Goal: Task Accomplishment & Management: Use online tool/utility

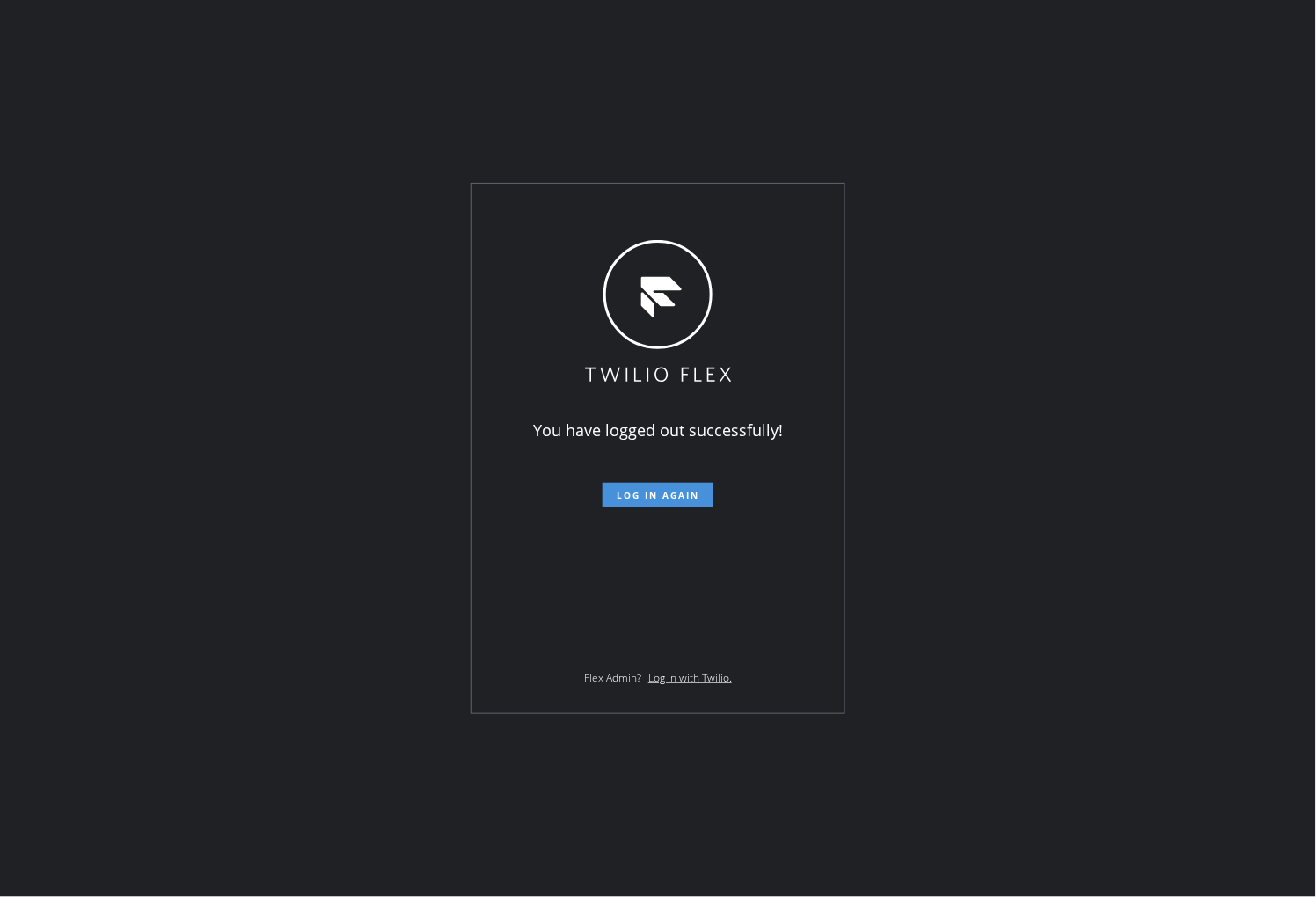
click at [671, 491] on span "Log in again" at bounding box center [658, 495] width 83 height 12
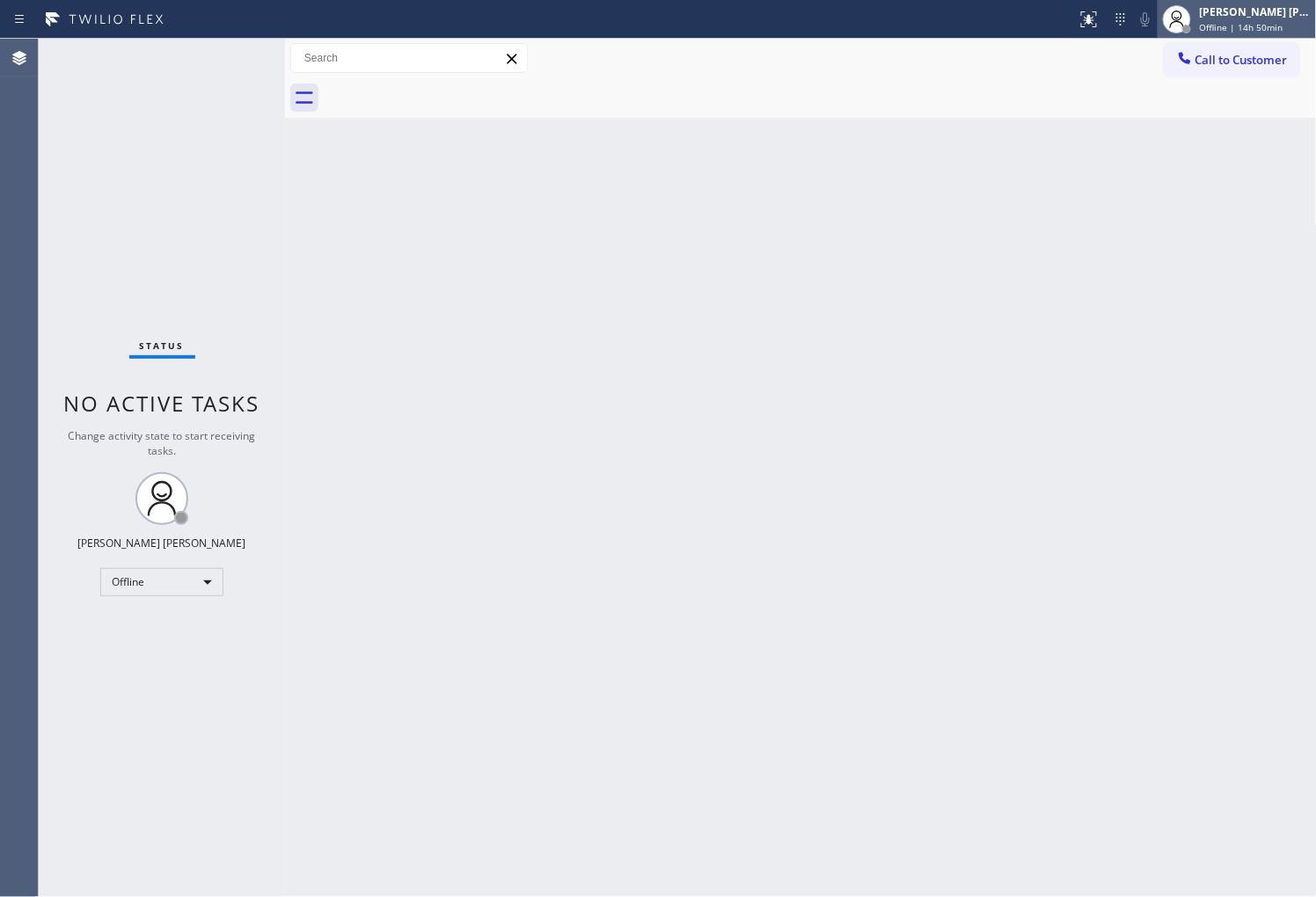
click at [1243, 21] on span "Offline | 14h 50min" at bounding box center [1242, 27] width 84 height 12
click at [1242, 22] on span "Offline | 14h 50min" at bounding box center [1242, 27] width 84 height 12
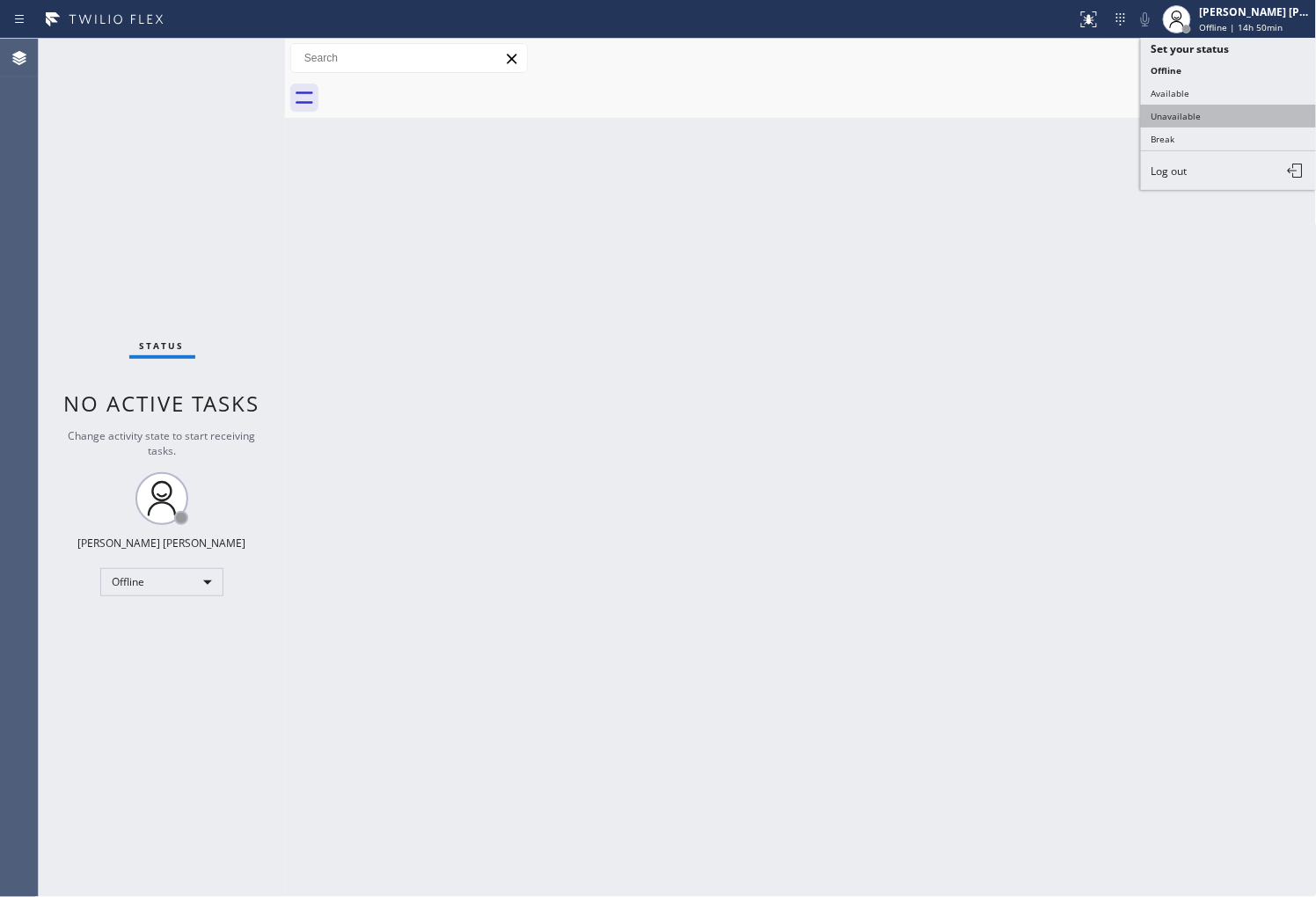
click at [1190, 109] on button "Unavailable" at bounding box center [1229, 116] width 176 height 23
click at [1190, 109] on div at bounding box center [820, 98] width 993 height 40
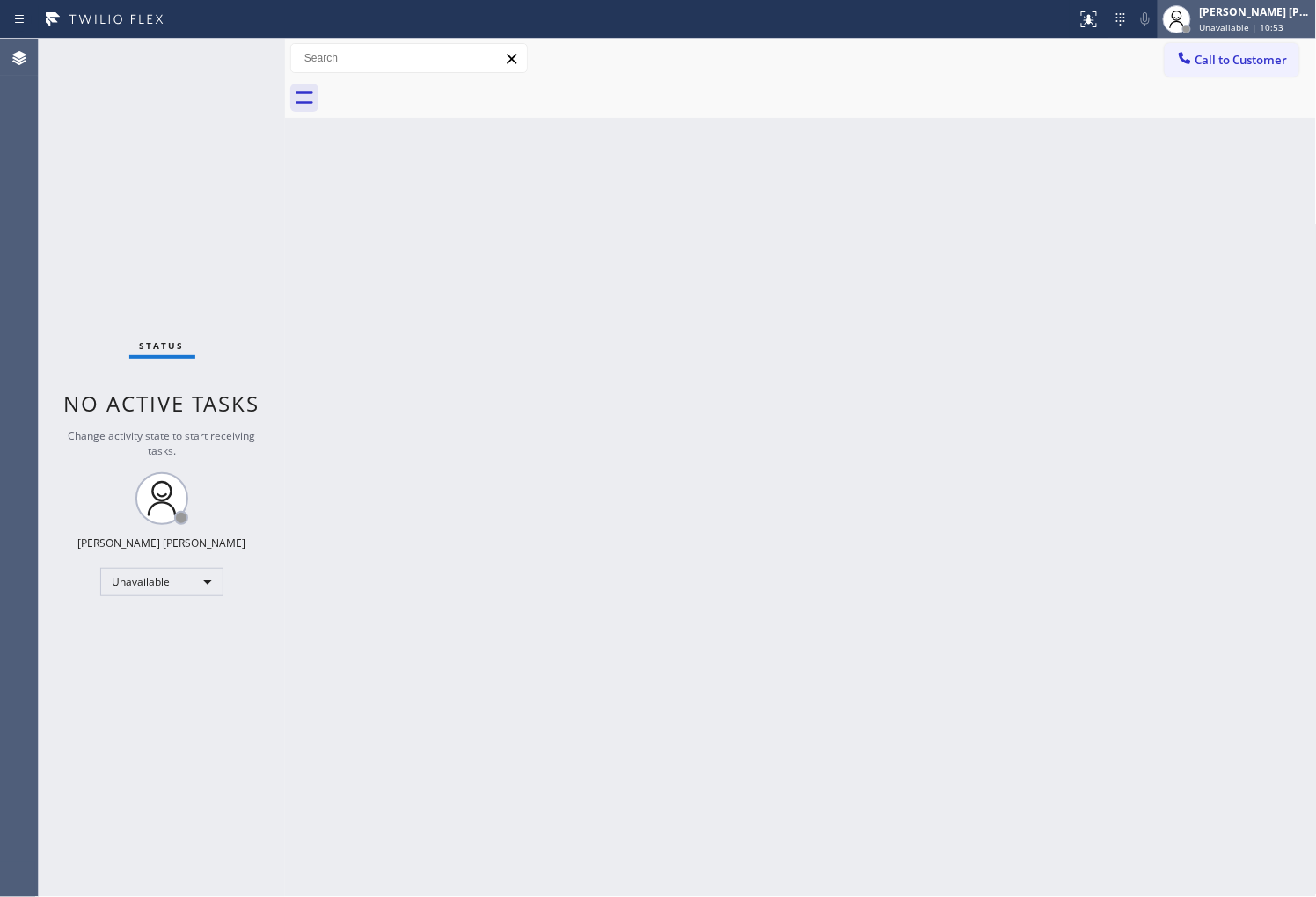
click at [1217, 7] on div "[PERSON_NAME] [PERSON_NAME]" at bounding box center [1255, 12] width 111 height 15
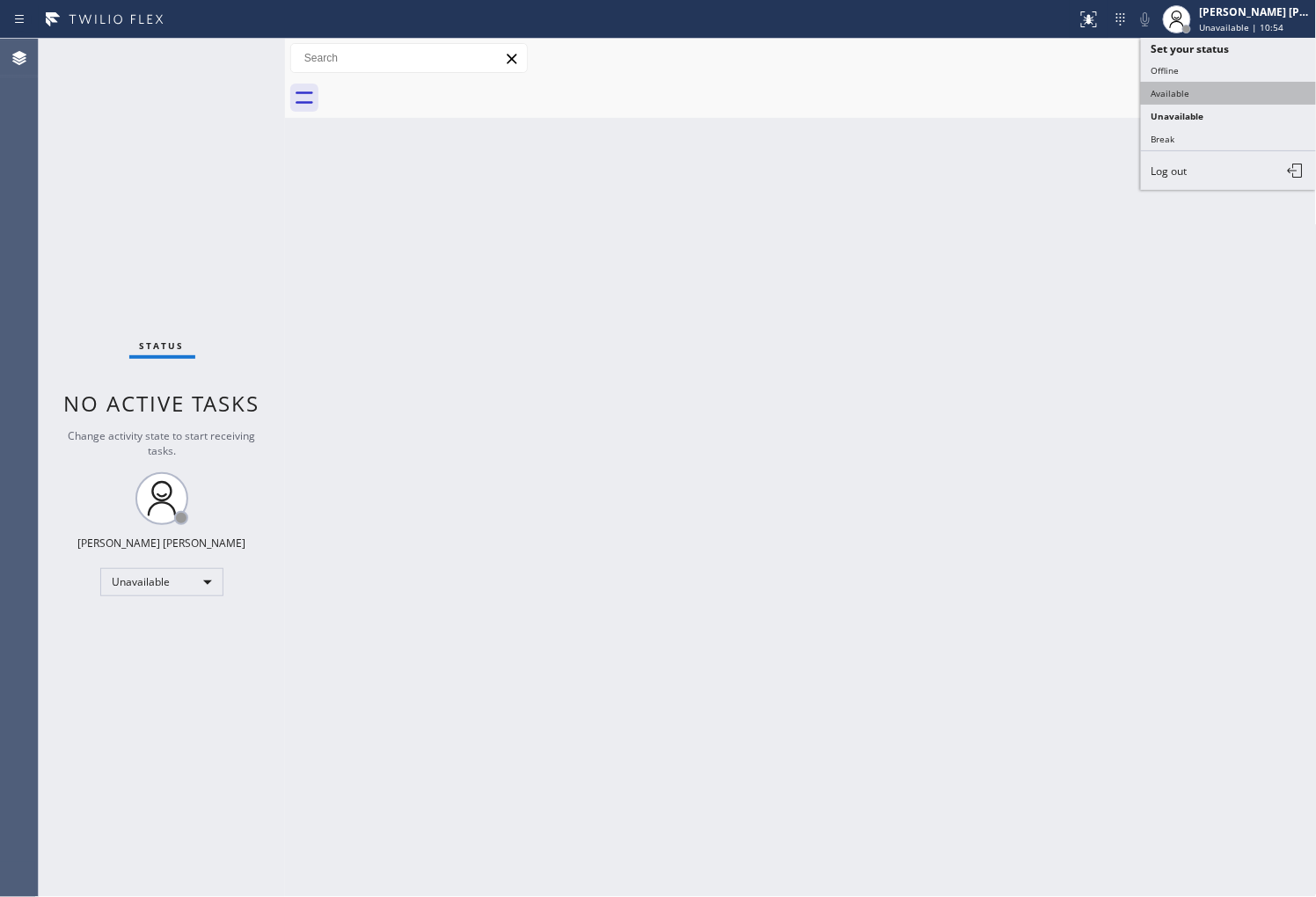
click at [1190, 88] on button "Available" at bounding box center [1229, 93] width 176 height 23
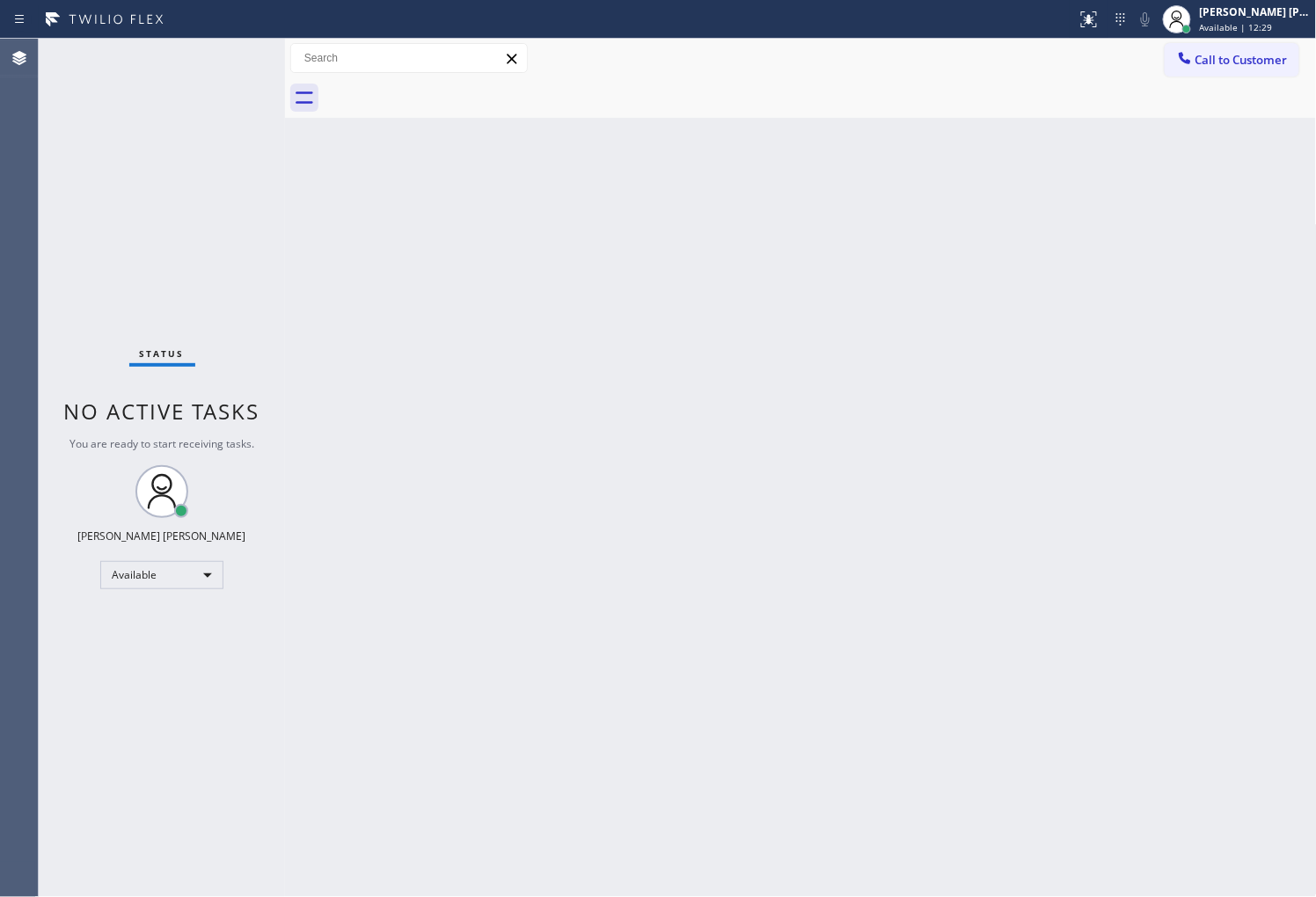
click at [1109, 882] on div "Back to Dashboard Change Sender ID Customers Technicians Select a contact Outbo…" at bounding box center [800, 468] width 1031 height 858
click at [4, 190] on div "Agent Desktop" at bounding box center [19, 468] width 38 height 858
click at [1238, 61] on span "Call to Customer" at bounding box center [1241, 59] width 92 height 16
click at [0, 0] on div "Outbound call Location Search location Your caller id phone number Customer num…" at bounding box center [0, 0] width 0 height 0
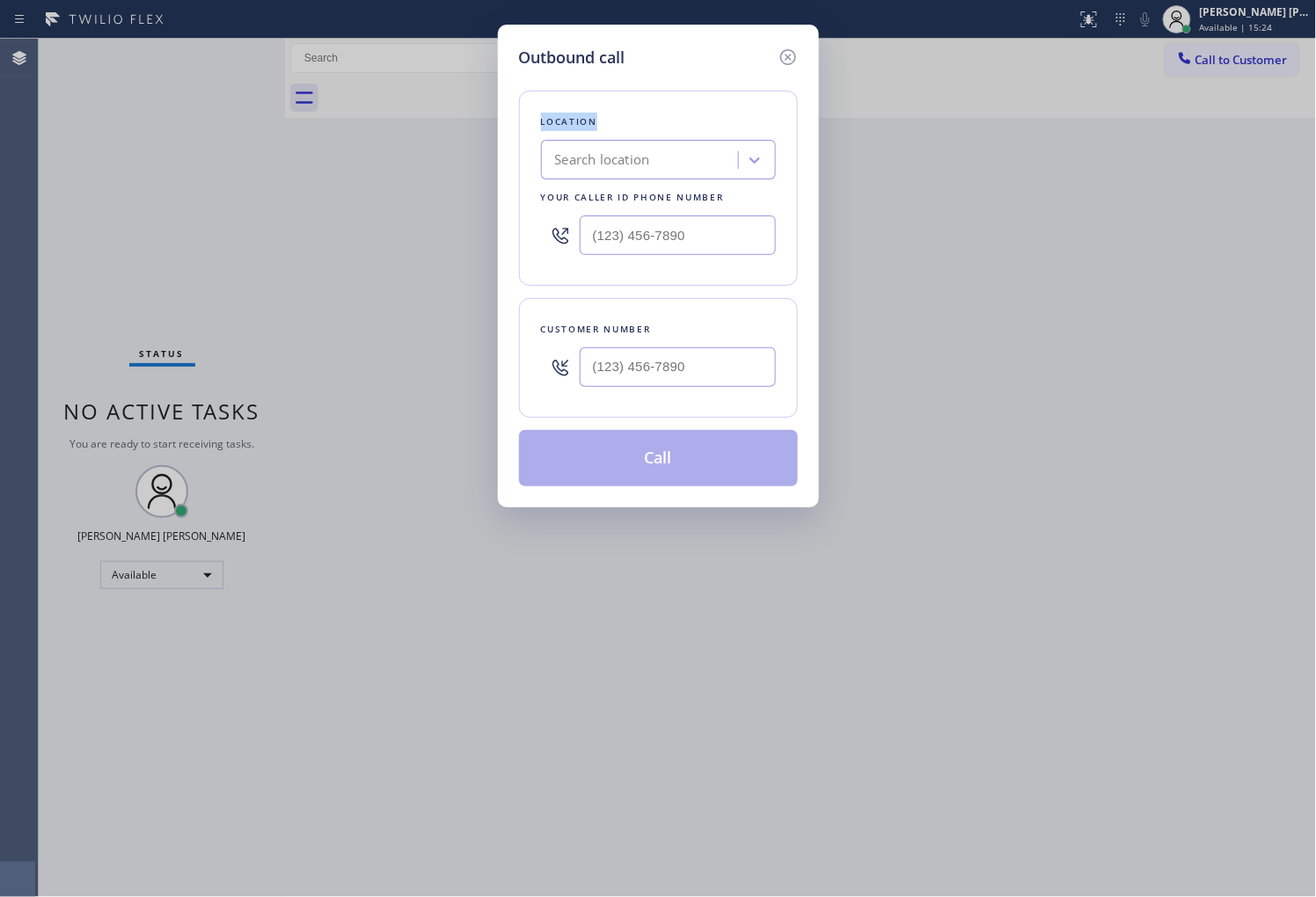
drag, startPoint x: 686, startPoint y: 312, endPoint x: 685, endPoint y: 380, distance: 68.0
click at [687, 313] on div "Customer number" at bounding box center [658, 358] width 279 height 120
type input "(___) ___-____"
click at [685, 380] on input "(___) ___-____" at bounding box center [677, 367] width 196 height 40
paste input "text"
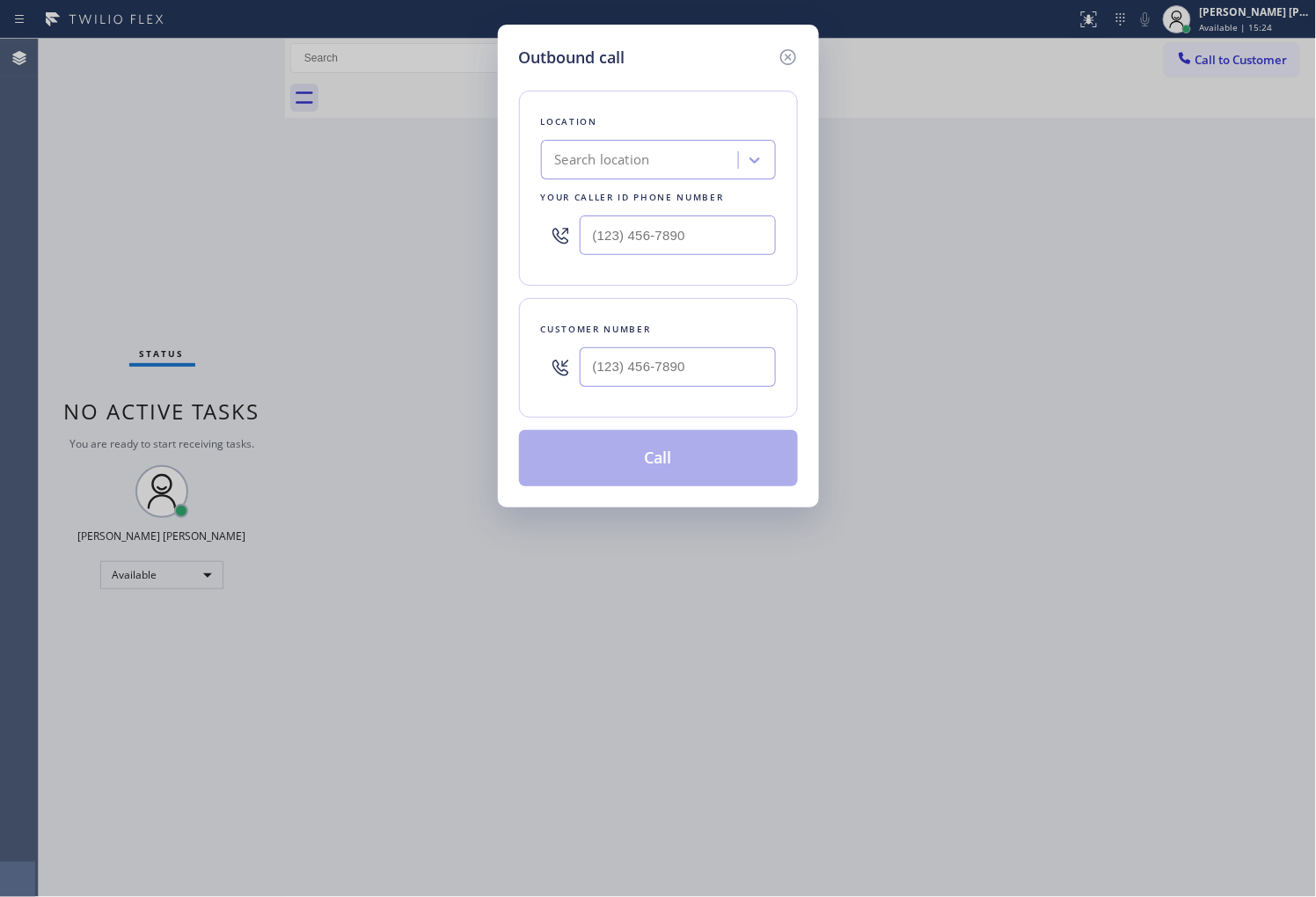
type input "(___) ___-____"
drag, startPoint x: 1251, startPoint y: 662, endPoint x: 1275, endPoint y: 665, distance: 24.2
click at [1287, 663] on div "Outbound call Location Search location Your caller id phone number Customer num…" at bounding box center [658, 448] width 1316 height 897
type input "(___) ___-____"
click at [738, 238] on input "(___) ___-____" at bounding box center [677, 235] width 196 height 40
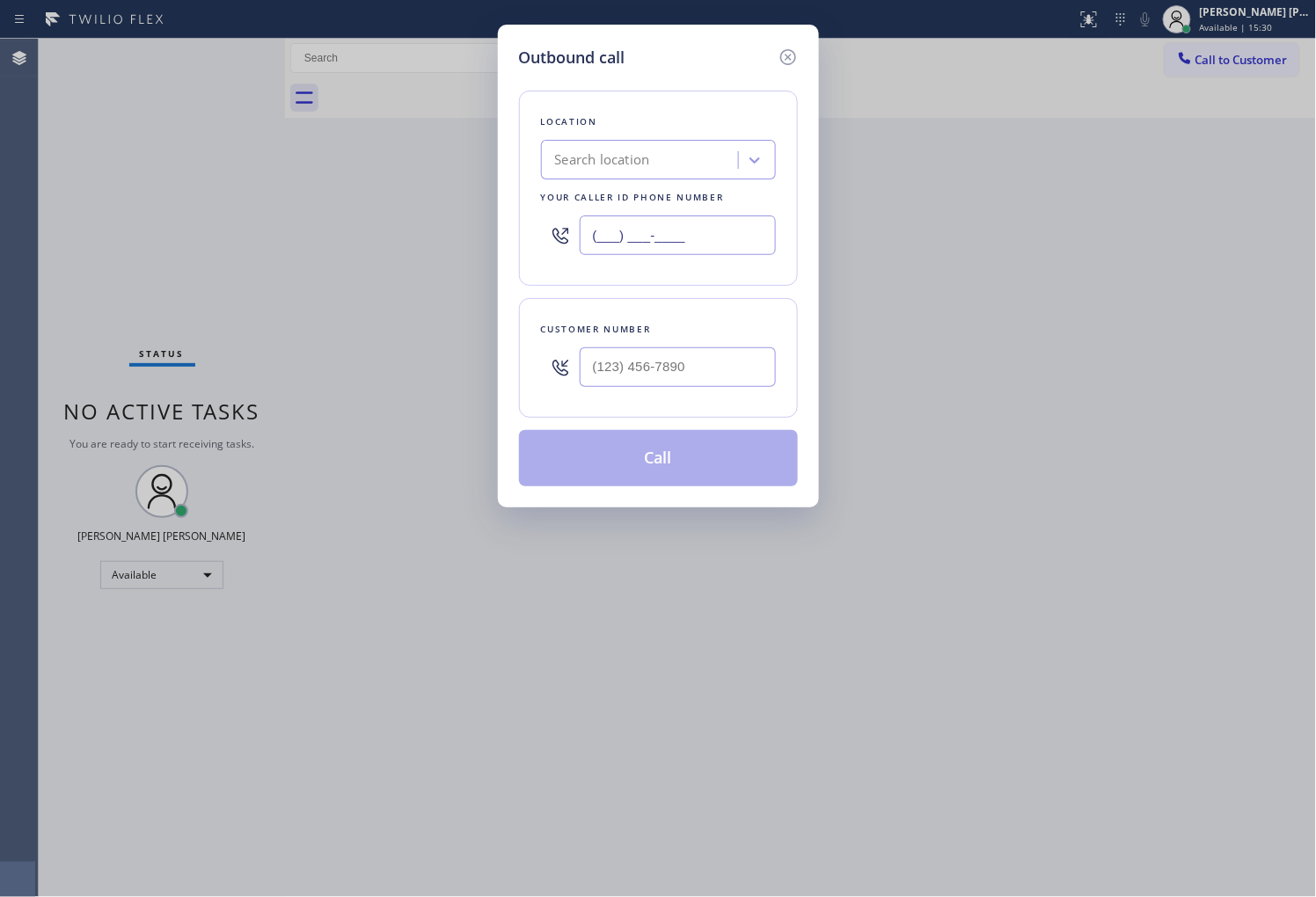
paste input "text"
type input "(___) ___-____"
click at [712, 239] on input "(___) ___-____" at bounding box center [677, 235] width 196 height 40
paste input "949) 649-4948"
type input "[PHONE_NUMBER]"
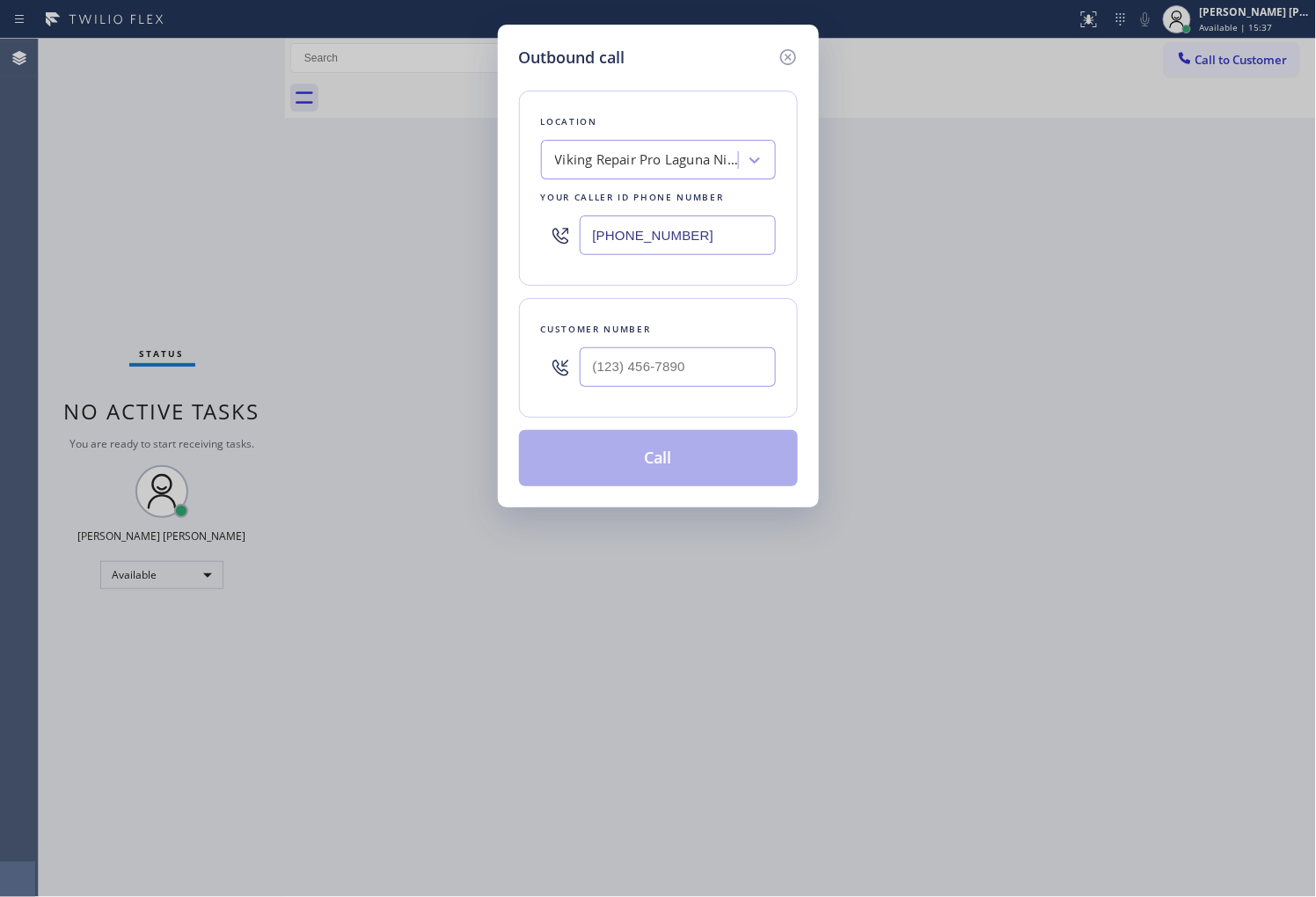
click at [726, 375] on input "text" at bounding box center [677, 367] width 196 height 40
click at [726, 375] on input "(___) ___-____" at bounding box center [677, 367] width 196 height 40
paste input "9497"
click at [774, 354] on input "(___) ___-9497" at bounding box center [677, 367] width 196 height 40
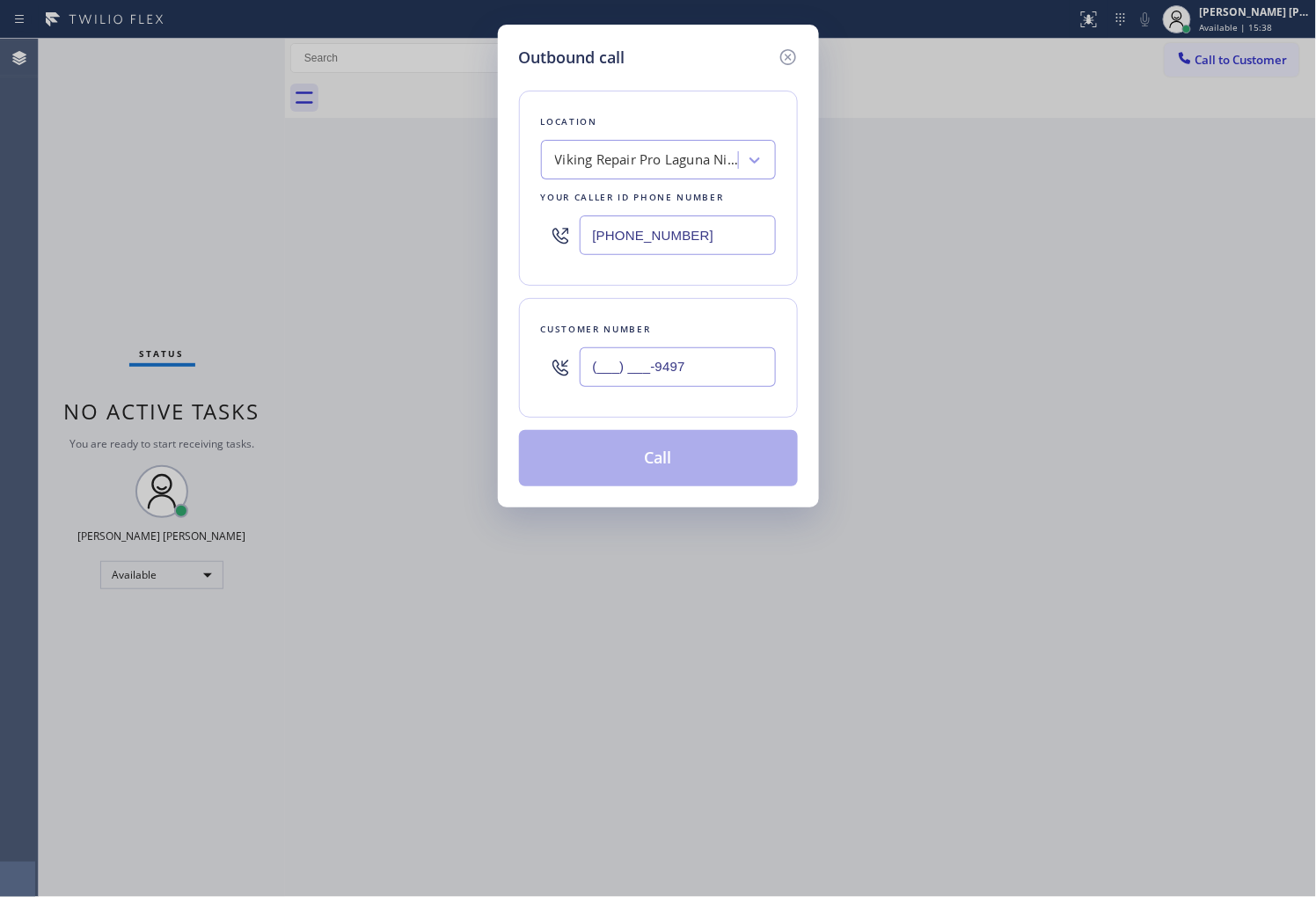
click at [762, 363] on input "(___) ___-9497" at bounding box center [677, 367] width 196 height 40
paste input "949) 785-3666"
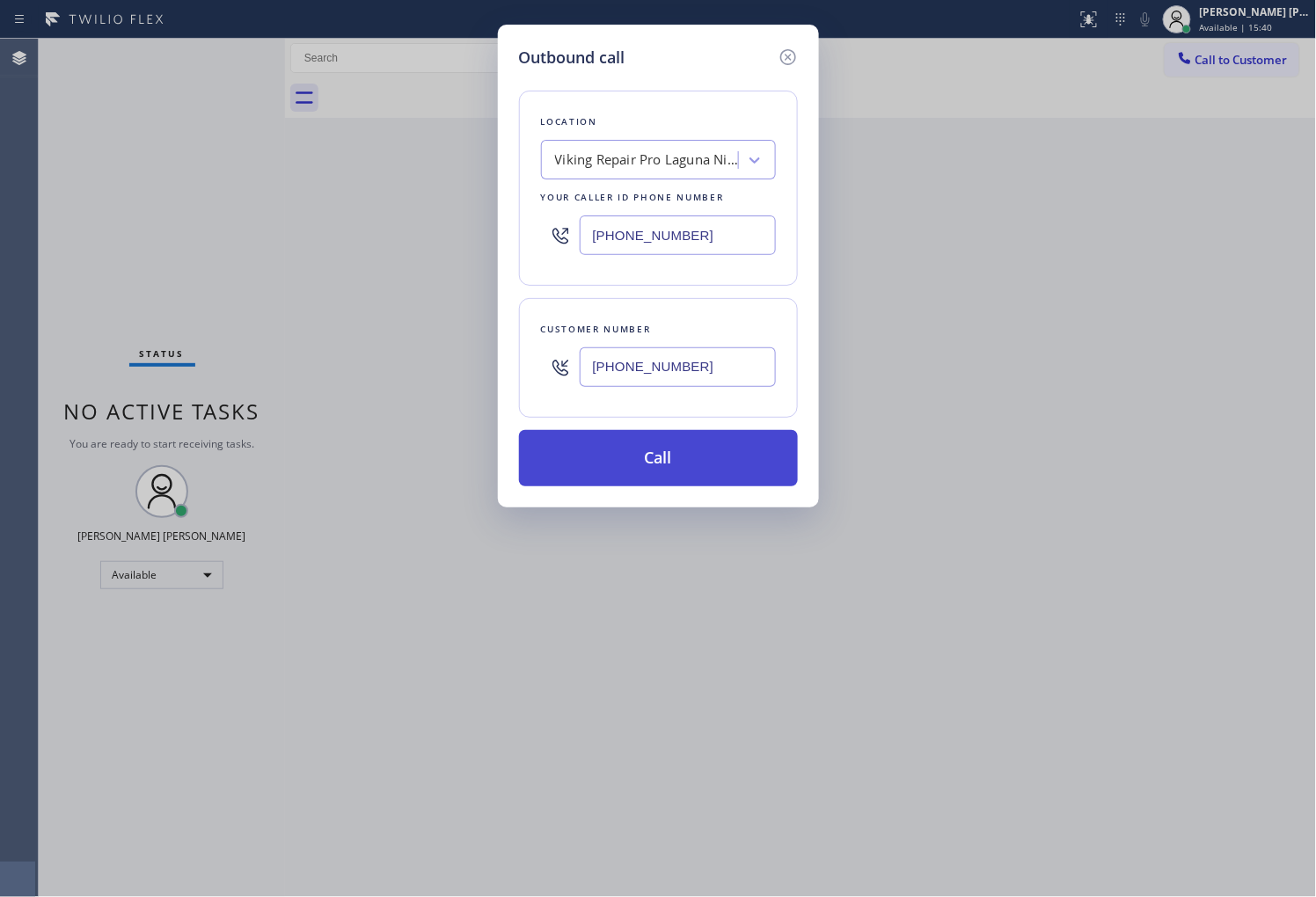
type input "[PHONE_NUMBER]"
click at [727, 463] on button "Call" at bounding box center [658, 457] width 279 height 57
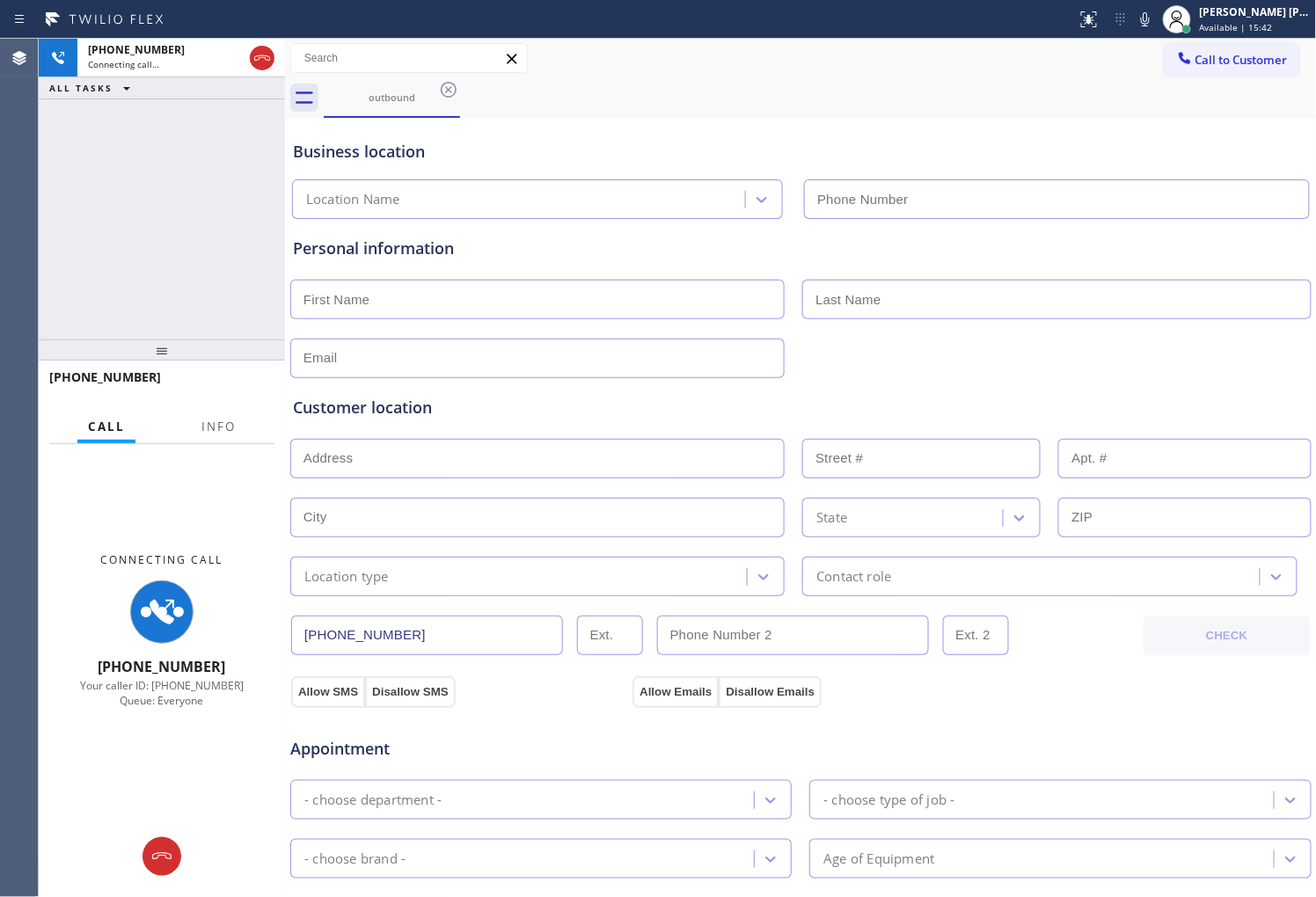
type input "[PHONE_NUMBER]"
click at [240, 435] on button "Info" at bounding box center [219, 427] width 56 height 34
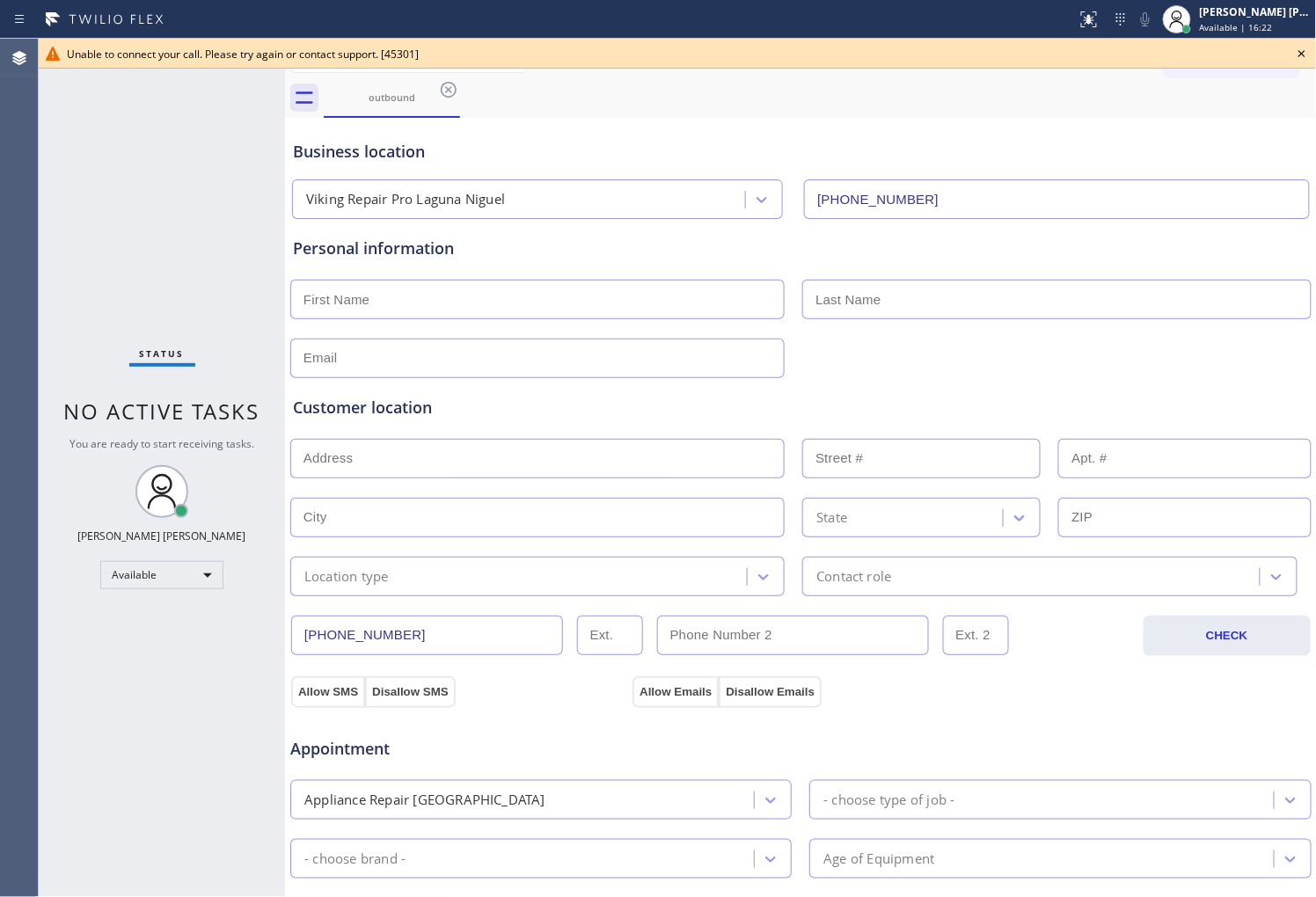
click at [440, 91] on icon at bounding box center [448, 89] width 21 height 21
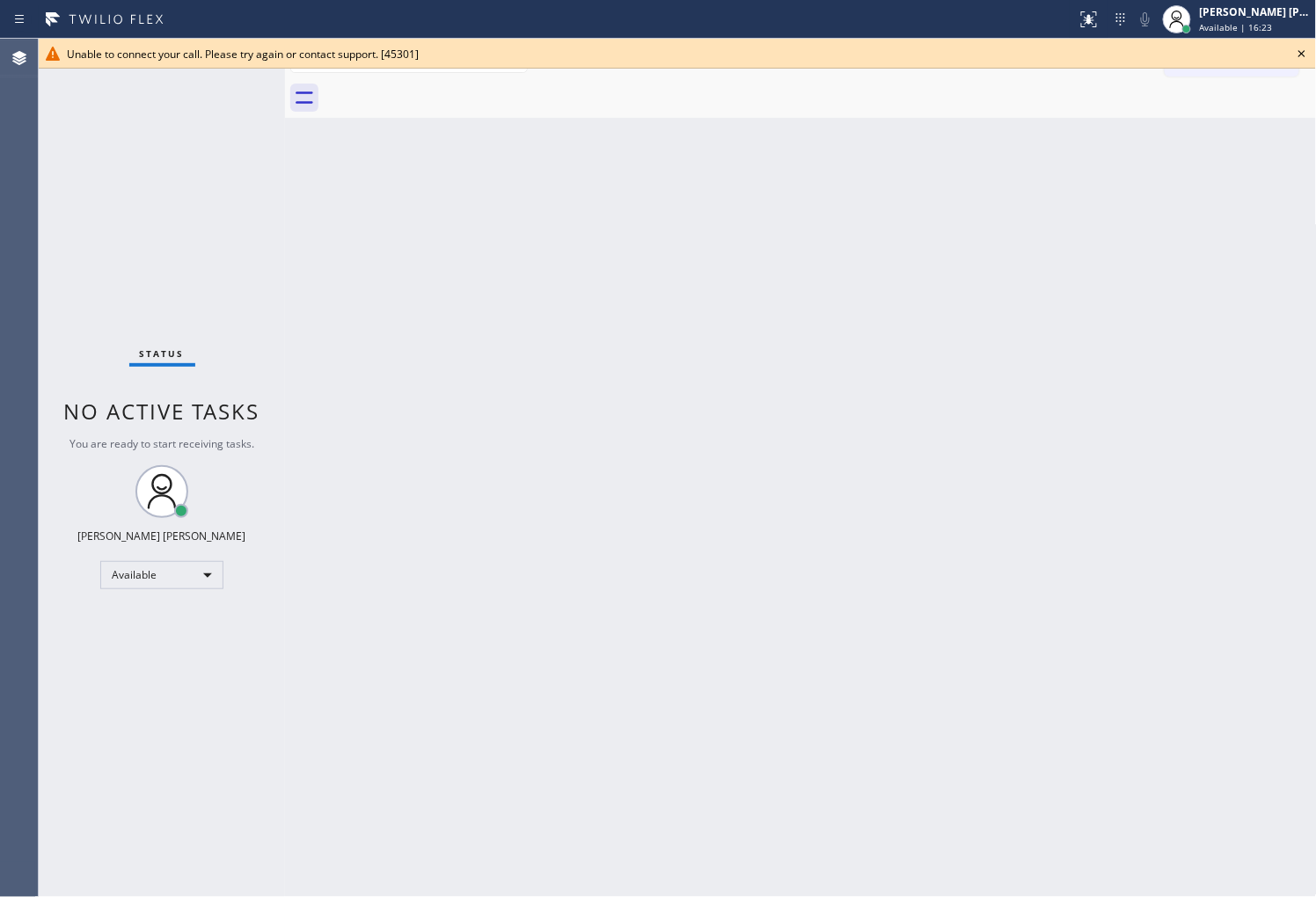
click at [445, 91] on div at bounding box center [820, 98] width 993 height 40
click at [1303, 53] on icon at bounding box center [1302, 54] width 7 height 7
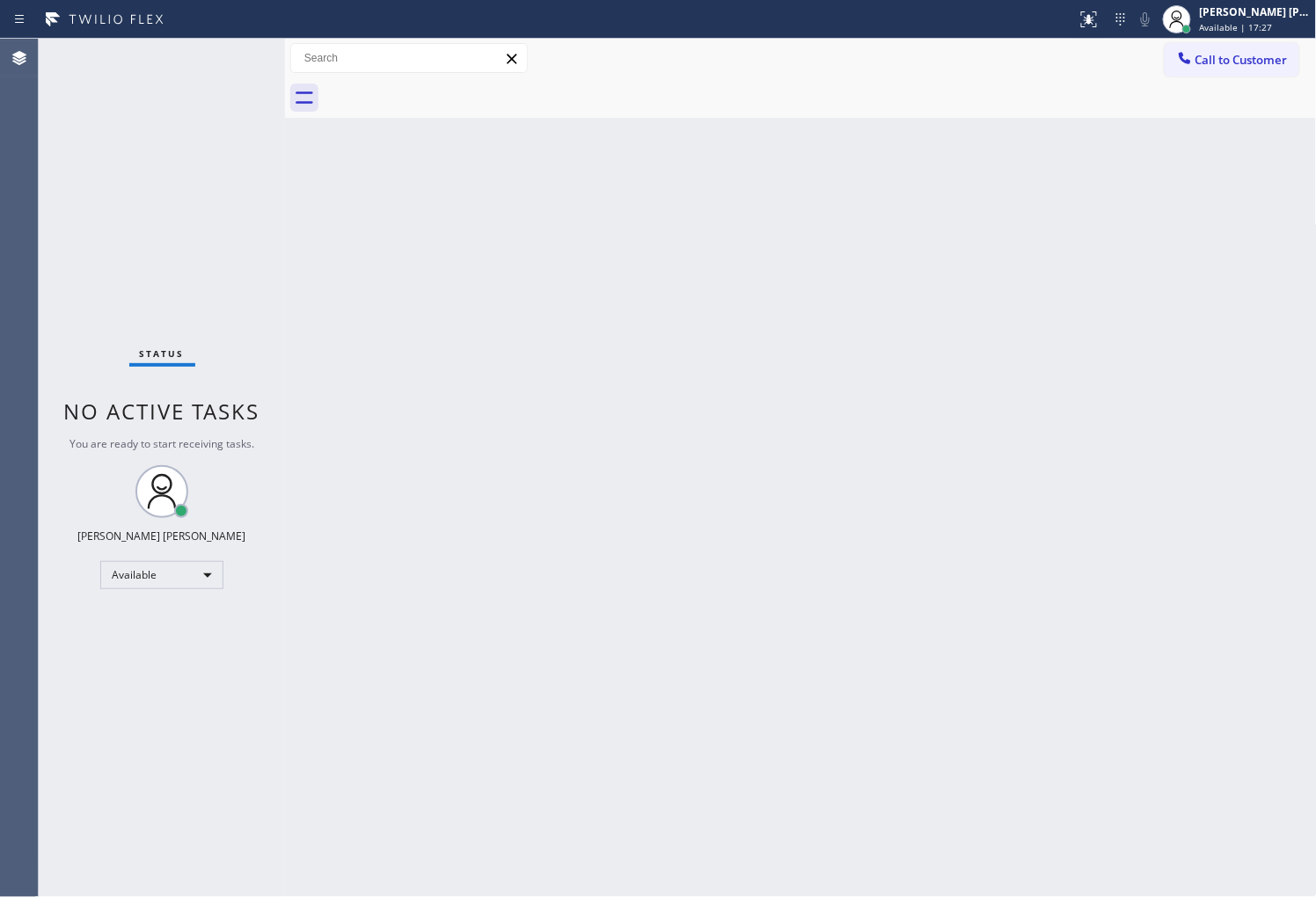
click at [79, 411] on span "No active tasks" at bounding box center [162, 411] width 196 height 29
click at [1212, 57] on span "Call to Customer" at bounding box center [1241, 59] width 92 height 16
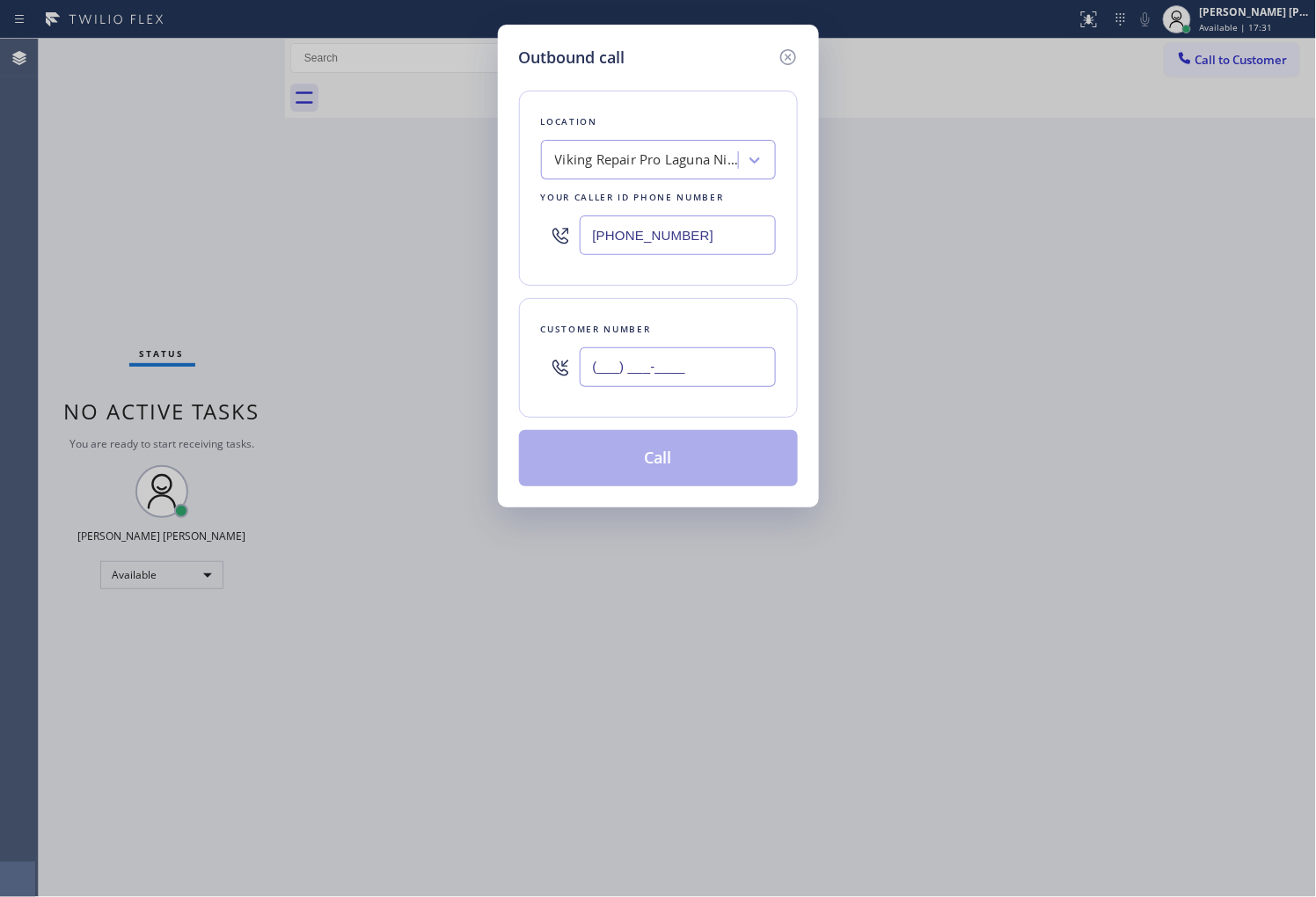
click at [673, 359] on input "(___) ___-____" at bounding box center [677, 367] width 196 height 40
paste input "310) 570-3030"
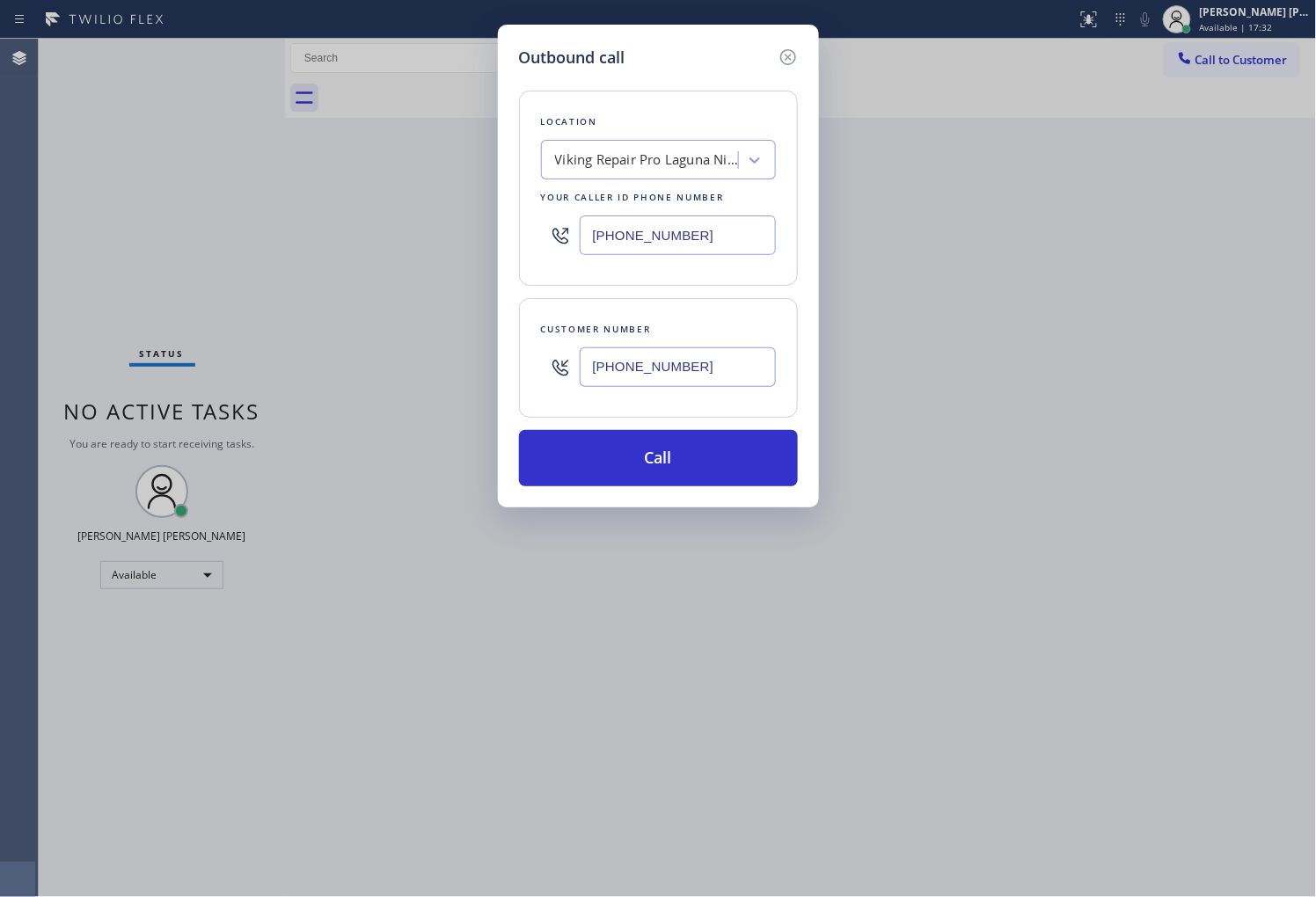
type input "[PHONE_NUMBER]"
click at [704, 240] on input "[PHONE_NUMBER]" at bounding box center [677, 235] width 196 height 40
paste input "855) 904-2265"
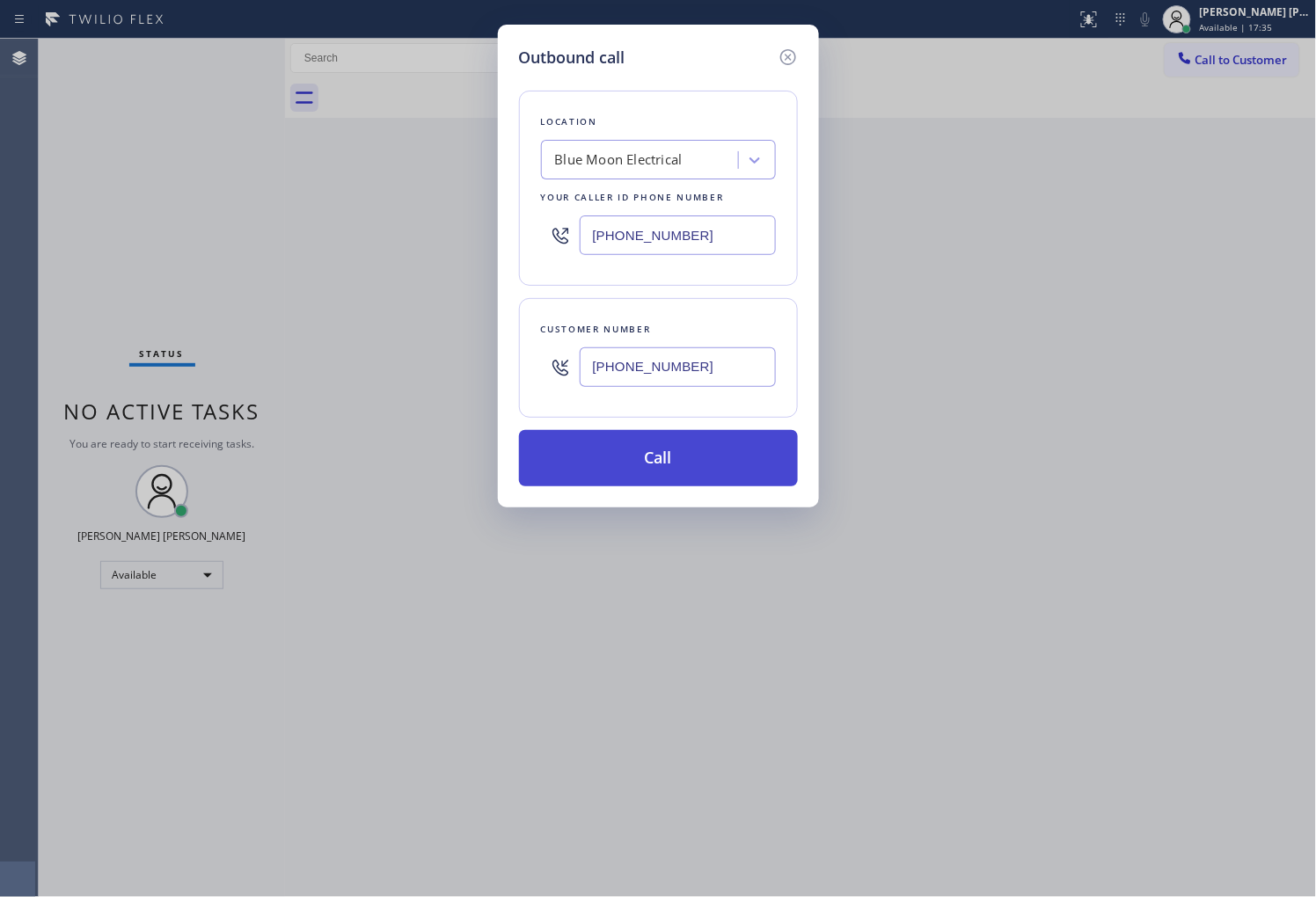
type input "[PHONE_NUMBER]"
click at [735, 459] on button "Call" at bounding box center [658, 457] width 279 height 57
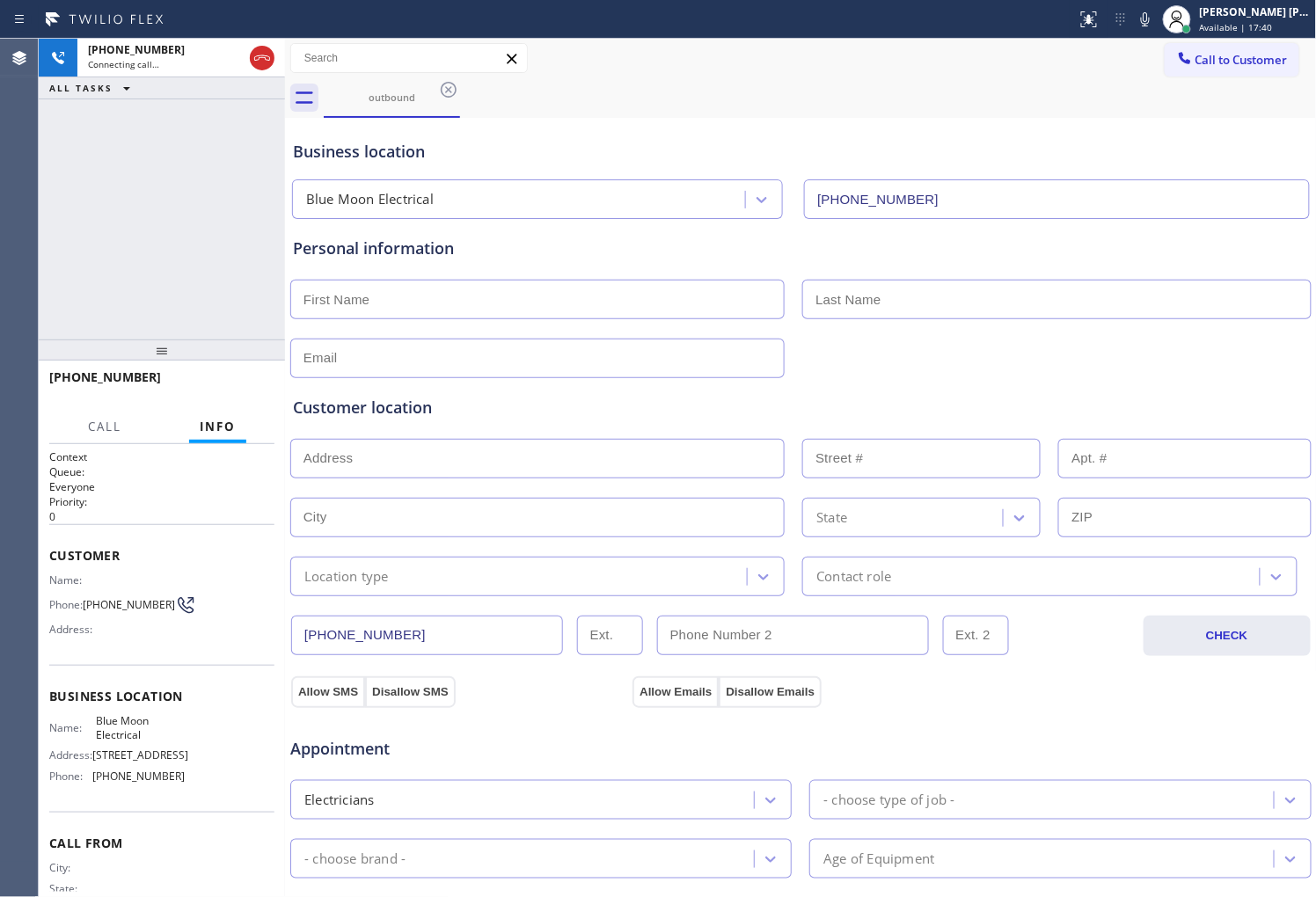
type input "[PHONE_NUMBER]"
click at [90, 165] on div "[PHONE_NUMBER] Live | 00:07 ALL TASKS ALL TASKS ACTIVE TASKS TASKS IN WRAP UP" at bounding box center [162, 189] width 246 height 300
drag, startPoint x: 0, startPoint y: 356, endPoint x: 99, endPoint y: 357, distance: 99.0
click at [0, 355] on div "Agent Desktop" at bounding box center [19, 468] width 38 height 858
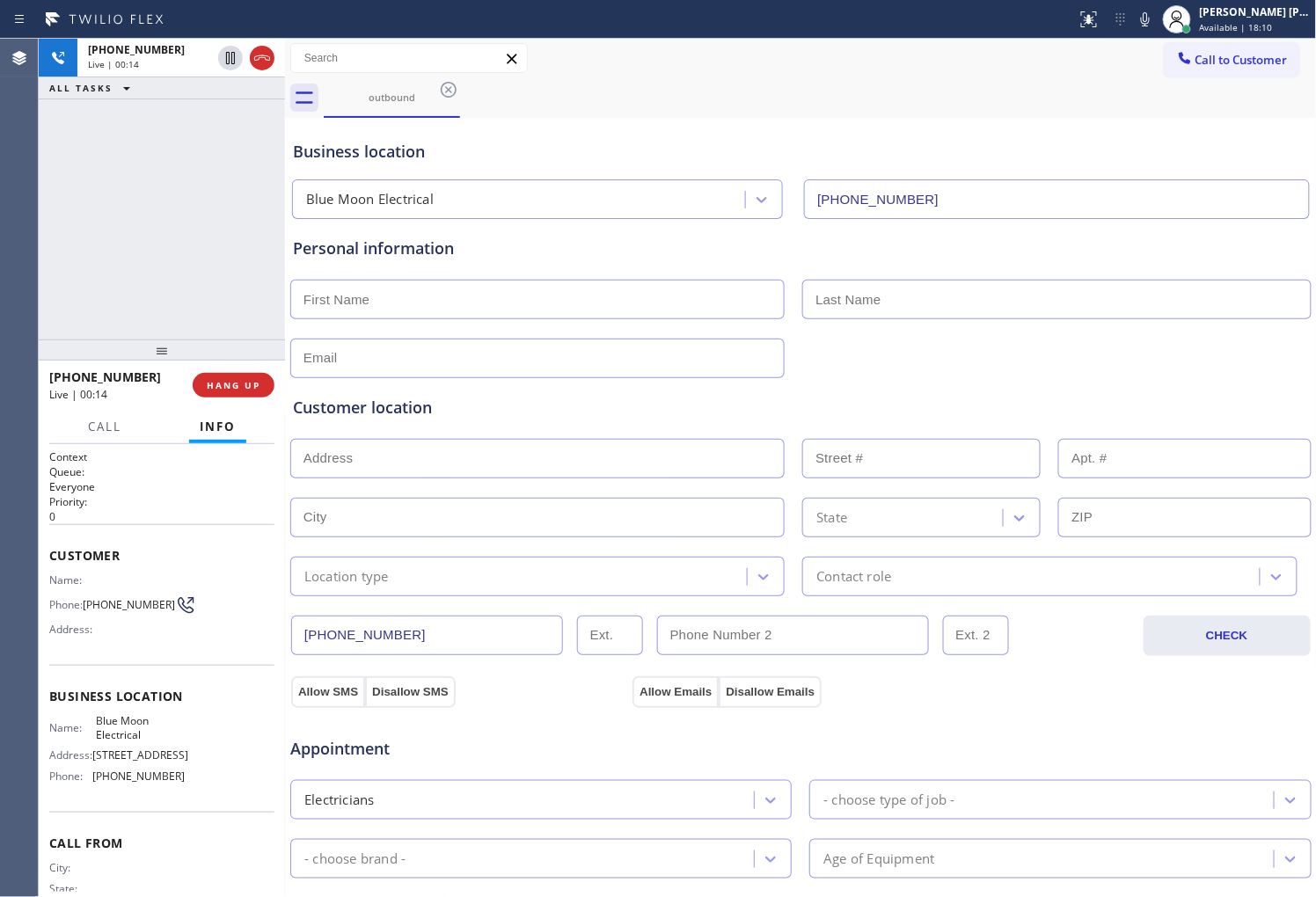
click at [120, 376] on span "[PHONE_NUMBER]" at bounding box center [105, 376] width 112 height 17
click at [119, 376] on span "[PHONE_NUMBER]" at bounding box center [105, 376] width 112 height 17
copy span "[PHONE_NUMBER]"
click at [156, 212] on div "[PHONE_NUMBER] Live | 00:41 ALL TASKS ALL TASKS ACTIVE TASKS TASKS IN WRAP UP" at bounding box center [162, 189] width 246 height 300
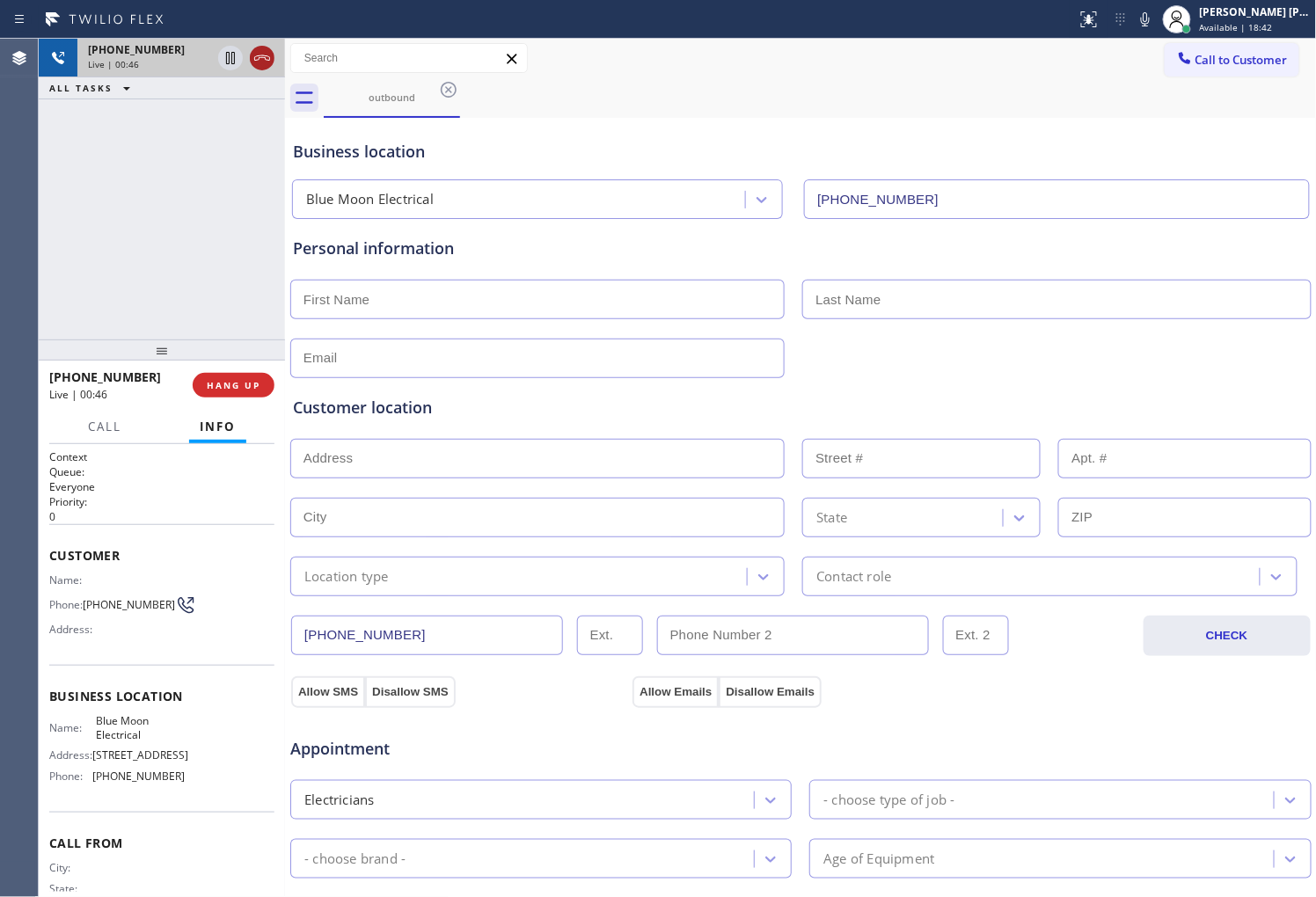
click at [259, 54] on icon at bounding box center [261, 58] width 21 height 21
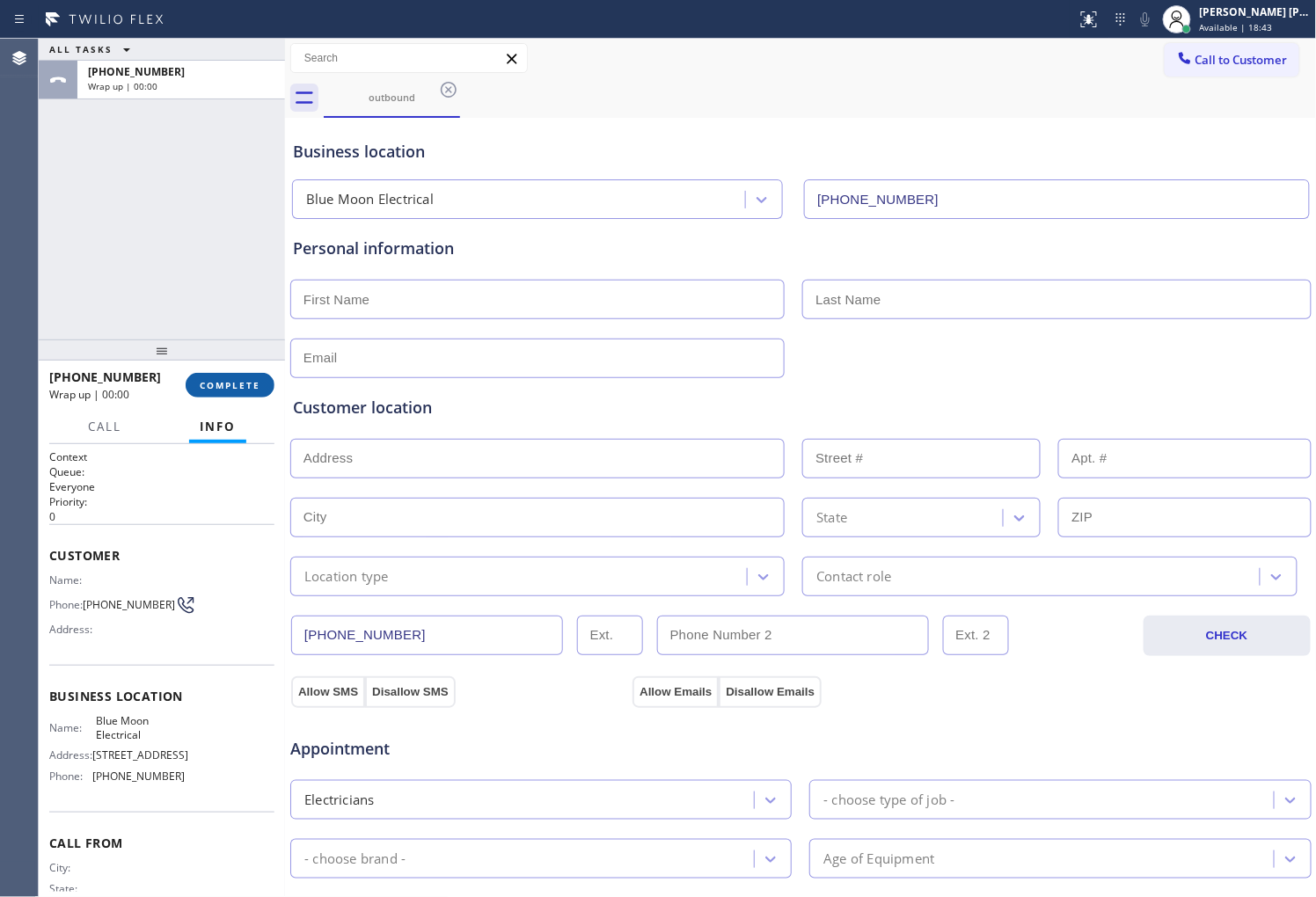
click at [274, 387] on div "[PHONE_NUMBER] Wrap up | 00:00 COMPLETE" at bounding box center [162, 385] width 246 height 49
click at [233, 388] on span "COMPLETE" at bounding box center [230, 385] width 60 height 12
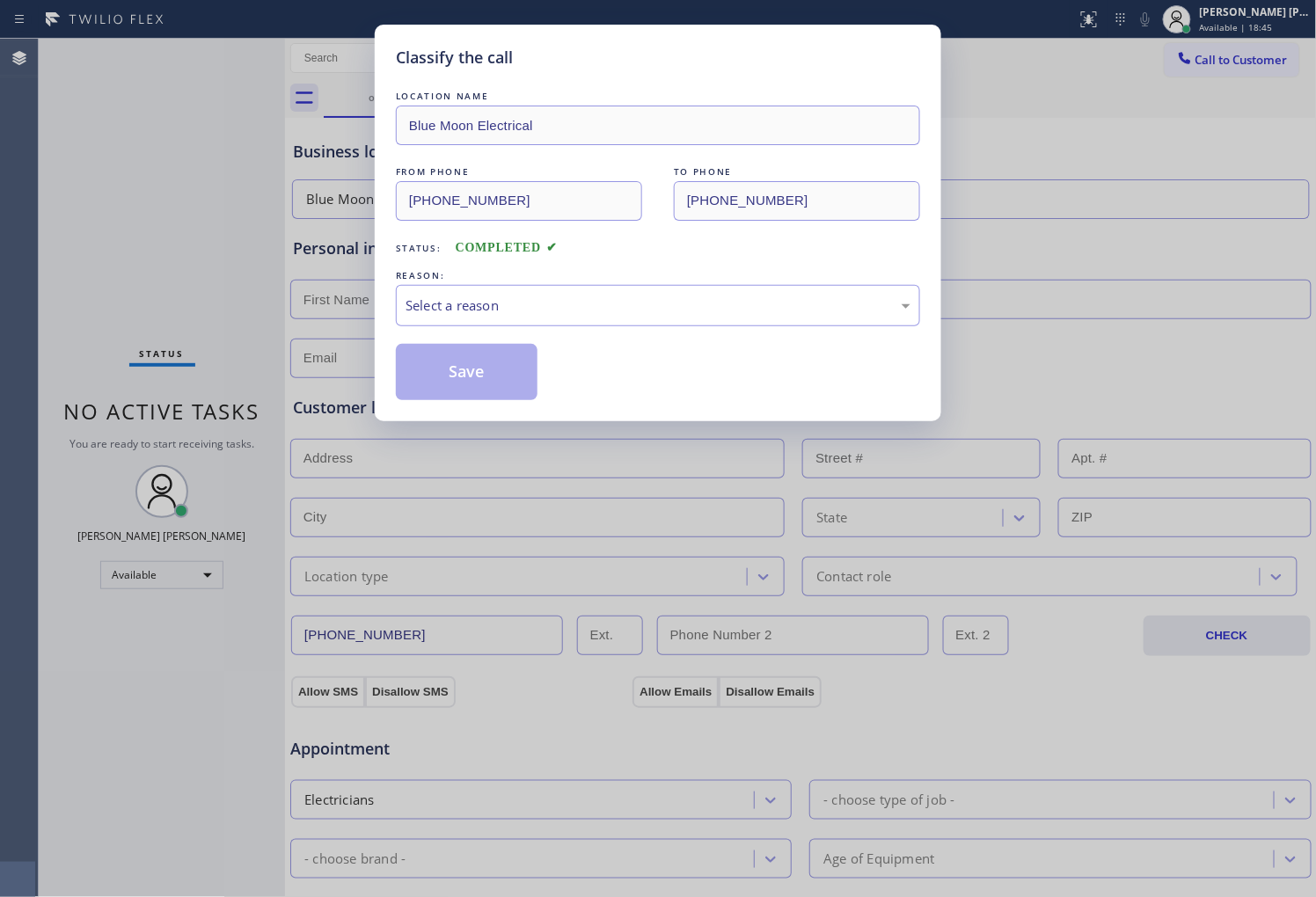
click at [464, 319] on div "Select a reason" at bounding box center [658, 305] width 525 height 41
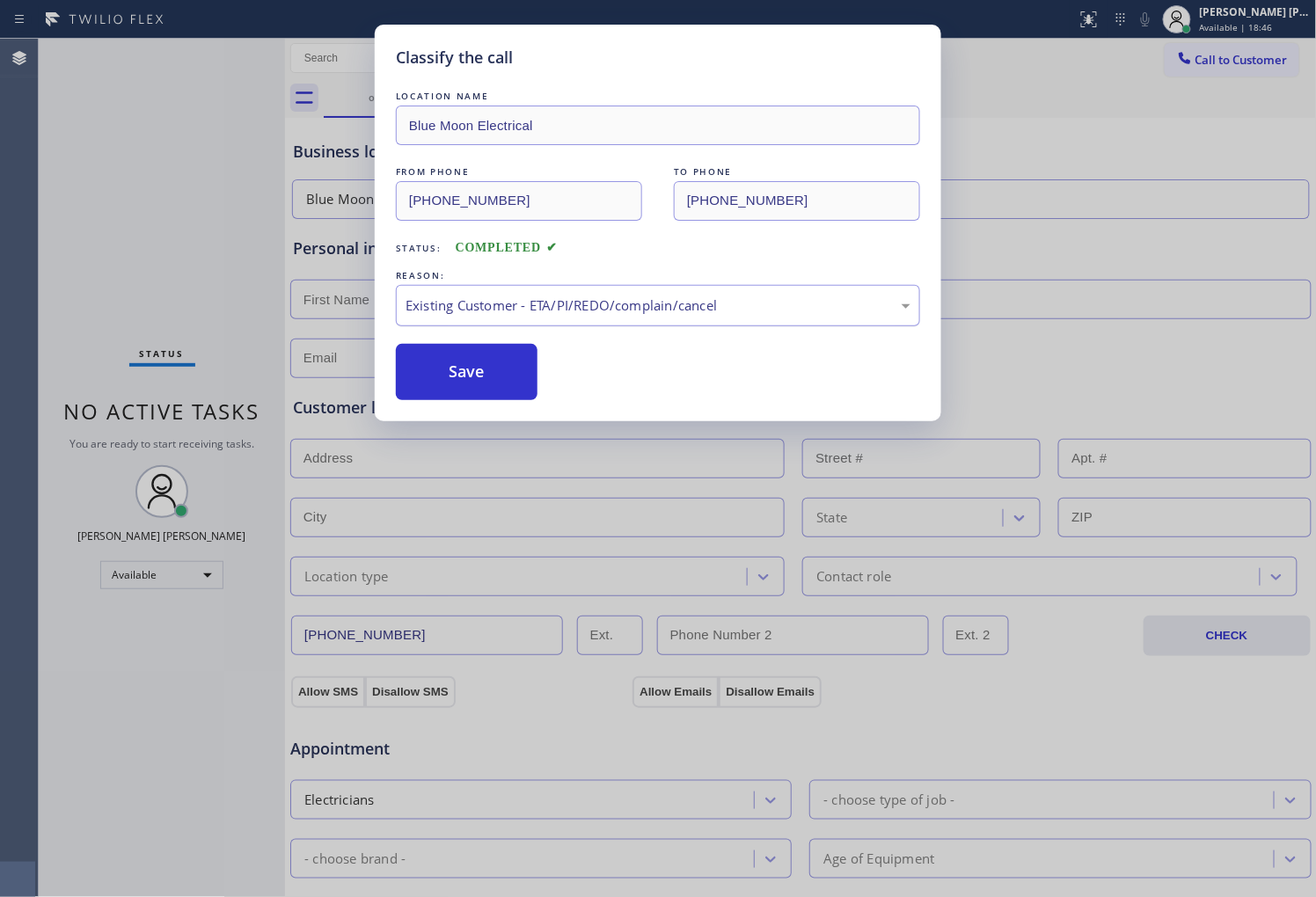
click at [455, 306] on div "Existing Customer - ETA/PI/REDO/complain/cancel" at bounding box center [658, 306] width 505 height 20
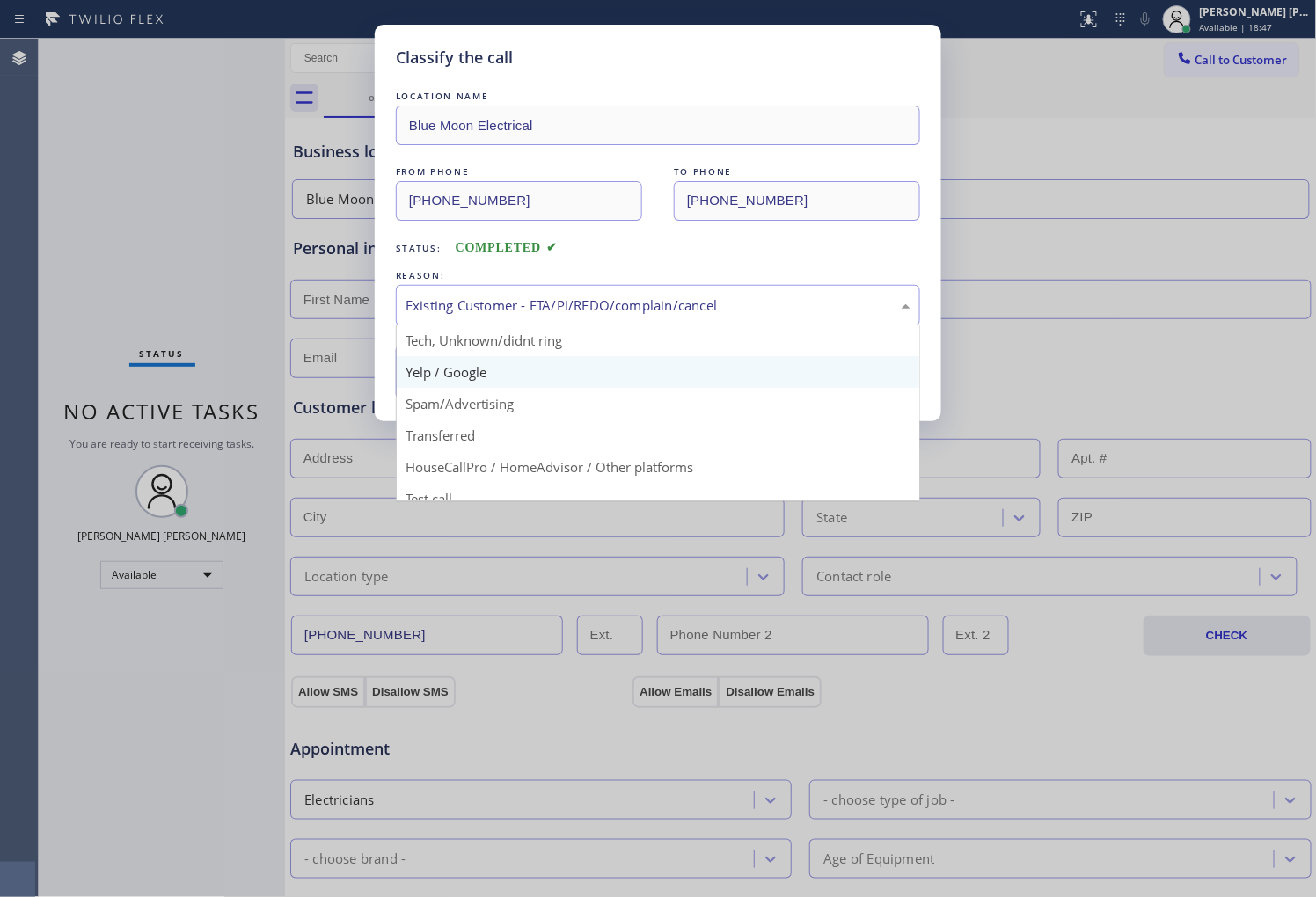
scroll to position [98, 0]
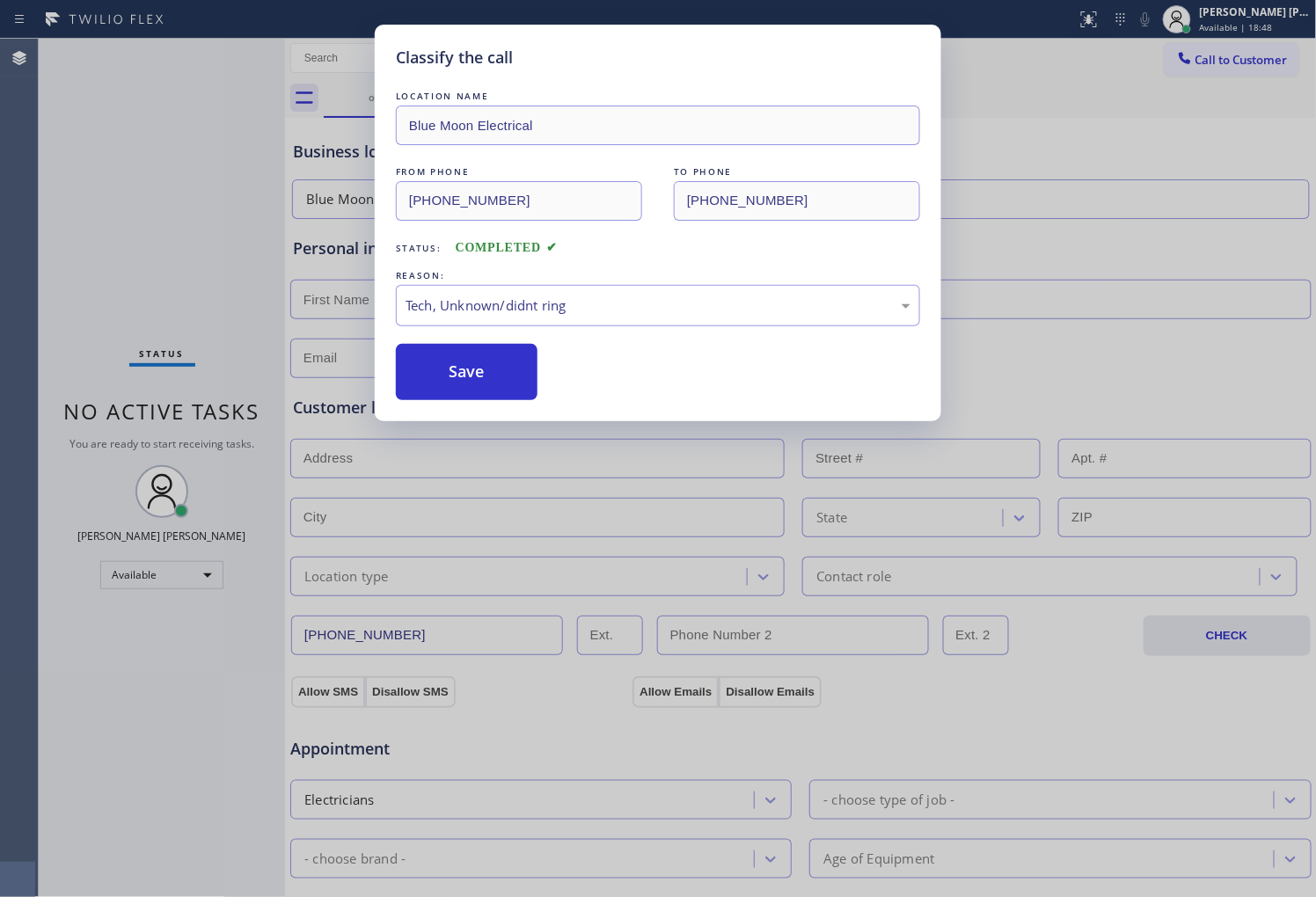
click at [452, 343] on div "LOCATION NAME Blue Moon Electrical FROM PHONE [PHONE_NUMBER] TO PHONE [PHONE_NU…" at bounding box center [658, 244] width 525 height 313
click at [449, 356] on button "Save" at bounding box center [467, 372] width 141 height 57
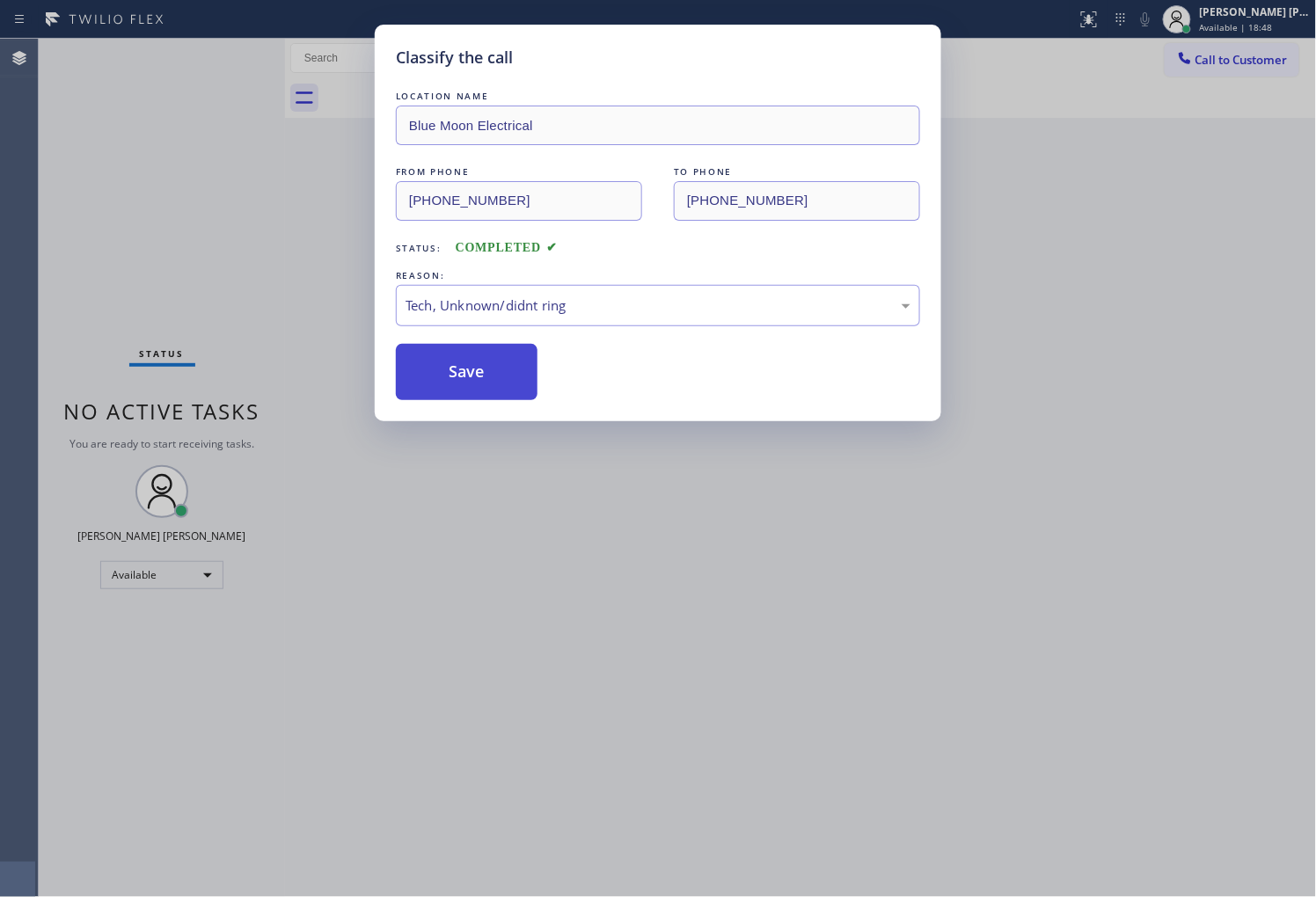
click at [448, 356] on button "Save" at bounding box center [467, 372] width 141 height 57
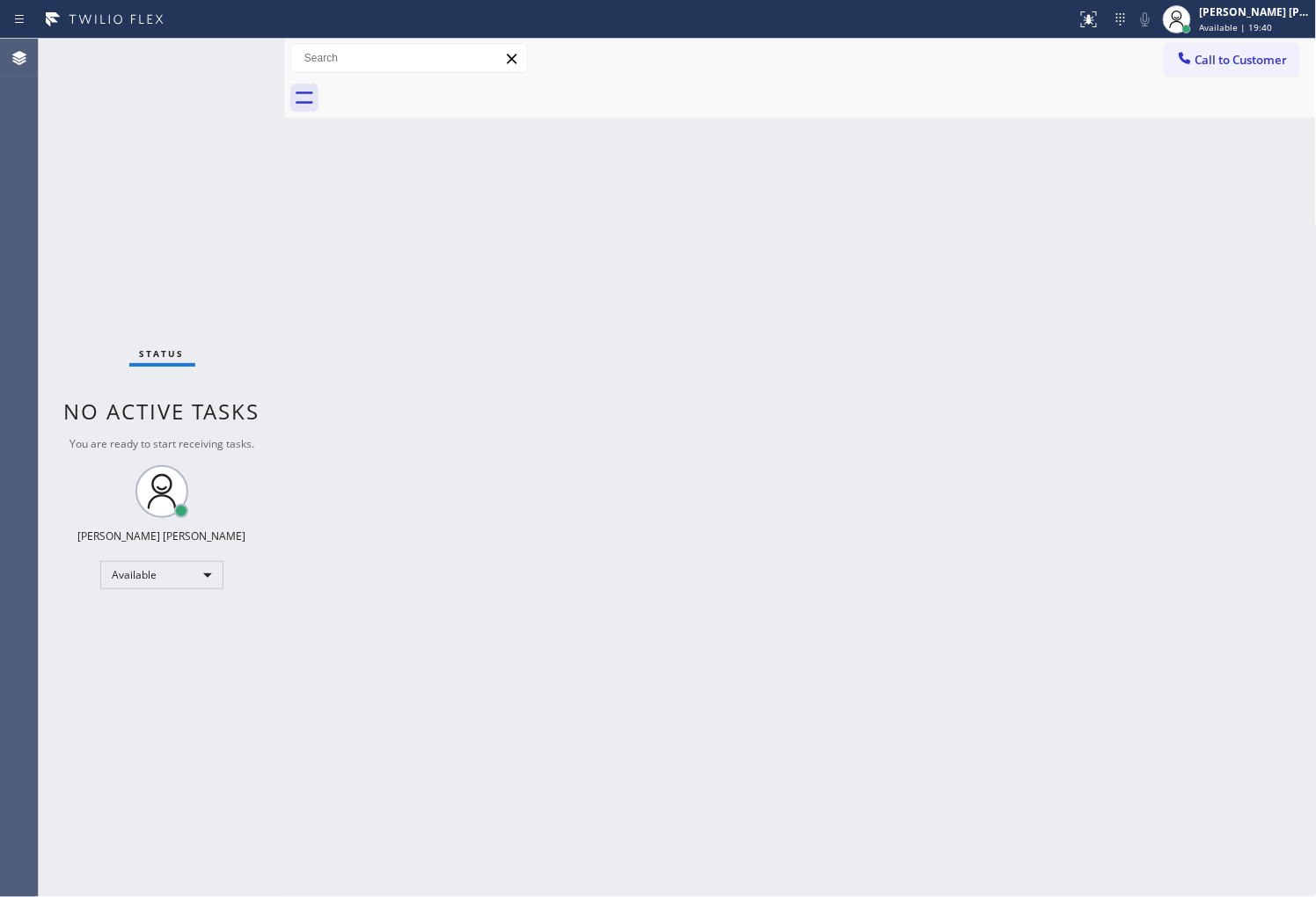
click at [0, 235] on div "Agent Desktop" at bounding box center [19, 468] width 38 height 858
click at [22, 286] on div "Agent Desktop" at bounding box center [19, 468] width 38 height 858
click at [1234, 69] on button "Call to Customer" at bounding box center [1231, 59] width 135 height 33
click at [0, 0] on div "Outbound call Location Blue Moon Electrical Your caller id phone number [PHONE_…" at bounding box center [0, 0] width 0 height 0
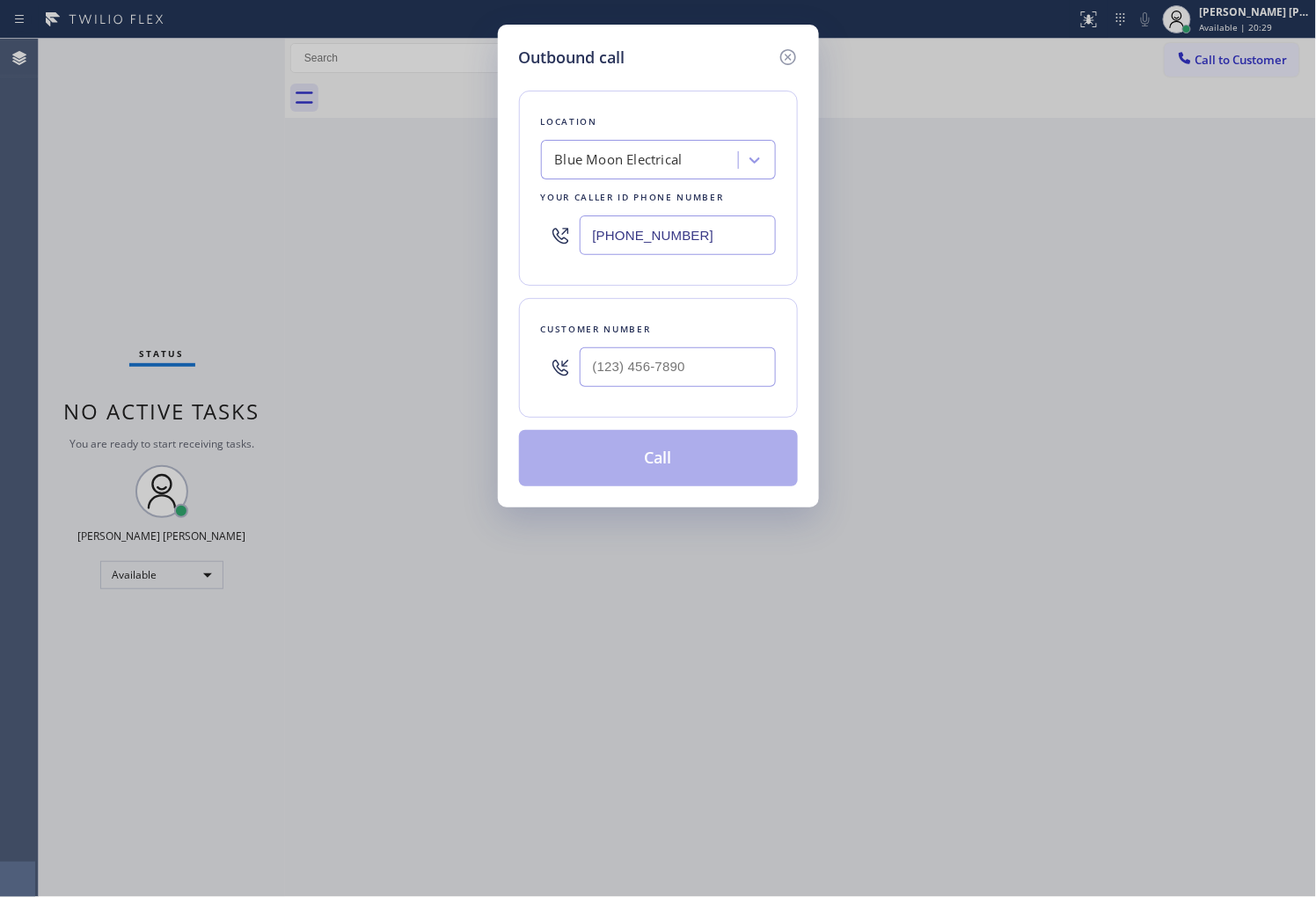
click at [803, 506] on div "Outbound call Location Blue Moon Electrical Your caller id phone number [PHONE_…" at bounding box center [658, 265] width 321 height 482
click at [21, 645] on div "Outbound call Location Blue Moon Electrical Your caller id phone number [PHONE_…" at bounding box center [658, 448] width 1316 height 897
click at [780, 65] on icon at bounding box center [788, 57] width 21 height 21
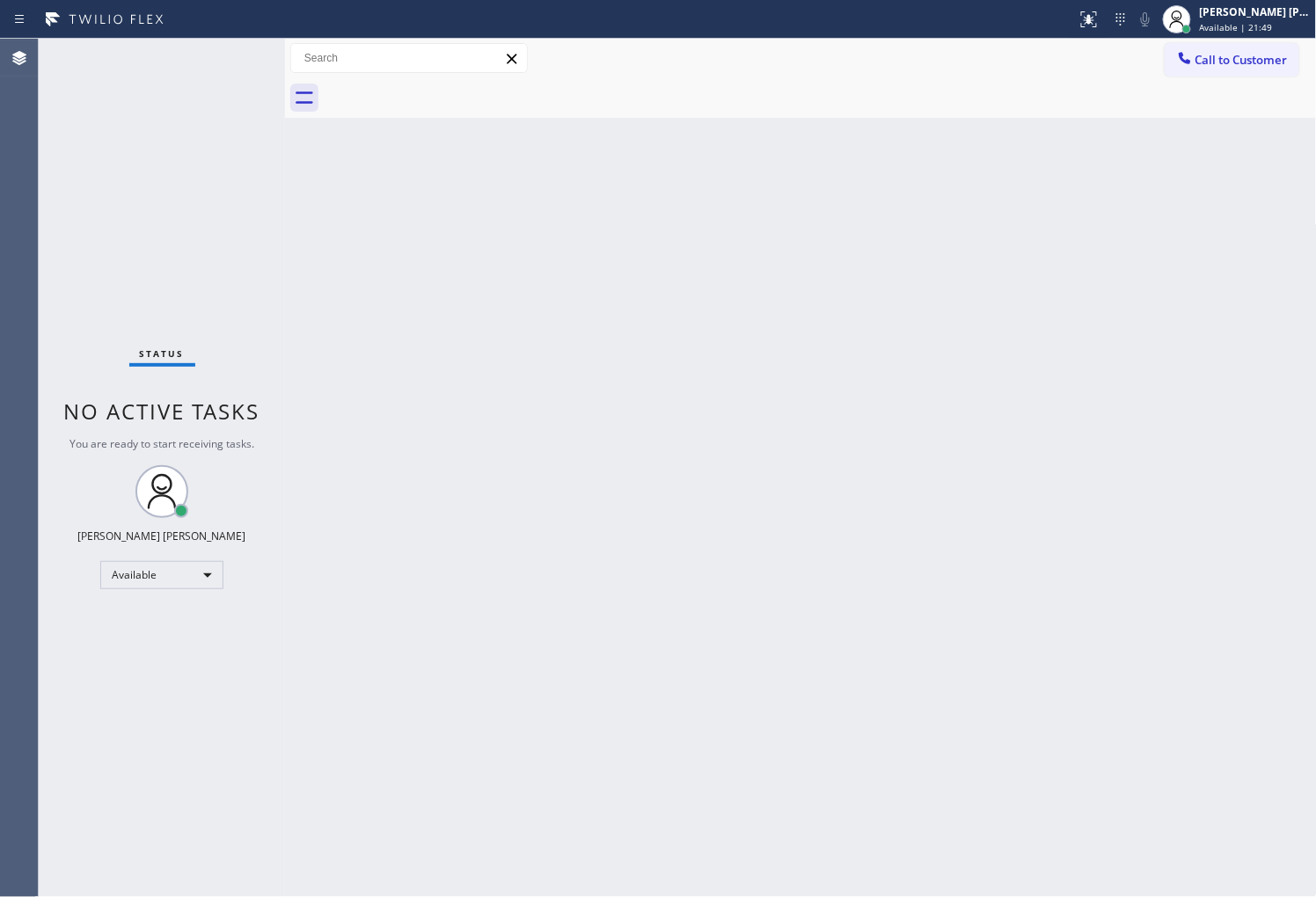
click at [1235, 326] on div "Back to Dashboard Change Sender ID Customers Technicians Select a contact Outbo…" at bounding box center [800, 468] width 1031 height 858
click at [1211, 68] on button "Call to Customer" at bounding box center [1231, 59] width 135 height 33
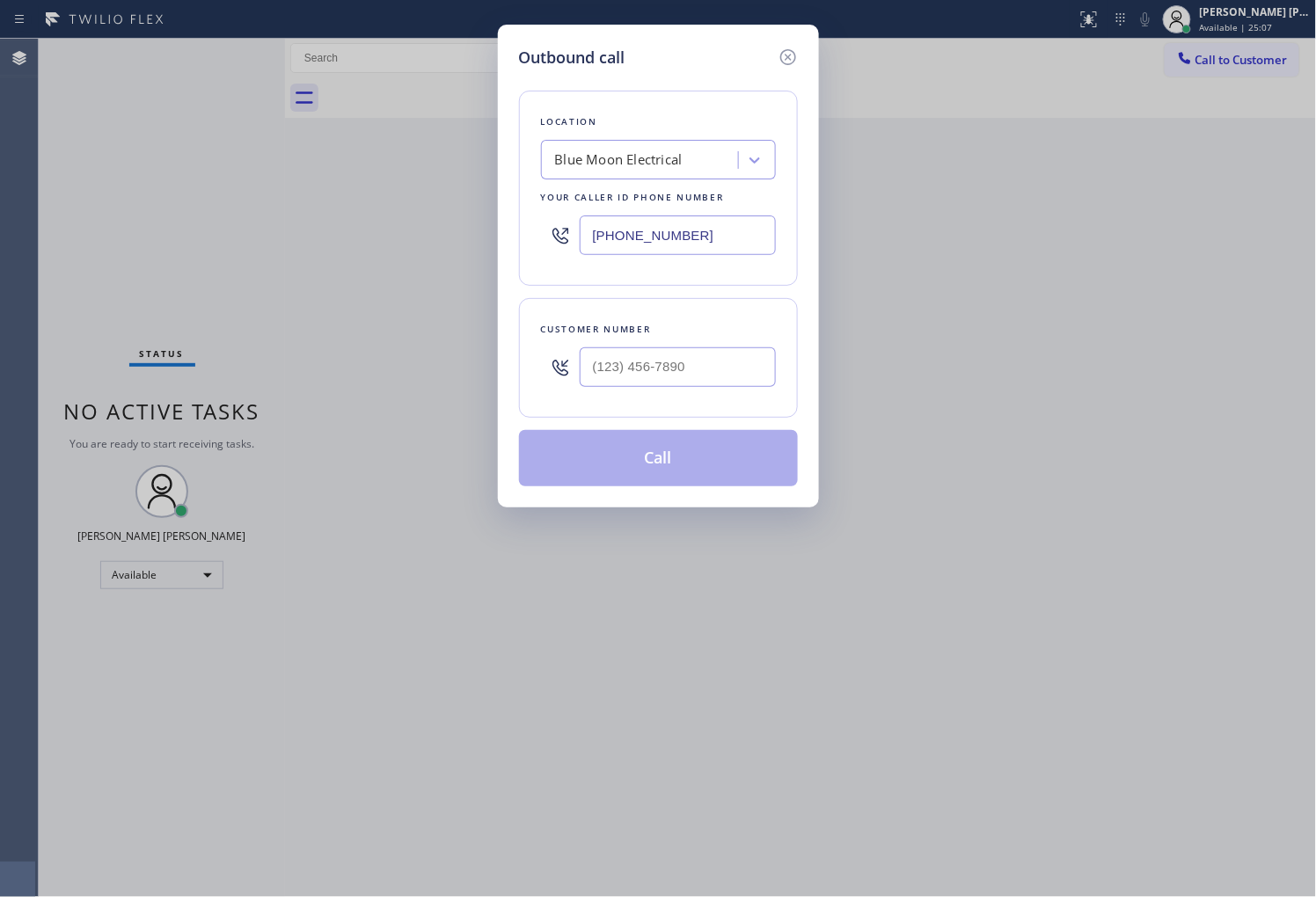
click at [619, 237] on input "[PHONE_NUMBER]" at bounding box center [677, 235] width 196 height 40
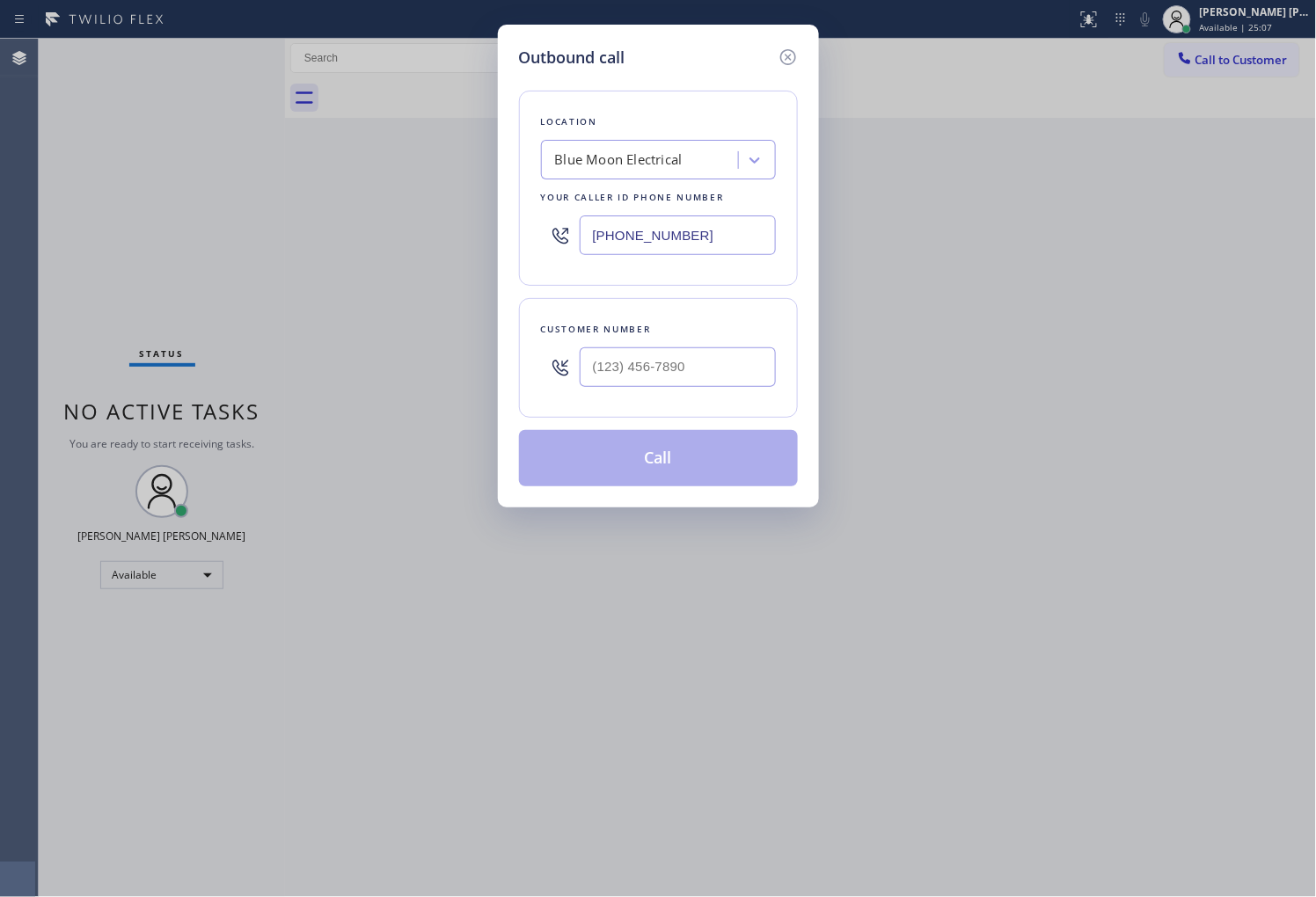
click at [619, 237] on input "[PHONE_NUMBER]" at bounding box center [677, 235] width 196 height 40
paste input "626) 699-7990"
type input "[PHONE_NUMBER]"
click at [646, 359] on input "(___) ___-____" at bounding box center [677, 367] width 196 height 40
paste input "626) 518-2577"
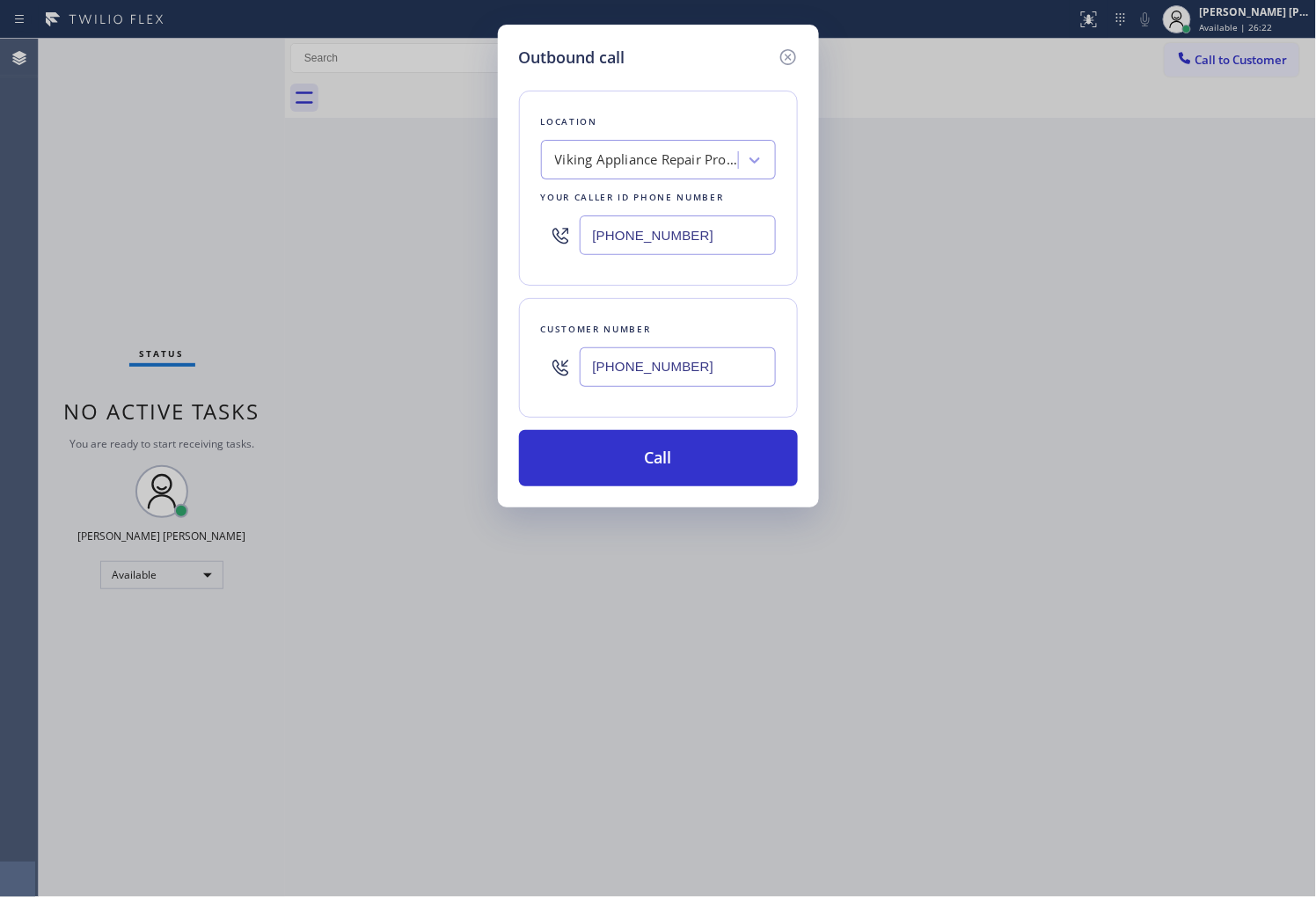
type input "[PHONE_NUMBER]"
click at [684, 491] on div "Outbound call Location Viking Appliance Repair Pros [GEOGRAPHIC_DATA] Your call…" at bounding box center [658, 265] width 321 height 482
click at [681, 467] on button "Call" at bounding box center [658, 457] width 279 height 57
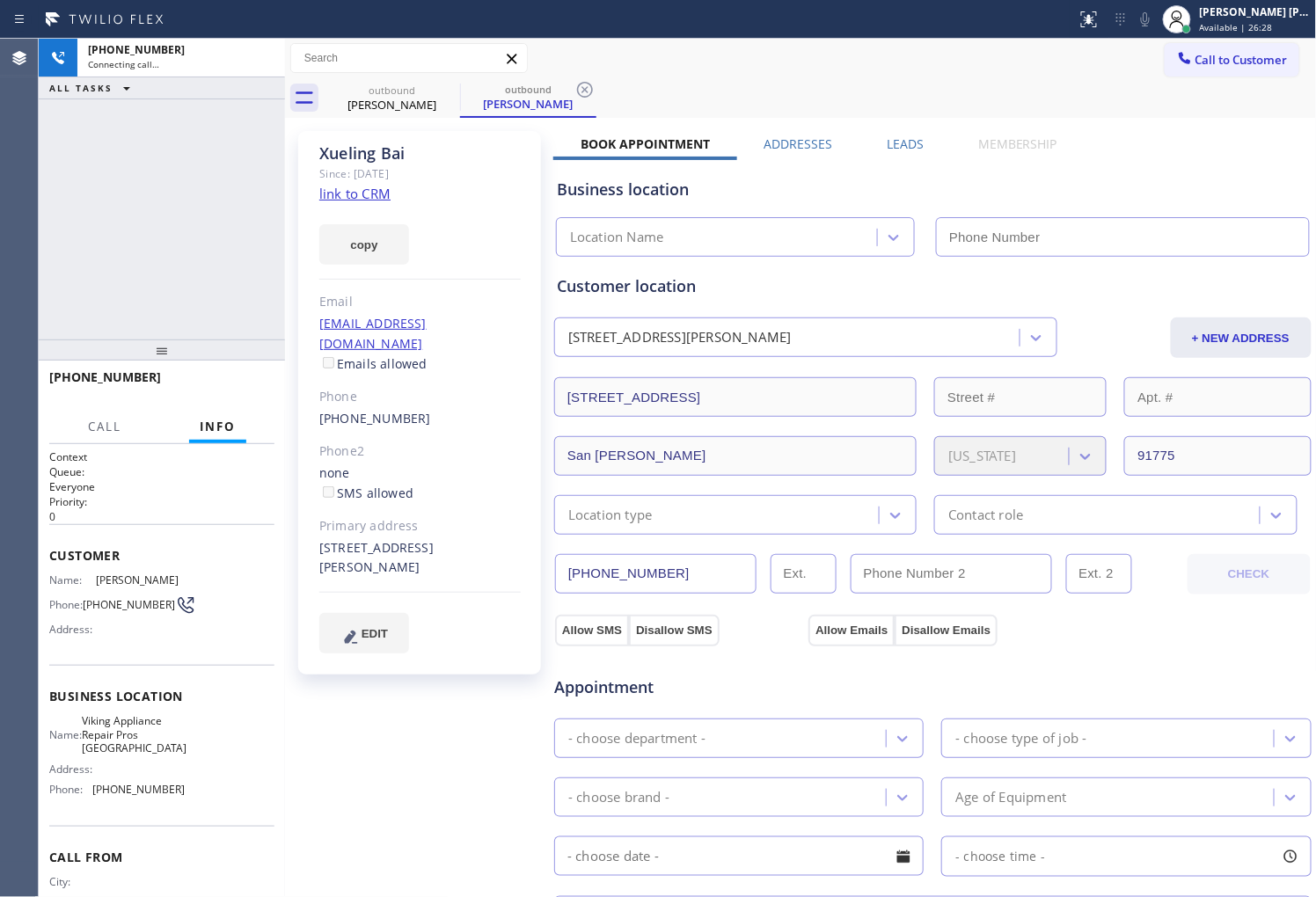
click at [374, 153] on div "[PERSON_NAME]" at bounding box center [419, 153] width 202 height 20
type input "[PHONE_NUMBER]"
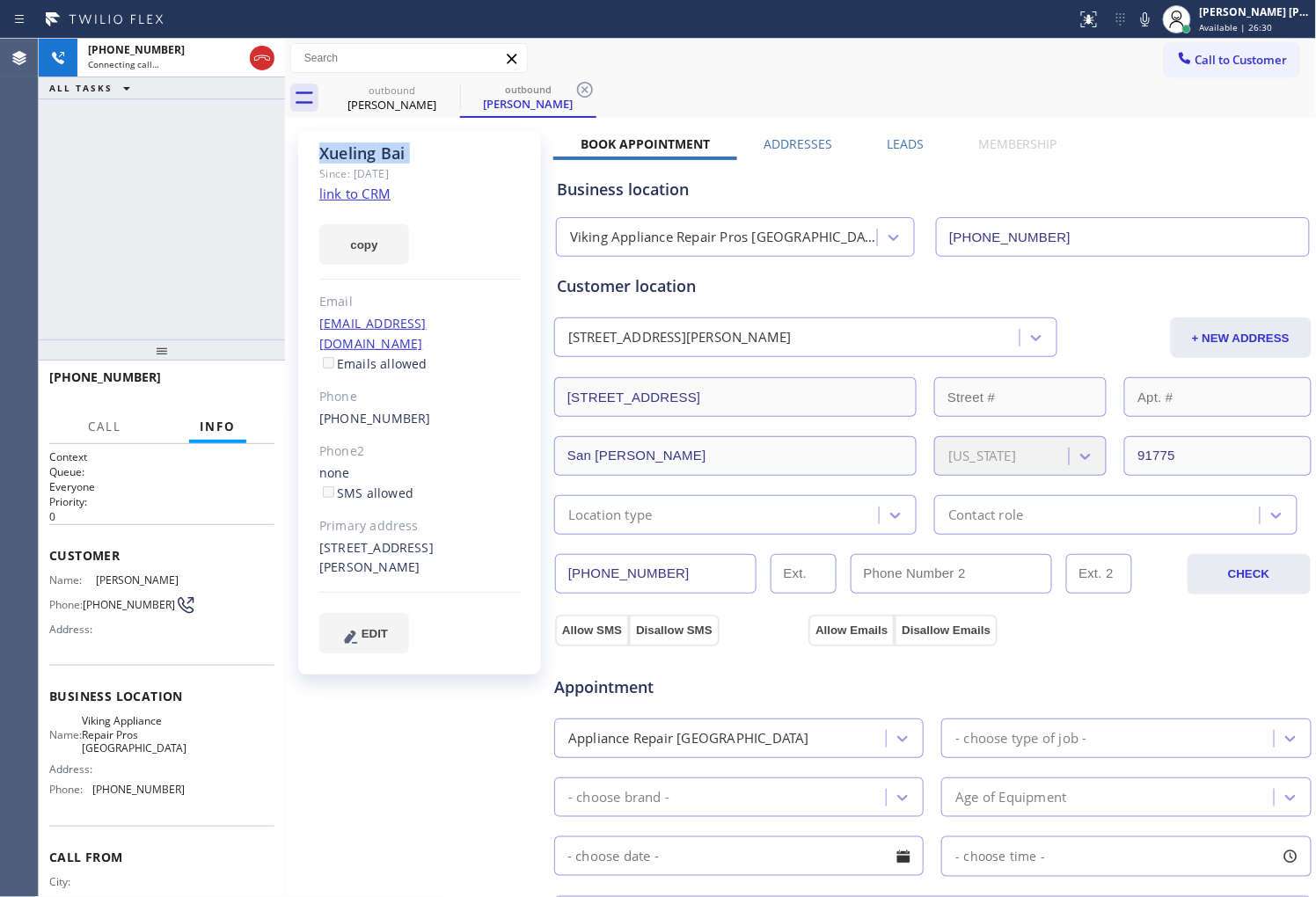
click at [94, 248] on div "[PHONE_NUMBER] Connecting call… ALL TASKS ALL TASKS ACTIVE TASKS TASKS IN WRAP …" at bounding box center [162, 189] width 246 height 300
click at [2, 195] on div "Agent Desktop" at bounding box center [19, 468] width 38 height 858
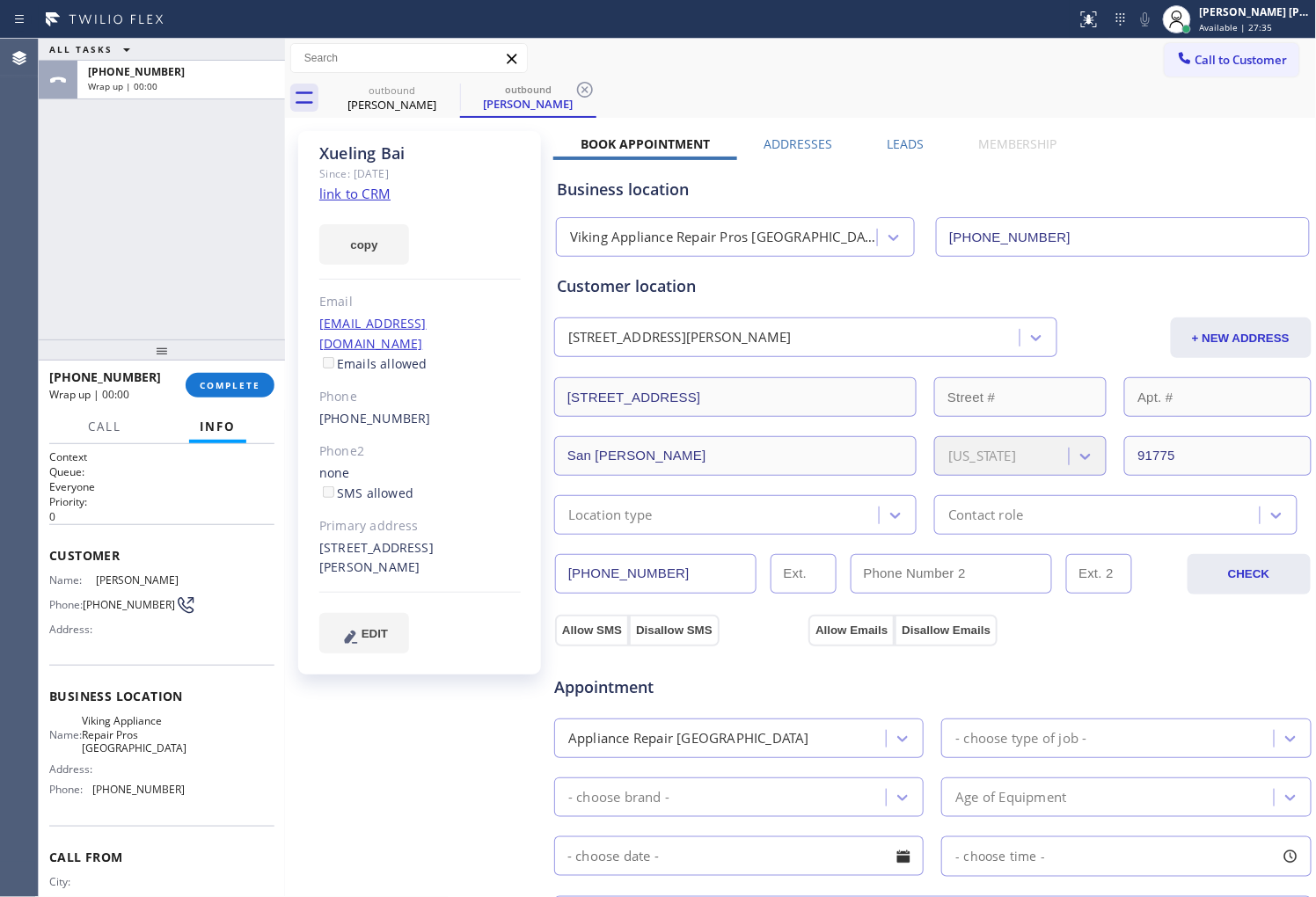
click at [864, 153] on div "Business location Viking Appliance Repair Pros [GEOGRAPHIC_DATA] [PHONE_NUMBER]" at bounding box center [933, 205] width 759 height 104
click at [911, 144] on label "Leads" at bounding box center [905, 144] width 37 height 17
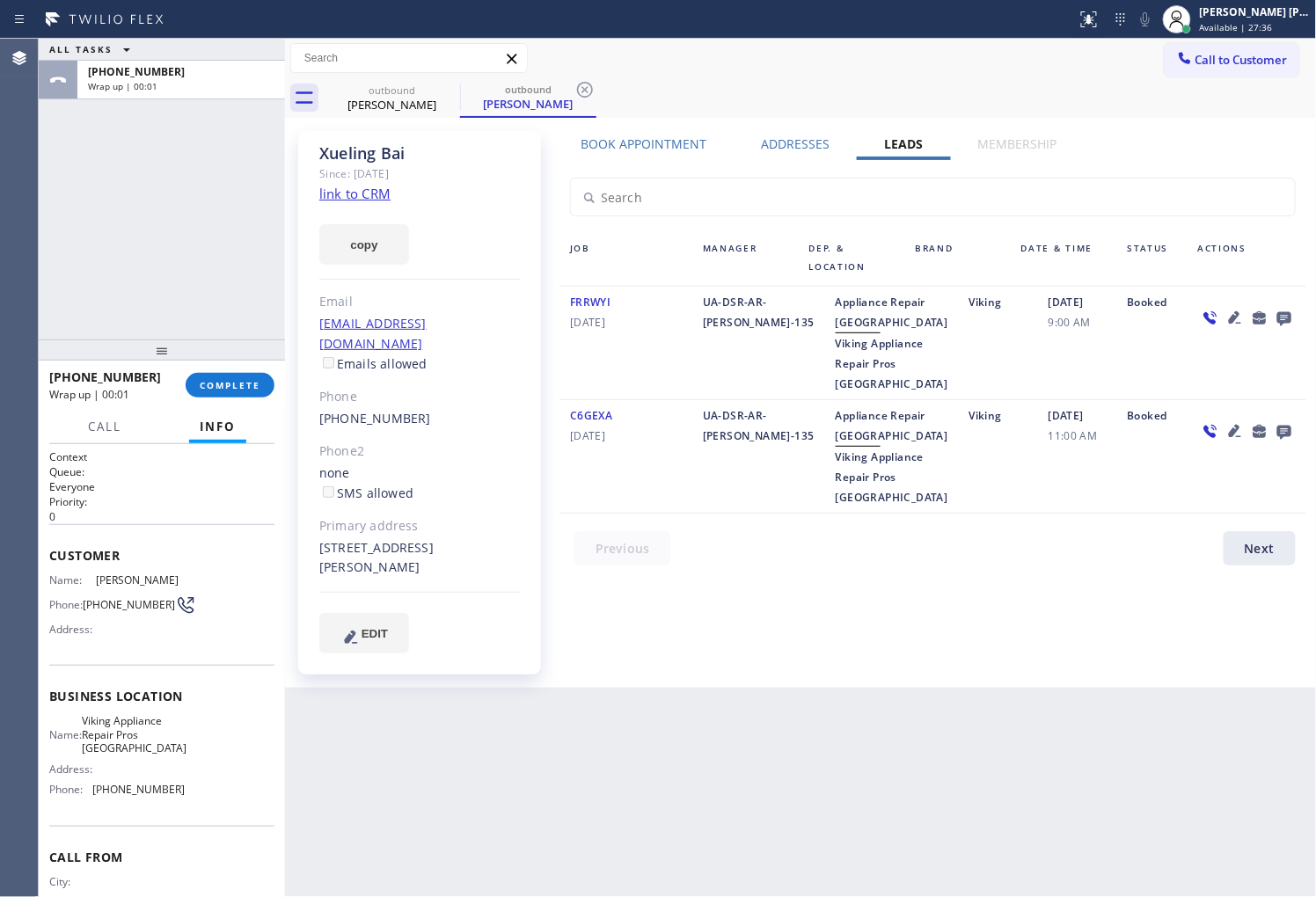
click at [1283, 315] on icon at bounding box center [1283, 319] width 14 height 14
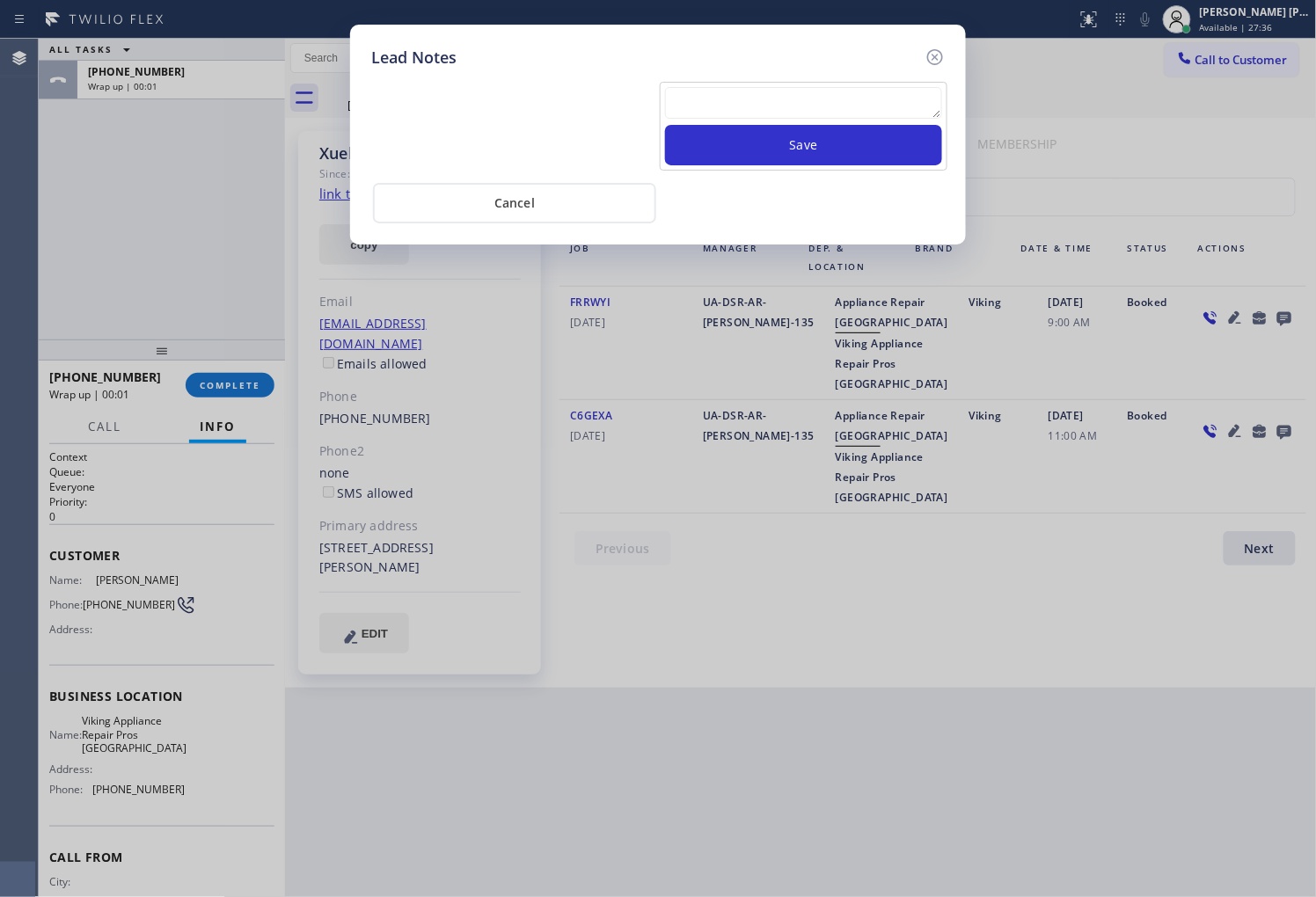
click at [759, 104] on textarea at bounding box center [804, 103] width 277 height 32
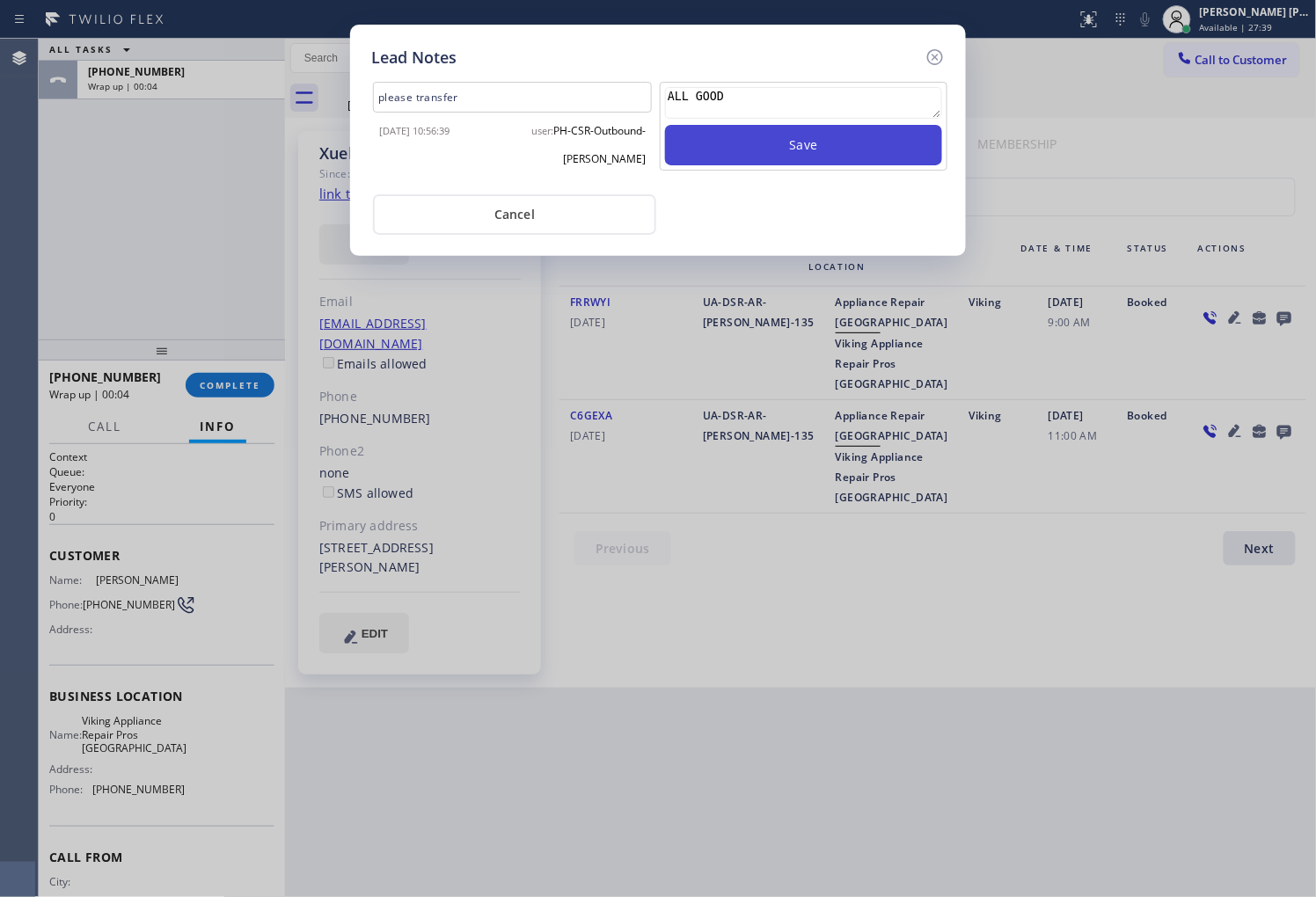
type textarea "ALL GOOD"
click at [934, 152] on button "Save" at bounding box center [804, 145] width 277 height 41
click at [939, 49] on icon at bounding box center [935, 57] width 21 height 21
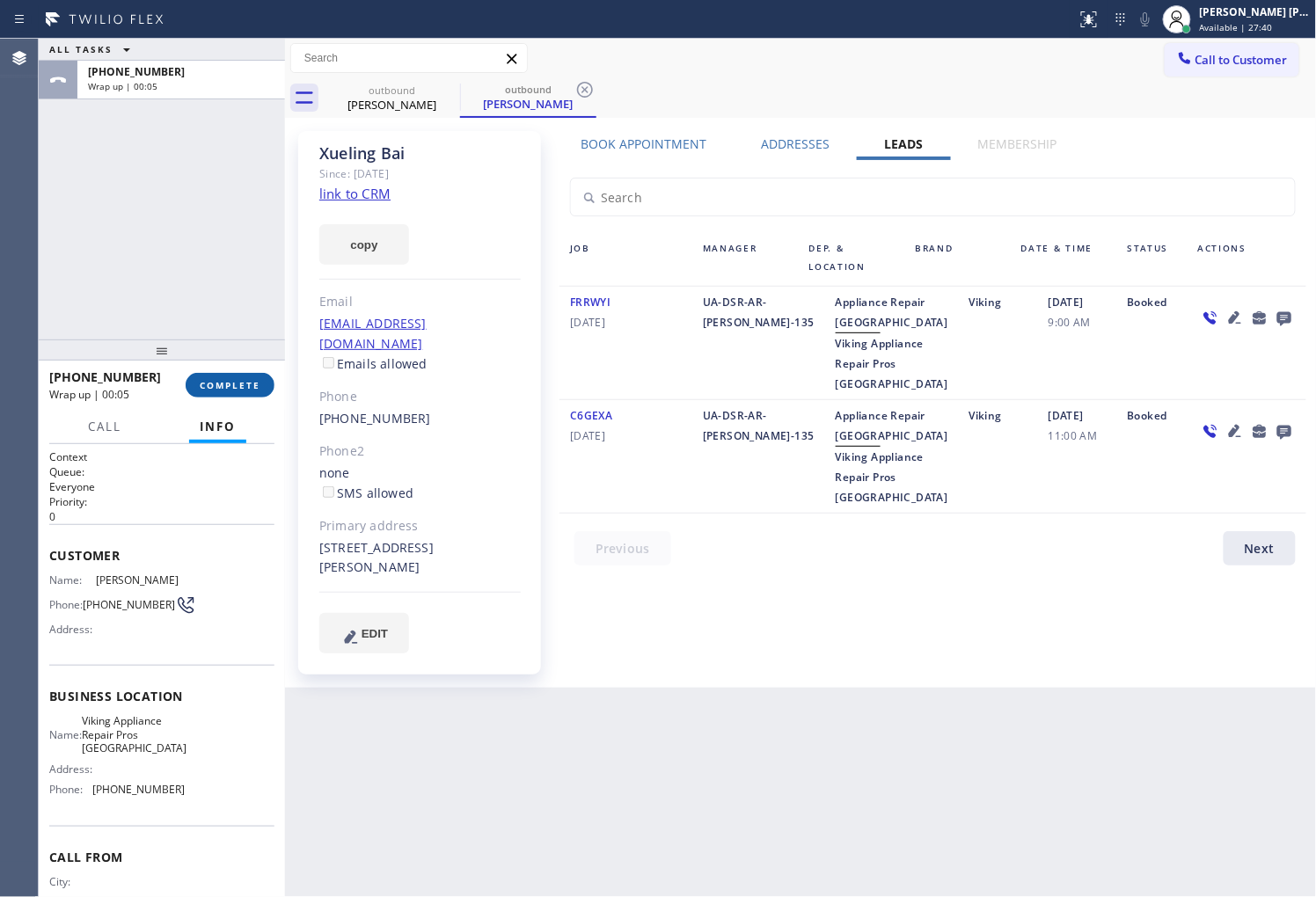
click at [235, 385] on span "COMPLETE" at bounding box center [230, 385] width 60 height 12
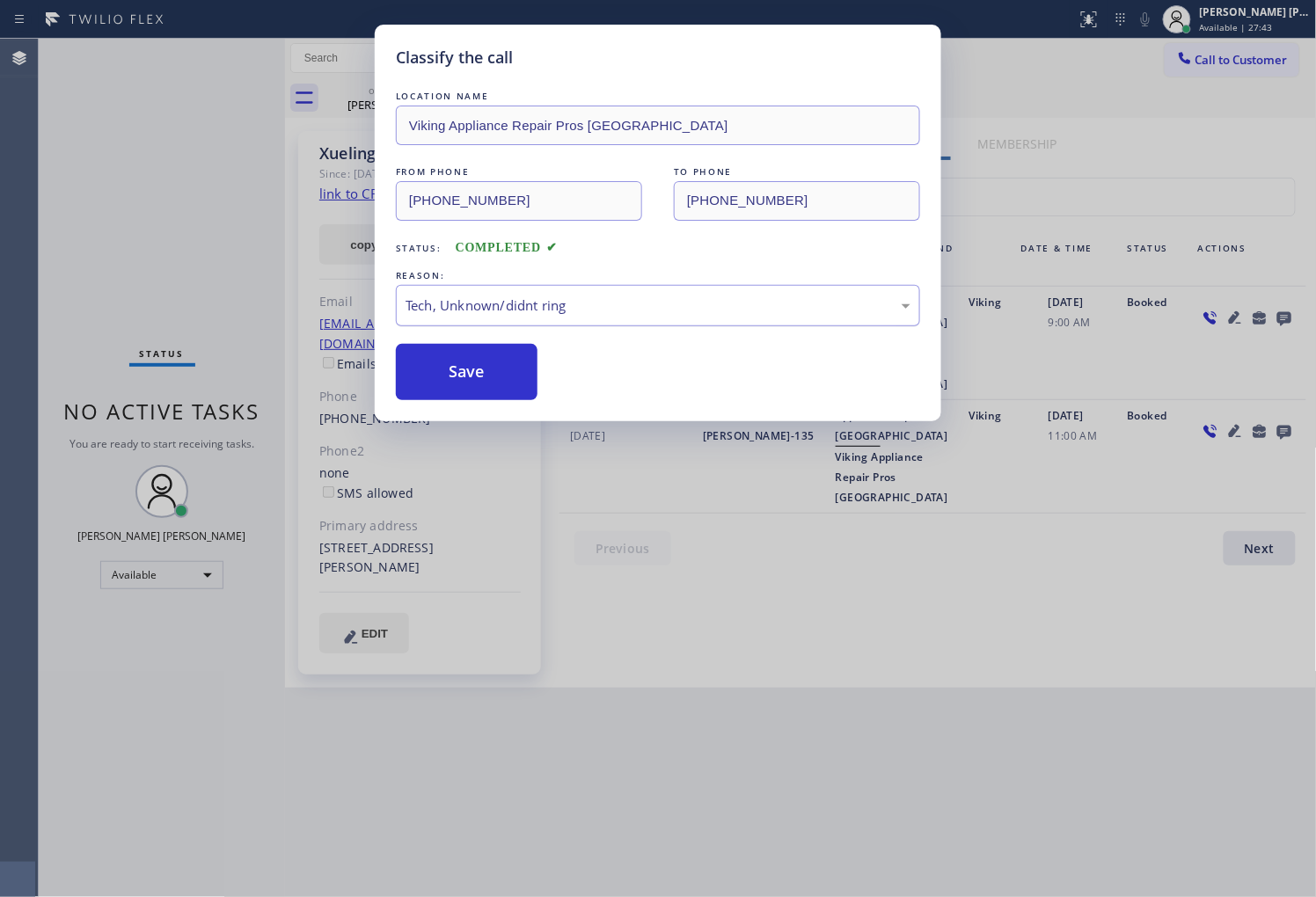
click at [501, 318] on div "Tech, Unknown/didnt ring" at bounding box center [658, 305] width 525 height 41
click at [485, 380] on button "Save" at bounding box center [467, 372] width 141 height 57
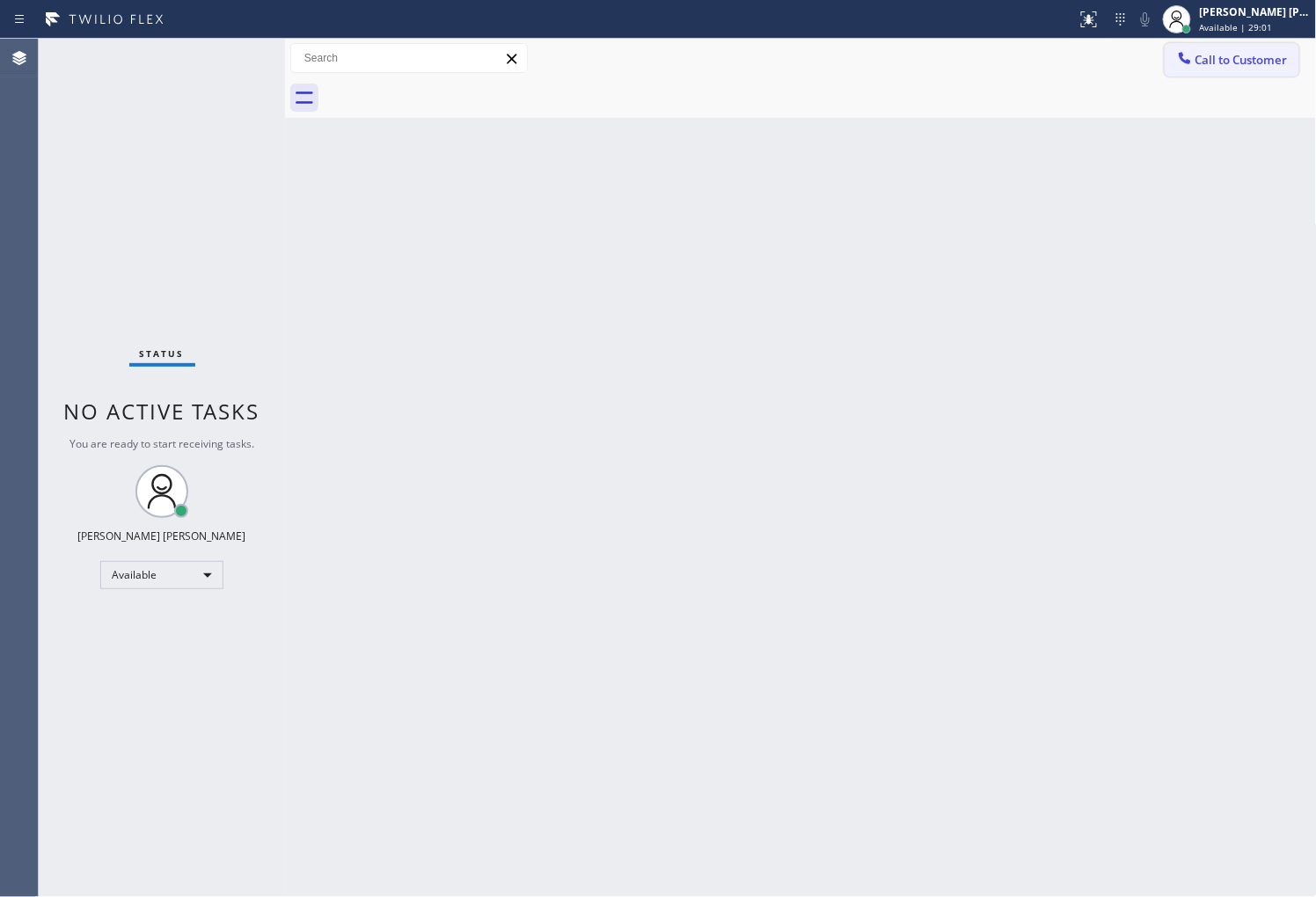
click at [1211, 54] on span "Call to Customer" at bounding box center [1241, 59] width 92 height 16
click at [0, 0] on div "Outbound call Location Viking Appliance Repair Pros [GEOGRAPHIC_DATA] Your call…" at bounding box center [0, 0] width 0 height 0
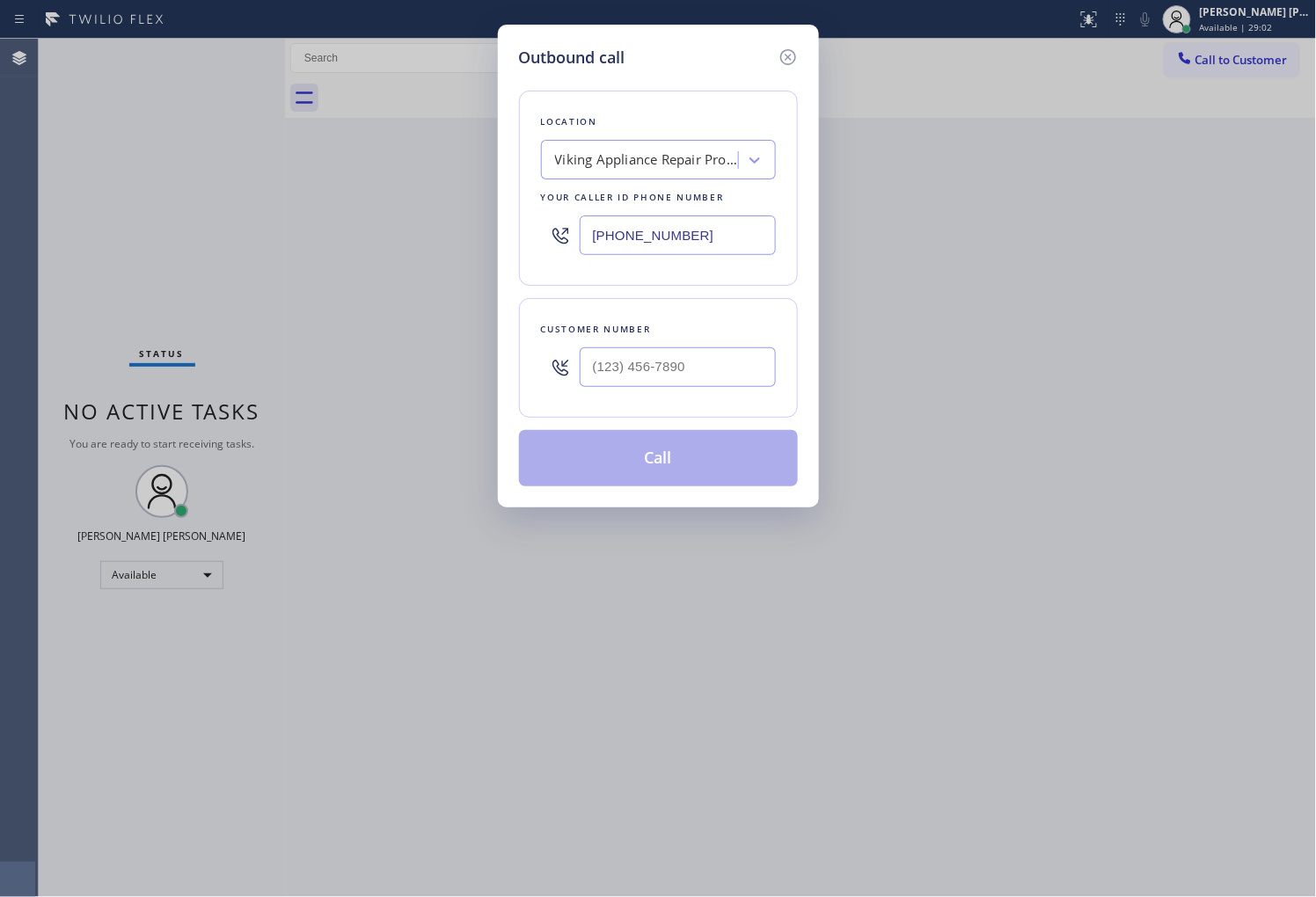
click at [727, 242] on input "[PHONE_NUMBER]" at bounding box center [677, 235] width 196 height 40
paste input "949) 239-0453"
type input "[PHONE_NUMBER]"
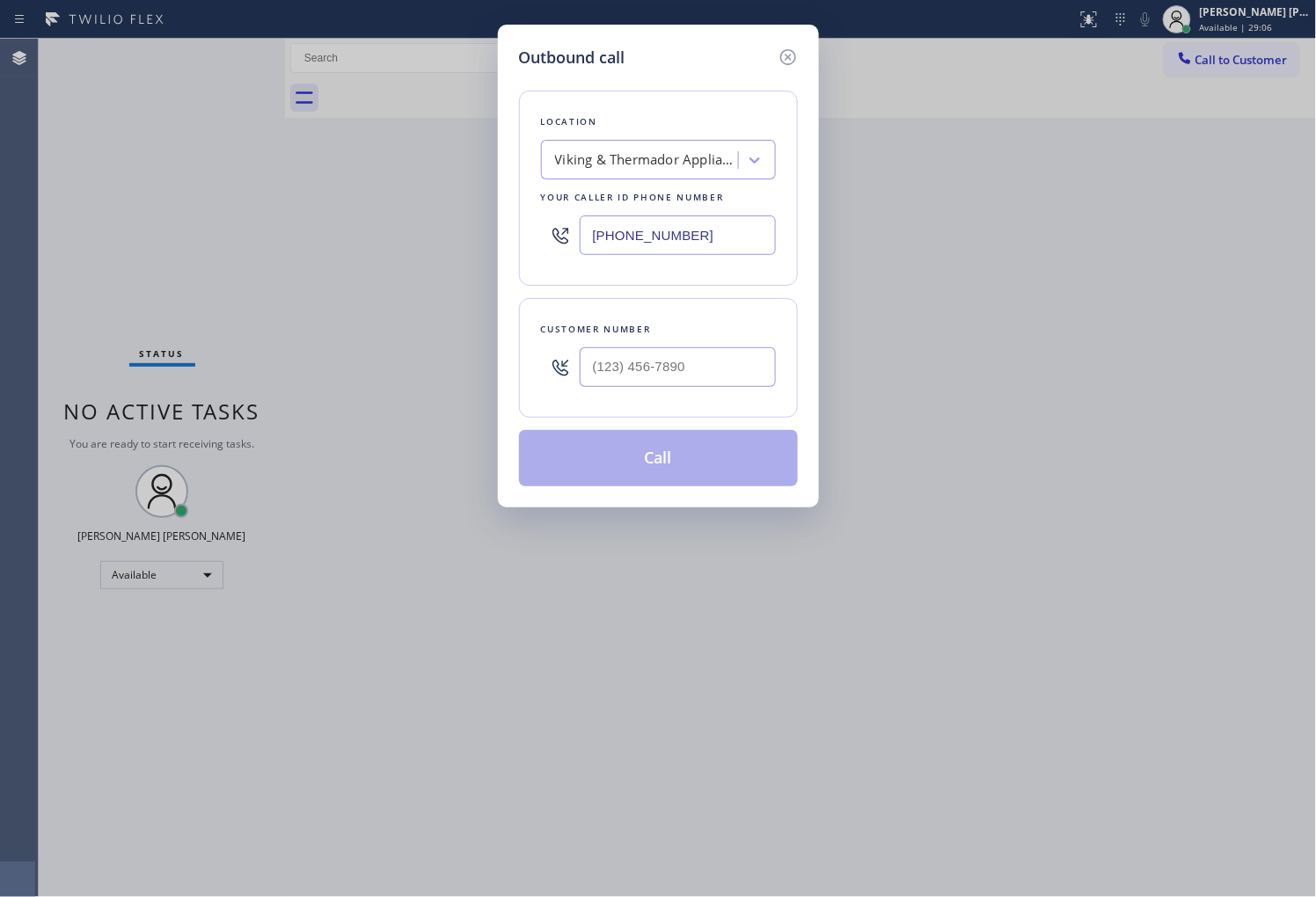
click at [731, 372] on input "text" at bounding box center [677, 367] width 196 height 40
click at [731, 372] on input "(___) ___-____" at bounding box center [677, 367] width 196 height 40
paste input "9494"
click at [717, 372] on input "(___) ___-9494" at bounding box center [677, 367] width 196 height 40
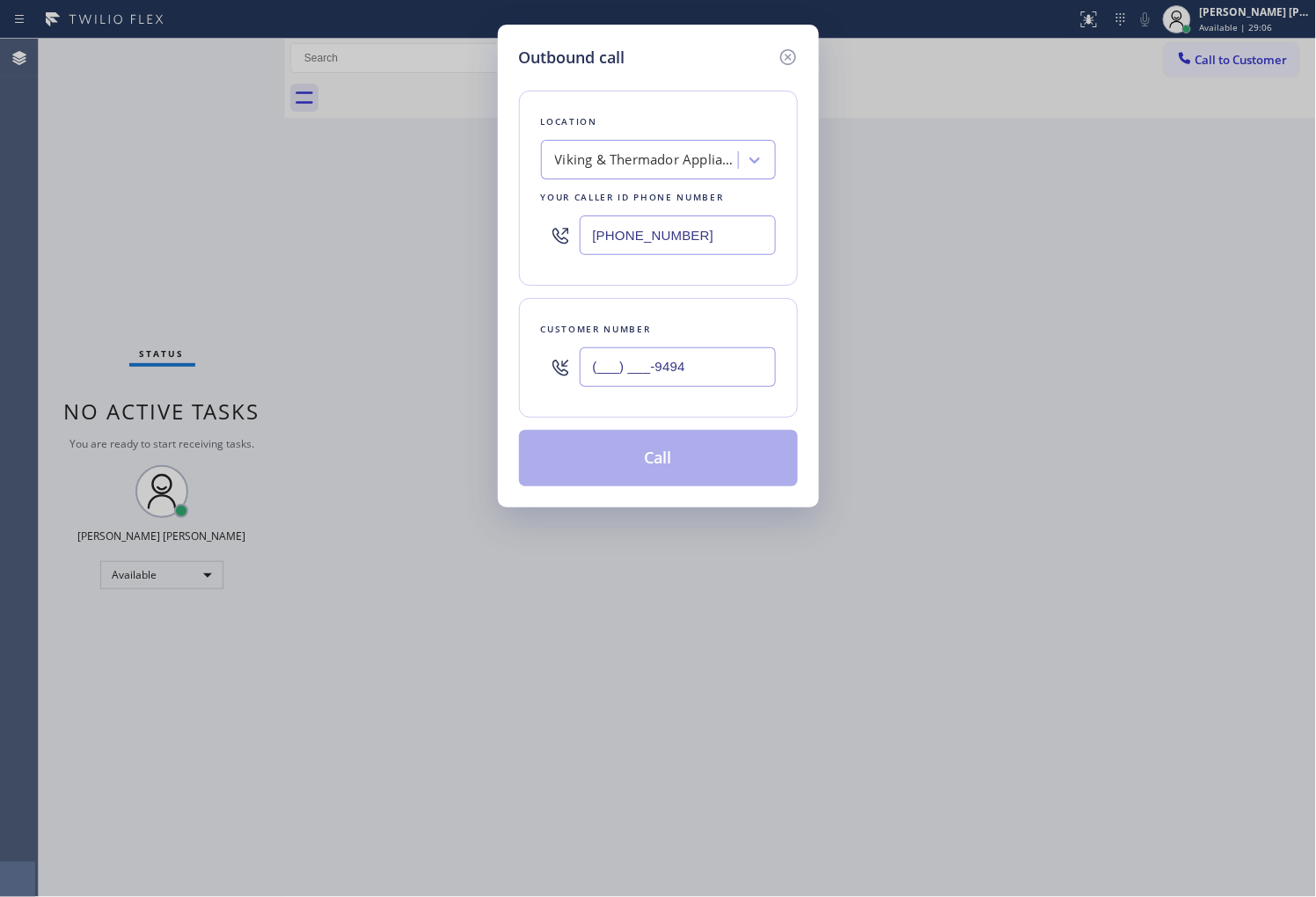
click at [717, 372] on input "(___) ___-9494" at bounding box center [677, 367] width 196 height 40
paste input "949) 466-3391"
type input "[PHONE_NUMBER]"
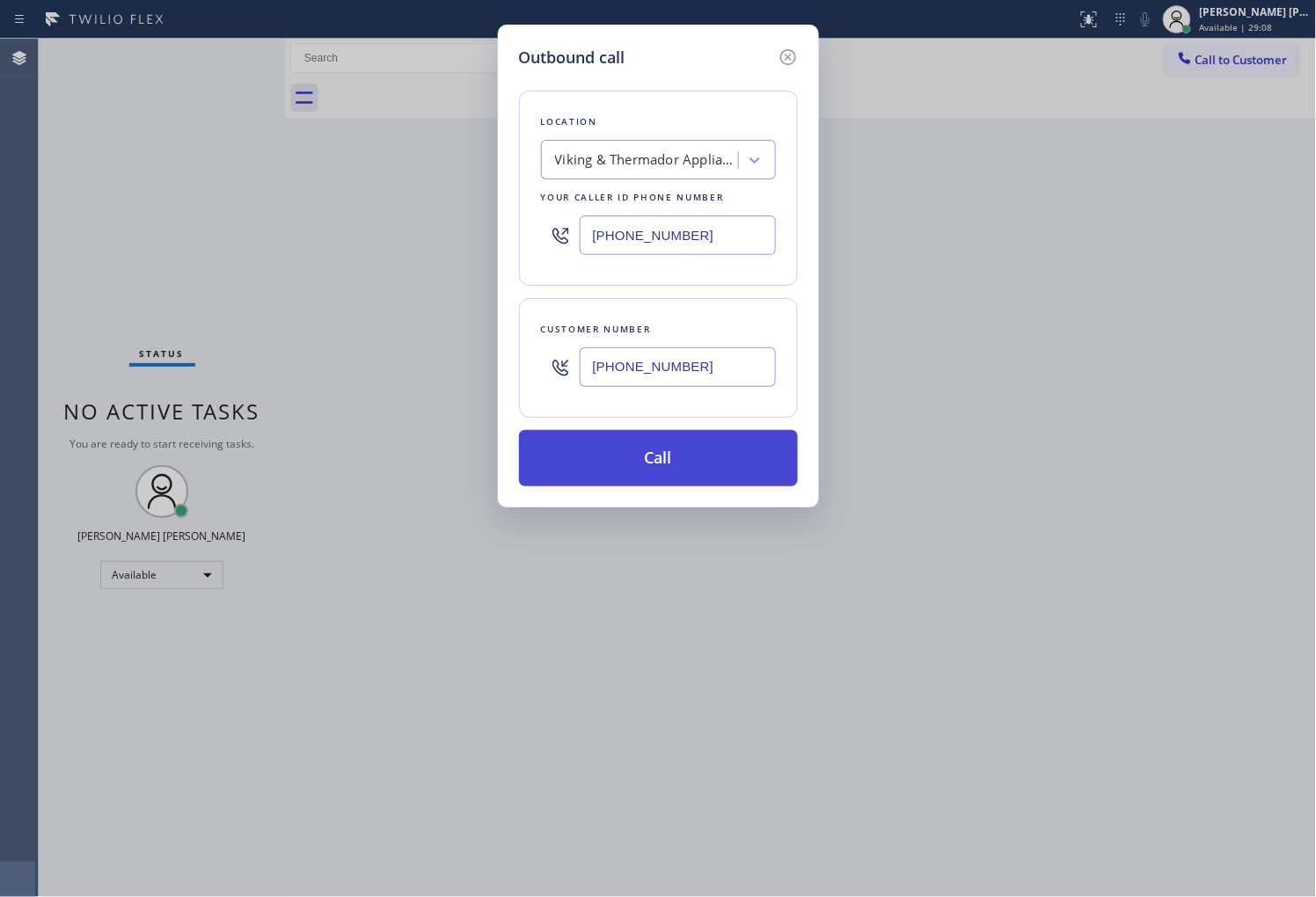
click at [726, 475] on button "Call" at bounding box center [658, 457] width 279 height 57
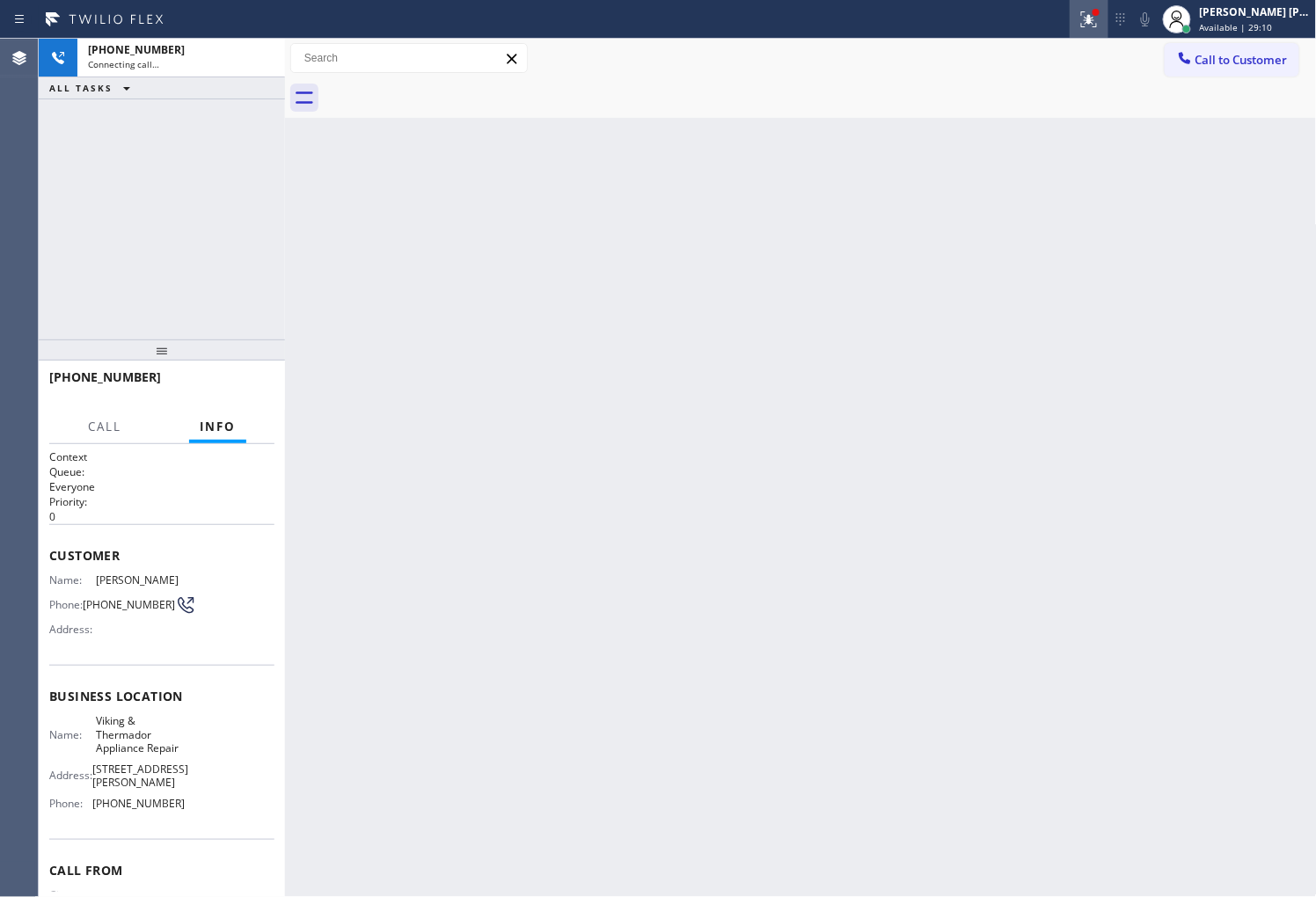
click at [1099, 28] on icon at bounding box center [1088, 19] width 21 height 21
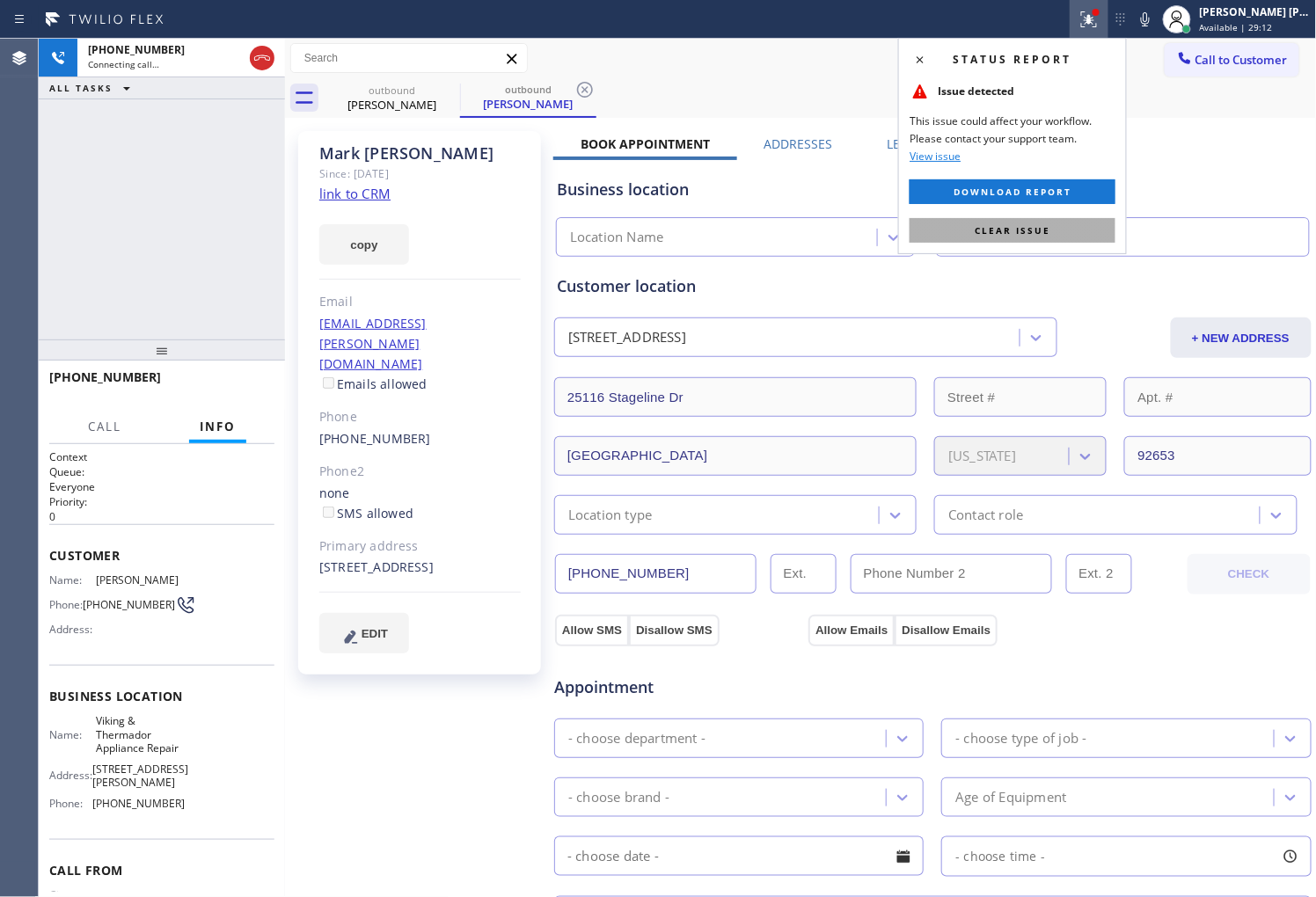
click at [1029, 224] on span "Clear issue" at bounding box center [1012, 230] width 75 height 12
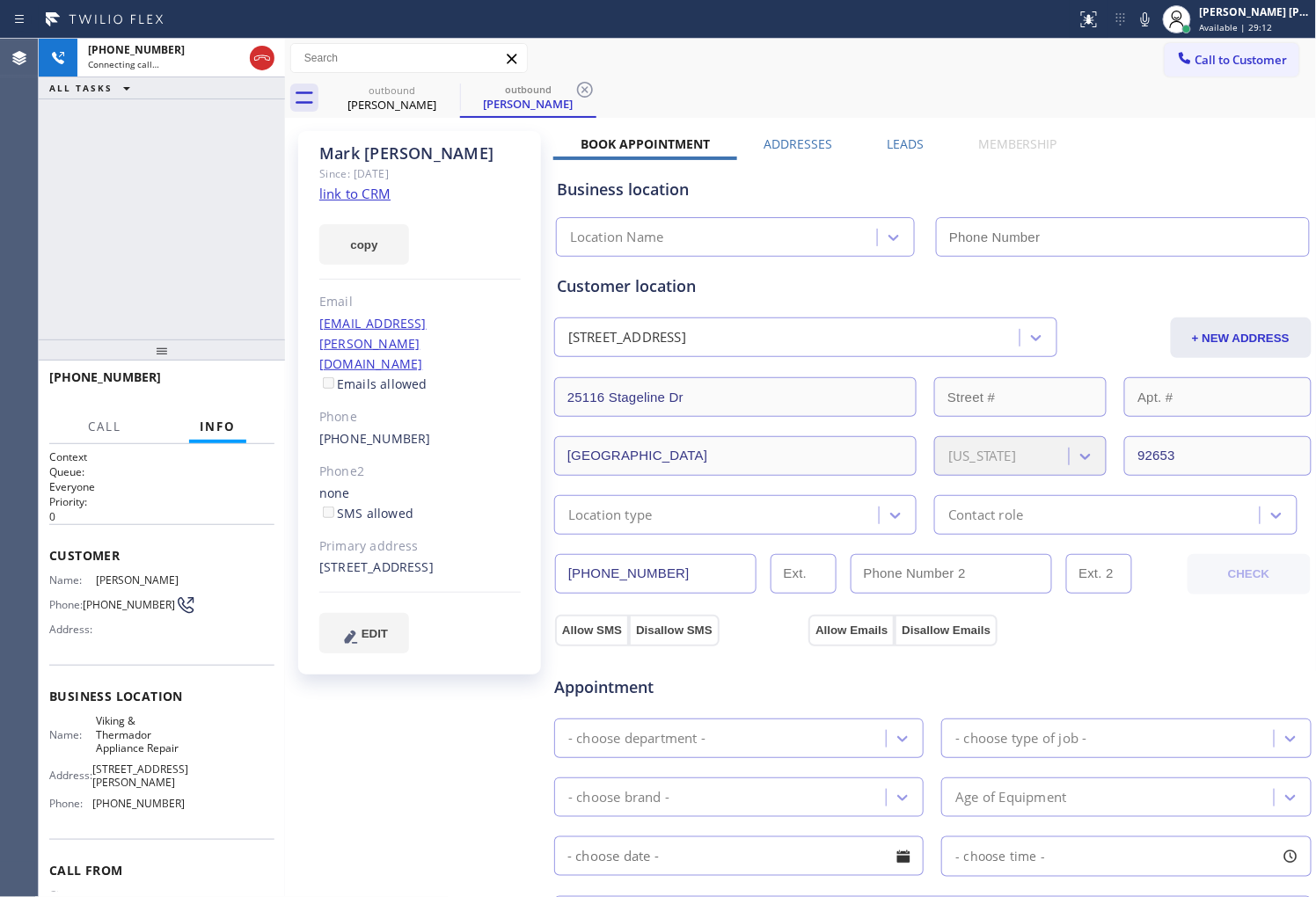
click at [344, 155] on div "[PERSON_NAME]" at bounding box center [419, 153] width 202 height 20
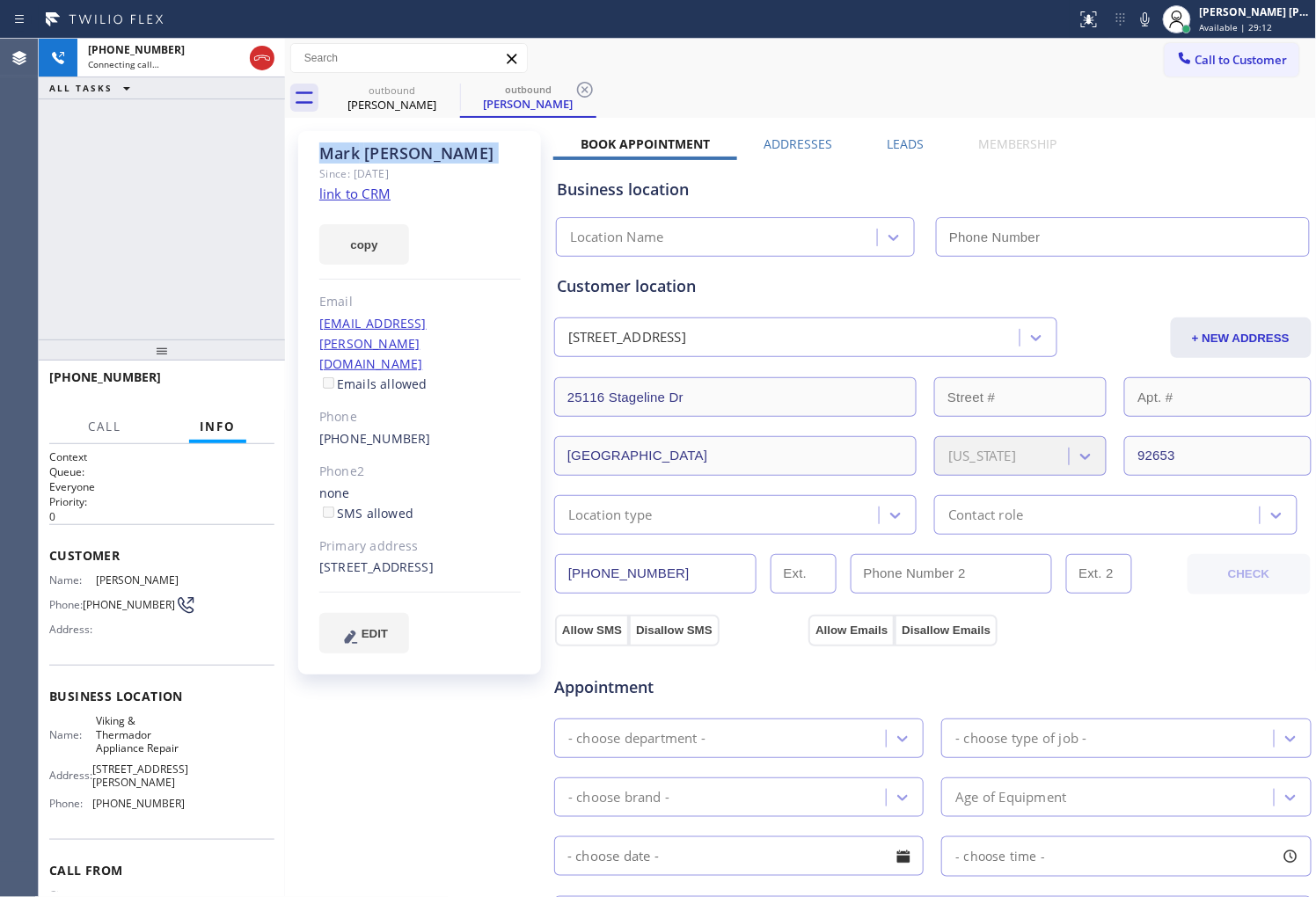
click at [344, 155] on div "[PERSON_NAME]" at bounding box center [419, 153] width 202 height 20
copy div "[PERSON_NAME]"
type input "[PHONE_NUMBER]"
click at [16, 194] on div "Agent Desktop" at bounding box center [19, 468] width 38 height 858
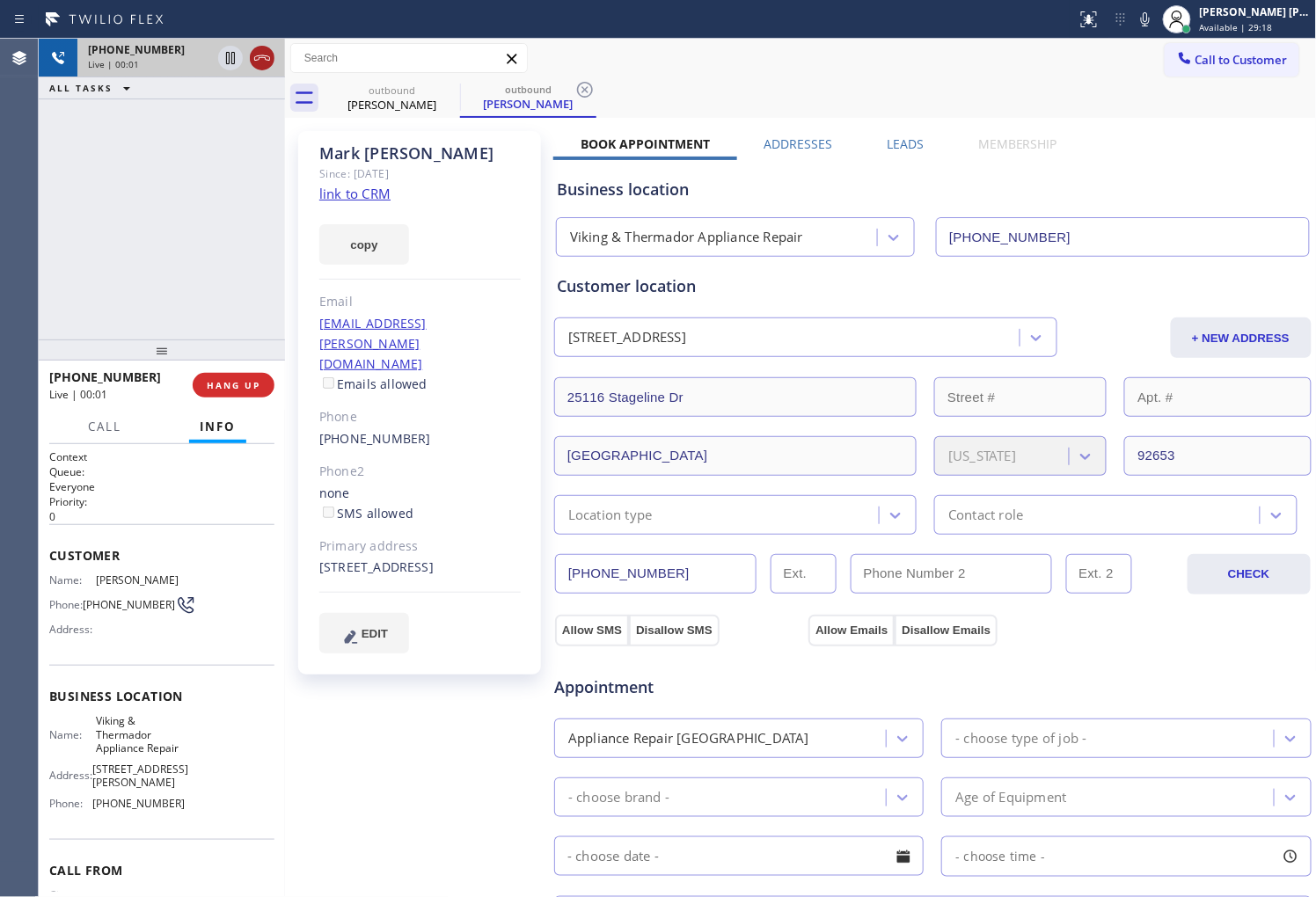
click at [251, 58] on icon at bounding box center [261, 58] width 21 height 21
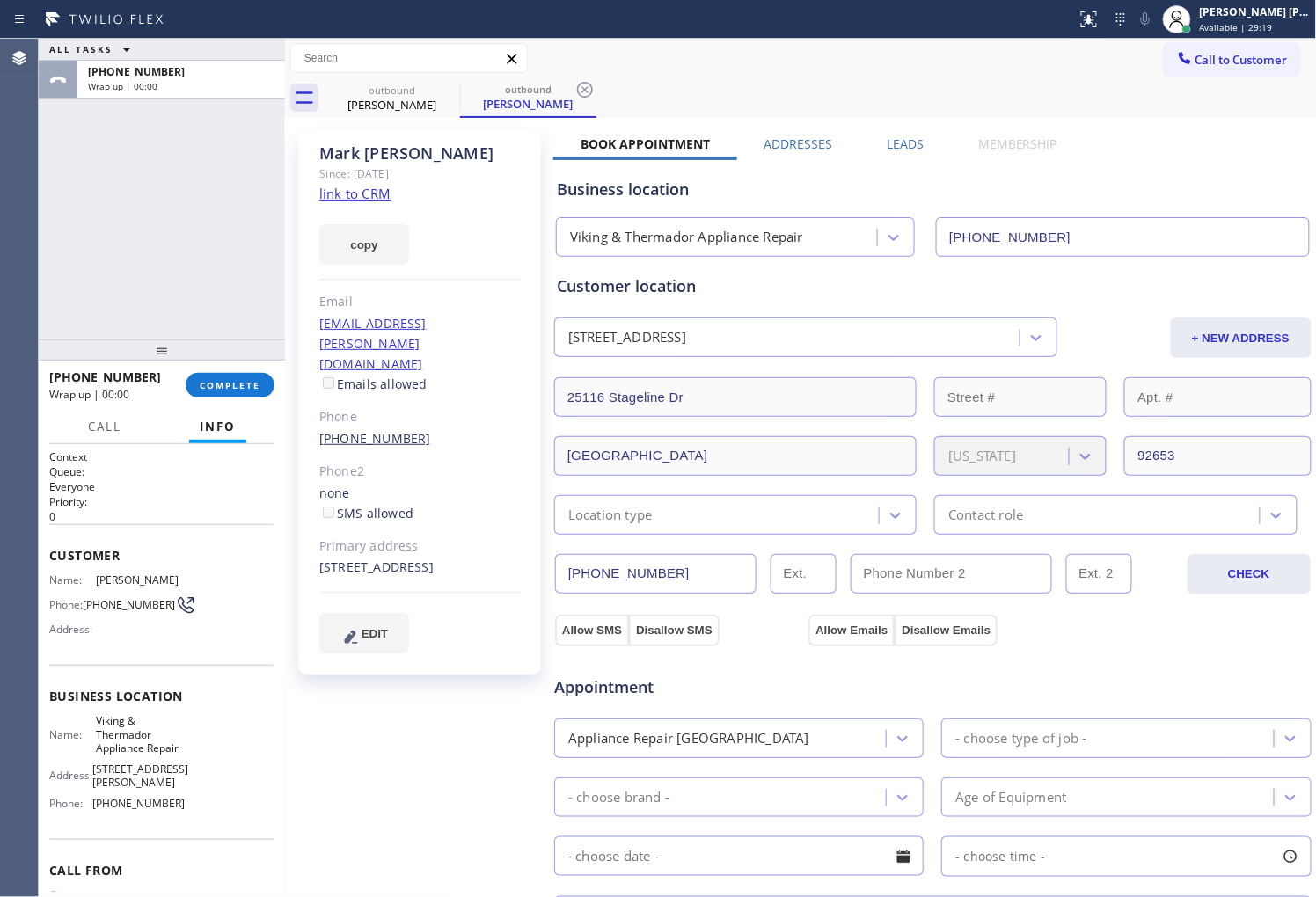
click at [366, 429] on link "[PHONE_NUMBER]" at bounding box center [375, 438] width 112 height 17
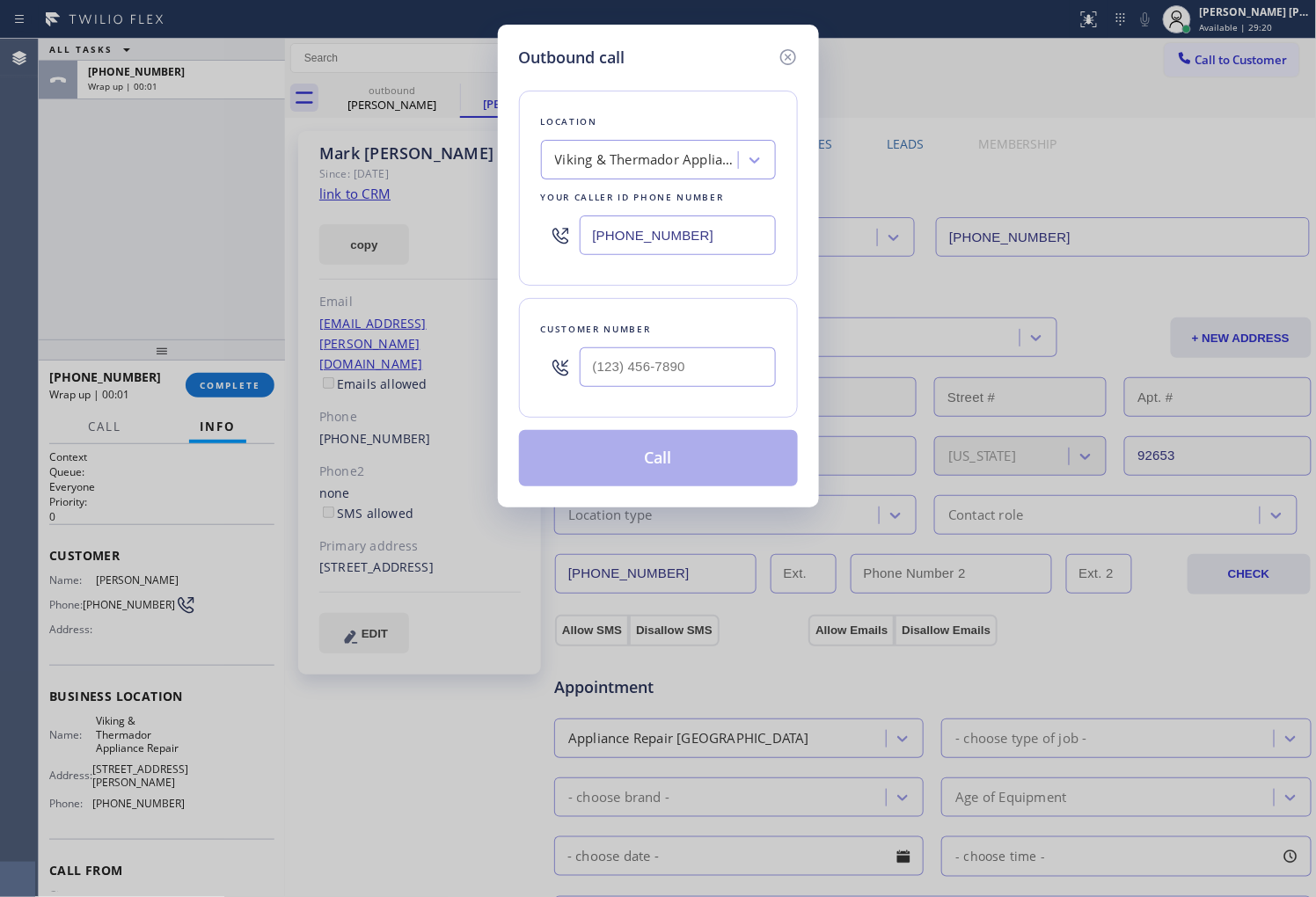
type input "[PHONE_NUMBER]"
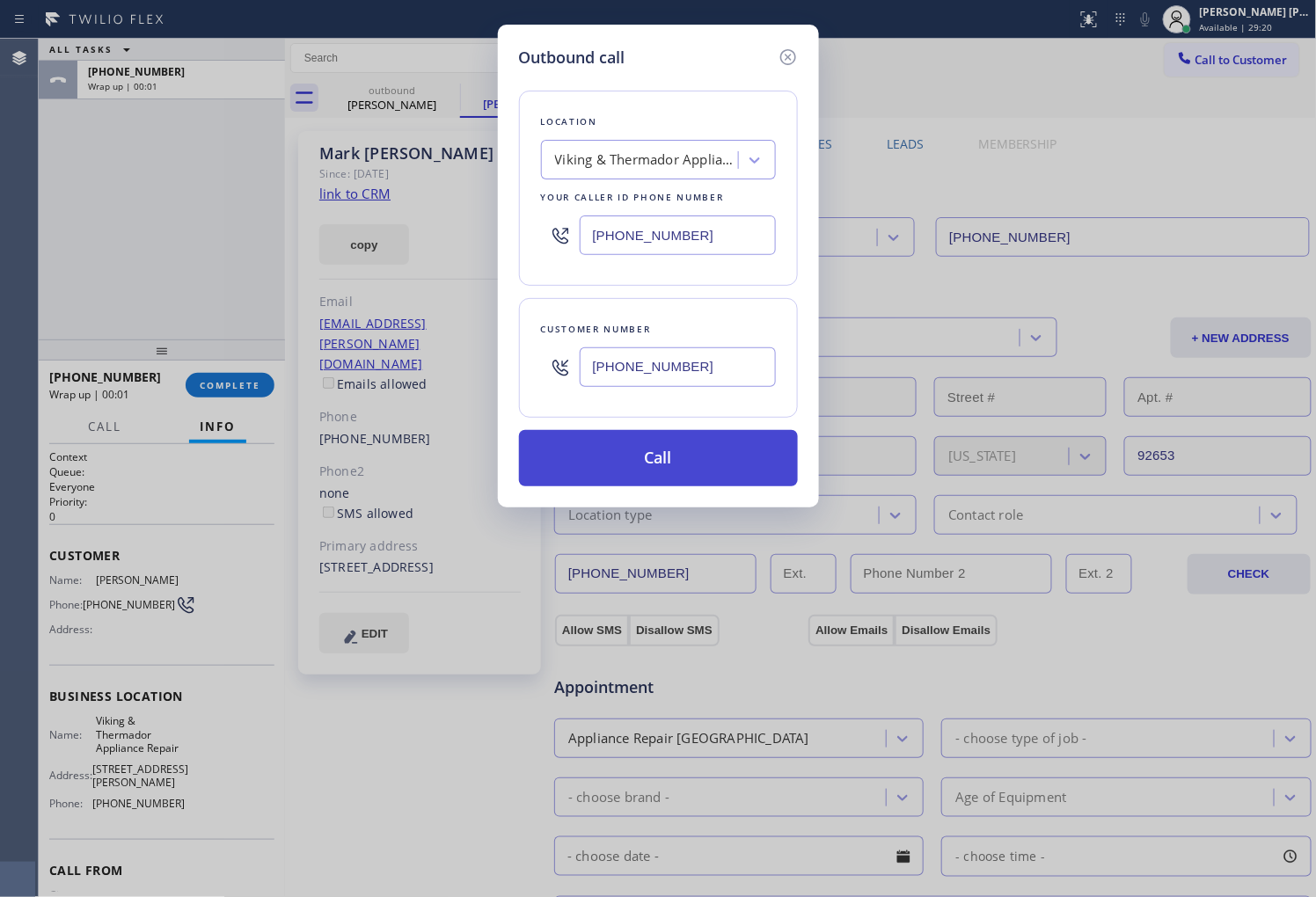
click at [669, 450] on button "Call" at bounding box center [658, 457] width 279 height 57
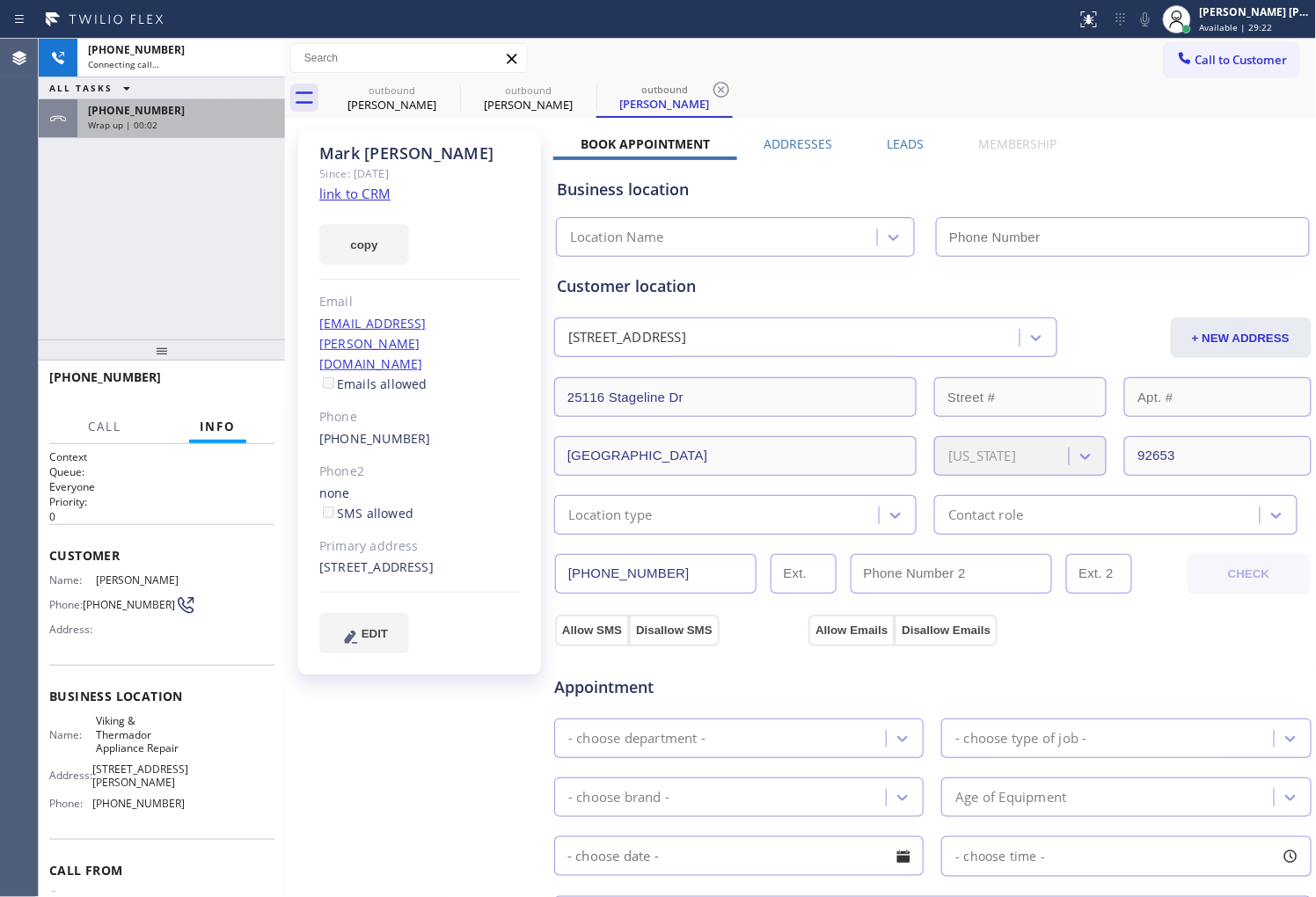
click at [206, 132] on div "[PHONE_NUMBER] Wrap up | 00:02" at bounding box center [178, 119] width 201 height 39
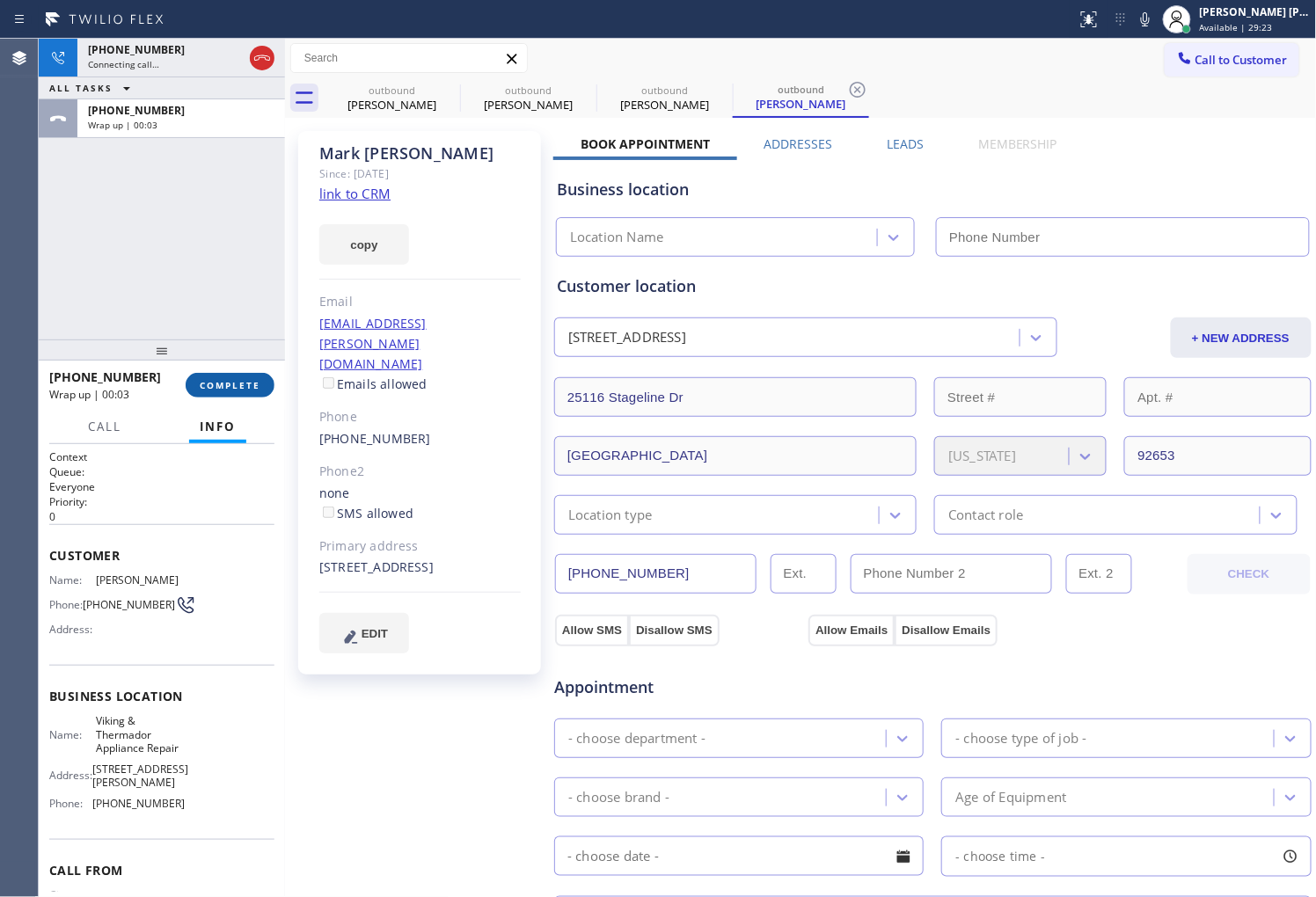
click at [246, 365] on div "[PHONE_NUMBER] Wrap up | 00:03 COMPLETE" at bounding box center [162, 385] width 225 height 46
click at [245, 380] on span "COMPLETE" at bounding box center [230, 385] width 60 height 12
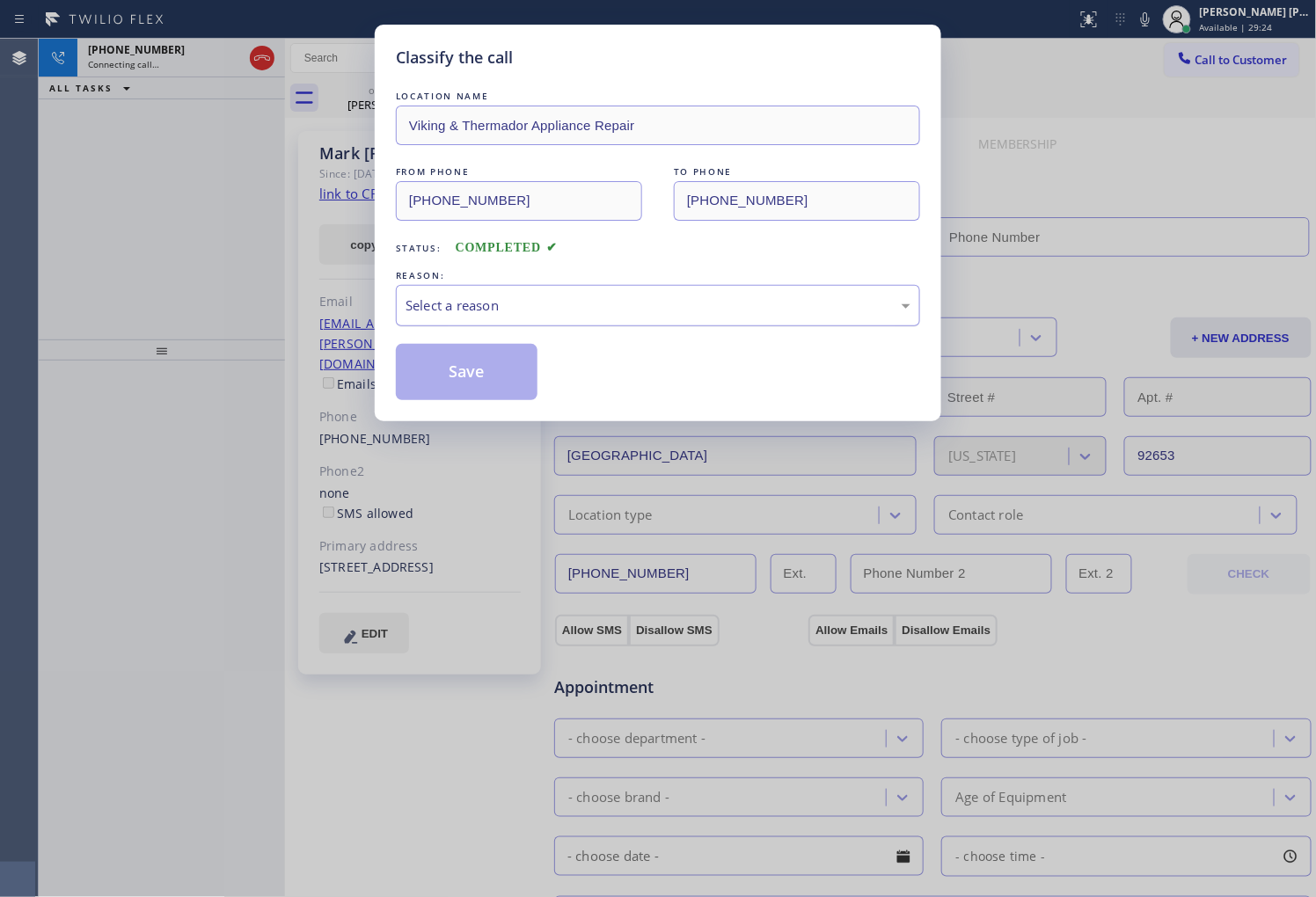
type input "[PHONE_NUMBER]"
click at [638, 315] on div "Select a reason" at bounding box center [658, 306] width 505 height 20
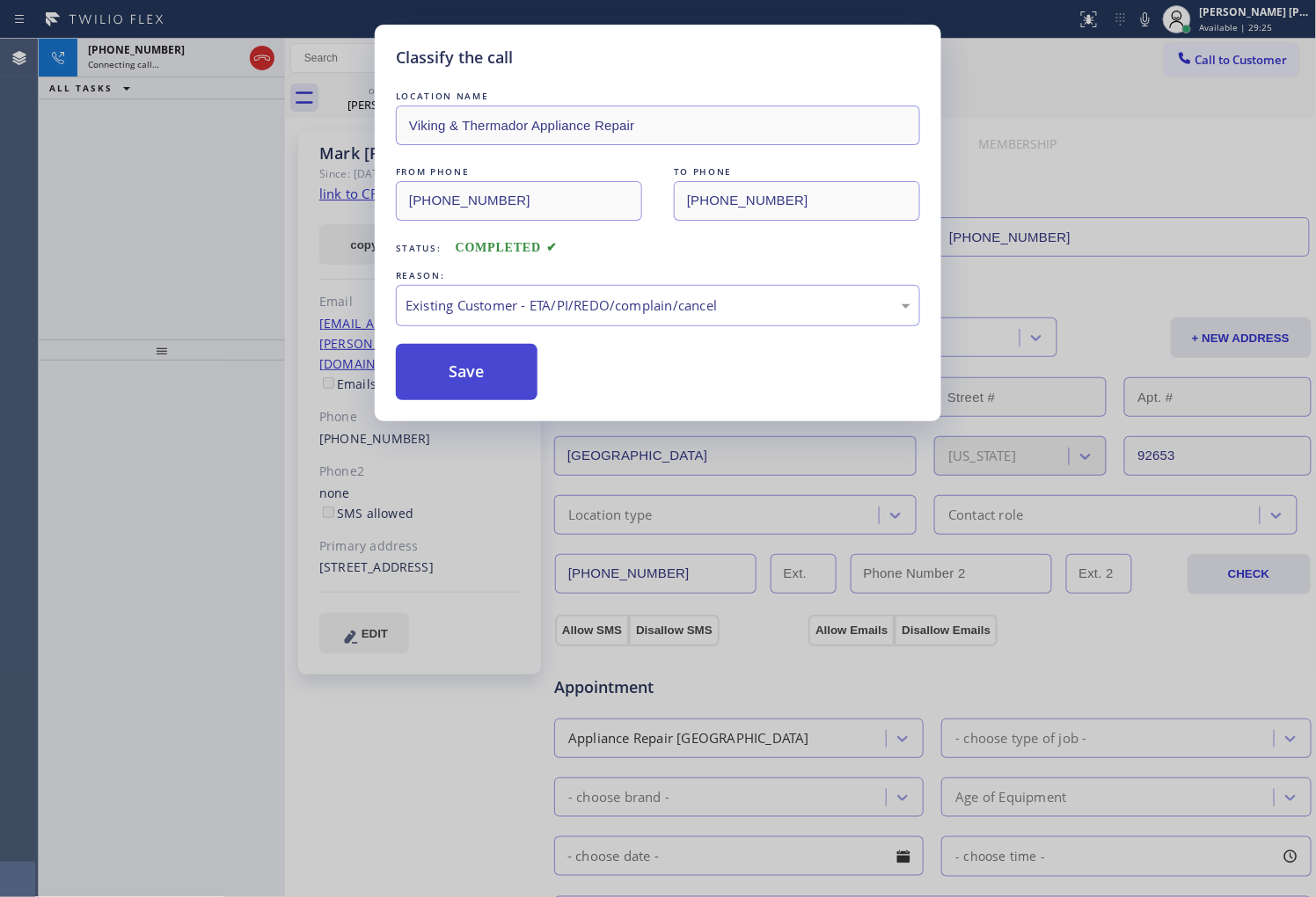
click at [489, 372] on button "Save" at bounding box center [467, 372] width 141 height 57
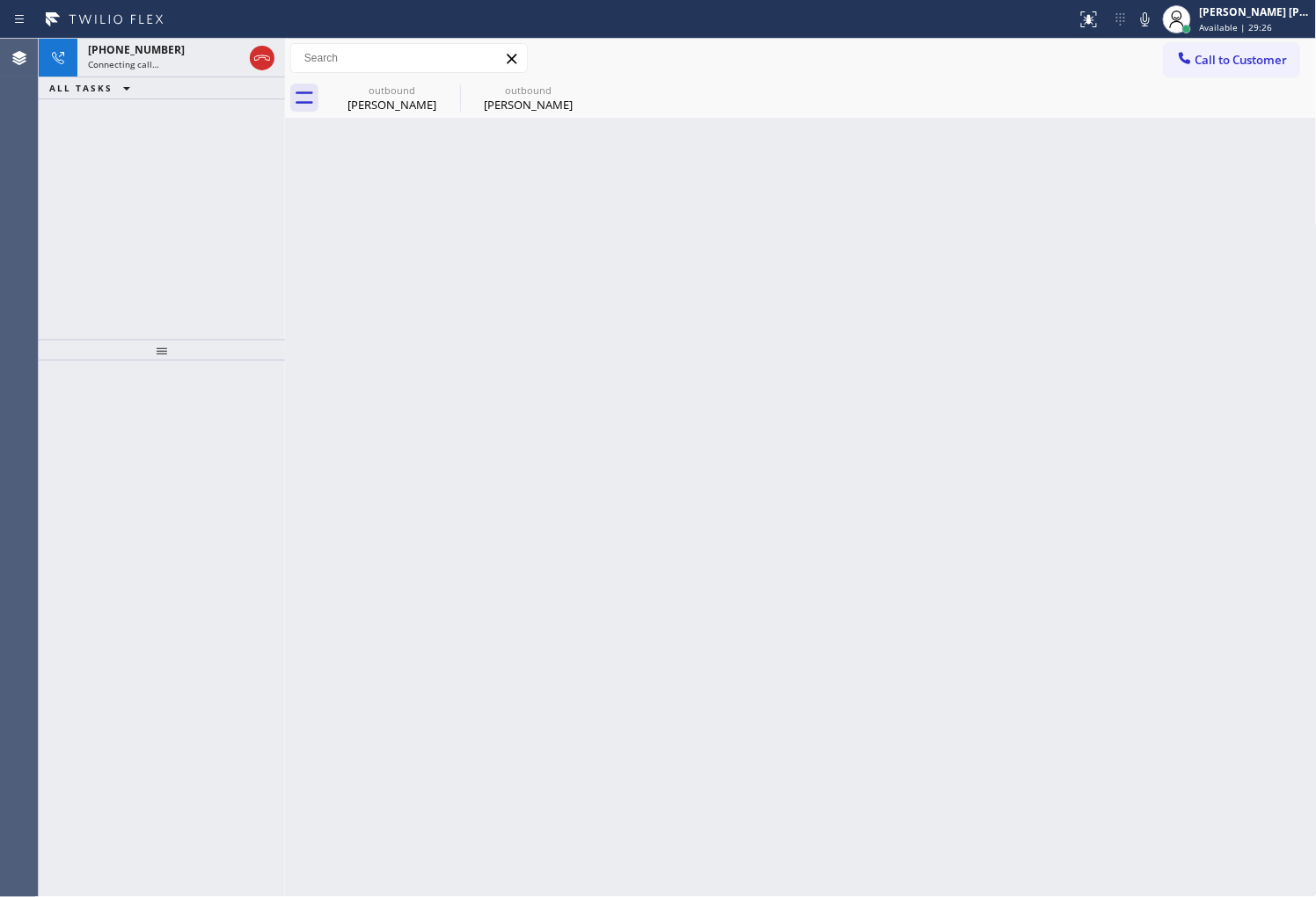
click at [243, 246] on div "[PHONE_NUMBER] Connecting call… ALL TASKS ALL TASKS ACTIVE TASKS TASKS IN WRAP …" at bounding box center [162, 189] width 246 height 300
click at [199, 100] on div "[PHONE_NUMBER] Connecting call… ALL TASKS ALL TASKS ACTIVE TASKS TASKS IN WRAP …" at bounding box center [162, 189] width 246 height 300
click at [203, 48] on div "[PHONE_NUMBER]" at bounding box center [166, 49] width 154 height 15
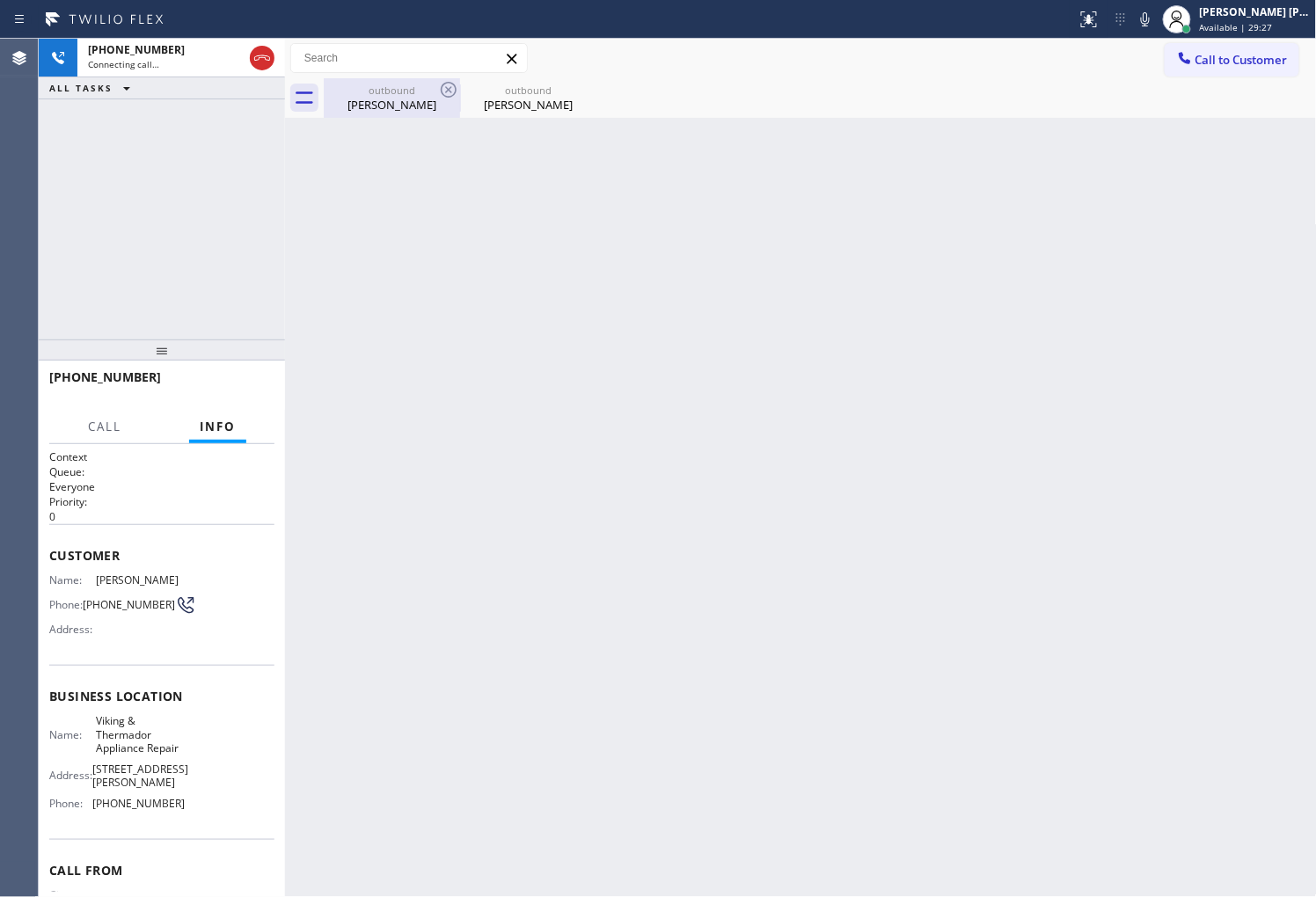
click at [416, 107] on div "[PERSON_NAME]" at bounding box center [392, 104] width 133 height 16
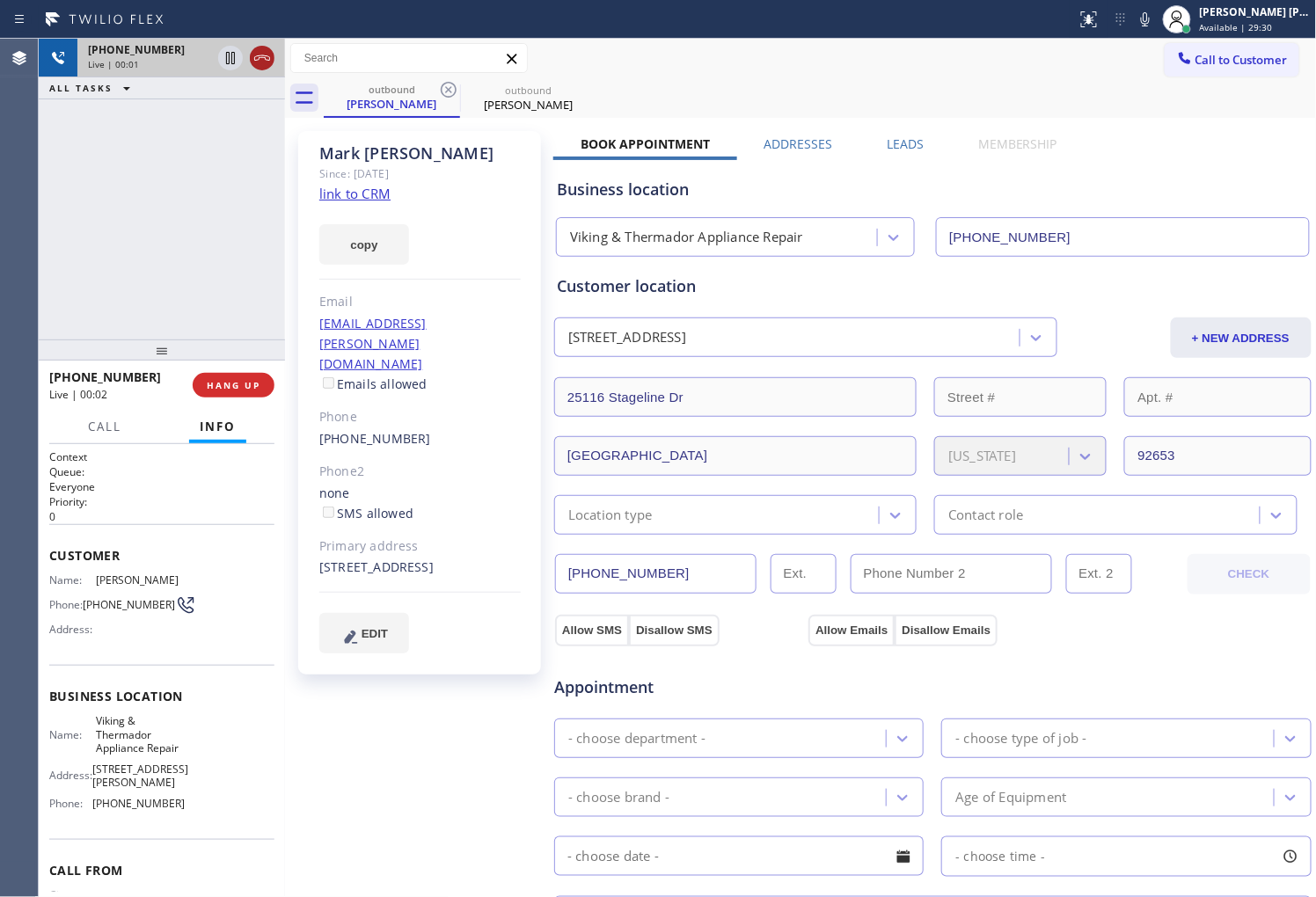
click at [269, 53] on icon at bounding box center [261, 58] width 21 height 21
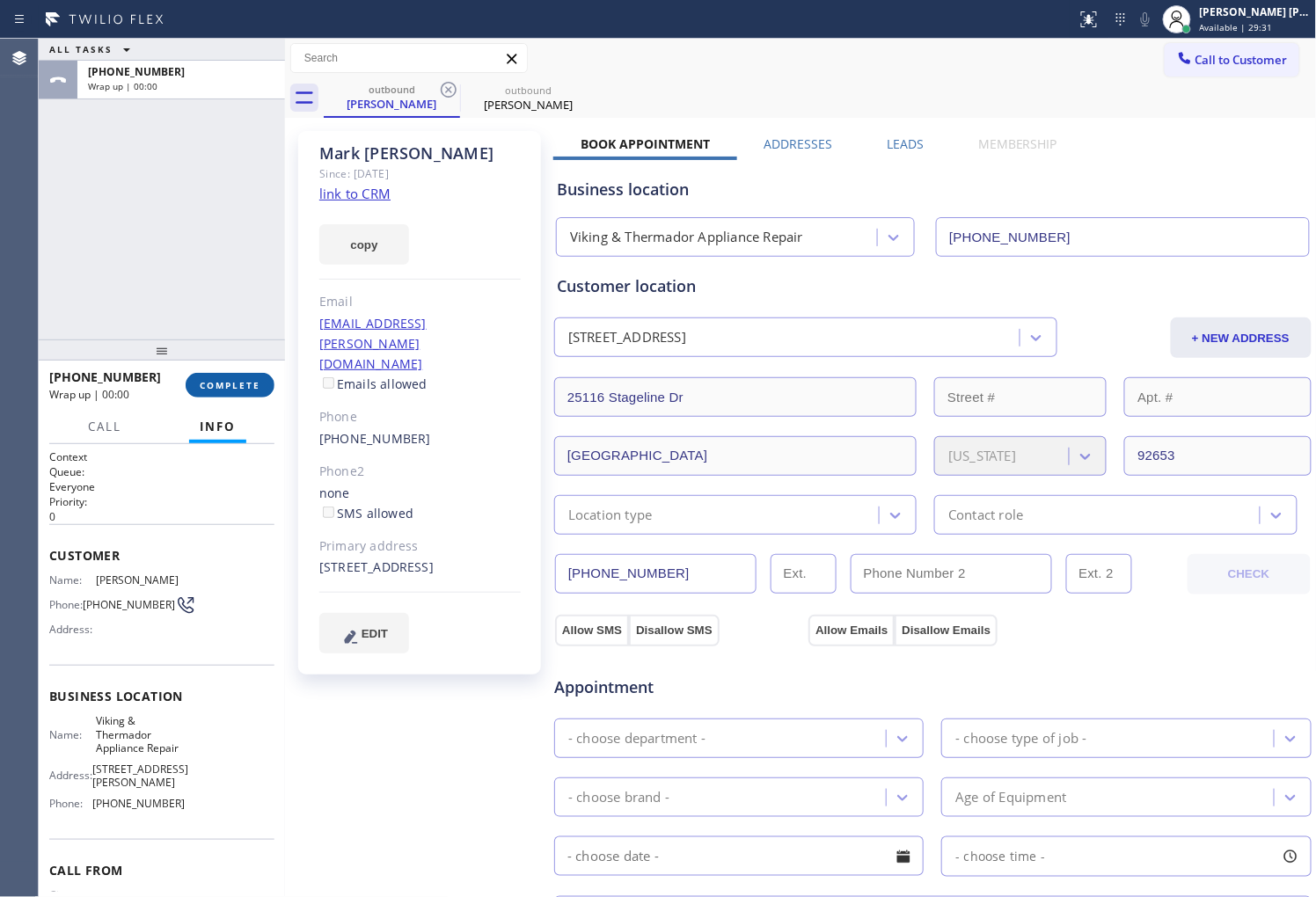
click at [251, 379] on span "COMPLETE" at bounding box center [230, 385] width 60 height 12
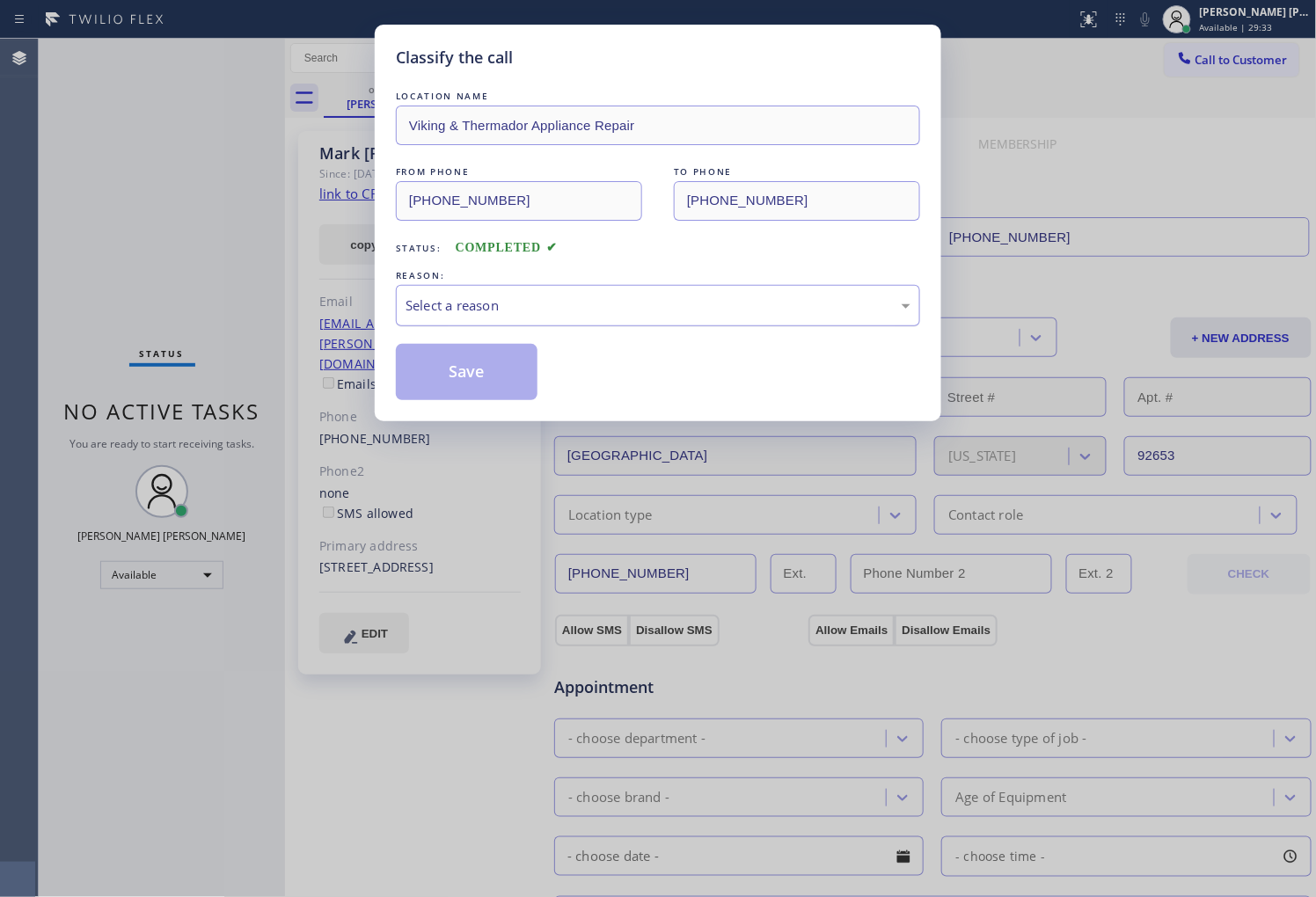
click at [524, 323] on div "Select a reason" at bounding box center [658, 305] width 525 height 41
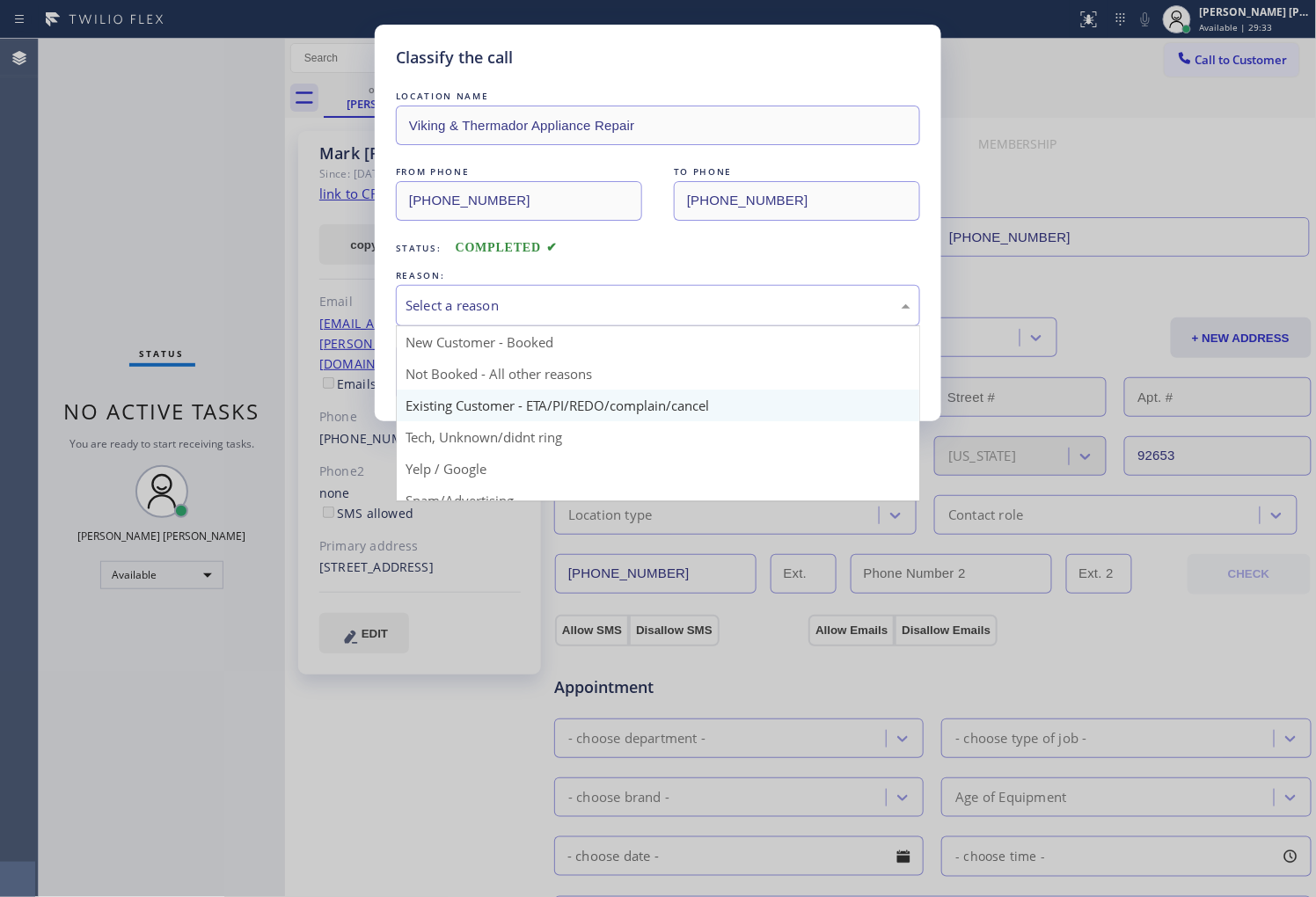
click at [497, 409] on div "Classify the call LOCATION NAME Viking & Thermador Appliance Repair FROM PHONE …" at bounding box center [658, 222] width 566 height 397
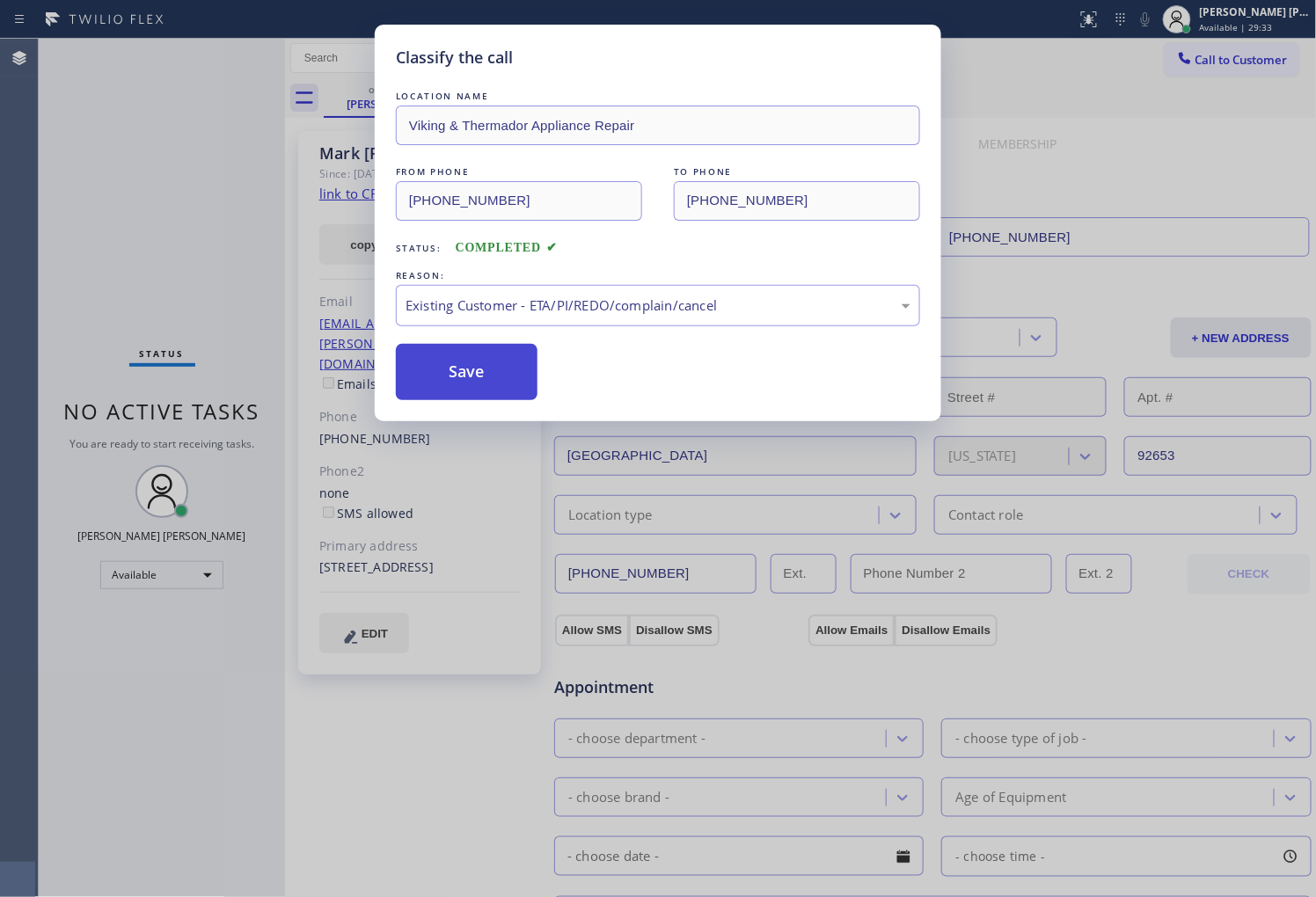
click at [469, 375] on button "Save" at bounding box center [467, 372] width 141 height 57
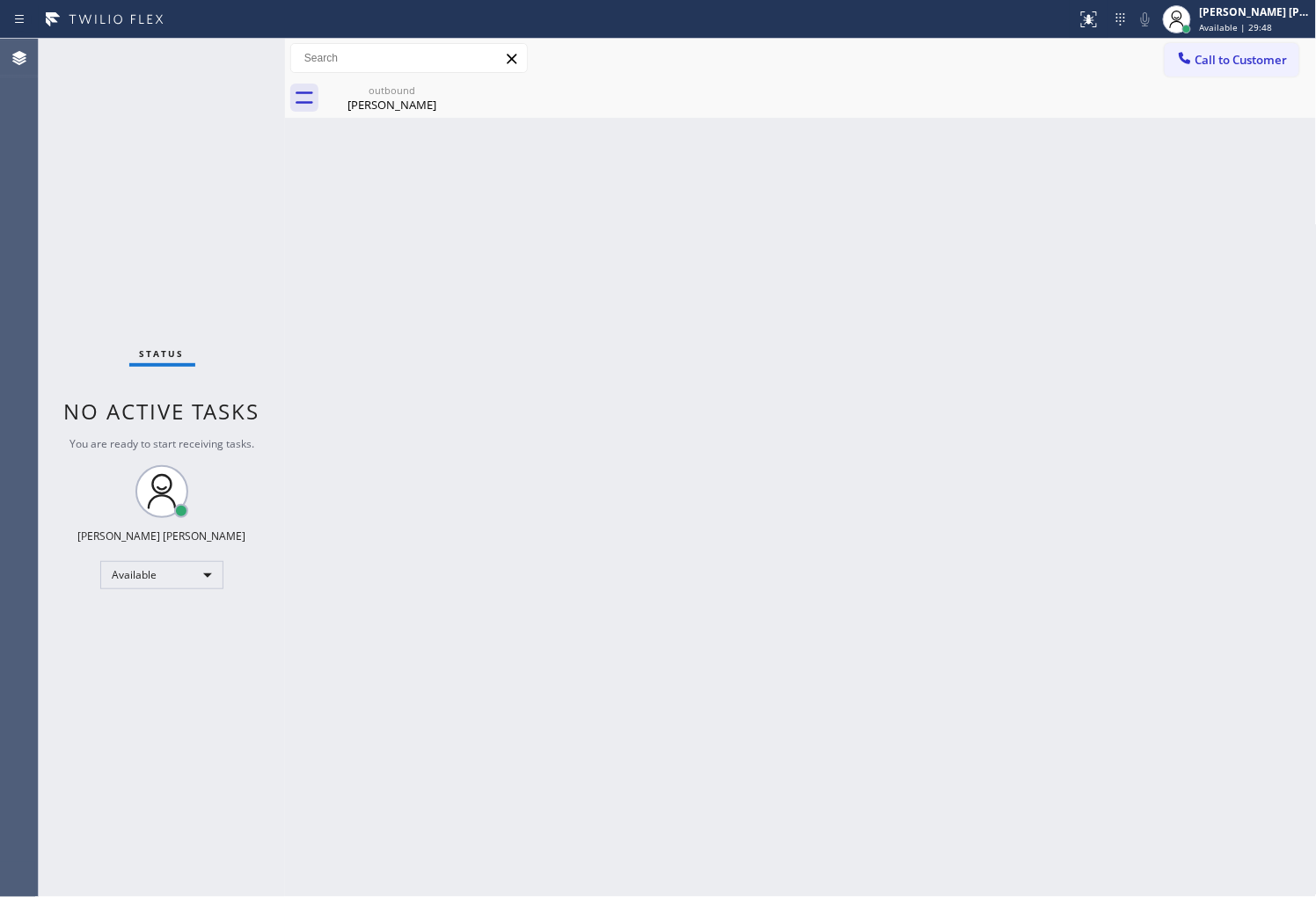
click at [14, 622] on div "Agent Desktop" at bounding box center [19, 468] width 38 height 858
click at [397, 98] on div "[PERSON_NAME]" at bounding box center [392, 104] width 133 height 16
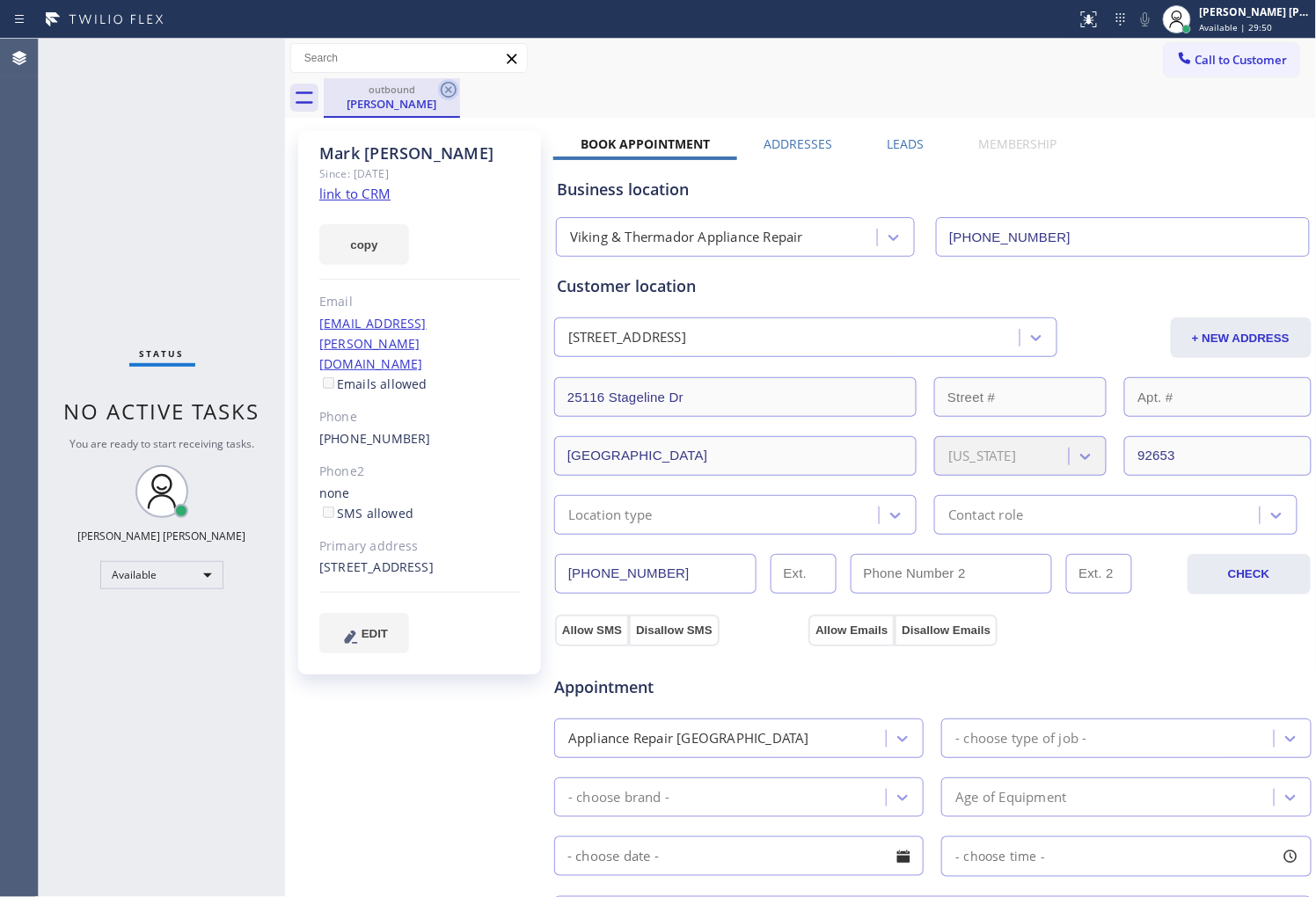
click at [448, 89] on icon at bounding box center [448, 89] width 16 height 16
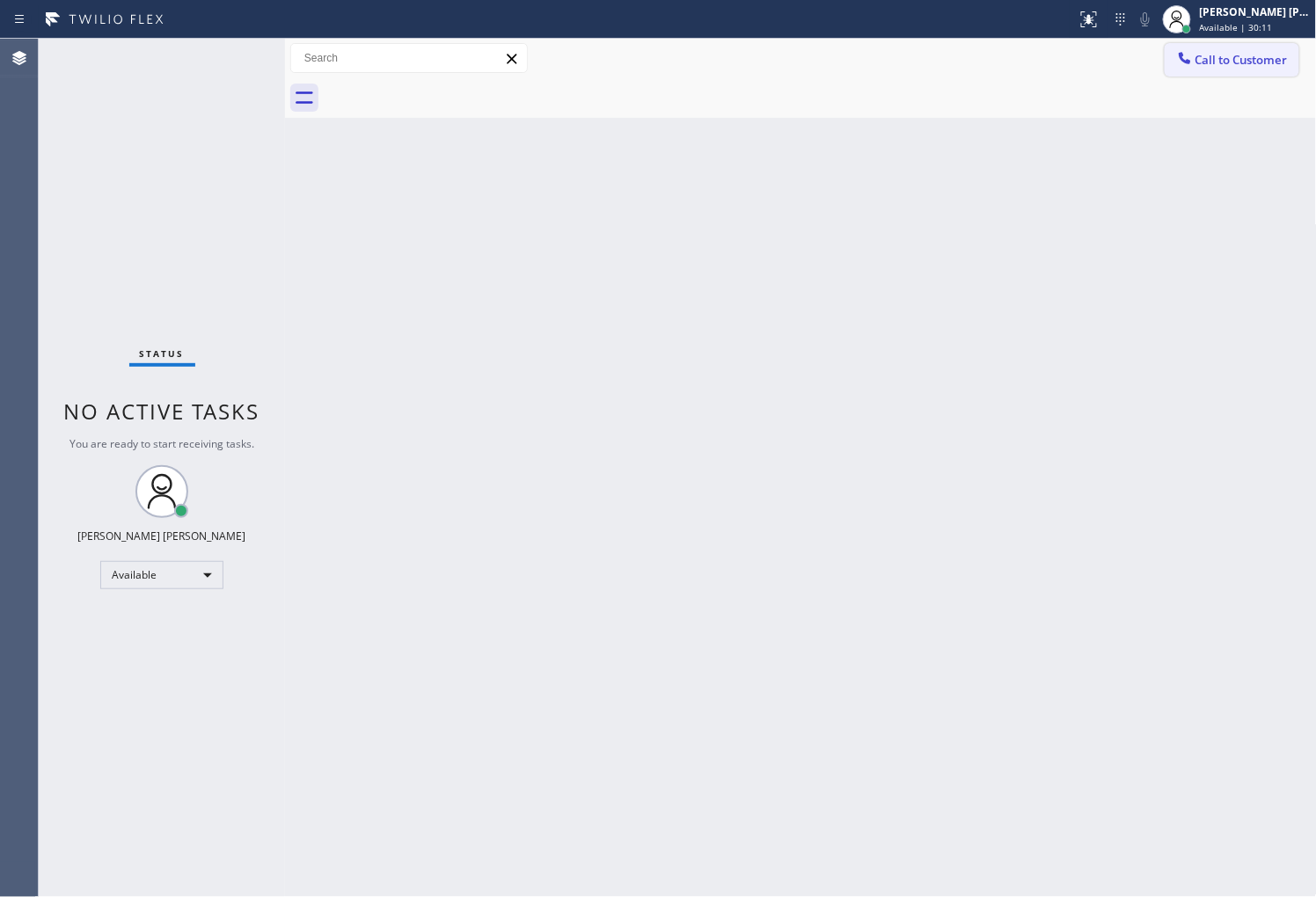
click at [1263, 57] on span "Call to Customer" at bounding box center [1241, 59] width 92 height 16
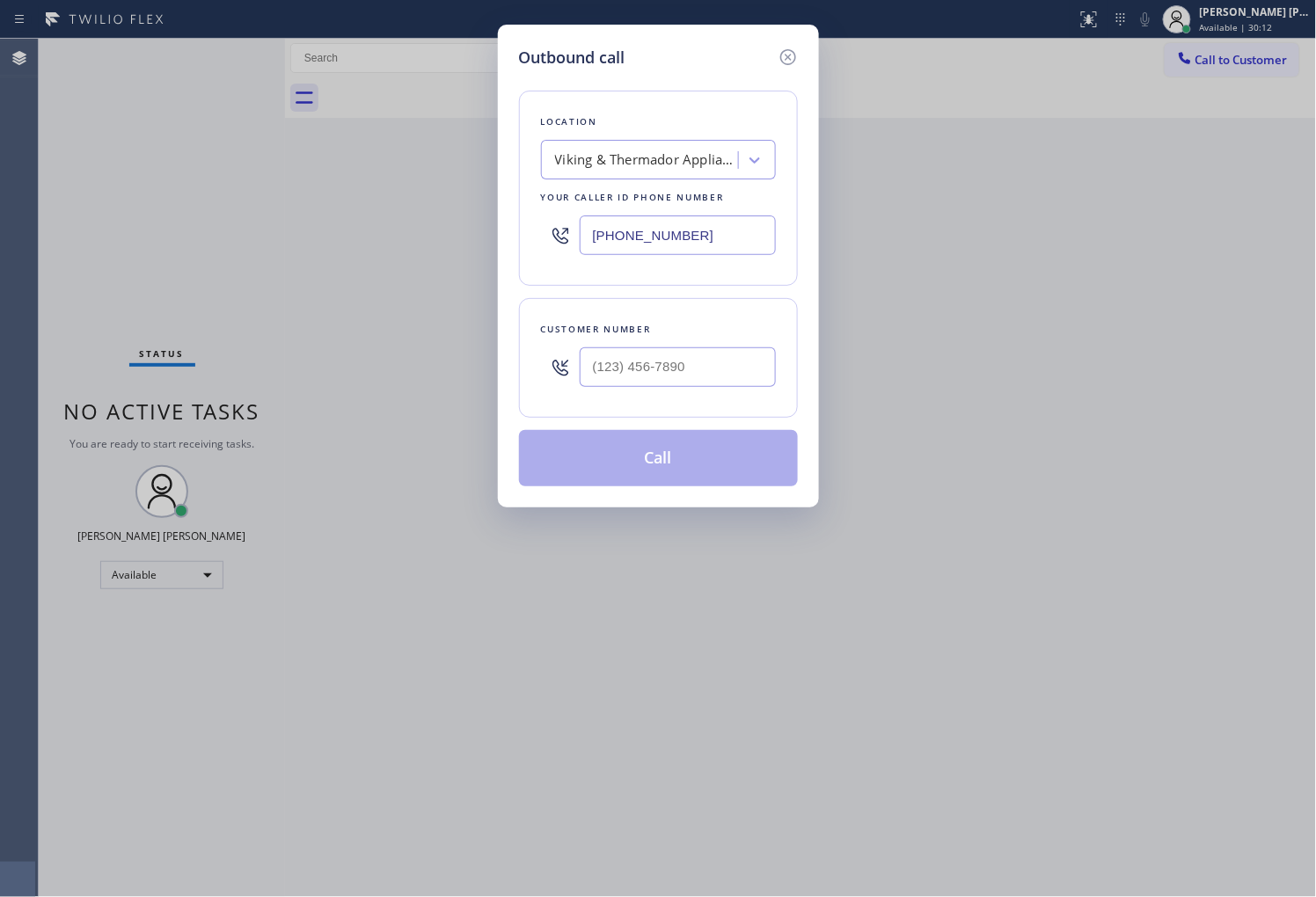
click at [640, 231] on input "[PHONE_NUMBER]" at bounding box center [677, 235] width 196 height 40
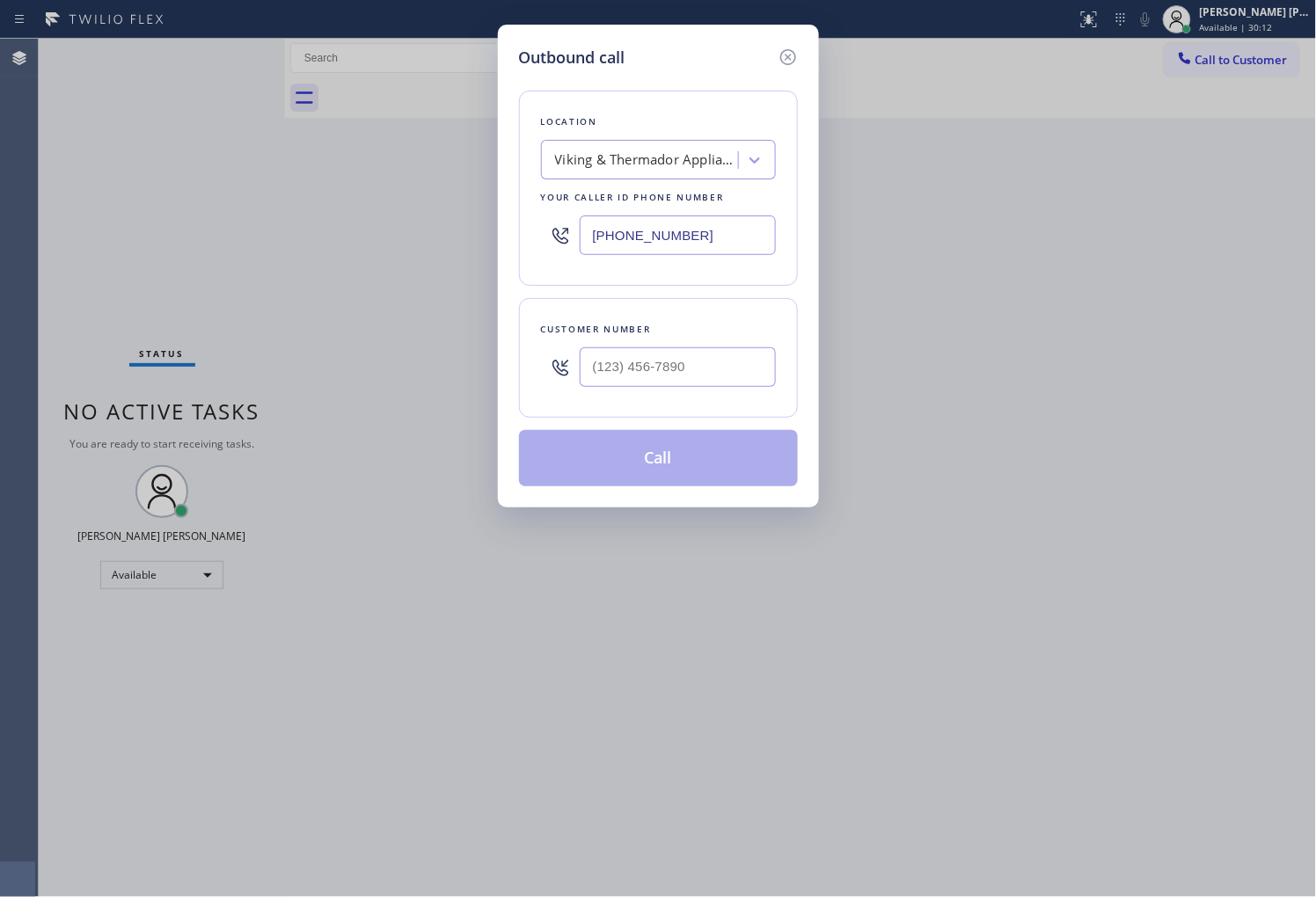
paste input "213) 996-0168"
type input "[PHONE_NUMBER]"
click at [692, 366] on input "text" at bounding box center [677, 367] width 196 height 40
click at [692, 366] on input "(___) ___-____" at bounding box center [677, 367] width 196 height 40
paste input "3108"
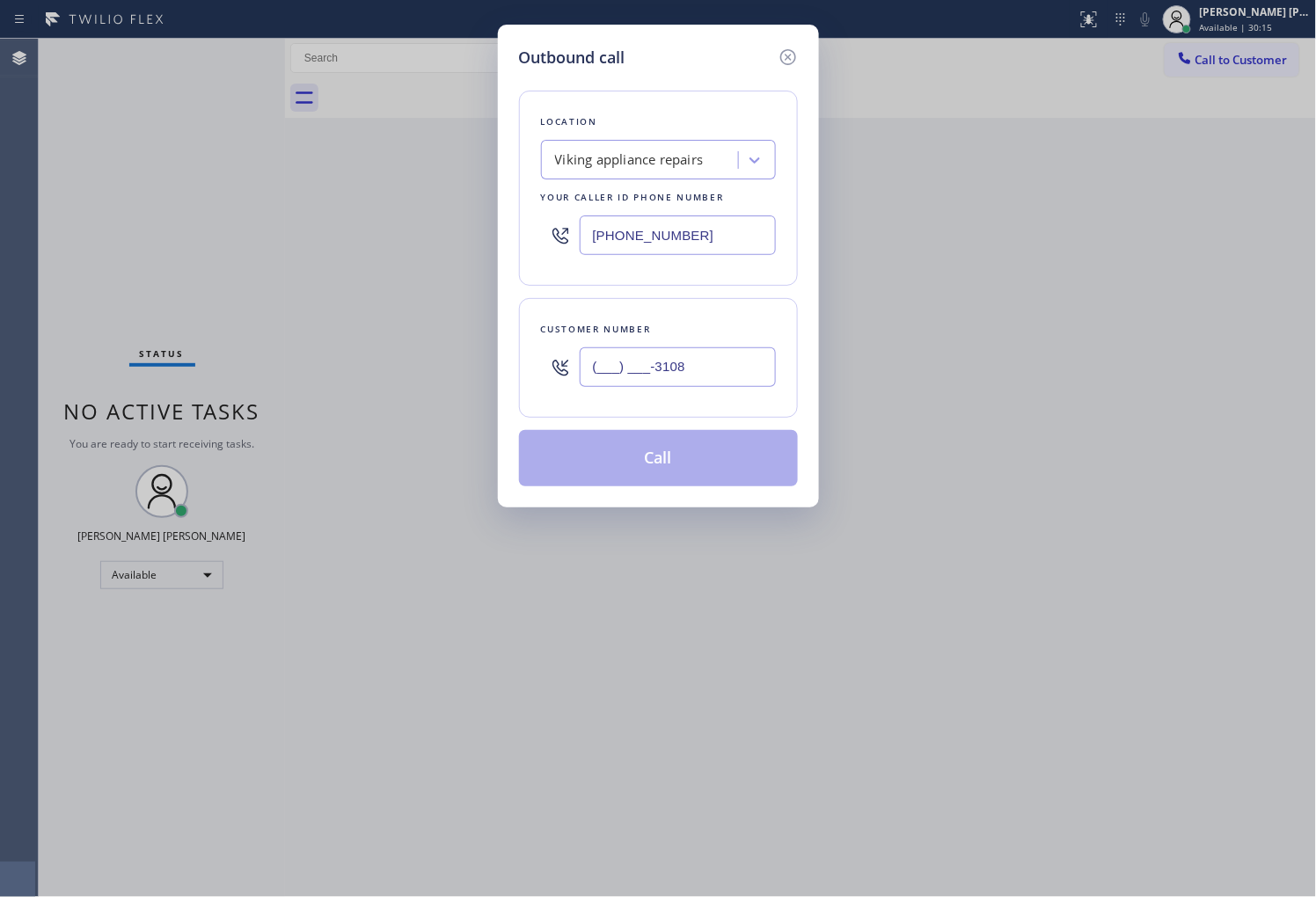
click at [692, 366] on input "(___) ___-3108" at bounding box center [677, 367] width 196 height 40
paste input "310) 871-9362"
type input "[PHONE_NUMBER]"
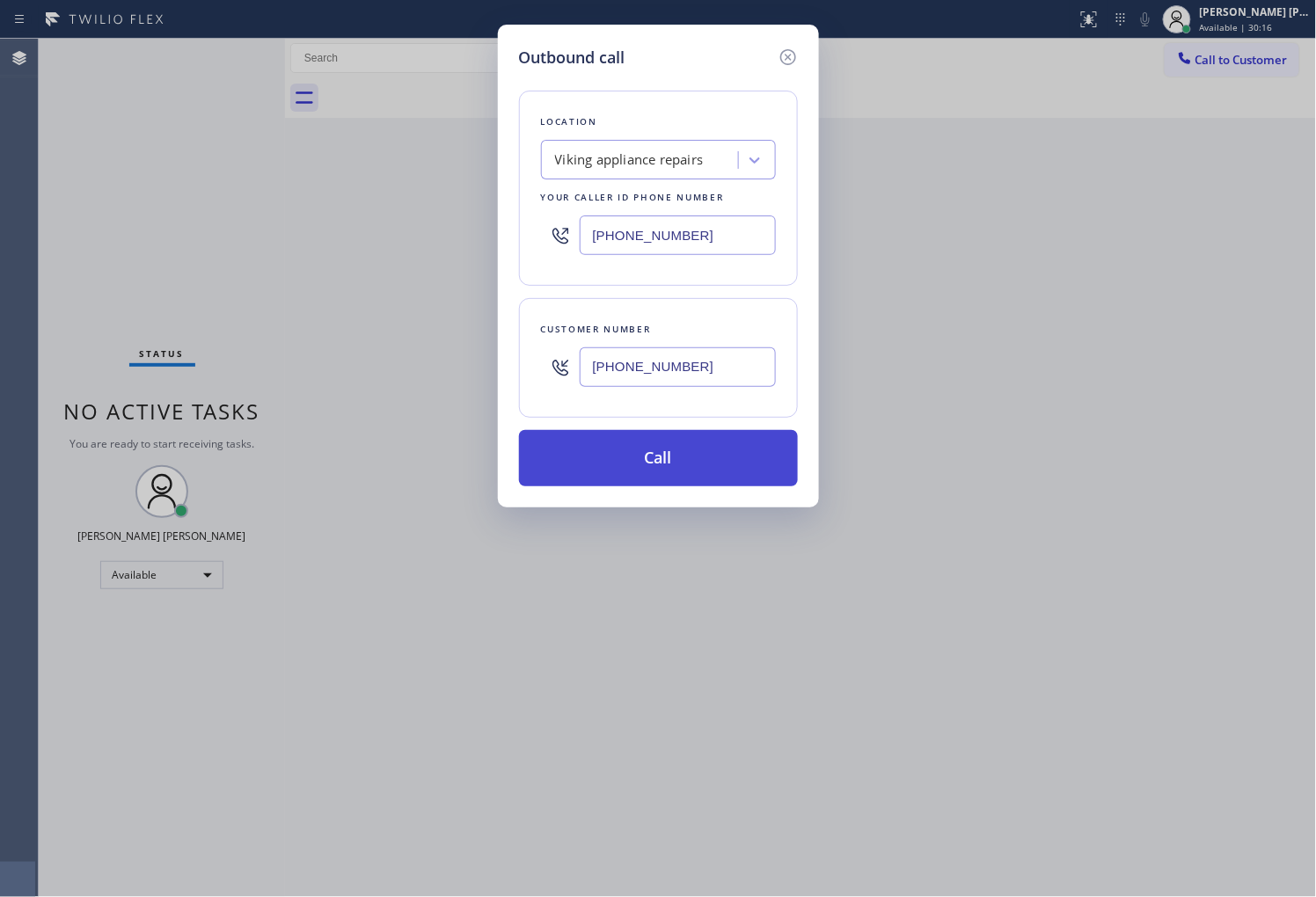
click at [709, 469] on button "Call" at bounding box center [658, 457] width 279 height 57
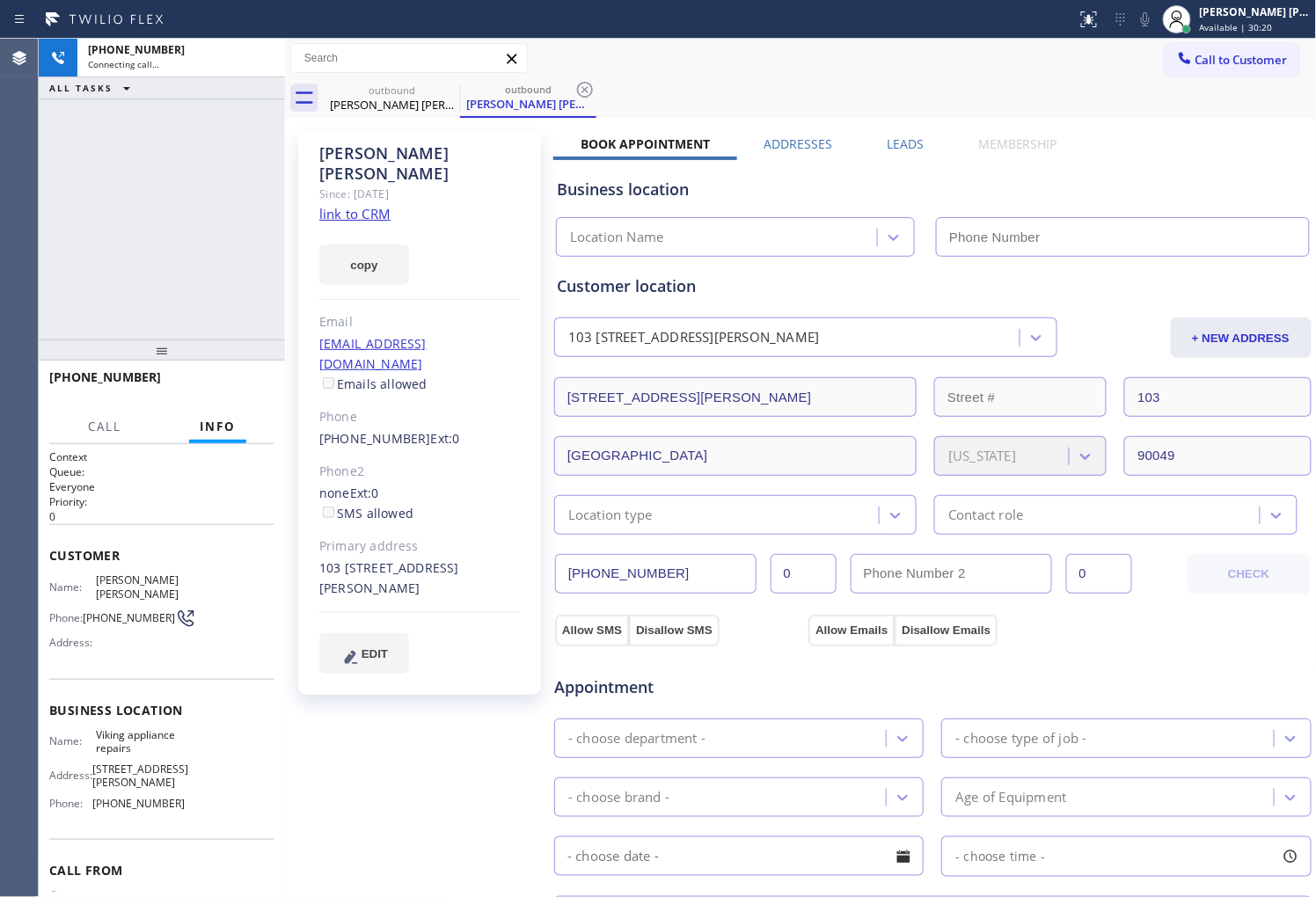
click at [385, 152] on div "[PERSON_NAME] [PERSON_NAME]" at bounding box center [419, 164] width 202 height 41
click at [142, 327] on div "[PHONE_NUMBER] Connecting call… ALL TASKS ALL TASKS ACTIVE TASKS TASKS IN WRAP …" at bounding box center [162, 189] width 246 height 300
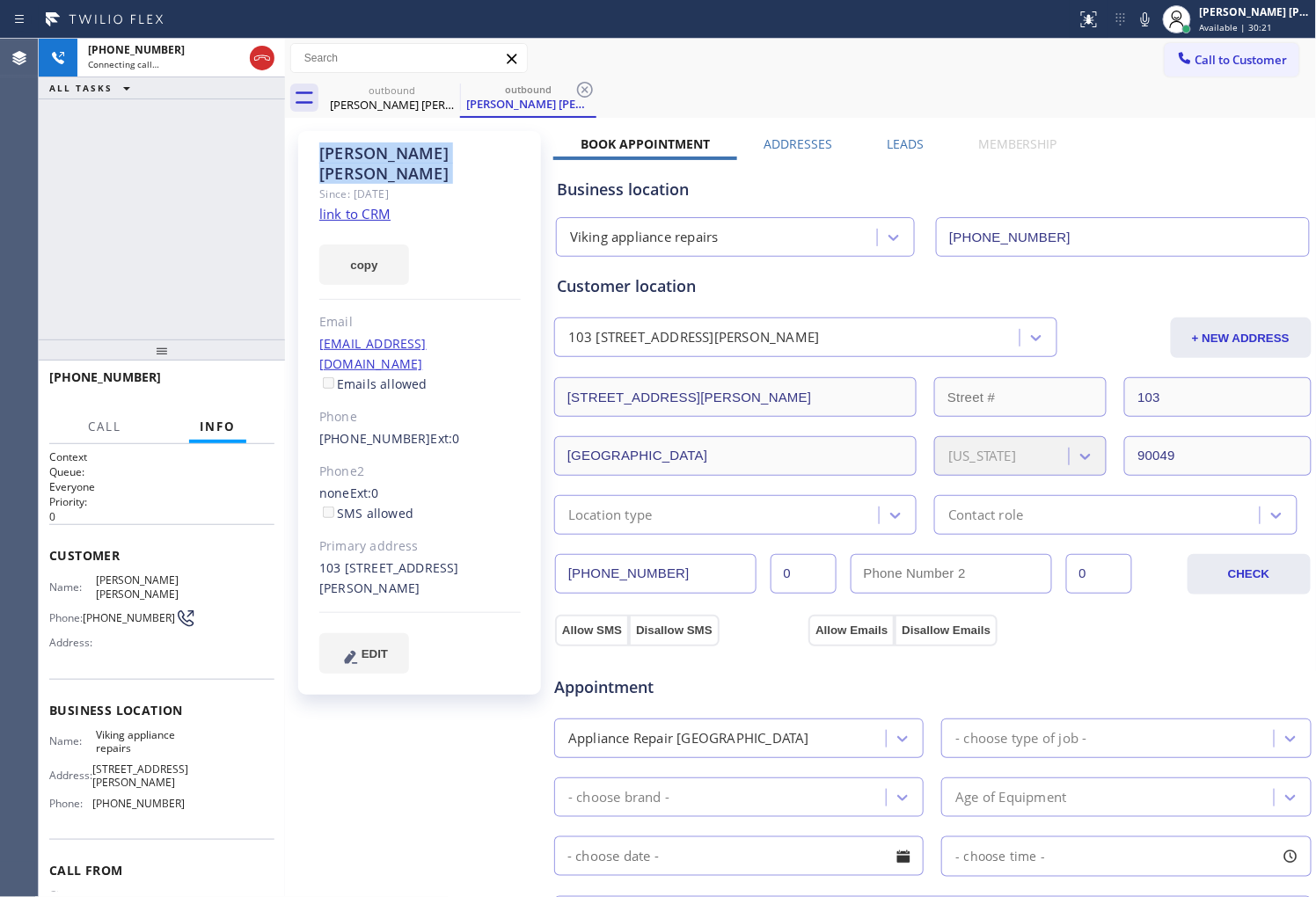
type input "[PHONE_NUMBER]"
click at [32, 200] on div "Agent Desktop" at bounding box center [19, 468] width 38 height 858
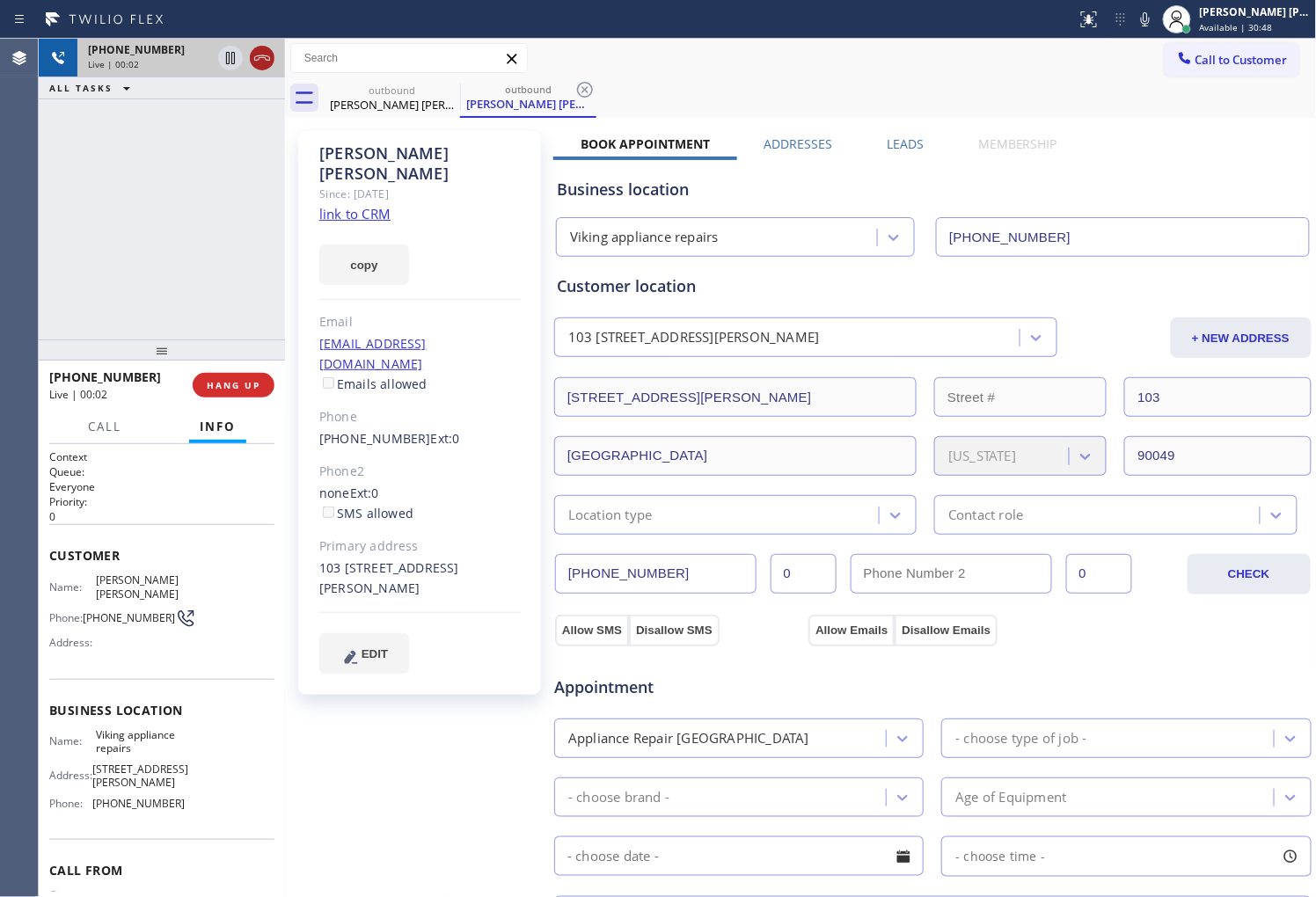
click at [253, 59] on icon at bounding box center [261, 58] width 21 height 21
click at [908, 153] on div "Business location Viking appliance repairs [PHONE_NUMBER]" at bounding box center [933, 205] width 759 height 104
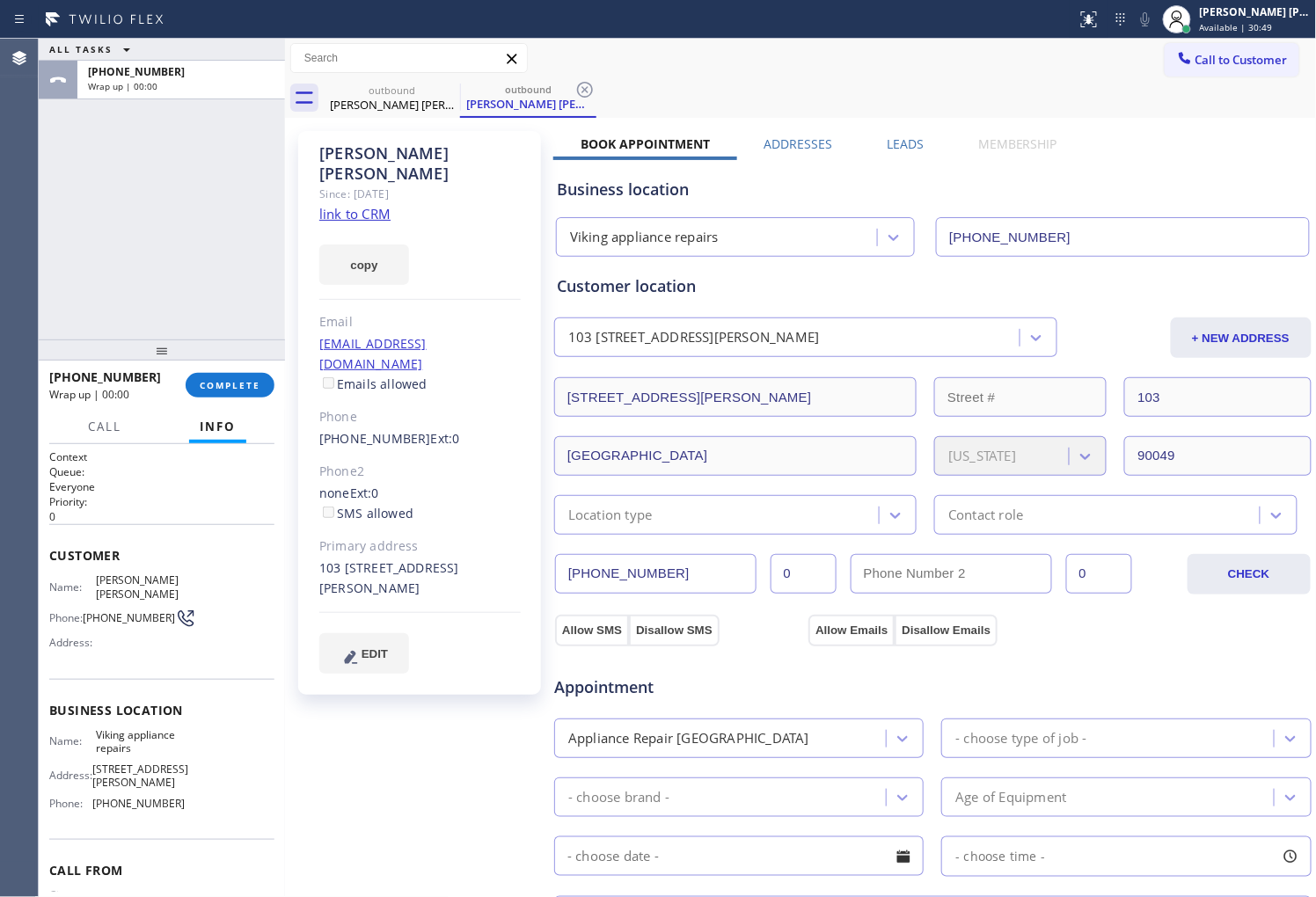
click at [907, 141] on label "Leads" at bounding box center [905, 144] width 37 height 17
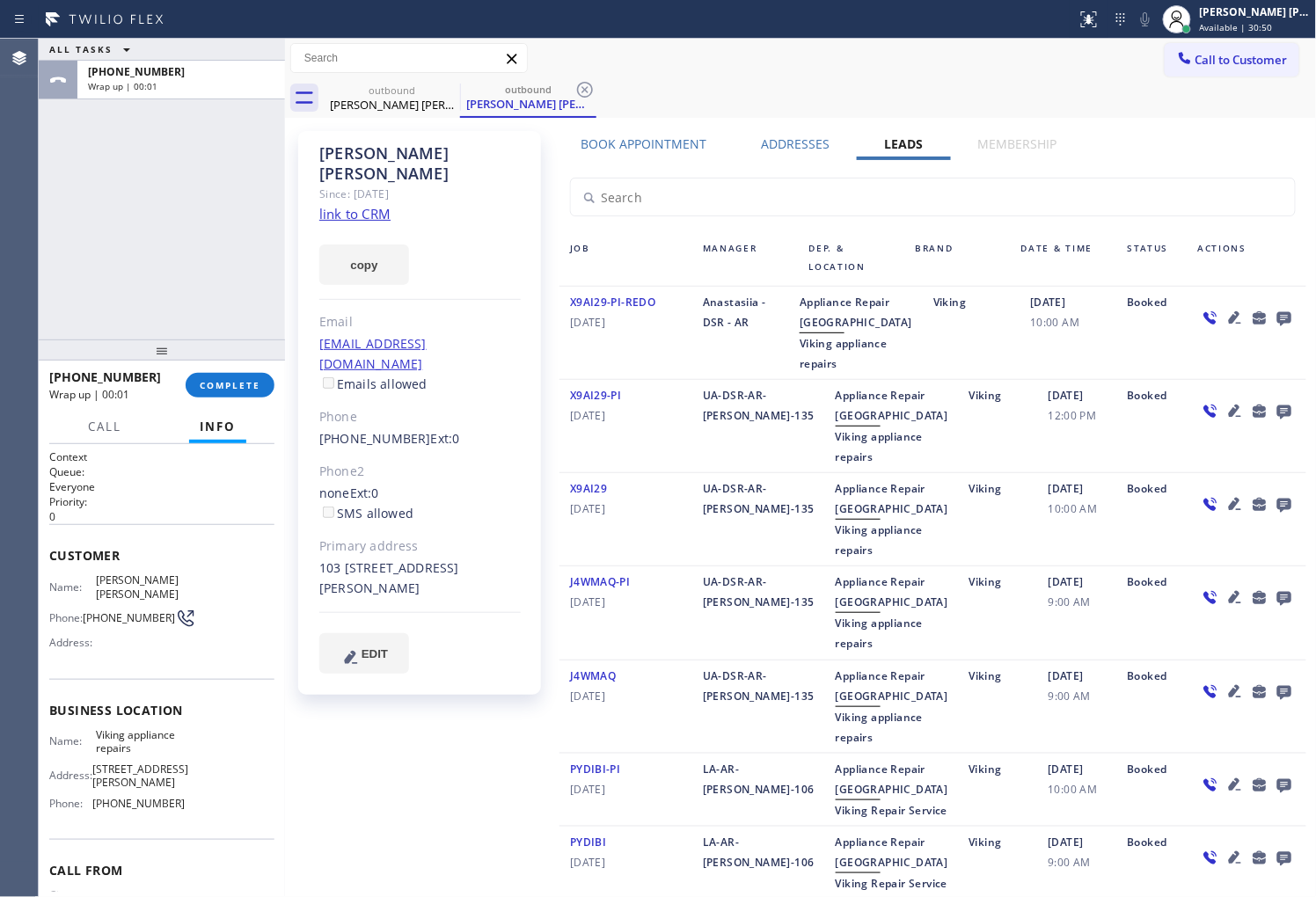
click at [1277, 315] on icon at bounding box center [1283, 319] width 14 height 14
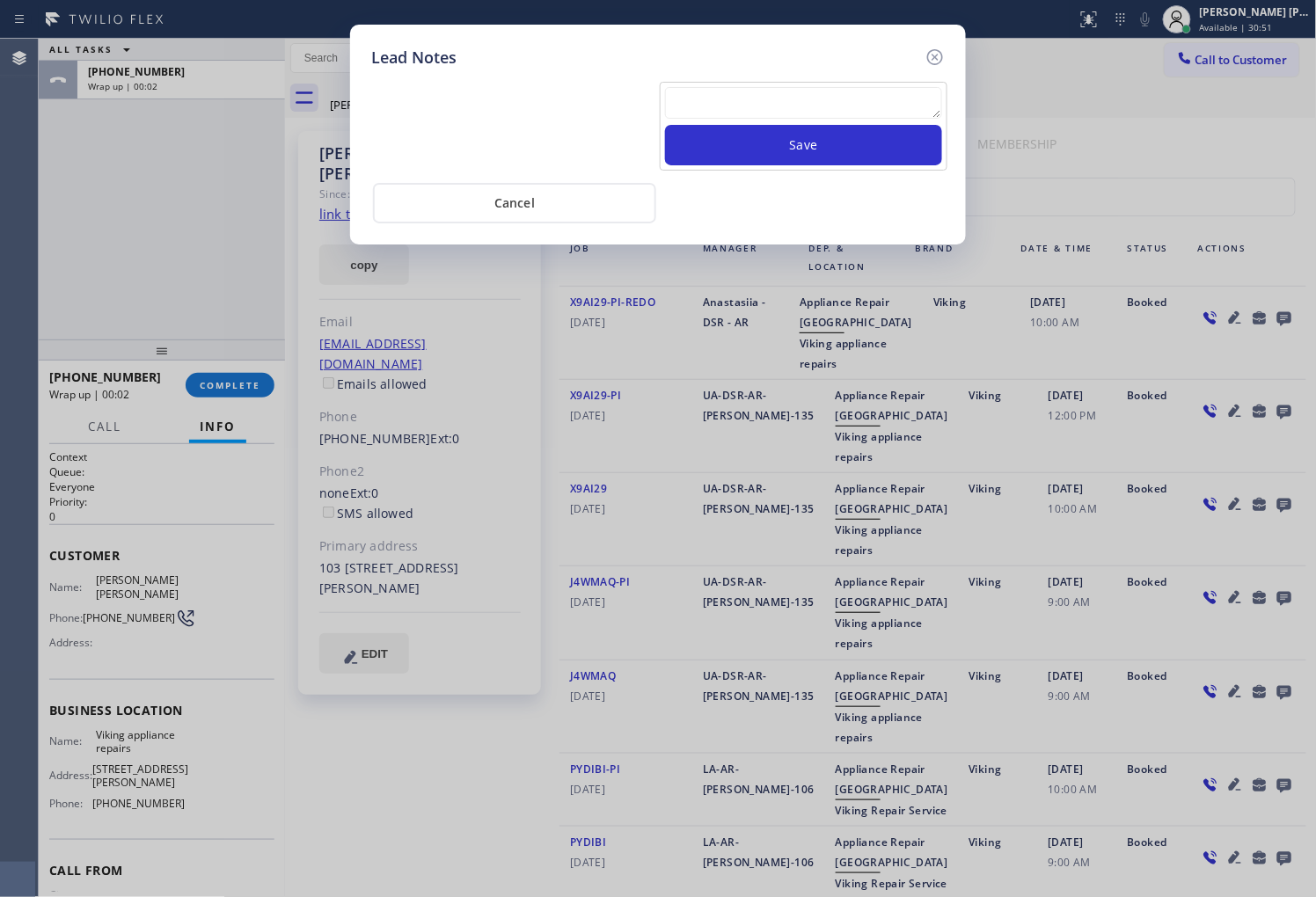
click at [881, 104] on textarea at bounding box center [804, 103] width 277 height 32
type textarea "B"
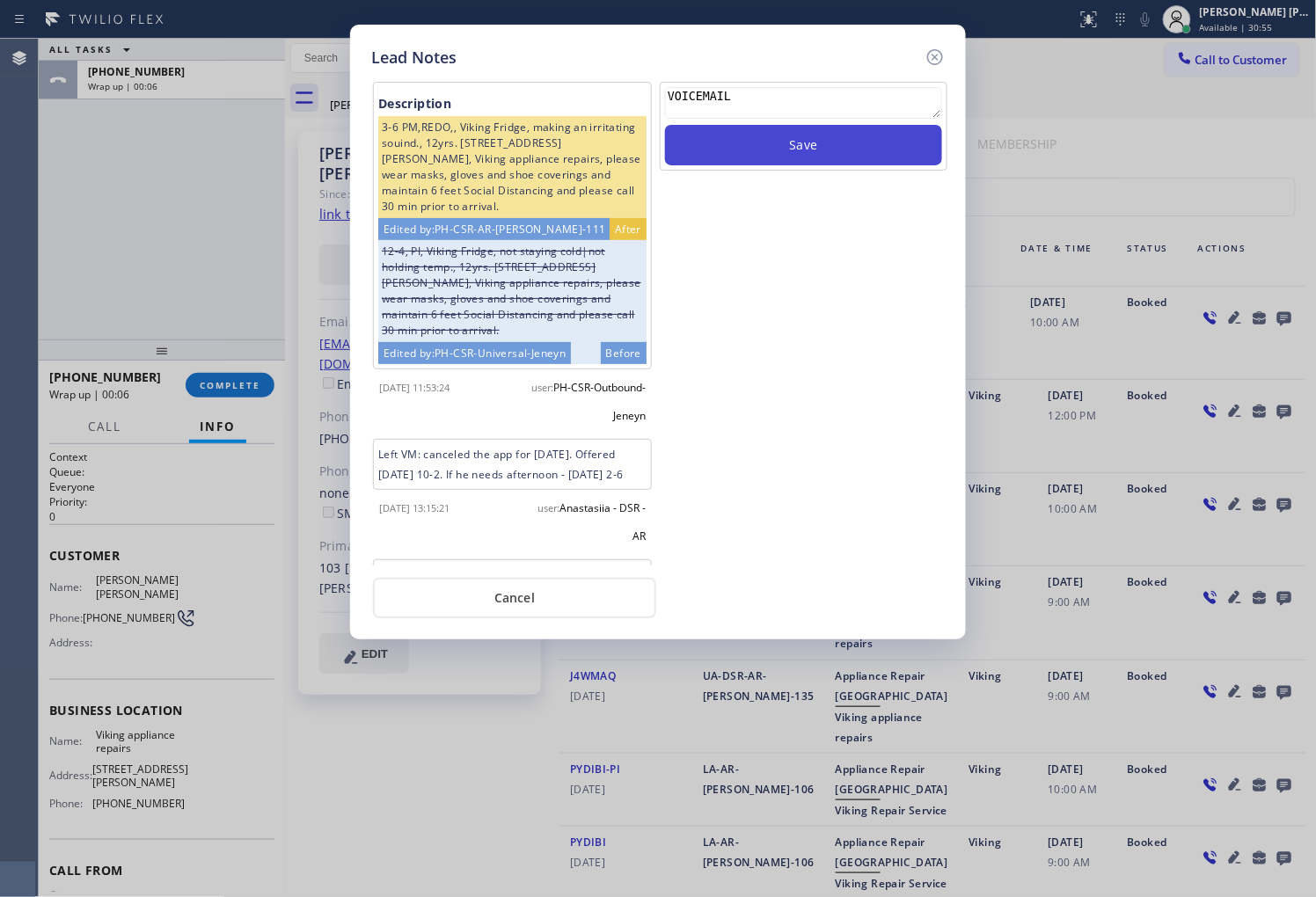
type textarea "VOICEMAIL"
click at [848, 152] on button "Save" at bounding box center [804, 145] width 277 height 41
click at [937, 59] on icon at bounding box center [935, 57] width 16 height 16
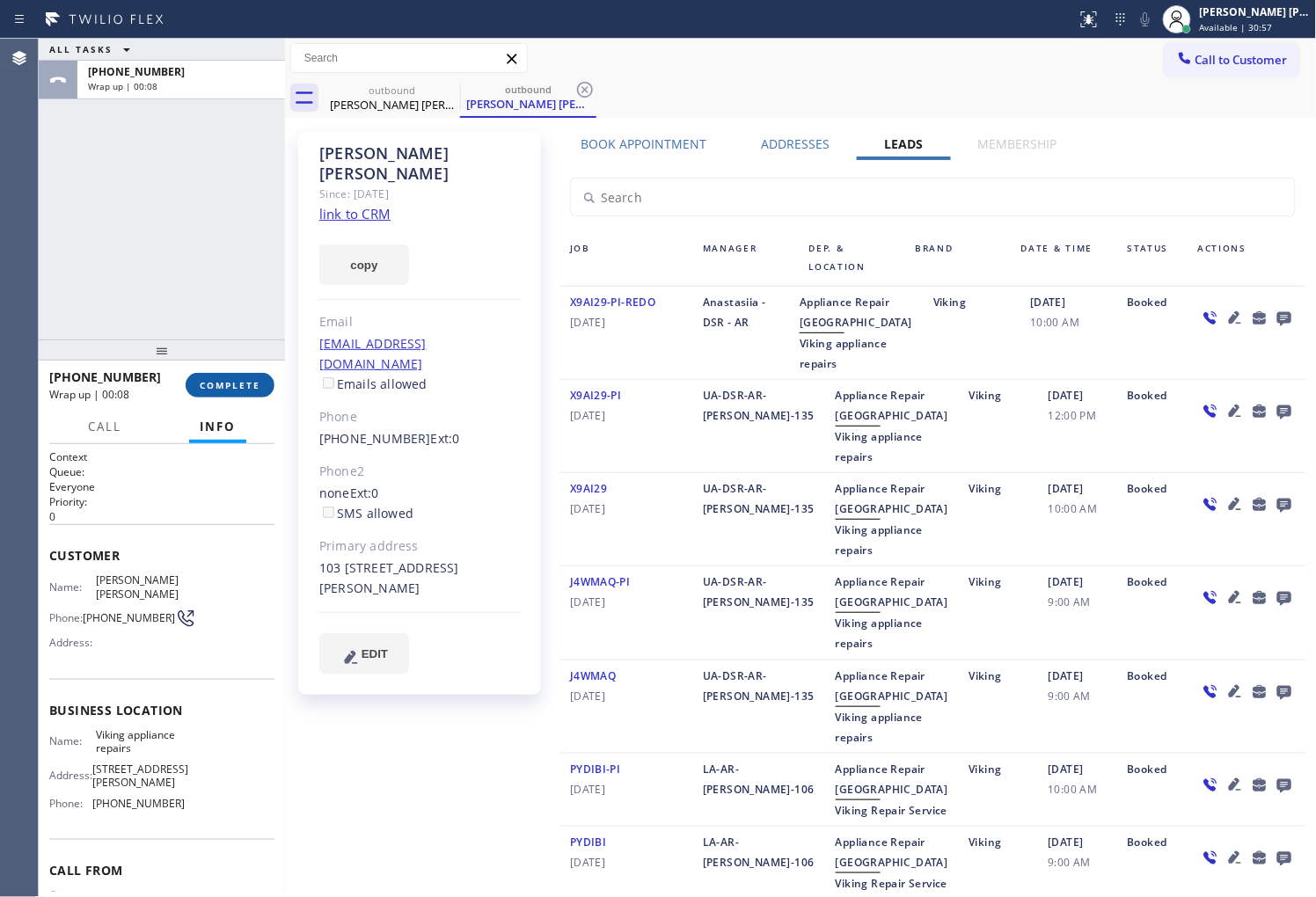
click at [256, 393] on button "COMPLETE" at bounding box center [231, 385] width 89 height 24
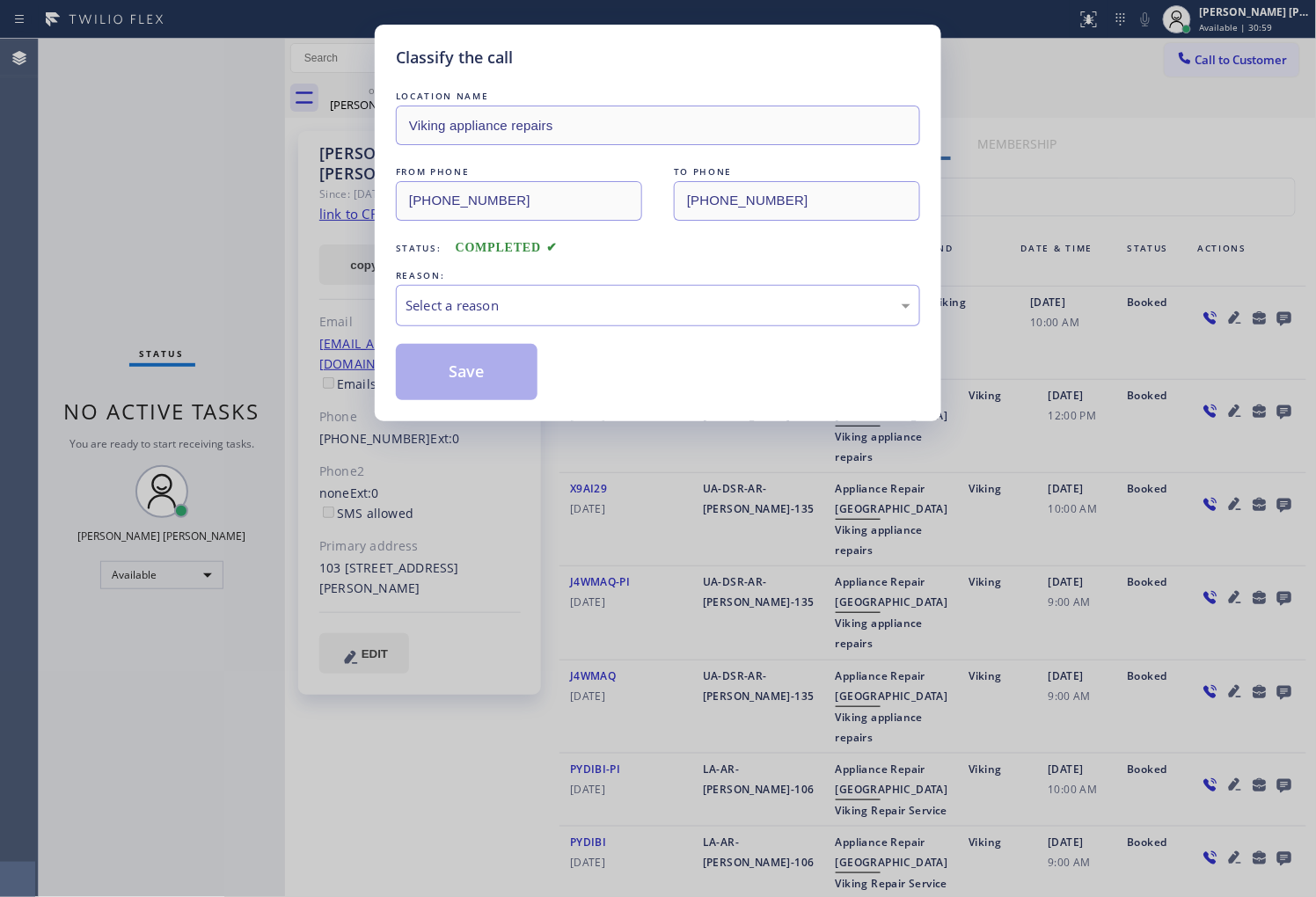
click at [570, 327] on div "LOCATION NAME Viking appliance repairs FROM PHONE [PHONE_NUMBER] TO PHONE [PHON…" at bounding box center [658, 244] width 525 height 313
click at [575, 312] on div "Select a reason" at bounding box center [658, 306] width 505 height 20
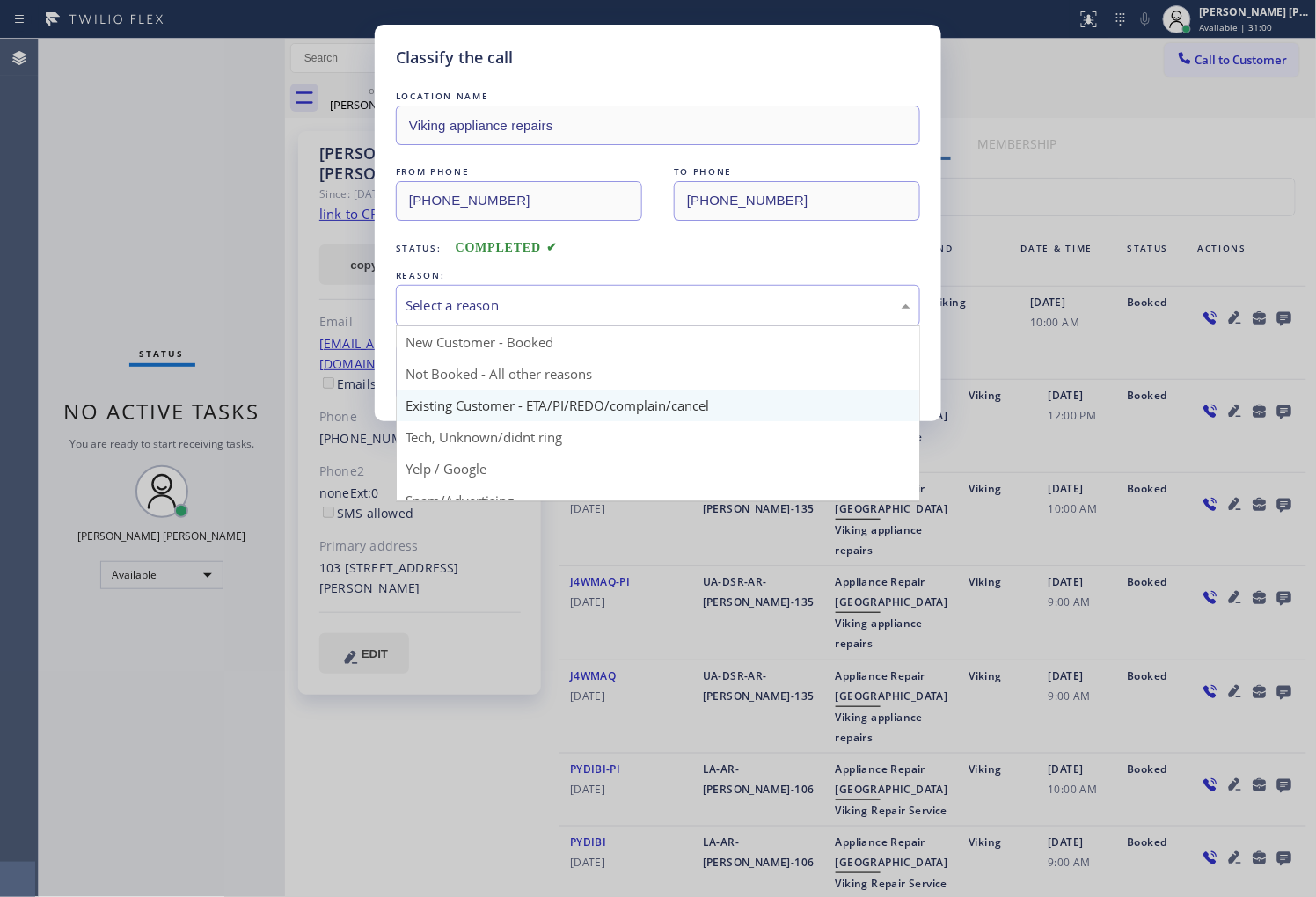
click at [510, 398] on button "Save" at bounding box center [467, 372] width 141 height 57
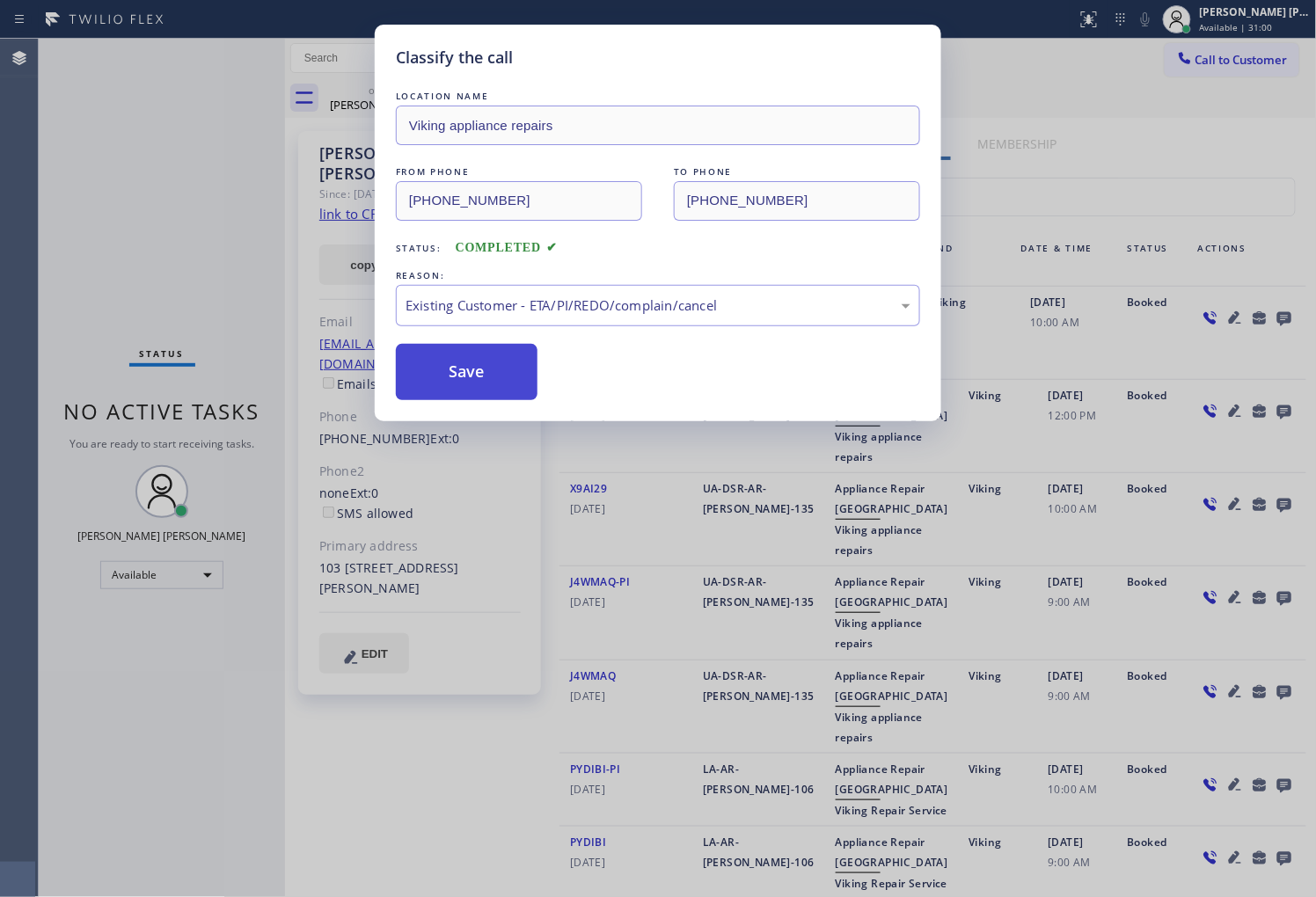
click at [471, 376] on button "Save" at bounding box center [467, 372] width 141 height 57
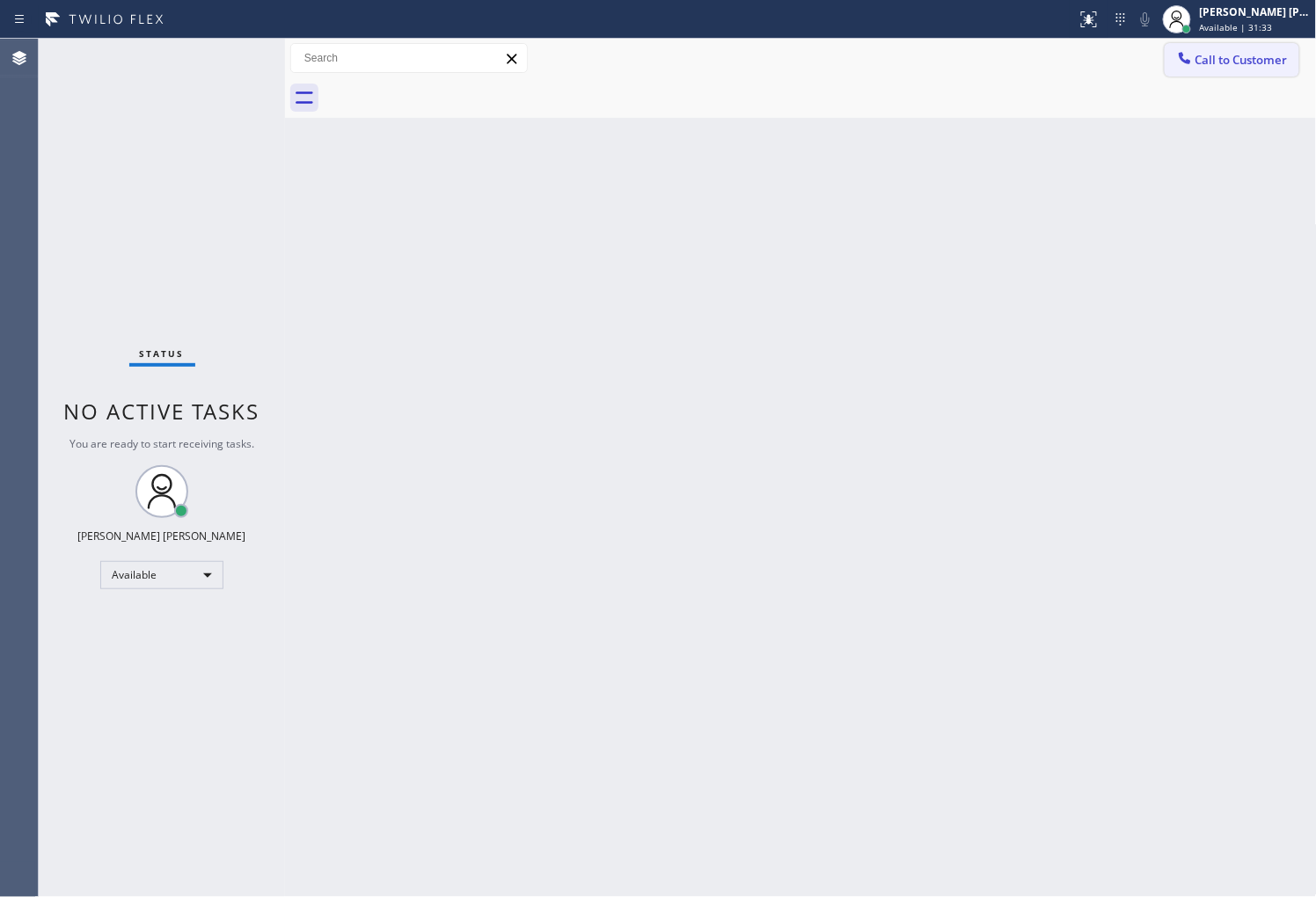
click at [1255, 57] on span "Call to Customer" at bounding box center [1241, 59] width 92 height 16
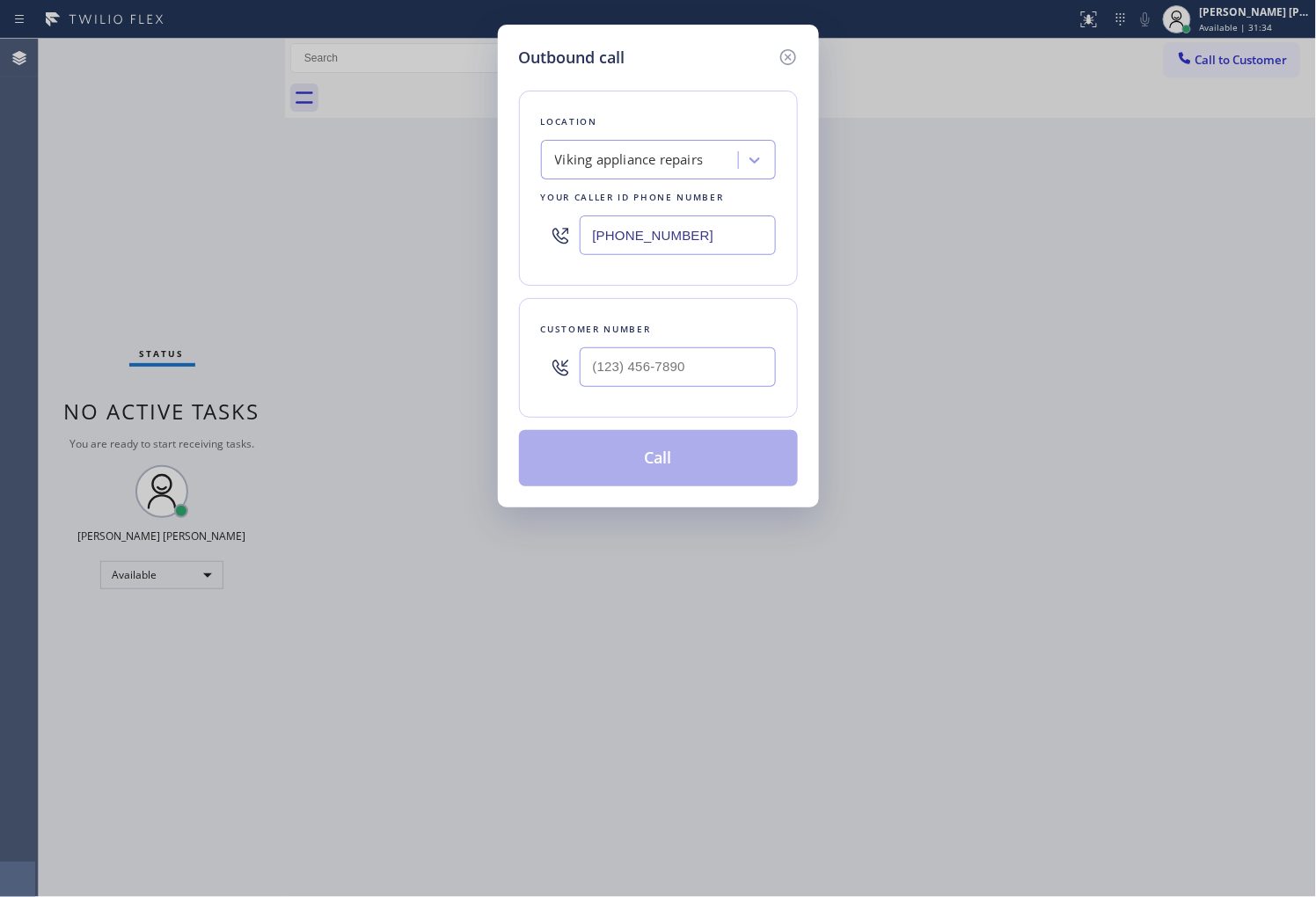
click at [611, 221] on input "[PHONE_NUMBER]" at bounding box center [677, 235] width 196 height 40
paste input "786) 713-8711"
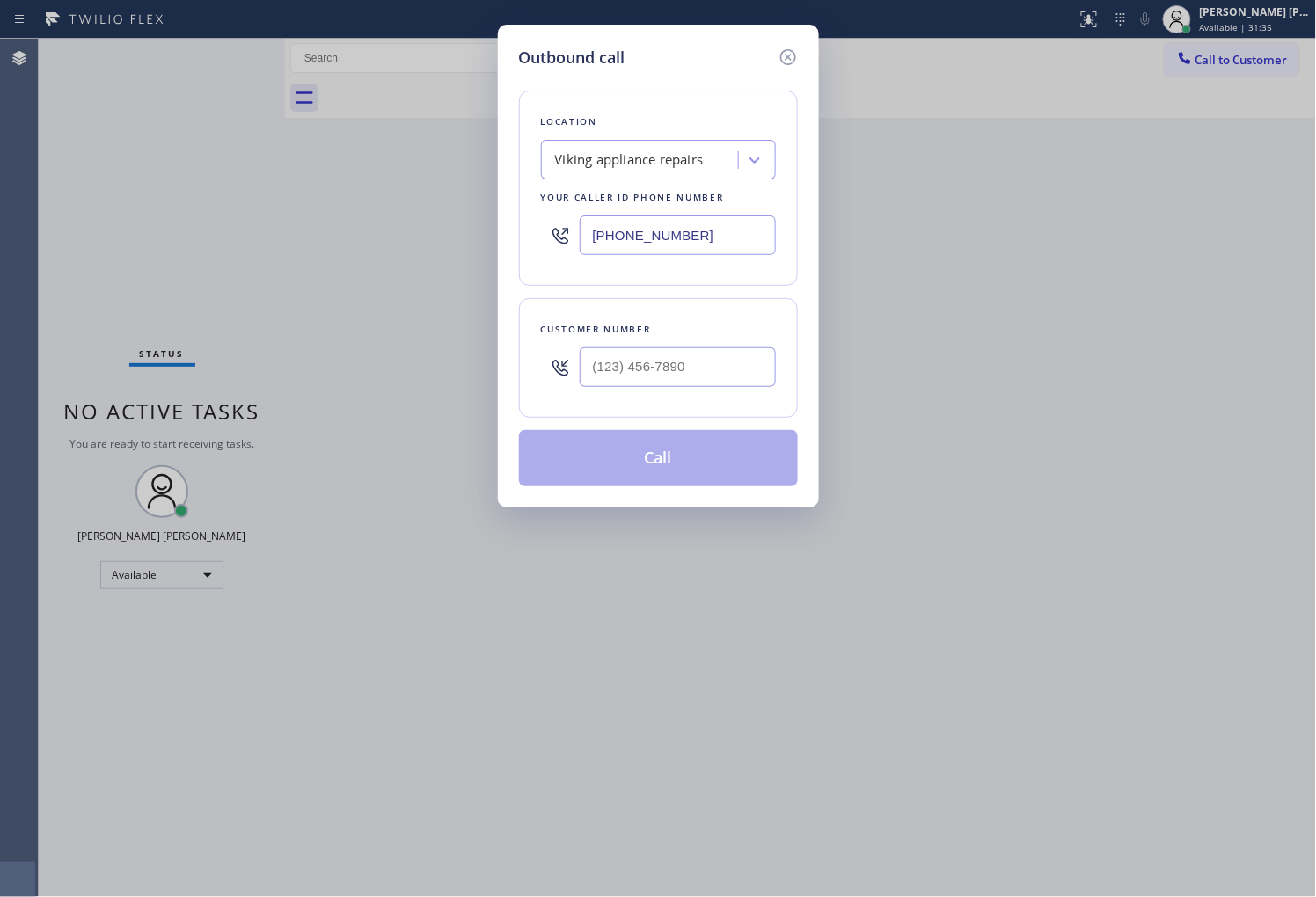
type input "[PHONE_NUMBER]"
click at [685, 366] on input "text" at bounding box center [677, 367] width 196 height 40
click at [685, 366] on input "(___) ___-____" at bounding box center [677, 367] width 196 height 40
paste input "614) 558-0440"
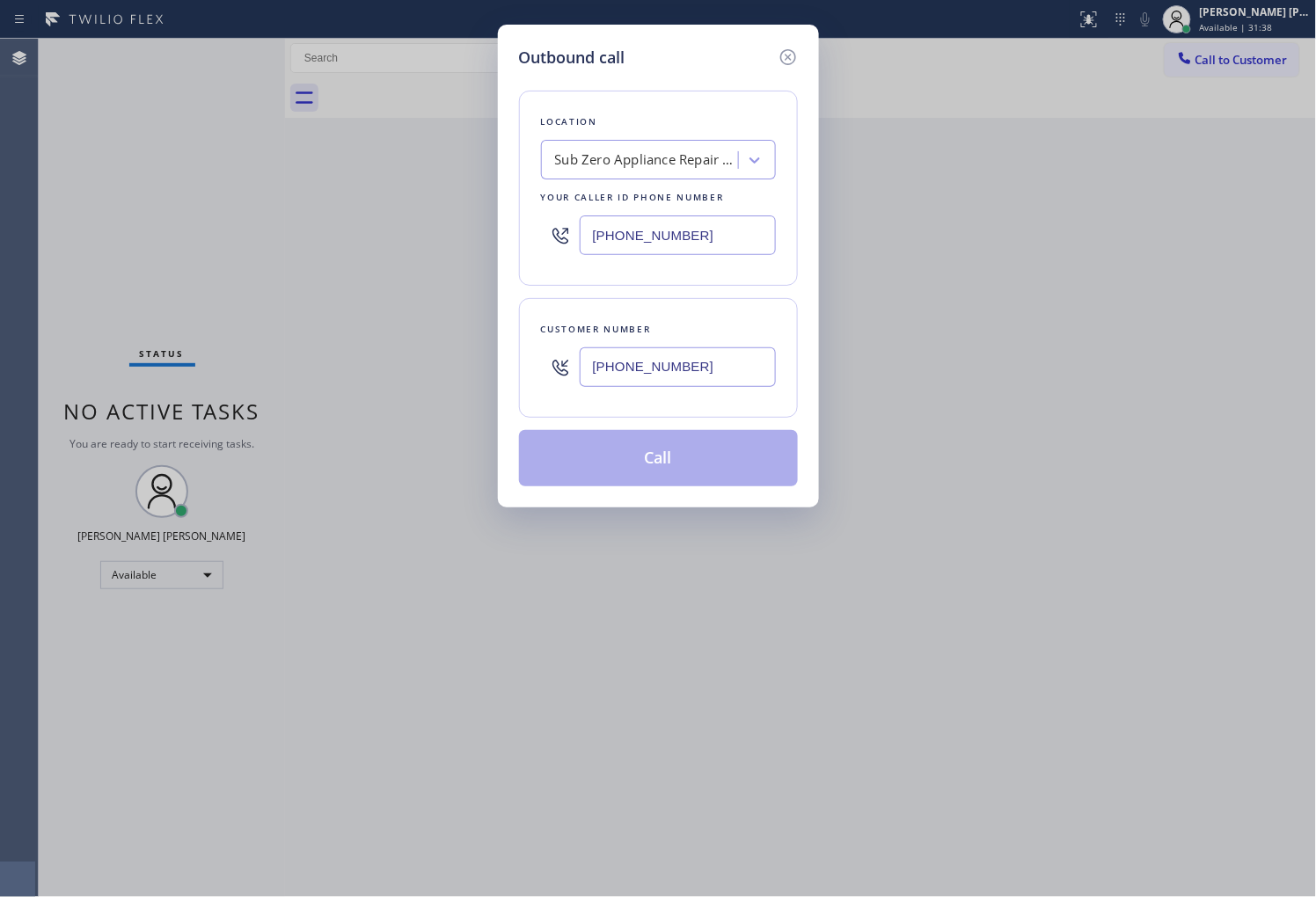
type input "[PHONE_NUMBER]"
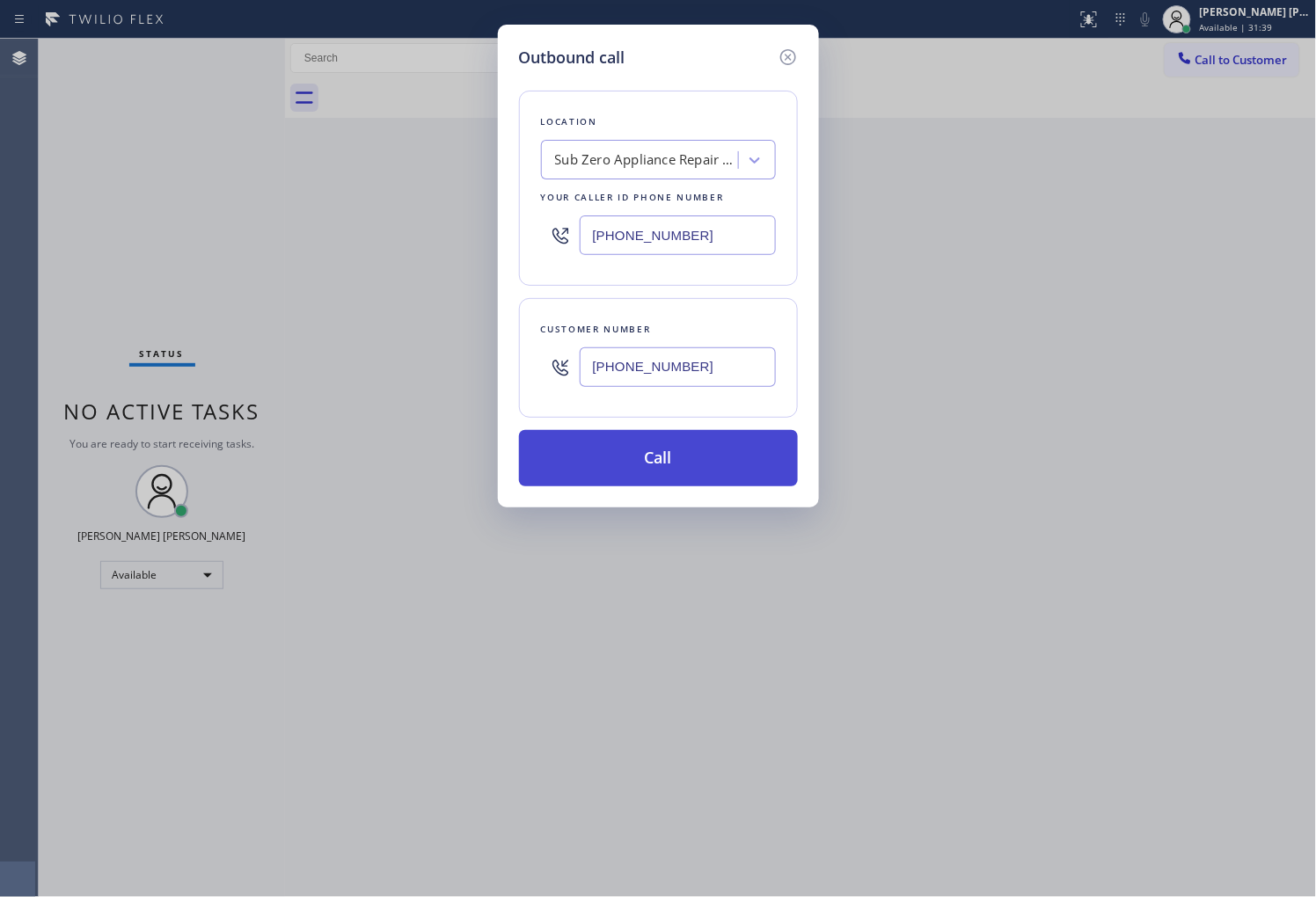
click at [738, 441] on button "Call" at bounding box center [658, 457] width 279 height 57
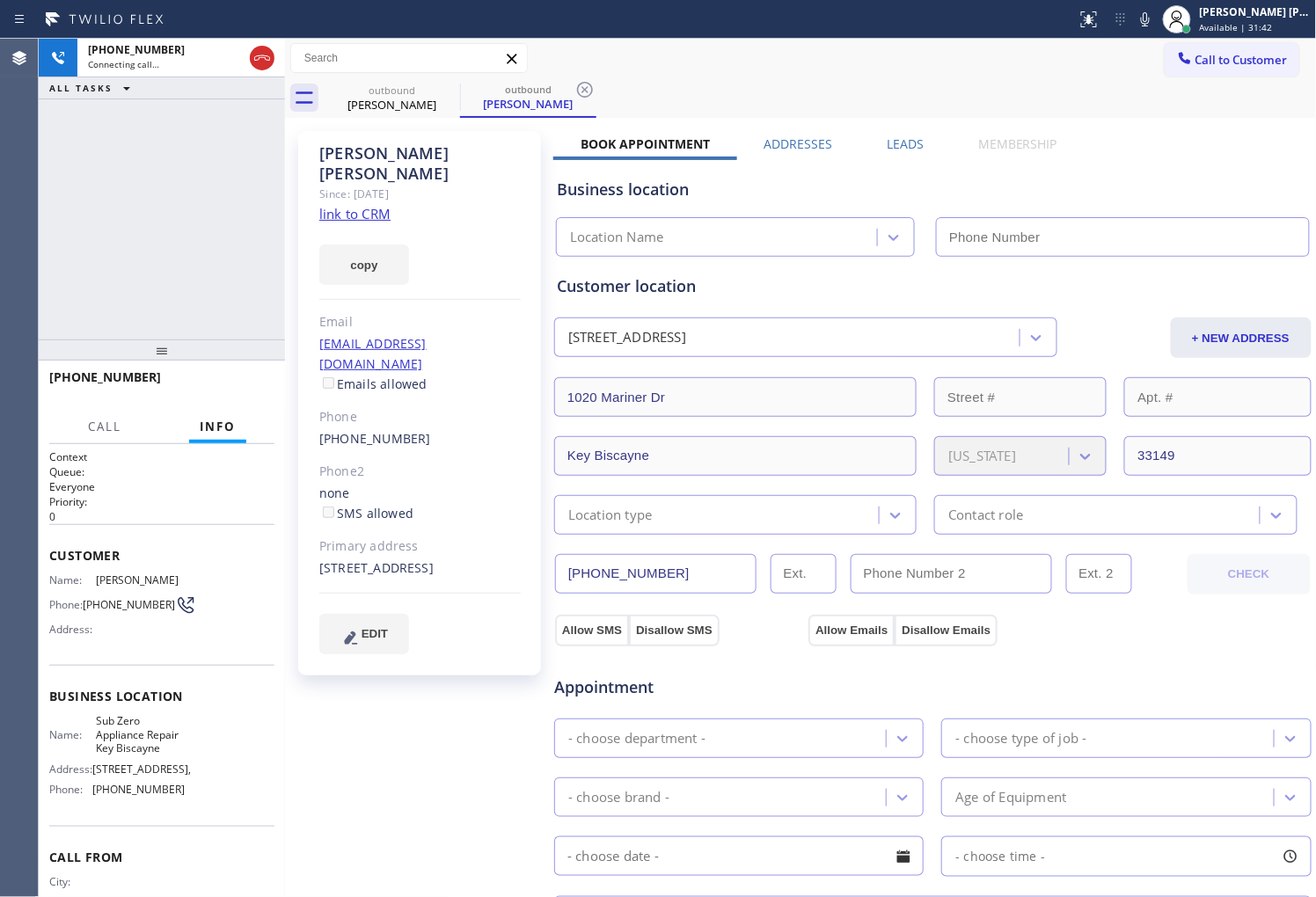
click at [364, 150] on div "[PERSON_NAME]" at bounding box center [419, 164] width 202 height 41
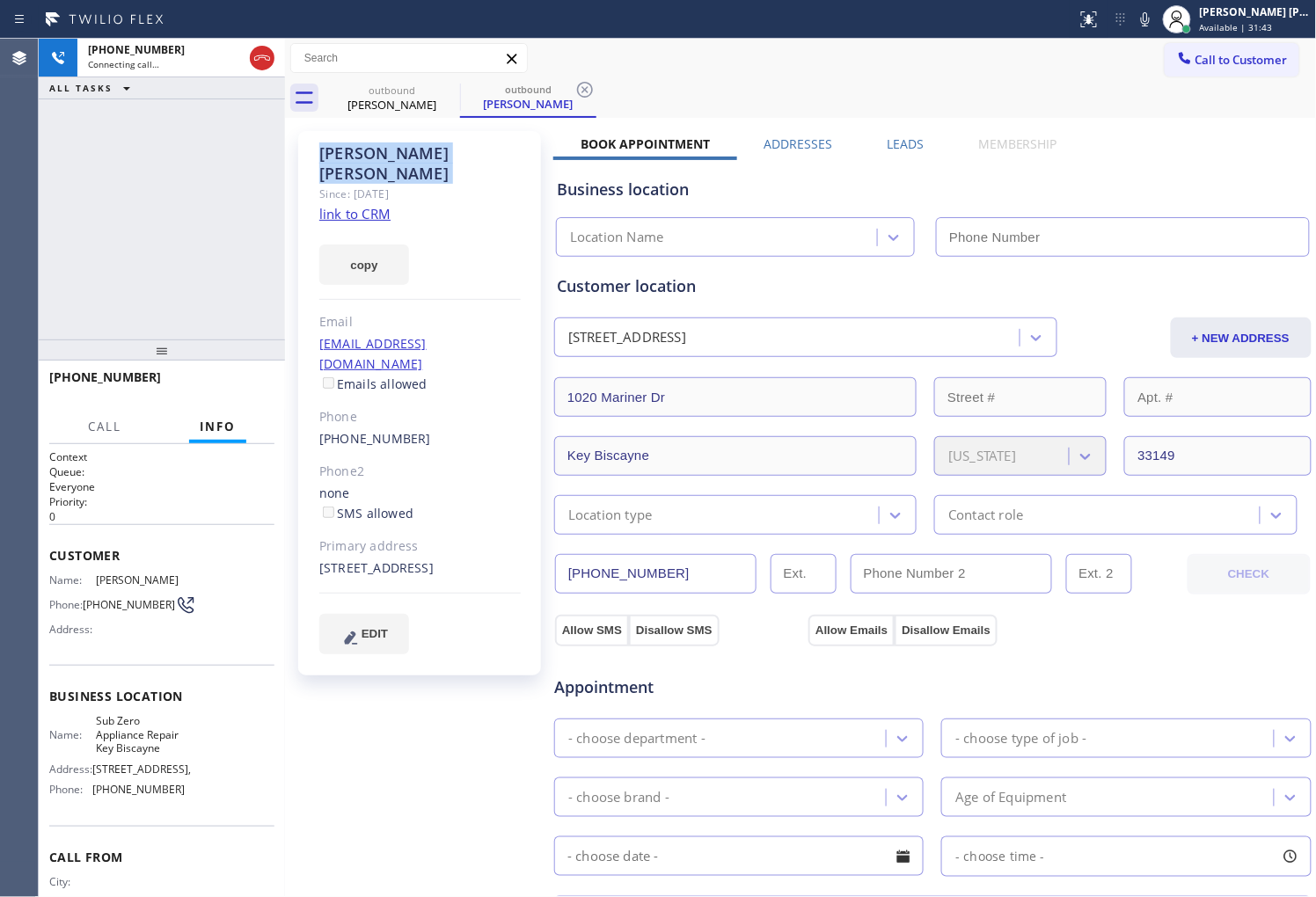
type input "[PHONE_NUMBER]"
click at [57, 273] on div "[PHONE_NUMBER] Connecting call… ALL TASKS ALL TASKS ACTIVE TASKS TASKS IN WRAP …" at bounding box center [162, 189] width 246 height 300
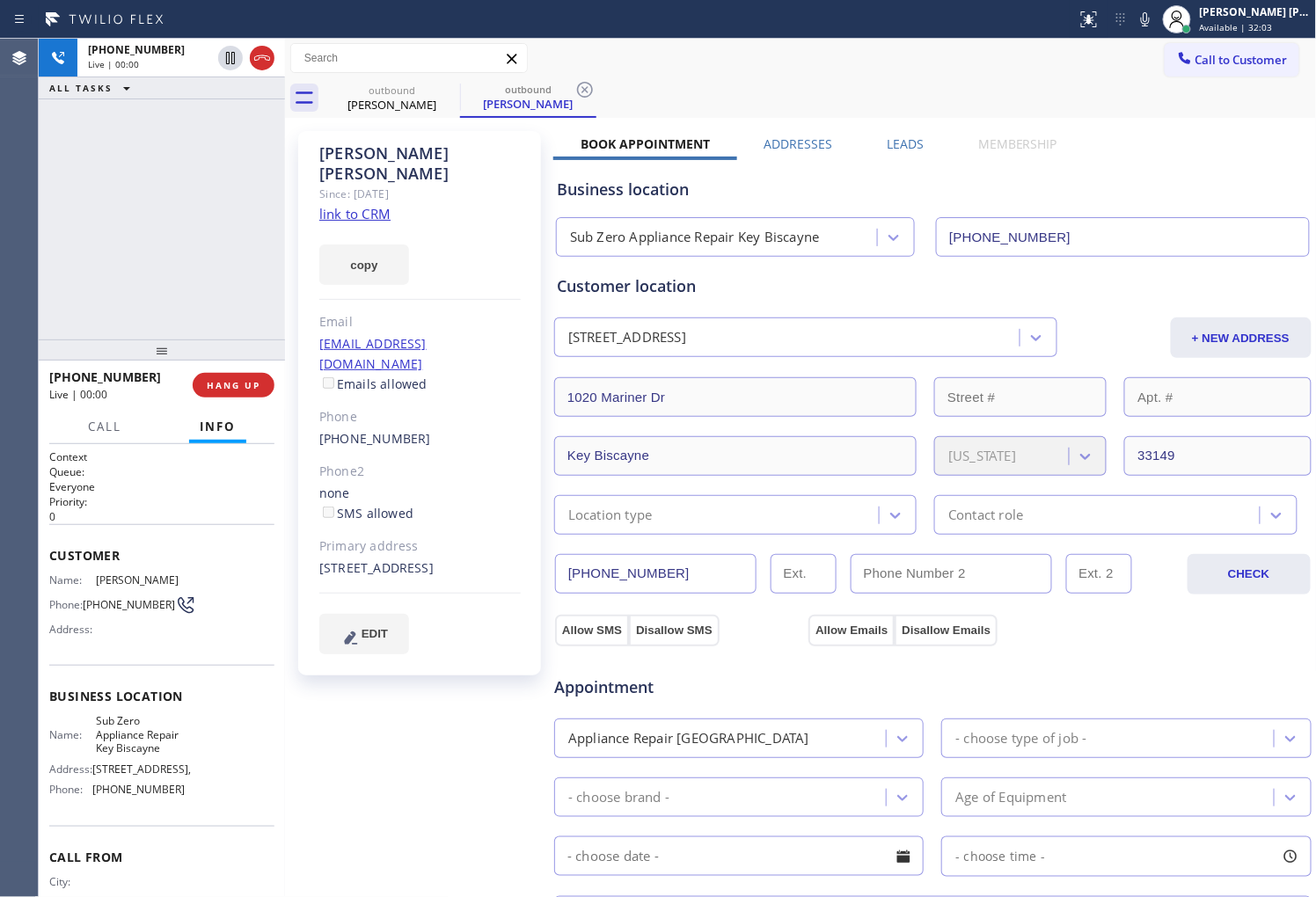
click at [56, 273] on div "[PHONE_NUMBER] Live | 00:00 ALL TASKS ALL TASKS ACTIVE TASKS TASKS IN WRAP UP" at bounding box center [162, 189] width 246 height 300
click at [243, 59] on div at bounding box center [246, 59] width 63 height 39
click at [251, 59] on icon at bounding box center [261, 58] width 21 height 21
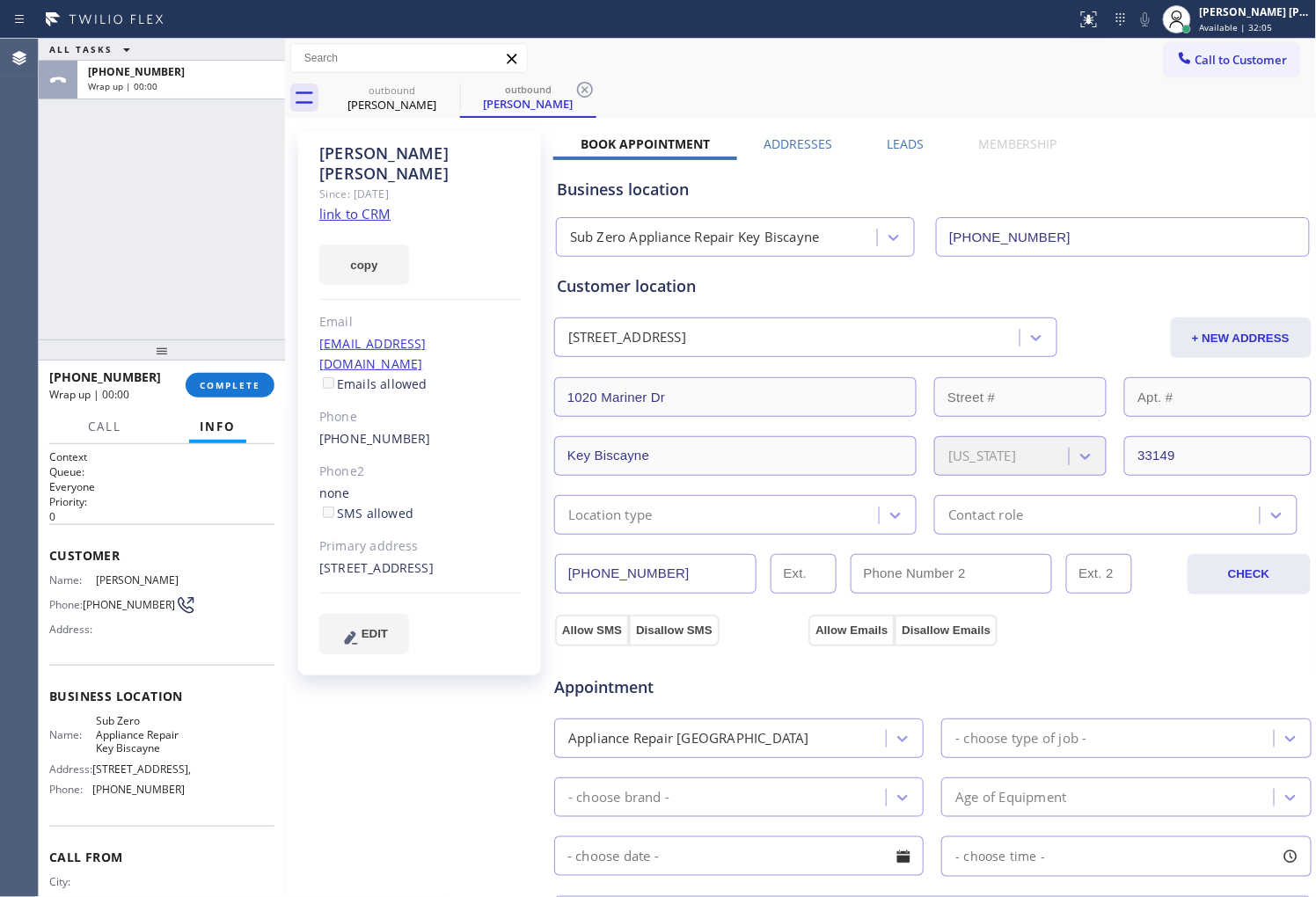
click at [889, 153] on div "Business location Sub Zero Appliance Repair [GEOGRAPHIC_DATA] [PHONE_NUMBER]" at bounding box center [933, 205] width 759 height 104
click at [900, 143] on label "Leads" at bounding box center [905, 144] width 37 height 17
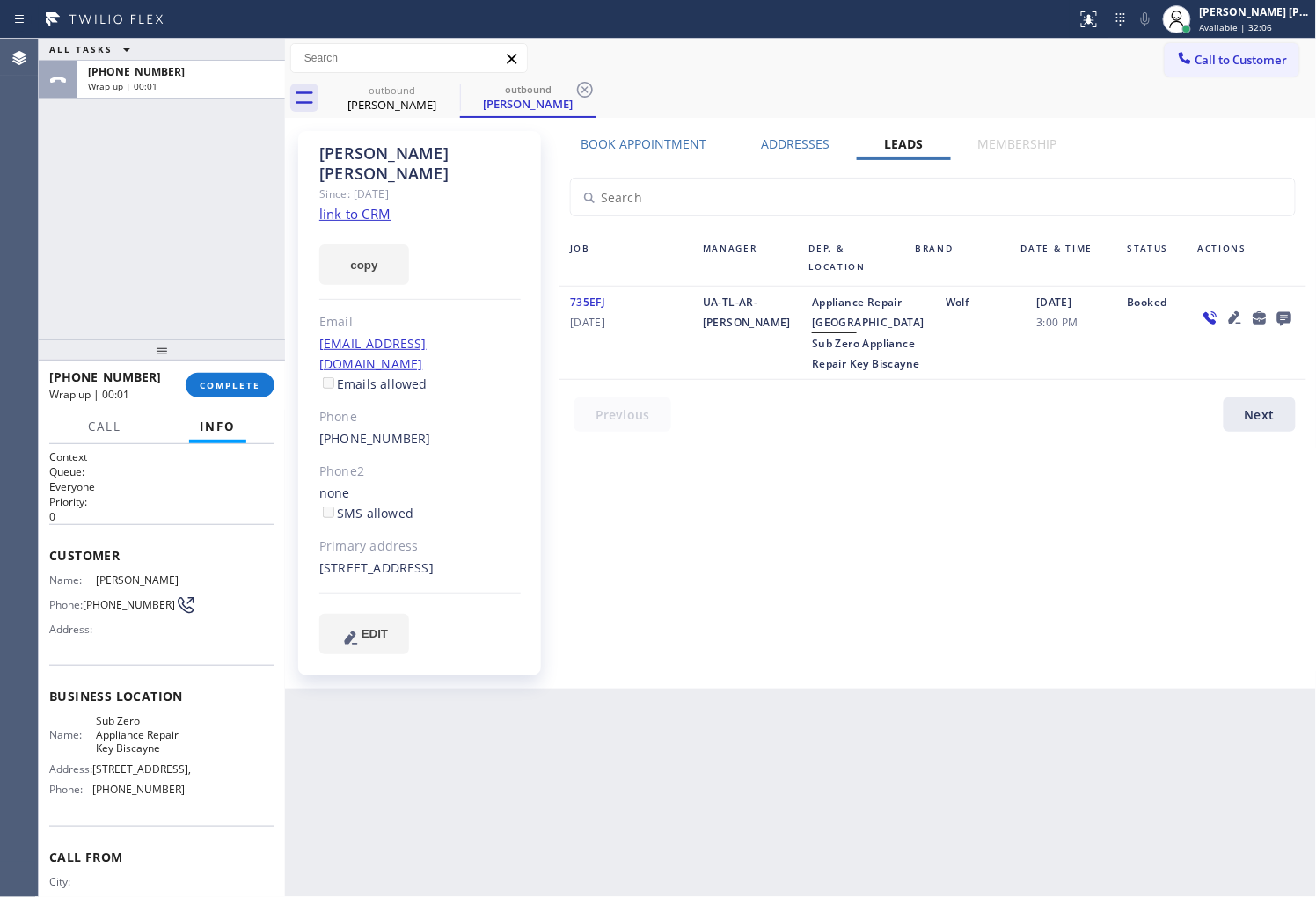
click at [1282, 316] on icon at bounding box center [1283, 318] width 21 height 22
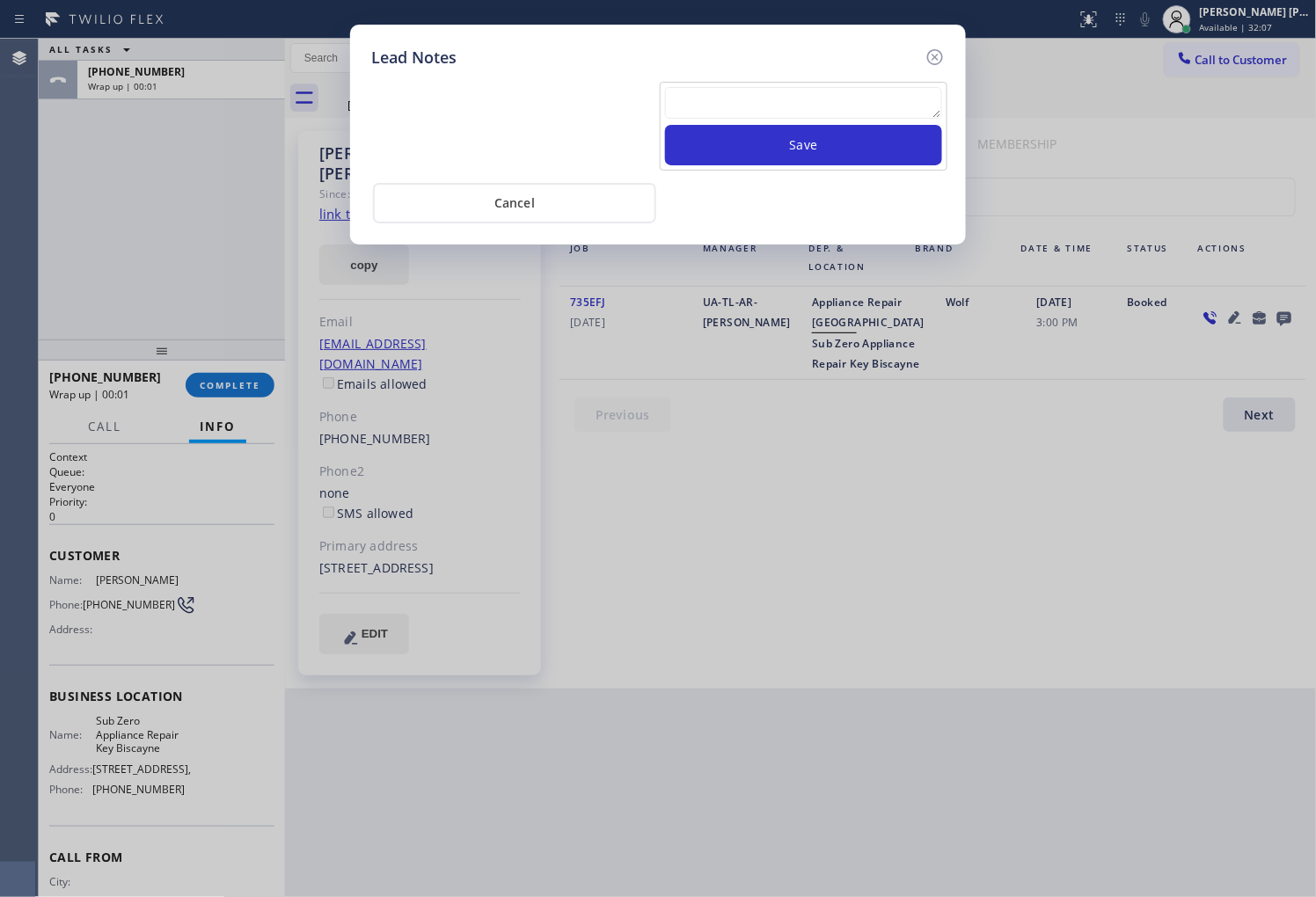
click at [1282, 316] on div "Lead Notes Save Cancel" at bounding box center [658, 448] width 1316 height 897
click at [862, 125] on button "Save" at bounding box center [804, 145] width 277 height 41
click at [862, 114] on textarea at bounding box center [804, 103] width 277 height 32
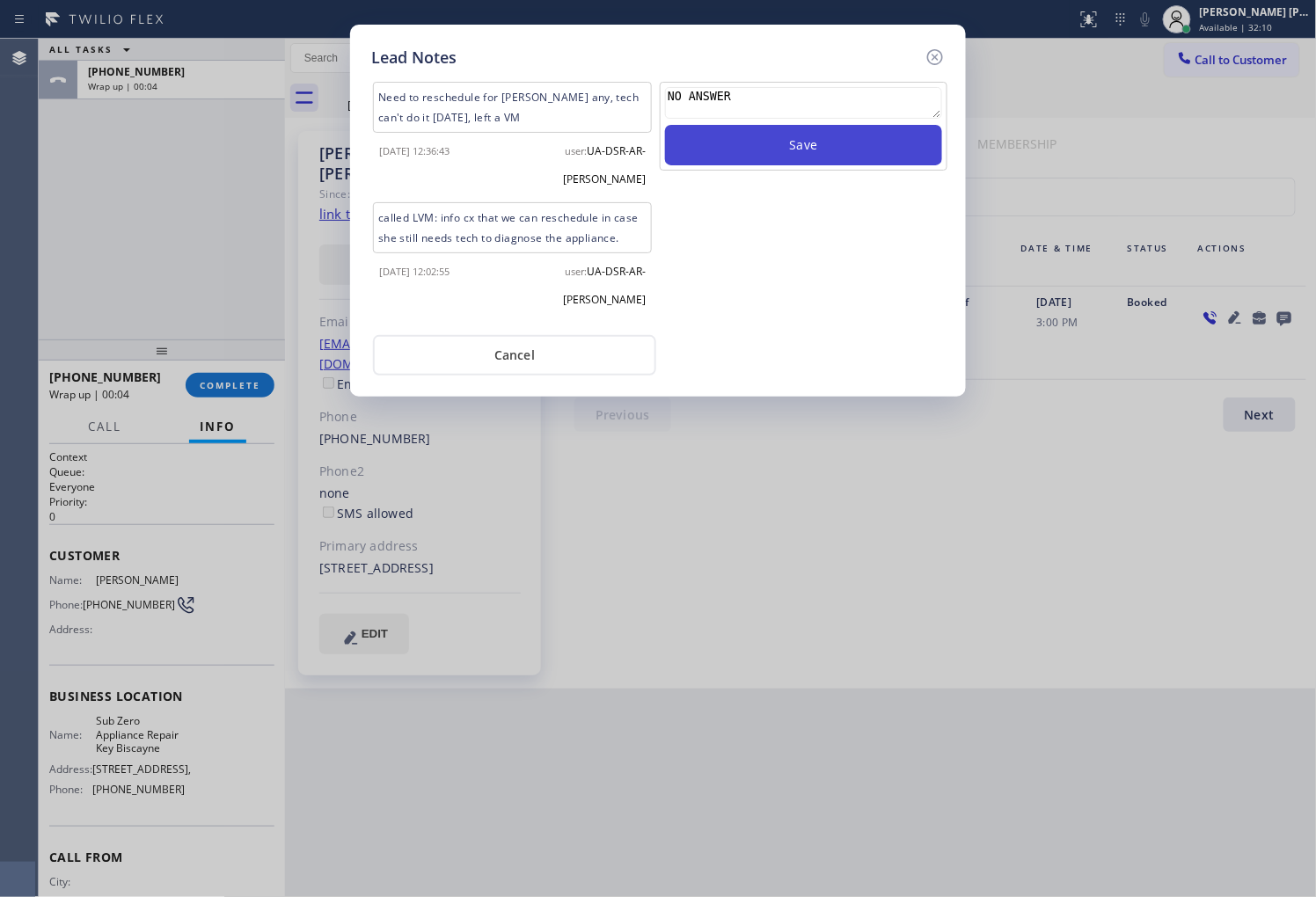
type textarea "NO ANSWER"
click at [856, 143] on button "Save" at bounding box center [804, 145] width 277 height 41
click at [937, 57] on icon at bounding box center [935, 57] width 21 height 21
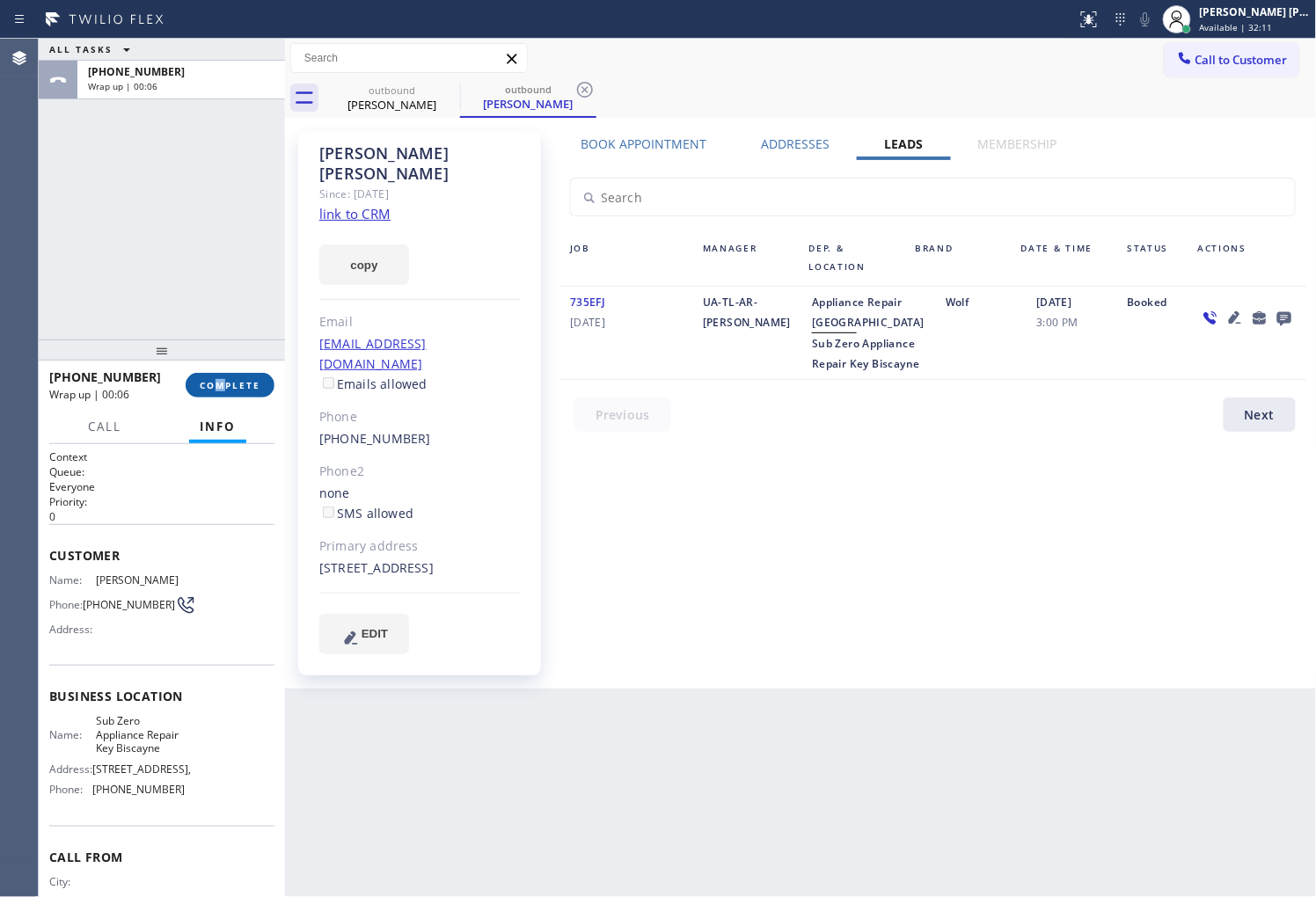
click at [223, 397] on div "[PHONE_NUMBER] Wrap up | 00:06 COMPLETE" at bounding box center [162, 385] width 225 height 46
click at [226, 382] on span "COMPLETE" at bounding box center [230, 385] width 60 height 12
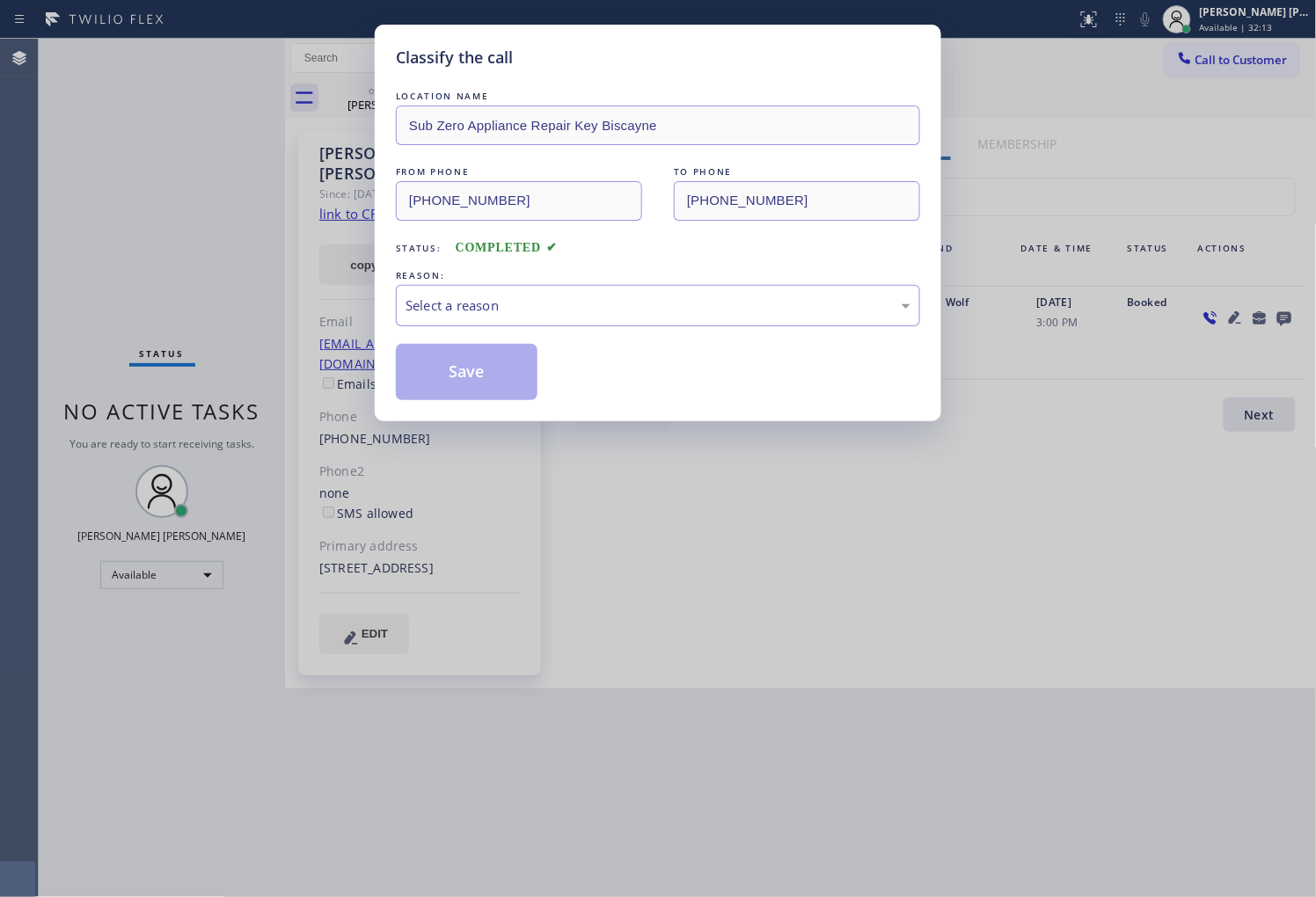
click at [498, 315] on div "Select a reason" at bounding box center [658, 306] width 505 height 20
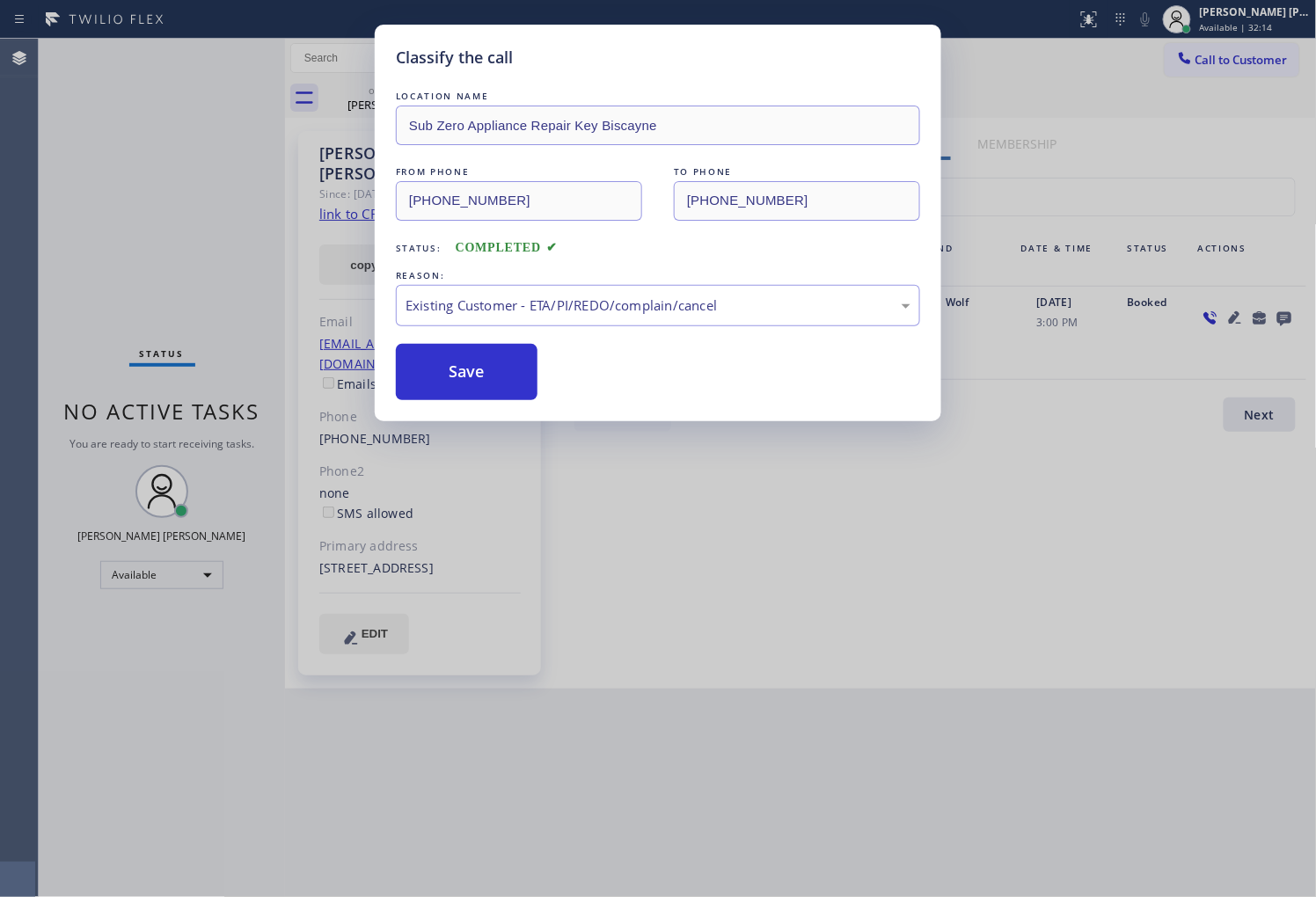
click at [493, 396] on button "Save" at bounding box center [467, 372] width 141 height 57
click at [449, 372] on button "Save" at bounding box center [467, 372] width 141 height 57
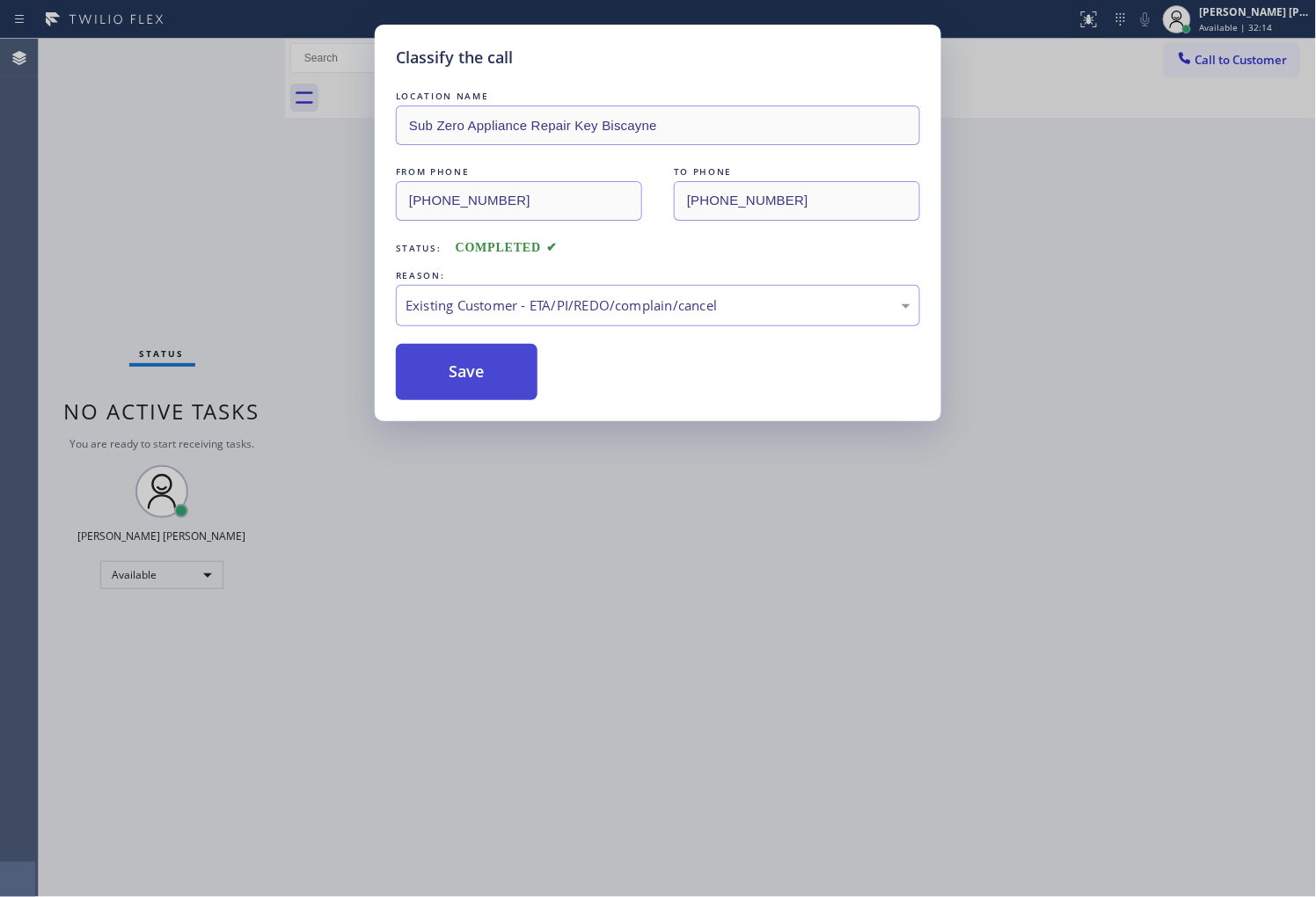
click at [449, 372] on button "Save" at bounding box center [467, 372] width 141 height 57
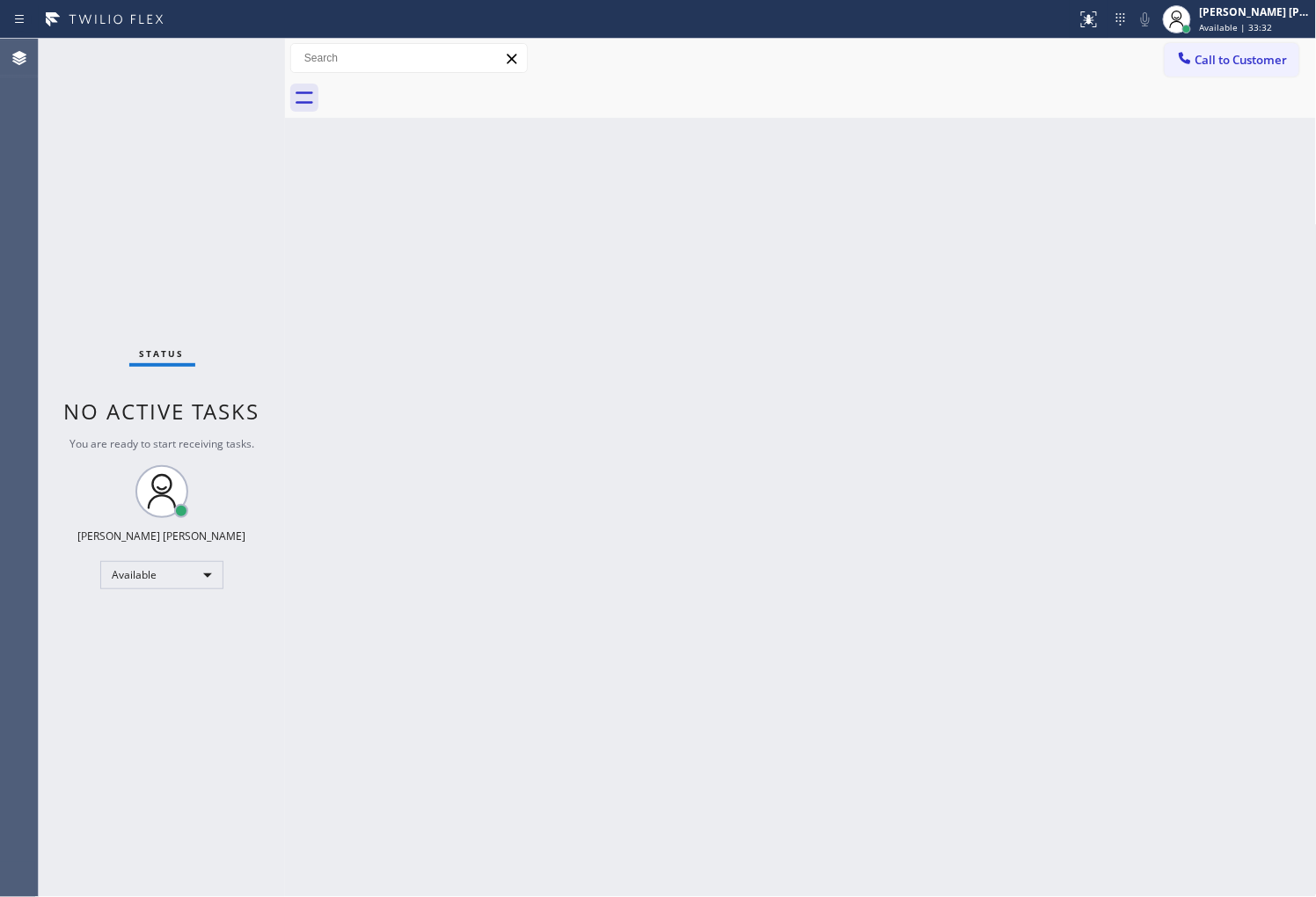
click at [40, 529] on div "Status No active tasks You are ready to start receiving tasks. [PERSON_NAME] [P…" at bounding box center [162, 468] width 246 height 858
click at [5, 622] on div "Agent Desktop" at bounding box center [19, 468] width 38 height 858
click at [1234, 59] on span "Call to Customer" at bounding box center [1241, 59] width 92 height 16
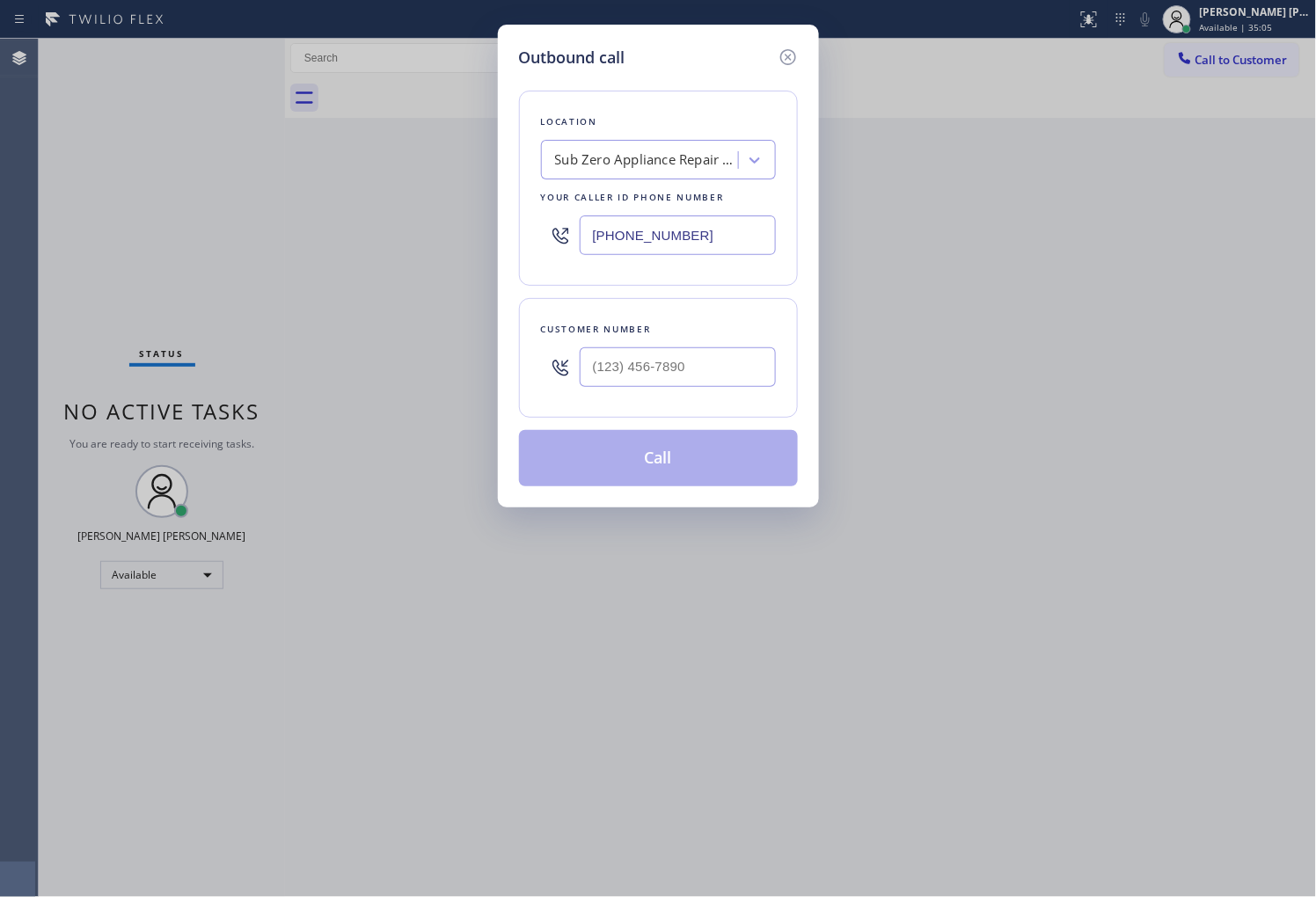
click at [633, 226] on input "[PHONE_NUMBER]" at bounding box center [677, 235] width 196 height 40
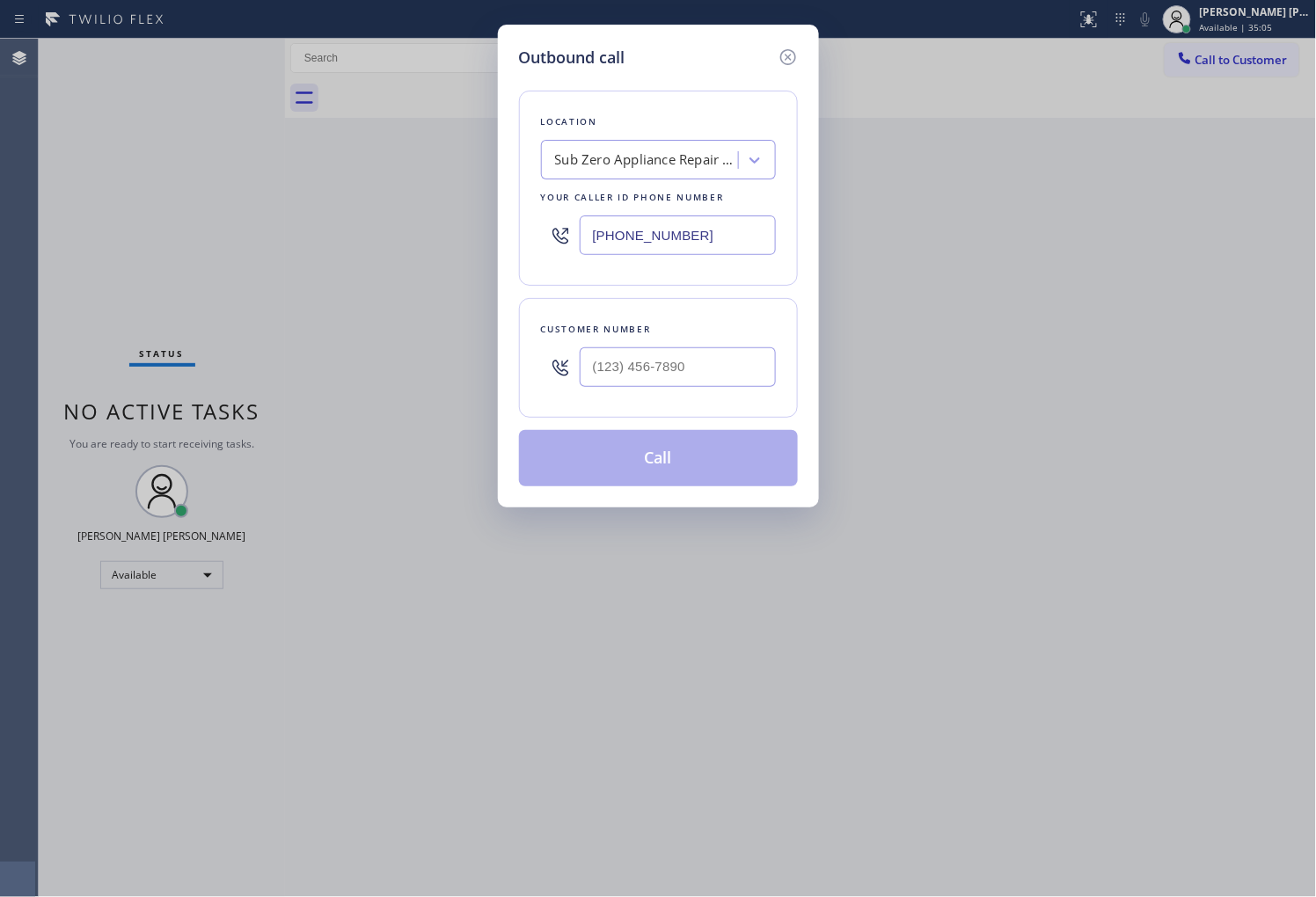
paste input "60) 284-8440"
type input "[PHONE_NUMBER]"
click at [719, 364] on input "(___) ___-____" at bounding box center [677, 367] width 196 height 40
paste input "760) 583-7350"
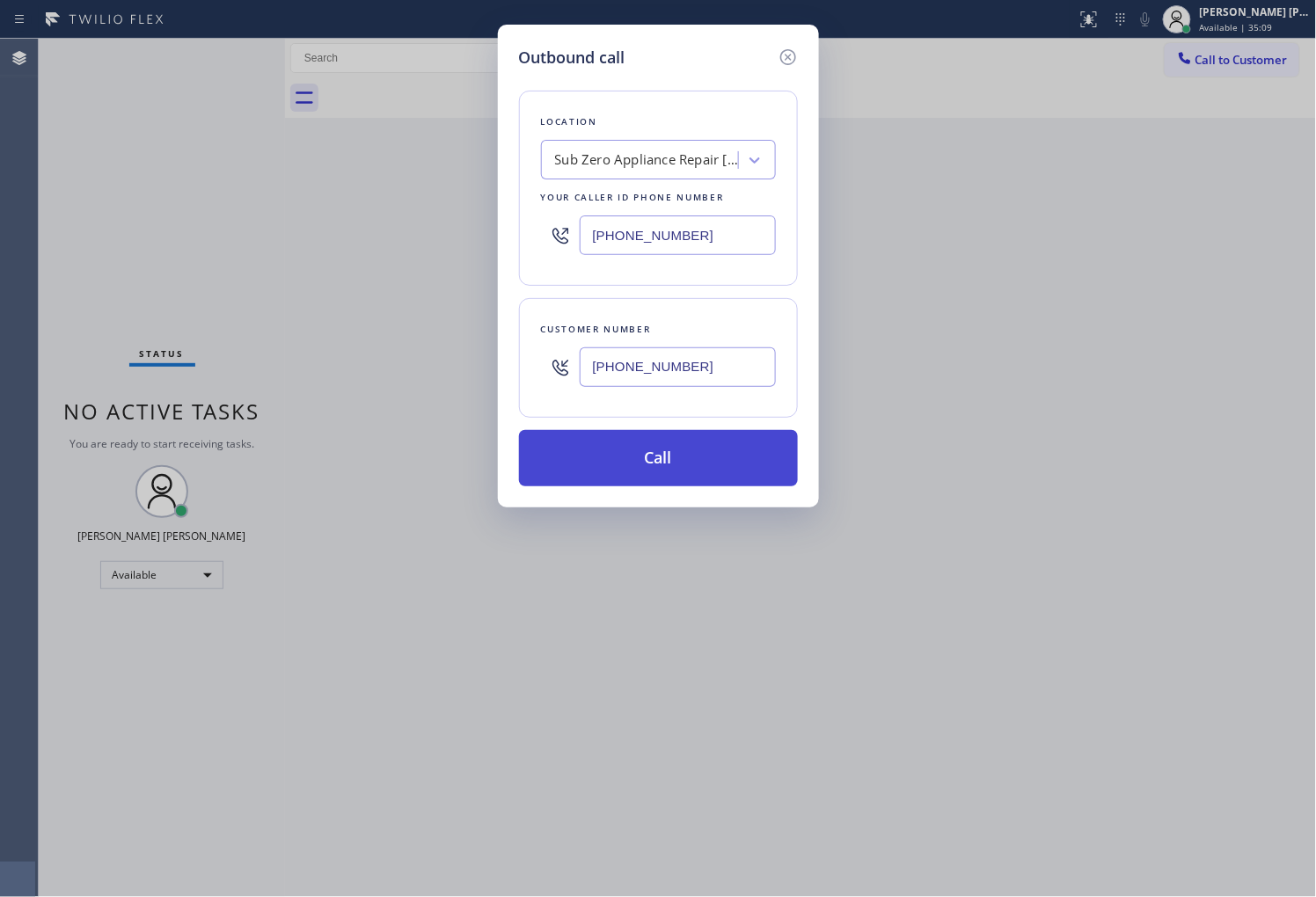
type input "[PHONE_NUMBER]"
click at [677, 454] on button "Call" at bounding box center [658, 457] width 279 height 57
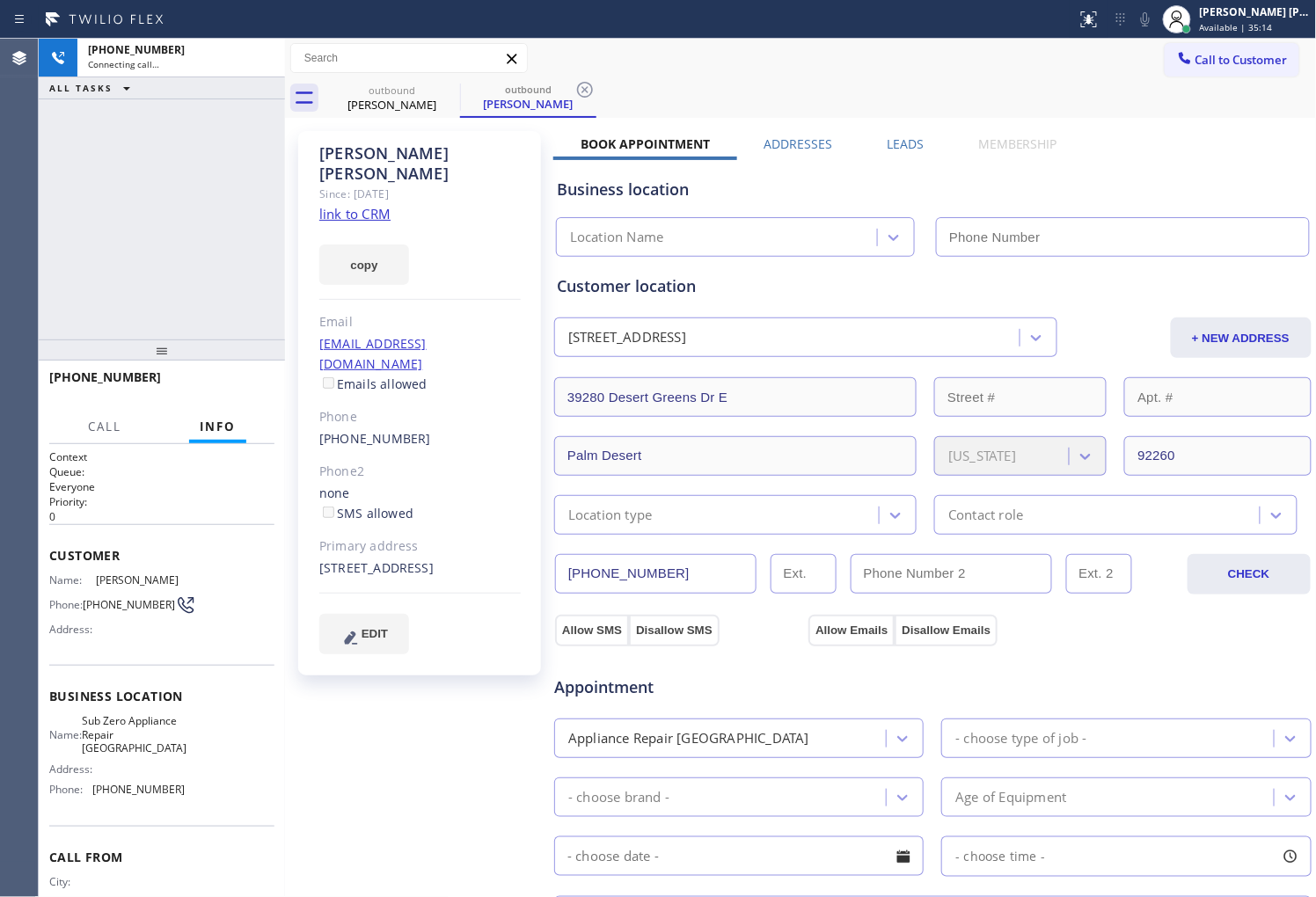
type input "[PHONE_NUMBER]"
click at [67, 201] on div "[PHONE_NUMBER] Live | 00:00 ALL TASKS ALL TASKS ACTIVE TASKS TASKS IN WRAP UP" at bounding box center [162, 189] width 246 height 300
click at [901, 143] on label "Leads" at bounding box center [905, 144] width 37 height 17
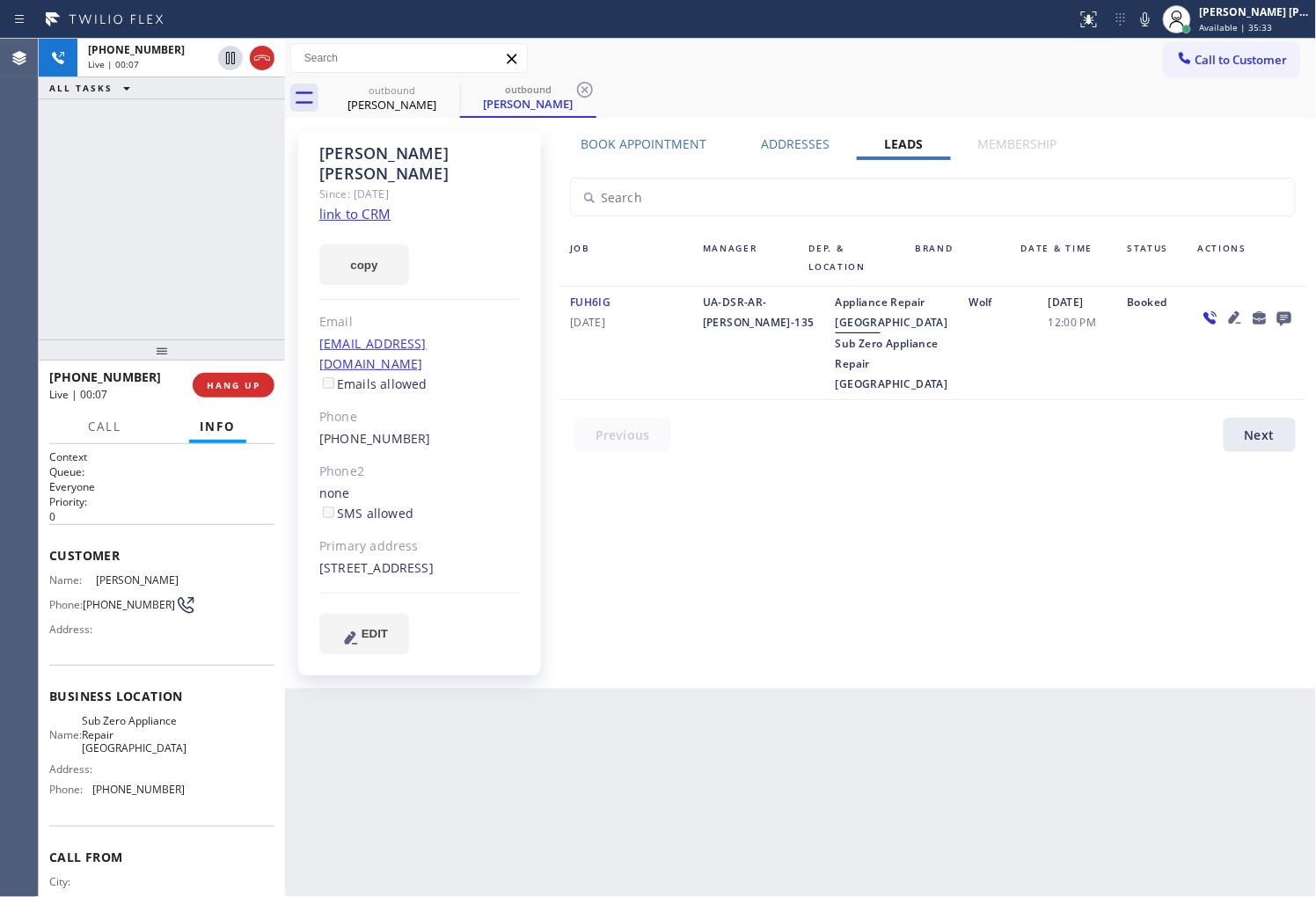
click at [1294, 320] on icon at bounding box center [1283, 318] width 21 height 22
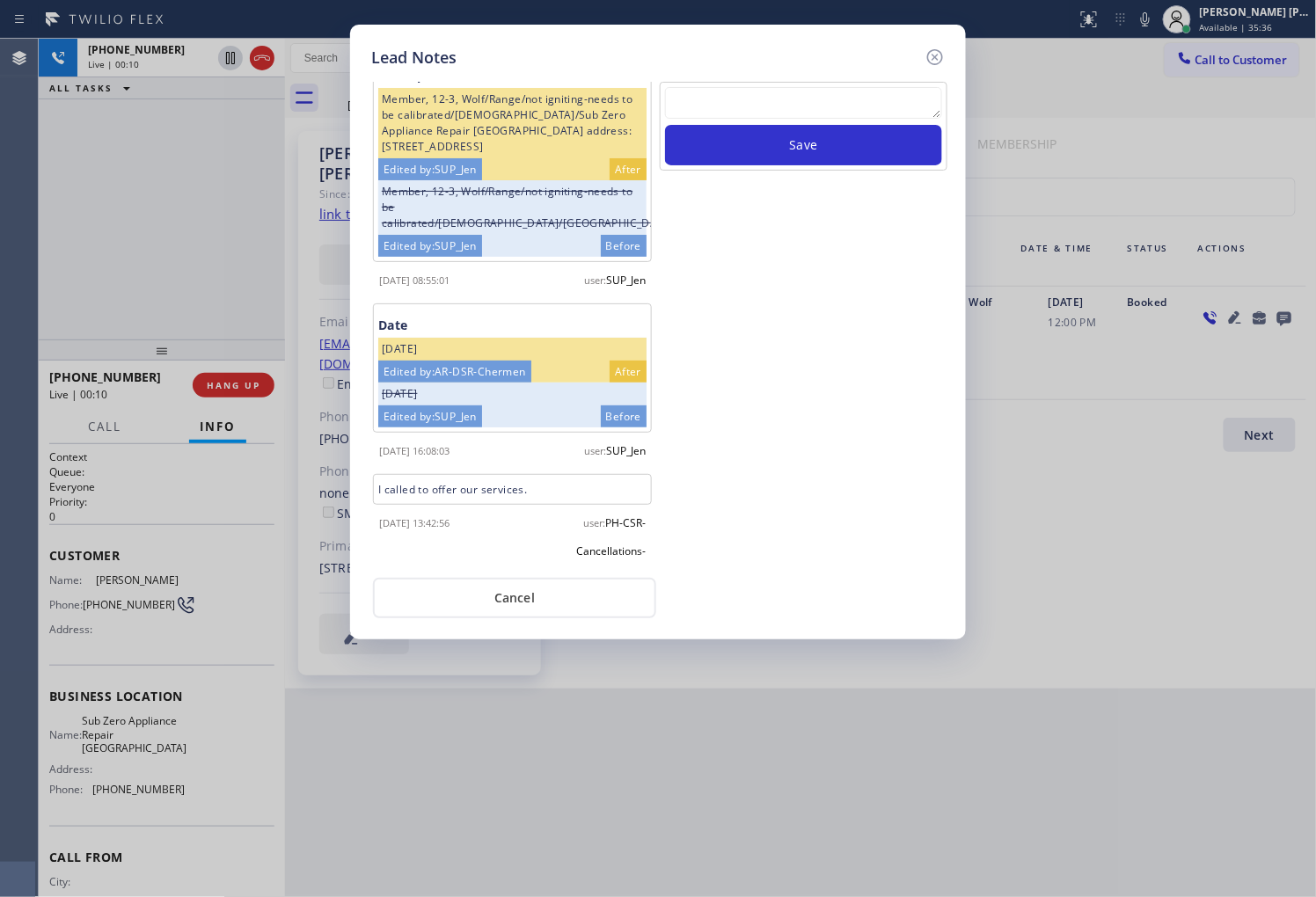
scroll to position [33, 0]
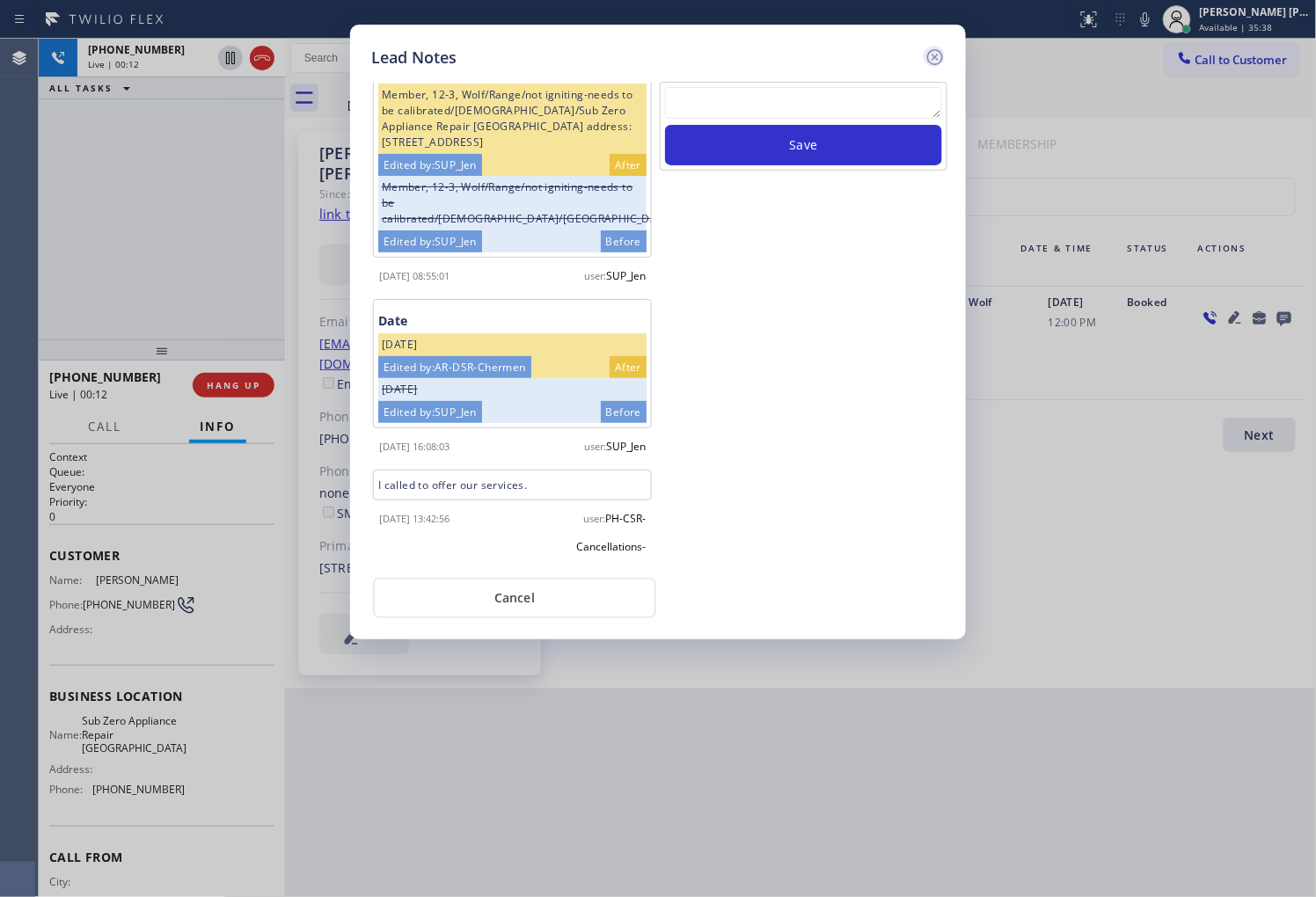
click at [931, 57] on icon at bounding box center [935, 57] width 21 height 21
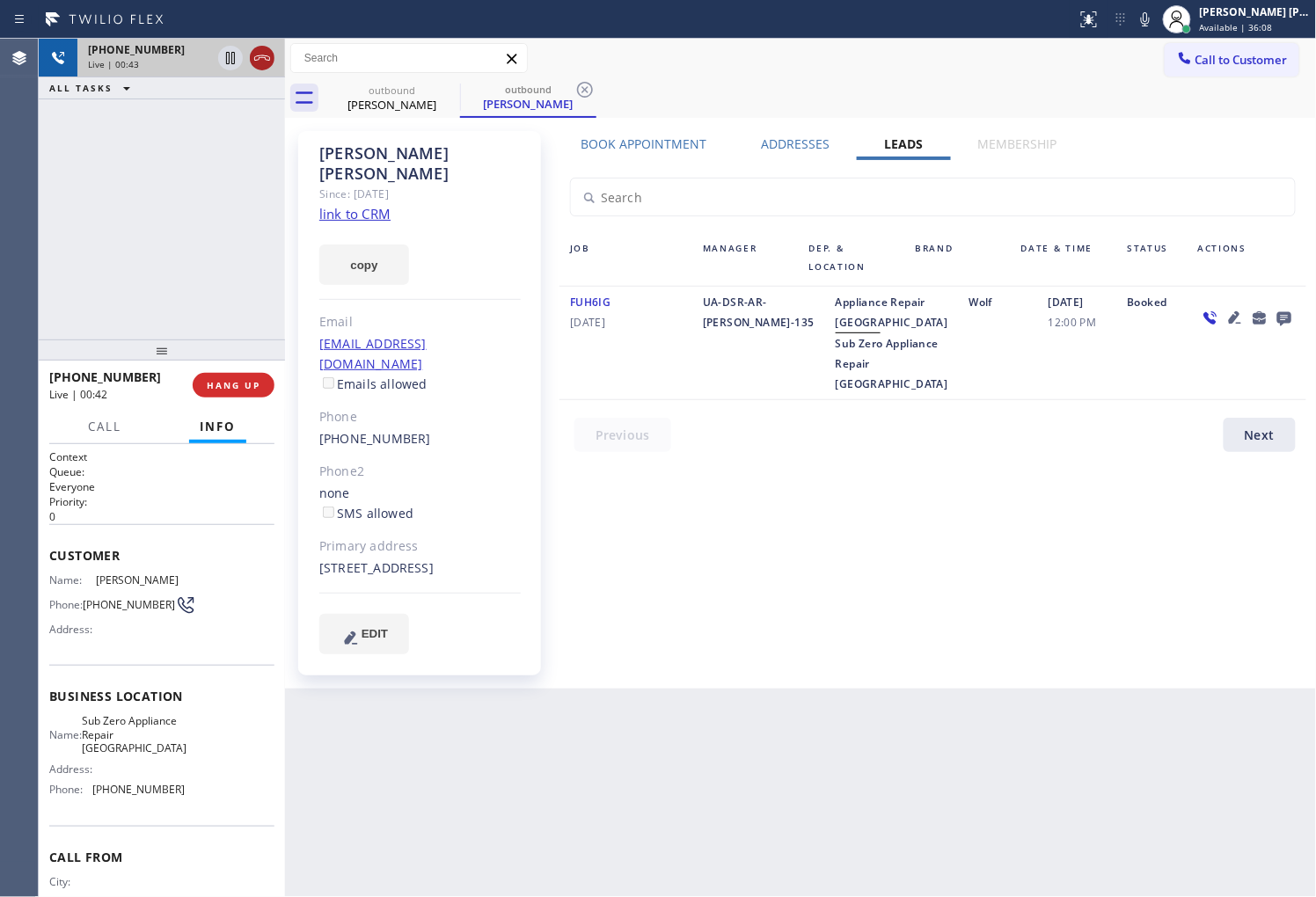
click at [264, 59] on icon at bounding box center [261, 58] width 21 height 21
click at [401, 153] on div "[PERSON_NAME]" at bounding box center [419, 164] width 202 height 41
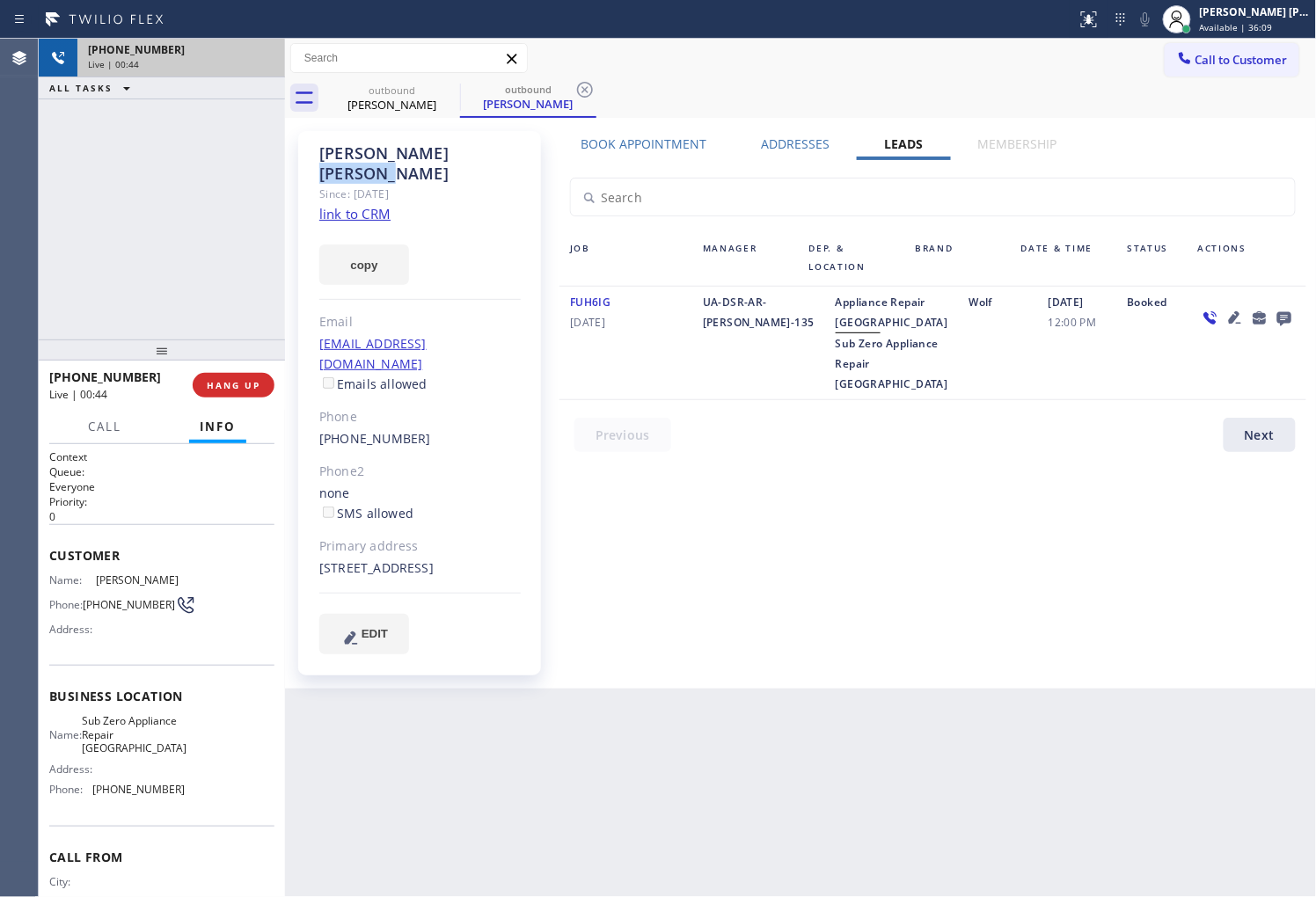
click at [401, 153] on div "[PERSON_NAME]" at bounding box center [419, 164] width 202 height 41
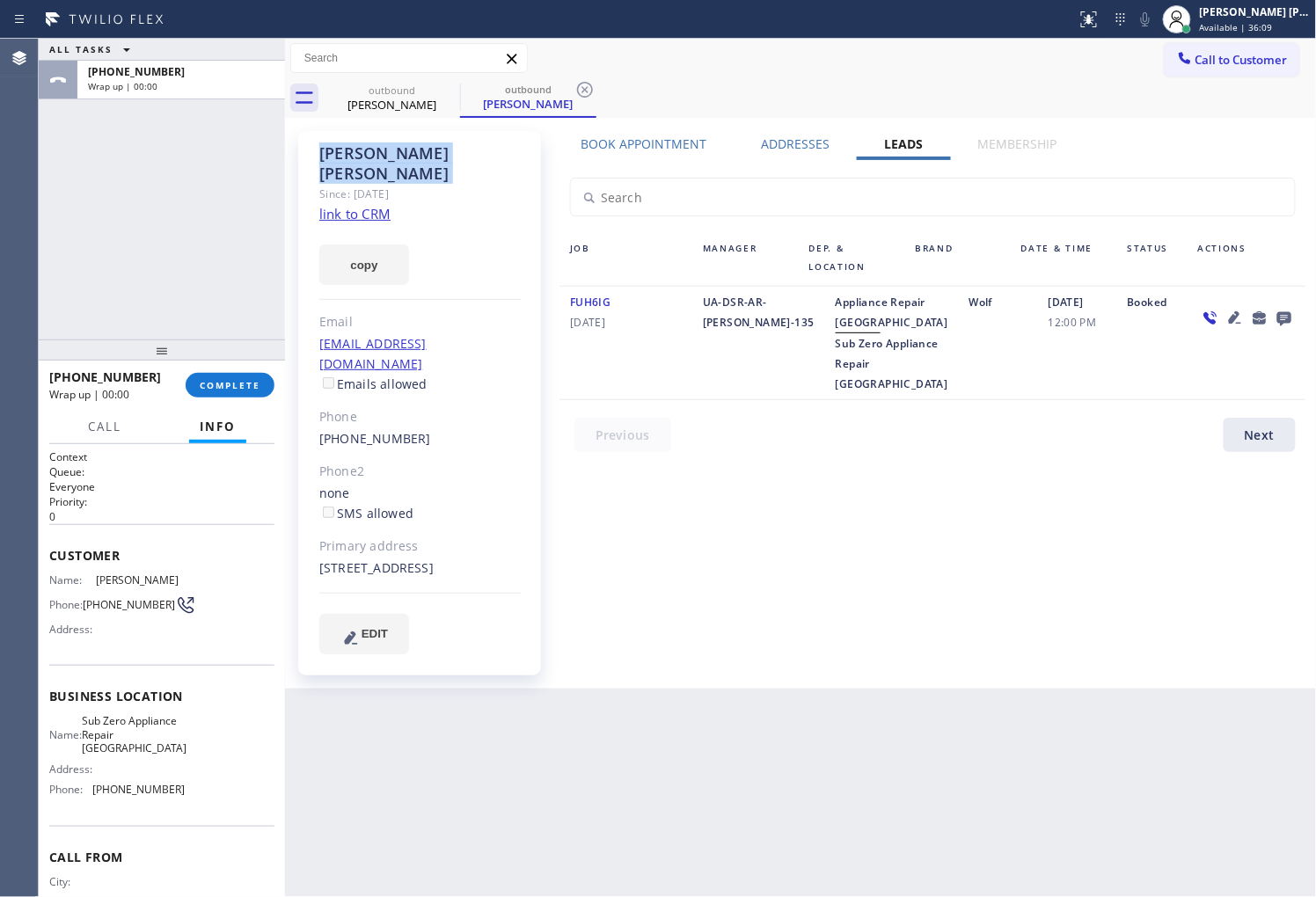
copy div "[PERSON_NAME]"
click at [217, 361] on div at bounding box center [162, 350] width 246 height 21
click at [214, 387] on span "COMPLETE" at bounding box center [230, 385] width 60 height 12
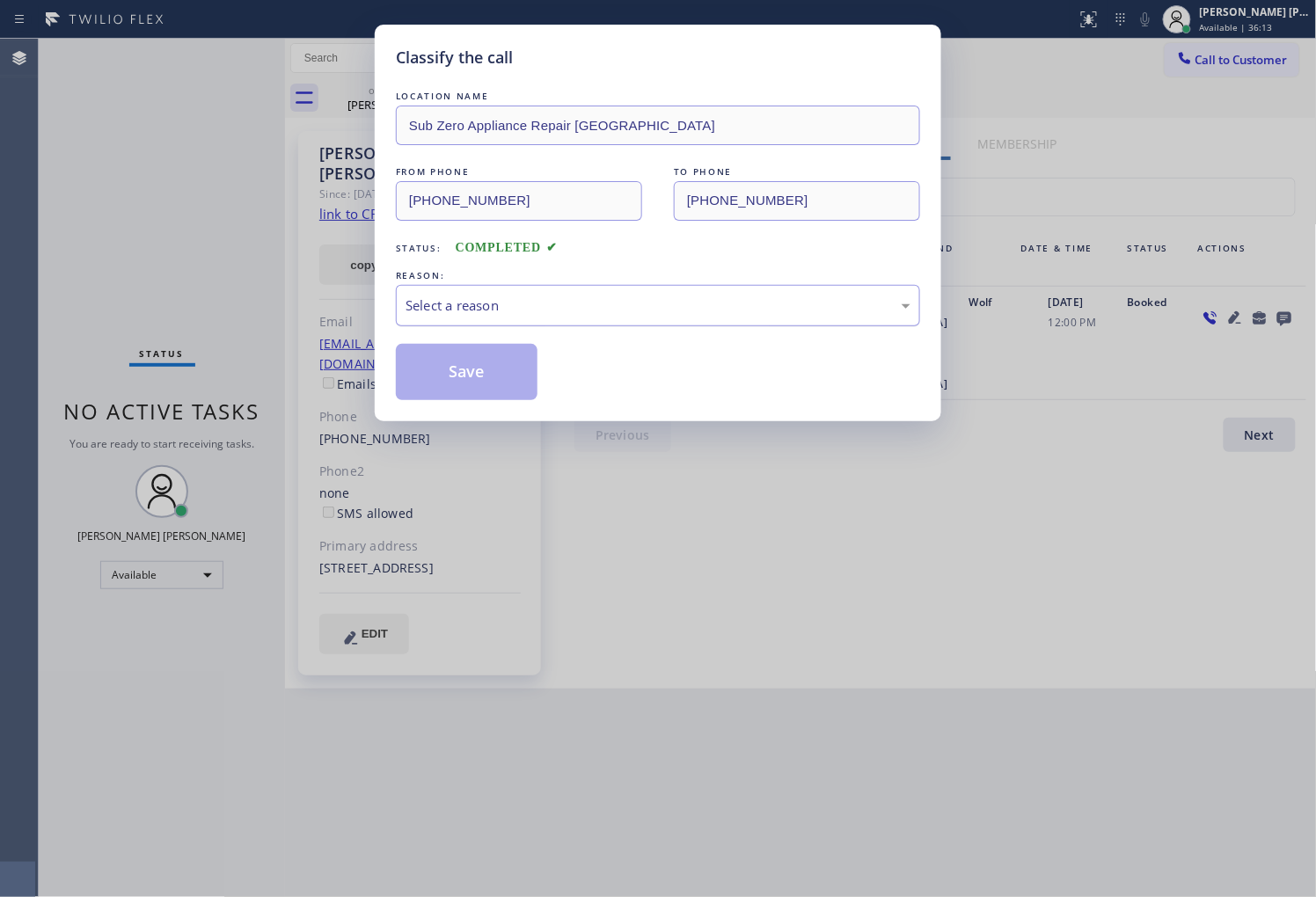
click at [647, 288] on div "Select a reason" at bounding box center [658, 305] width 525 height 41
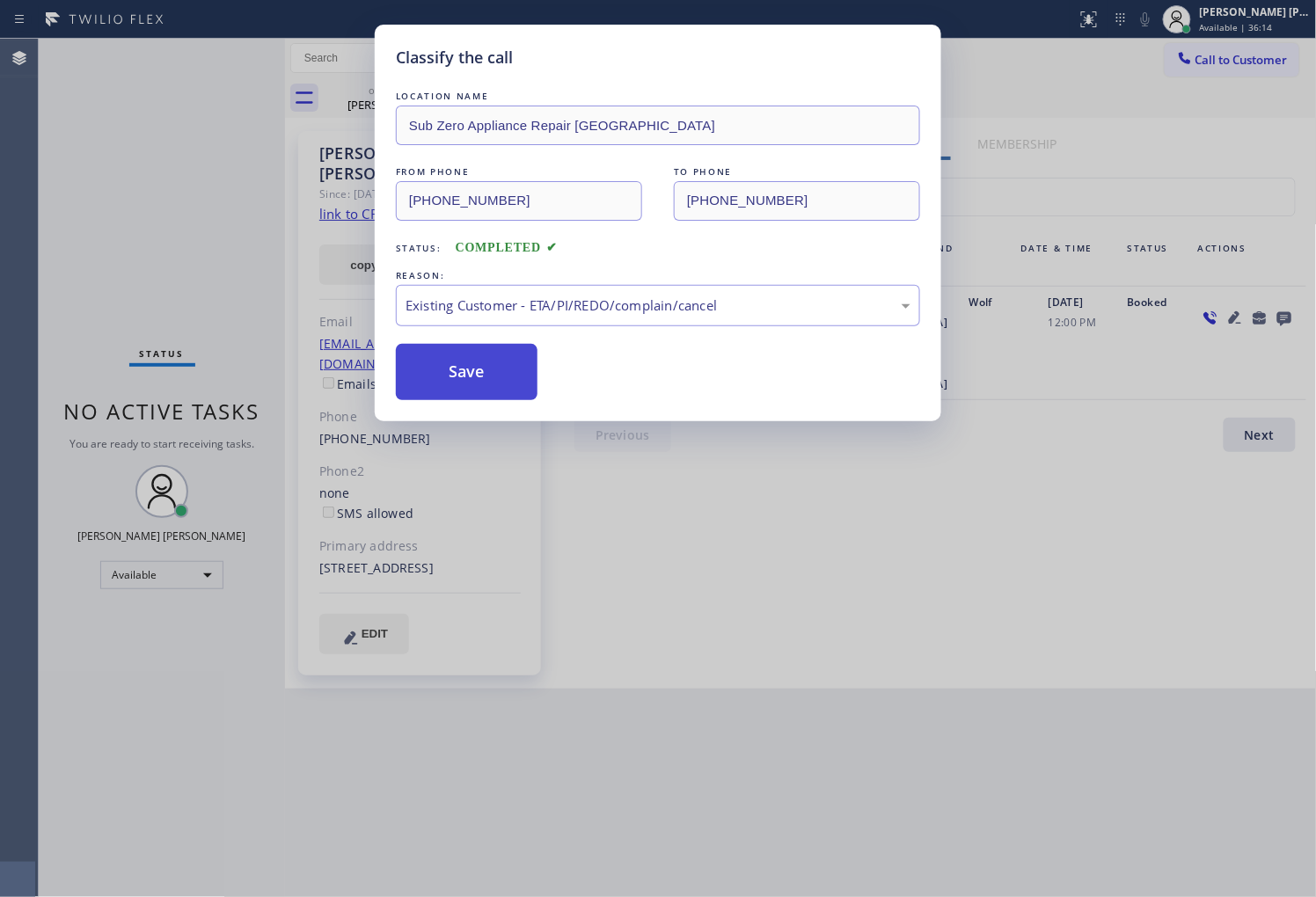
click at [490, 384] on button "Save" at bounding box center [467, 372] width 141 height 57
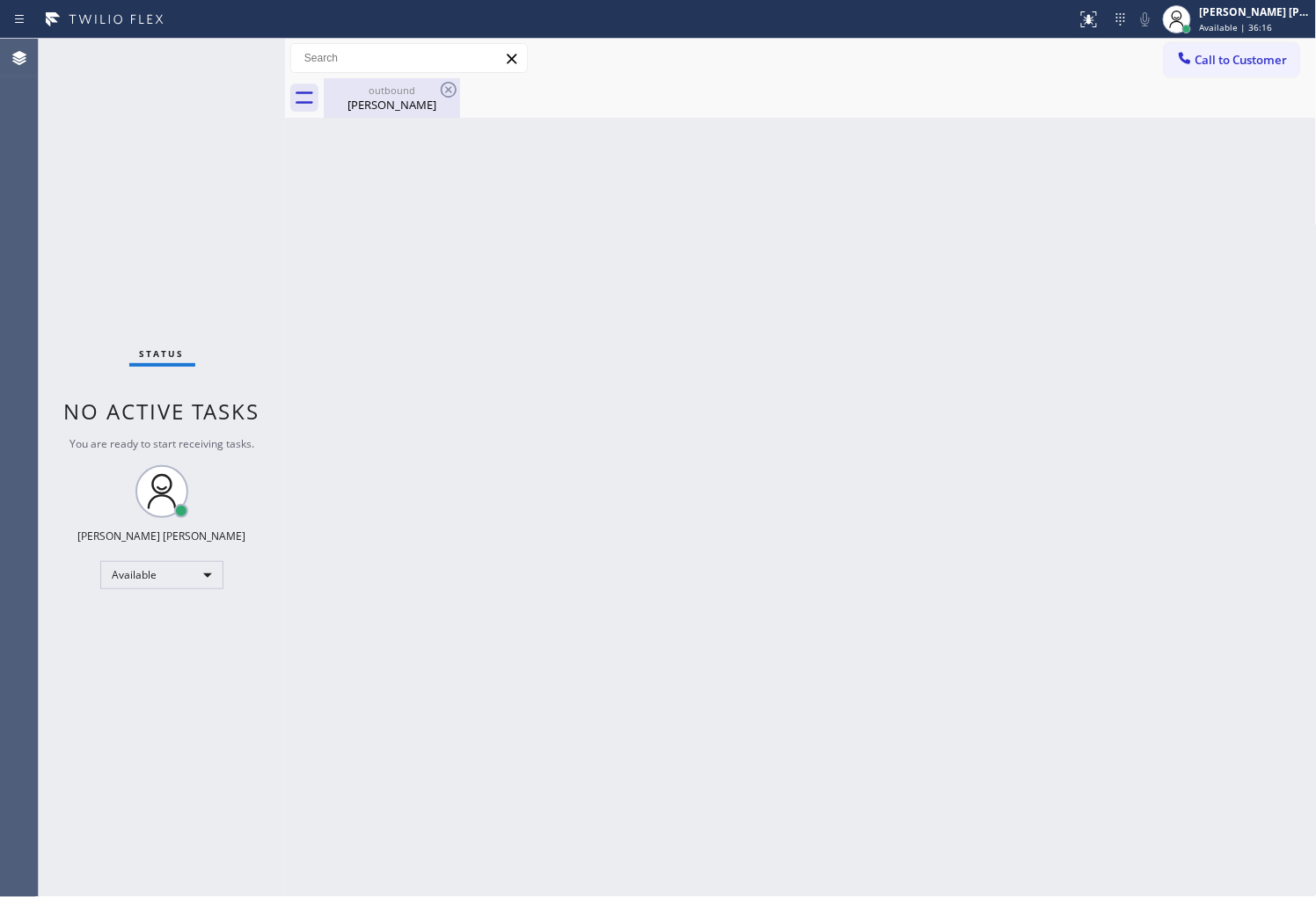
click at [364, 106] on div "[PERSON_NAME]" at bounding box center [392, 104] width 133 height 16
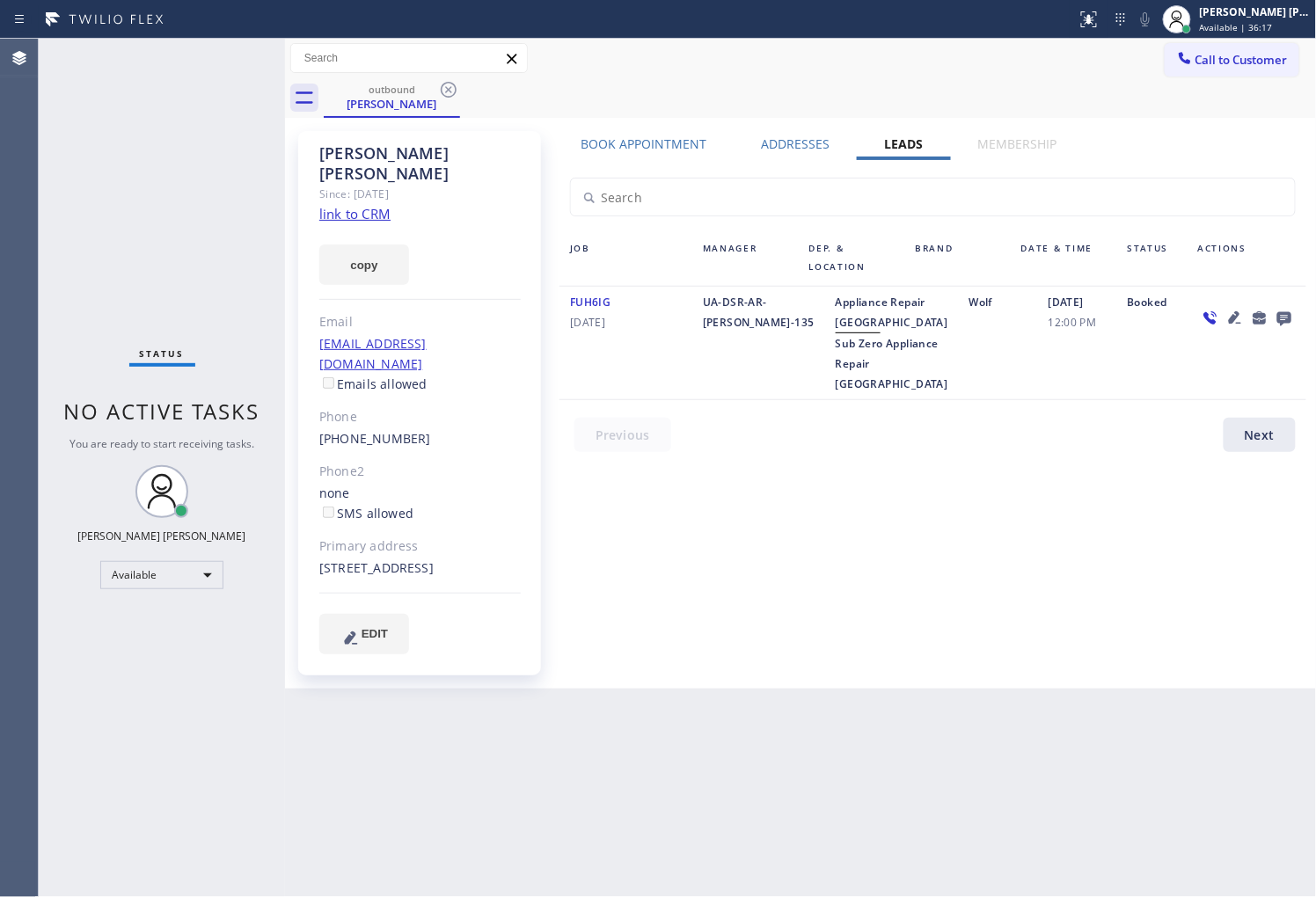
click at [1291, 313] on icon at bounding box center [1283, 318] width 21 height 22
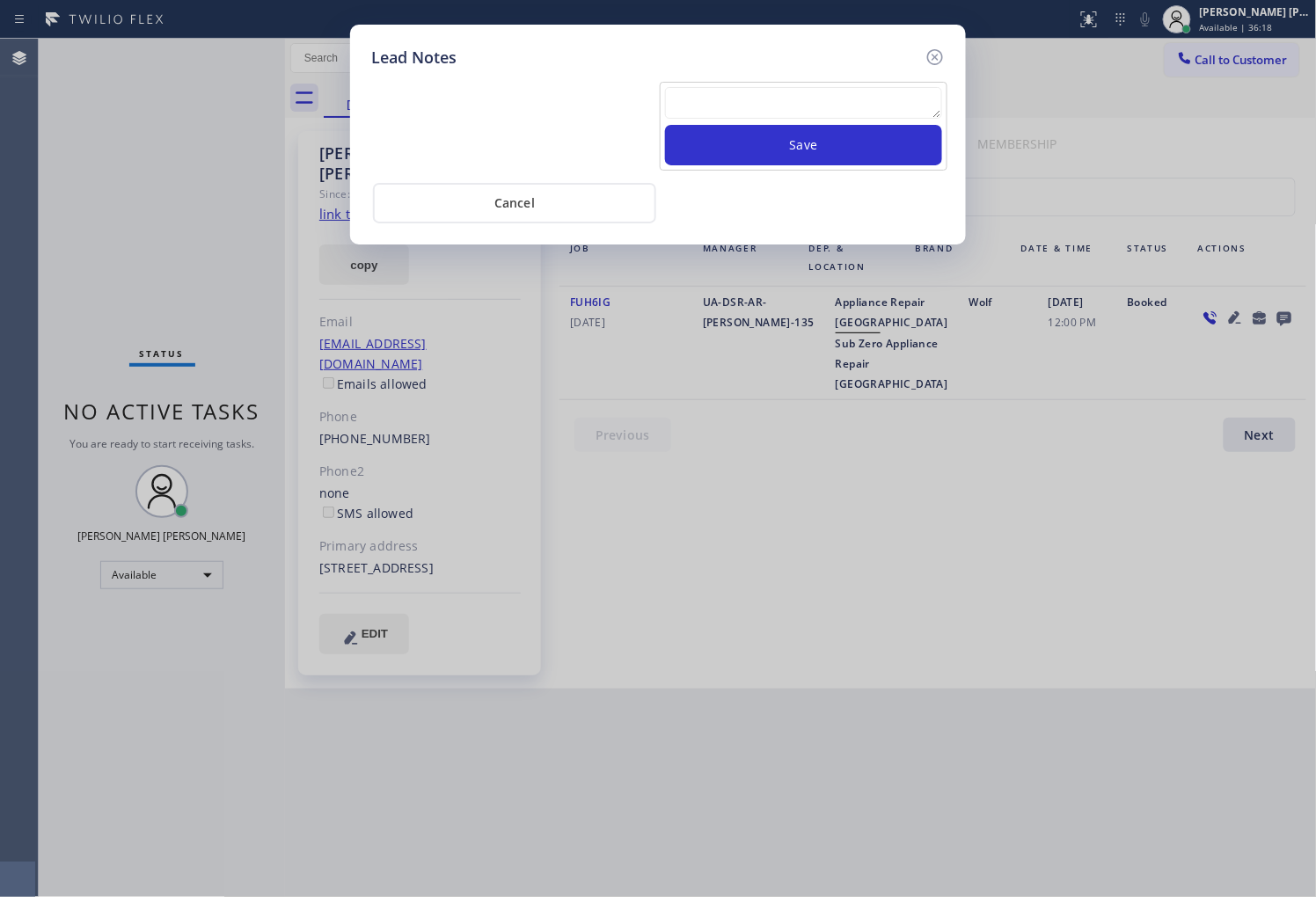
click at [855, 78] on div "Save" at bounding box center [658, 124] width 582 height 92
click at [853, 92] on textarea at bounding box center [804, 103] width 277 height 32
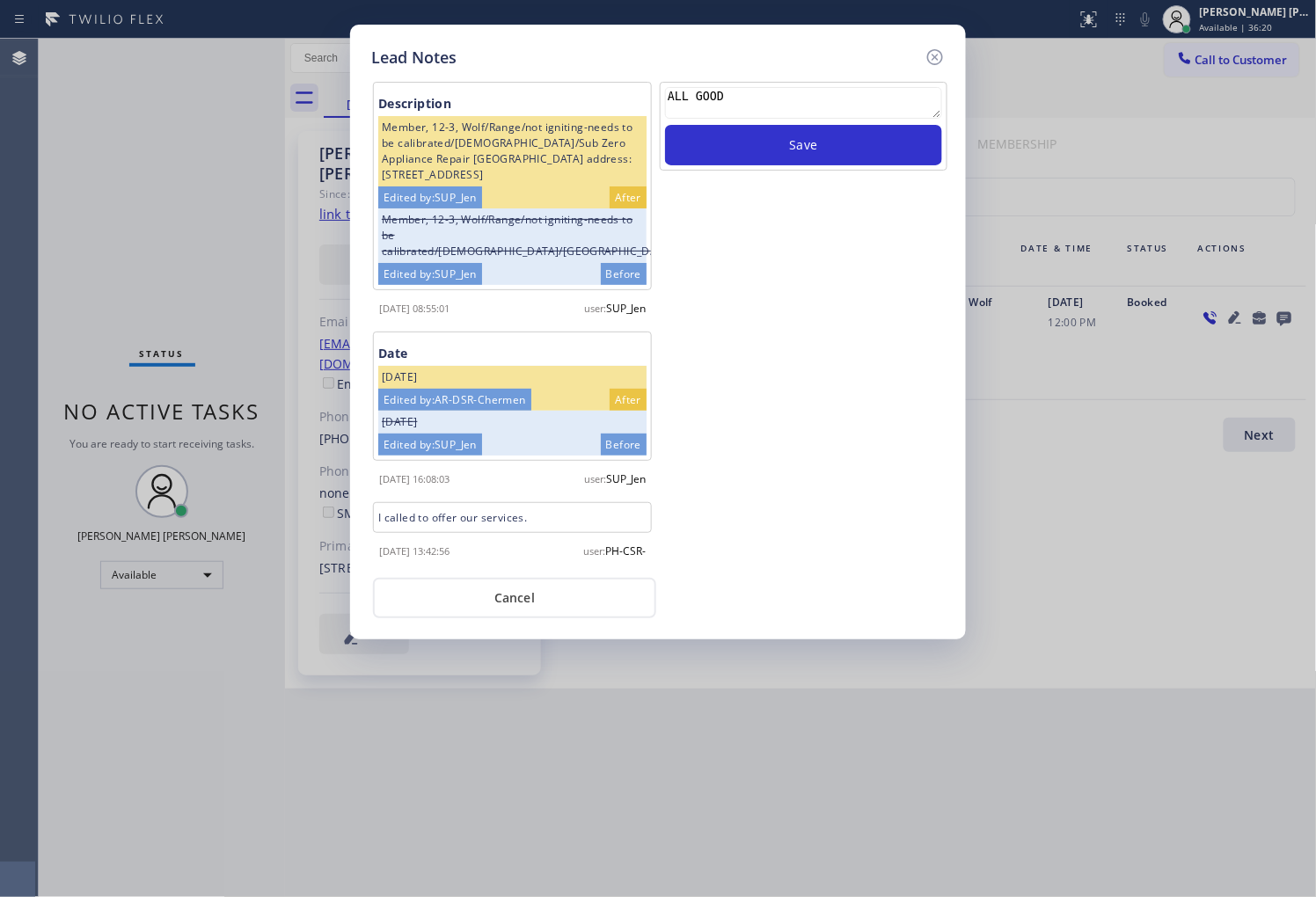
type textarea "ALL GOOD"
click at [884, 183] on div "ALL GOOD Save" at bounding box center [803, 323] width 291 height 483
click at [894, 161] on button "Save" at bounding box center [804, 145] width 277 height 41
click at [927, 65] on icon at bounding box center [935, 57] width 21 height 21
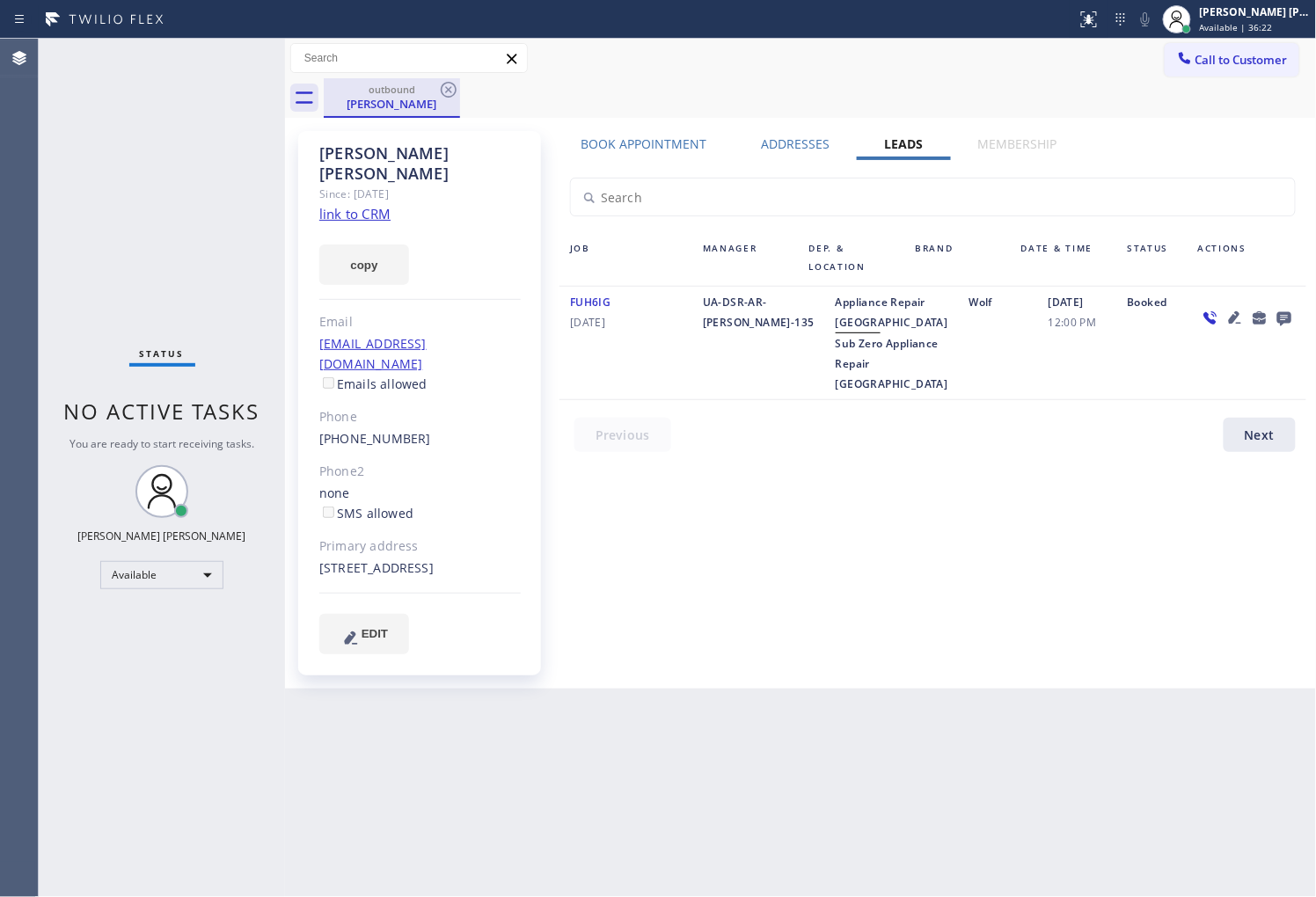
click at [429, 107] on div "[PERSON_NAME]" at bounding box center [392, 103] width 133 height 16
click at [441, 90] on icon at bounding box center [448, 89] width 16 height 16
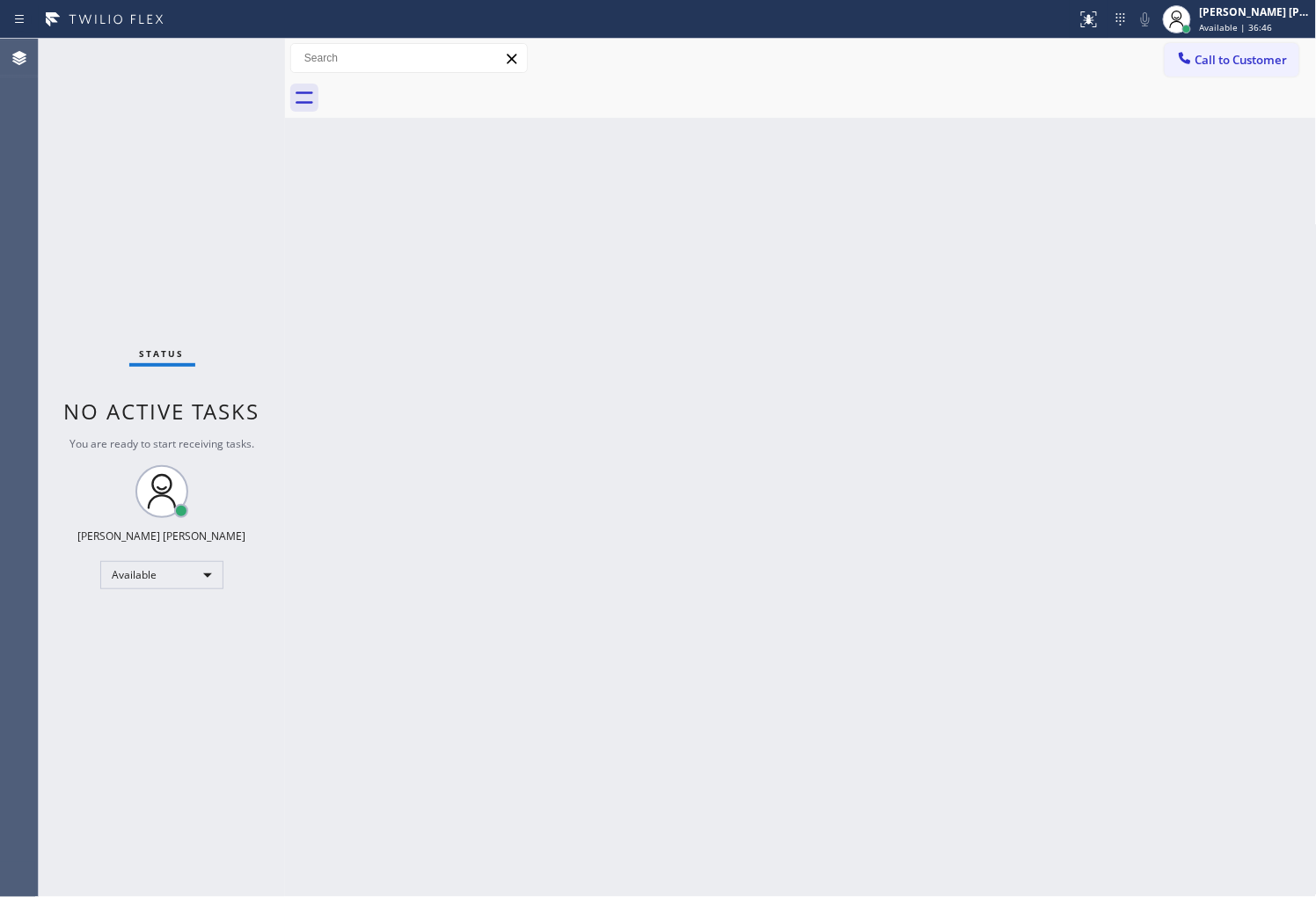
click at [0, 213] on div "Agent Desktop" at bounding box center [19, 468] width 38 height 858
click at [0, 366] on div "Agent Desktop" at bounding box center [19, 468] width 38 height 858
click at [0, 200] on div "Agent Desktop" at bounding box center [19, 468] width 38 height 858
click at [1216, 63] on span "Call to Customer" at bounding box center [1241, 59] width 92 height 16
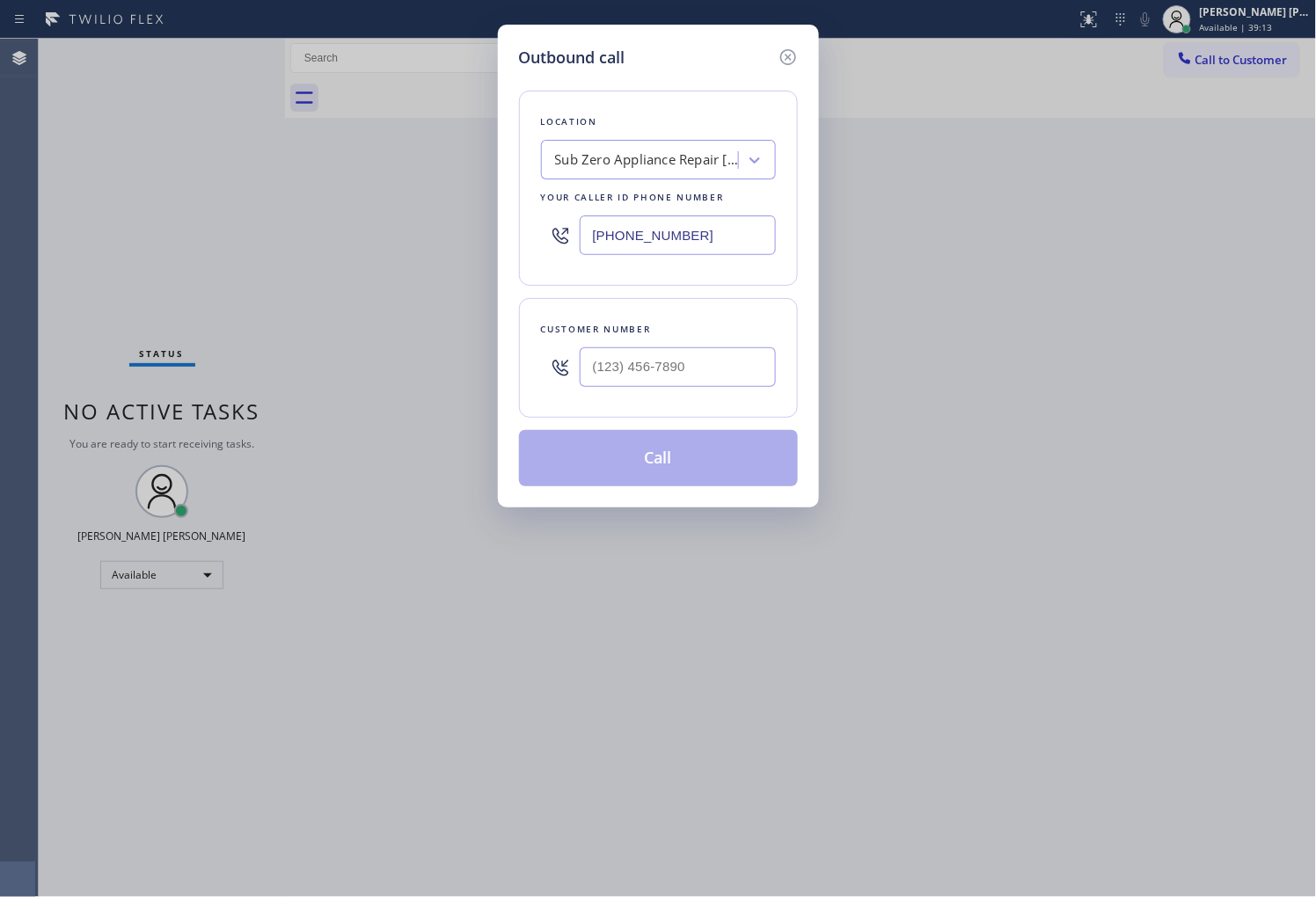
click at [679, 229] on input "[PHONE_NUMBER]" at bounding box center [677, 235] width 196 height 40
click at [673, 229] on input "[PHONE_NUMBER]" at bounding box center [677, 235] width 196 height 40
paste input "7866"
click at [635, 229] on input "[PHONE_NUMBER]" at bounding box center [677, 235] width 196 height 40
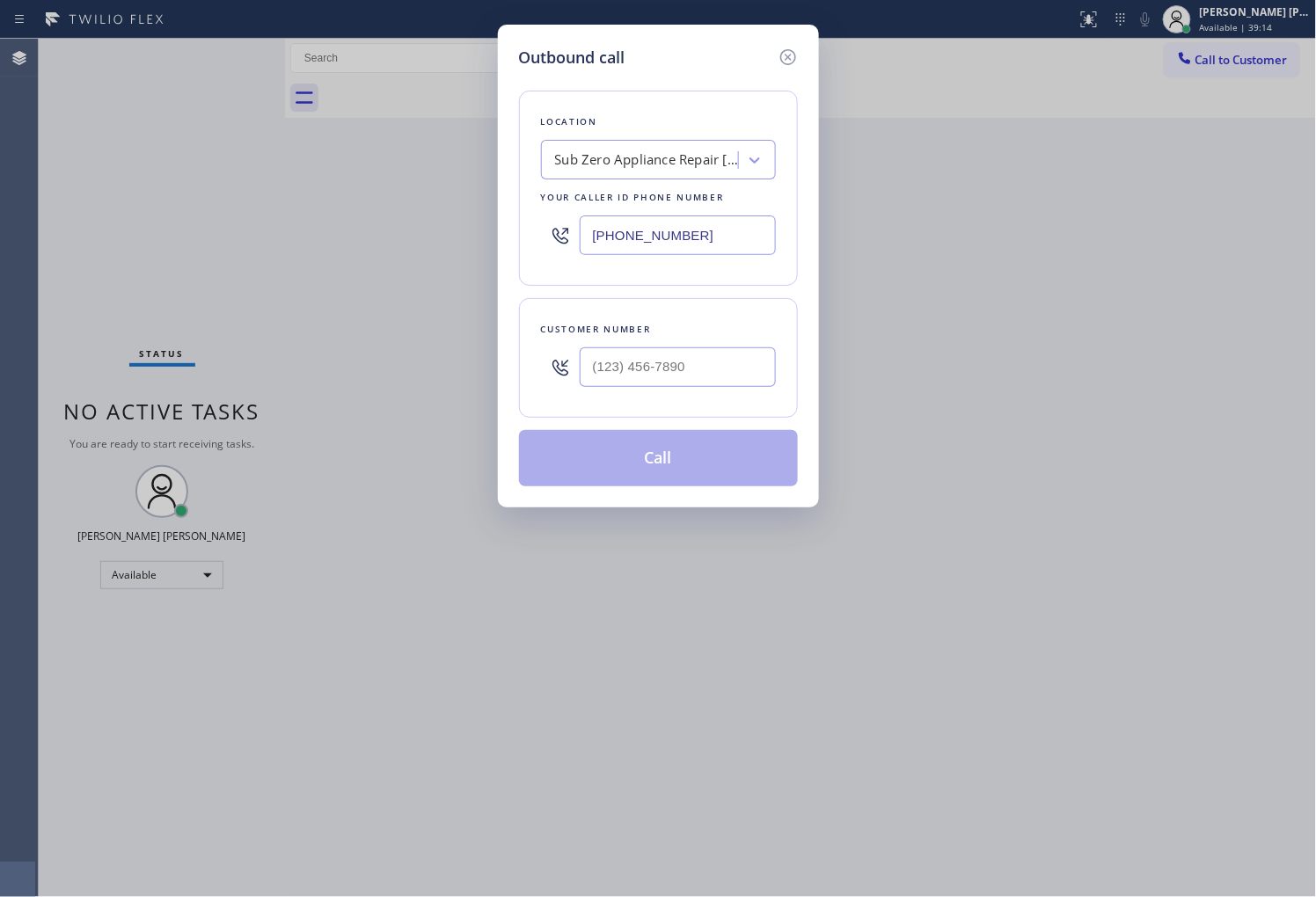
click at [635, 229] on input "[PHONE_NUMBER]" at bounding box center [677, 235] width 196 height 40
paste input "86) 661-1350"
click at [612, 222] on input "[PHONE_NUMBER]" at bounding box center [677, 235] width 196 height 40
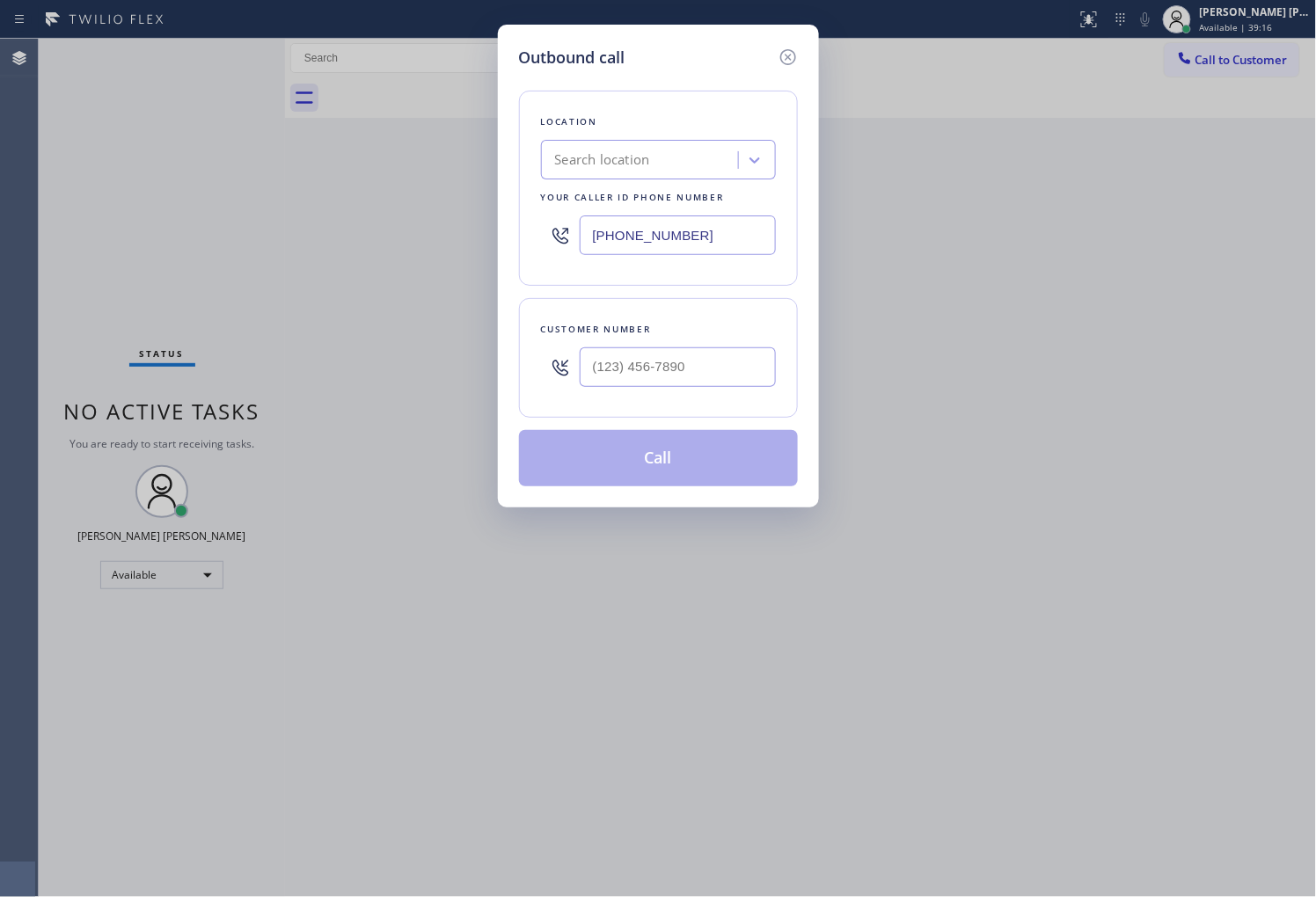
click at [612, 222] on input "[PHONE_NUMBER]" at bounding box center [677, 235] width 196 height 40
paste input "86) 661-135"
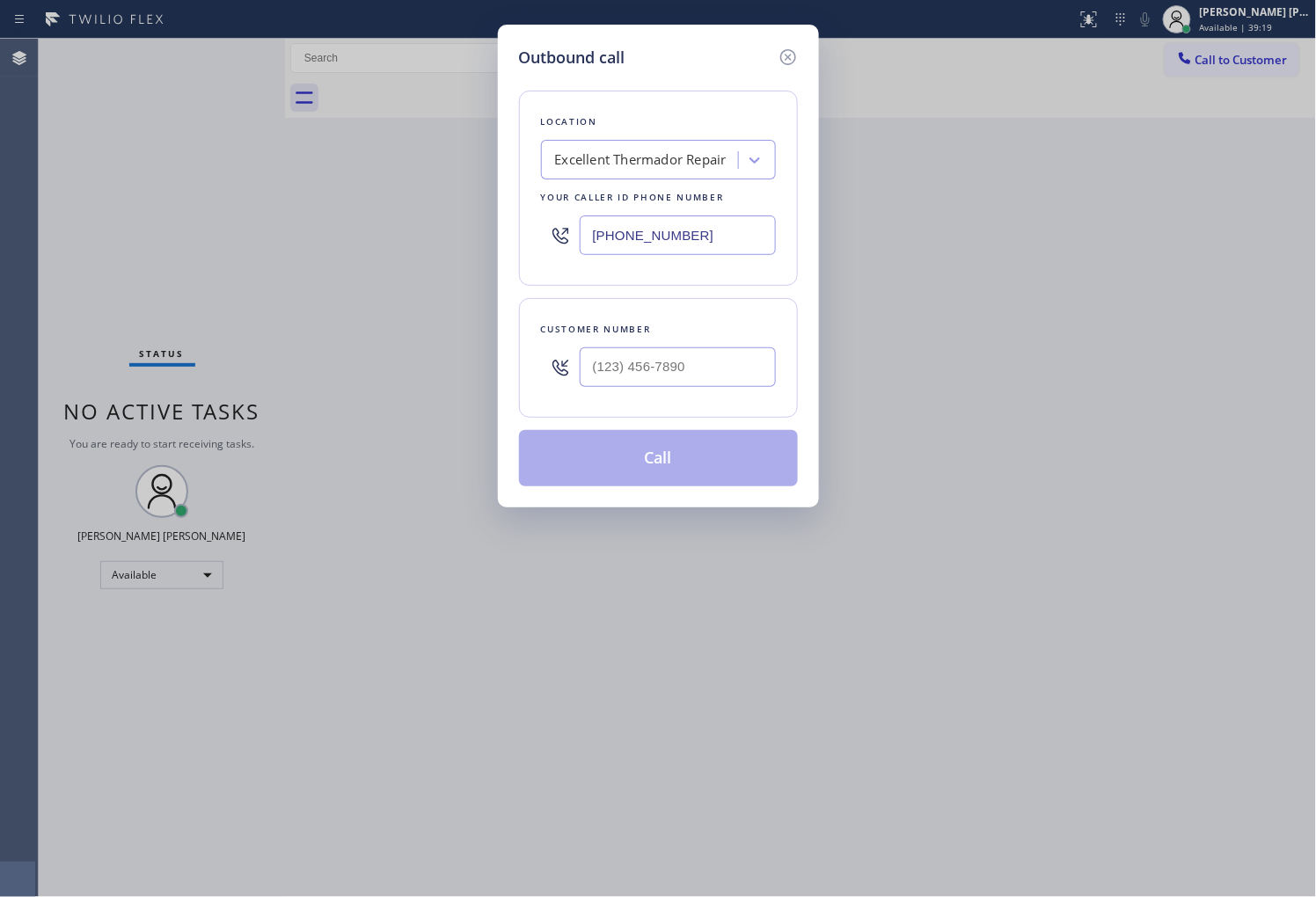
type input "[PHONE_NUMBER]"
click at [712, 363] on input "text" at bounding box center [677, 367] width 196 height 40
click at [712, 363] on input "(___) ___-____" at bounding box center [677, 367] width 196 height 40
paste input "7863"
click at [712, 363] on input "(___) ___-7863" at bounding box center [677, 367] width 196 height 40
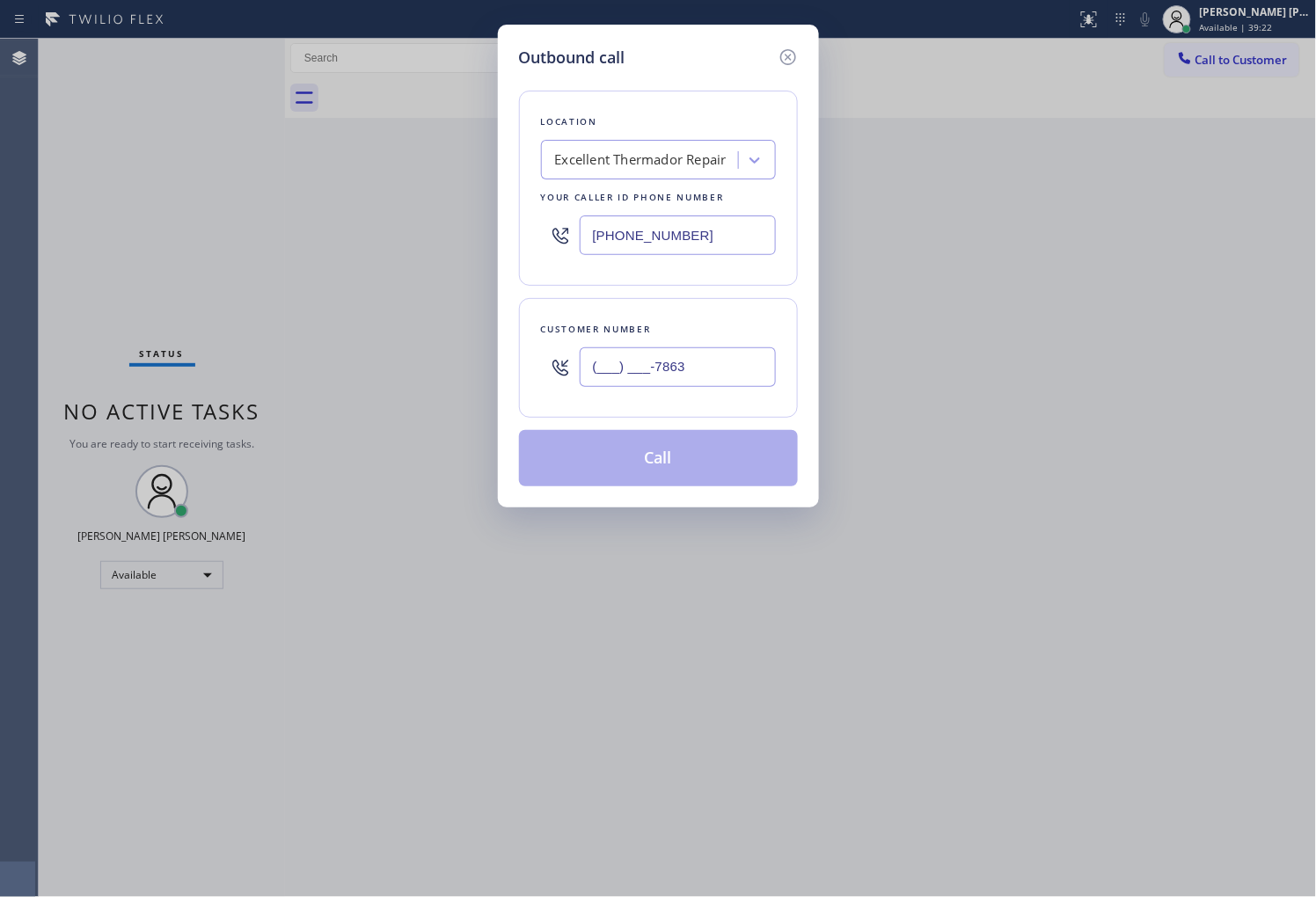
click at [712, 363] on input "(___) ___-7863" at bounding box center [677, 367] width 196 height 40
paste input "786) 327-6161"
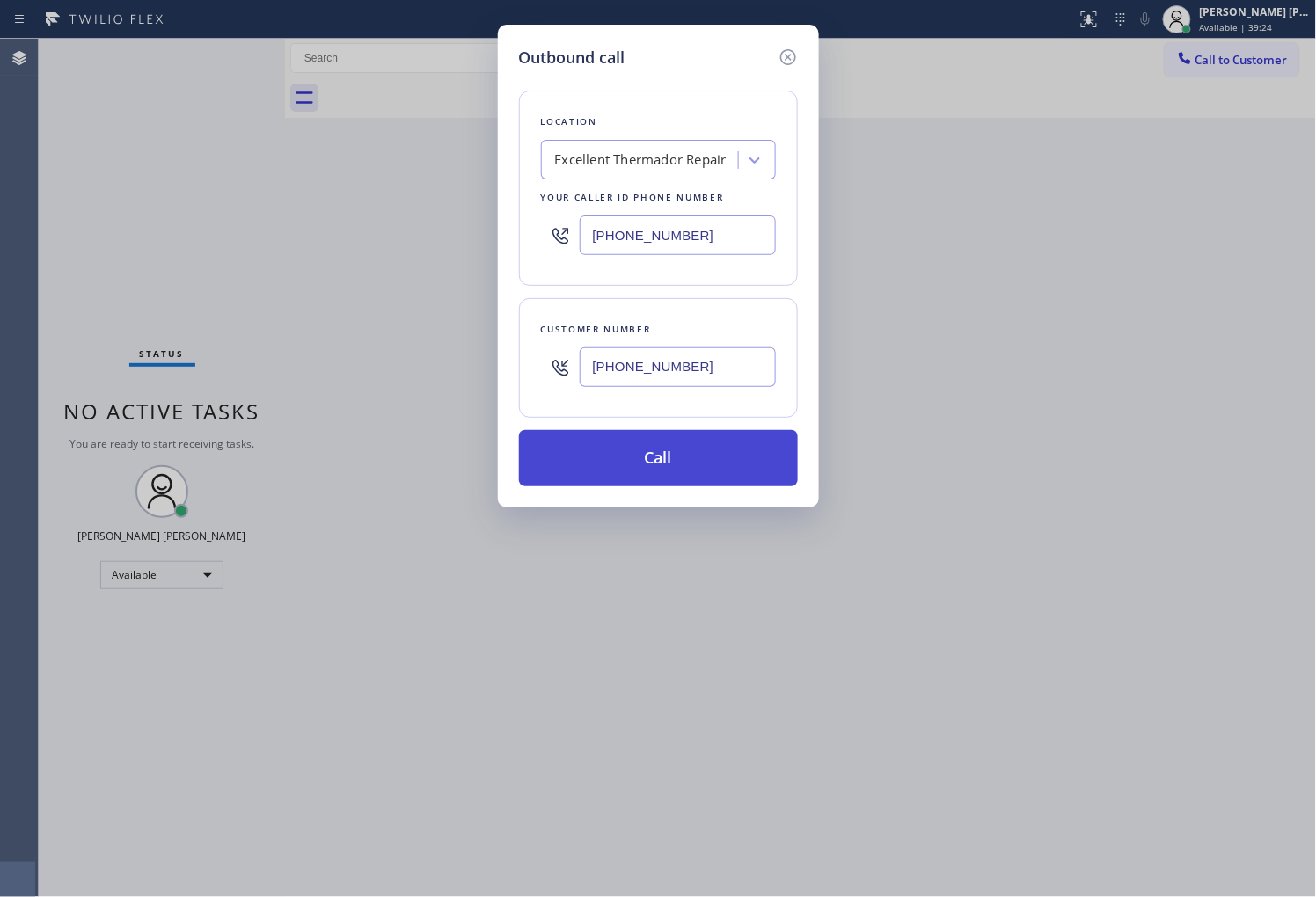
type input "[PHONE_NUMBER]"
click at [667, 455] on button "Call" at bounding box center [658, 457] width 279 height 57
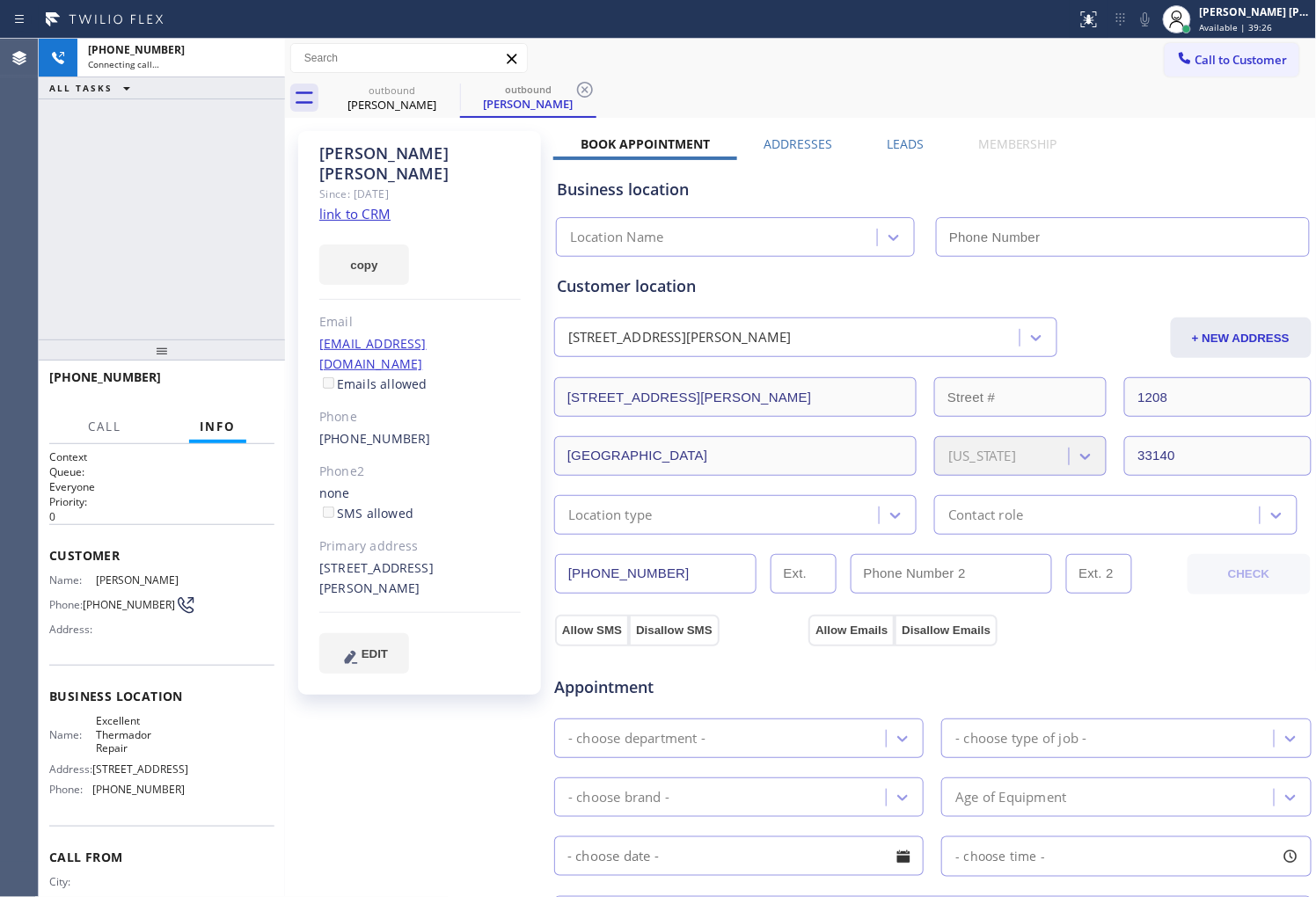
click at [399, 159] on div "[PERSON_NAME]" at bounding box center [419, 164] width 202 height 41
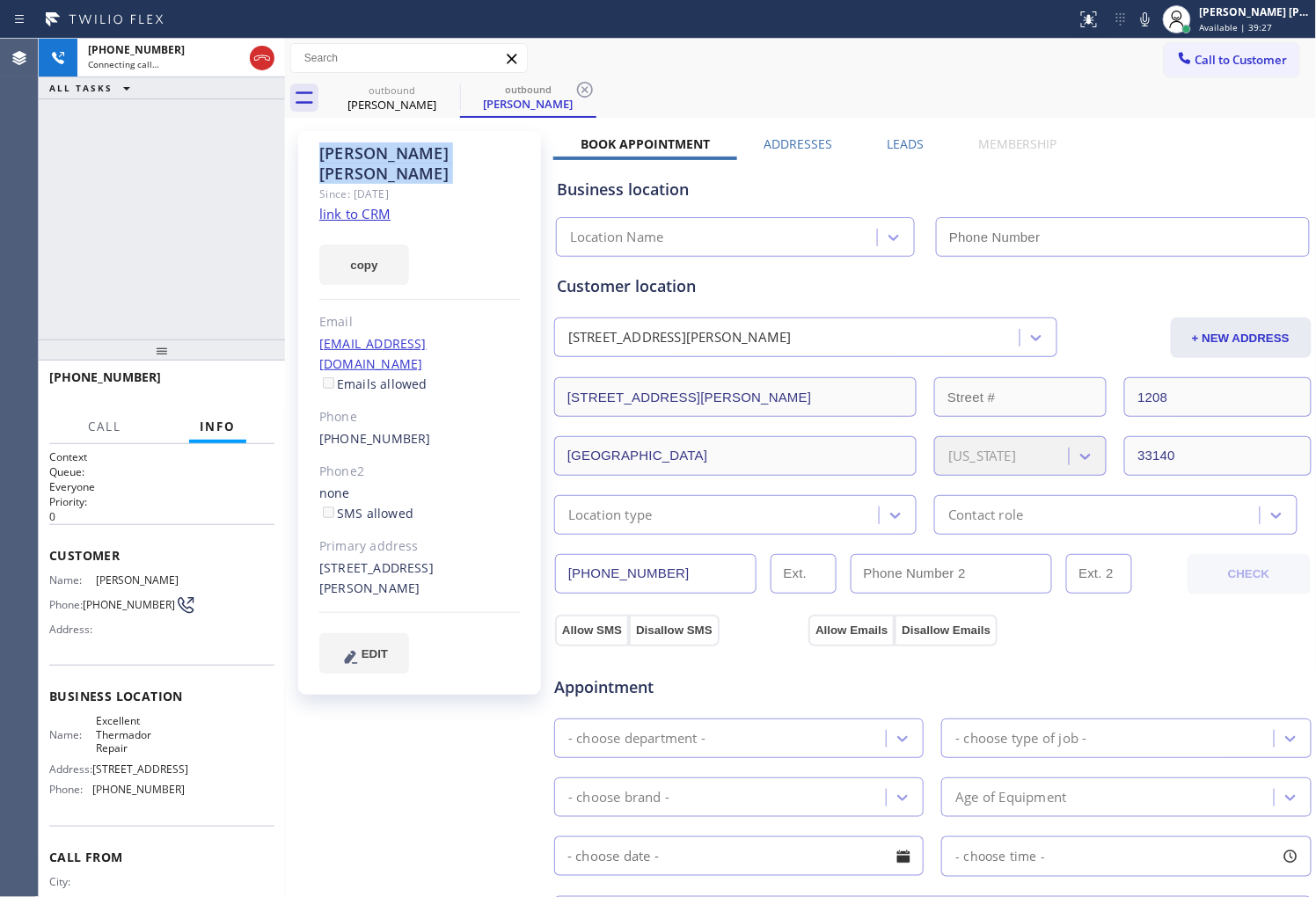
click at [399, 159] on div "[PERSON_NAME]" at bounding box center [419, 164] width 202 height 41
type input "[PHONE_NUMBER]"
click at [67, 303] on div "[PHONE_NUMBER] Live | 00:02 ALL TASKS ALL TASKS ACTIVE TASKS TASKS IN WRAP UP" at bounding box center [162, 189] width 246 height 300
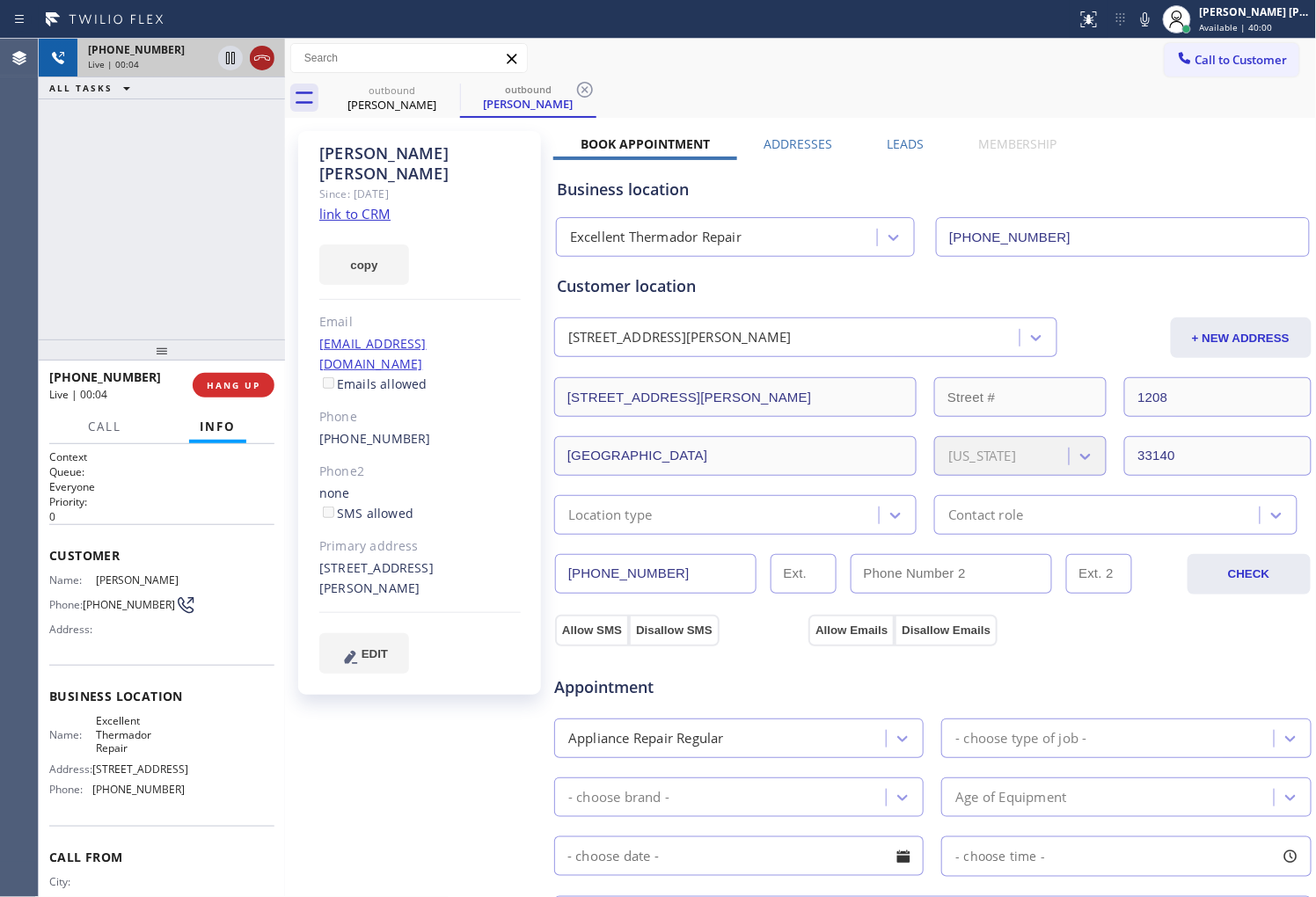
click at [267, 69] on button at bounding box center [262, 58] width 24 height 24
click at [891, 143] on label "Leads" at bounding box center [905, 144] width 37 height 17
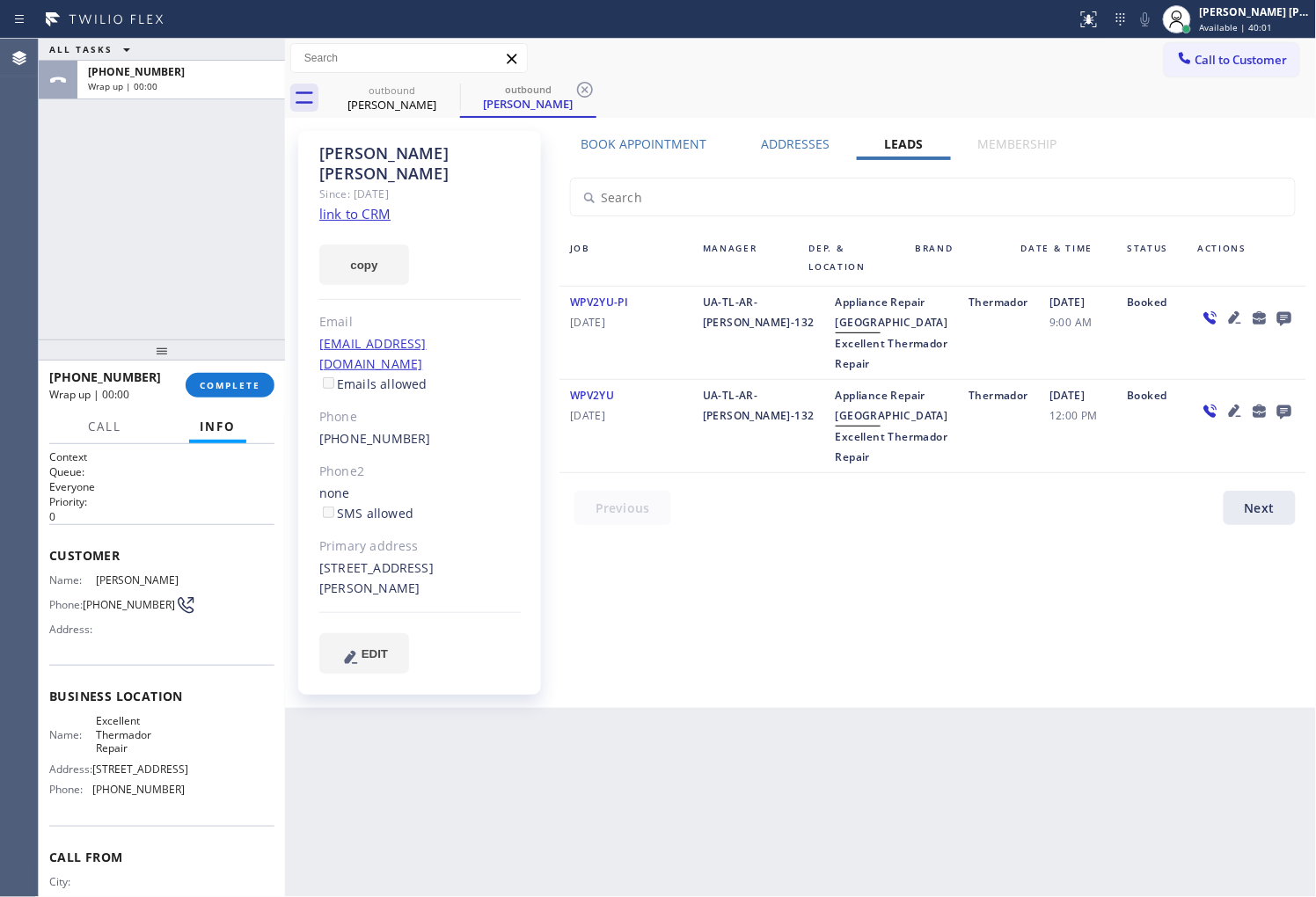
click at [1284, 320] on icon at bounding box center [1283, 319] width 14 height 14
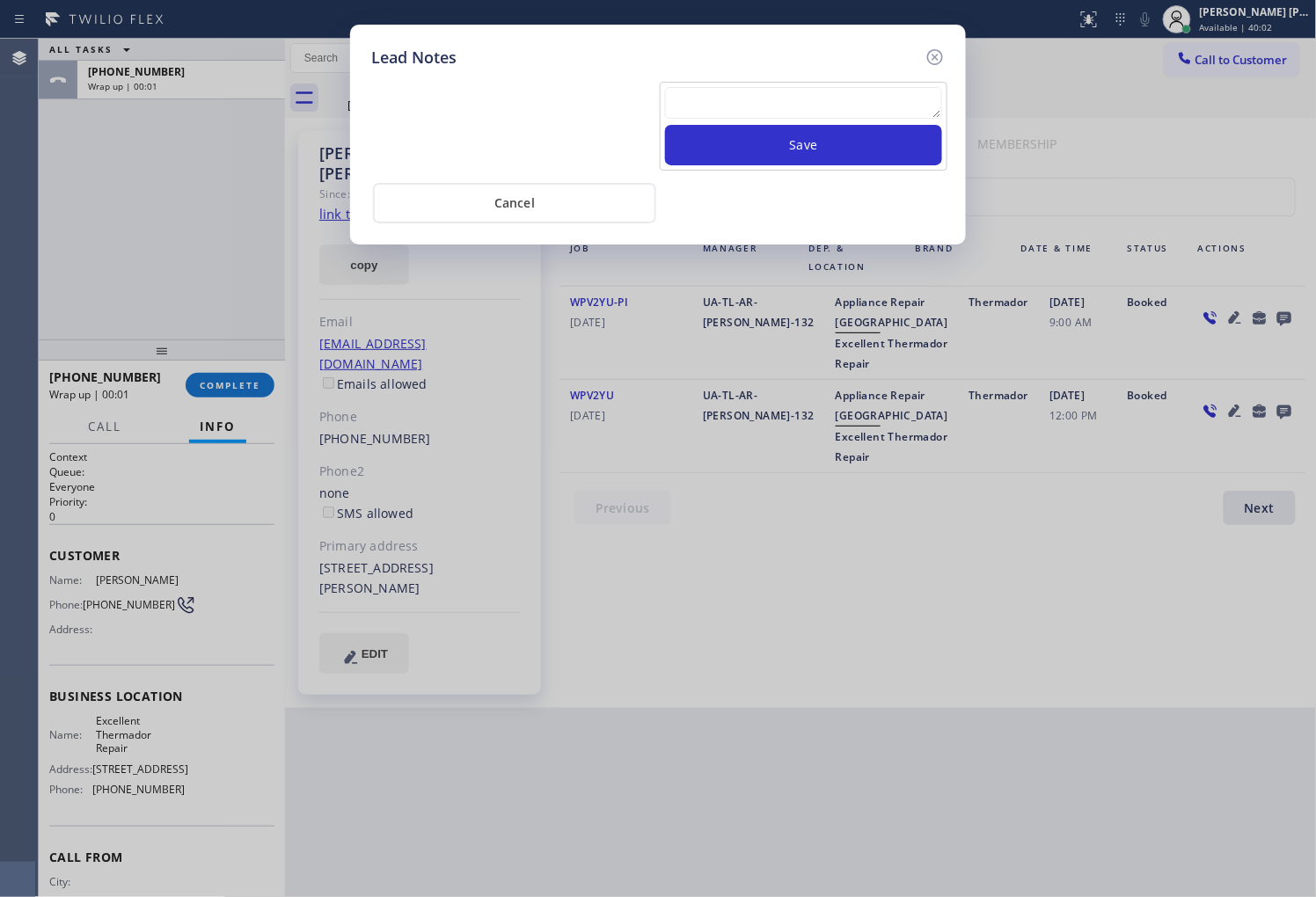
click at [862, 104] on textarea at bounding box center [804, 103] width 277 height 32
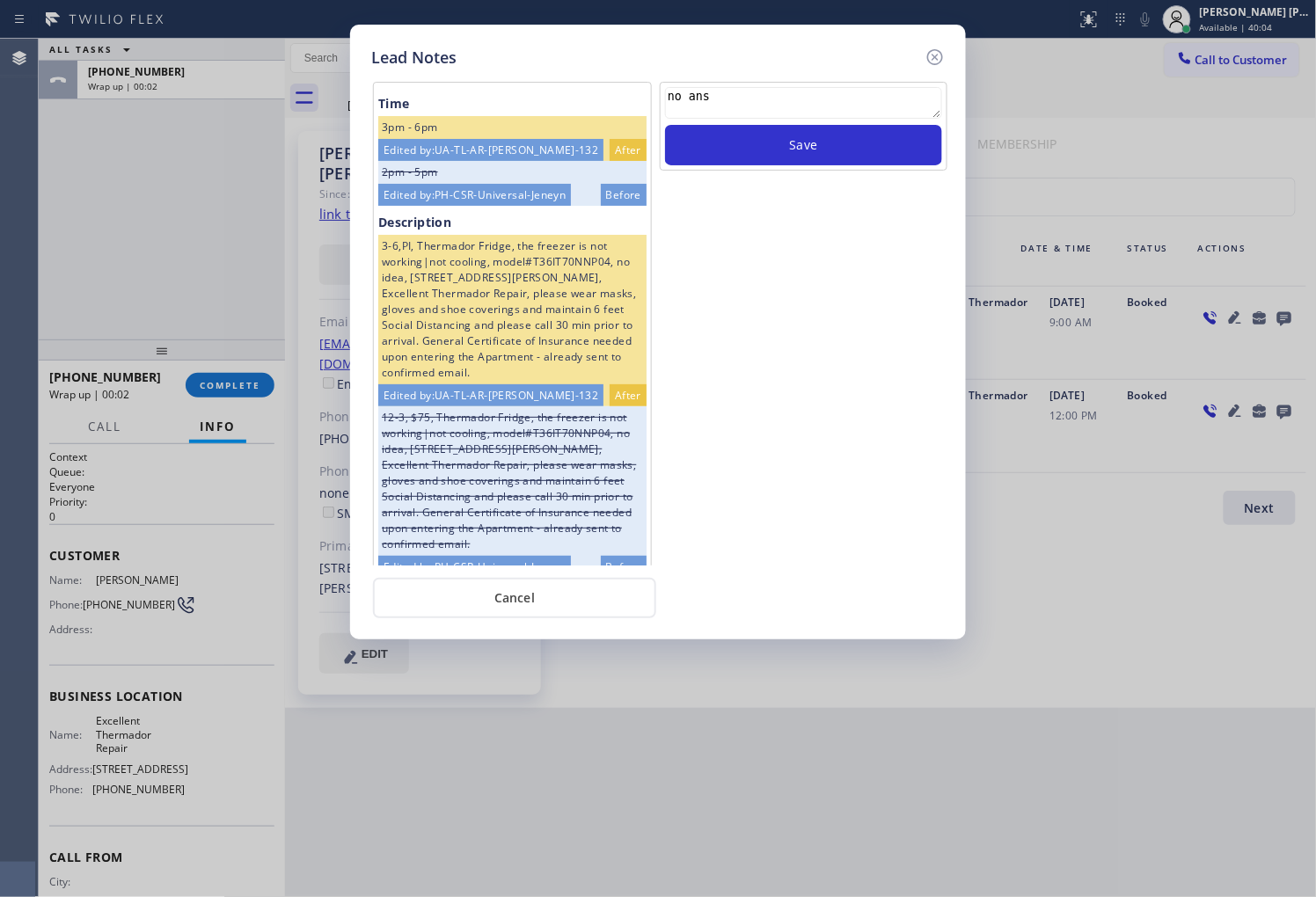
type textarea "no ans"
click at [833, 123] on div "no ans" at bounding box center [804, 106] width 277 height 38
click at [820, 141] on button "Save" at bounding box center [804, 145] width 277 height 41
click at [930, 53] on icon at bounding box center [935, 57] width 21 height 21
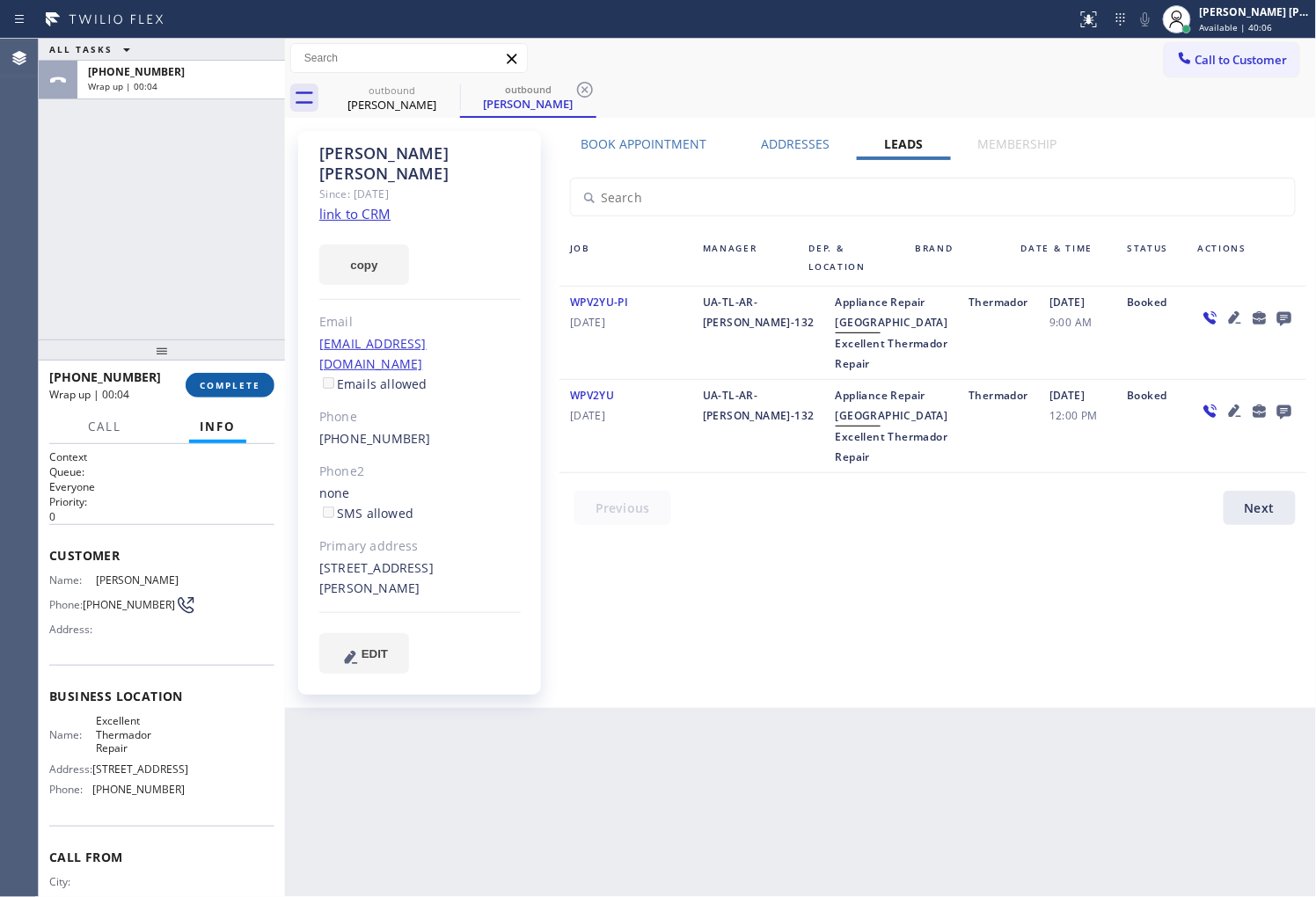
click at [219, 388] on span "COMPLETE" at bounding box center [230, 385] width 60 height 12
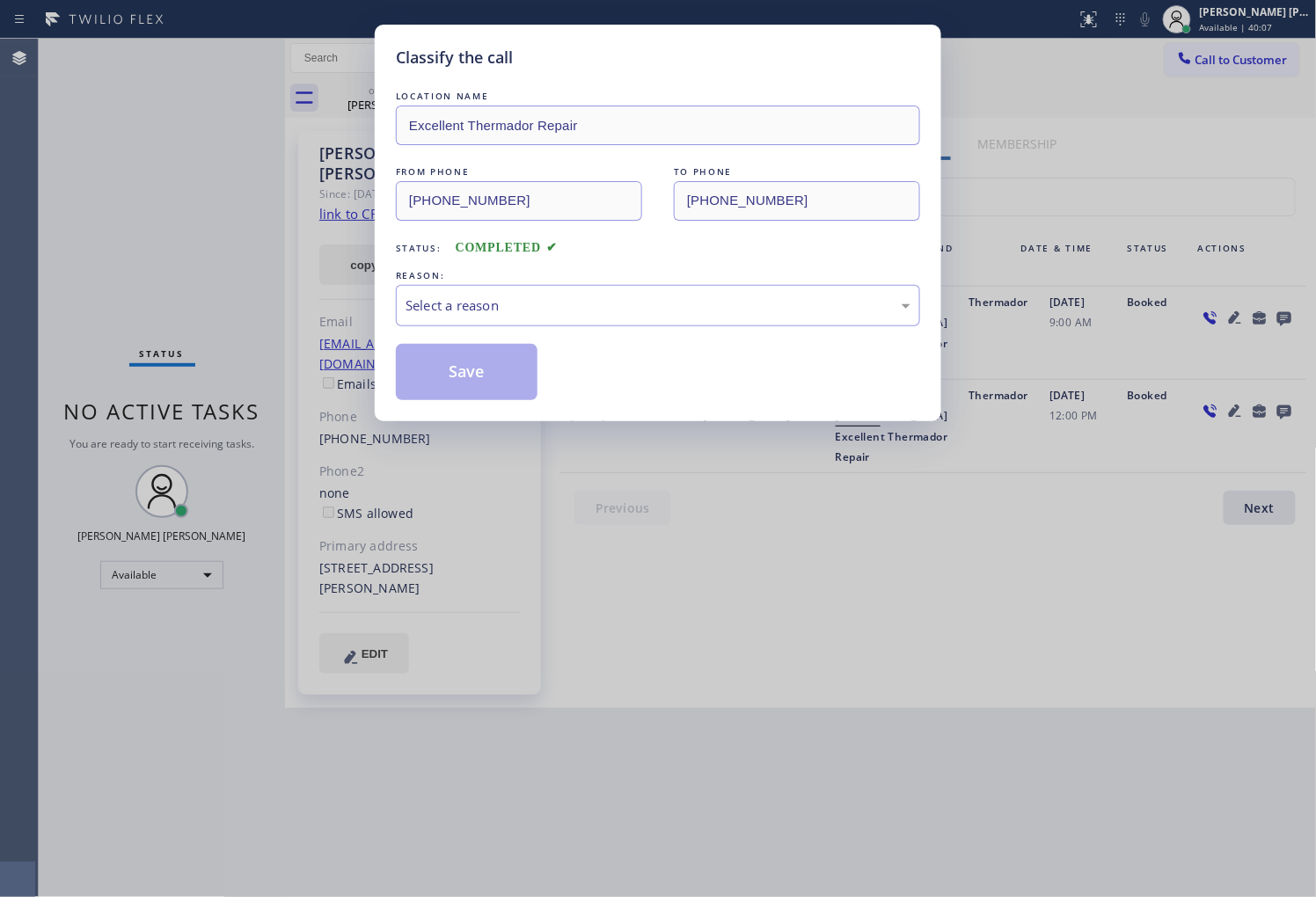
click at [576, 328] on div "LOCATION NAME Excellent Thermador Repair FROM PHONE [PHONE_NUMBER] TO PHONE [PH…" at bounding box center [658, 244] width 525 height 313
click at [590, 311] on div "Select a reason" at bounding box center [658, 306] width 505 height 20
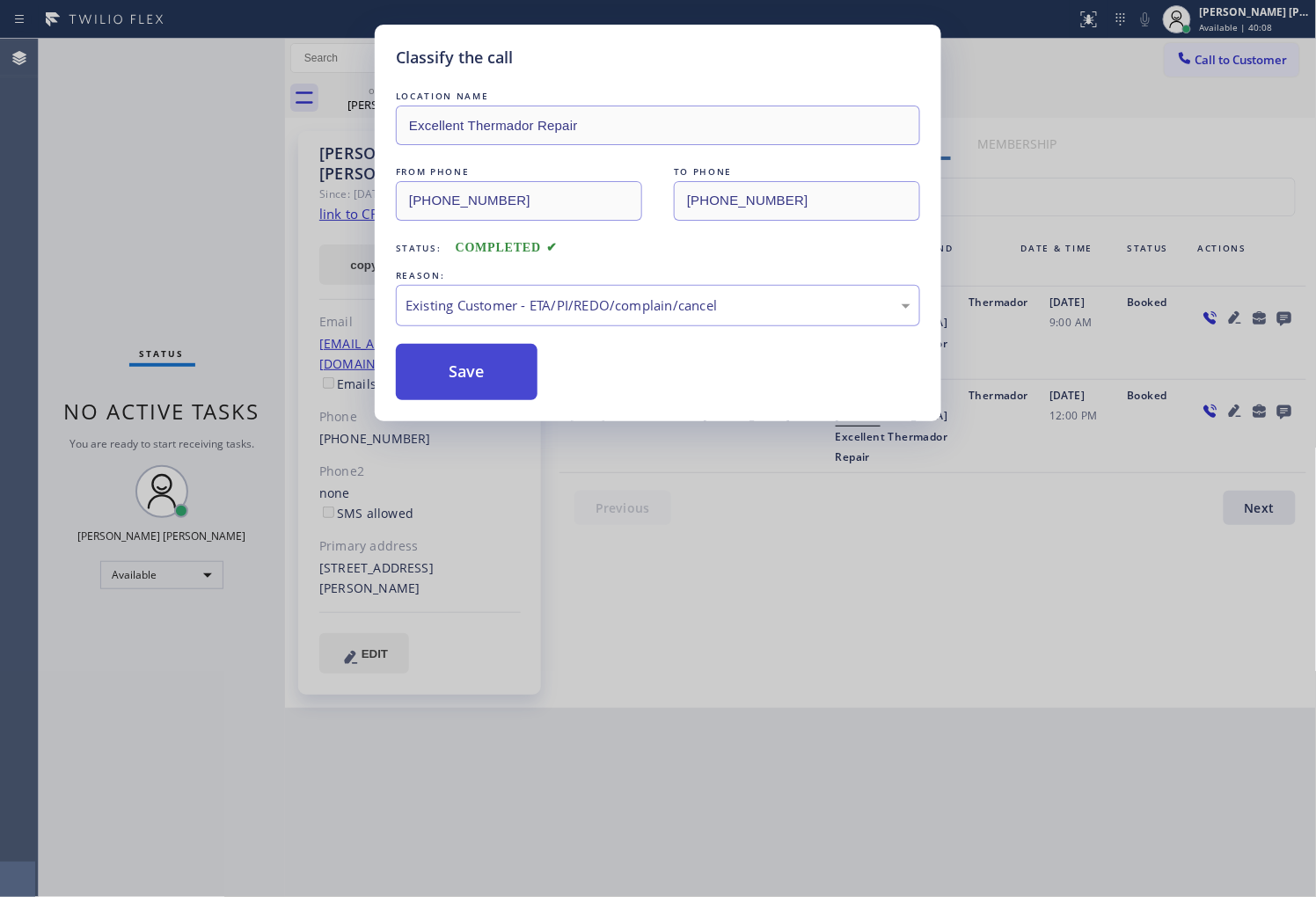
click at [455, 376] on button "Save" at bounding box center [467, 372] width 141 height 57
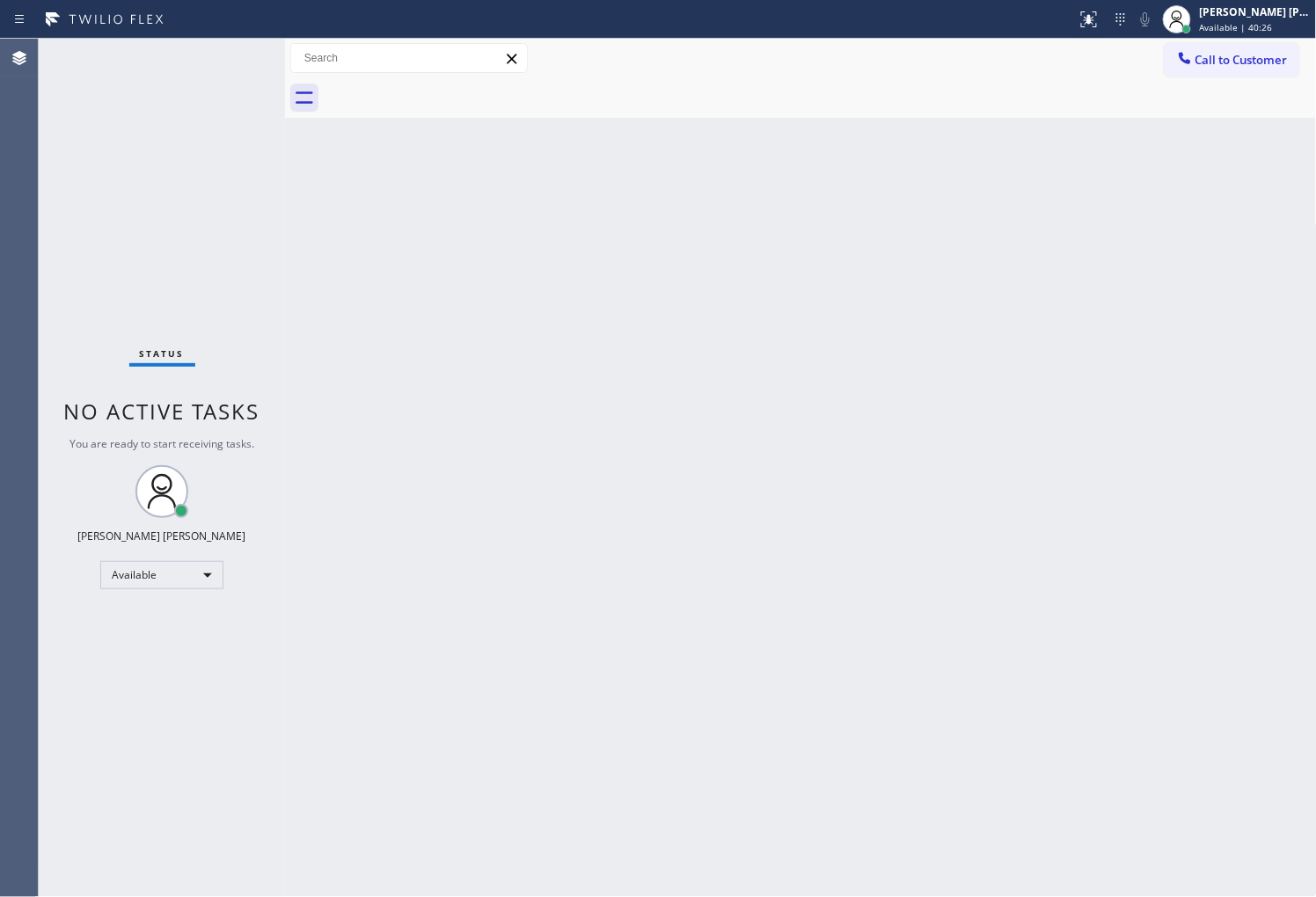
click at [0, 467] on div "Agent Desktop" at bounding box center [19, 468] width 38 height 858
click at [51, 378] on div "Status No active tasks You are ready to start receiving tasks. [PERSON_NAME] [P…" at bounding box center [162, 468] width 246 height 858
click at [1246, 59] on span "Call to Customer" at bounding box center [1241, 59] width 92 height 16
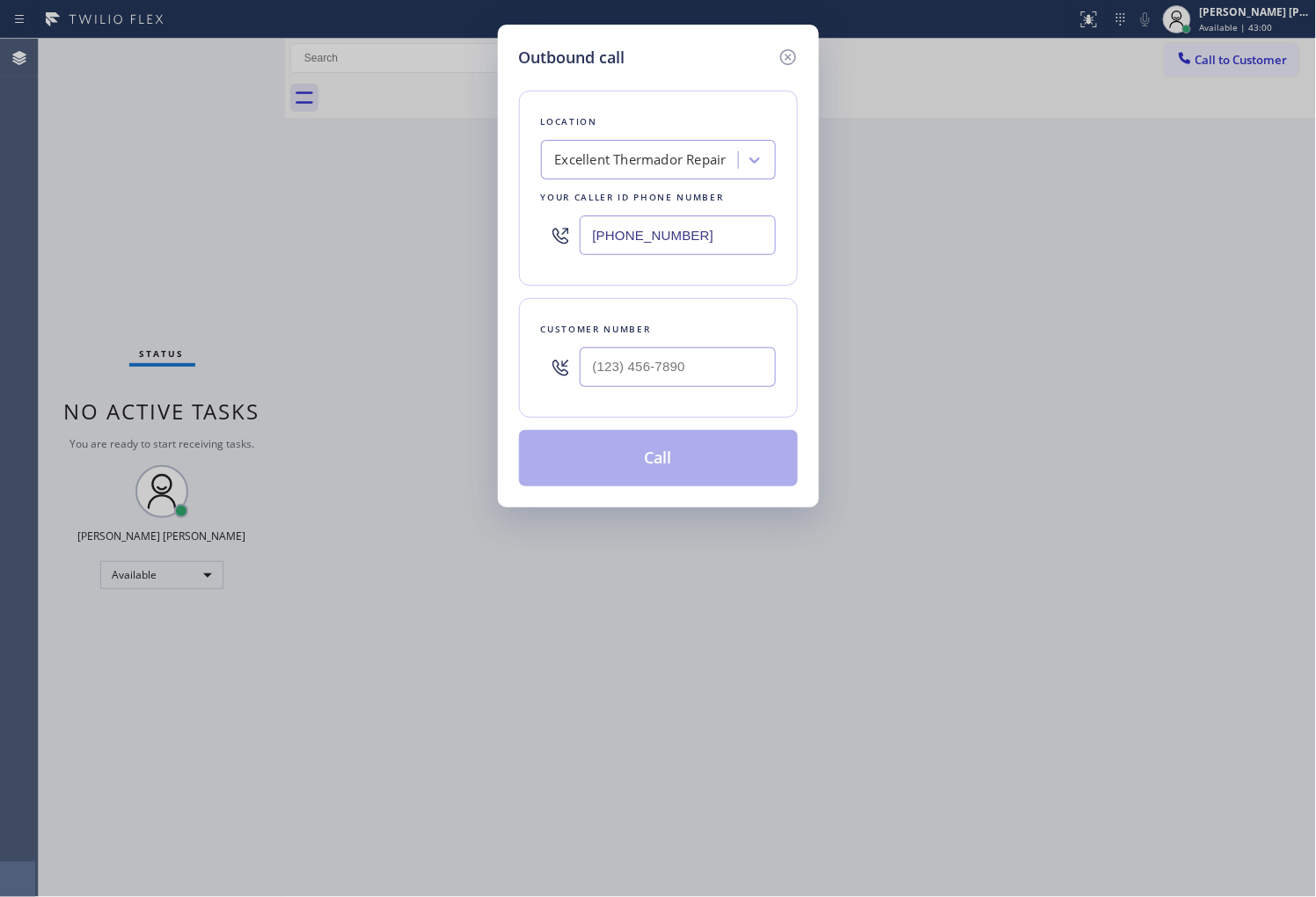
click at [675, 238] on input "[PHONE_NUMBER]" at bounding box center [677, 235] width 196 height 40
paste input "10-673"
type input "[PHONE_NUMBER]"
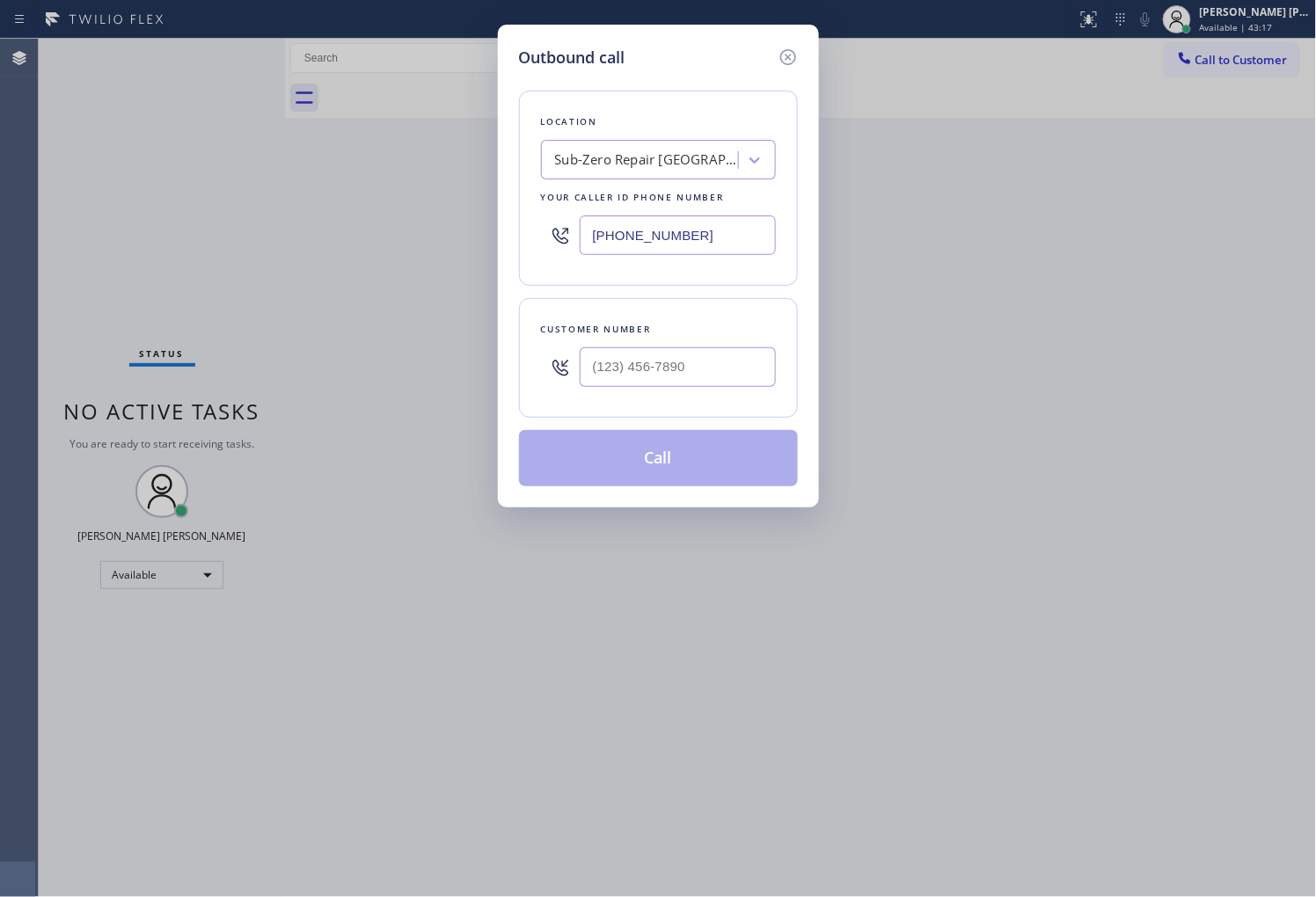
click at [0, 502] on div "Outbound call Location Sub-Zero Repair [GEOGRAPHIC_DATA] Your caller id phone n…" at bounding box center [658, 448] width 1316 height 897
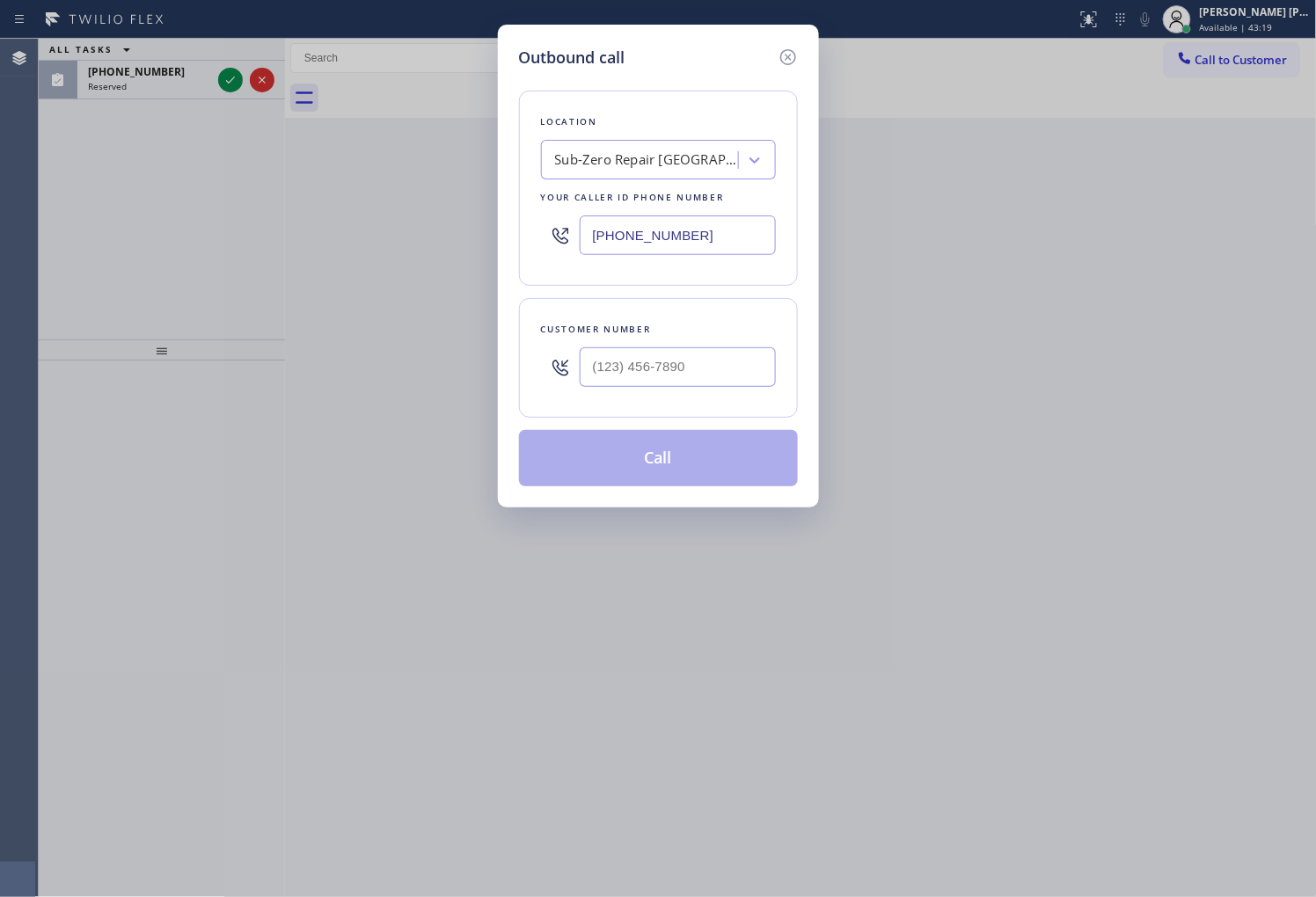
click at [792, 59] on icon at bounding box center [788, 57] width 21 height 21
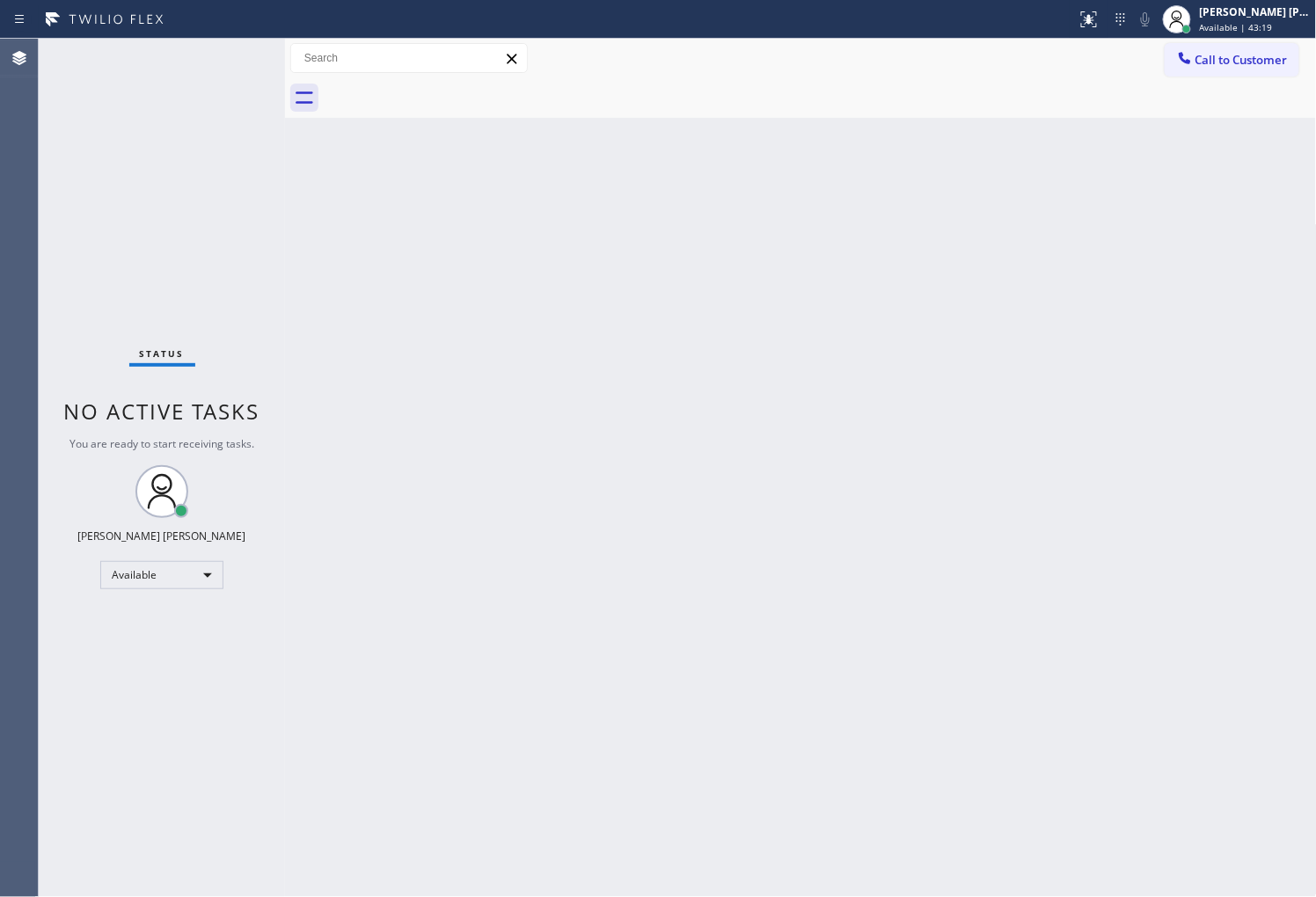
click at [238, 81] on div "Status No active tasks You are ready to start receiving tasks. [PERSON_NAME] [P…" at bounding box center [162, 468] width 246 height 858
click at [1246, 73] on button "Call to Customer" at bounding box center [1231, 59] width 135 height 33
click at [0, 0] on div "Outbound call Location Sub-Zero Repair [GEOGRAPHIC_DATA] Your caller id phone n…" at bounding box center [0, 0] width 0 height 0
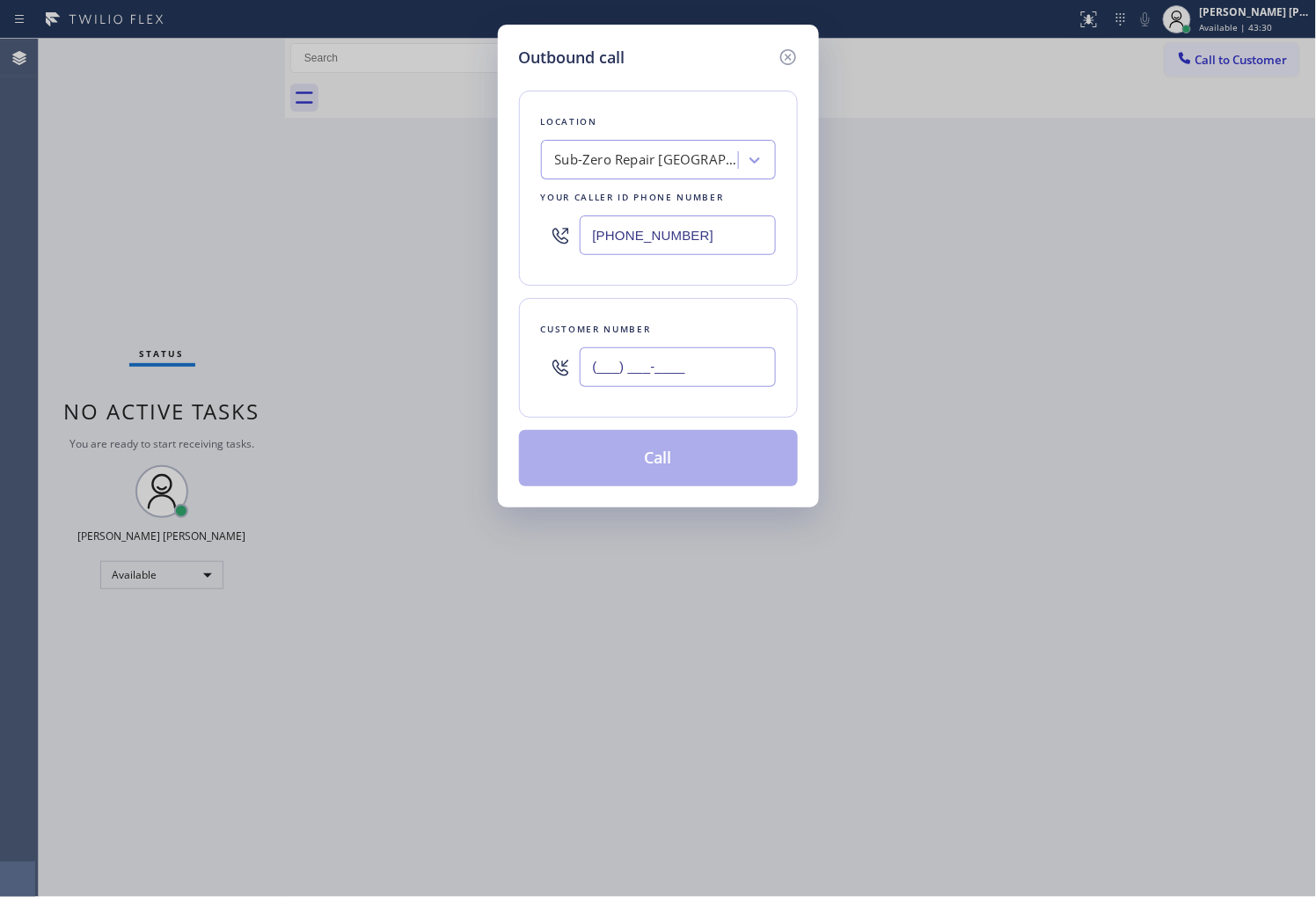
click at [656, 364] on input "(___) ___-____" at bounding box center [677, 367] width 196 height 40
paste input "305) 733-2800"
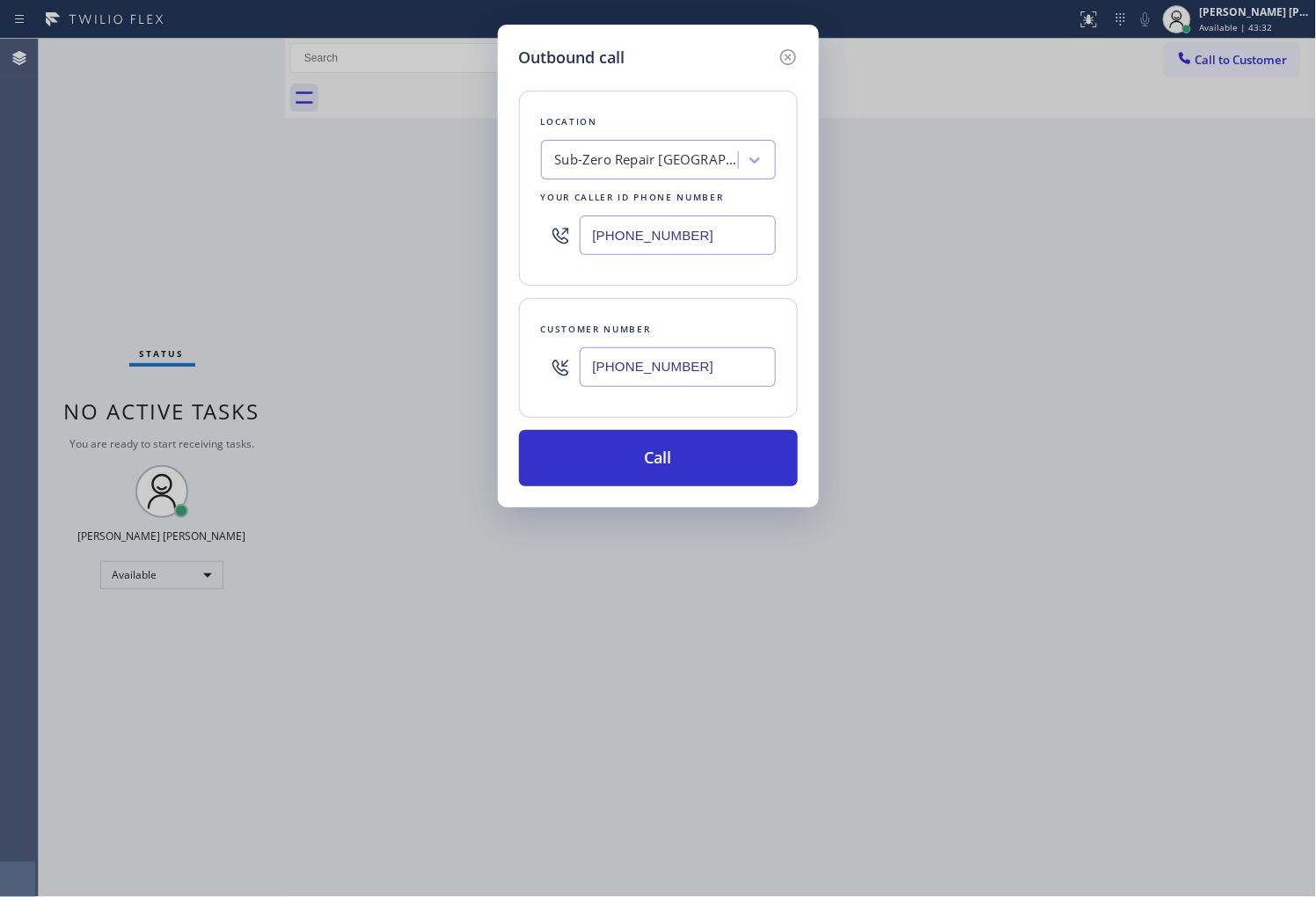
type input "[PHONE_NUMBER]"
click at [666, 461] on button "Call" at bounding box center [658, 457] width 279 height 57
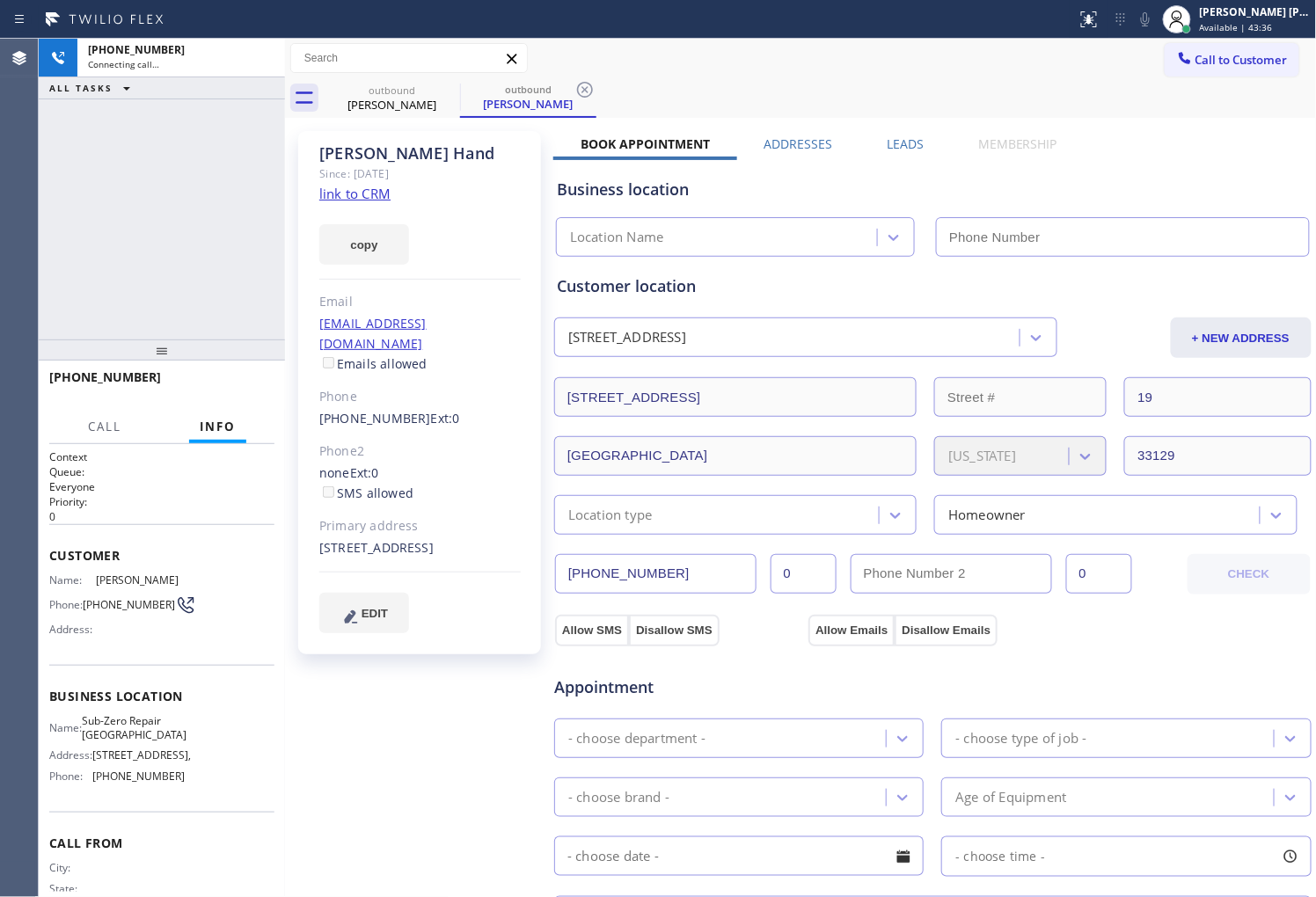
click at [382, 143] on div "[PERSON_NAME]" at bounding box center [419, 153] width 202 height 20
click at [382, 146] on div "[PERSON_NAME]" at bounding box center [419, 153] width 202 height 20
type input "[PHONE_NUMBER]"
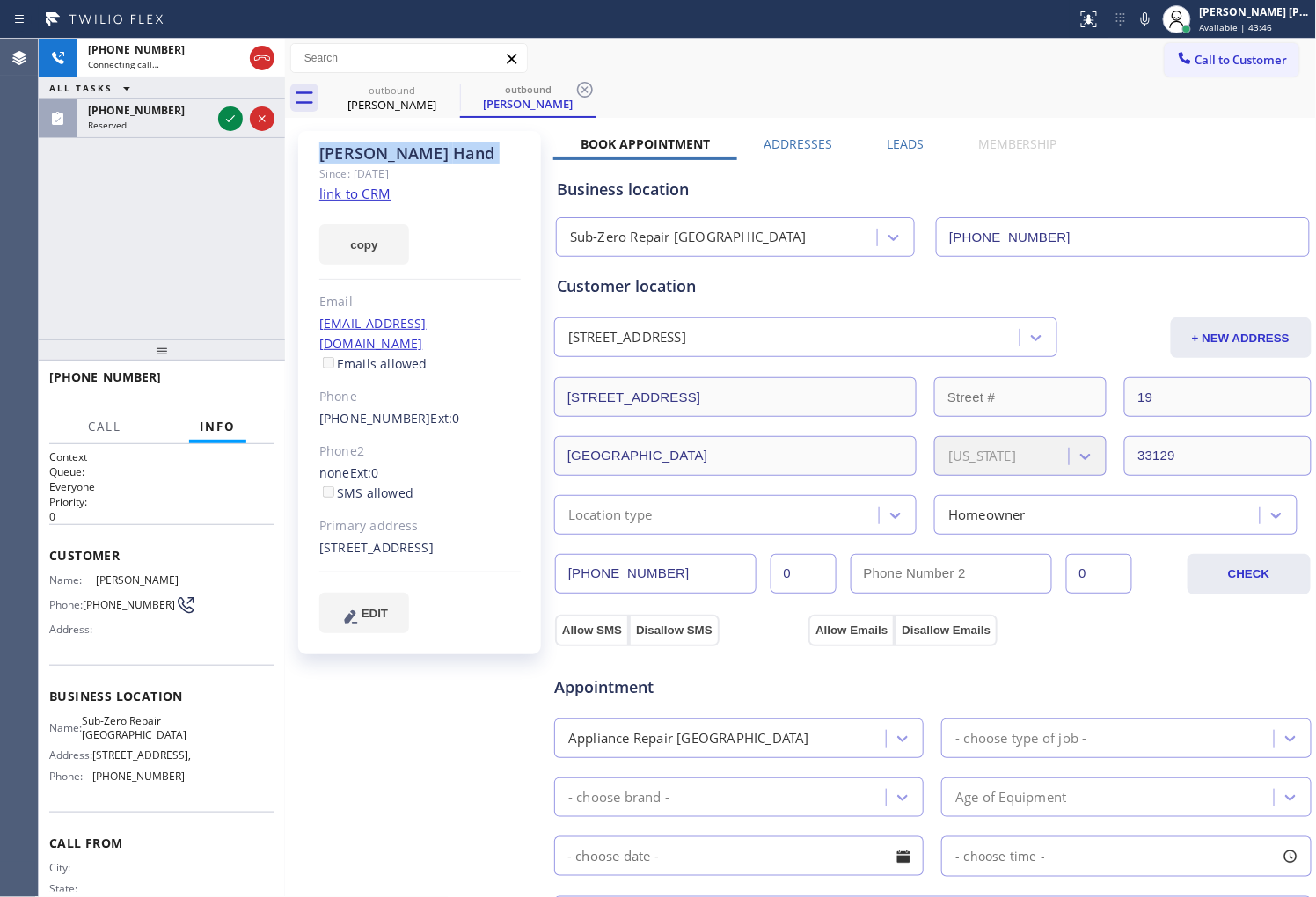
click at [0, 218] on div "Agent Desktop" at bounding box center [19, 468] width 38 height 858
click at [226, 122] on icon at bounding box center [230, 118] width 21 height 21
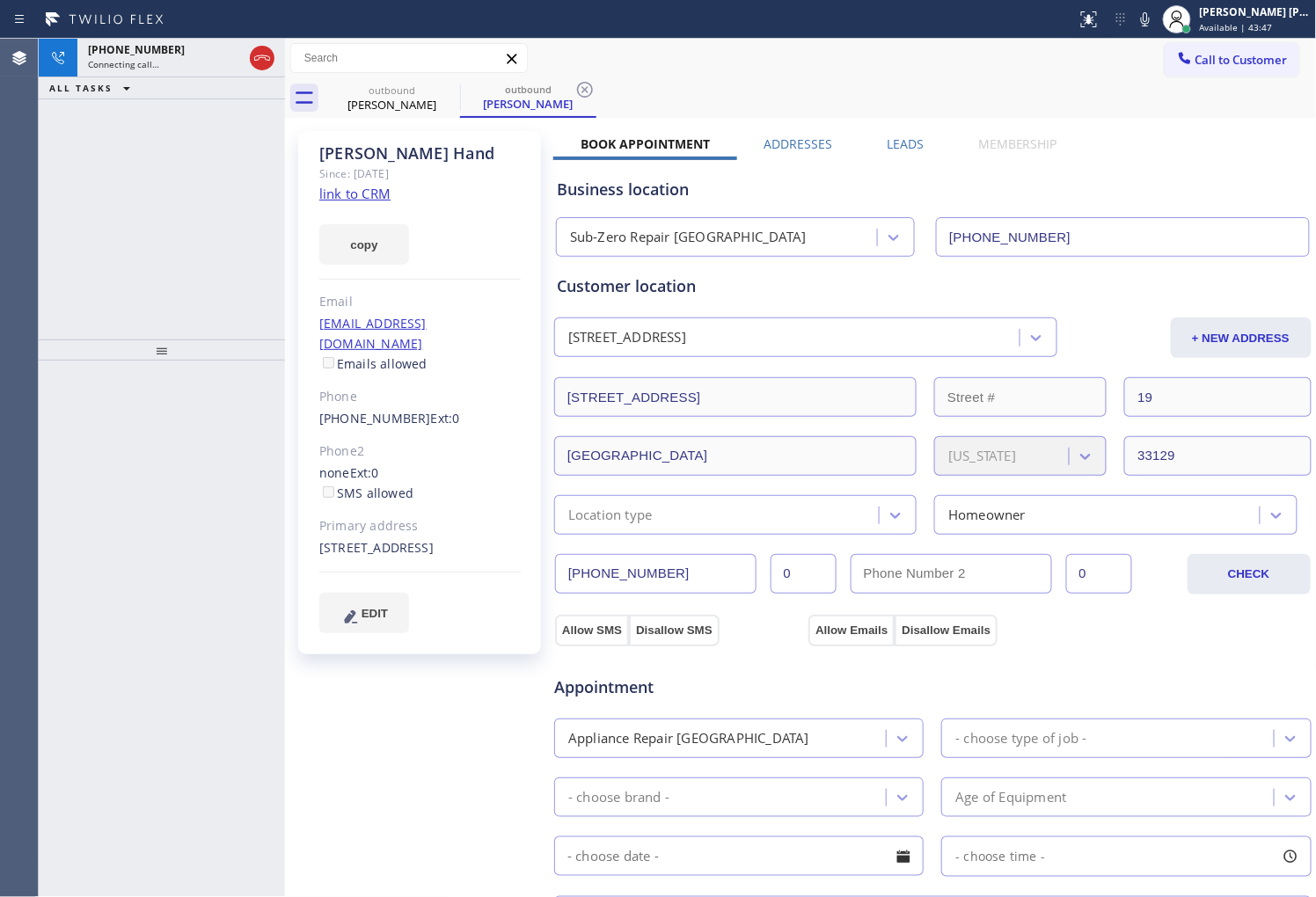
click at [226, 122] on div "[PHONE_NUMBER] Connecting call… ALL TASKS ALL TASKS ACTIVE TASKS TASKS IN WRAP …" at bounding box center [162, 189] width 246 height 300
click at [267, 59] on icon at bounding box center [261, 58] width 21 height 21
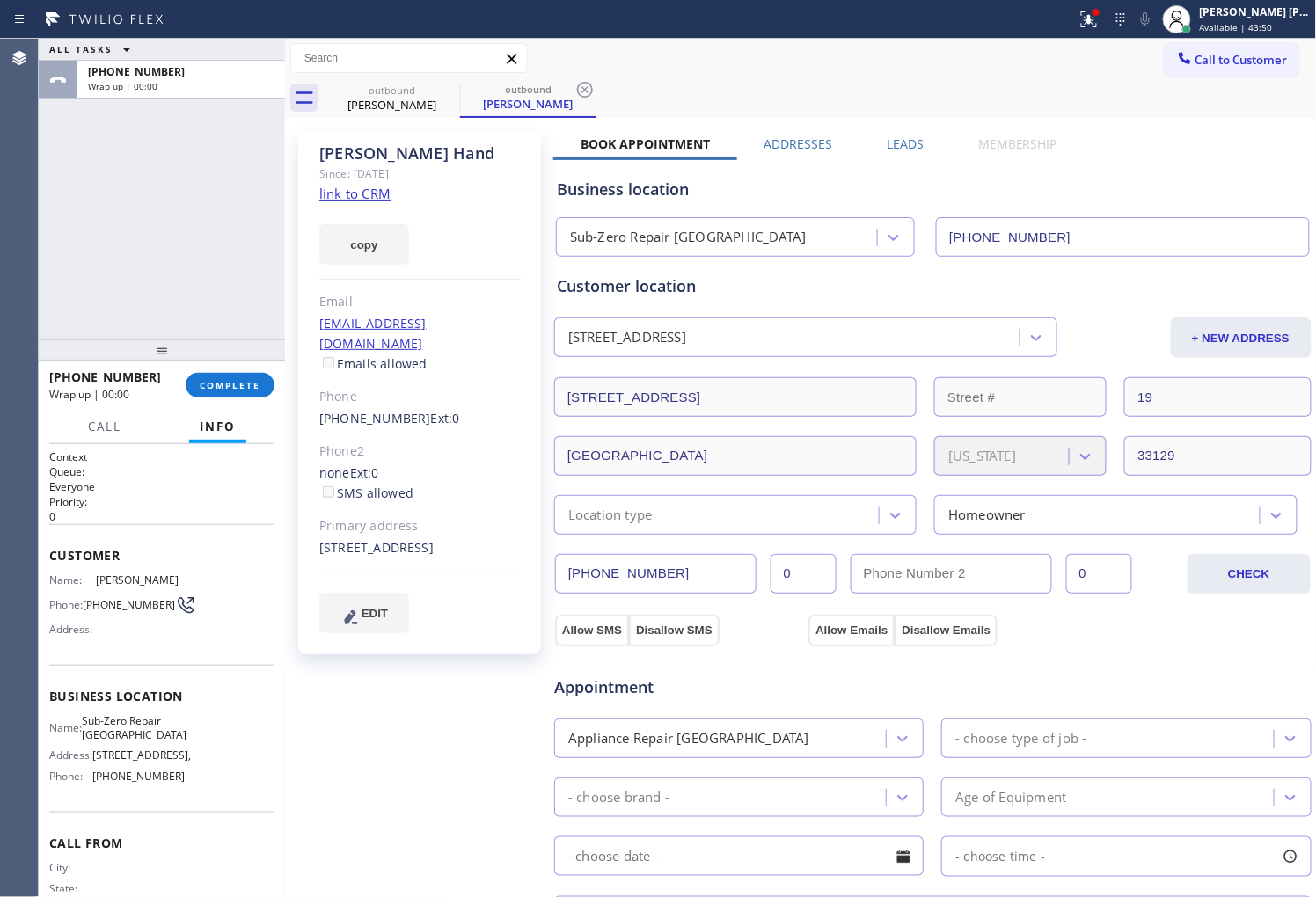
click at [886, 138] on label "Leads" at bounding box center [905, 144] width 37 height 17
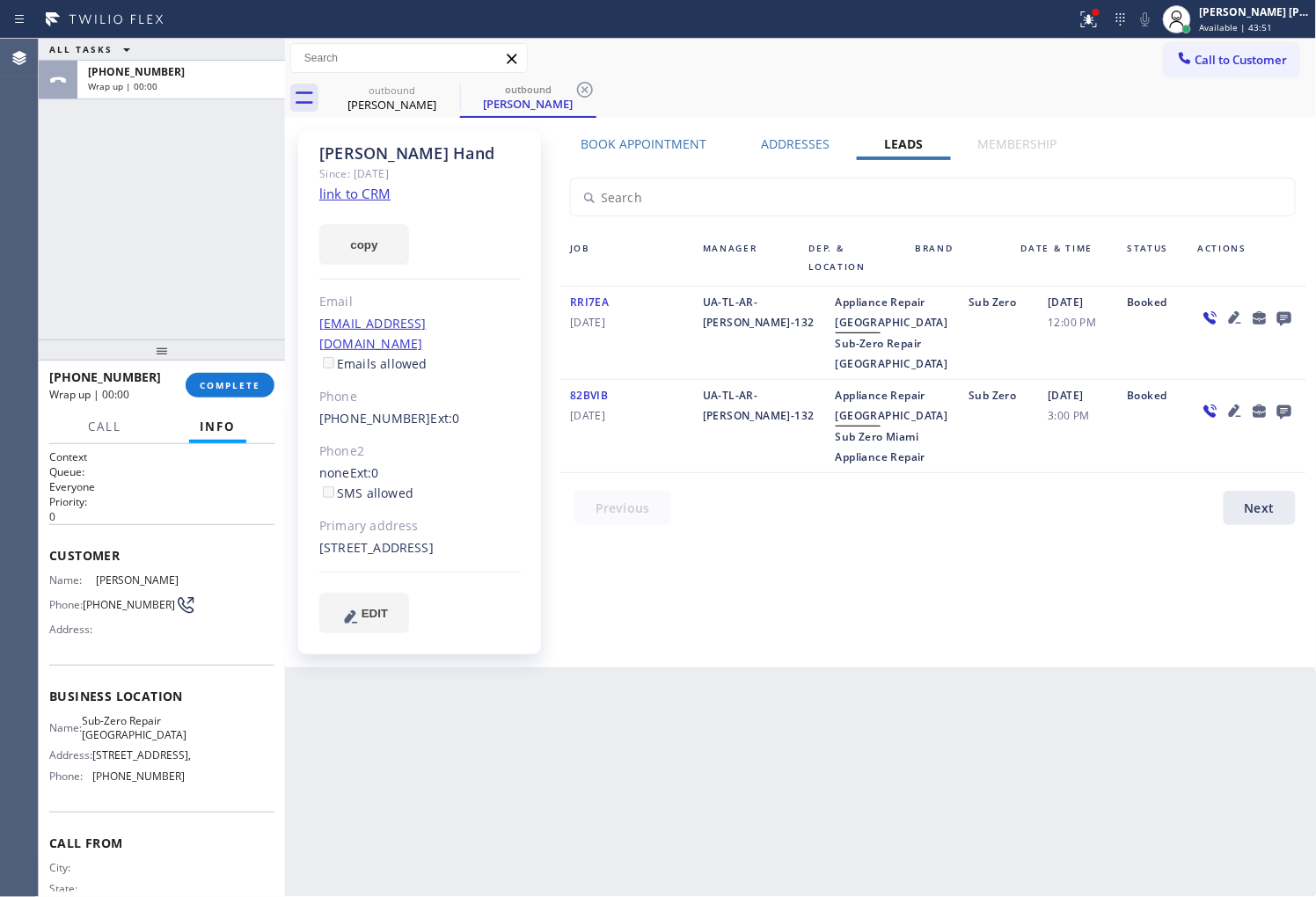
click at [1297, 319] on div at bounding box center [1247, 333] width 119 height 82
click at [1286, 320] on icon at bounding box center [1283, 319] width 14 height 14
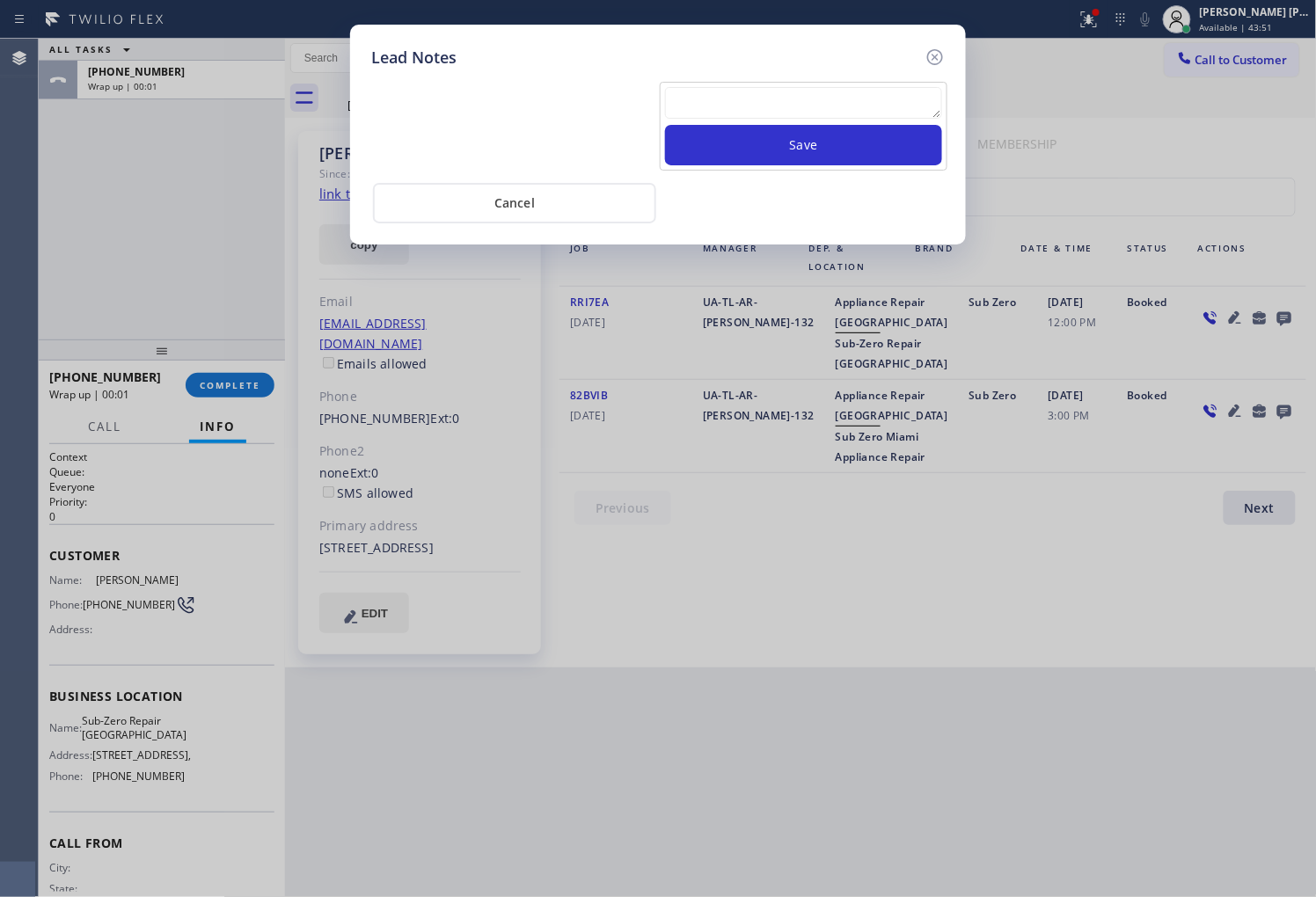
click at [834, 123] on div at bounding box center [804, 106] width 277 height 38
click at [831, 110] on textarea at bounding box center [804, 103] width 277 height 32
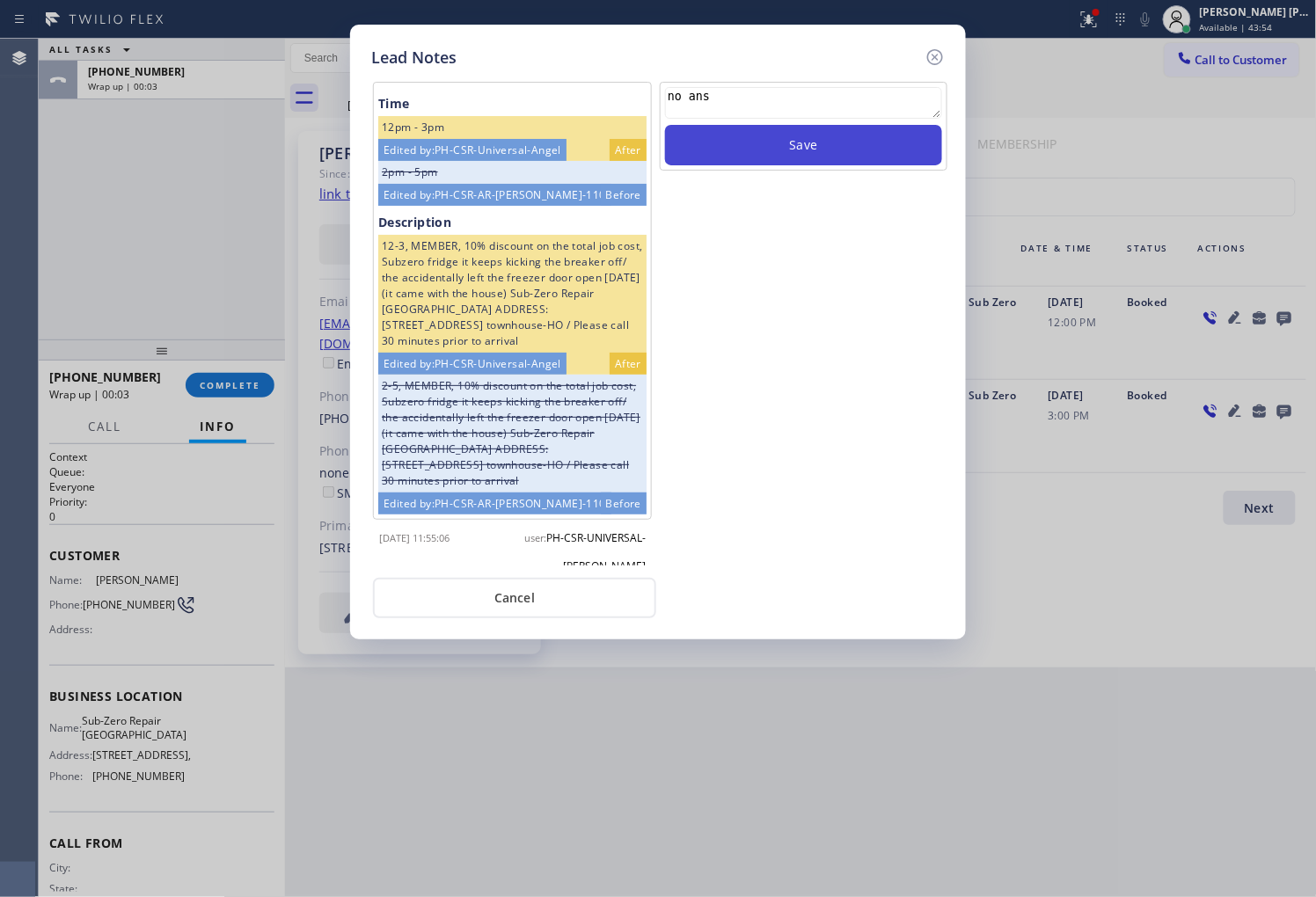
type textarea "no ans"
click at [795, 158] on button "Save" at bounding box center [804, 145] width 277 height 41
click at [936, 49] on icon at bounding box center [935, 57] width 16 height 16
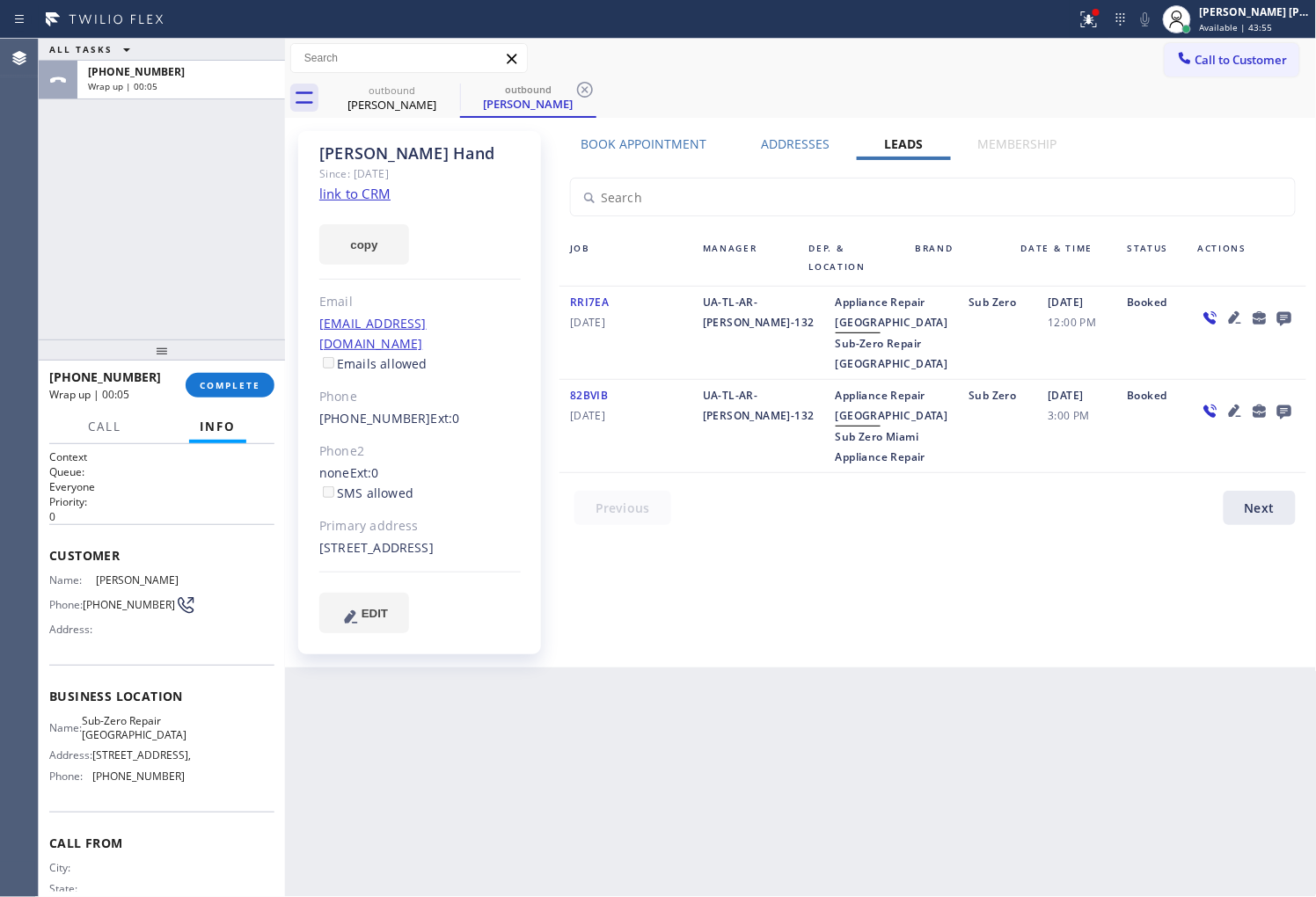
click at [1070, 28] on div at bounding box center [538, 20] width 1062 height 28
click at [1096, 21] on icon at bounding box center [1088, 19] width 21 height 21
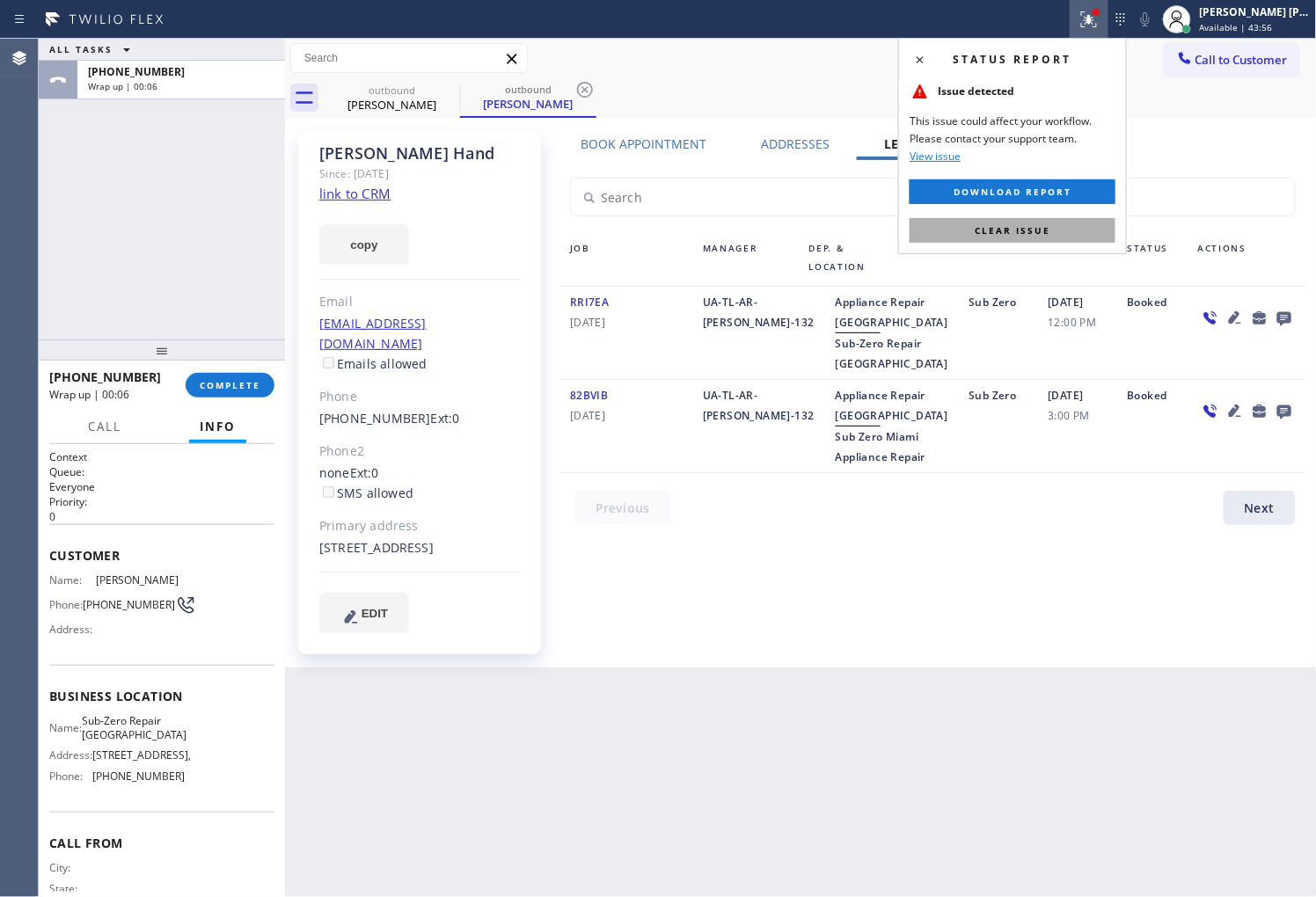
click at [1040, 231] on span "Clear issue" at bounding box center [1012, 230] width 75 height 12
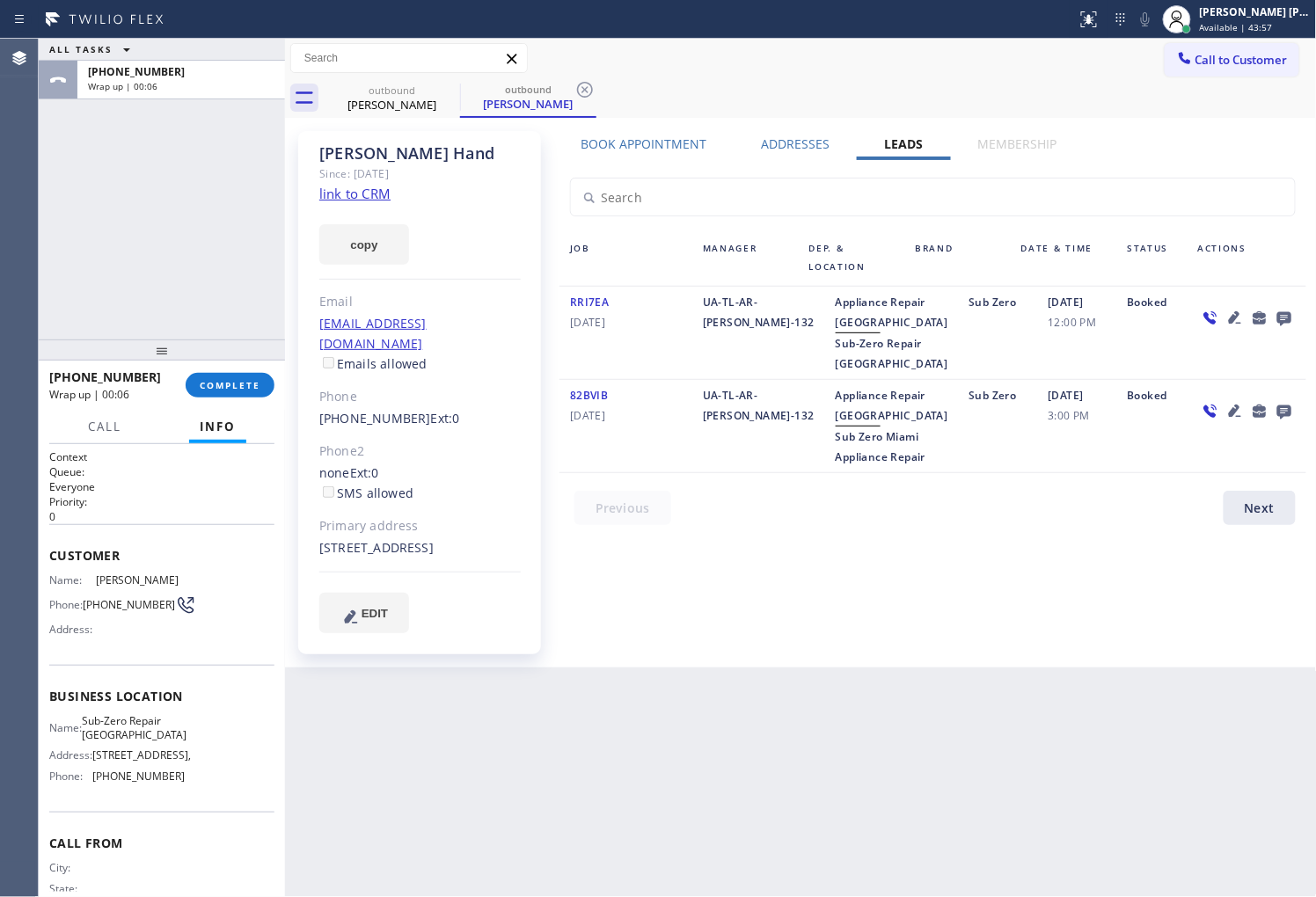
click at [277, 387] on div "[PHONE_NUMBER] Wrap up | 00:06 COMPLETE" at bounding box center [162, 385] width 246 height 49
click at [246, 387] on span "COMPLETE" at bounding box center [230, 385] width 60 height 12
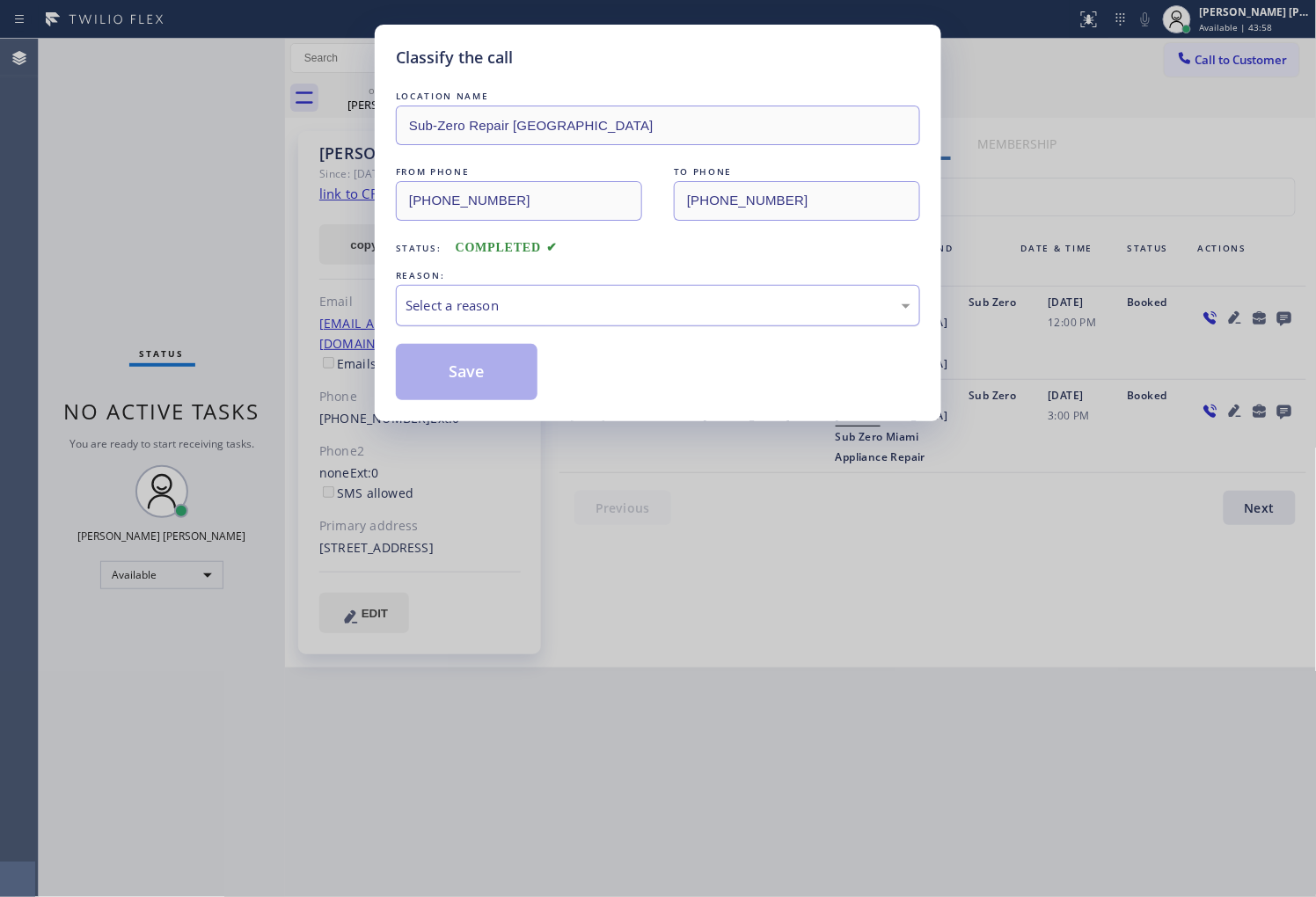
click at [533, 297] on div "Select a reason" at bounding box center [658, 306] width 505 height 20
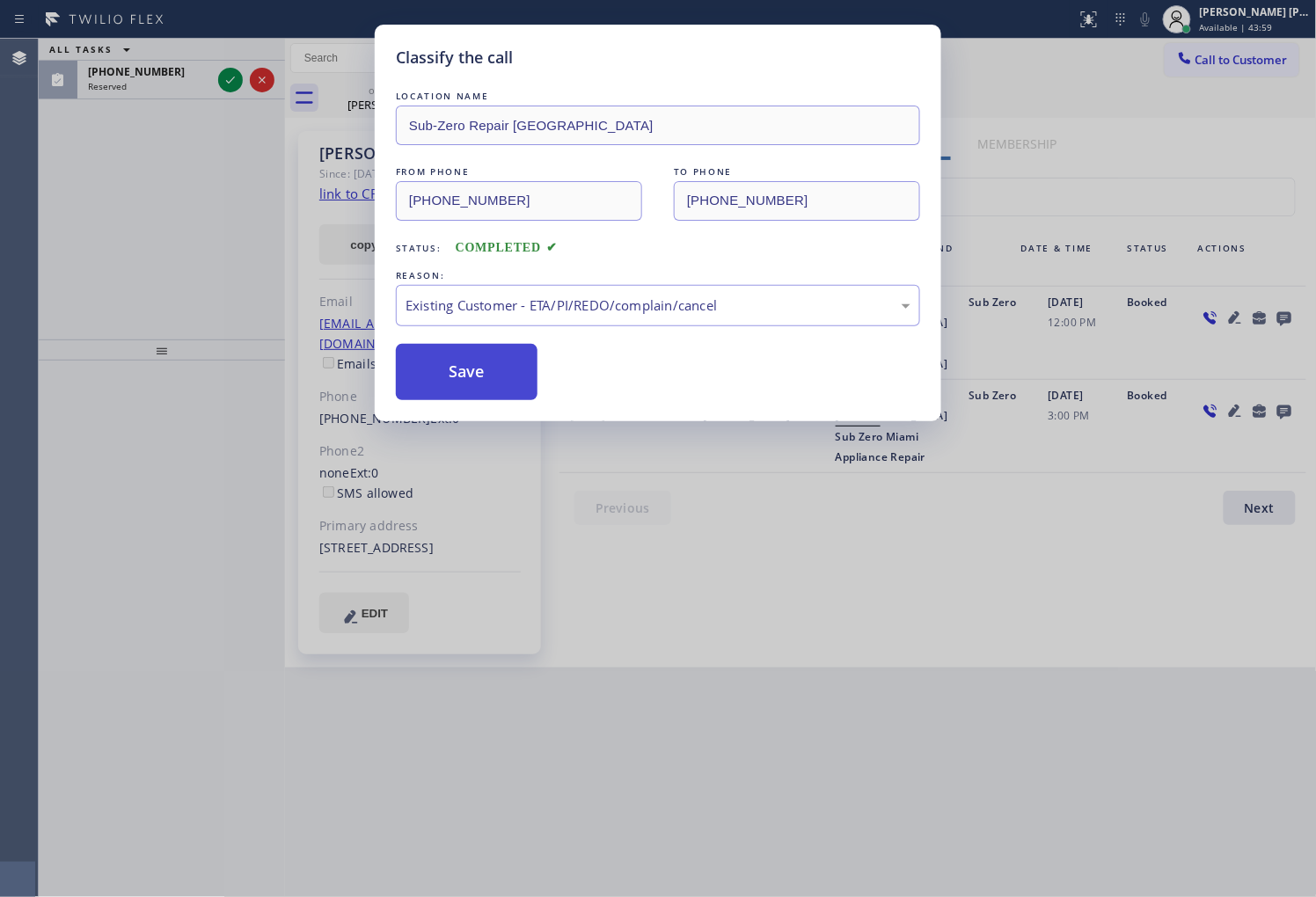
click at [477, 382] on button "Save" at bounding box center [467, 372] width 141 height 57
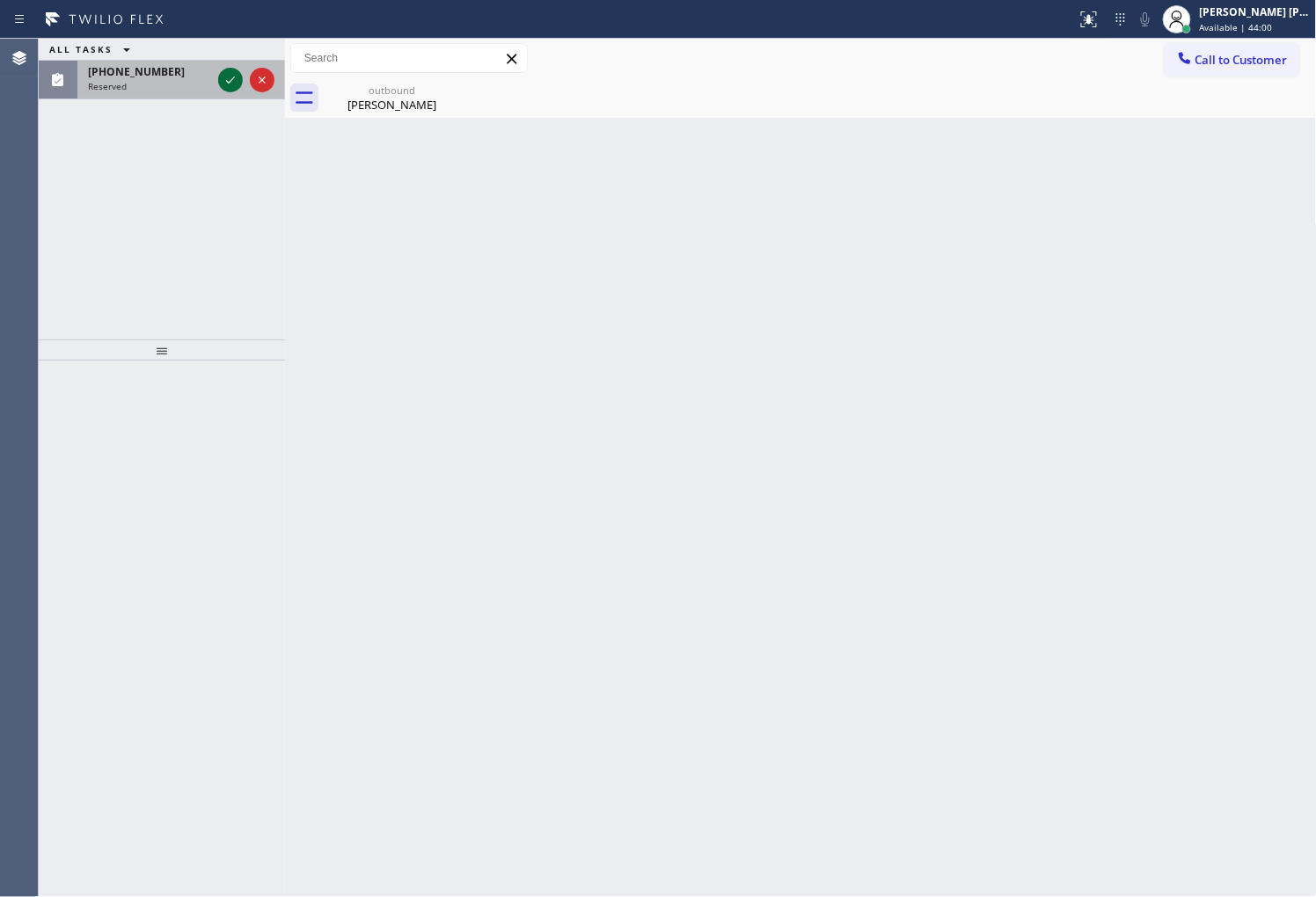
click at [231, 81] on icon at bounding box center [230, 80] width 8 height 7
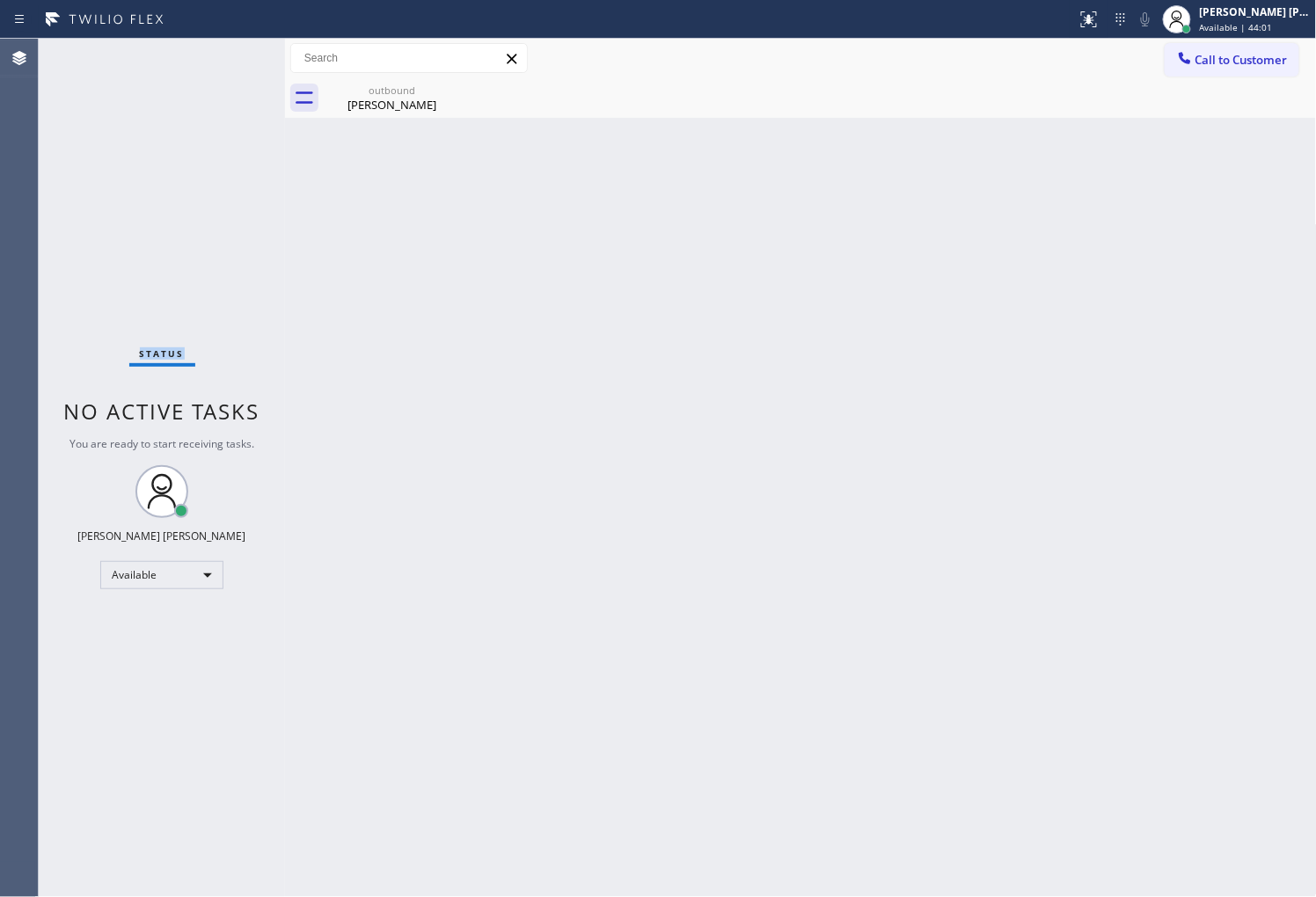
click at [231, 81] on div "Status No active tasks You are ready to start receiving tasks. [PERSON_NAME] [P…" at bounding box center [162, 468] width 246 height 858
click at [402, 108] on div "[PERSON_NAME]" at bounding box center [392, 104] width 133 height 16
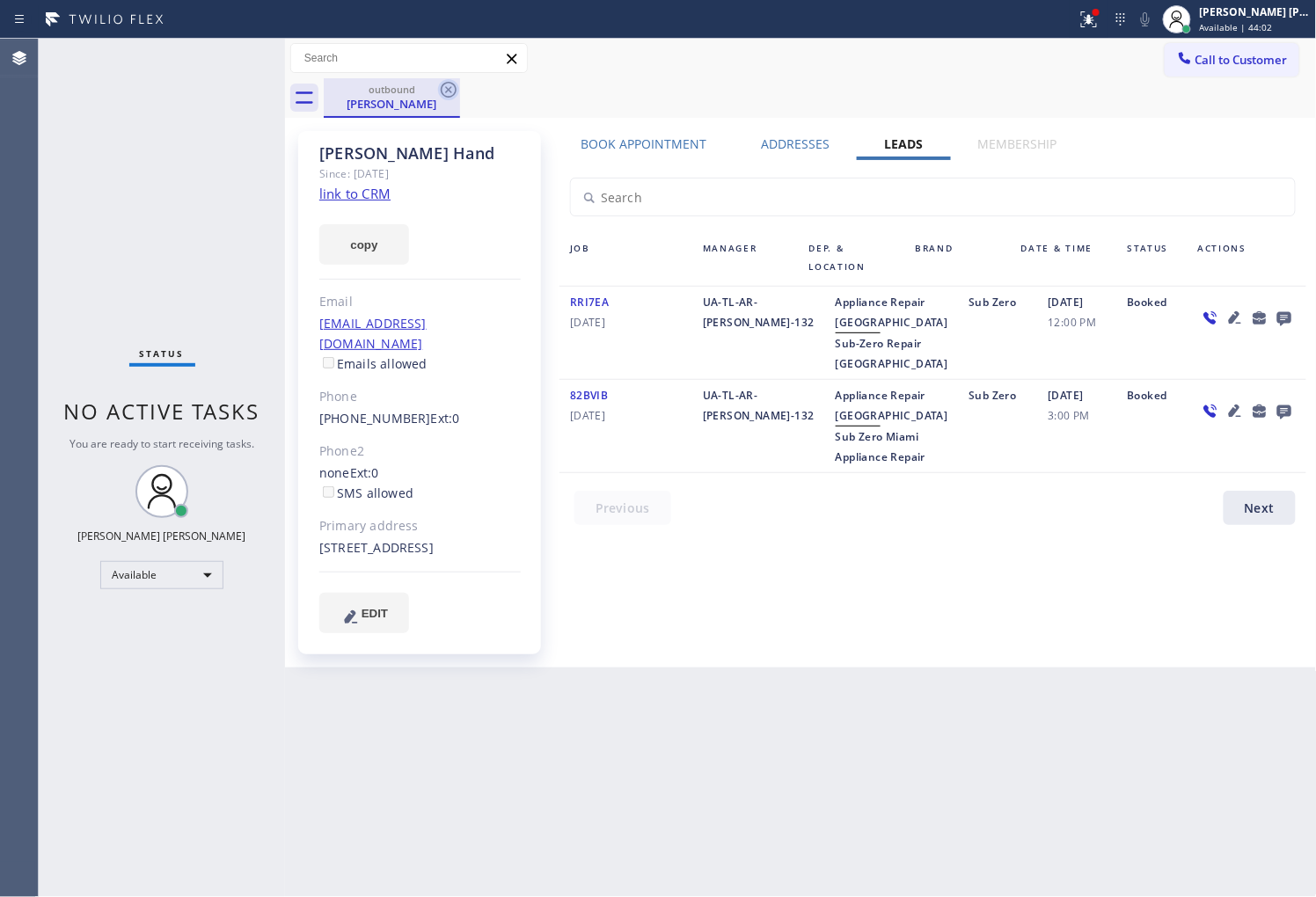
click at [440, 86] on icon at bounding box center [448, 89] width 21 height 21
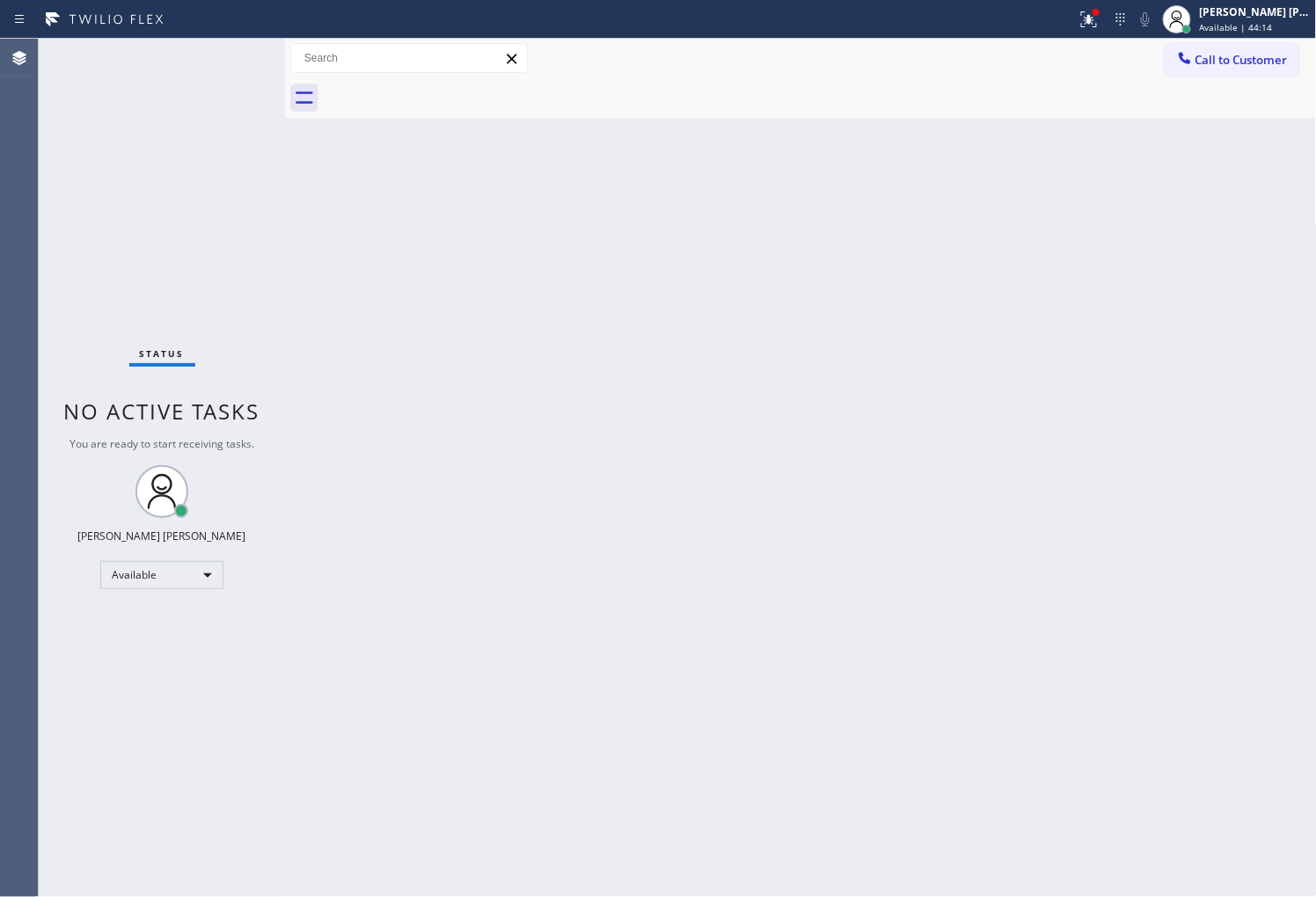
click at [0, 364] on div "Agent Desktop" at bounding box center [19, 468] width 38 height 858
click at [1092, 23] on icon at bounding box center [1085, 17] width 10 height 12
click at [1101, 7] on div at bounding box center [1096, 12] width 10 height 10
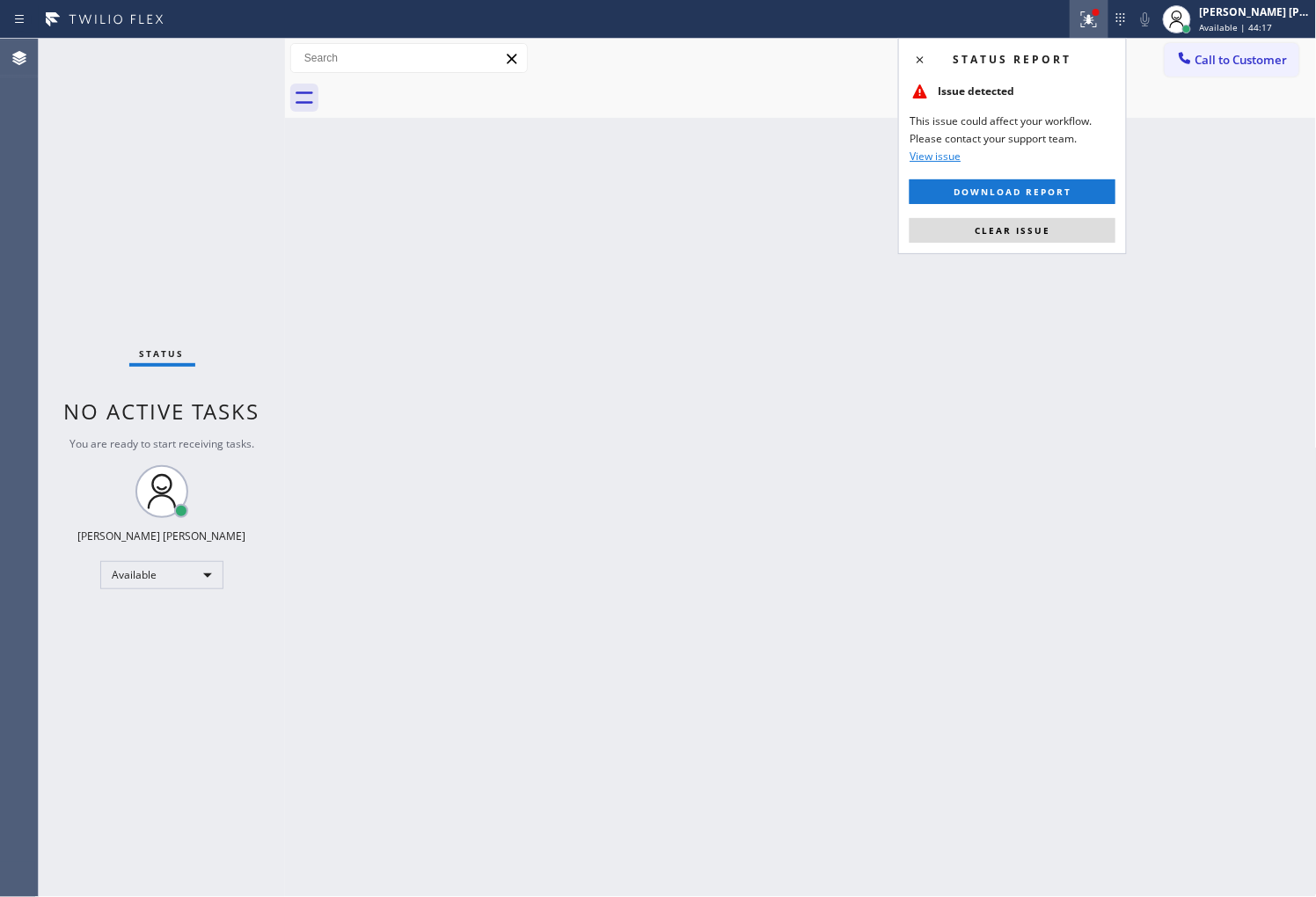
click at [998, 244] on div "Status report Issue detected This issue could affect your workflow. Please cont…" at bounding box center [1013, 146] width 229 height 217
click at [999, 232] on span "Clear issue" at bounding box center [1012, 230] width 75 height 12
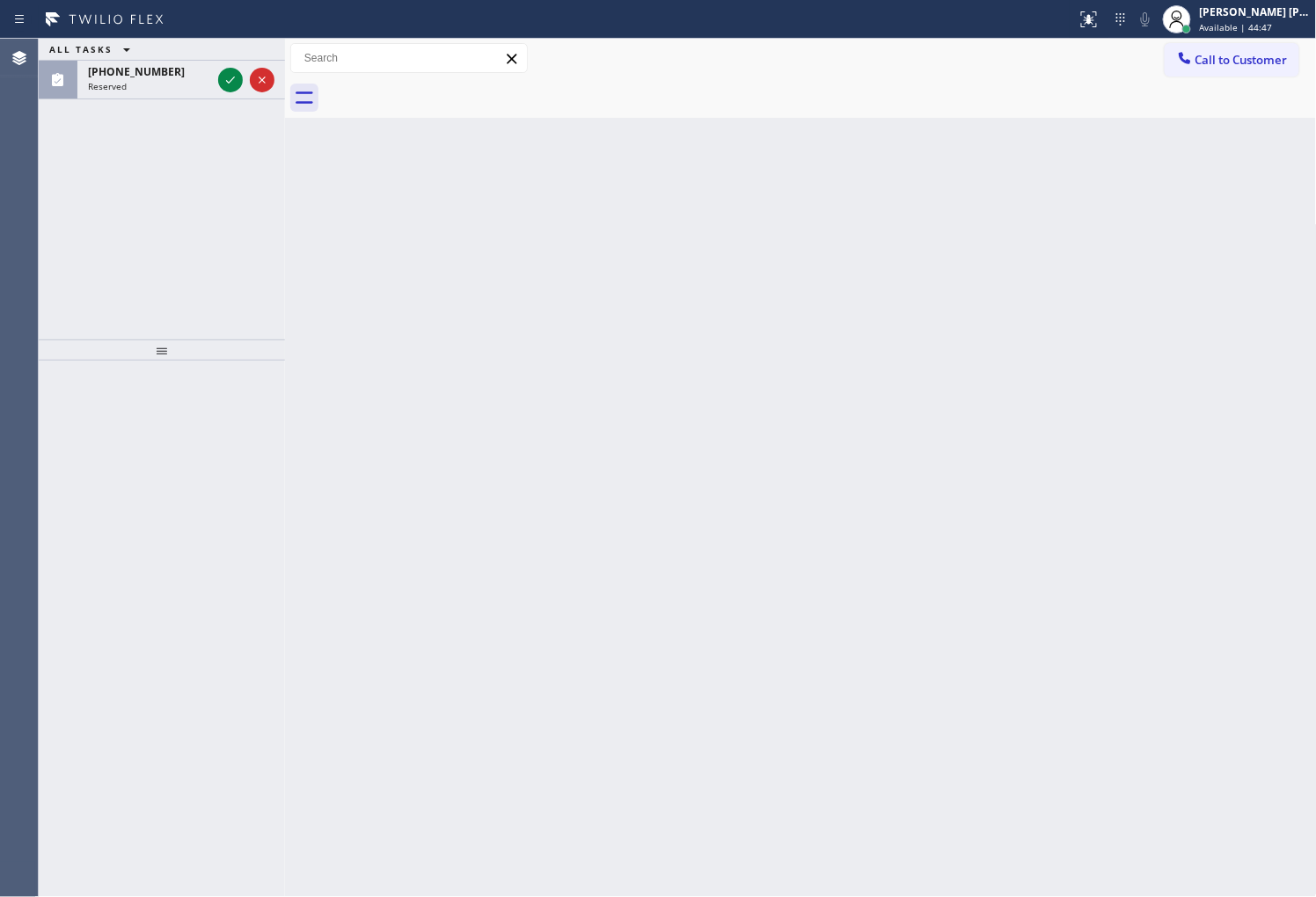
click at [0, 408] on div "Agent Desktop" at bounding box center [19, 468] width 38 height 858
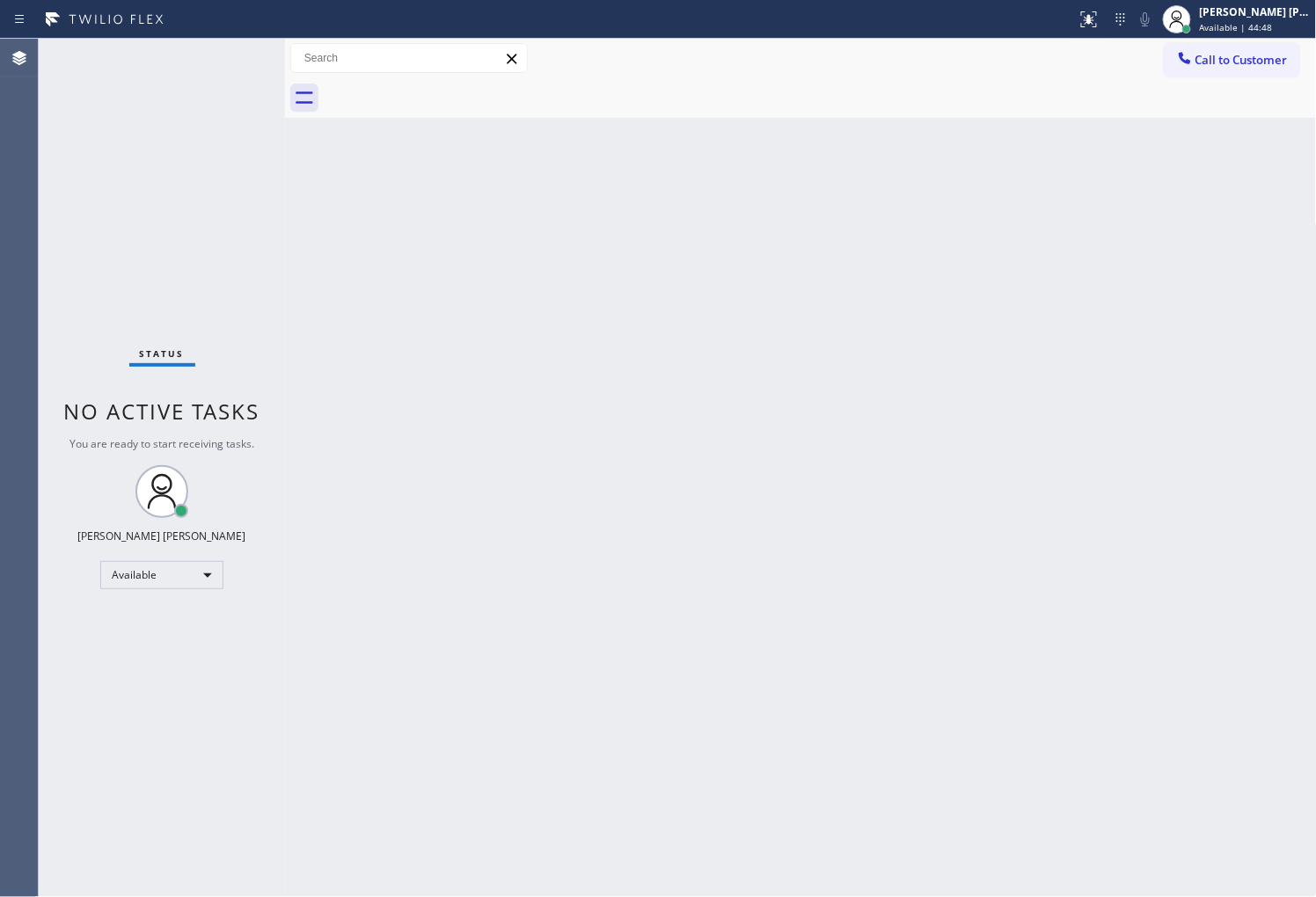
click at [220, 86] on div "Status No active tasks You are ready to start receiving tasks. [PERSON_NAME] [P…" at bounding box center [162, 468] width 246 height 858
click at [0, 409] on div "Agent Desktop" at bounding box center [19, 468] width 38 height 858
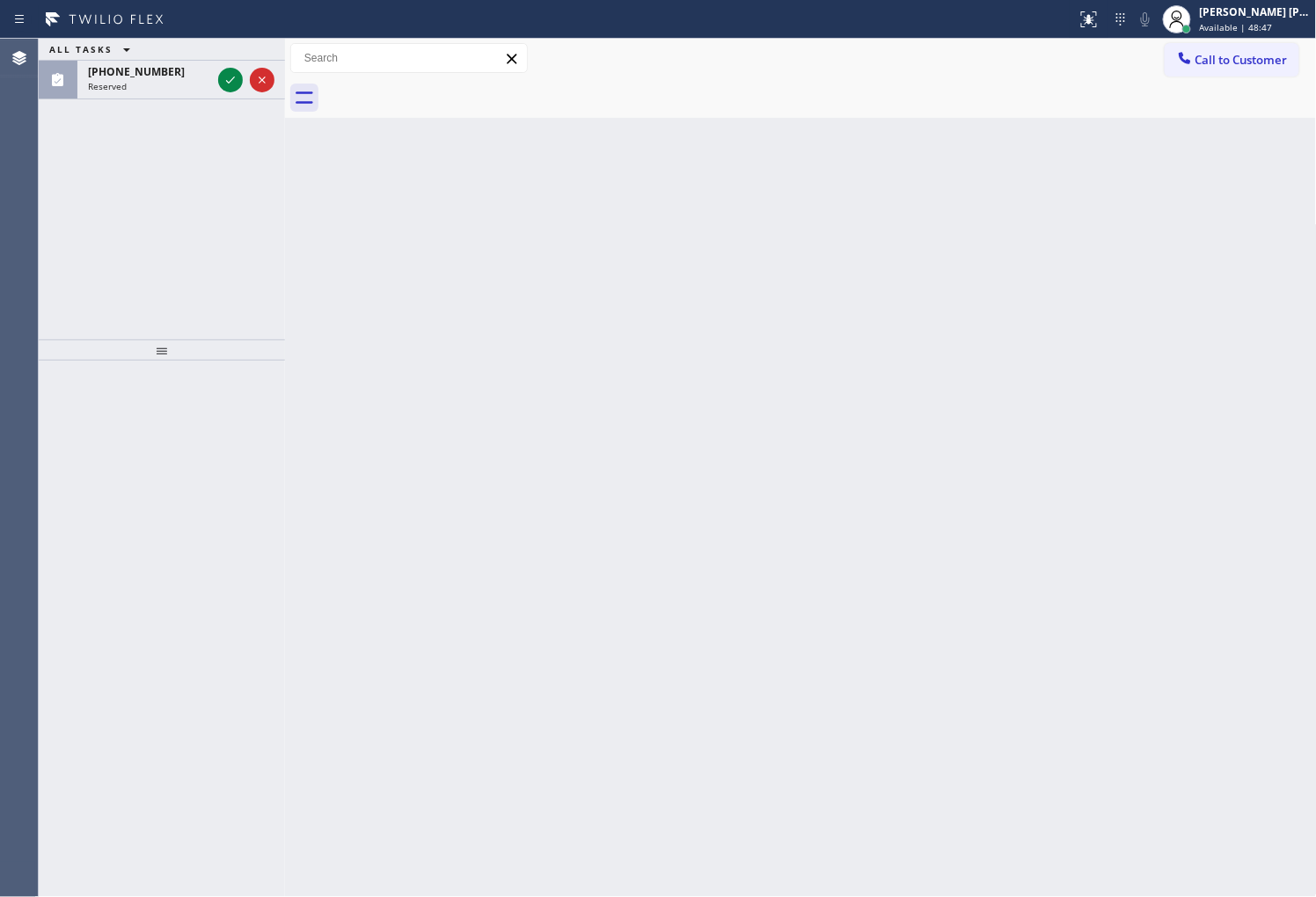
click at [0, 352] on div "Agent Desktop" at bounding box center [19, 468] width 38 height 858
click at [224, 81] on icon at bounding box center [230, 80] width 21 height 21
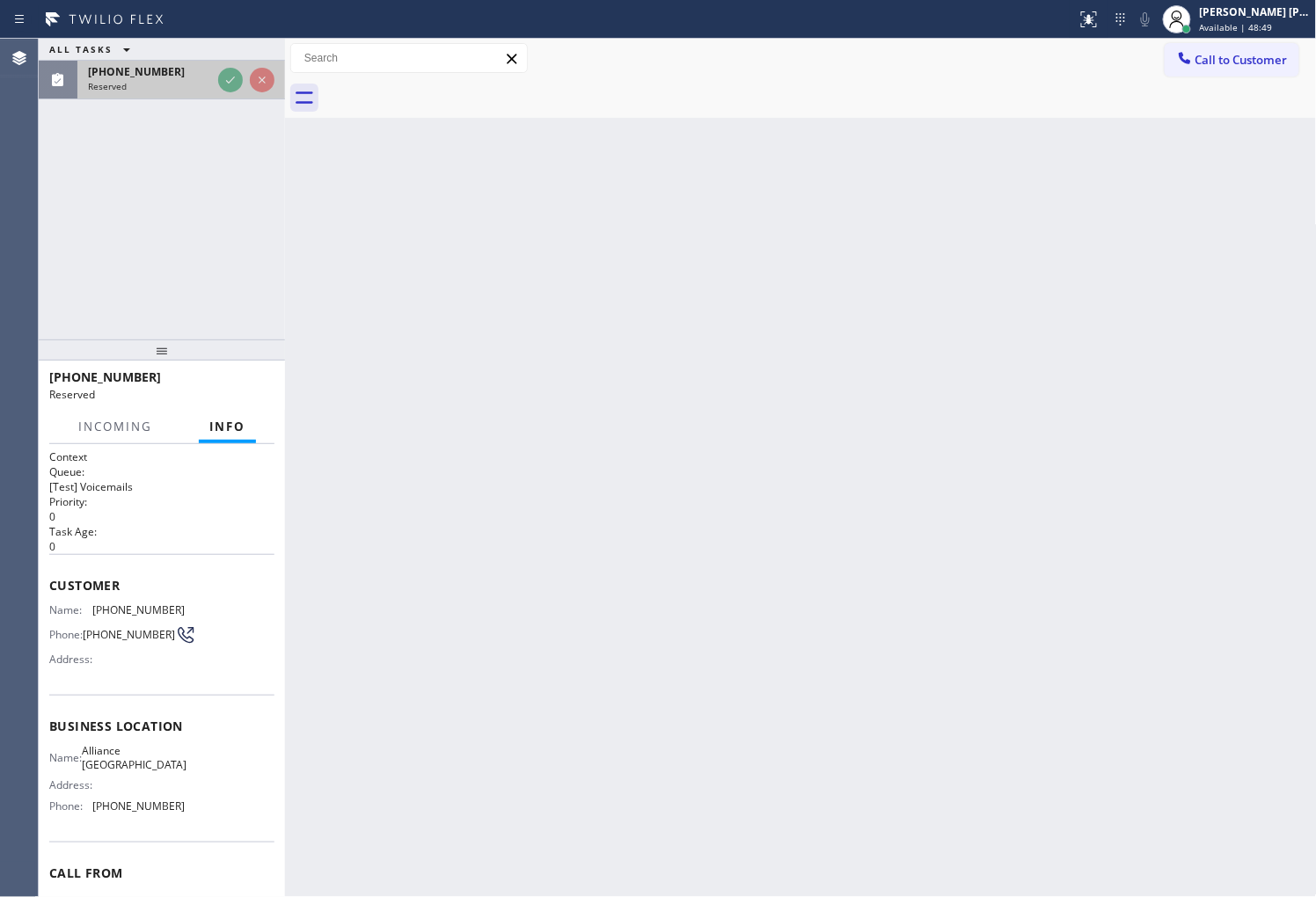
click at [211, 81] on div "Reserved" at bounding box center [150, 86] width 123 height 12
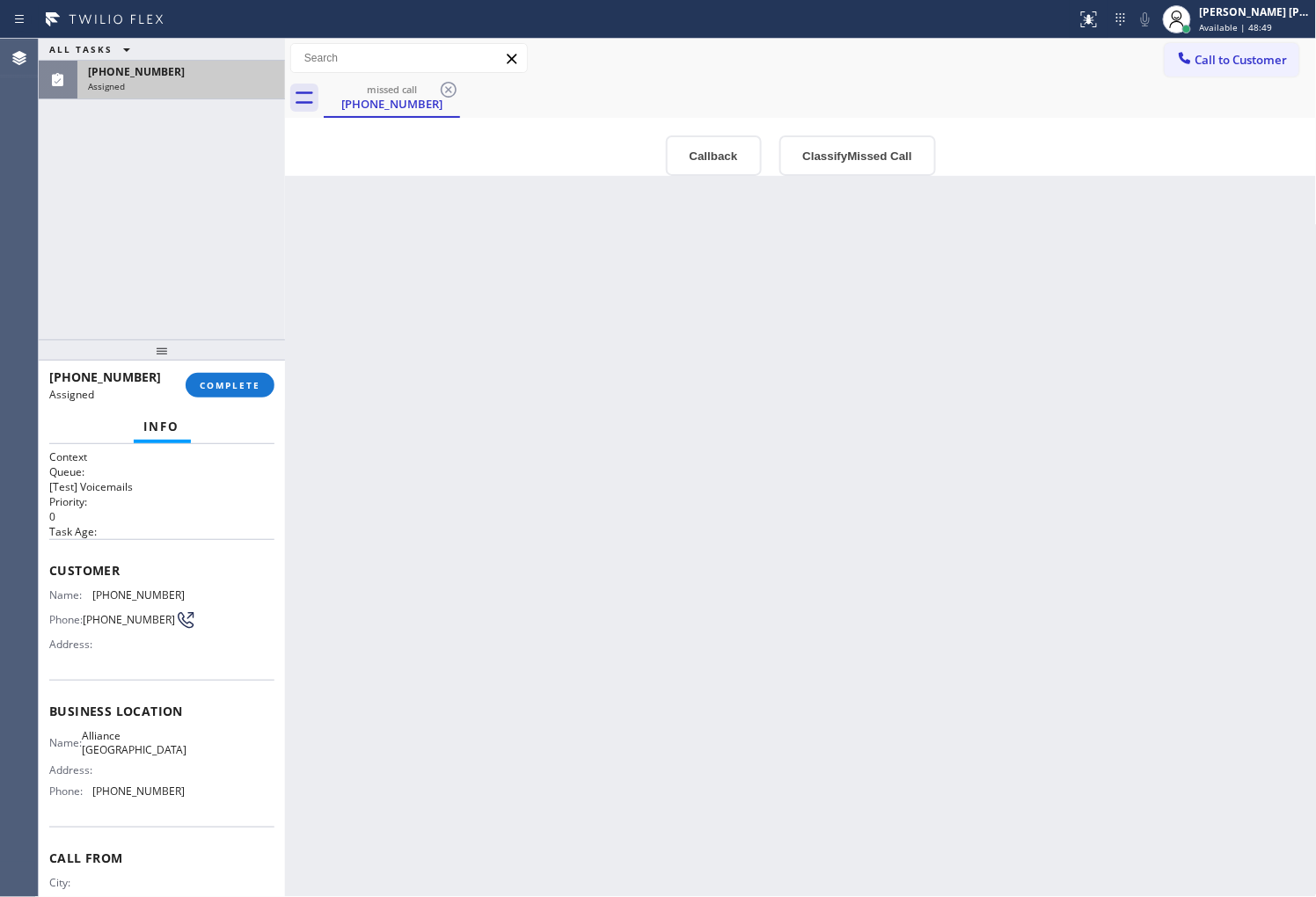
click at [224, 81] on div "Assigned" at bounding box center [181, 86] width 186 height 12
click at [701, 127] on div "Outbound call Location Search location Your caller id phone number Customer num…" at bounding box center [800, 147] width 1031 height 58
click at [709, 169] on button "Callback" at bounding box center [713, 156] width 96 height 41
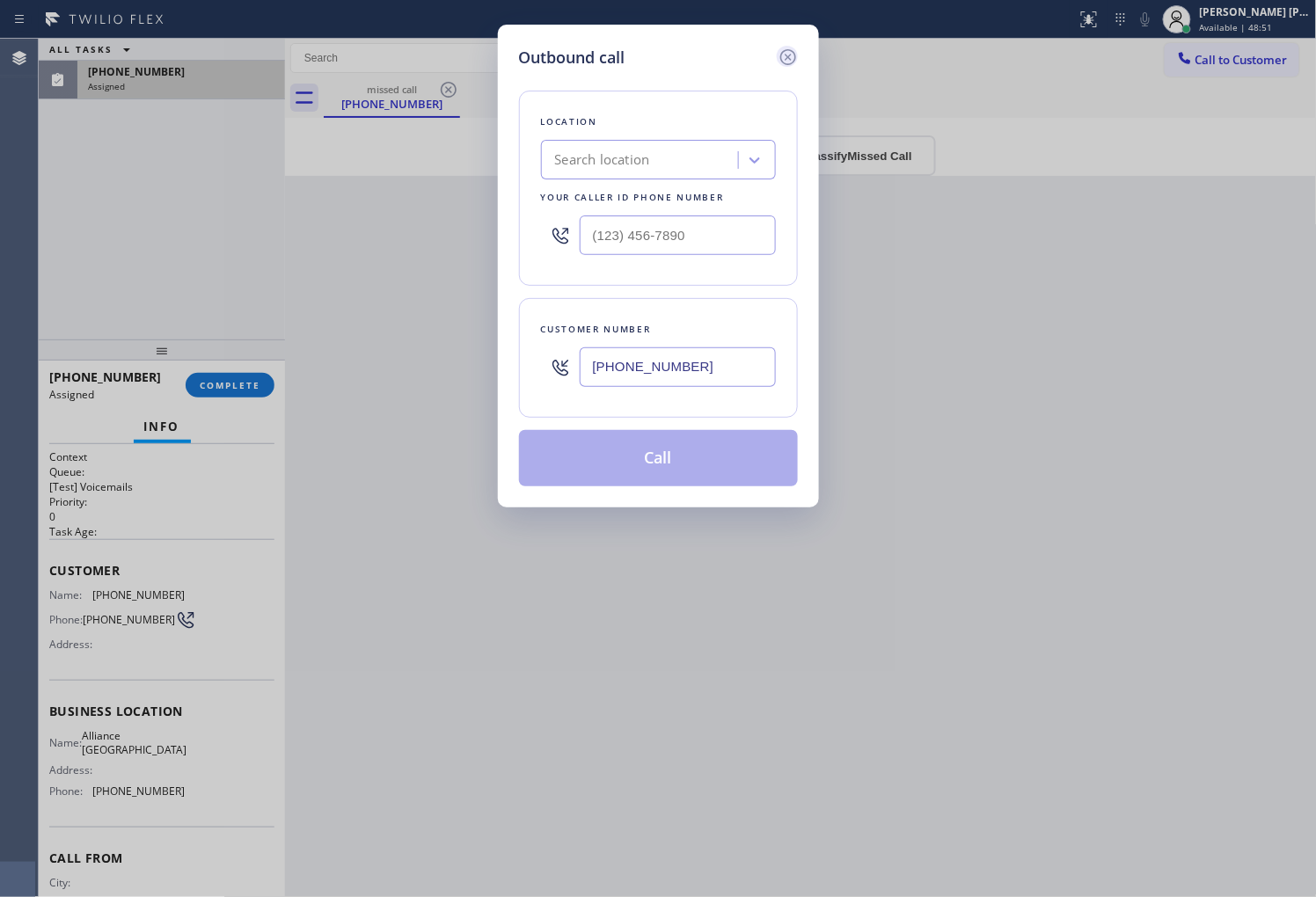
click at [783, 54] on icon at bounding box center [788, 57] width 21 height 21
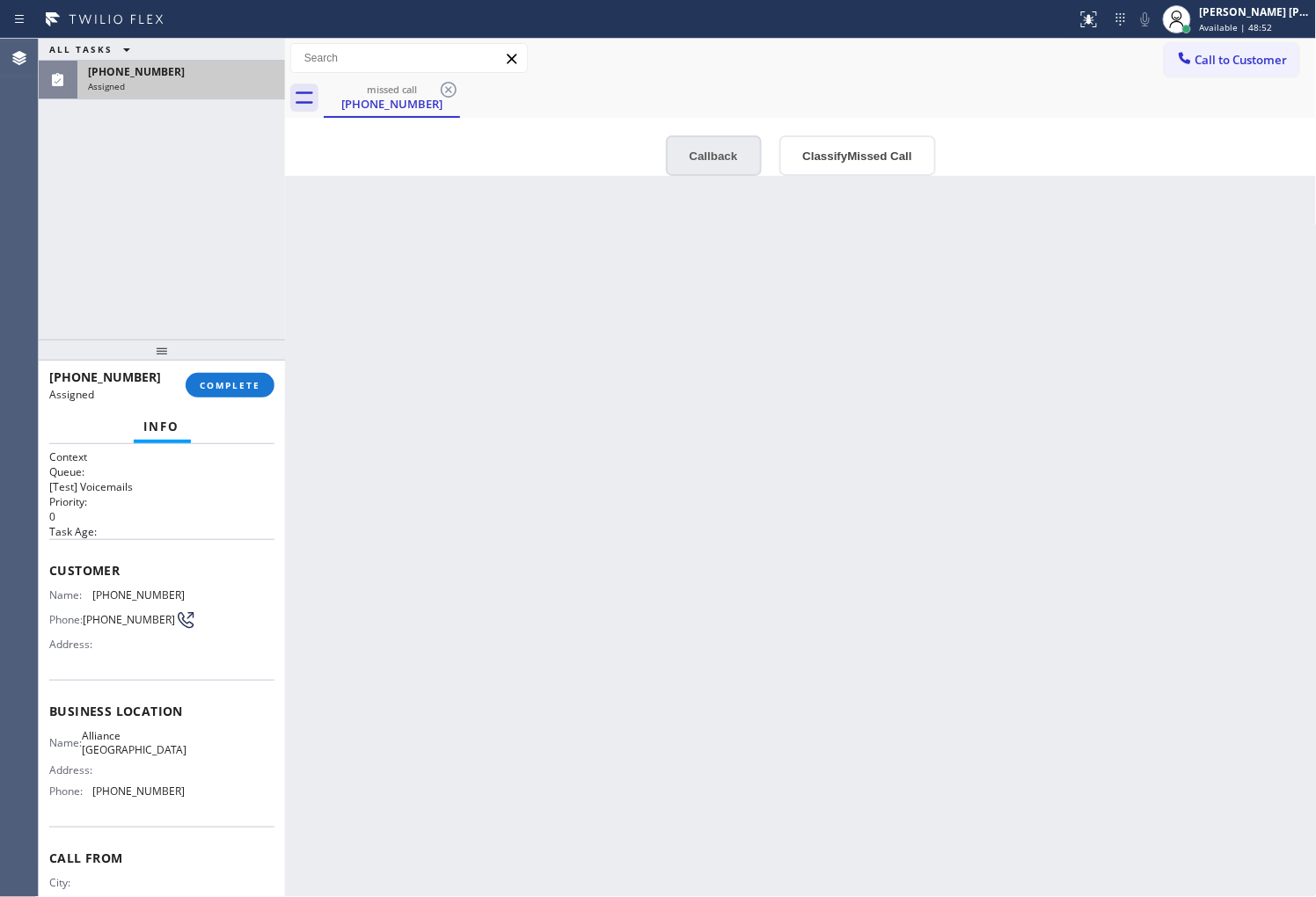
click at [745, 152] on button "Callback" at bounding box center [713, 156] width 96 height 41
click at [0, 0] on icon at bounding box center [0, 0] width 0 height 0
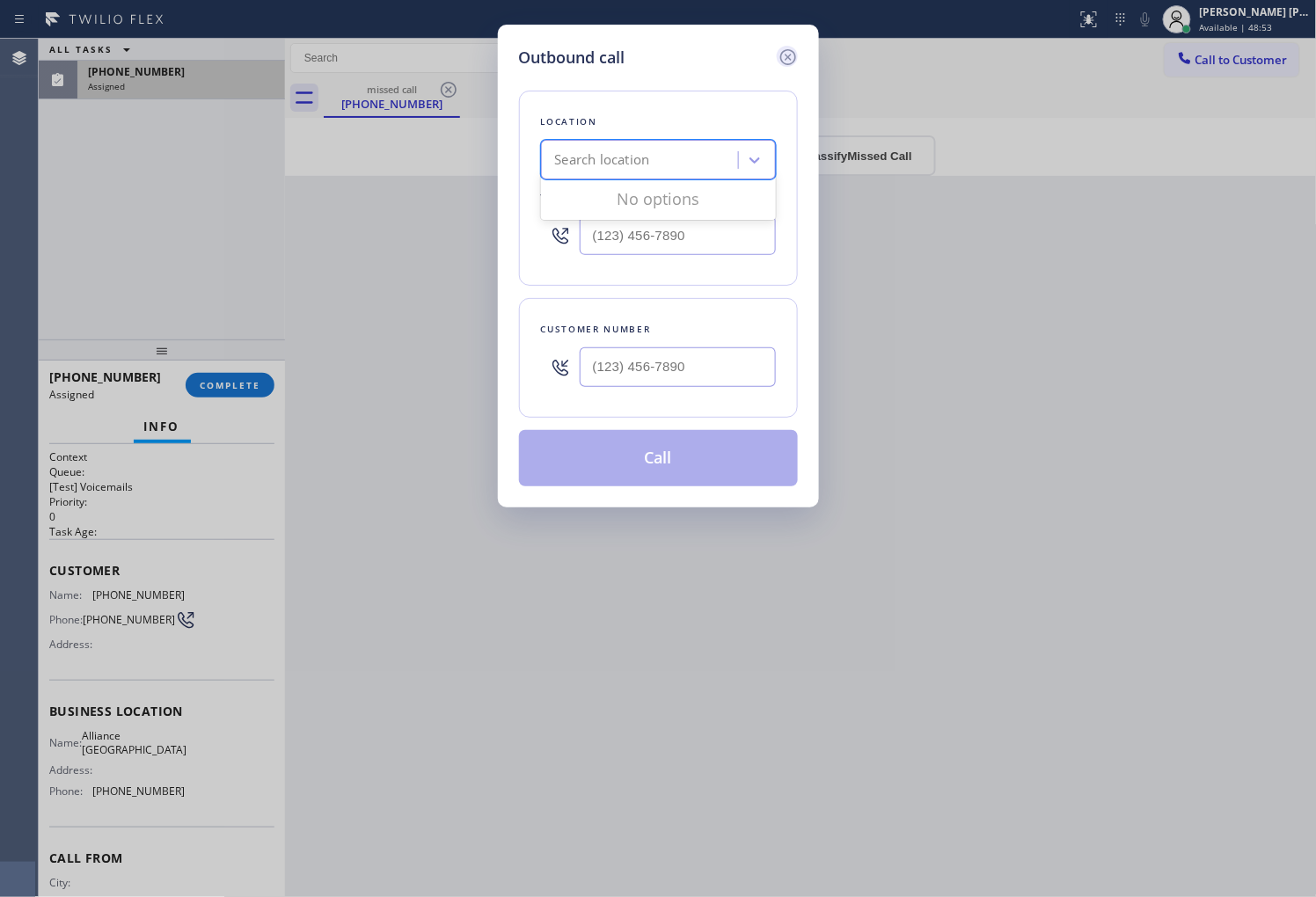
click at [793, 53] on icon at bounding box center [787, 57] width 16 height 16
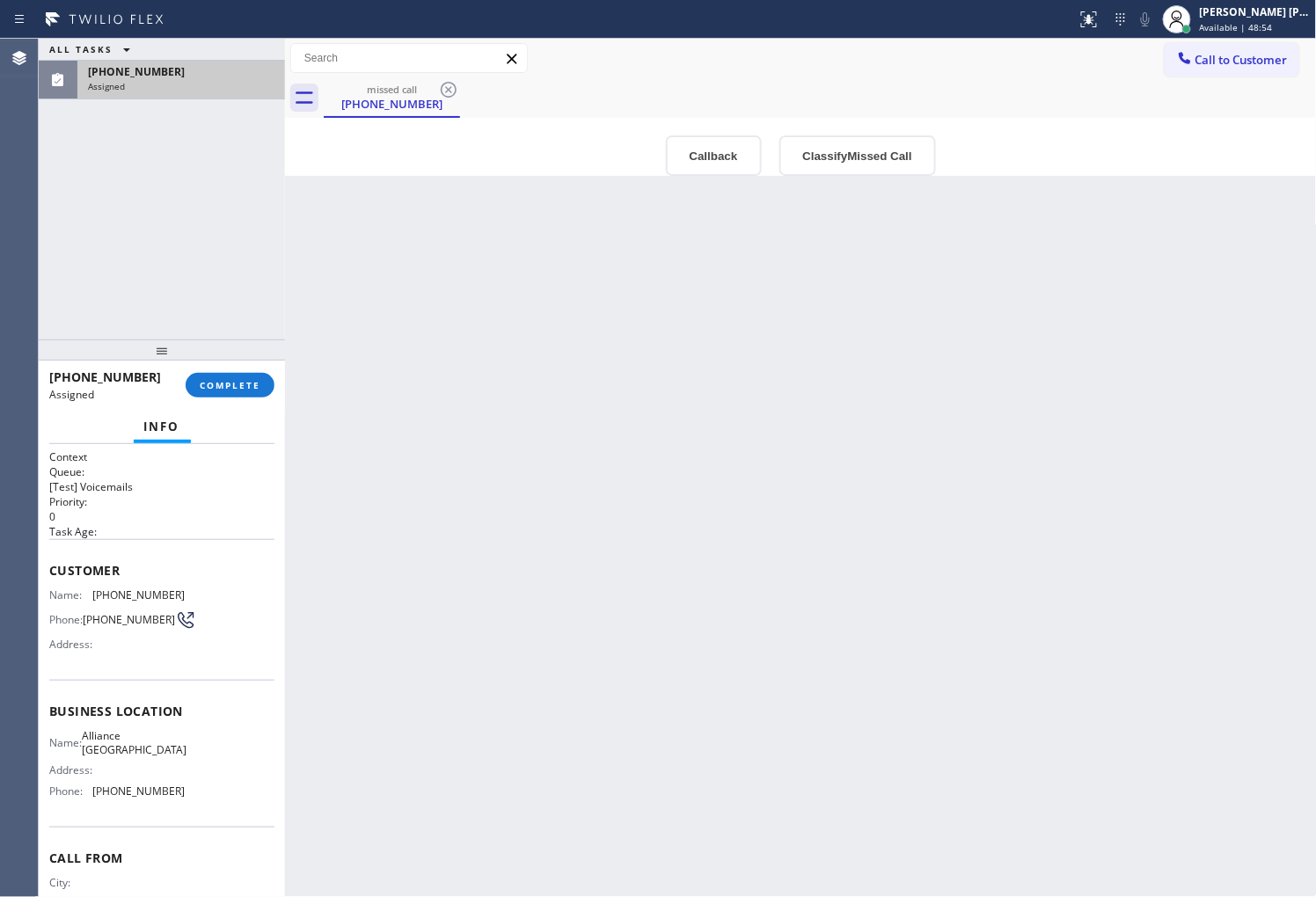
click at [50, 565] on span "Customer" at bounding box center [162, 570] width 225 height 17
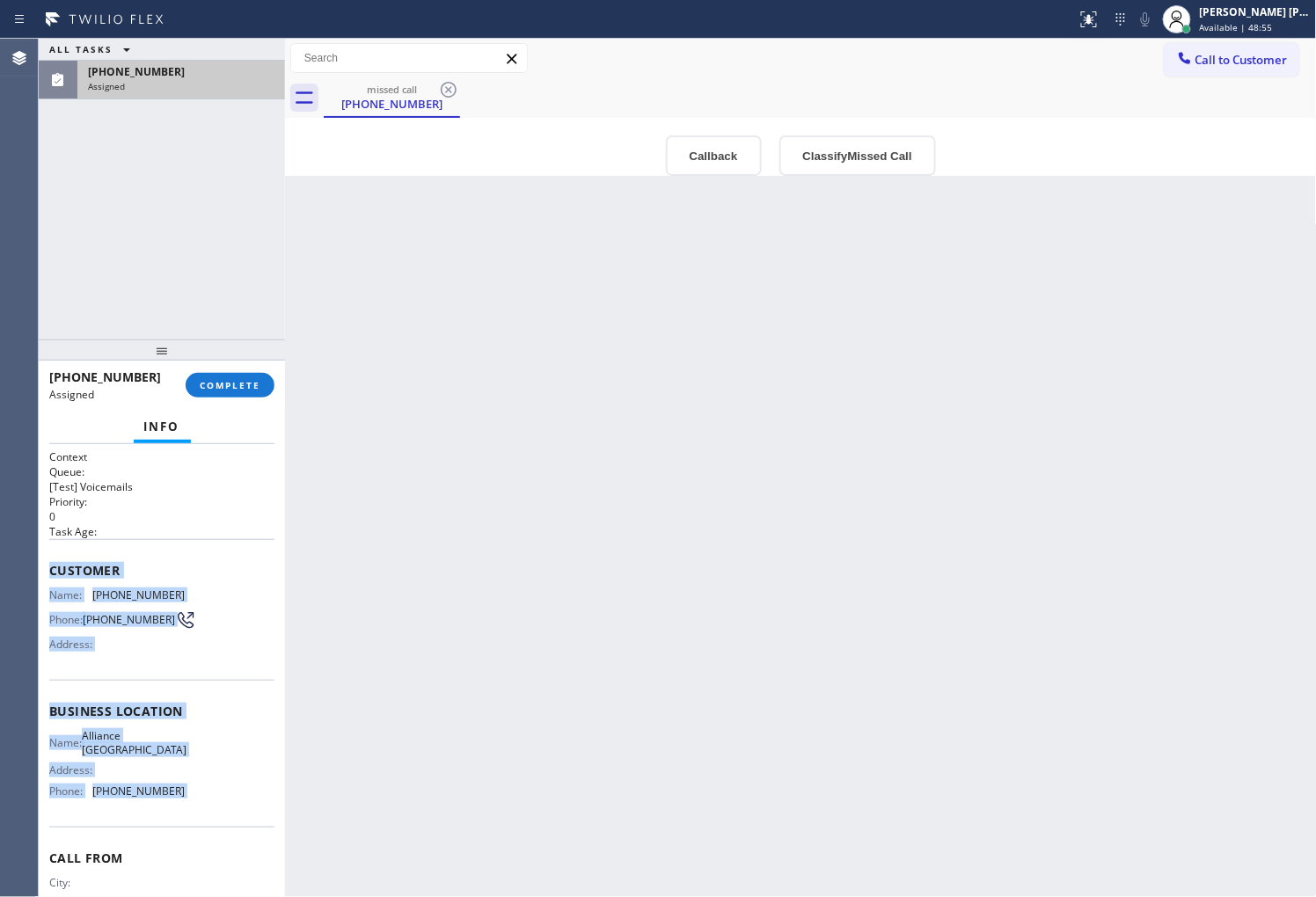
drag, startPoint x: 82, startPoint y: 601, endPoint x: 203, endPoint y: 804, distance: 236.3
click at [177, 803] on div "Context Queue: [Test] Voicemails Priority: 0 Task Age: Customer Name: [PHONE_NU…" at bounding box center [162, 704] width 225 height 509
copy div "Customer Name: [PHONE_NUMBER] Phone: [PHONE_NUMBER] Address: Business location …"
click at [683, 136] on button "Callback" at bounding box center [713, 156] width 96 height 41
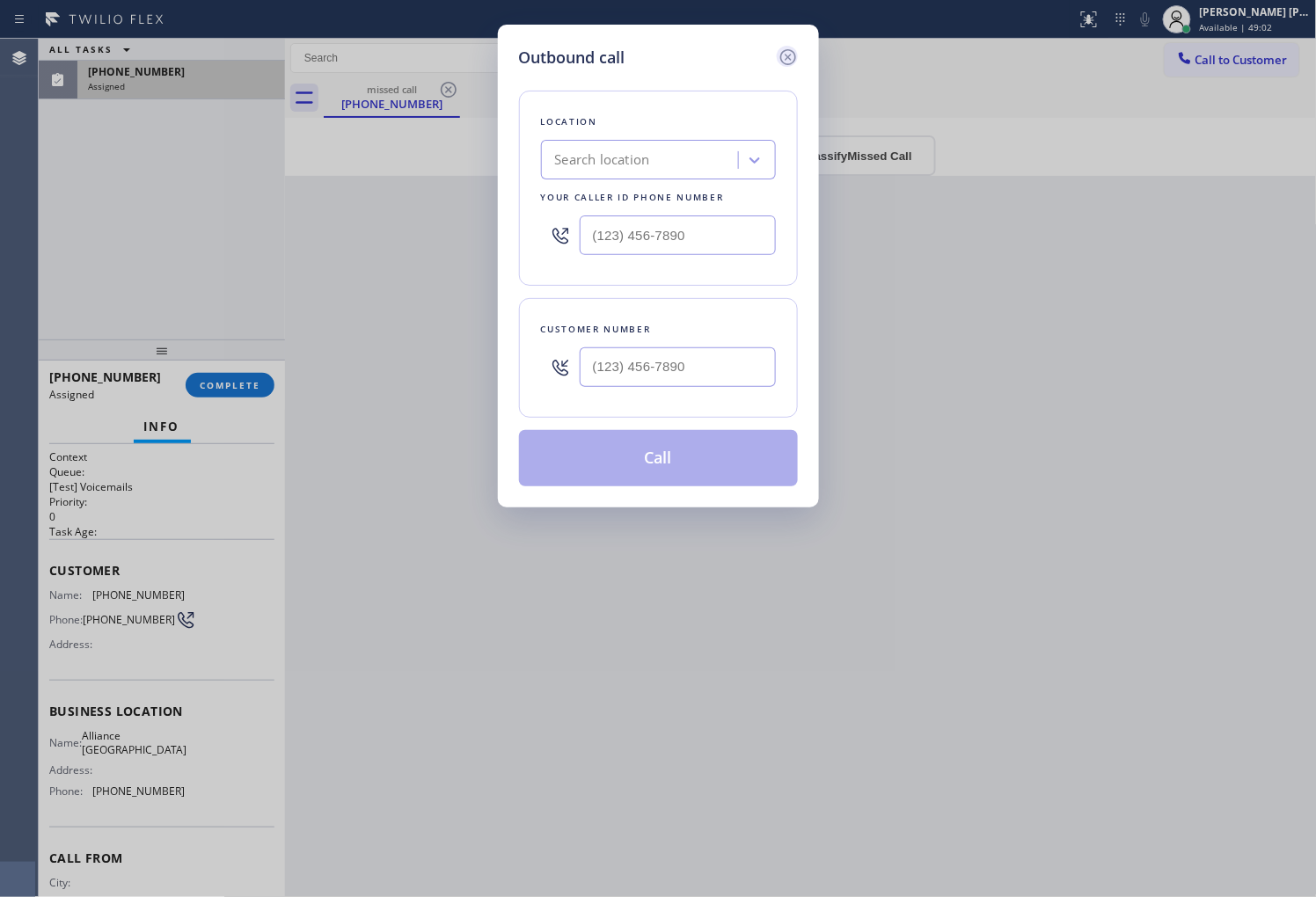
click at [785, 56] on icon at bounding box center [788, 57] width 21 height 21
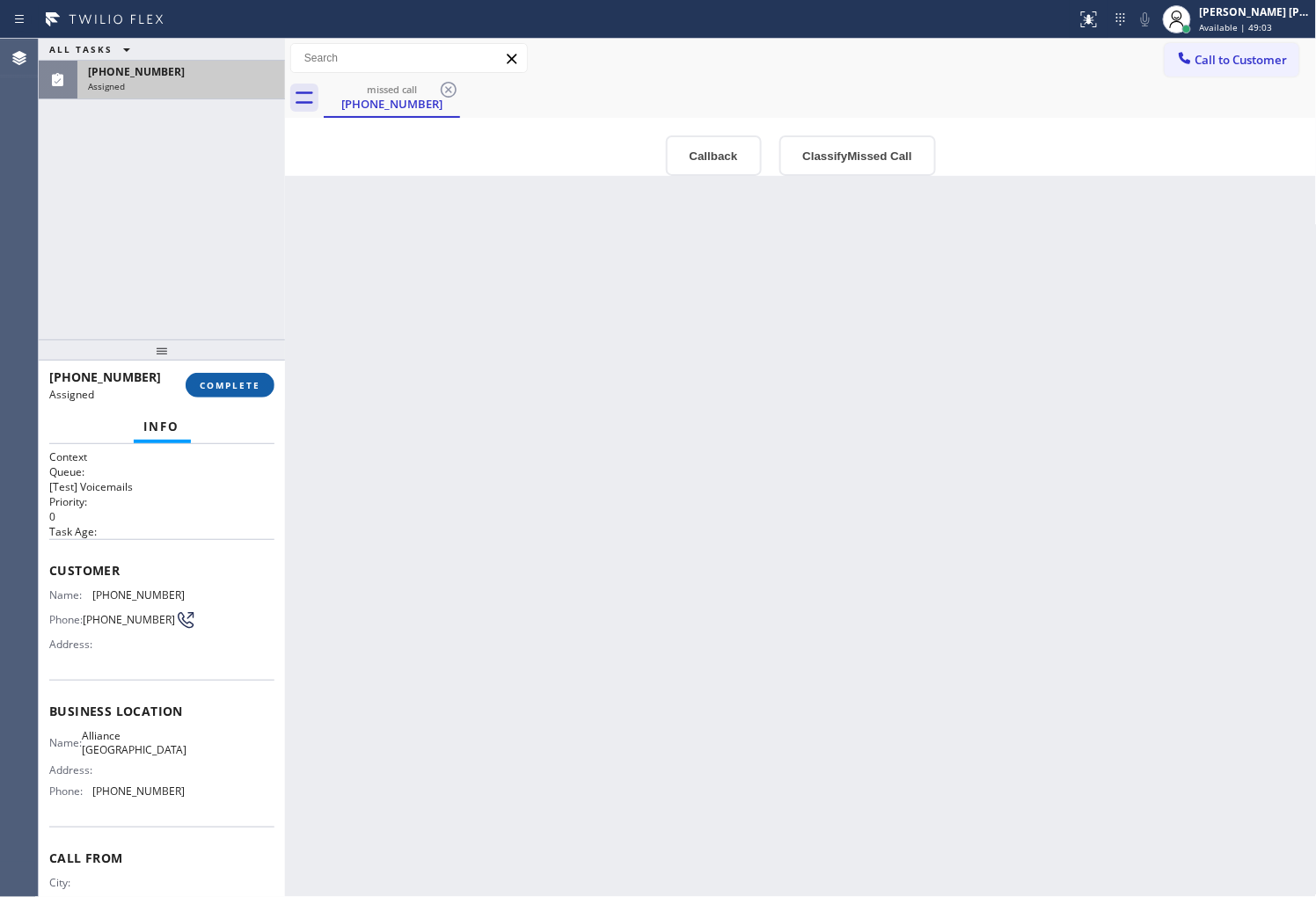
click at [220, 385] on span "COMPLETE" at bounding box center [230, 385] width 60 height 12
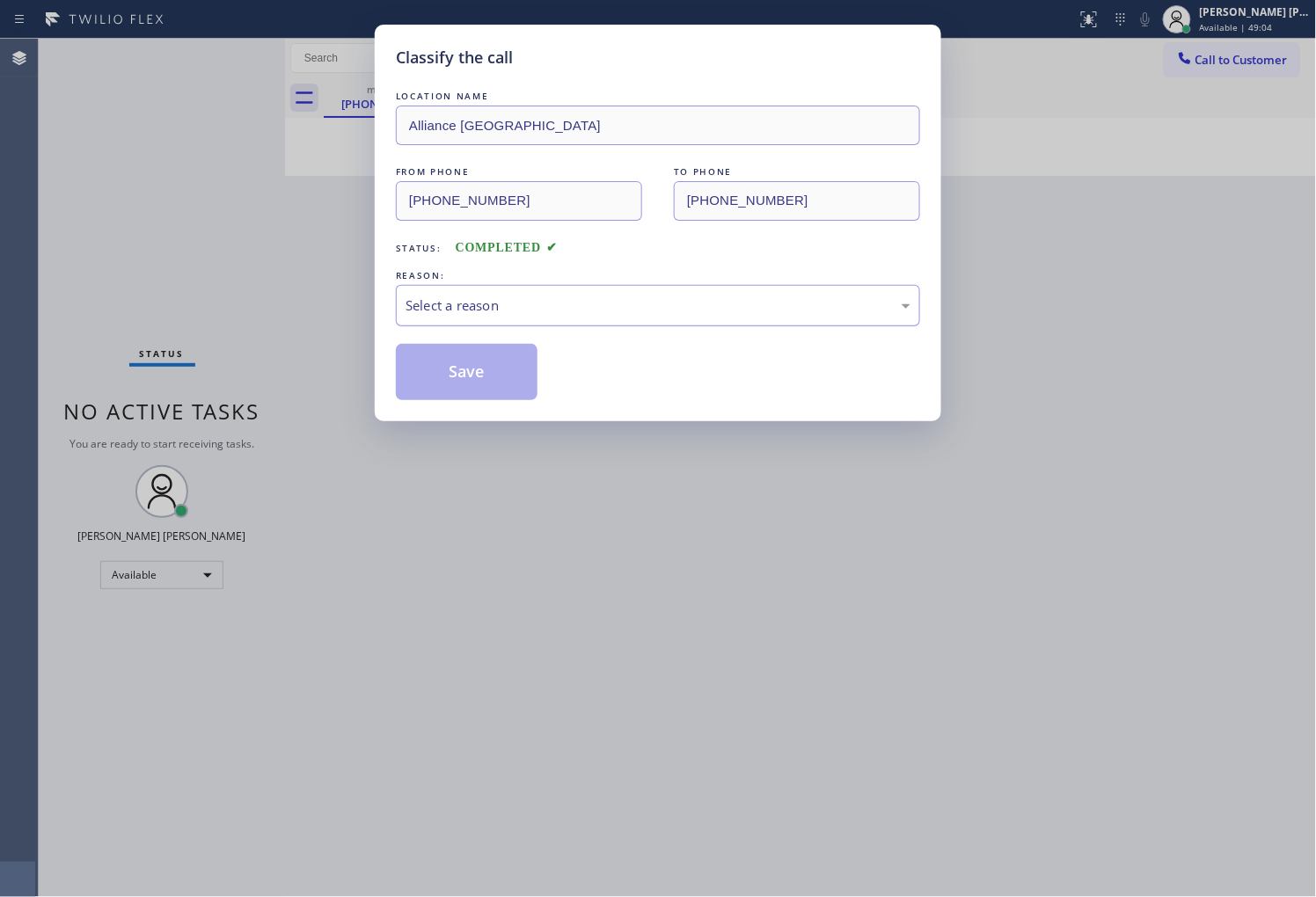
click at [539, 310] on div "Select a reason" at bounding box center [658, 306] width 505 height 20
click at [538, 310] on div "Select a reason" at bounding box center [658, 306] width 505 height 20
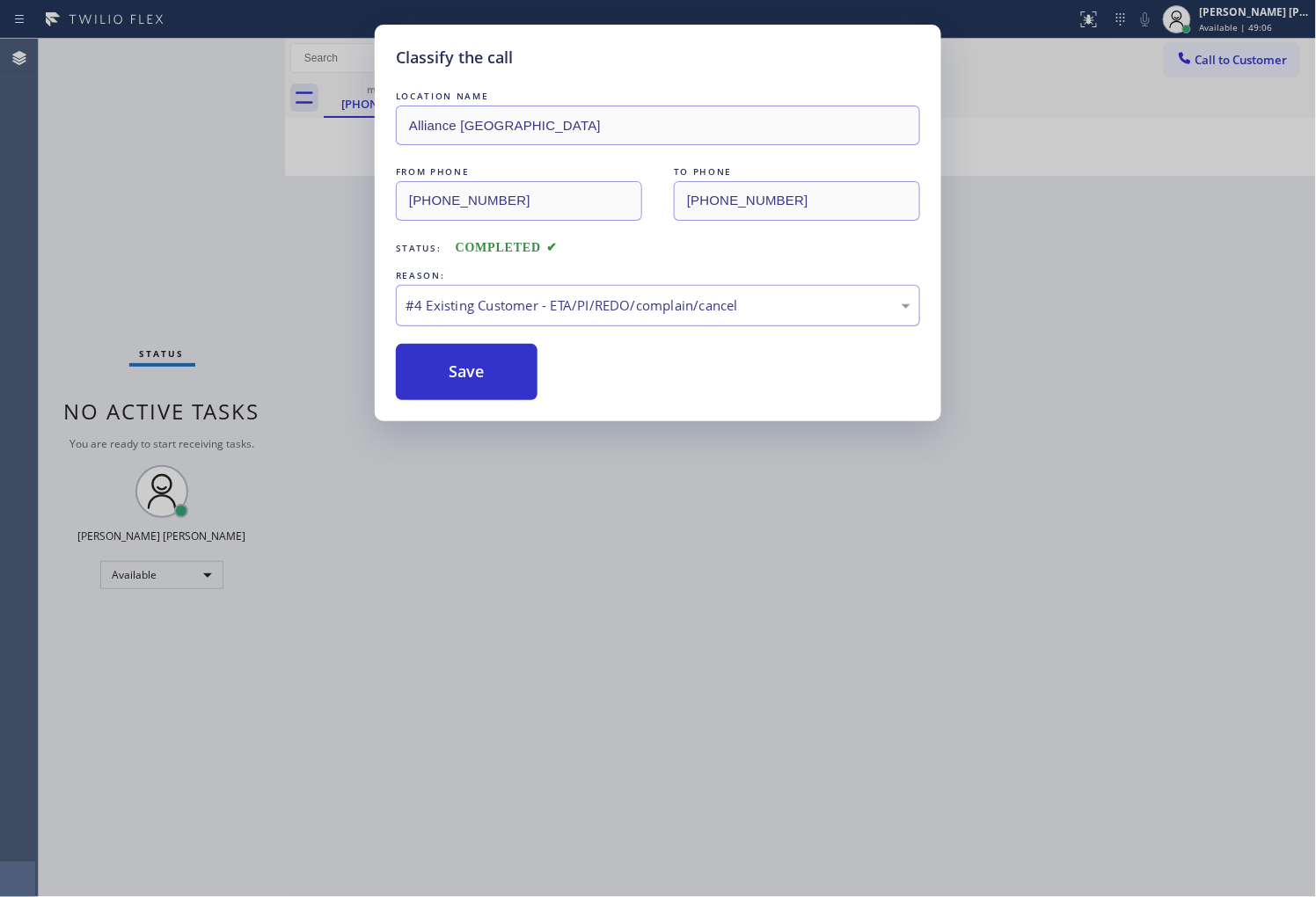
click at [498, 303] on div "#4 Existing Customer - ETA/PI/REDO/complain/cancel" at bounding box center [658, 306] width 505 height 20
click at [473, 376] on button "Save" at bounding box center [467, 372] width 141 height 57
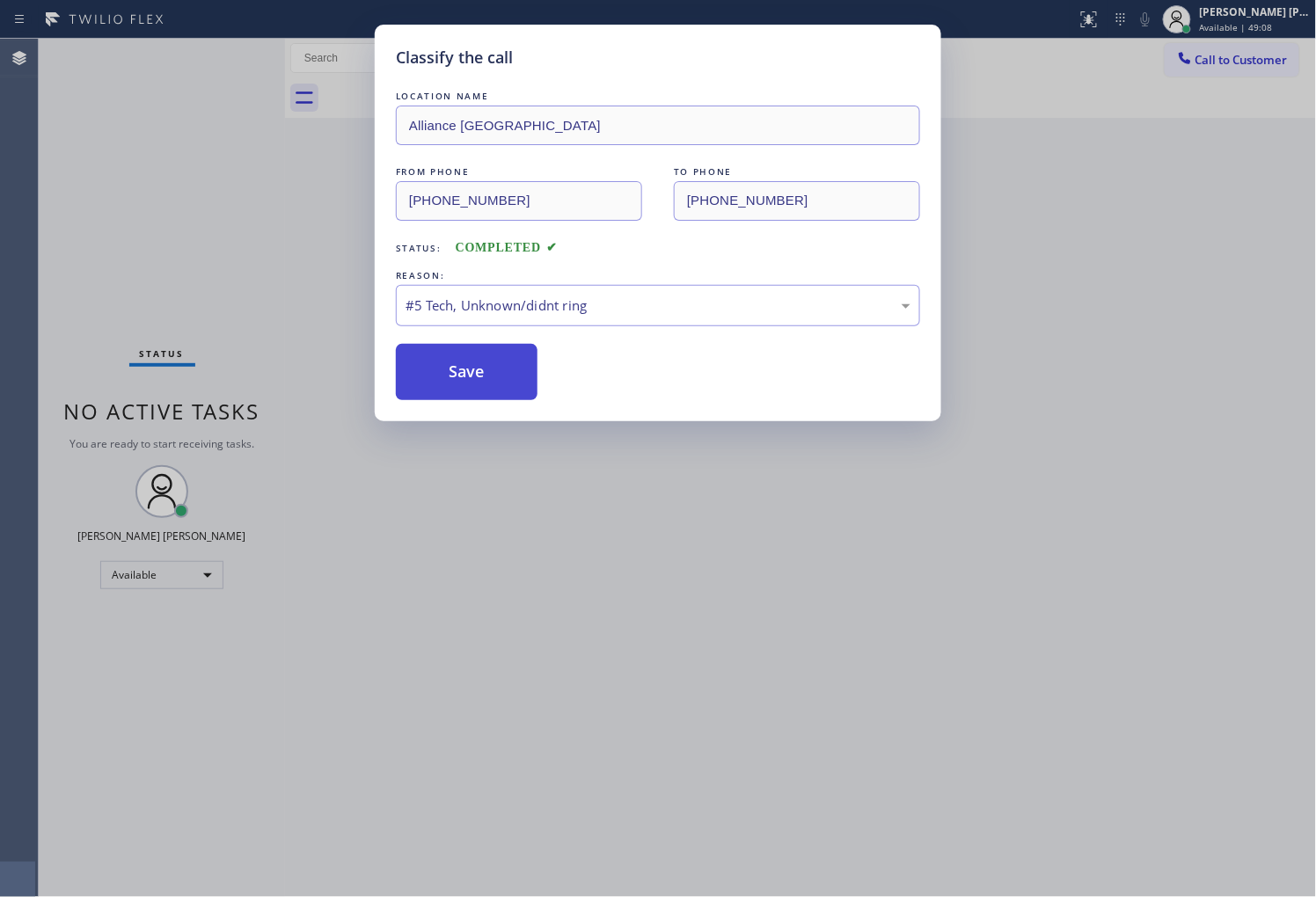
click at [473, 376] on button "Save" at bounding box center [467, 372] width 141 height 57
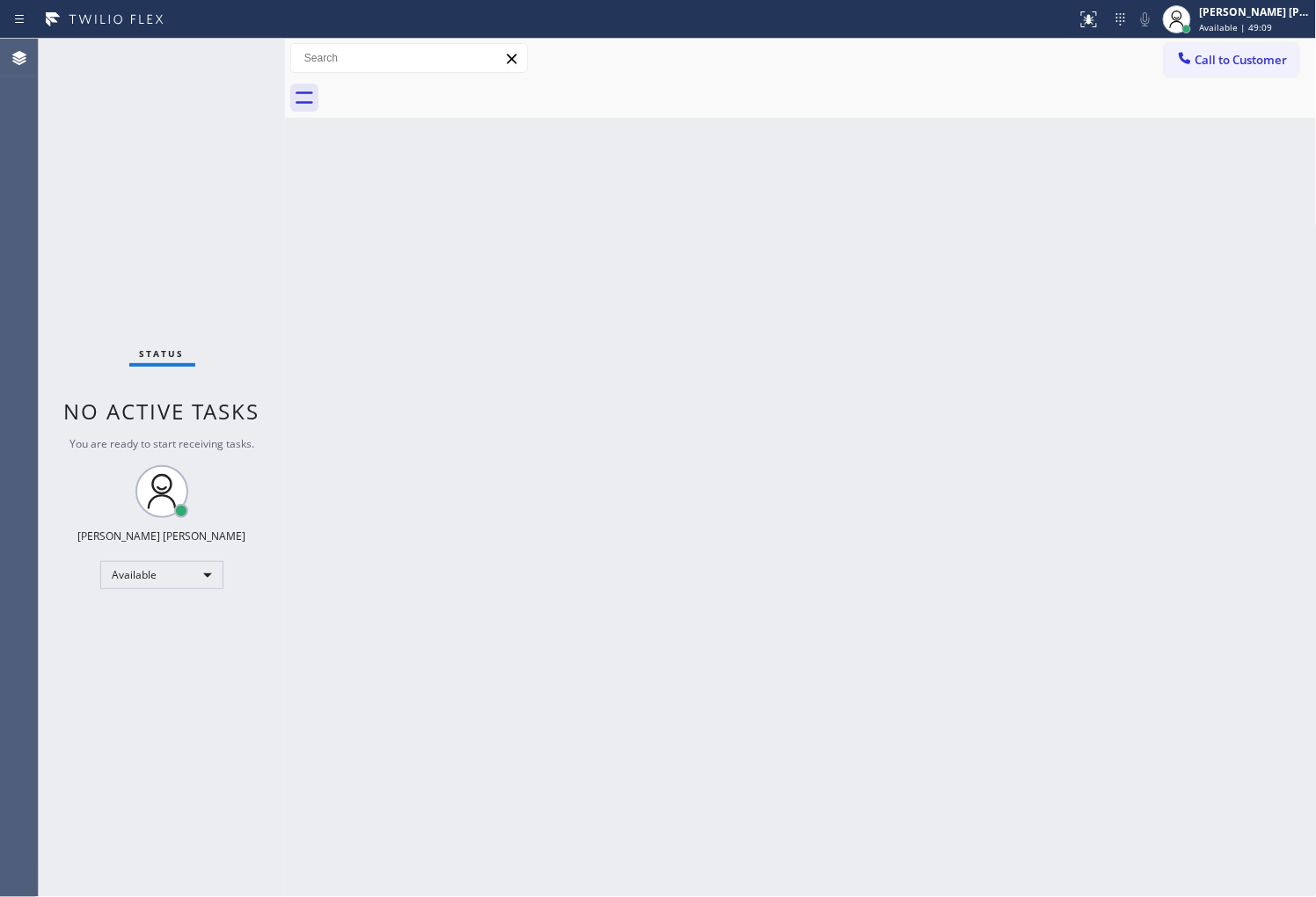
click at [1249, 73] on button "Call to Customer" at bounding box center [1231, 59] width 135 height 33
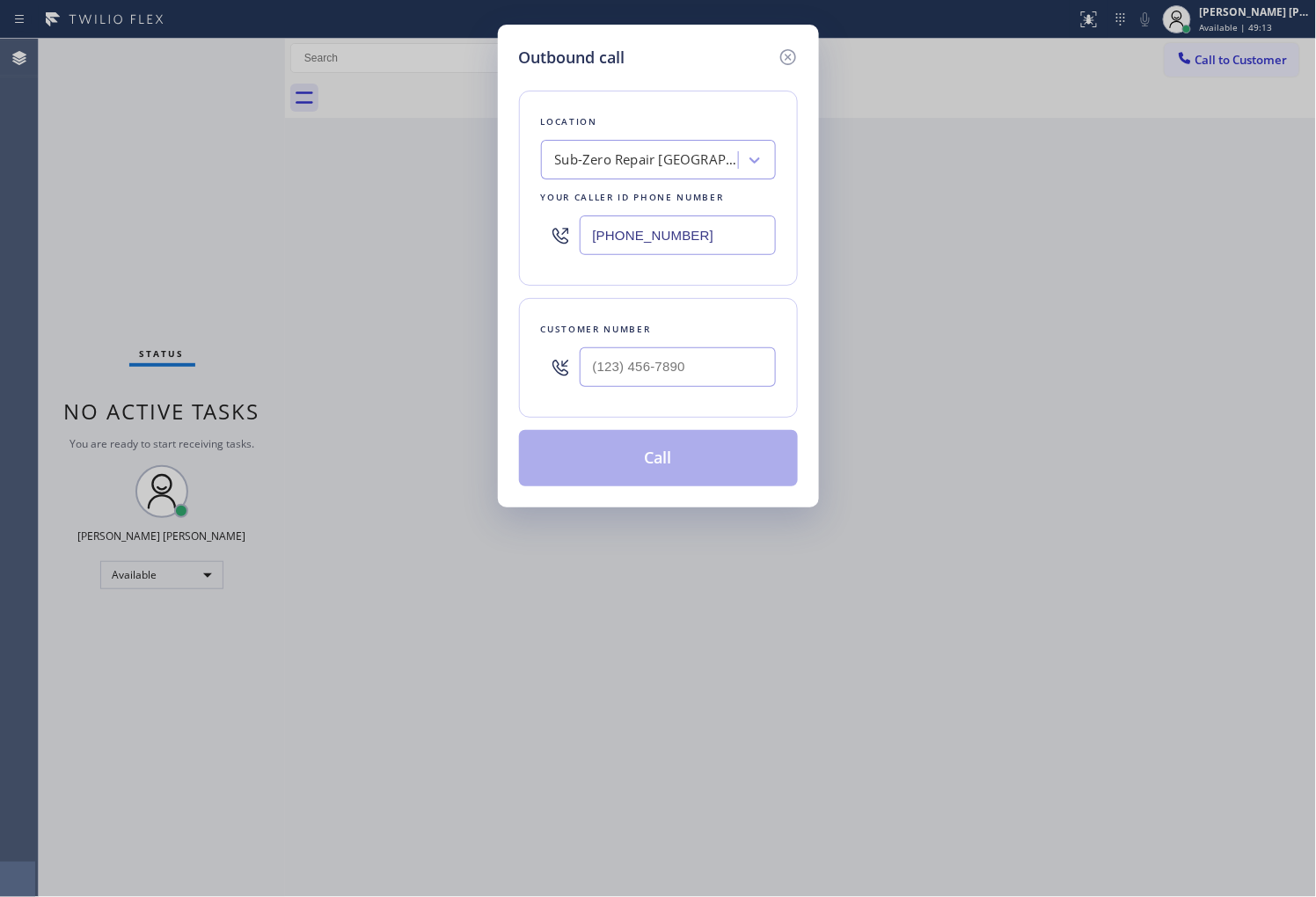
click at [710, 359] on input "text" at bounding box center [677, 367] width 196 height 40
paste input "760) 330-8408"
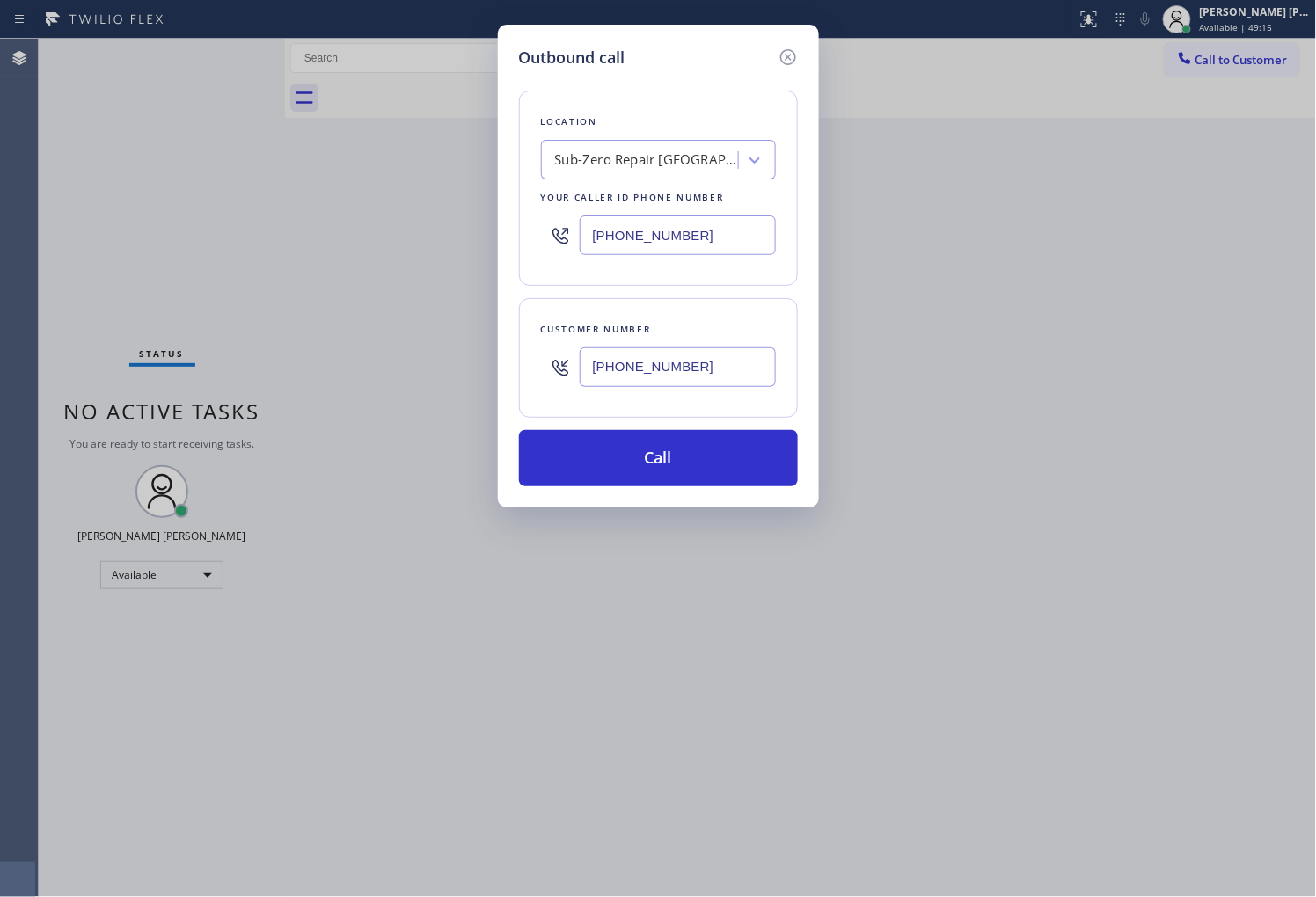
type input "[PHONE_NUMBER]"
click at [651, 227] on input "[PHONE_NUMBER]" at bounding box center [677, 235] width 196 height 40
paste input "60) 452-3787"
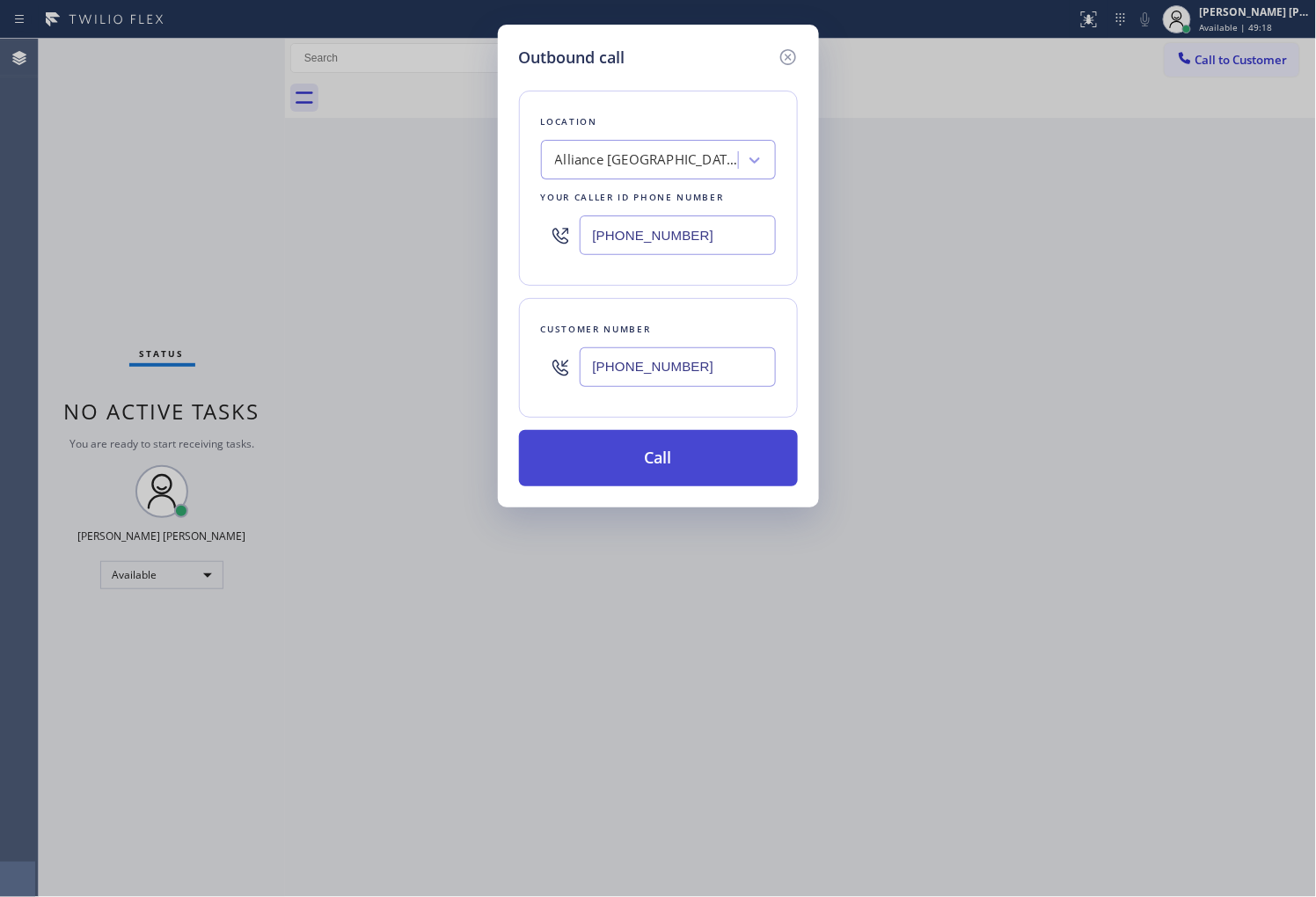
type input "[PHONE_NUMBER]"
click at [709, 443] on button "Call" at bounding box center [658, 457] width 279 height 57
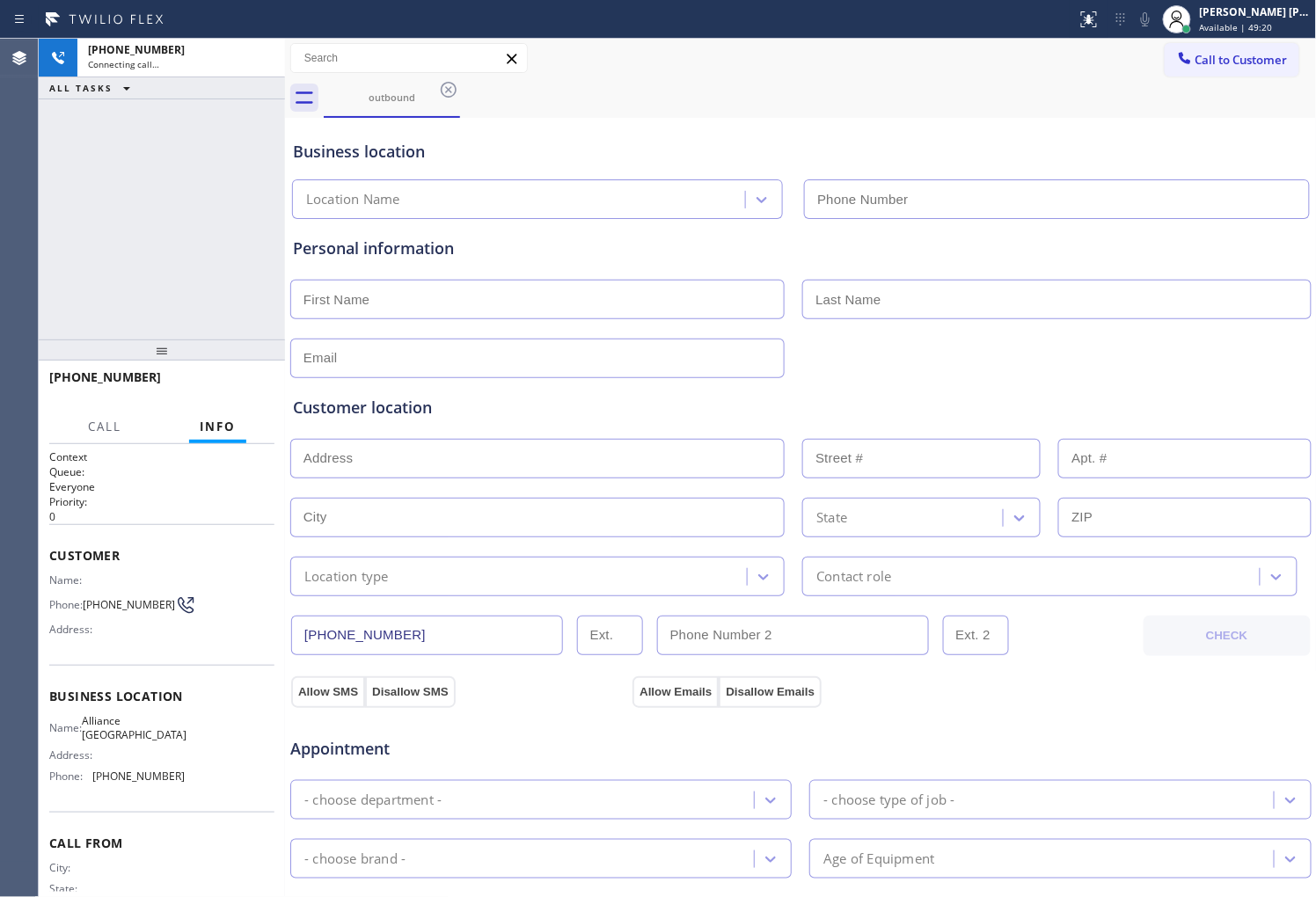
type input "[PHONE_NUMBER]"
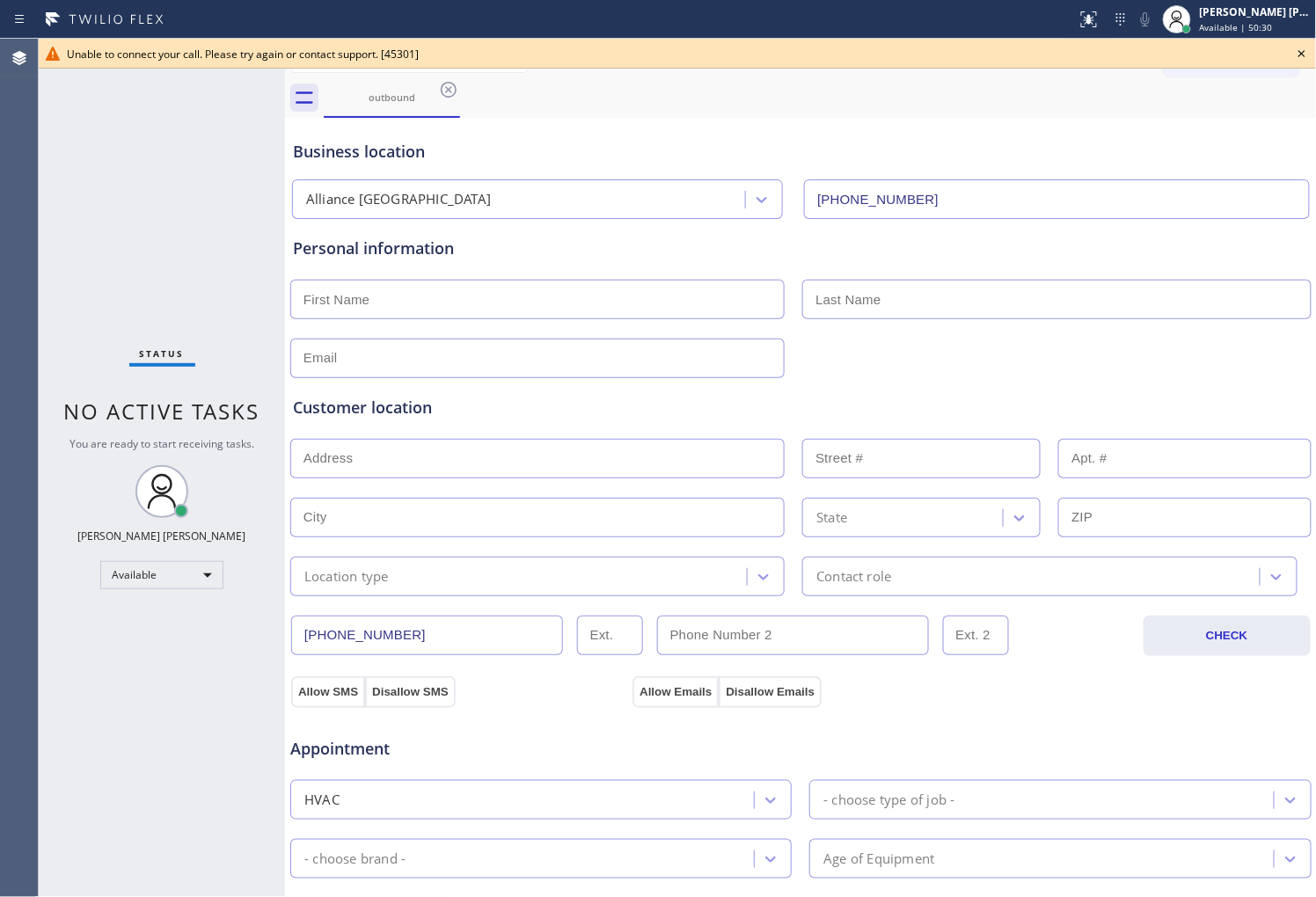
click at [0, 272] on div "Agent Desktop" at bounding box center [19, 468] width 38 height 858
click at [1302, 53] on icon at bounding box center [1302, 54] width 7 height 7
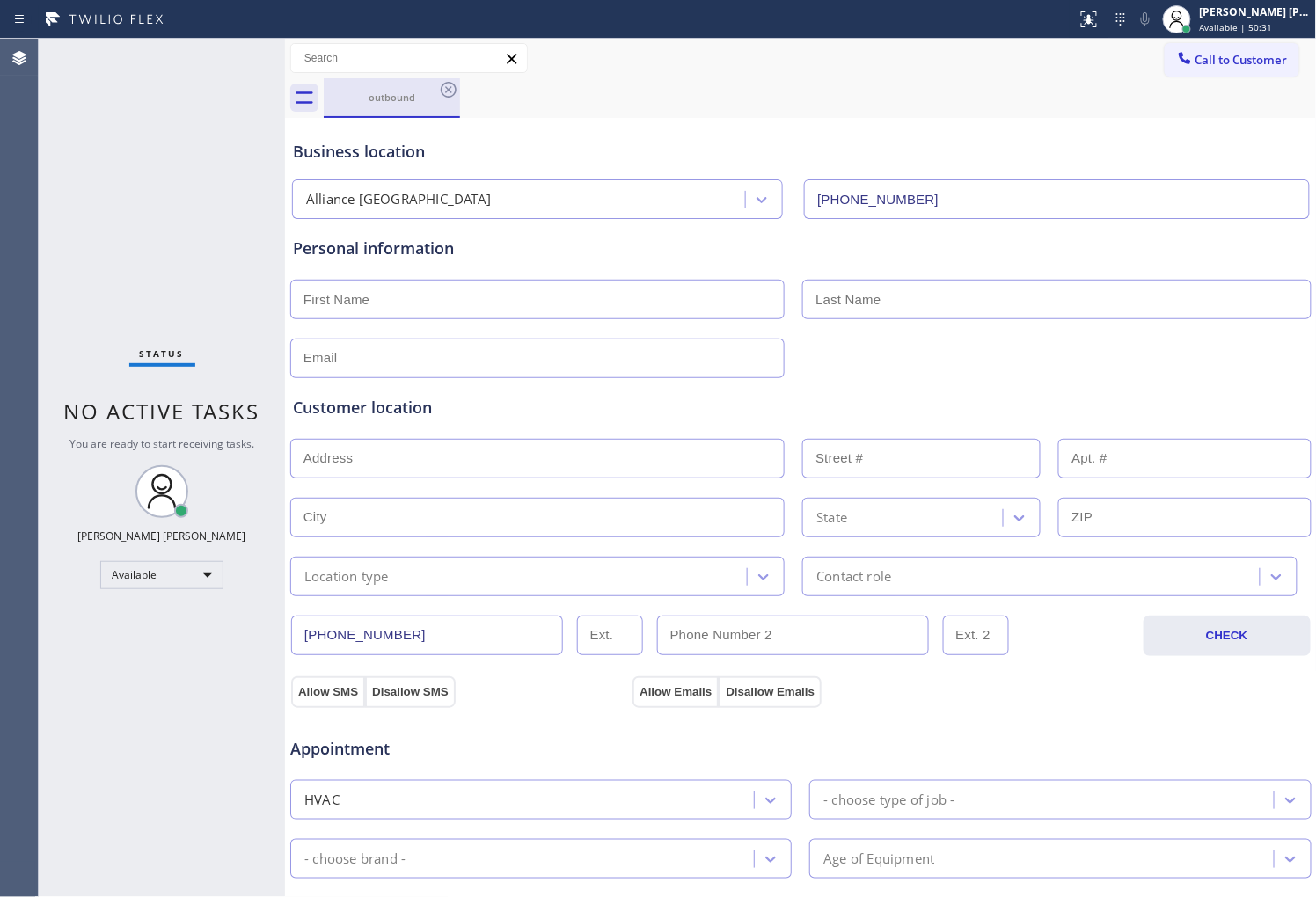
click at [400, 109] on div "outbound" at bounding box center [392, 97] width 133 height 38
drag, startPoint x: 437, startPoint y: 94, endPoint x: 450, endPoint y: 89, distance: 13.9
click at [438, 94] on icon at bounding box center [448, 89] width 21 height 21
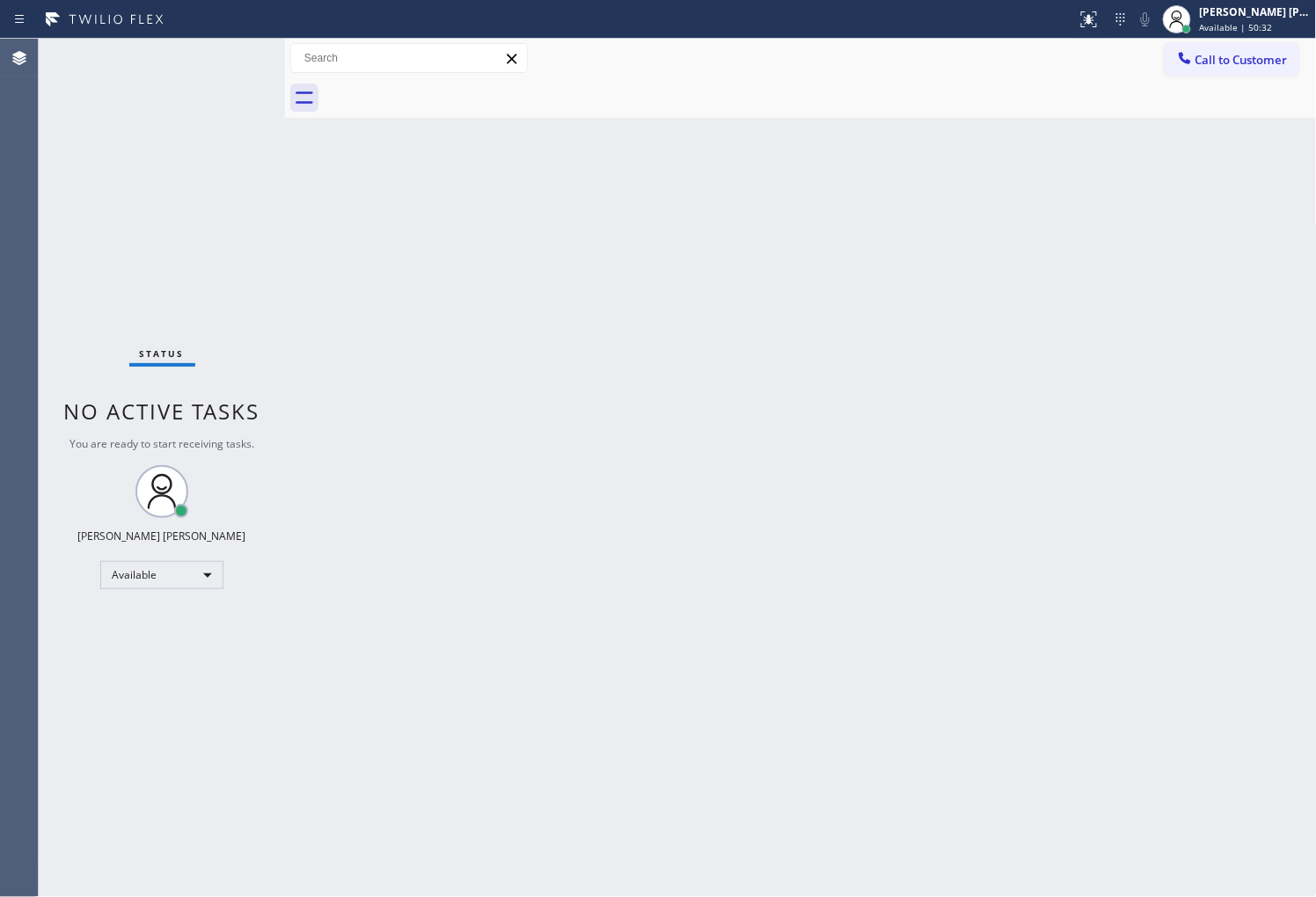
click at [450, 89] on div at bounding box center [820, 98] width 993 height 40
click at [0, 446] on div "Agent Desktop" at bounding box center [19, 468] width 38 height 858
click at [0, 321] on div "Agent Desktop" at bounding box center [19, 468] width 38 height 858
click at [1224, 68] on button "Call to Customer" at bounding box center [1231, 59] width 135 height 33
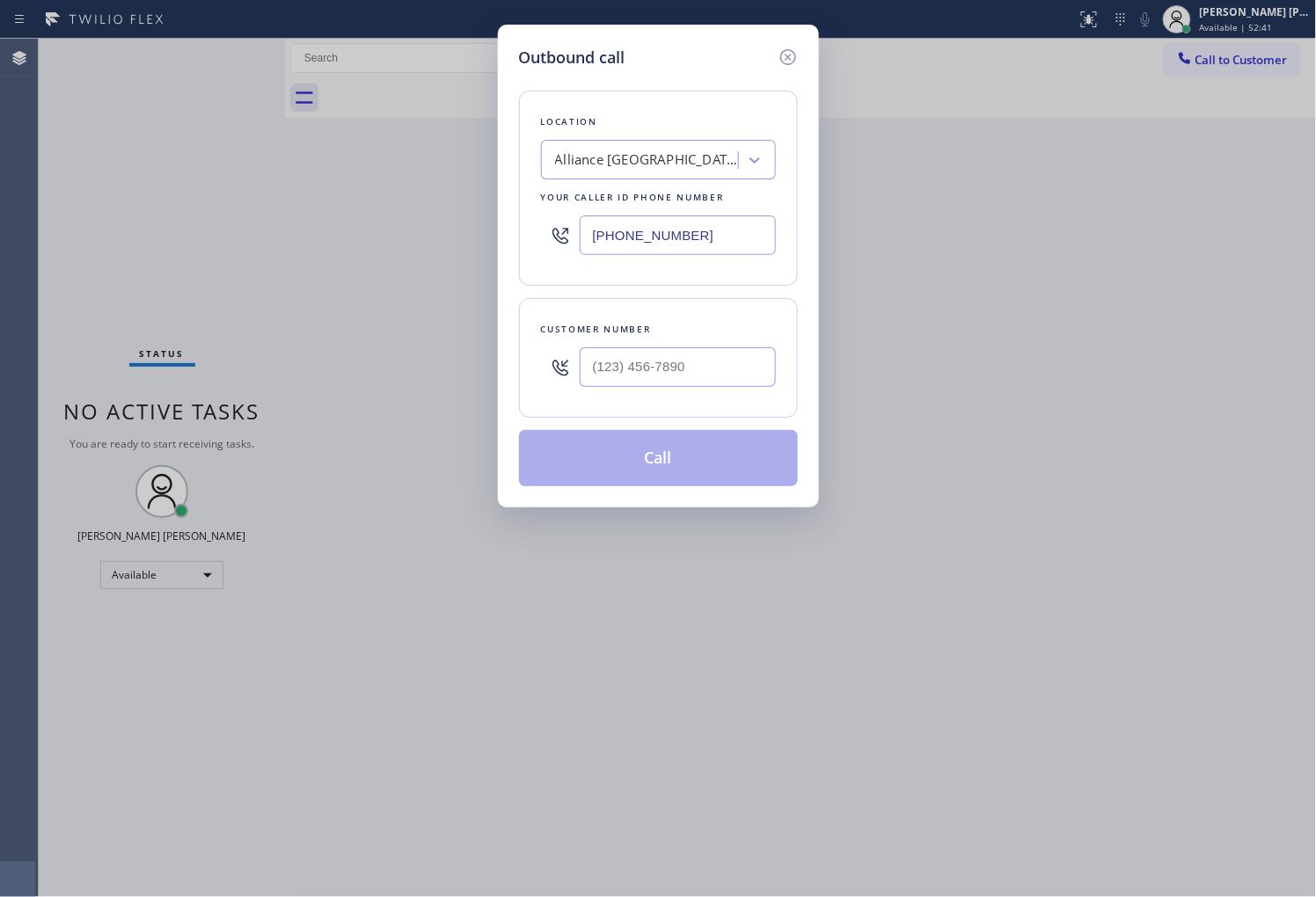
click at [622, 244] on input "[PHONE_NUMBER]" at bounding box center [677, 235] width 196 height 40
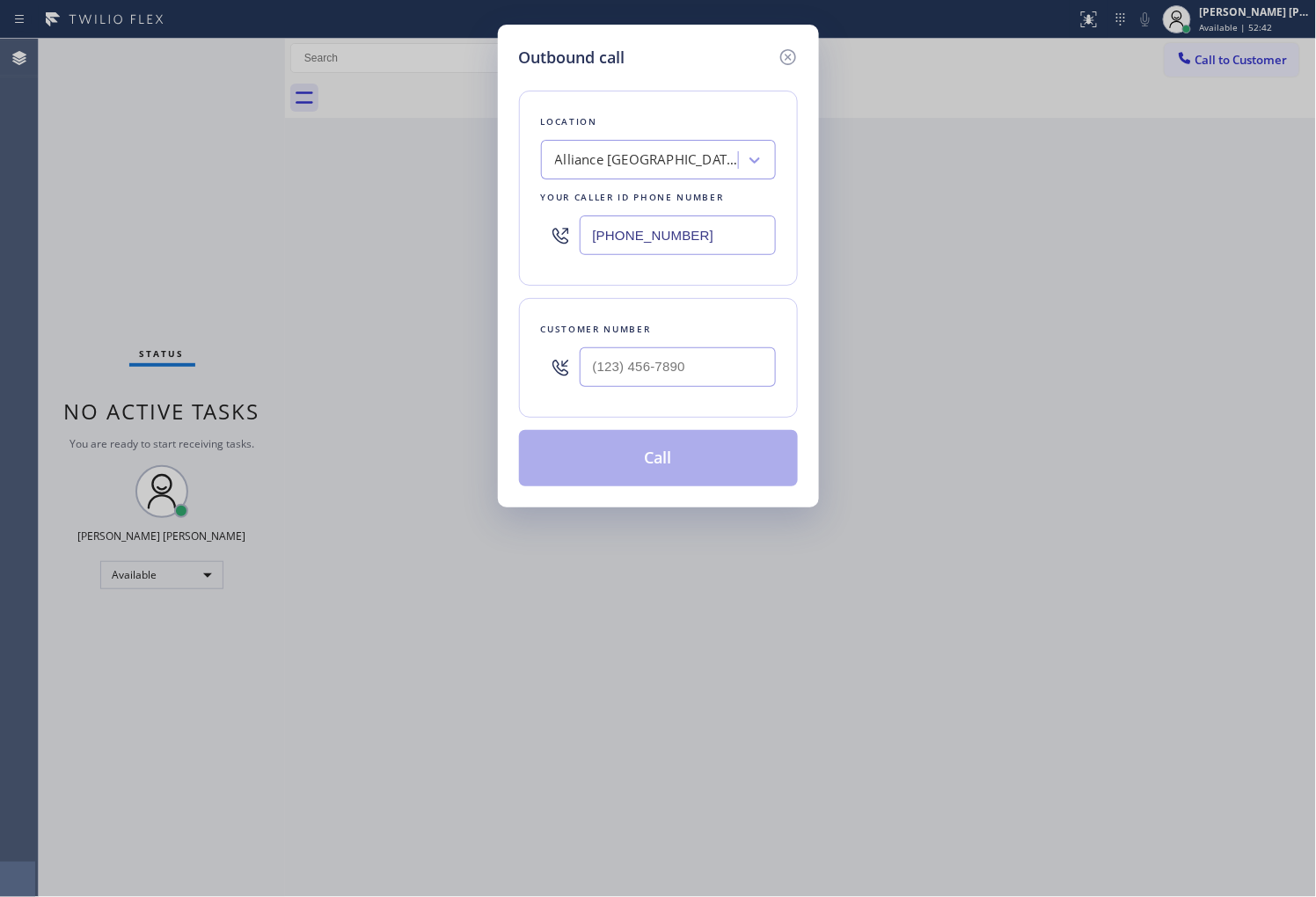
paste input "844) 988-0068"
type input "[PHONE_NUMBER]"
click at [695, 358] on input "text" at bounding box center [677, 367] width 196 height 40
paste input "661) 857-2244"
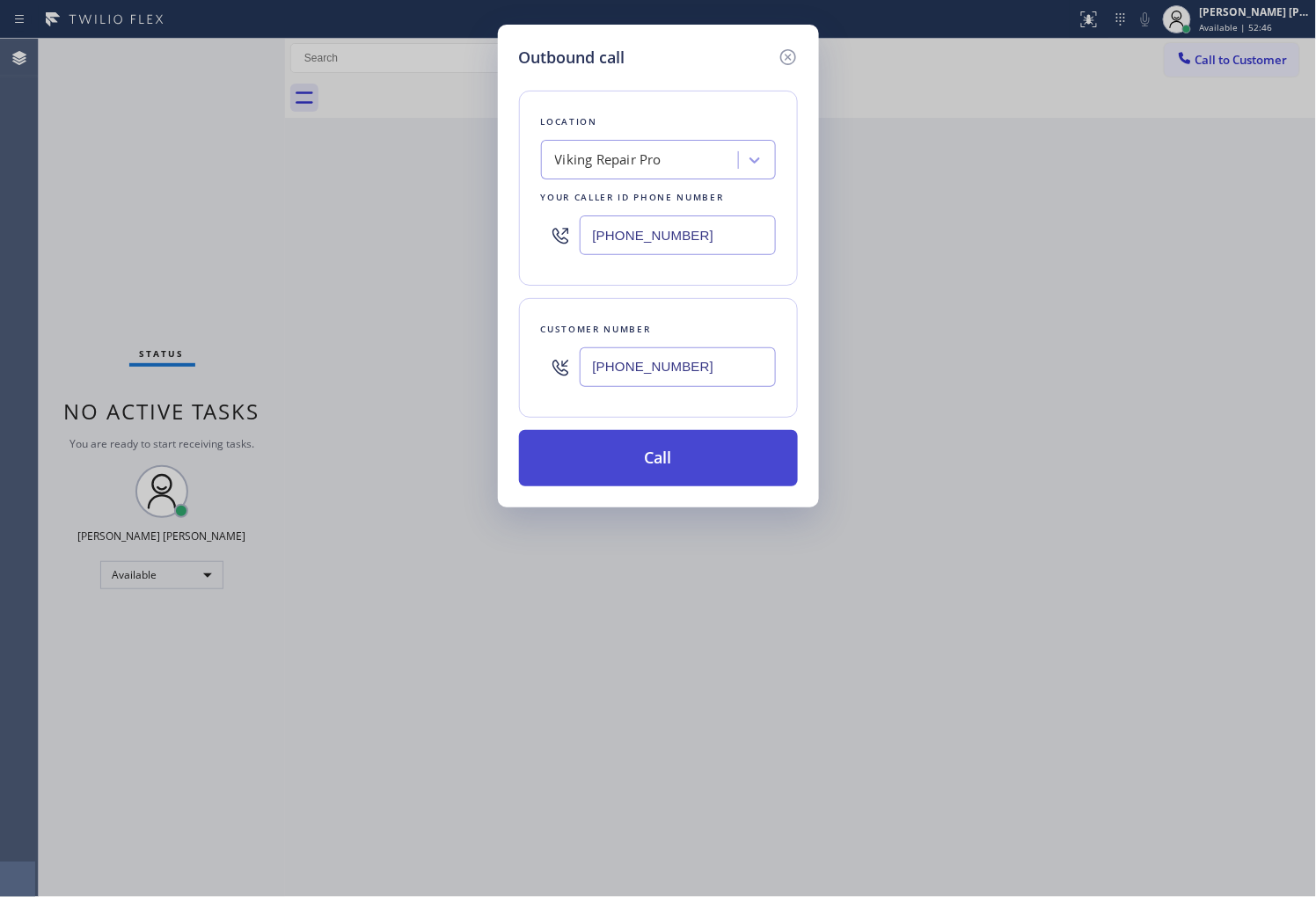
type input "[PHONE_NUMBER]"
click at [687, 471] on button "Call" at bounding box center [658, 457] width 279 height 57
click at [696, 455] on button "Call" at bounding box center [658, 457] width 279 height 57
click at [828, 73] on div "Outbound call Location Viking Repair Pro Your caller id phone number [PHONE_NUM…" at bounding box center [658, 448] width 1316 height 897
click at [741, 477] on button "Call" at bounding box center [658, 457] width 279 height 57
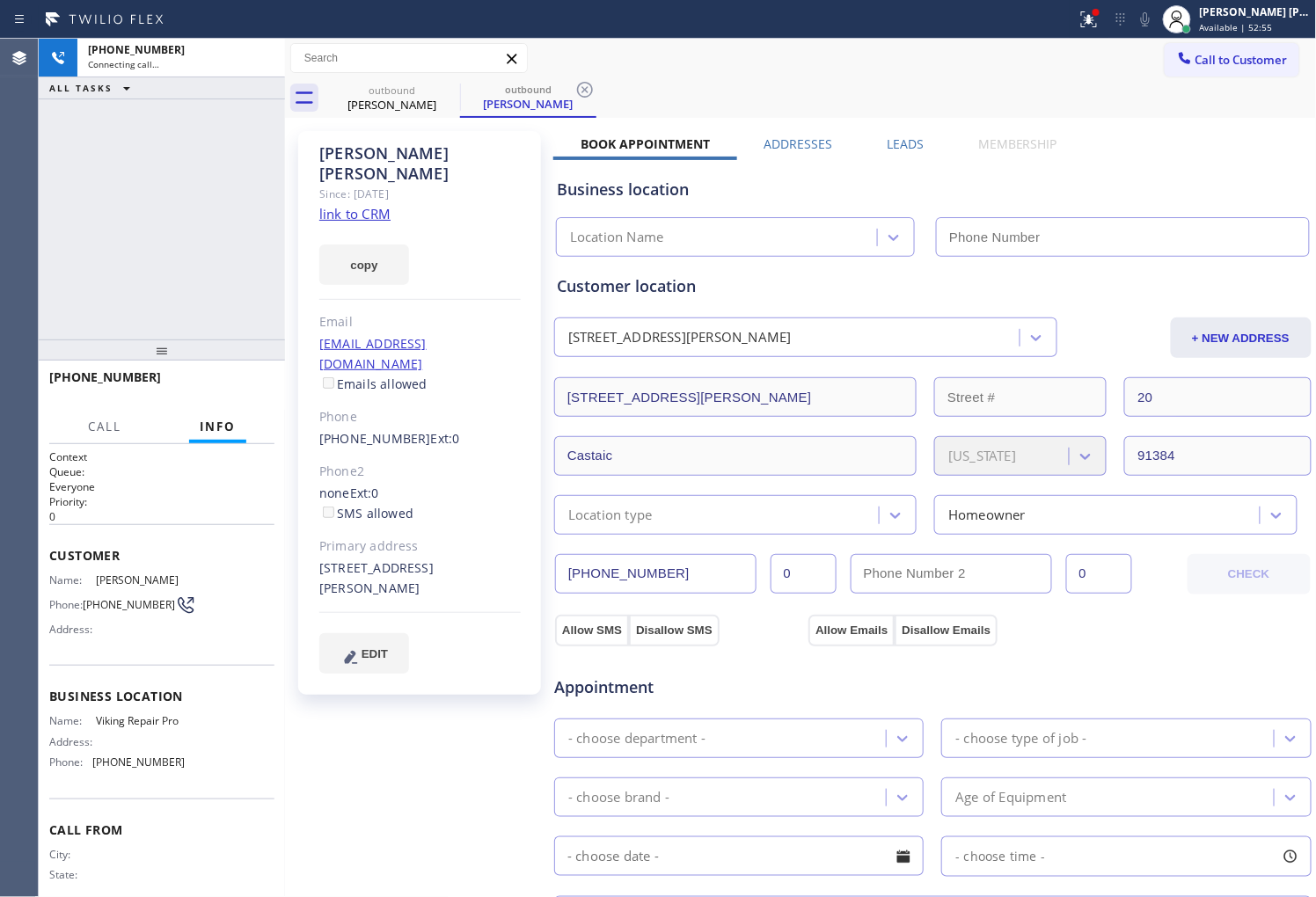
click at [366, 153] on div "[PERSON_NAME]" at bounding box center [419, 164] width 202 height 41
drag, startPoint x: 1110, startPoint y: 22, endPoint x: 1110, endPoint y: 48, distance: 26.0
click at [1097, 22] on icon at bounding box center [1088, 19] width 16 height 16
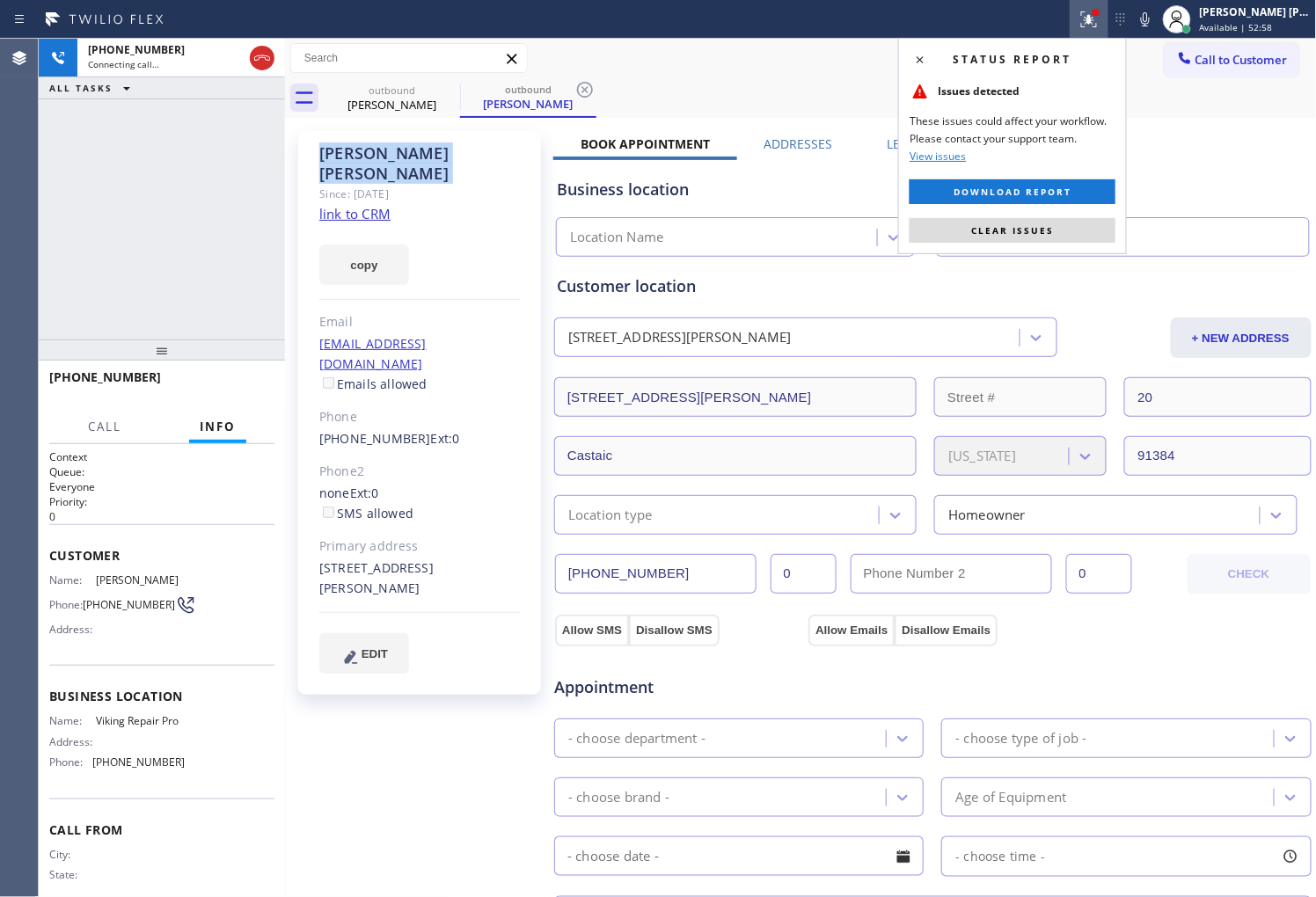
click at [1018, 215] on div "Status report Issues detected These issues could affect your workflow. Please c…" at bounding box center [1013, 146] width 229 height 217
type input "[PHONE_NUMBER]"
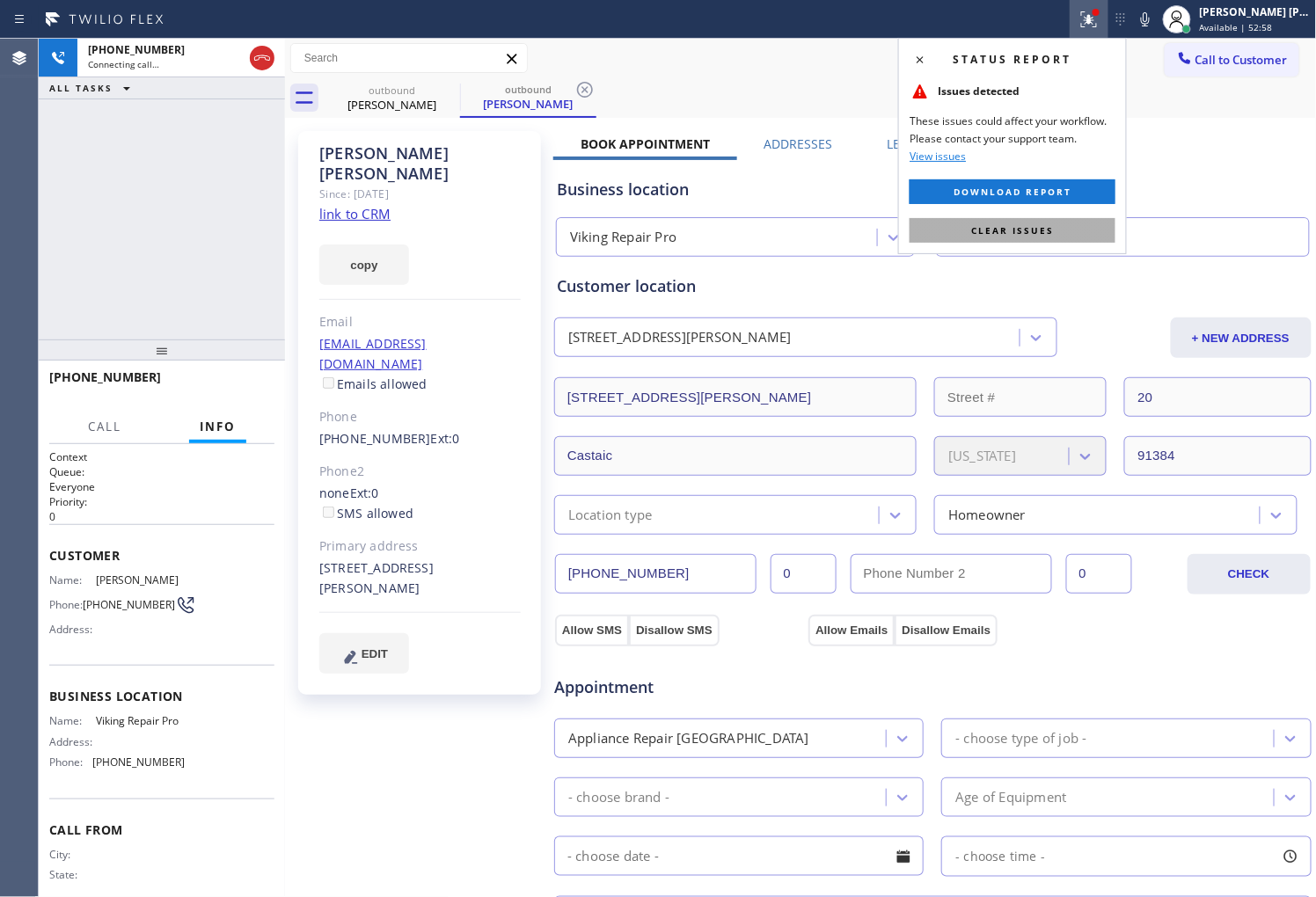
click at [1014, 230] on span "Clear issues" at bounding box center [1012, 230] width 83 height 12
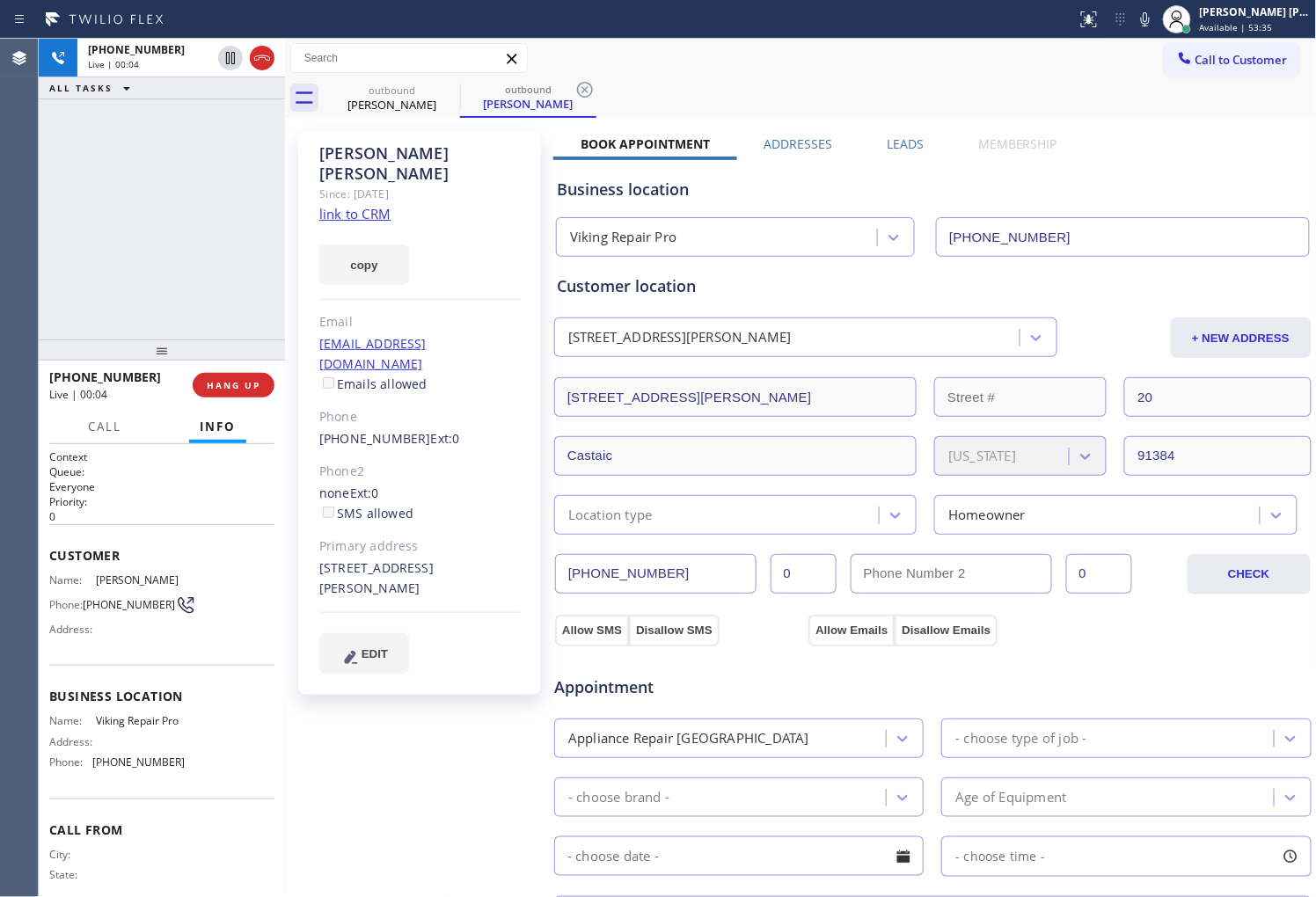
click at [0, 325] on div "Agent Desktop" at bounding box center [19, 468] width 38 height 858
click at [256, 67] on icon at bounding box center [261, 58] width 21 height 21
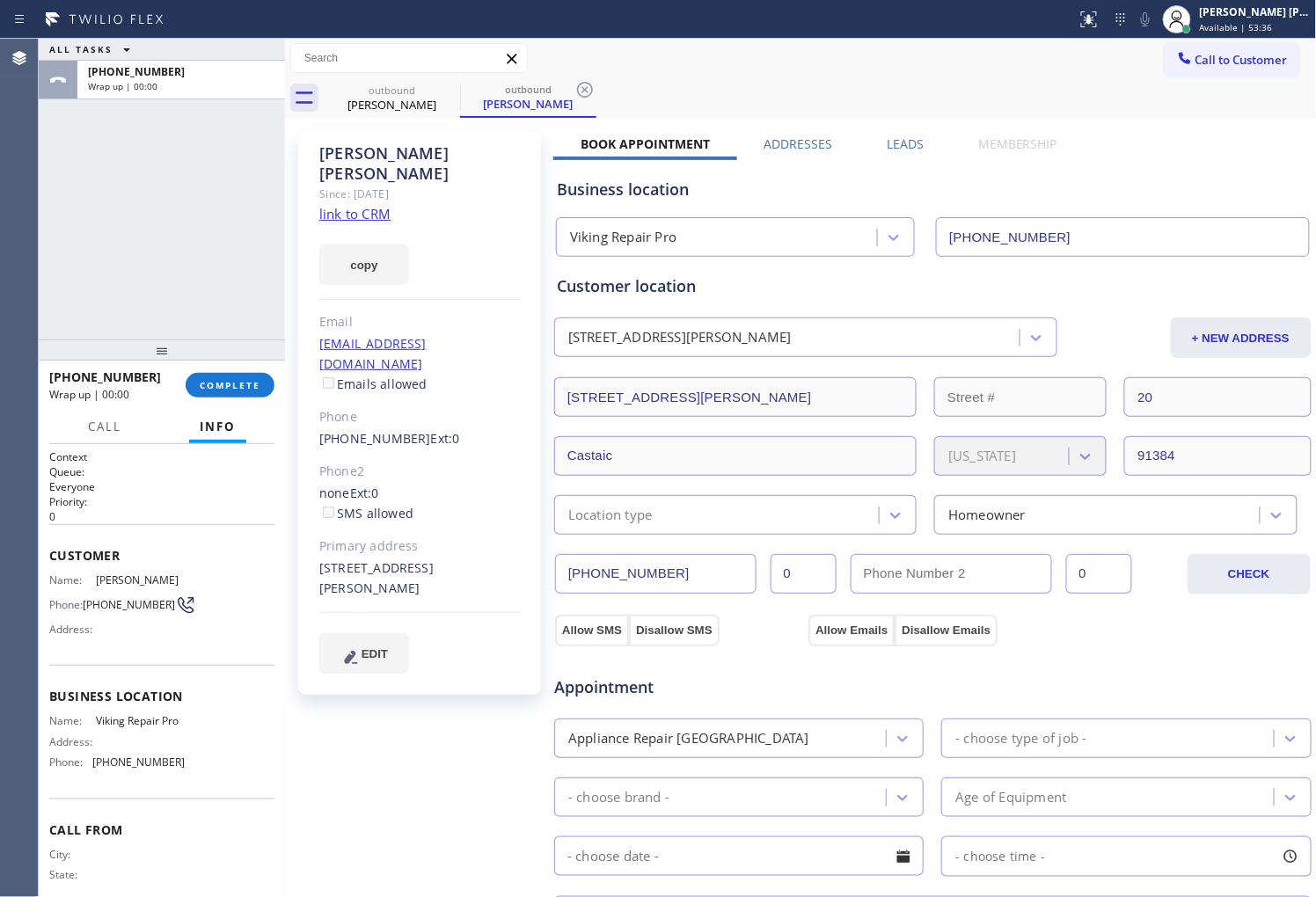
click at [902, 138] on label "Leads" at bounding box center [905, 144] width 37 height 17
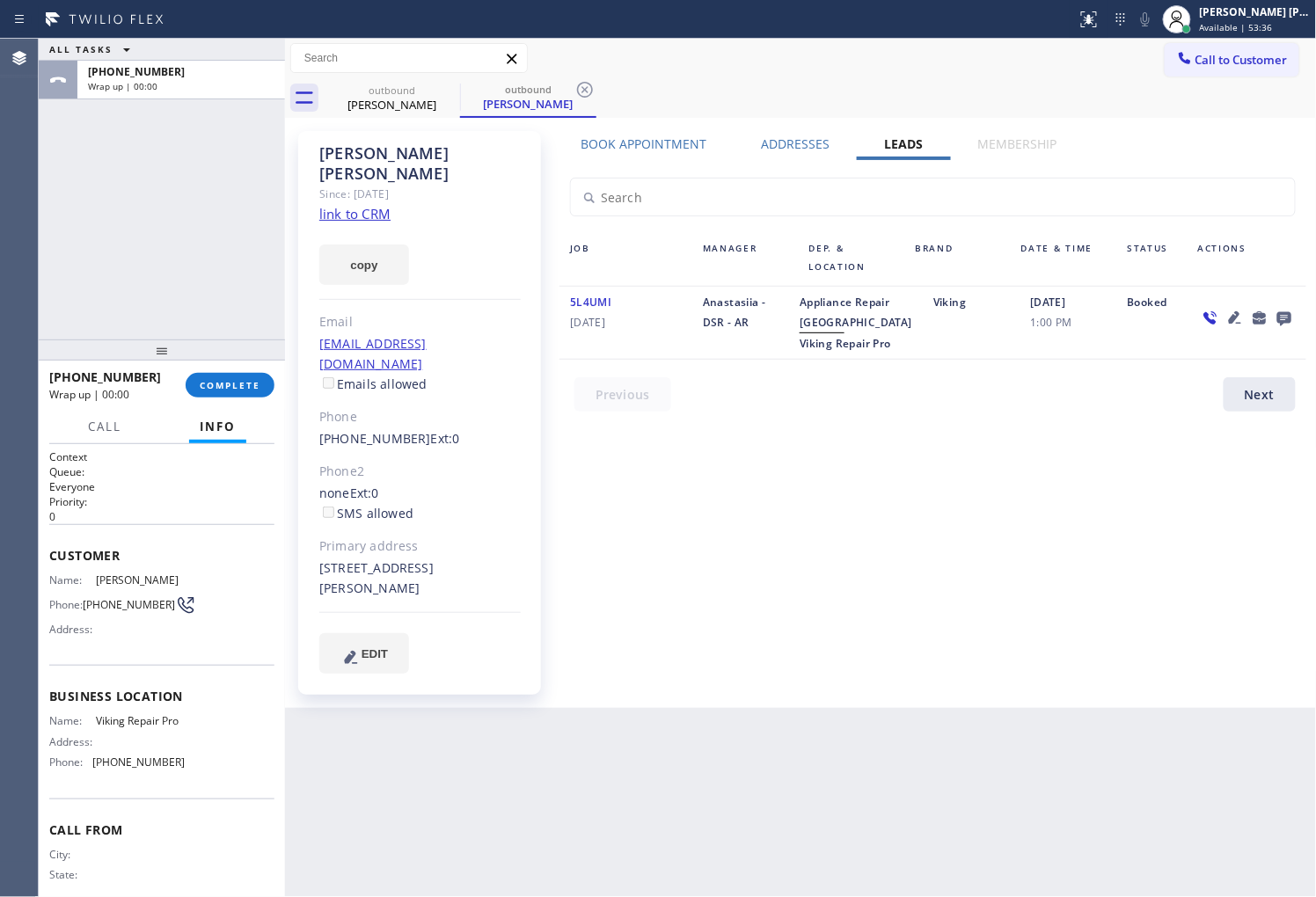
click at [902, 138] on label "Leads" at bounding box center [904, 144] width 39 height 17
click at [1287, 320] on icon at bounding box center [1283, 319] width 14 height 14
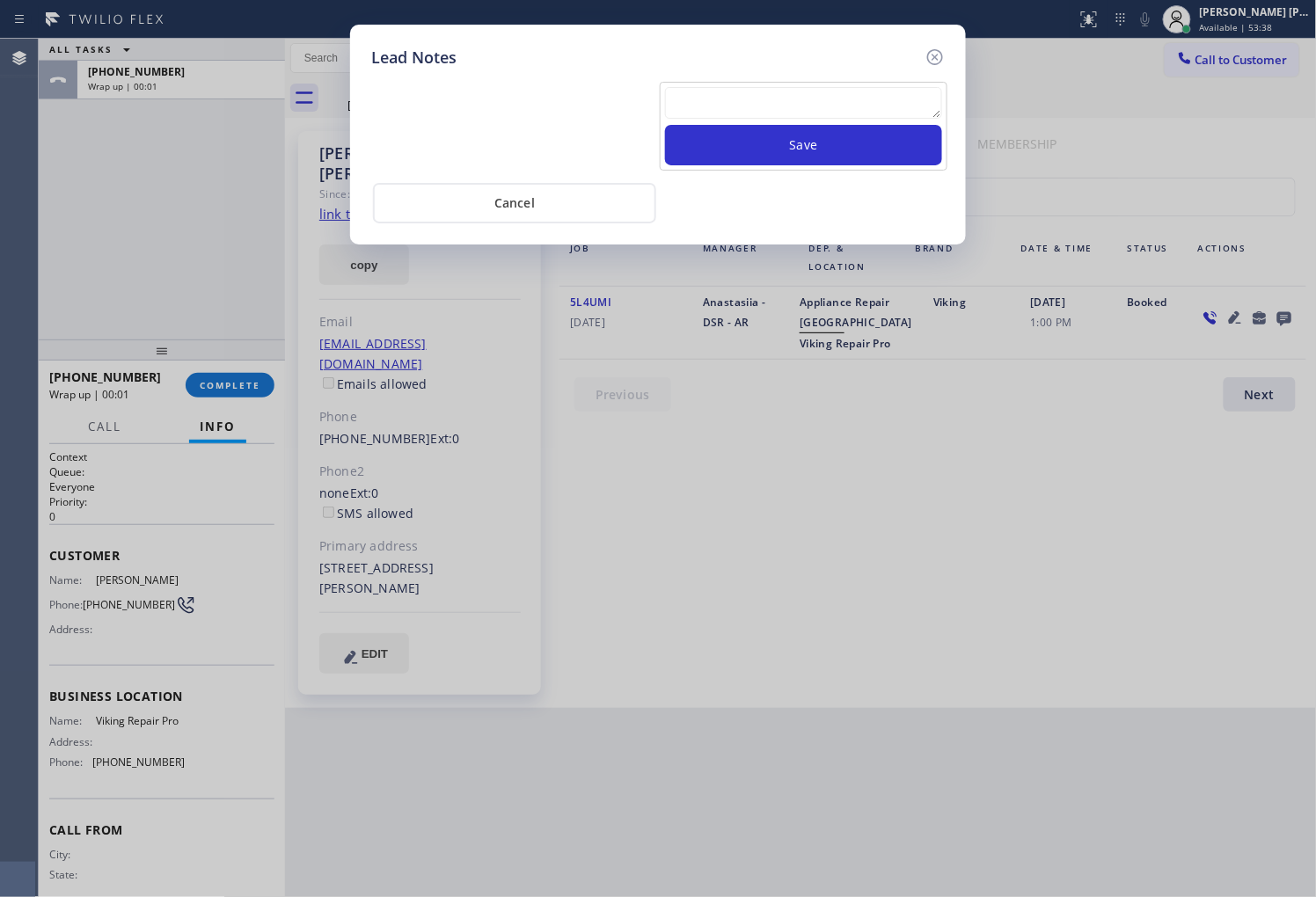
click at [889, 119] on div at bounding box center [804, 106] width 277 height 38
click at [886, 111] on textarea at bounding box center [804, 103] width 277 height 32
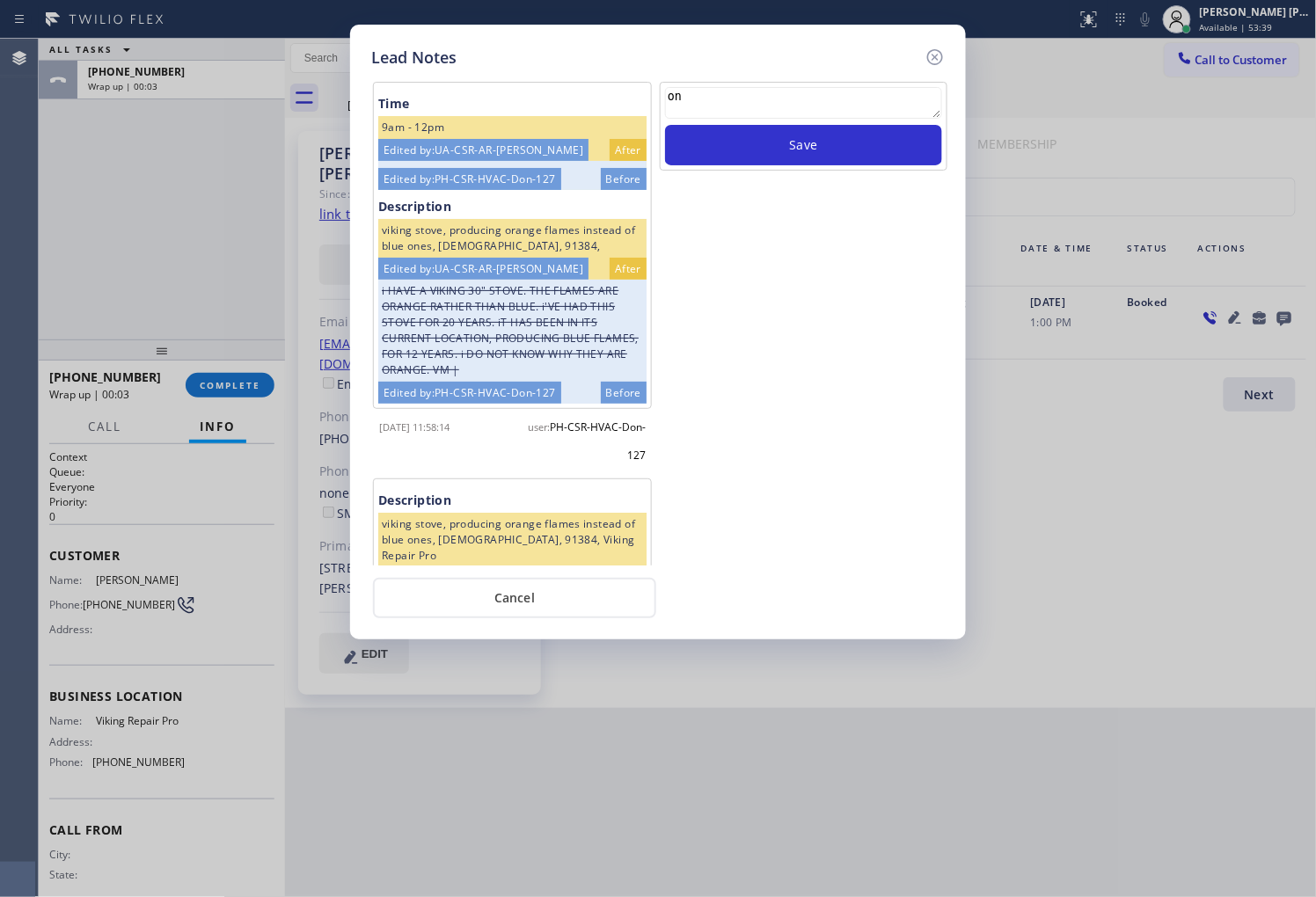
type textarea "o"
type textarea "no ans"
click at [859, 138] on button "Save" at bounding box center [804, 145] width 277 height 41
click at [938, 59] on icon at bounding box center [935, 57] width 21 height 21
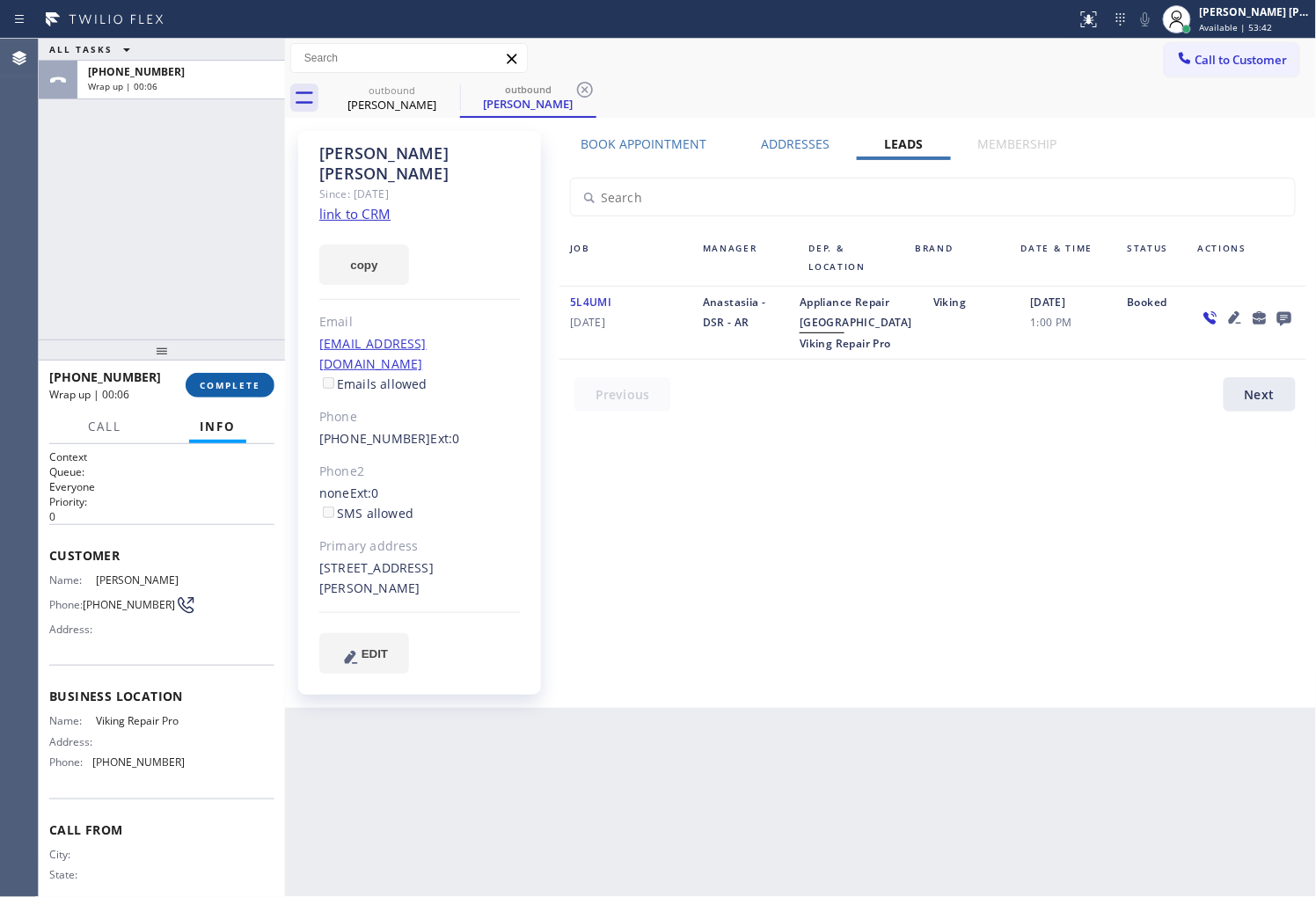
click at [261, 381] on button "COMPLETE" at bounding box center [231, 385] width 89 height 24
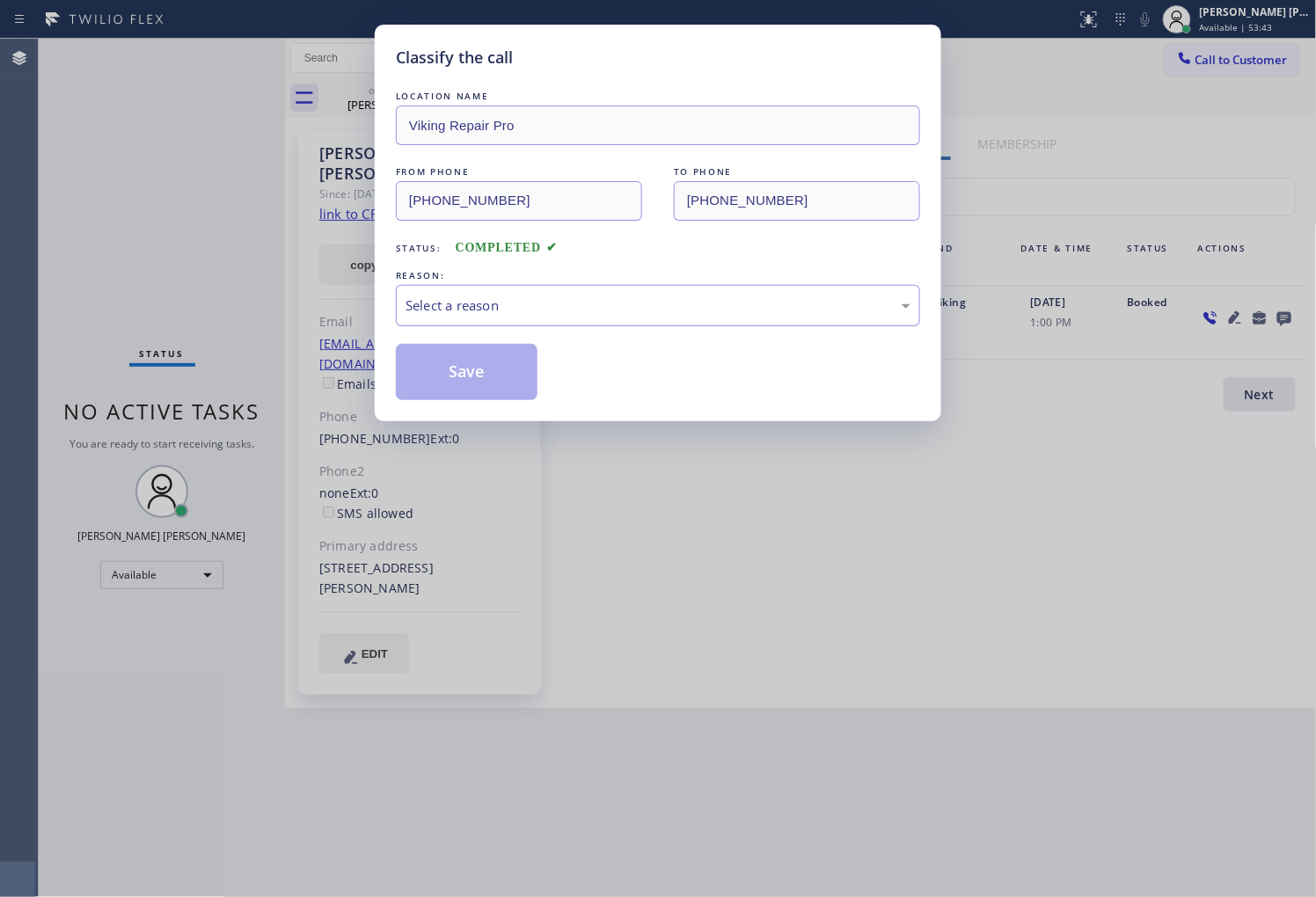
click at [575, 311] on div "Select a reason" at bounding box center [658, 306] width 505 height 20
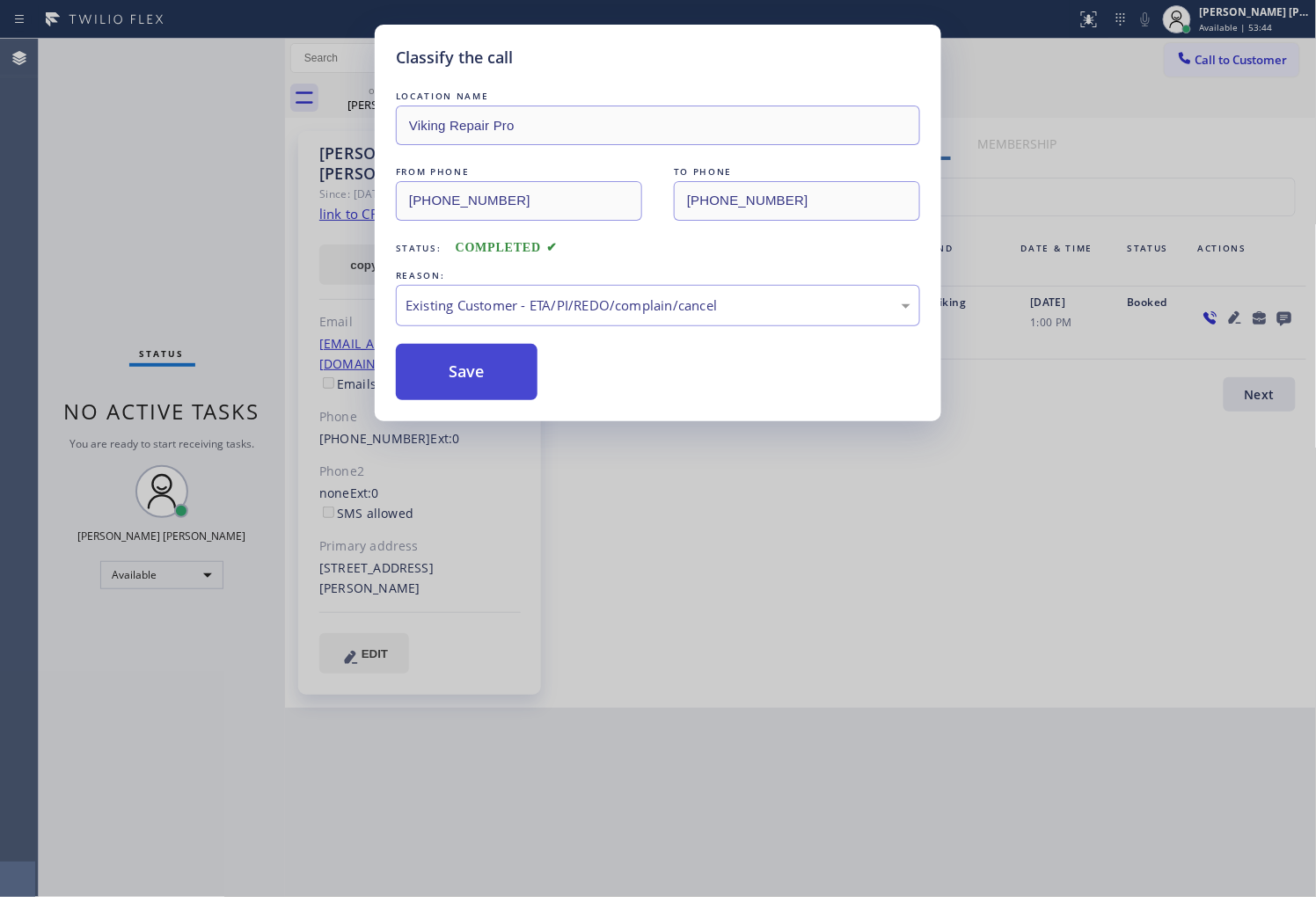
click at [469, 370] on button "Save" at bounding box center [467, 372] width 141 height 57
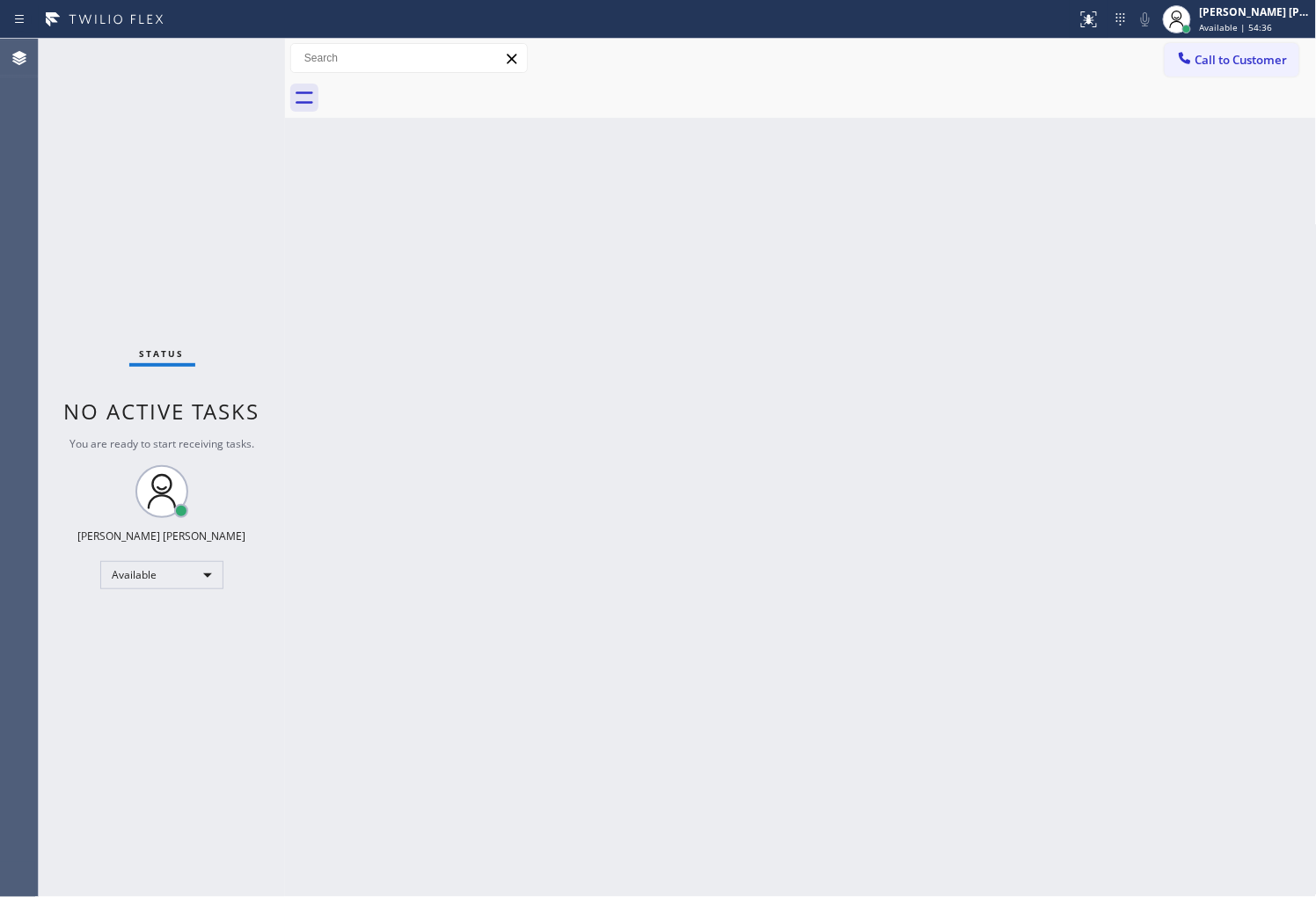
click at [0, 350] on div "Agent Desktop" at bounding box center [19, 468] width 38 height 858
click at [4, 332] on div "Agent Desktop" at bounding box center [19, 468] width 38 height 858
click at [1219, 72] on button "Call to Customer" at bounding box center [1231, 59] width 135 height 33
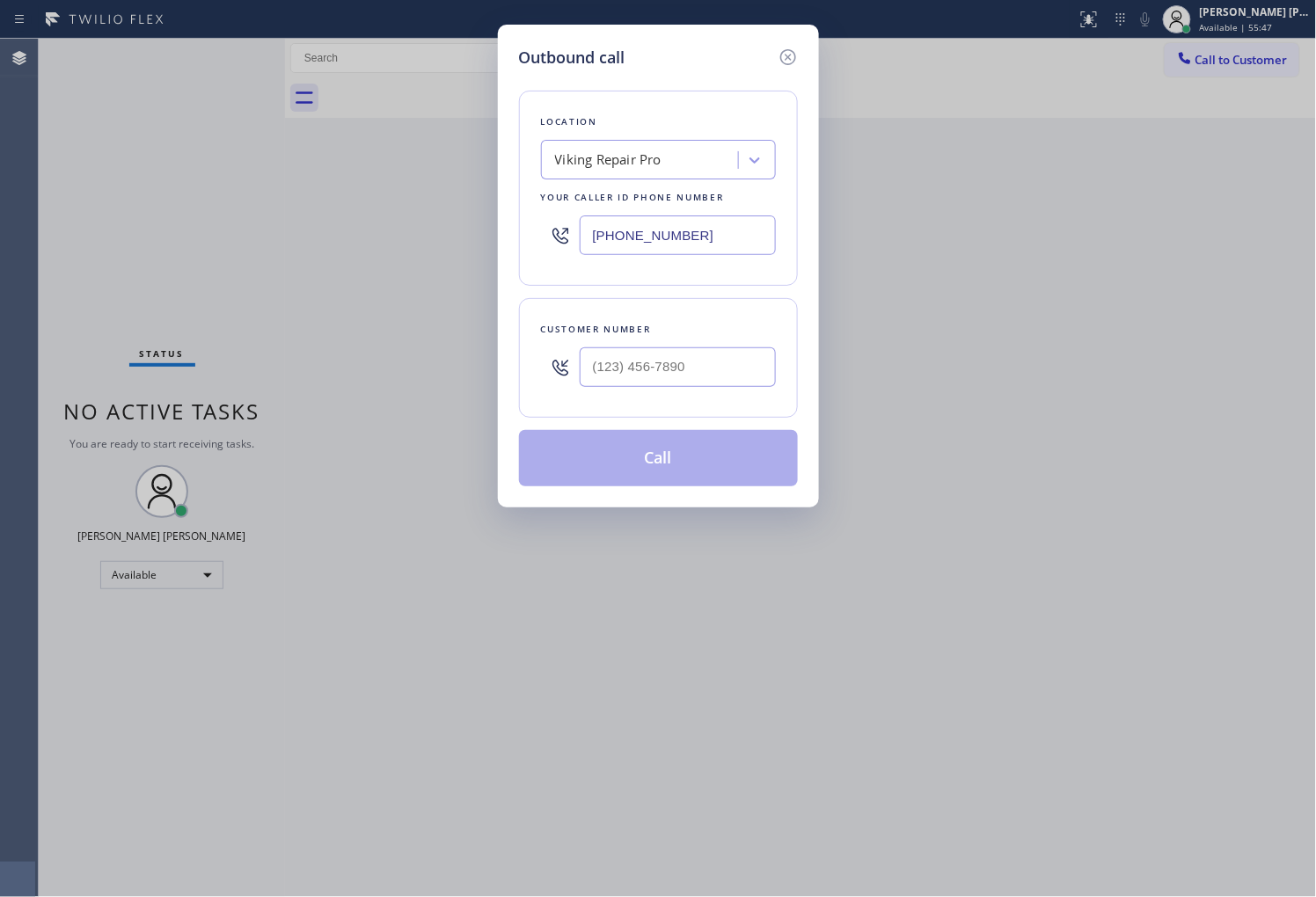
click at [605, 226] on input "[PHONE_NUMBER]" at bounding box center [677, 235] width 196 height 40
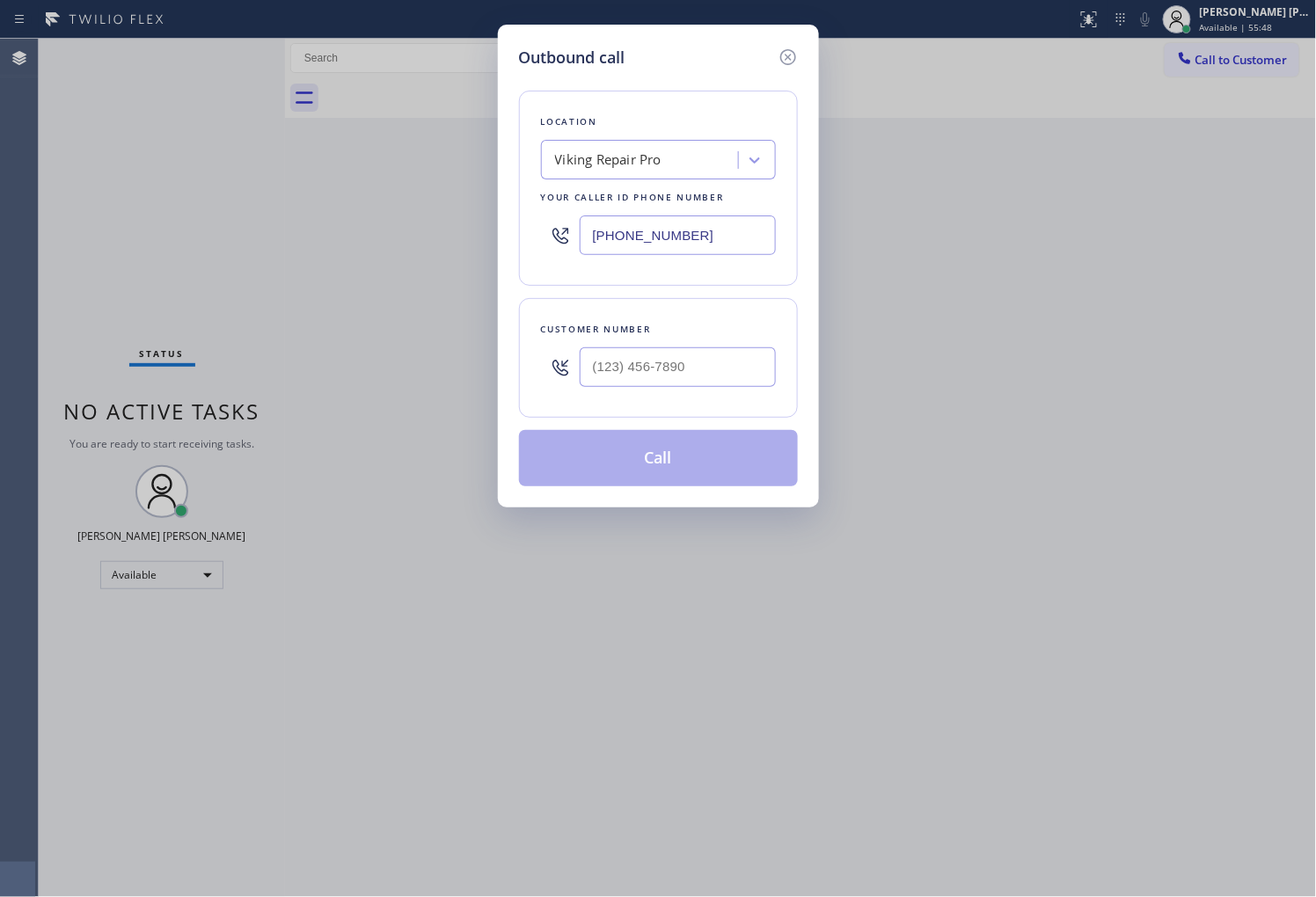
paste input "949) 537-2434"
type input "[PHONE_NUMBER]"
click at [653, 353] on input "(___) ___-____" at bounding box center [677, 367] width 196 height 40
paste input "949) 556-6852"
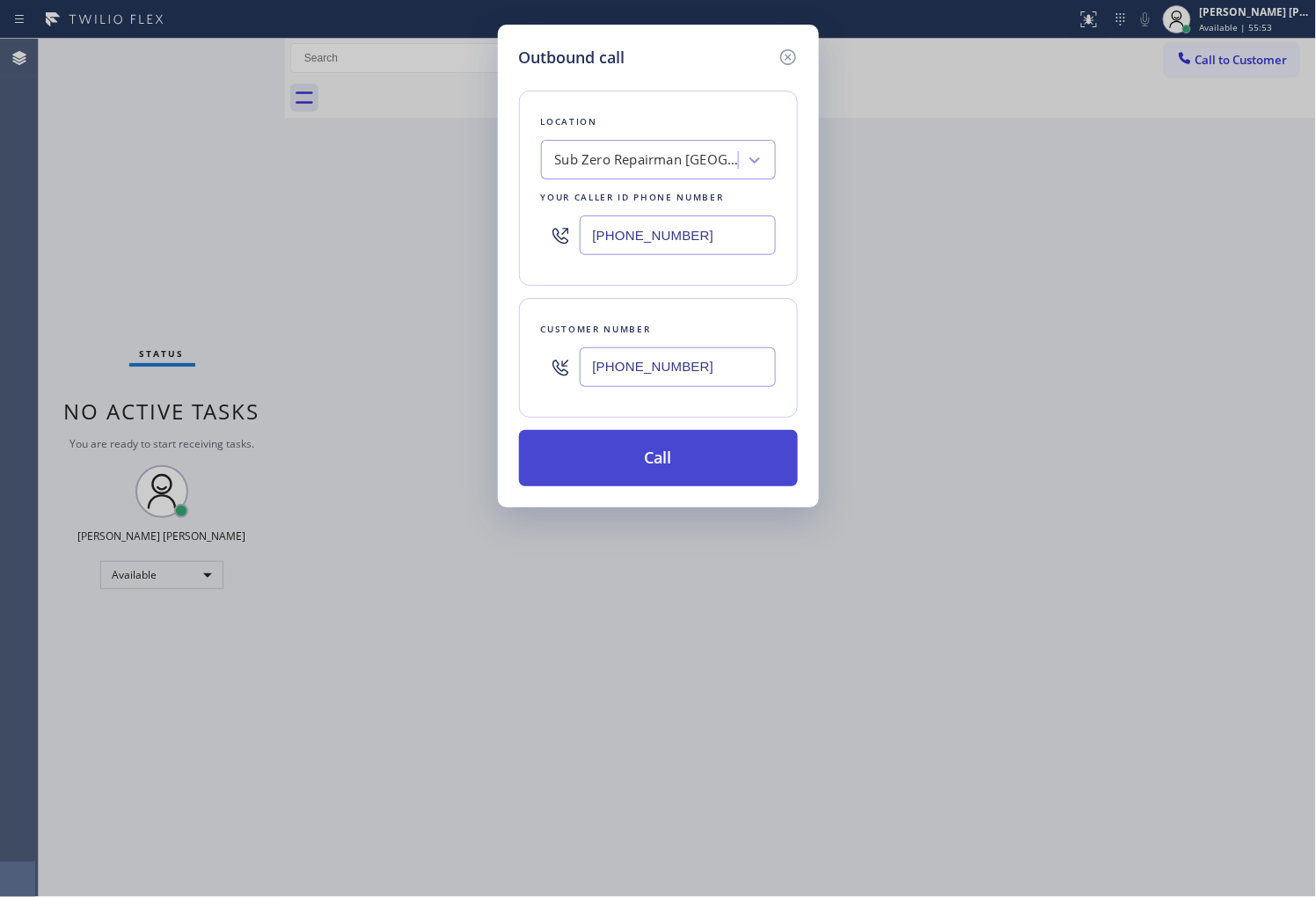
type input "[PHONE_NUMBER]"
click at [671, 449] on button "Call" at bounding box center [658, 457] width 279 height 57
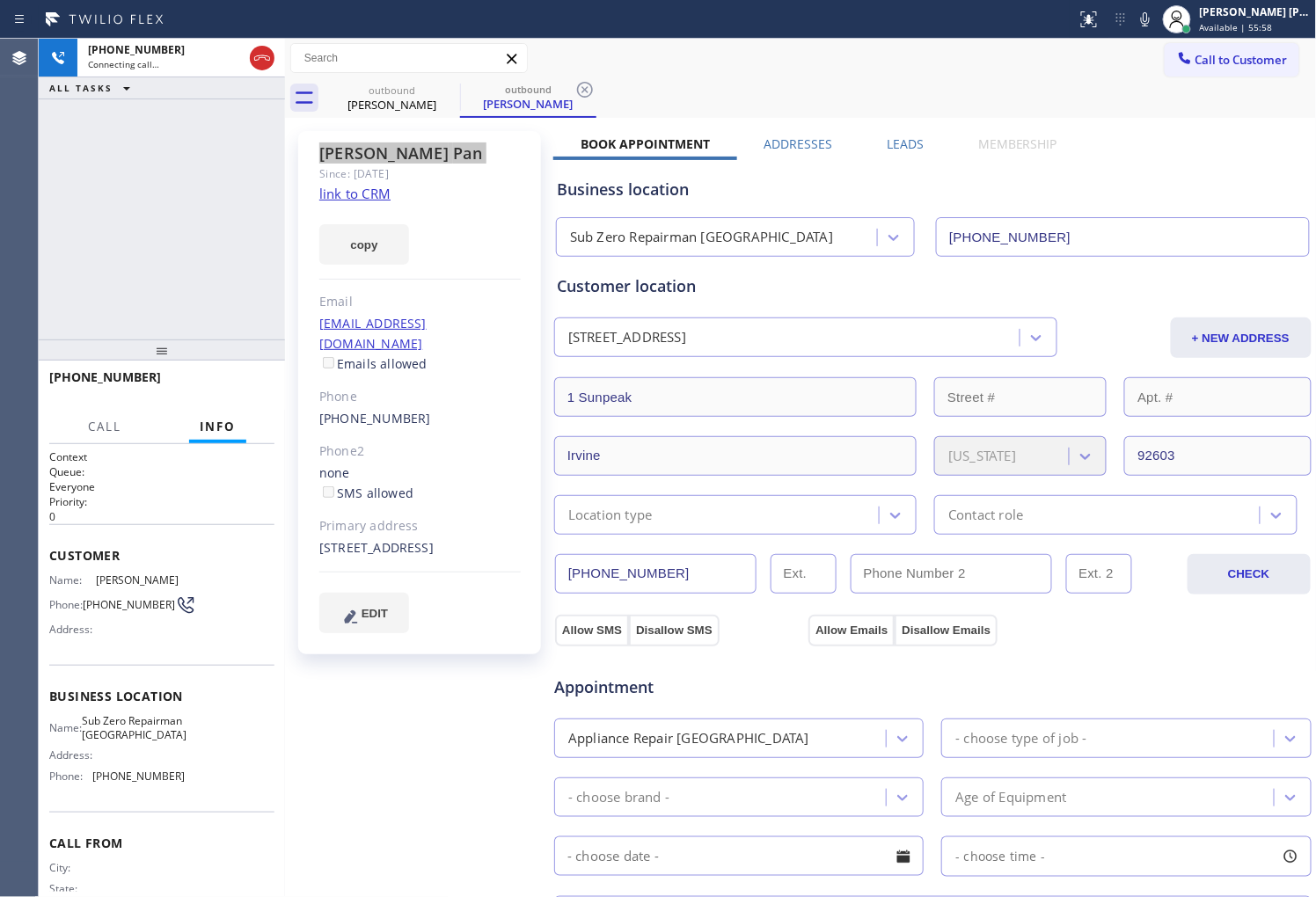
type input "[PHONE_NUMBER]"
click at [6, 237] on div "Agent Desktop" at bounding box center [19, 468] width 38 height 858
click at [1156, 12] on icon at bounding box center [1145, 19] width 21 height 21
click at [1156, 20] on icon at bounding box center [1145, 19] width 21 height 21
click at [1156, 16] on icon at bounding box center [1145, 19] width 21 height 21
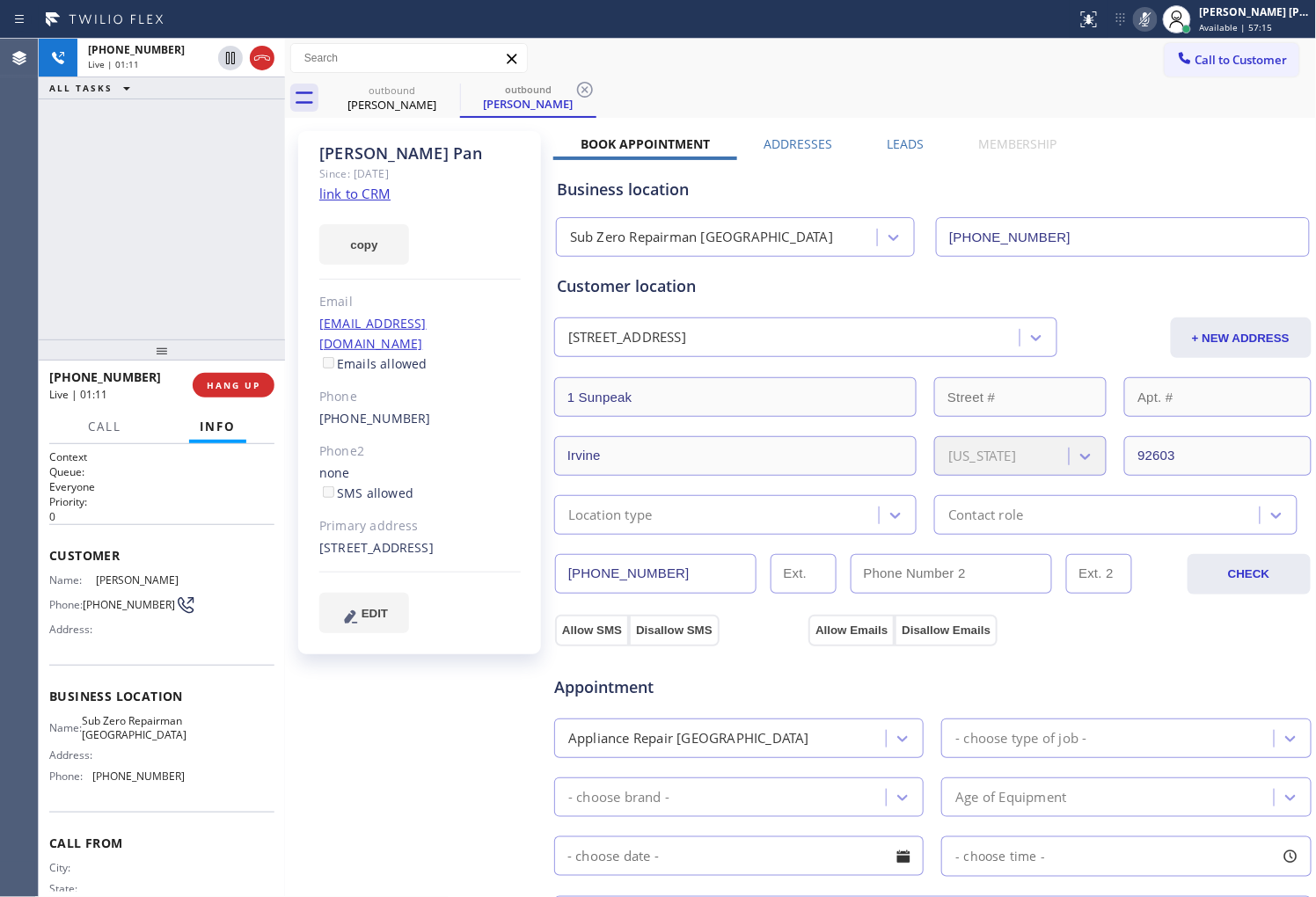
click at [1156, 20] on icon at bounding box center [1145, 19] width 21 height 21
click at [163, 242] on div "[PHONE_NUMBER] Live | 01:12 ALL TASKS ALL TASKS ACTIVE TASKS TASKS IN WRAP UP" at bounding box center [162, 189] width 246 height 300
click at [163, 242] on div "[PHONE_NUMBER] Live | 01:13 ALL TASKS ALL TASKS ACTIVE TASKS TASKS IN WRAP UP" at bounding box center [162, 189] width 246 height 300
click at [260, 61] on icon at bounding box center [261, 58] width 21 height 21
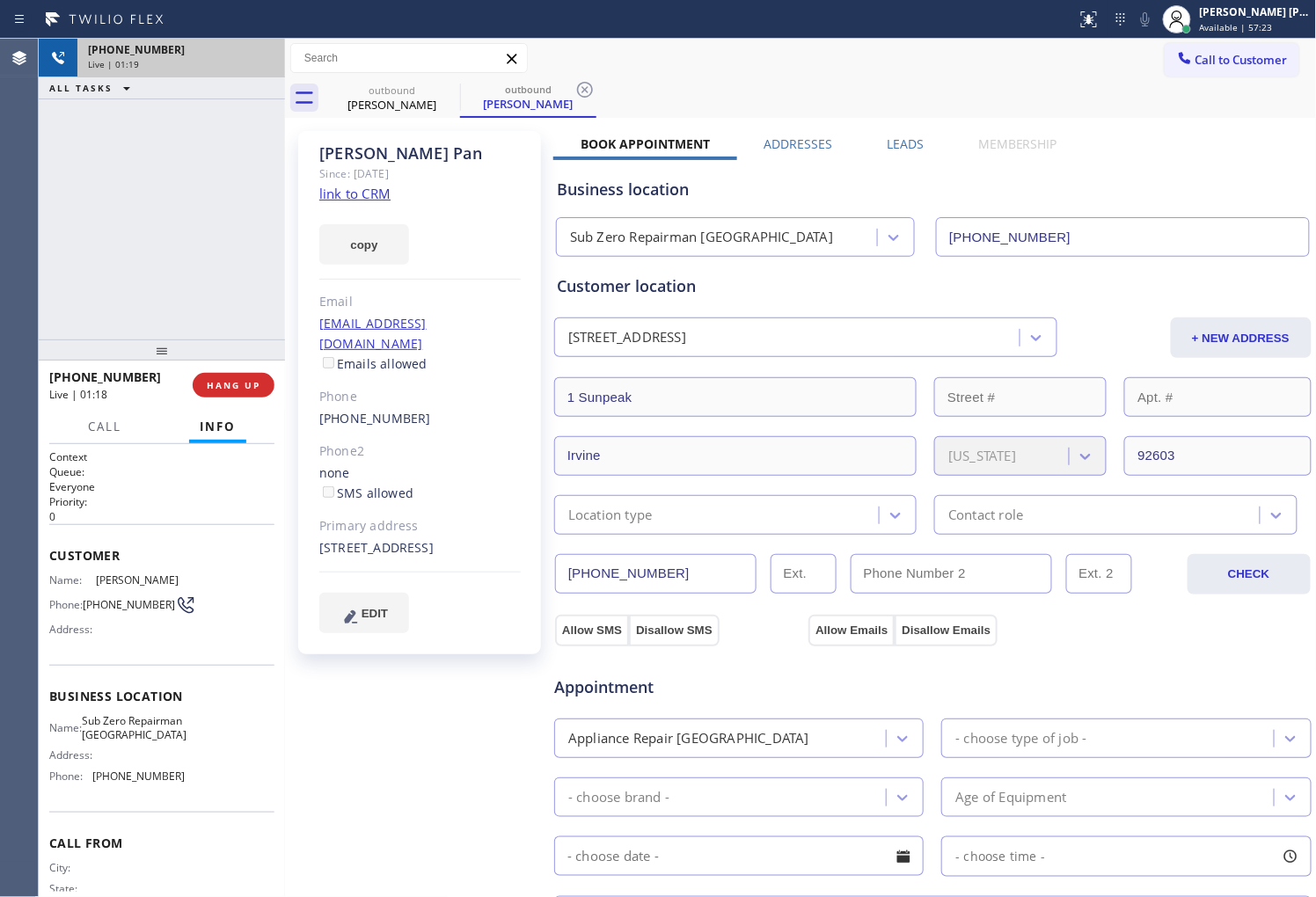
click at [909, 134] on div "[PERSON_NAME] Since: [DATE] link to CRM copy Email [EMAIL_ADDRESS][DOMAIN_NAME]…" at bounding box center [801, 708] width 1023 height 1174
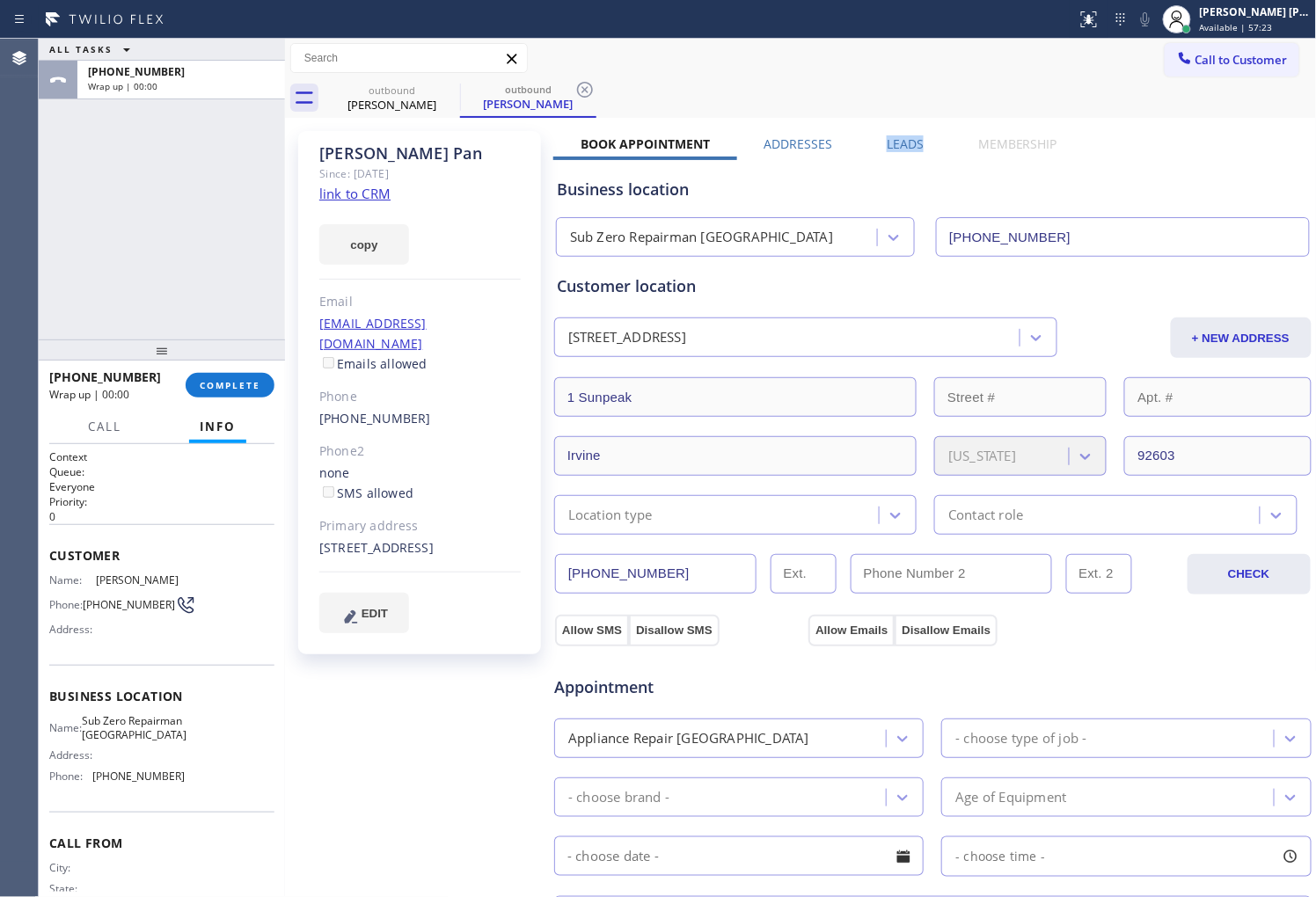
click at [895, 142] on label "Leads" at bounding box center [905, 144] width 37 height 17
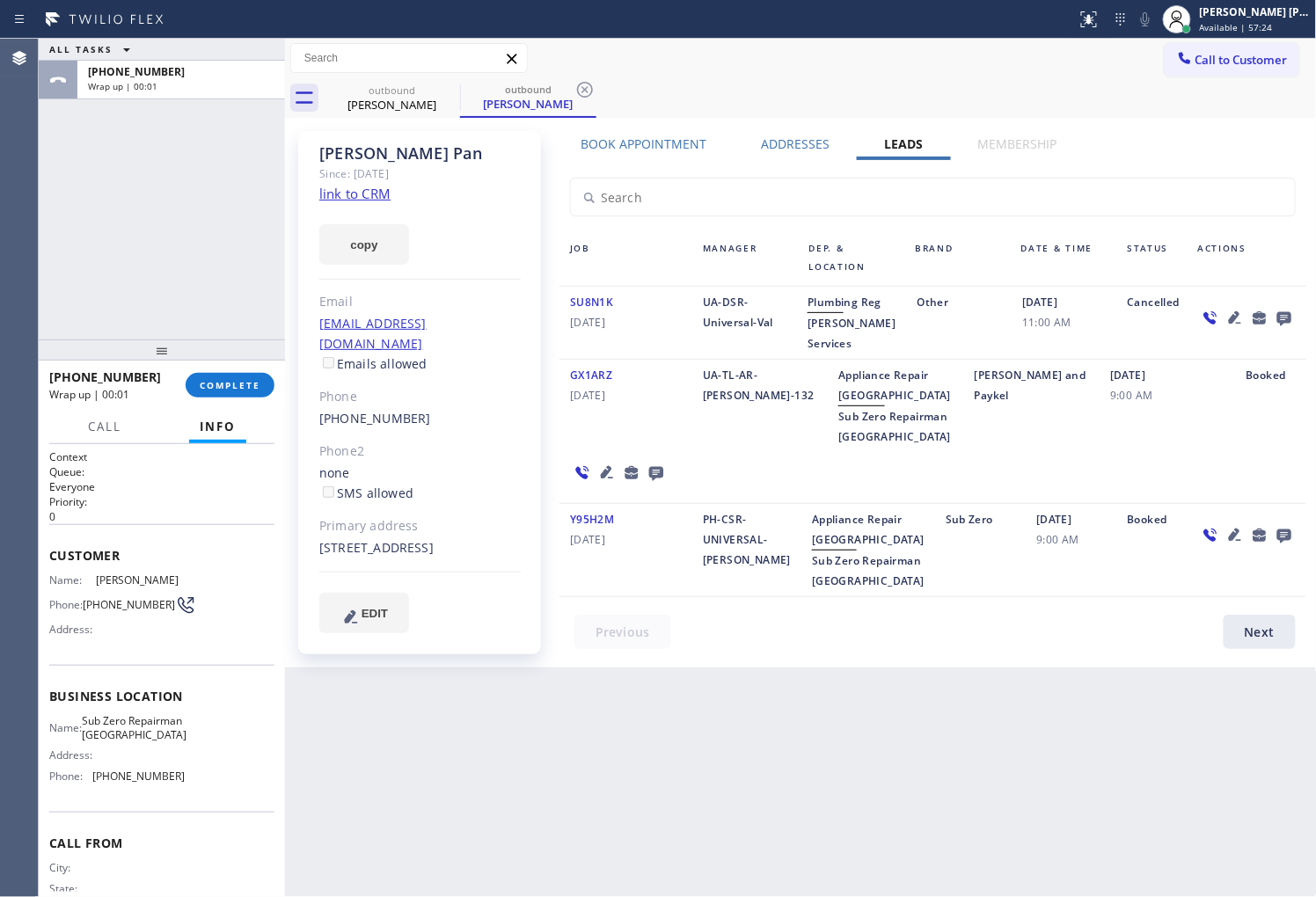
click at [1287, 319] on icon at bounding box center [1283, 319] width 14 height 14
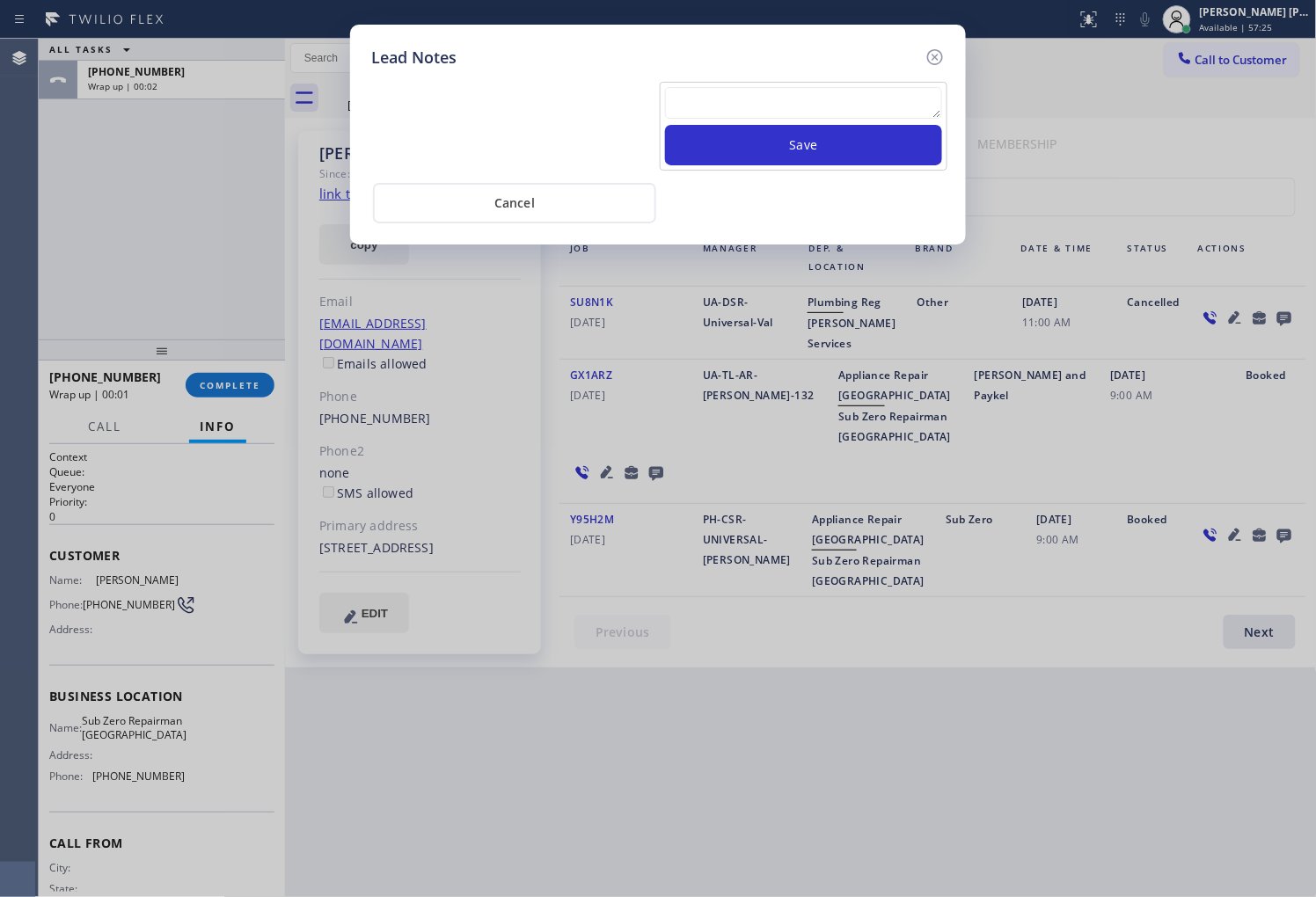
click at [883, 99] on textarea at bounding box center [804, 103] width 277 height 32
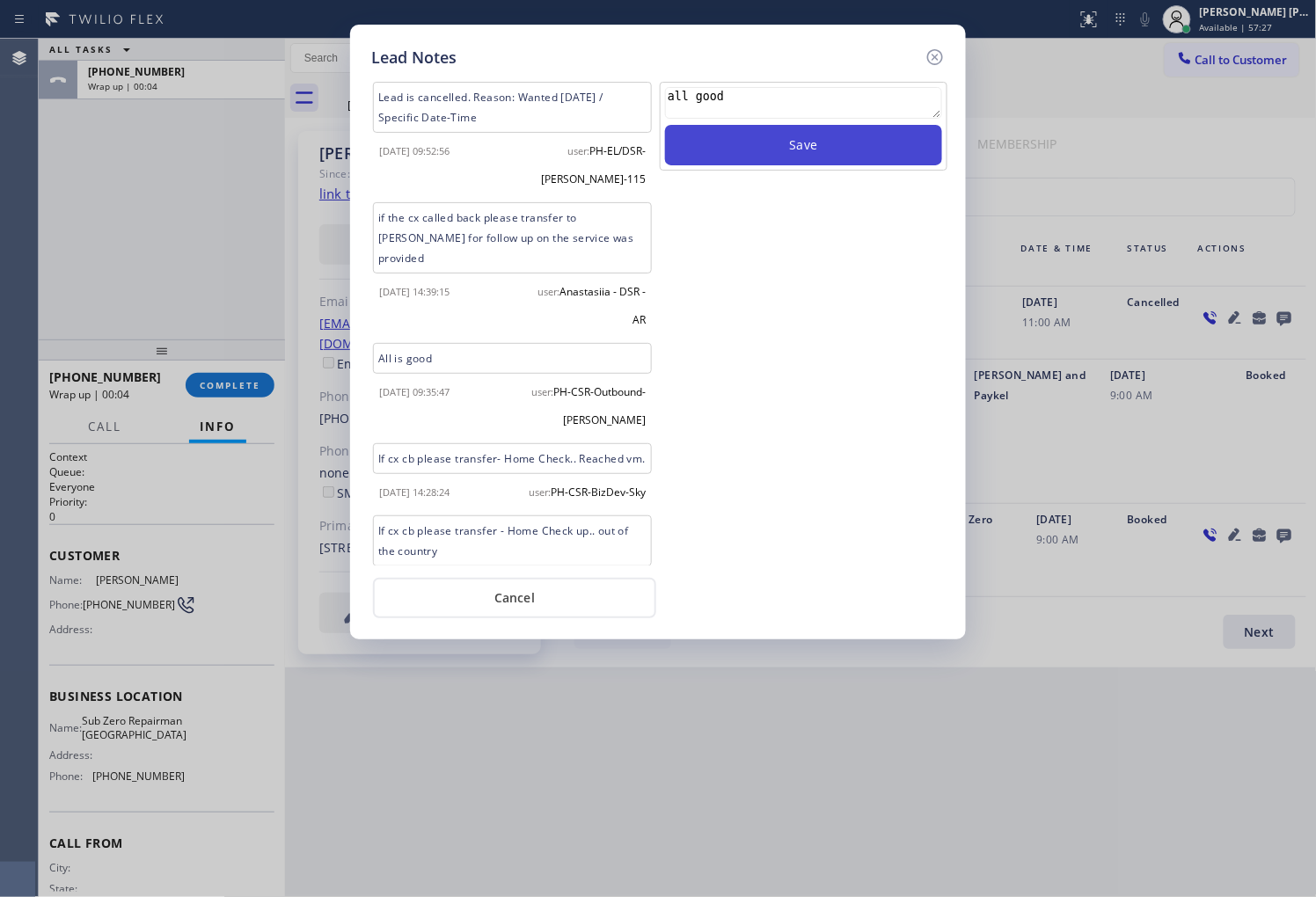
type textarea "all good"
click at [837, 153] on button "Save" at bounding box center [804, 145] width 277 height 41
click at [934, 57] on icon at bounding box center [935, 57] width 16 height 16
click at [934, 57] on div "Call to Customer Outbound call Location Sub Zero Repairman [GEOGRAPHIC_DATA] Yo…" at bounding box center [800, 58] width 1031 height 31
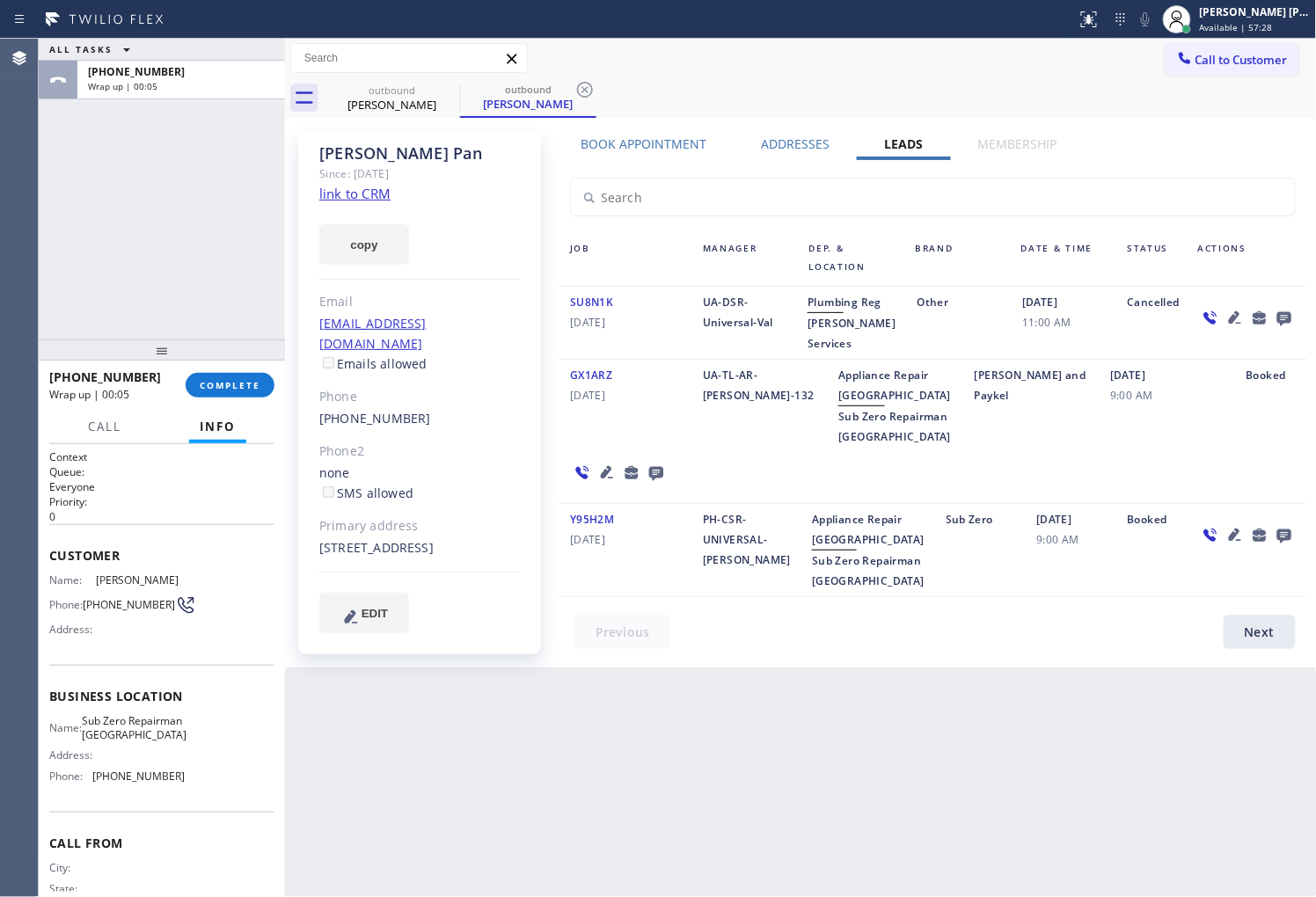
click at [267, 364] on div "[PHONE_NUMBER] Wrap up | 00:05 COMPLETE" at bounding box center [162, 385] width 225 height 46
click at [244, 380] on span "COMPLETE" at bounding box center [230, 385] width 60 height 12
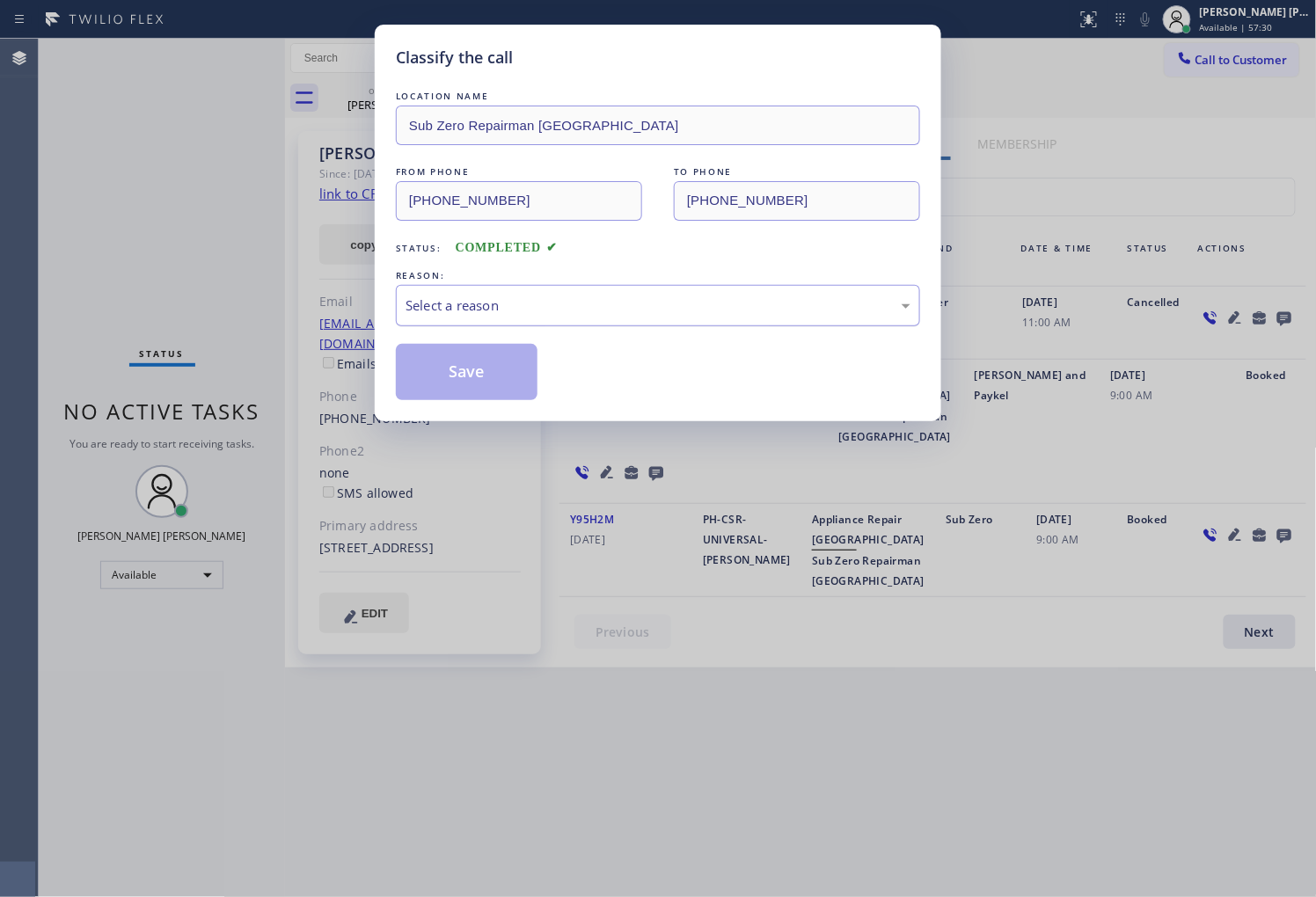
click at [527, 321] on div "Select a reason" at bounding box center [658, 305] width 525 height 41
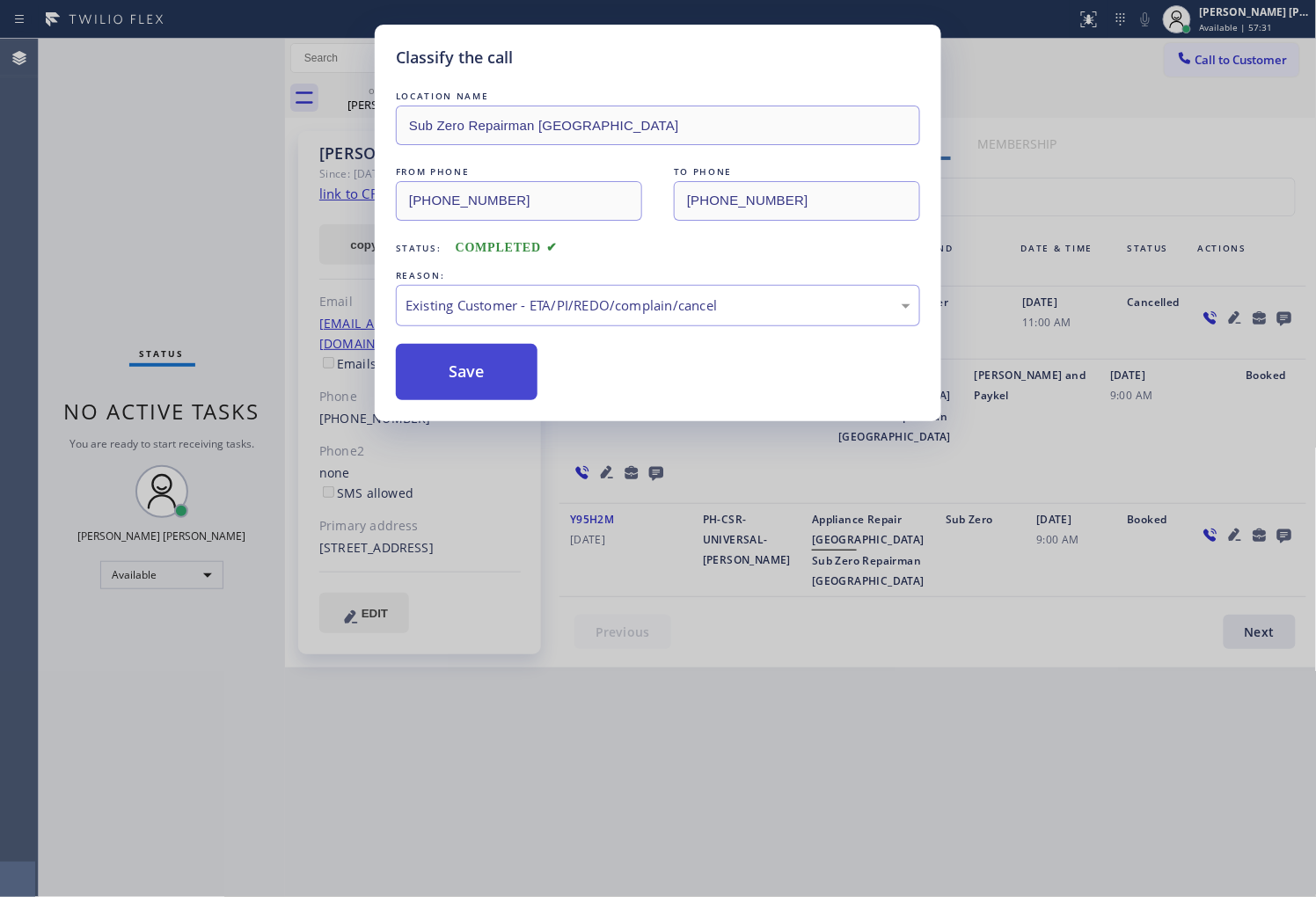
click at [459, 372] on button "Save" at bounding box center [467, 372] width 141 height 57
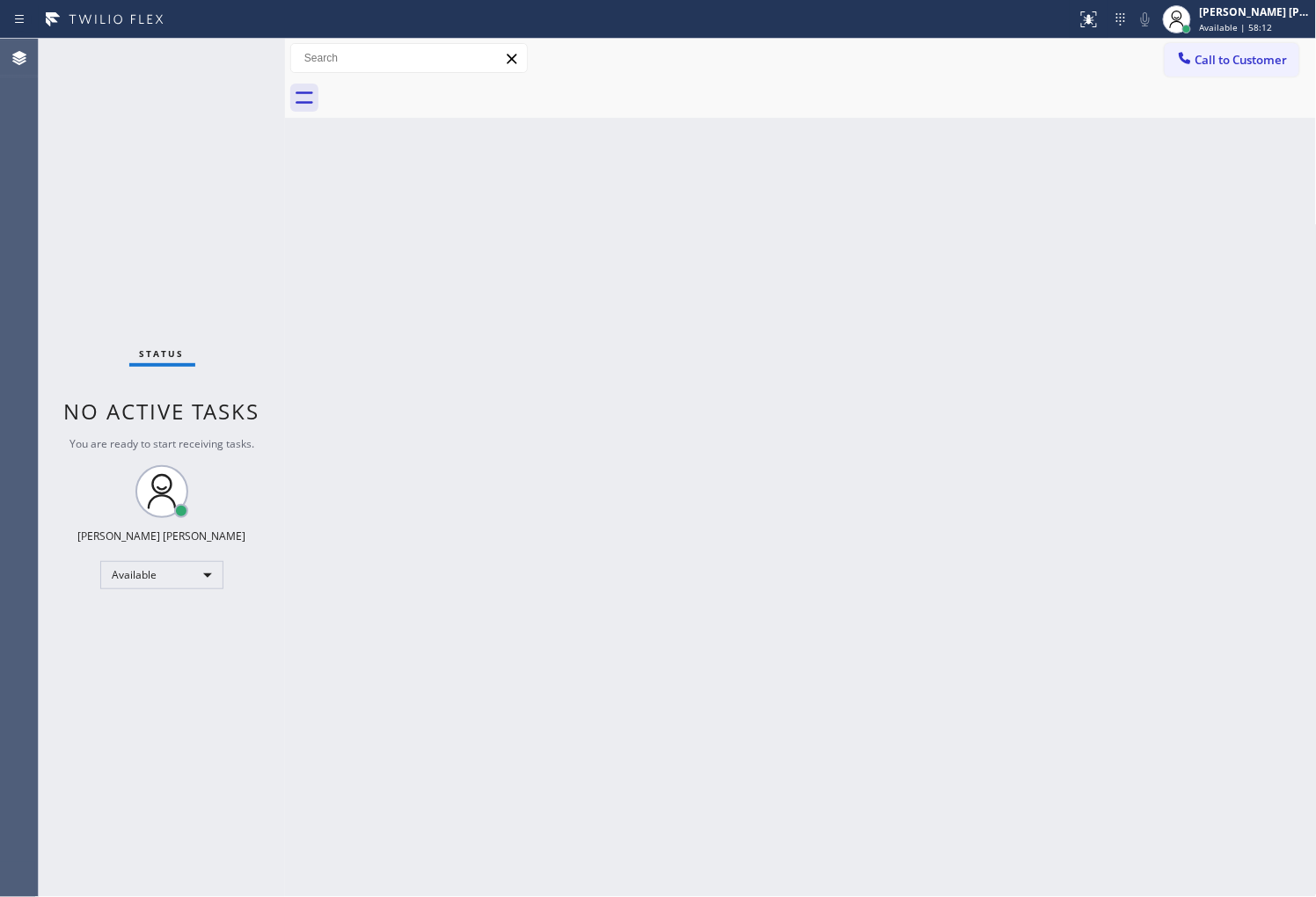
click at [0, 416] on div "Agent Desktop" at bounding box center [19, 468] width 38 height 858
click at [1188, 66] on icon at bounding box center [1184, 58] width 18 height 18
click at [0, 0] on div "Outbound call Location Sub Zero Repairman [GEOGRAPHIC_DATA] Your caller id phon…" at bounding box center [0, 0] width 0 height 0
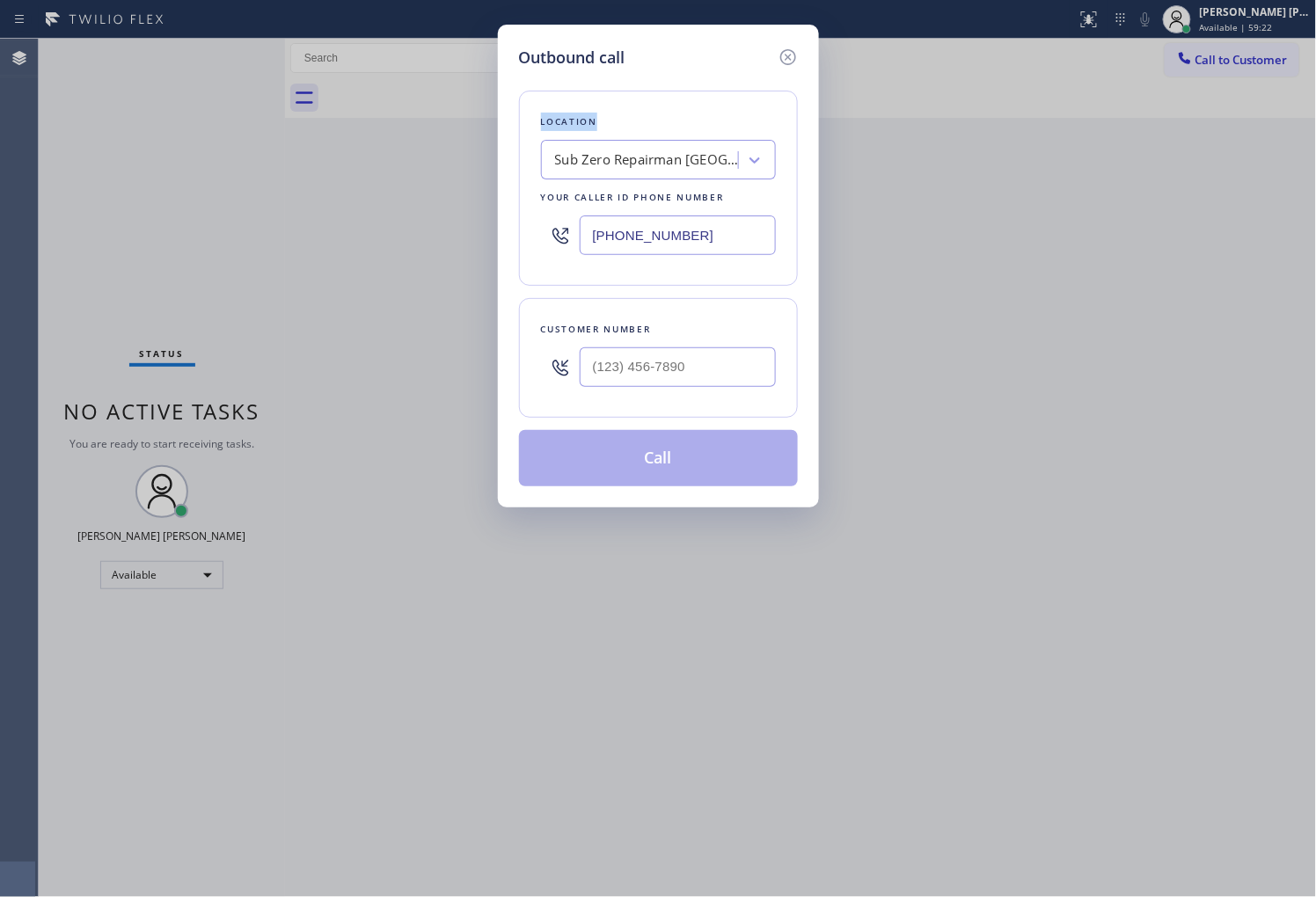
click at [693, 234] on input "[PHONE_NUMBER]" at bounding box center [677, 235] width 196 height 40
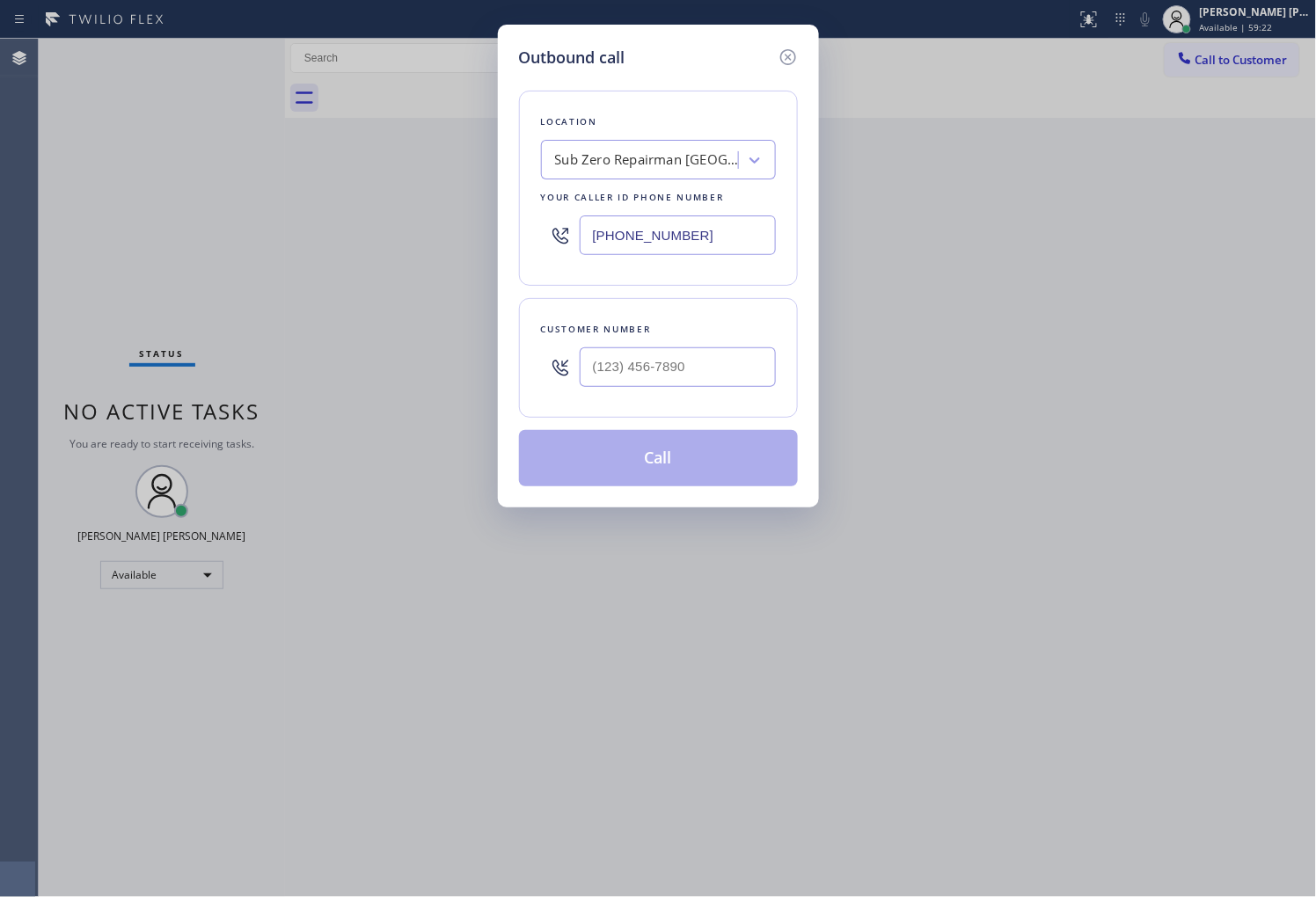
click at [693, 234] on input "[PHONE_NUMBER]" at bounding box center [677, 235] width 196 height 40
paste input "657) 529-7397"
type input "[PHONE_NUMBER]"
click at [603, 338] on div at bounding box center [677, 366] width 196 height 57
click at [624, 367] on input "(___) ___-____" at bounding box center [677, 367] width 196 height 40
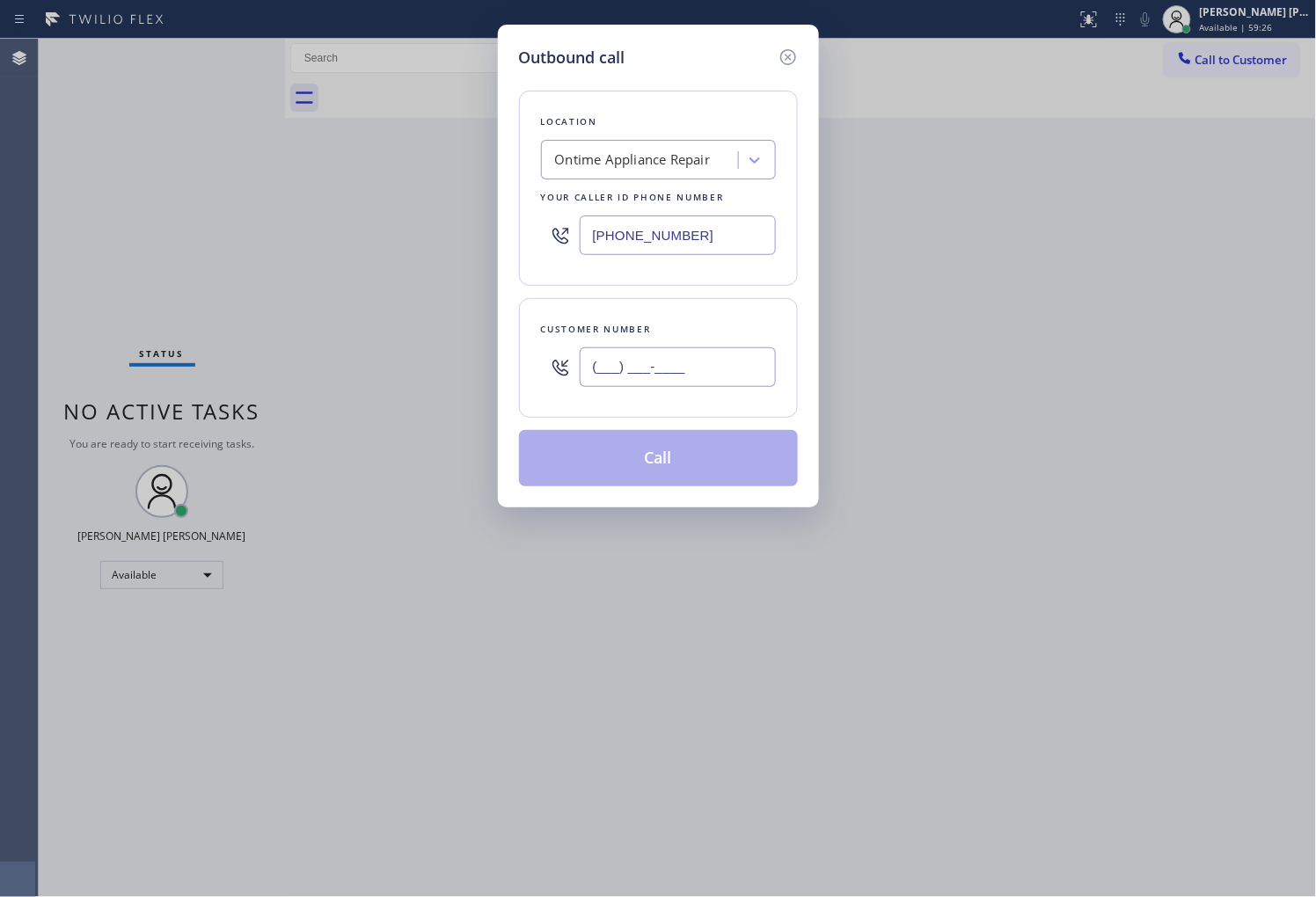
paste input "714) 403-2009"
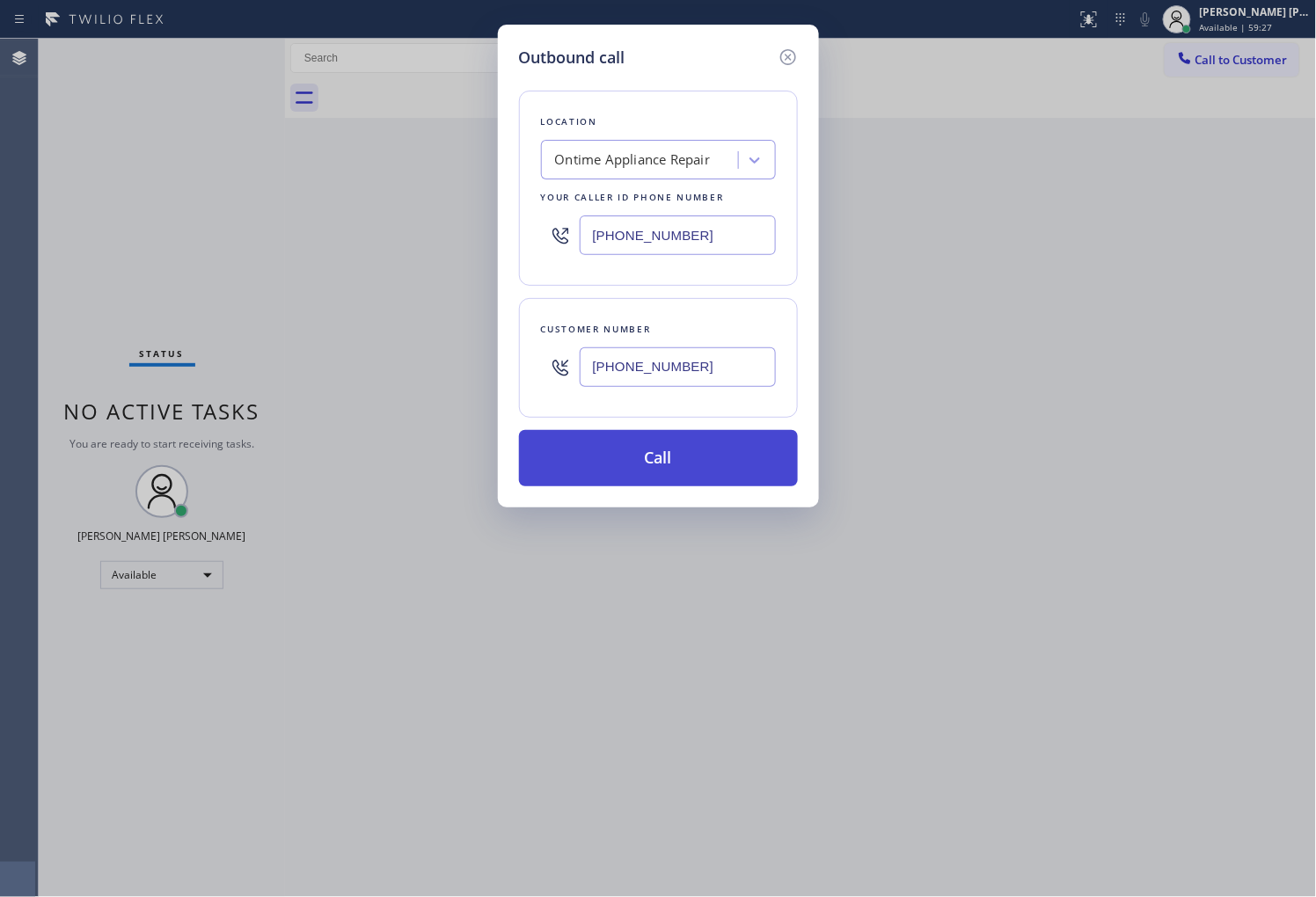
type input "[PHONE_NUMBER]"
click at [684, 454] on button "Call" at bounding box center [658, 457] width 279 height 57
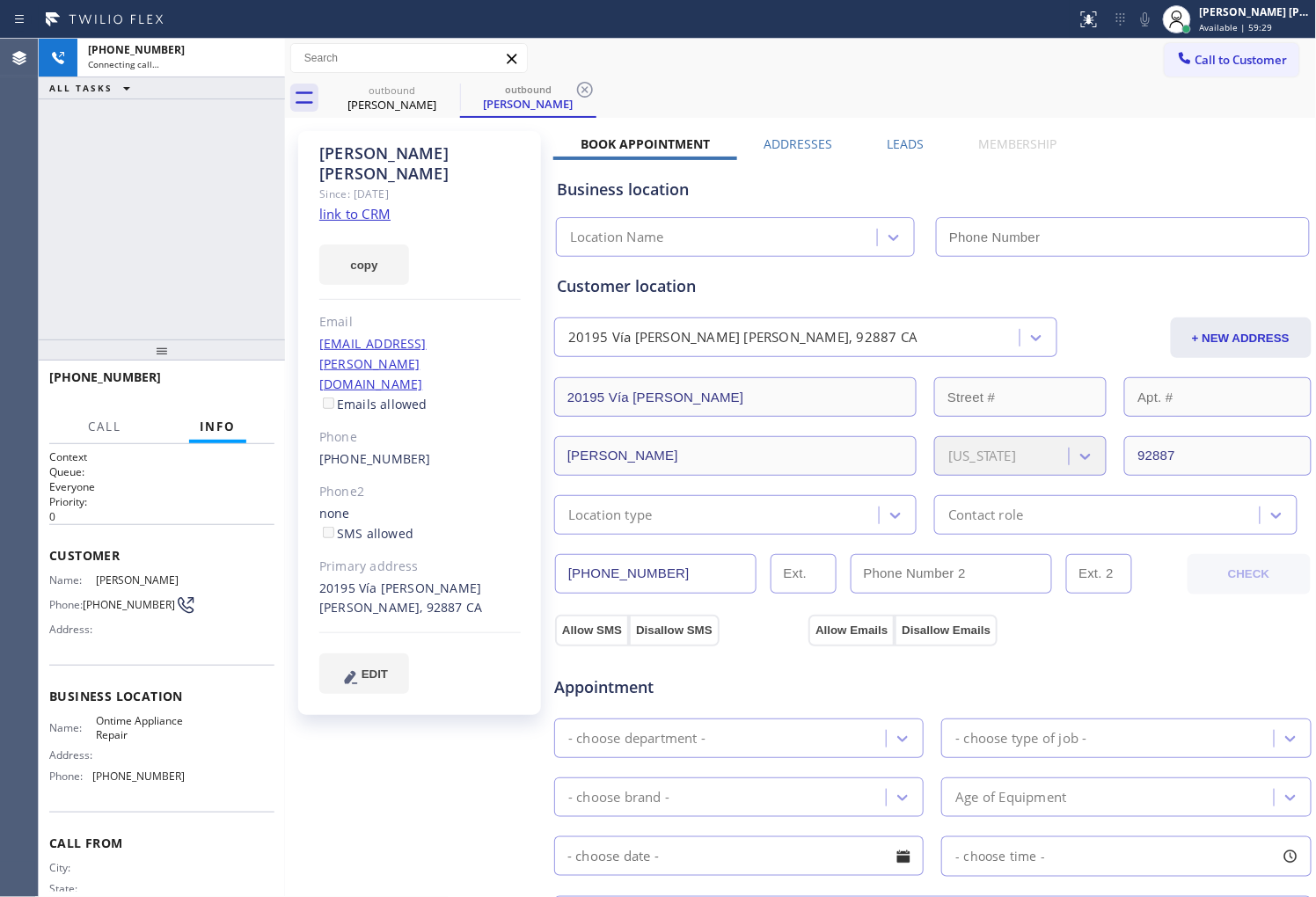
click at [352, 145] on div "[PERSON_NAME]" at bounding box center [419, 164] width 202 height 41
click at [196, 274] on div "[PHONE_NUMBER] Connecting call… ALL TASKS ALL TASKS ACTIVE TASKS TASKS IN WRAP …" at bounding box center [162, 189] width 246 height 300
type input "[PHONE_NUMBER]"
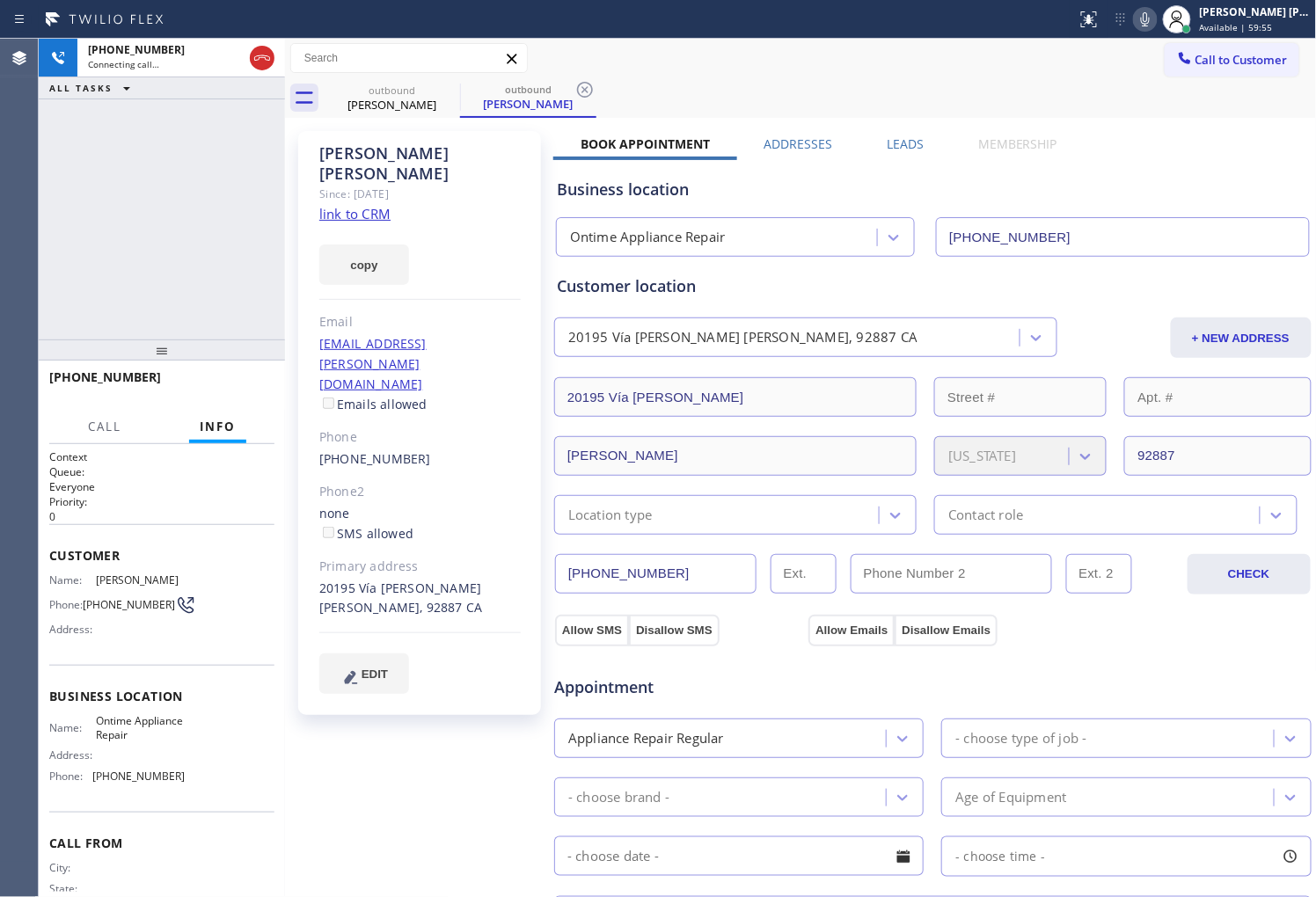
click at [0, 183] on div "Agent Desktop" at bounding box center [19, 468] width 38 height 858
click at [1156, 19] on icon at bounding box center [1145, 19] width 21 height 21
click at [172, 224] on div "[PHONE_NUMBER] Connecting call… ALL TASKS ALL TASKS ACTIVE TASKS TASKS IN WRAP …" at bounding box center [162, 189] width 246 height 300
click at [208, 304] on div "[PHONE_NUMBER] Connecting call… ALL TASKS ALL TASKS ACTIVE TASKS TASKS IN WRAP …" at bounding box center [162, 189] width 246 height 300
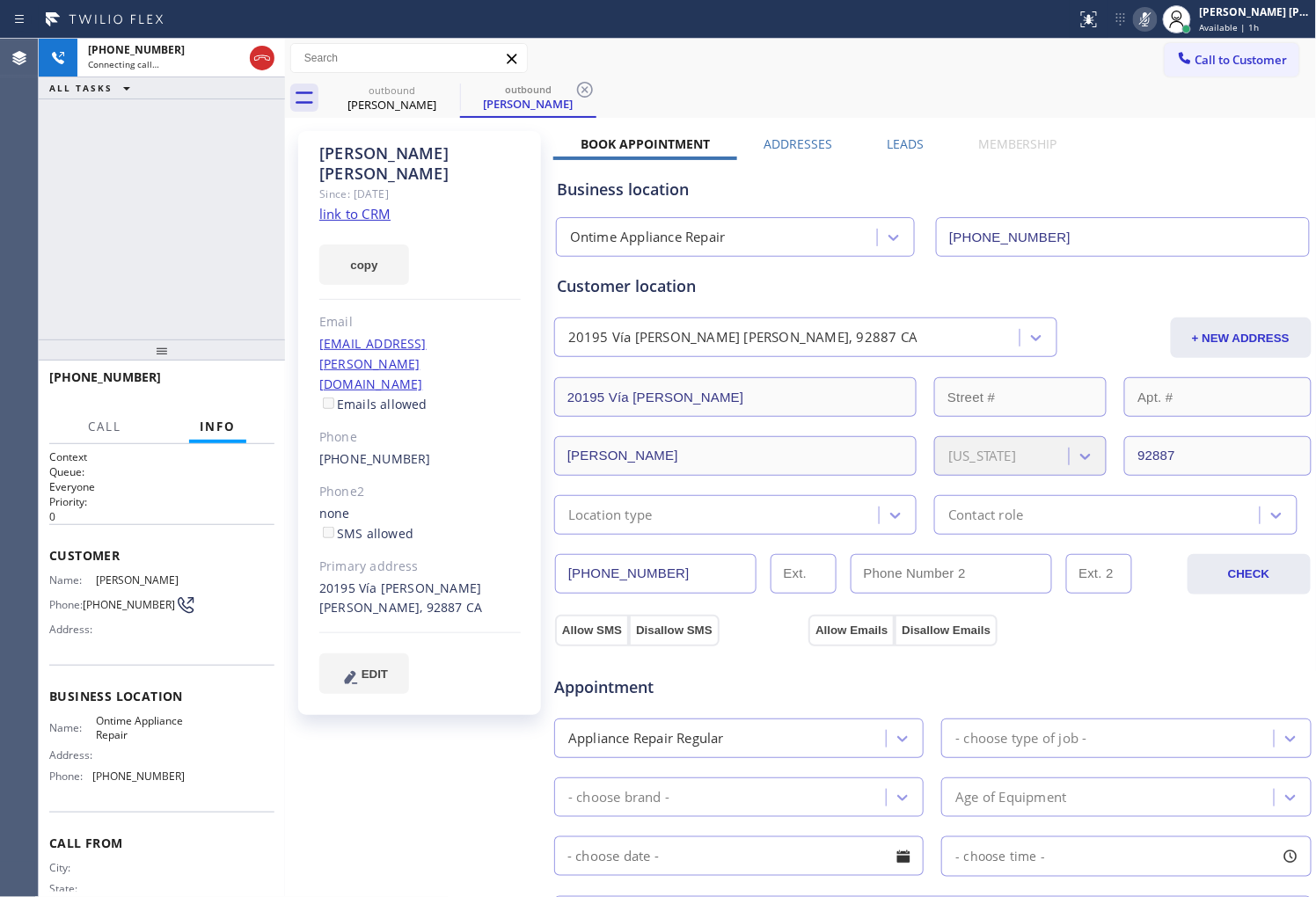
click at [235, 181] on div "[PHONE_NUMBER] Connecting call… ALL TASKS ALL TASKS ACTIVE TASKS TASKS IN WRAP …" at bounding box center [162, 189] width 246 height 300
click at [1156, 10] on icon at bounding box center [1145, 19] width 21 height 21
click at [82, 248] on div "[PHONE_NUMBER] Live | 00:01 ALL TASKS ALL TASKS ACTIVE TASKS TASKS IN WRAP UP" at bounding box center [162, 189] width 246 height 300
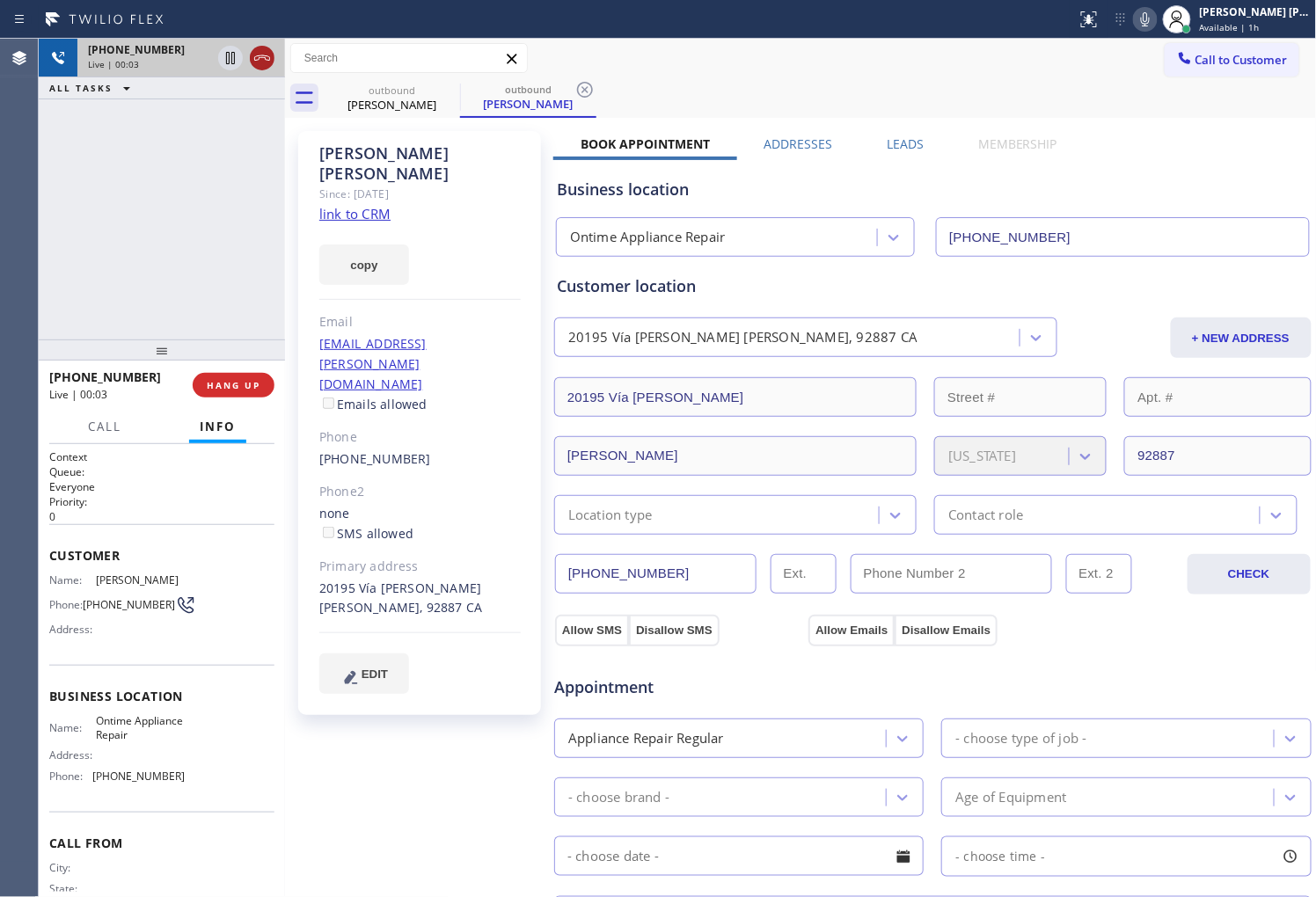
click at [258, 67] on icon at bounding box center [261, 58] width 21 height 21
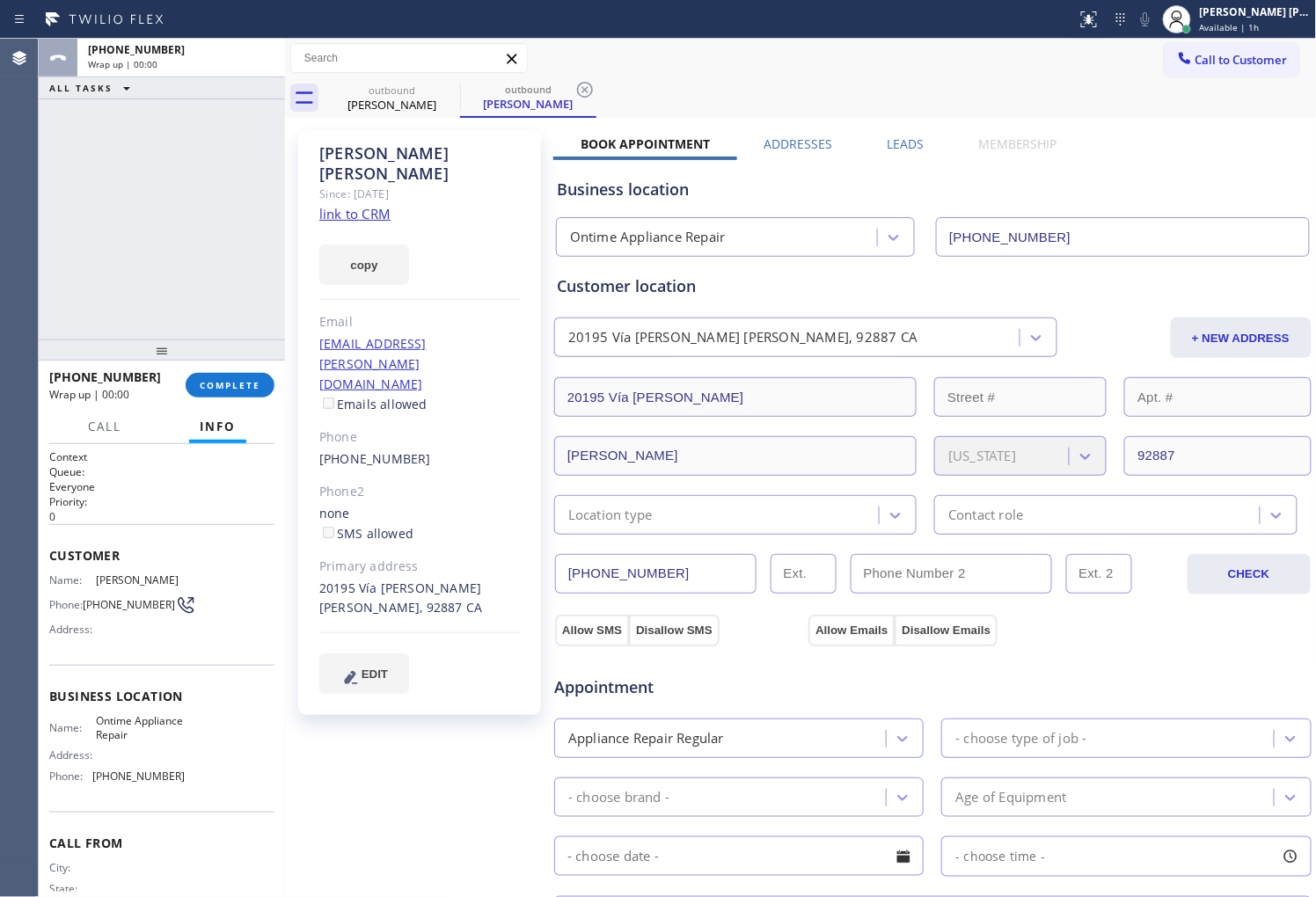
click at [902, 147] on label "Leads" at bounding box center [905, 144] width 37 height 17
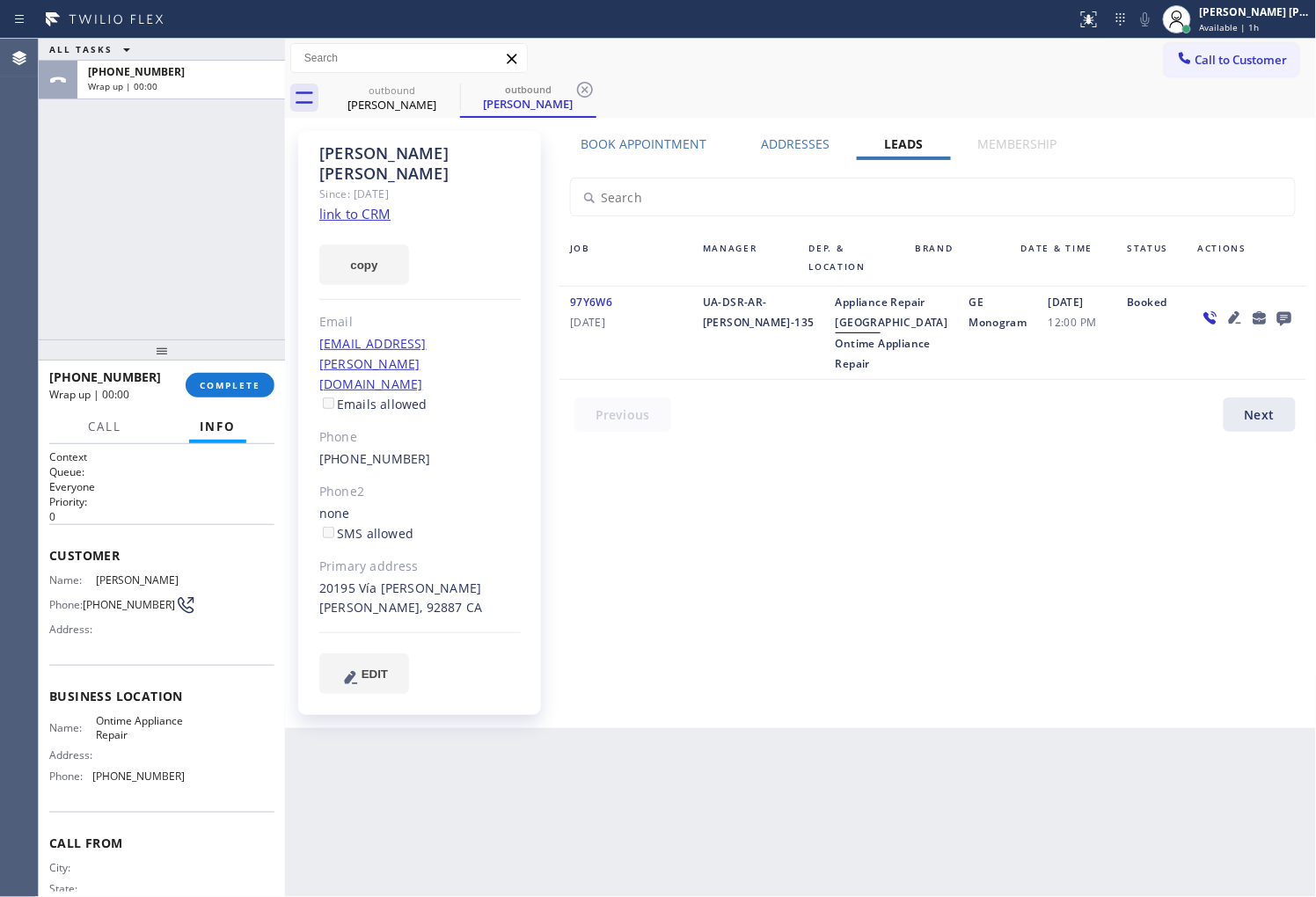
click at [1275, 313] on icon at bounding box center [1283, 318] width 21 height 22
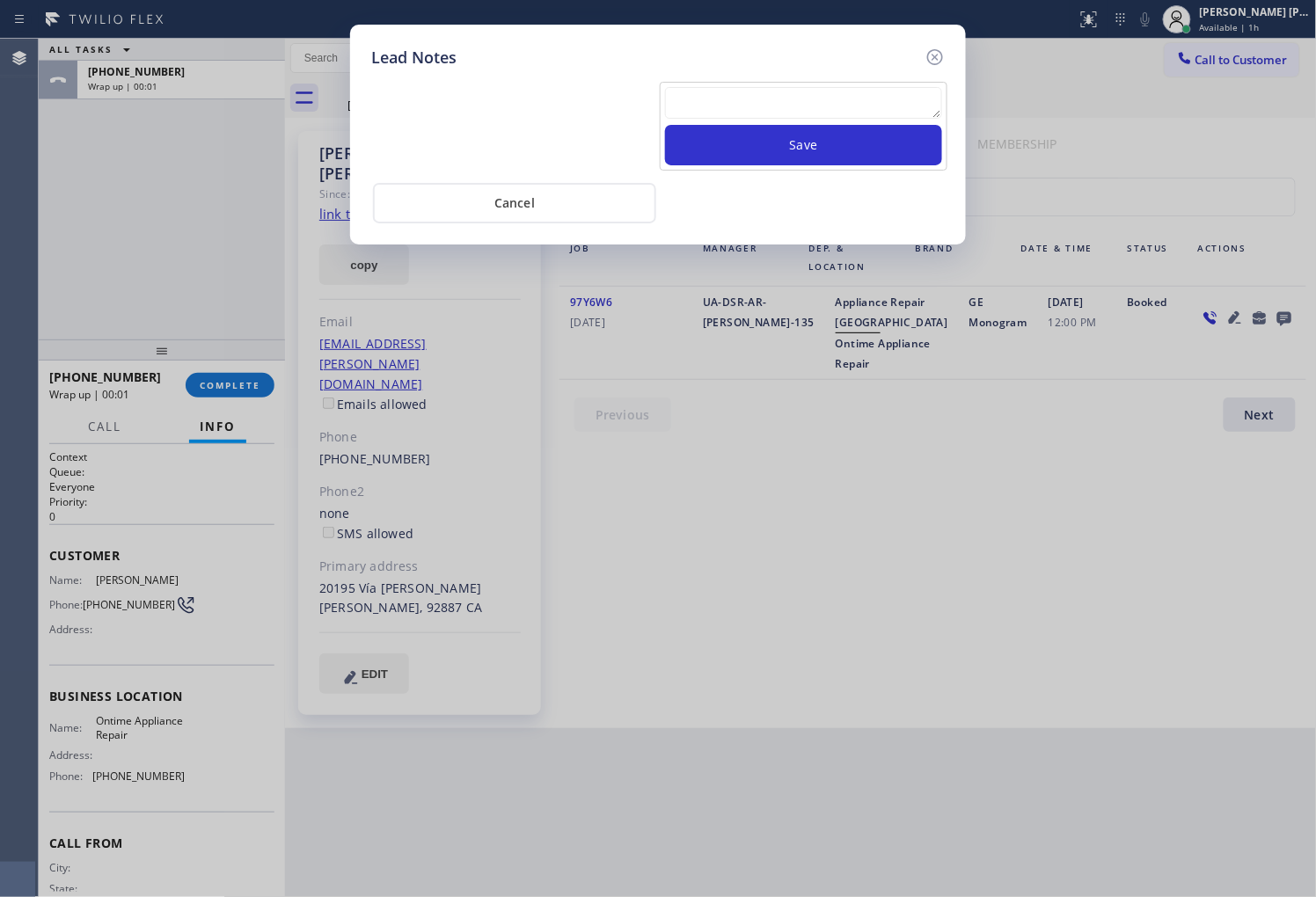
click at [898, 107] on textarea at bounding box center [804, 103] width 277 height 32
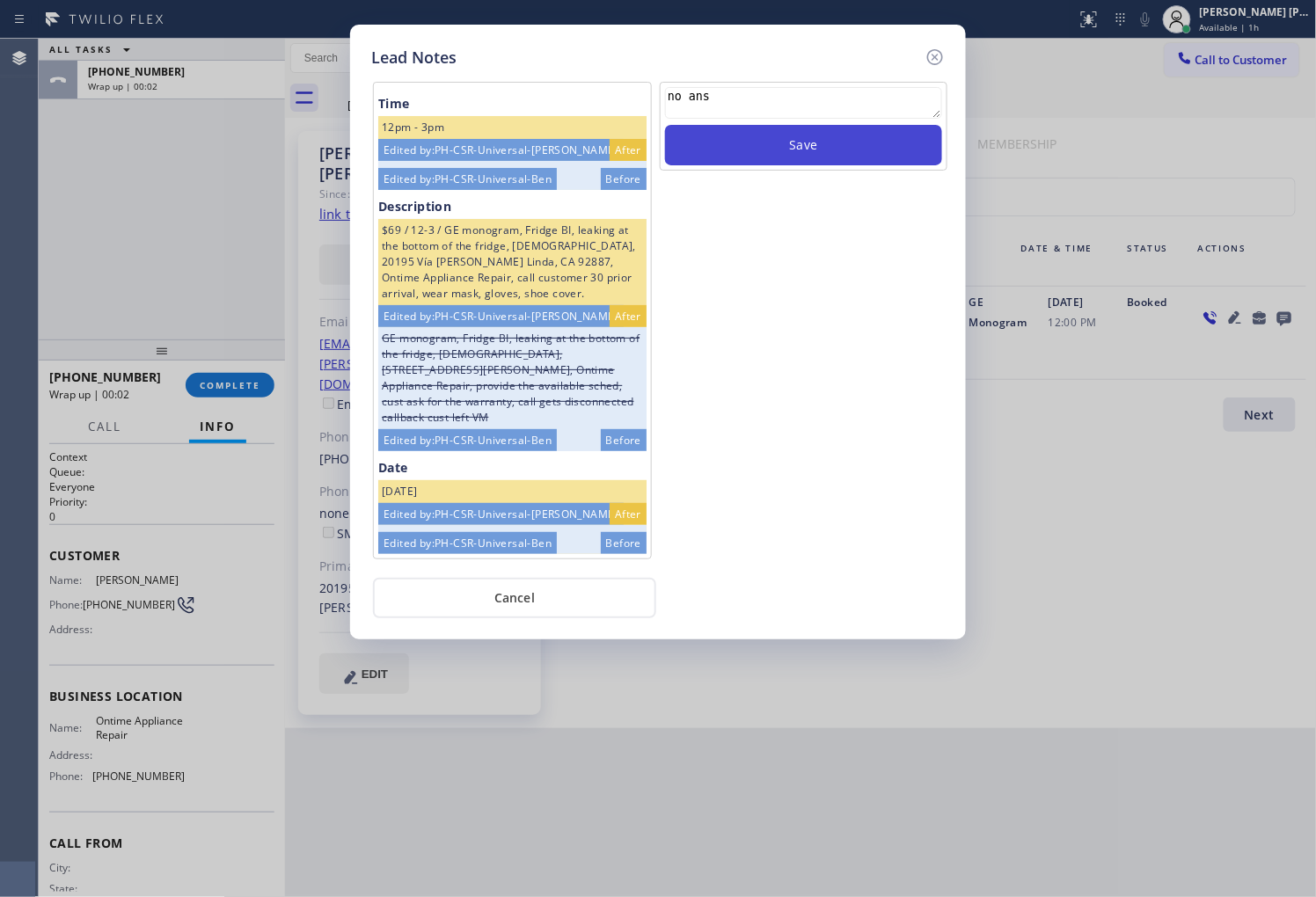
type textarea "no ans"
click at [796, 146] on button "Save" at bounding box center [804, 145] width 277 height 41
click at [937, 57] on icon at bounding box center [935, 57] width 21 height 21
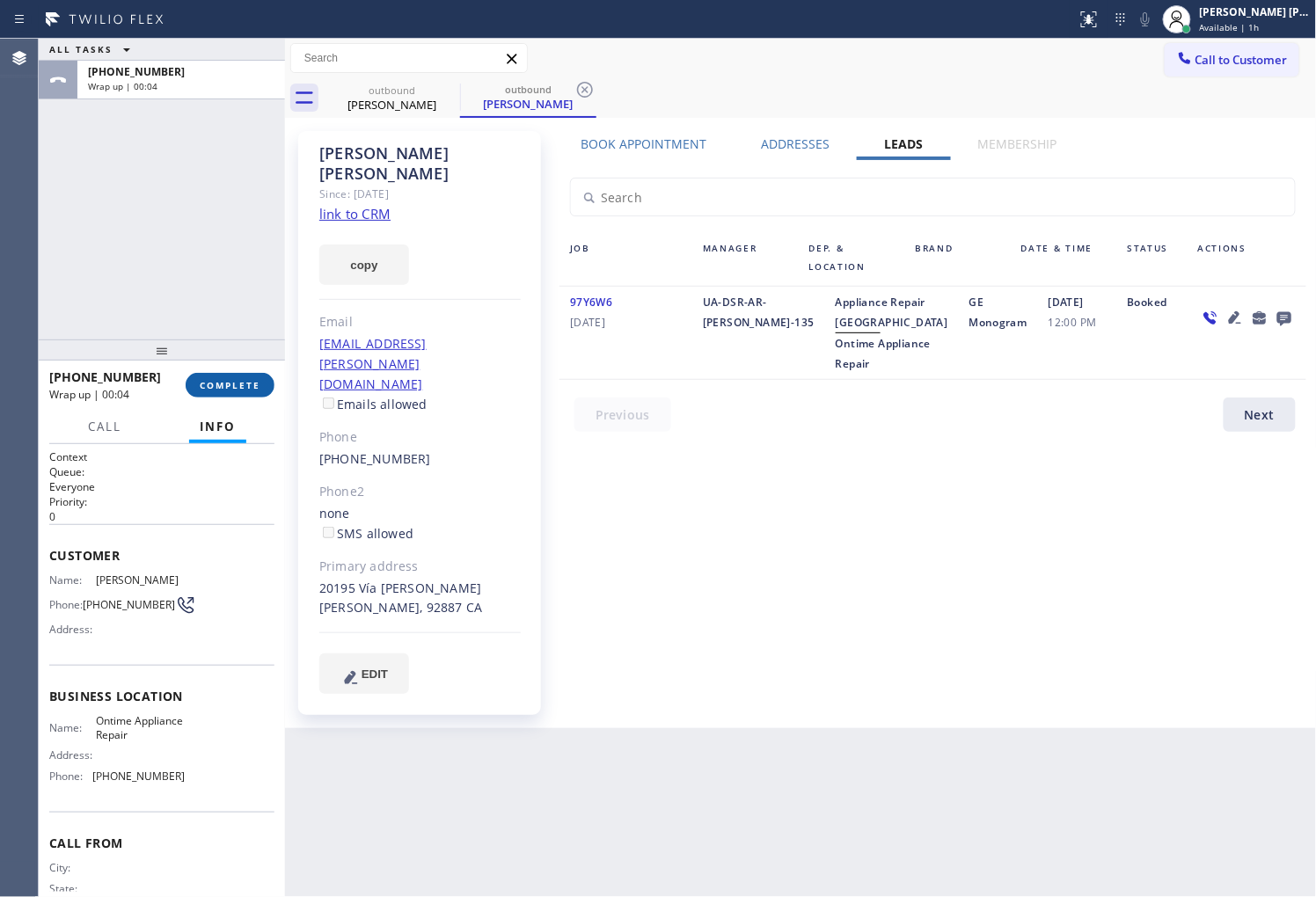
click at [229, 385] on span "COMPLETE" at bounding box center [230, 385] width 60 height 12
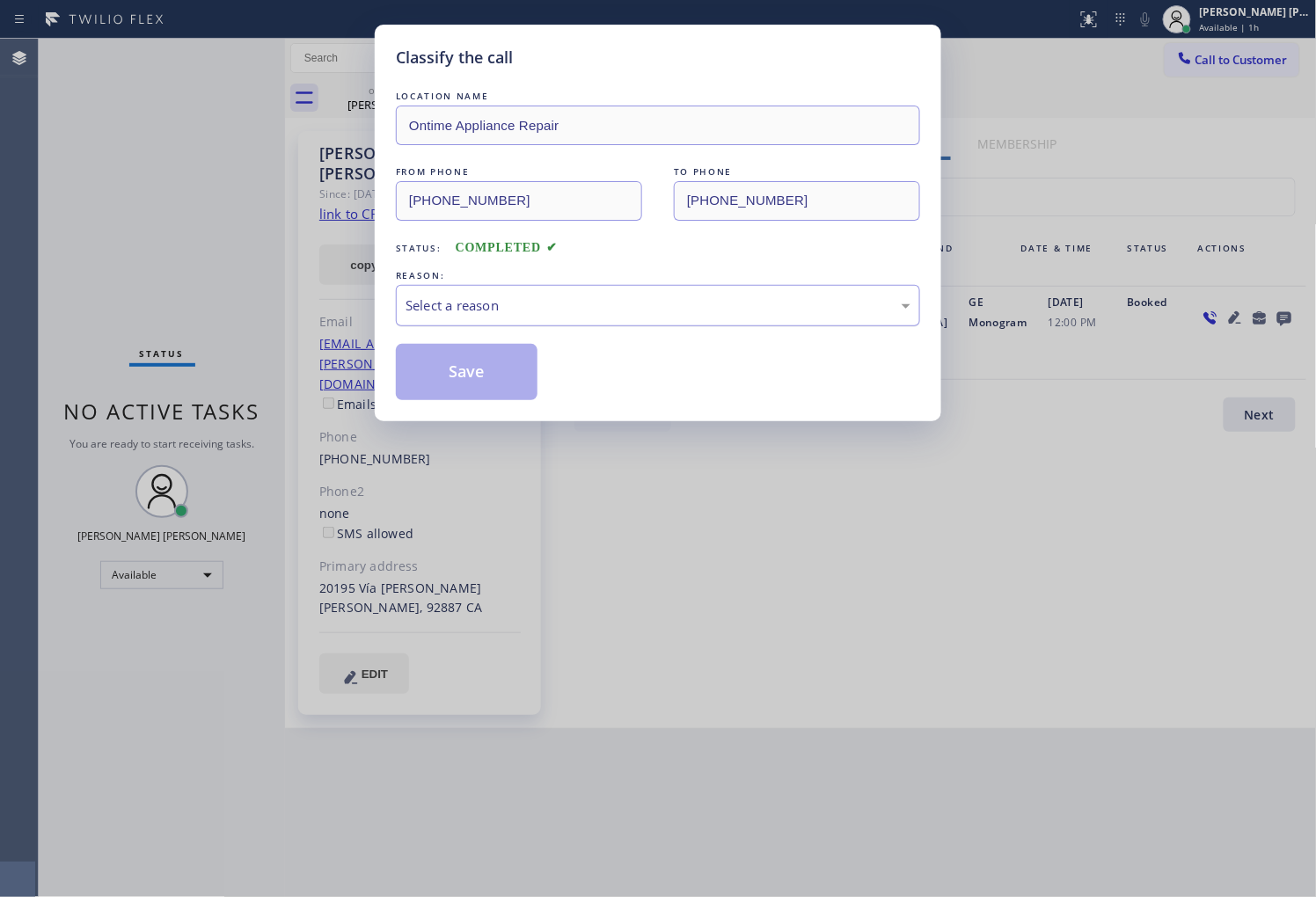
click at [569, 308] on div "Select a reason" at bounding box center [658, 306] width 505 height 20
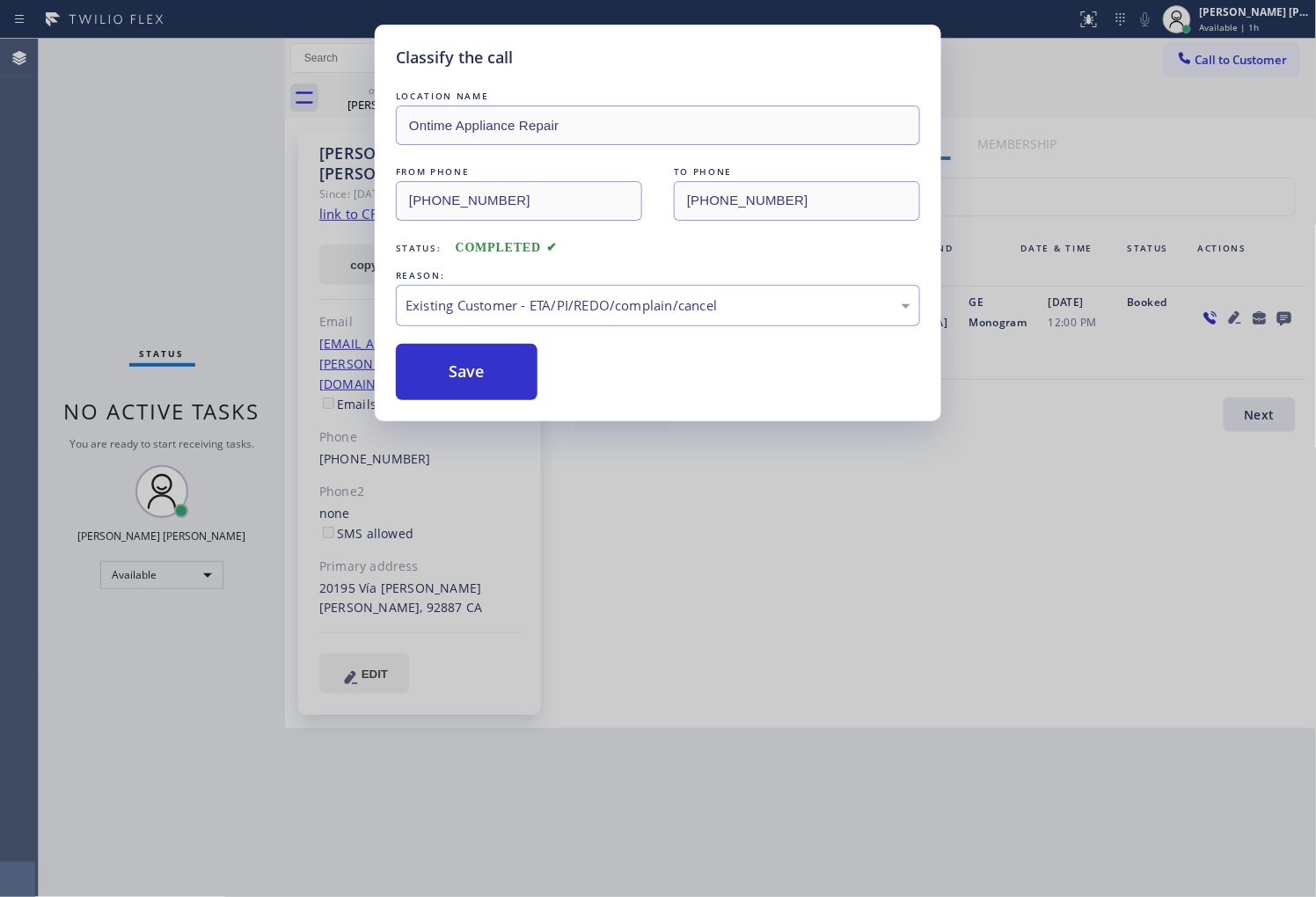
click at [487, 401] on div "Classify the call LOCATION NAME Ontime Appliance Repair FROM PHONE [PHONE_NUMBE…" at bounding box center [658, 222] width 566 height 397
click at [445, 375] on button "Save" at bounding box center [467, 372] width 141 height 57
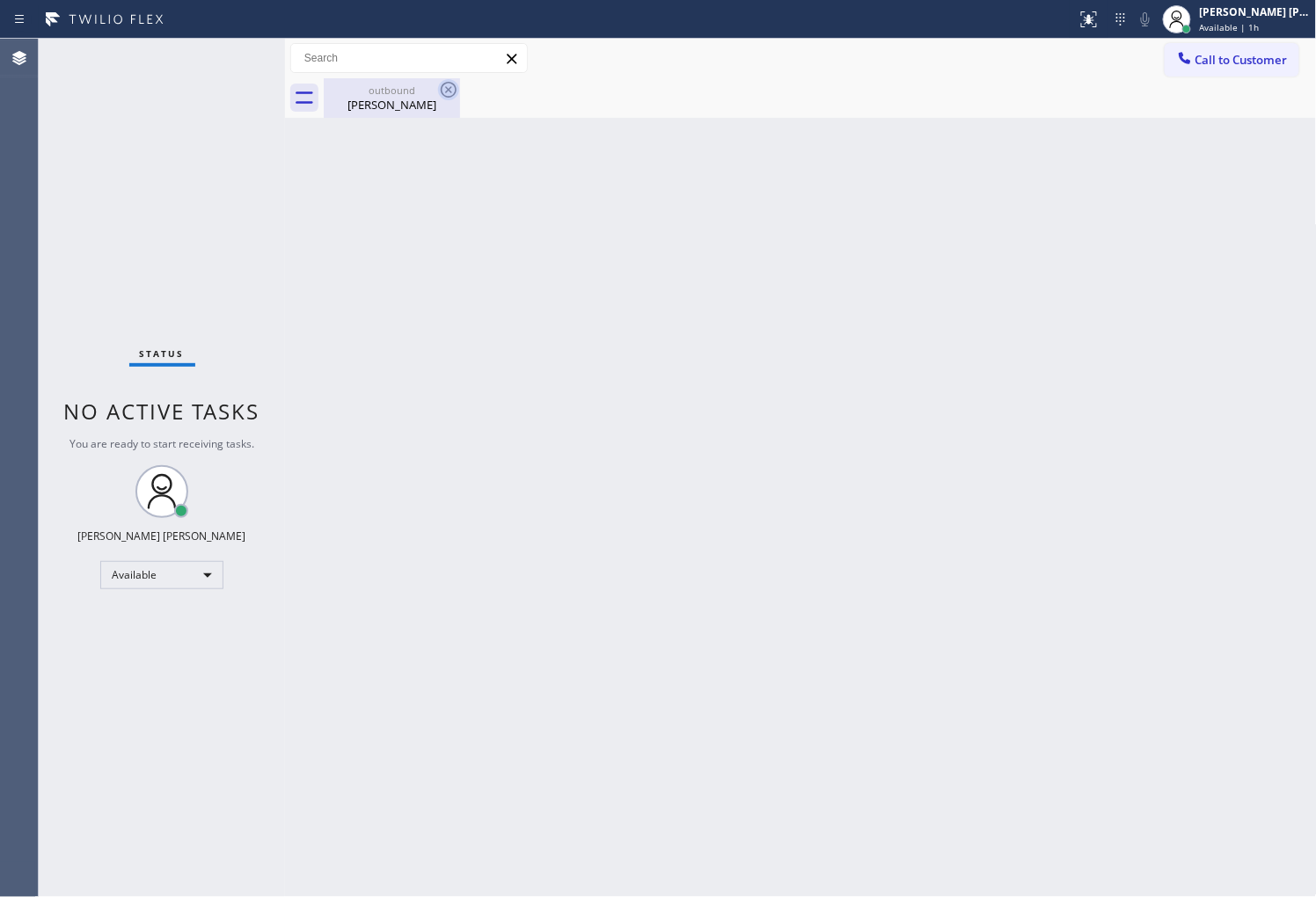
click at [440, 112] on div "outbound [PERSON_NAME]" at bounding box center [392, 98] width 133 height 40
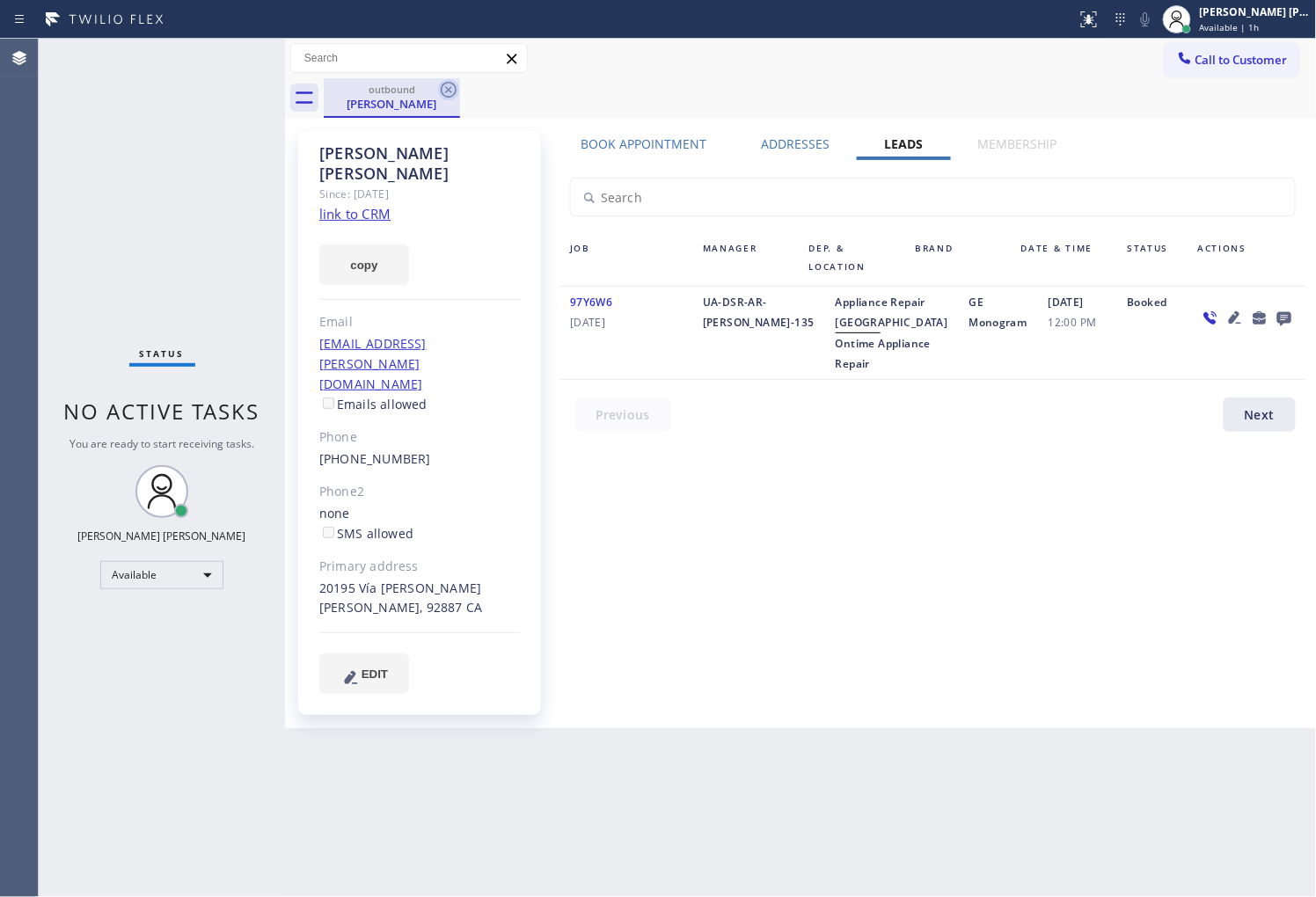
click at [441, 89] on icon at bounding box center [448, 89] width 16 height 16
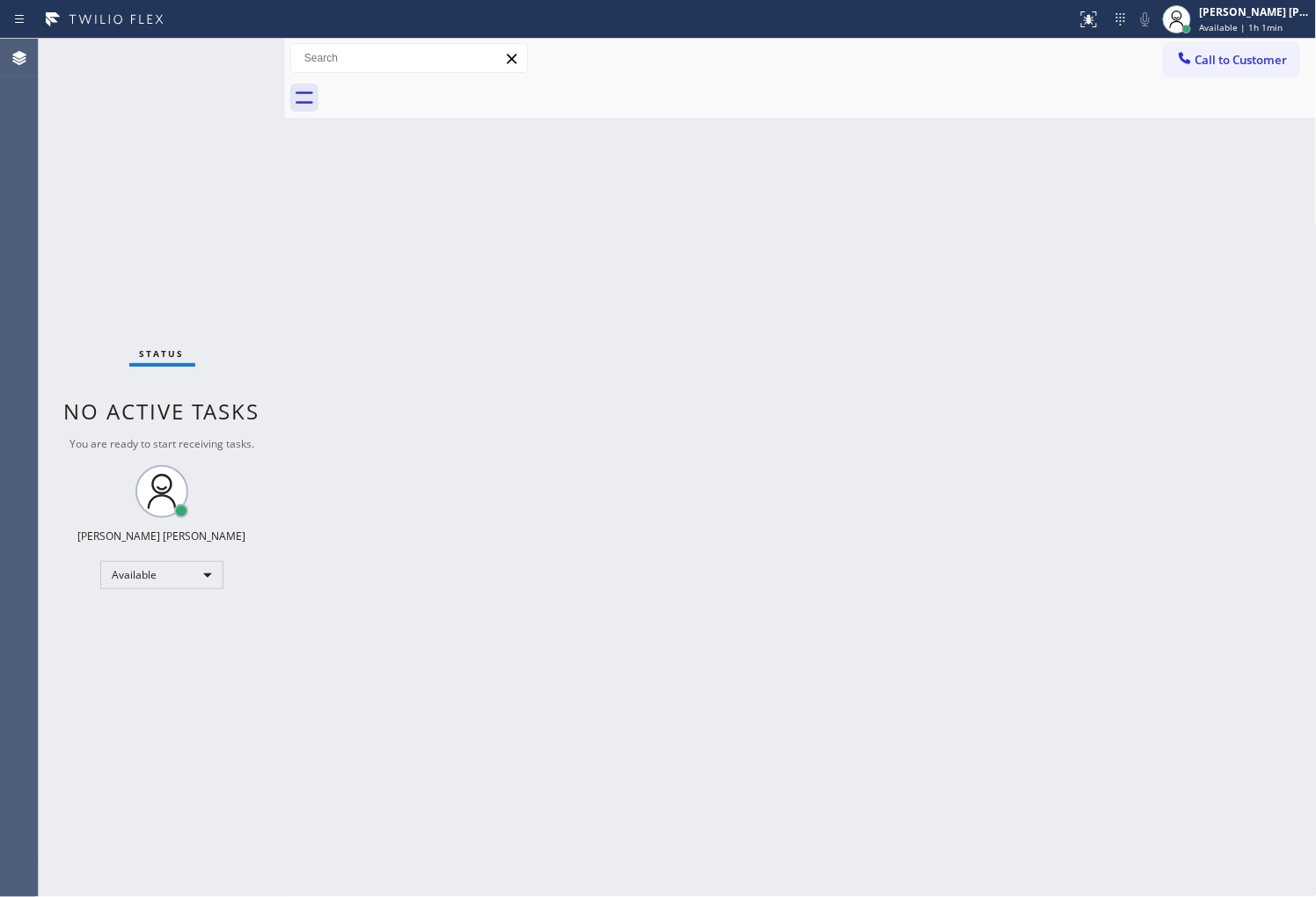
click at [0, 258] on div "Agent Desktop" at bounding box center [19, 468] width 38 height 858
click at [1280, 71] on button "Call to Customer" at bounding box center [1231, 59] width 135 height 33
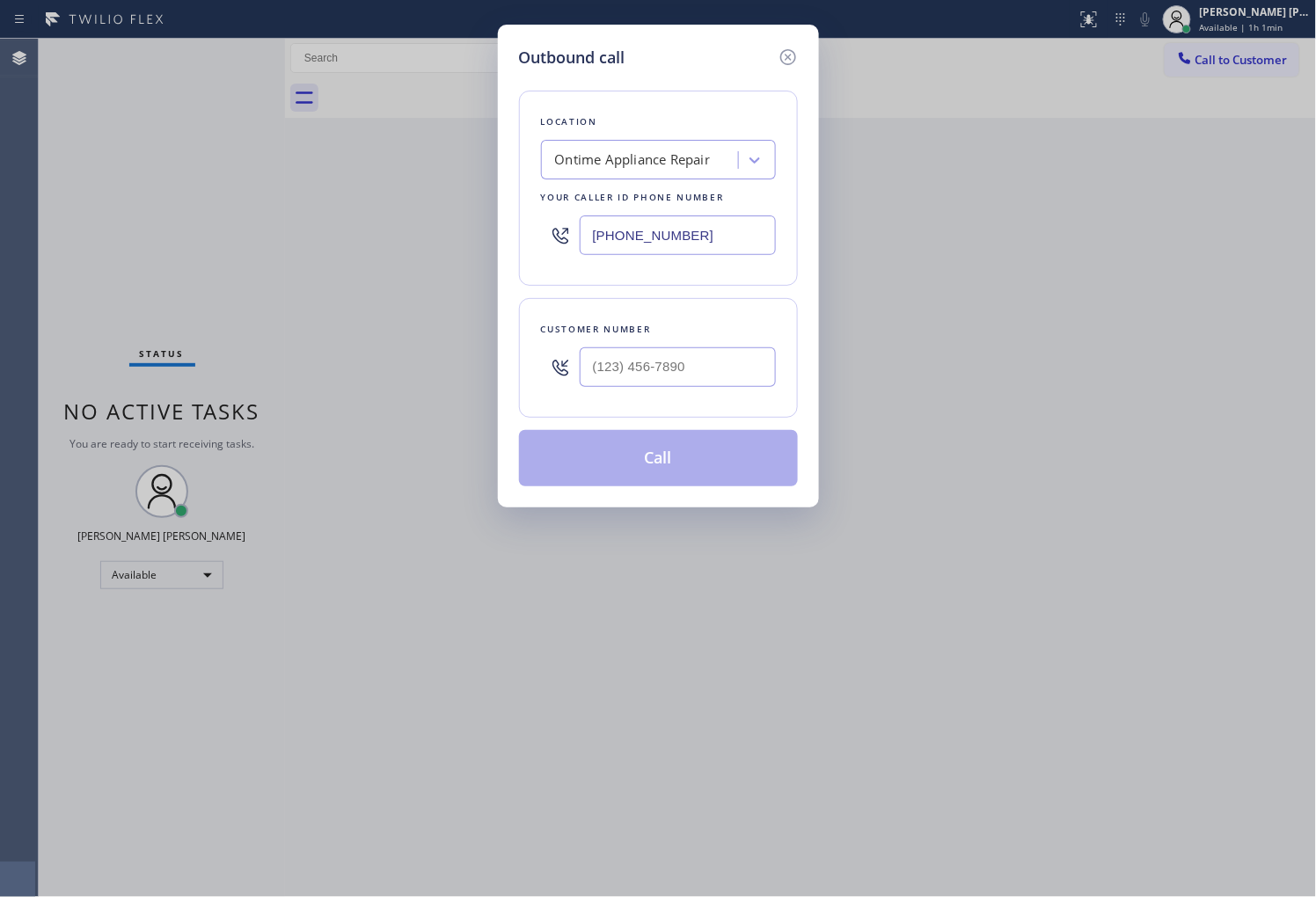
click at [654, 235] on input "[PHONE_NUMBER]" at bounding box center [677, 235] width 196 height 40
paste input "949) 239-0453"
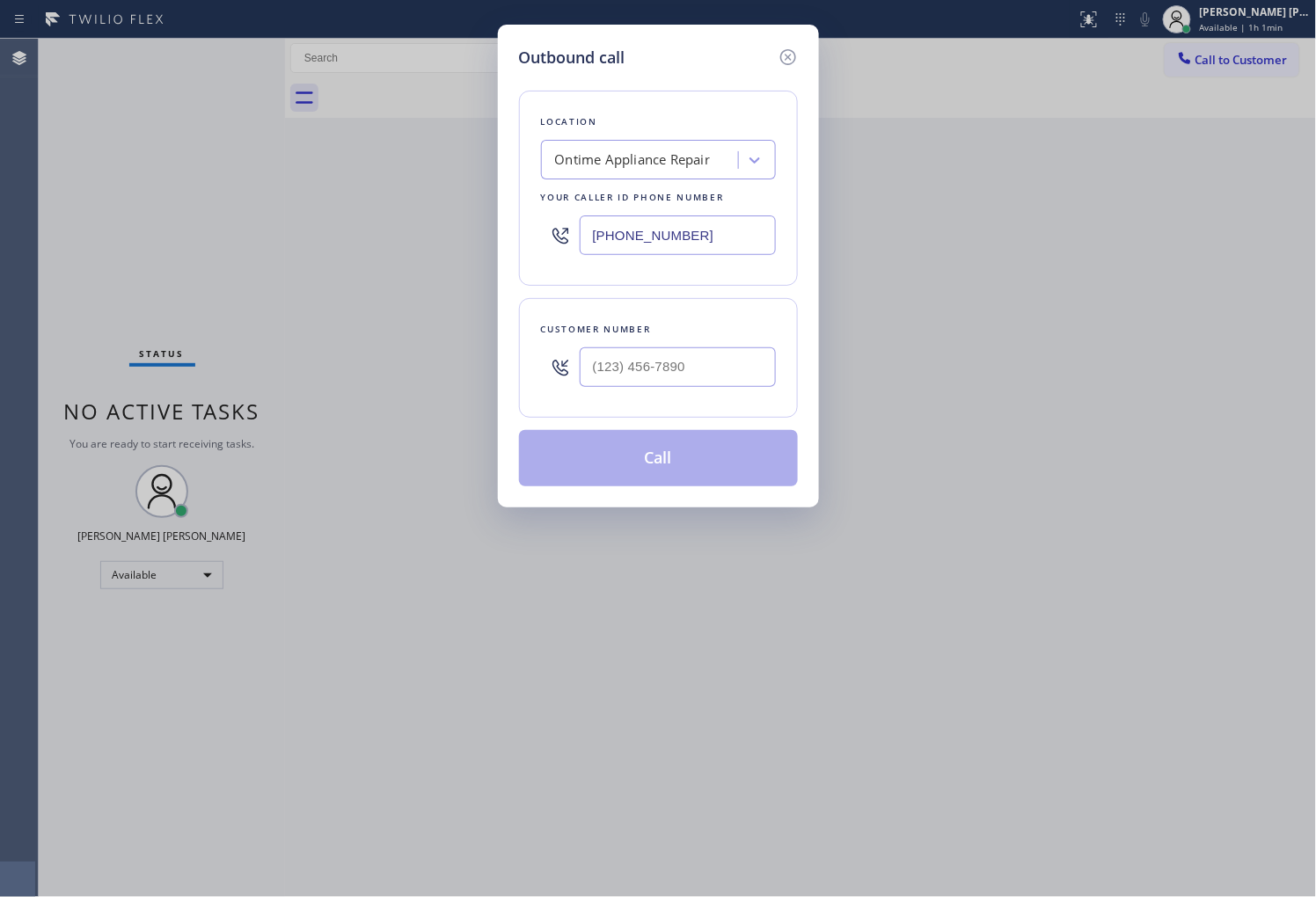
type input "[PHONE_NUMBER]"
click at [608, 362] on input "(___) ___-____" at bounding box center [677, 367] width 196 height 40
paste input "714) 317-1040"
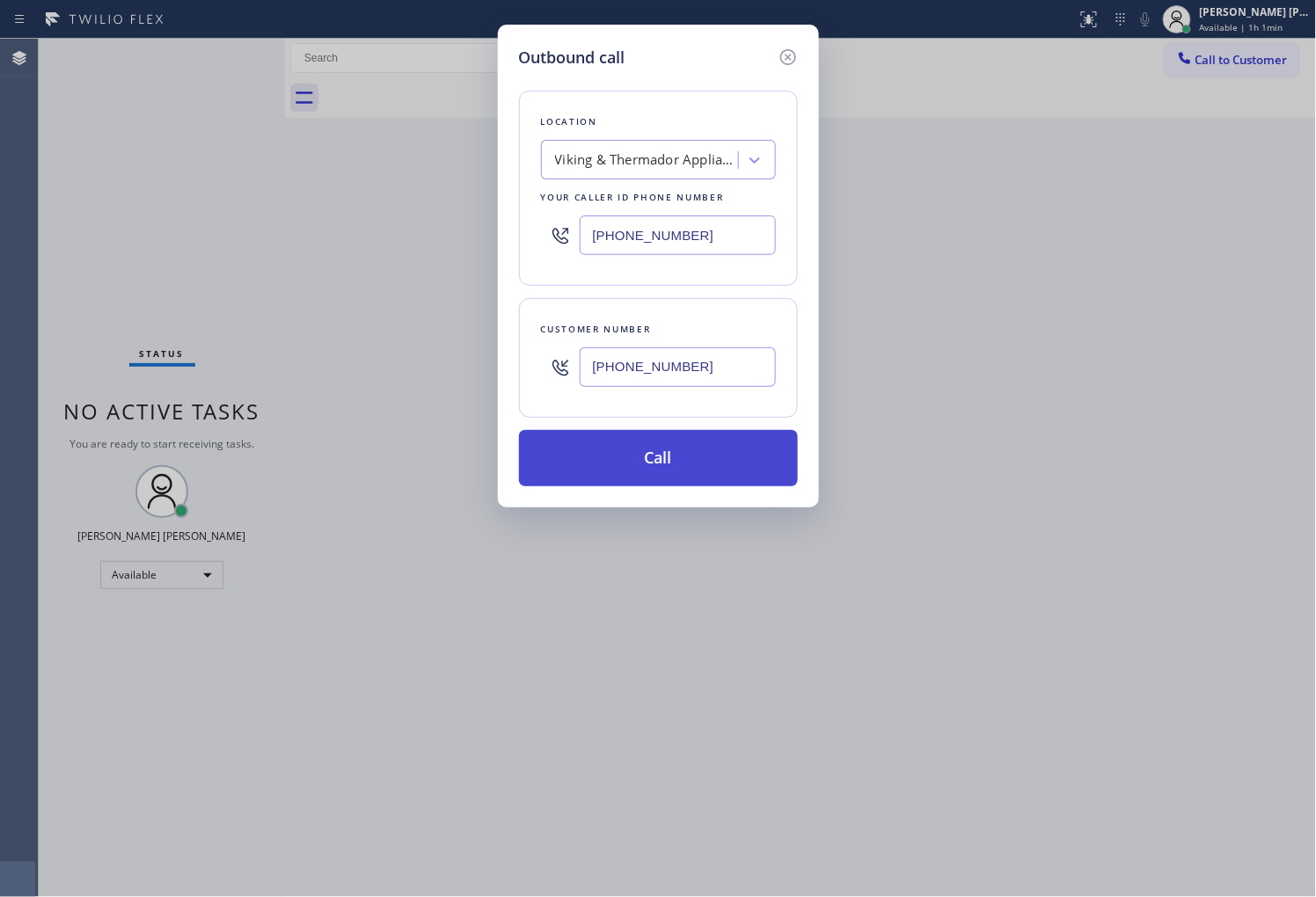
type input "[PHONE_NUMBER]"
click at [645, 460] on button "Call" at bounding box center [658, 457] width 279 height 57
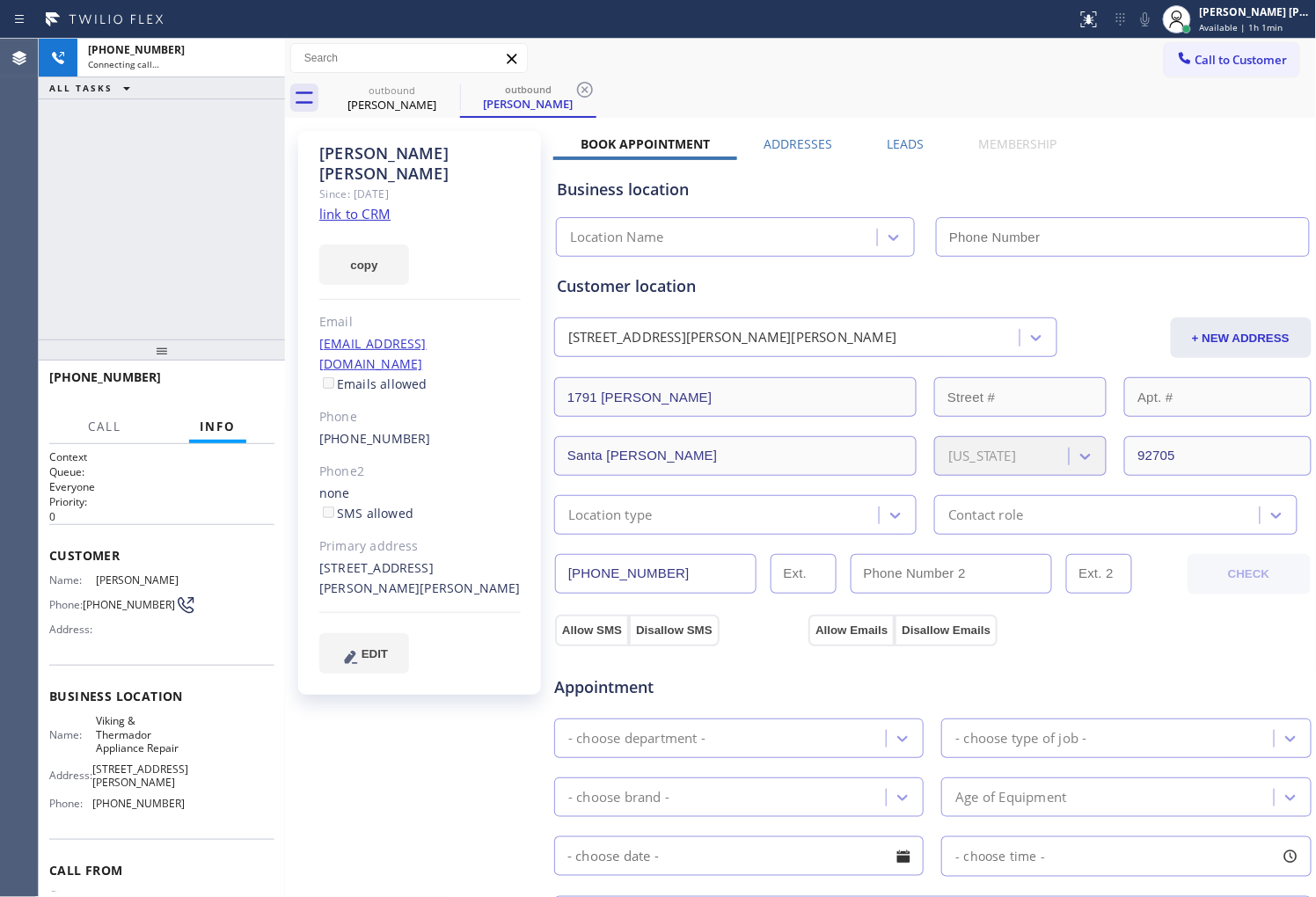
click at [365, 153] on div "[PERSON_NAME]" at bounding box center [419, 164] width 202 height 41
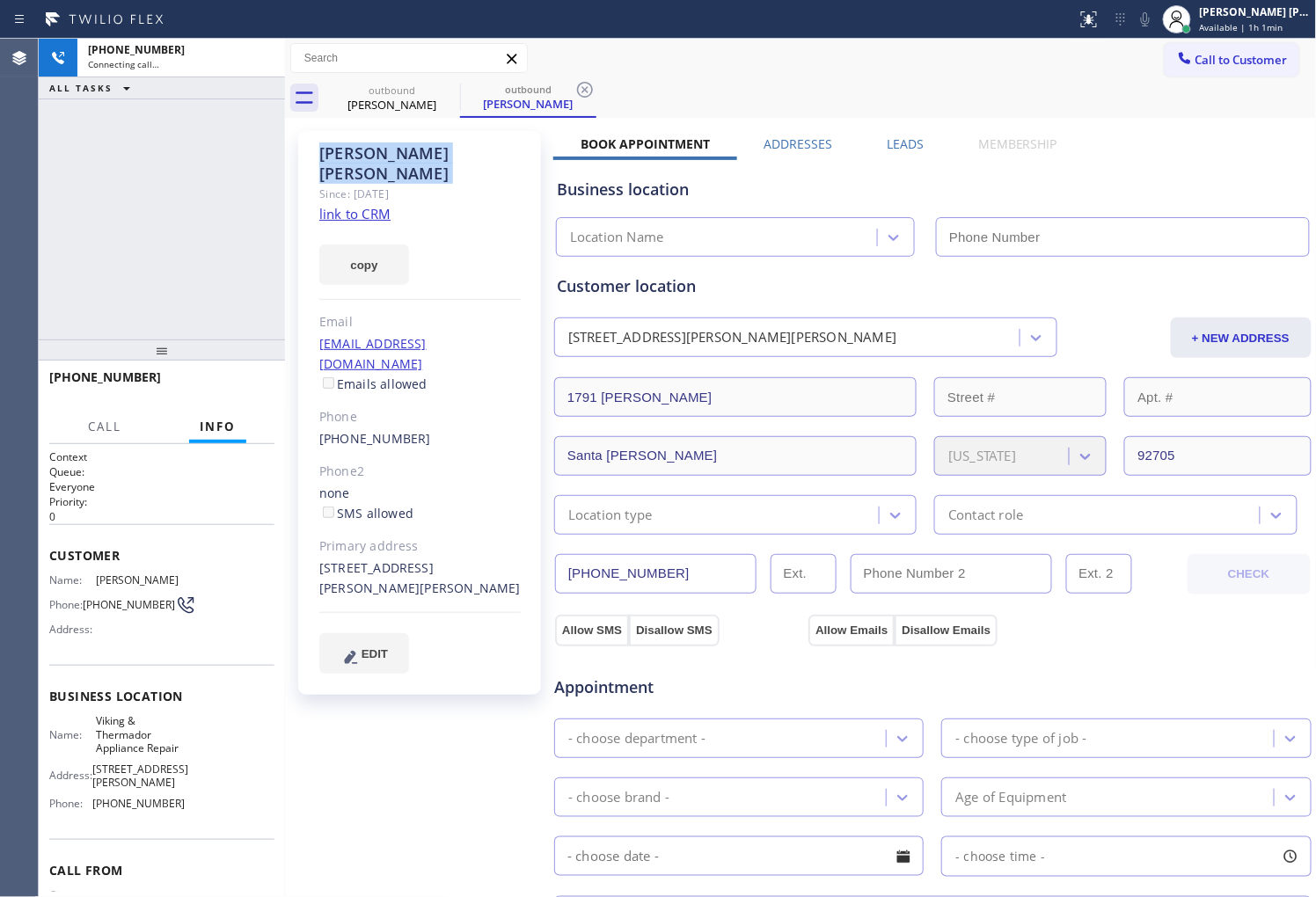
click at [365, 153] on div "[PERSON_NAME]" at bounding box center [419, 164] width 202 height 41
click at [113, 187] on div "[PHONE_NUMBER] Connecting call… ALL TASKS ALL TASKS ACTIVE TASKS TASKS IN WRAP …" at bounding box center [162, 189] width 246 height 300
type input "[PHONE_NUMBER]"
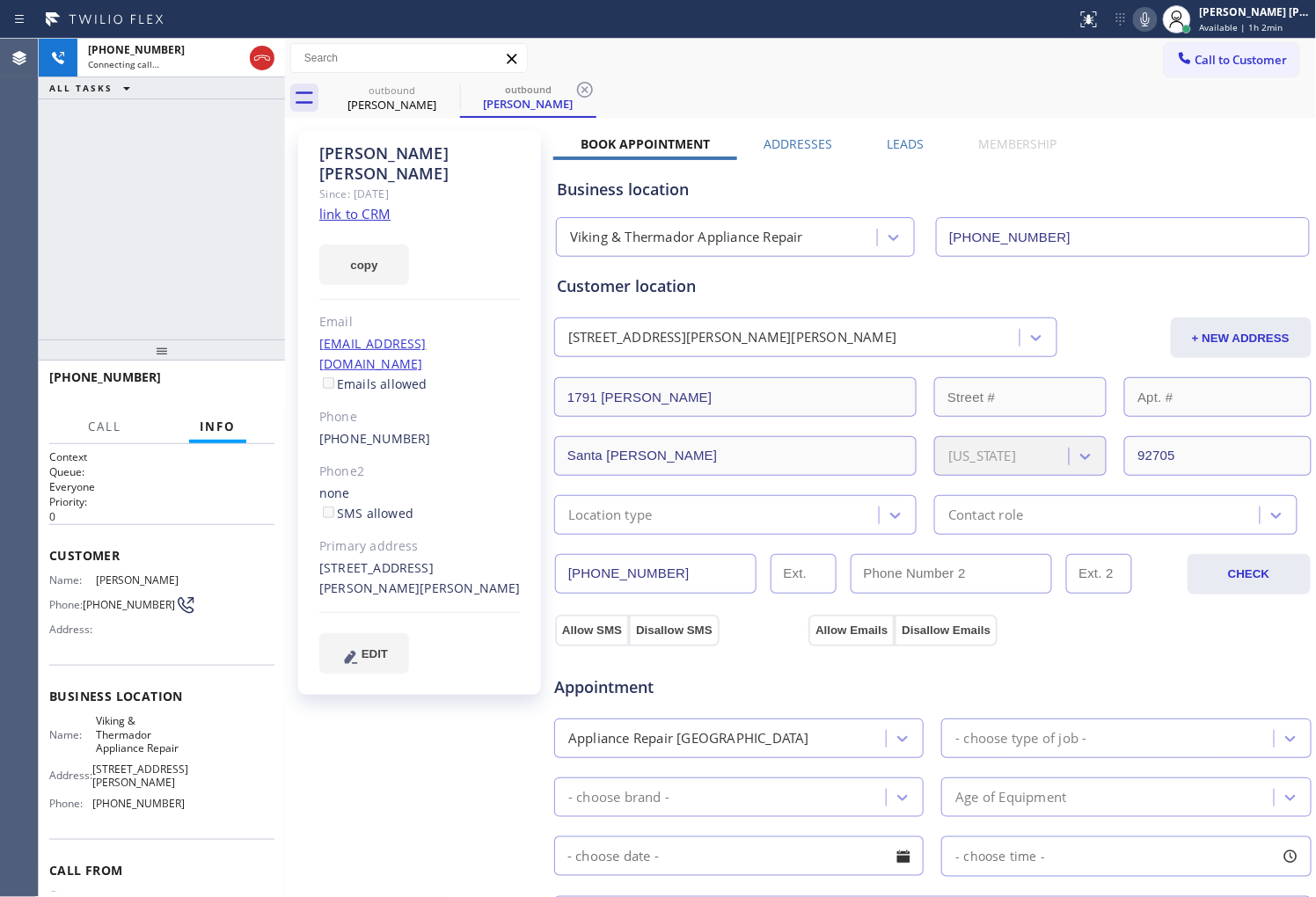
click at [1154, 29] on icon at bounding box center [1145, 19] width 21 height 21
click at [82, 191] on div "[PHONE_NUMBER] Connecting call… ALL TASKS ALL TASKS ACTIVE TASKS TASKS IN WRAP …" at bounding box center [162, 189] width 246 height 300
click at [408, 156] on div "[PERSON_NAME]" at bounding box center [419, 164] width 202 height 41
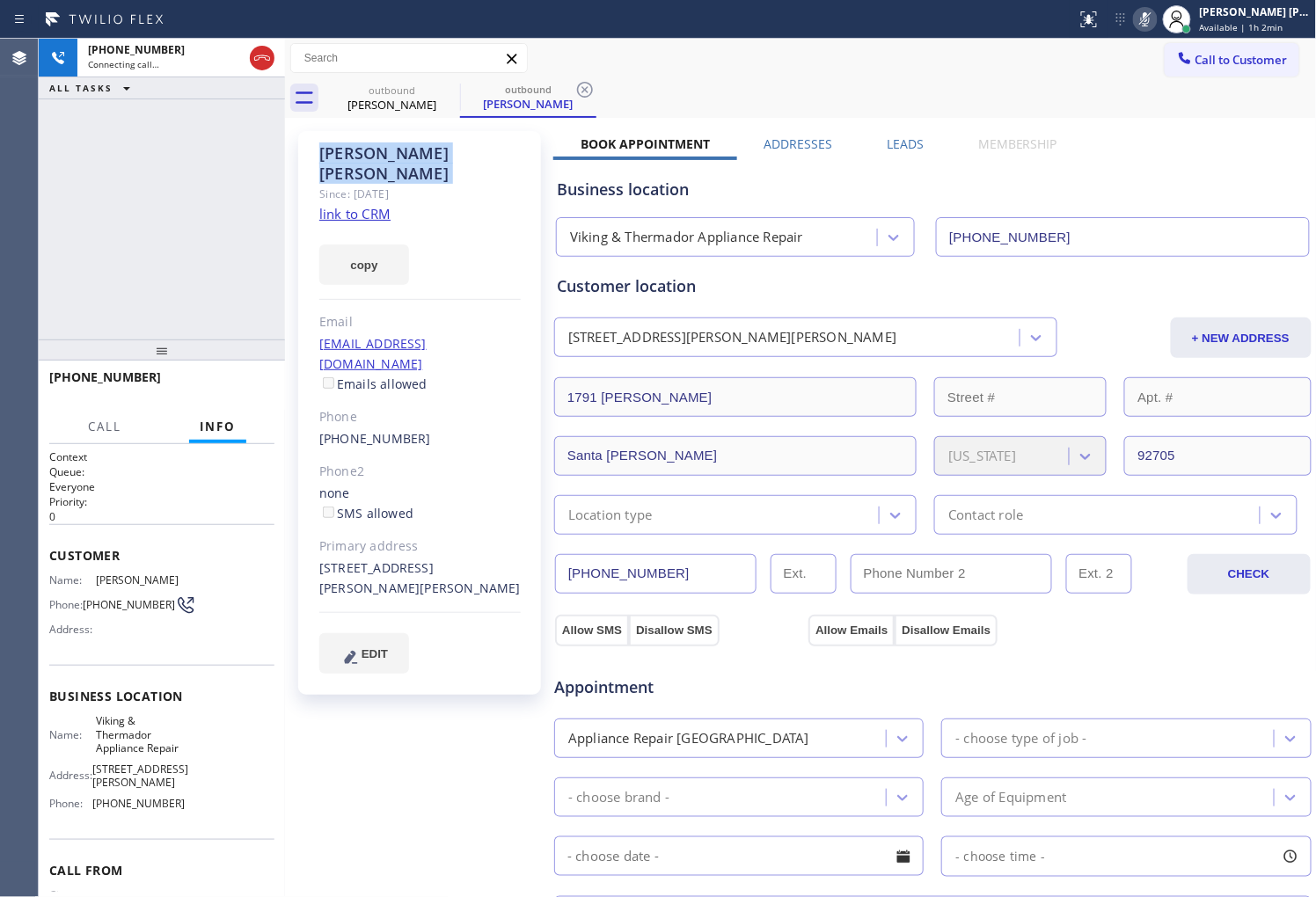
click at [408, 156] on div "[PERSON_NAME]" at bounding box center [419, 164] width 202 height 41
click at [454, 224] on div "copy" at bounding box center [419, 254] width 202 height 60
click at [415, 145] on div "[PERSON_NAME]" at bounding box center [419, 164] width 202 height 41
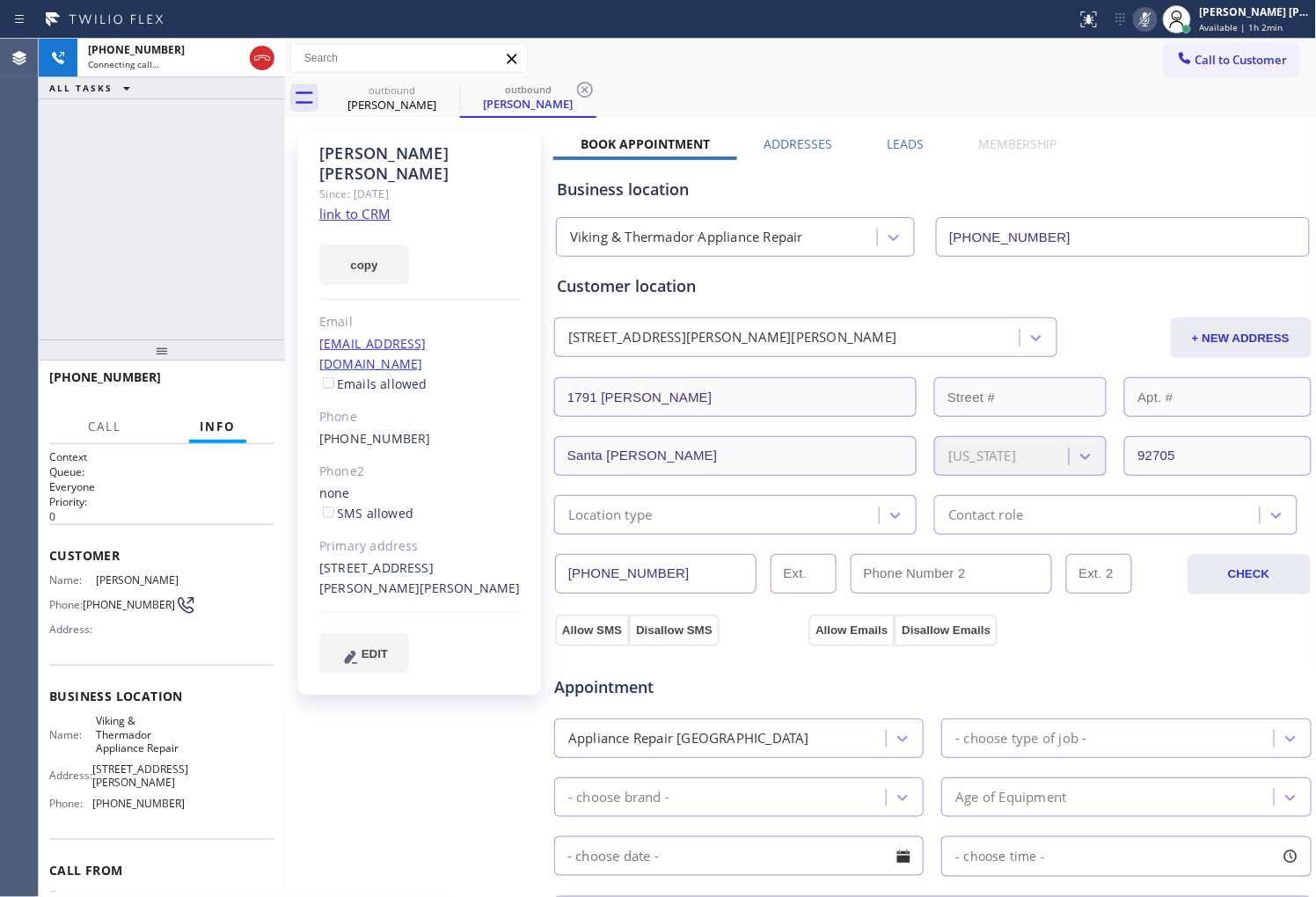
click at [459, 253] on div "copy" at bounding box center [419, 254] width 202 height 60
click at [419, 159] on div "[PERSON_NAME]" at bounding box center [419, 164] width 202 height 41
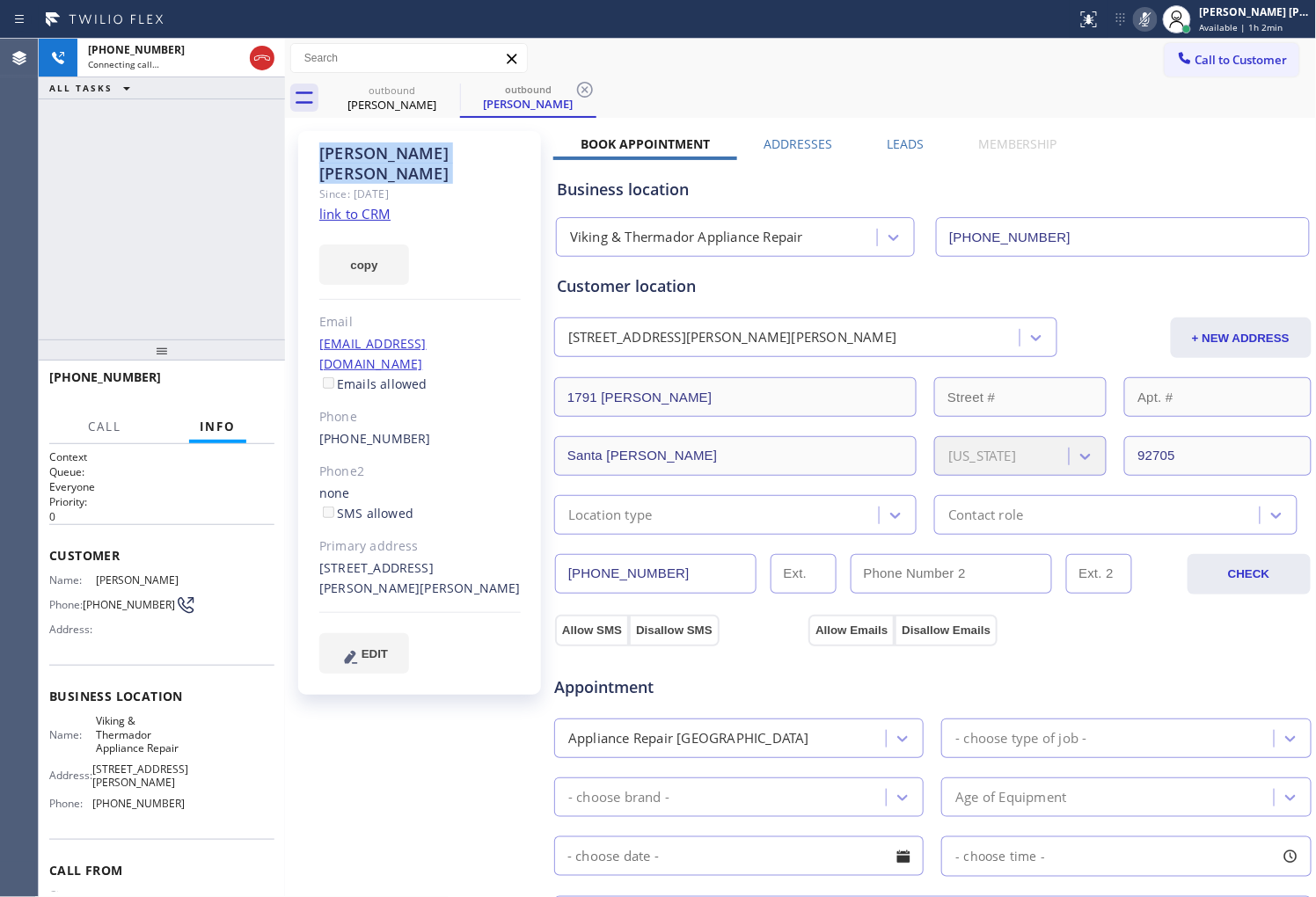
click at [419, 159] on div "[PERSON_NAME]" at bounding box center [419, 164] width 202 height 41
drag, startPoint x: 418, startPoint y: 268, endPoint x: 415, endPoint y: 224, distance: 44.1
click at [418, 269] on div "[PERSON_NAME] Since: [DATE] link to CRM copy Email [EMAIL_ADDRESS][DOMAIN_NAME]…" at bounding box center [419, 413] width 243 height 563
click at [402, 155] on div "[PERSON_NAME]" at bounding box center [419, 164] width 202 height 41
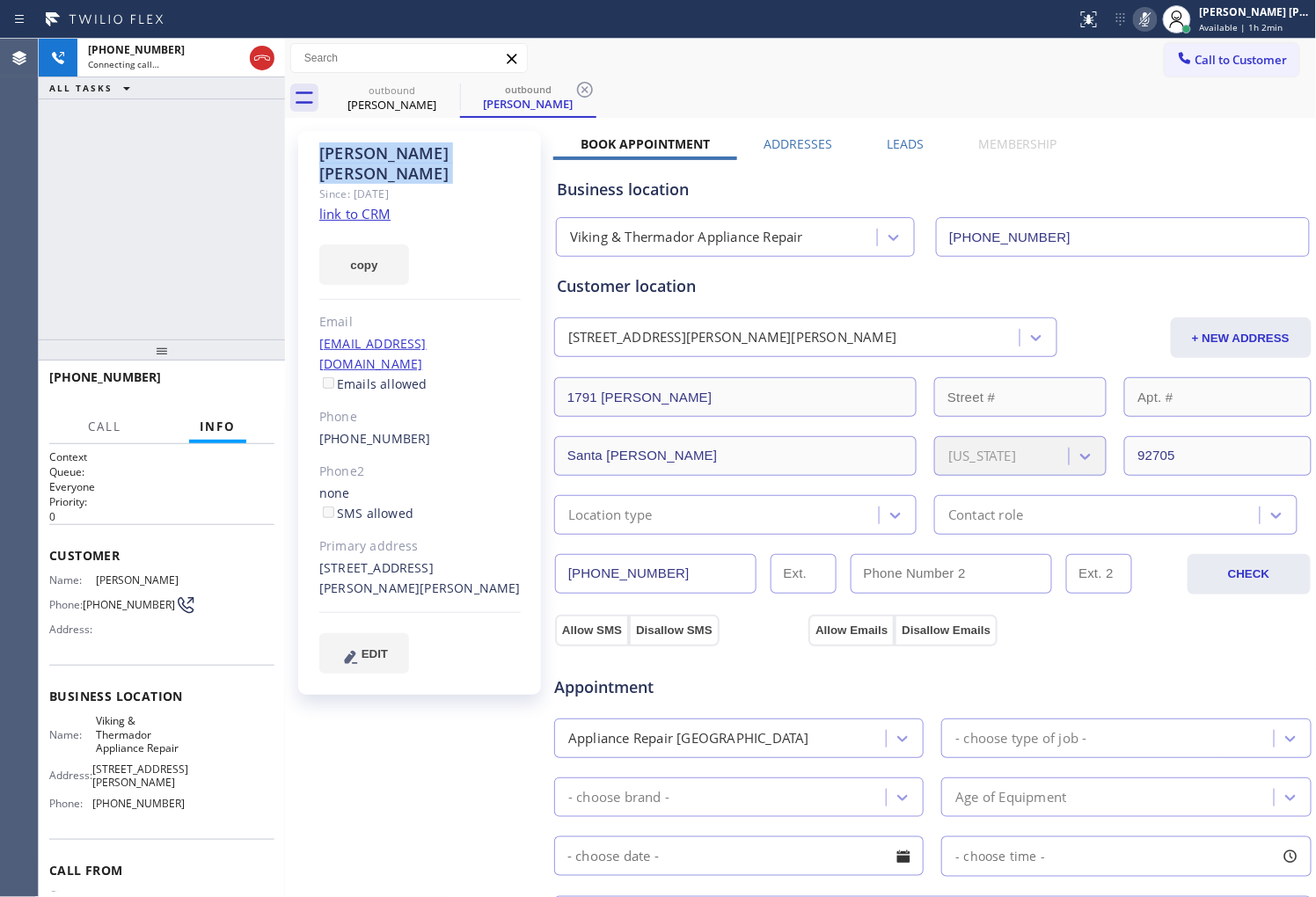
click at [402, 155] on div "[PERSON_NAME]" at bounding box center [419, 164] width 202 height 41
click at [409, 285] on div "[PERSON_NAME] Since: [DATE] link to CRM copy Email [EMAIL_ADDRESS][DOMAIN_NAME]…" at bounding box center [419, 413] width 243 height 563
click at [406, 155] on div "[PERSON_NAME]" at bounding box center [419, 164] width 202 height 41
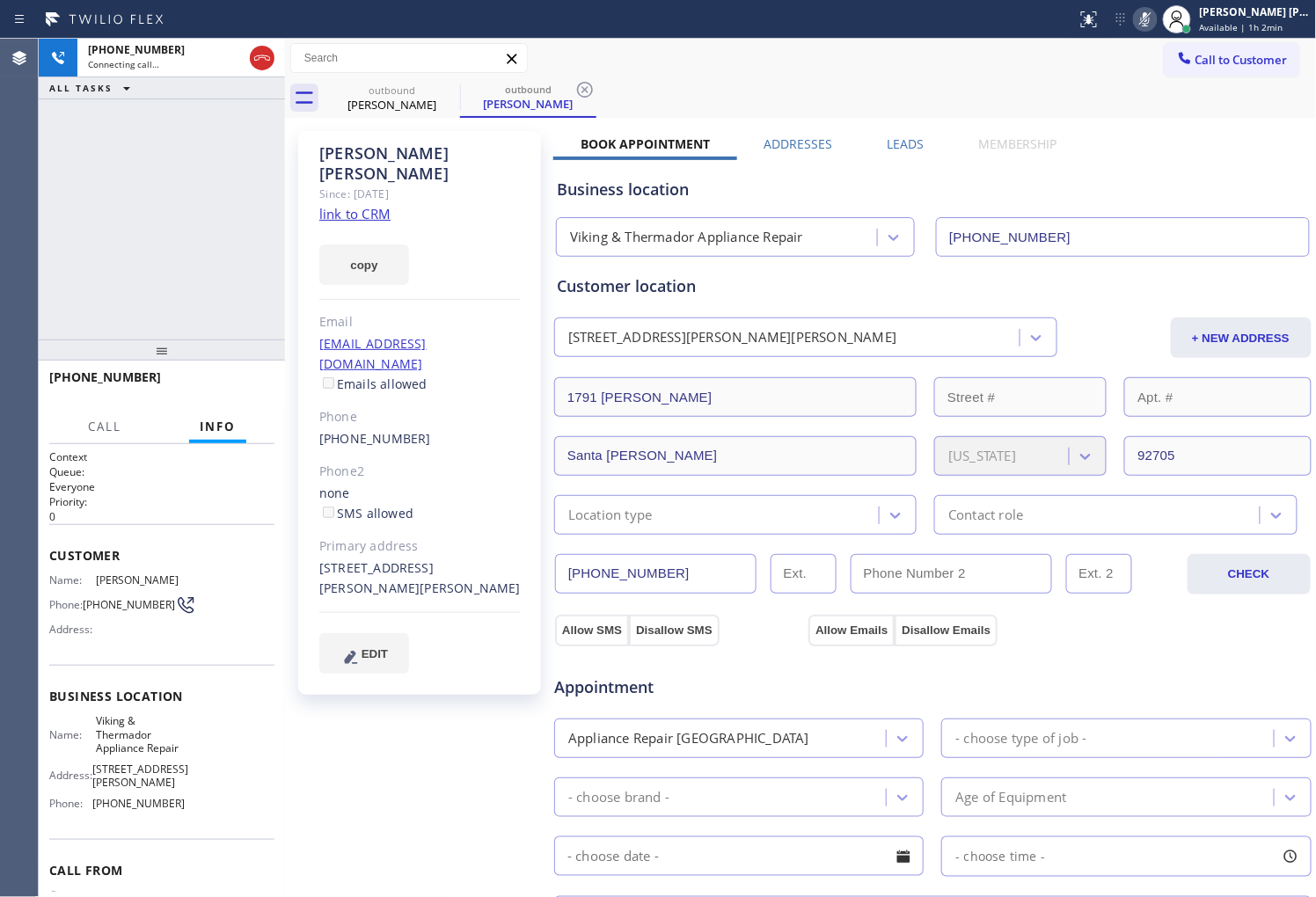
click at [418, 312] on div "Email" at bounding box center [419, 323] width 202 height 20
click at [389, 160] on div "[PERSON_NAME]" at bounding box center [419, 164] width 202 height 41
click at [343, 153] on div "[PERSON_NAME]" at bounding box center [419, 164] width 202 height 41
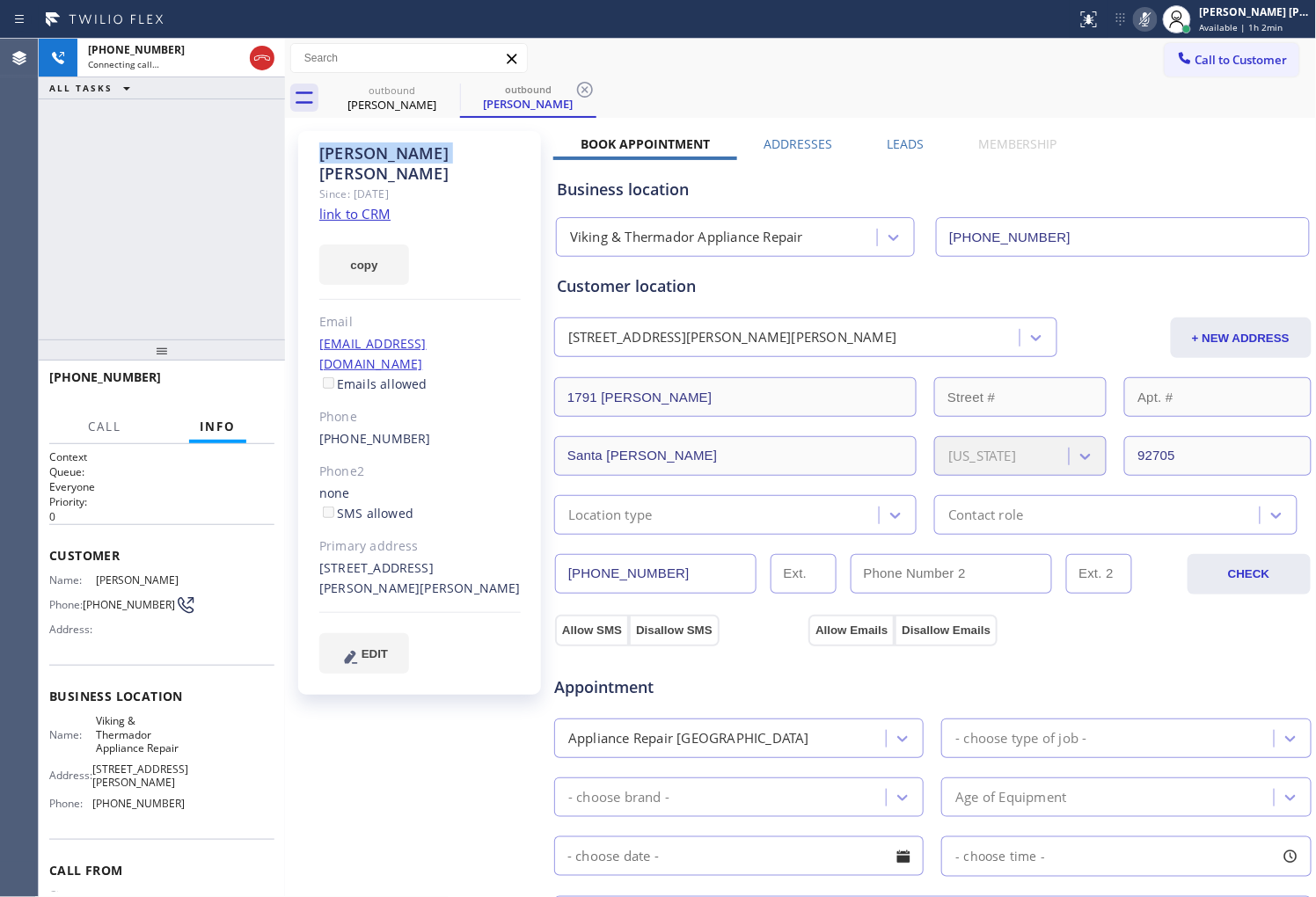
click at [343, 153] on div "[PERSON_NAME]" at bounding box center [419, 164] width 202 height 41
click at [418, 152] on div "[PERSON_NAME]" at bounding box center [419, 164] width 202 height 41
click at [341, 152] on div "[PERSON_NAME]" at bounding box center [419, 164] width 202 height 41
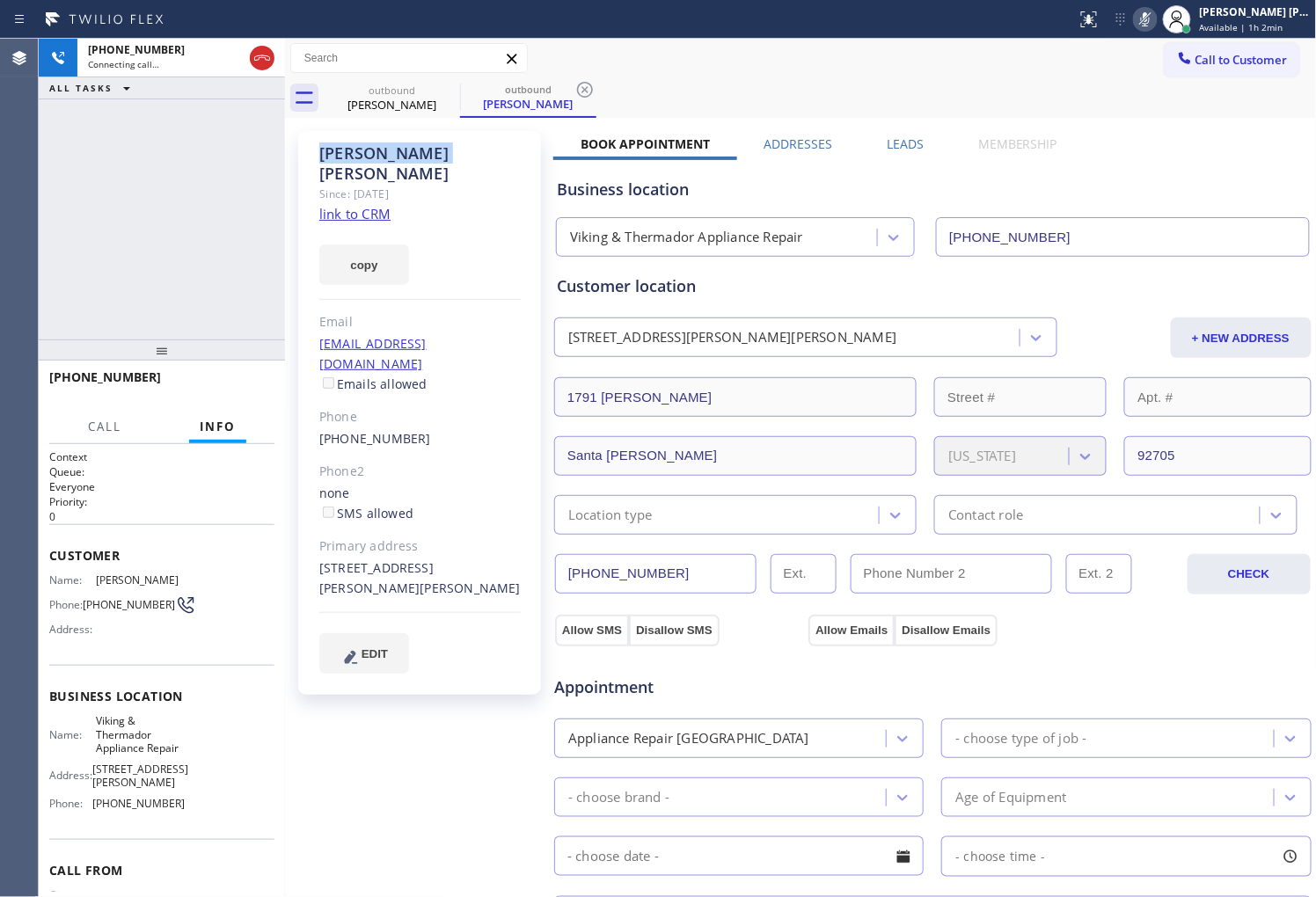
click at [341, 152] on div "[PERSON_NAME]" at bounding box center [419, 164] width 202 height 41
click at [396, 151] on div "[PERSON_NAME]" at bounding box center [419, 164] width 202 height 41
click at [319, 152] on div "[PERSON_NAME]" at bounding box center [419, 164] width 202 height 41
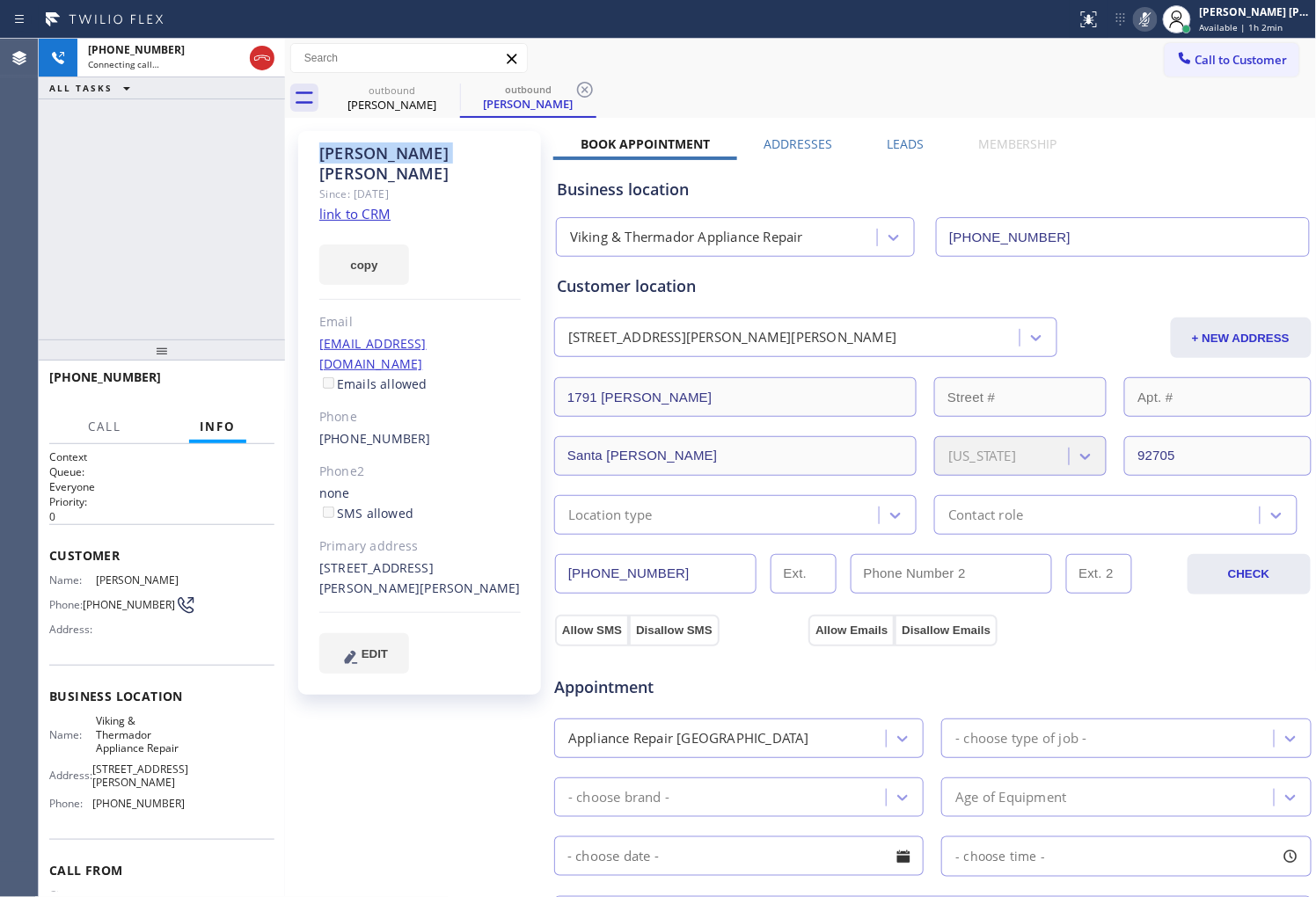
click at [319, 152] on div "[PERSON_NAME]" at bounding box center [419, 164] width 202 height 41
click at [418, 151] on div "[PERSON_NAME]" at bounding box center [419, 164] width 202 height 41
click at [350, 151] on div "[PERSON_NAME]" at bounding box center [419, 164] width 202 height 41
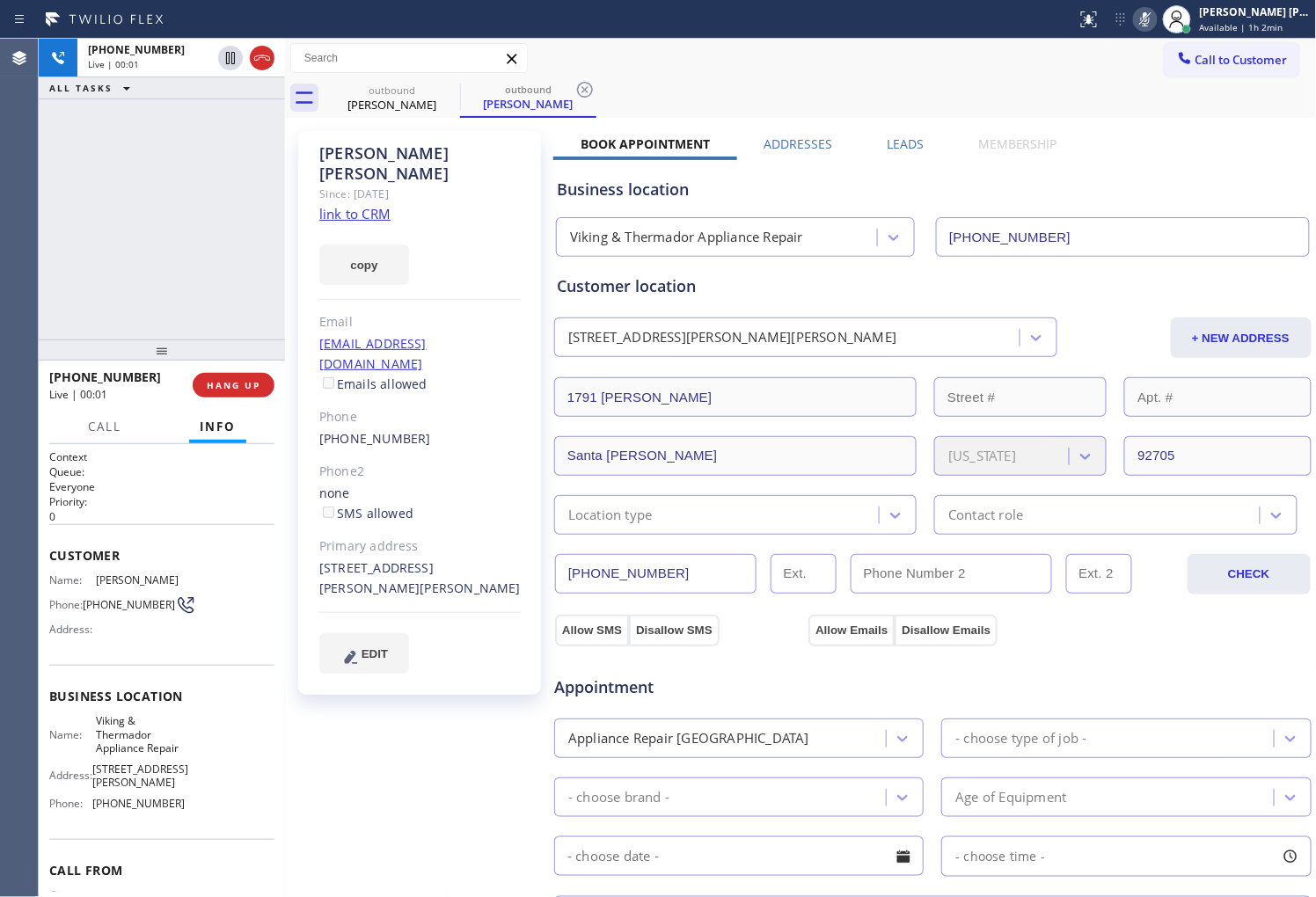
click at [415, 148] on div "[PERSON_NAME]" at bounding box center [419, 164] width 202 height 41
click at [1156, 26] on icon at bounding box center [1145, 19] width 21 height 21
click at [83, 305] on div "[PHONE_NUMBER] Live | 00:03 ALL TASKS ALL TASKS ACTIVE TASKS TASKS IN WRAP UP" at bounding box center [162, 189] width 246 height 300
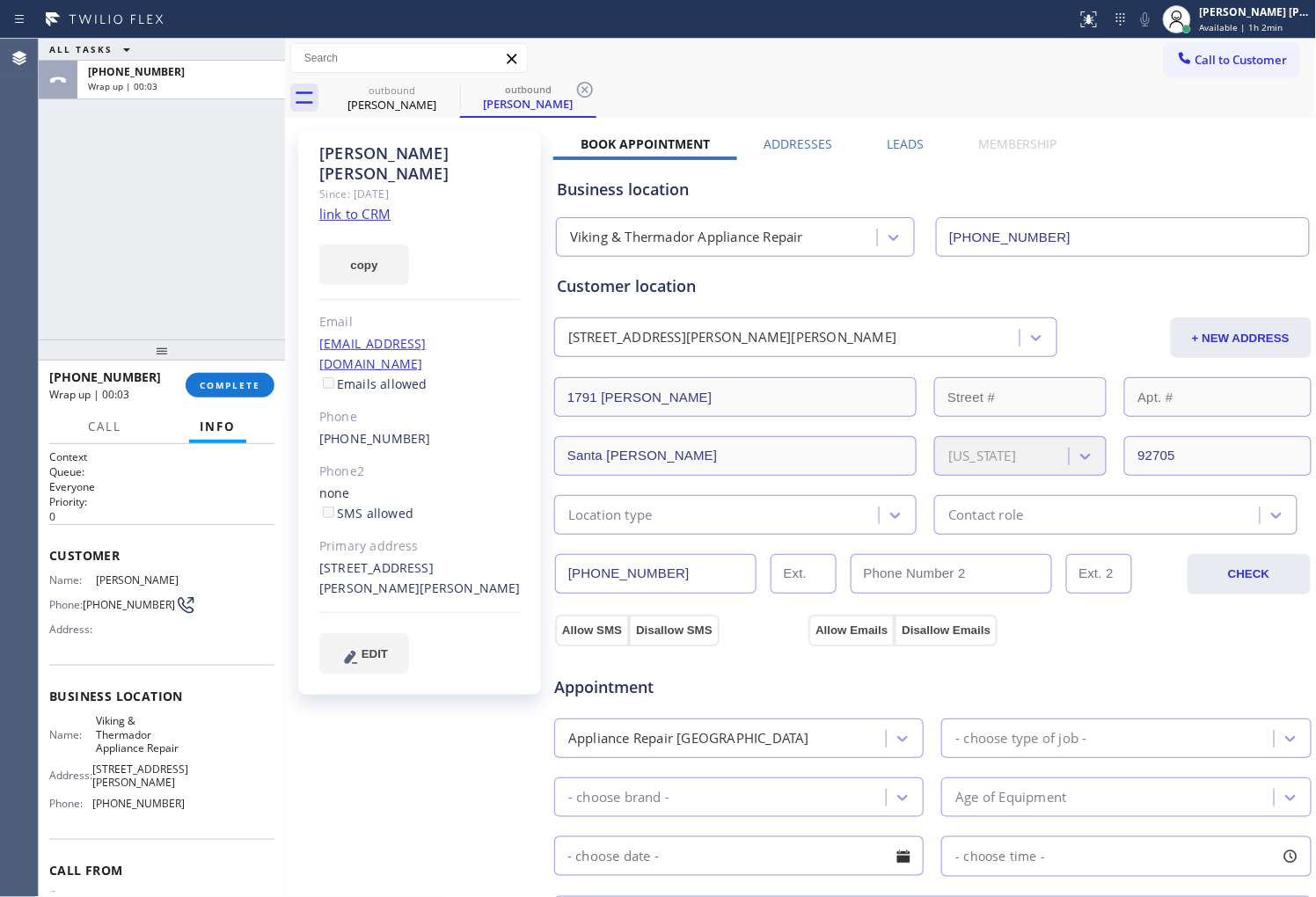
click at [908, 143] on label "Leads" at bounding box center [905, 144] width 37 height 17
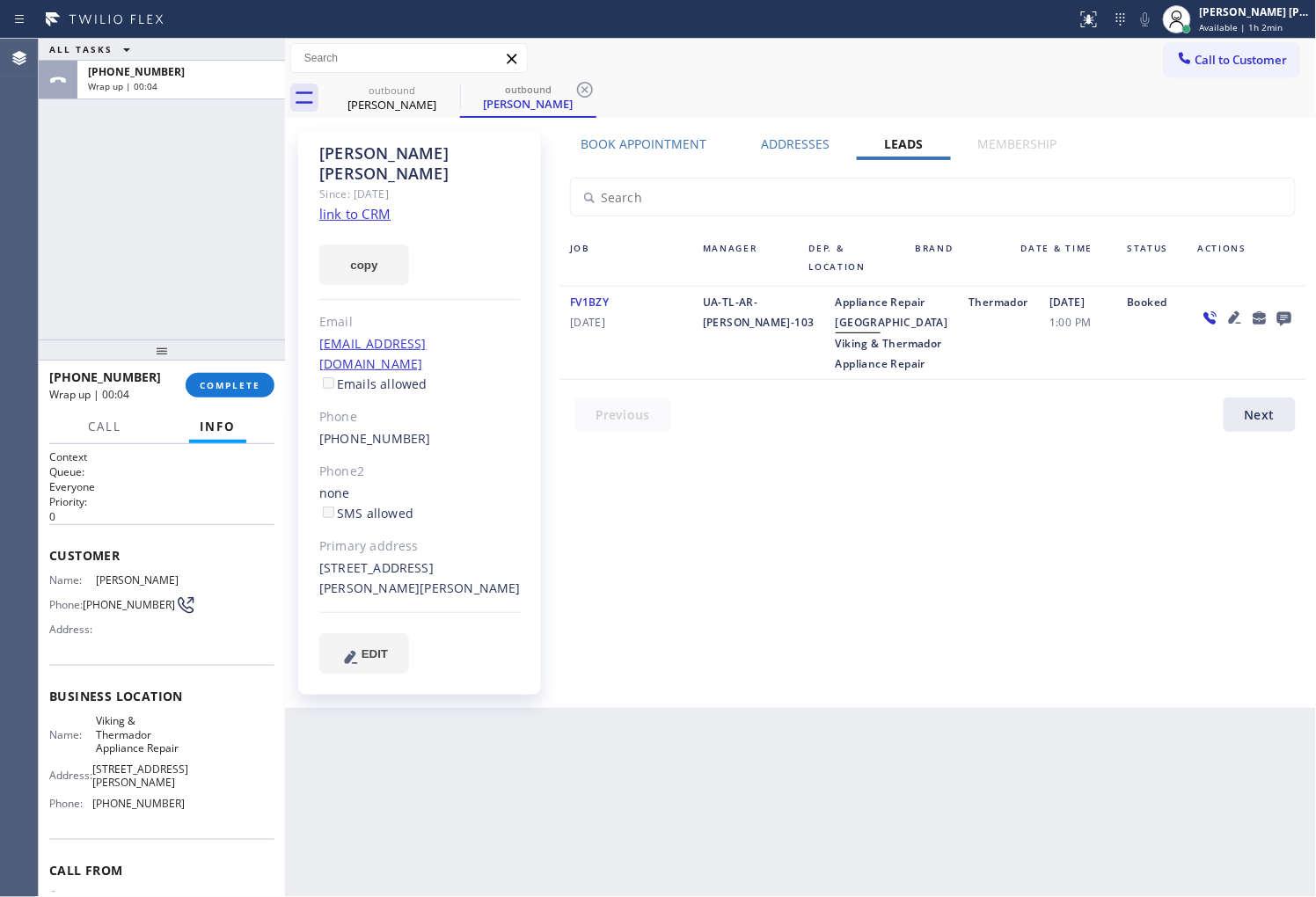
click at [1287, 314] on icon at bounding box center [1283, 319] width 14 height 14
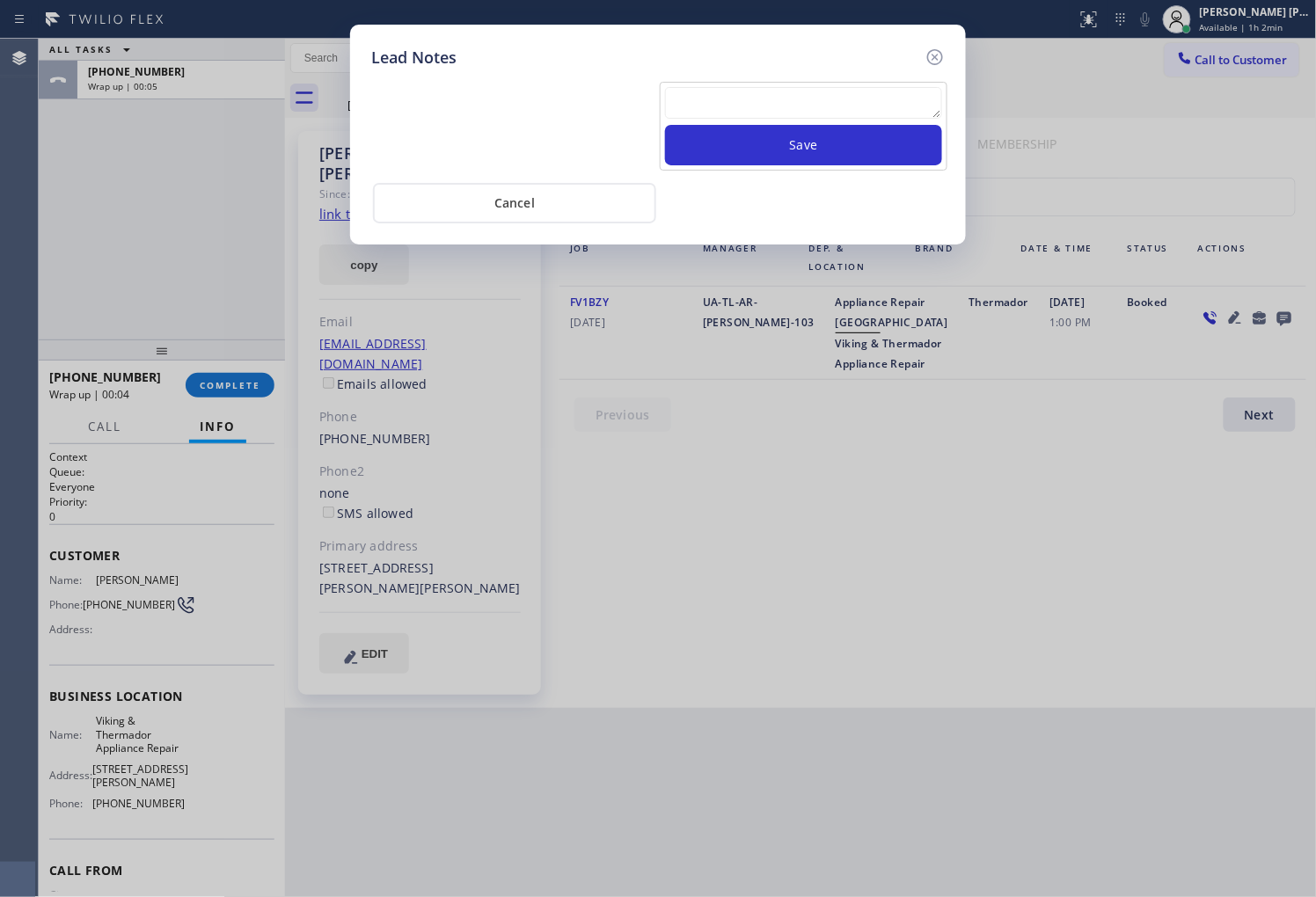
click at [776, 95] on textarea at bounding box center [804, 103] width 277 height 32
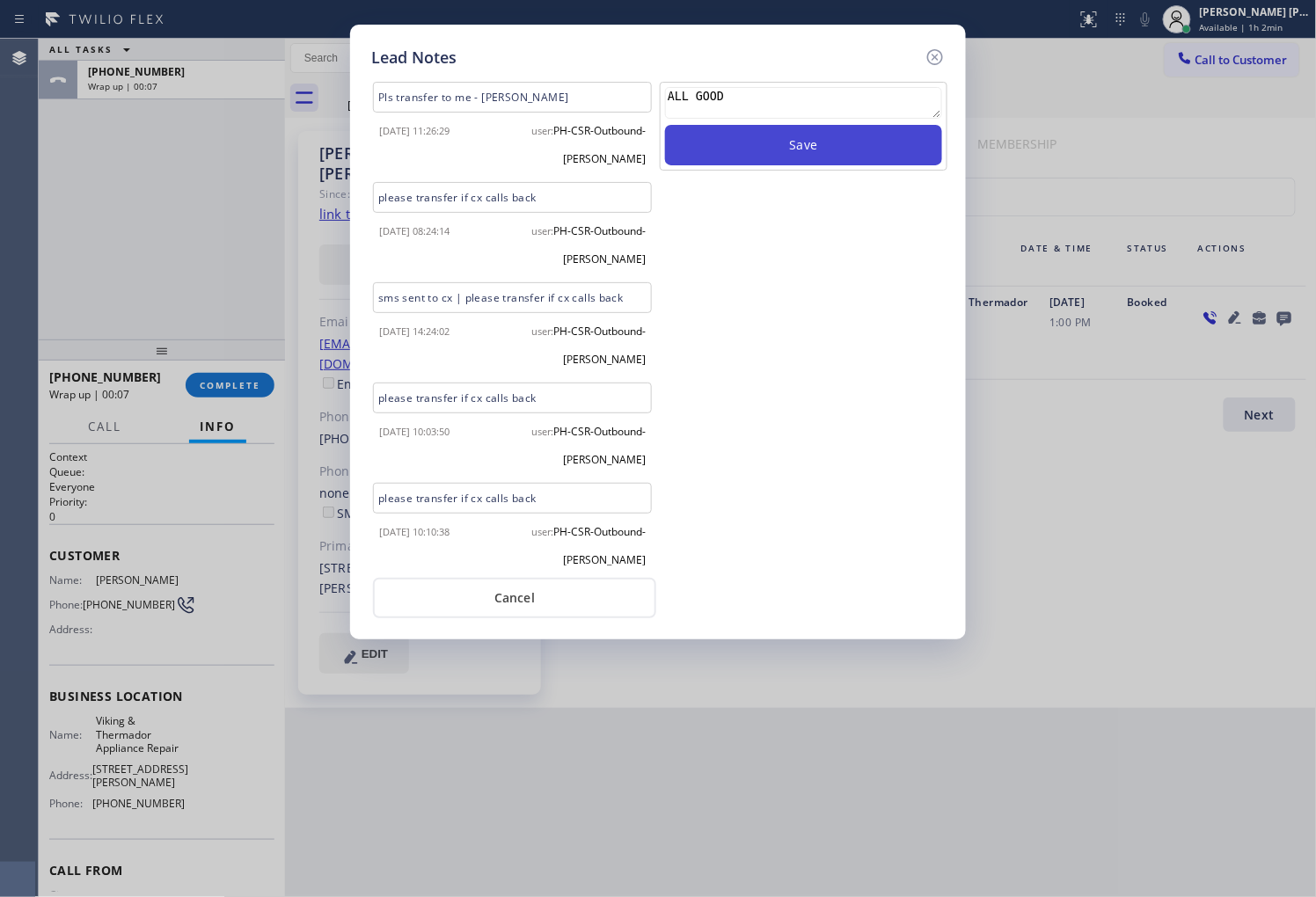
type textarea "ALL GOOD"
click at [756, 161] on button "Save" at bounding box center [804, 145] width 277 height 41
click at [935, 59] on icon at bounding box center [935, 57] width 21 height 21
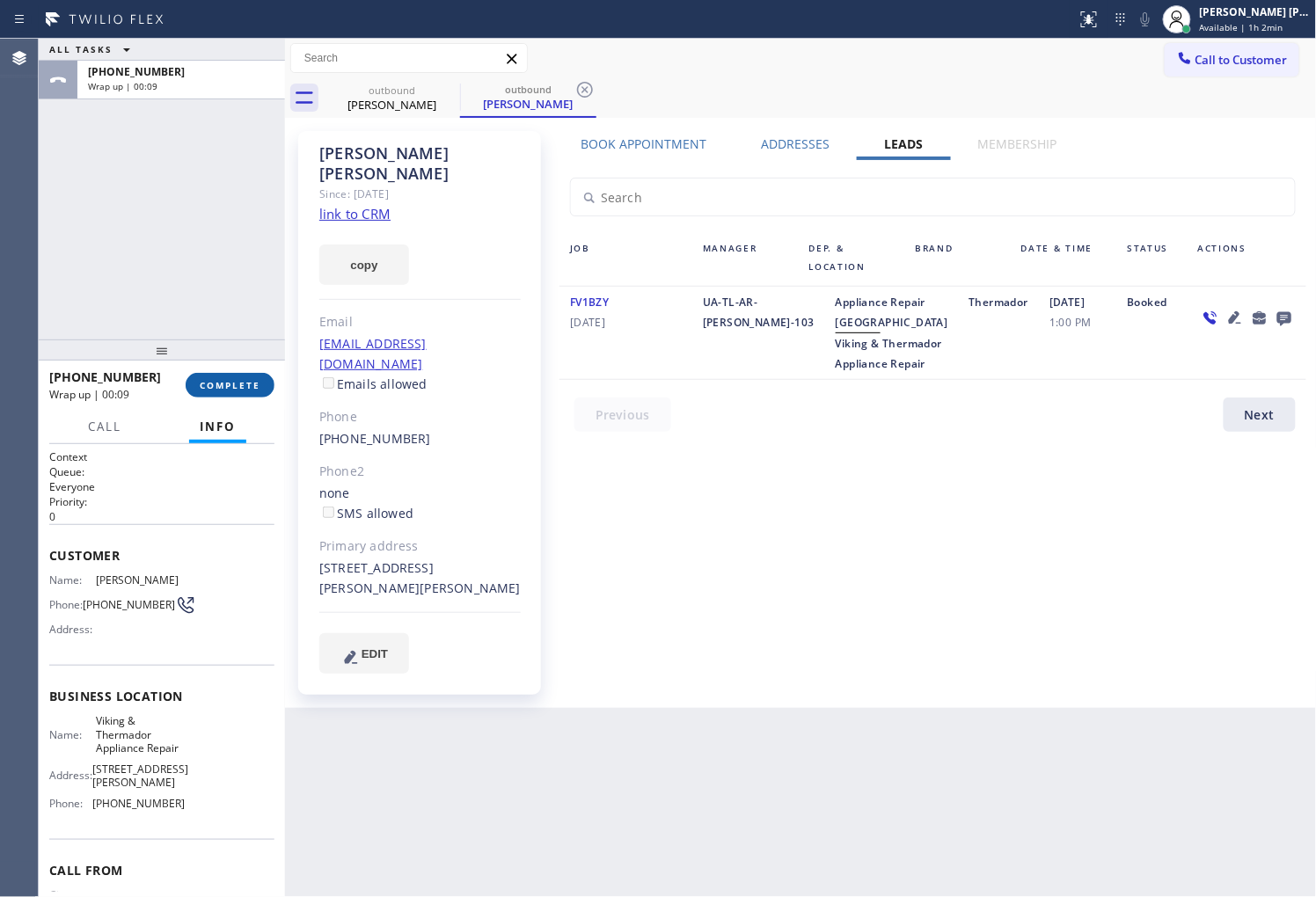
click at [240, 390] on span "COMPLETE" at bounding box center [230, 385] width 60 height 12
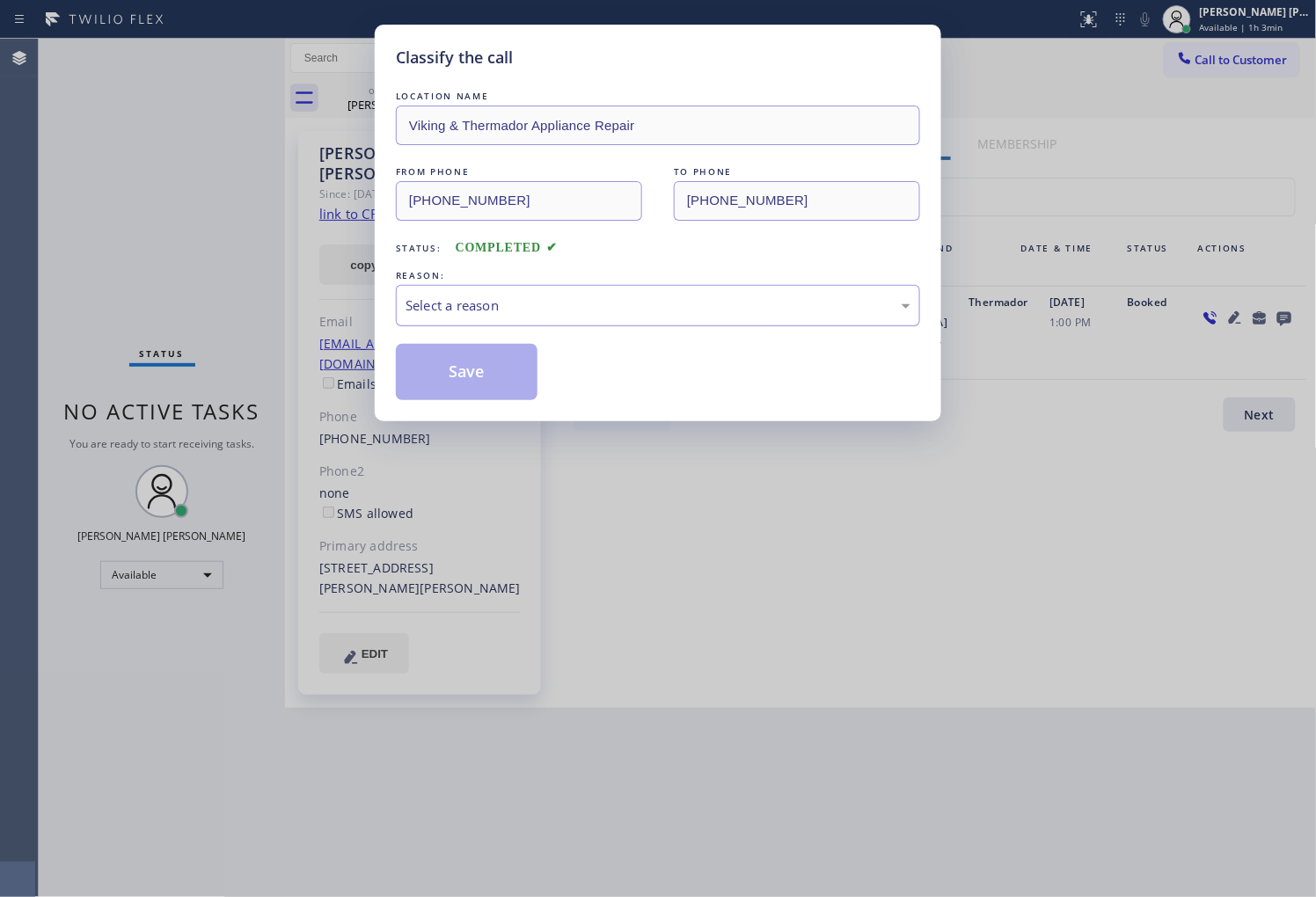
click at [616, 320] on div "LOCATION NAME Viking & Thermador Appliance Repair FROM PHONE [PHONE_NUMBER] TO …" at bounding box center [658, 244] width 525 height 313
click at [617, 299] on div "Select a reason" at bounding box center [658, 306] width 505 height 20
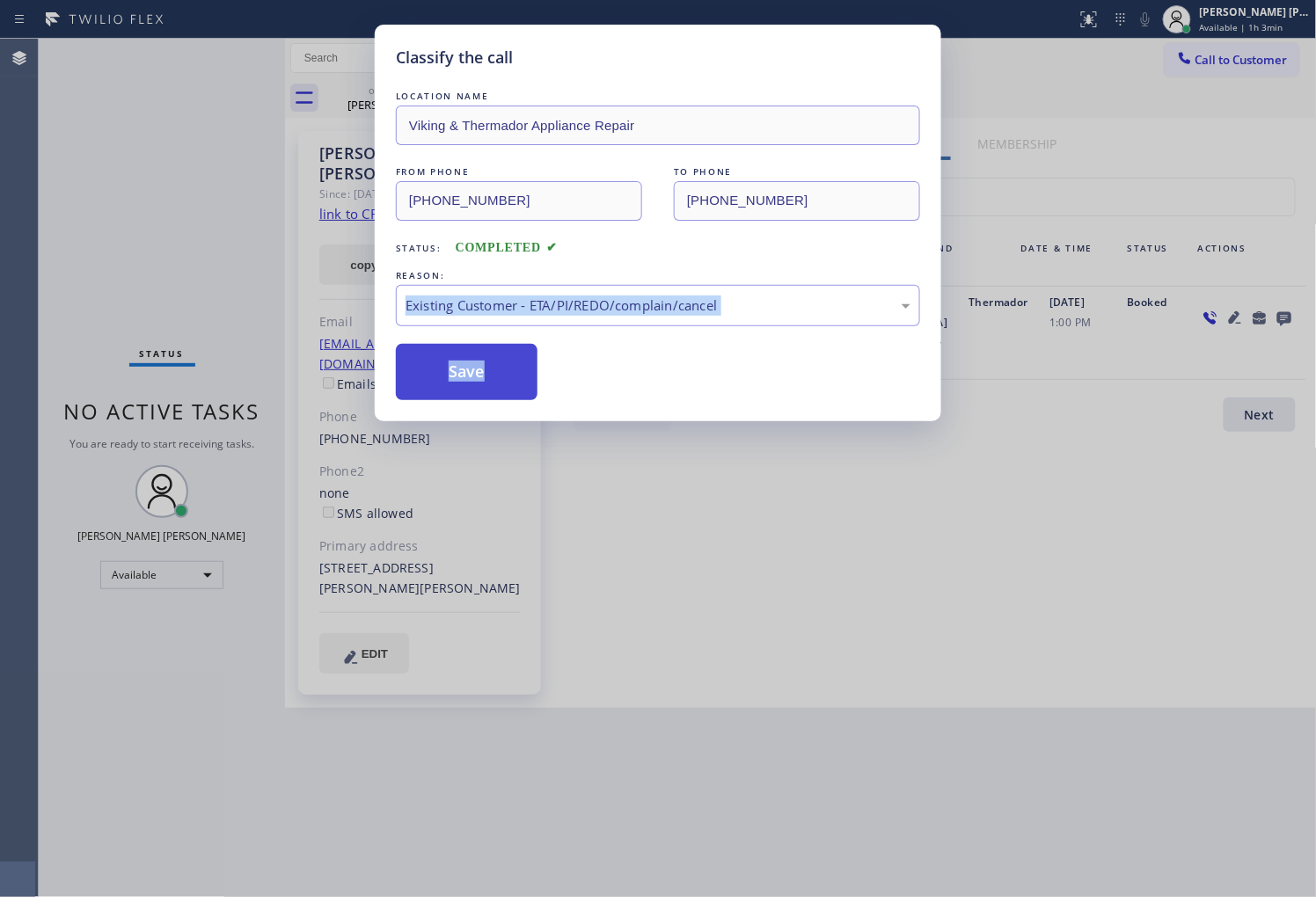
click at [464, 384] on button "Save" at bounding box center [467, 372] width 141 height 57
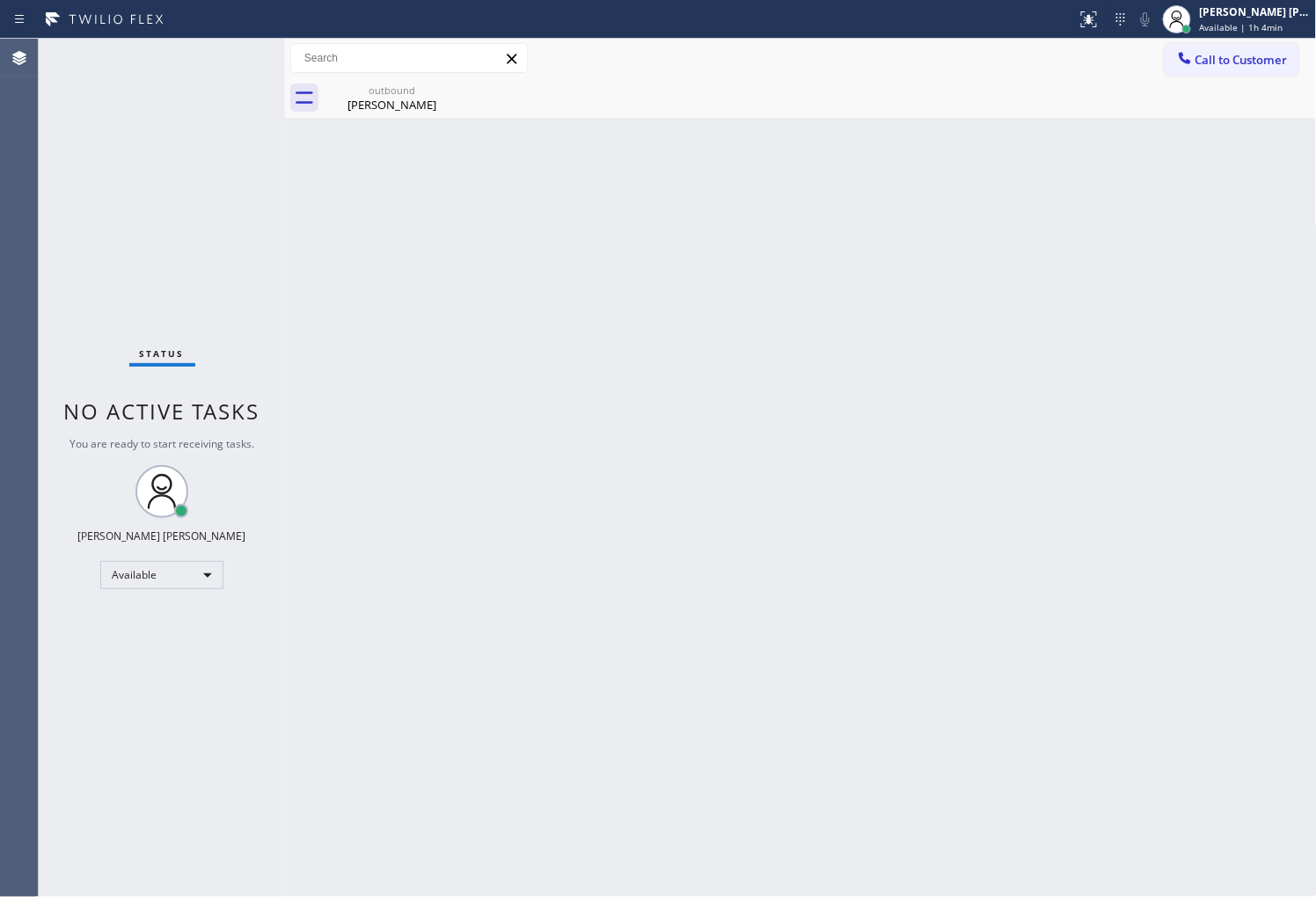
drag, startPoint x: 396, startPoint y: 112, endPoint x: 493, endPoint y: 102, distance: 97.5
click at [397, 112] on div "outbound [PERSON_NAME]" at bounding box center [392, 98] width 133 height 40
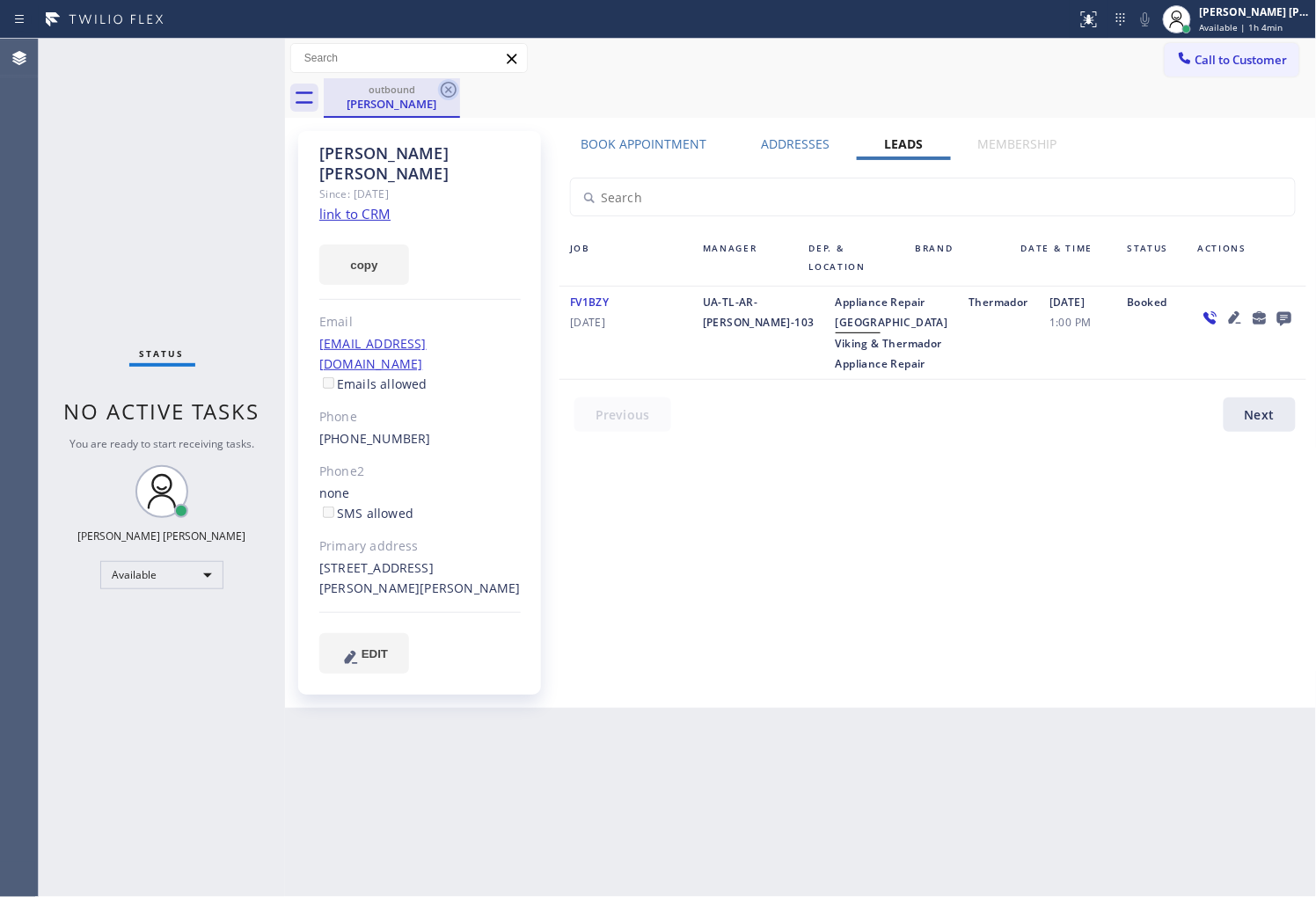
click at [455, 89] on icon at bounding box center [448, 89] width 16 height 16
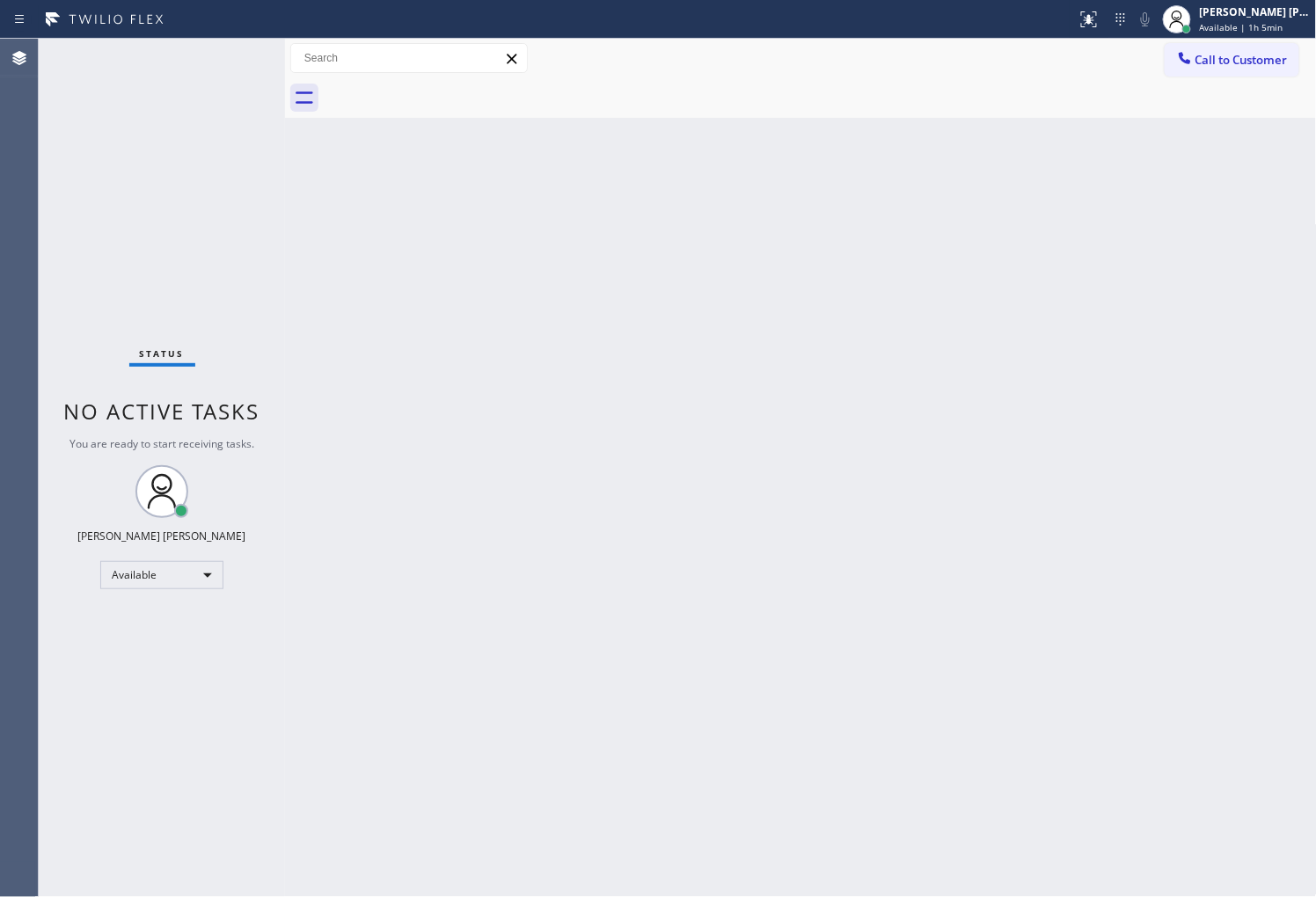
click at [74, 311] on div "Status No active tasks You are ready to start receiving tasks. [PERSON_NAME] [P…" at bounding box center [162, 468] width 246 height 858
click at [6, 292] on div "Agent Desktop" at bounding box center [19, 468] width 38 height 858
click at [1210, 71] on button "Call to Customer" at bounding box center [1231, 59] width 135 height 33
click at [0, 0] on div "Outbound call Location Viking & Thermador Appliance Repair Your caller id phone…" at bounding box center [0, 0] width 0 height 0
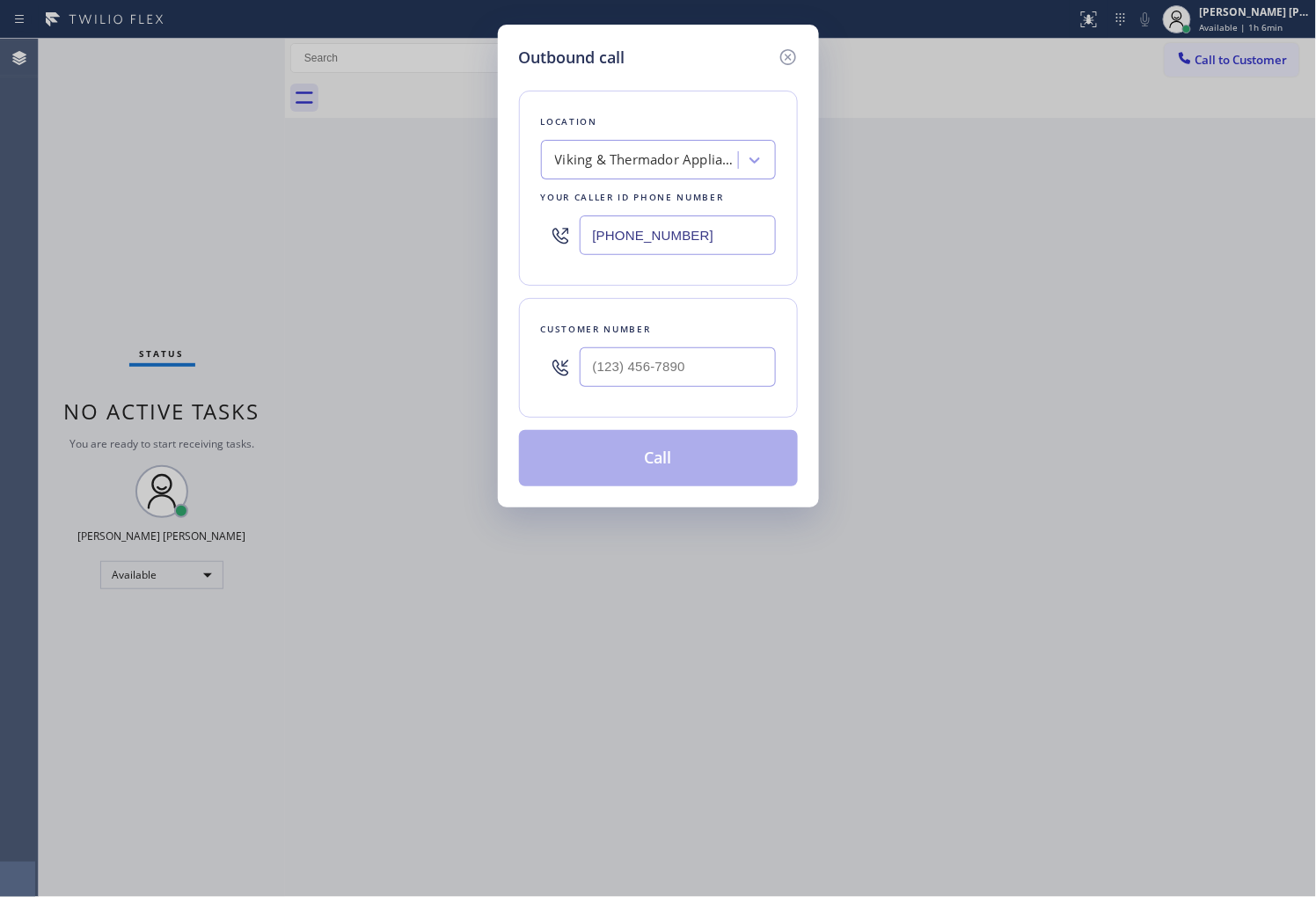
click at [610, 230] on input "[PHONE_NUMBER]" at bounding box center [677, 235] width 196 height 40
paste input "310) 340-0175"
type input "[PHONE_NUMBER]"
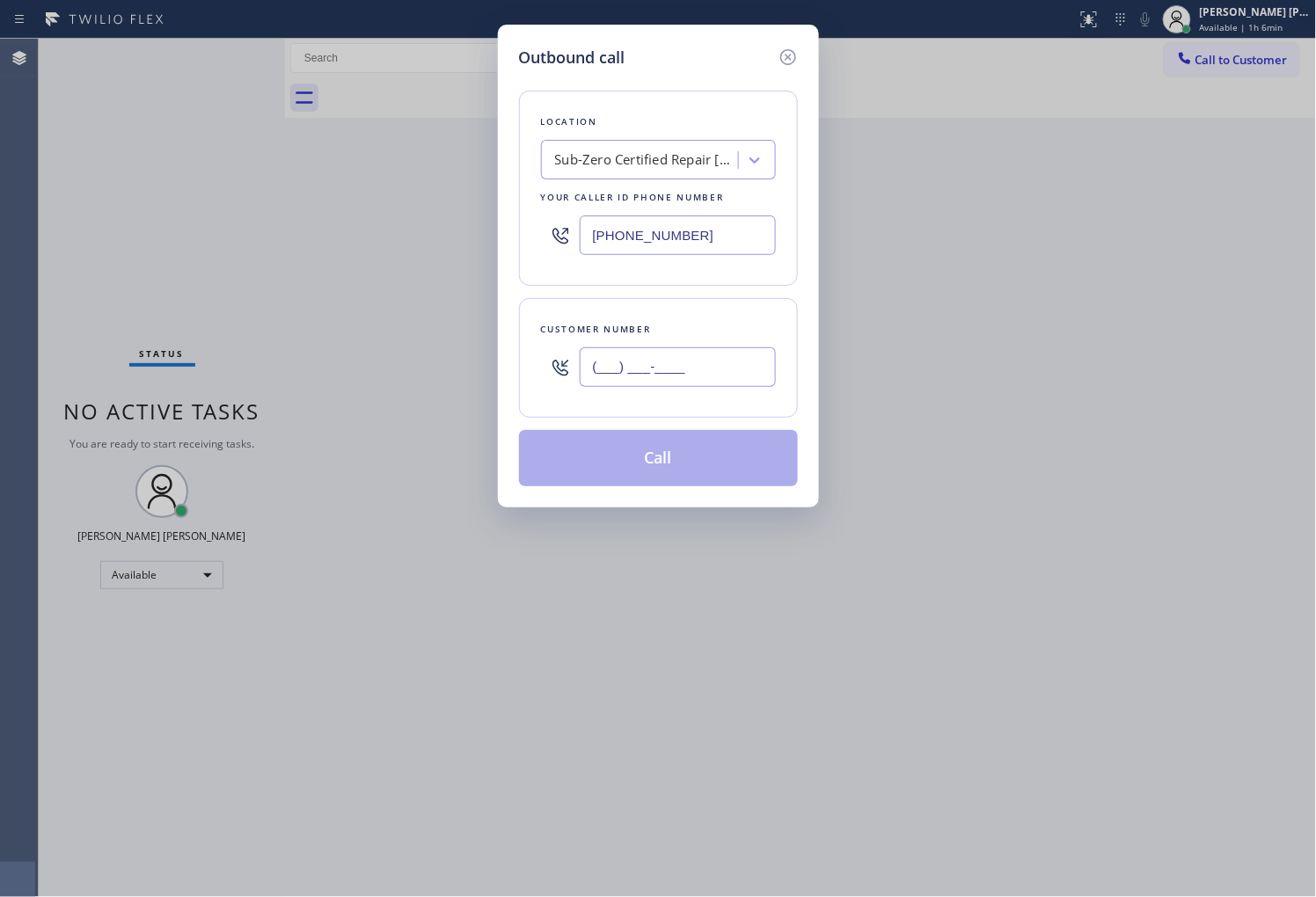
click at [629, 376] on input "(___) ___-____" at bounding box center [677, 367] width 196 height 40
paste input "310) 633-4316"
type input "[PHONE_NUMBER]"
click at [661, 446] on button "Call" at bounding box center [658, 457] width 279 height 57
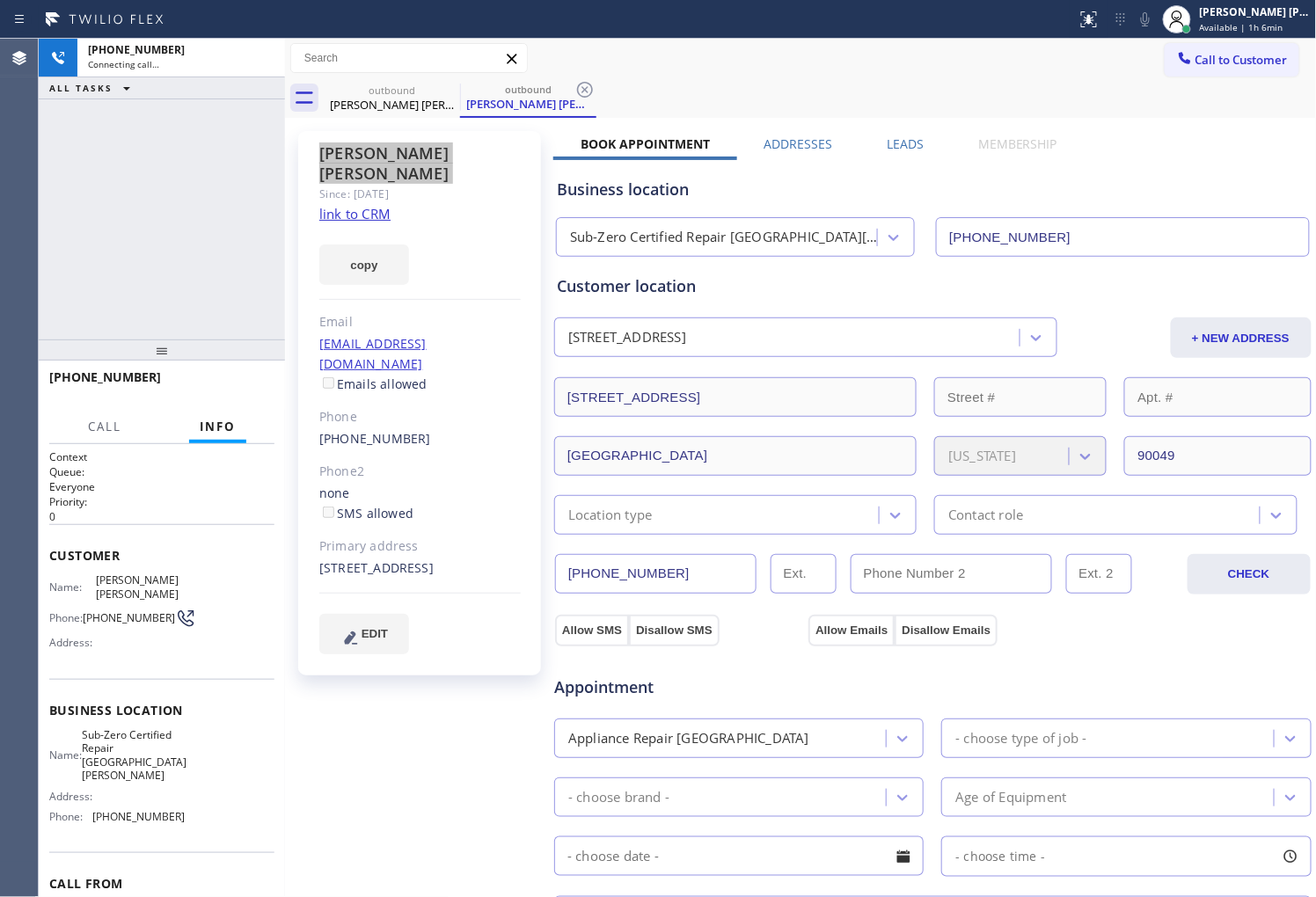
type input "[PHONE_NUMBER]"
click at [0, 136] on div "Agent Desktop" at bounding box center [19, 468] width 38 height 858
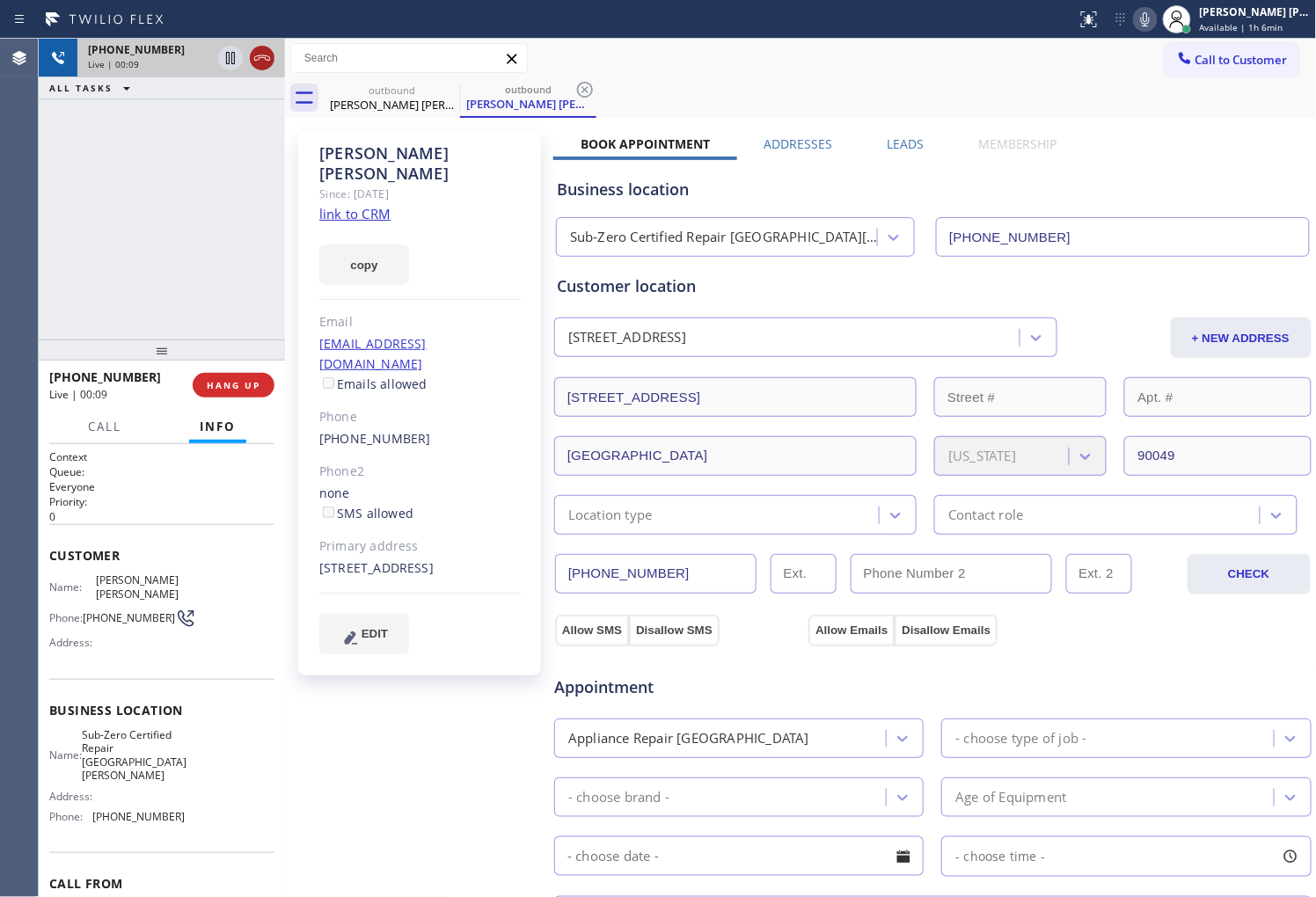
click at [268, 58] on icon at bounding box center [261, 58] width 21 height 21
click at [916, 148] on label "Leads" at bounding box center [905, 144] width 37 height 17
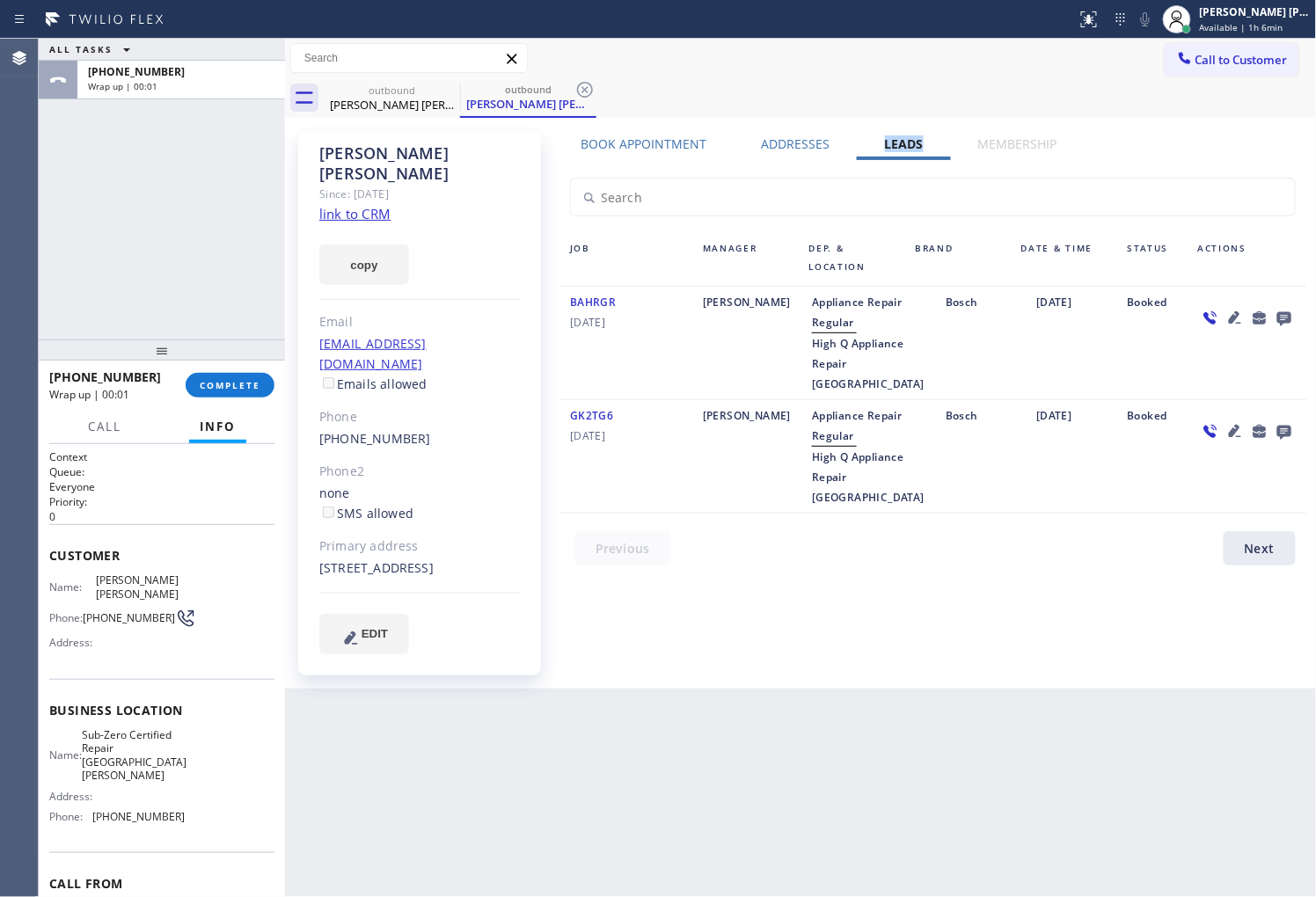
click at [1290, 321] on icon at bounding box center [1283, 318] width 21 height 22
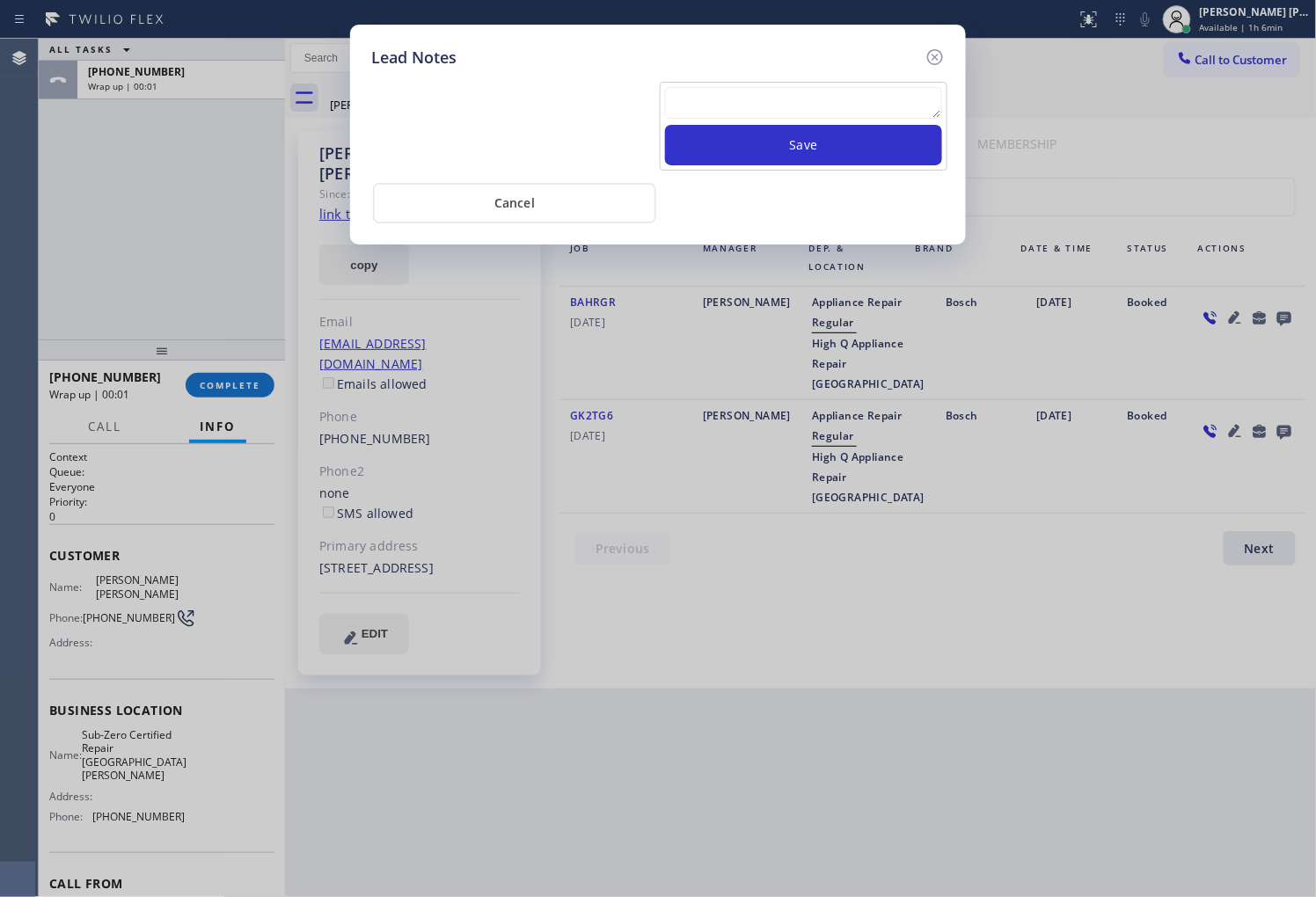
click at [834, 92] on textarea at bounding box center [804, 103] width 277 height 32
type textarea "no ans"
click at [860, 160] on button "Save" at bounding box center [804, 145] width 277 height 41
click at [937, 63] on icon at bounding box center [935, 57] width 16 height 16
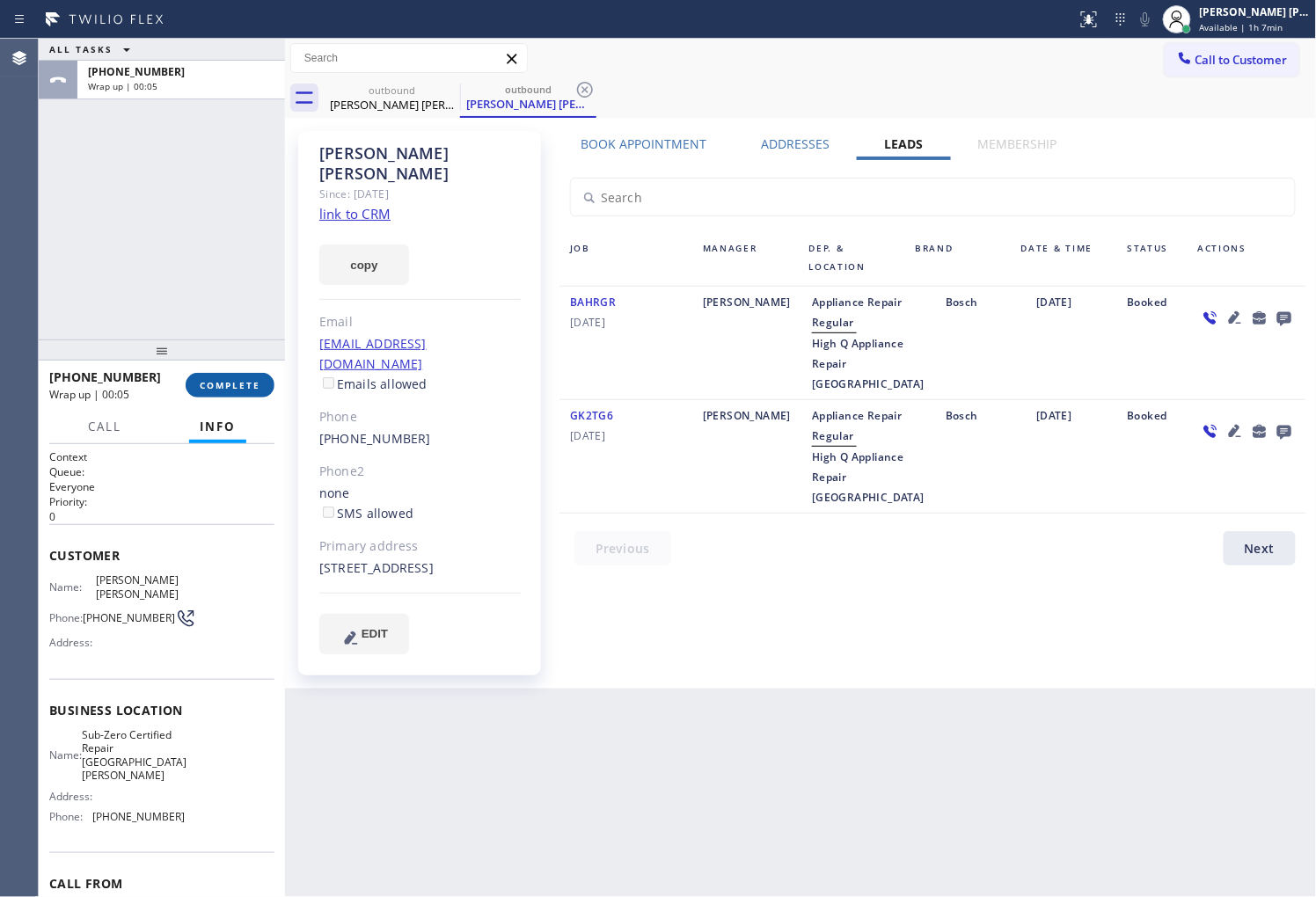
click at [269, 388] on button "COMPLETE" at bounding box center [231, 385] width 89 height 24
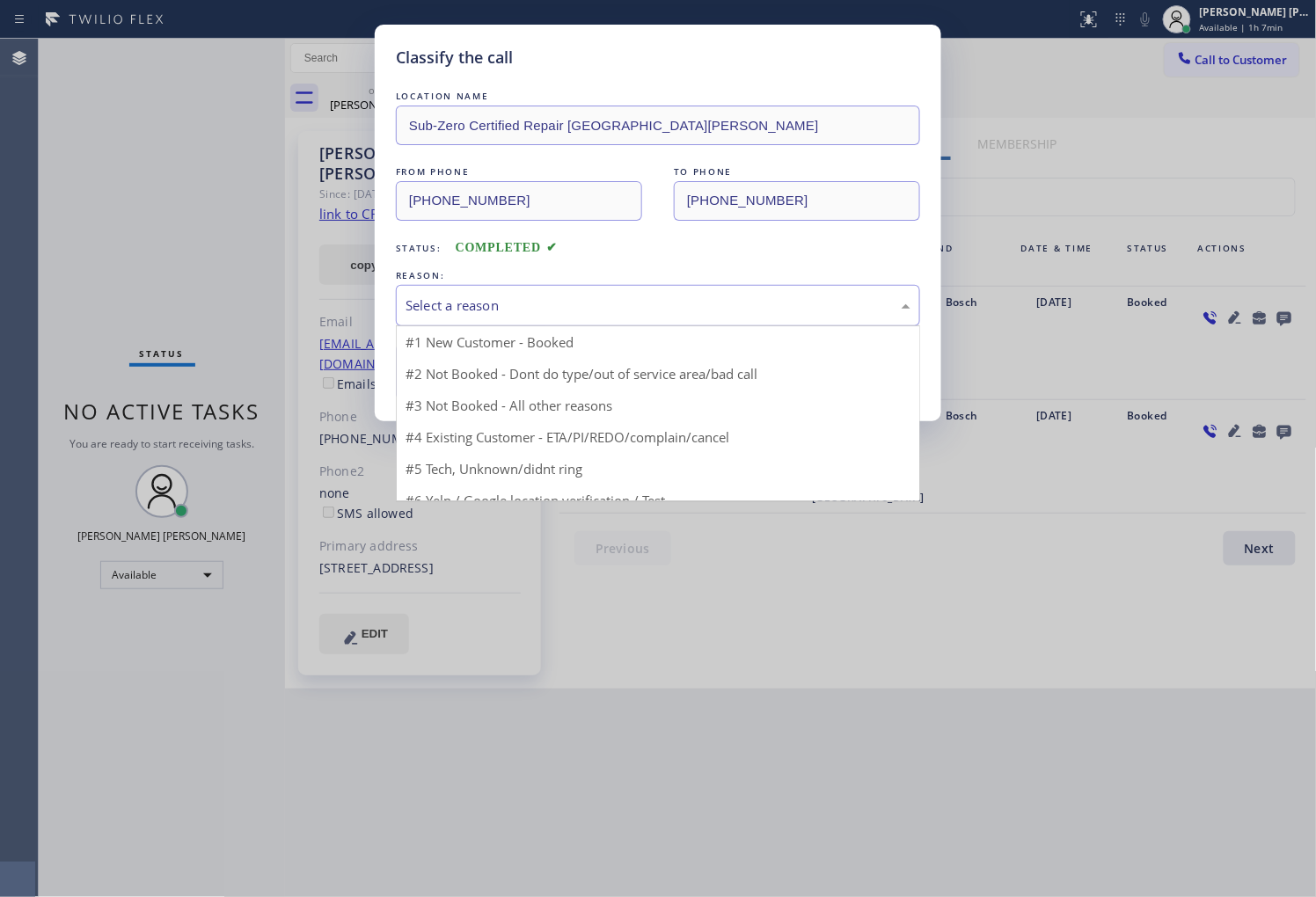
click at [630, 312] on div "Select a reason" at bounding box center [658, 306] width 505 height 20
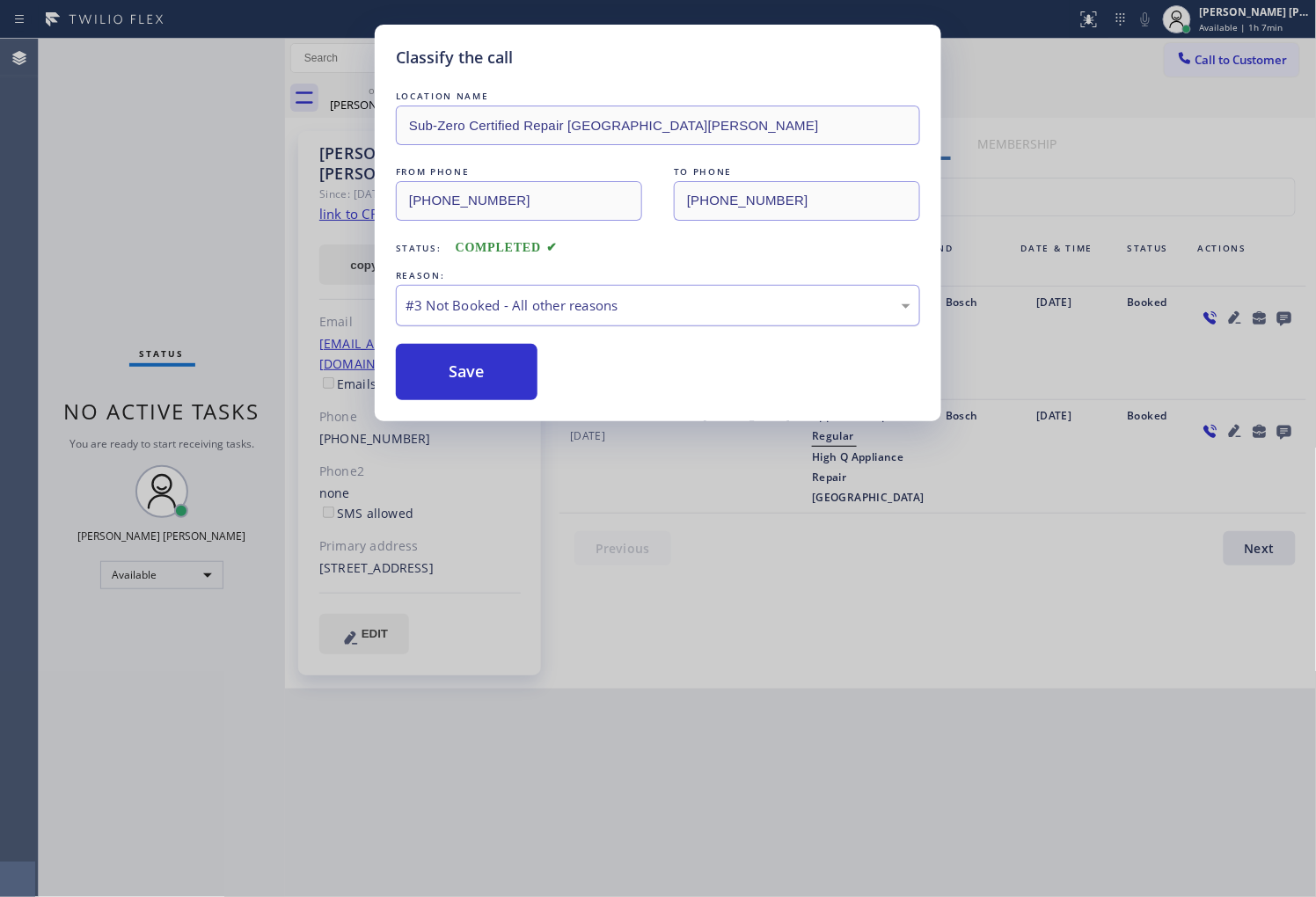
click at [466, 310] on div "#3 Not Booked - All other reasons" at bounding box center [658, 306] width 505 height 20
click at [472, 369] on button "Save" at bounding box center [467, 372] width 141 height 57
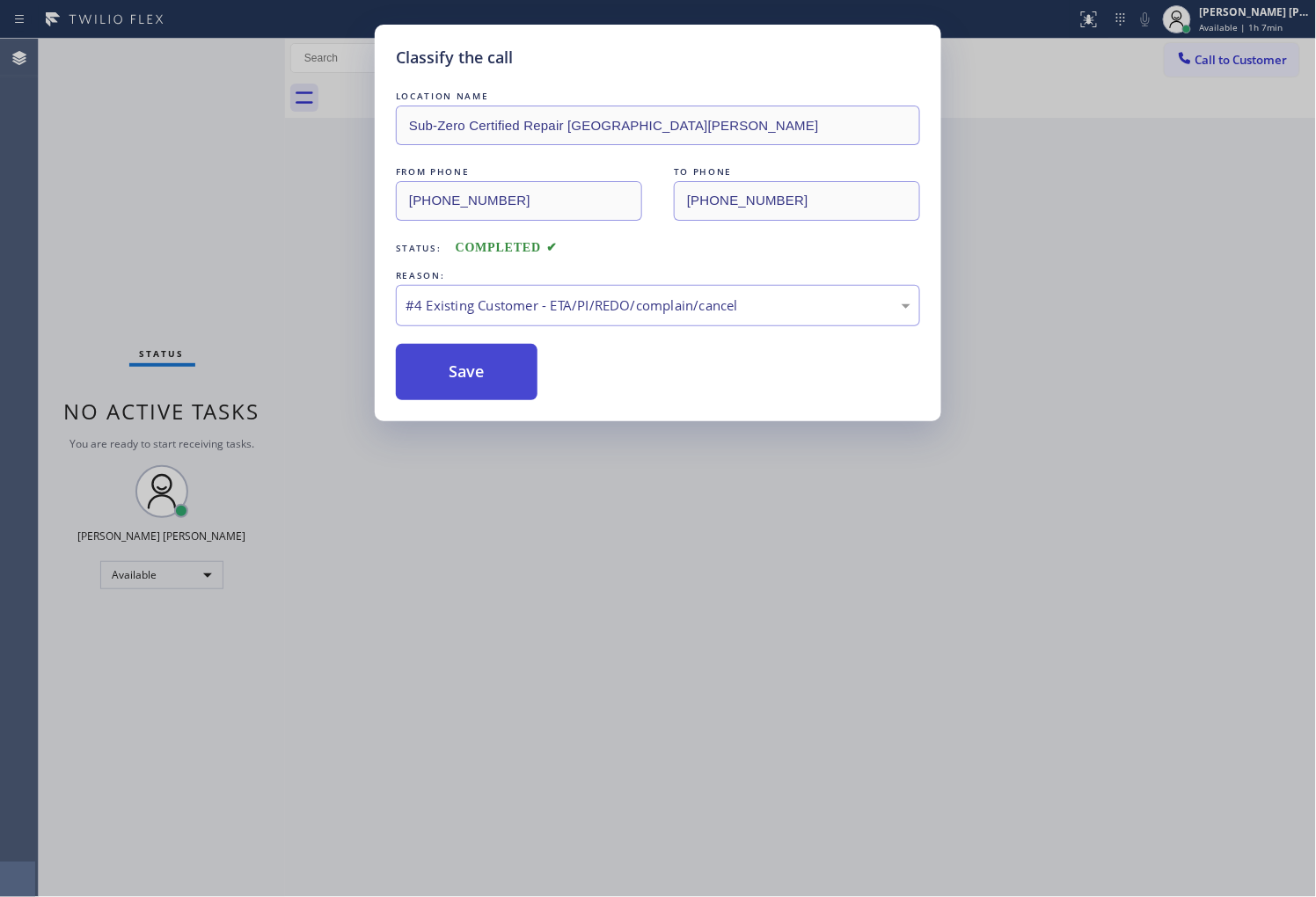
click at [456, 385] on button "Save" at bounding box center [467, 372] width 141 height 57
click at [475, 372] on button "Save" at bounding box center [467, 372] width 141 height 57
click at [460, 359] on button "Save" at bounding box center [467, 372] width 141 height 57
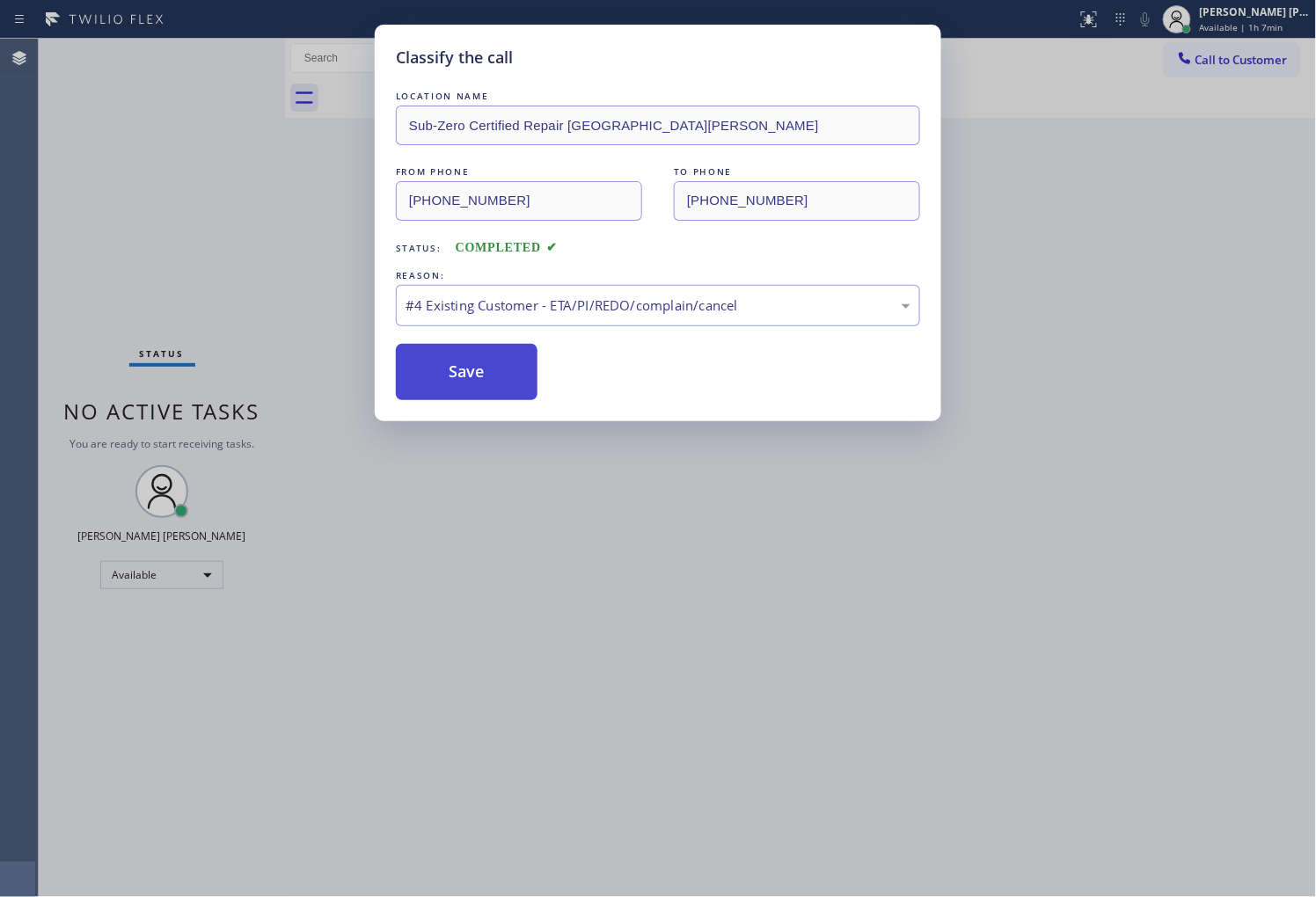
click at [517, 373] on button "Save" at bounding box center [467, 372] width 141 height 57
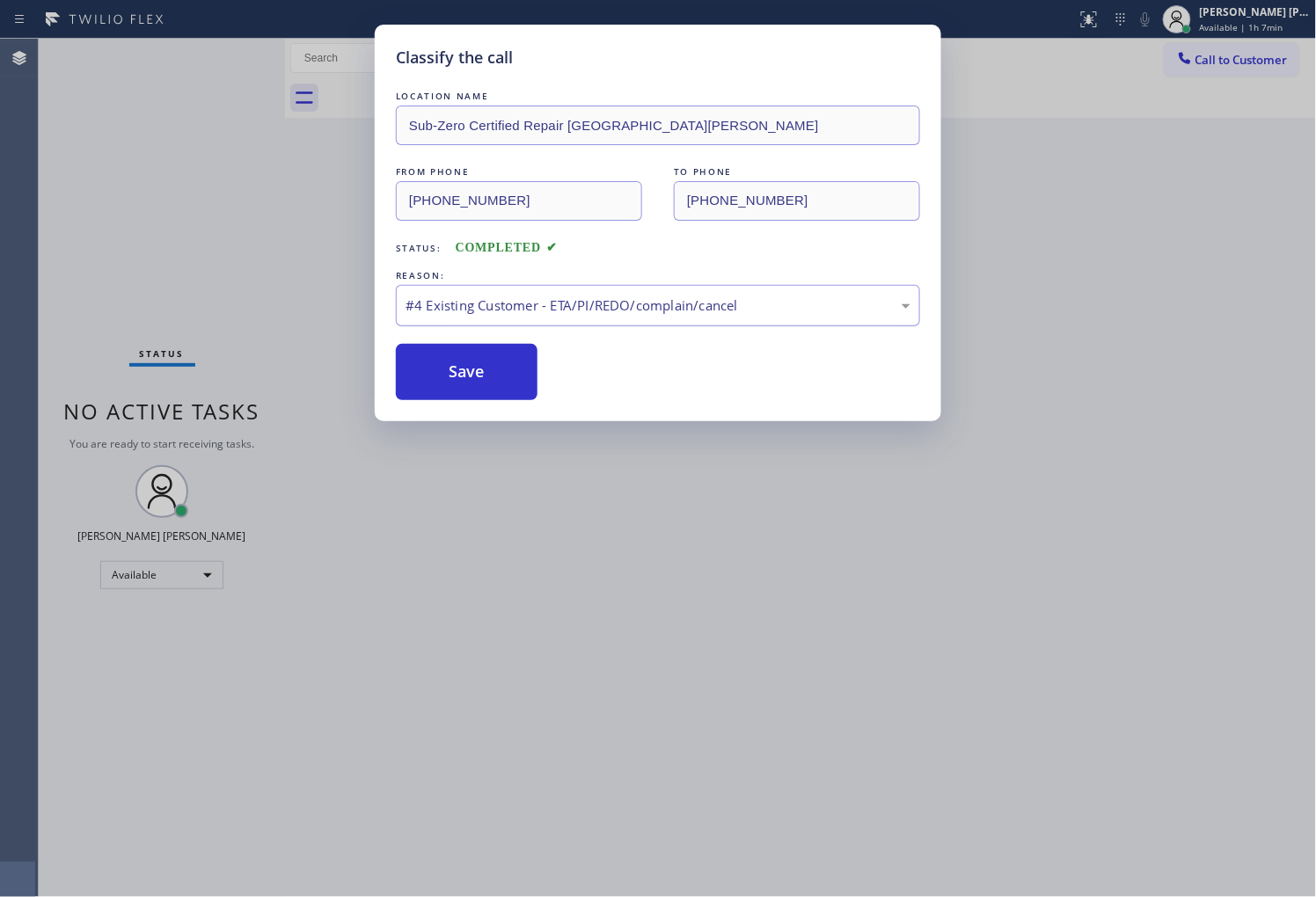
click at [528, 310] on div "#4 Existing Customer - ETA/PI/REDO/complain/cancel" at bounding box center [658, 306] width 505 height 20
click at [484, 365] on button "Save" at bounding box center [467, 372] width 141 height 57
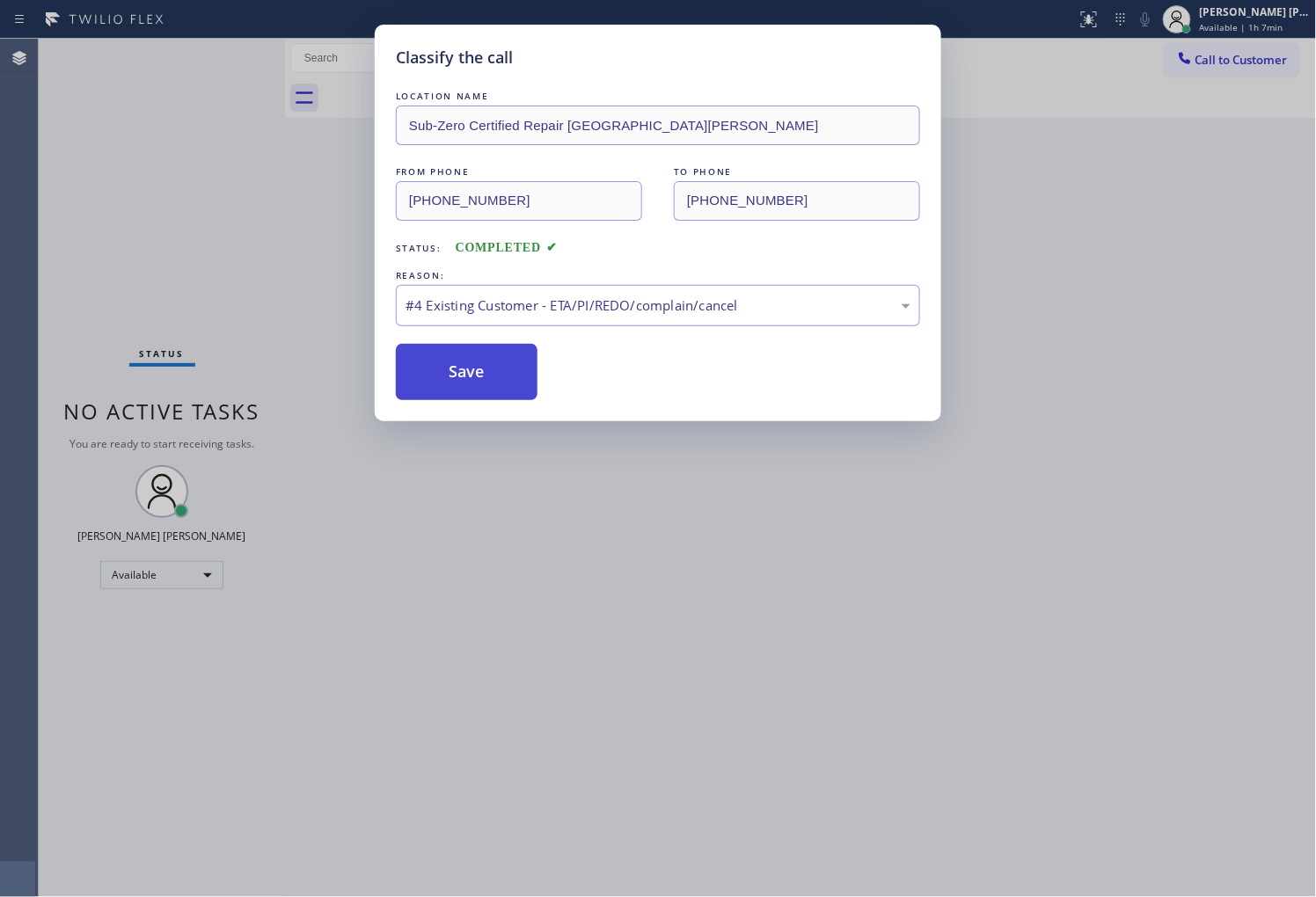
click at [484, 365] on button "Save" at bounding box center [467, 372] width 141 height 57
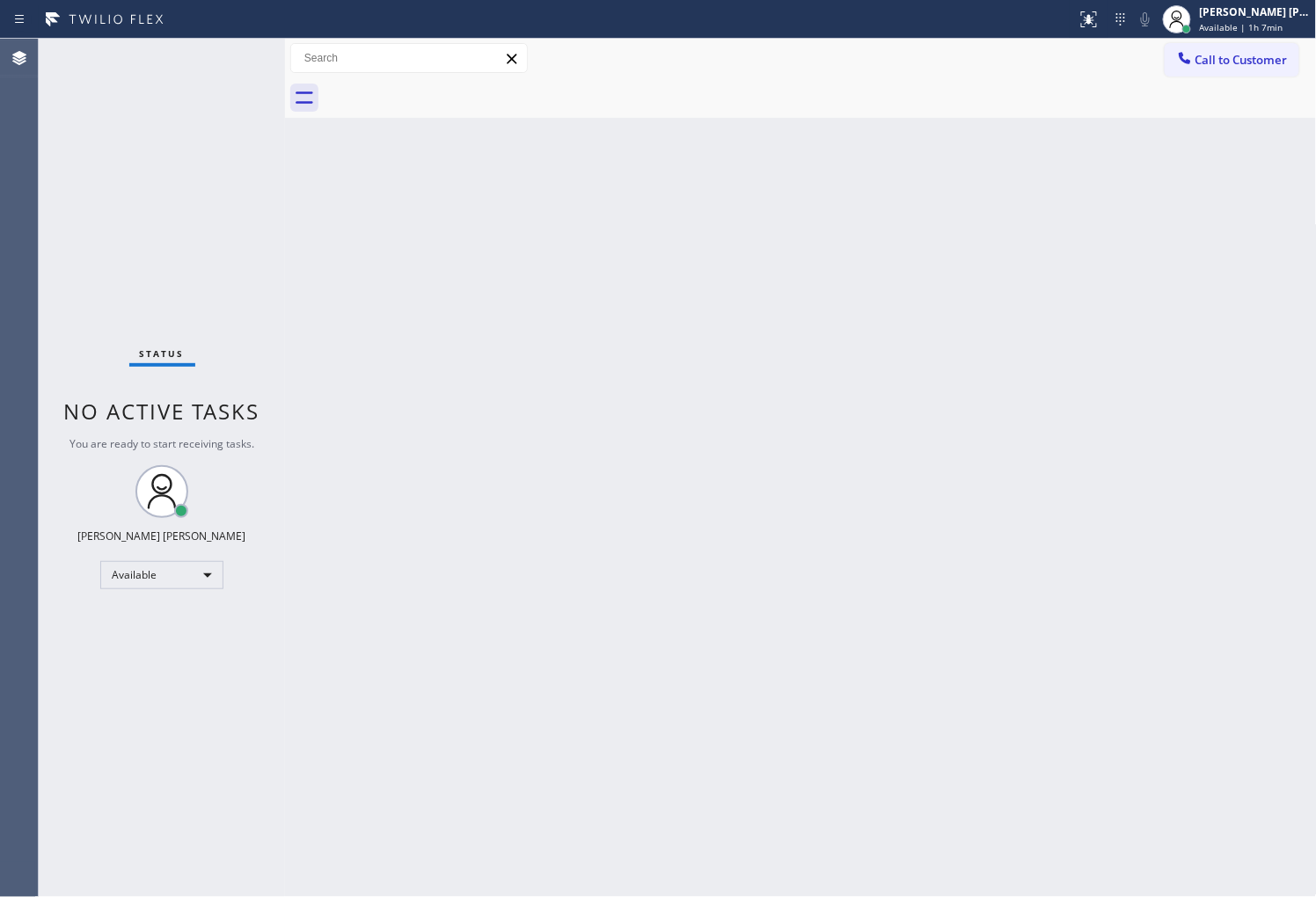
click at [0, 332] on div "Agent Desktop" at bounding box center [19, 468] width 38 height 858
drag, startPoint x: 0, startPoint y: 242, endPoint x: 94, endPoint y: 186, distance: 109.4
click at [0, 242] on div "Agent Desktop" at bounding box center [19, 468] width 38 height 858
click at [1296, 559] on div "Back to Dashboard Change Sender ID Customers Technicians Select a contact Outbo…" at bounding box center [800, 468] width 1031 height 858
click at [13, 291] on div "Agent Desktop" at bounding box center [19, 468] width 38 height 858
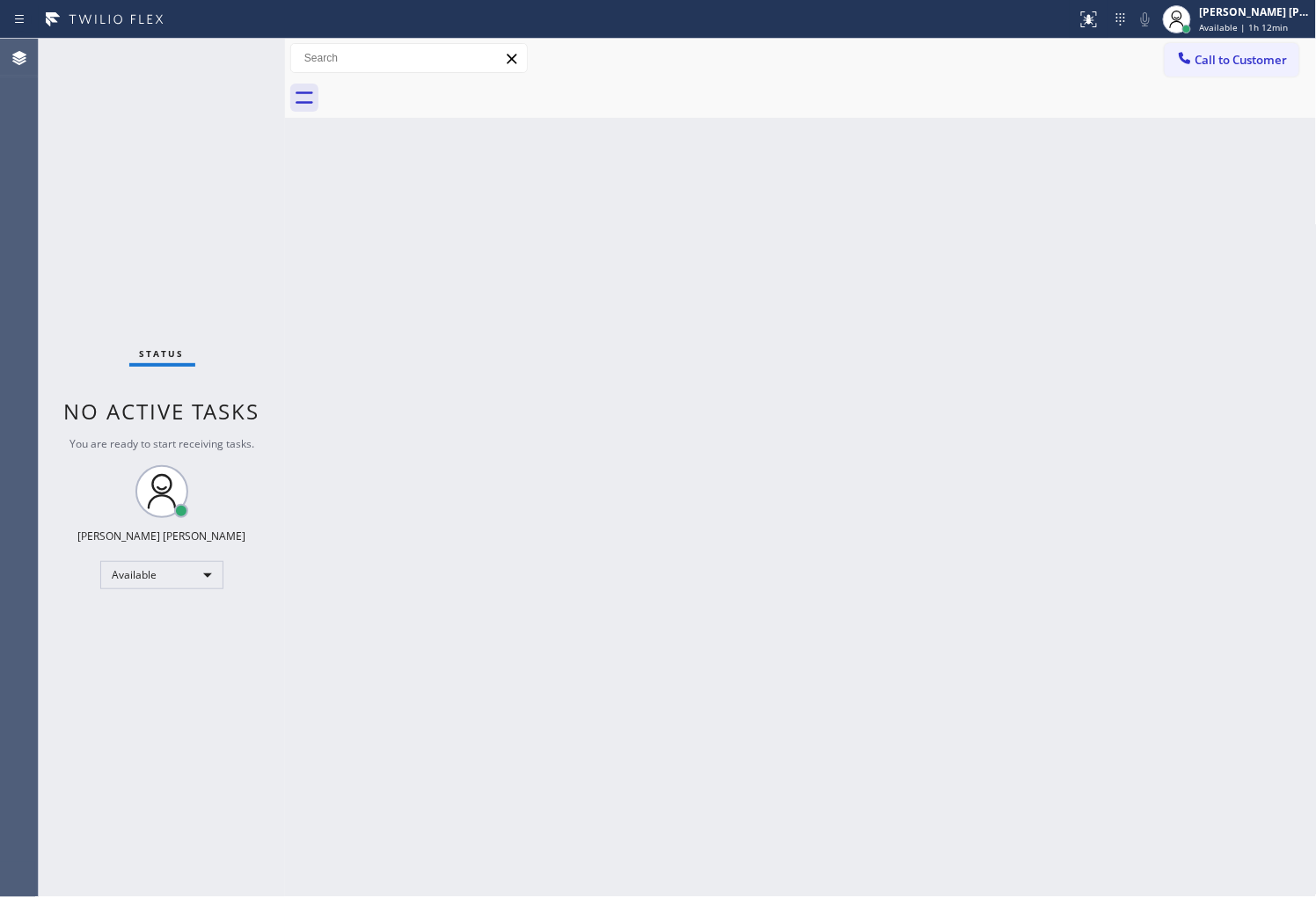
click at [0, 613] on div "Agent Desktop" at bounding box center [19, 468] width 38 height 858
drag, startPoint x: 0, startPoint y: 348, endPoint x: 476, endPoint y: 110, distance: 532.2
click at [0, 348] on div "Agent Desktop" at bounding box center [19, 468] width 38 height 858
click at [35, 270] on div "Agent Desktop" at bounding box center [19, 468] width 38 height 858
click at [76, 300] on div "Status No active tasks You are ready to start receiving tasks. [PERSON_NAME] [P…" at bounding box center [162, 468] width 246 height 858
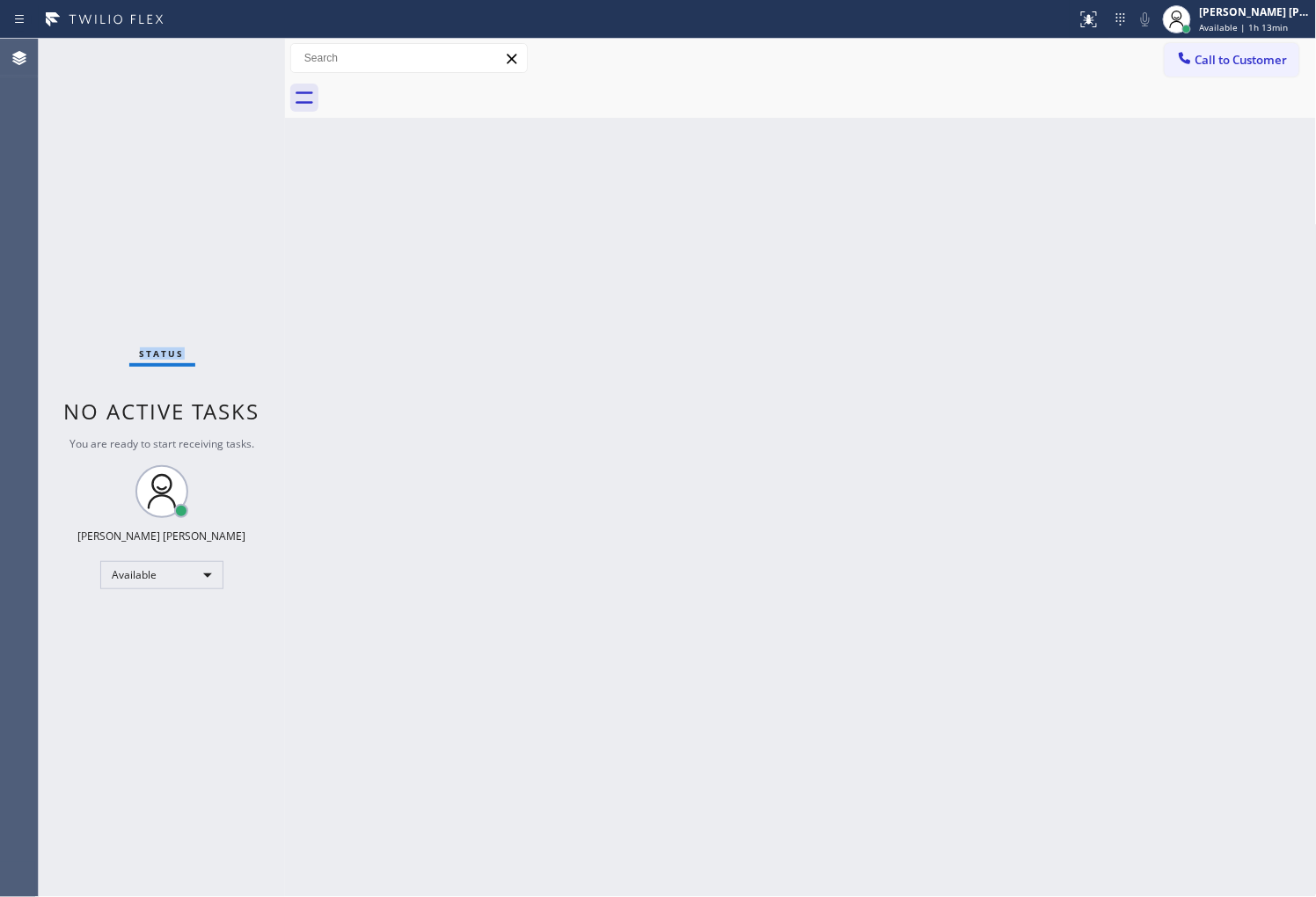
click at [76, 300] on div "Status No active tasks You are ready to start receiving tasks. [PERSON_NAME] [P…" at bounding box center [162, 468] width 246 height 858
click at [0, 513] on div "Agent Desktop" at bounding box center [19, 468] width 38 height 858
click at [0, 302] on div "Agent Desktop" at bounding box center [19, 468] width 38 height 858
click at [1227, 47] on button "Call to Customer" at bounding box center [1231, 59] width 135 height 33
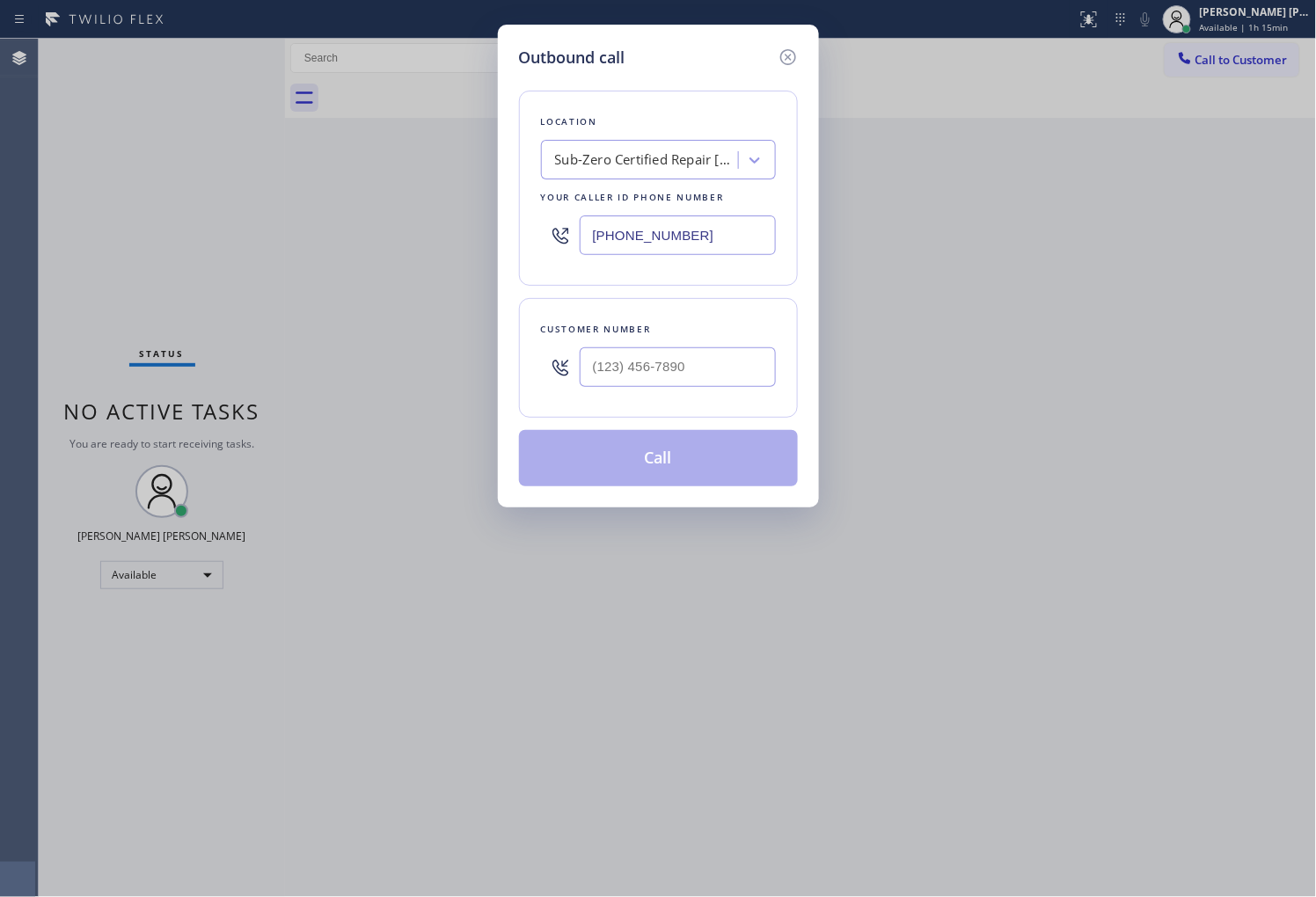
click at [699, 230] on input "[PHONE_NUMBER]" at bounding box center [677, 235] width 196 height 40
paste input "929) 322-2849"
type input "[PHONE_NUMBER]"
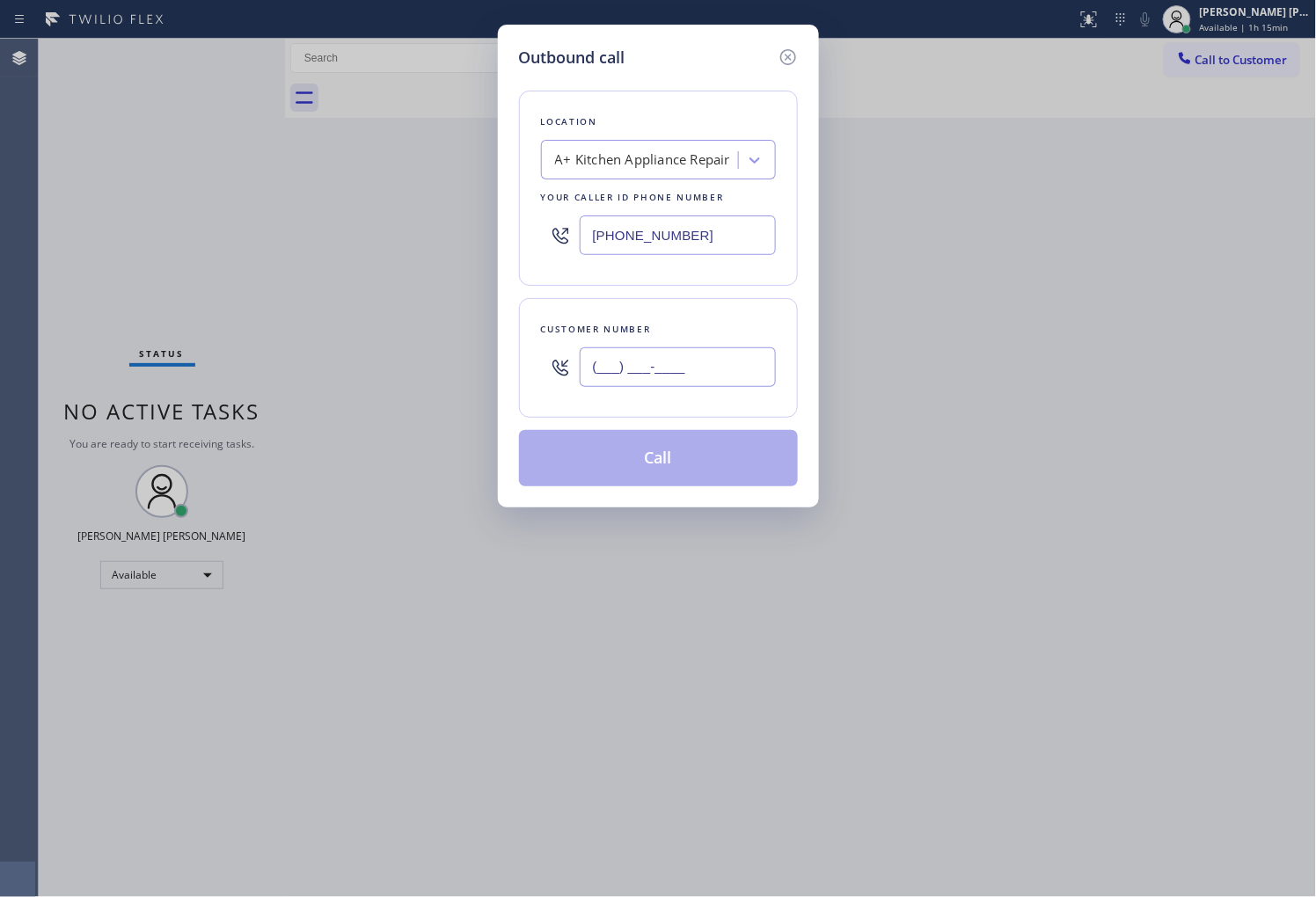
click at [700, 365] on input "(___) ___-____" at bounding box center [677, 367] width 196 height 40
paste input "917) 885-1013"
type input "[PHONE_NUMBER]"
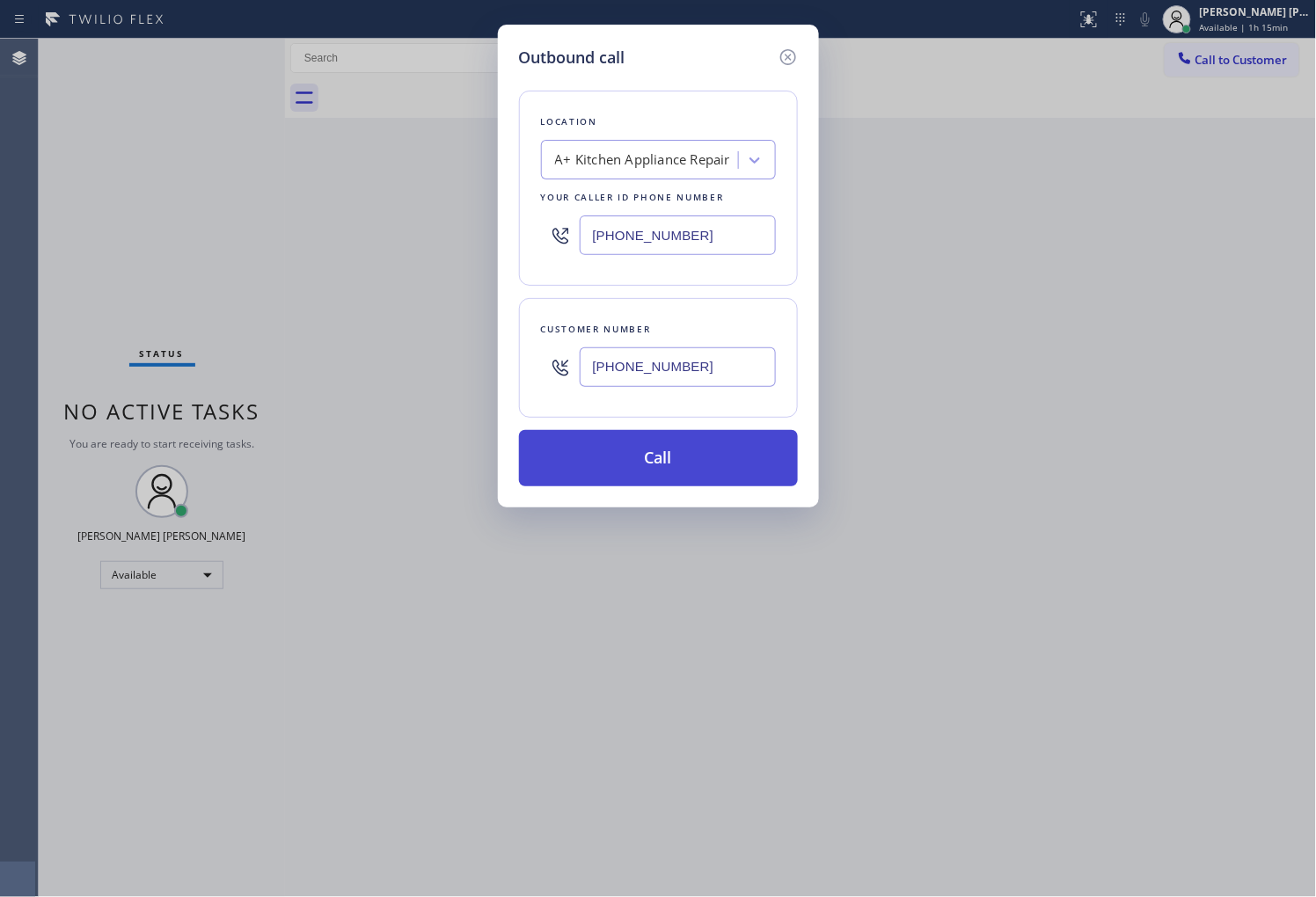
click at [645, 466] on button "Call" at bounding box center [658, 457] width 279 height 57
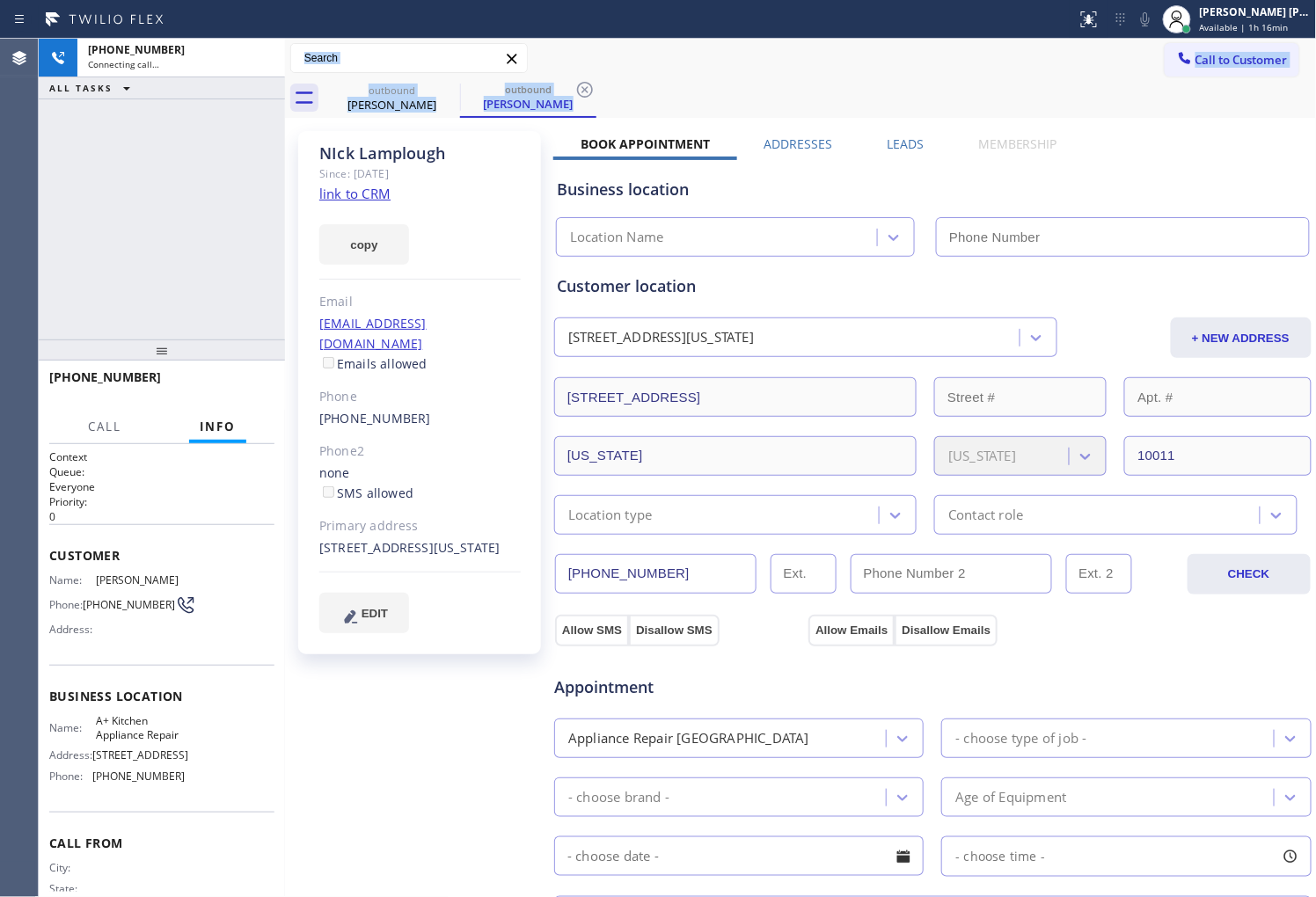
type input "[PHONE_NUMBER]"
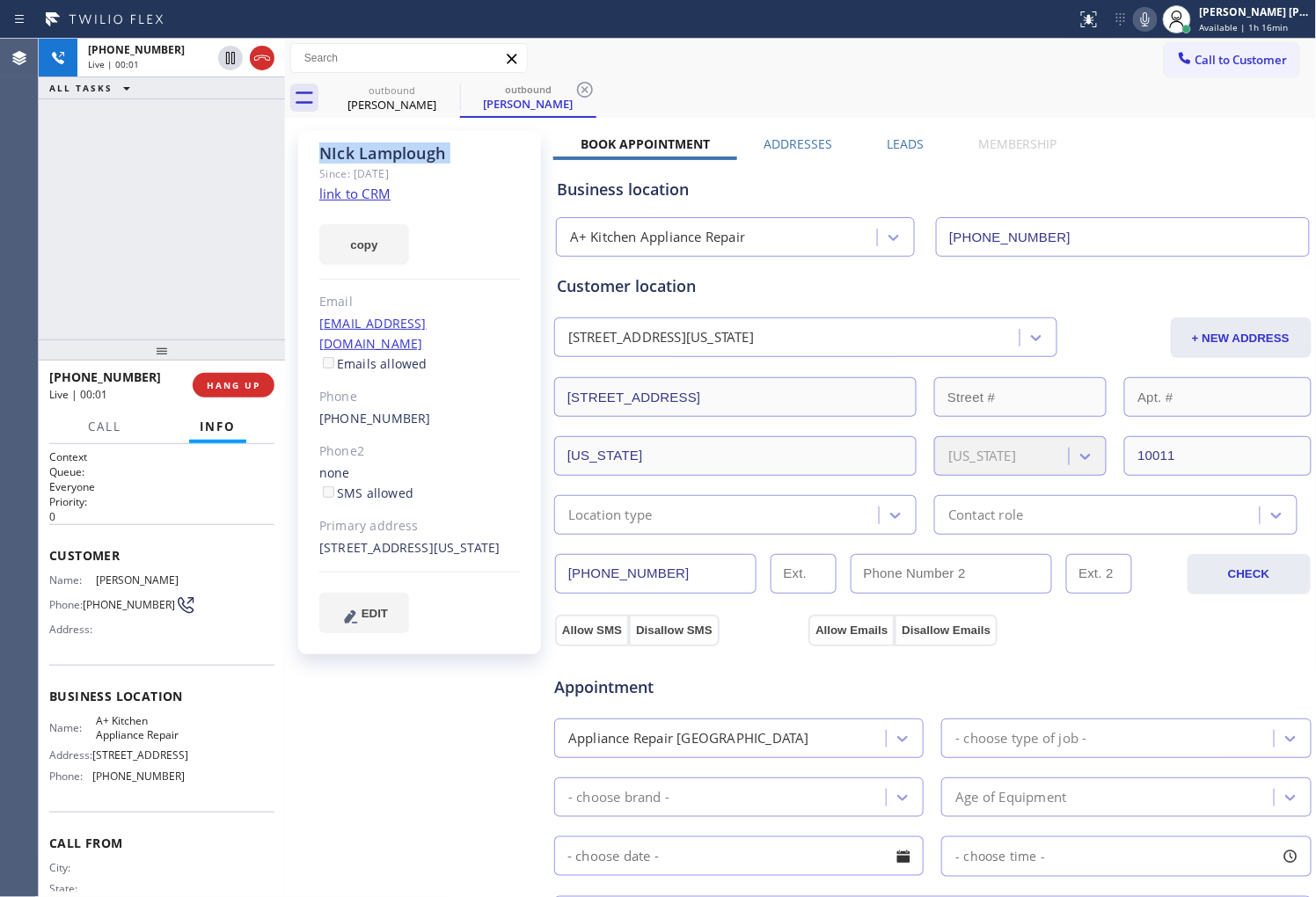
click at [18, 233] on div "Agent Desktop" at bounding box center [19, 468] width 38 height 858
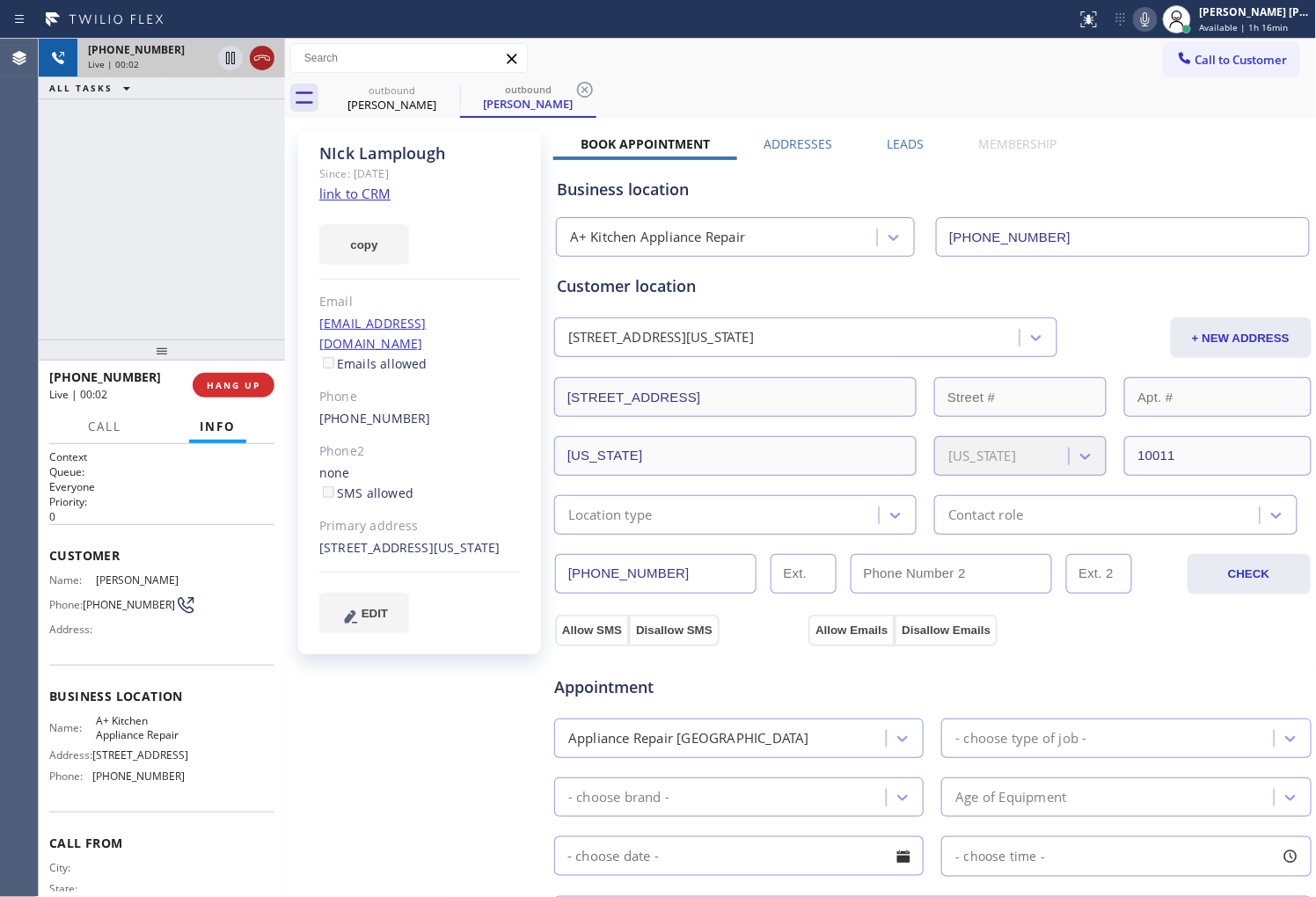
click at [253, 65] on icon at bounding box center [261, 58] width 21 height 21
click at [895, 153] on div "Business location A+ Kitchen Appliance Repair [PHONE_NUMBER]" at bounding box center [933, 205] width 759 height 104
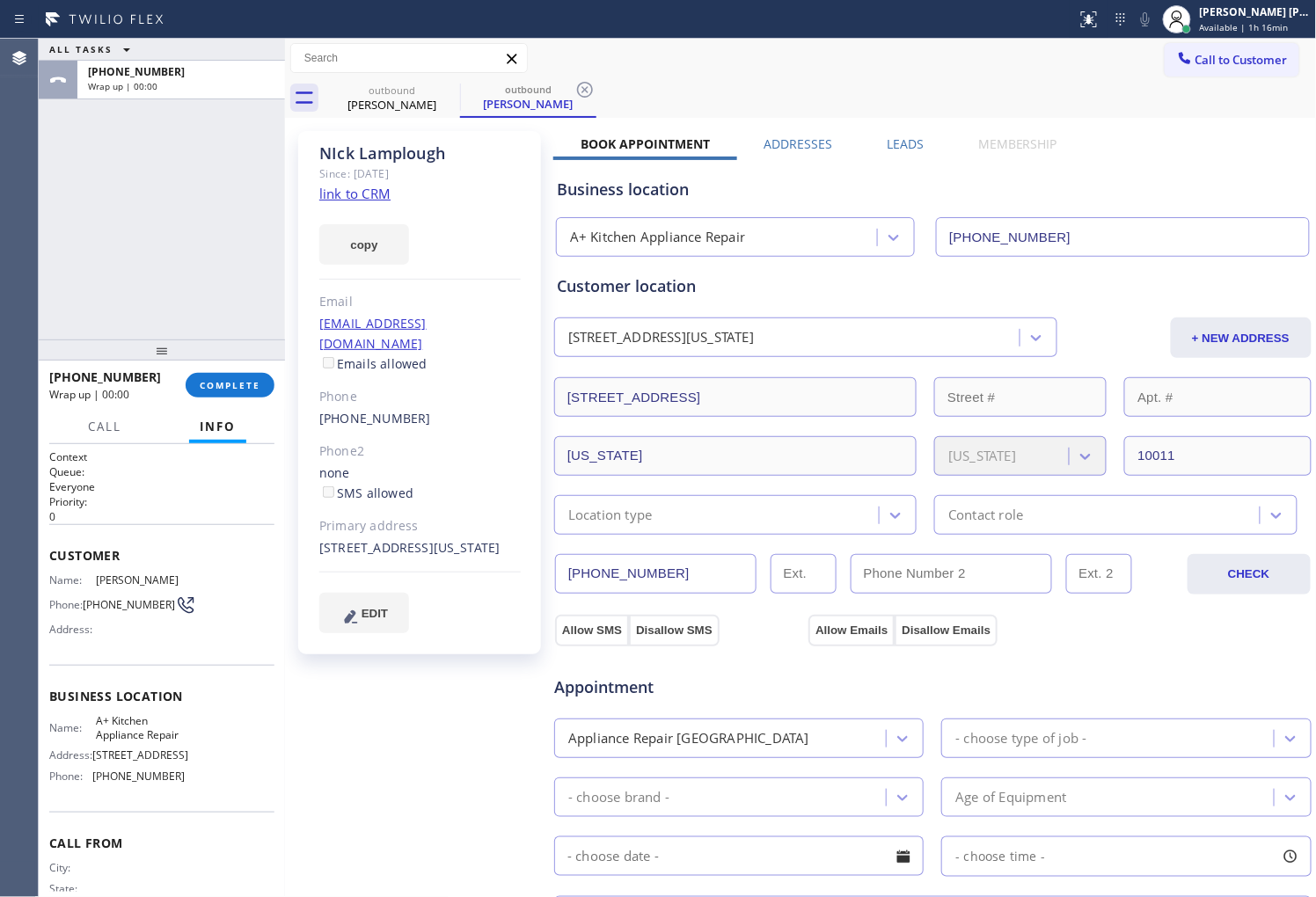
click at [907, 145] on label "Leads" at bounding box center [905, 144] width 37 height 17
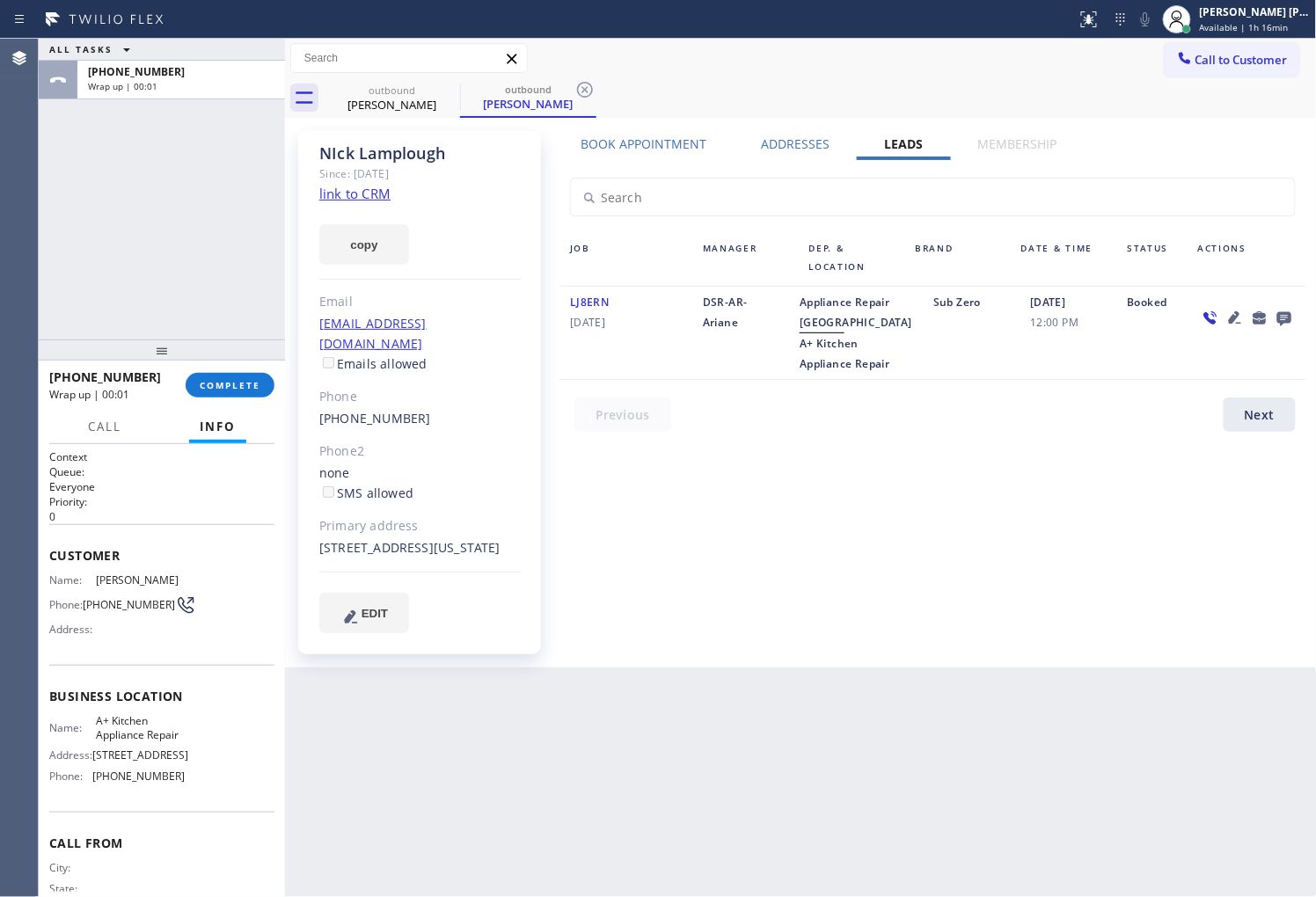
click at [1290, 312] on icon at bounding box center [1283, 318] width 21 height 22
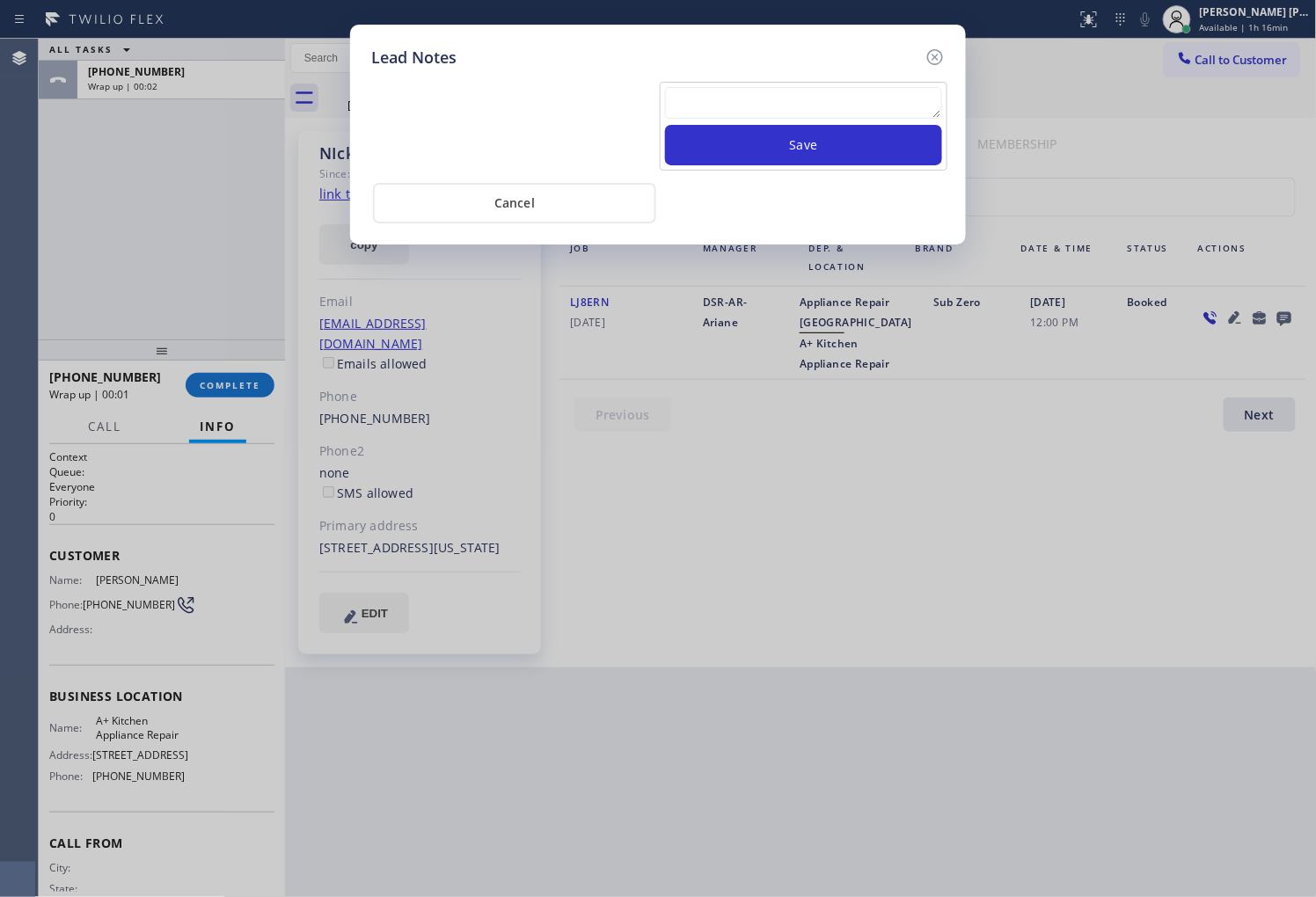
click at [895, 116] on textarea at bounding box center [804, 103] width 277 height 32
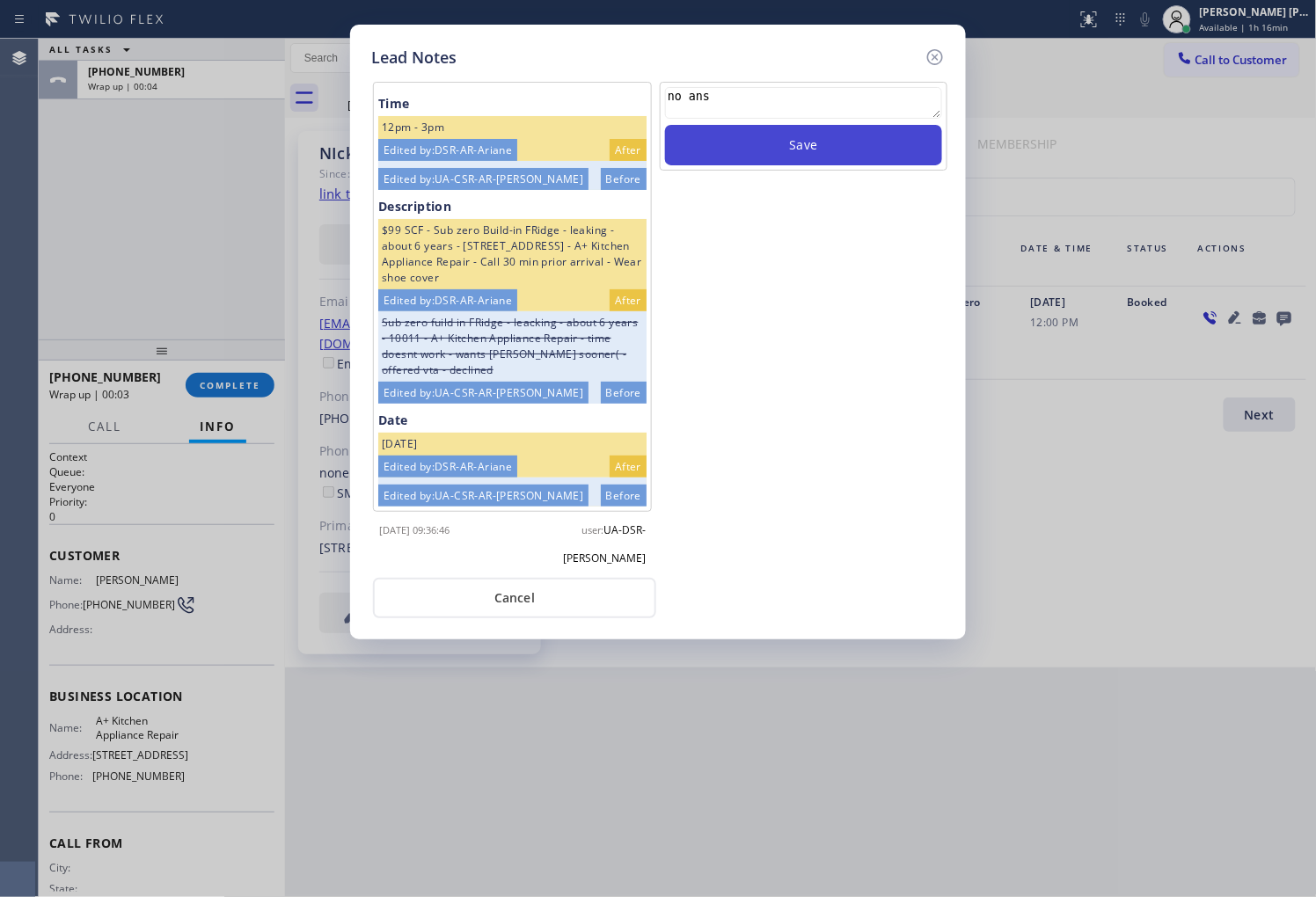
type textarea "no ans"
click at [898, 145] on button "Save" at bounding box center [804, 145] width 277 height 41
click at [937, 48] on icon at bounding box center [935, 57] width 21 height 21
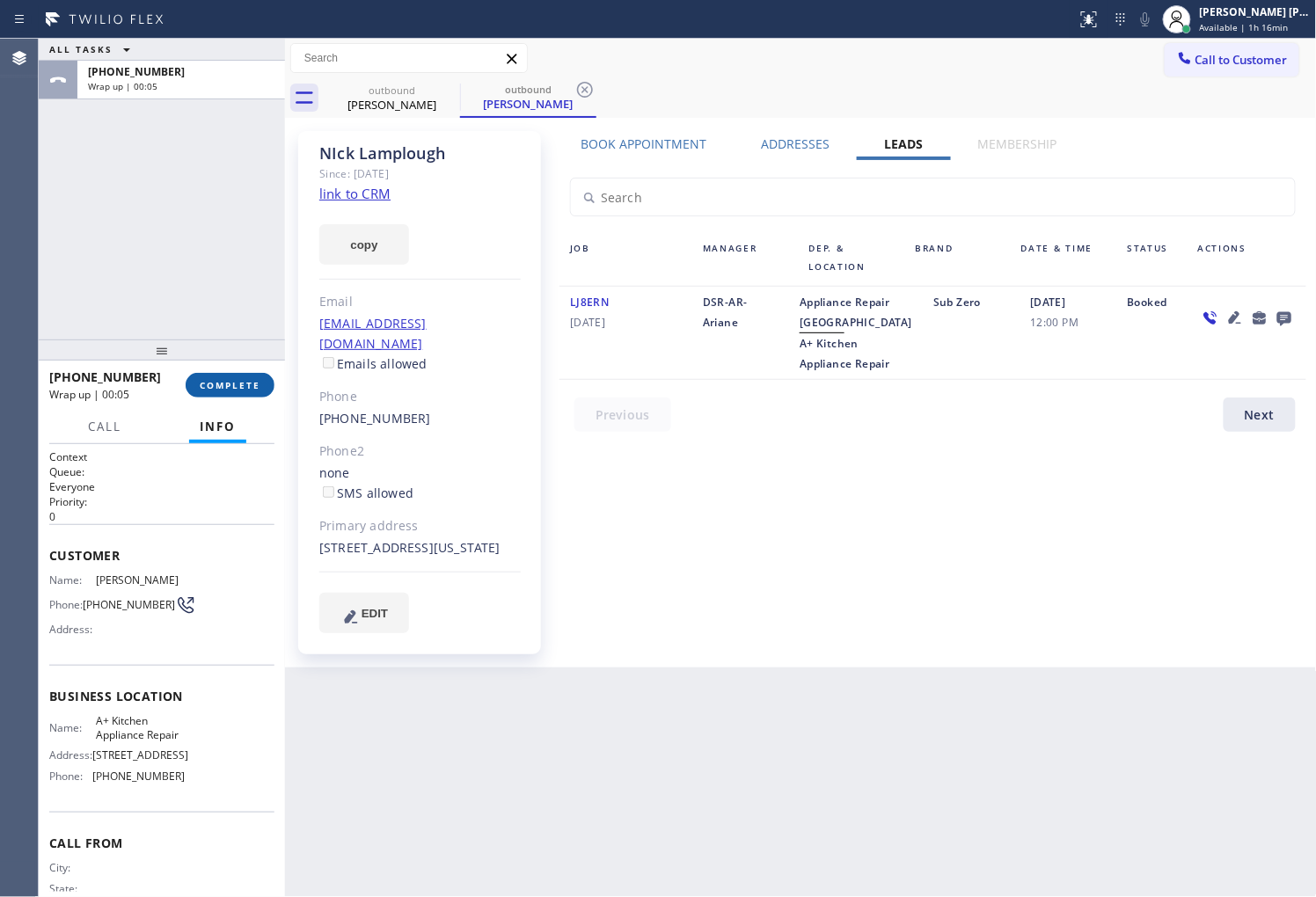
click at [214, 379] on span "COMPLETE" at bounding box center [230, 385] width 60 height 12
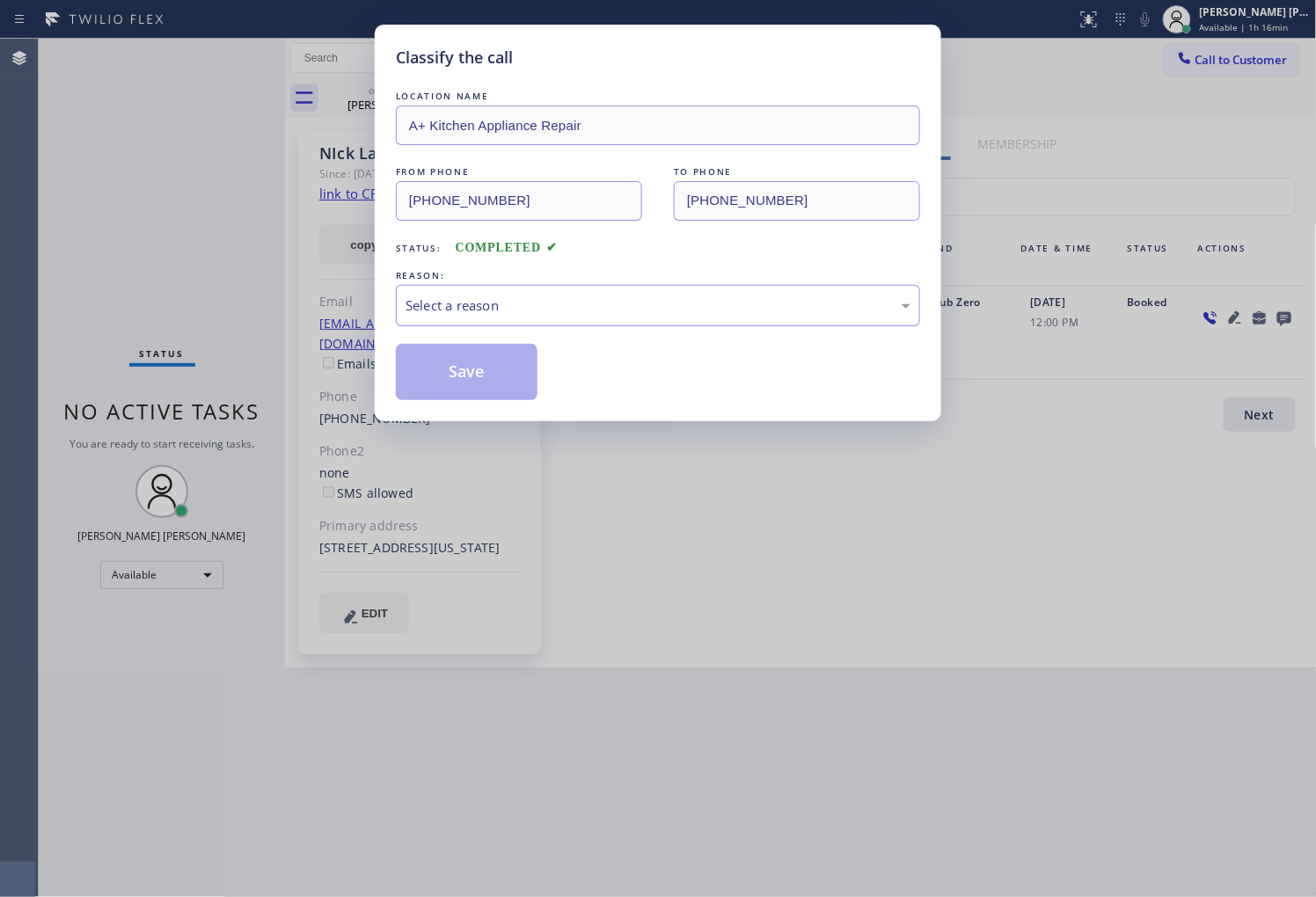
click at [585, 323] on div "Select a reason" at bounding box center [658, 305] width 525 height 41
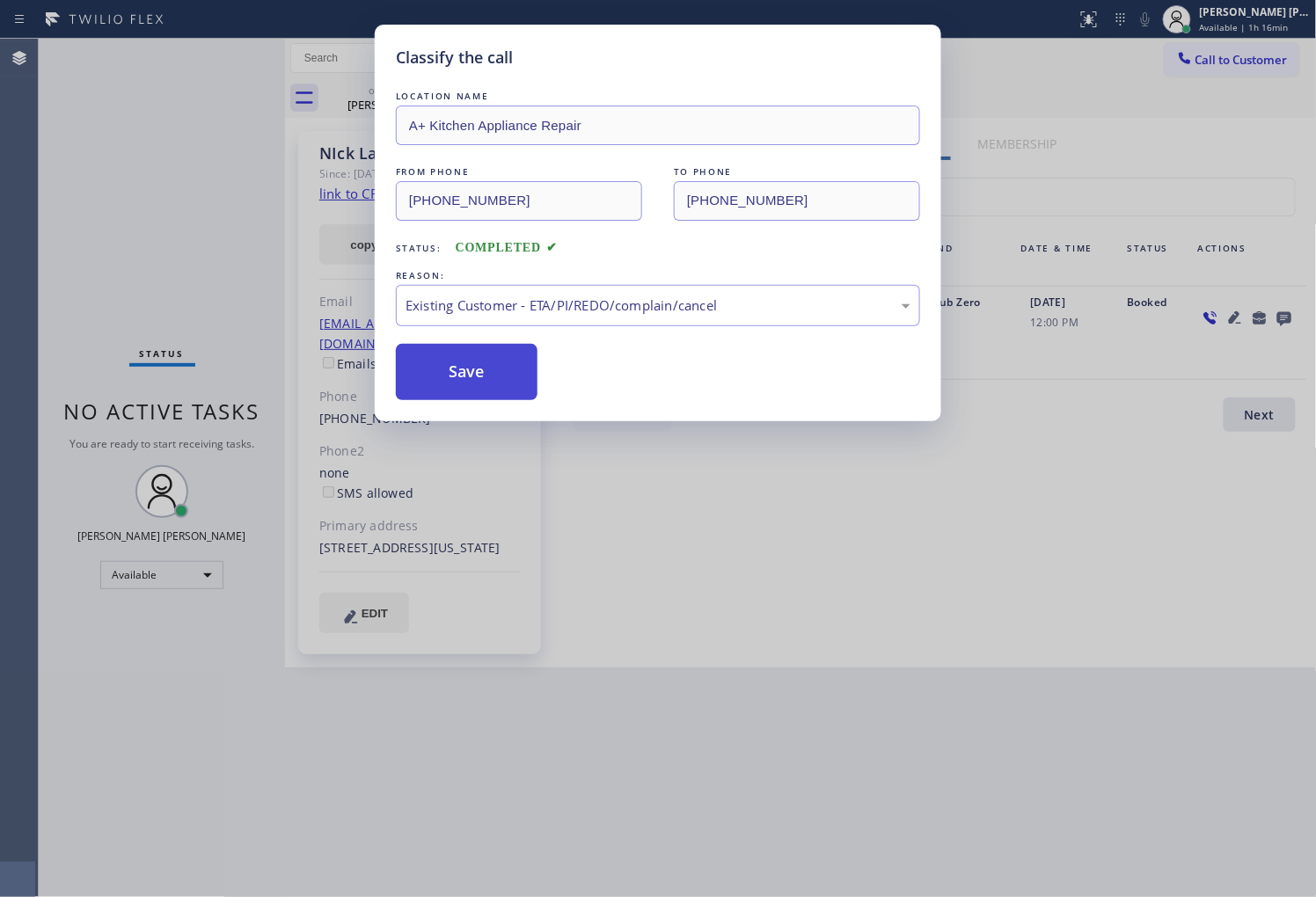
click at [453, 364] on button "Save" at bounding box center [467, 372] width 141 height 57
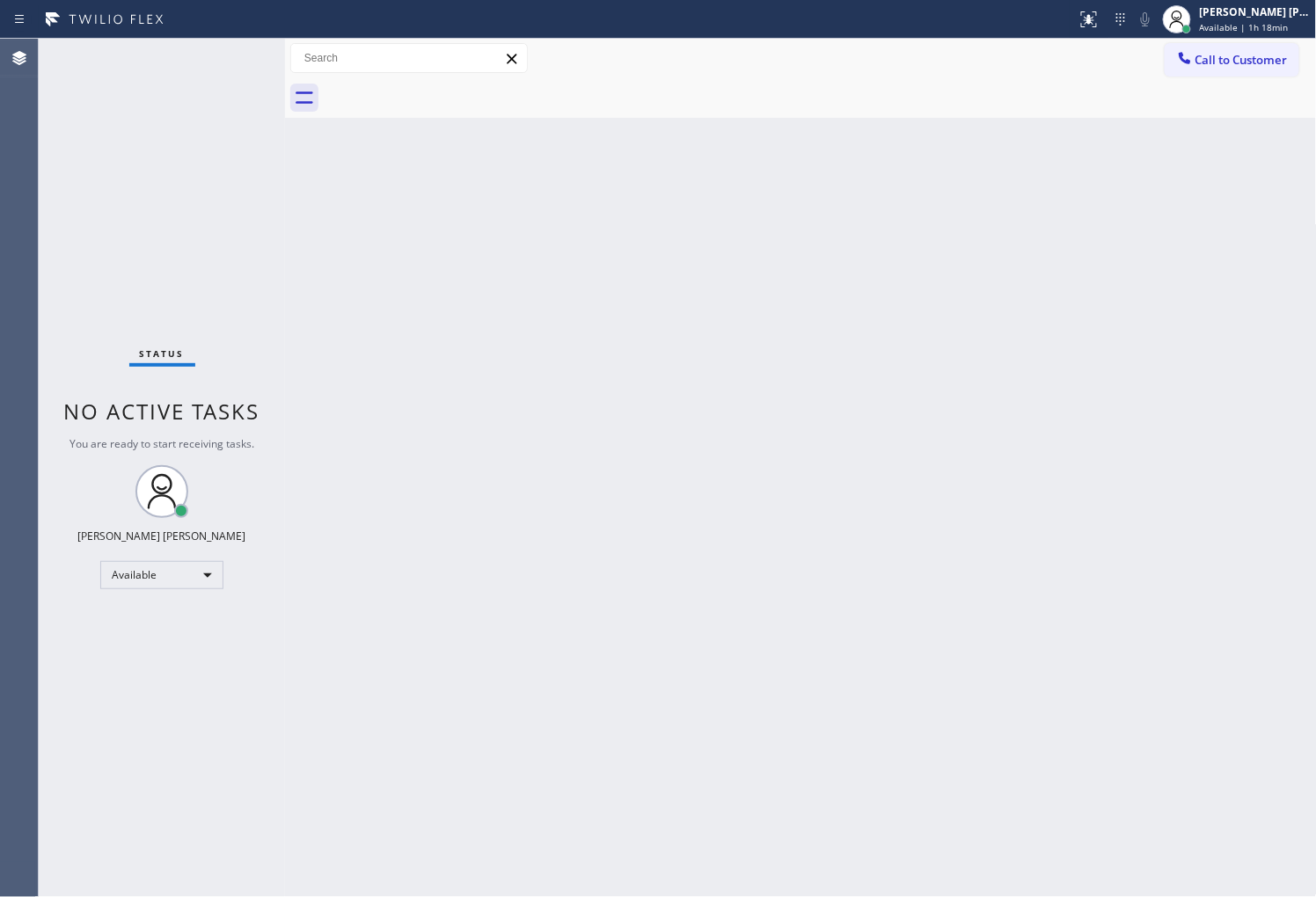
click at [0, 346] on div "Agent Desktop" at bounding box center [19, 468] width 38 height 858
click at [33, 556] on div "Agent Desktop" at bounding box center [19, 468] width 38 height 858
click at [13, 204] on div "Agent Desktop" at bounding box center [19, 468] width 38 height 858
click at [24, 178] on div "Agent Desktop" at bounding box center [19, 468] width 38 height 858
click at [0, 297] on div "Agent Desktop" at bounding box center [19, 468] width 38 height 858
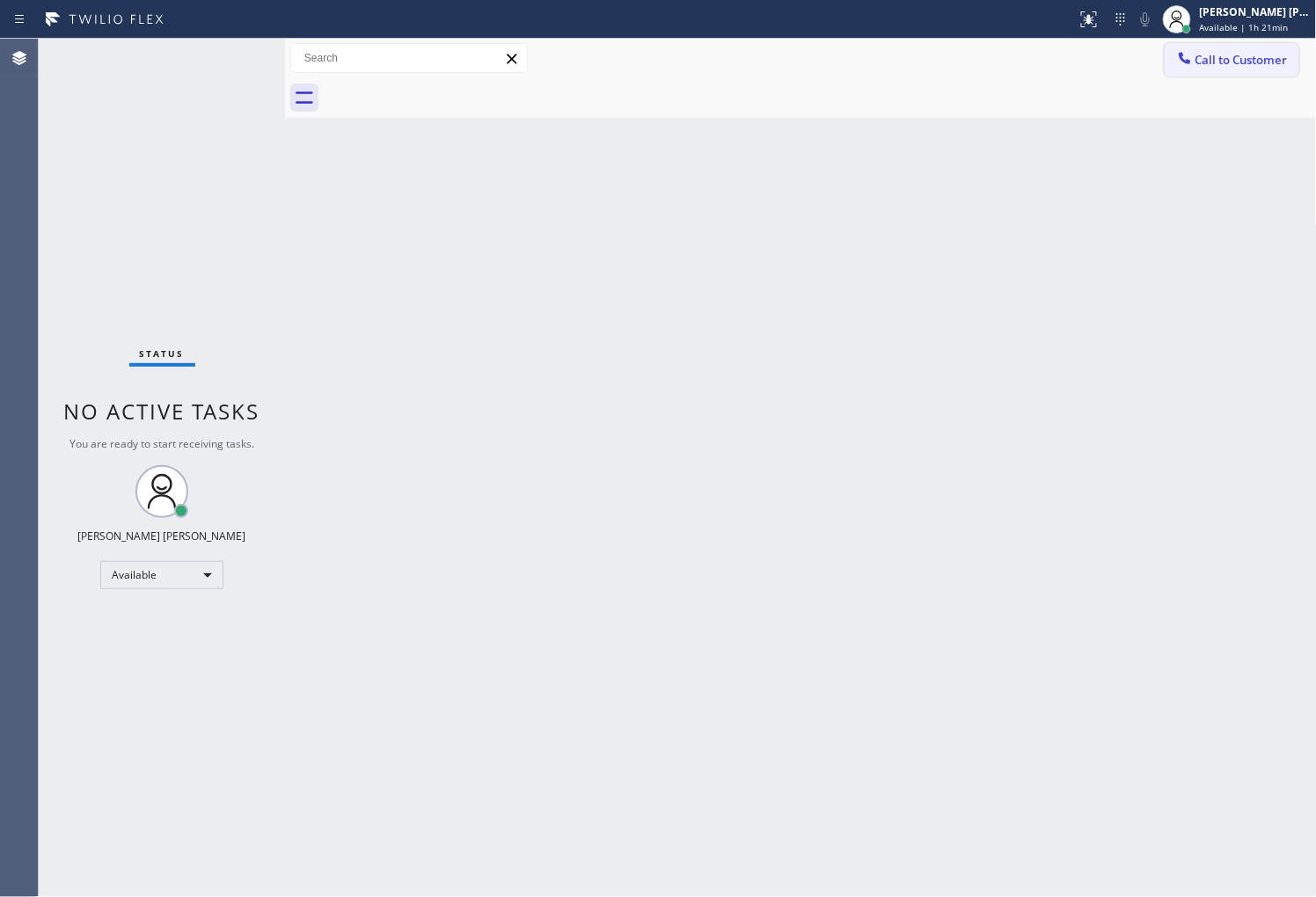
click at [1236, 71] on button "Call to Customer" at bounding box center [1231, 59] width 135 height 33
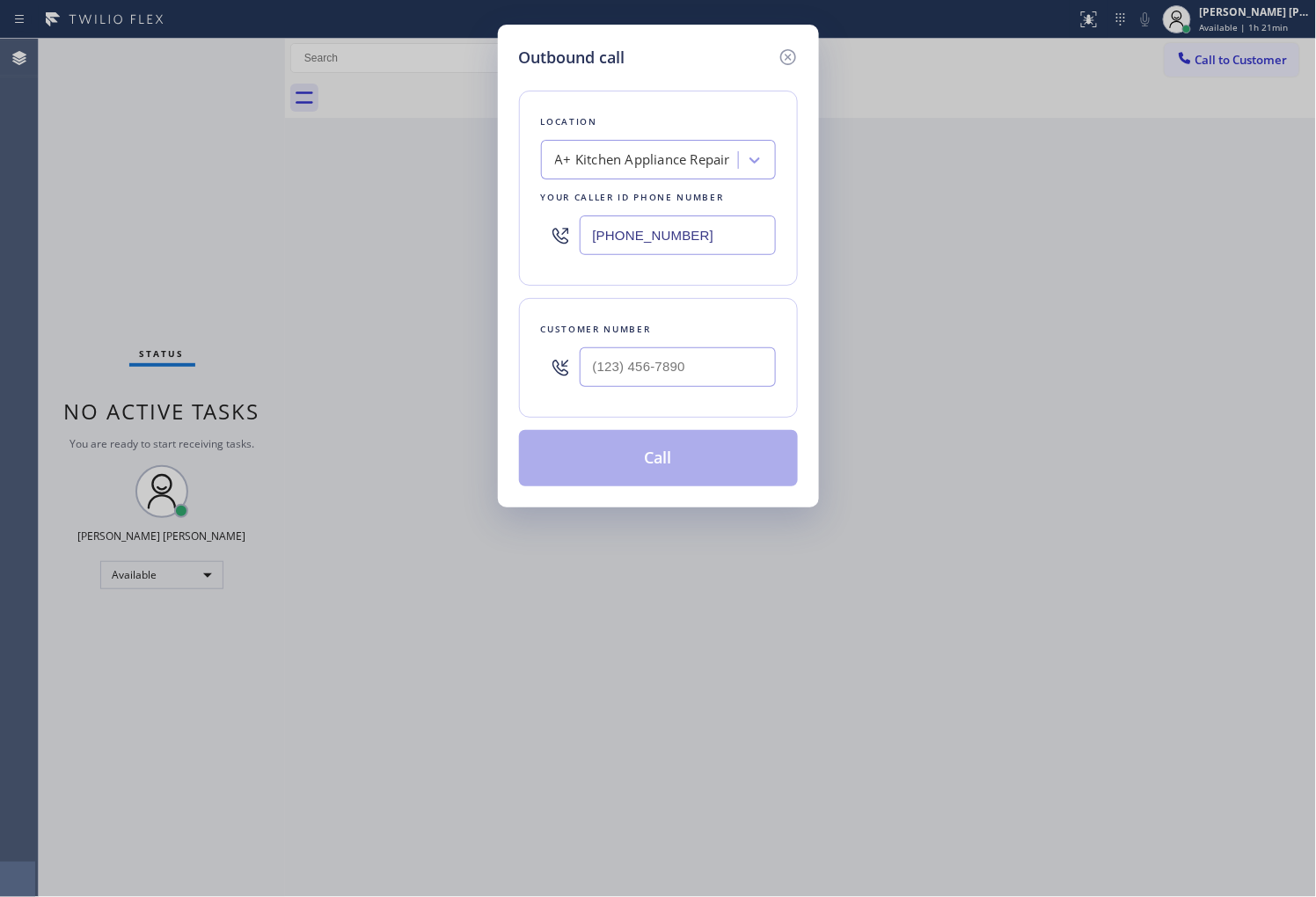
click at [647, 220] on input "[PHONE_NUMBER]" at bounding box center [677, 235] width 196 height 40
type input "[PHONE_NUMBER]"
drag, startPoint x: 4, startPoint y: 335, endPoint x: 196, endPoint y: 390, distance: 199.7
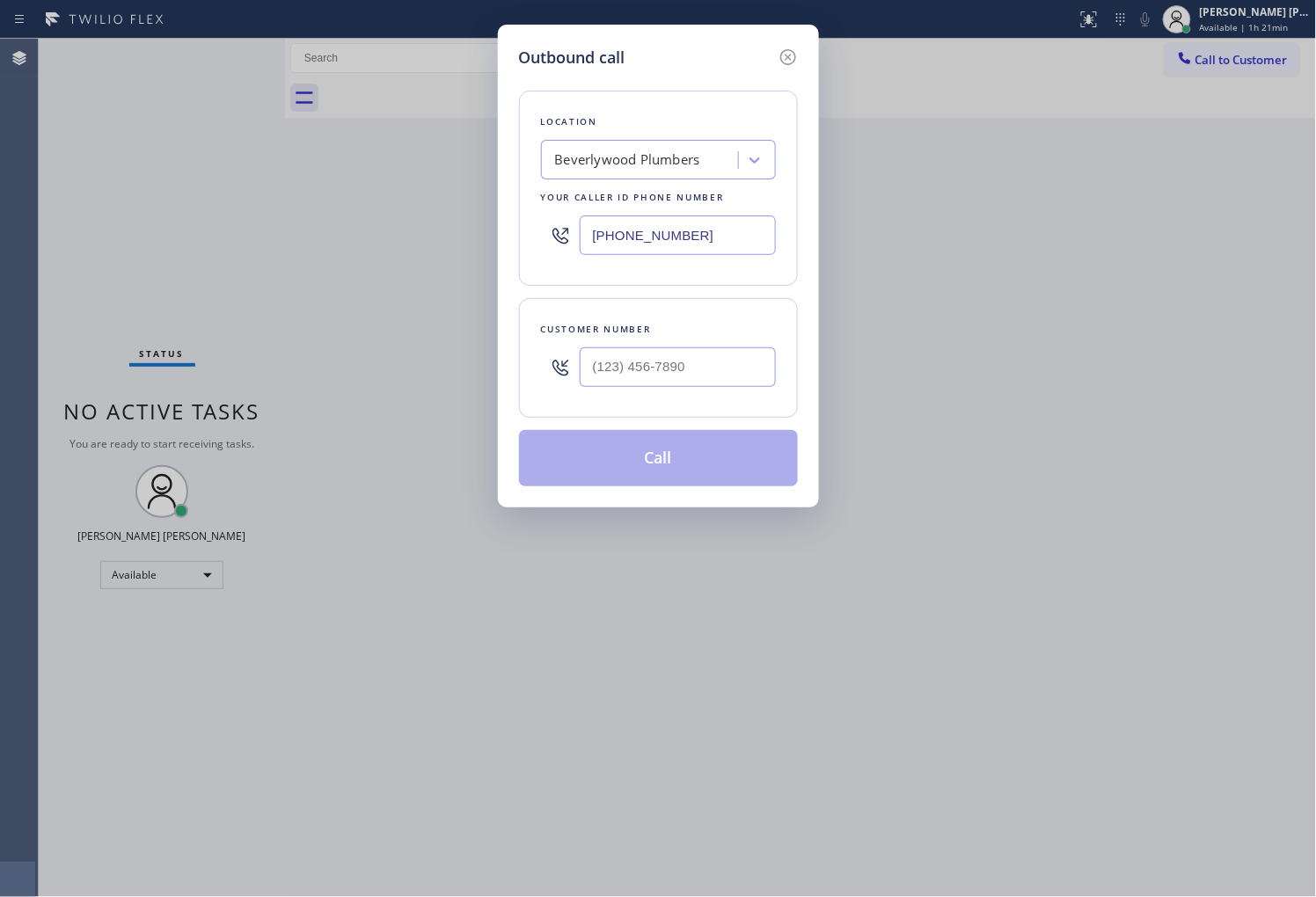
click at [4, 335] on div "Outbound call Location [GEOGRAPHIC_DATA] Plumbers Your caller id phone number […" at bounding box center [658, 448] width 1316 height 897
click at [623, 376] on input "(___) ___-____" at bounding box center [677, 367] width 196 height 40
paste input "778) 482-0401"
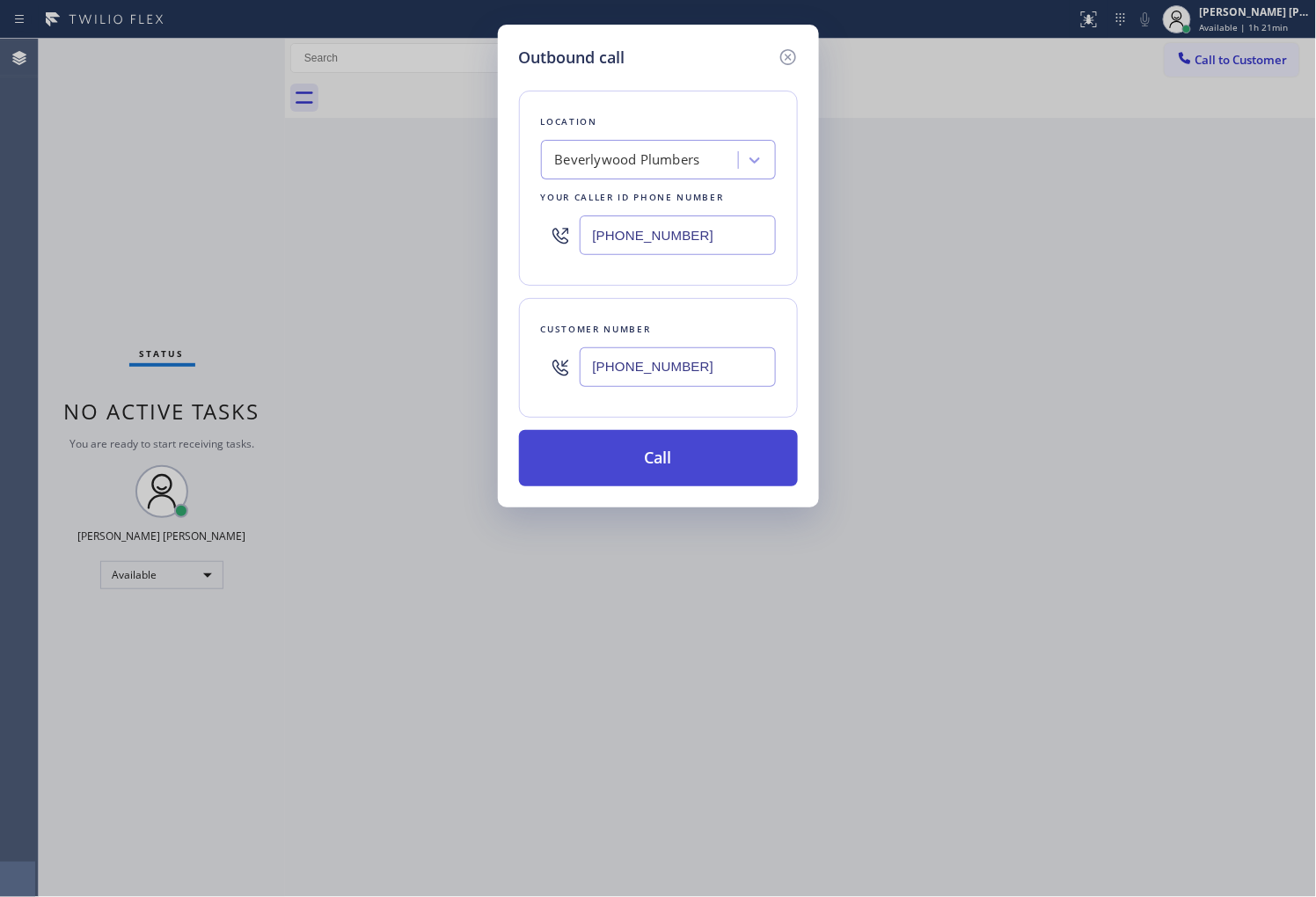
type input "[PHONE_NUMBER]"
click at [645, 460] on button "Call" at bounding box center [658, 457] width 279 height 57
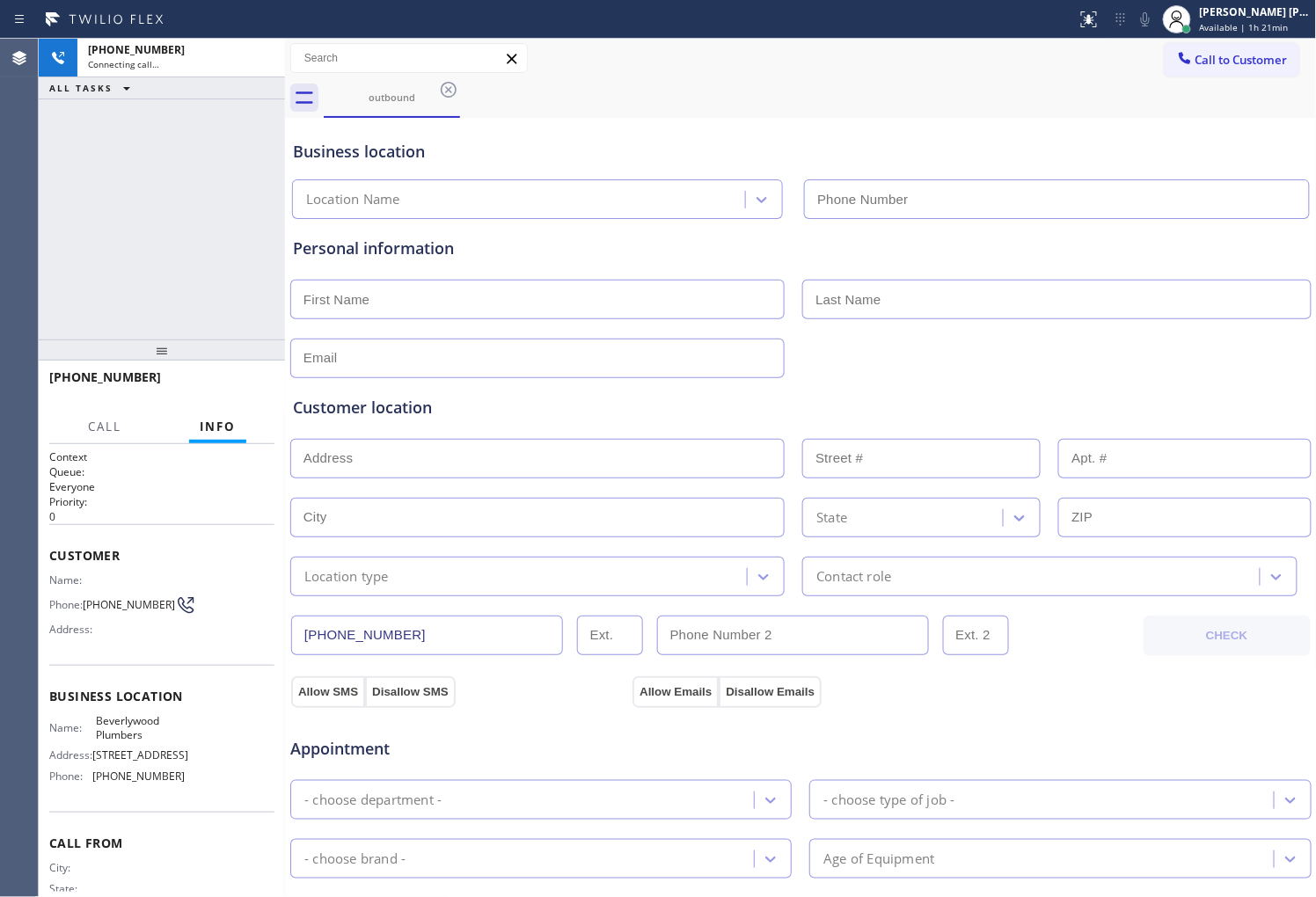
type input "[PHONE_NUMBER]"
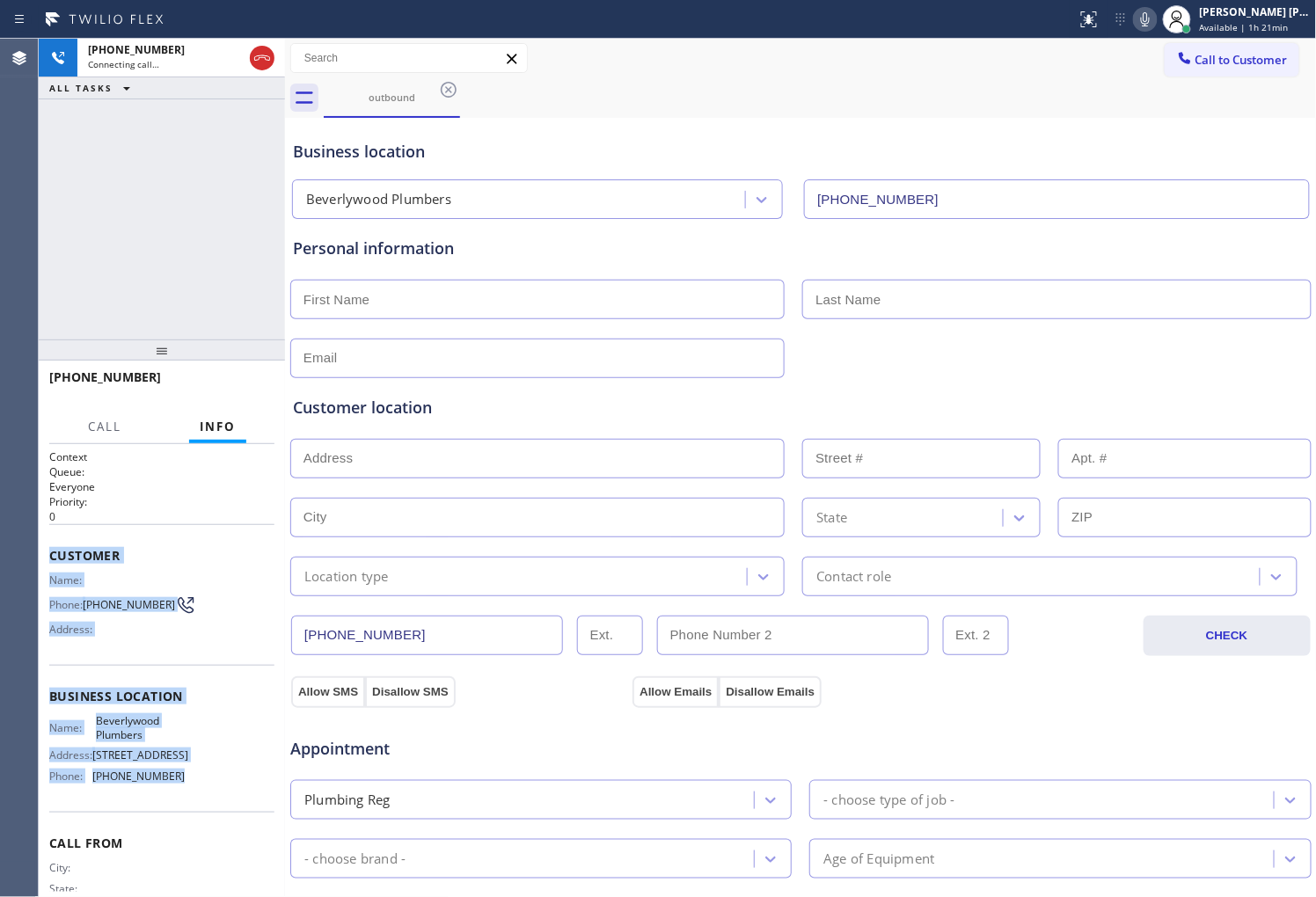
copy div "Customer Name: Phone: [PHONE_NUMBER] Address: Business location Name: [GEOGRAPH…"
drag, startPoint x: 49, startPoint y: 551, endPoint x: 803, endPoint y: 710, distance: 770.6
click at [174, 793] on div "Context Queue: Everyone Priority: 0 Customer Name: Phone: [PHONE_NUMBER] Addres…" at bounding box center [162, 696] width 225 height 495
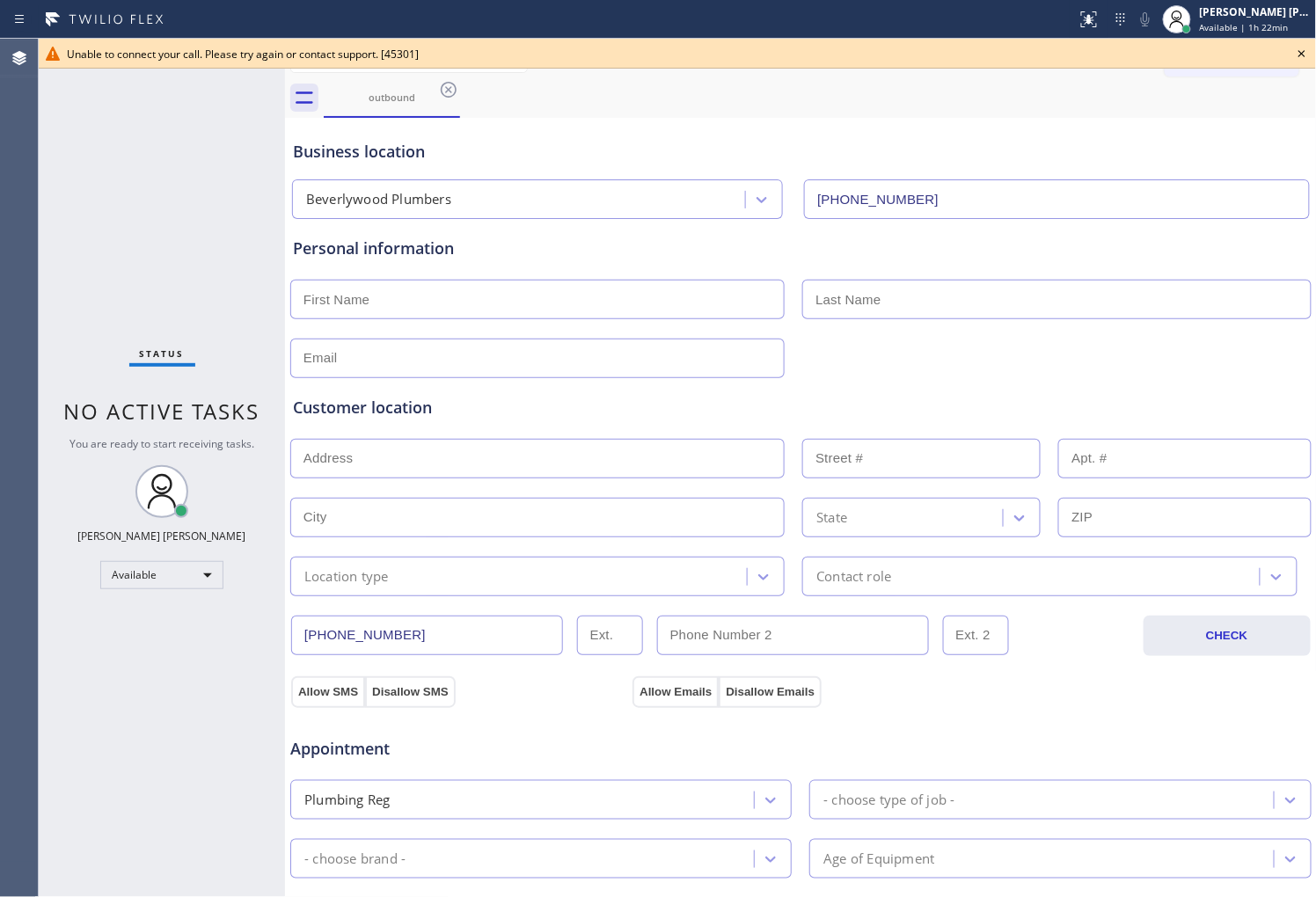
click at [29, 303] on div "Agent Desktop" at bounding box center [19, 468] width 38 height 858
drag, startPoint x: 1298, startPoint y: 51, endPoint x: 1153, endPoint y: 136, distance: 168.1
click at [1299, 51] on icon at bounding box center [1301, 53] width 21 height 21
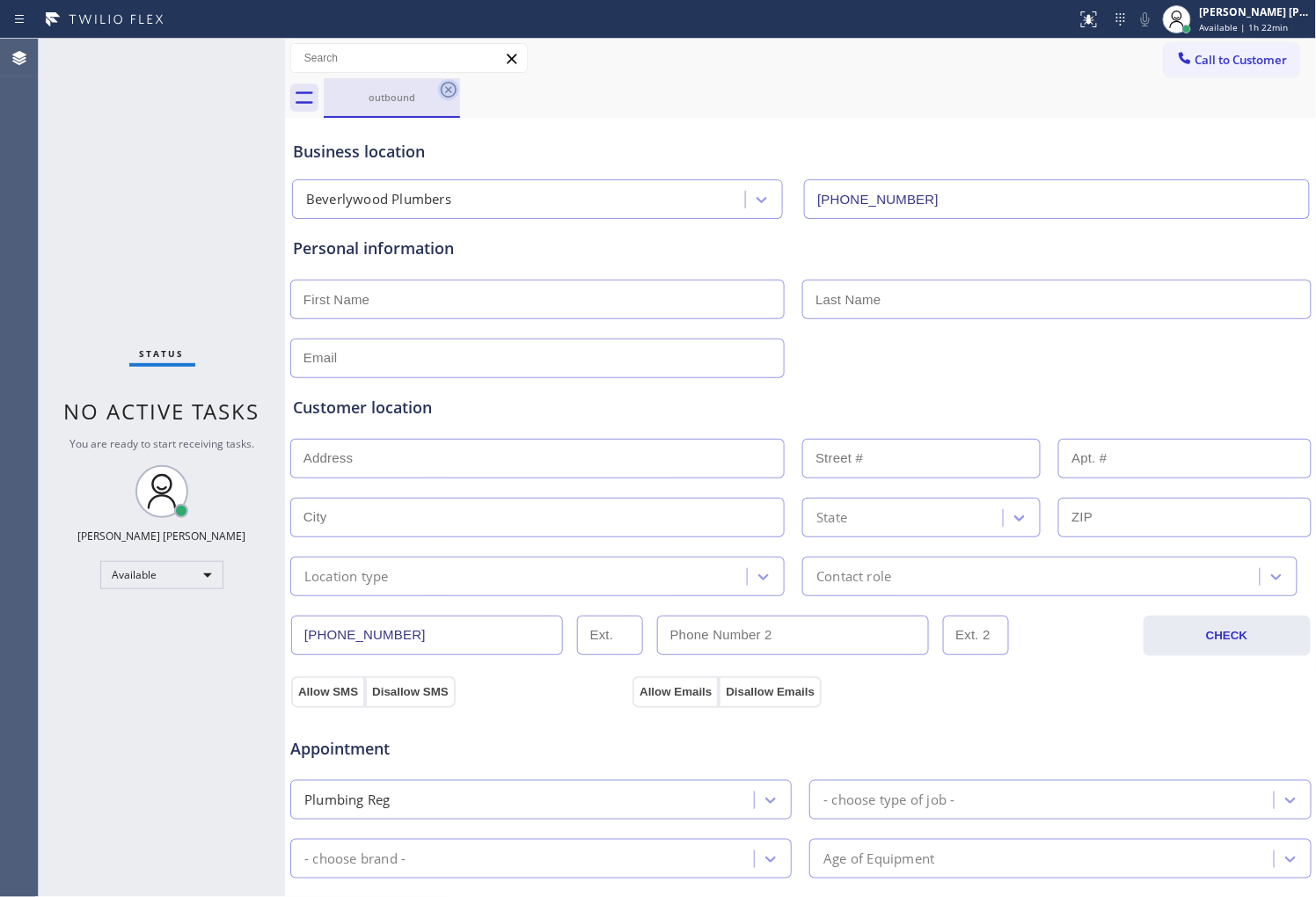
click at [444, 91] on icon at bounding box center [448, 89] width 21 height 21
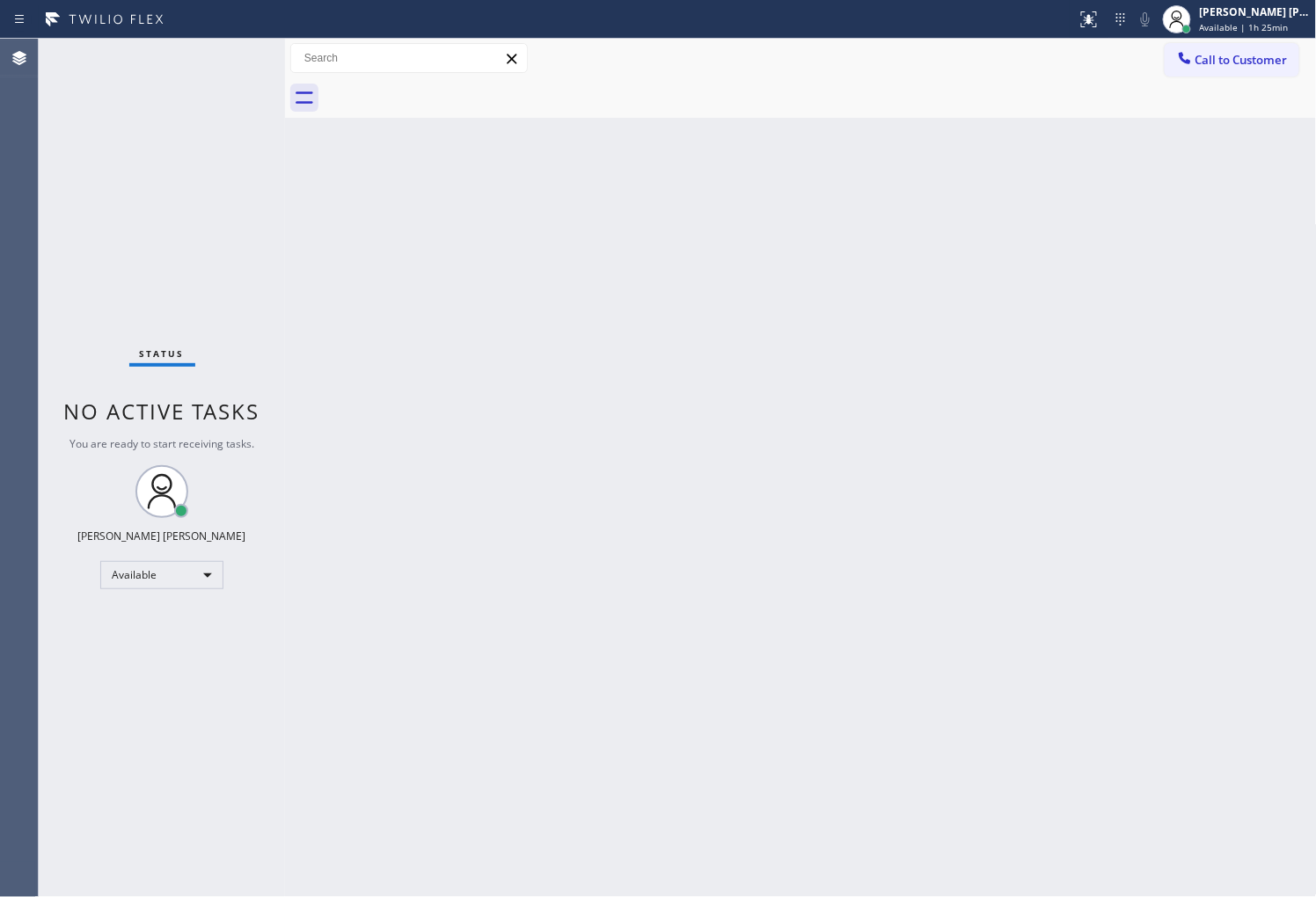
click at [1216, 627] on div "Back to Dashboard Change Sender ID Customers Technicians Select a contact Outbo…" at bounding box center [800, 468] width 1031 height 858
click at [0, 359] on div "Agent Desktop" at bounding box center [19, 468] width 38 height 858
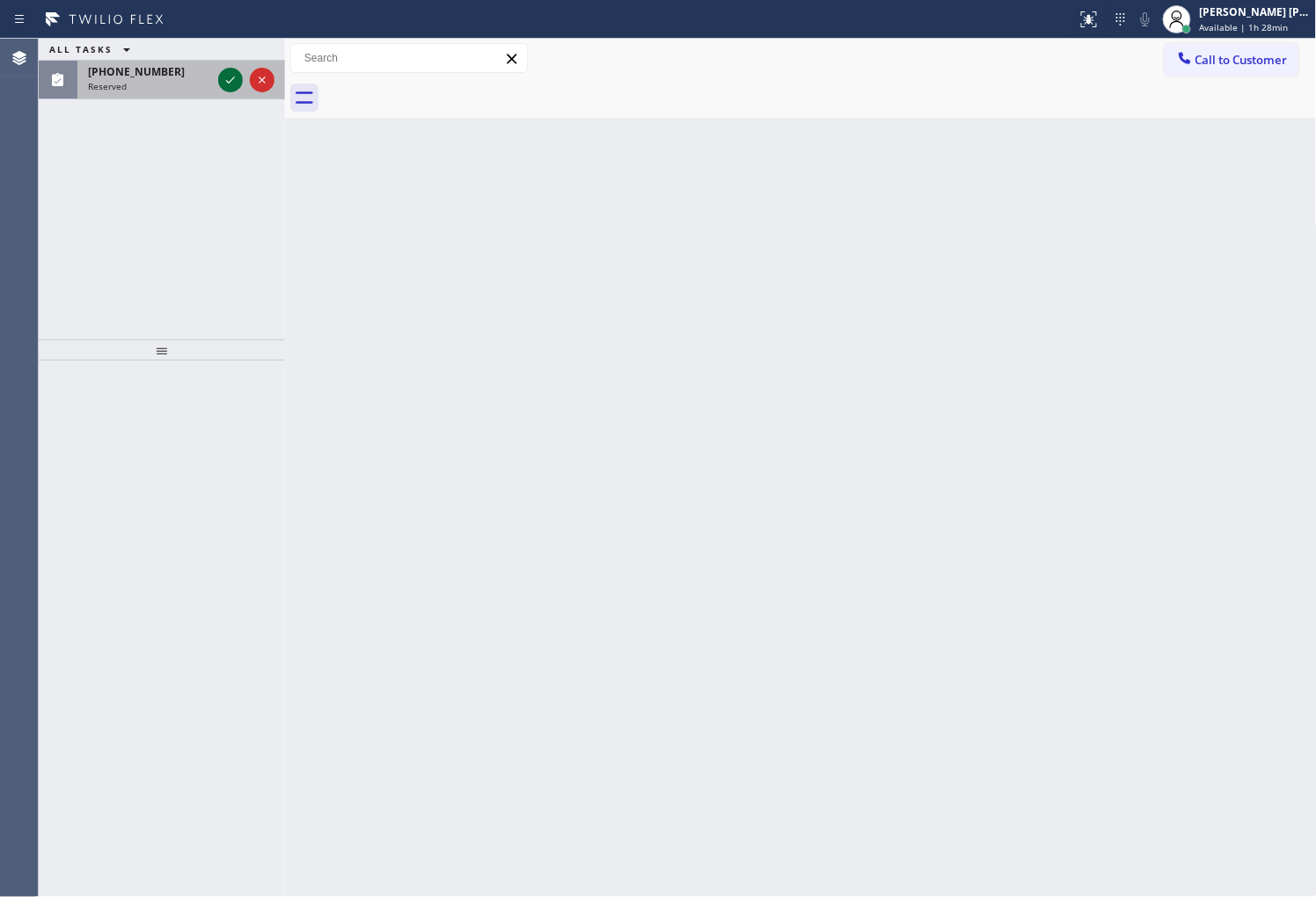
click at [238, 73] on icon at bounding box center [230, 80] width 21 height 21
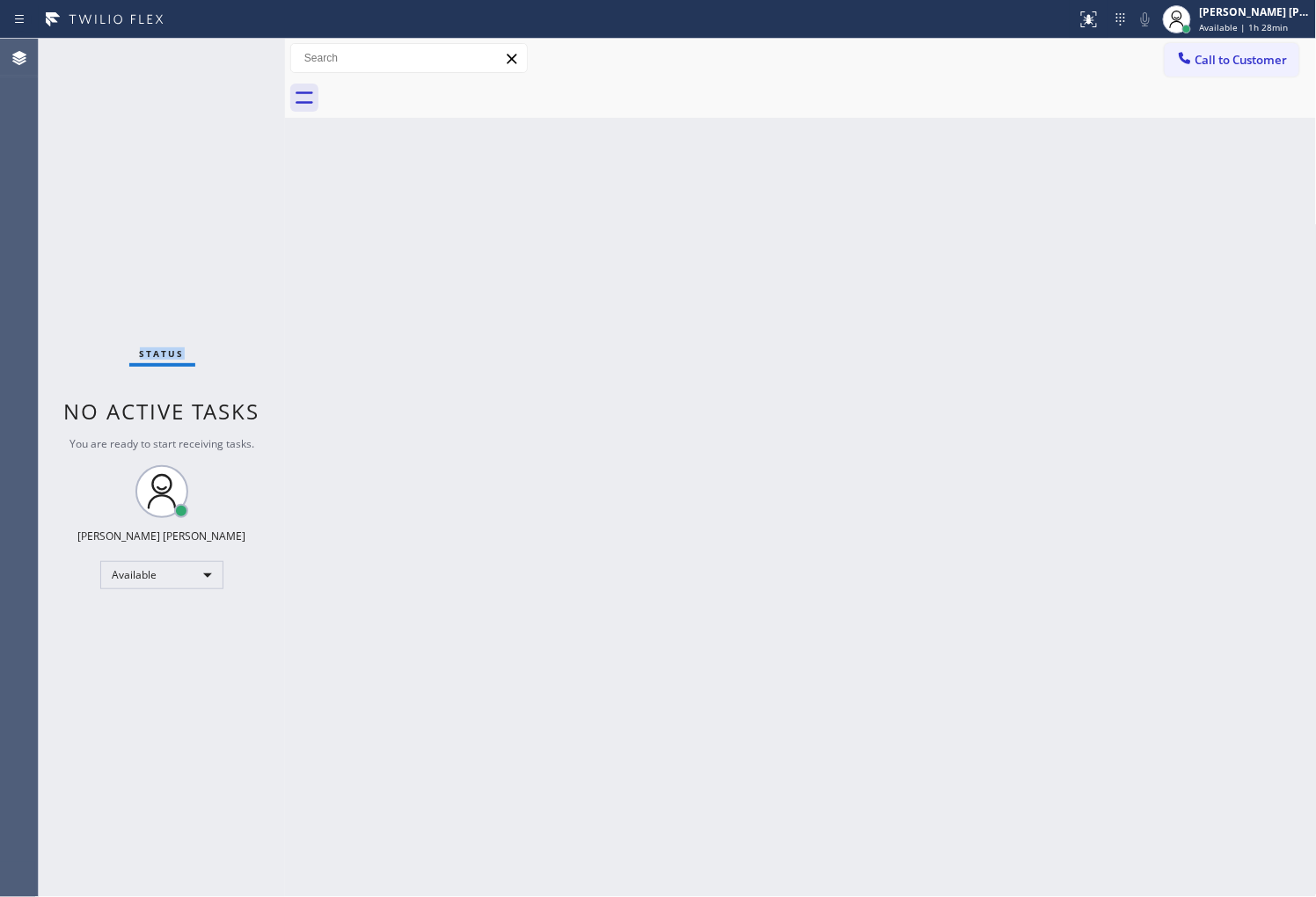
click at [238, 73] on div "Status No active tasks You are ready to start receiving tasks. [PERSON_NAME] [P…" at bounding box center [162, 468] width 246 height 858
click at [1109, 4] on button at bounding box center [1089, 20] width 39 height 39
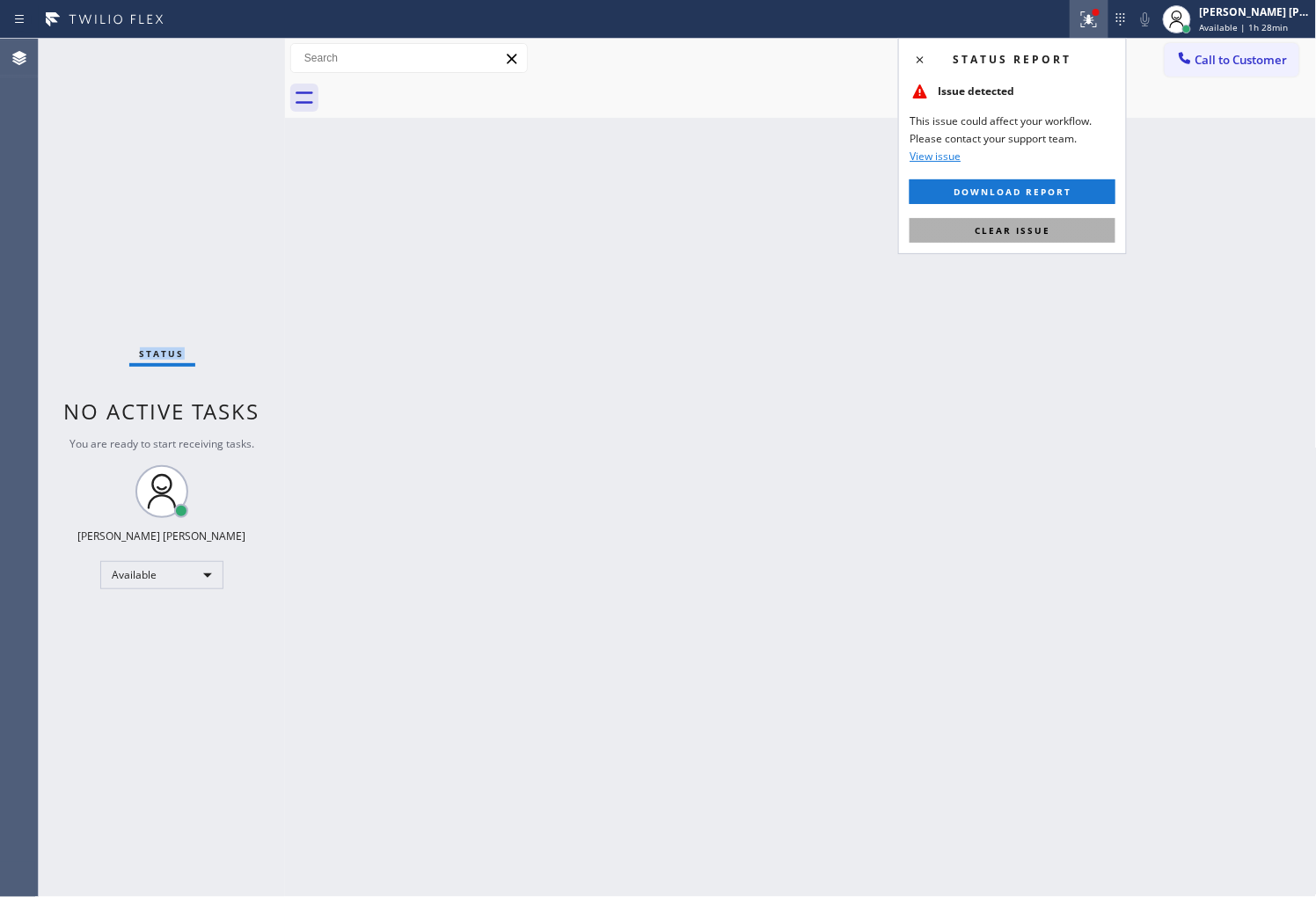
click at [1040, 242] on button "Clear issue" at bounding box center [1012, 231] width 206 height 24
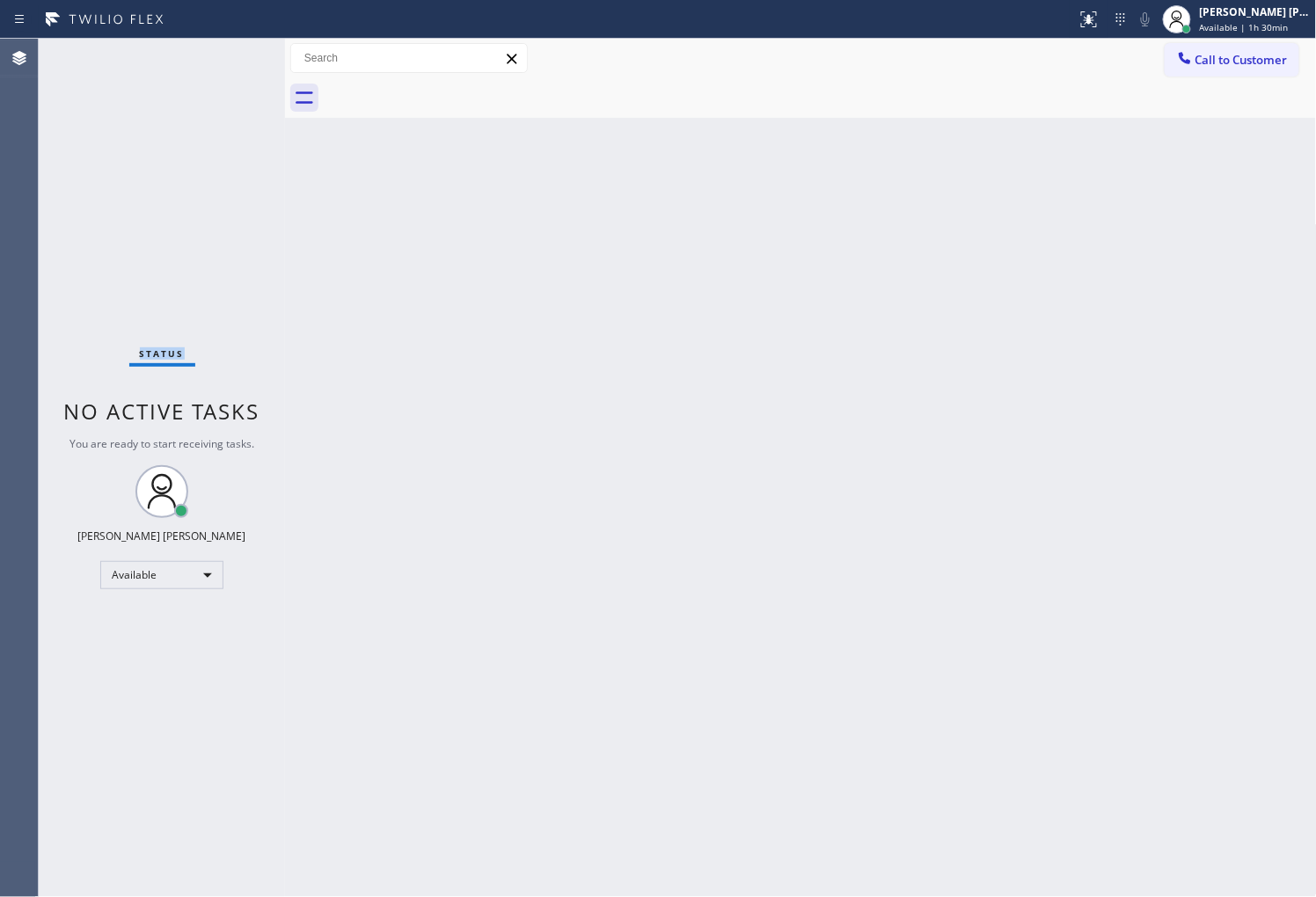
click at [40, 204] on div "Status No active tasks You are ready to start receiving tasks. [PERSON_NAME] [P…" at bounding box center [162, 468] width 246 height 858
click at [0, 330] on div "Agent Desktop" at bounding box center [19, 468] width 38 height 858
click at [0, 414] on div "Agent Desktop" at bounding box center [19, 468] width 38 height 858
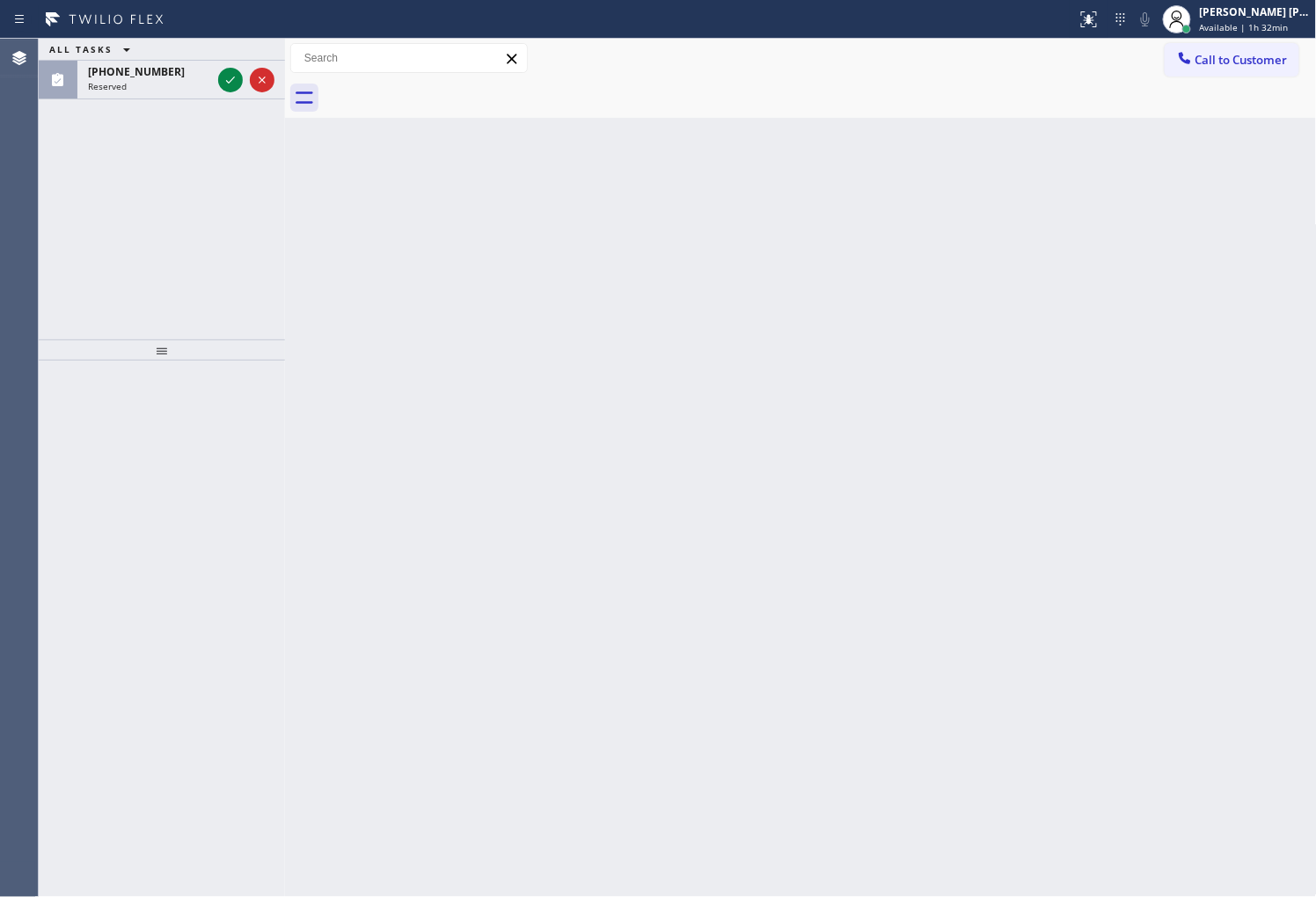
click at [104, 168] on div "ALL TASKS ALL TASKS ACTIVE TASKS TASKS IN WRAP UP [PHONE_NUMBER] Reserved" at bounding box center [162, 189] width 246 height 300
click at [219, 88] on icon at bounding box center [230, 80] width 21 height 21
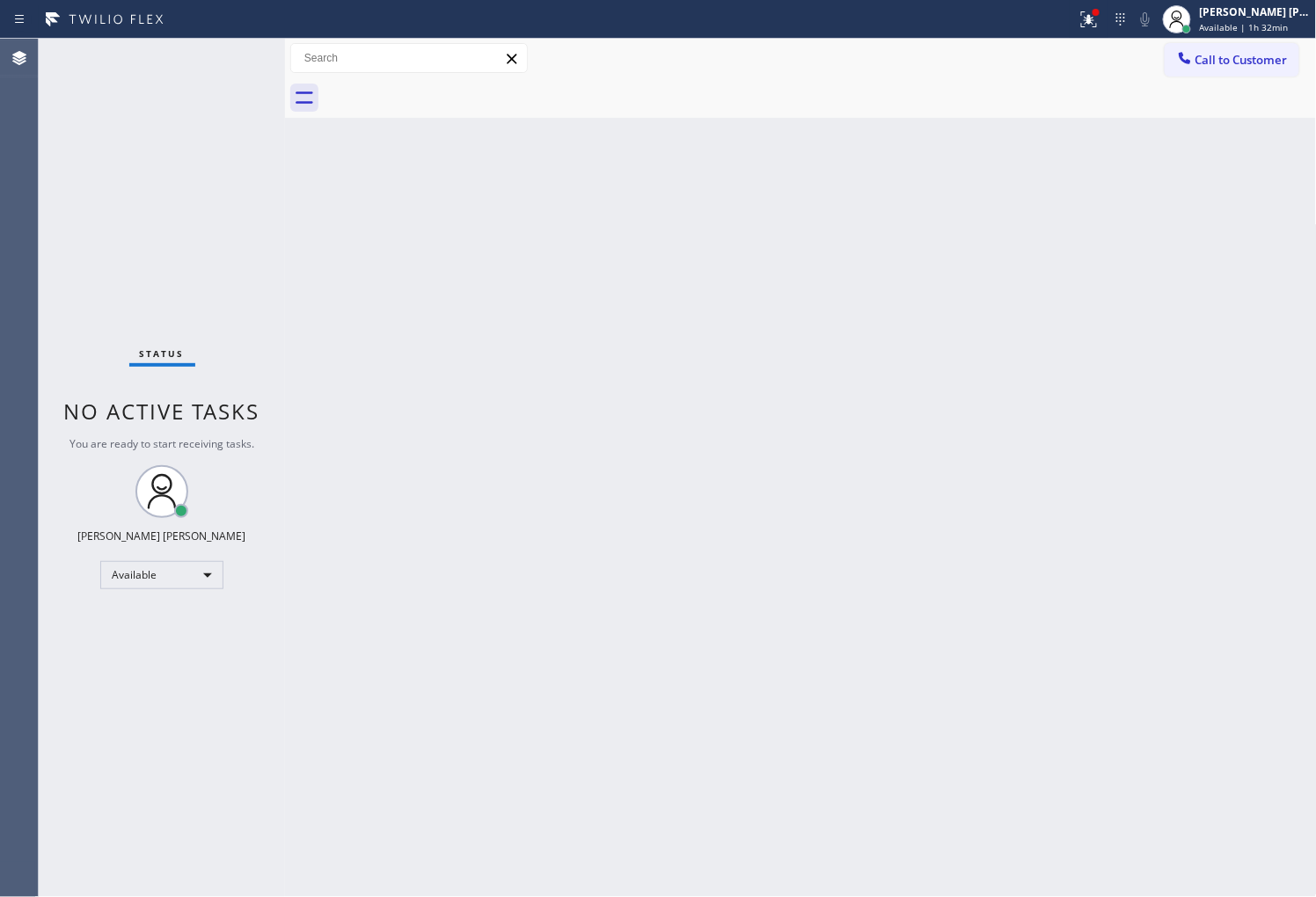
click at [219, 82] on div "Status No active tasks You are ready to start receiving tasks. [PERSON_NAME] [P…" at bounding box center [162, 468] width 246 height 858
click at [436, 364] on div "Back to Dashboard Change Sender ID Customers Technicians Select a contact Outbo…" at bounding box center [800, 468] width 1031 height 858
click at [1106, 36] on button at bounding box center [1089, 20] width 39 height 39
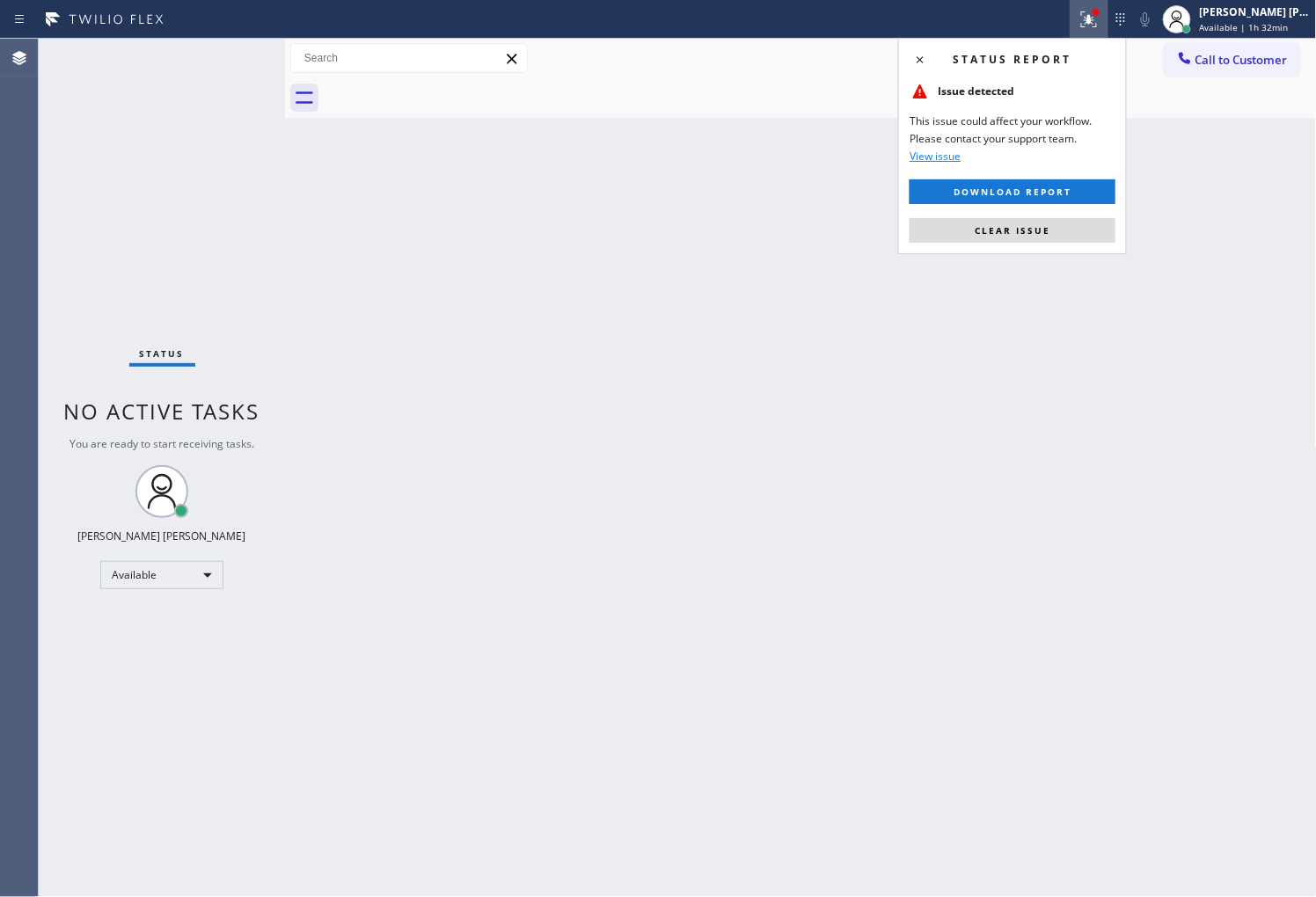
click at [1020, 214] on div "Status report Issue detected This issue could affect your workflow. Please cont…" at bounding box center [1013, 146] width 229 height 217
click at [1015, 221] on button "Clear issue" at bounding box center [1012, 231] width 206 height 24
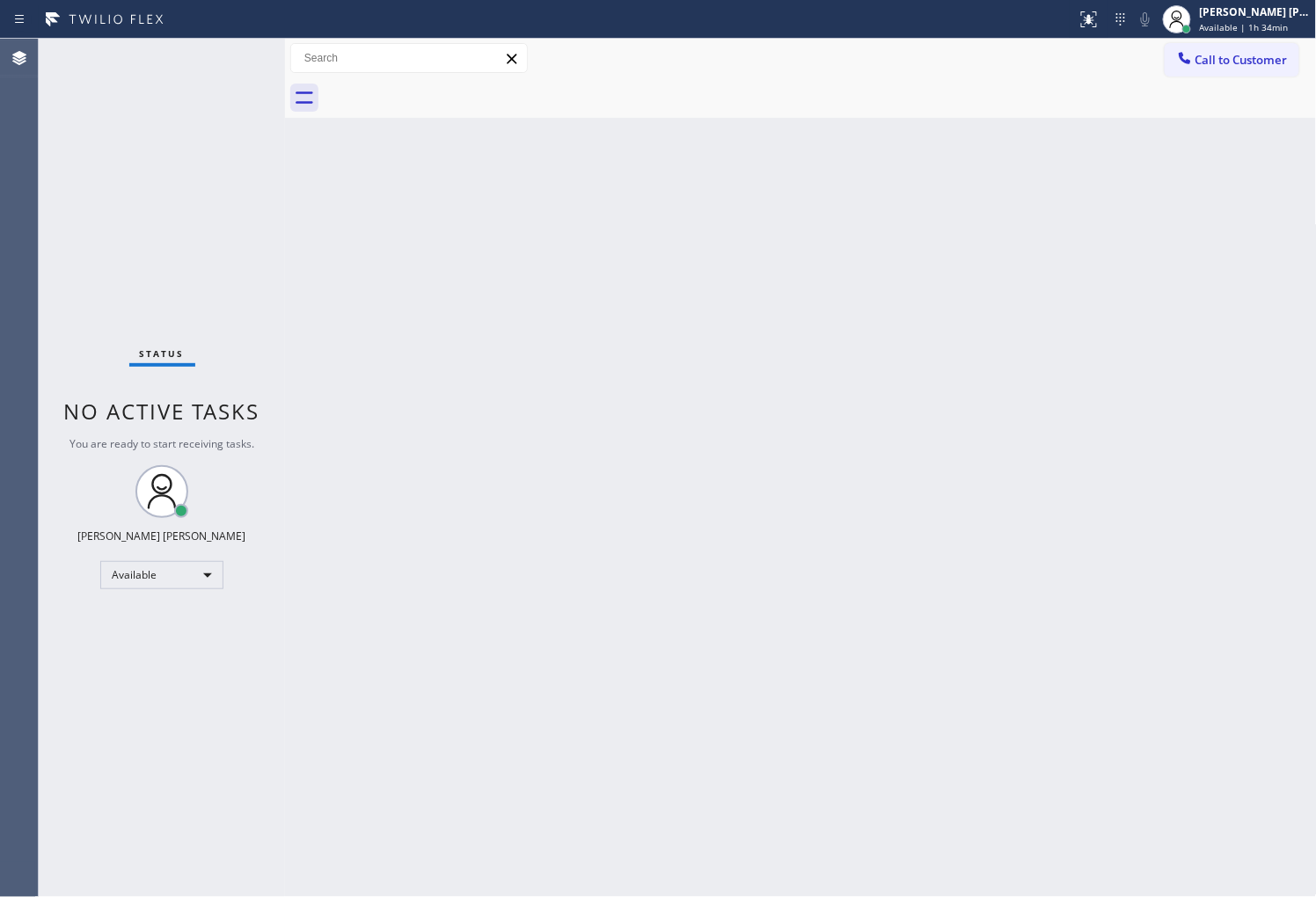
click at [0, 346] on div "Agent Desktop" at bounding box center [19, 468] width 38 height 858
click at [1253, 62] on span "Call to Customer" at bounding box center [1241, 59] width 92 height 16
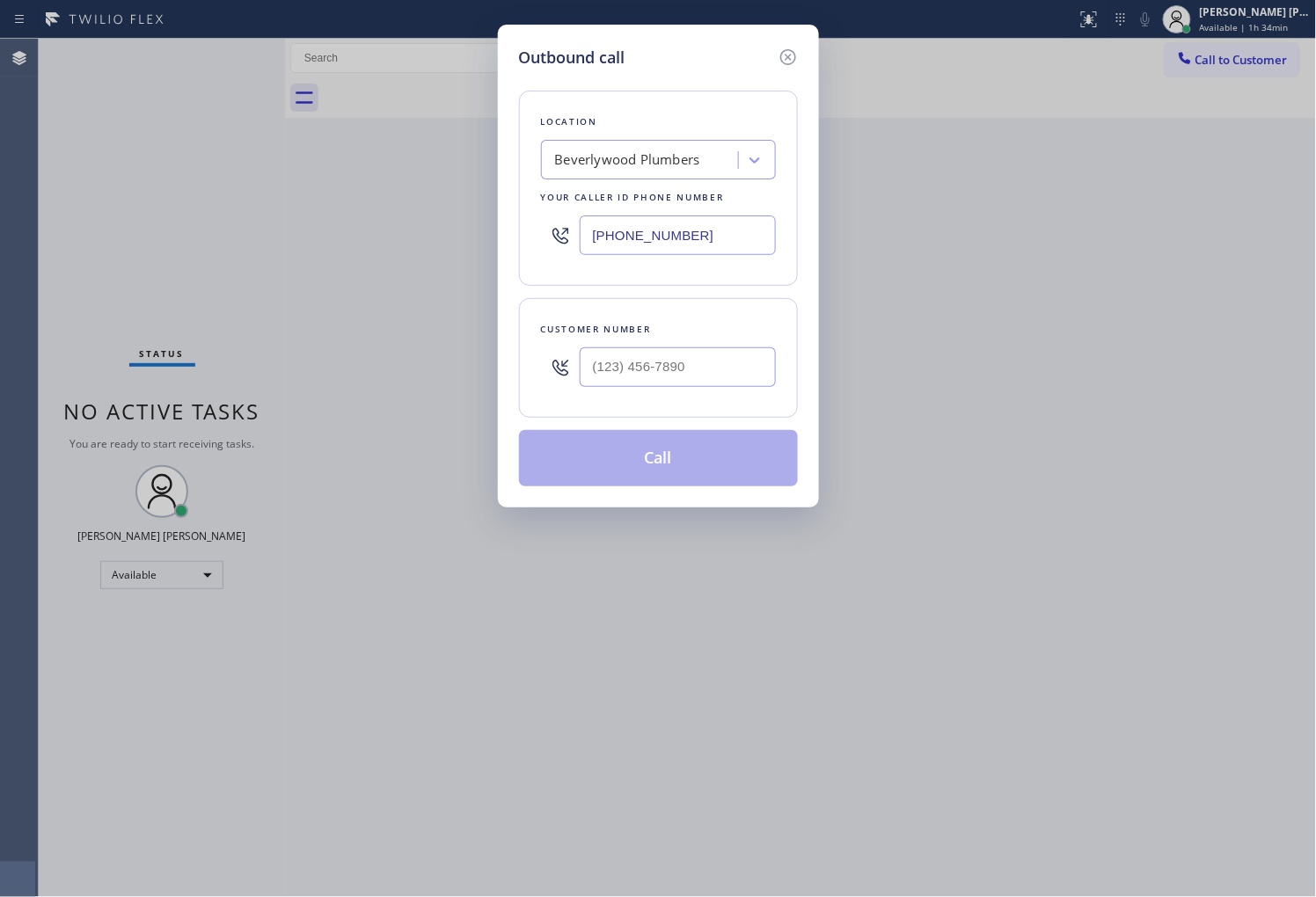
click at [630, 224] on input "[PHONE_NUMBER]" at bounding box center [677, 235] width 196 height 40
paste input "949) 536-969"
type input "[PHONE_NUMBER]"
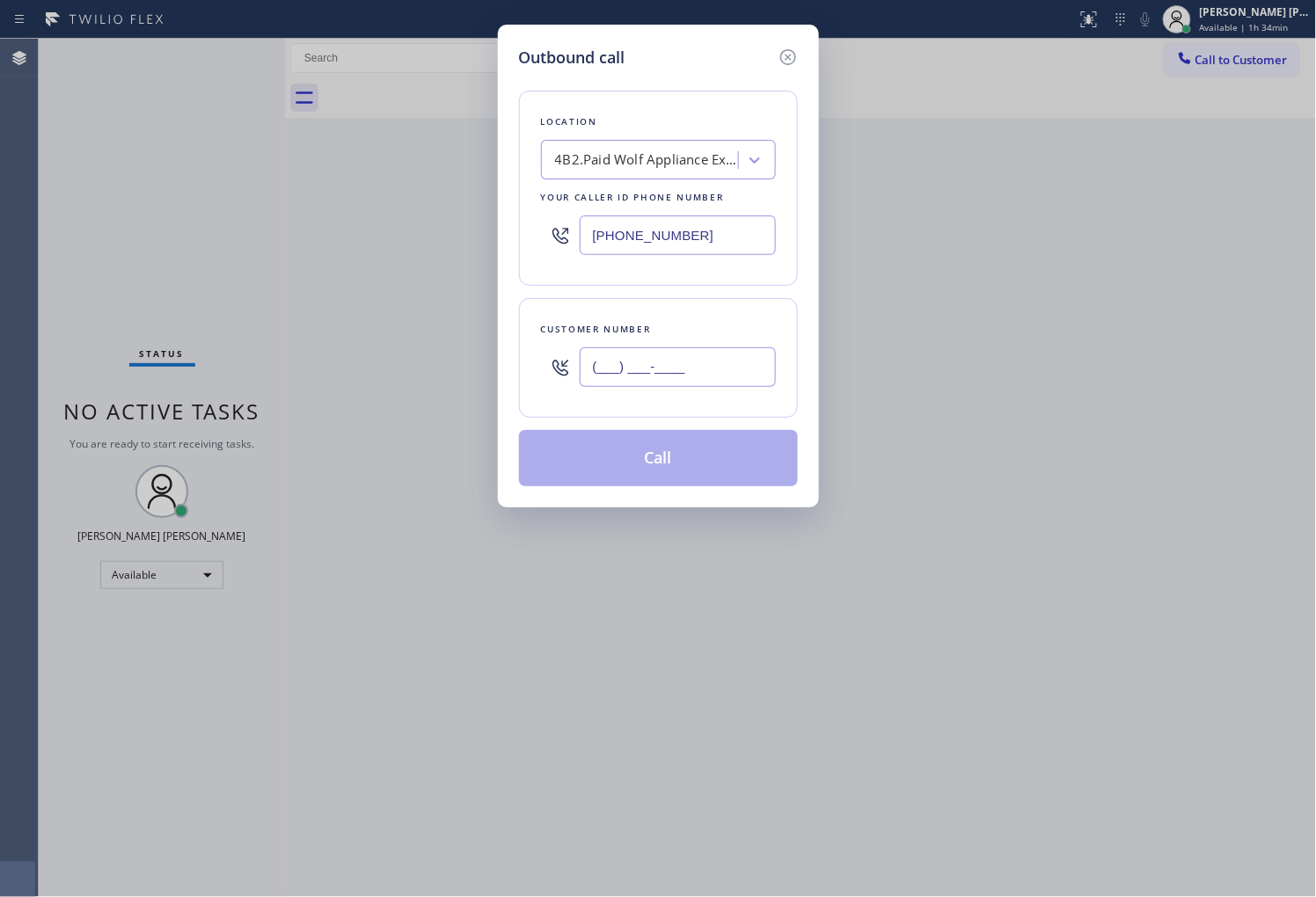
click at [633, 362] on input "(___) ___-____" at bounding box center [677, 367] width 196 height 40
paste input "562) 225-4180"
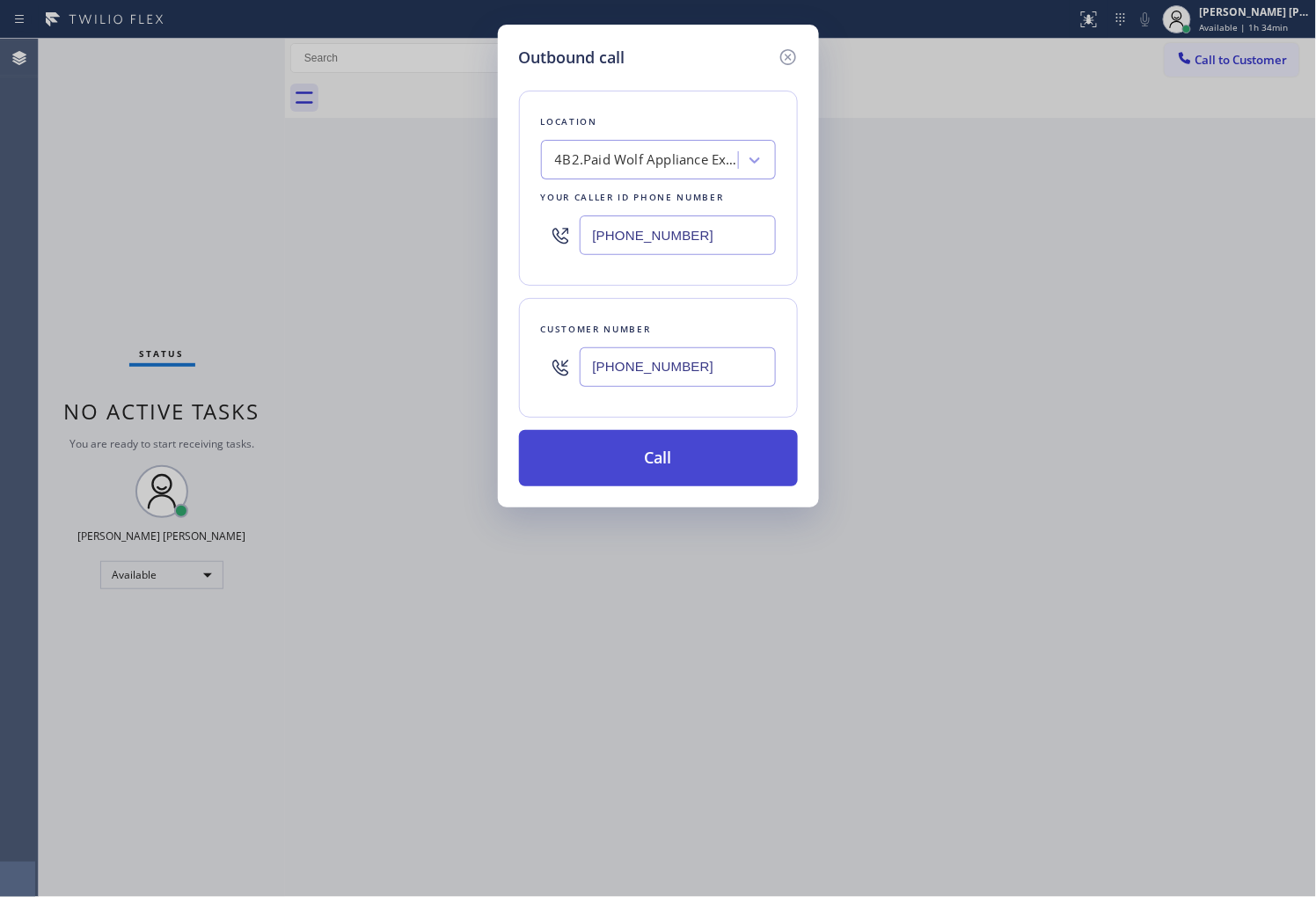
type input "[PHONE_NUMBER]"
click at [697, 464] on button "Call" at bounding box center [658, 457] width 279 height 57
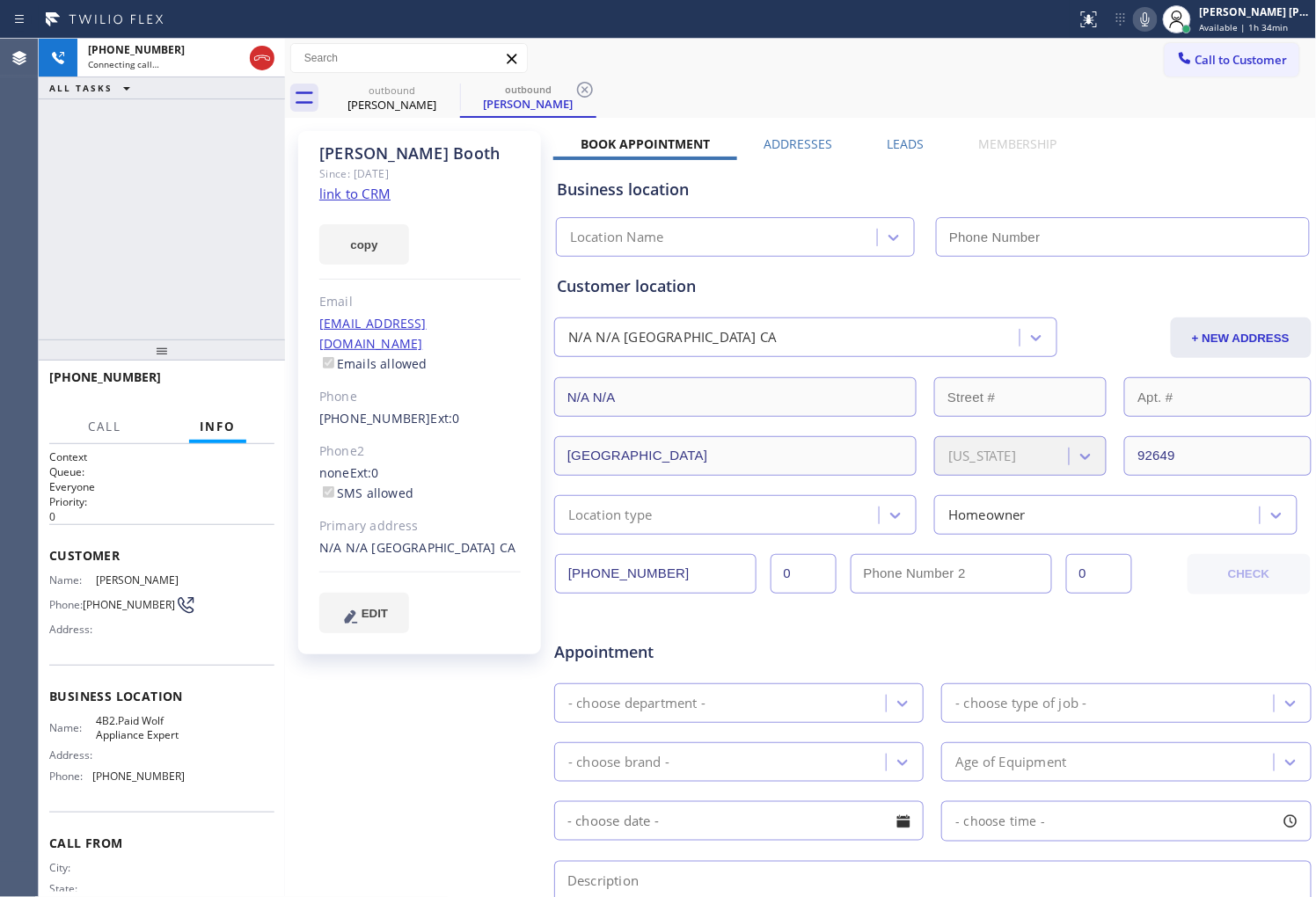
type input "[PHONE_NUMBER]"
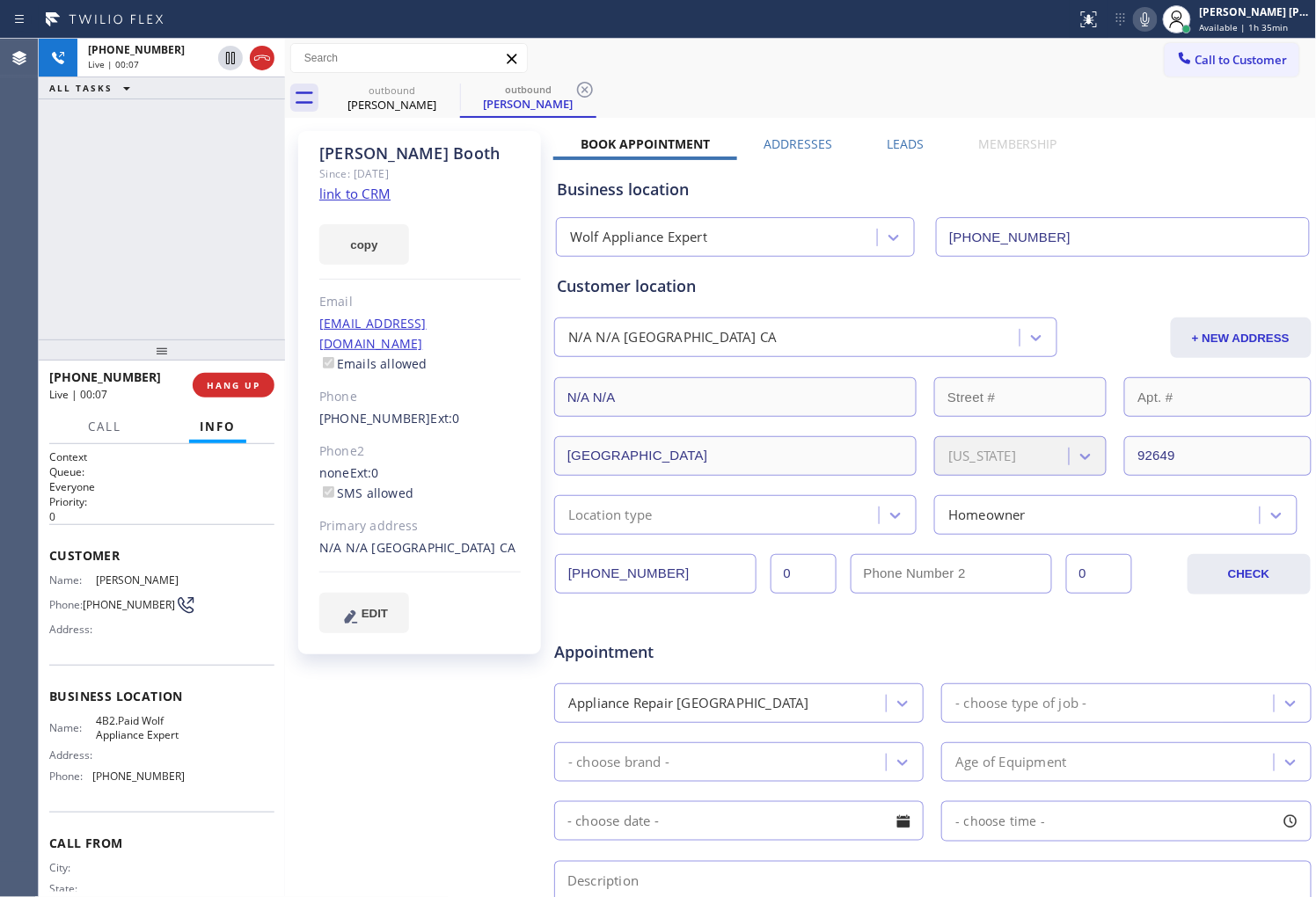
click at [0, 252] on div "Agent Desktop" at bounding box center [19, 468] width 38 height 858
click at [229, 112] on icon at bounding box center [230, 118] width 21 height 21
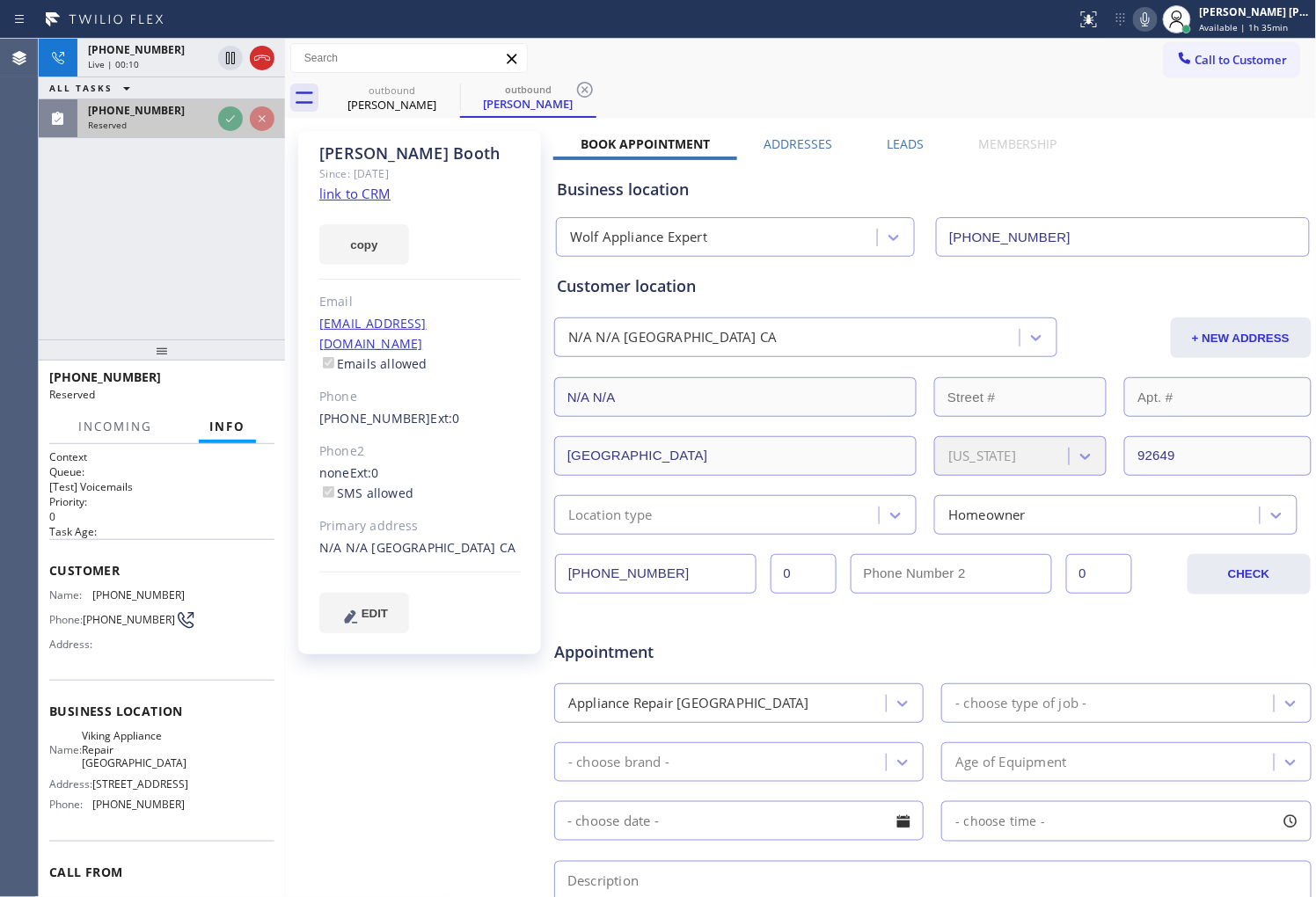
click at [211, 114] on div "[PHONE_NUMBER]" at bounding box center [150, 111] width 123 height 15
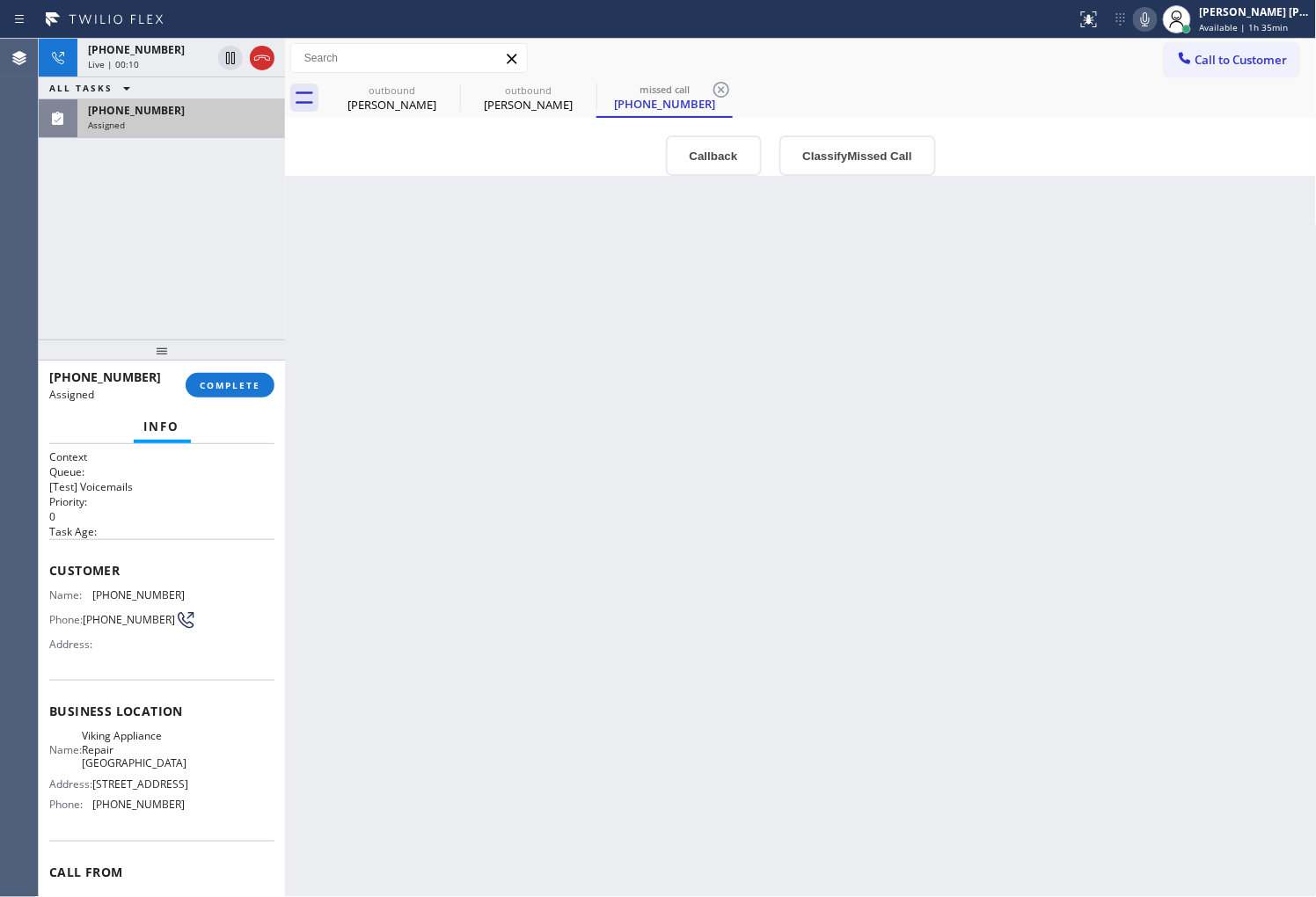
click at [222, 112] on div "[PHONE_NUMBER]" at bounding box center [181, 111] width 186 height 15
click at [256, 53] on icon at bounding box center [261, 58] width 21 height 21
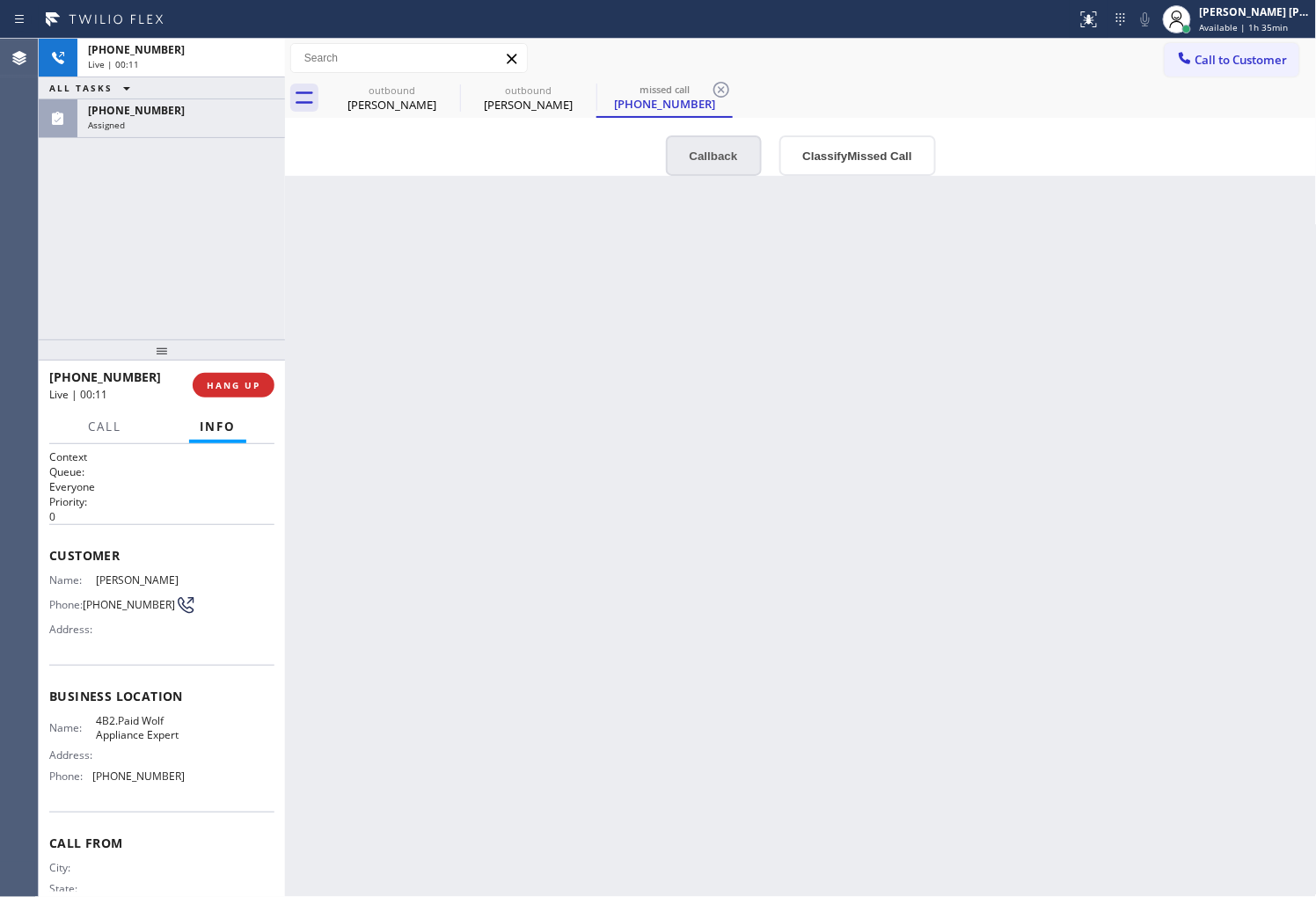
click at [725, 153] on button "Callback" at bounding box center [713, 156] width 96 height 41
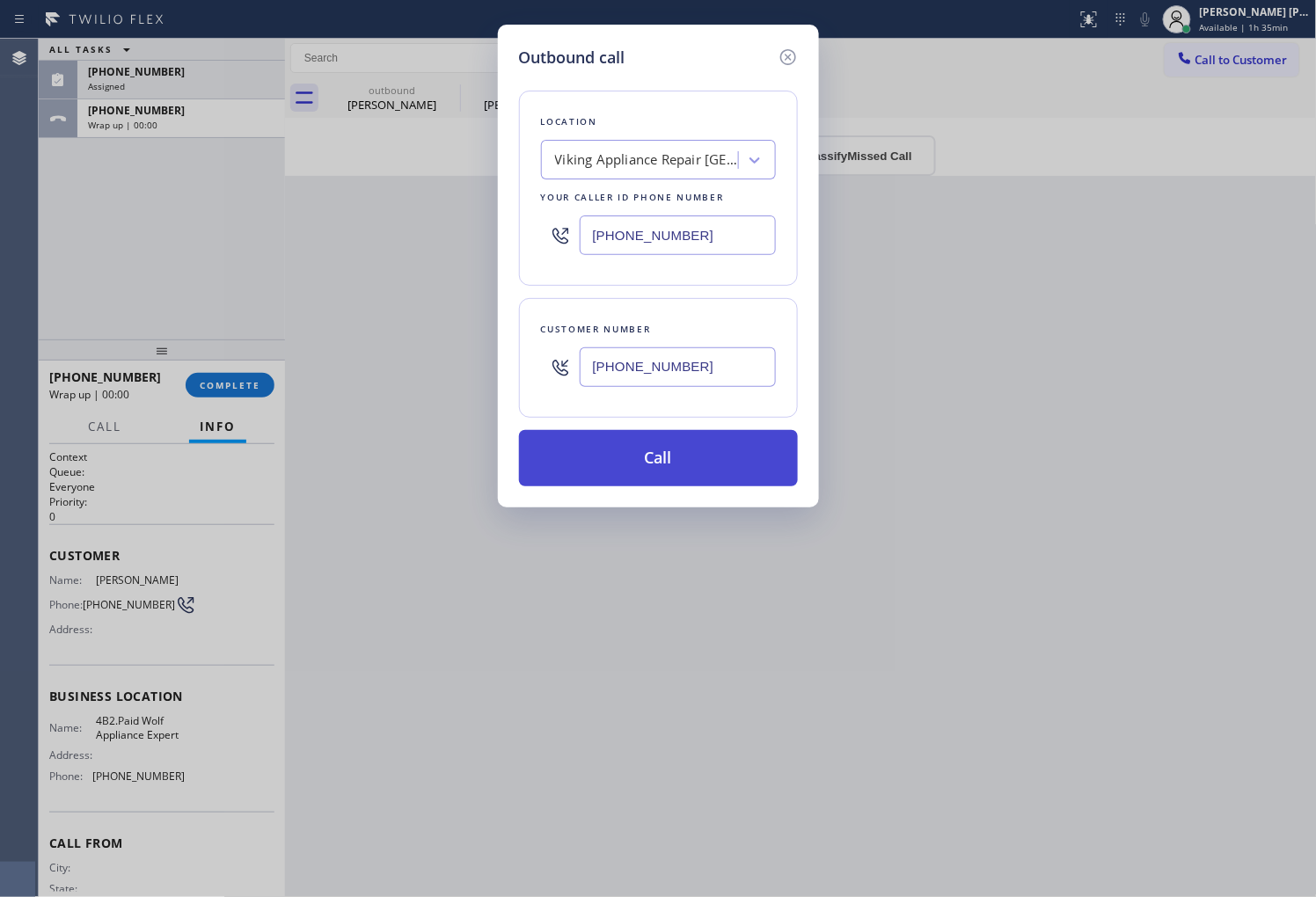
click at [656, 462] on button "Call" at bounding box center [658, 457] width 279 height 57
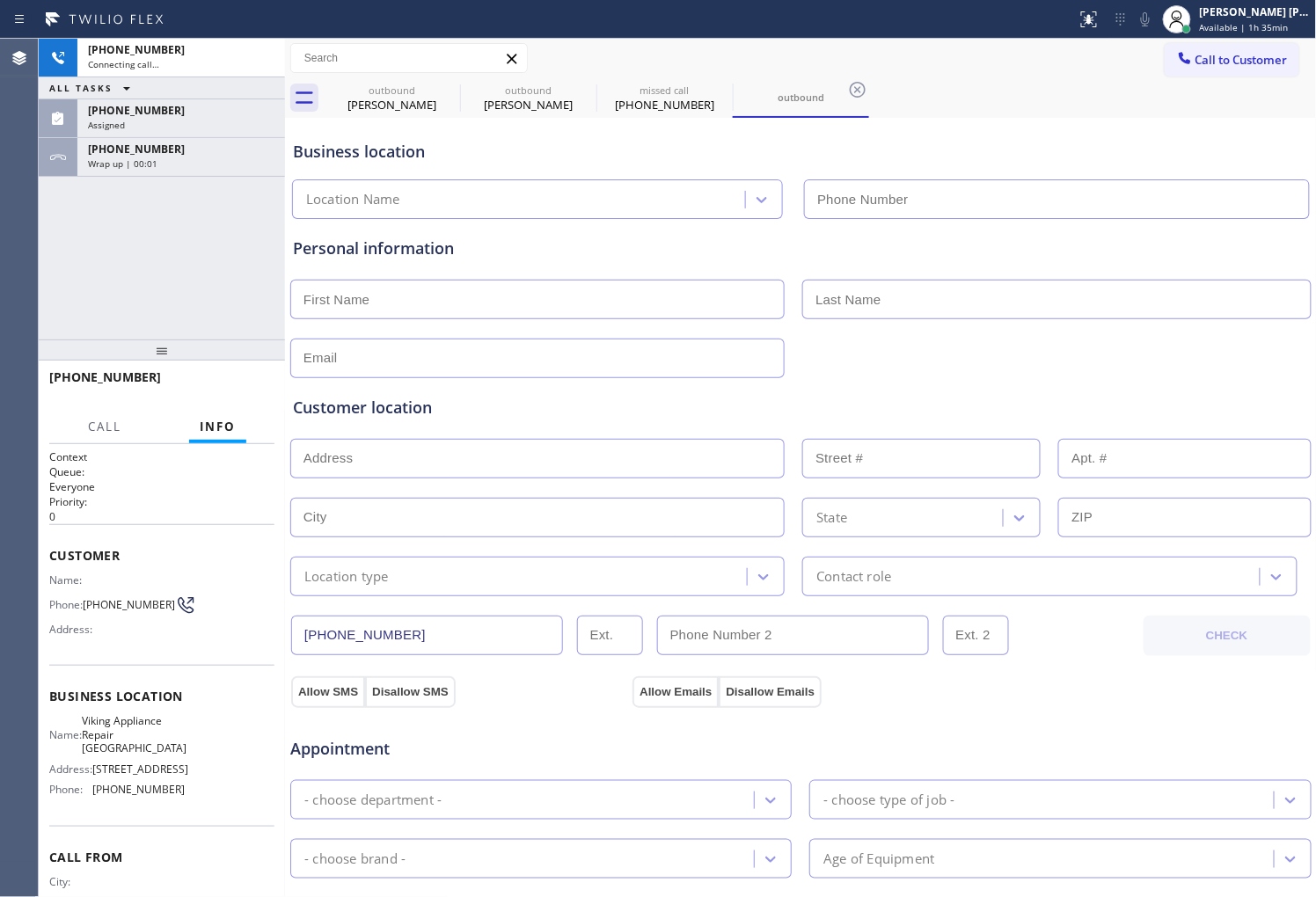
type input "[PHONE_NUMBER]"
click at [102, 602] on span "[PHONE_NUMBER]" at bounding box center [128, 604] width 92 height 13
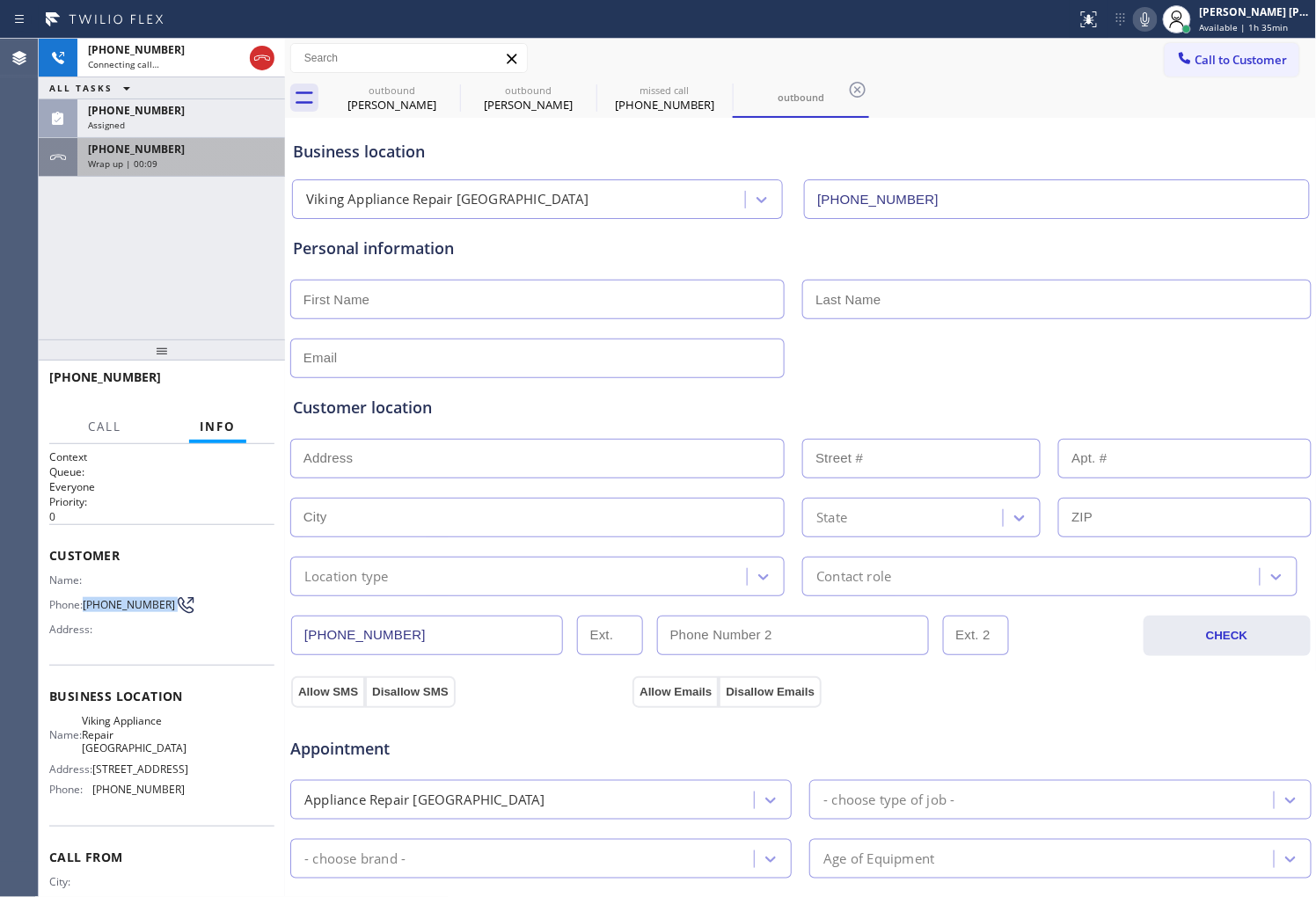
click at [214, 159] on div "Wrap up | 00:09" at bounding box center [181, 163] width 186 height 12
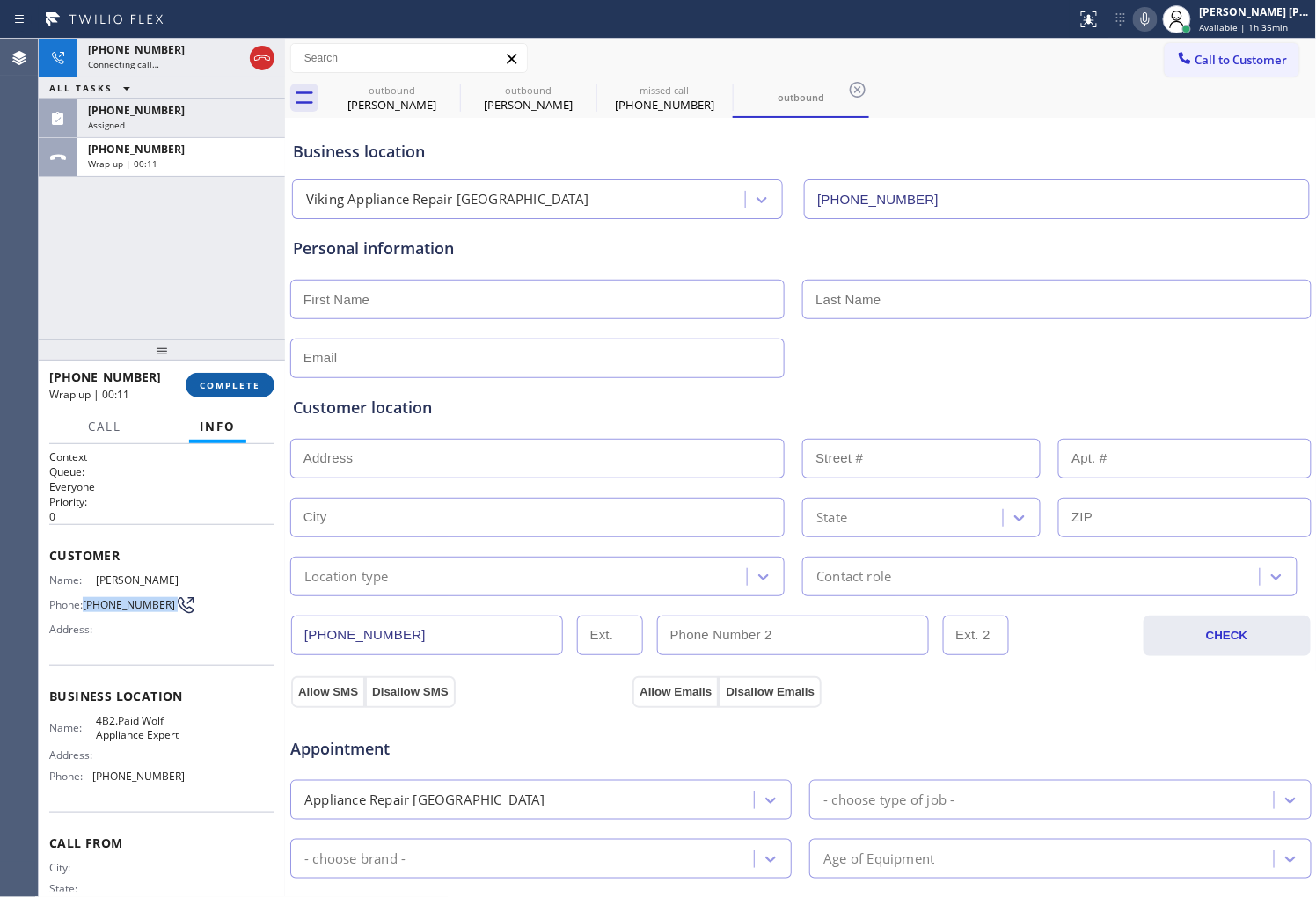
click at [252, 396] on button "COMPLETE" at bounding box center [231, 385] width 89 height 24
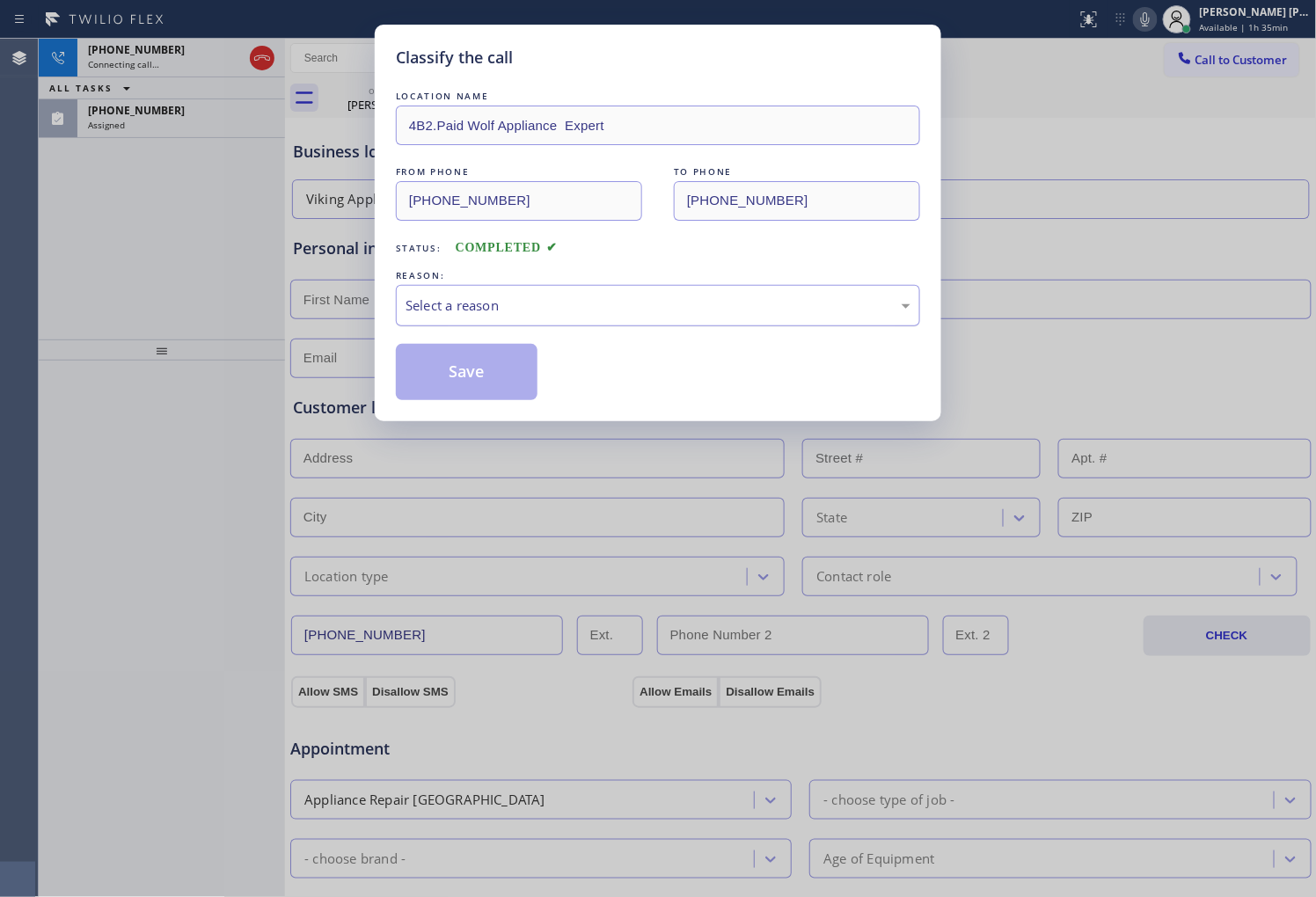
click at [550, 301] on div "Select a reason" at bounding box center [658, 306] width 505 height 20
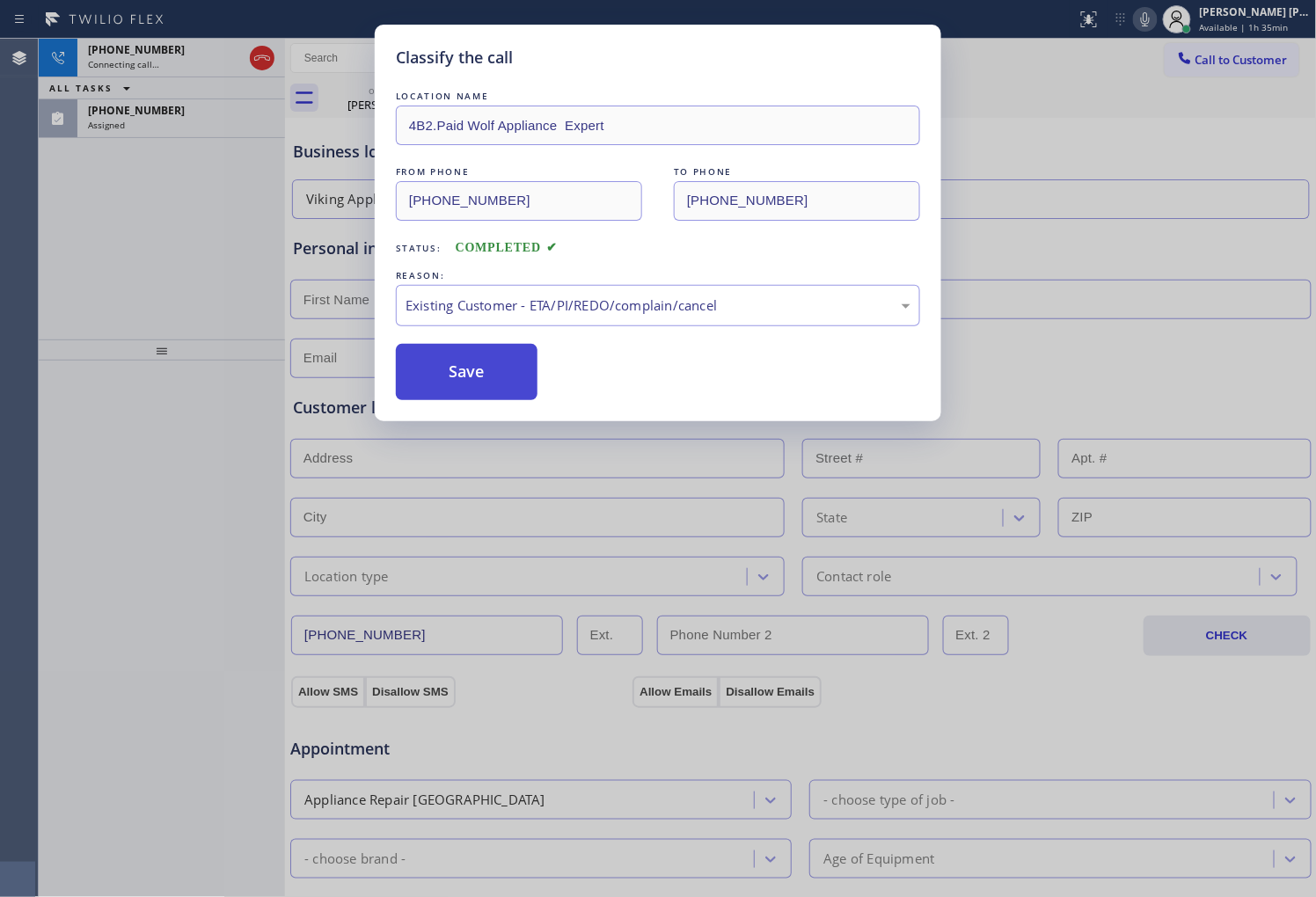
click at [445, 372] on button "Save" at bounding box center [467, 372] width 141 height 57
type input "[PHONE_NUMBER]"
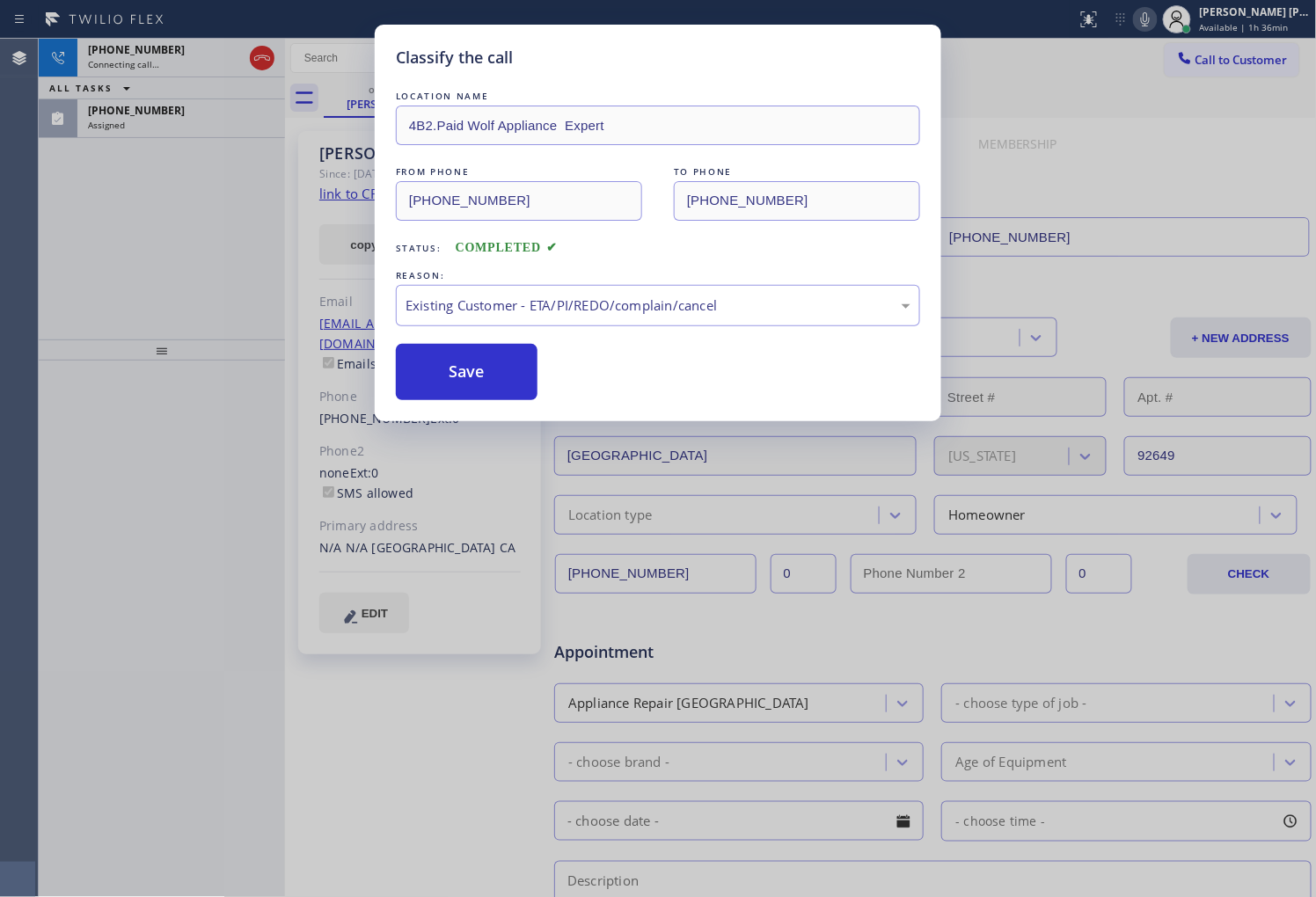
click at [163, 58] on div "Connecting call…" at bounding box center [166, 63] width 154 height 12
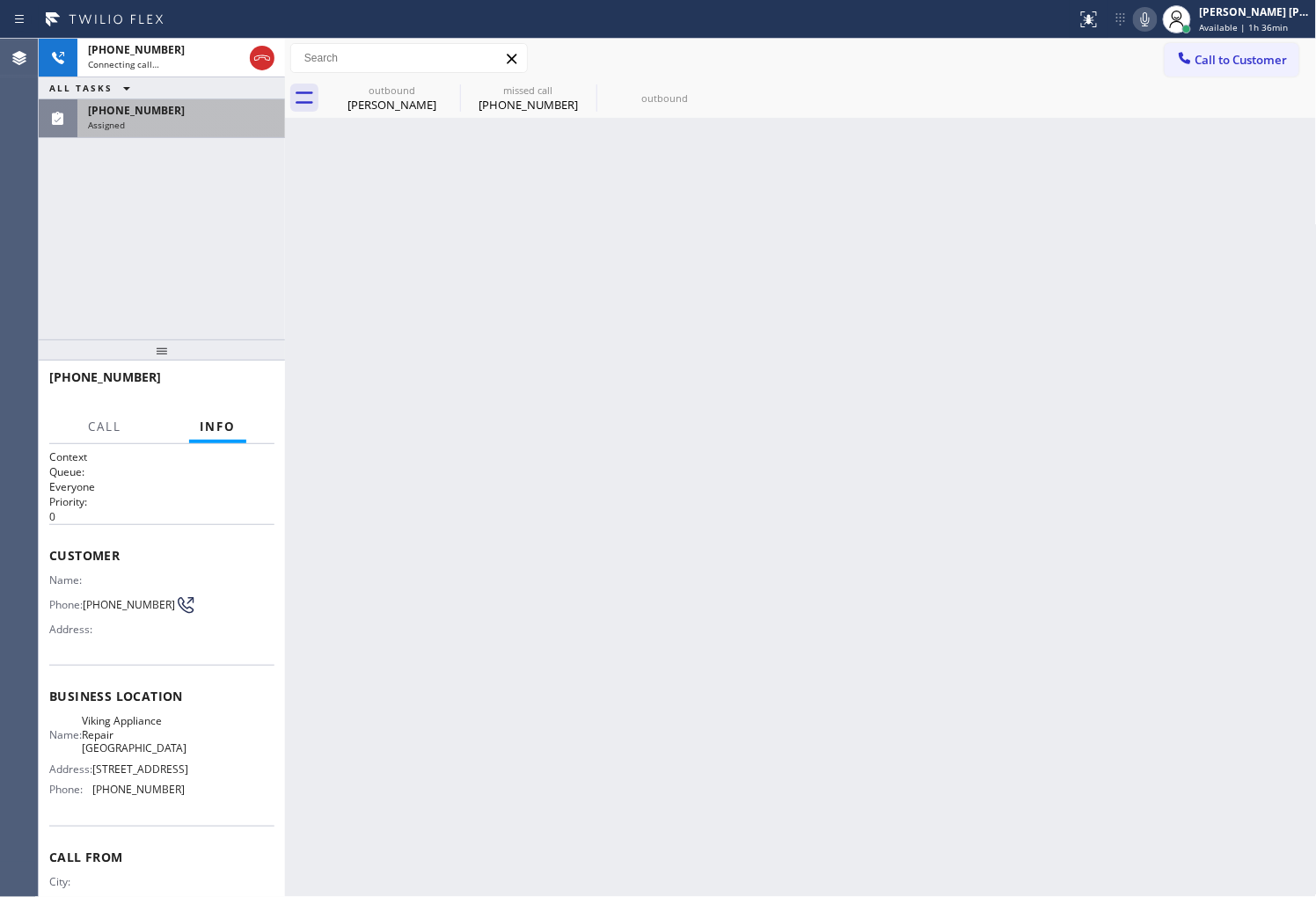
click at [134, 101] on div "[PHONE_NUMBER] Assigned" at bounding box center [178, 119] width 201 height 39
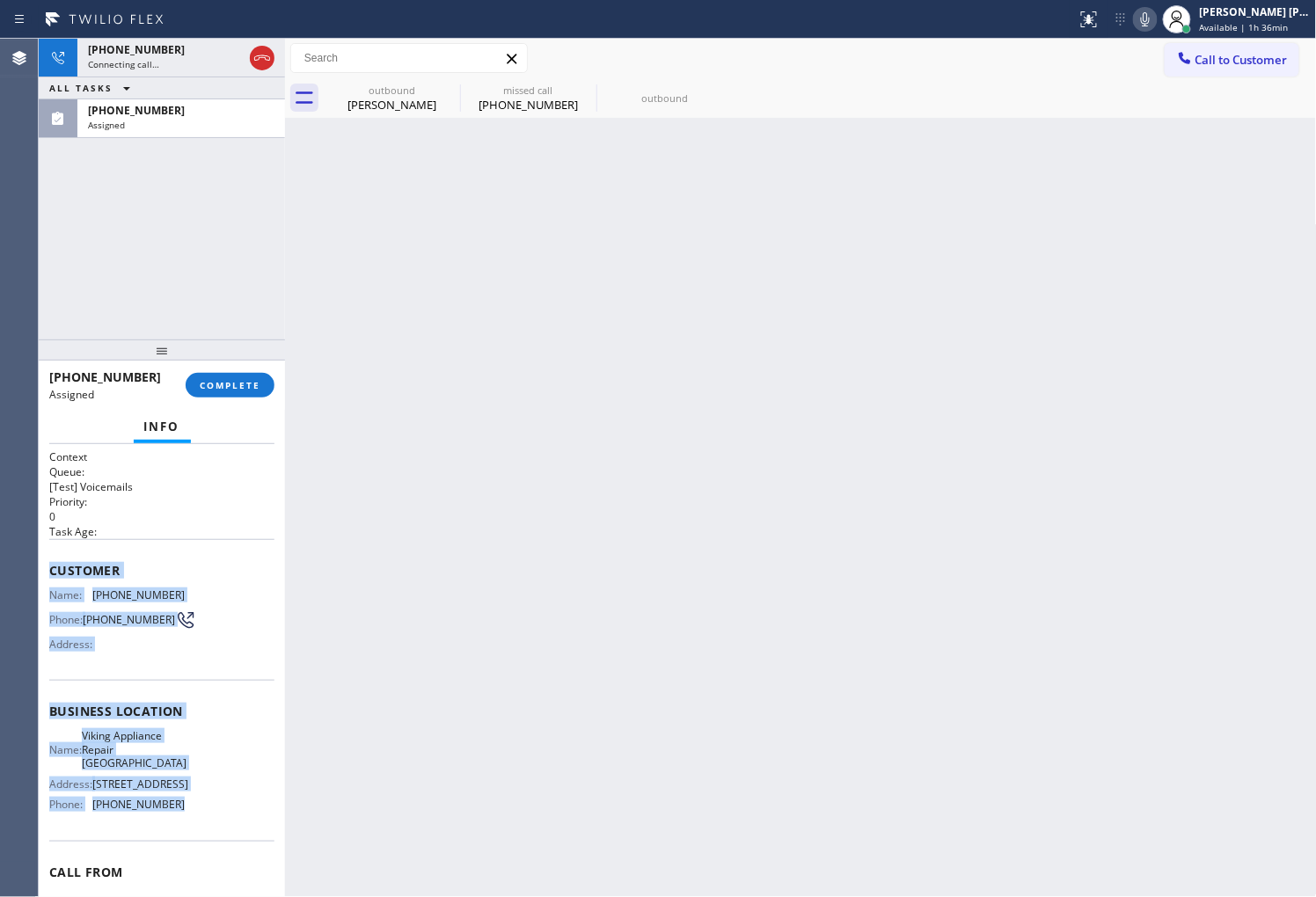
copy div "Customer Name: [PHONE_NUMBER] Phone: [PHONE_NUMBER] Address: Business location …"
drag, startPoint x: 53, startPoint y: 567, endPoint x: 187, endPoint y: 804, distance: 272.3
click at [187, 804] on div "Context Queue: [Test] Voicemails Priority: 0 Task Age: Customer Name: [PHONE_NU…" at bounding box center [162, 711] width 225 height 524
drag, startPoint x: 27, startPoint y: 336, endPoint x: 37, endPoint y: 346, distance: 14.1
click at [27, 336] on div "Agent Desktop" at bounding box center [19, 468] width 38 height 858
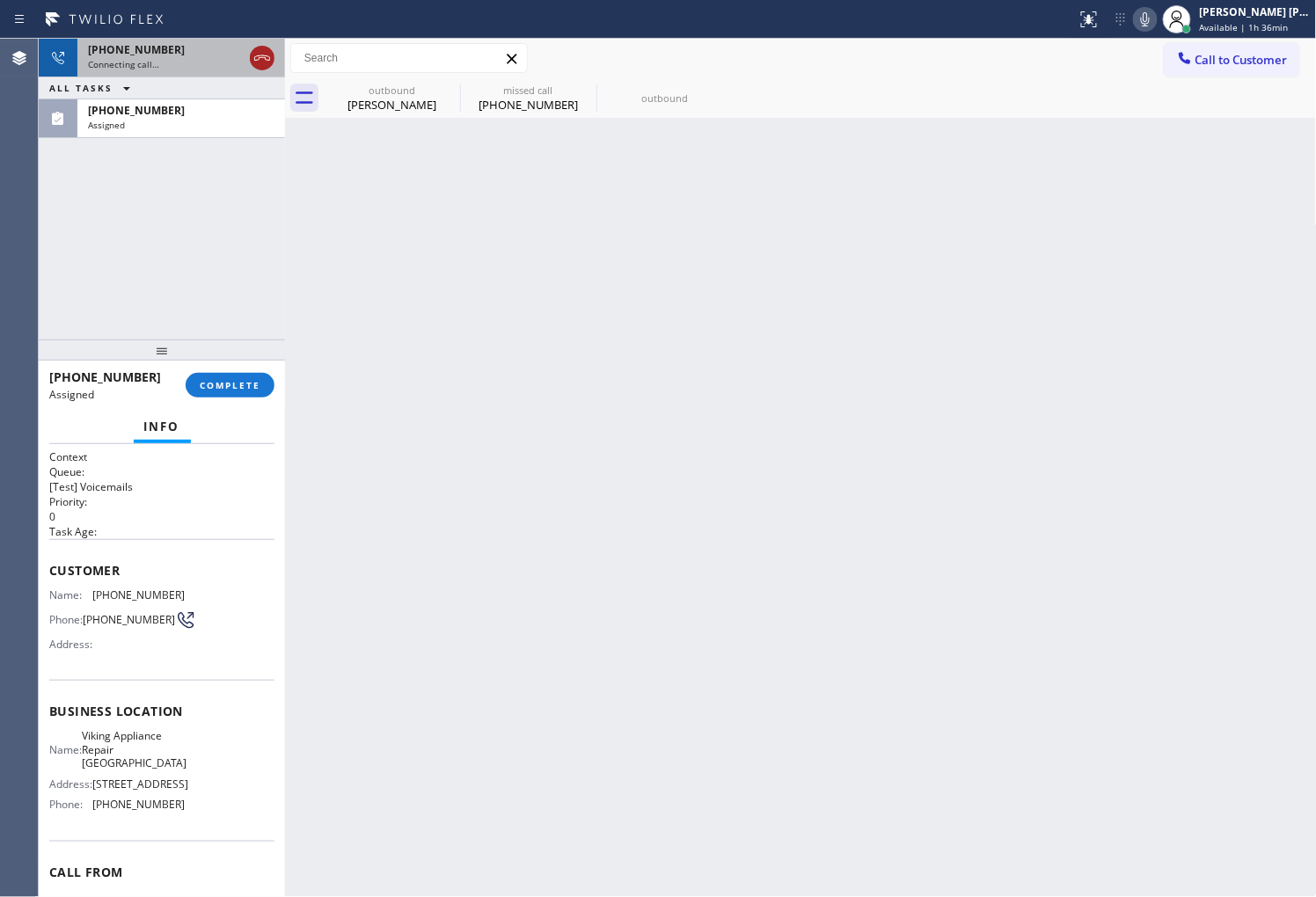
click at [255, 57] on icon at bounding box center [261, 59] width 16 height 6
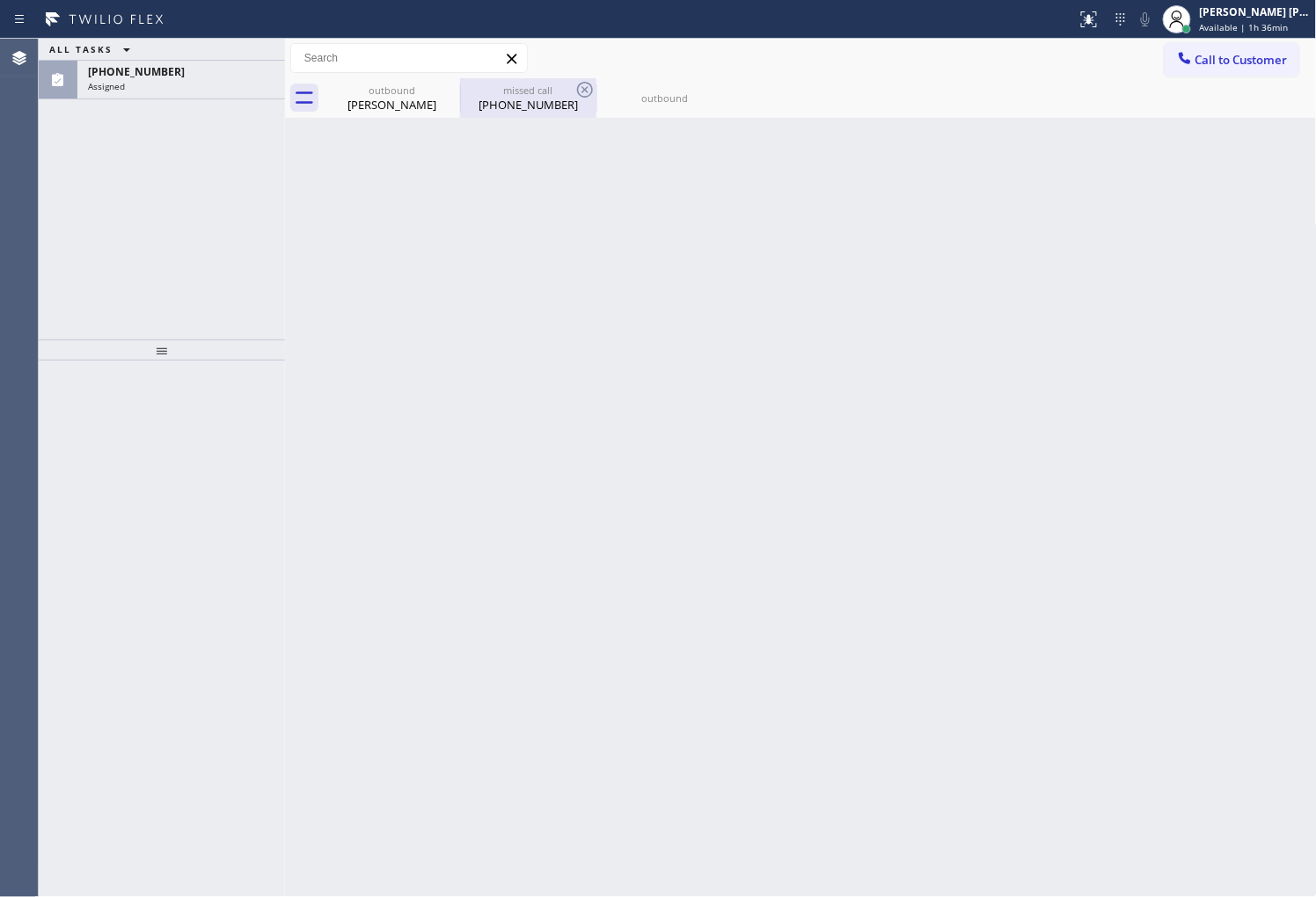
click at [517, 98] on div "[PHONE_NUMBER]" at bounding box center [527, 104] width 133 height 16
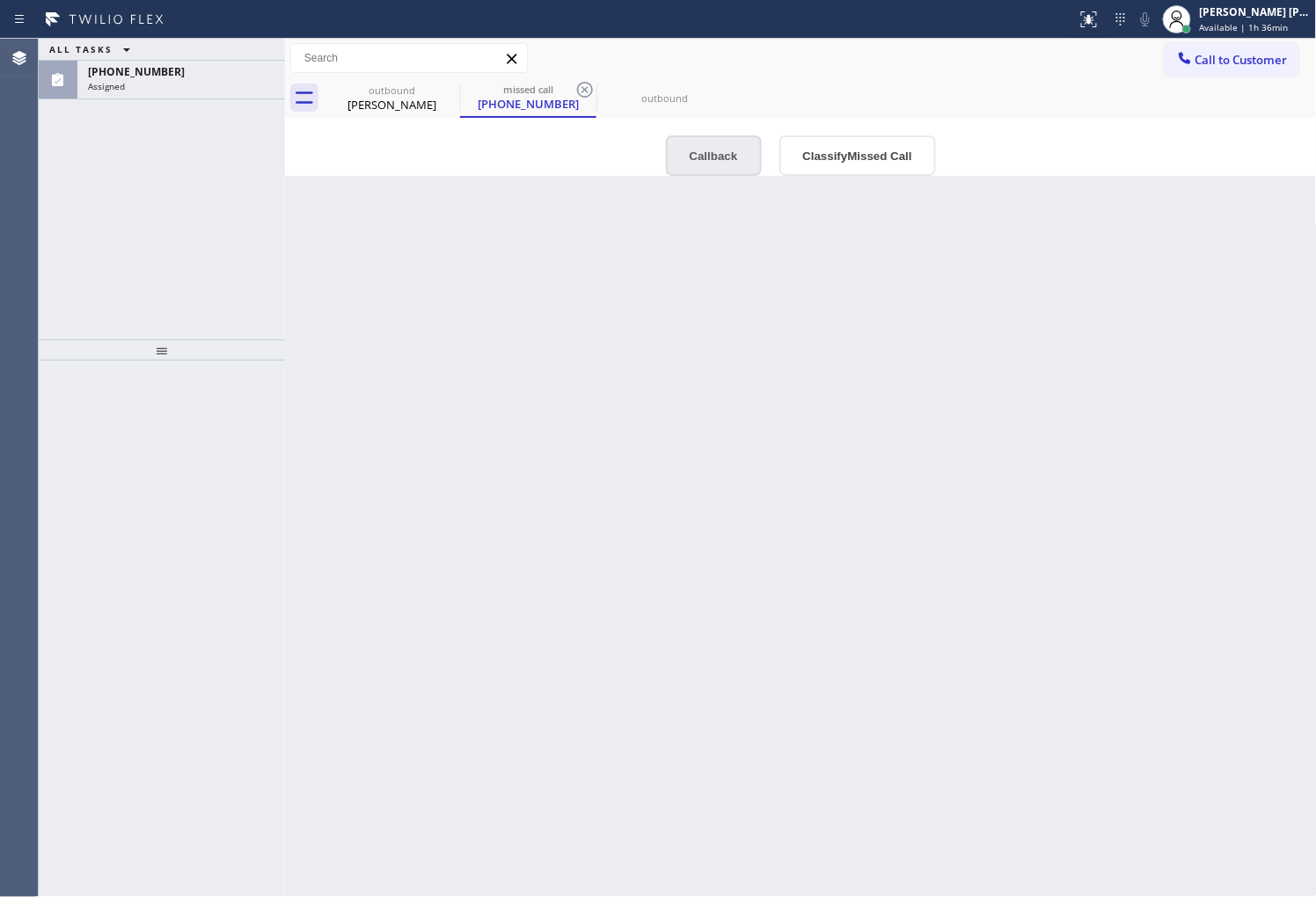
click at [705, 162] on button "Callback" at bounding box center [713, 156] width 96 height 41
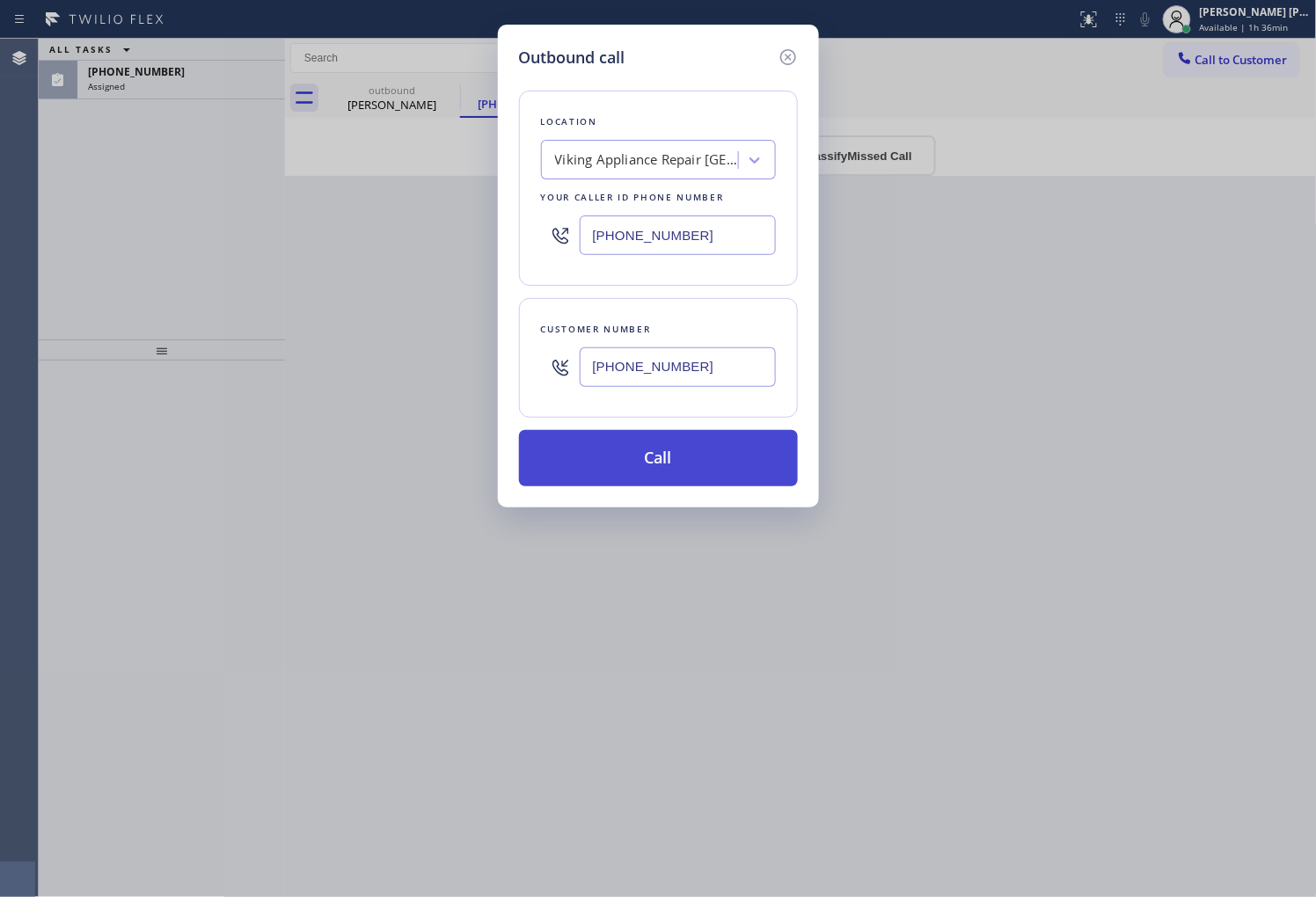
click at [705, 453] on button "Call" at bounding box center [658, 457] width 279 height 57
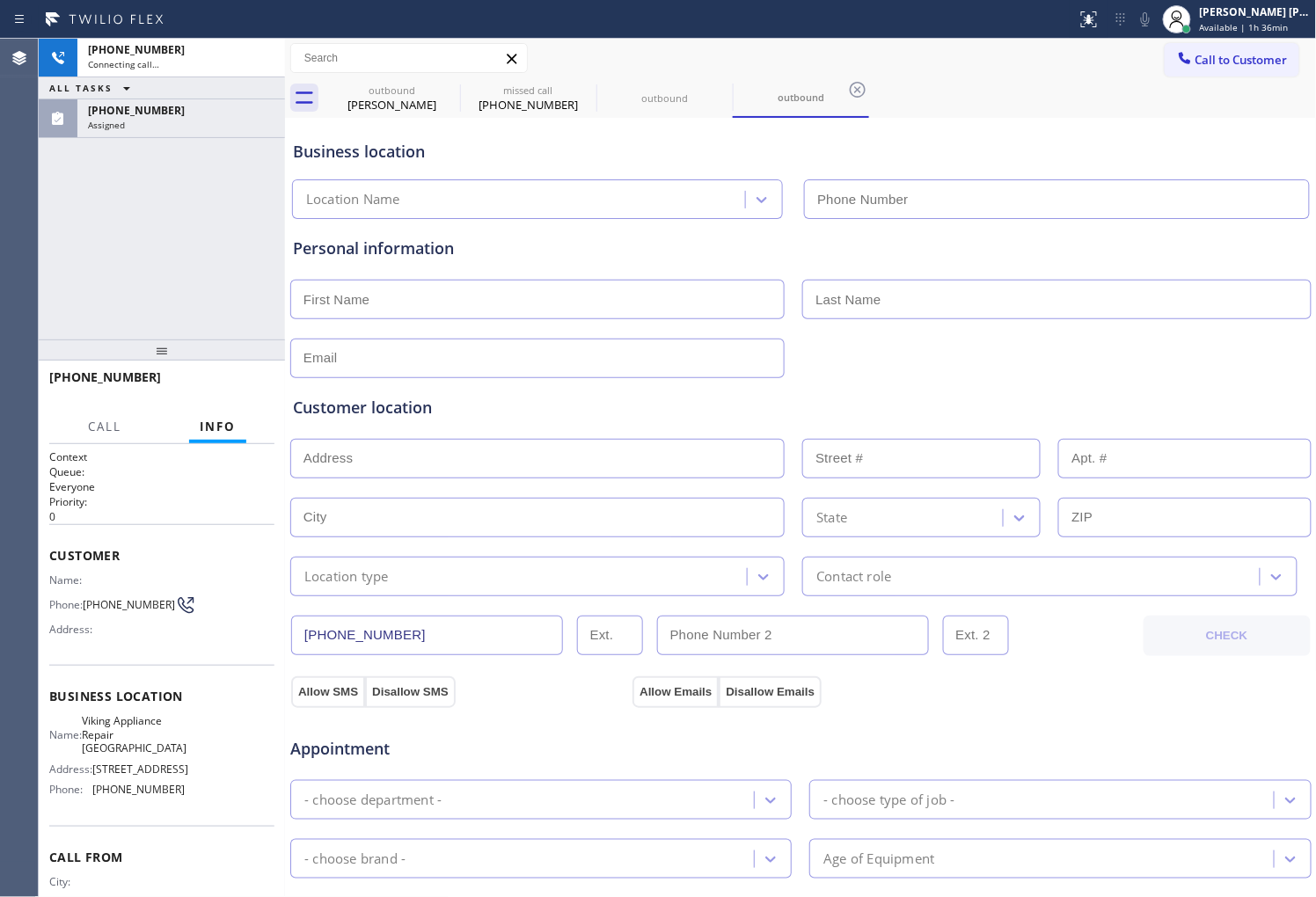
type input "[PHONE_NUMBER]"
click at [5, 296] on div "Agent Desktop" at bounding box center [19, 468] width 38 height 858
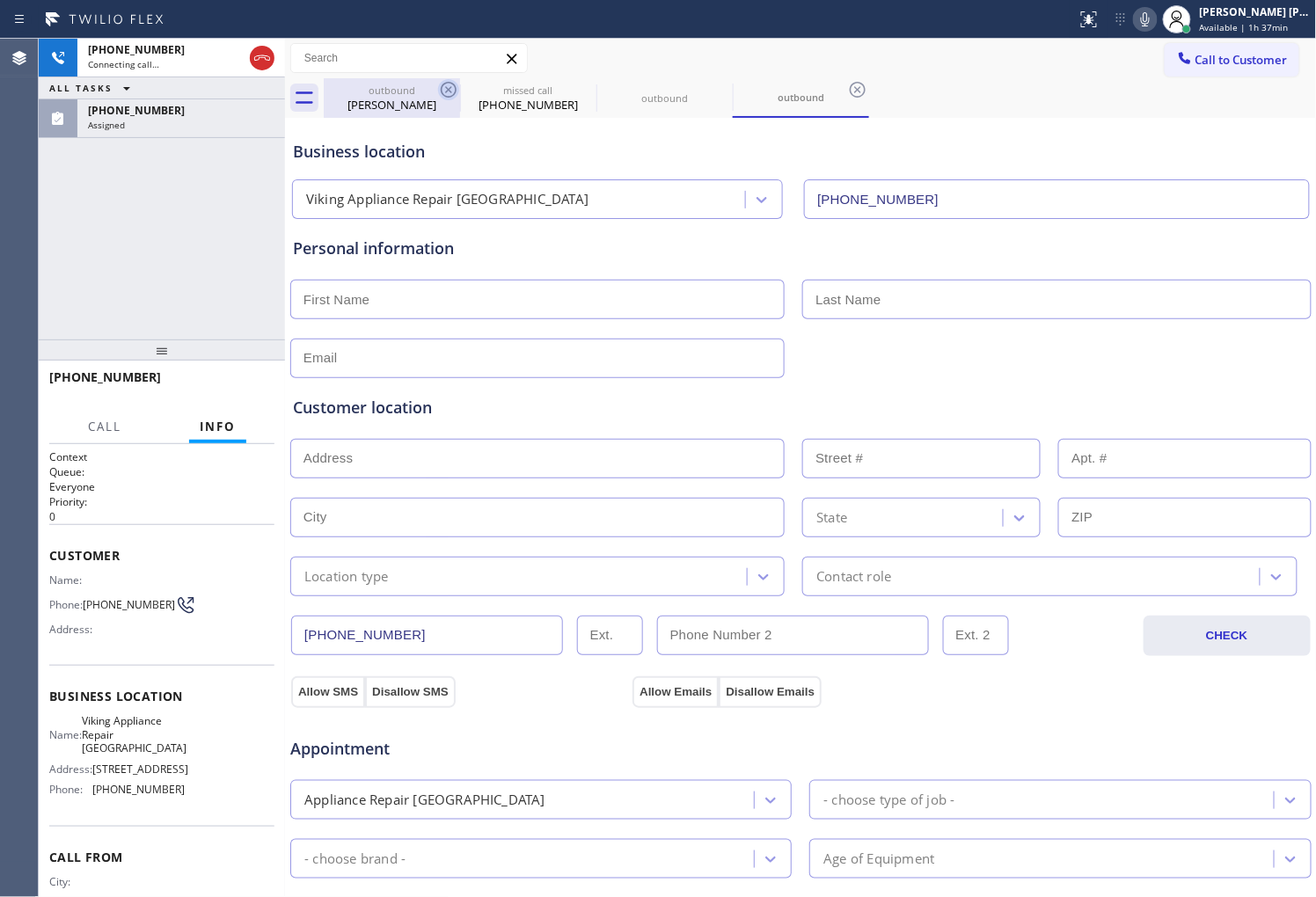
click at [452, 89] on icon at bounding box center [448, 89] width 21 height 21
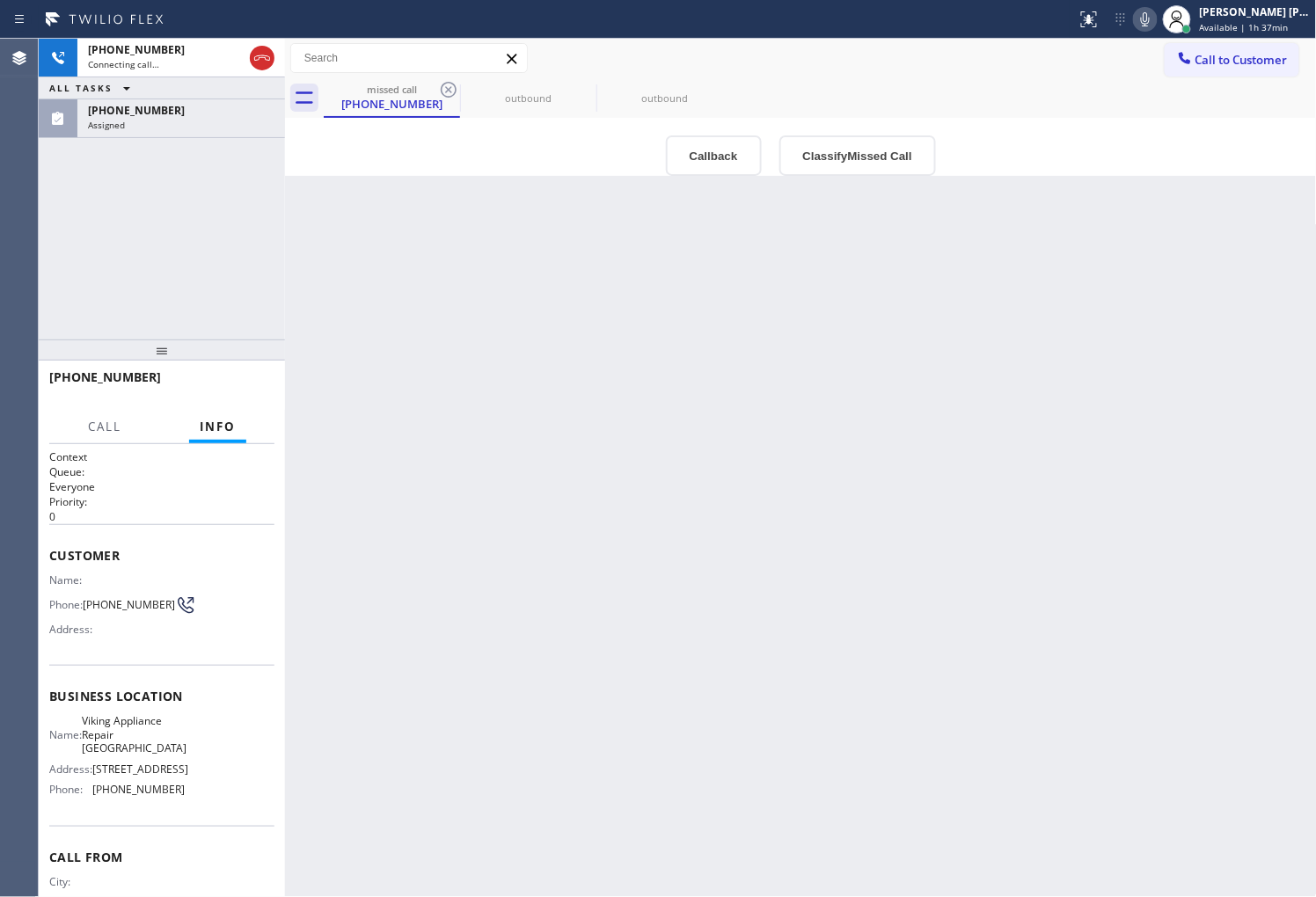
click at [452, 89] on icon at bounding box center [448, 89] width 21 height 21
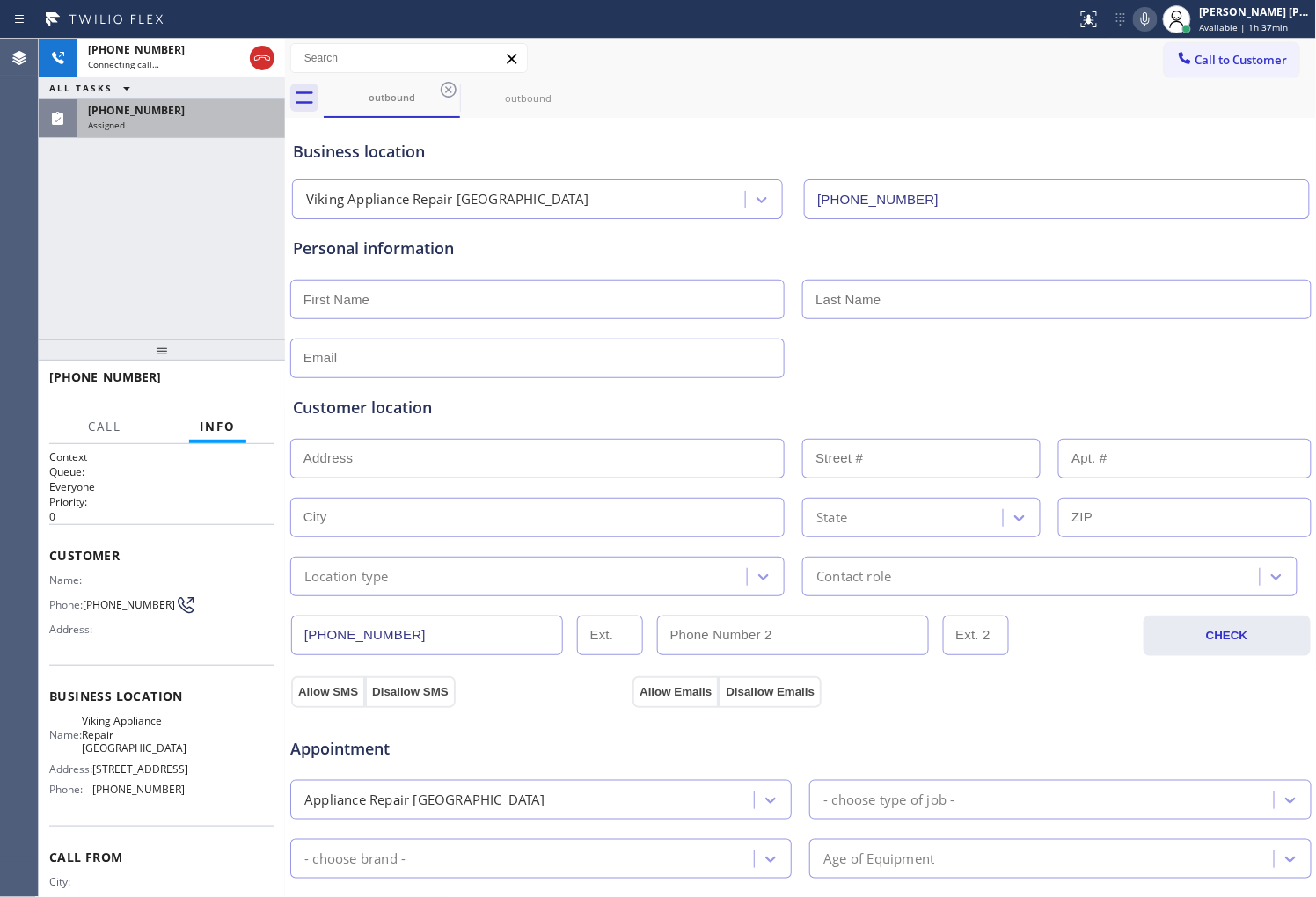
click at [234, 126] on div "Assigned" at bounding box center [181, 125] width 186 height 12
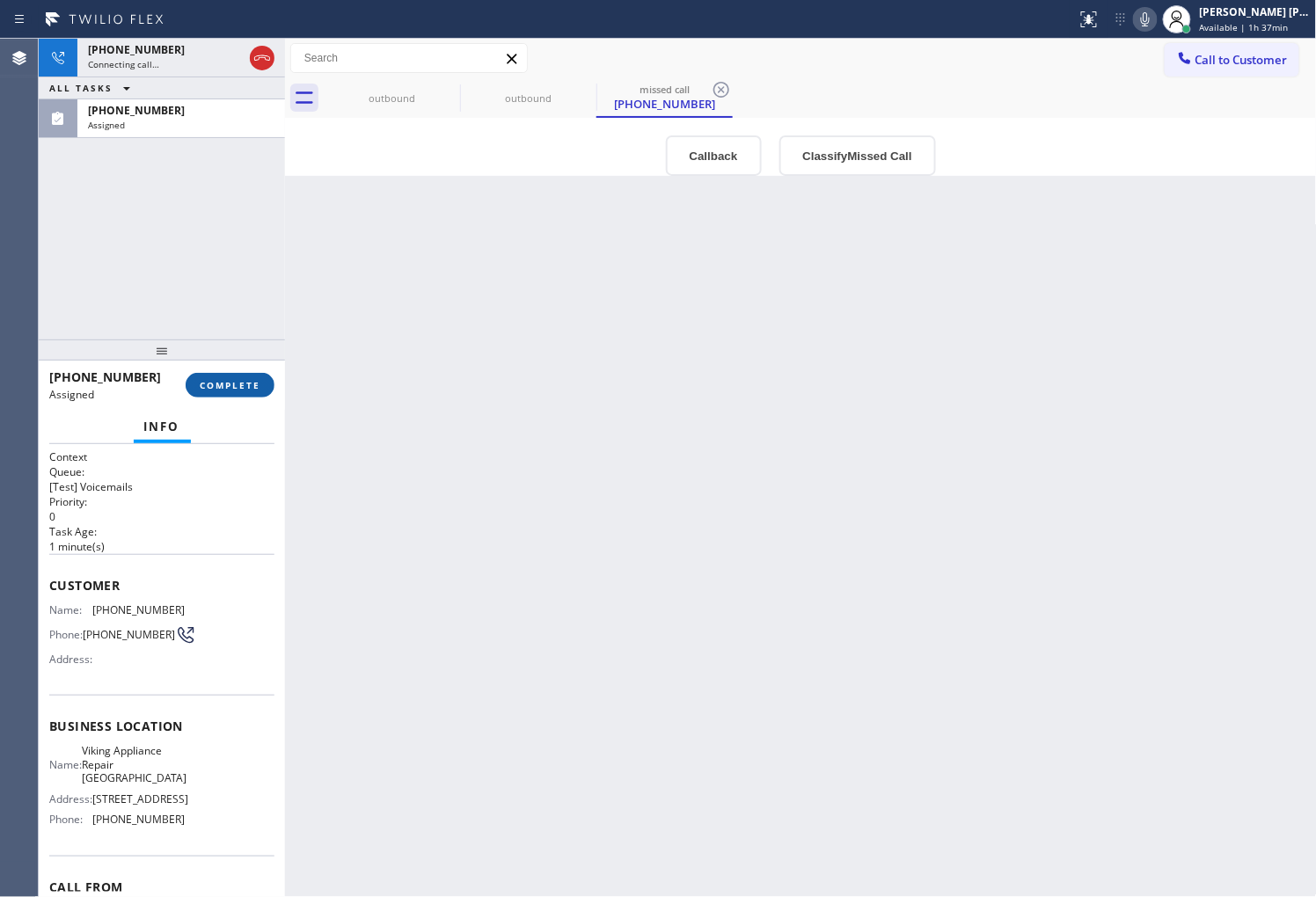
click at [257, 379] on span "COMPLETE" at bounding box center [230, 385] width 60 height 12
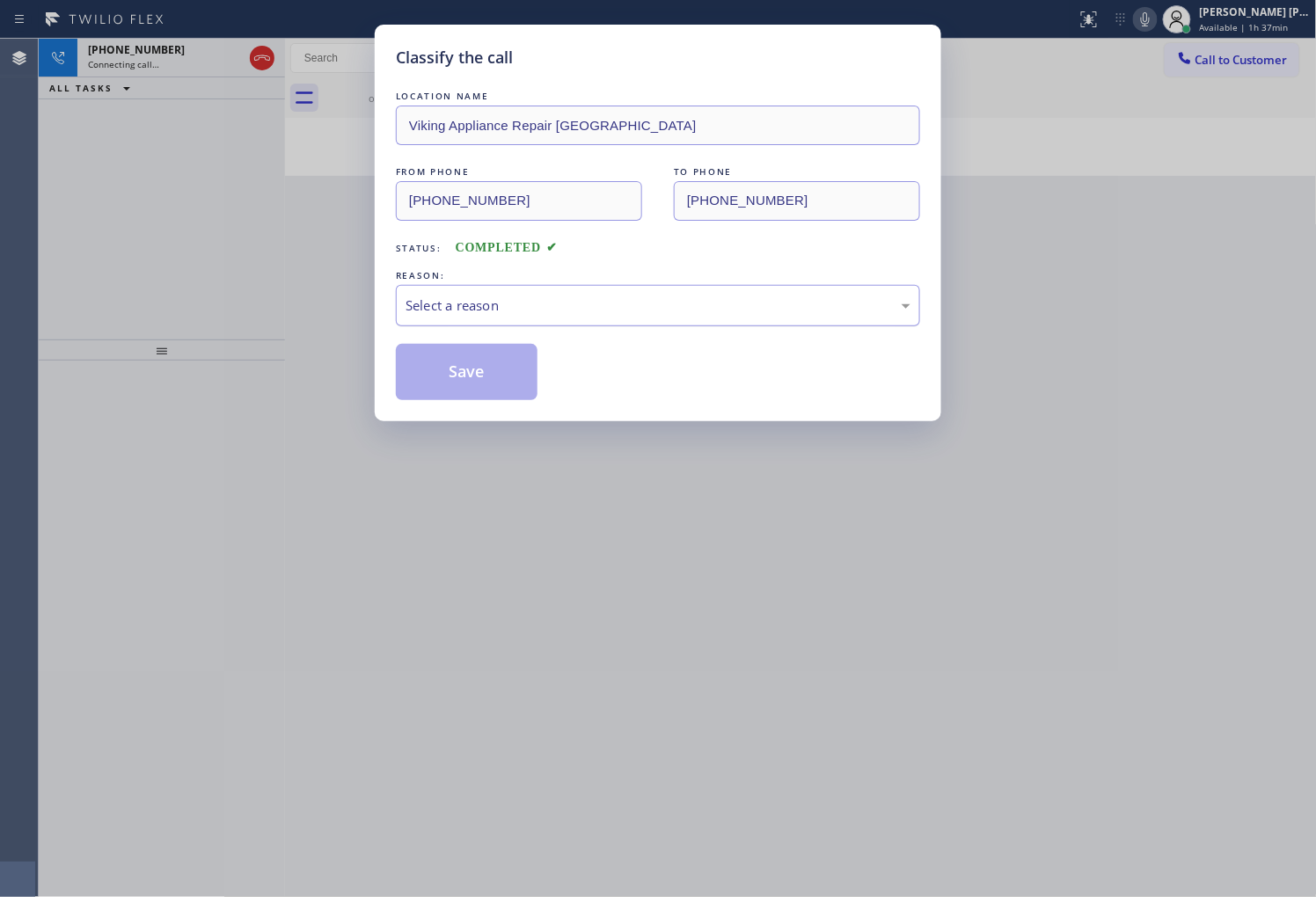
click at [498, 322] on div "Select a reason" at bounding box center [658, 305] width 525 height 41
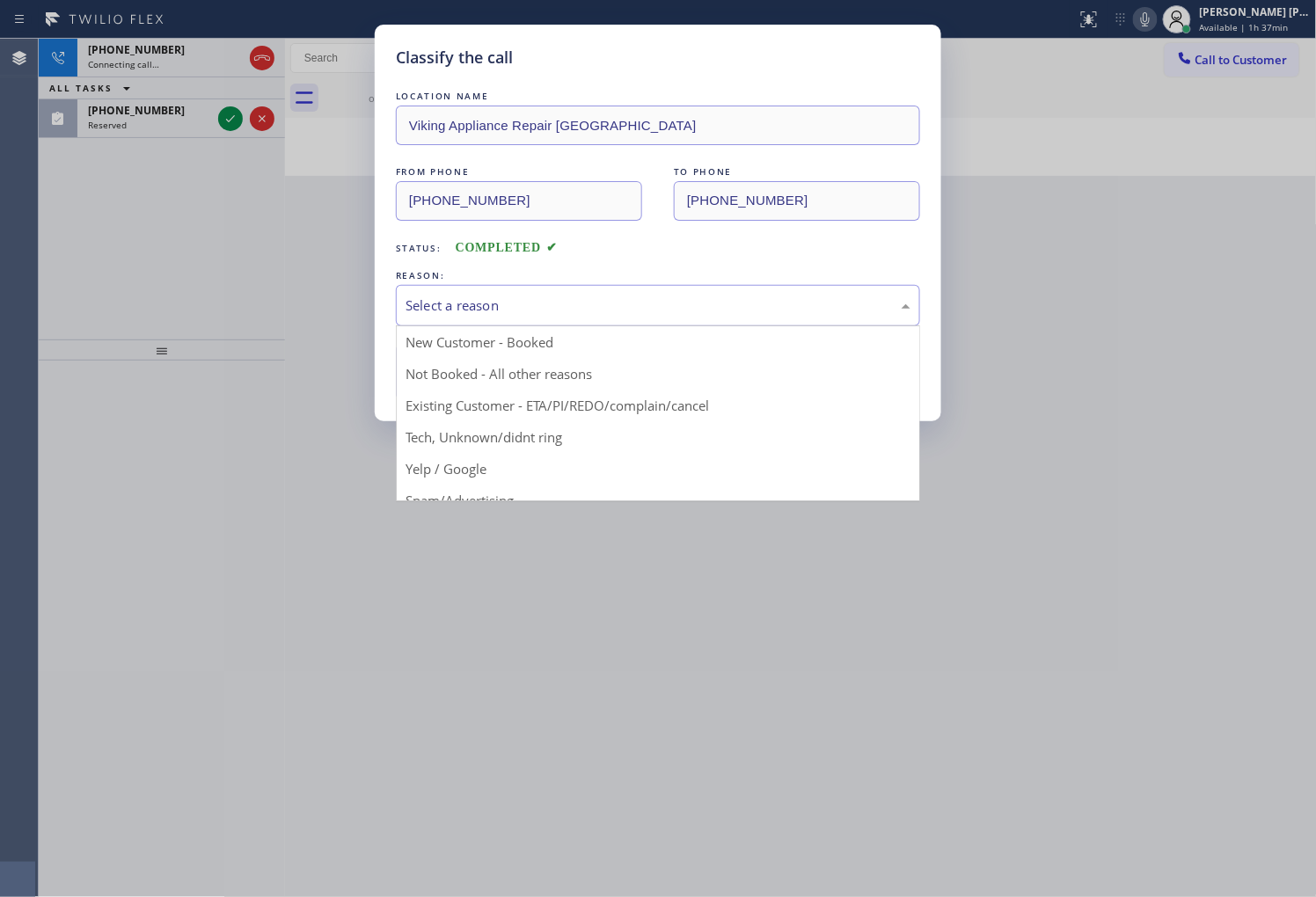
drag, startPoint x: 459, startPoint y: 428, endPoint x: 452, endPoint y: 371, distance: 57.4
click at [459, 428] on div "Classify the call LOCATION NAME Viking Appliance Repair [GEOGRAPHIC_DATA] FROM …" at bounding box center [658, 448] width 1316 height 897
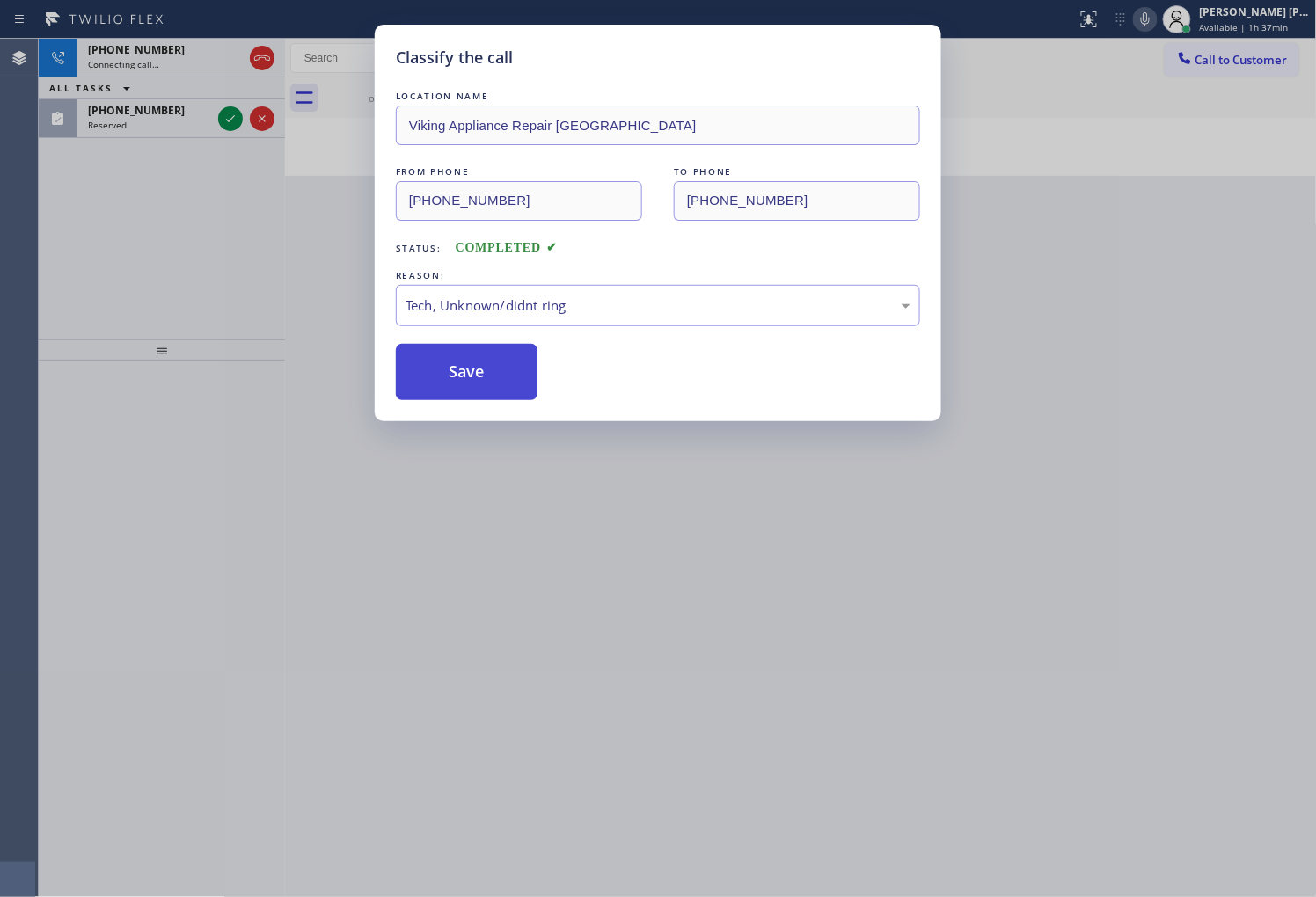
click at [452, 371] on button "Save" at bounding box center [467, 372] width 141 height 57
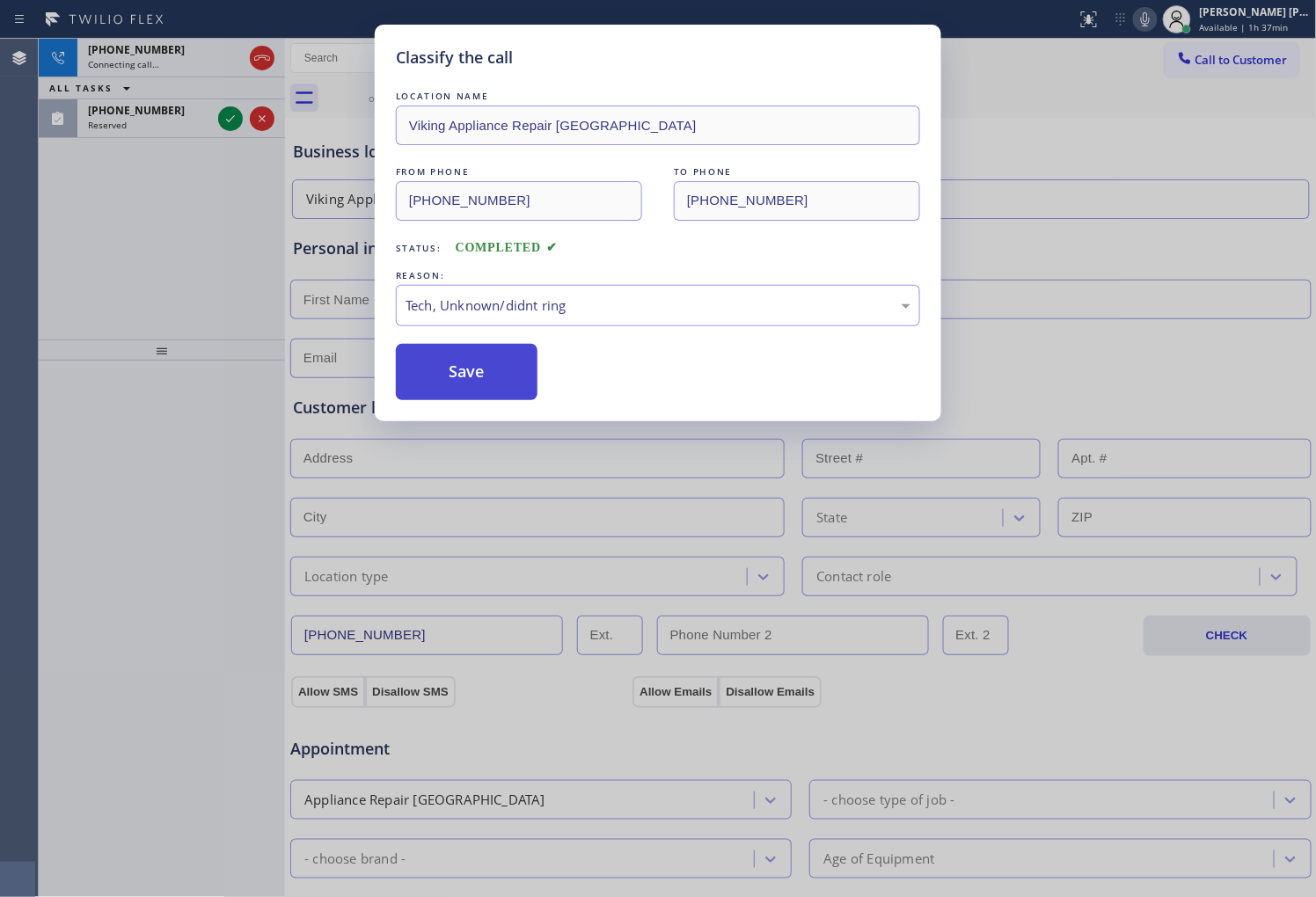
click at [452, 371] on button "Save" at bounding box center [467, 372] width 141 height 57
click at [222, 114] on div "Classify the call LOCATION NAME Blue Moon Electrical FROM PHONE [PHONE_NUMBER] …" at bounding box center [677, 468] width 1277 height 858
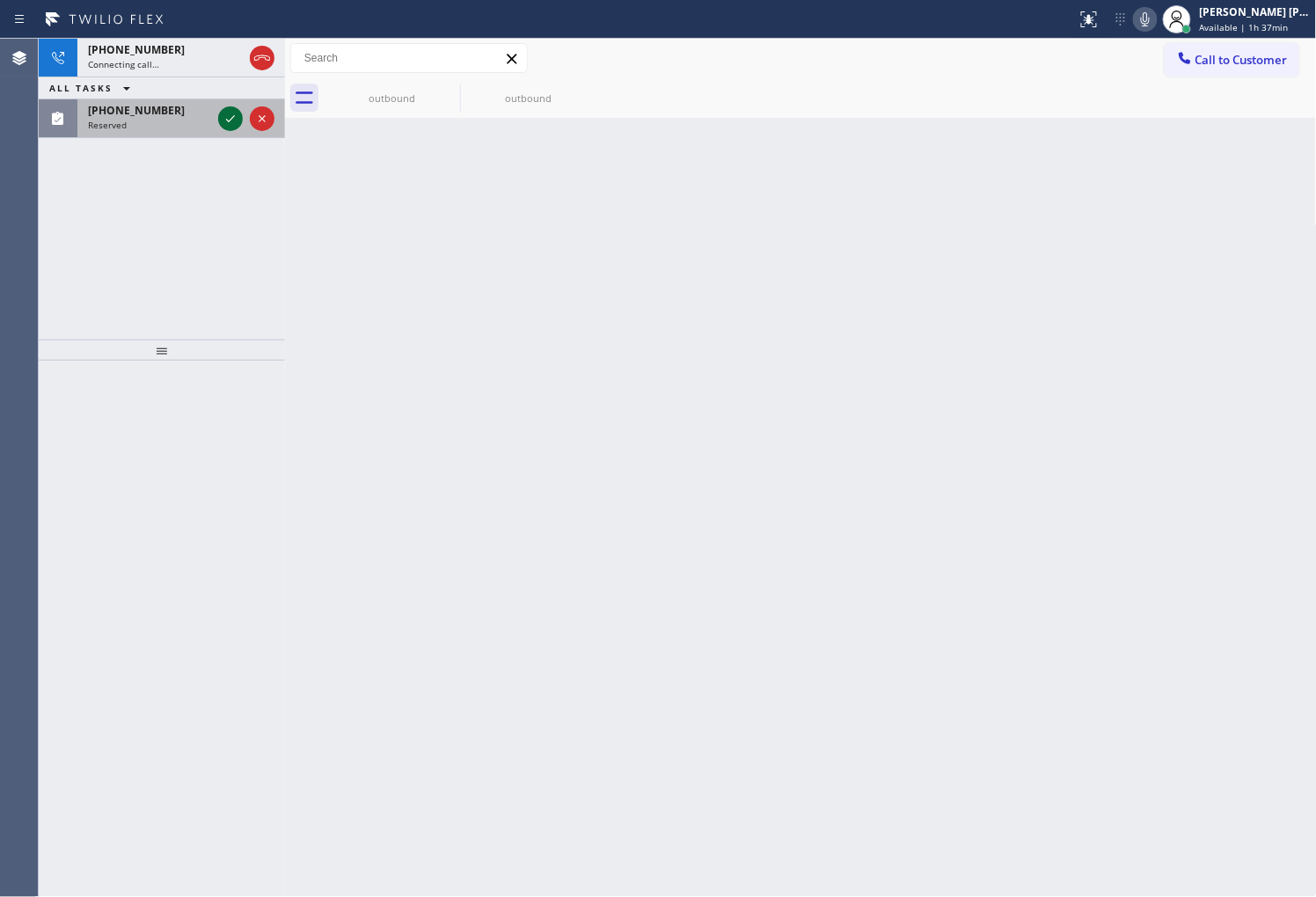
click at [223, 117] on icon at bounding box center [230, 118] width 21 height 21
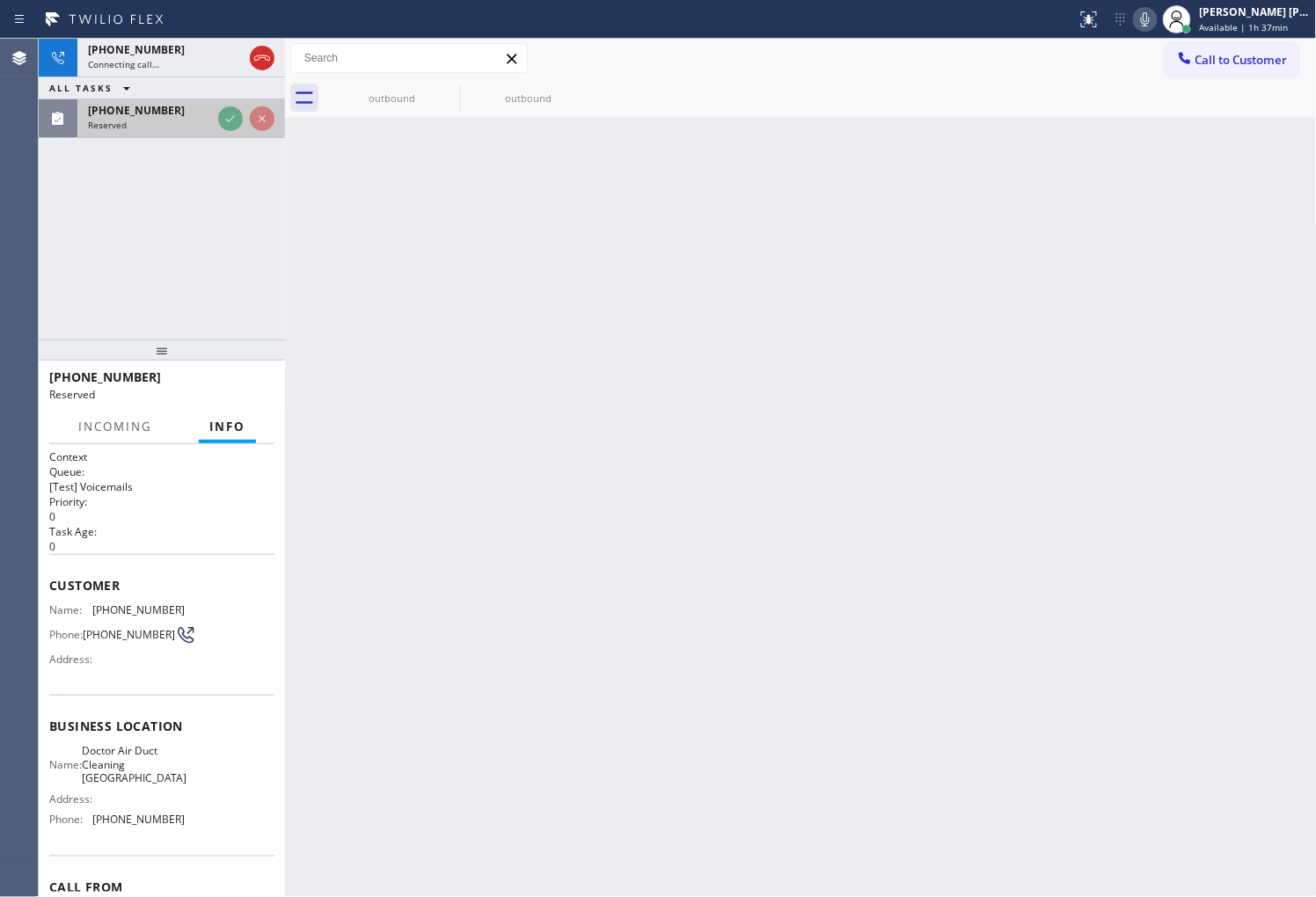
click at [223, 117] on div "[PHONE_NUMBER] Connecting call… ALL TASKS ALL TASKS ACTIVE TASKS TASKS IN WRAP …" at bounding box center [162, 189] width 246 height 300
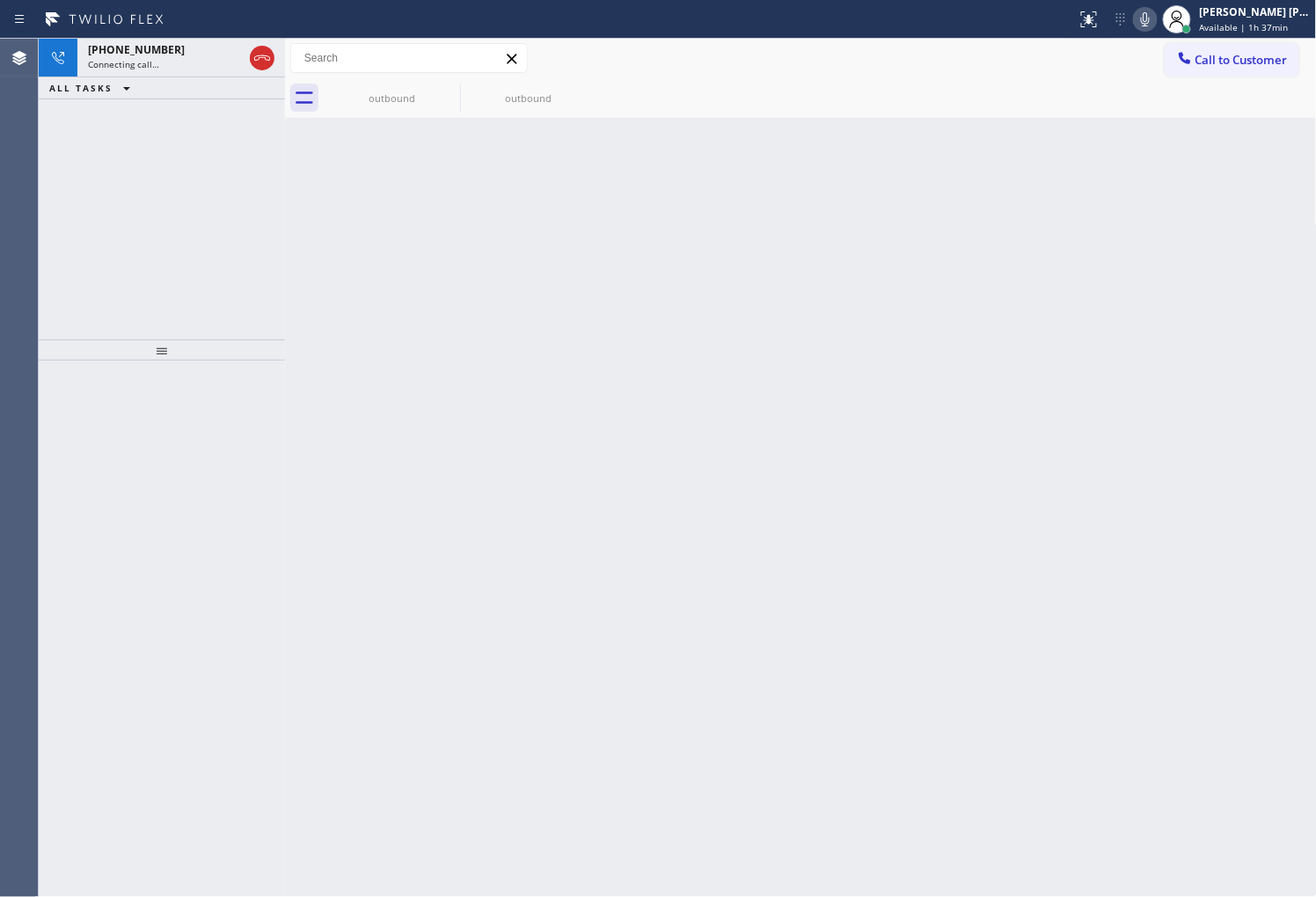
click at [223, 117] on div "[PHONE_NUMBER] Connecting call… ALL TASKS ALL TASKS ACTIVE TASKS TASKS IN WRAP …" at bounding box center [162, 189] width 246 height 300
click at [259, 54] on icon at bounding box center [261, 58] width 21 height 21
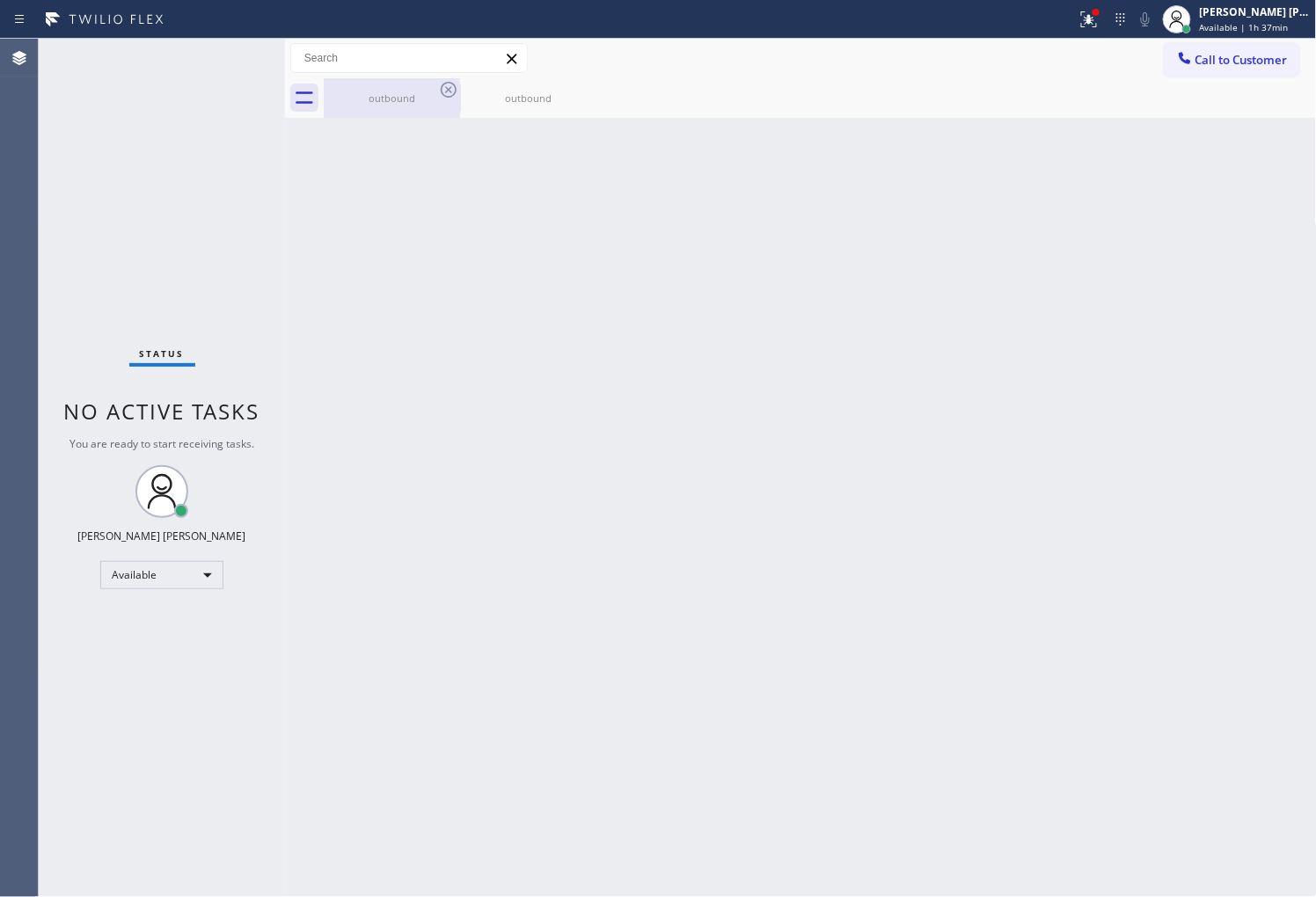
click at [358, 115] on div "outbound" at bounding box center [392, 98] width 133 height 40
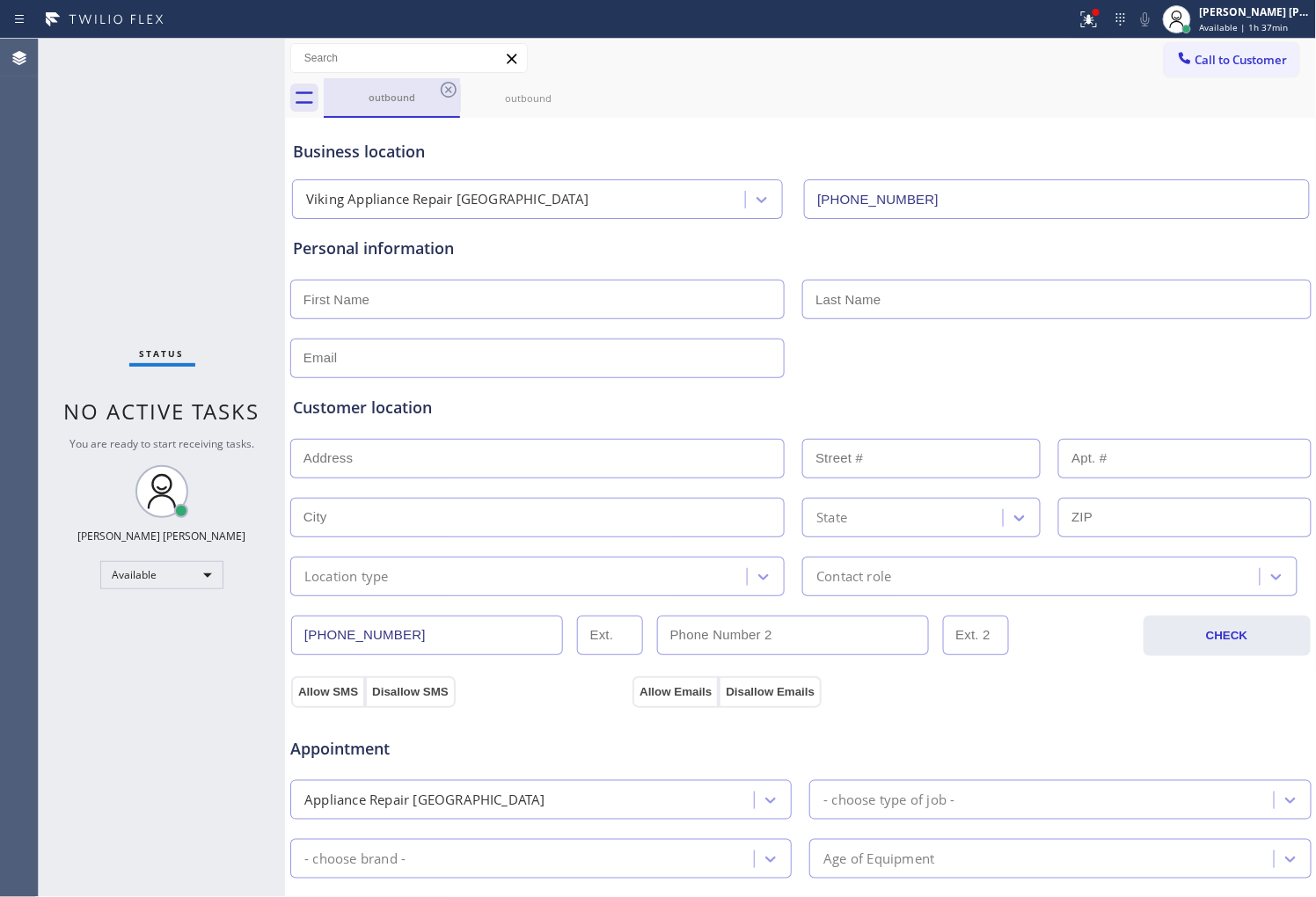
click at [425, 97] on div "outbound" at bounding box center [392, 97] width 133 height 13
click at [444, 91] on icon at bounding box center [448, 89] width 21 height 21
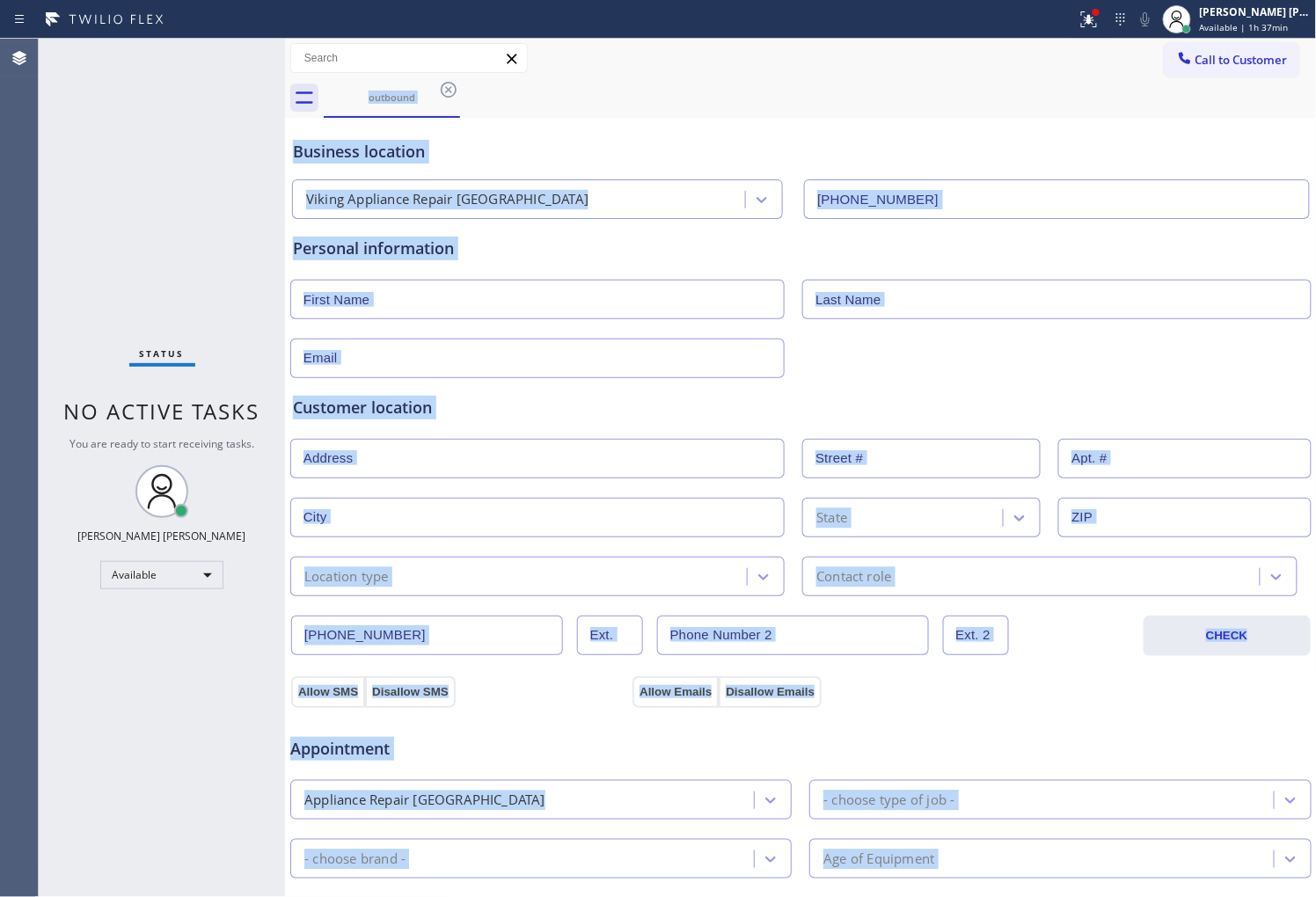
click at [444, 91] on div "outbound" at bounding box center [820, 98] width 993 height 40
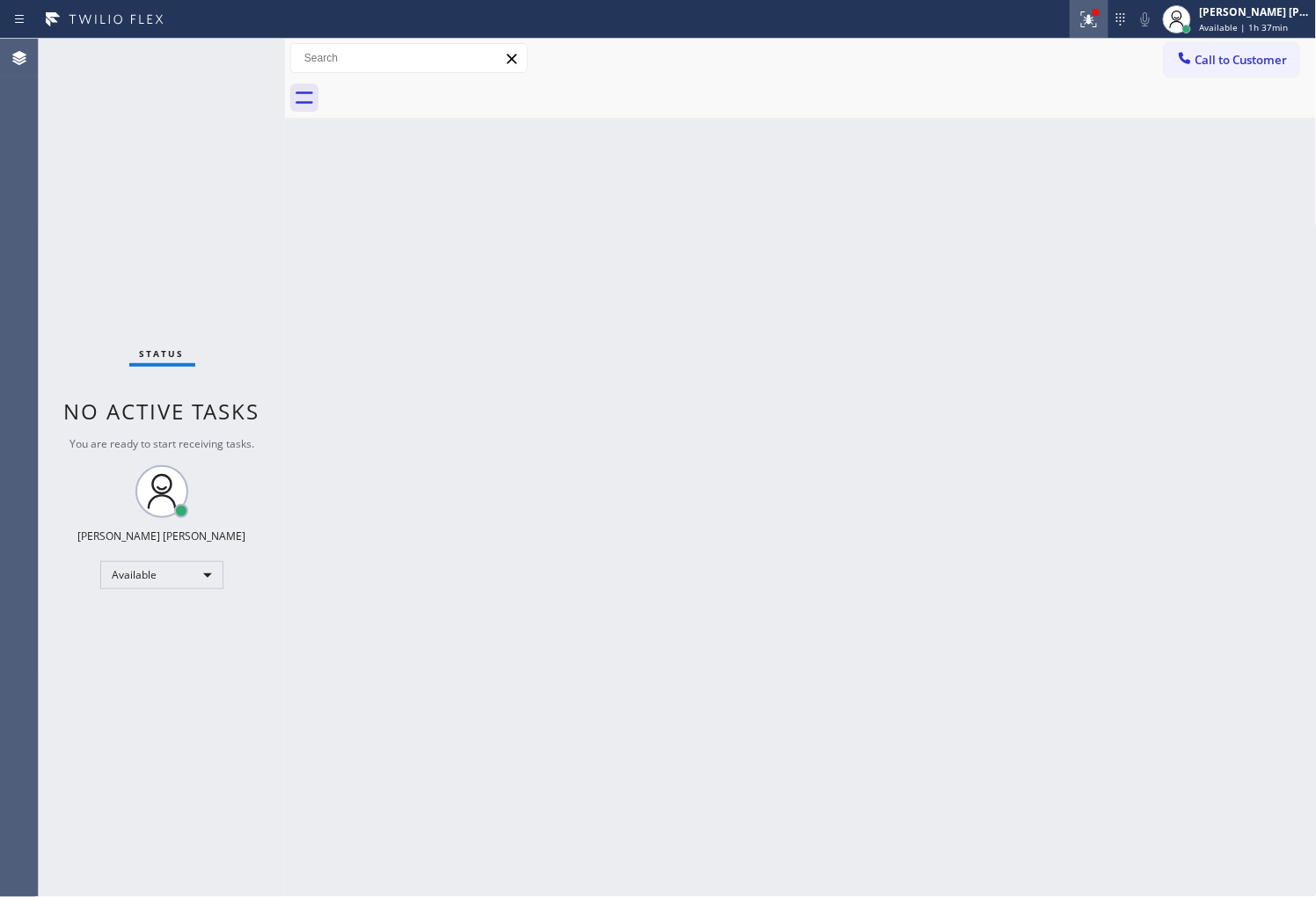
click at [1097, 23] on icon at bounding box center [1088, 19] width 16 height 16
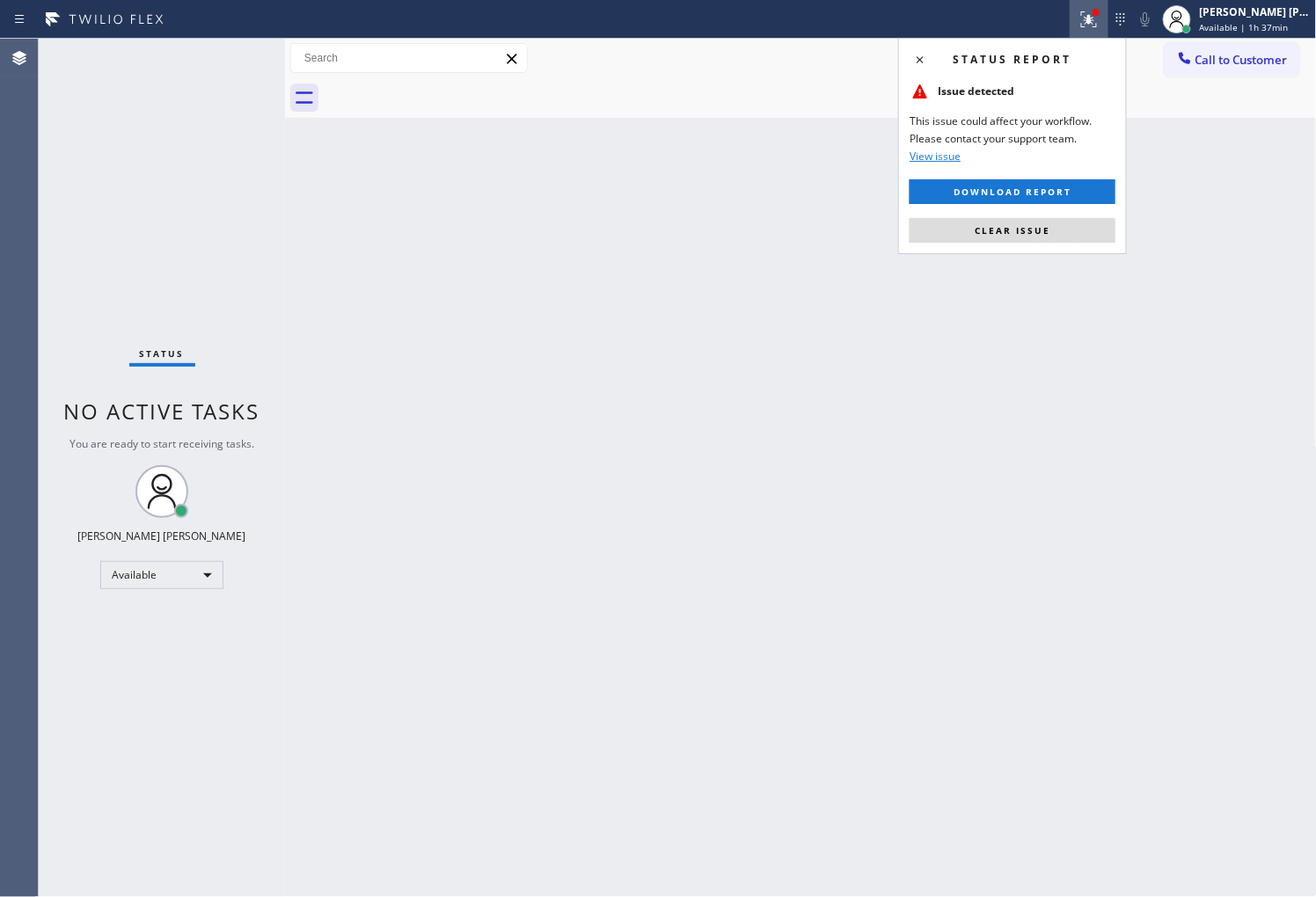
click at [1004, 235] on span "Clear issue" at bounding box center [1012, 230] width 75 height 12
click at [1004, 235] on div "Back to Dashboard Change Sender ID Customers Technicians Select a contact Outbo…" at bounding box center [800, 468] width 1031 height 858
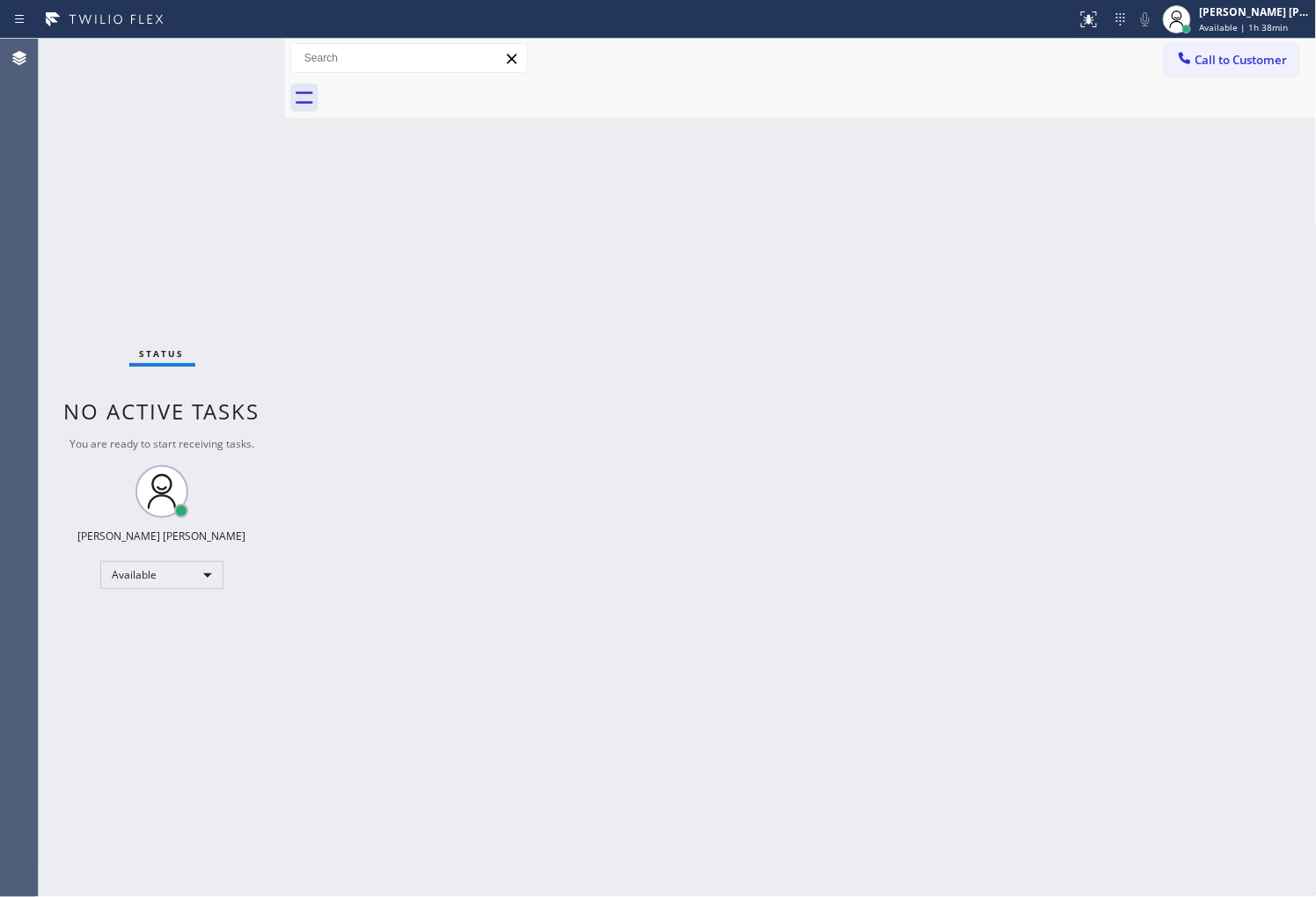
click at [36, 321] on div "Agent Desktop" at bounding box center [19, 468] width 38 height 858
click at [1231, 59] on span "Call to Customer" at bounding box center [1241, 59] width 92 height 16
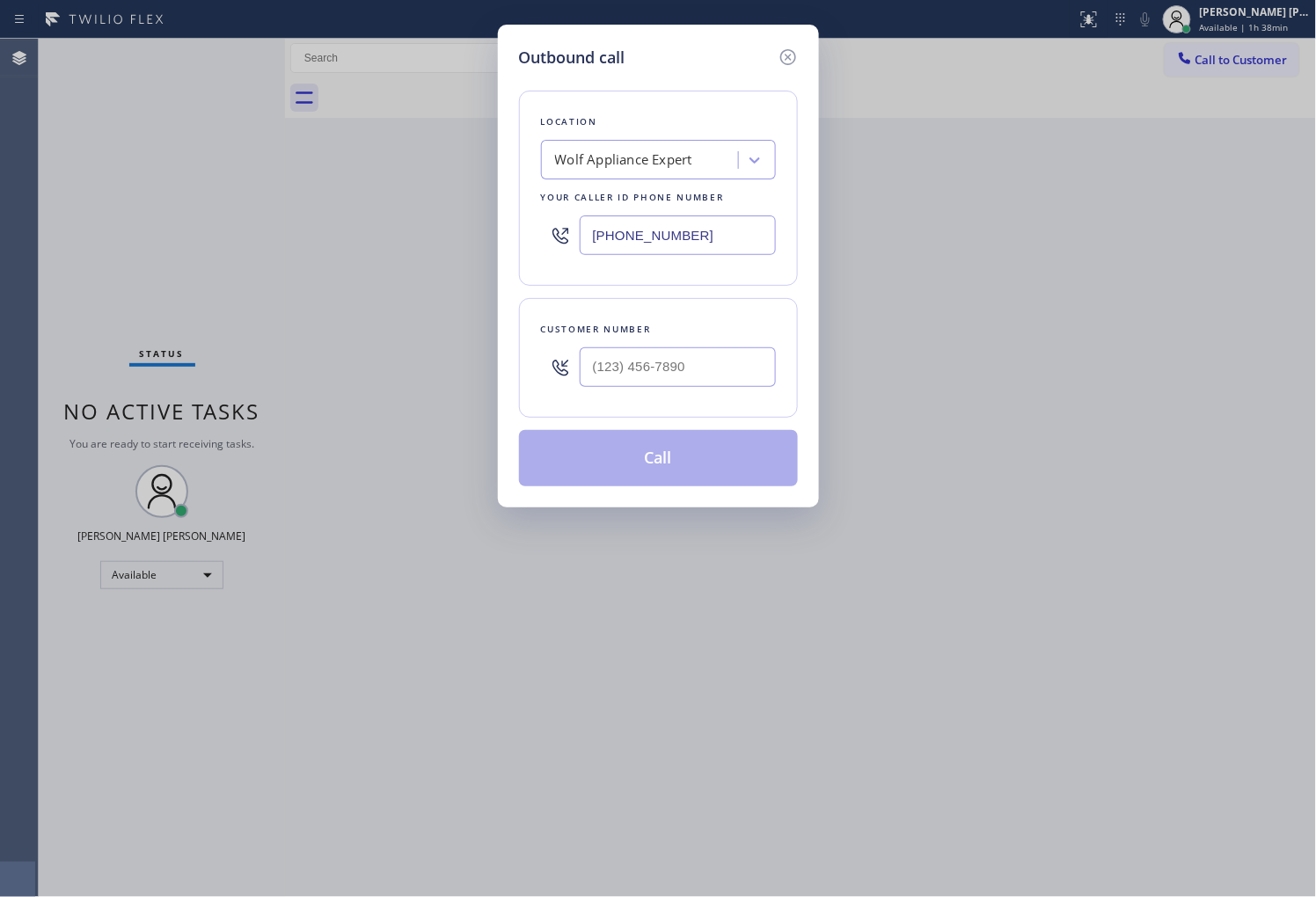
click at [652, 243] on input "[PHONE_NUMBER]" at bounding box center [677, 235] width 196 height 40
paste input "888) 990-7050"
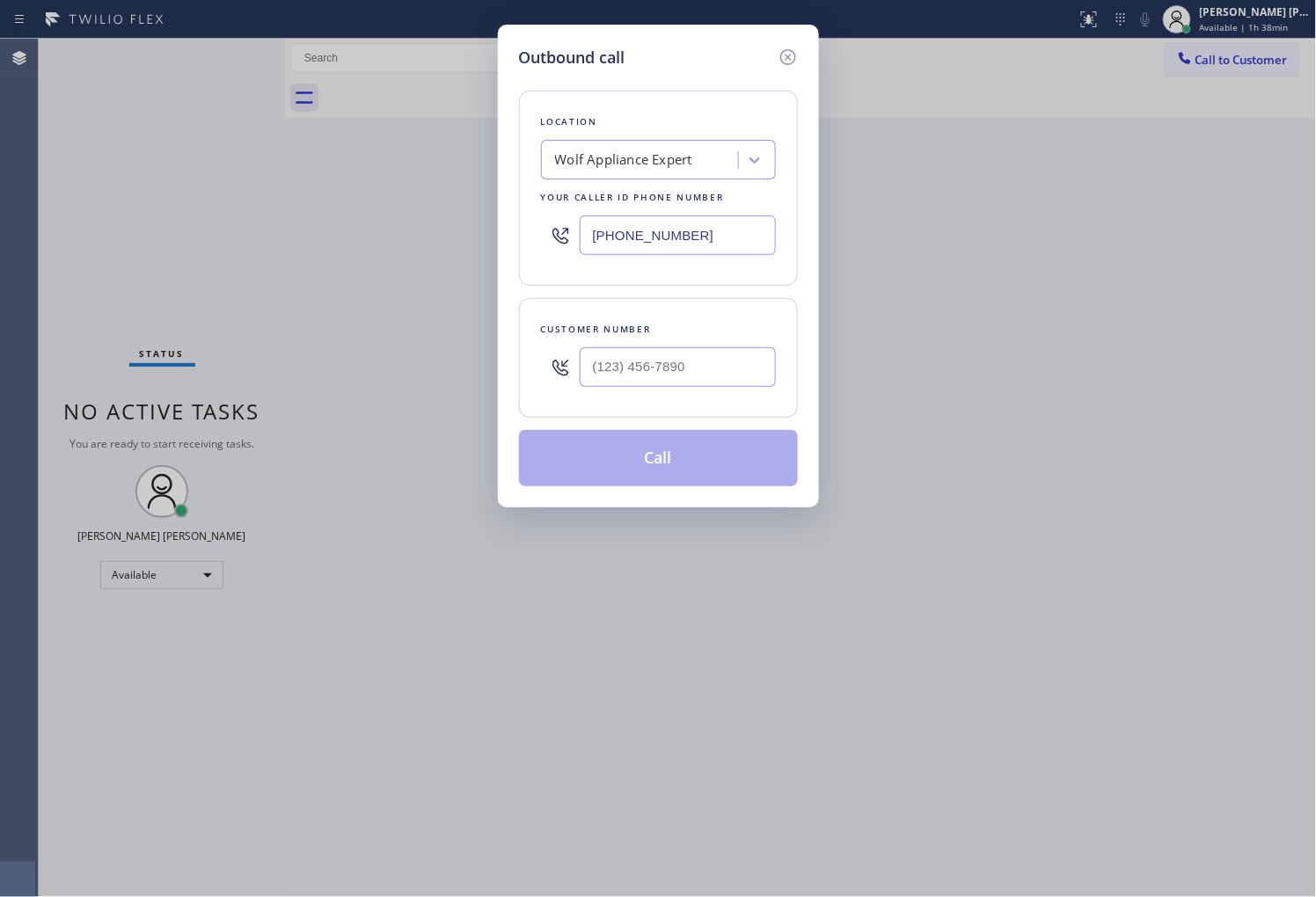
type input "[PHONE_NUMBER]"
click at [679, 348] on input "(___) ___-____" at bounding box center [677, 367] width 196 height 40
paste input "781) 640-6894"
type input "[PHONE_NUMBER]"
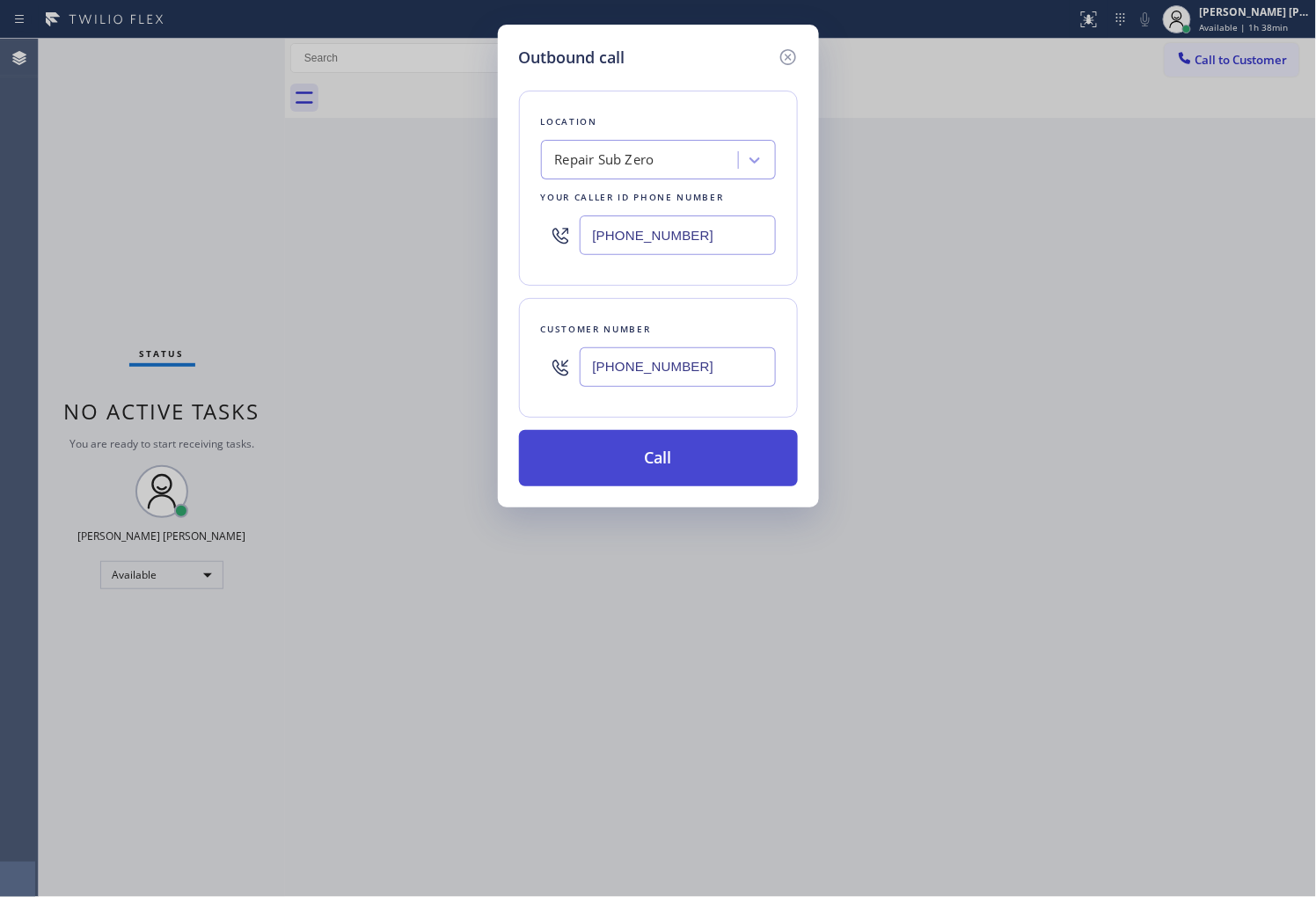
click at [679, 469] on button "Call" at bounding box center [658, 457] width 279 height 57
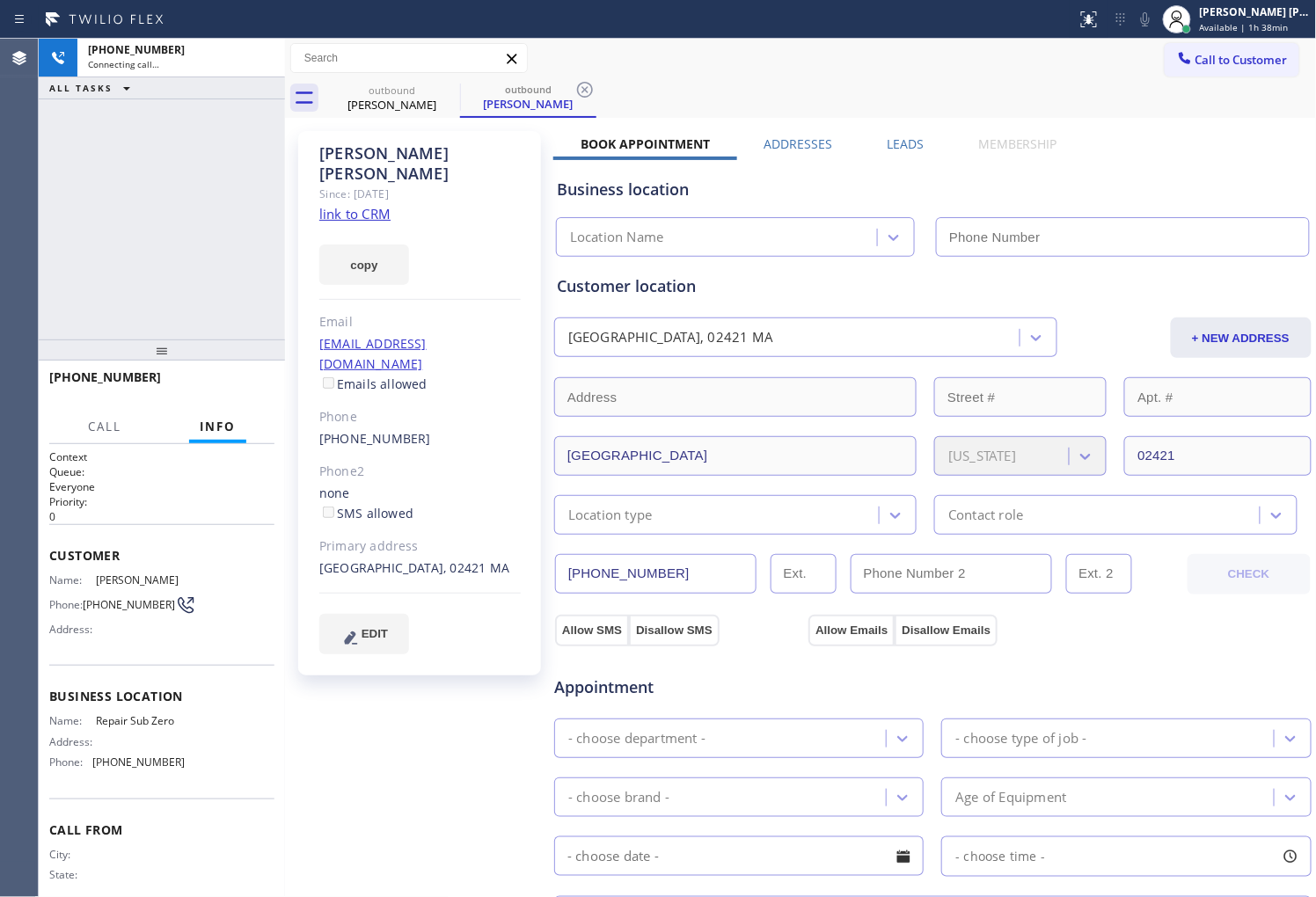
click at [365, 141] on div "[PERSON_NAME] Since: [DATE] link to CRM copy Email [EMAIL_ADDRESS][DOMAIN_NAME]…" at bounding box center [419, 402] width 243 height 544
click at [365, 142] on div "[PERSON_NAME] Since: [DATE] link to CRM copy Email [EMAIL_ADDRESS][DOMAIN_NAME]…" at bounding box center [419, 402] width 243 height 544
copy div "[PERSON_NAME]"
type input "[PHONE_NUMBER]"
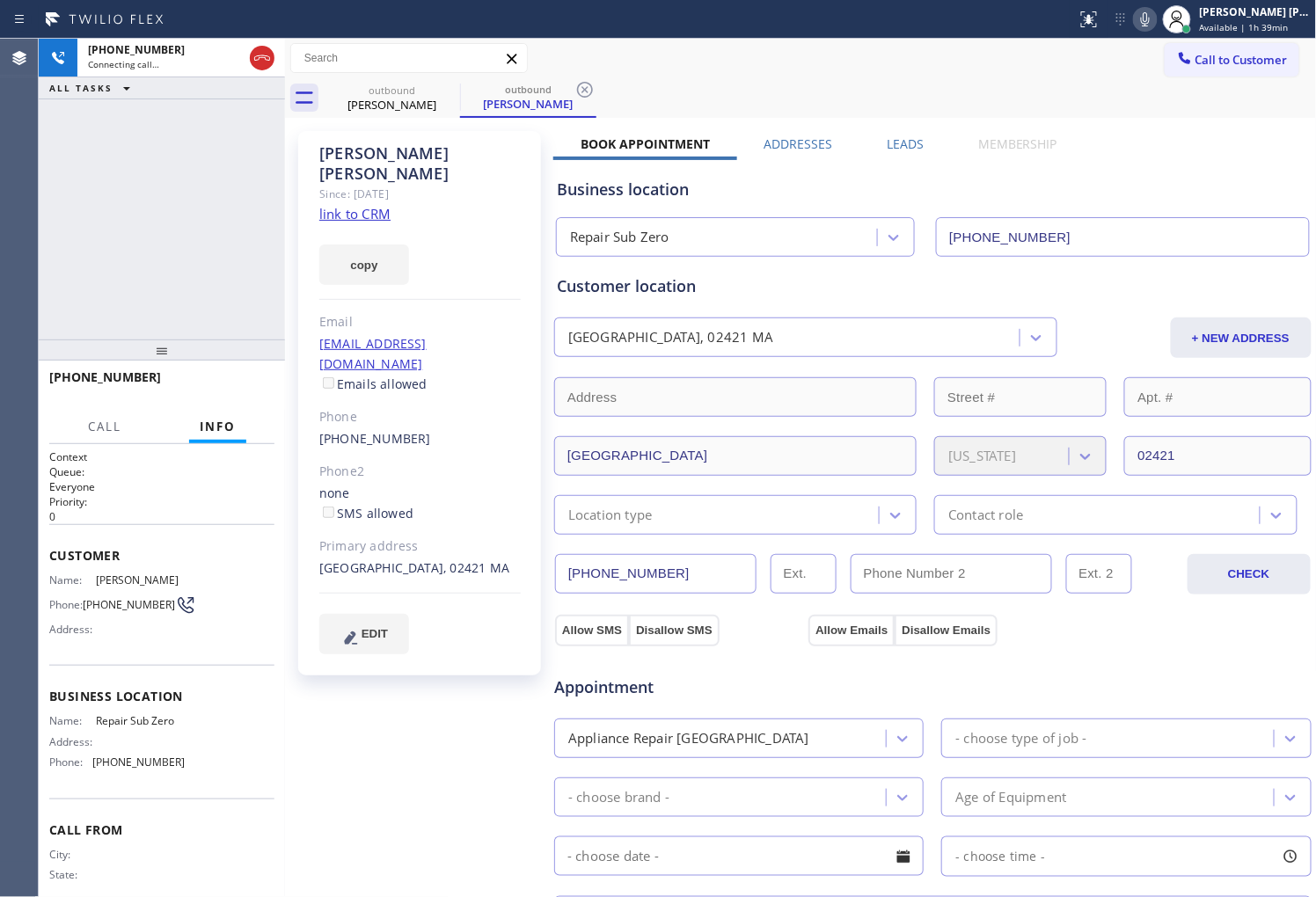
click at [503, 224] on div "copy" at bounding box center [419, 254] width 202 height 60
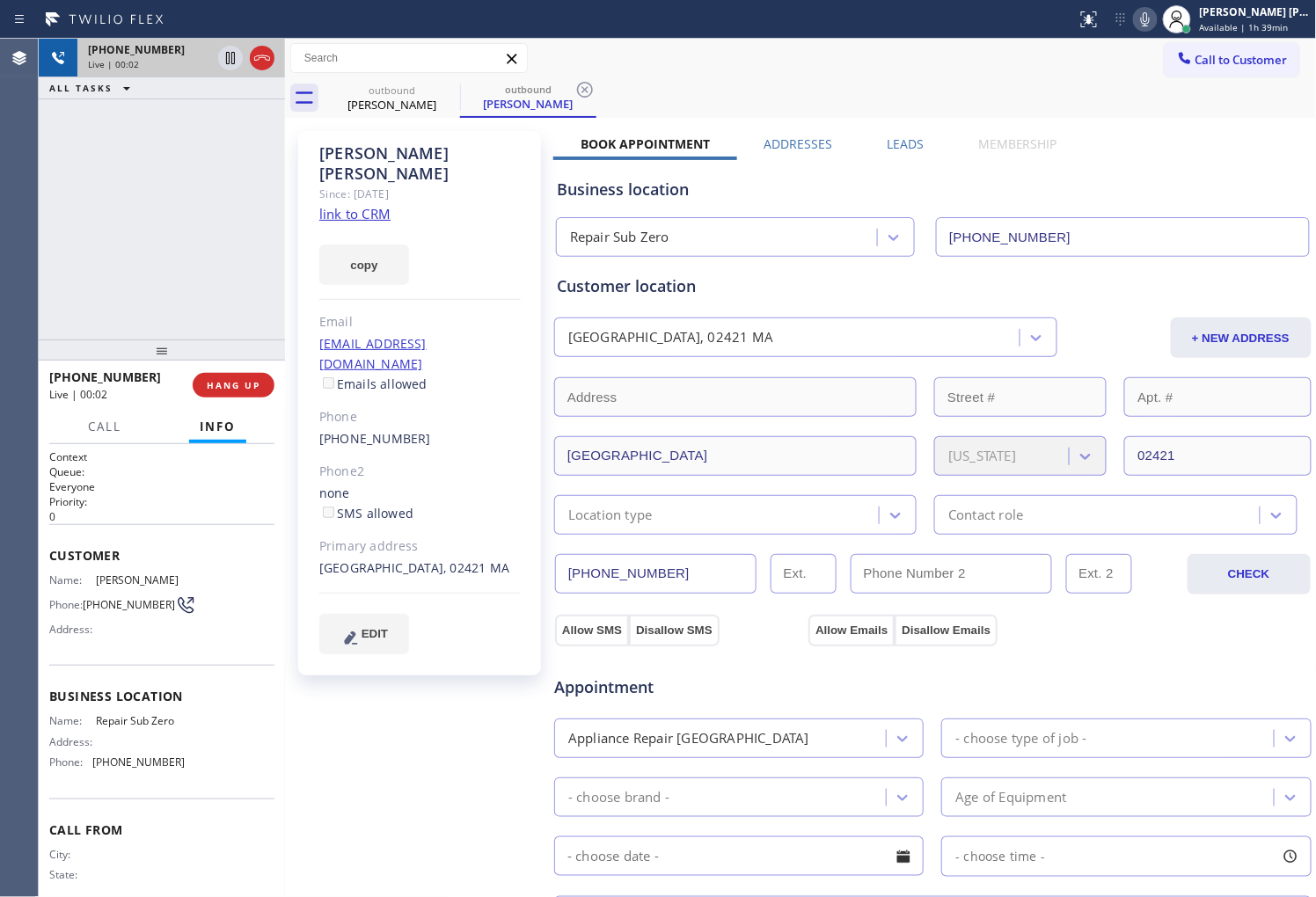
drag, startPoint x: 259, startPoint y: 56, endPoint x: 278, endPoint y: 64, distance: 20.6
click at [259, 56] on icon at bounding box center [261, 59] width 16 height 6
click at [890, 141] on label "Leads" at bounding box center [905, 144] width 37 height 17
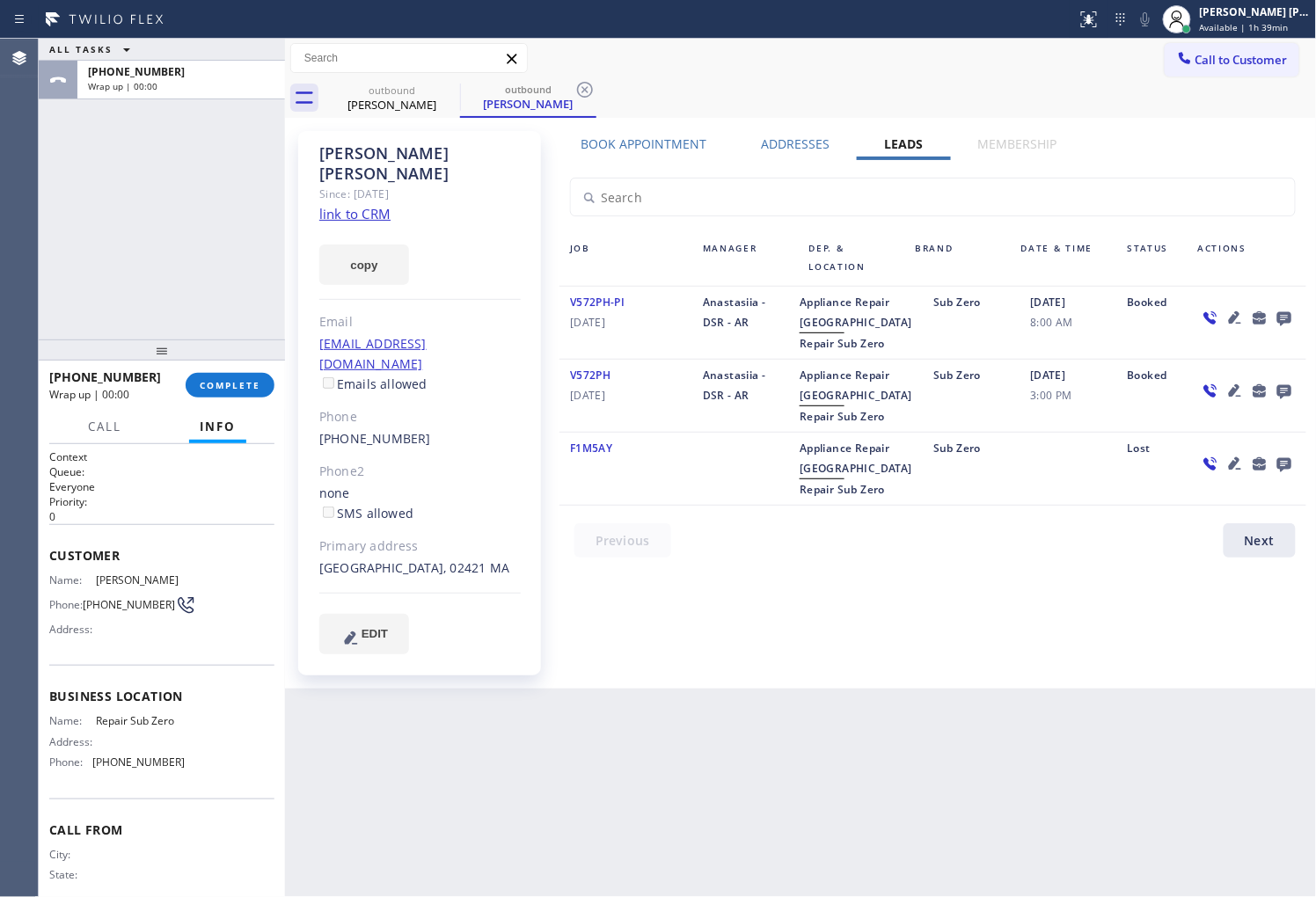
click at [1287, 313] on icon at bounding box center [1283, 319] width 14 height 14
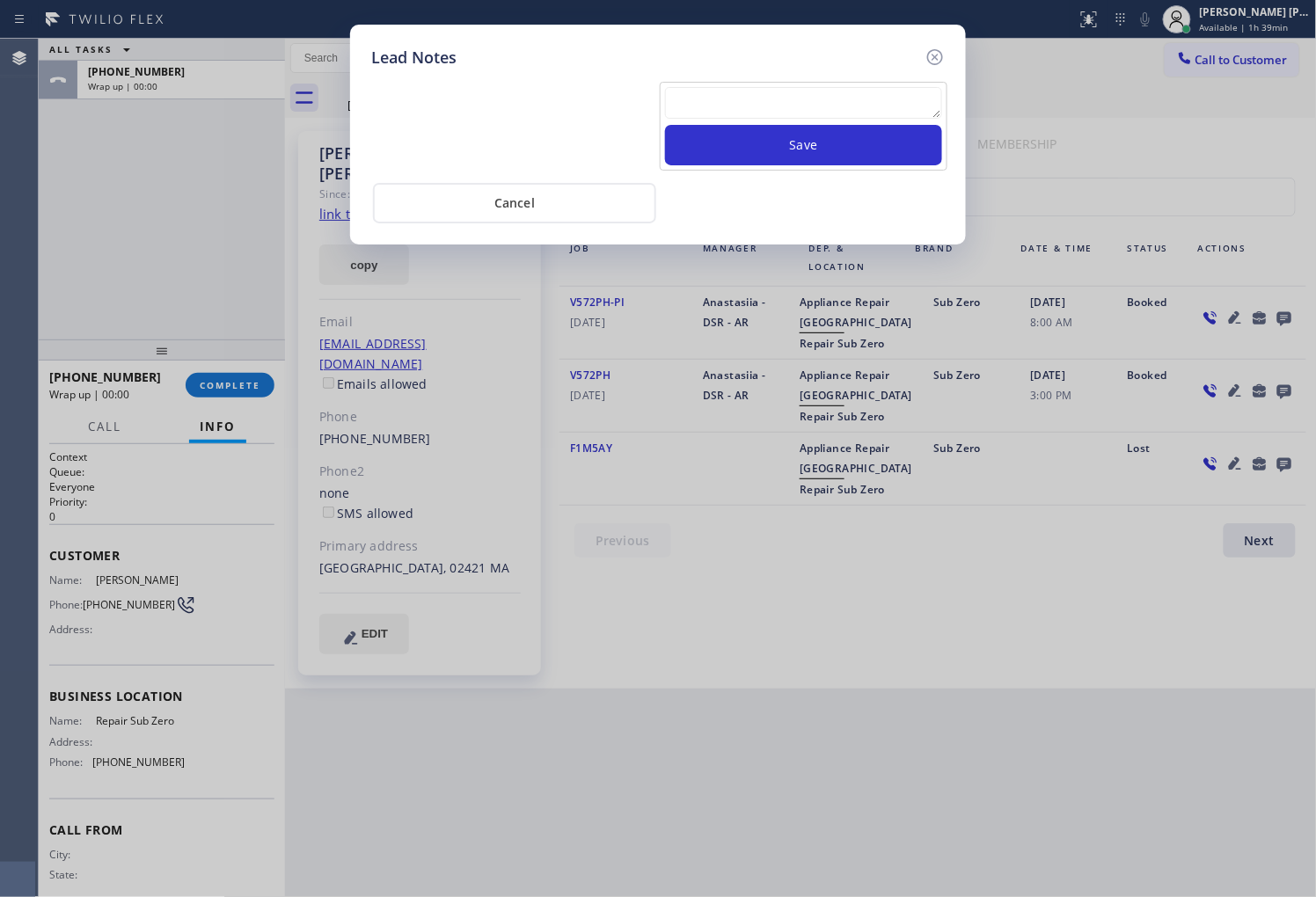
click at [857, 117] on textarea at bounding box center [804, 103] width 277 height 32
type textarea "no ans"
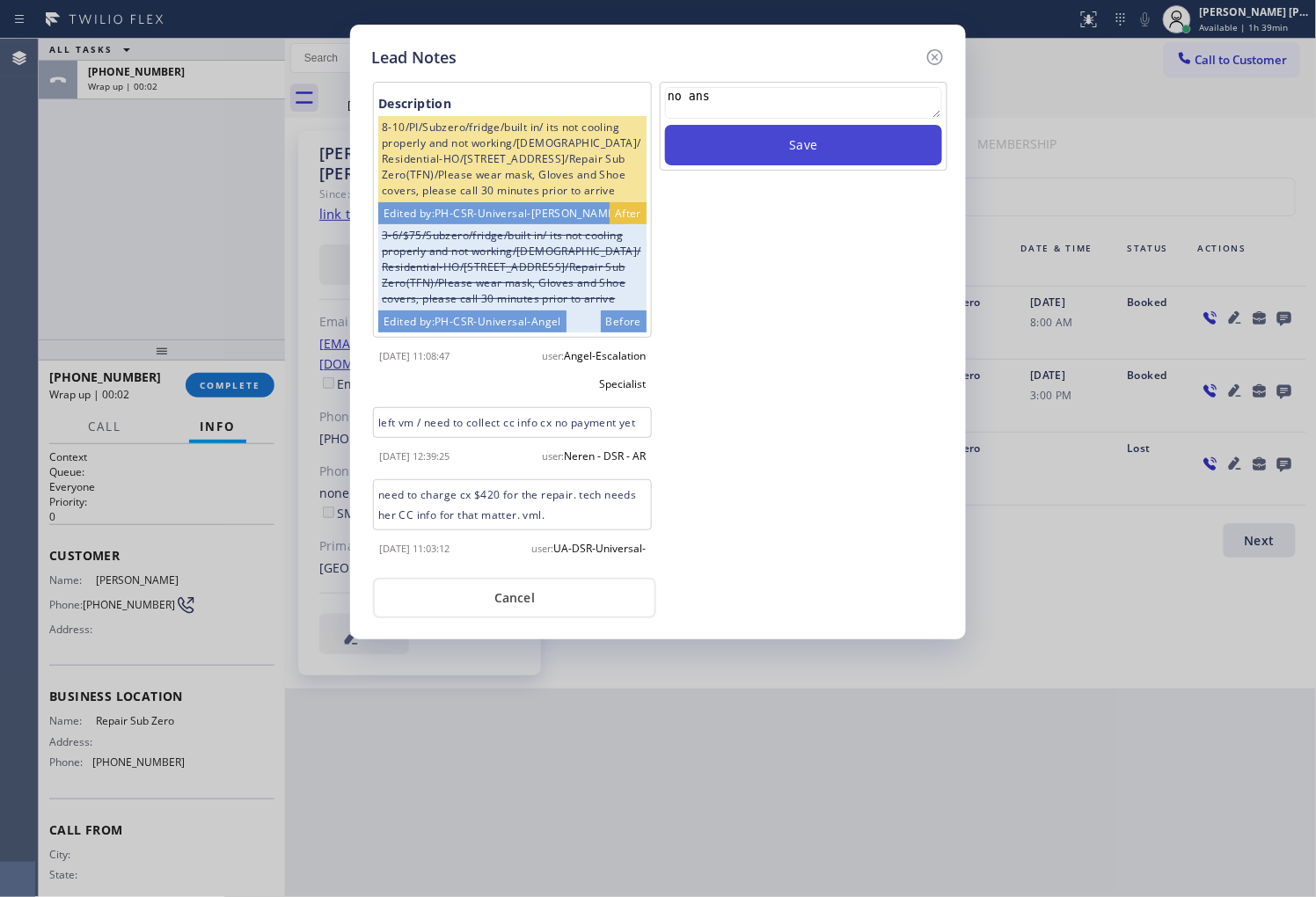
click at [860, 148] on button "Save" at bounding box center [804, 145] width 277 height 41
click at [936, 56] on icon at bounding box center [935, 57] width 16 height 16
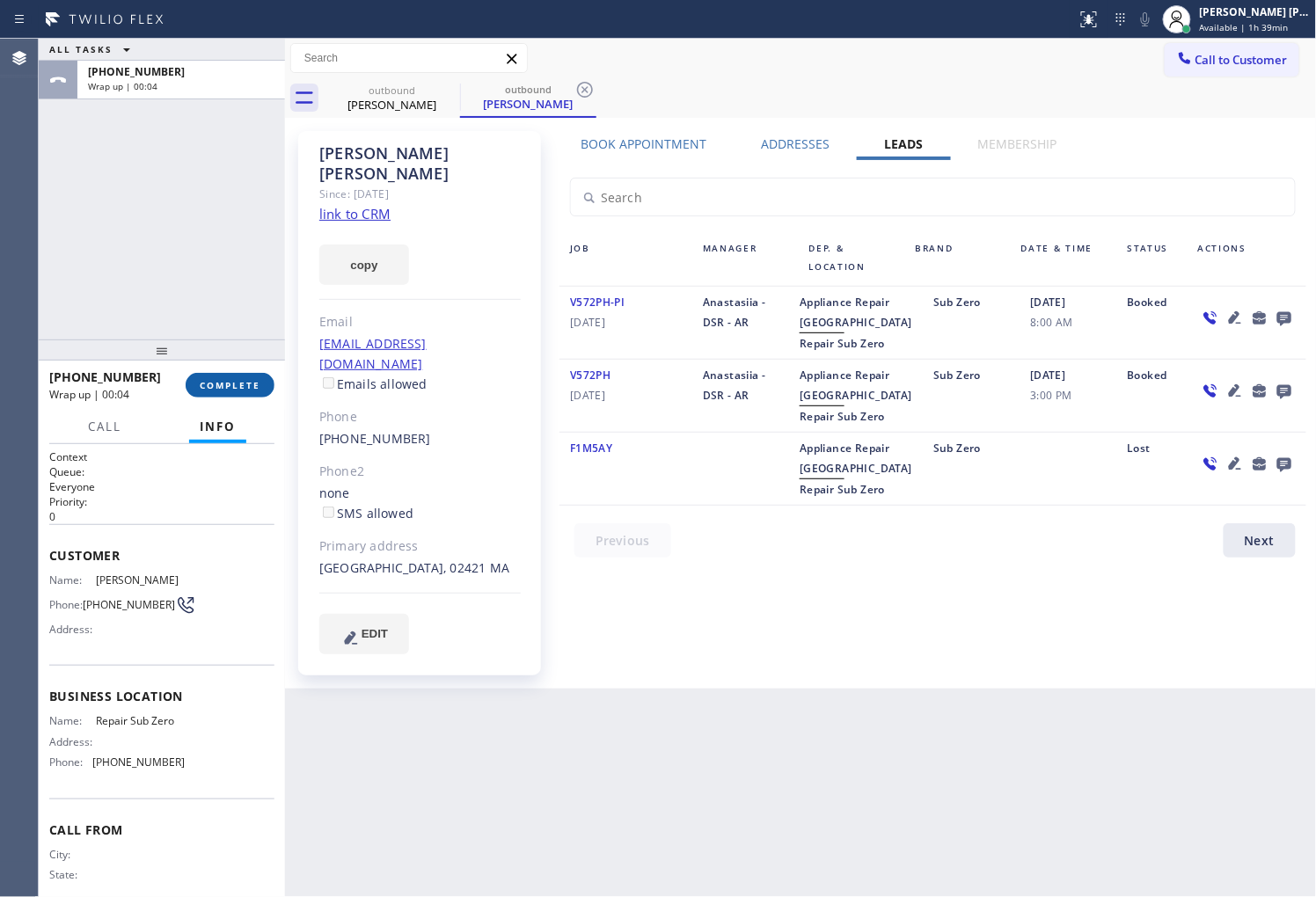
click at [224, 380] on span "COMPLETE" at bounding box center [230, 385] width 60 height 12
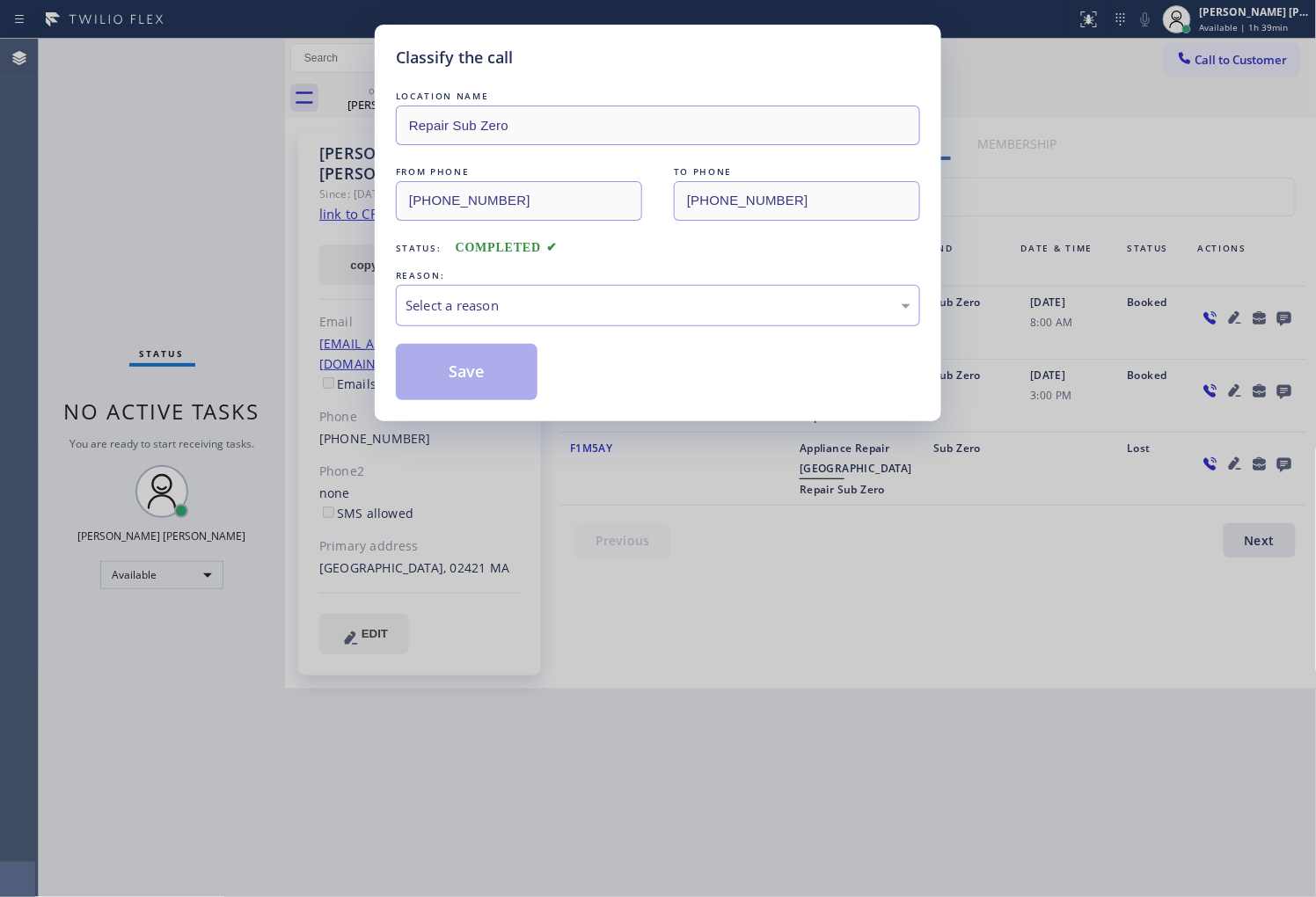
click at [578, 277] on div "REASON:" at bounding box center [658, 276] width 525 height 19
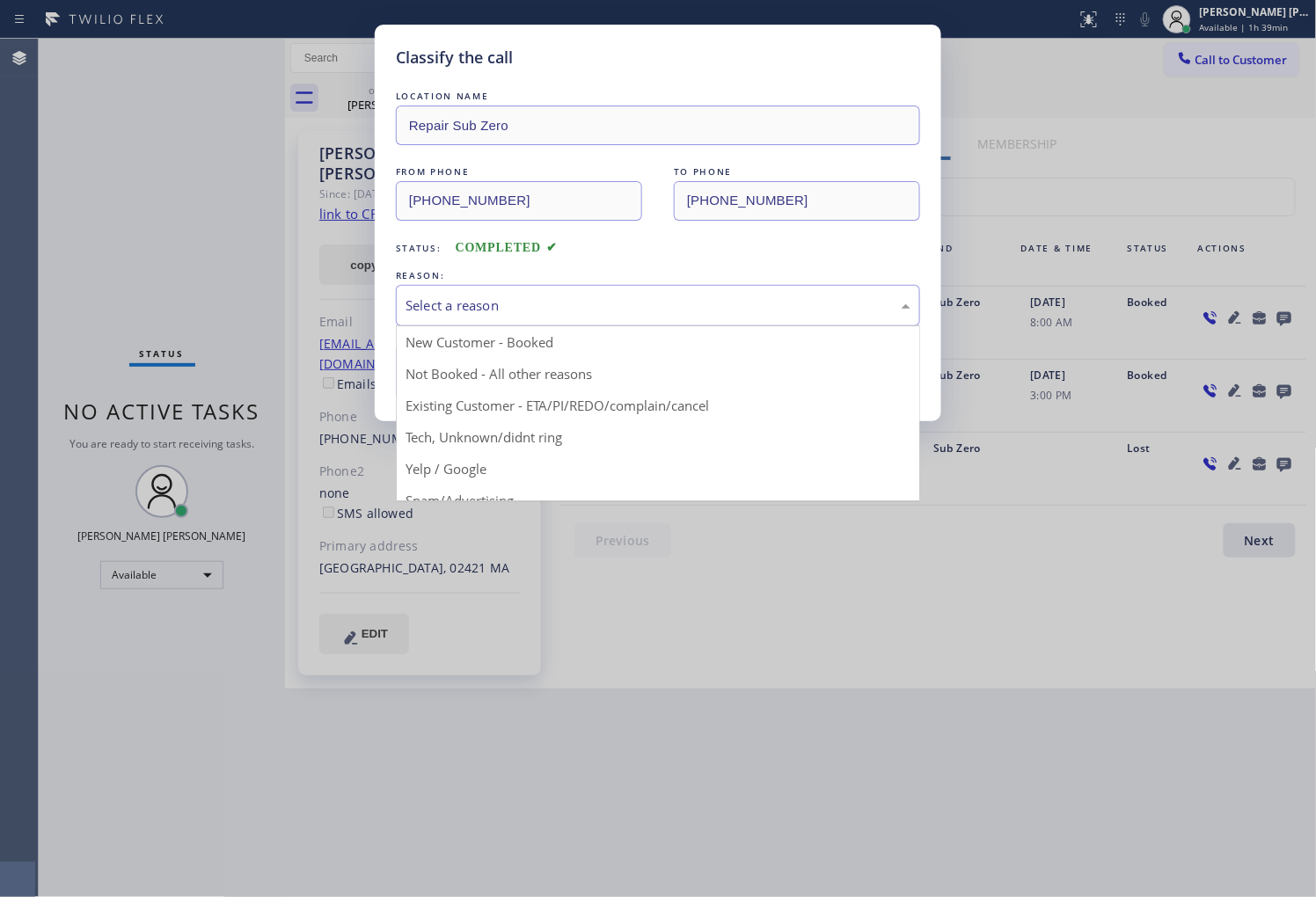
click at [566, 312] on div "Select a reason" at bounding box center [658, 306] width 505 height 20
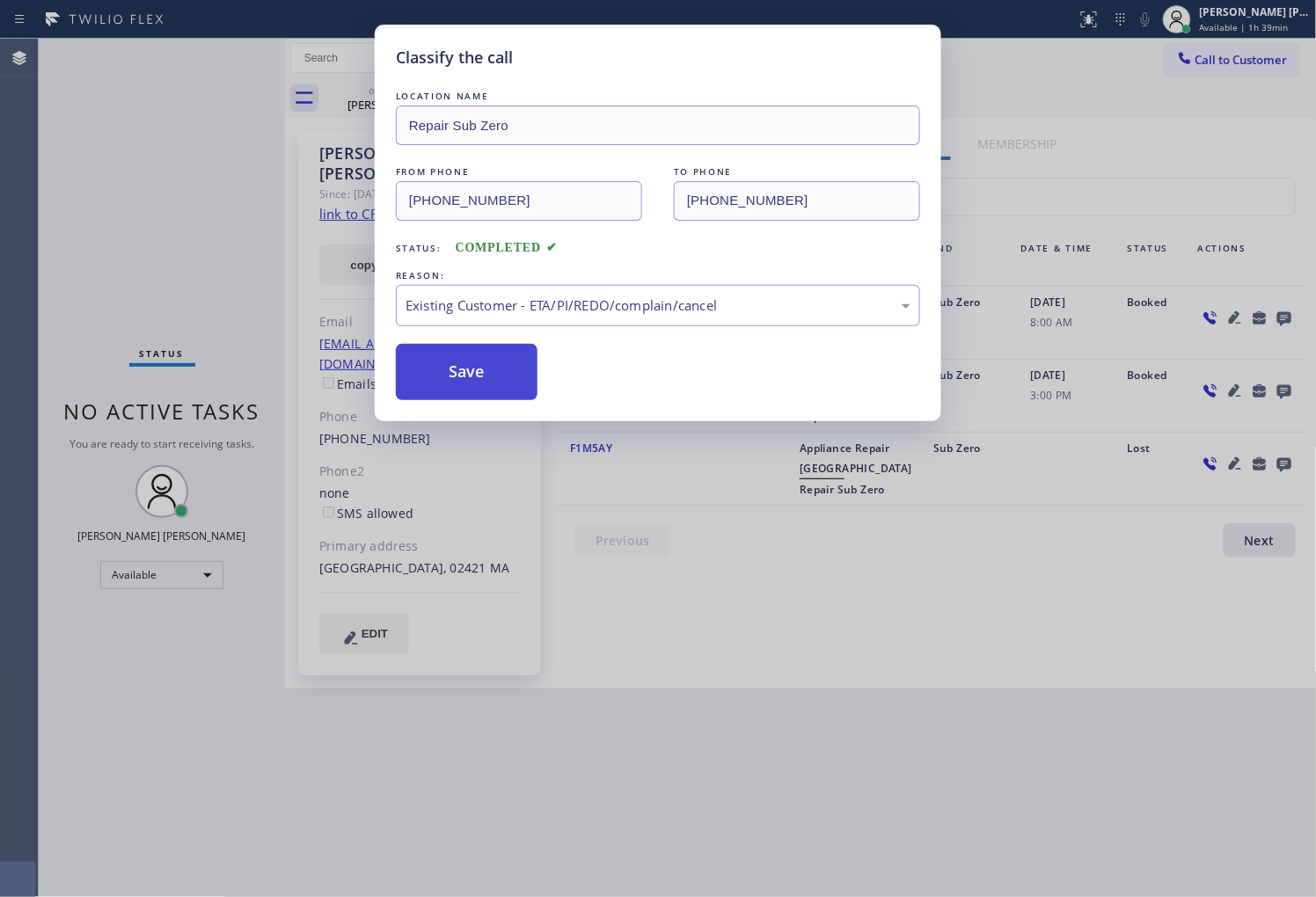
click at [463, 380] on button "Save" at bounding box center [467, 372] width 141 height 57
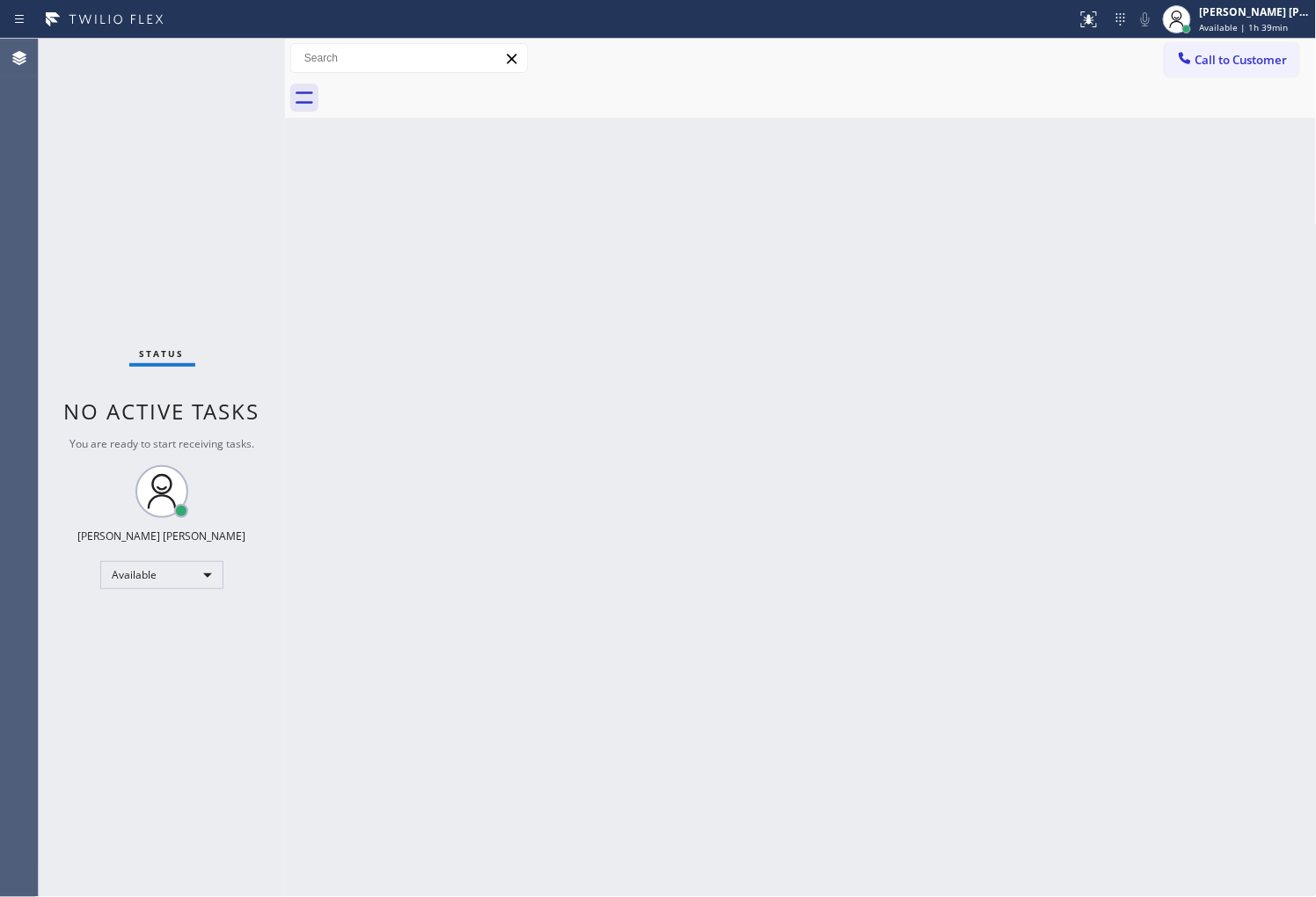
click at [106, 230] on div "Status No active tasks You are ready to start receiving tasks. [PERSON_NAME] [P…" at bounding box center [162, 468] width 246 height 858
click at [226, 57] on div "Status No active tasks You are ready to start receiving tasks. [PERSON_NAME] [P…" at bounding box center [162, 468] width 246 height 858
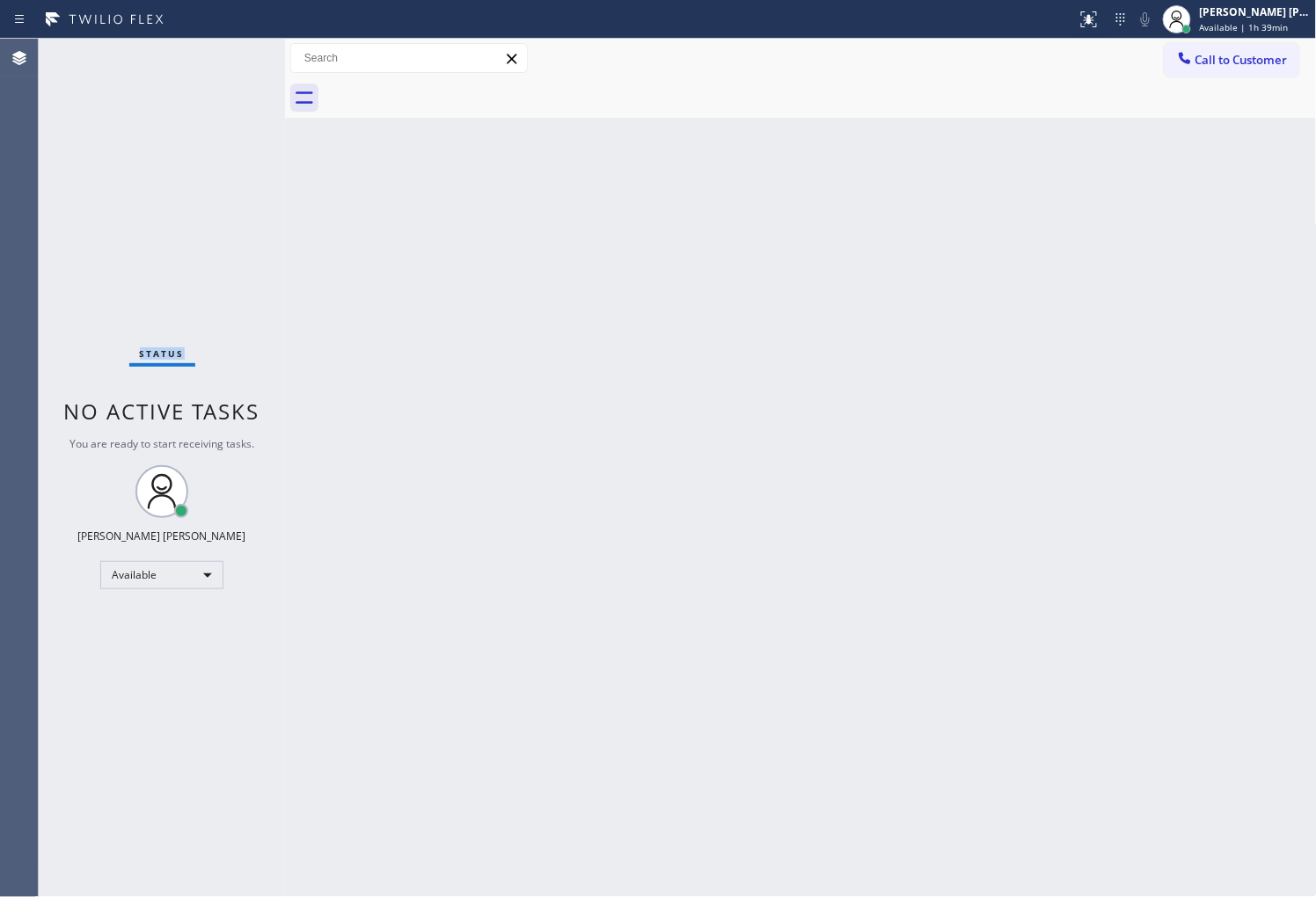
click at [226, 57] on div "Status No active tasks You are ready to start receiving tasks. [PERSON_NAME] [P…" at bounding box center [162, 468] width 246 height 858
click at [231, 57] on div "Status No active tasks You are ready to start receiving tasks. [PERSON_NAME] [P…" at bounding box center [162, 468] width 246 height 858
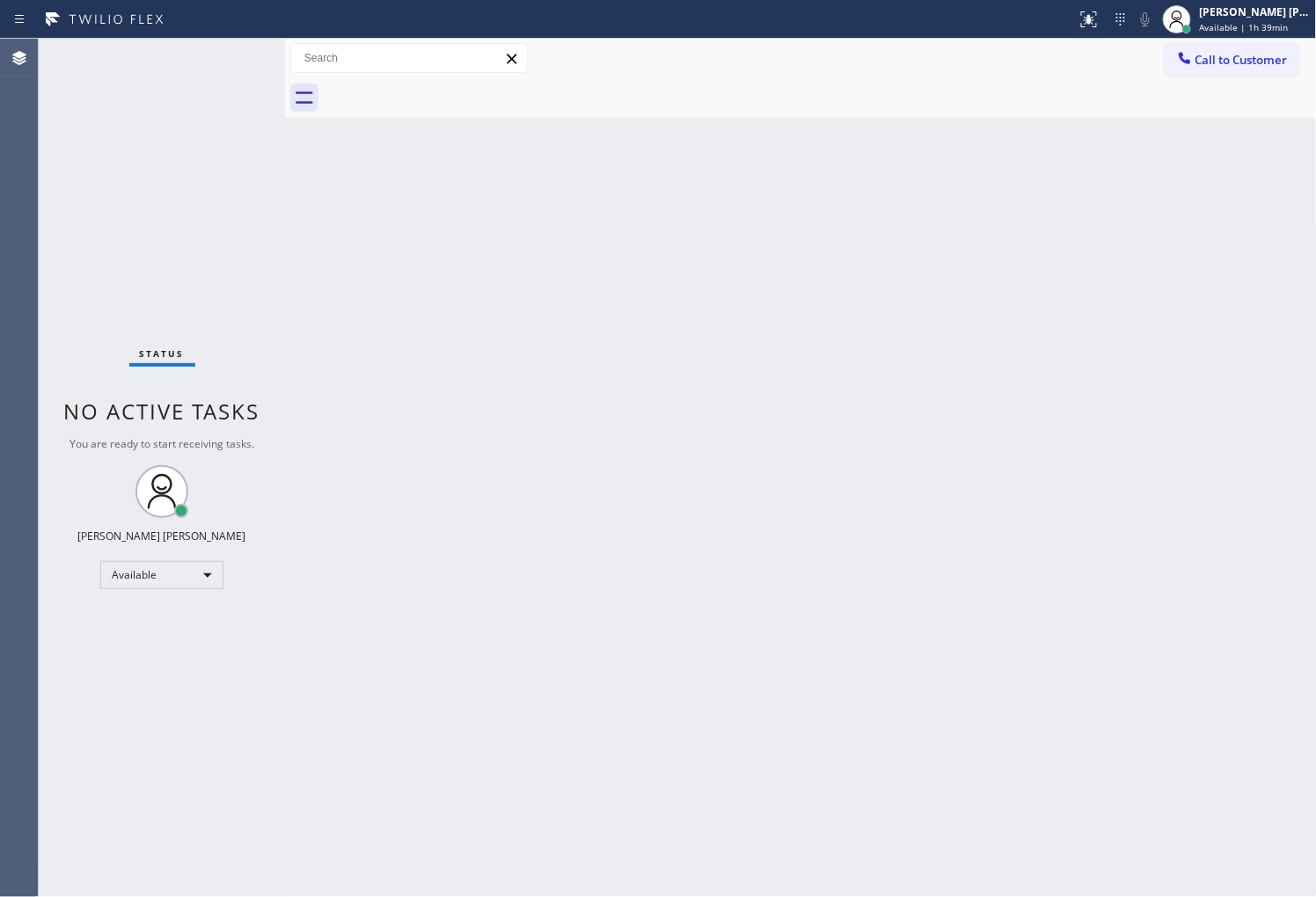
click at [229, 51] on div "Status No active tasks You are ready to start receiving tasks. [PERSON_NAME] [P…" at bounding box center [162, 468] width 246 height 858
click at [229, 56] on div "Status No active tasks You are ready to start receiving tasks. [PERSON_NAME] [P…" at bounding box center [162, 468] width 246 height 858
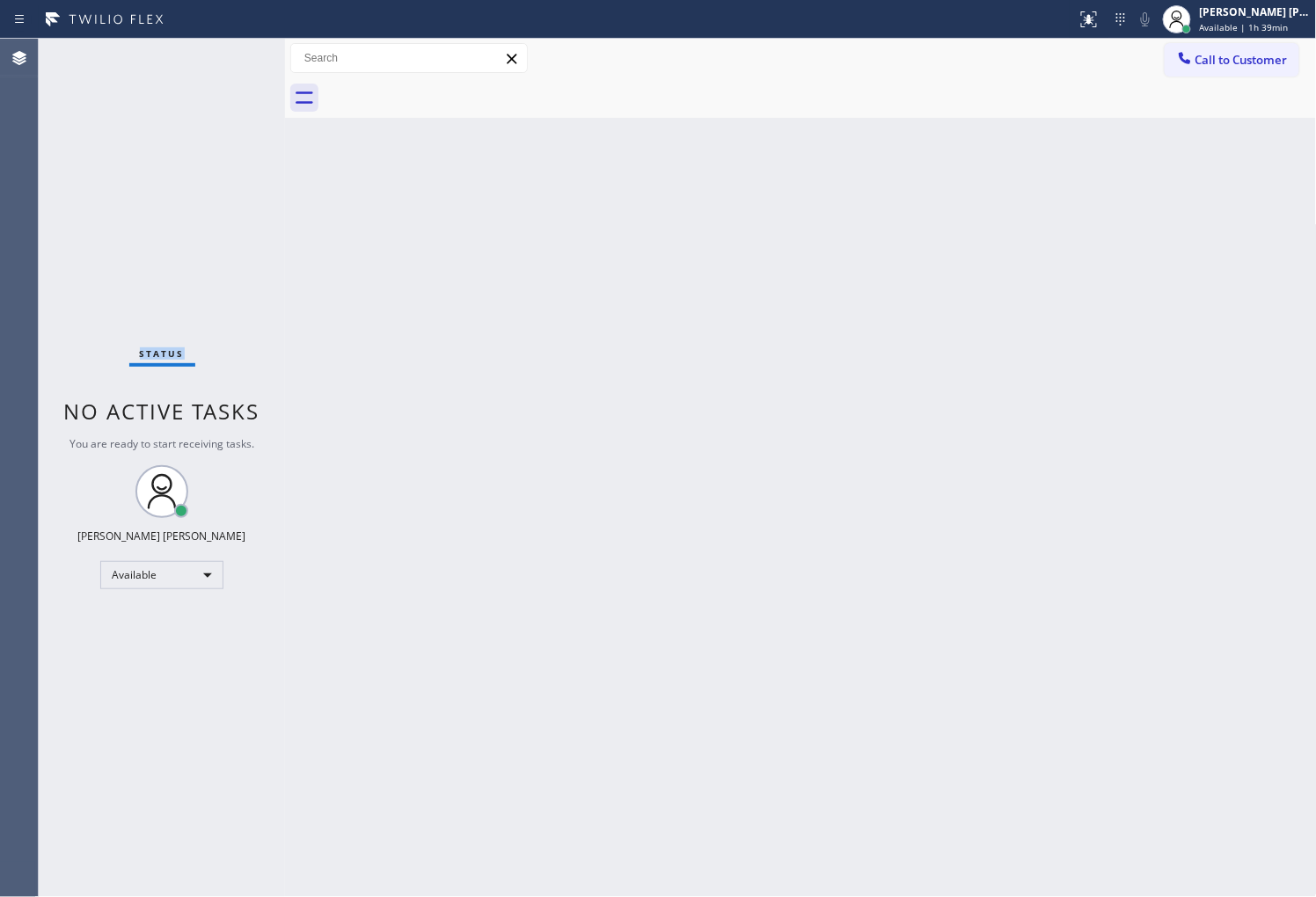
click at [229, 56] on div "Status No active tasks You are ready to start receiving tasks. [PERSON_NAME] [P…" at bounding box center [162, 468] width 246 height 858
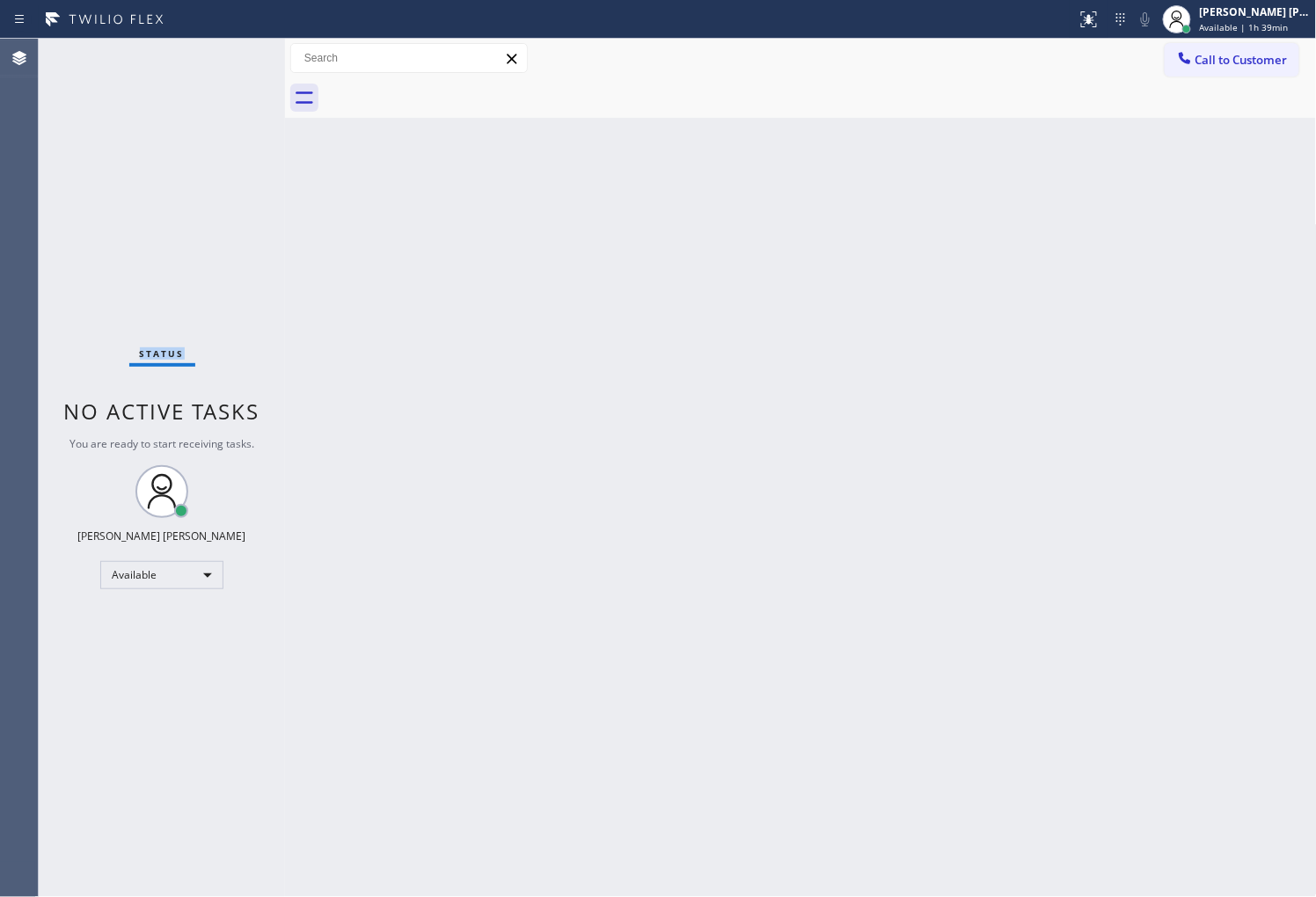
click at [229, 56] on div "Status No active tasks You are ready to start receiving tasks. [PERSON_NAME] [P…" at bounding box center [162, 468] width 246 height 858
click at [229, 57] on div "Status No active tasks You are ready to start receiving tasks. [PERSON_NAME] [P…" at bounding box center [162, 468] width 246 height 858
click at [225, 59] on div "Status No active tasks You are ready to start receiving tasks. [PERSON_NAME] [P…" at bounding box center [162, 468] width 246 height 858
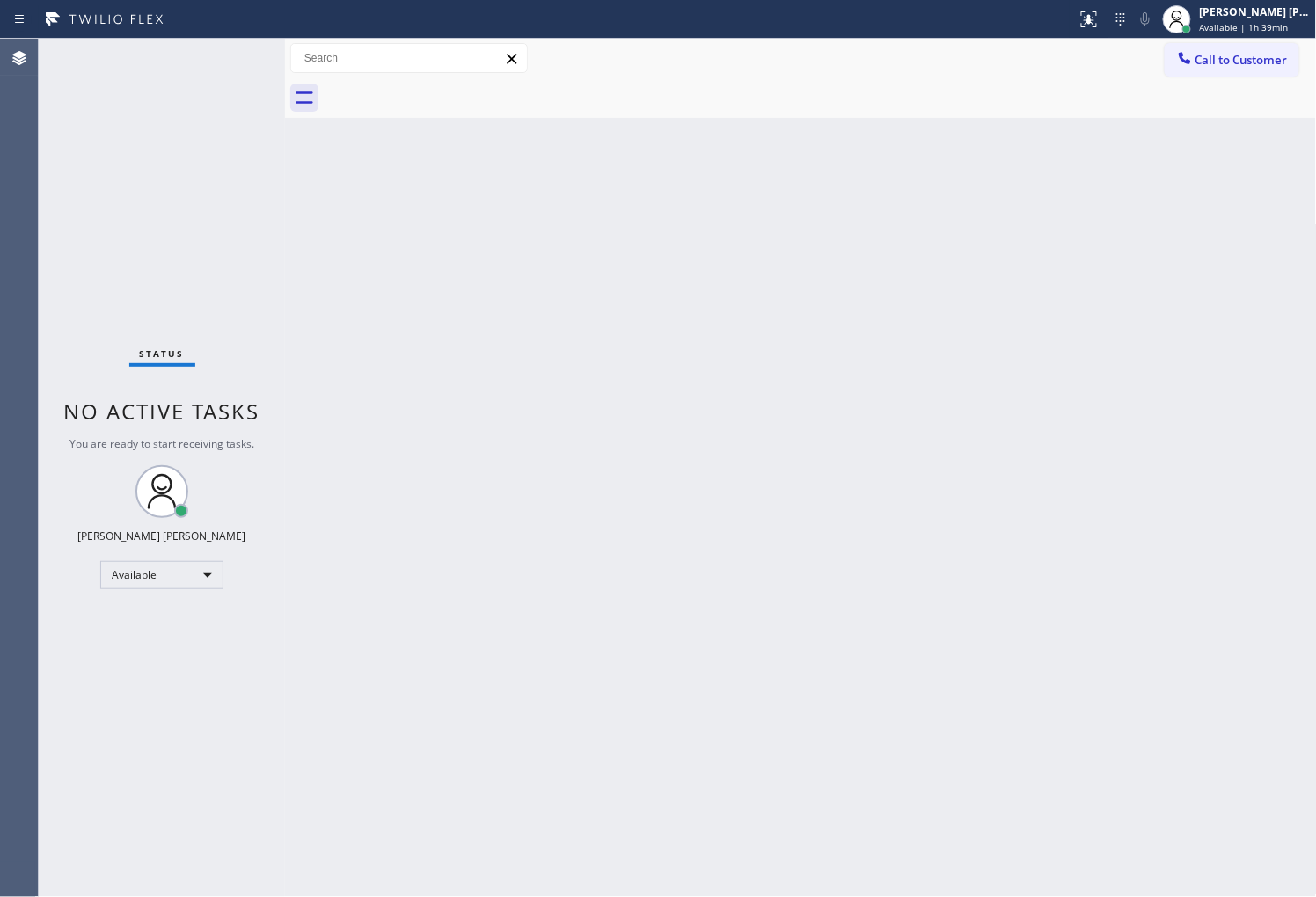
click at [225, 59] on div "Status No active tasks You are ready to start receiving tasks. [PERSON_NAME] [P…" at bounding box center [162, 468] width 246 height 858
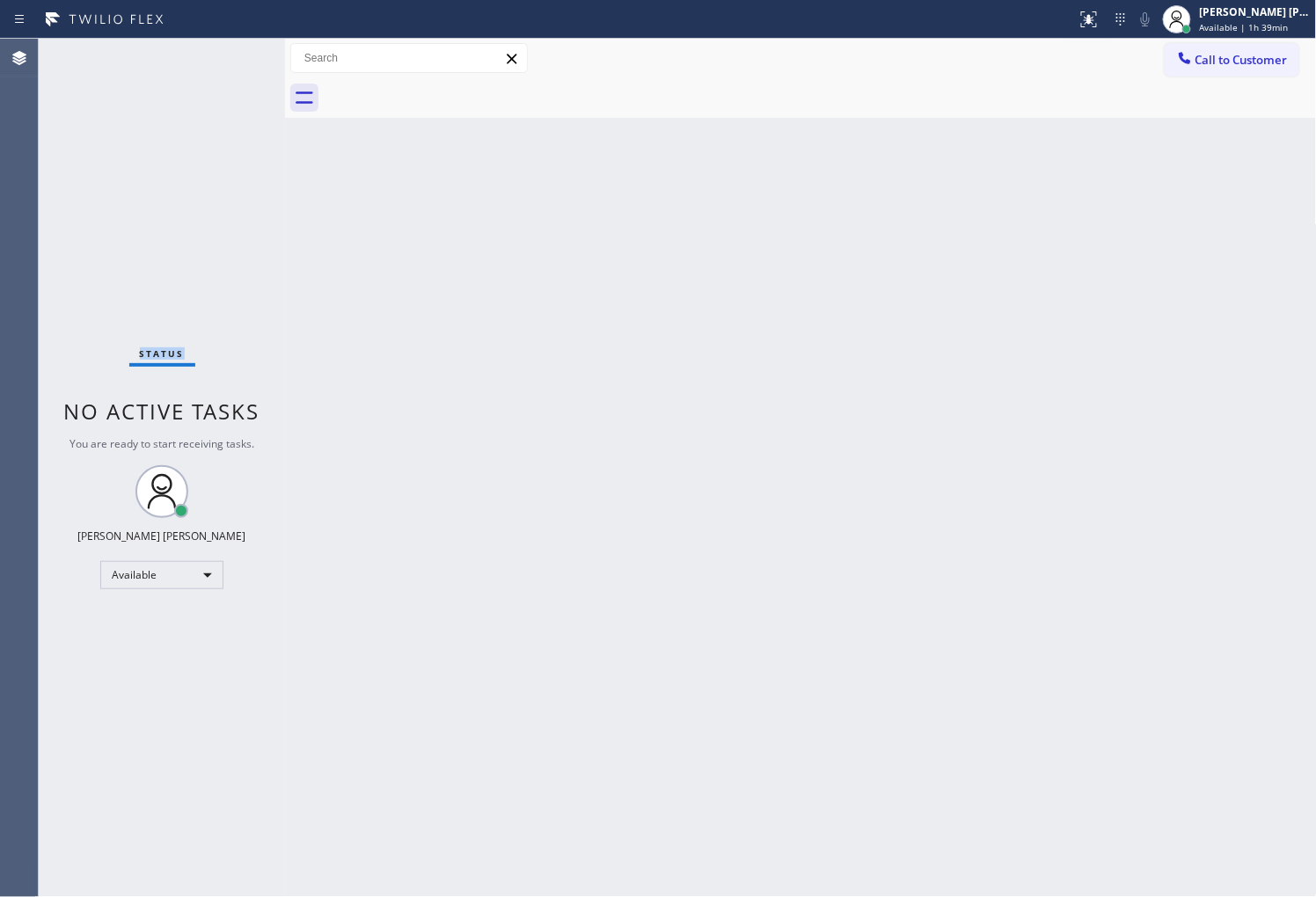
click at [225, 59] on div "Status No active tasks You are ready to start receiving tasks. [PERSON_NAME] [P…" at bounding box center [162, 468] width 246 height 858
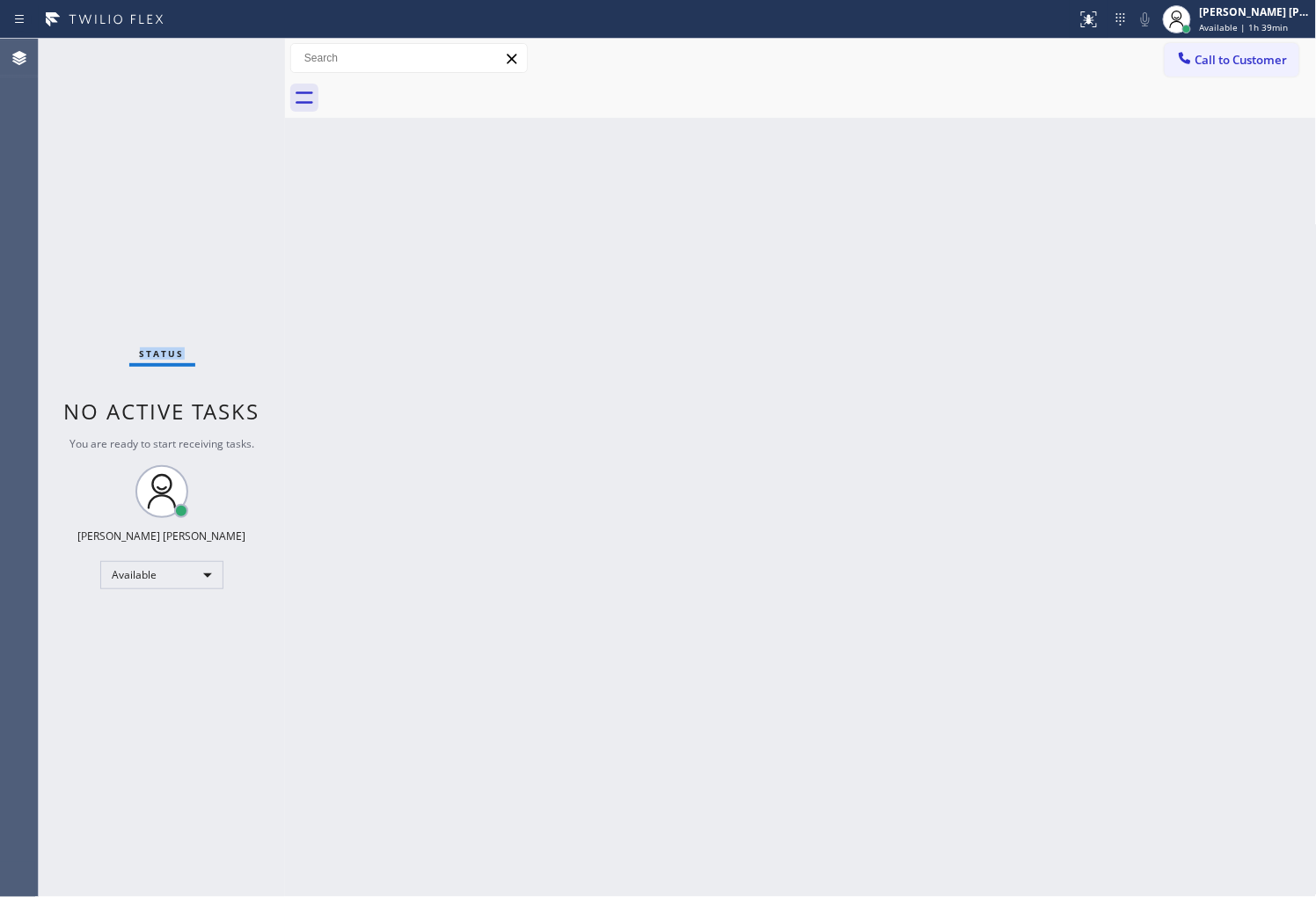
click at [225, 61] on div "Status No active tasks You are ready to start receiving tasks. [PERSON_NAME] [P…" at bounding box center [162, 468] width 246 height 858
click at [201, 191] on div "Status No active tasks You are ready to start receiving tasks. [PERSON_NAME] [P…" at bounding box center [162, 468] width 246 height 858
click at [0, 329] on div "Agent Desktop" at bounding box center [19, 468] width 38 height 858
click at [20, 341] on div "Agent Desktop" at bounding box center [19, 468] width 38 height 858
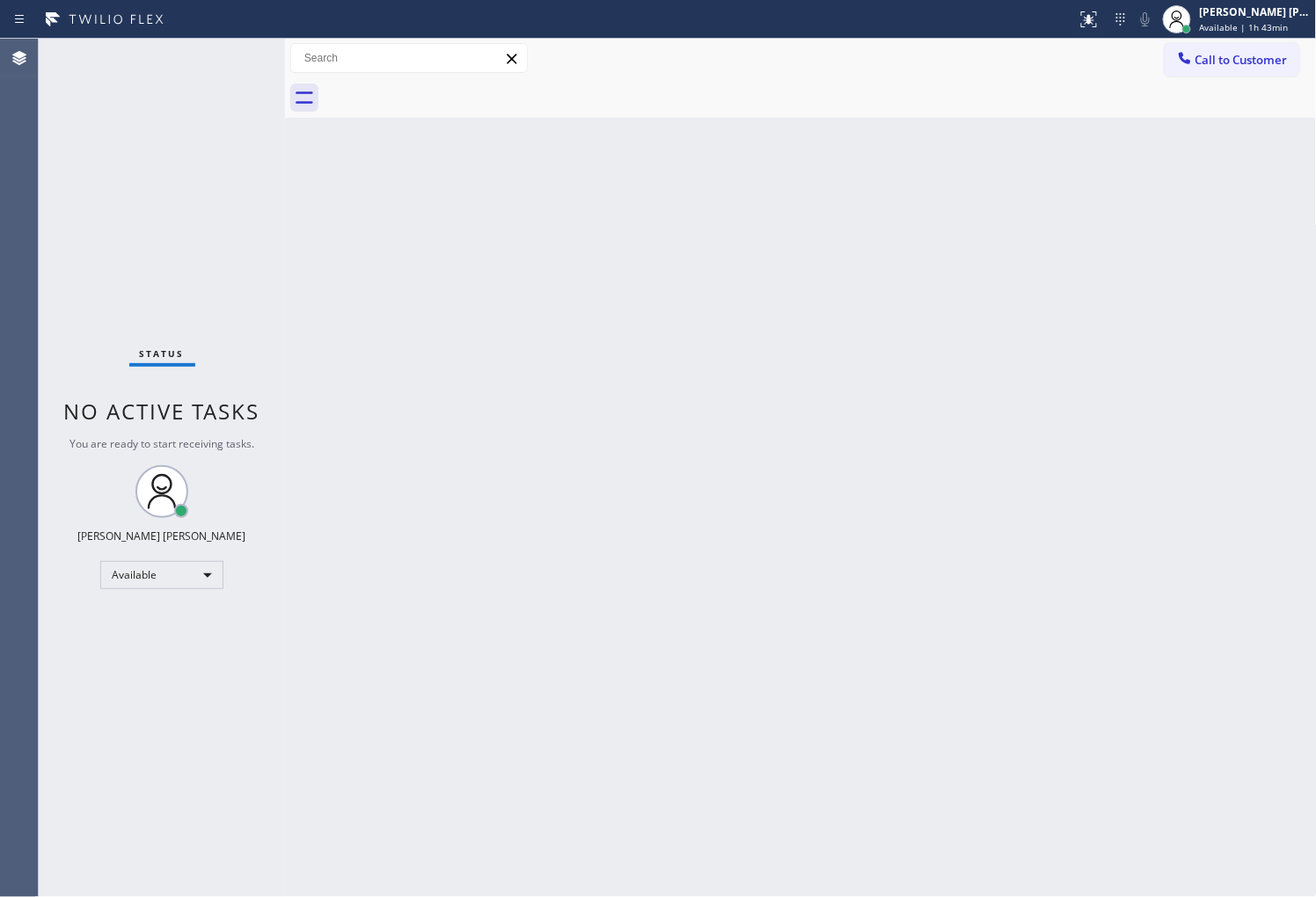
click at [26, 381] on div "Agent Desktop" at bounding box center [19, 468] width 38 height 858
click at [6, 357] on div "Agent Desktop" at bounding box center [19, 468] width 38 height 858
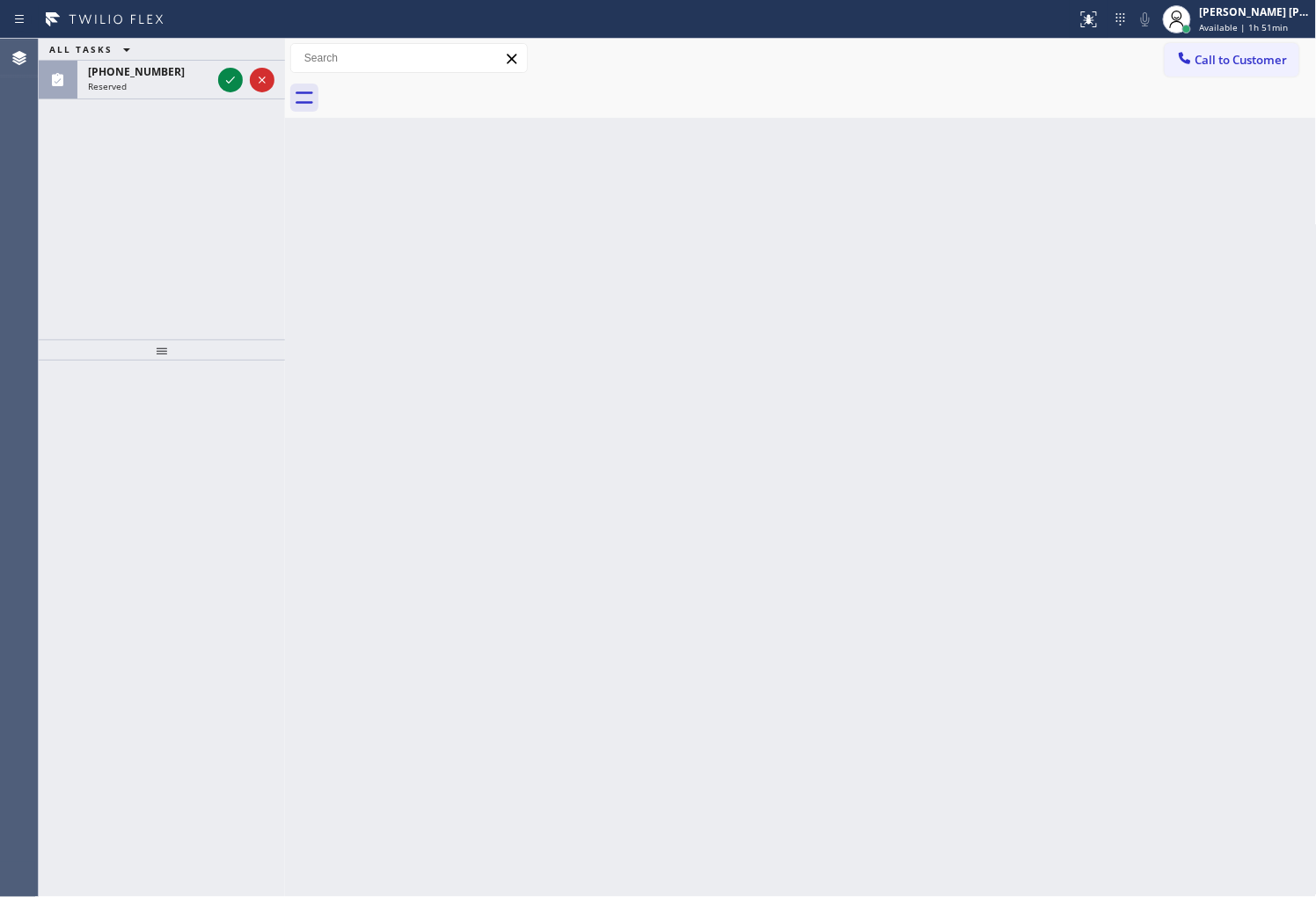
click at [0, 185] on div "Agent Desktop" at bounding box center [19, 468] width 38 height 858
drag, startPoint x: 235, startPoint y: 81, endPoint x: 222, endPoint y: 77, distance: 13.6
click at [233, 81] on icon at bounding box center [230, 80] width 21 height 21
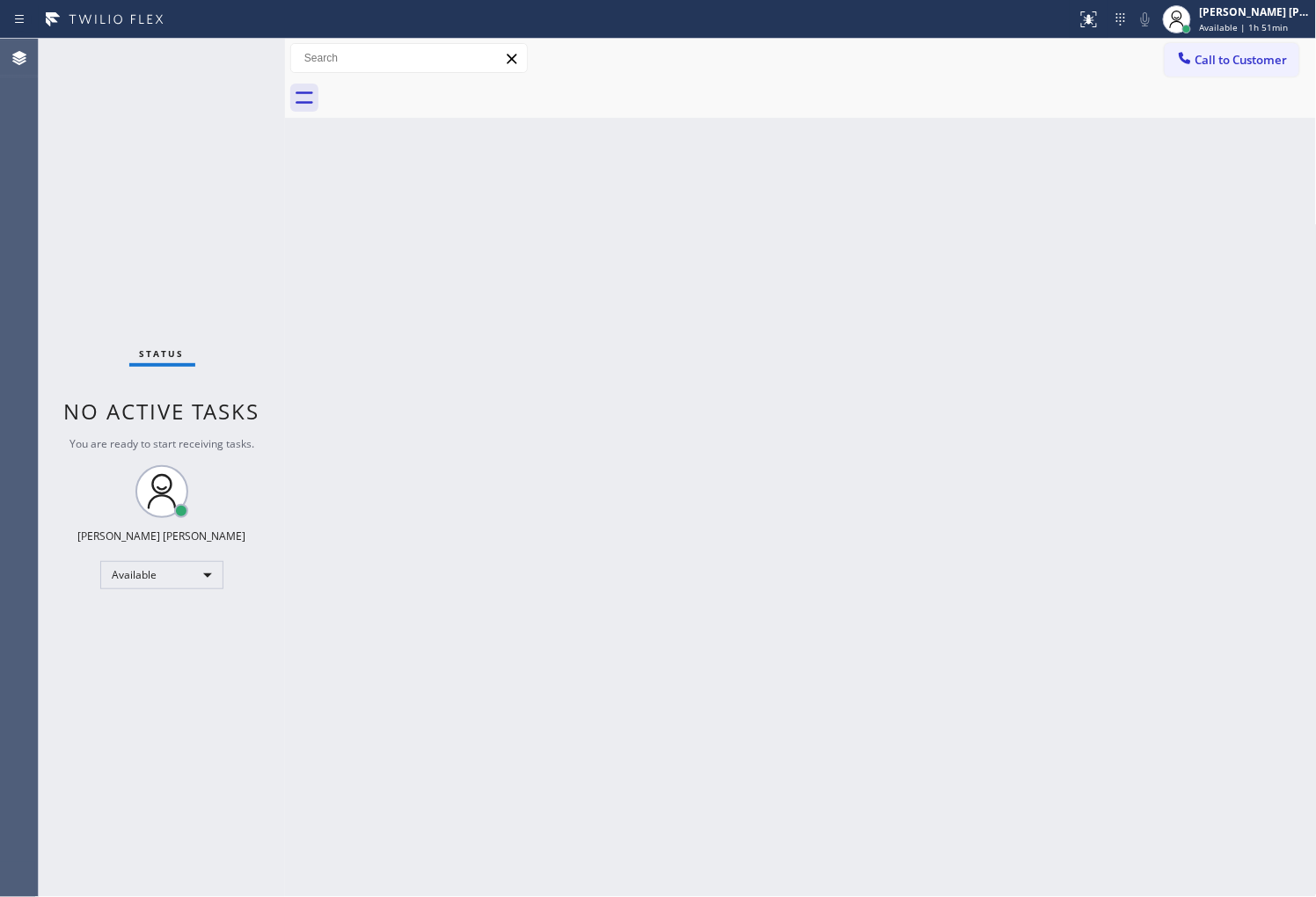
click at [222, 77] on div "Status No active tasks You are ready to start receiving tasks. [PERSON_NAME] [P…" at bounding box center [162, 468] width 246 height 858
click at [1280, 607] on div "Back to Dashboard Change Sender ID Customers Technicians Select a contact Outbo…" at bounding box center [800, 468] width 1031 height 858
click at [28, 101] on div "Agent Desktop" at bounding box center [19, 468] width 38 height 858
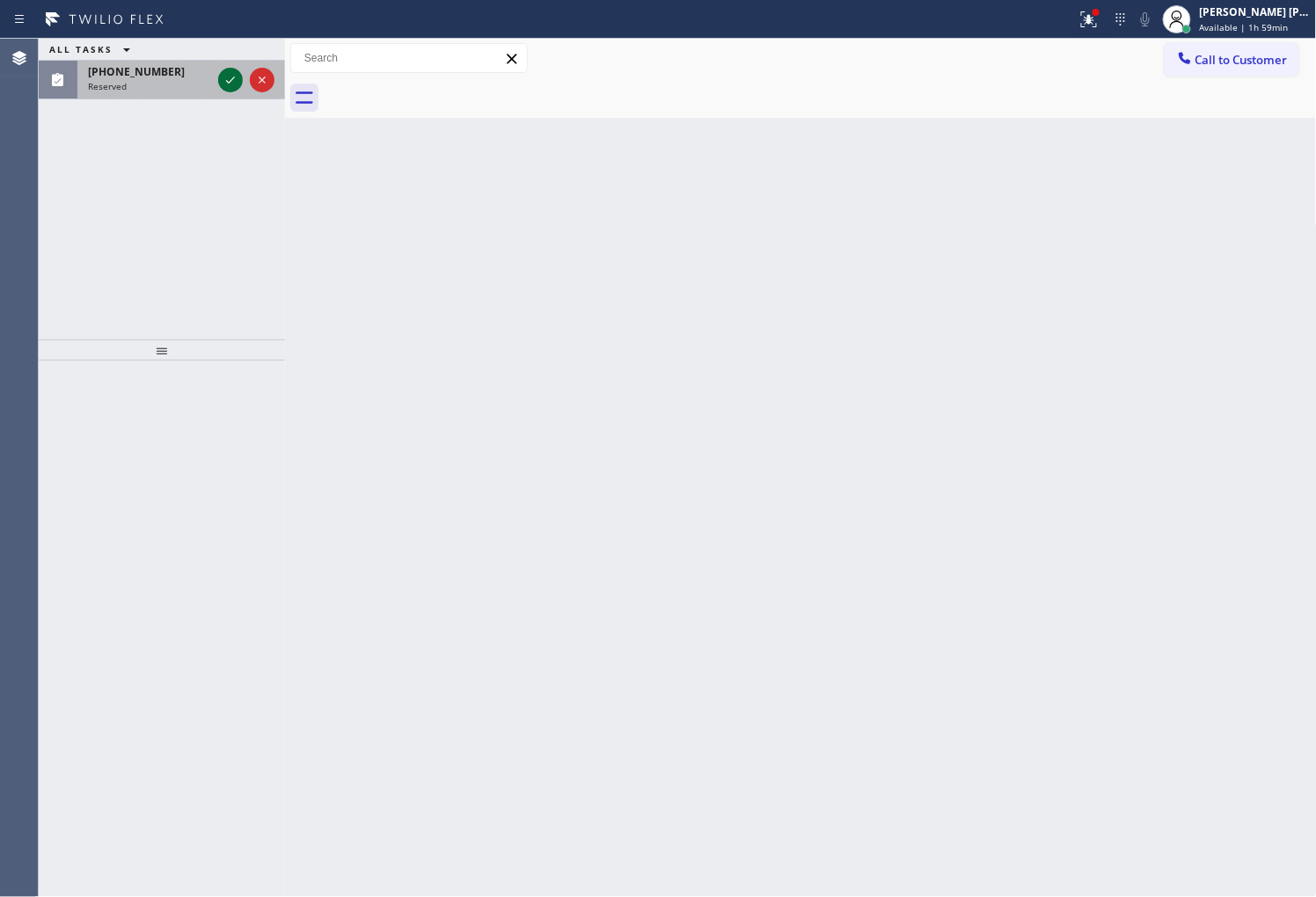
drag, startPoint x: 0, startPoint y: 204, endPoint x: 224, endPoint y: 81, distance: 255.5
click at [6, 204] on div "Agent Desktop" at bounding box center [19, 468] width 38 height 858
click at [233, 73] on icon at bounding box center [230, 80] width 21 height 21
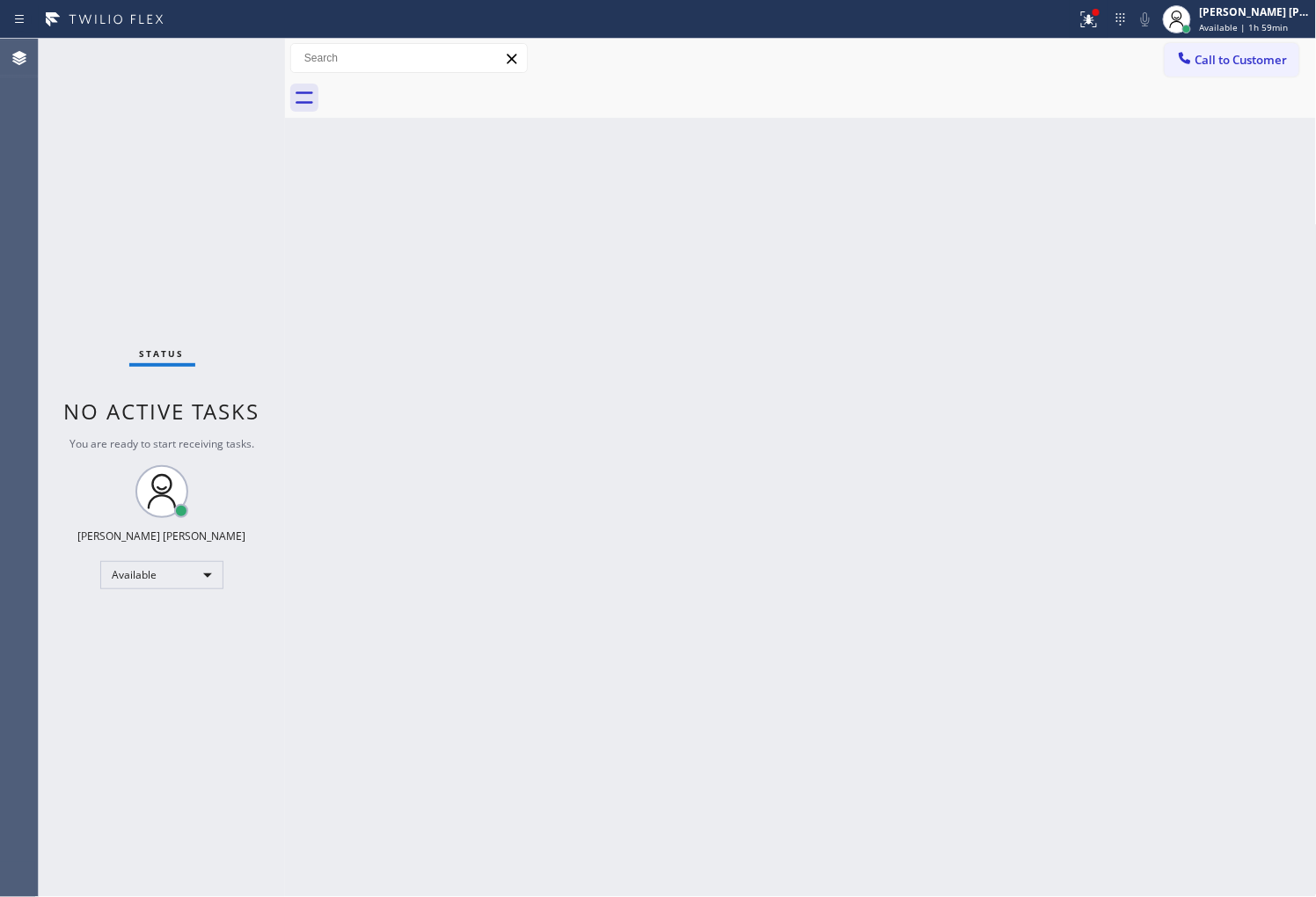
click at [233, 73] on div "Status No active tasks You are ready to start receiving tasks. [PERSON_NAME] [P…" at bounding box center [162, 468] width 246 height 858
click at [30, 590] on div "Agent Desktop" at bounding box center [19, 468] width 38 height 858
click at [1230, 40] on div "Call to Customer Outbound call Location Repair Sub Zero Your caller id phone nu…" at bounding box center [800, 59] width 1031 height 40
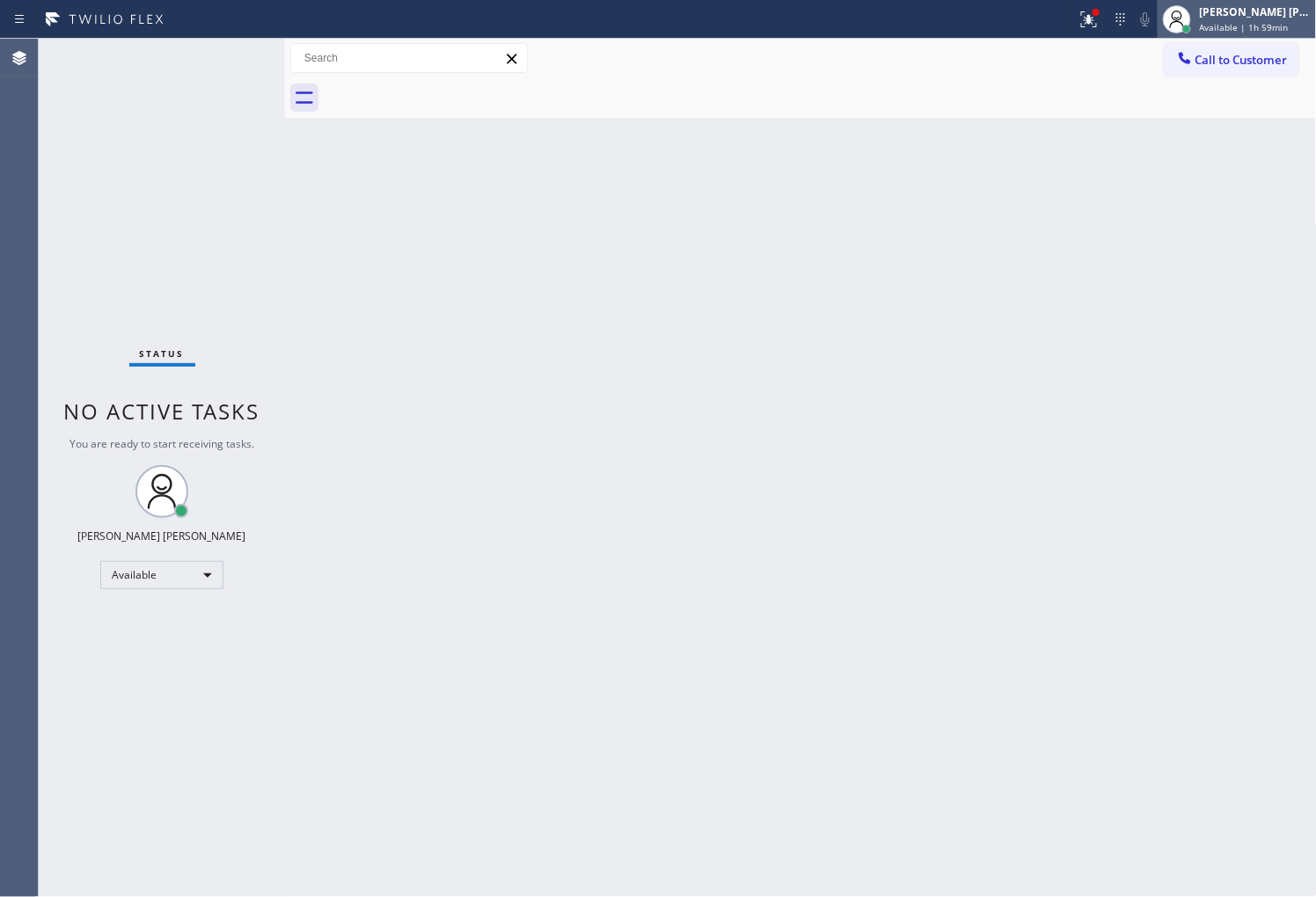
click at [1230, 28] on span "Available | 1h 59min" at bounding box center [1244, 27] width 89 height 12
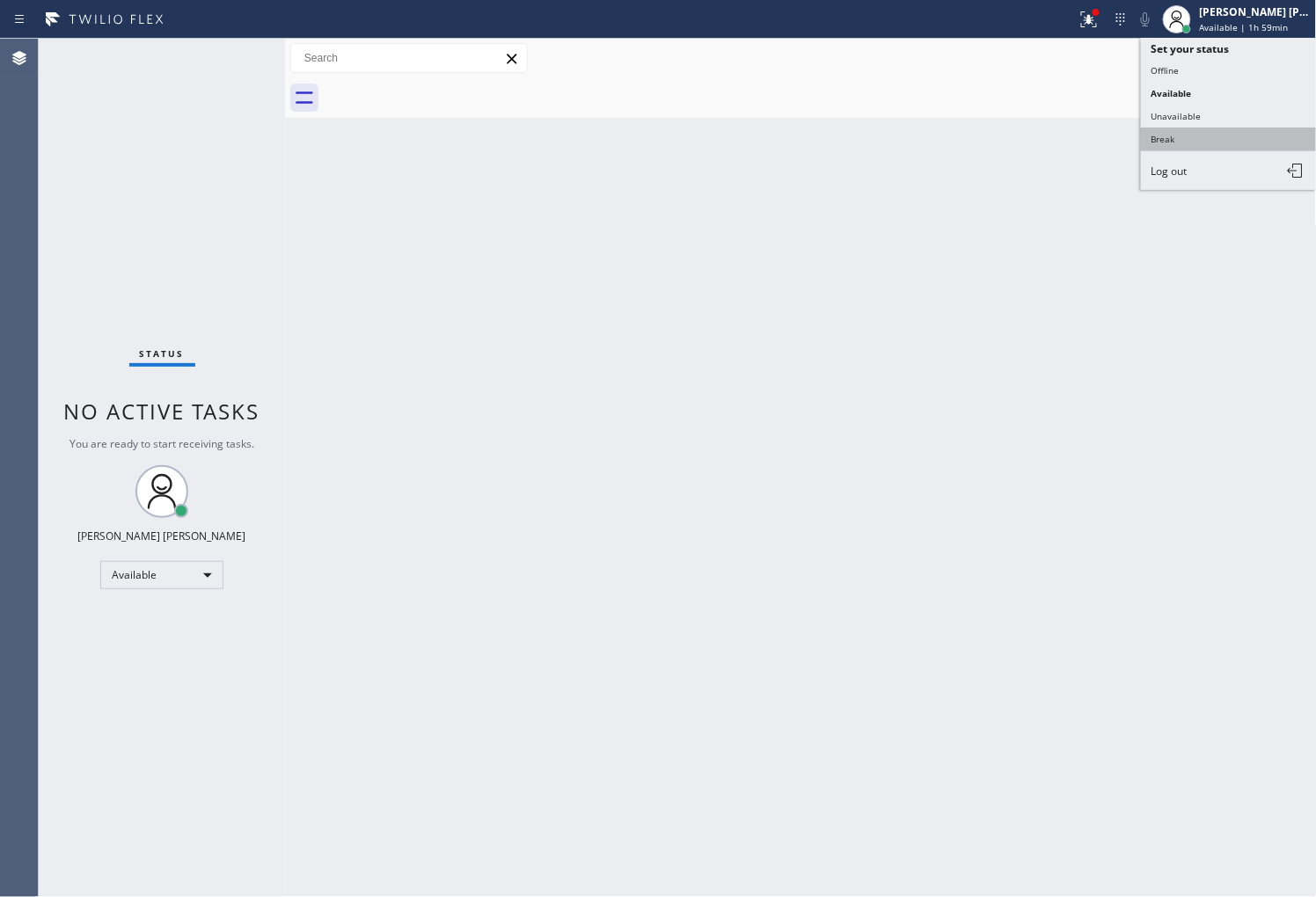
click at [1184, 135] on button "Break" at bounding box center [1229, 139] width 176 height 23
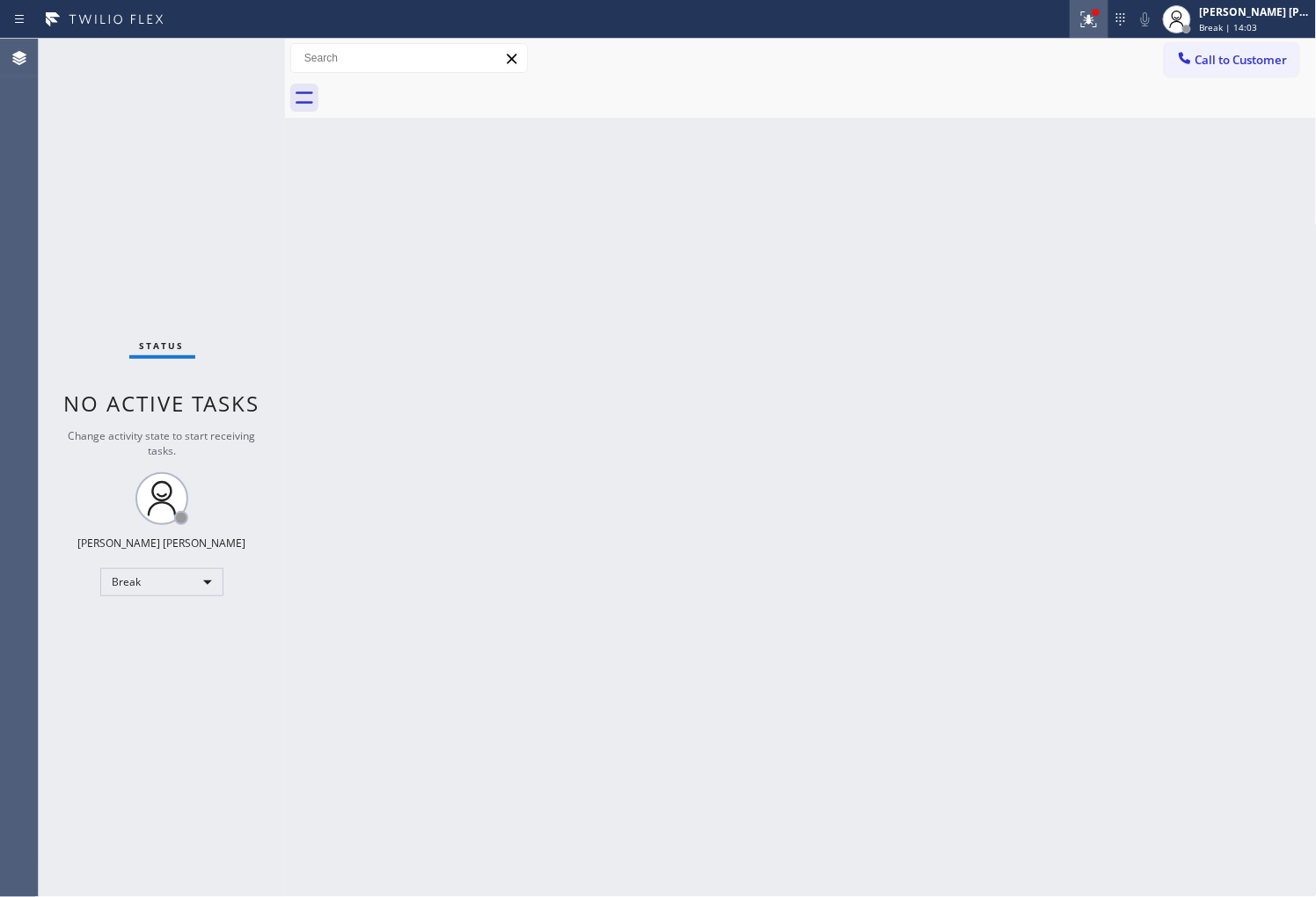
click at [1099, 28] on icon at bounding box center [1088, 19] width 21 height 21
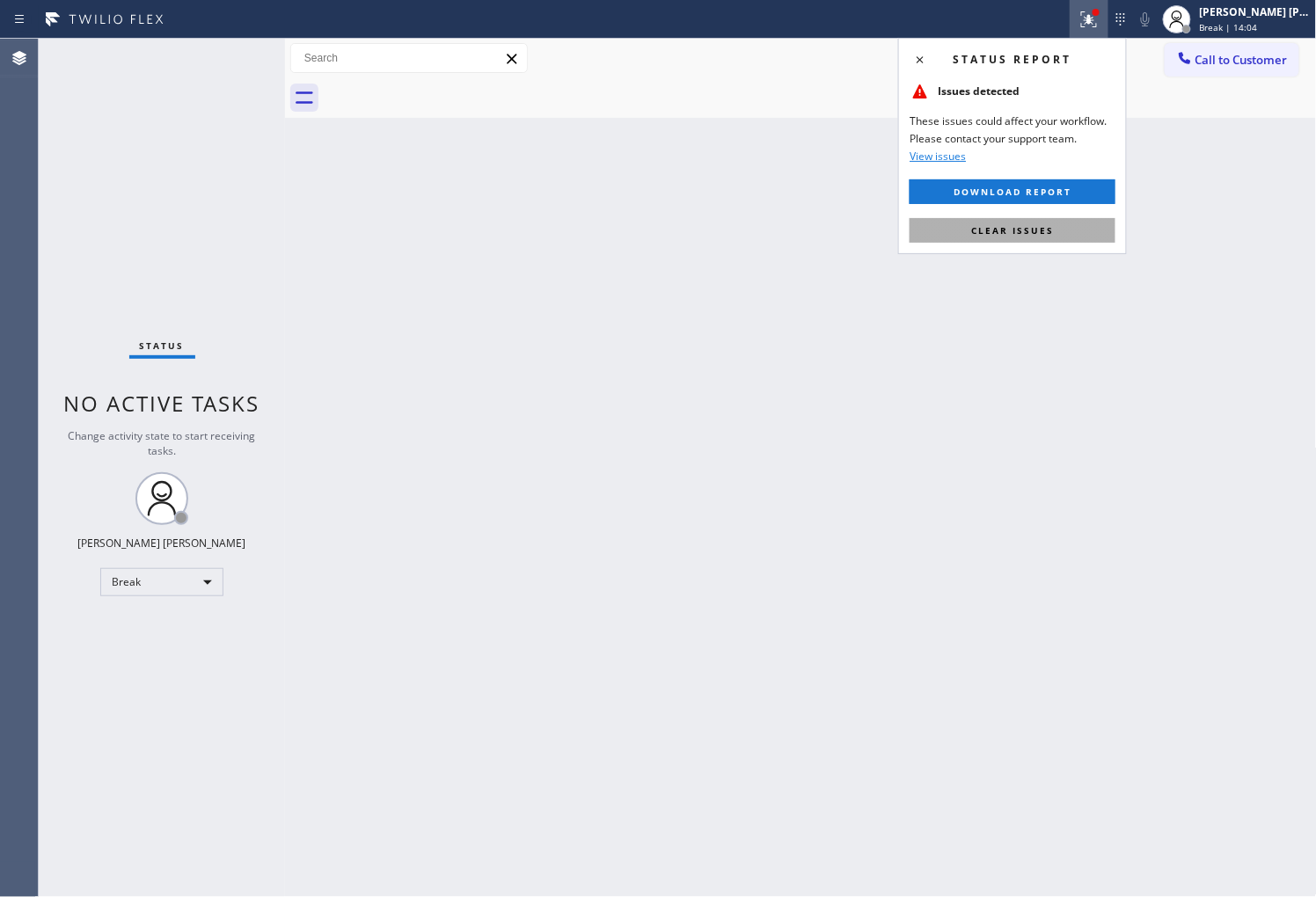
click at [1061, 240] on button "Clear issues" at bounding box center [1012, 231] width 206 height 24
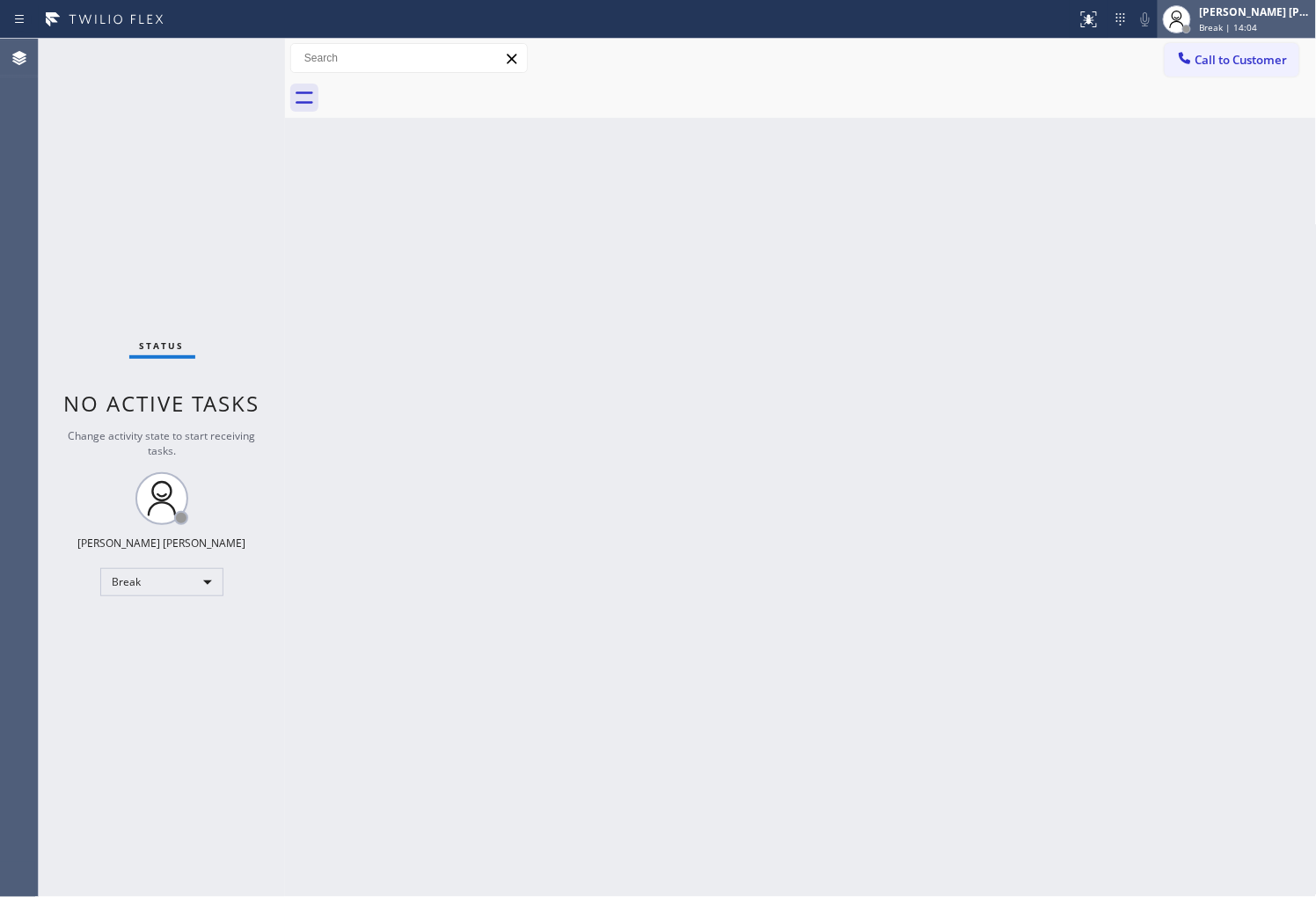
click at [1225, 33] on div "[PERSON_NAME] [PERSON_NAME] Break | 14:04" at bounding box center [1256, 19] width 120 height 31
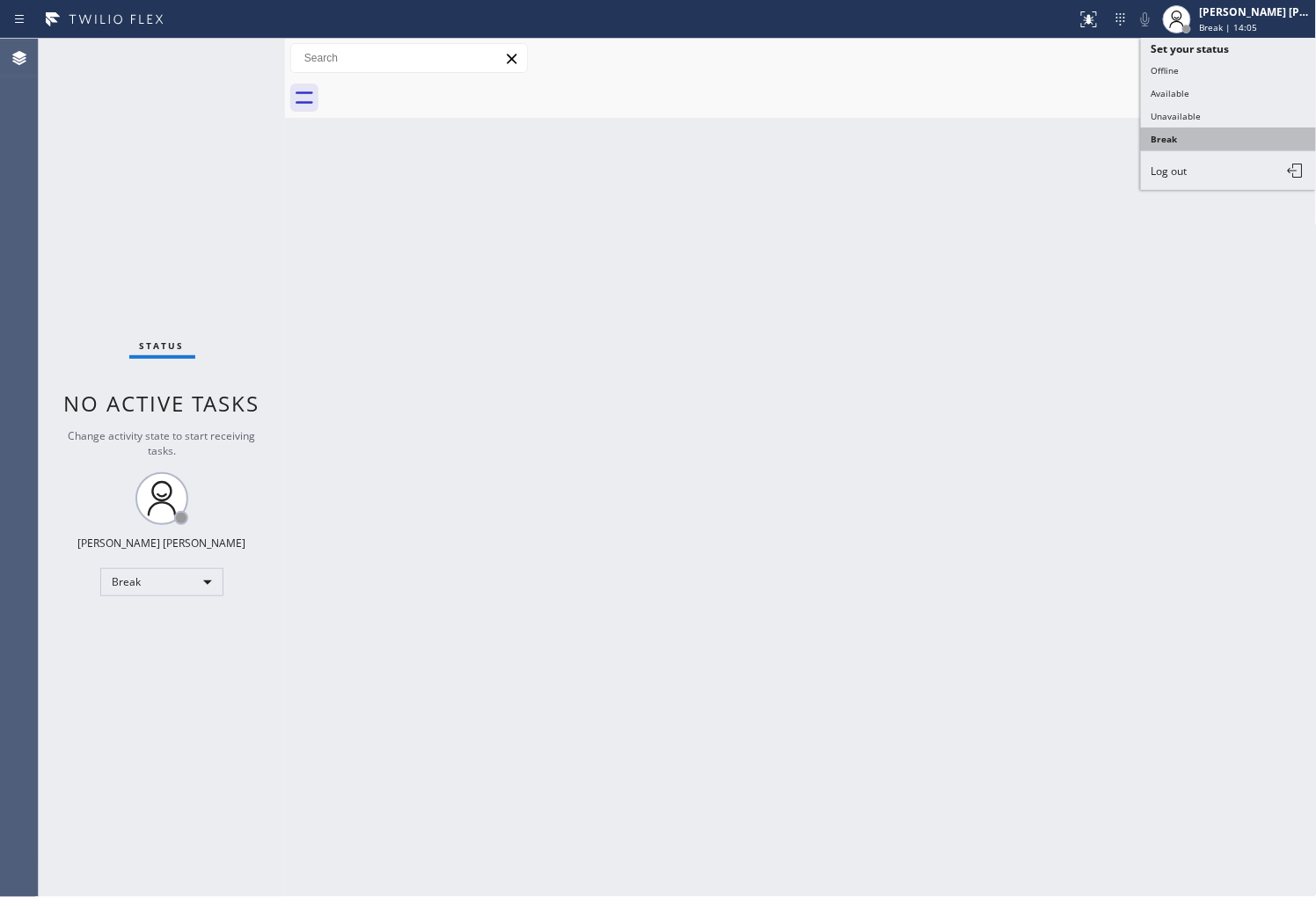
click at [1175, 139] on button "Break" at bounding box center [1229, 139] width 176 height 23
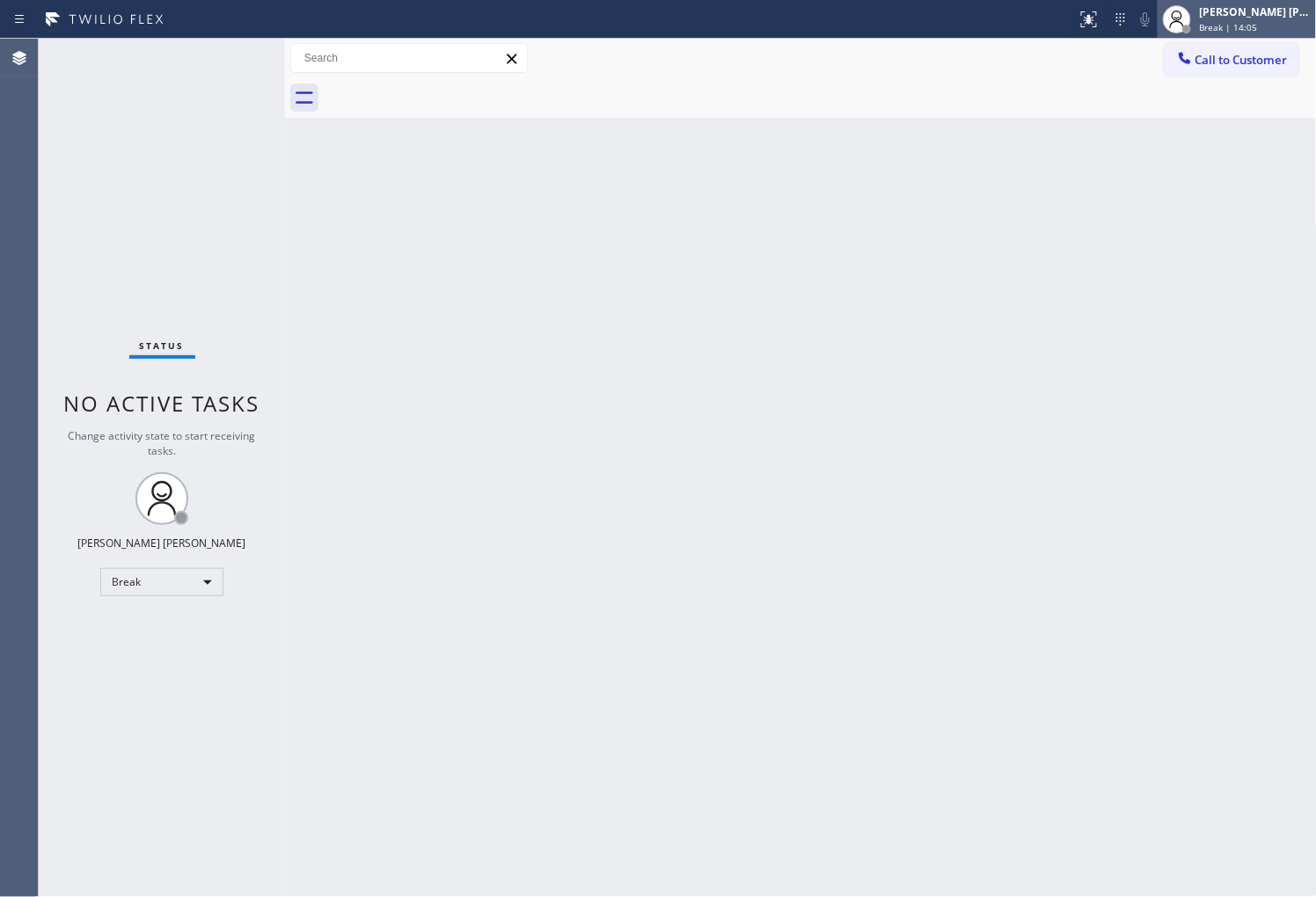
click at [1237, 23] on span "Break | 14:05" at bounding box center [1229, 27] width 58 height 12
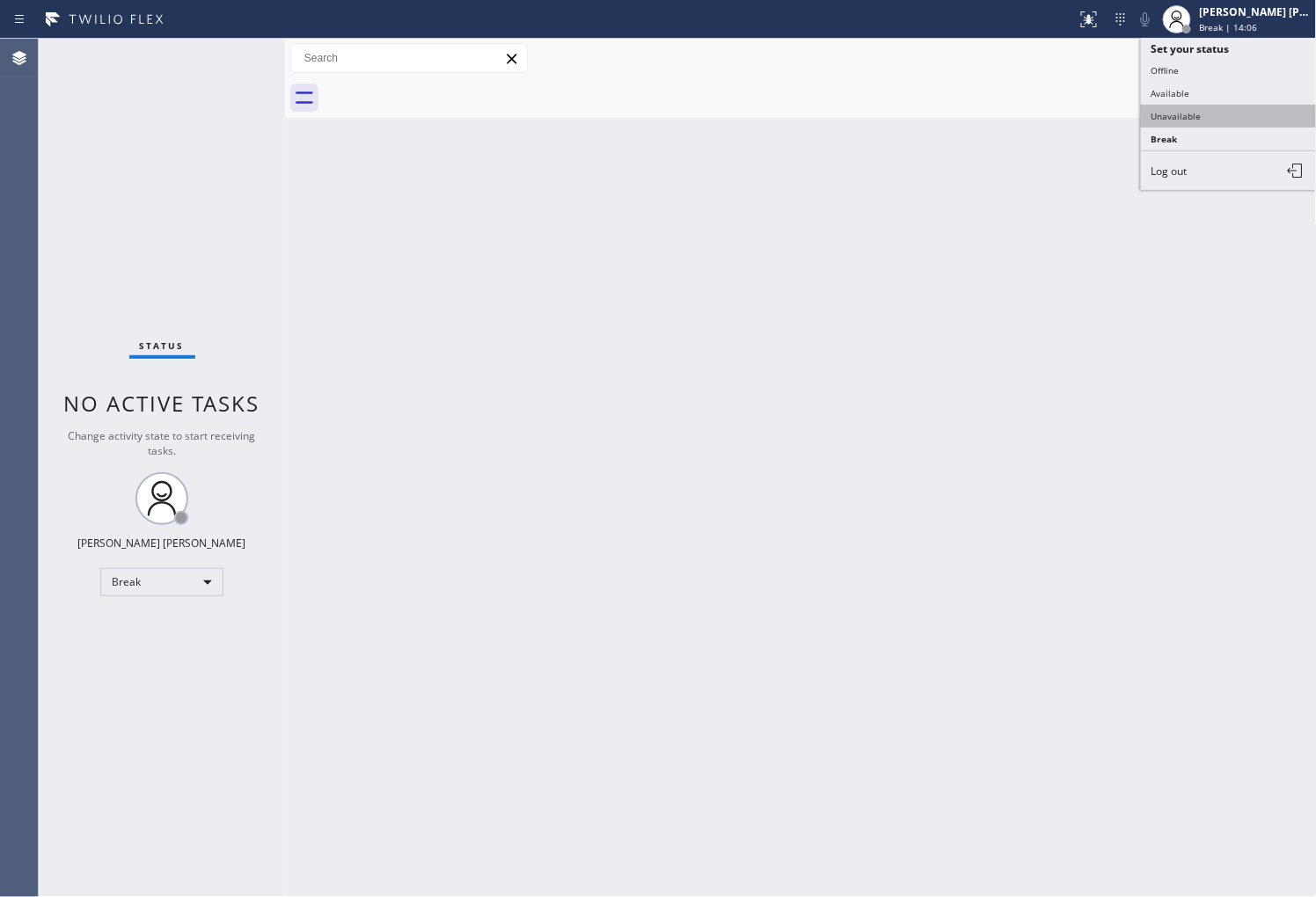
click at [1190, 115] on button "Unavailable" at bounding box center [1229, 116] width 176 height 23
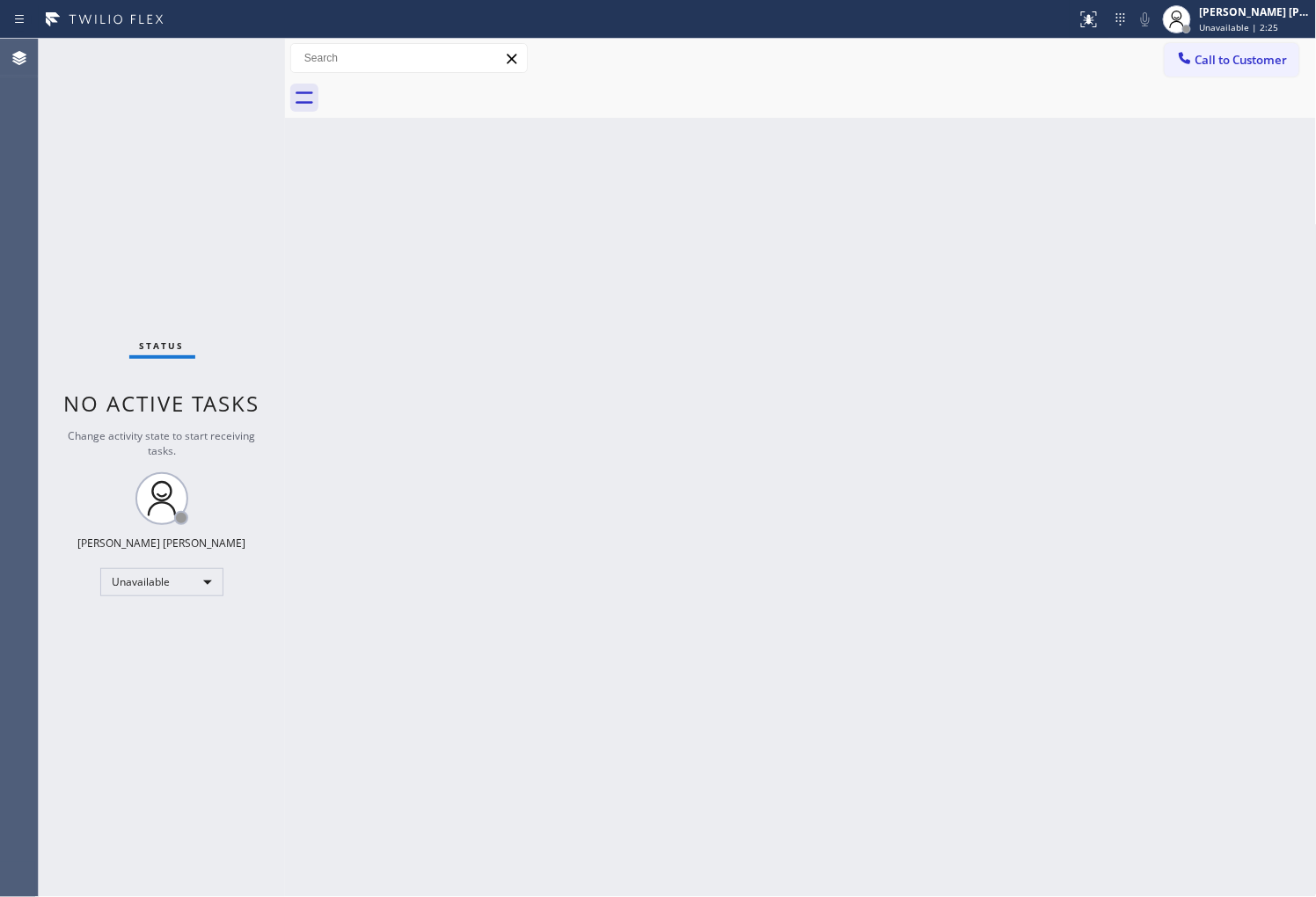
click at [0, 258] on div "Agent Desktop" at bounding box center [19, 468] width 38 height 858
click at [1, 261] on div "Agent Desktop" at bounding box center [19, 468] width 38 height 858
click at [1258, 30] on span "Unavailable | 2:26" at bounding box center [1239, 27] width 79 height 12
click at [1183, 81] on button "Offline" at bounding box center [1229, 70] width 176 height 23
click at [1246, 31] on span "Unavailable | 2:27" at bounding box center [1239, 27] width 79 height 12
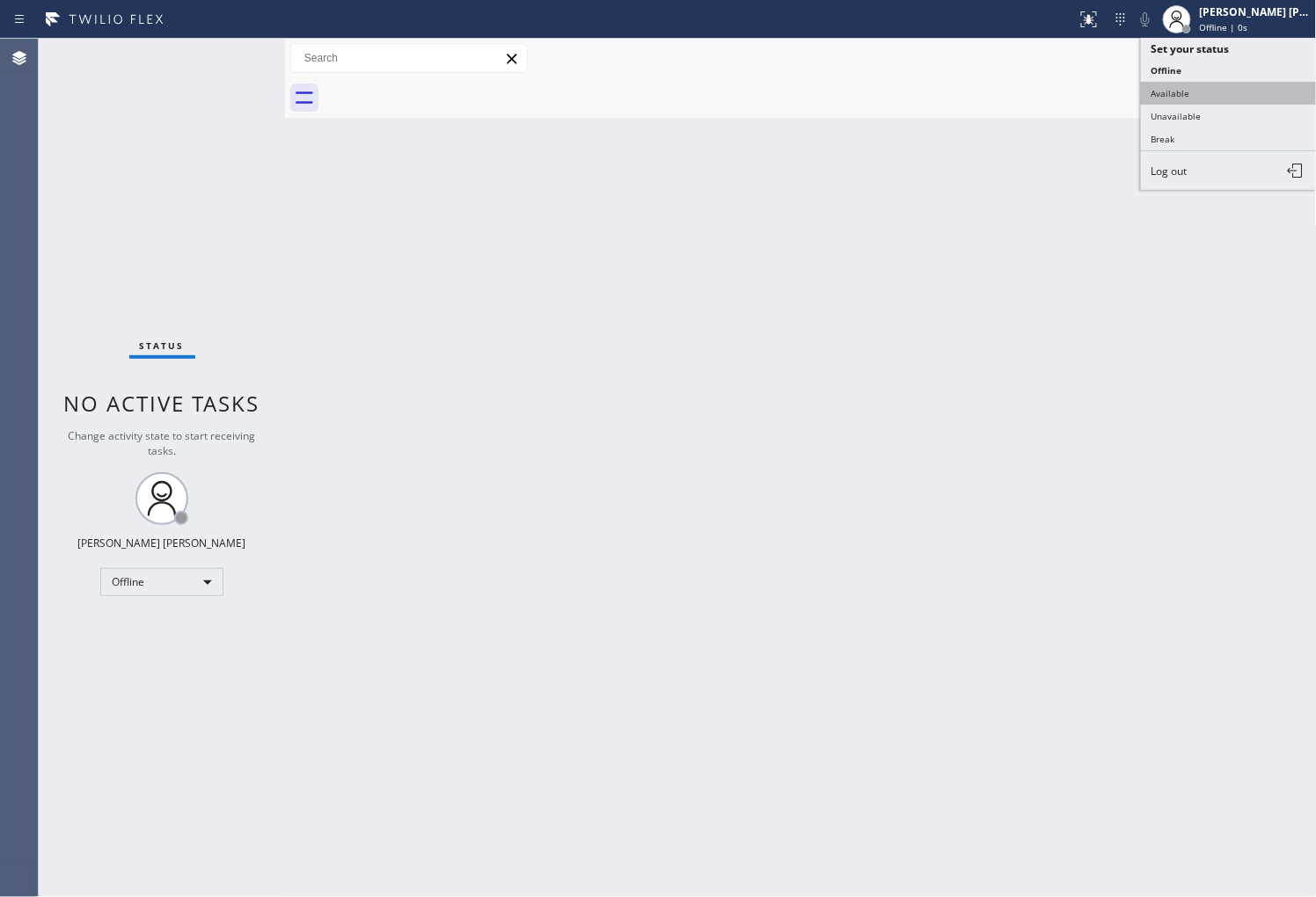
click at [1174, 94] on button "Available" at bounding box center [1229, 93] width 176 height 23
click at [1174, 94] on div at bounding box center [820, 98] width 993 height 40
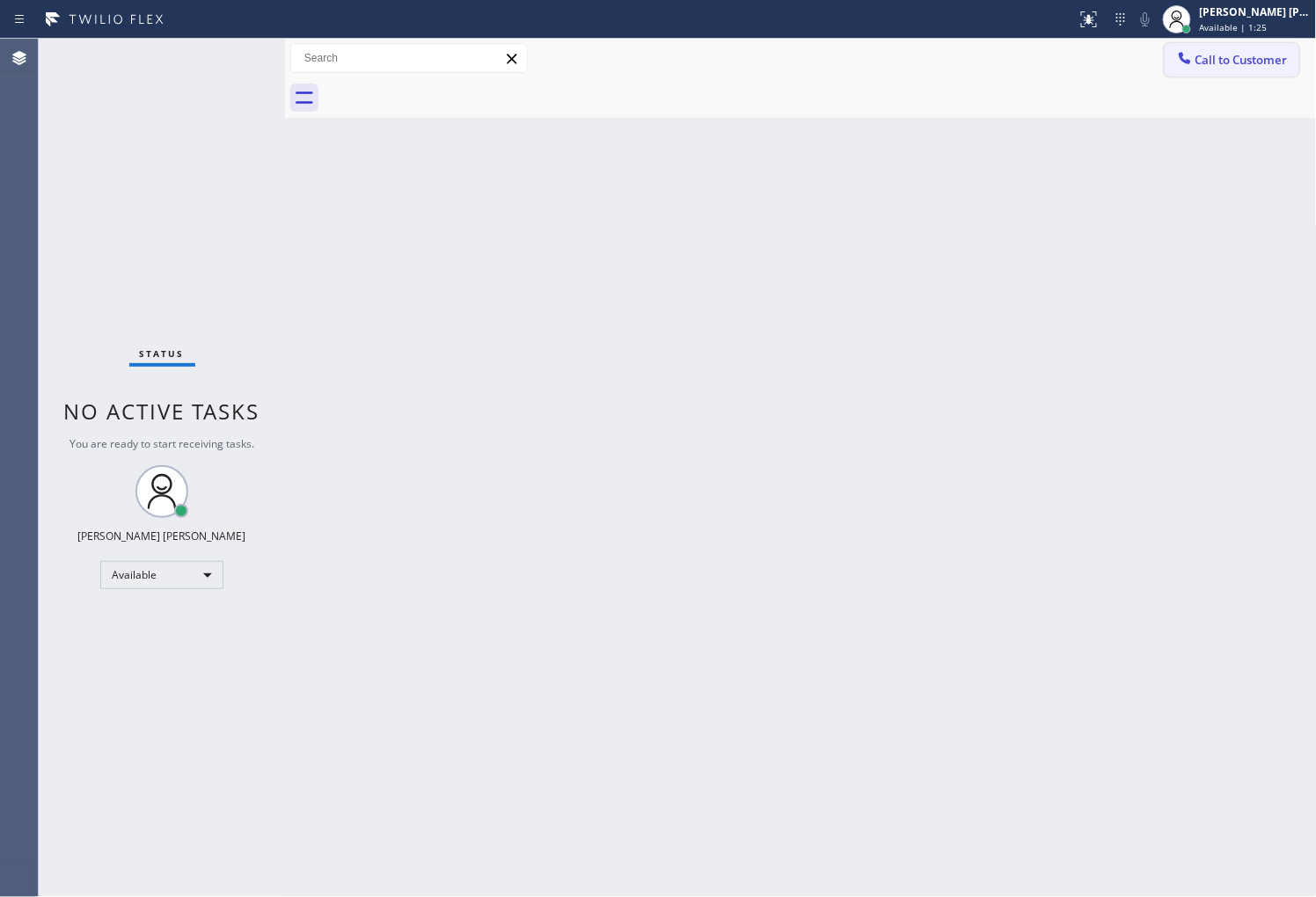
click at [1207, 75] on button "Call to Customer" at bounding box center [1231, 59] width 135 height 33
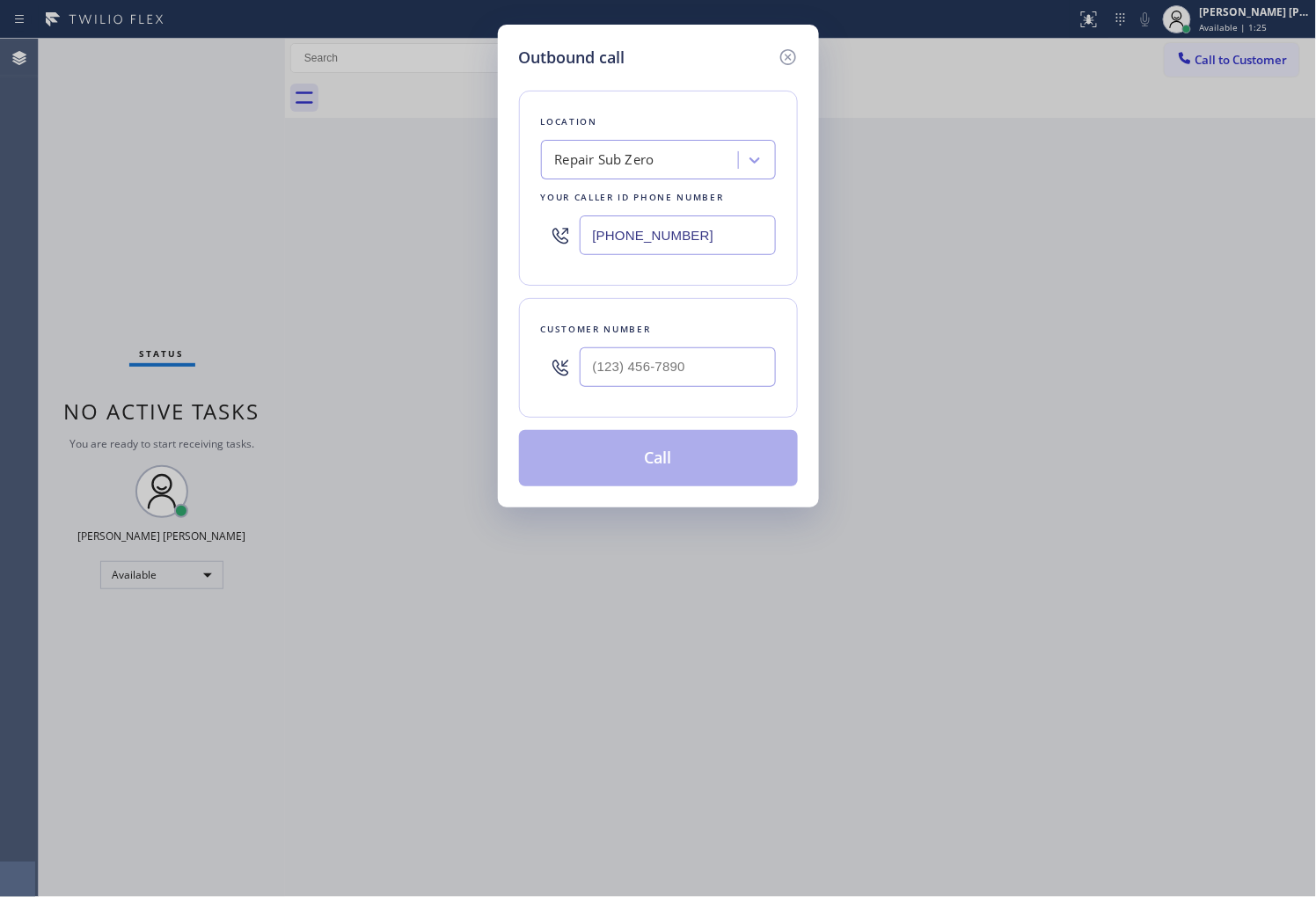
click at [749, 196] on div "Your caller id phone number" at bounding box center [658, 197] width 234 height 19
click at [739, 213] on div "[PHONE_NUMBER]" at bounding box center [658, 234] width 234 height 57
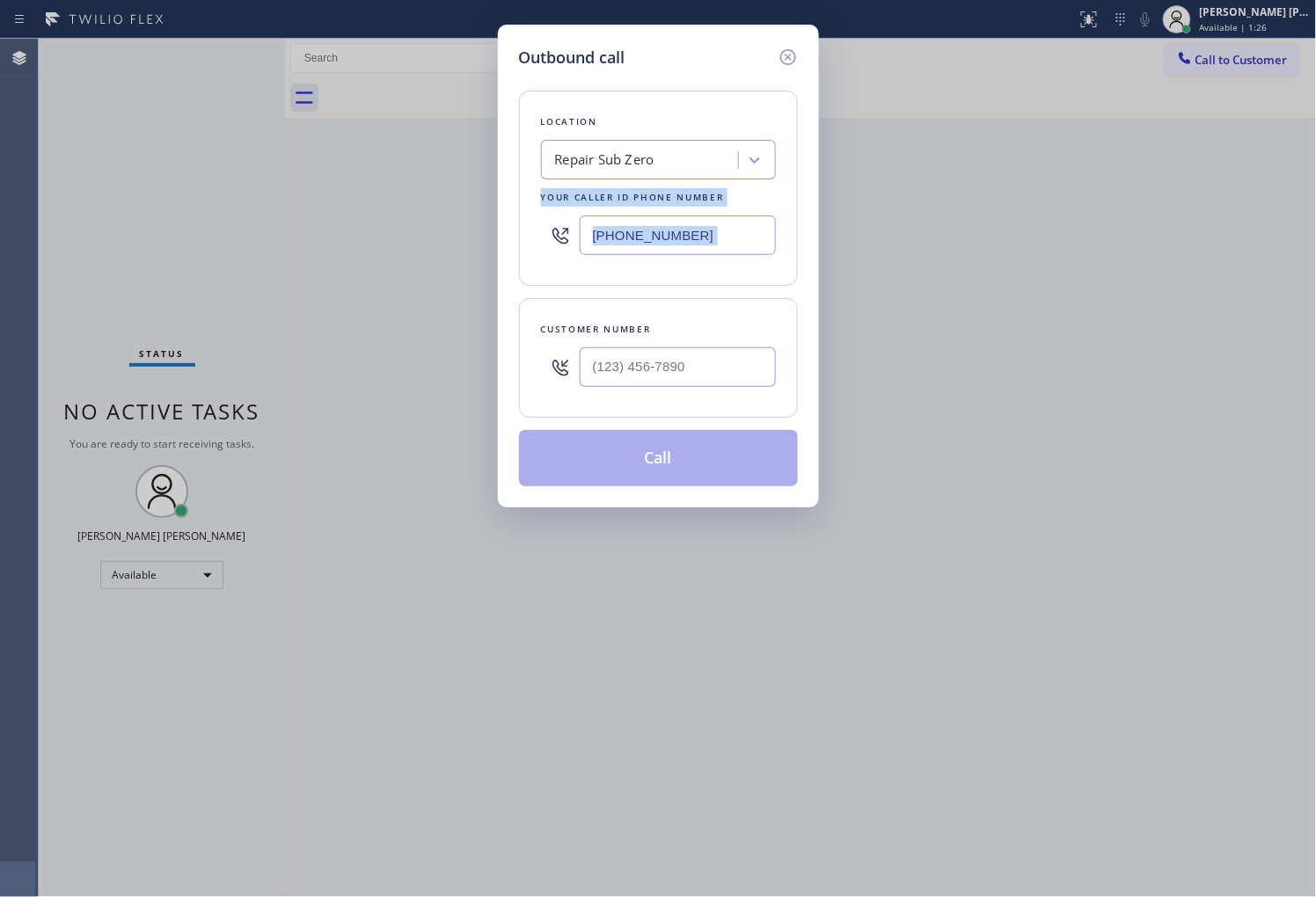
click at [733, 225] on input "[PHONE_NUMBER]" at bounding box center [677, 235] width 196 height 40
paste input "646) 760-7919"
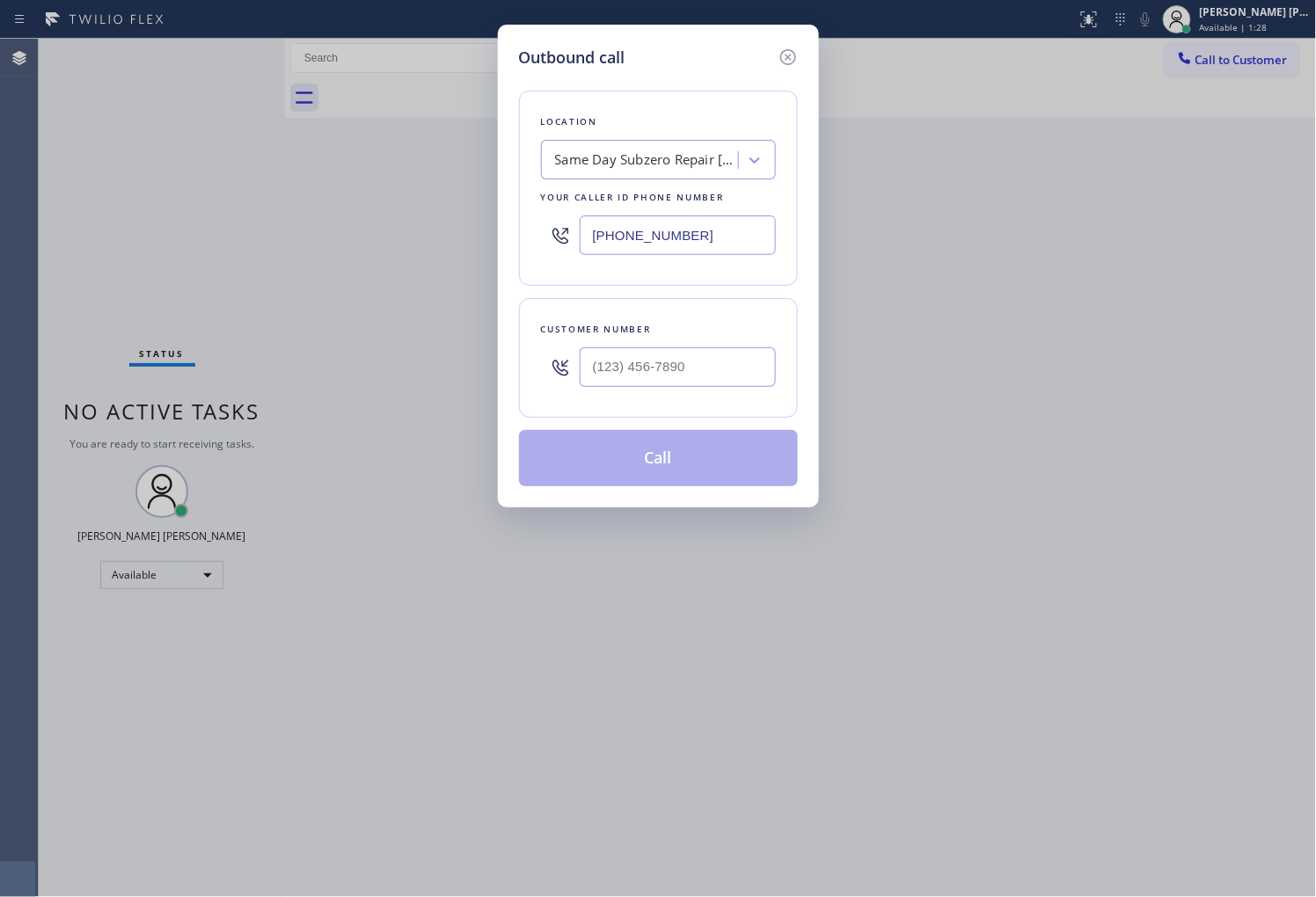
type input "[PHONE_NUMBER]"
click at [680, 380] on input "(___) ___-____" at bounding box center [677, 367] width 196 height 40
paste input "917) 991-6798"
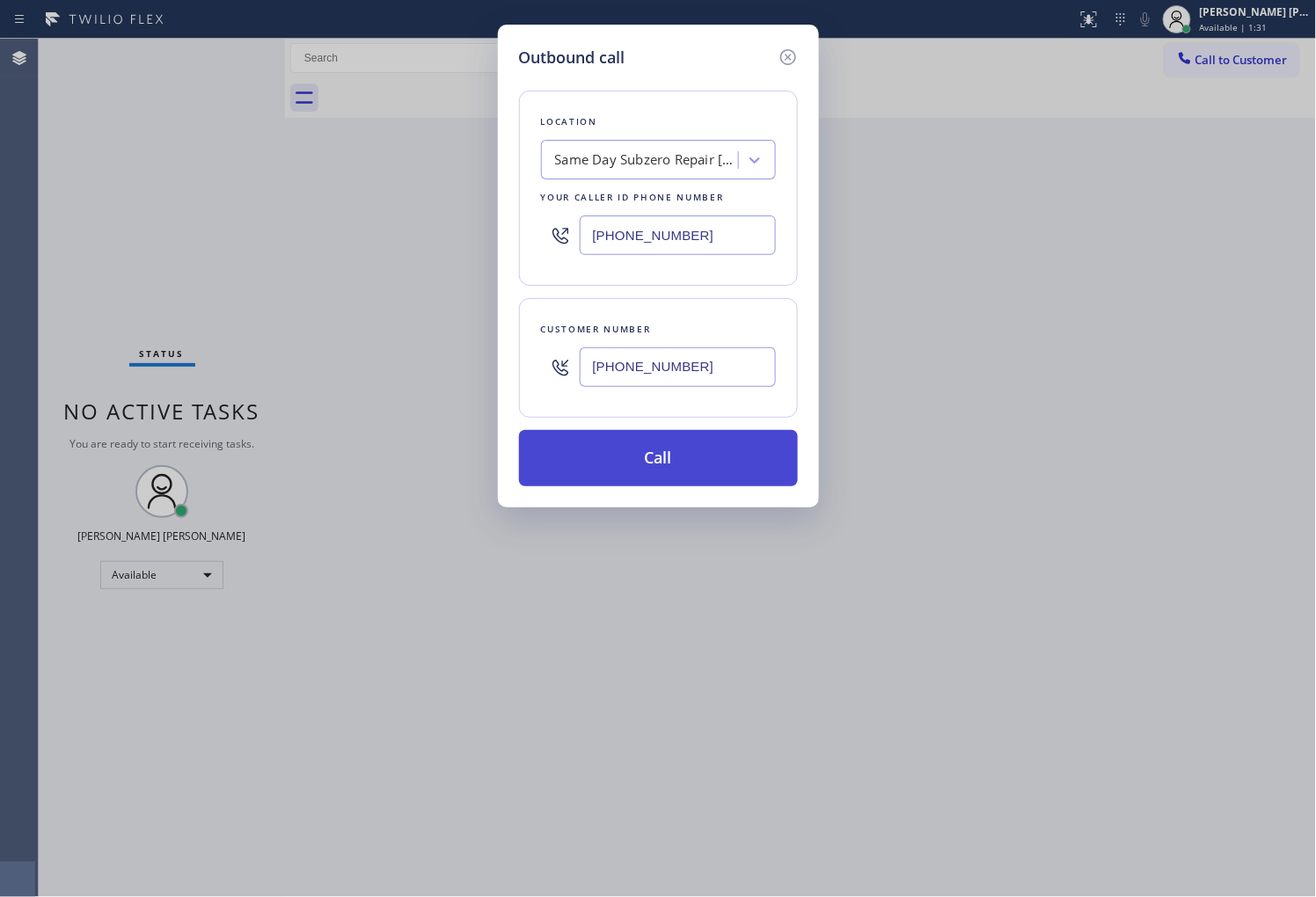
type input "[PHONE_NUMBER]"
click at [671, 464] on button "Call" at bounding box center [658, 457] width 279 height 57
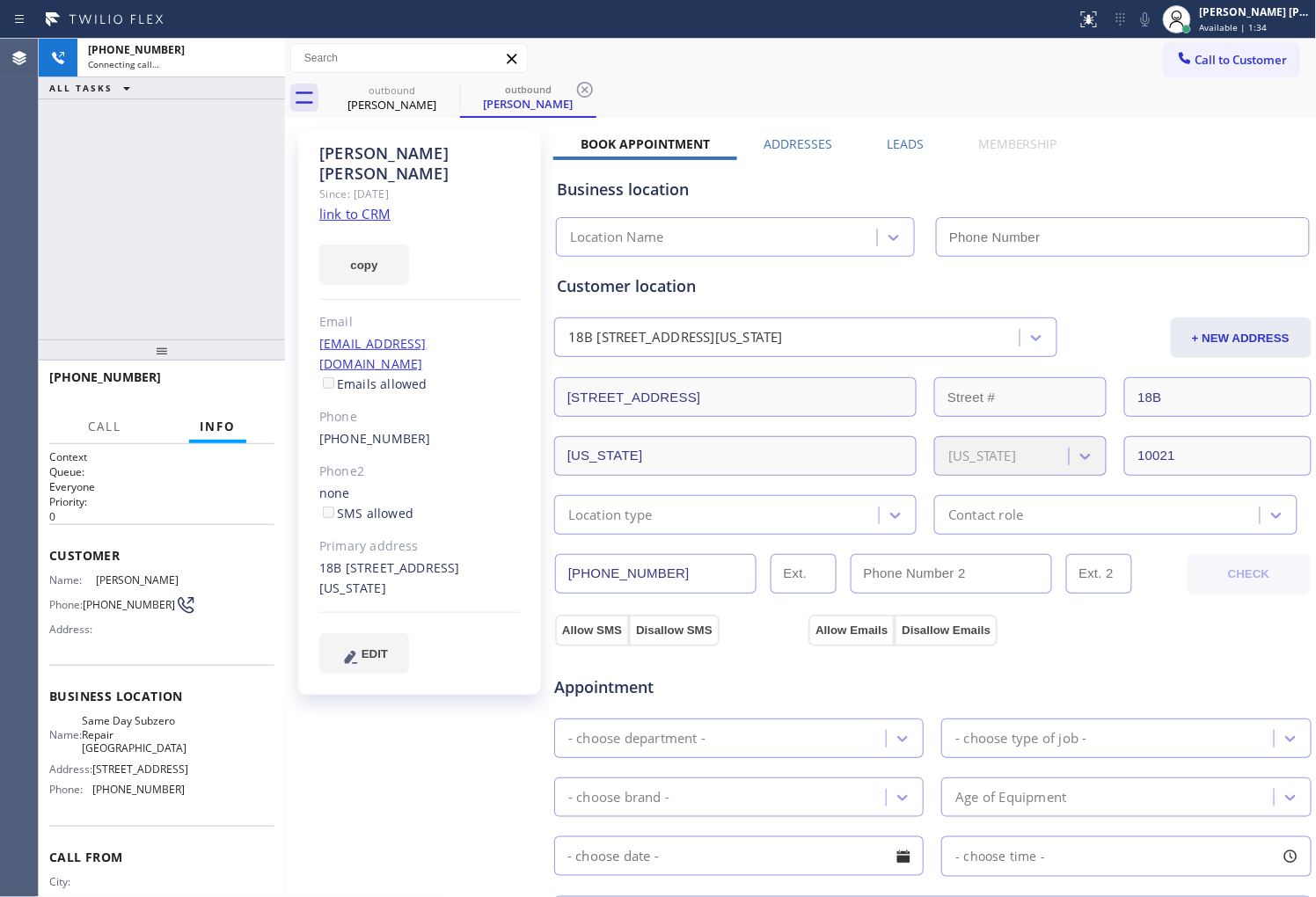
click at [380, 152] on div "[PERSON_NAME]" at bounding box center [419, 164] width 202 height 41
click at [1150, 21] on icon at bounding box center [1145, 19] width 8 height 14
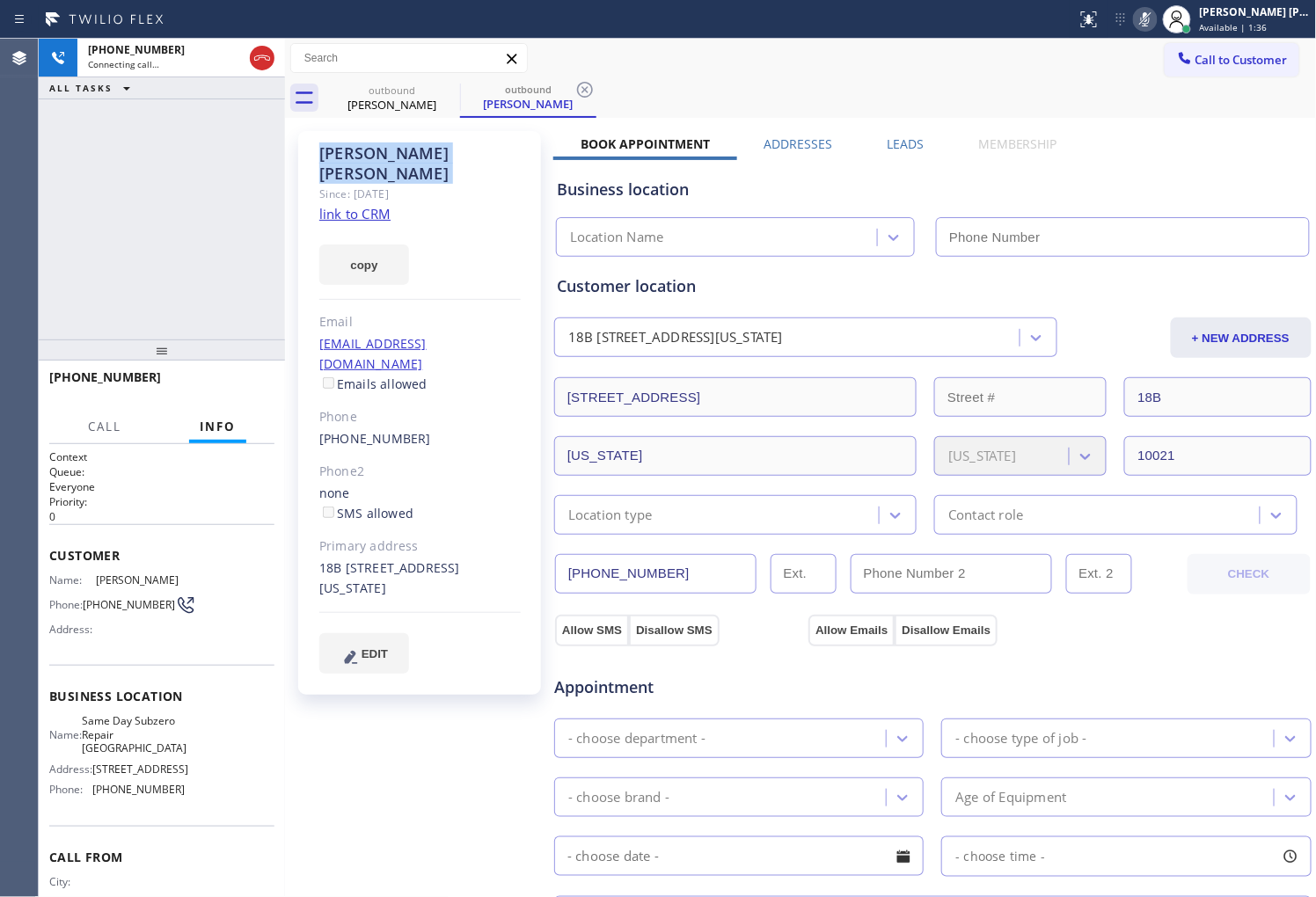
type input "[PHONE_NUMBER]"
click at [164, 231] on div "[PHONE_NUMBER] Connecting call… ALL TASKS ALL TASKS ACTIVE TASKS TASKS IN WRAP …" at bounding box center [162, 189] width 246 height 300
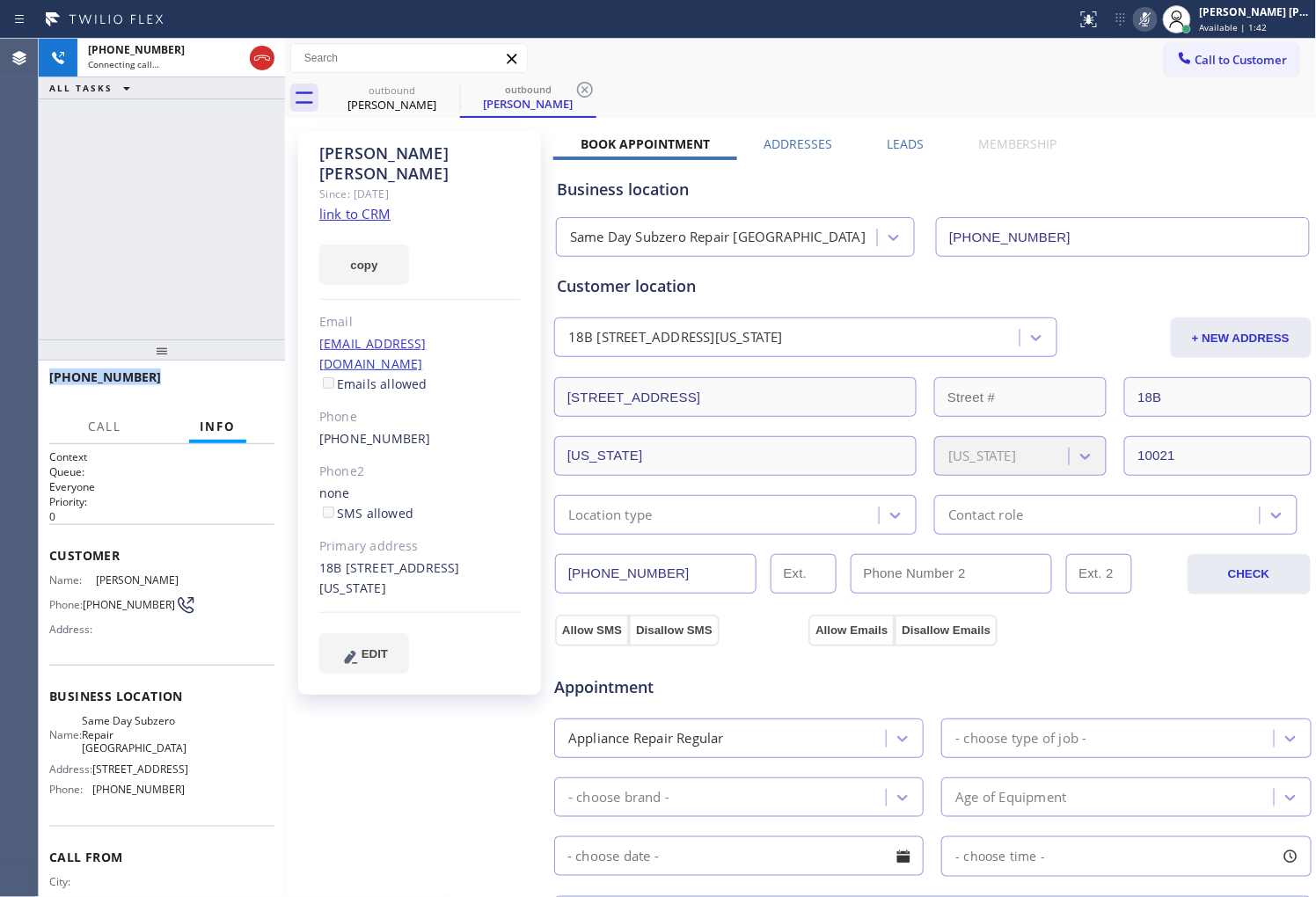
click at [164, 231] on div "[PHONE_NUMBER] Connecting call… ALL TASKS ALL TASKS ACTIVE TASKS TASKS IN WRAP …" at bounding box center [162, 189] width 246 height 300
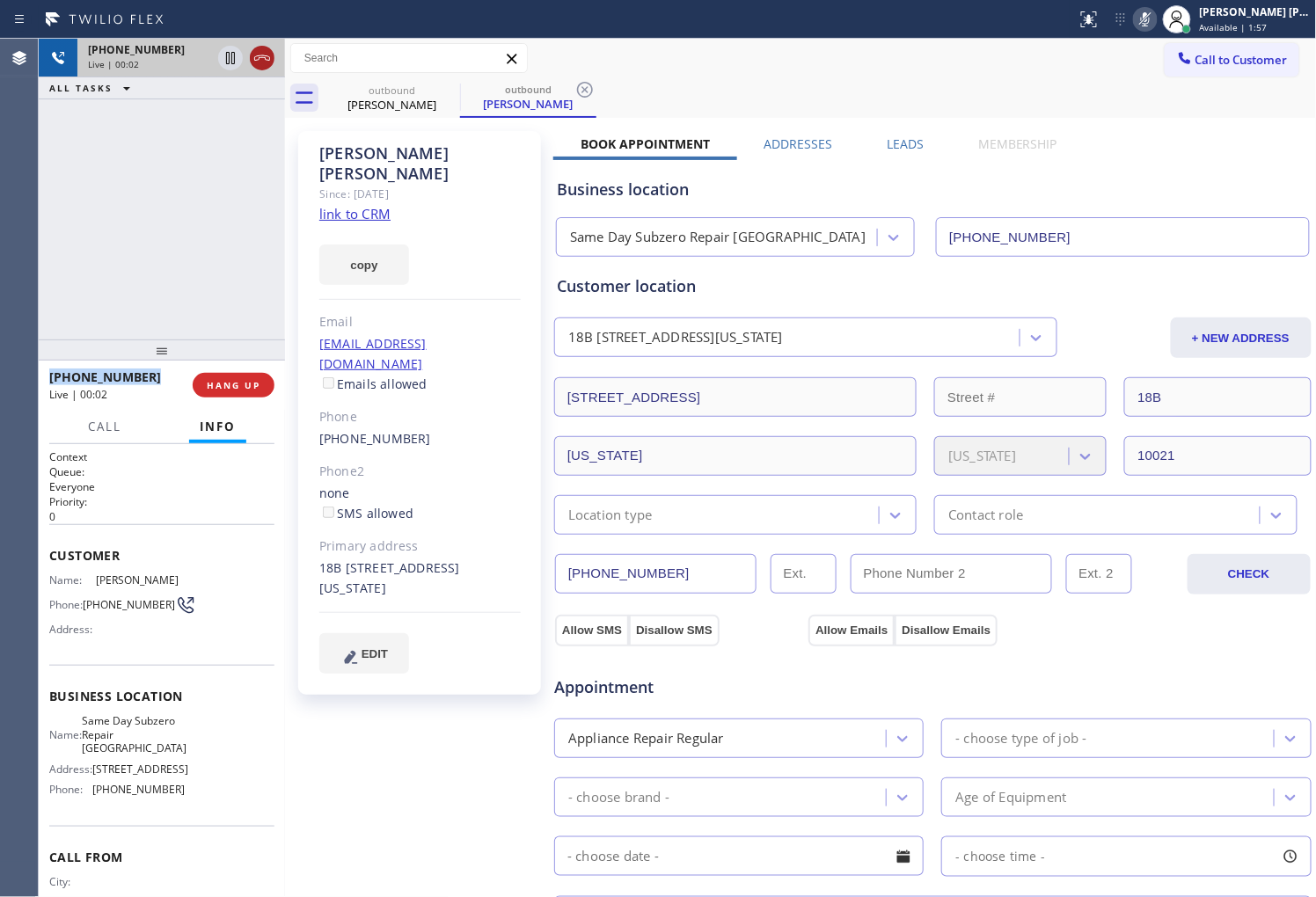
click at [268, 58] on icon at bounding box center [261, 58] width 21 height 21
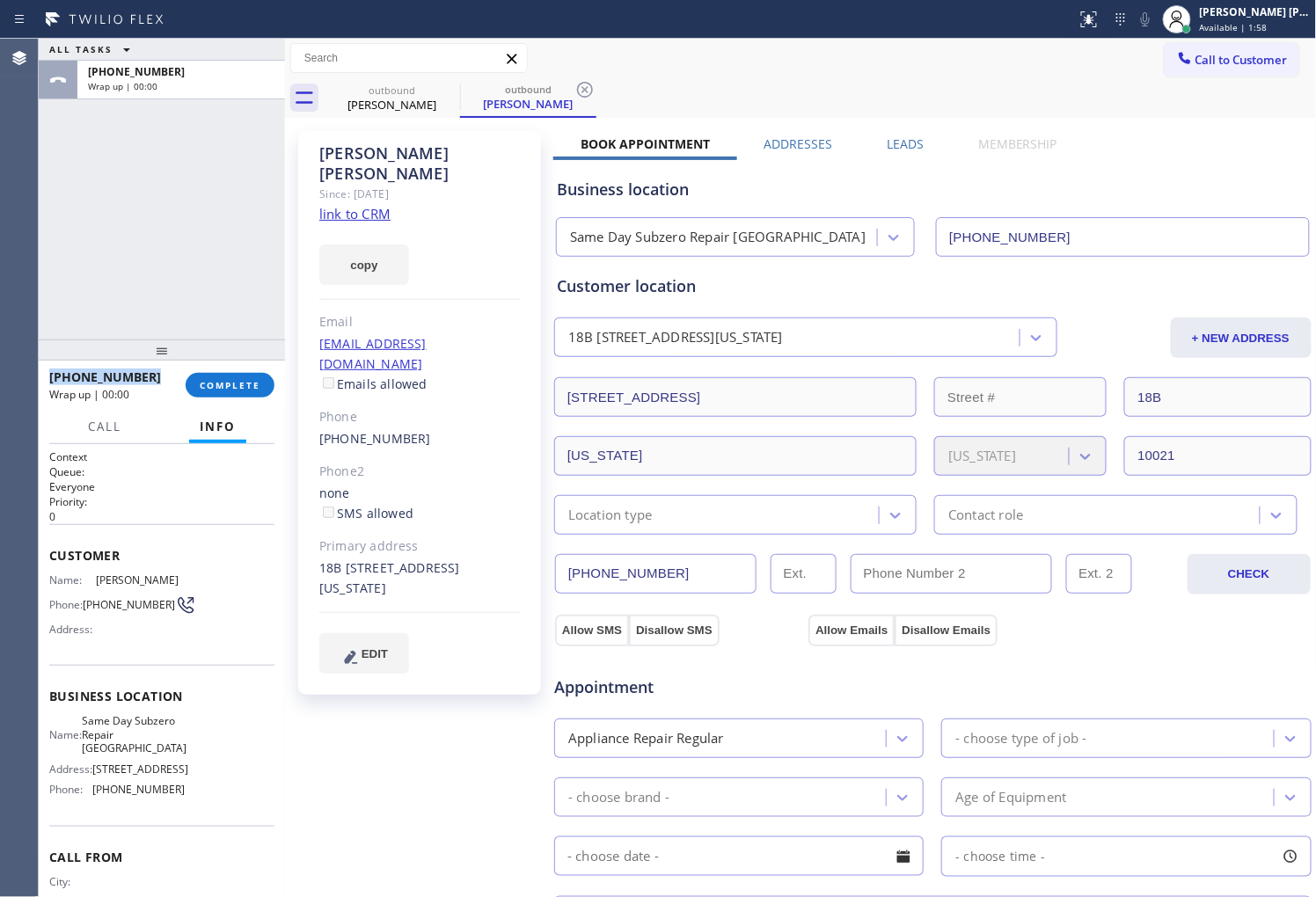
click at [900, 141] on label "Leads" at bounding box center [905, 144] width 37 height 17
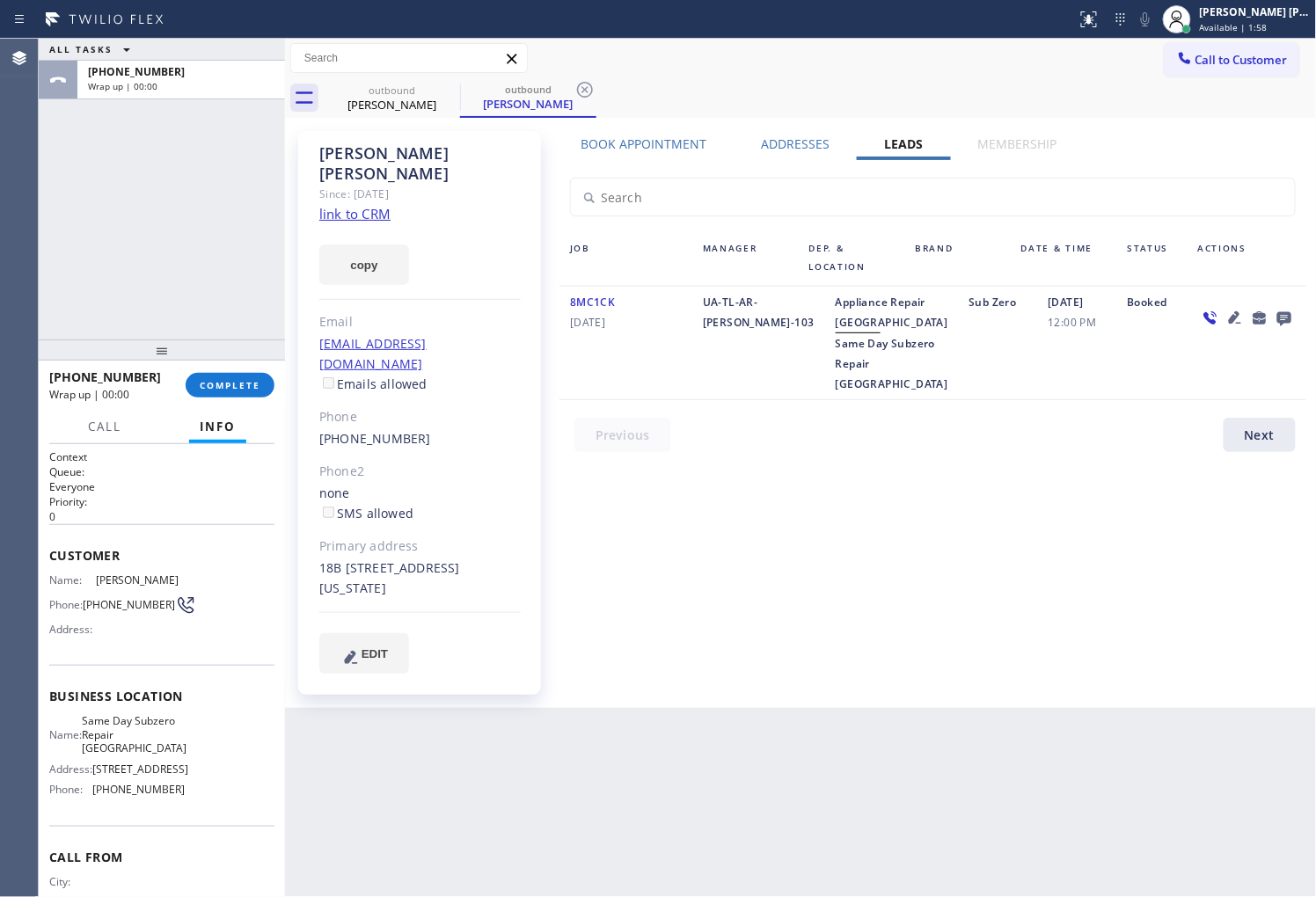
click at [1284, 312] on icon at bounding box center [1283, 319] width 14 height 14
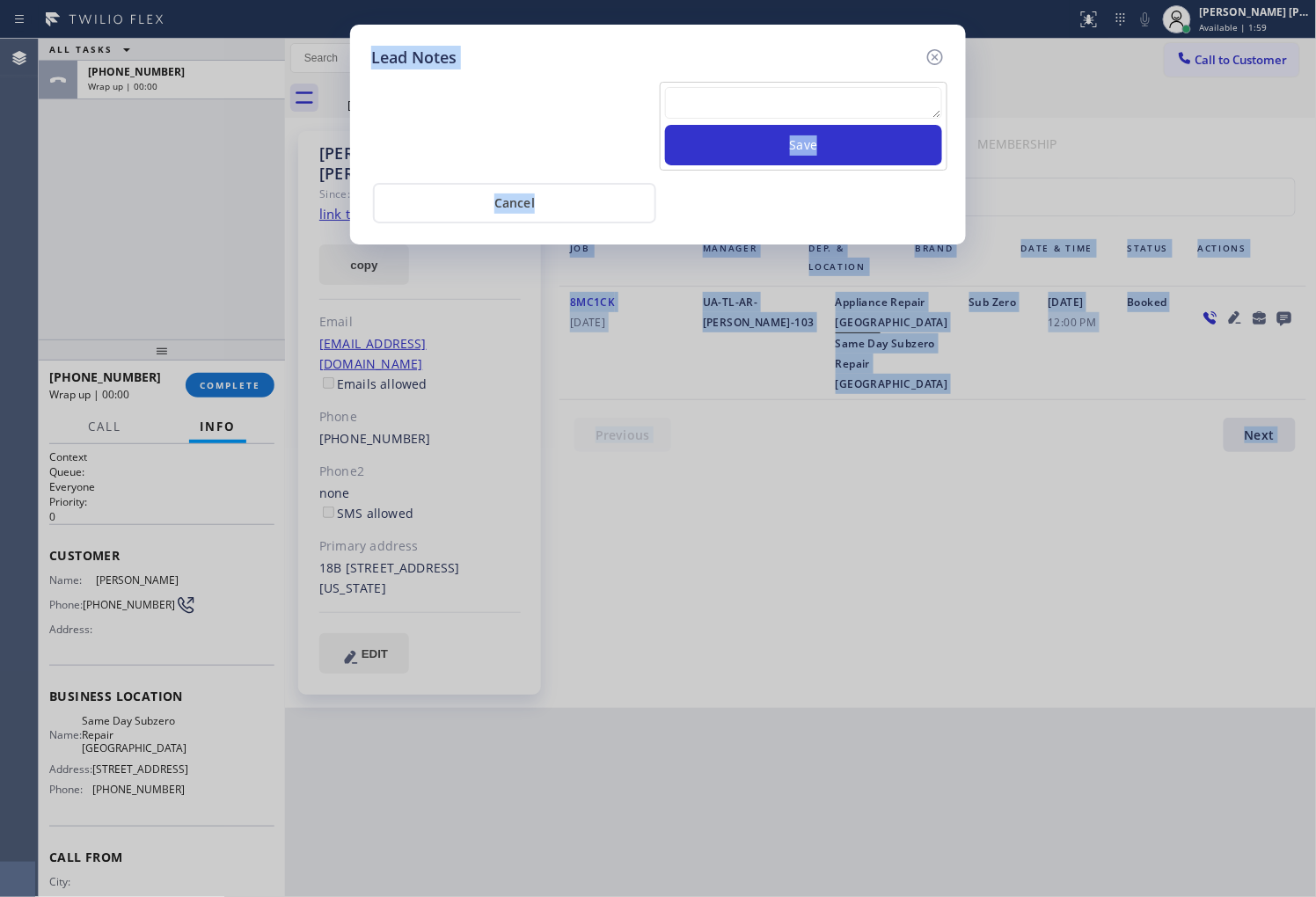
click at [857, 107] on textarea at bounding box center [804, 103] width 277 height 32
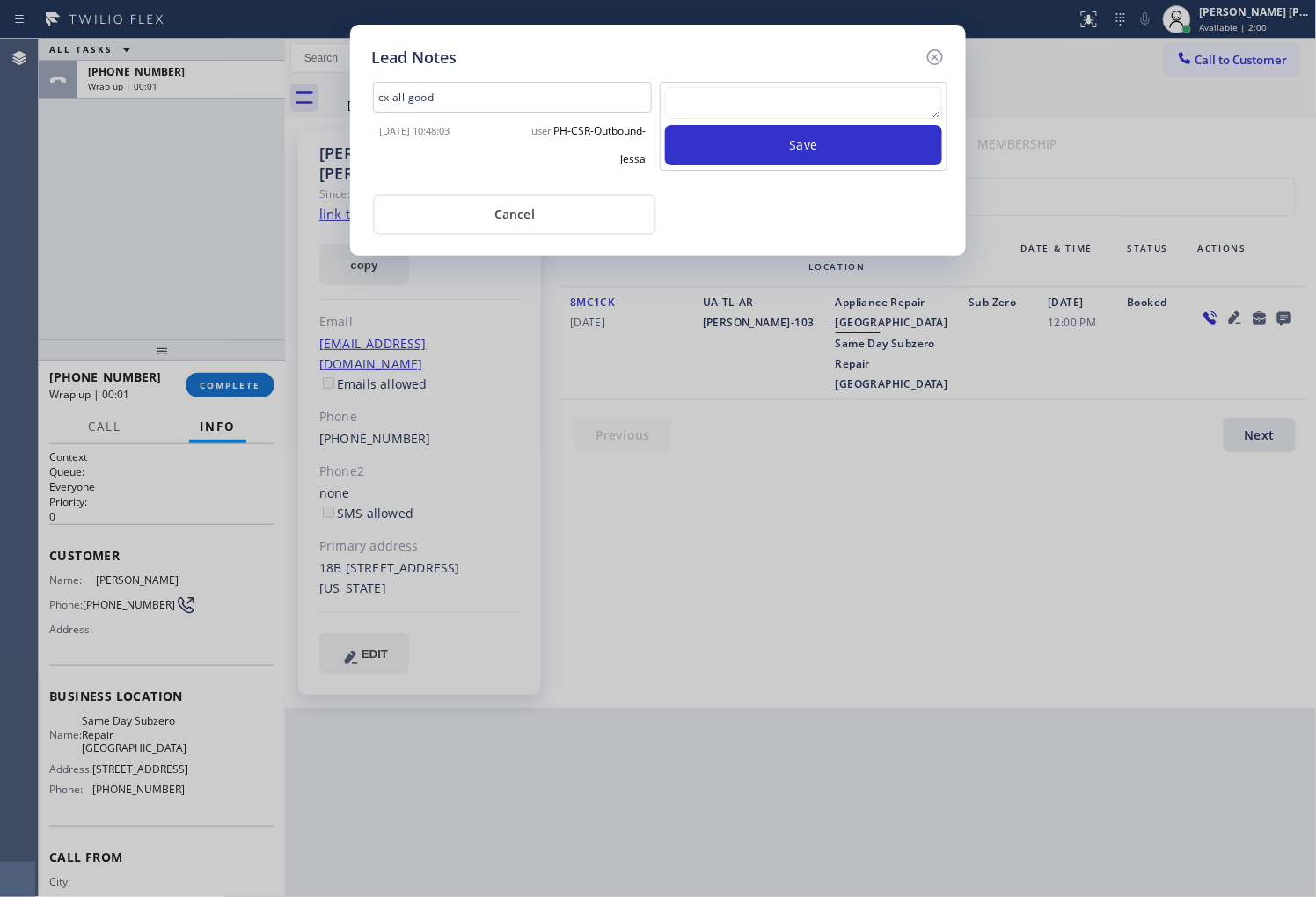
type textarea "o"
type textarea "no ans"
click at [894, 139] on button "Save" at bounding box center [804, 145] width 277 height 41
click at [944, 59] on icon at bounding box center [935, 57] width 21 height 21
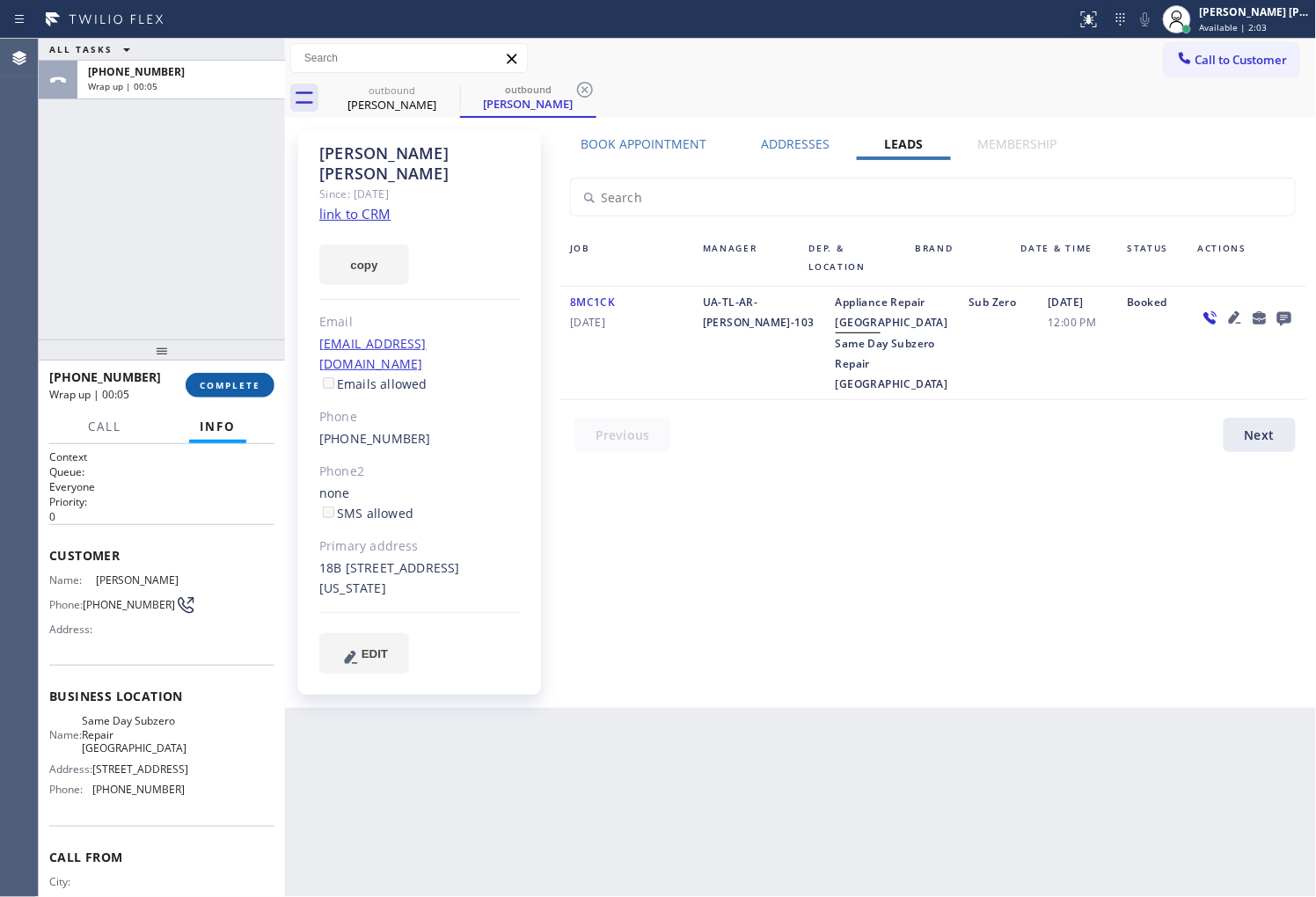
click at [221, 389] on span "COMPLETE" at bounding box center [230, 385] width 60 height 12
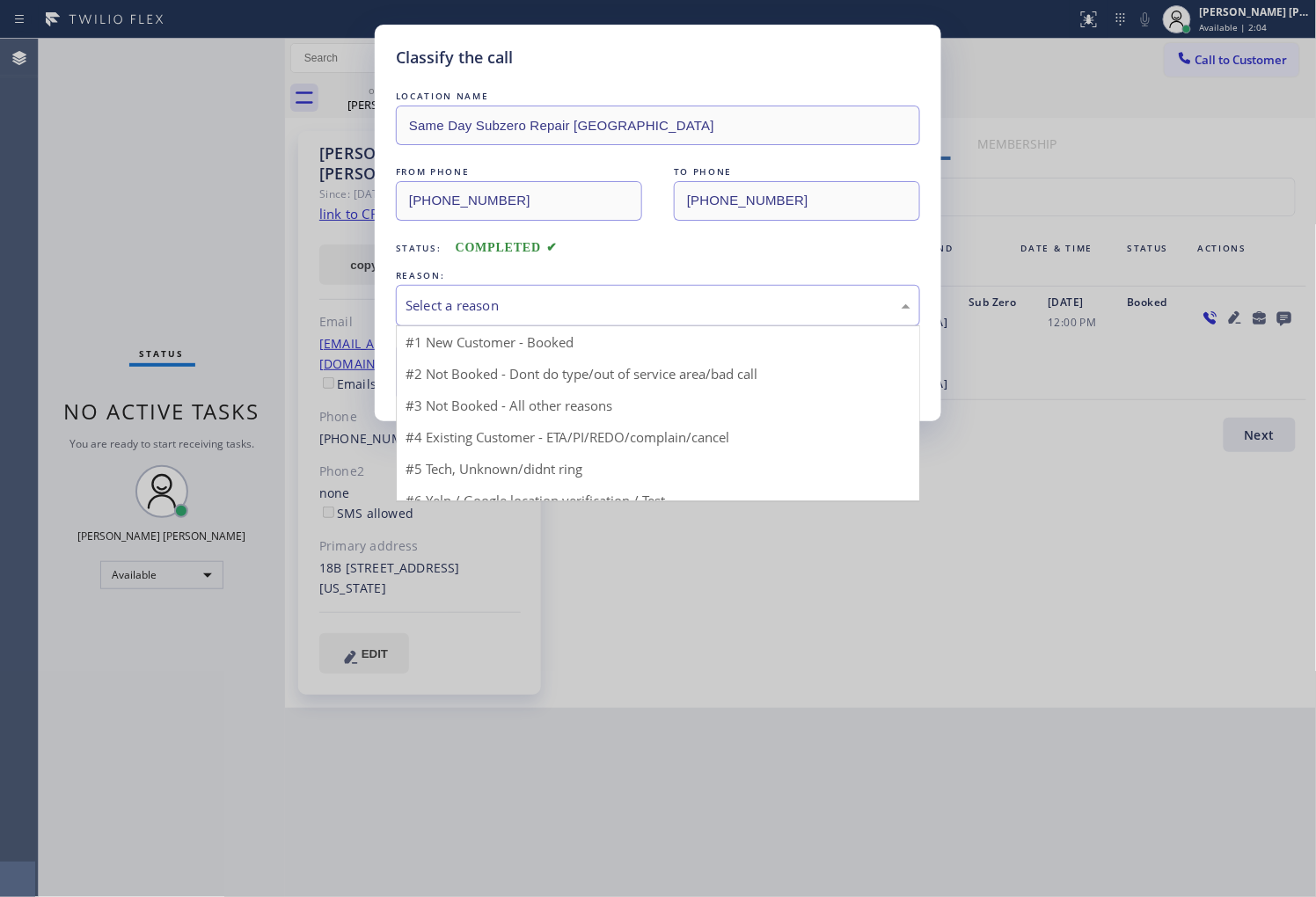
click at [509, 311] on div "Select a reason" at bounding box center [658, 306] width 505 height 20
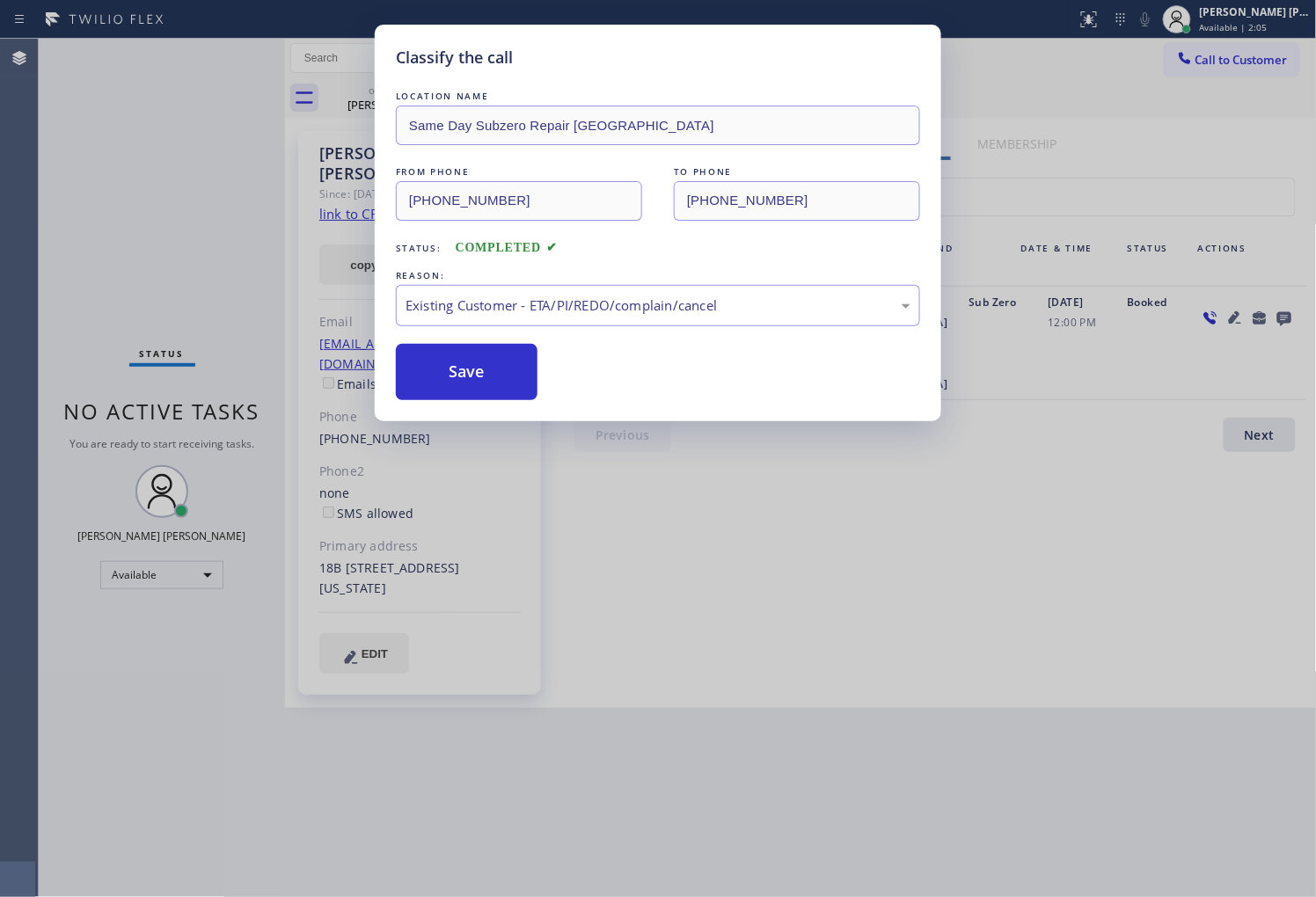
click at [462, 394] on button "Save" at bounding box center [467, 372] width 141 height 57
click at [460, 378] on button "Save" at bounding box center [467, 372] width 141 height 57
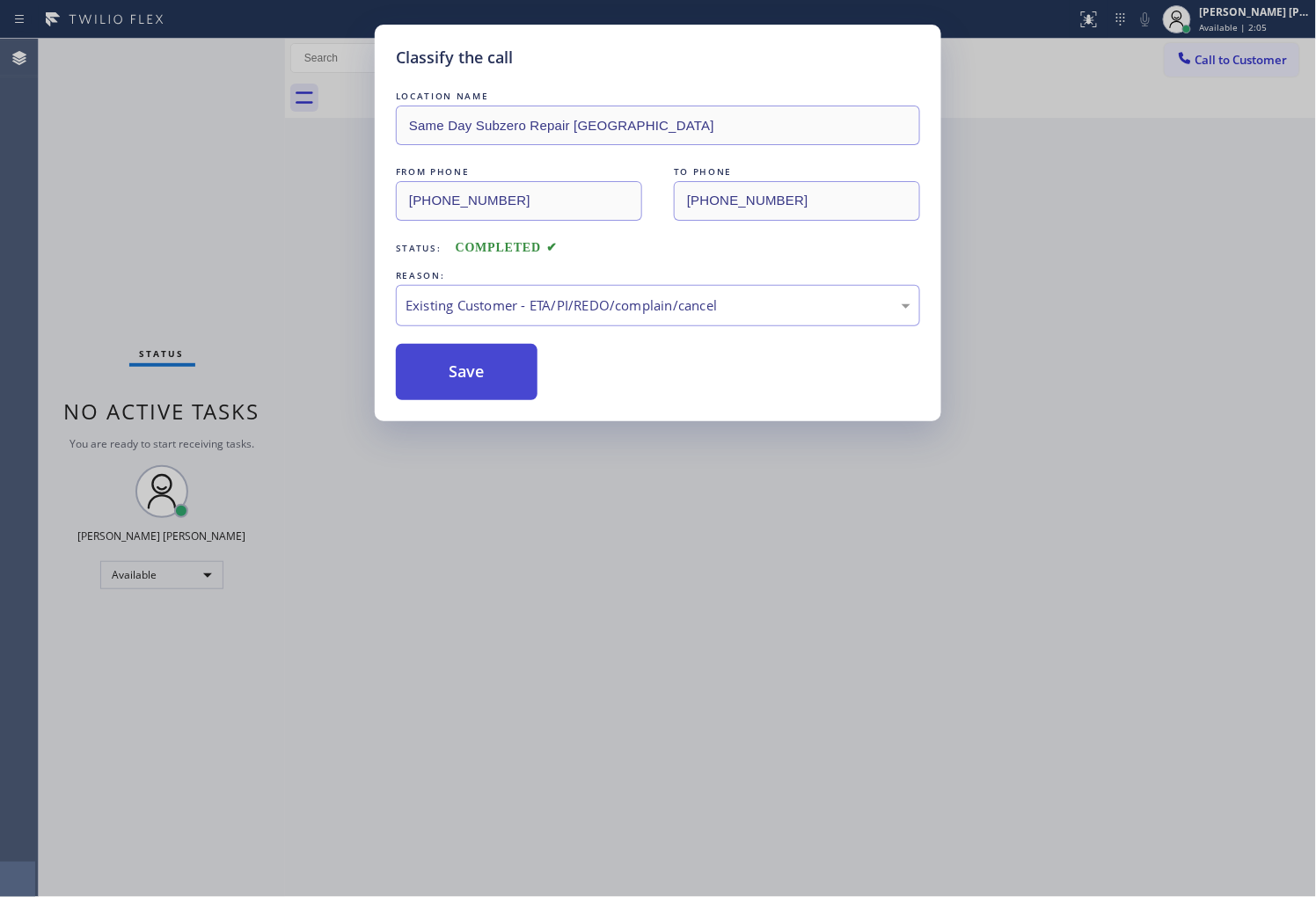
click at [460, 378] on button "Save" at bounding box center [467, 372] width 141 height 57
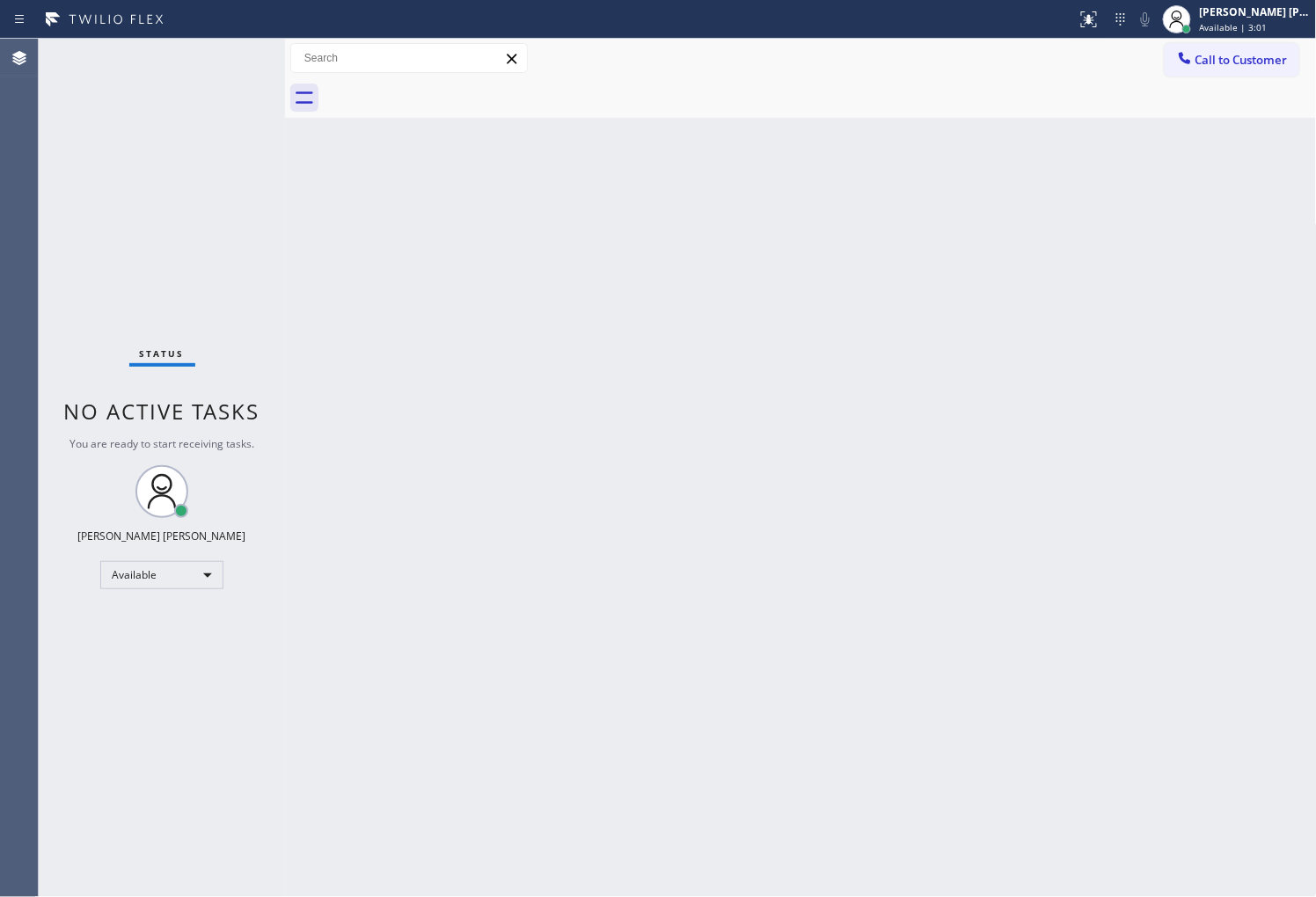
click at [0, 495] on div "Agent Desktop" at bounding box center [19, 468] width 38 height 858
click at [1254, 57] on span "Call to Customer" at bounding box center [1241, 59] width 92 height 16
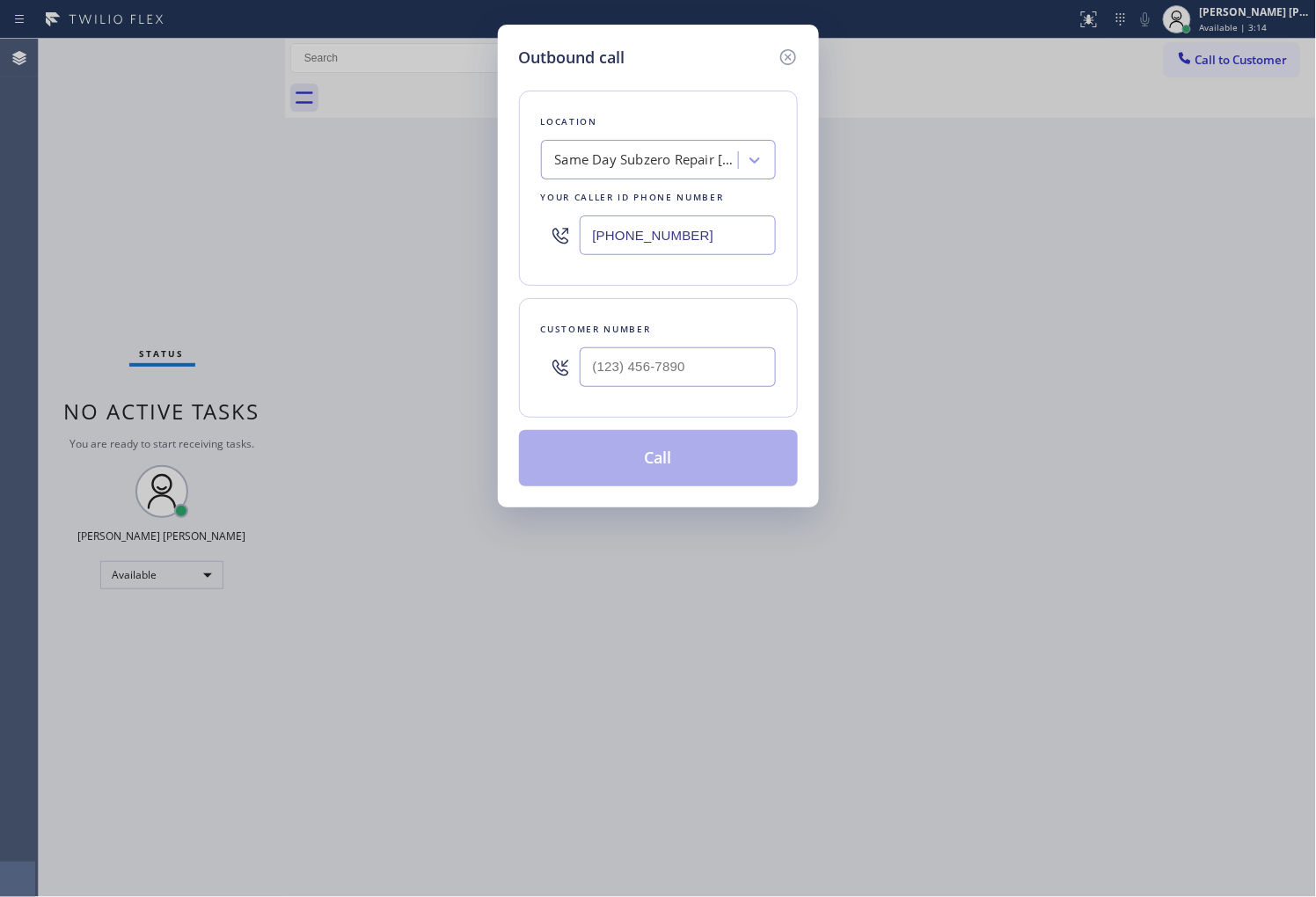
click at [634, 242] on input "[PHONE_NUMBER]" at bounding box center [677, 235] width 196 height 40
paste input "877) 659-7578"
type input "[PHONE_NUMBER]"
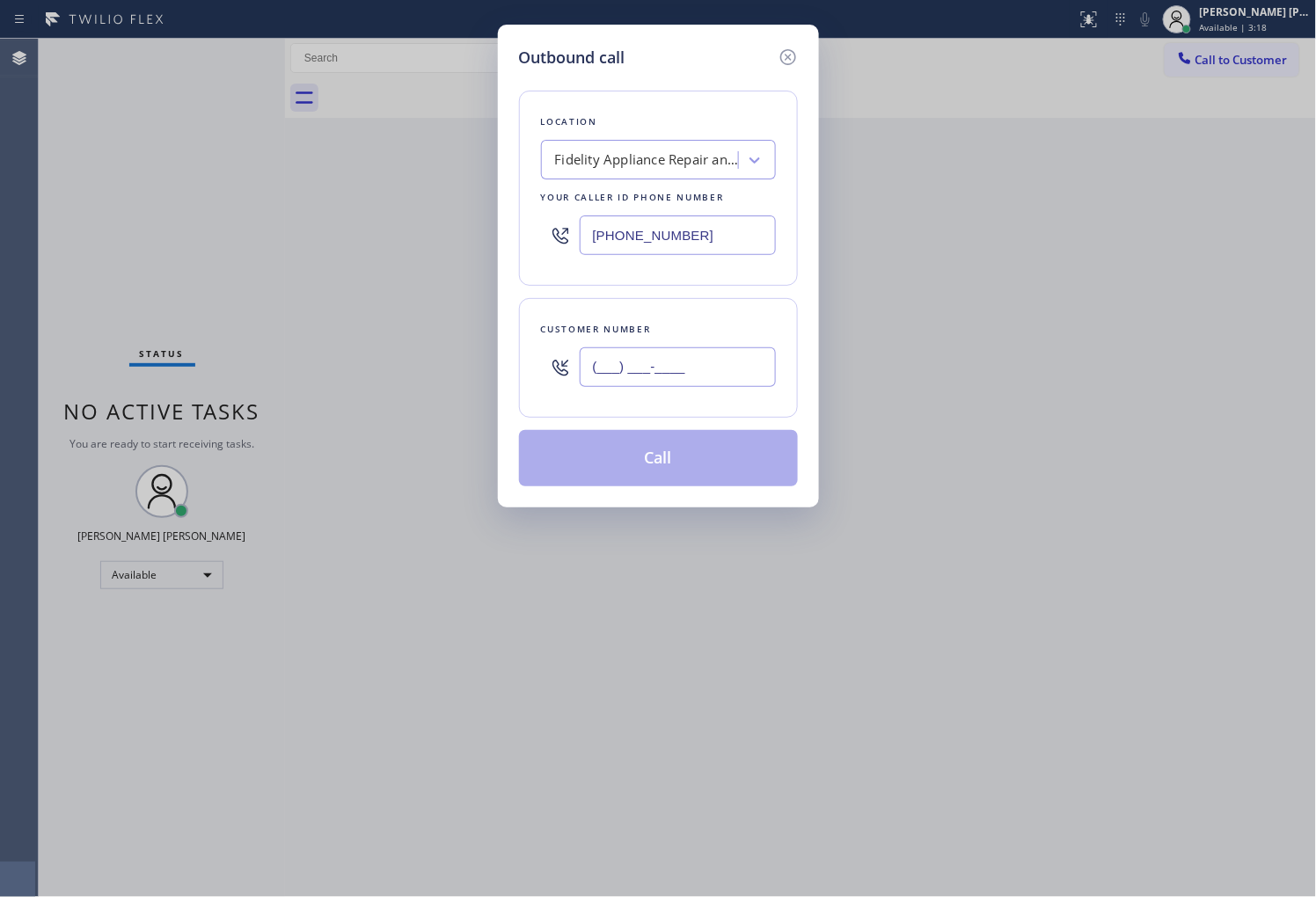
click at [683, 365] on input "(___) ___-____" at bounding box center [677, 367] width 196 height 40
paste input "808) 756-5957"
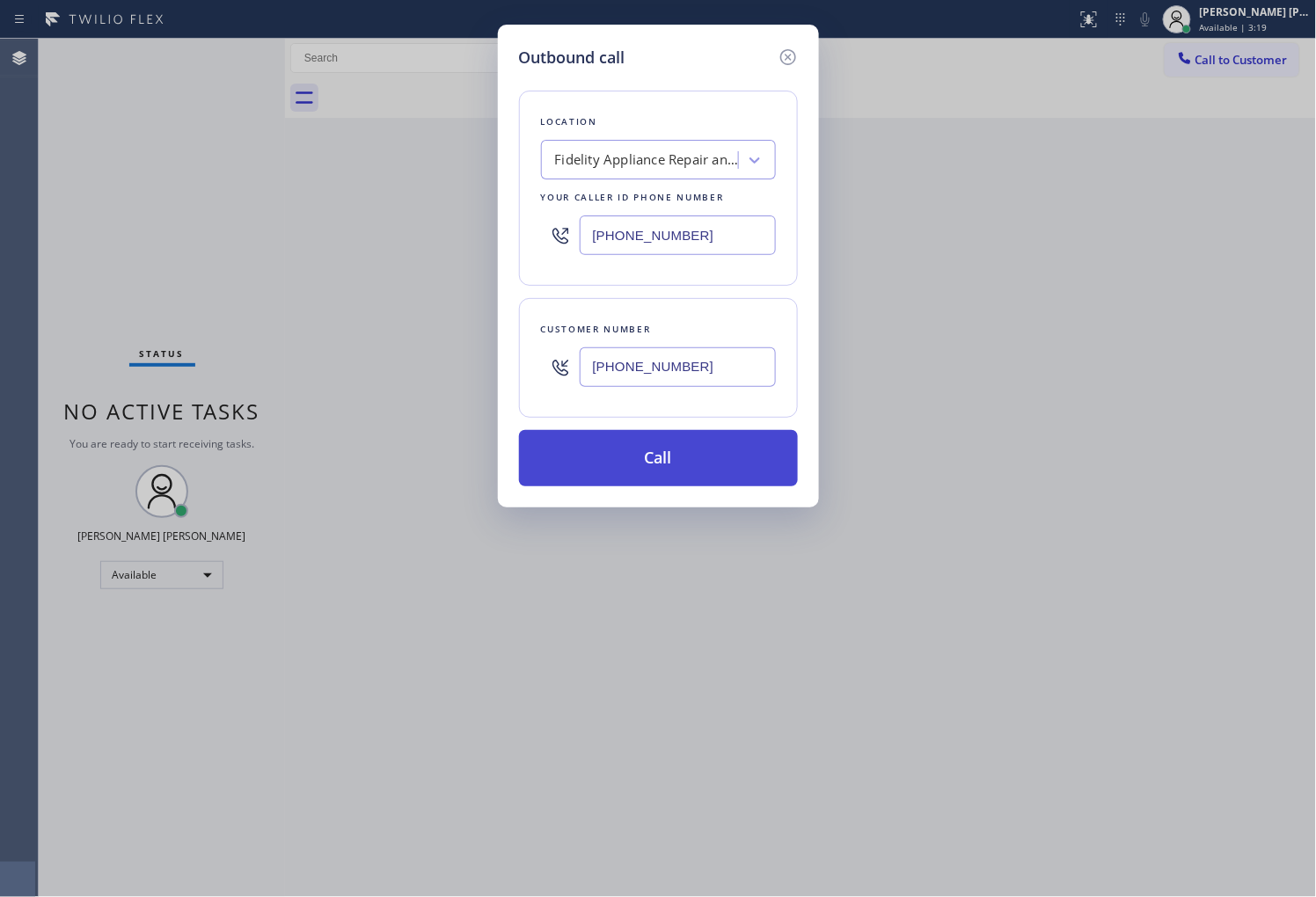
type input "[PHONE_NUMBER]"
click at [698, 446] on button "Call" at bounding box center [658, 457] width 279 height 57
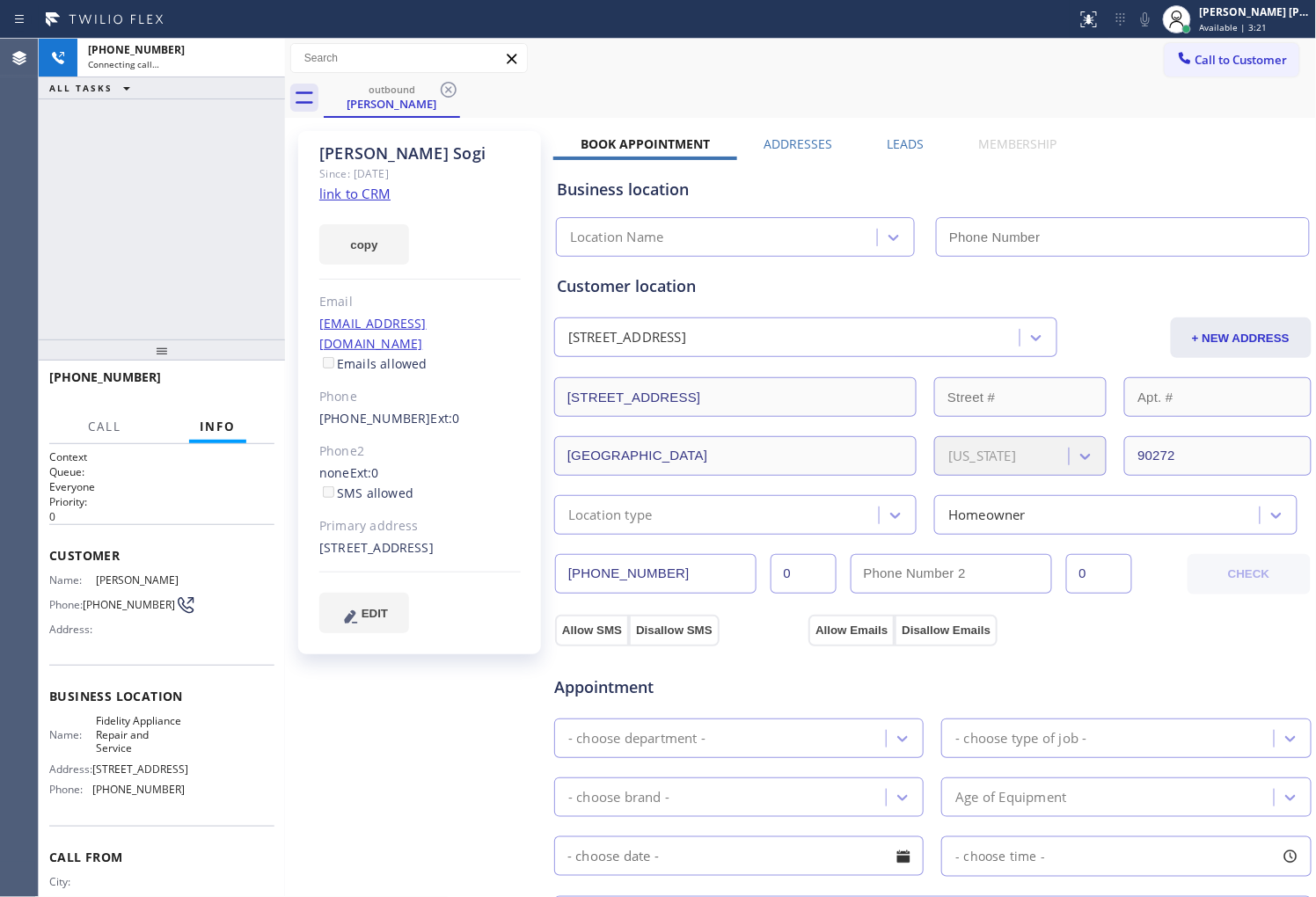
drag, startPoint x: 458, startPoint y: 173, endPoint x: 343, endPoint y: 150, distance: 117.3
click at [343, 150] on div "[PERSON_NAME]" at bounding box center [419, 153] width 202 height 20
click at [148, 257] on div "[PHONE_NUMBER] Connecting call… ALL TASKS ALL TASKS ACTIVE TASKS TASKS IN WRAP …" at bounding box center [162, 189] width 246 height 300
type input "[PHONE_NUMBER]"
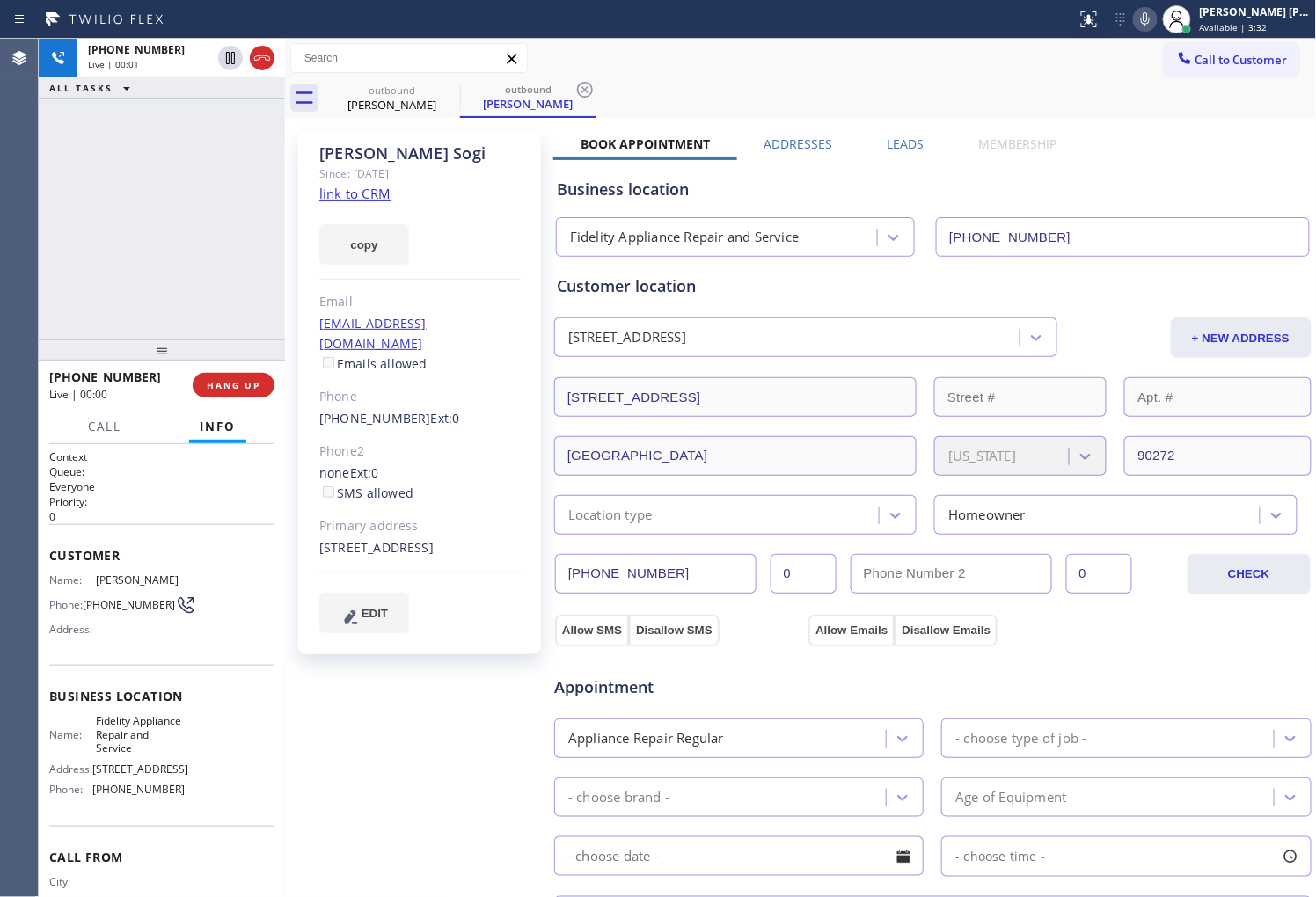
click at [0, 217] on div "Agent Desktop" at bounding box center [19, 468] width 38 height 858
click at [247, 58] on div at bounding box center [246, 59] width 63 height 39
click at [260, 59] on icon at bounding box center [261, 58] width 21 height 21
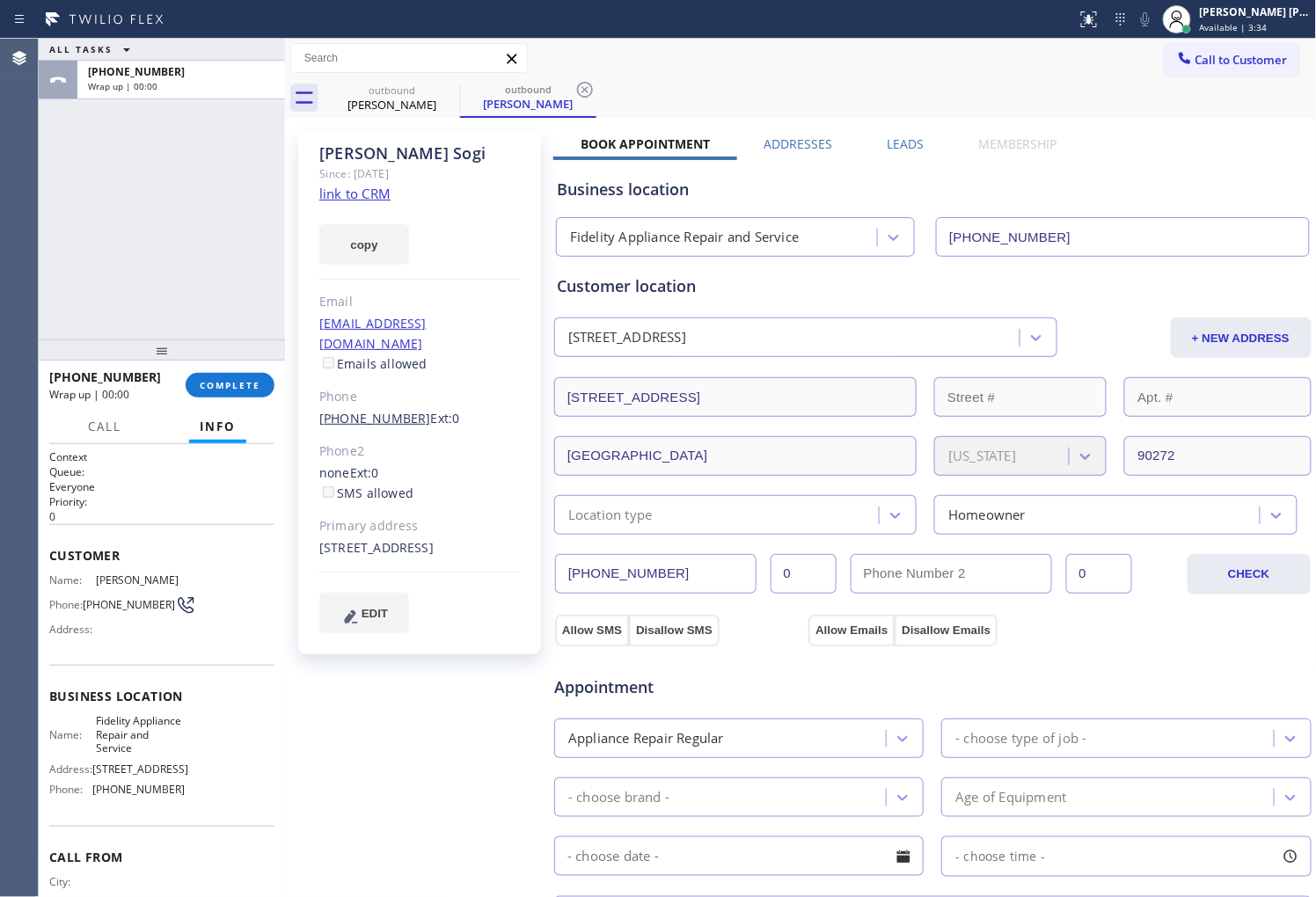
click at [365, 410] on link "[PHONE_NUMBER]" at bounding box center [375, 418] width 112 height 17
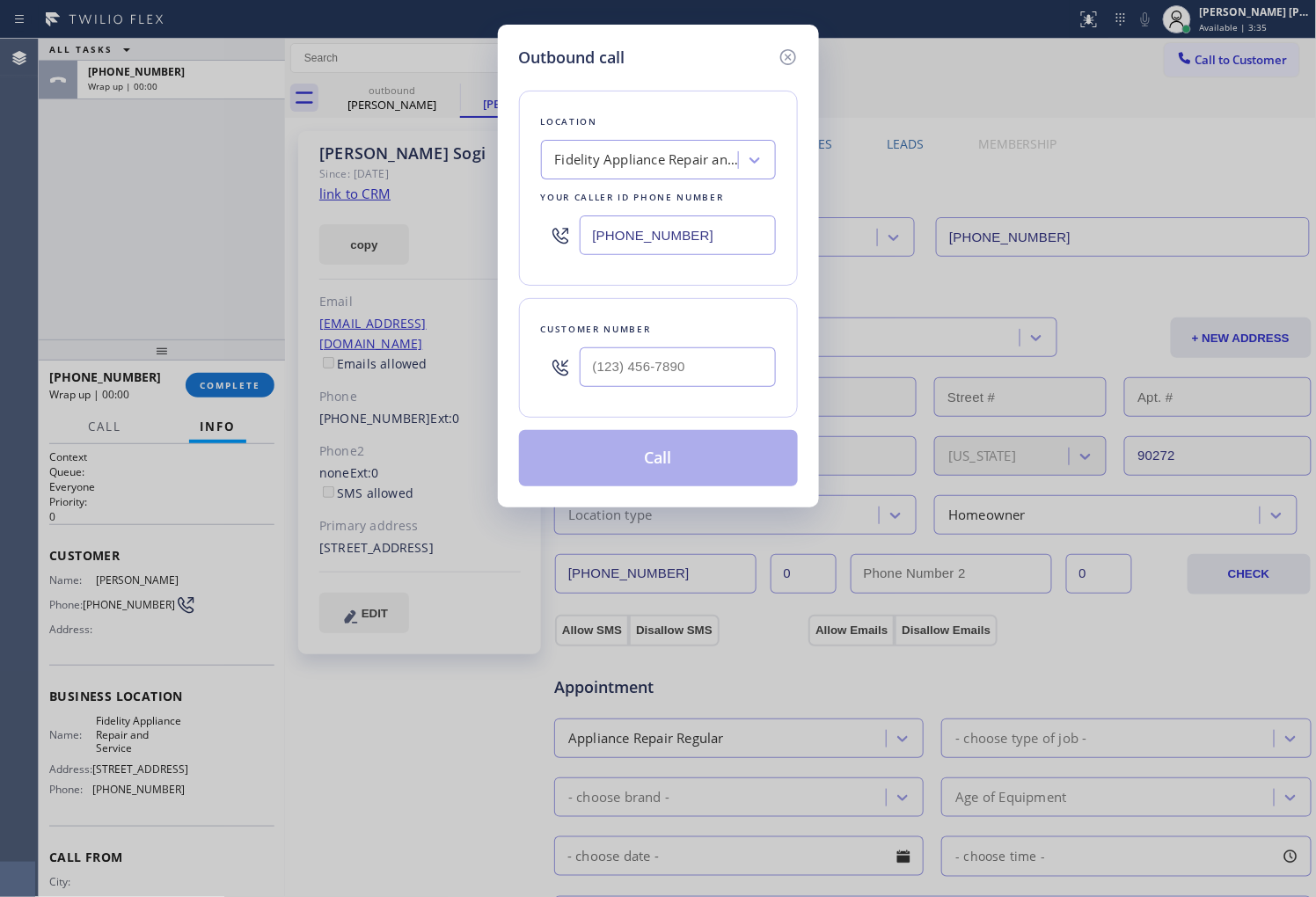
type input "[PHONE_NUMBER]"
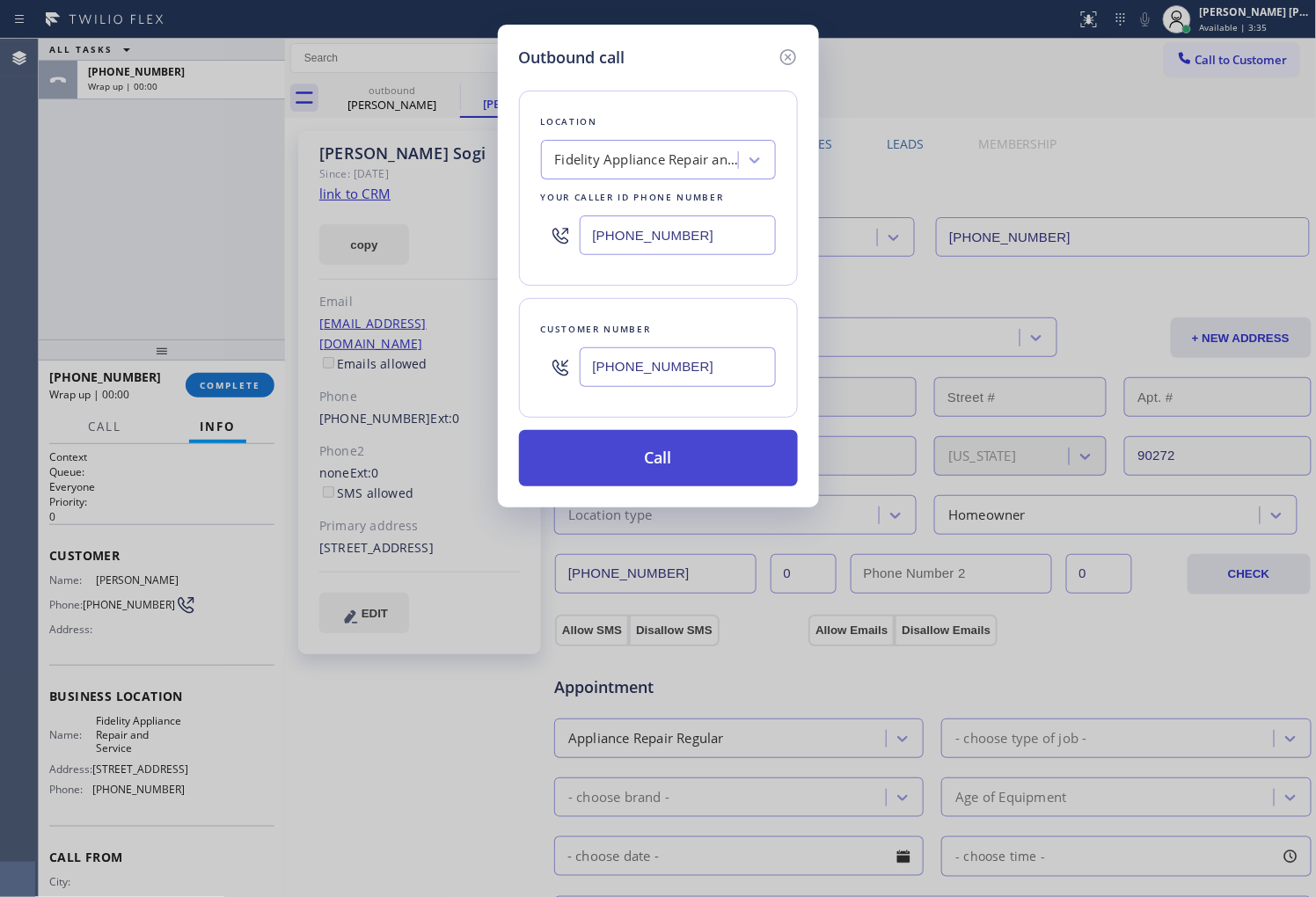
click at [633, 445] on button "Call" at bounding box center [658, 457] width 279 height 57
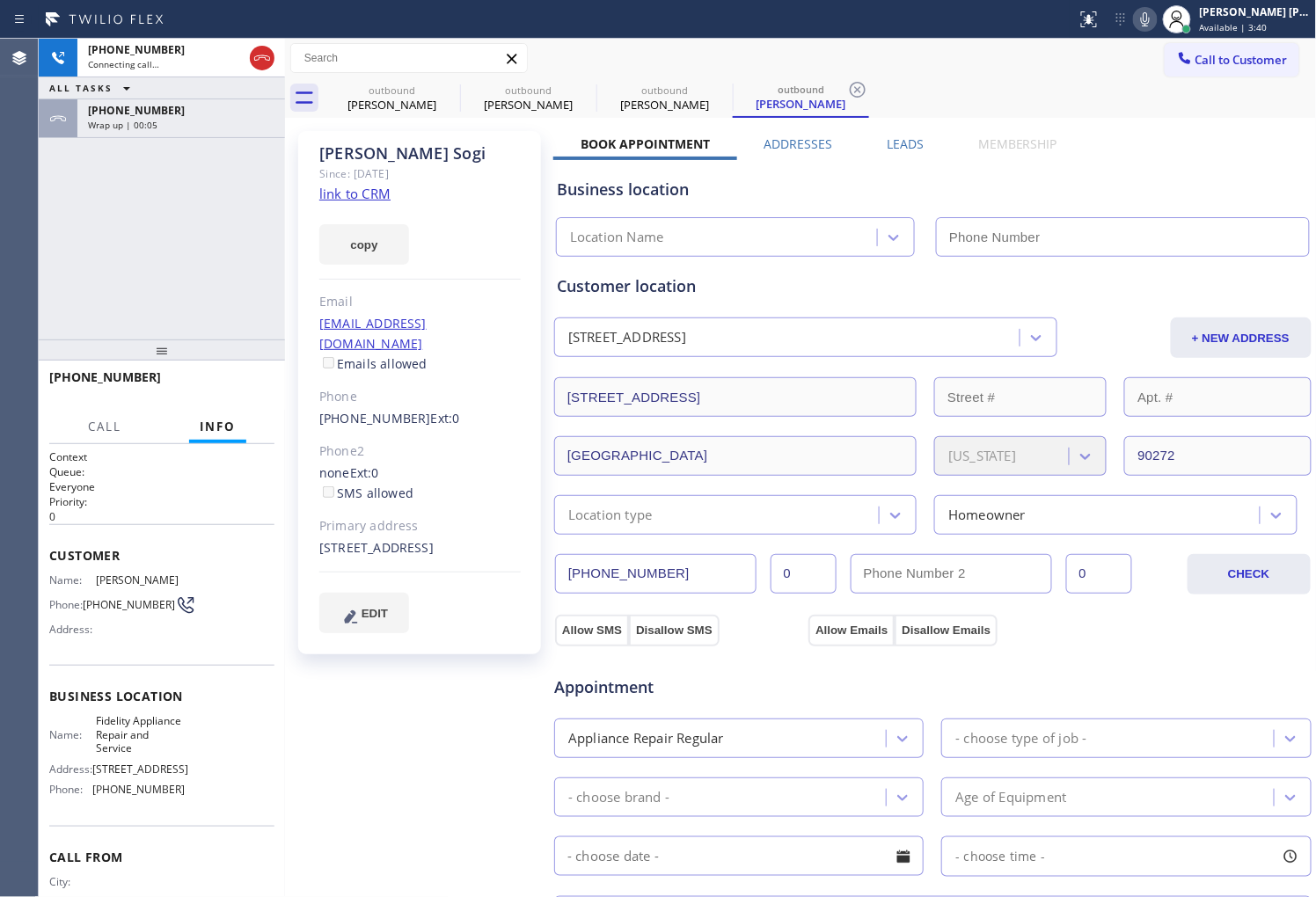
type input "[PHONE_NUMBER]"
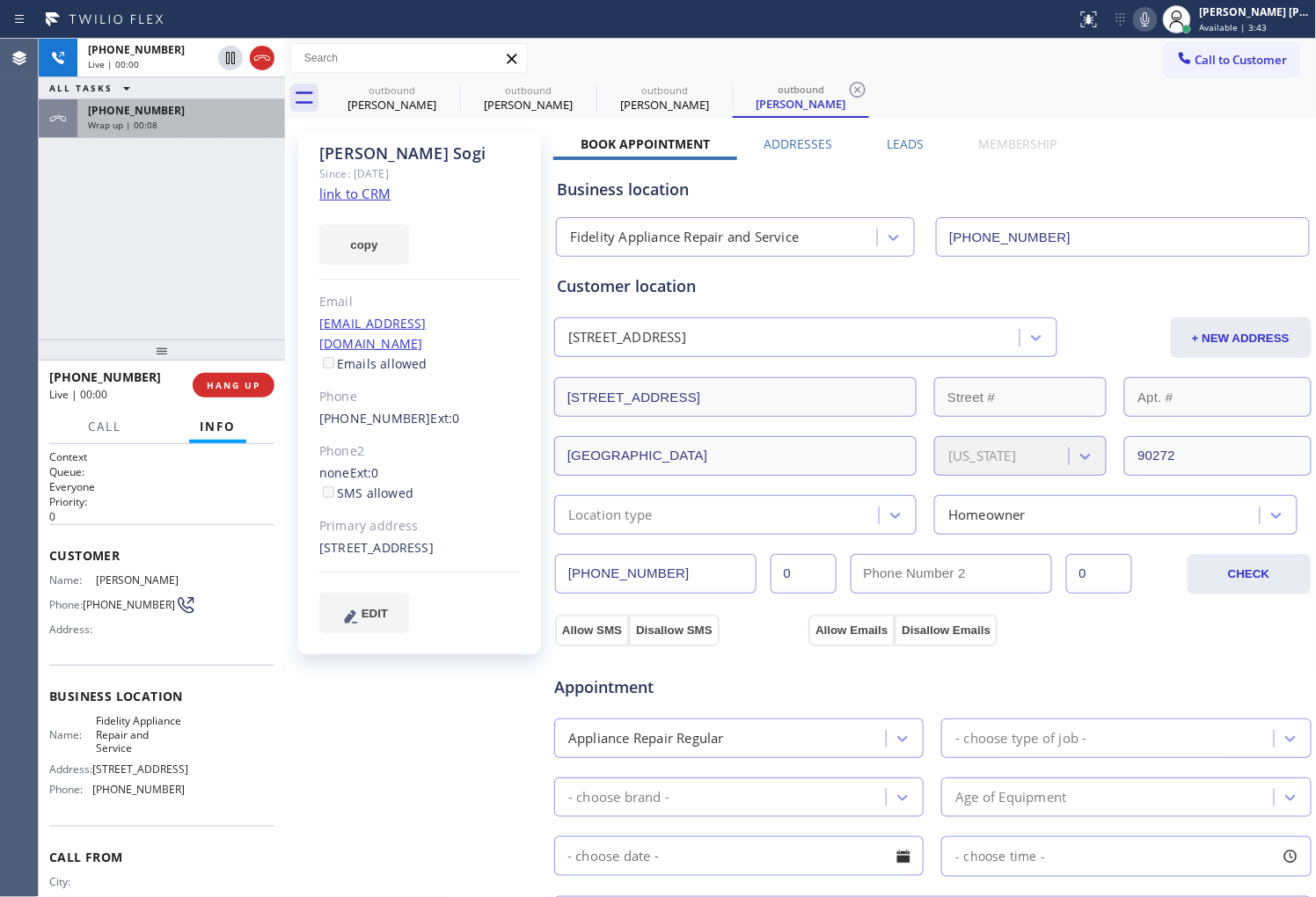
drag, startPoint x: 262, startPoint y: 64, endPoint x: 240, endPoint y: 120, distance: 60.2
click at [262, 64] on icon at bounding box center [261, 58] width 21 height 21
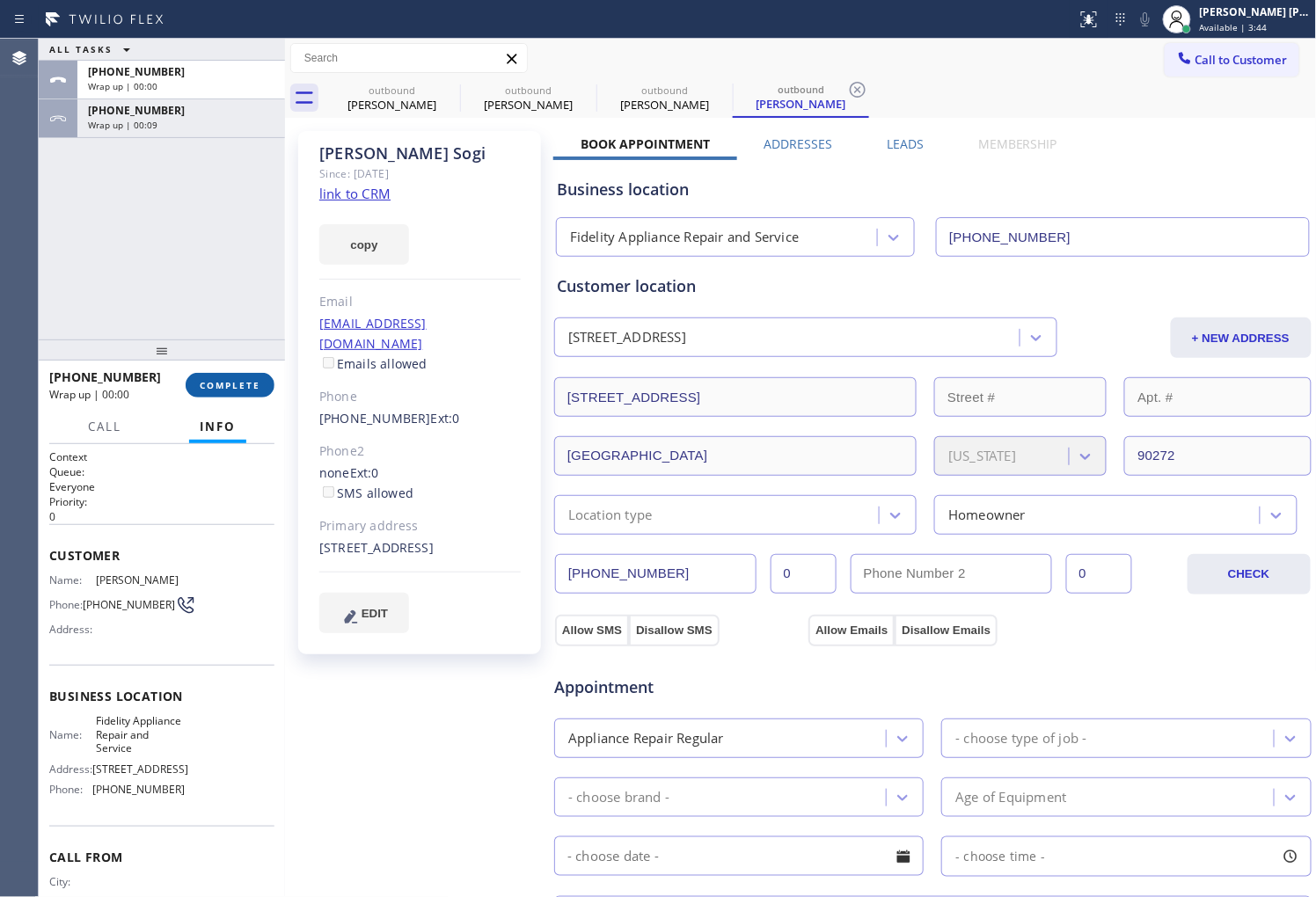
drag, startPoint x: 235, startPoint y: 367, endPoint x: 238, endPoint y: 381, distance: 14.3
click at [235, 369] on div "[PHONE_NUMBER] Wrap up | 00:00 COMPLETE" at bounding box center [162, 385] width 225 height 46
click at [238, 381] on span "COMPLETE" at bounding box center [230, 385] width 60 height 12
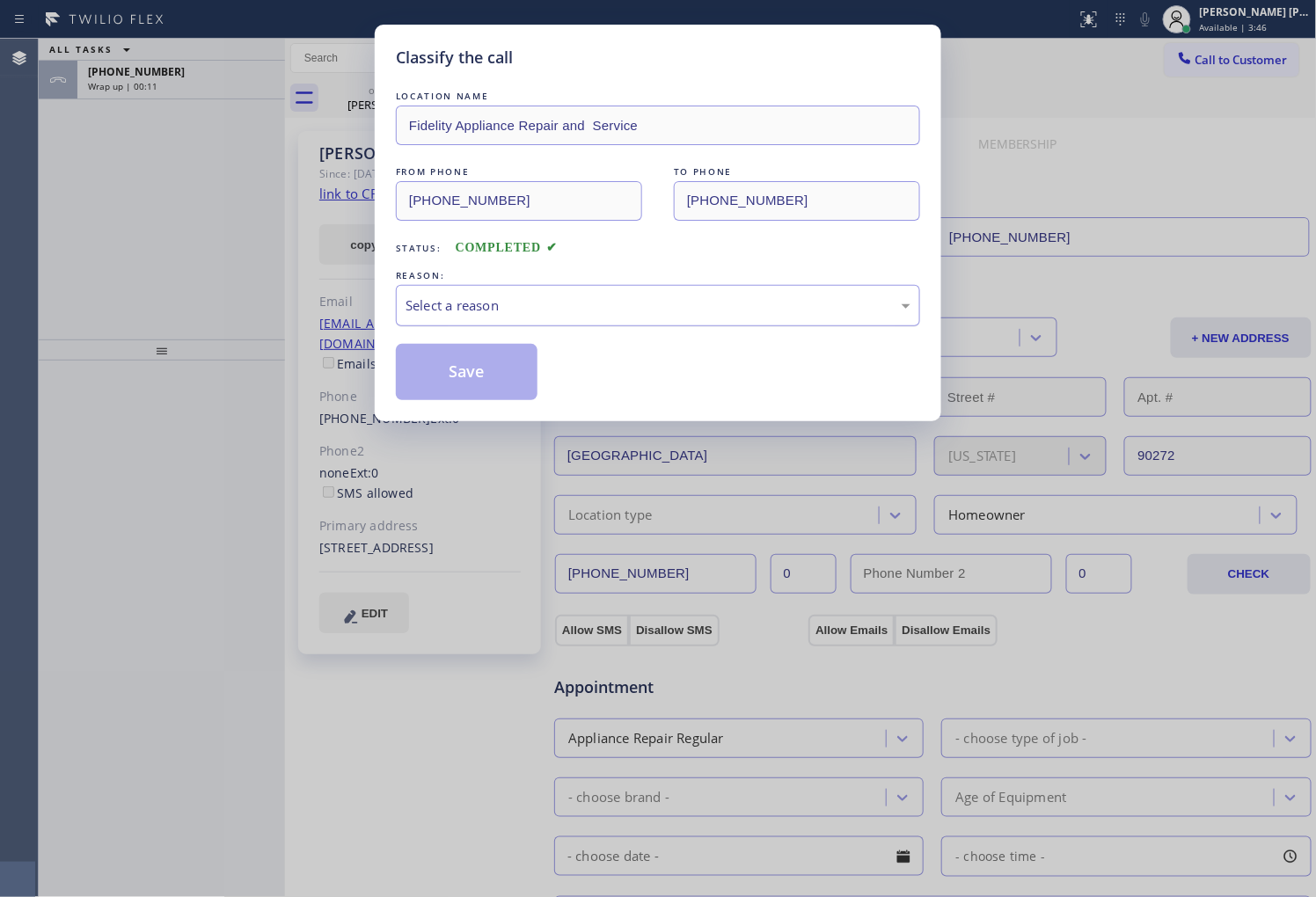
click at [515, 304] on div "Select a reason" at bounding box center [658, 306] width 505 height 20
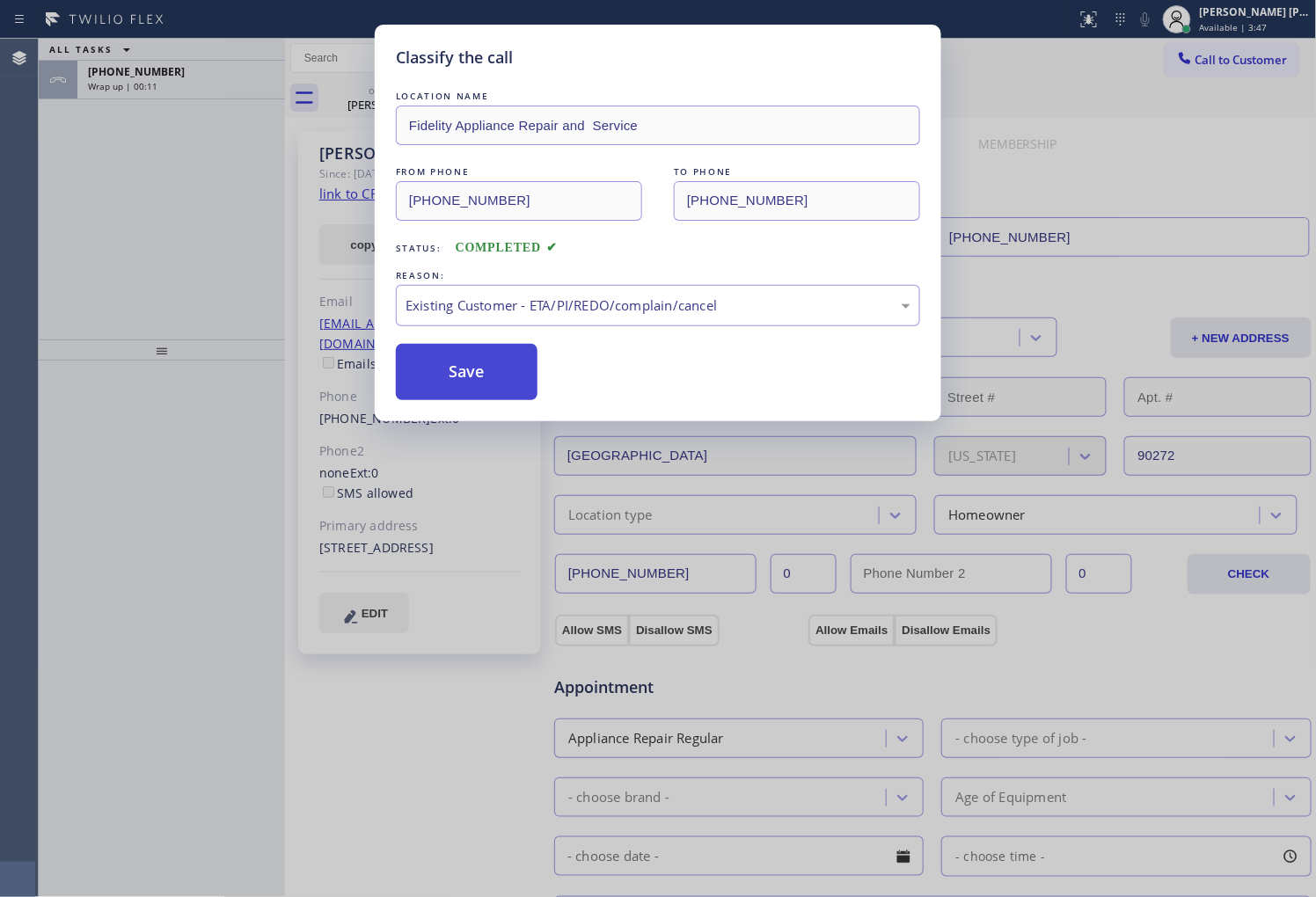
click at [499, 390] on button "Save" at bounding box center [467, 372] width 141 height 57
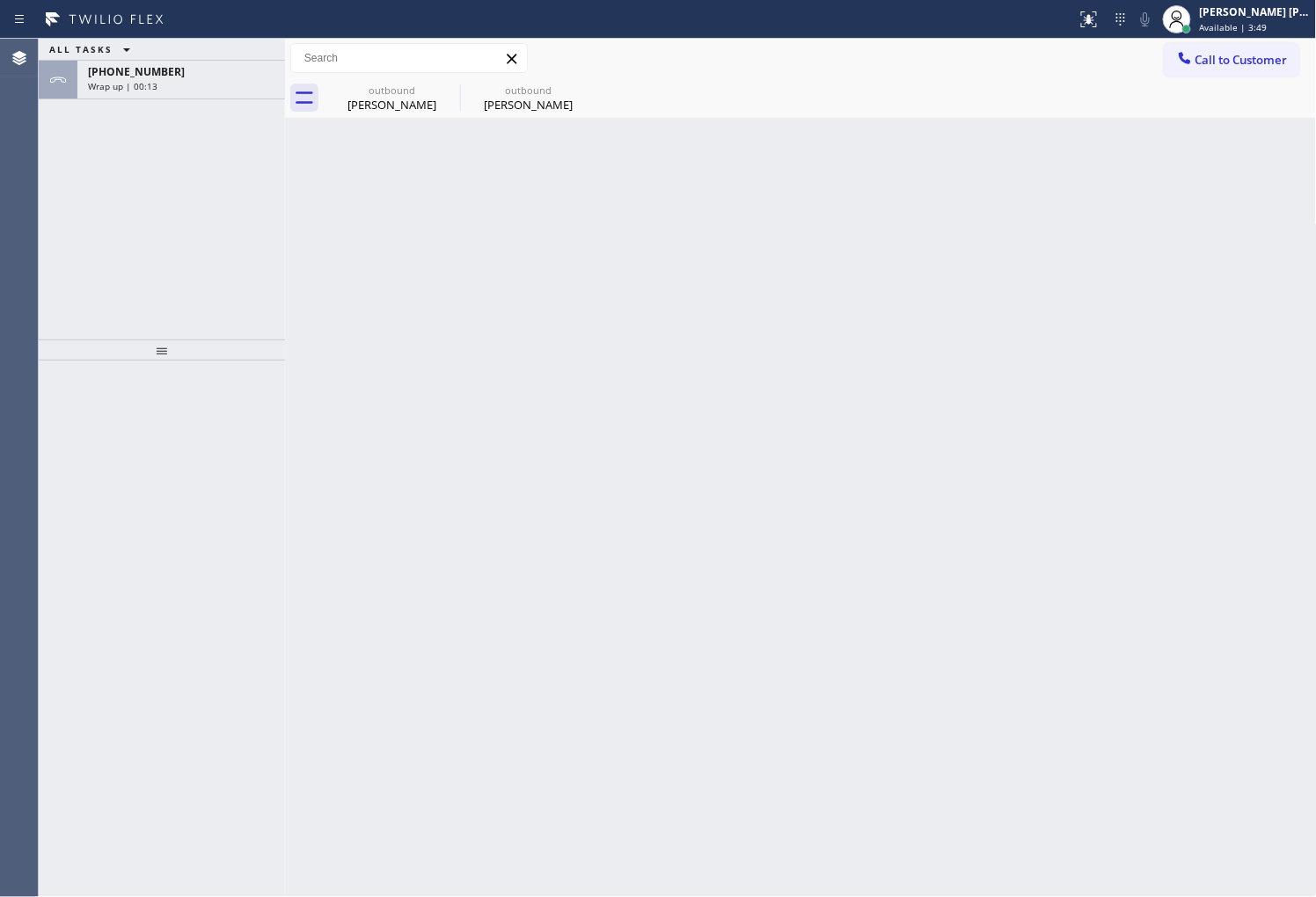
click at [232, 94] on div "[PHONE_NUMBER] Wrap up | 00:13" at bounding box center [178, 80] width 201 height 39
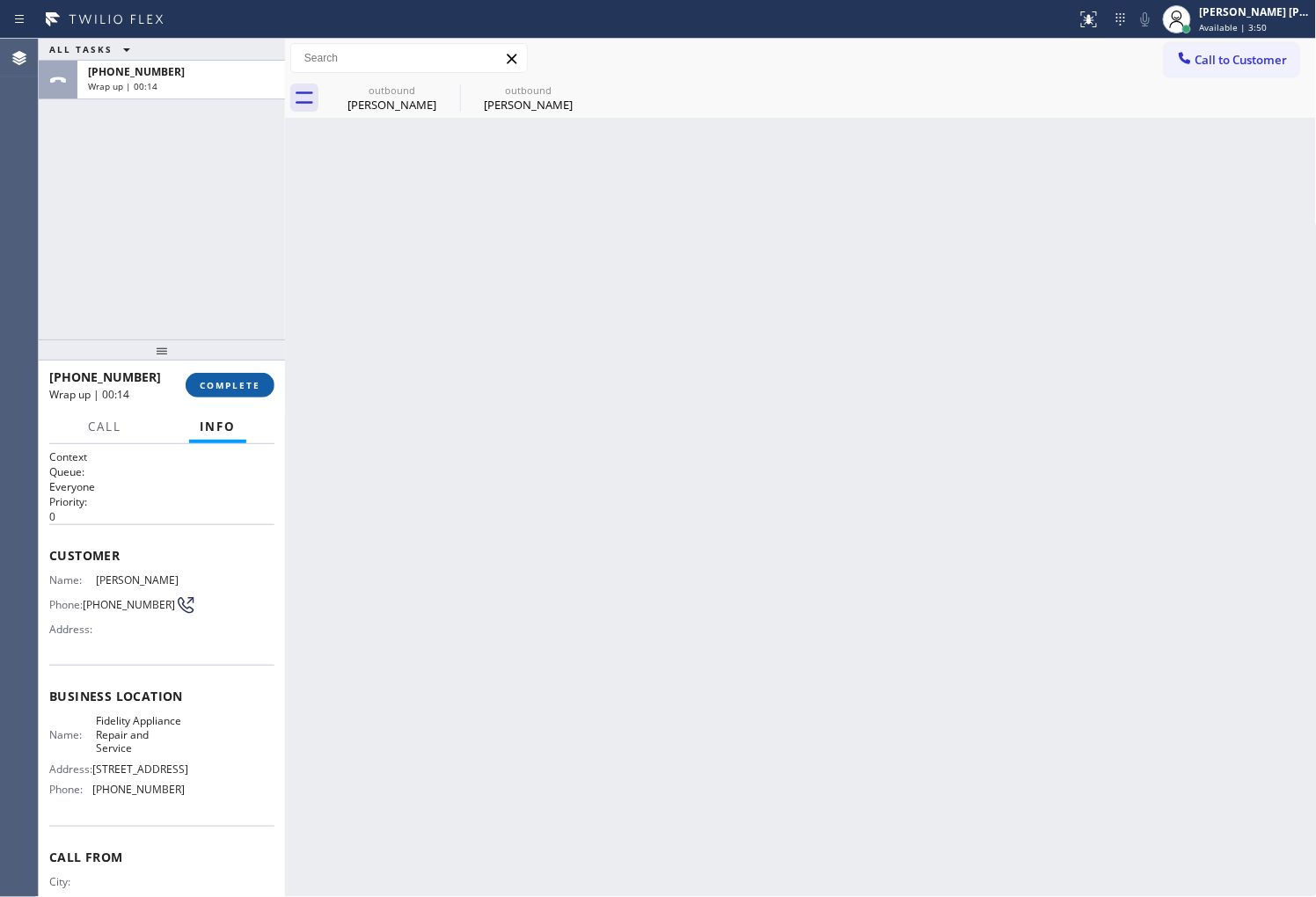
click at [243, 376] on button "COMPLETE" at bounding box center [231, 385] width 89 height 24
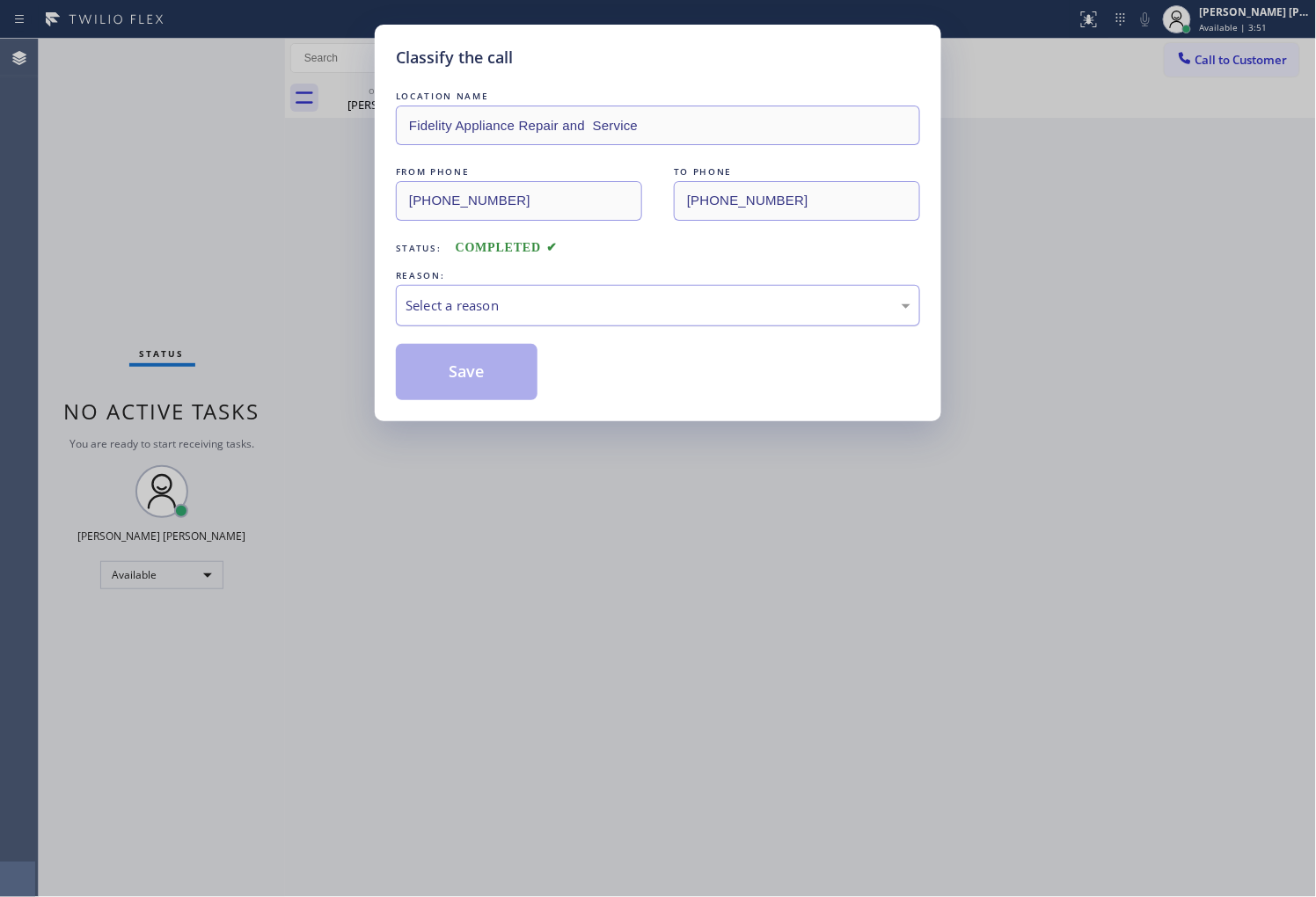
click at [445, 318] on div "Select a reason" at bounding box center [658, 305] width 525 height 41
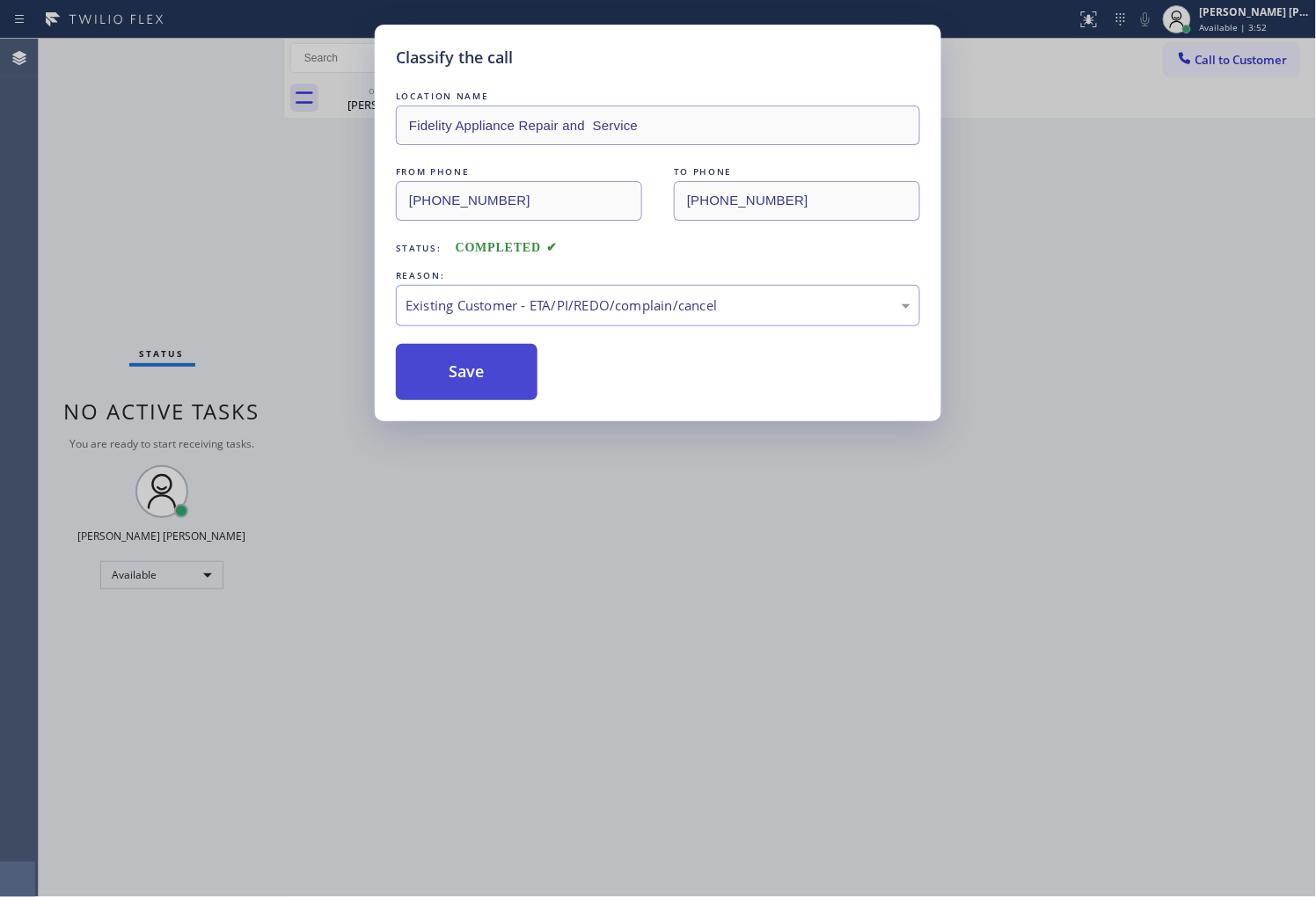
click at [429, 375] on button "Save" at bounding box center [467, 372] width 141 height 57
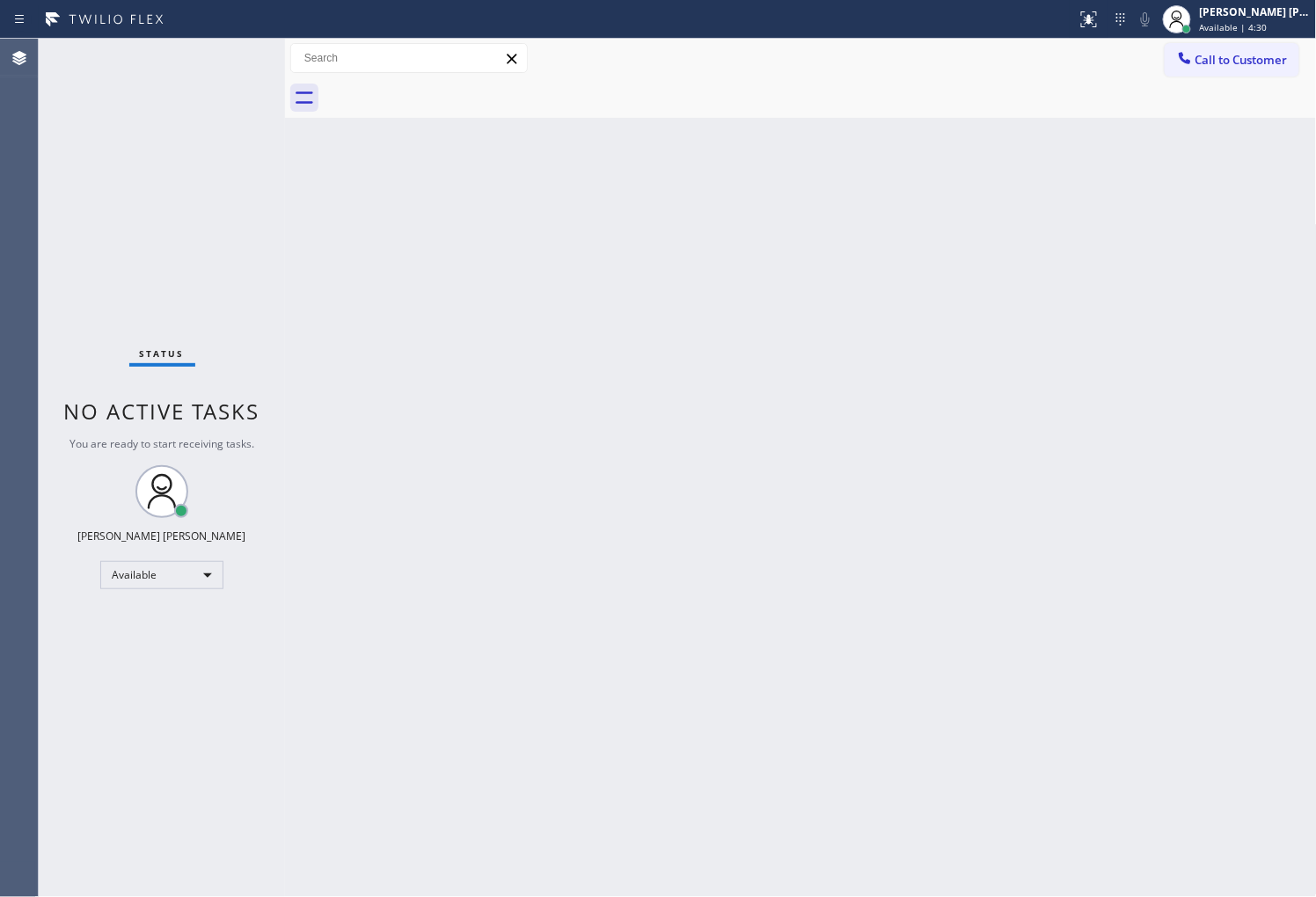
click at [0, 201] on div "Agent Desktop" at bounding box center [19, 468] width 38 height 858
click at [1215, 58] on span "Call to Customer" at bounding box center [1241, 59] width 92 height 16
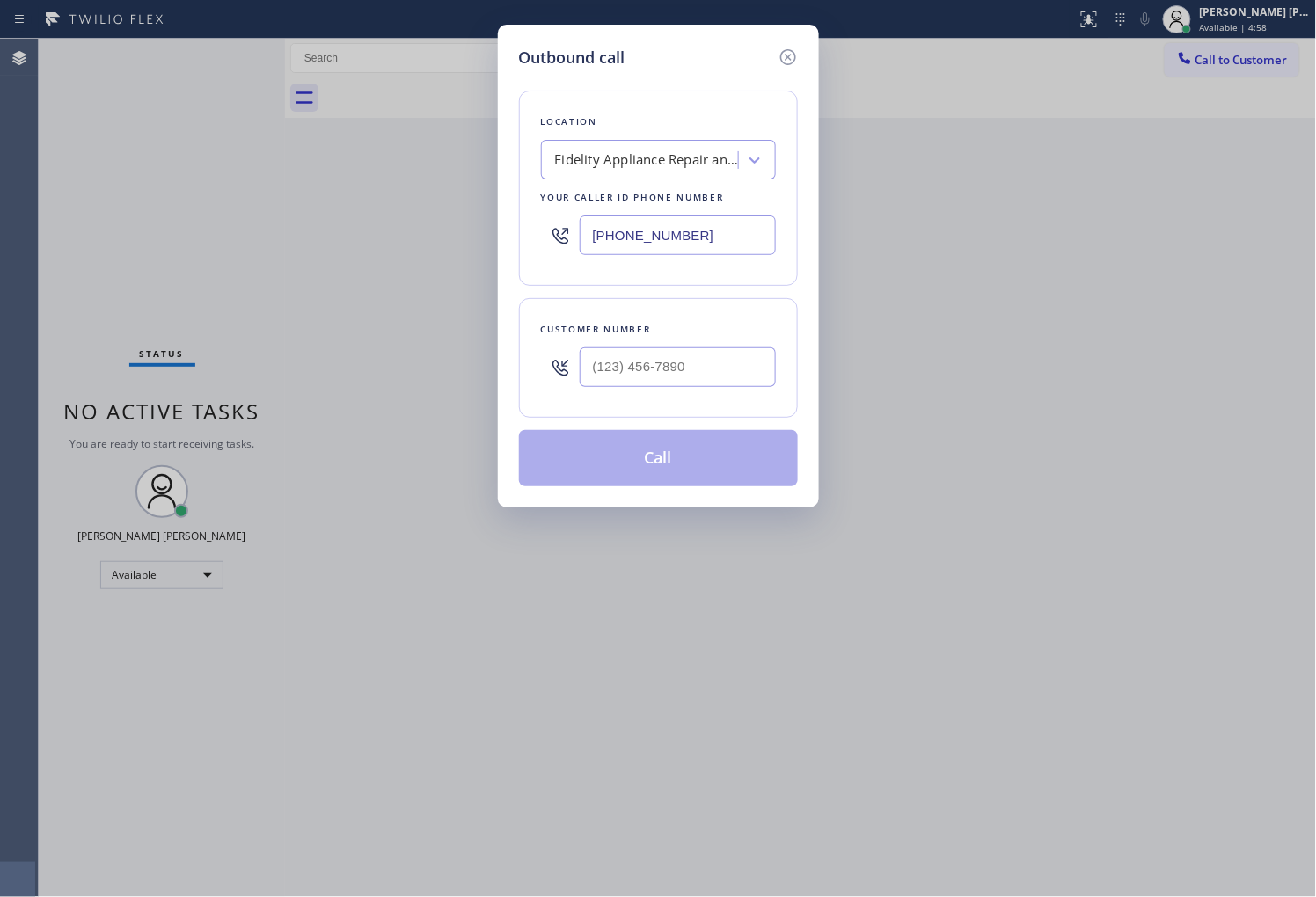
click at [640, 242] on input "[PHONE_NUMBER]" at bounding box center [677, 235] width 196 height 40
paste input "714) 203-2340"
type input "[PHONE_NUMBER]"
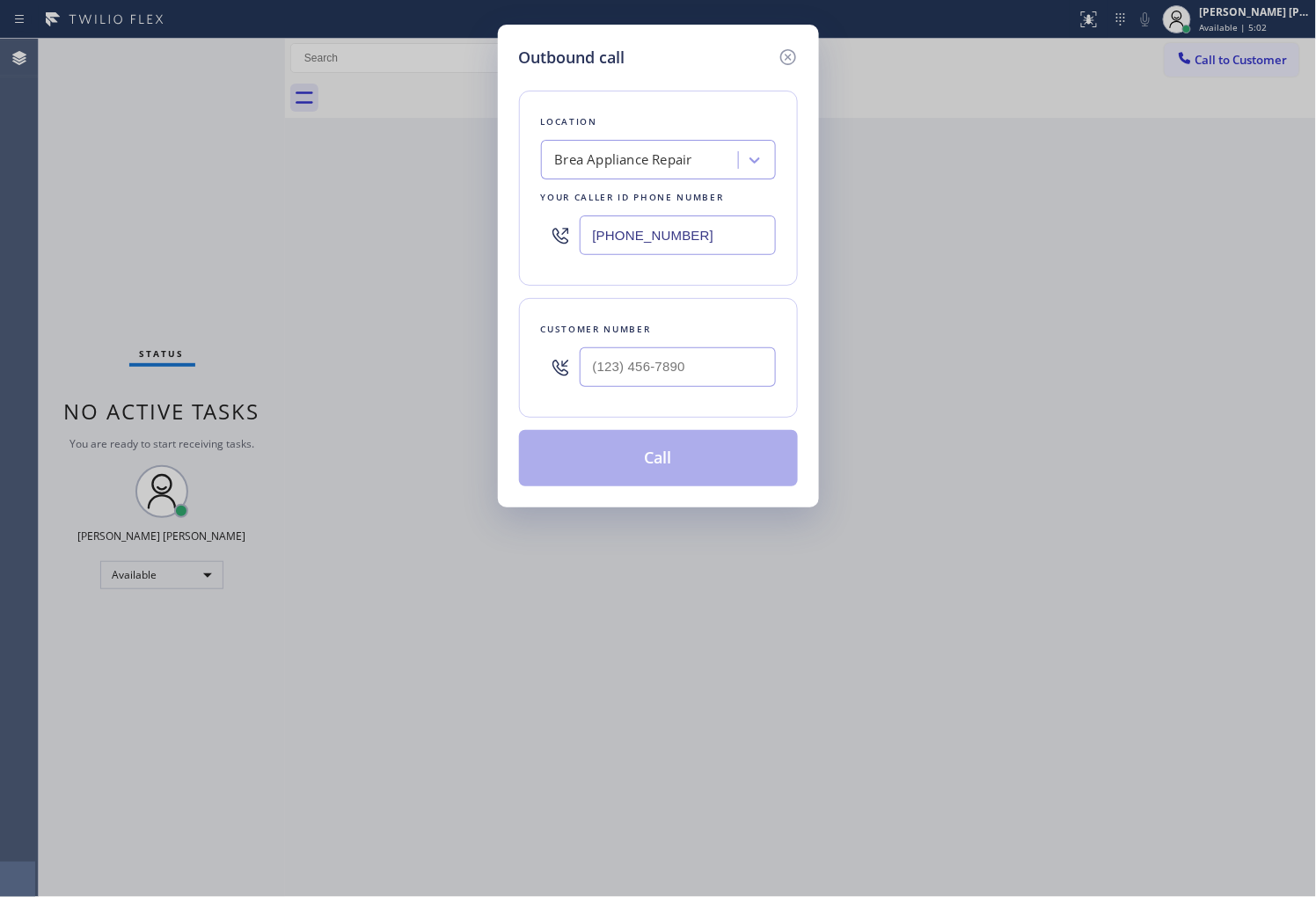
click at [628, 391] on div at bounding box center [677, 366] width 196 height 57
click at [623, 372] on input "(___) ___-____" at bounding box center [677, 367] width 196 height 40
paste input "714) 267-0438"
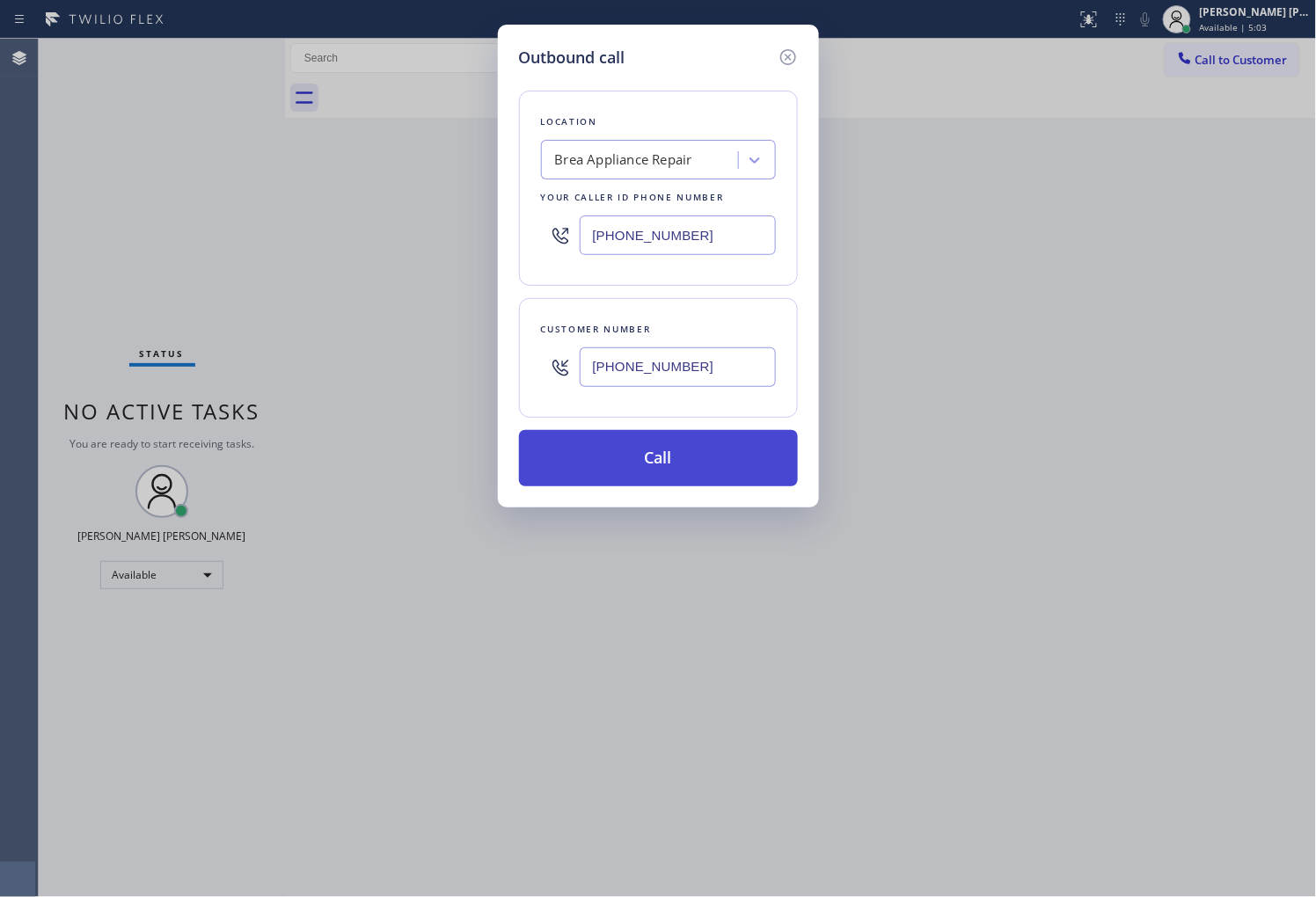
type input "[PHONE_NUMBER]"
click at [647, 452] on button "Call" at bounding box center [658, 457] width 279 height 57
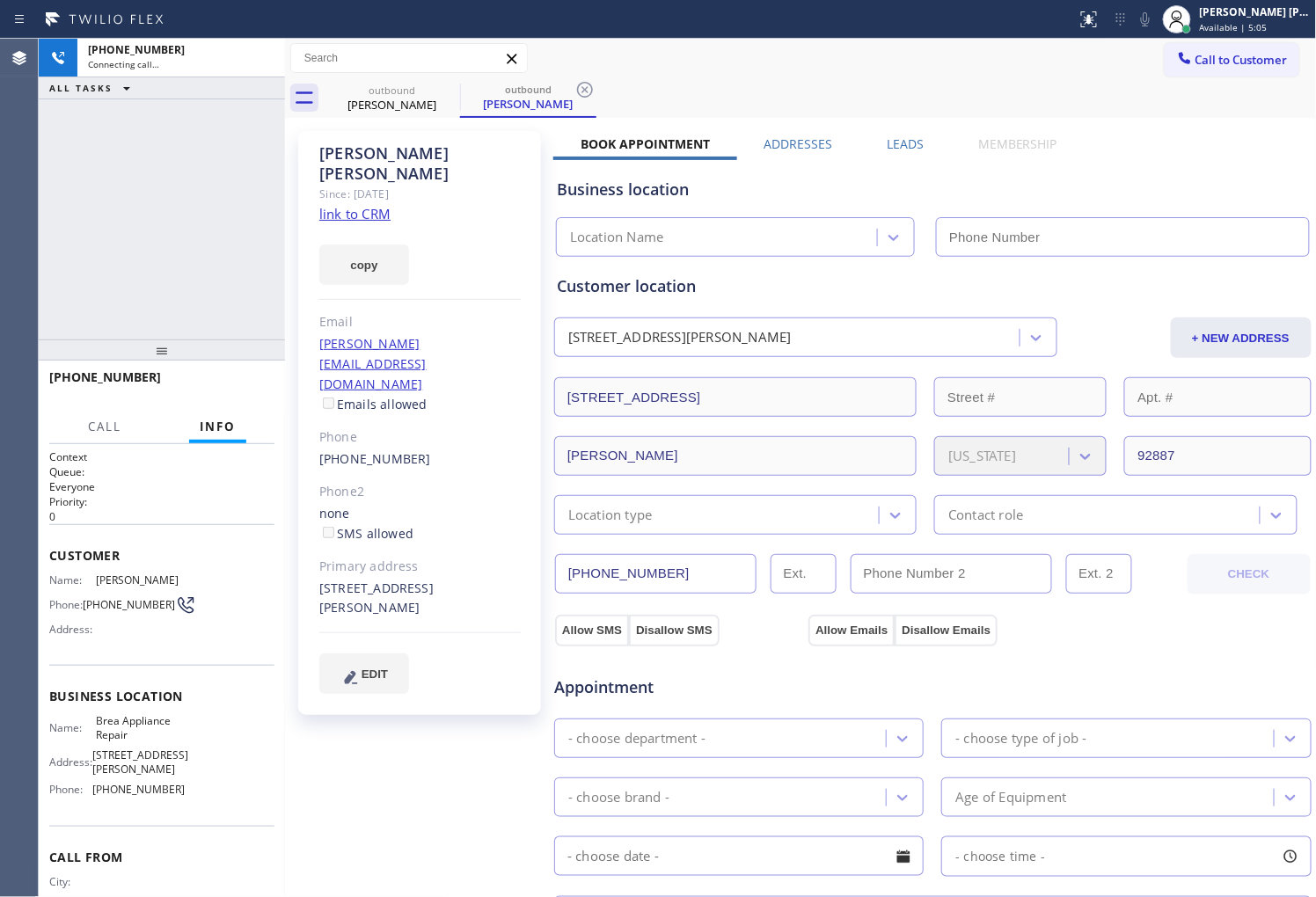
click at [339, 153] on div "[PERSON_NAME]" at bounding box center [419, 164] width 202 height 41
click at [0, 171] on div "Agent Desktop" at bounding box center [19, 468] width 38 height 858
type input "[PHONE_NUMBER]"
click at [11, 294] on div "Agent Desktop" at bounding box center [19, 468] width 38 height 858
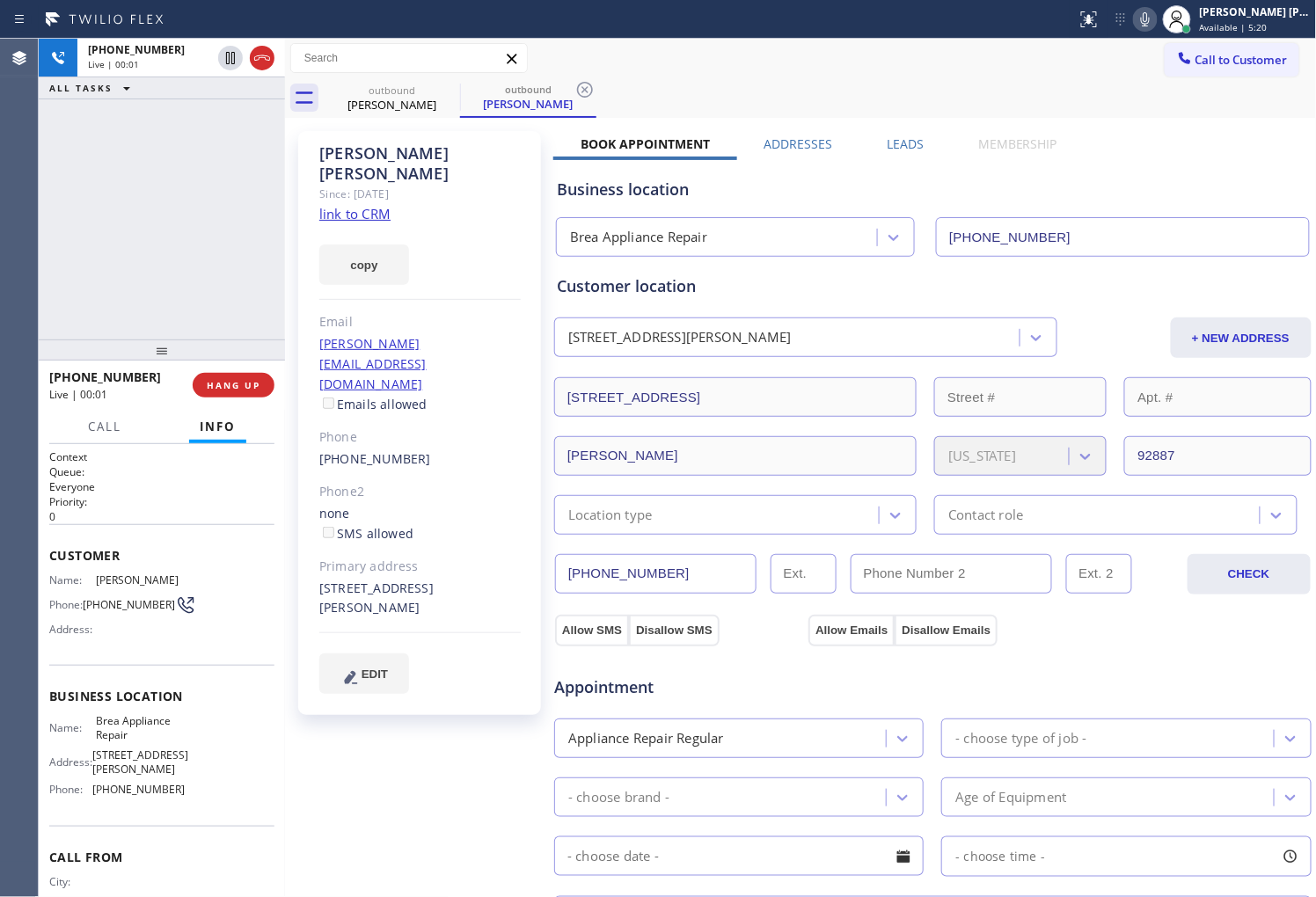
click at [285, 59] on div at bounding box center [285, 468] width 0 height 858
click at [265, 59] on icon at bounding box center [261, 58] width 21 height 21
click at [904, 146] on label "Leads" at bounding box center [905, 144] width 37 height 17
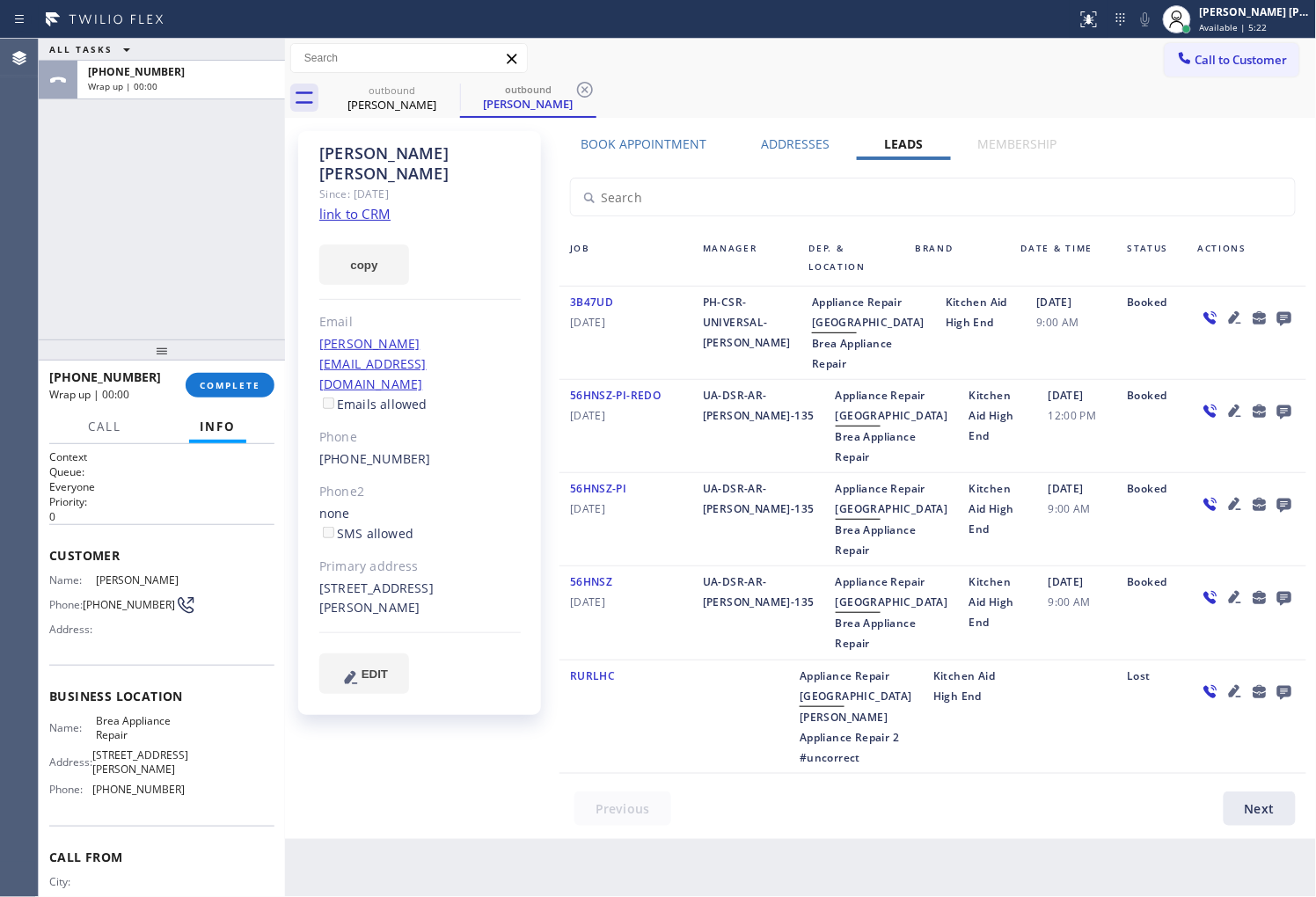
click at [1273, 318] on icon at bounding box center [1283, 318] width 21 height 22
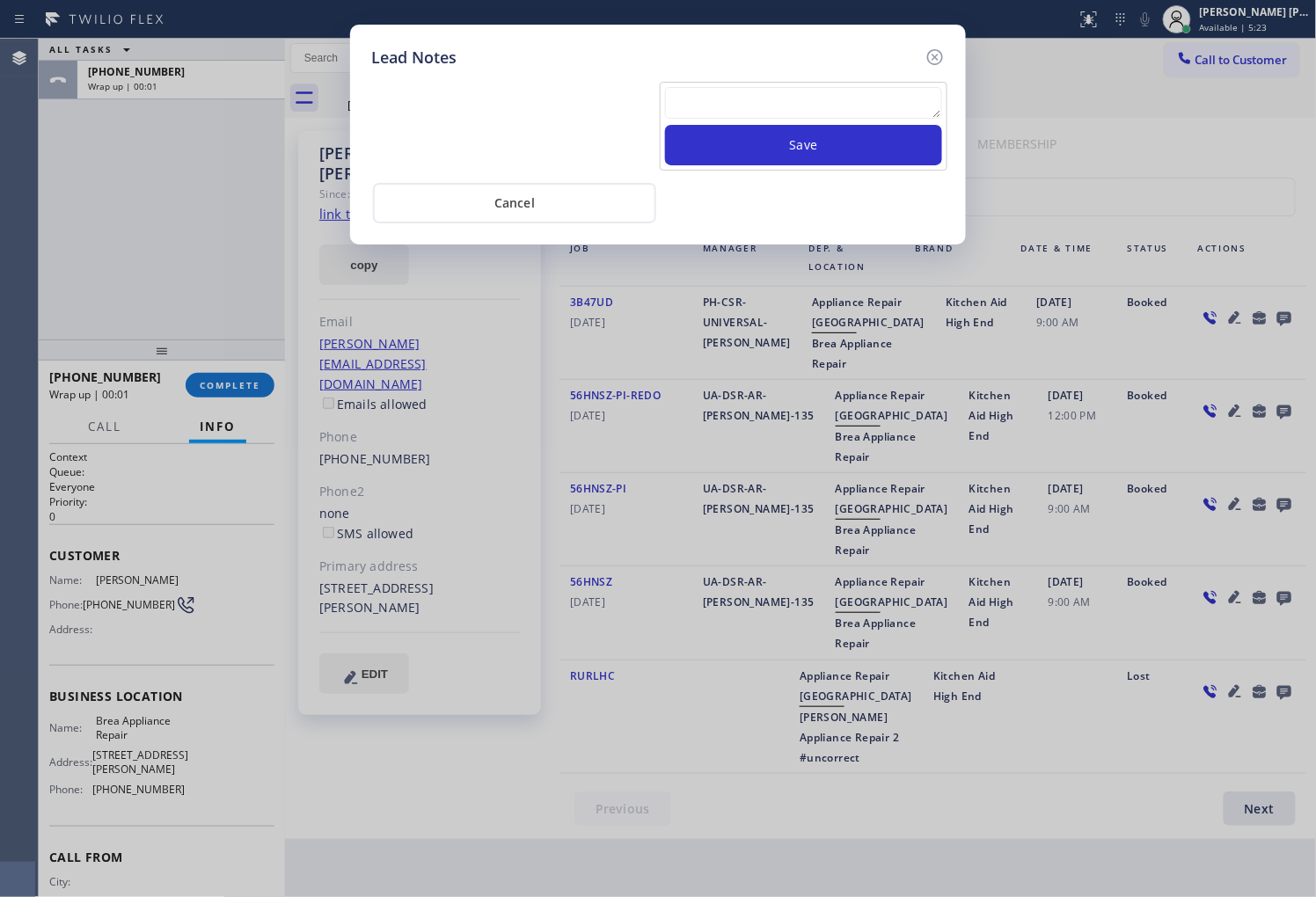
click at [831, 91] on textarea at bounding box center [804, 103] width 277 height 32
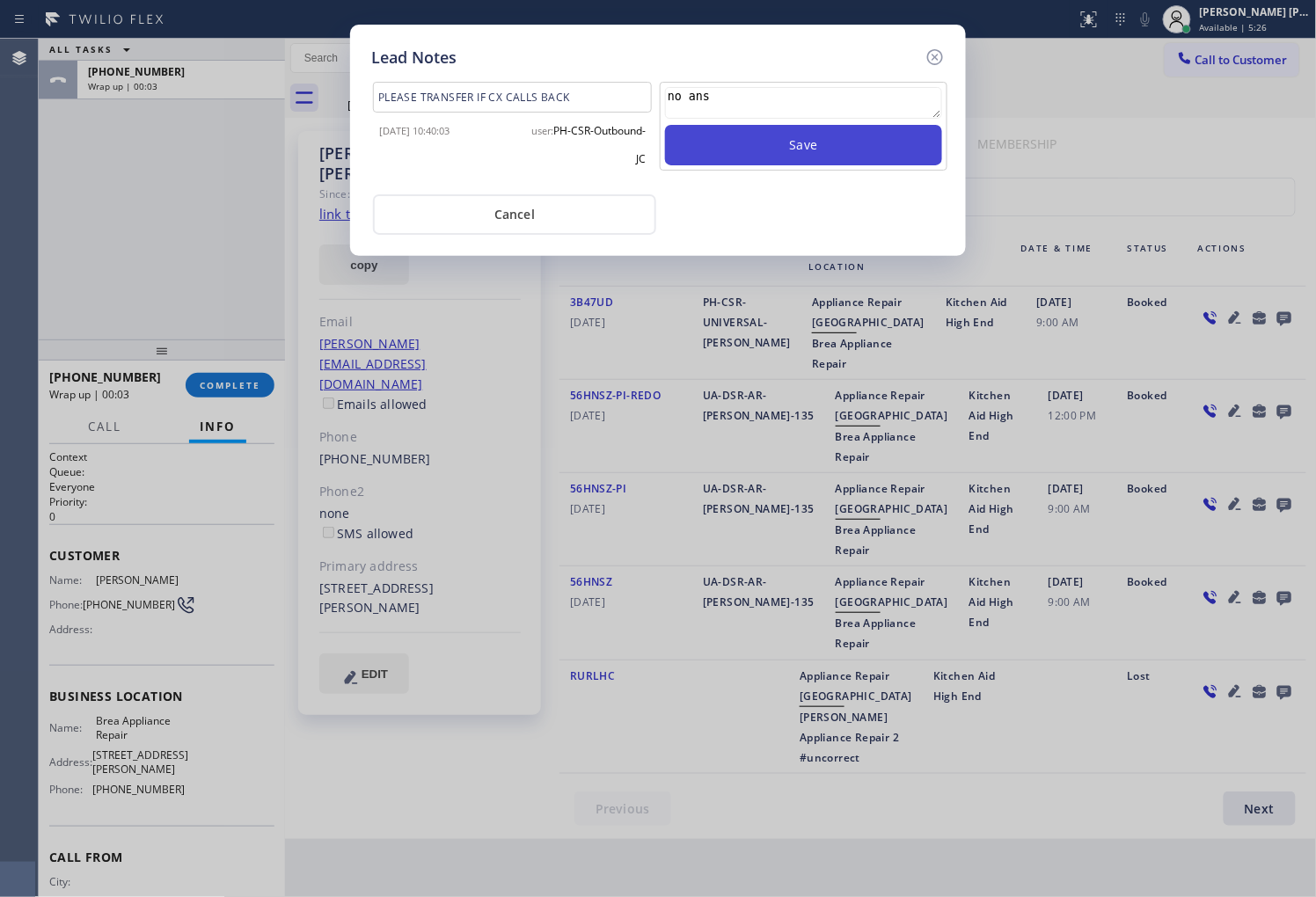
type textarea "no ans"
click at [843, 153] on button "Save" at bounding box center [804, 145] width 277 height 41
click at [931, 63] on icon at bounding box center [935, 57] width 16 height 16
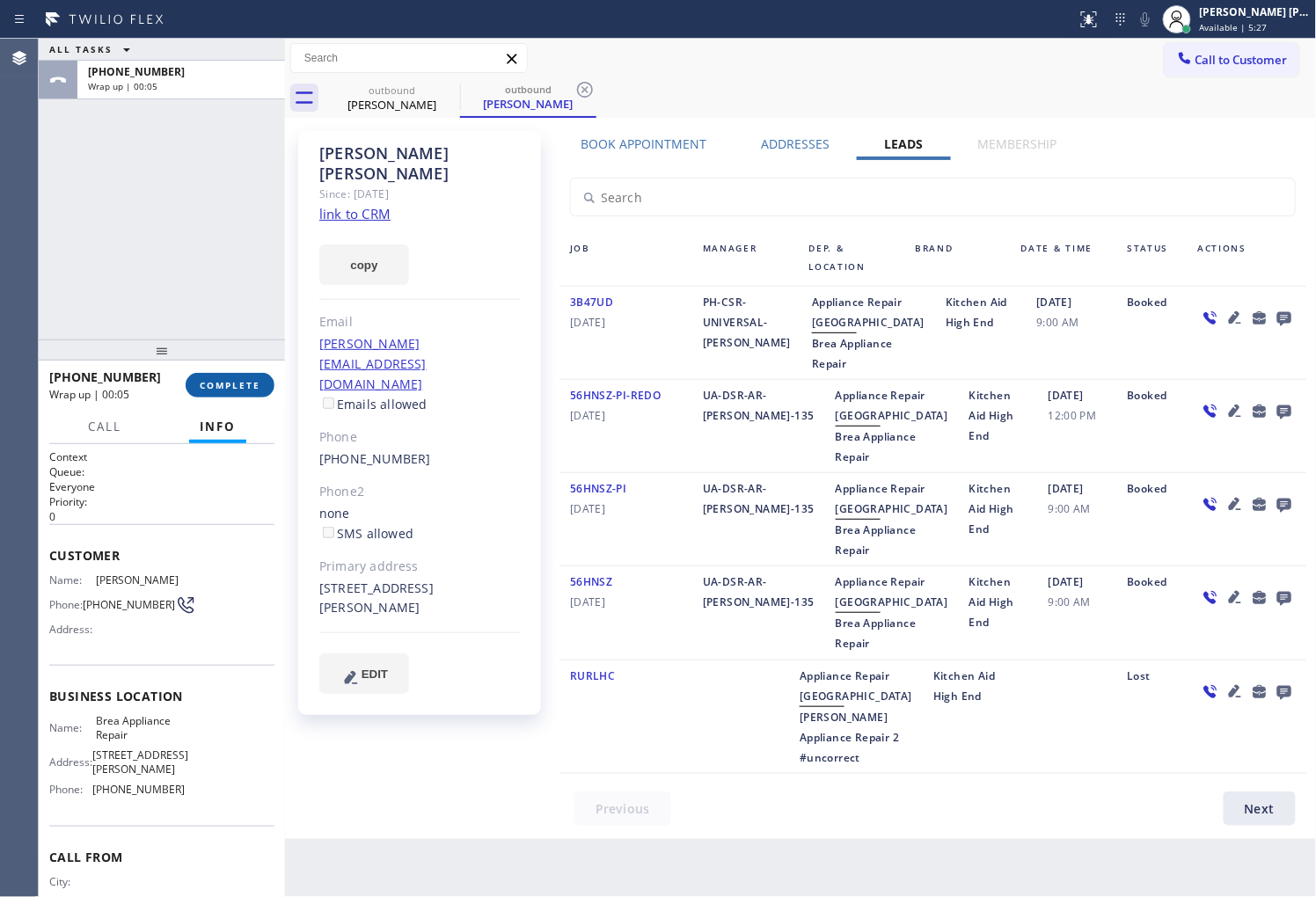
click at [200, 379] on span "COMPLETE" at bounding box center [230, 385] width 60 height 12
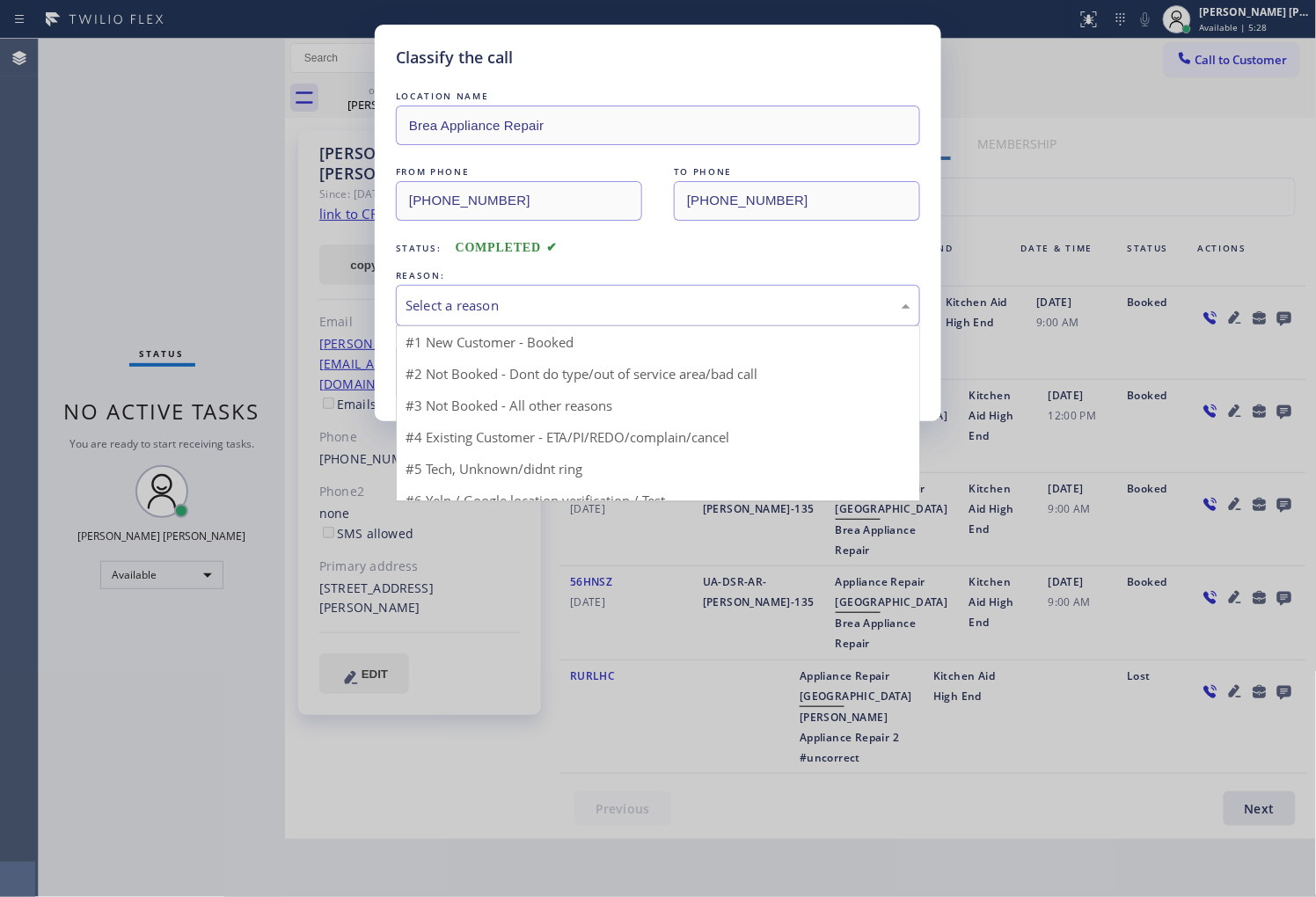
click at [551, 302] on div "Select a reason" at bounding box center [658, 306] width 505 height 20
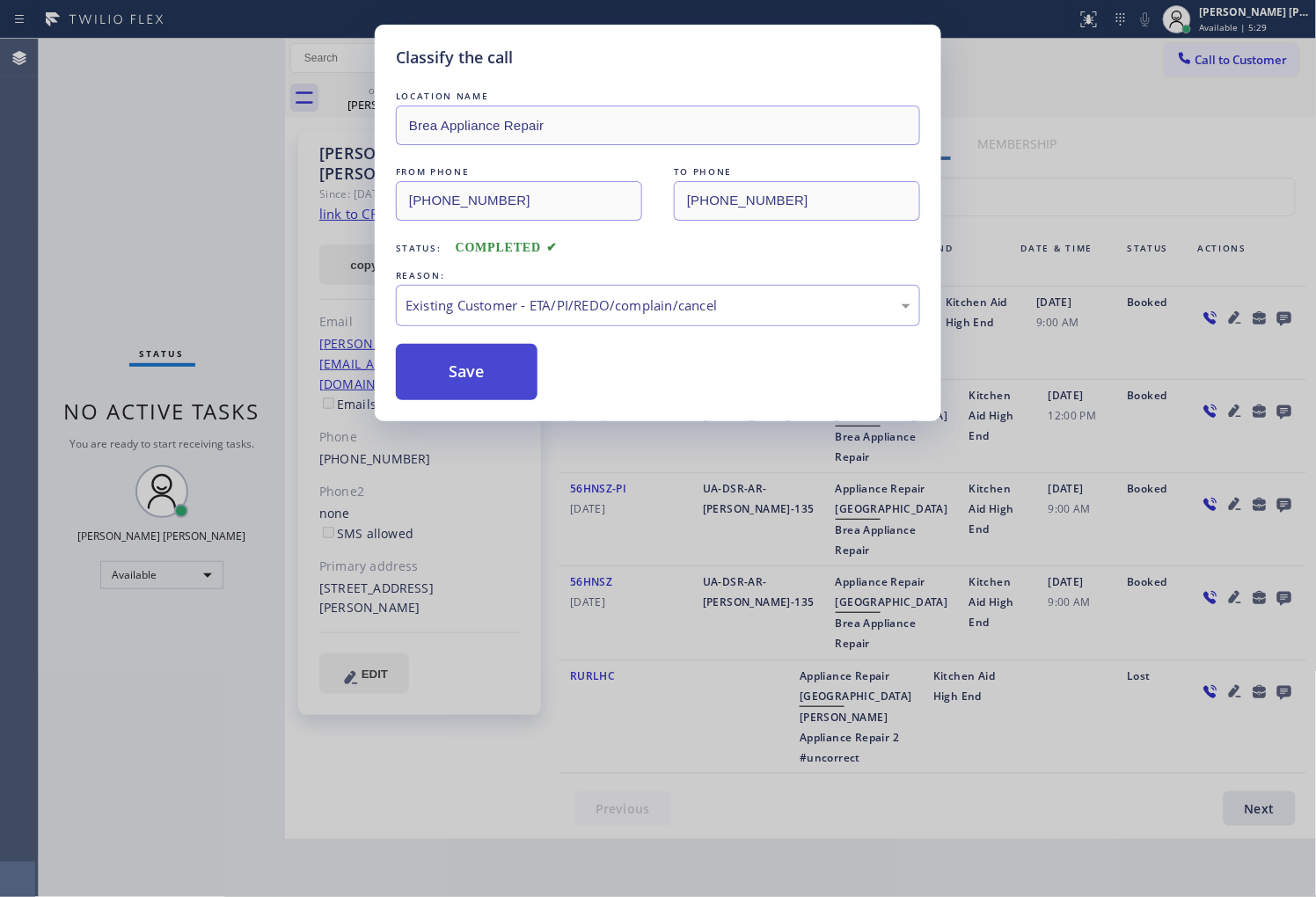
click at [458, 381] on button "Save" at bounding box center [467, 372] width 141 height 57
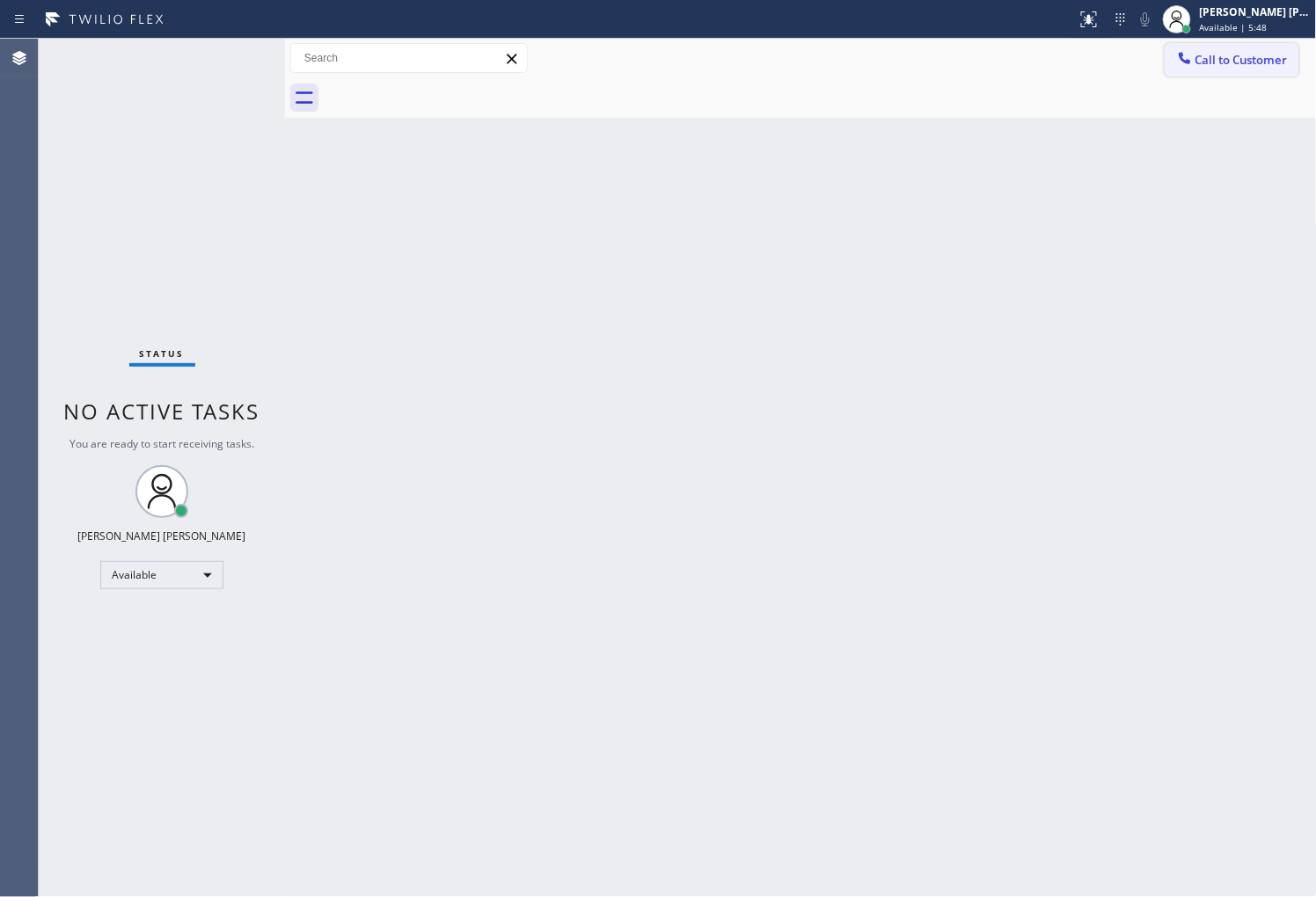
click at [1183, 73] on button "Call to Customer" at bounding box center [1231, 59] width 135 height 33
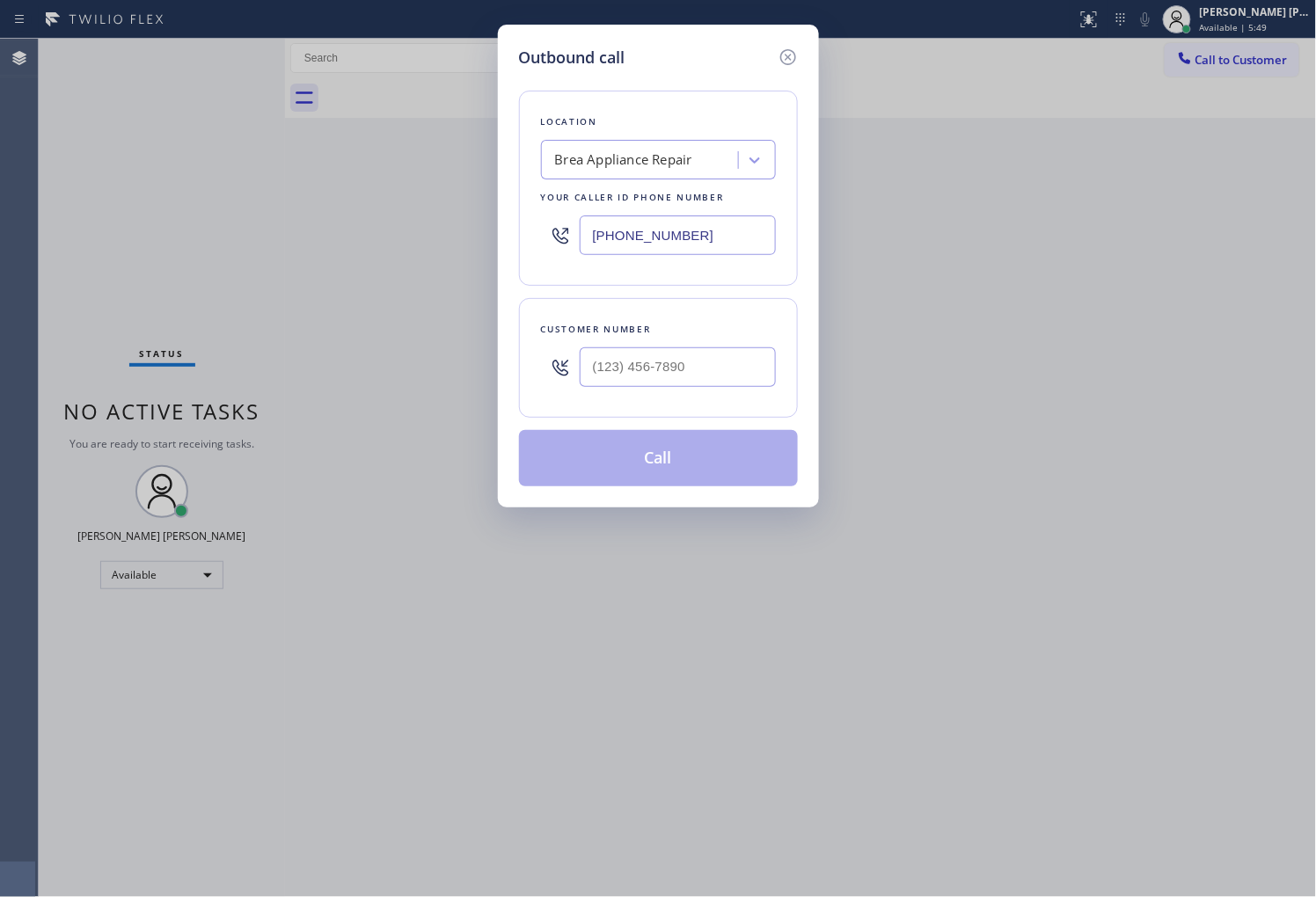
click at [631, 229] on input "[PHONE_NUMBER]" at bounding box center [677, 235] width 196 height 40
paste input "818) 696-5648"
type input "[PHONE_NUMBER]"
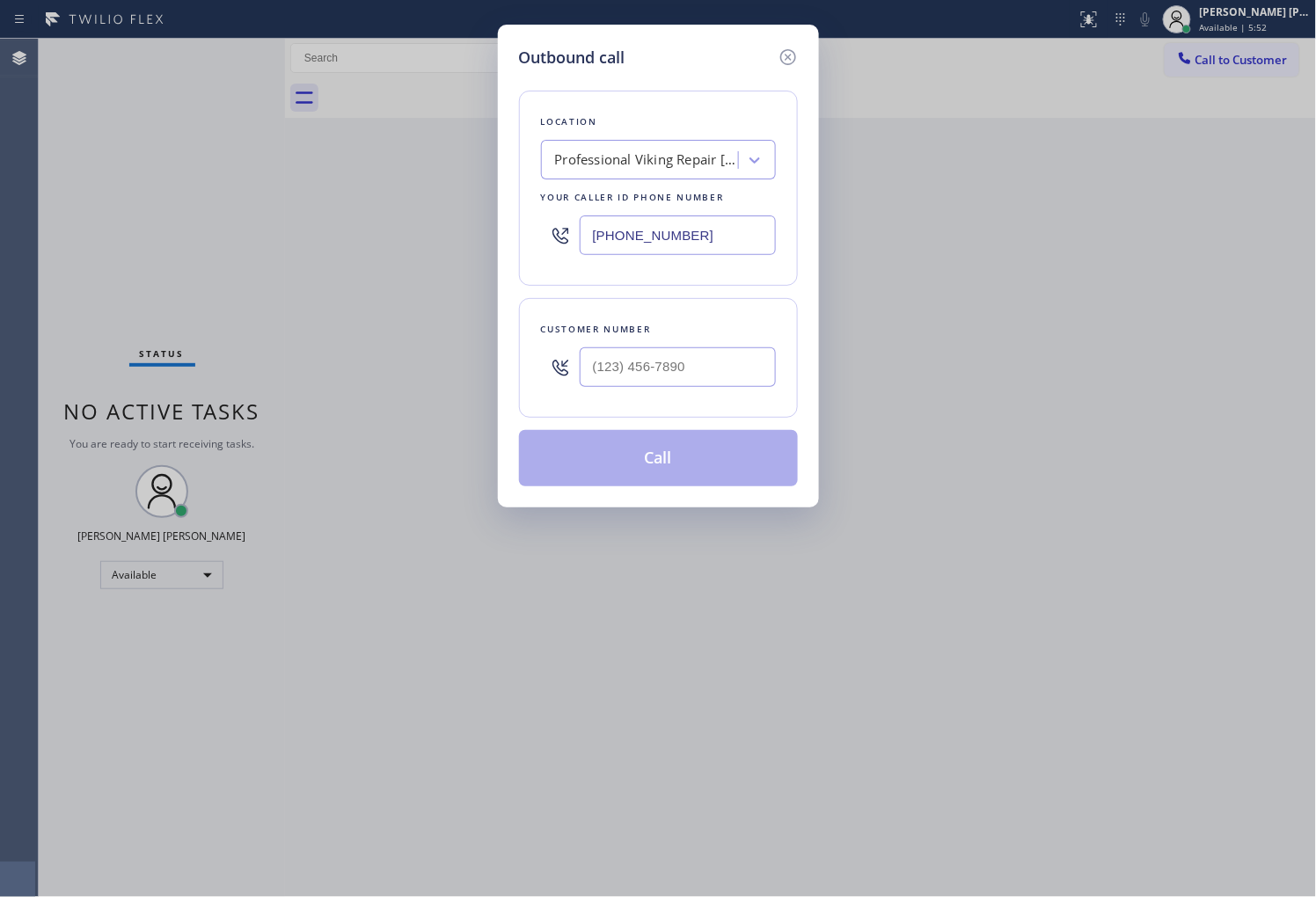
drag, startPoint x: 698, startPoint y: 396, endPoint x: 698, endPoint y: 381, distance: 15.0
click at [698, 394] on div at bounding box center [677, 366] width 196 height 57
click at [698, 362] on input "(___) ___-____" at bounding box center [677, 367] width 196 height 40
paste input "818) 402-8871"
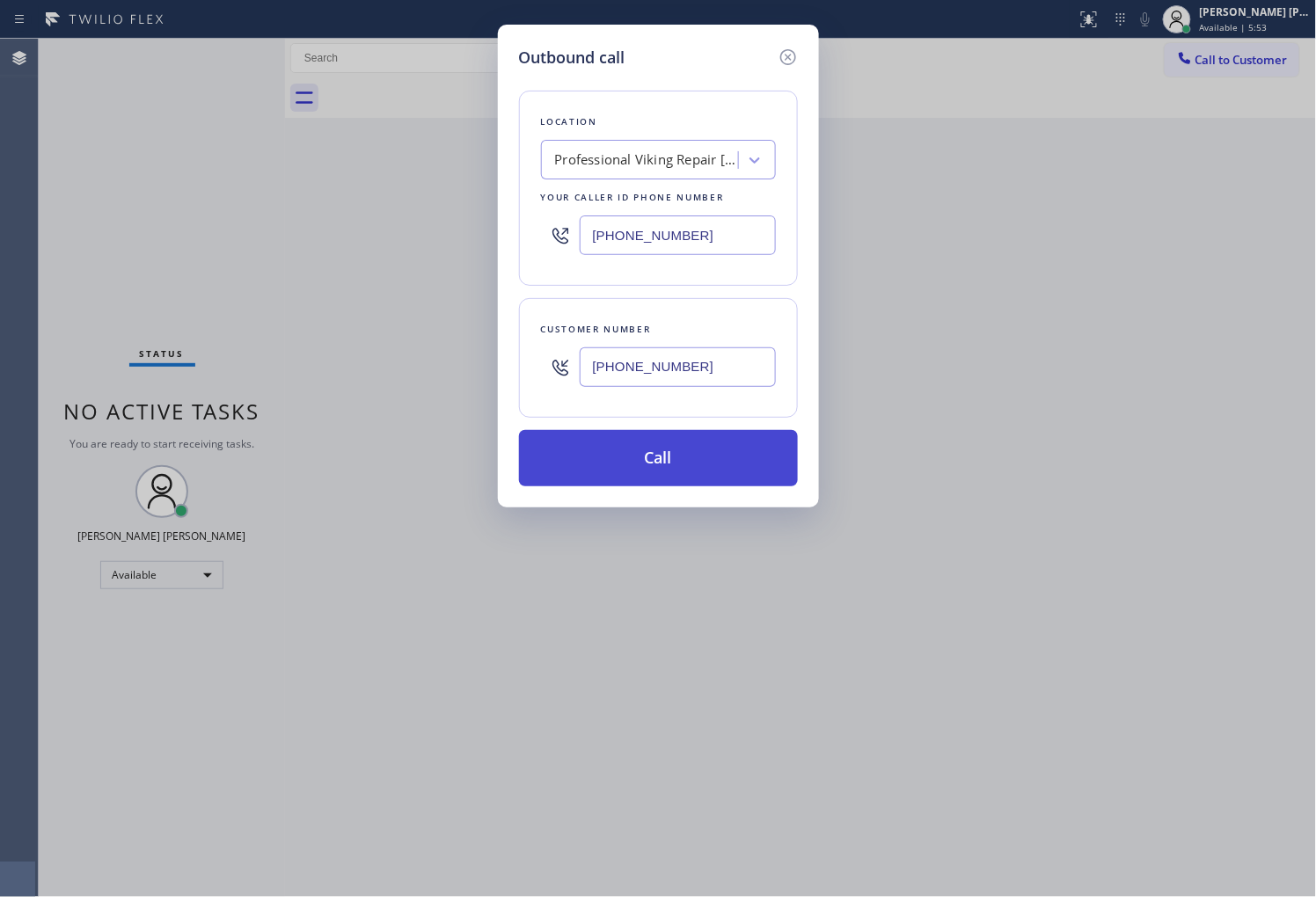
type input "[PHONE_NUMBER]"
click at [696, 461] on button "Call" at bounding box center [658, 457] width 279 height 57
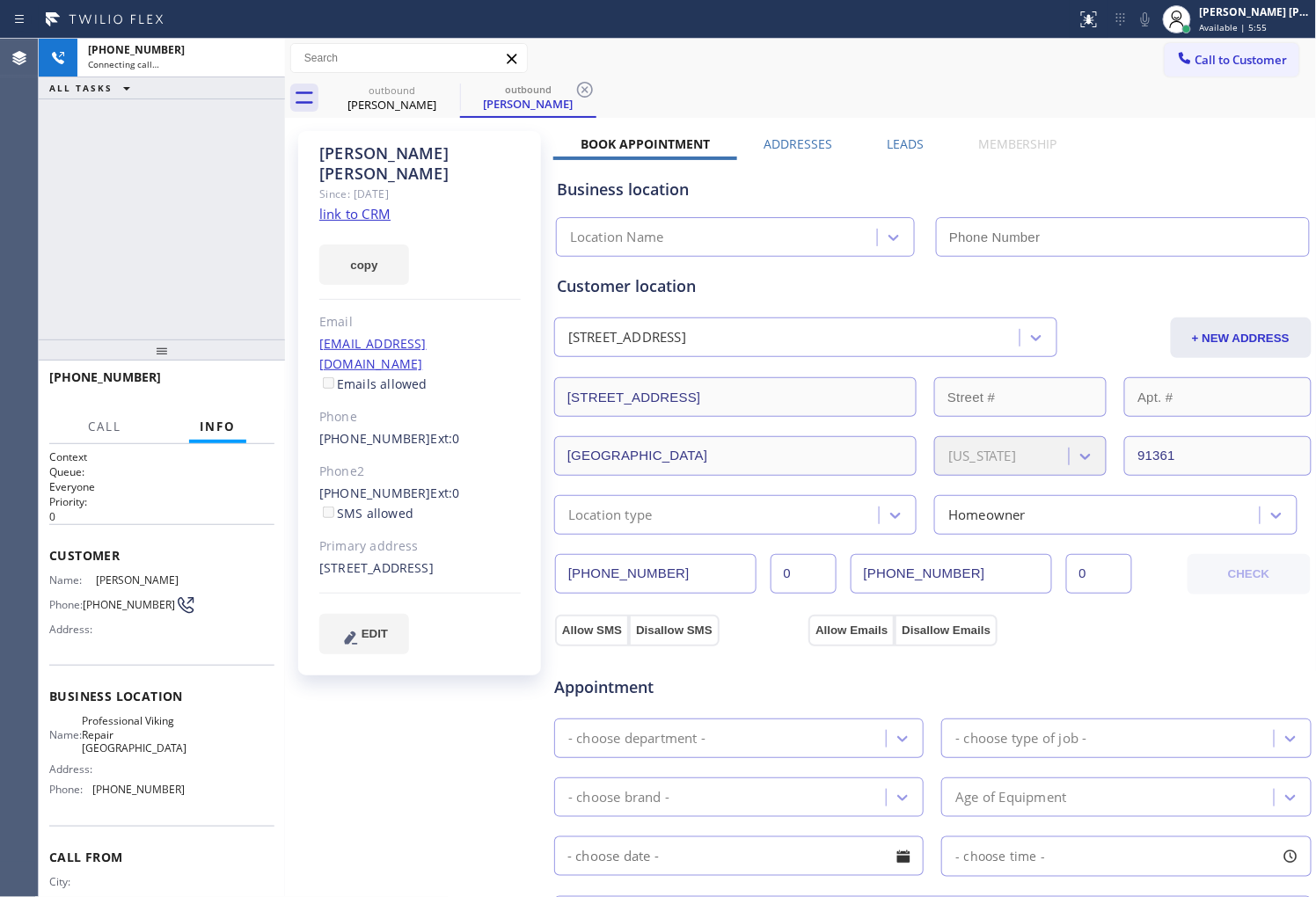
click at [375, 161] on div "[PERSON_NAME]" at bounding box center [419, 164] width 202 height 41
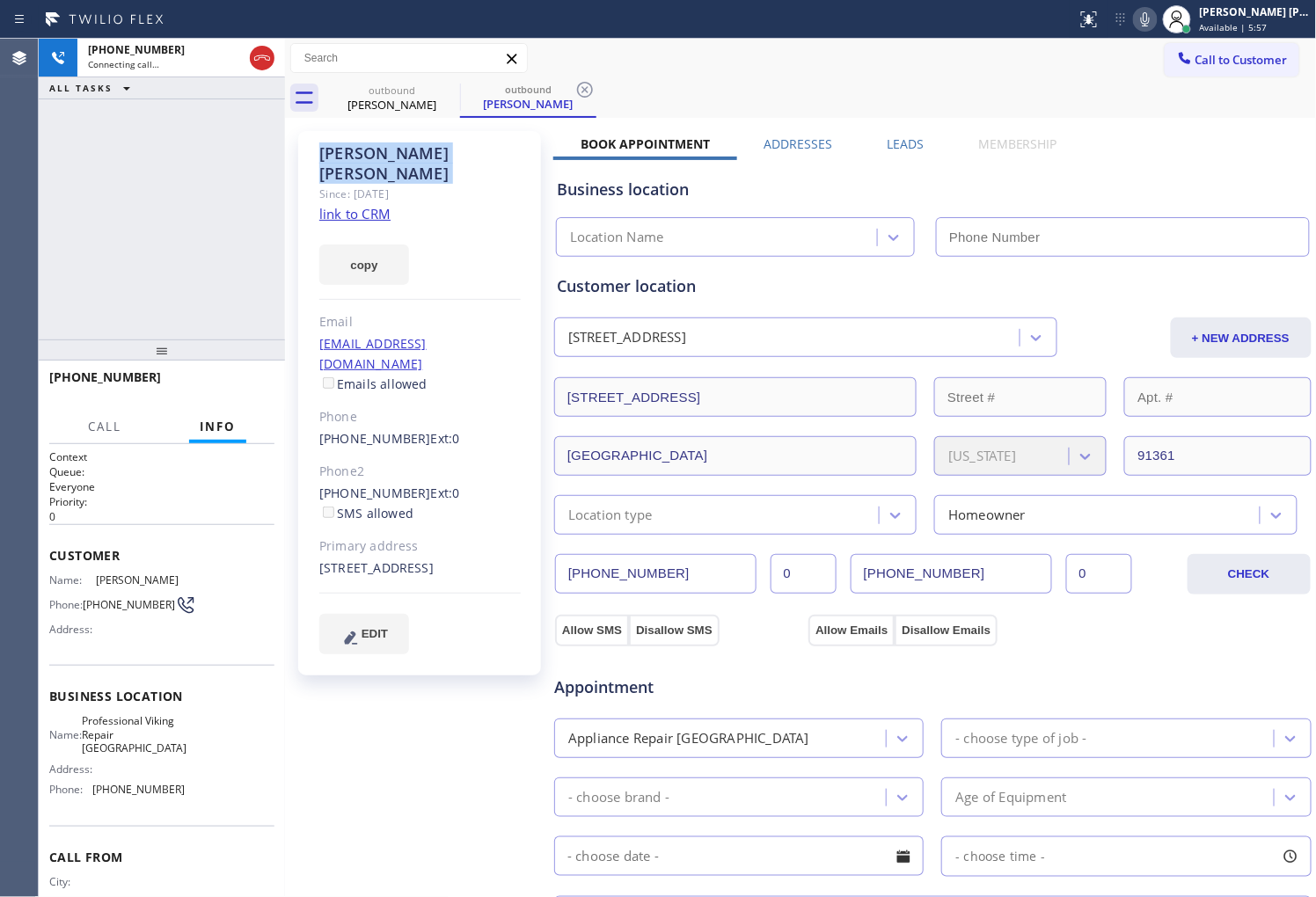
click at [89, 283] on div "[PHONE_NUMBER] Connecting call… ALL TASKS ALL TASKS ACTIVE TASKS TASKS IN WRAP …" at bounding box center [162, 189] width 246 height 300
type input "[PHONE_NUMBER]"
click at [230, 258] on div "[PHONE_NUMBER] Connecting call… ALL TASKS ALL TASKS ACTIVE TASKS TASKS IN WRAP …" at bounding box center [162, 189] width 246 height 300
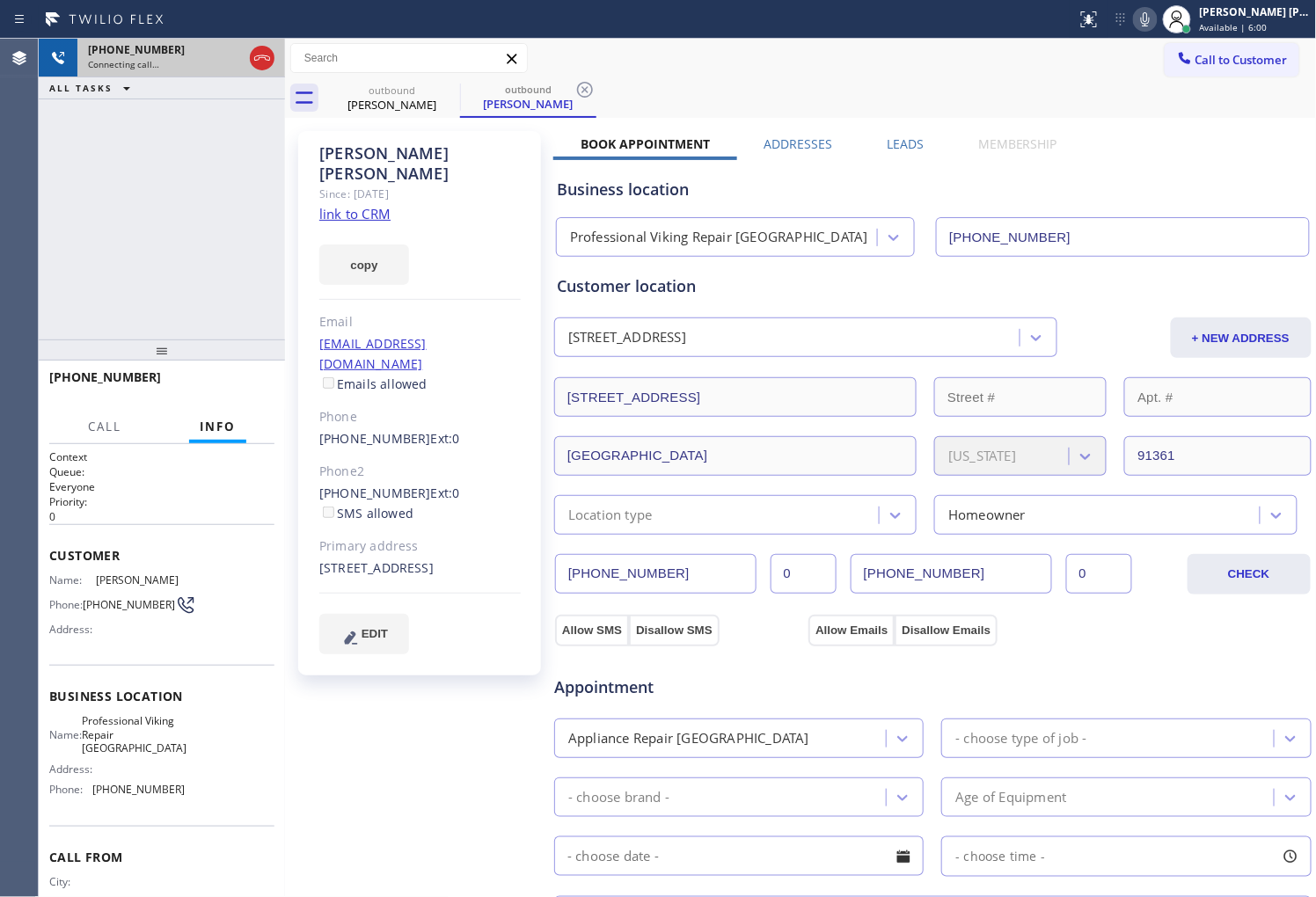
click at [264, 71] on div at bounding box center [262, 59] width 32 height 39
click at [259, 69] on button at bounding box center [262, 58] width 24 height 24
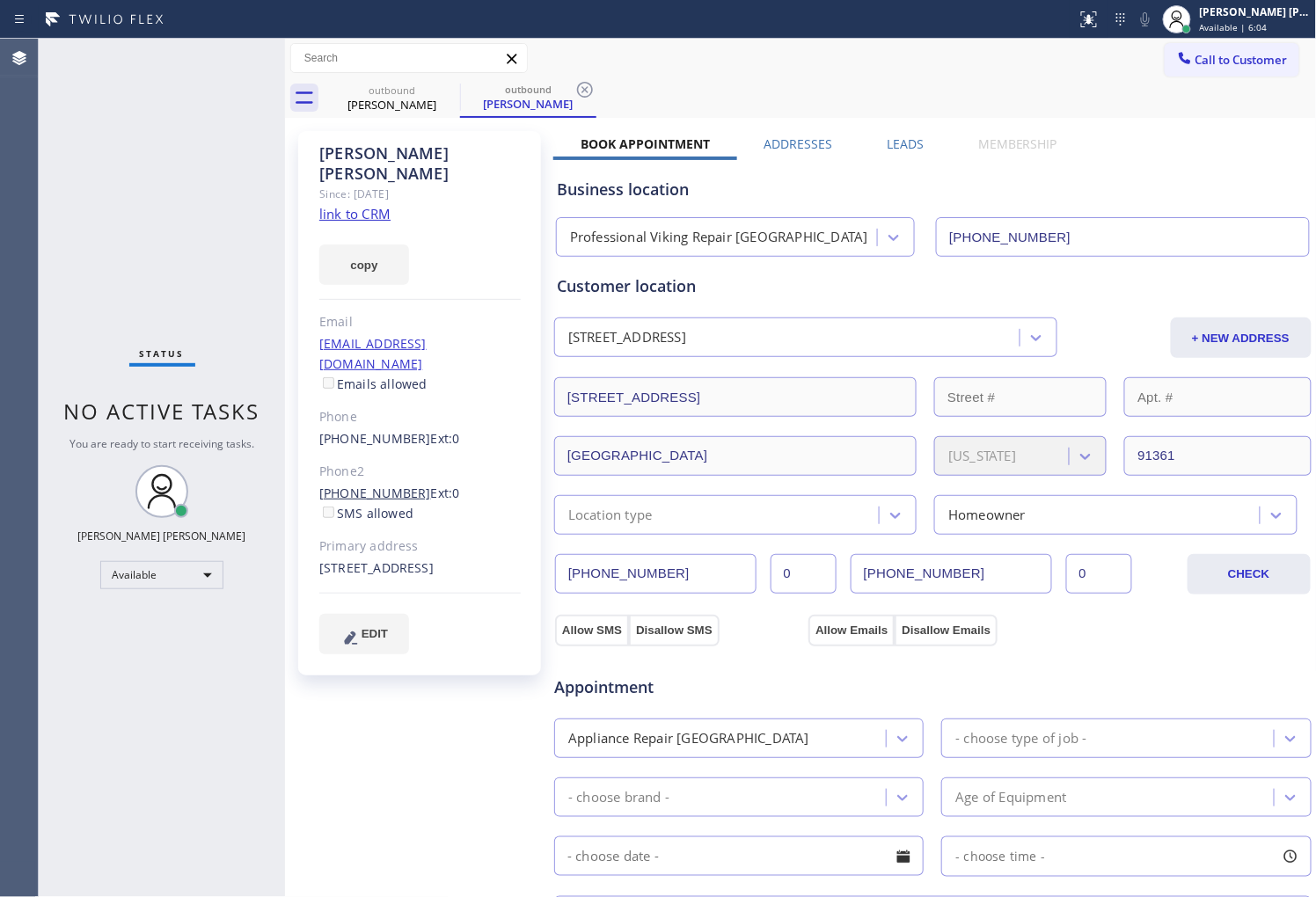
click at [376, 484] on link "[PHONE_NUMBER]" at bounding box center [375, 493] width 112 height 17
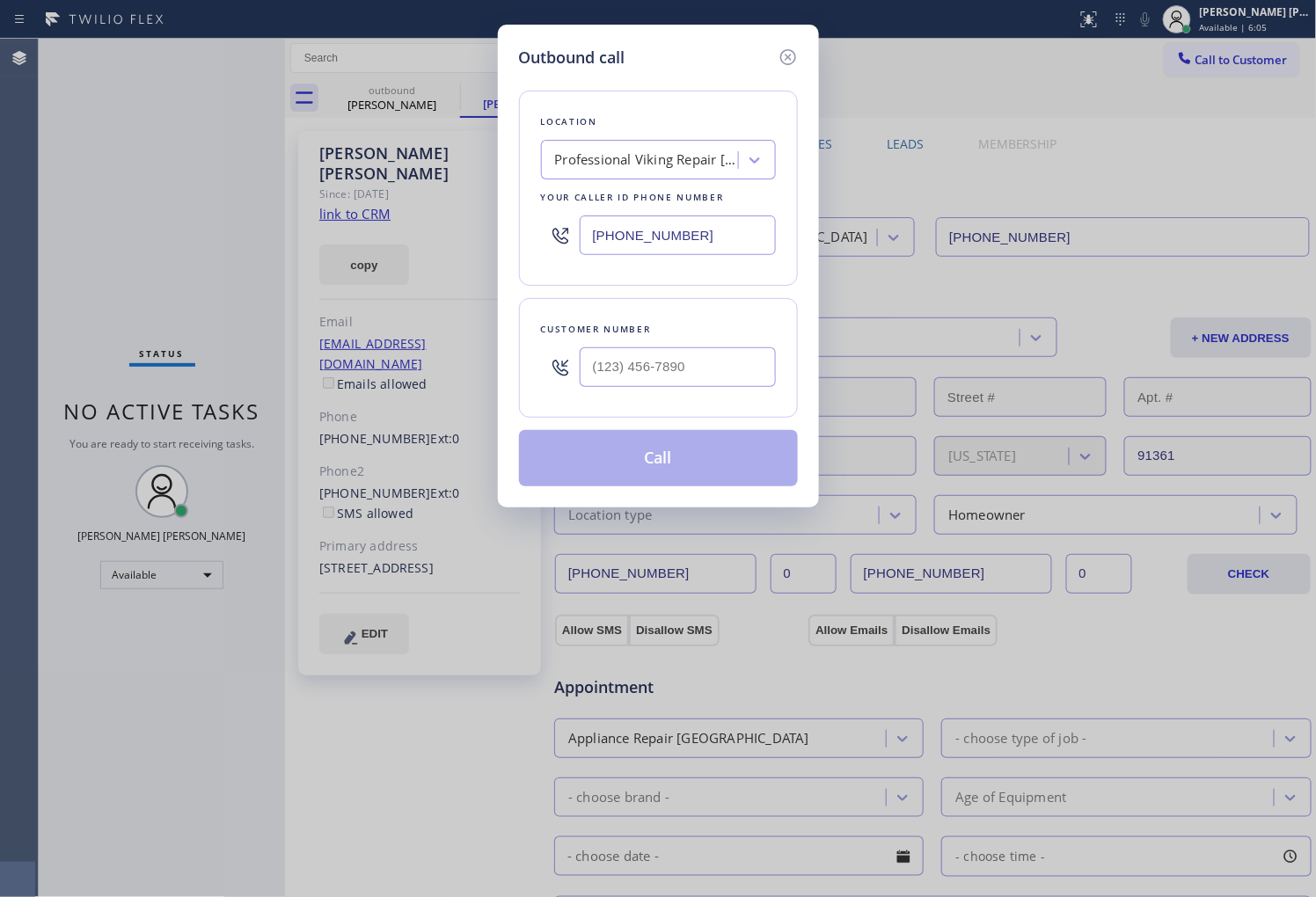
type input "[PHONE_NUMBER]"
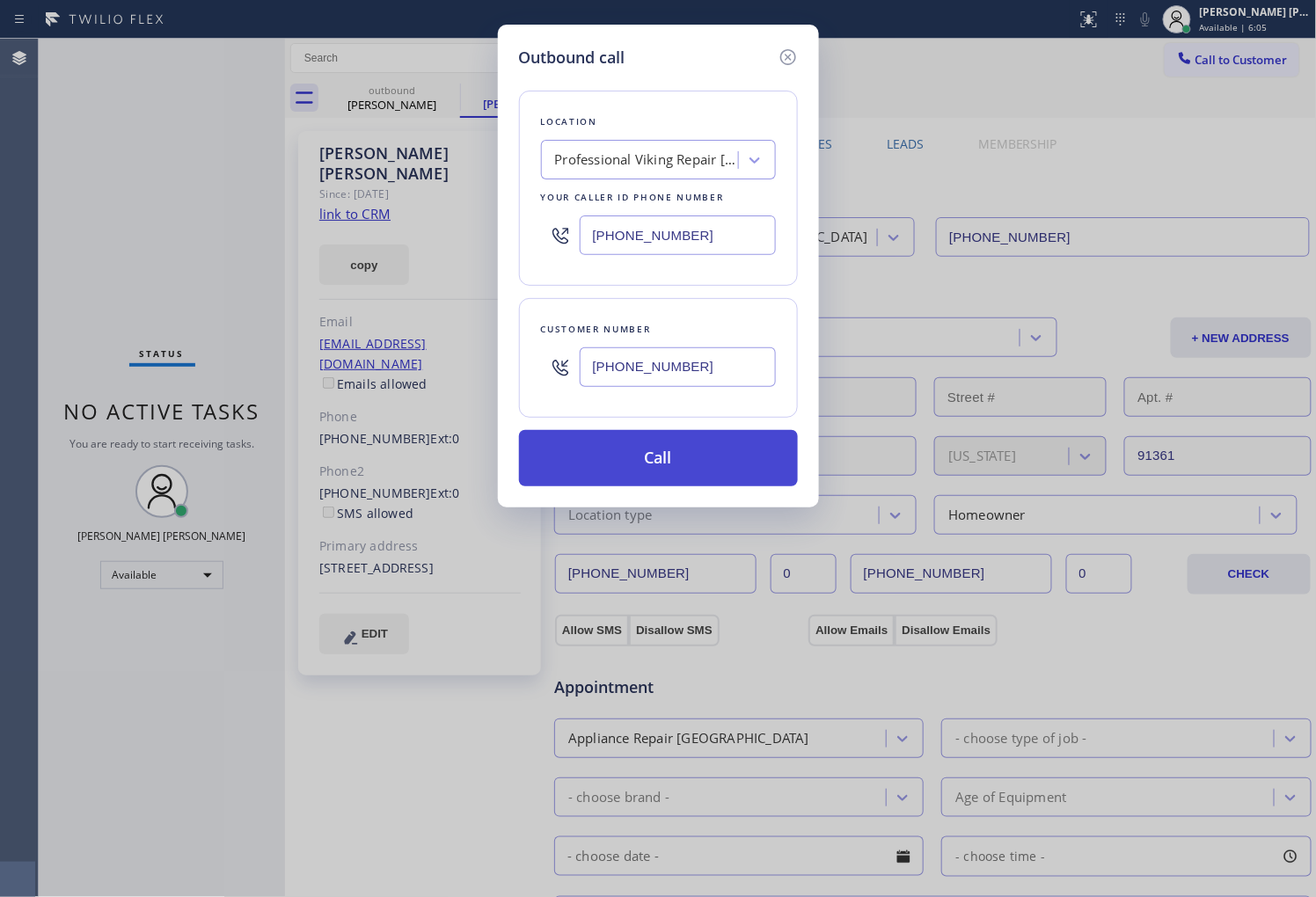
click at [685, 454] on button "Call" at bounding box center [658, 457] width 279 height 57
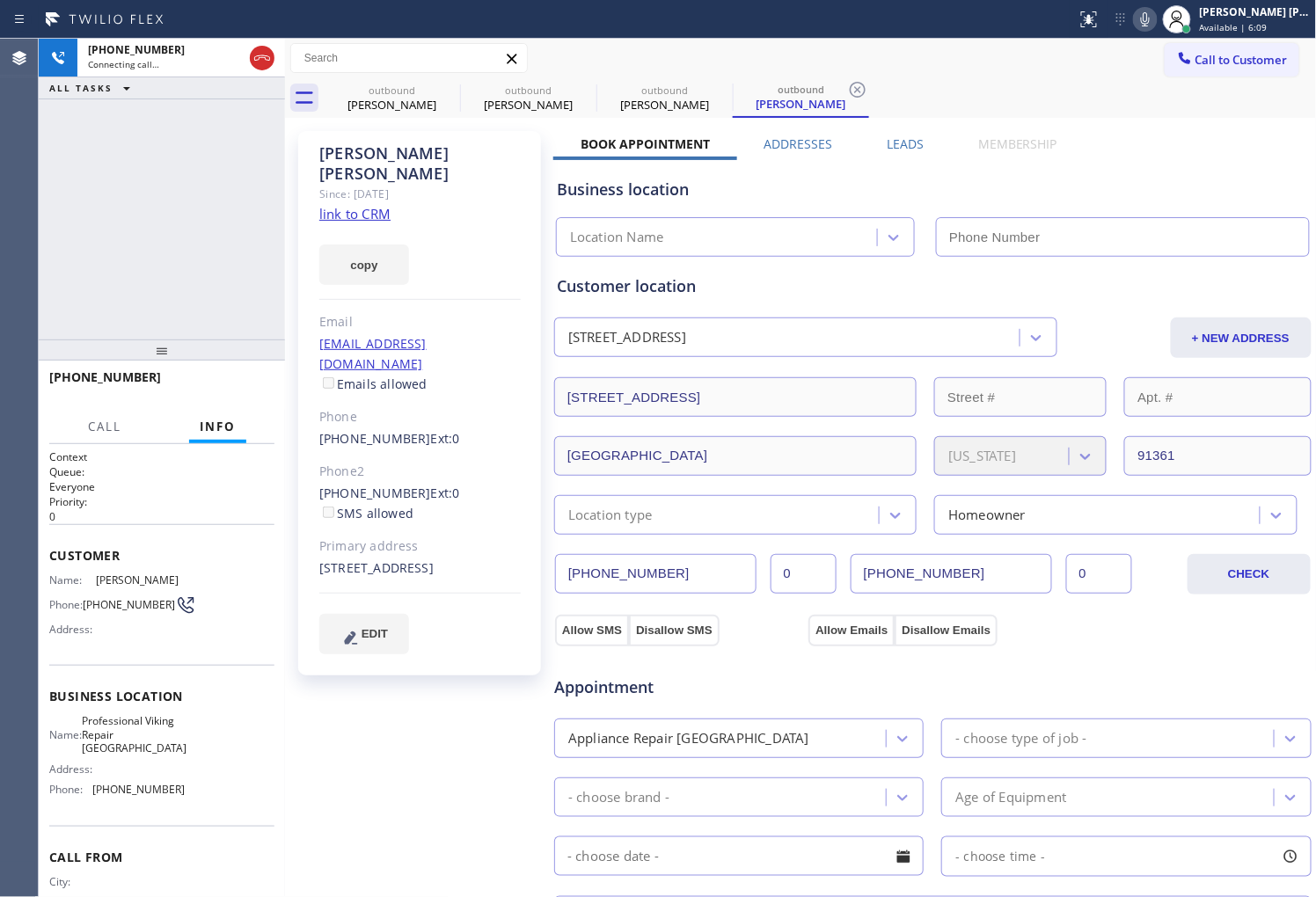
type input "[PHONE_NUMBER]"
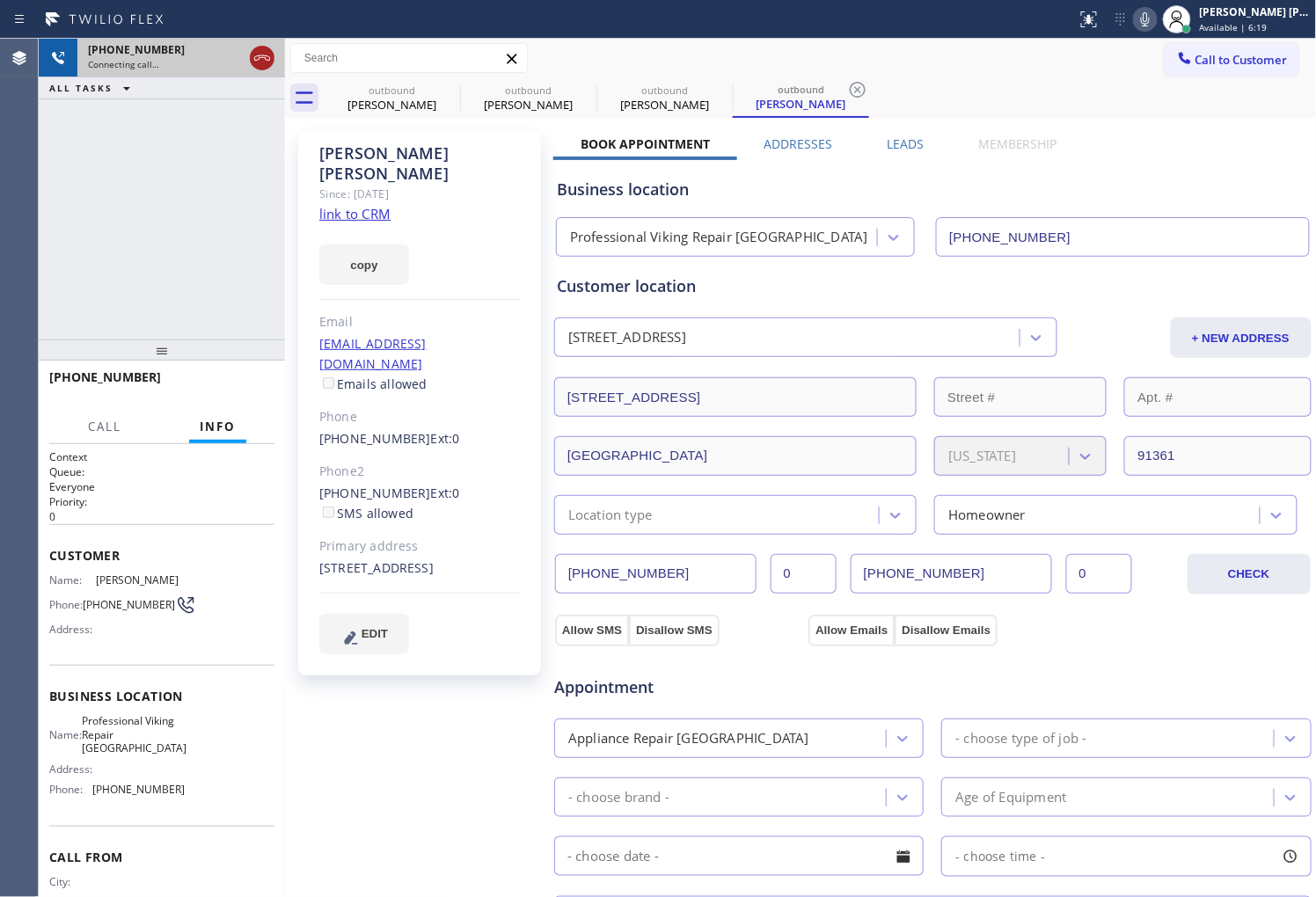
click at [261, 61] on icon at bounding box center [261, 58] width 21 height 21
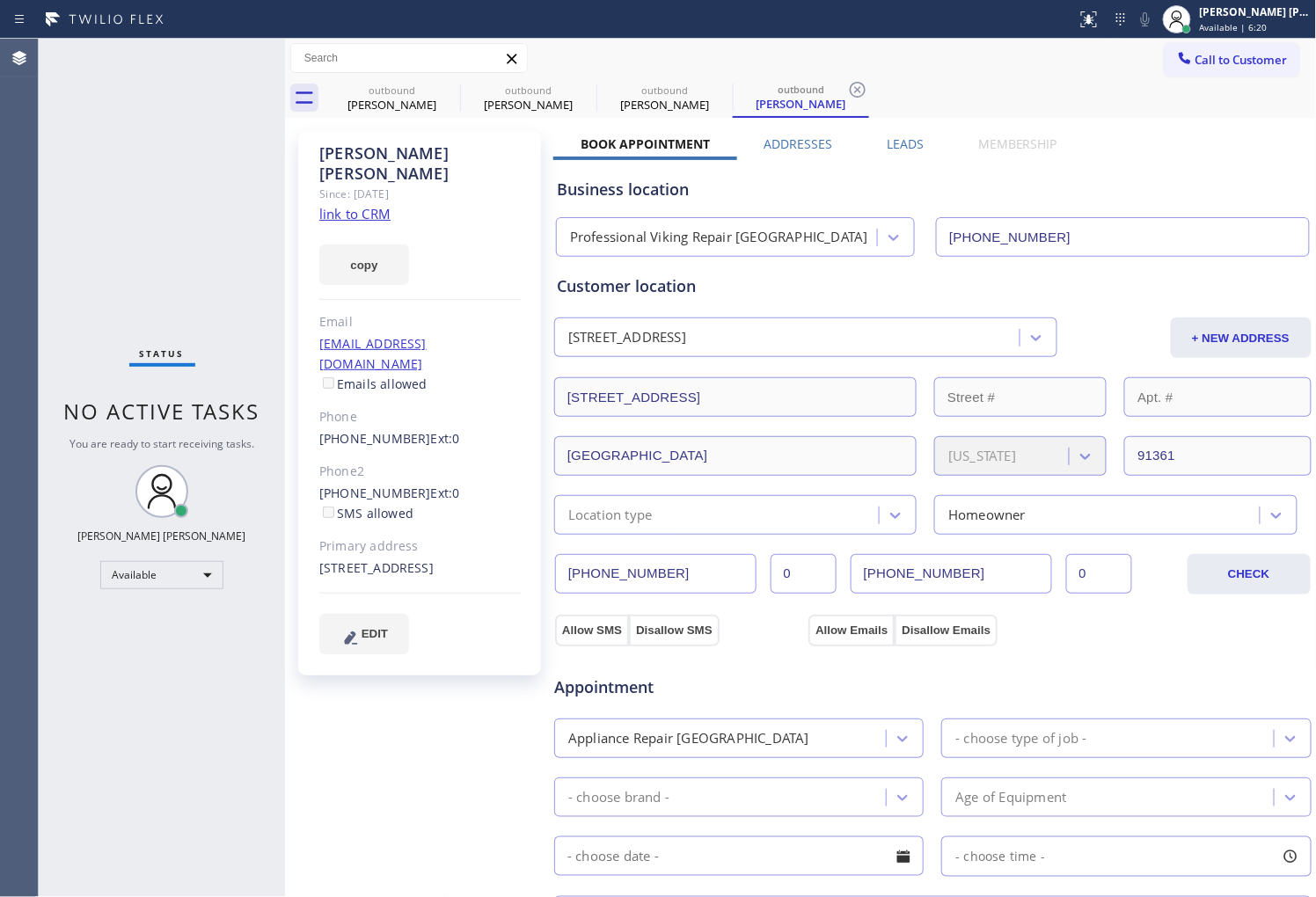
click at [885, 134] on div "[PERSON_NAME] Since: [DATE] link to CRM copy Email [EMAIL_ADDRESS][DOMAIN_NAME]…" at bounding box center [801, 708] width 1023 height 1174
click at [886, 145] on label "Leads" at bounding box center [905, 144] width 37 height 17
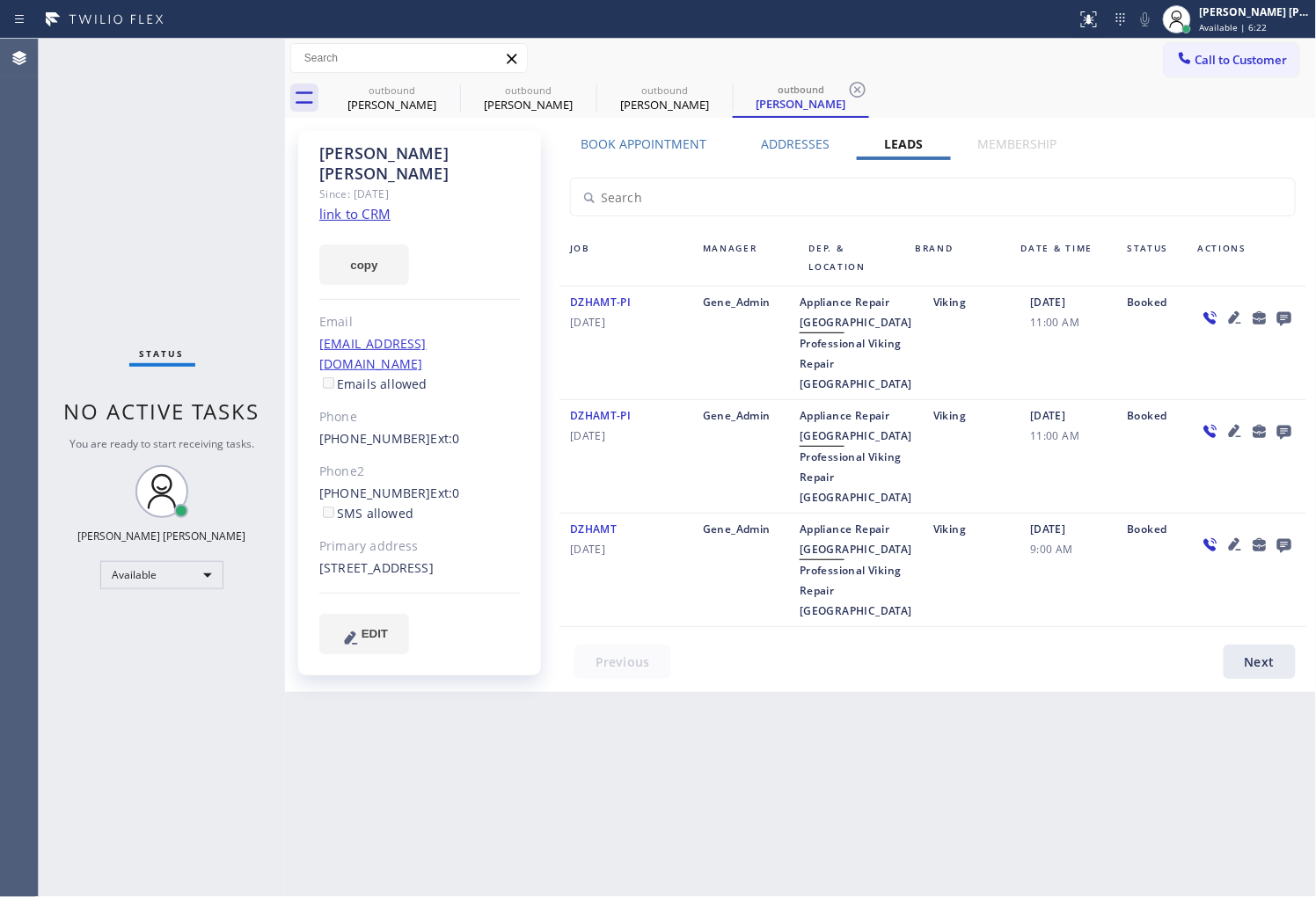
click at [1280, 310] on icon at bounding box center [1283, 318] width 21 height 22
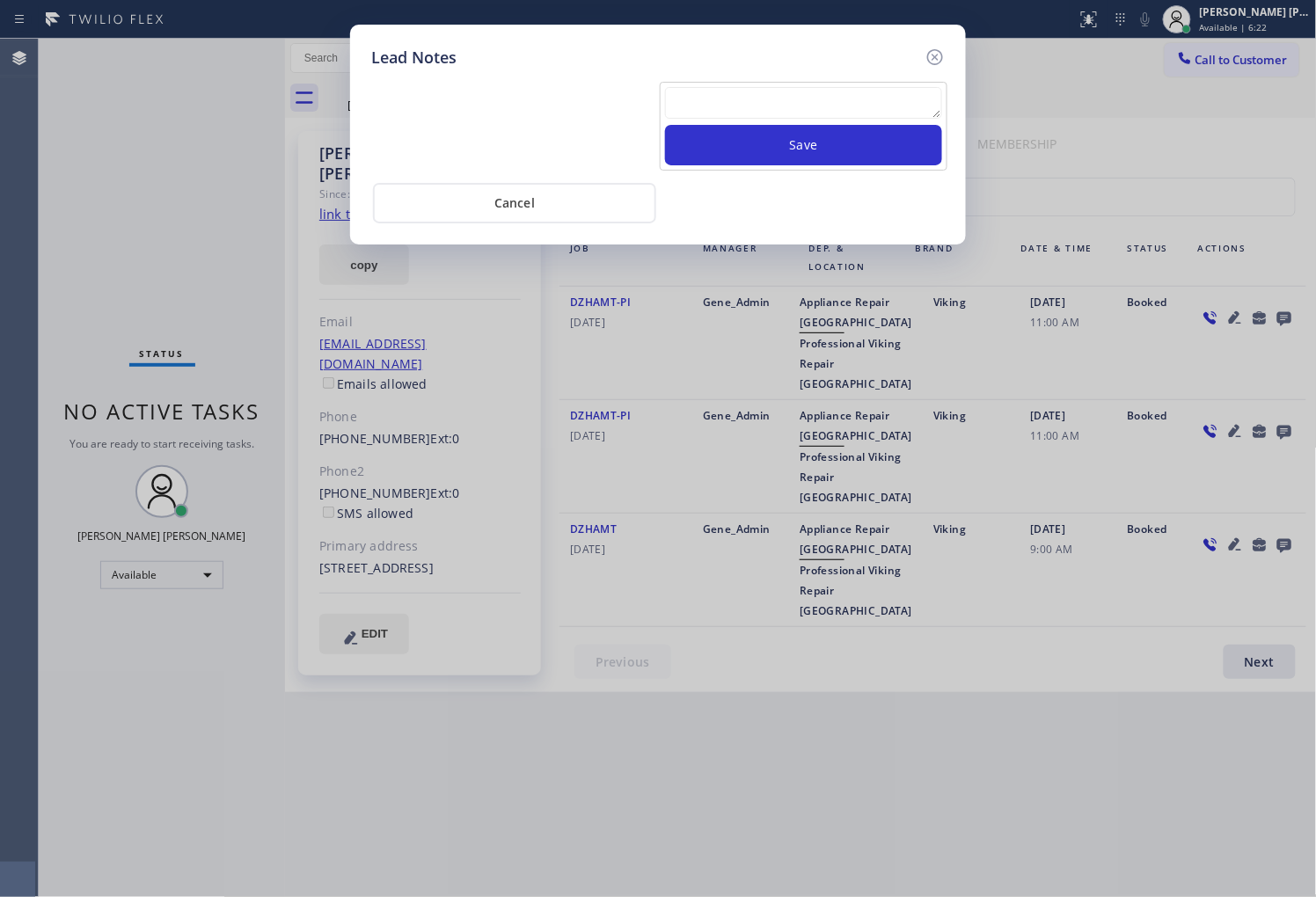
click at [706, 99] on textarea at bounding box center [804, 103] width 277 height 32
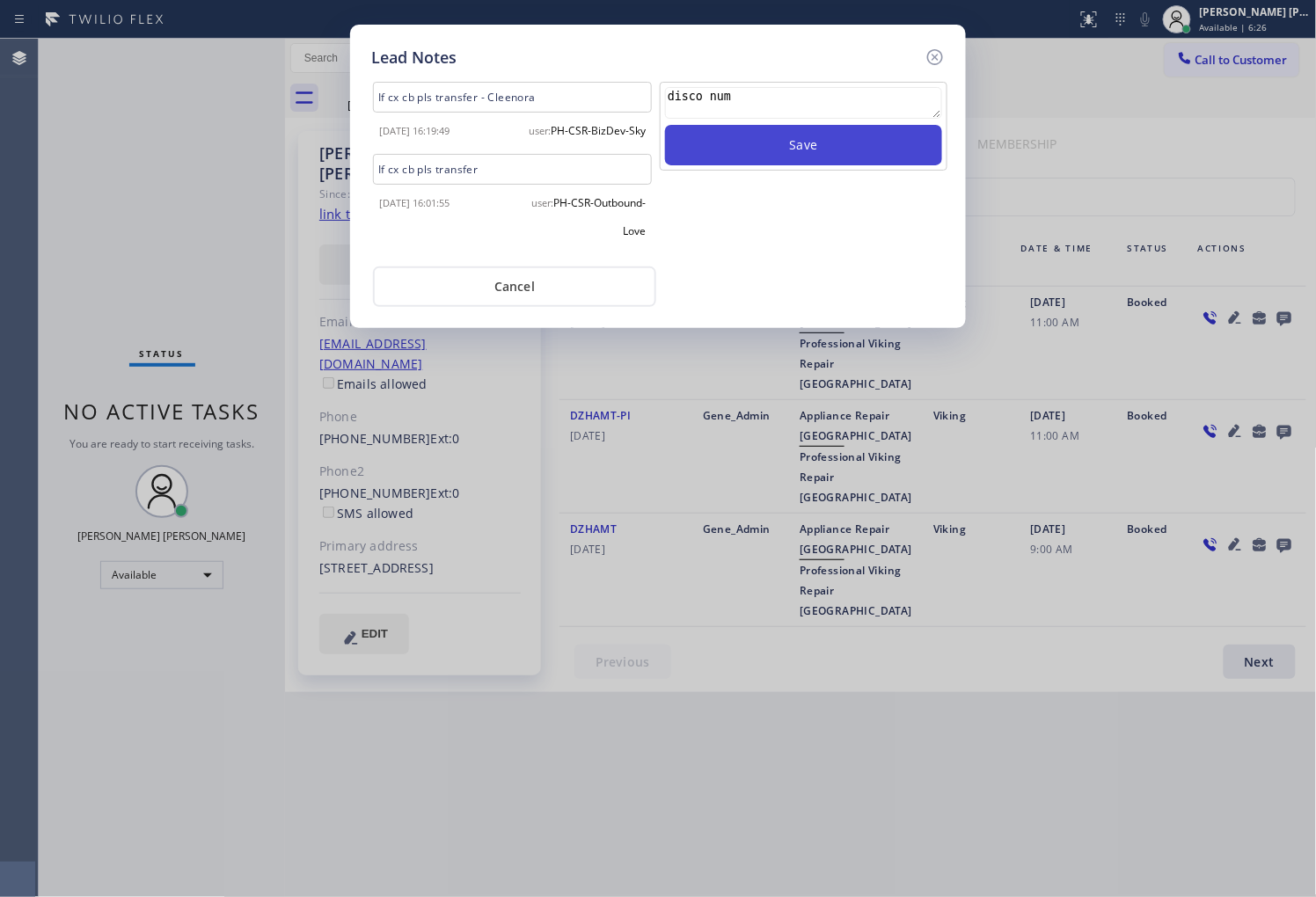
type textarea "disco num"
click at [813, 130] on button "Save" at bounding box center [804, 145] width 277 height 41
click at [930, 56] on icon at bounding box center [935, 57] width 21 height 21
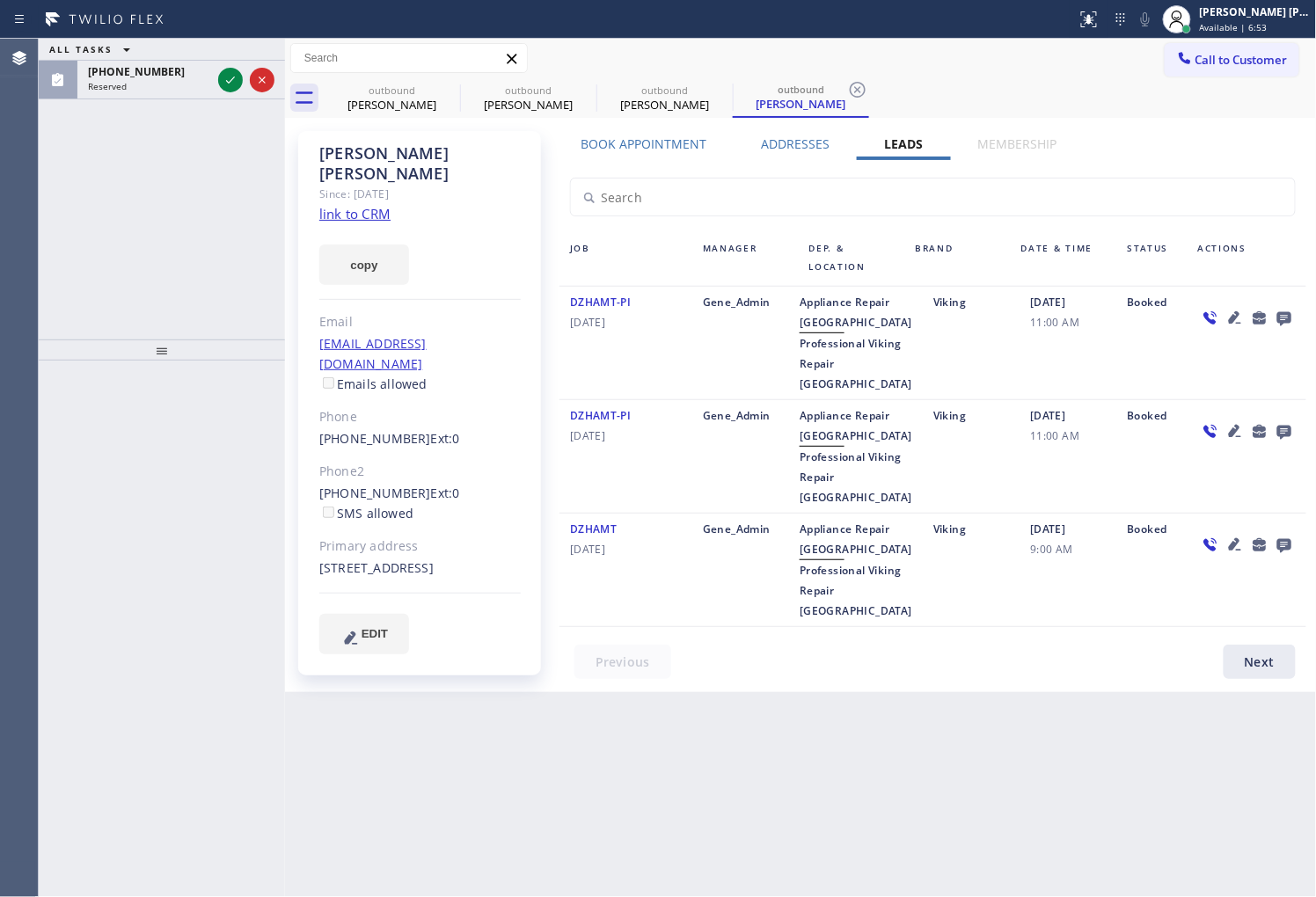
click at [0, 224] on div "Agent Desktop" at bounding box center [19, 468] width 38 height 858
click at [229, 75] on icon at bounding box center [230, 80] width 21 height 21
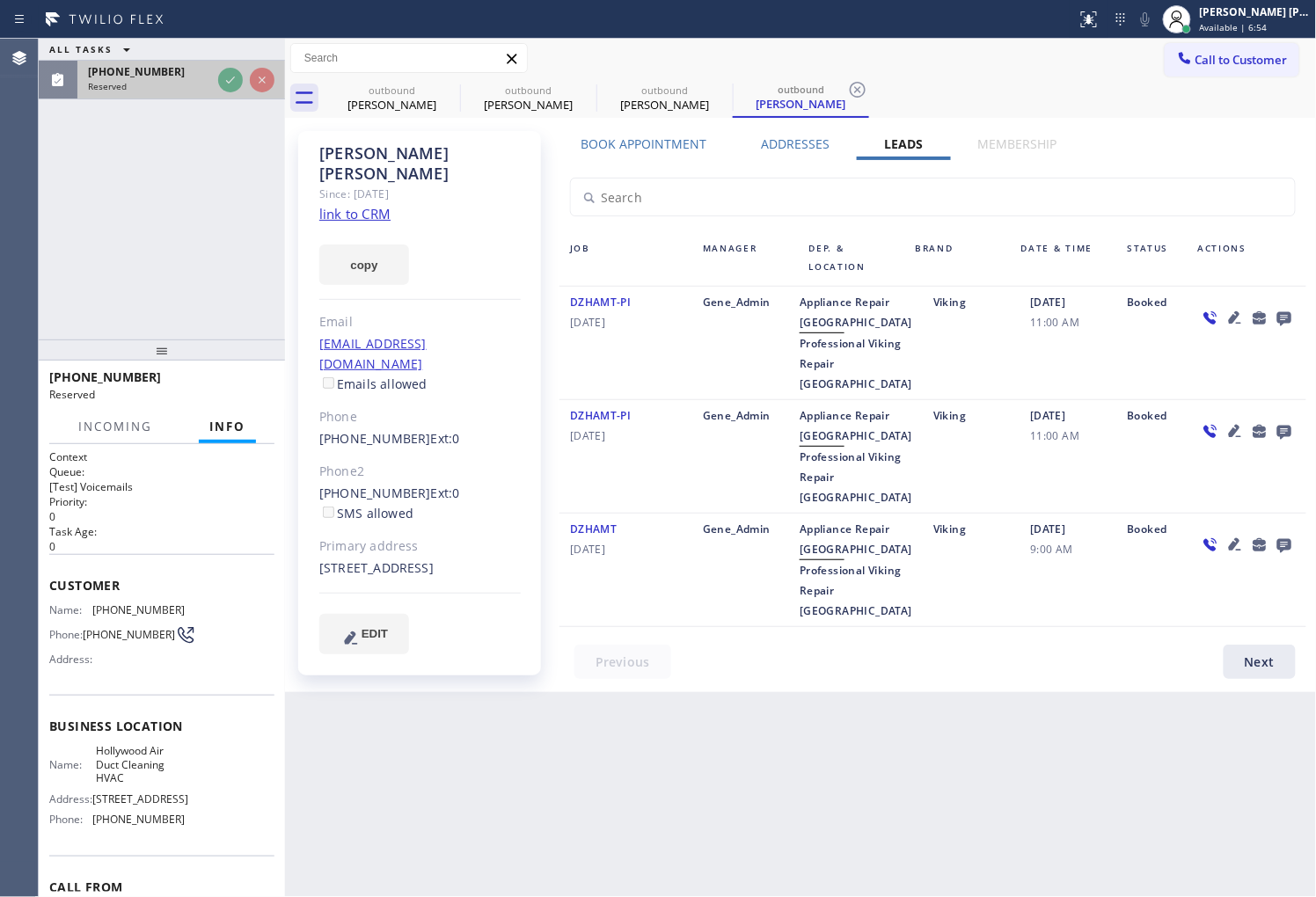
click at [211, 75] on div "[PHONE_NUMBER]" at bounding box center [150, 72] width 123 height 15
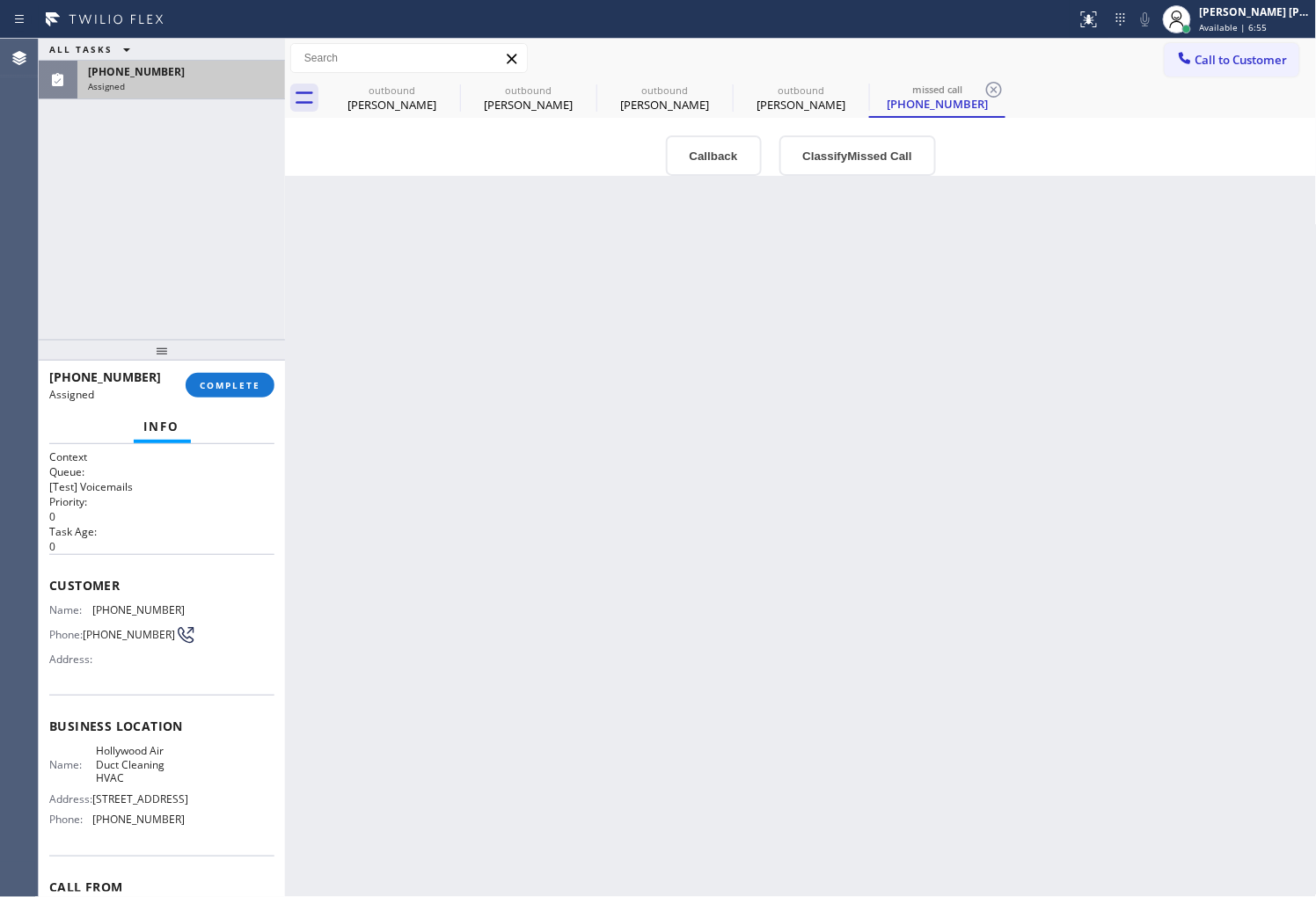
click at [229, 75] on div "[PHONE_NUMBER]" at bounding box center [181, 72] width 186 height 15
type input "[PHONE_NUMBER]"
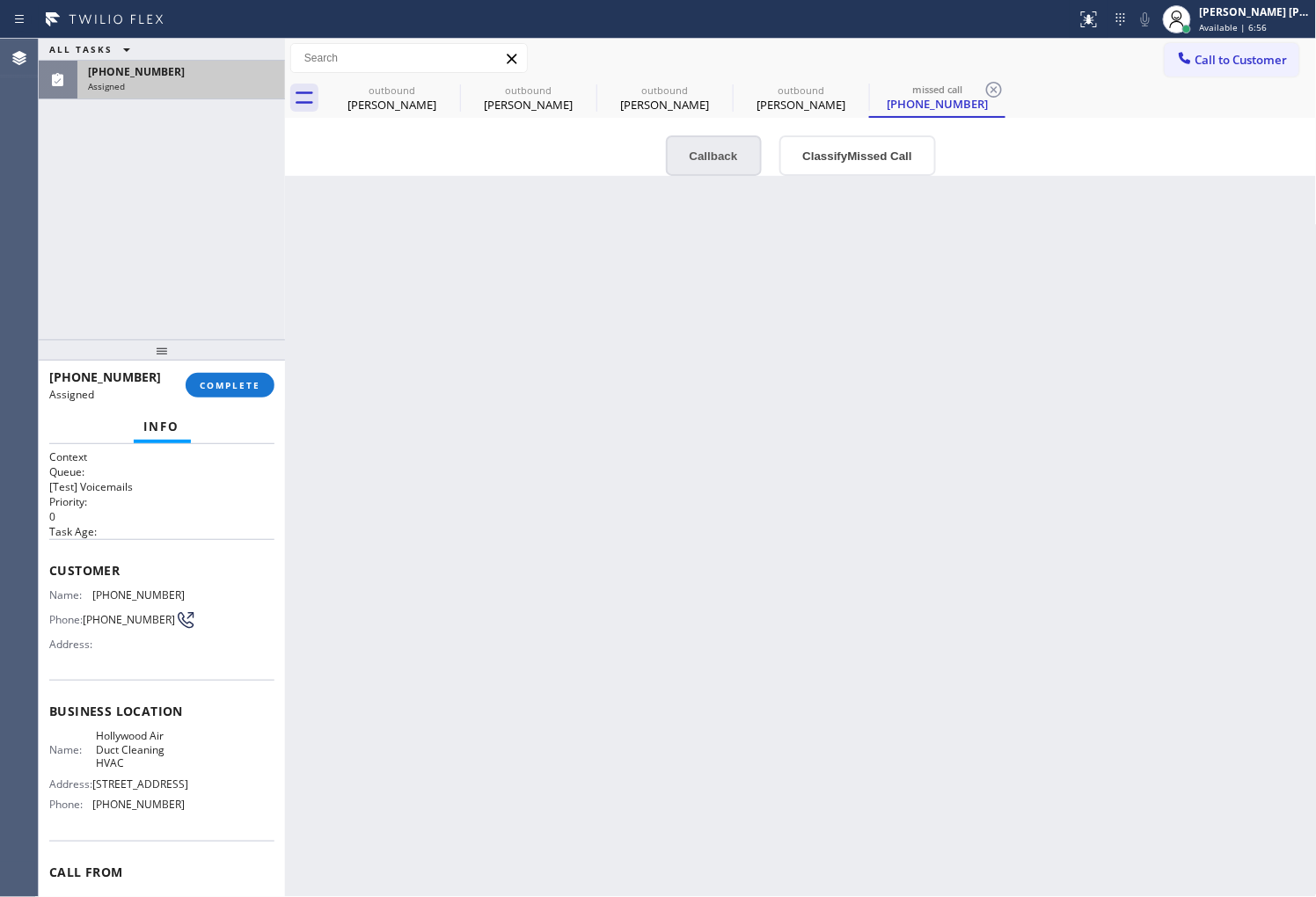
click at [734, 170] on button "Callback" at bounding box center [713, 156] width 96 height 41
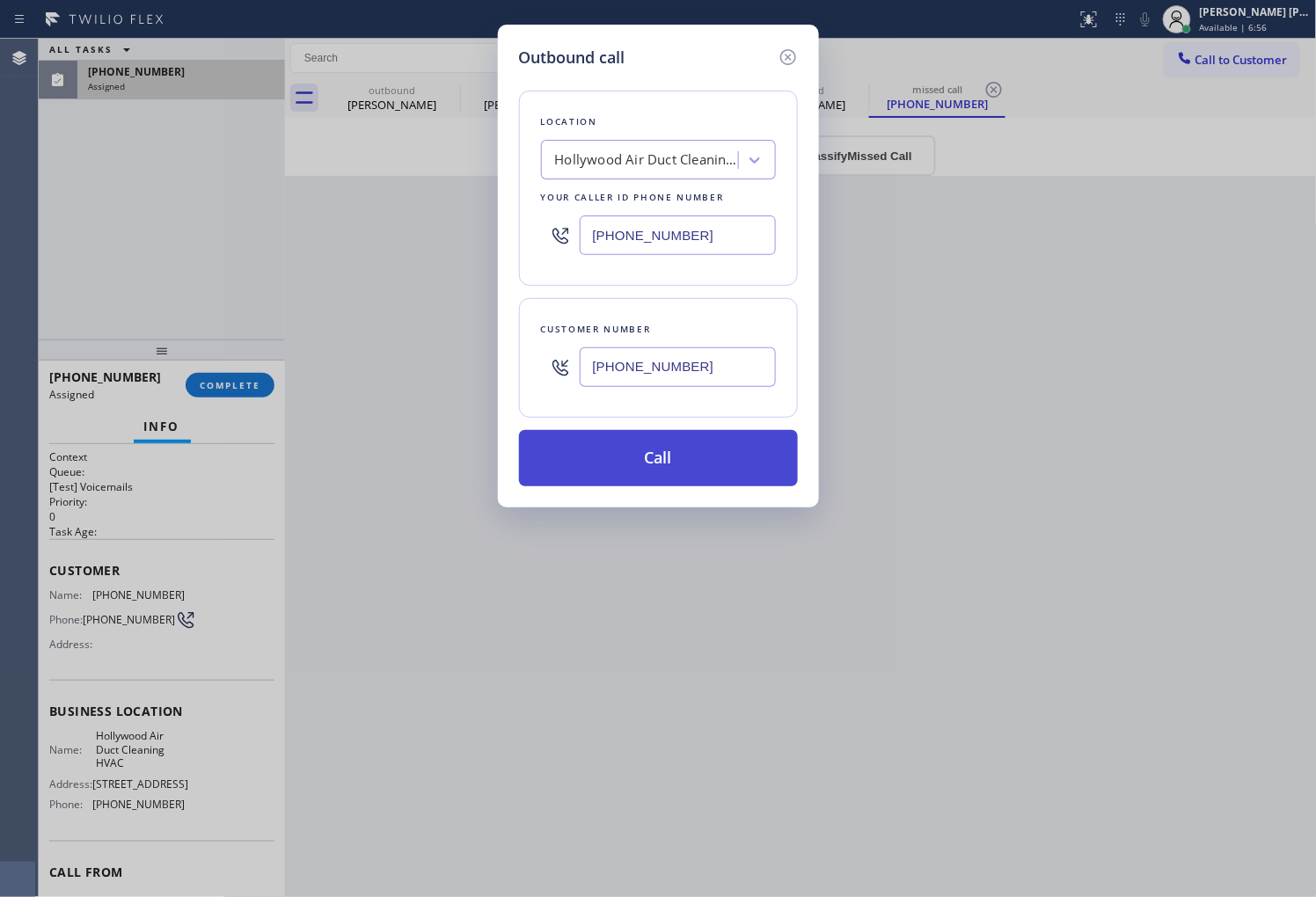
click at [684, 454] on button "Call" at bounding box center [658, 457] width 279 height 57
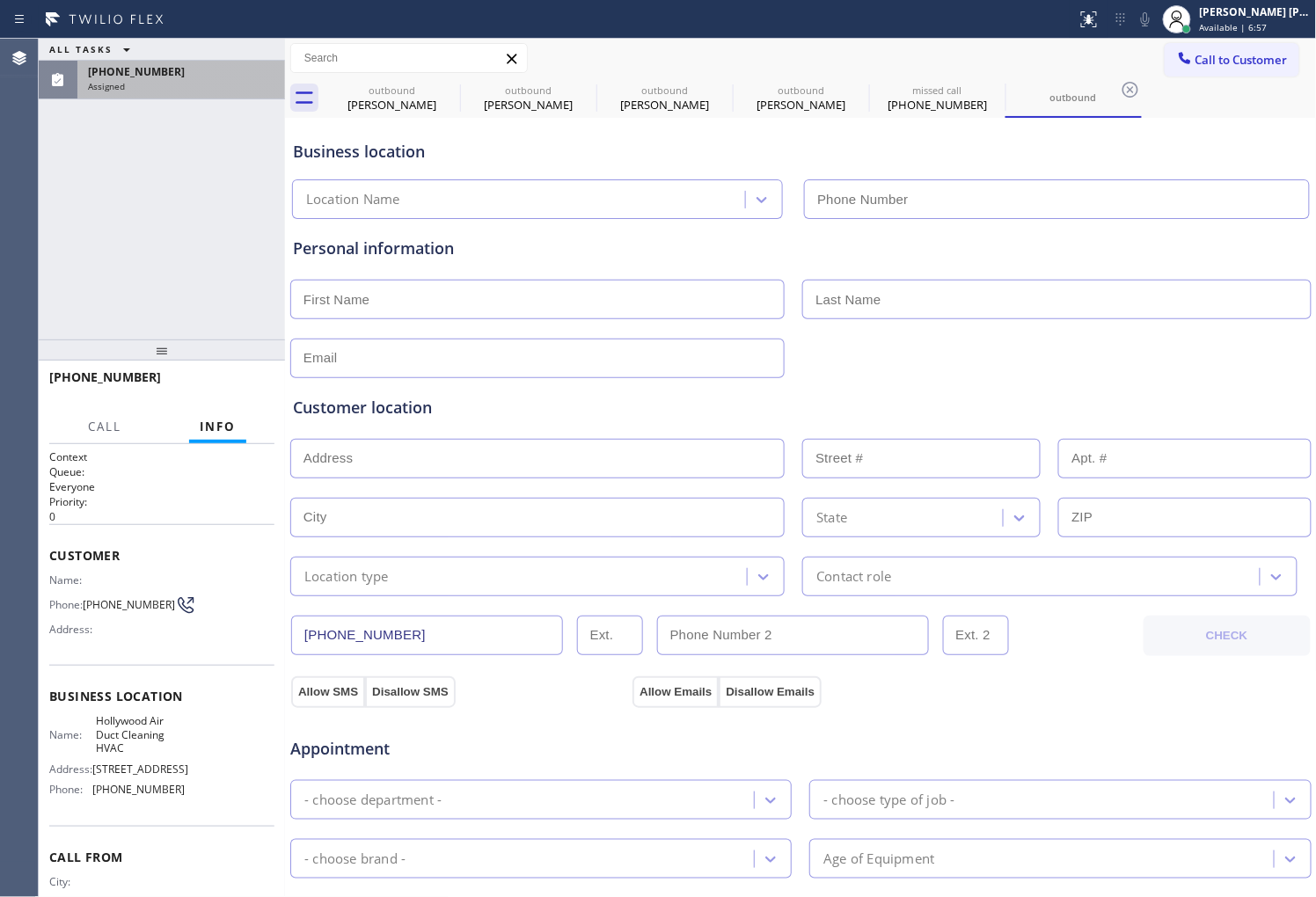
type input "[PHONE_NUMBER]"
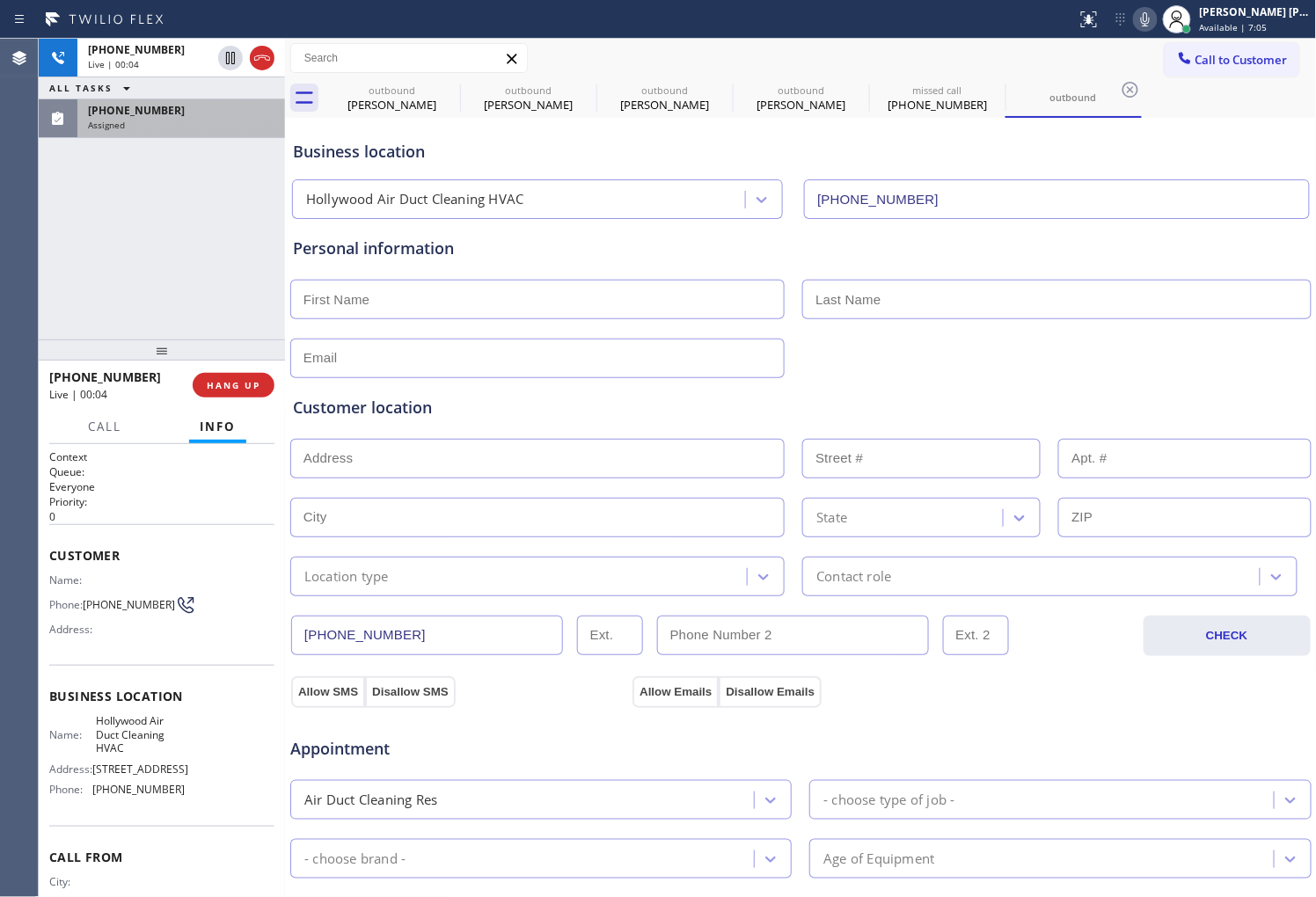
click at [60, 287] on div "[PHONE_NUMBER] Live | 00:04 ALL TASKS ALL TASKS ACTIVE TASKS TASKS IN WRAP UP […" at bounding box center [162, 189] width 246 height 300
click at [248, 59] on div at bounding box center [246, 59] width 63 height 39
click at [275, 57] on div at bounding box center [246, 59] width 63 height 39
click at [257, 55] on icon at bounding box center [261, 58] width 21 height 21
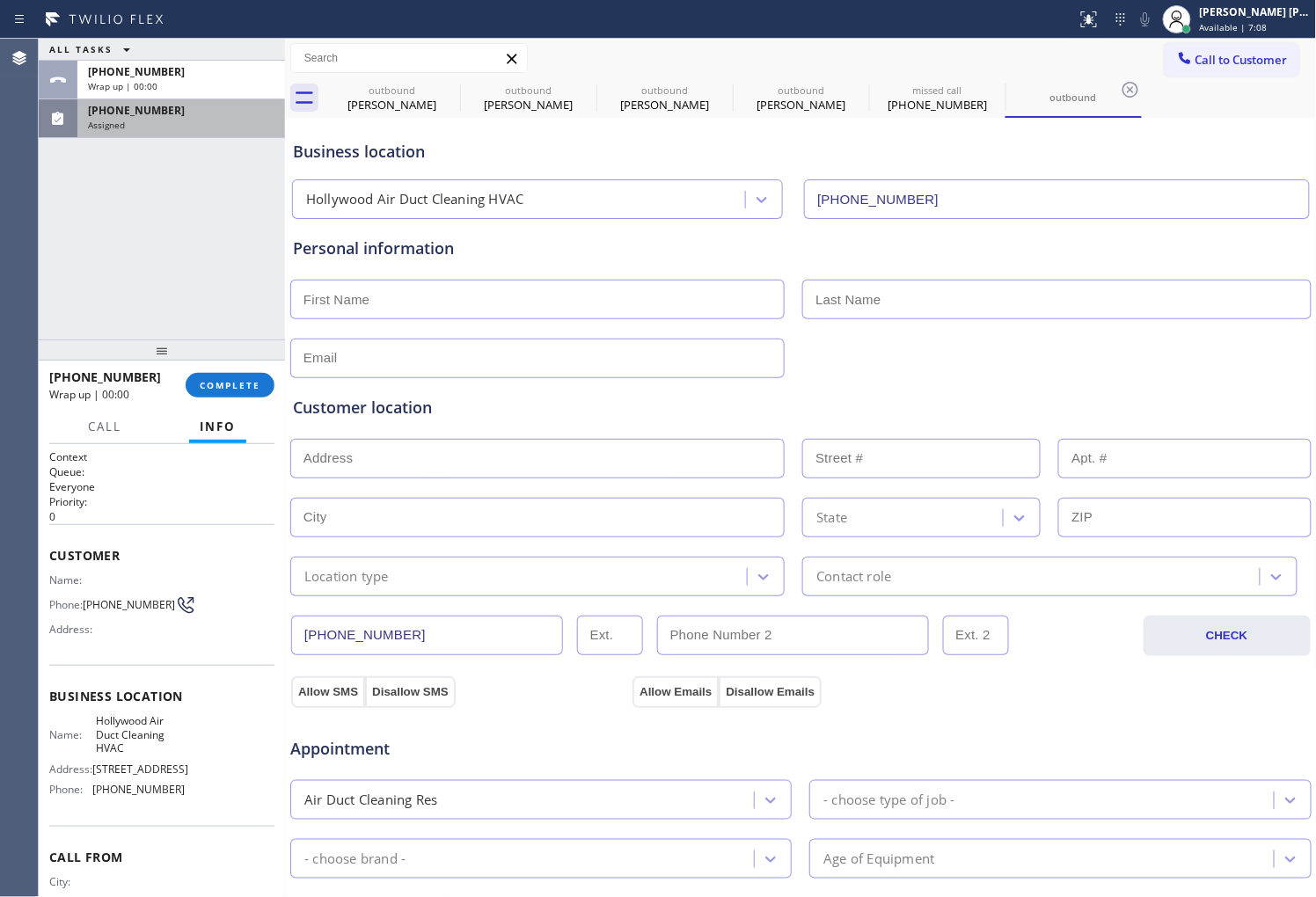
click at [138, 743] on span "Hollywood Air Duct Cleaning HVAC" at bounding box center [140, 734] width 88 height 41
copy span "Hollywood Air Duct Cleaning HVAC"
click at [251, 379] on span "COMPLETE" at bounding box center [230, 385] width 60 height 12
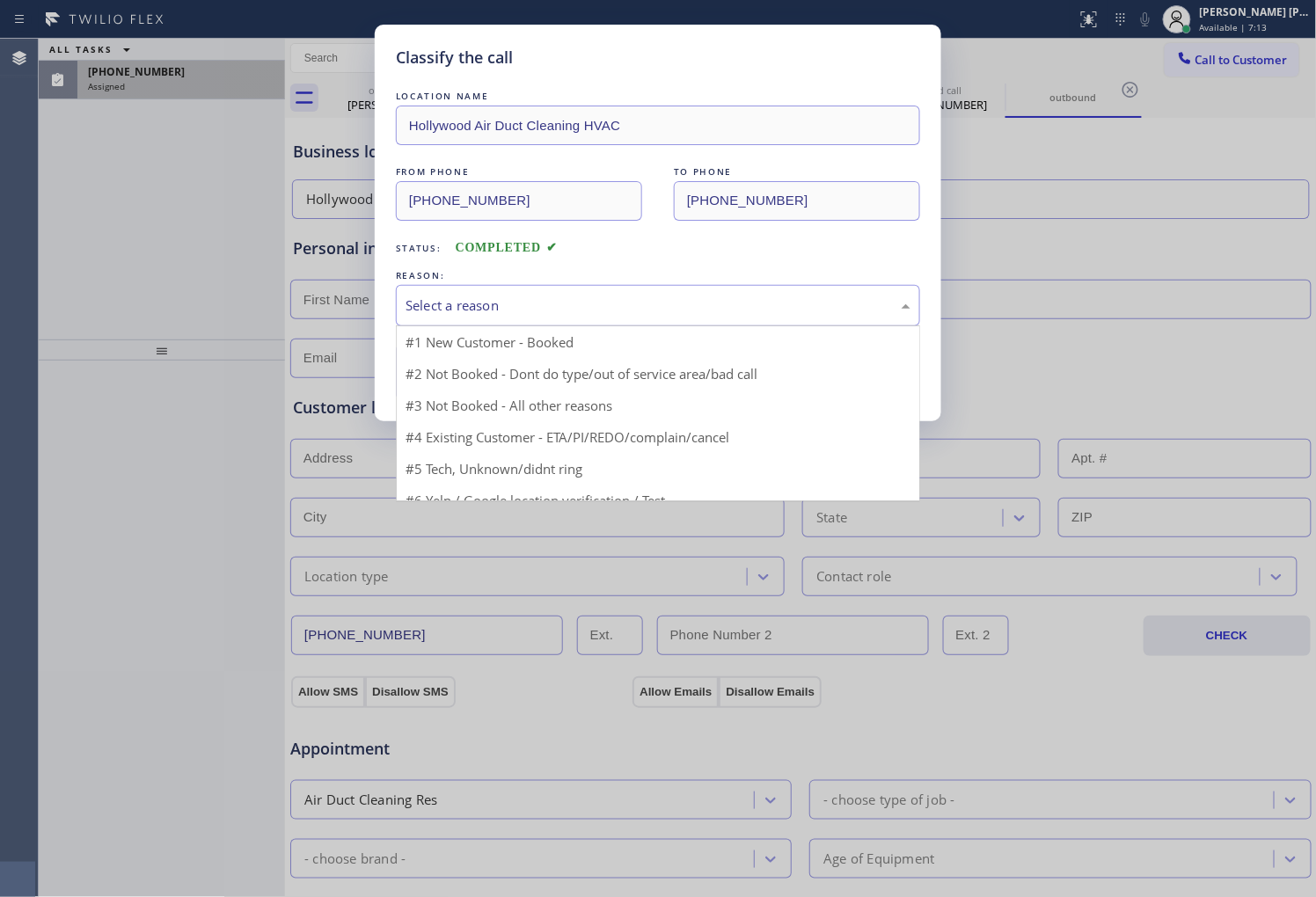
click at [437, 316] on div "Select a reason" at bounding box center [658, 305] width 525 height 41
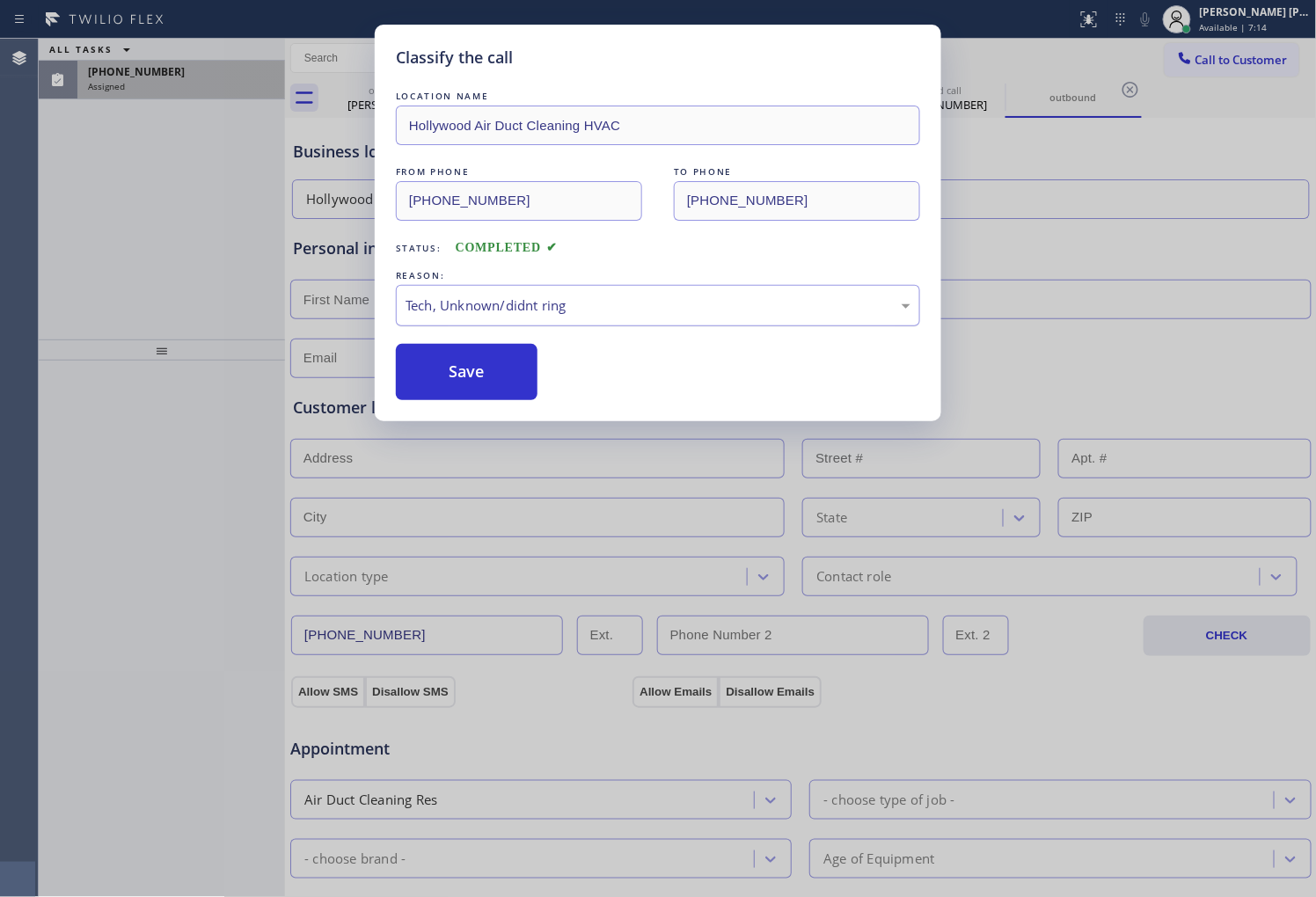
click at [437, 308] on div "Tech, Unknown/didnt ring" at bounding box center [658, 306] width 505 height 20
click at [459, 296] on div "Existing Customer - ETA/PI/REDO/complain/cancel" at bounding box center [658, 306] width 505 height 20
click at [451, 383] on button "Save" at bounding box center [467, 372] width 141 height 57
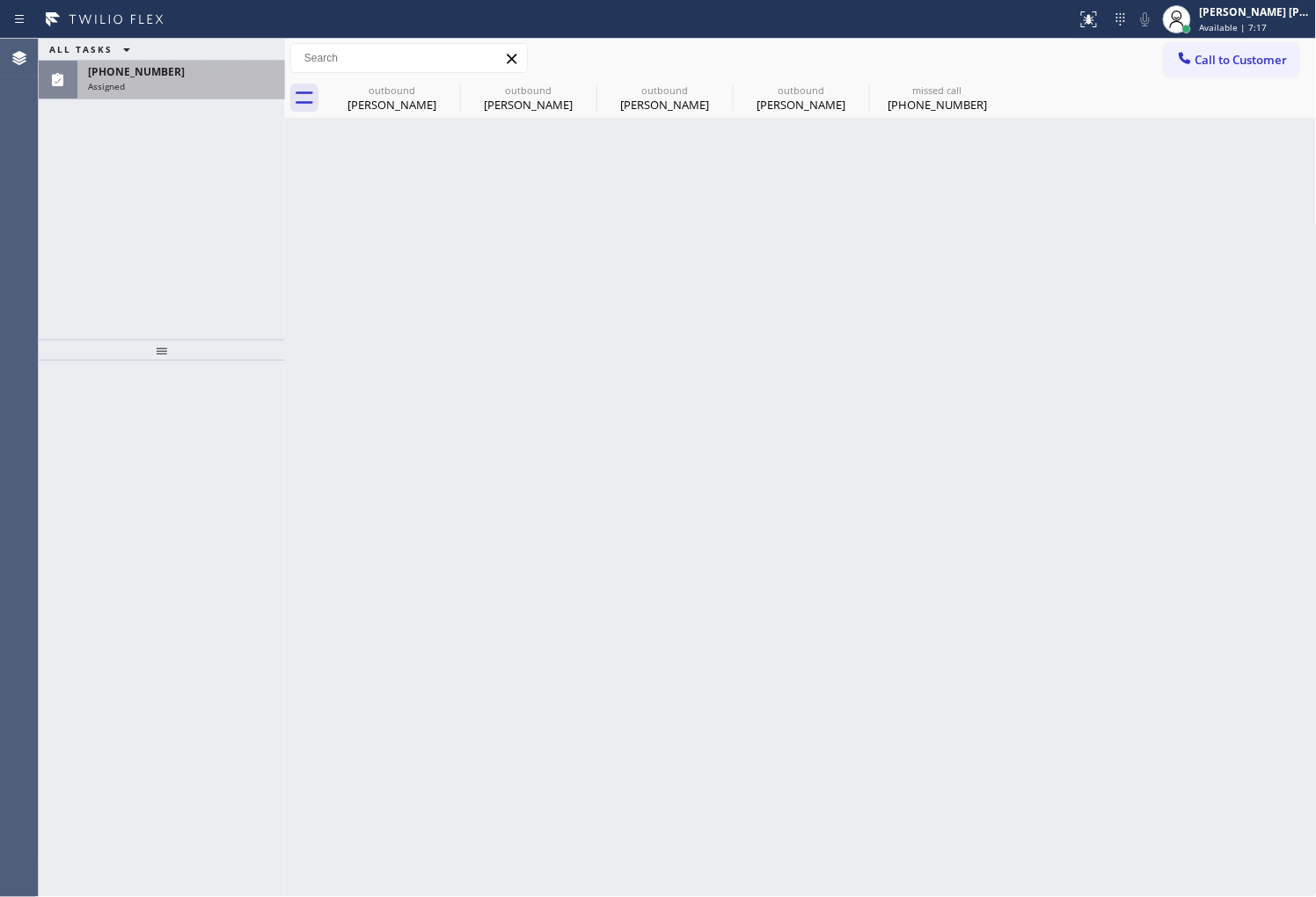
click at [161, 73] on span "[PHONE_NUMBER]" at bounding box center [137, 72] width 97 height 15
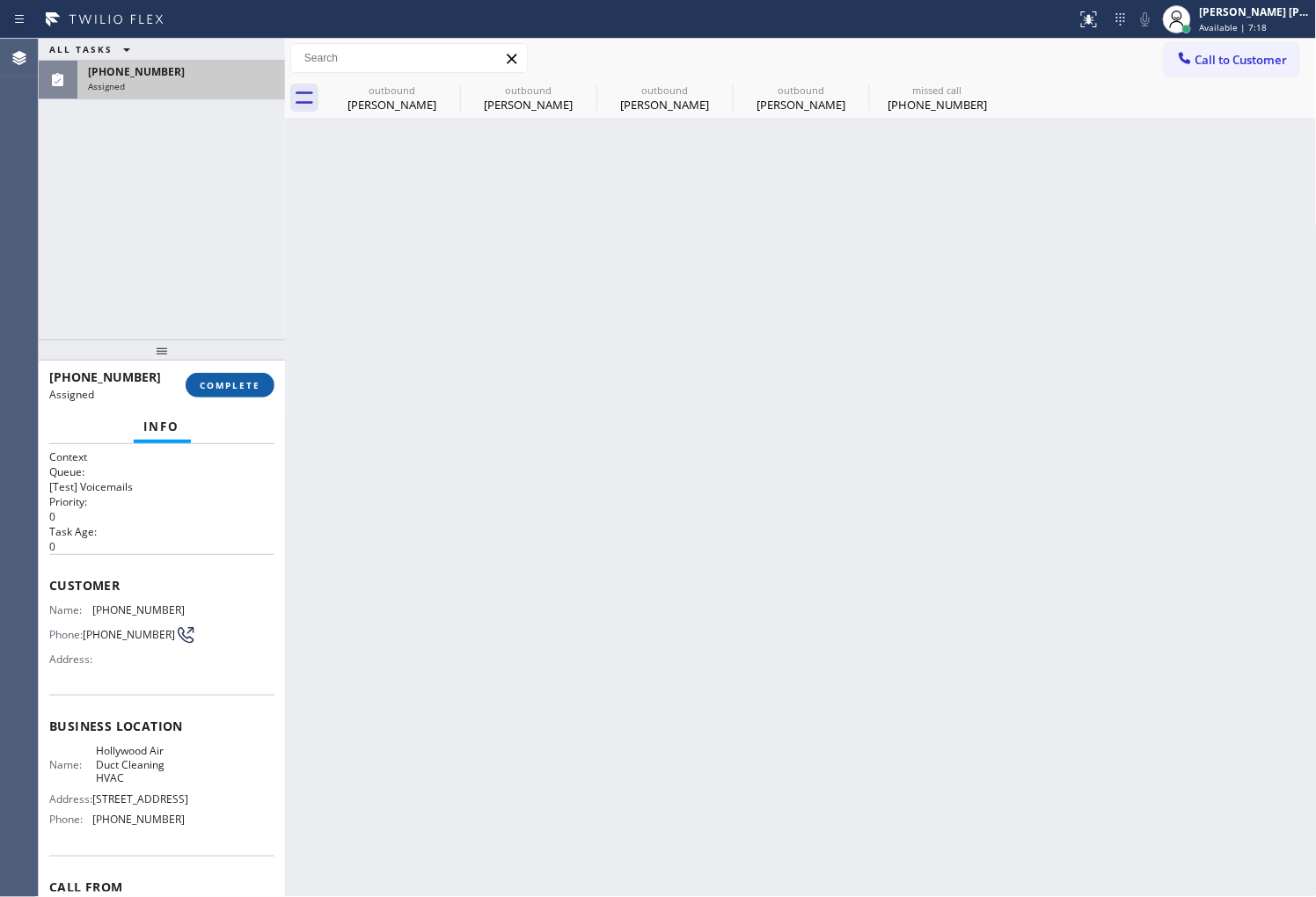
click at [231, 387] on span "COMPLETE" at bounding box center [230, 385] width 60 height 12
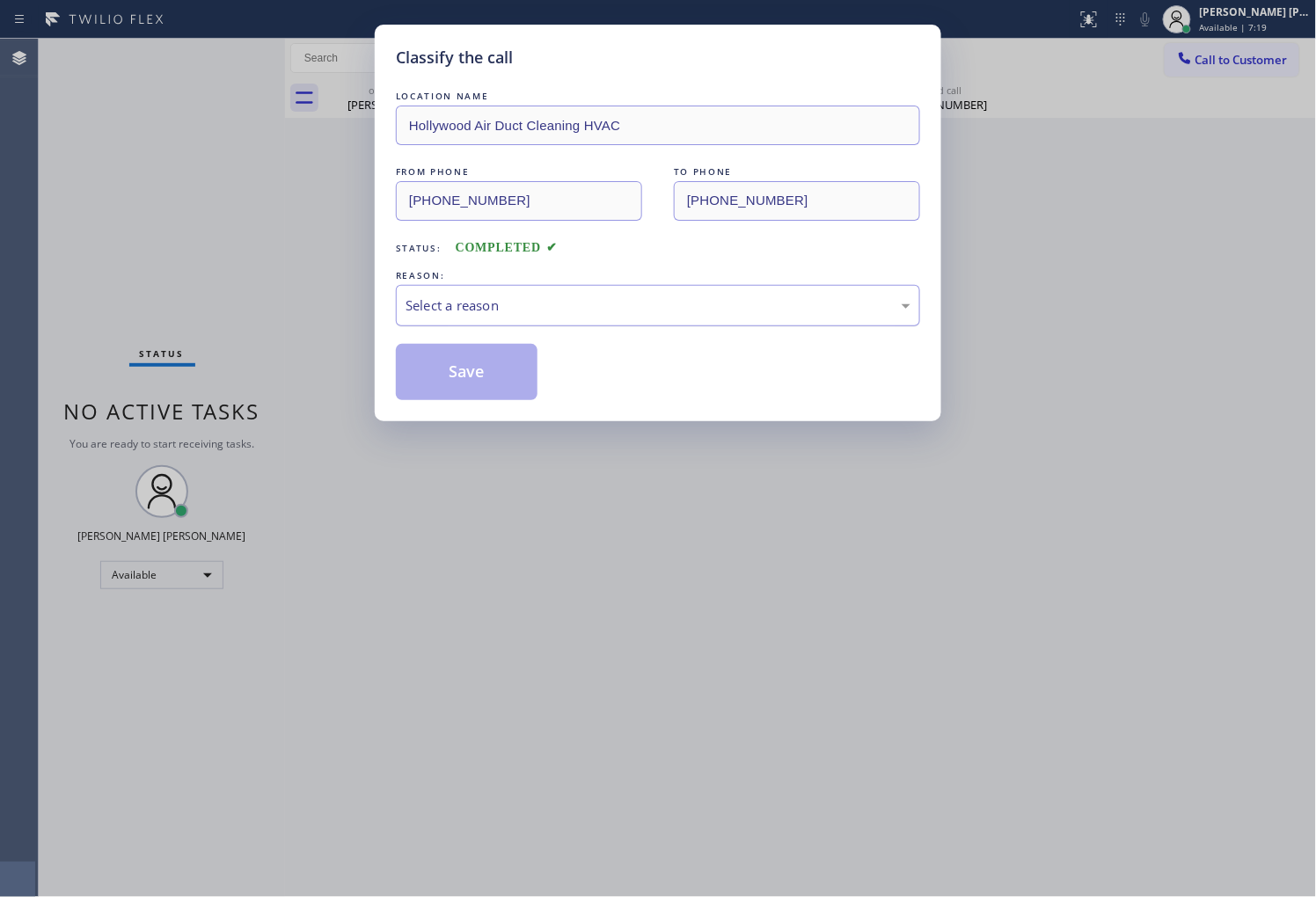
click at [481, 299] on div "Select a reason" at bounding box center [658, 306] width 505 height 20
click at [454, 388] on button "Save" at bounding box center [467, 372] width 141 height 57
click at [453, 384] on button "Save" at bounding box center [467, 372] width 141 height 57
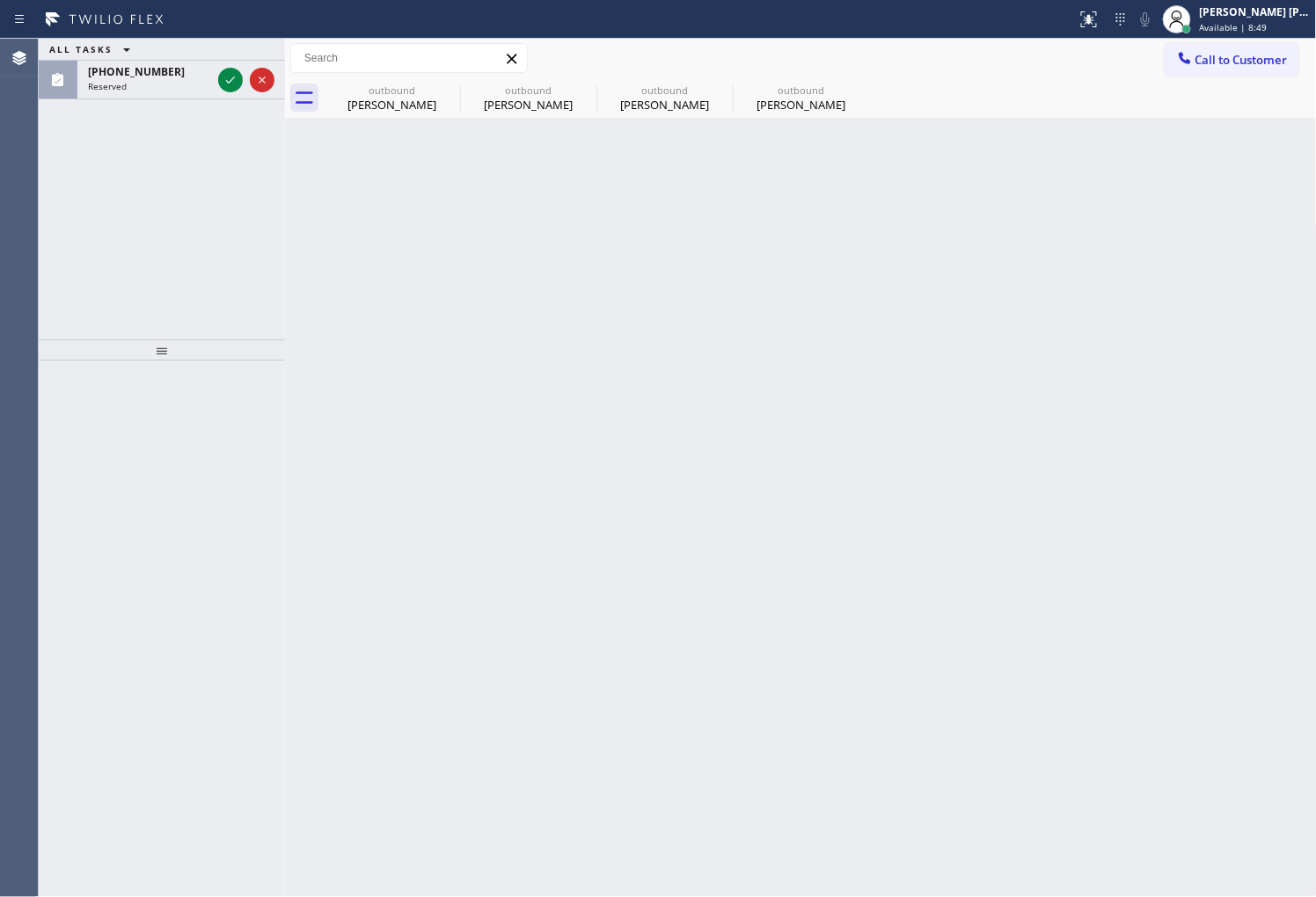
click at [0, 567] on div "Agent Desktop" at bounding box center [19, 468] width 38 height 858
click at [216, 91] on div at bounding box center [246, 80] width 63 height 39
click at [219, 89] on icon at bounding box center [230, 80] width 21 height 21
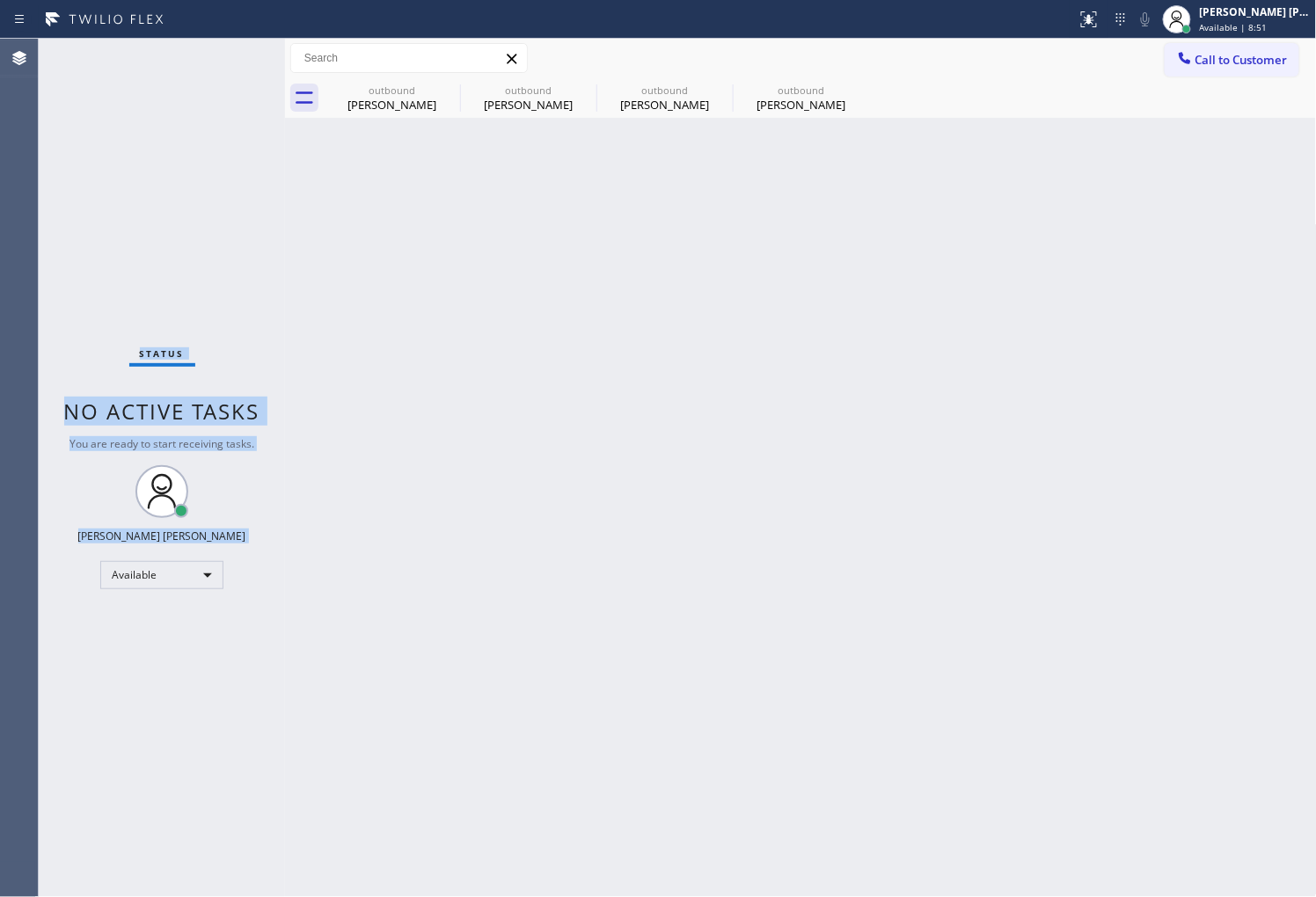
click at [219, 89] on div "Status No active tasks You are ready to start receiving tasks. [PERSON_NAME] [P…" at bounding box center [162, 468] width 246 height 858
click at [219, 88] on div "Status No active tasks You are ready to start receiving tasks. [PERSON_NAME] [P…" at bounding box center [162, 468] width 246 height 858
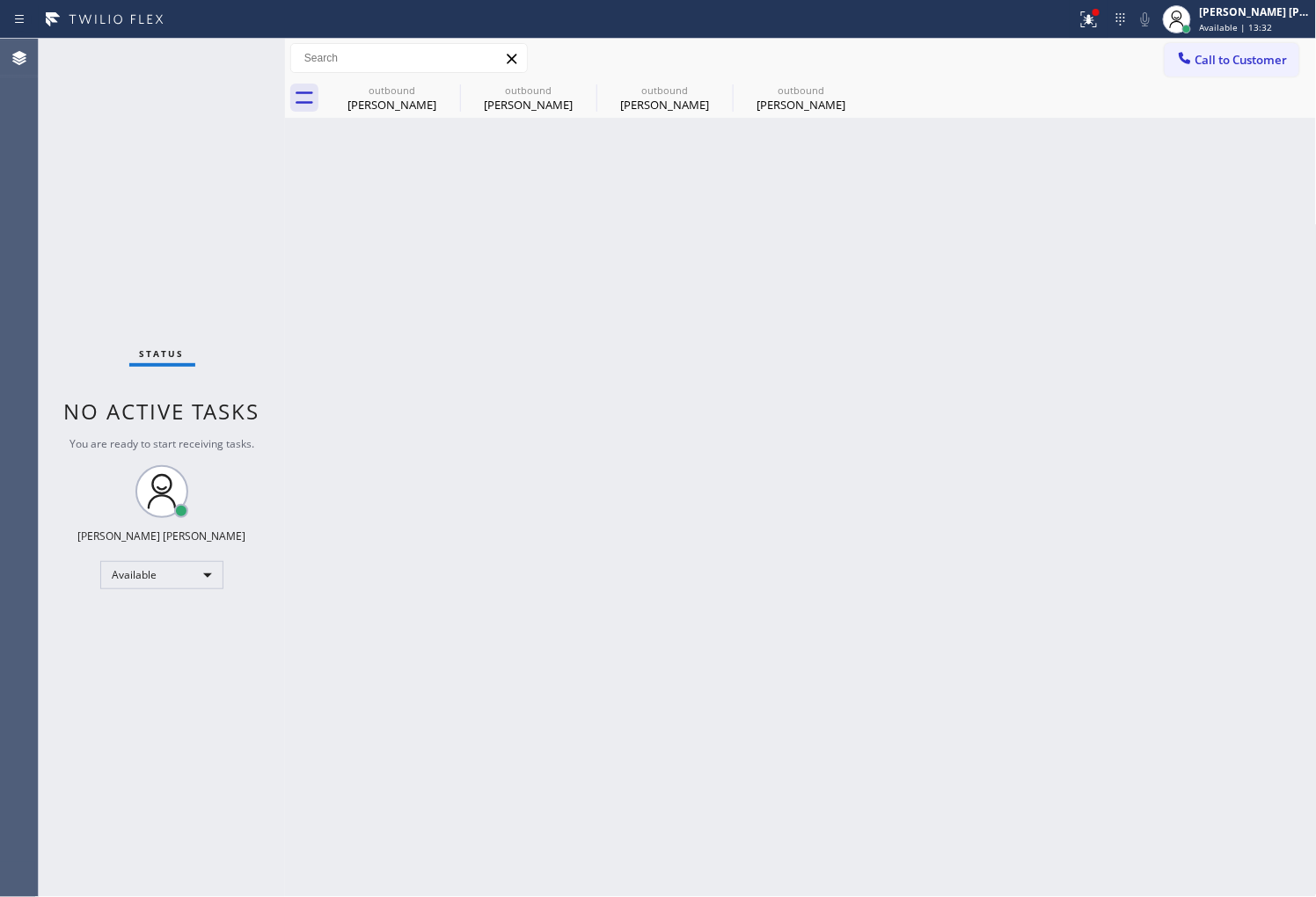
click at [10, 574] on div "Agent Desktop" at bounding box center [19, 468] width 38 height 858
click at [449, 92] on icon at bounding box center [448, 89] width 21 height 21
click at [0, 0] on icon at bounding box center [0, 0] width 0 height 0
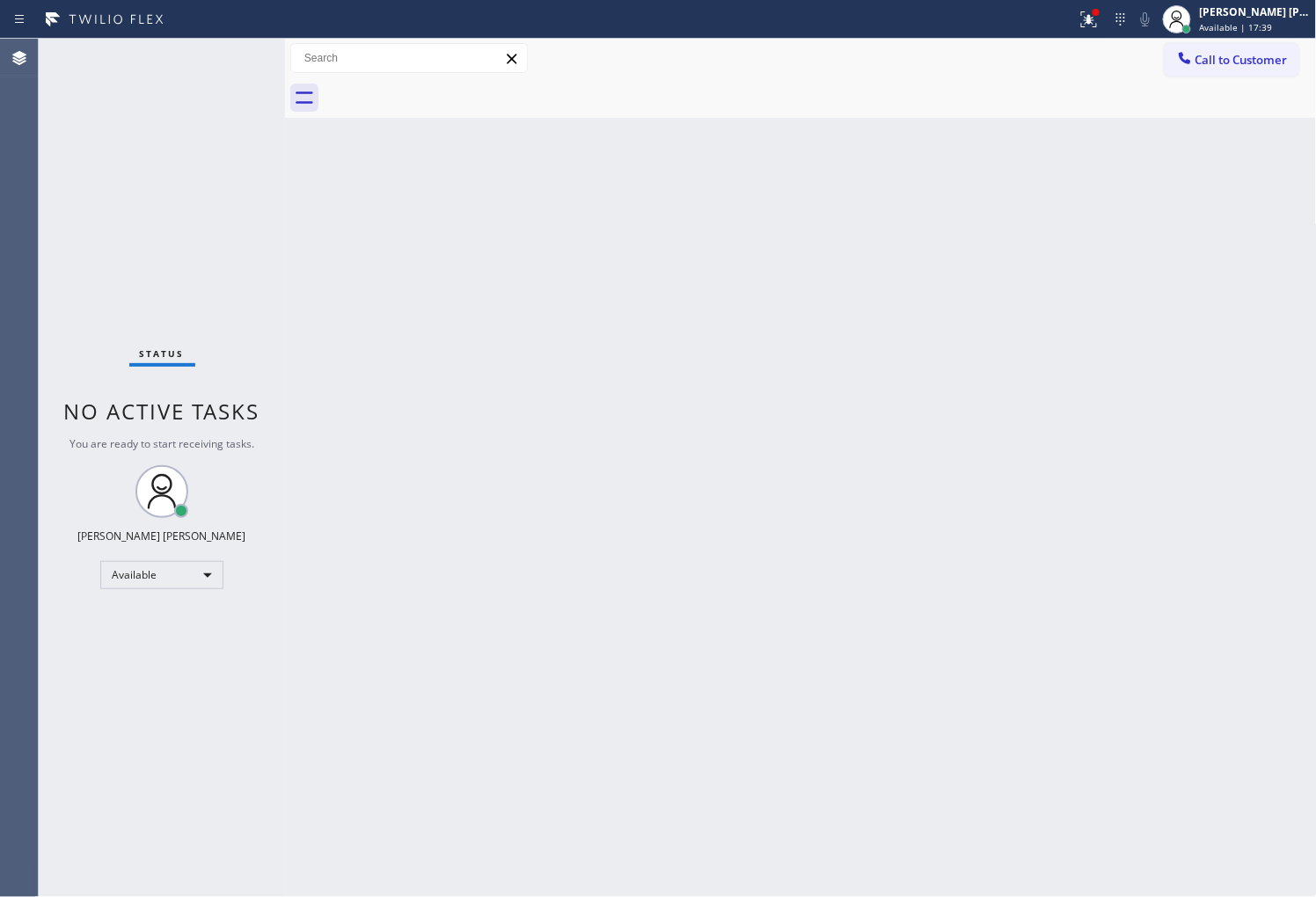
click at [10, 452] on div "Agent Desktop" at bounding box center [19, 468] width 38 height 858
click at [86, 495] on div "Status No active tasks You are ready to start receiving tasks. [PERSON_NAME] [P…" at bounding box center [162, 468] width 246 height 858
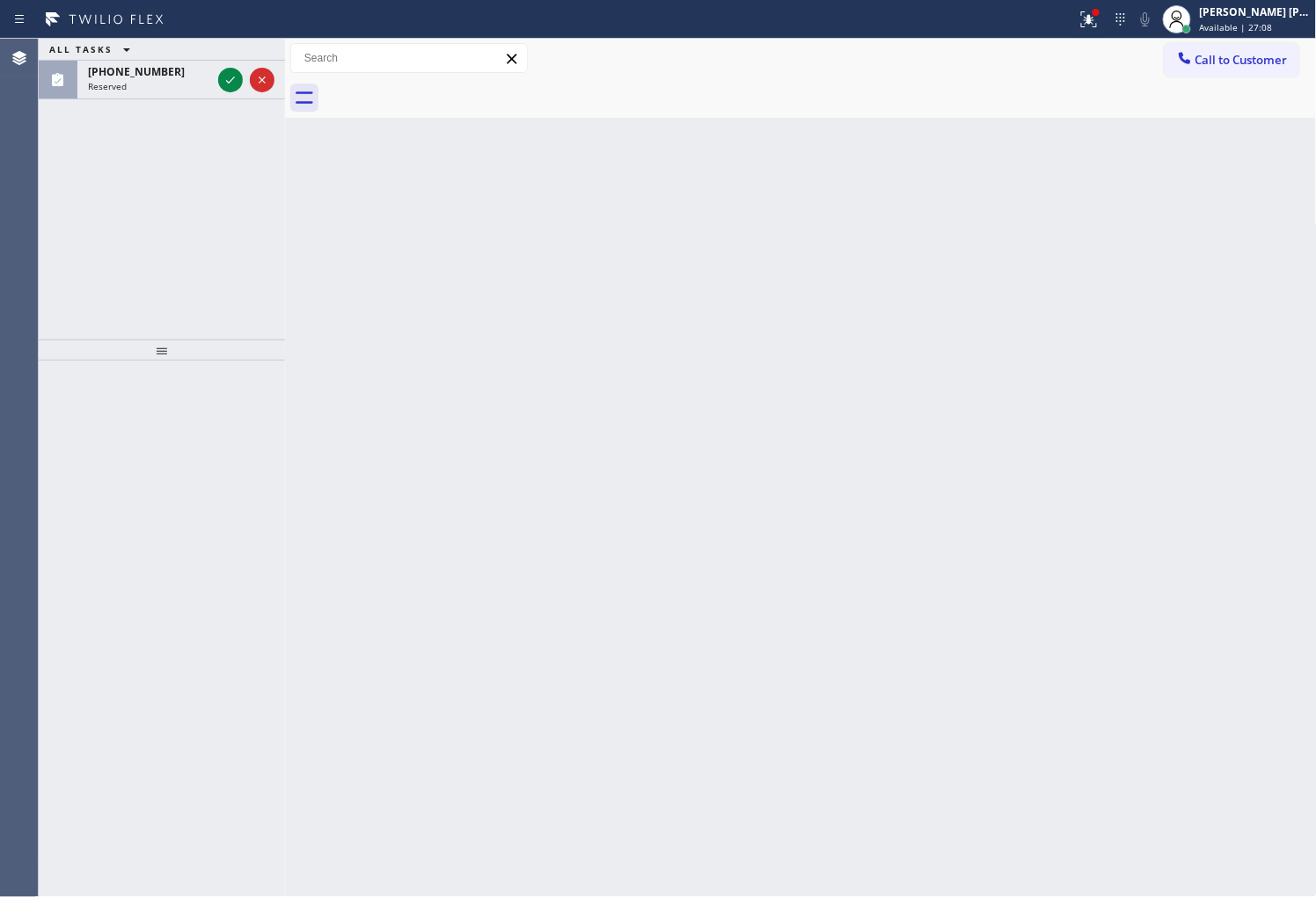
click at [69, 160] on div "ALL TASKS ALL TASKS ACTIVE TASKS TASKS IN WRAP UP [PHONE_NUMBER] Reserved" at bounding box center [162, 189] width 246 height 300
click at [223, 84] on icon at bounding box center [230, 80] width 21 height 21
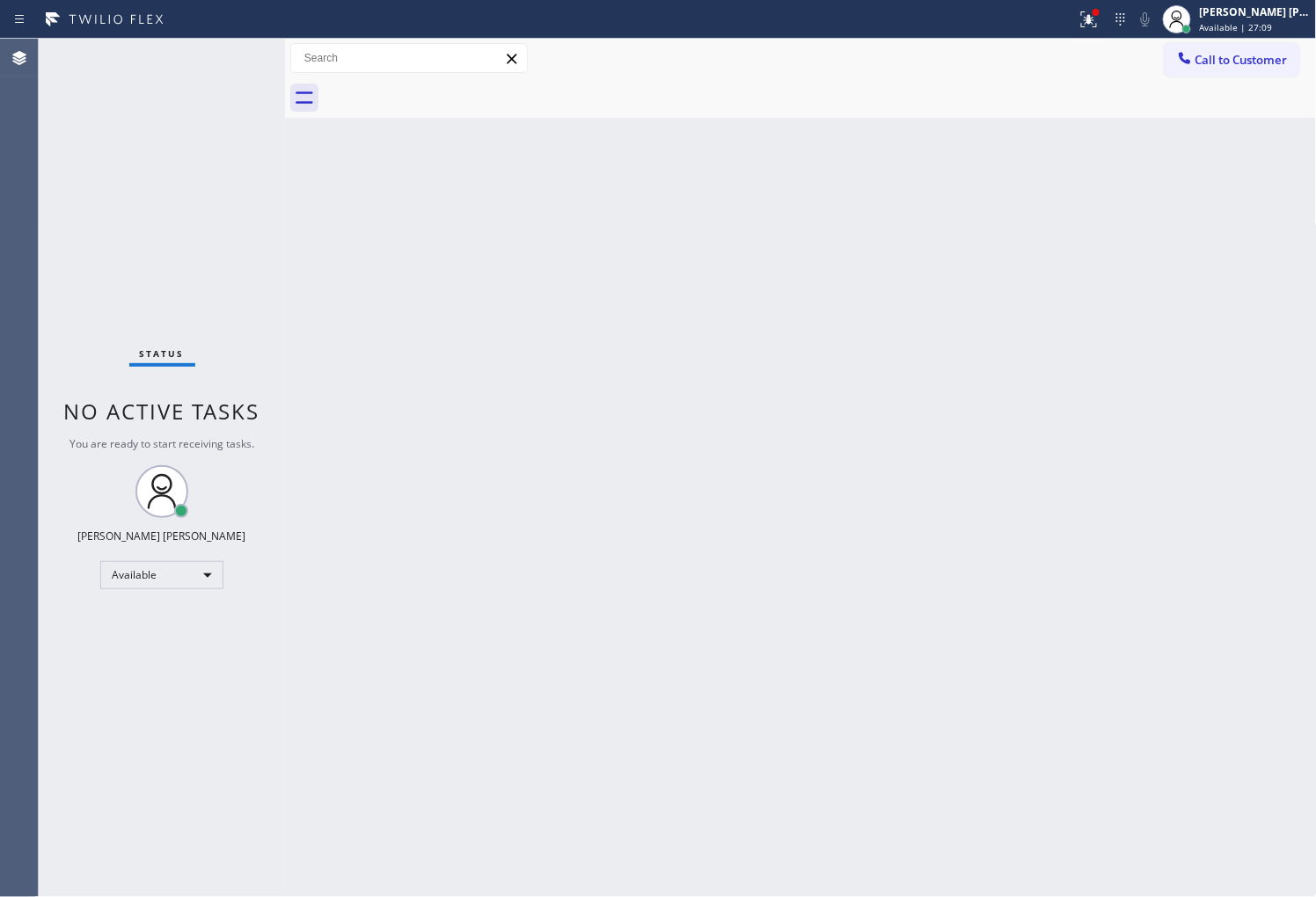
click at [223, 84] on div "Status No active tasks You are ready to start receiving tasks. [PERSON_NAME] [P…" at bounding box center [162, 468] width 246 height 858
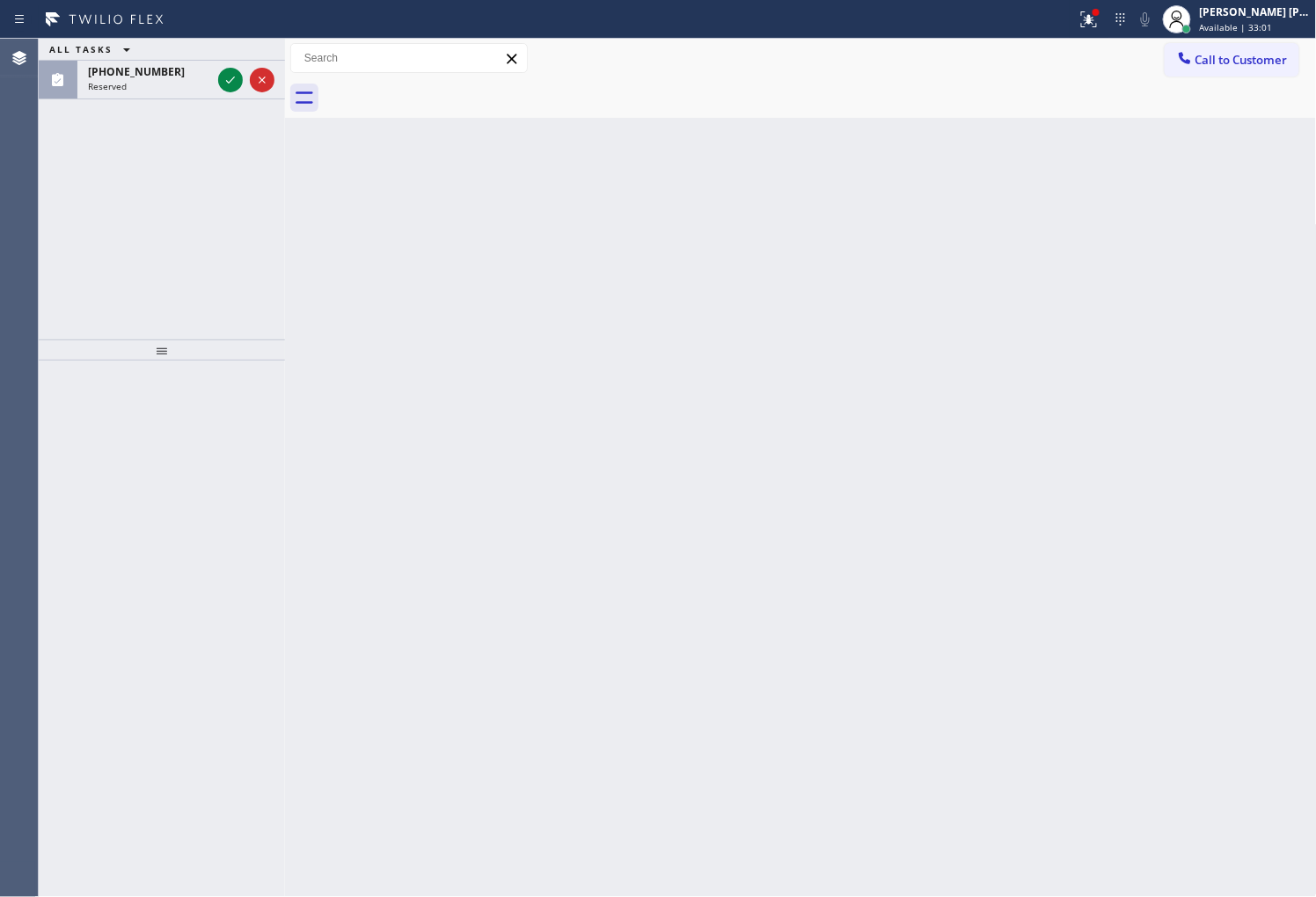
click at [0, 229] on div "Agent Desktop" at bounding box center [19, 468] width 38 height 858
click at [226, 84] on icon at bounding box center [230, 80] width 21 height 21
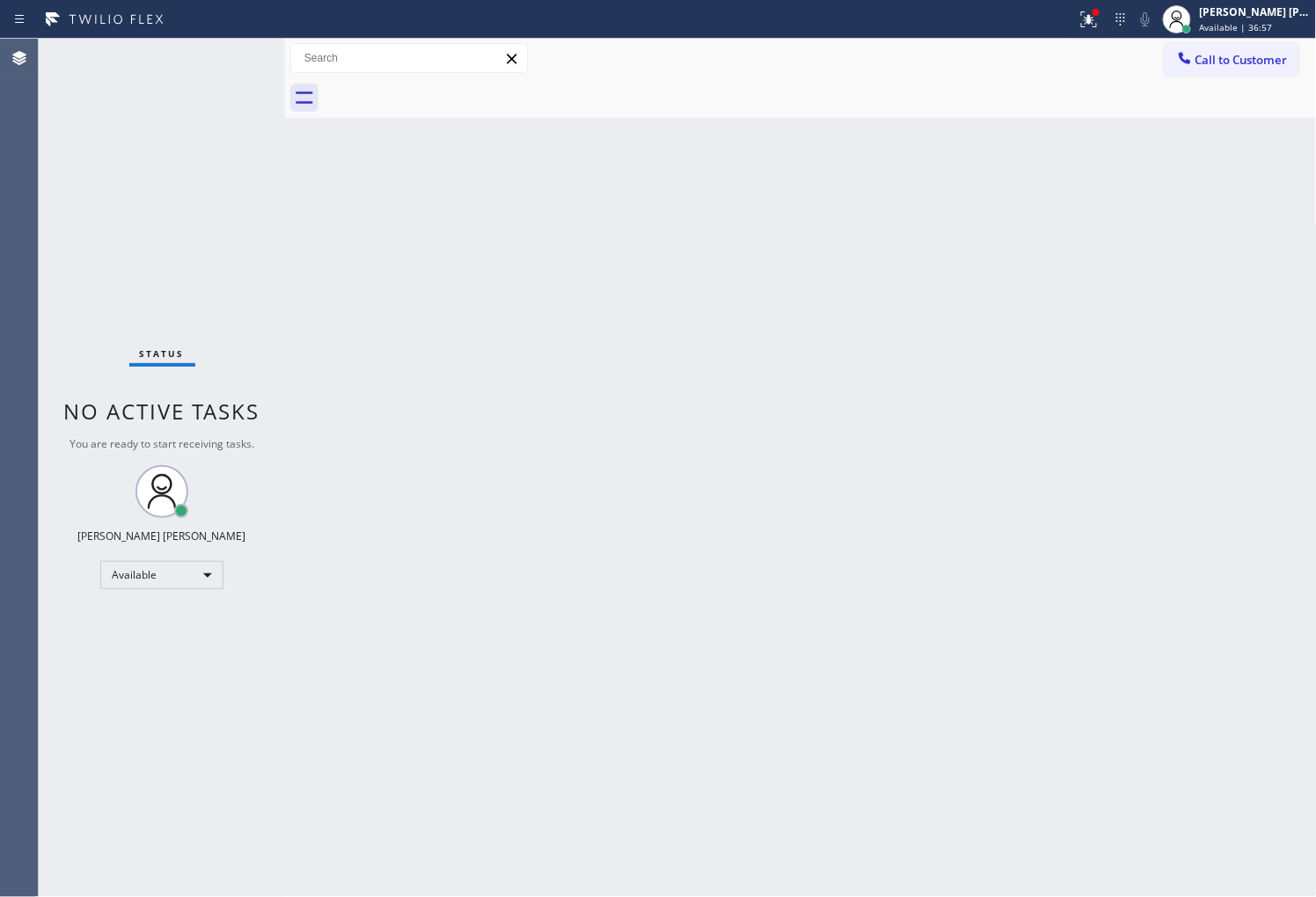
click at [0, 314] on div "Agent Desktop" at bounding box center [19, 468] width 38 height 858
click at [1101, 14] on div at bounding box center [1096, 12] width 10 height 10
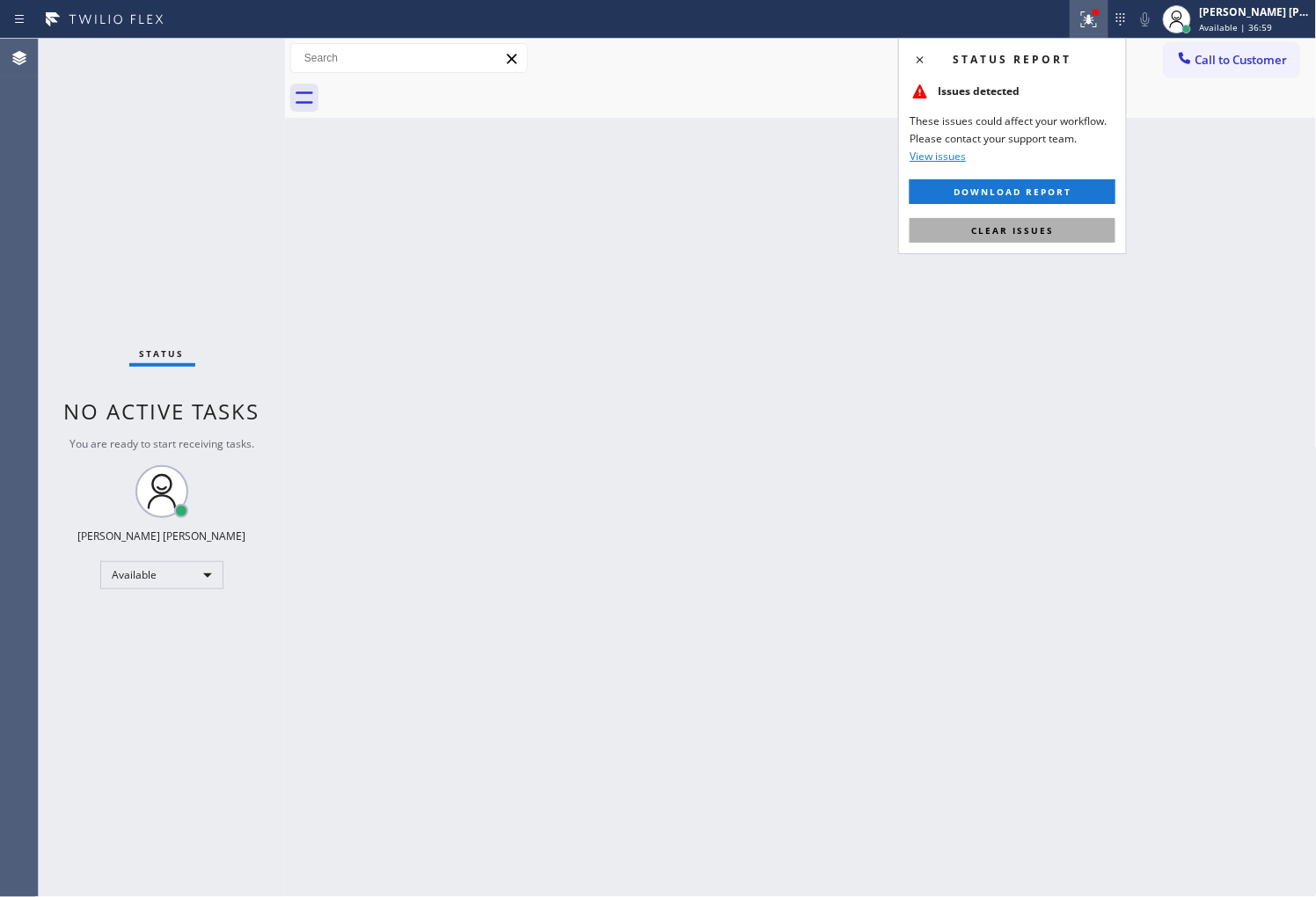
click at [965, 237] on button "Clear issues" at bounding box center [1012, 231] width 206 height 24
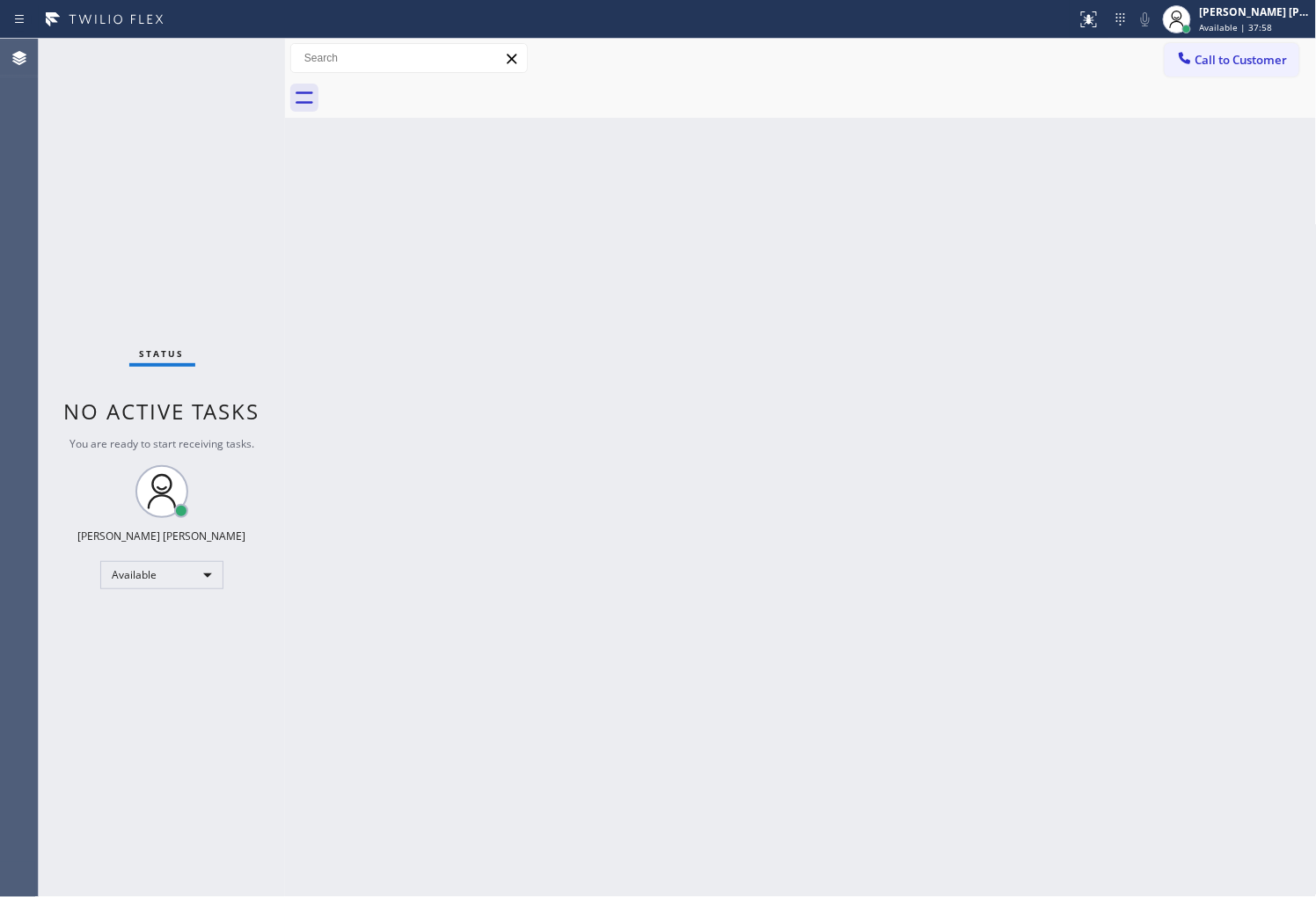
click at [0, 419] on div "Agent Desktop" at bounding box center [19, 468] width 38 height 858
click at [1, 209] on div "Agent Desktop" at bounding box center [19, 468] width 38 height 858
click at [1229, 49] on button "Call to Customer" at bounding box center [1231, 59] width 135 height 33
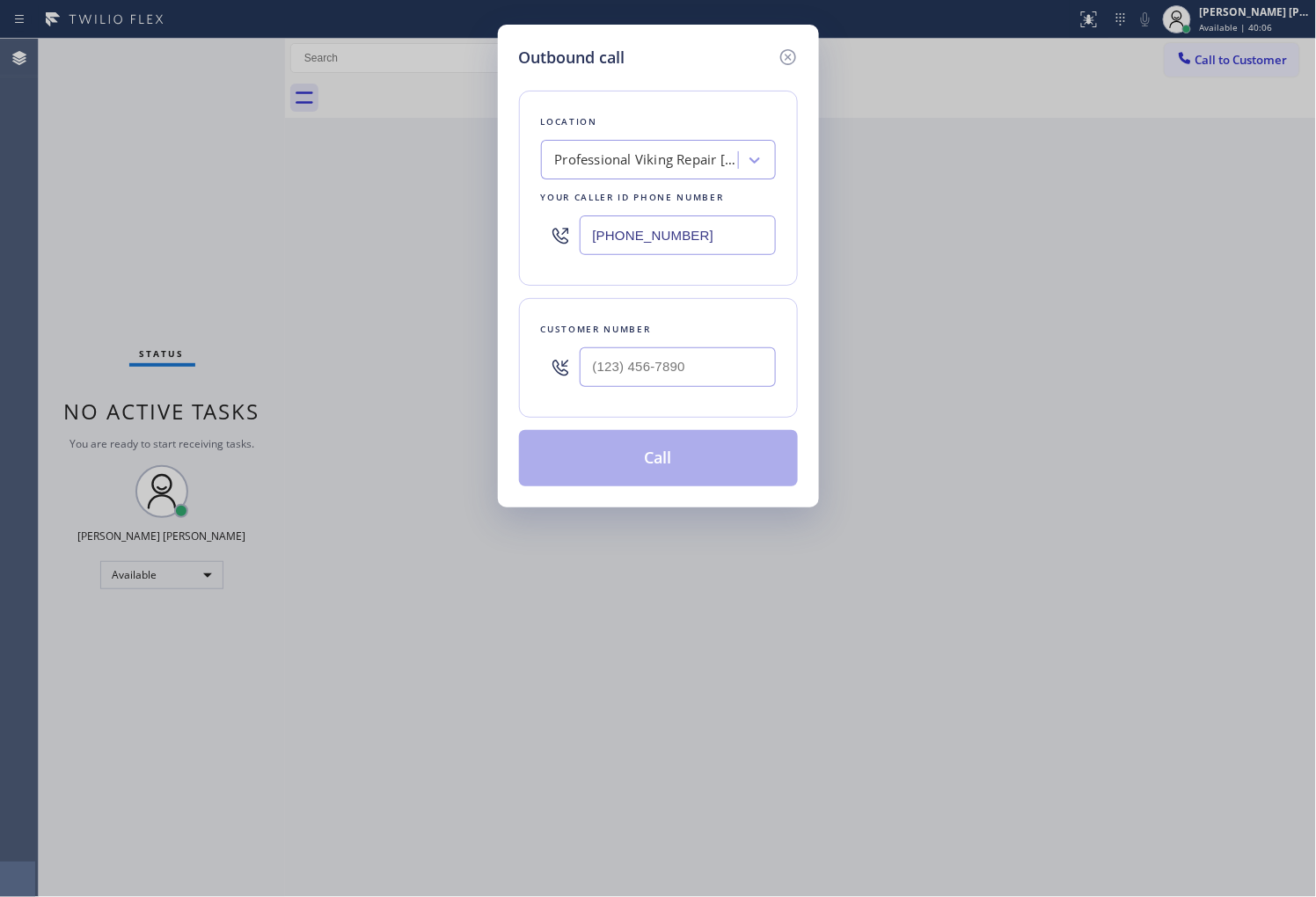
click at [659, 244] on input "[PHONE_NUMBER]" at bounding box center [677, 235] width 196 height 40
paste input "310) 362-4873"
type input "[PHONE_NUMBER]"
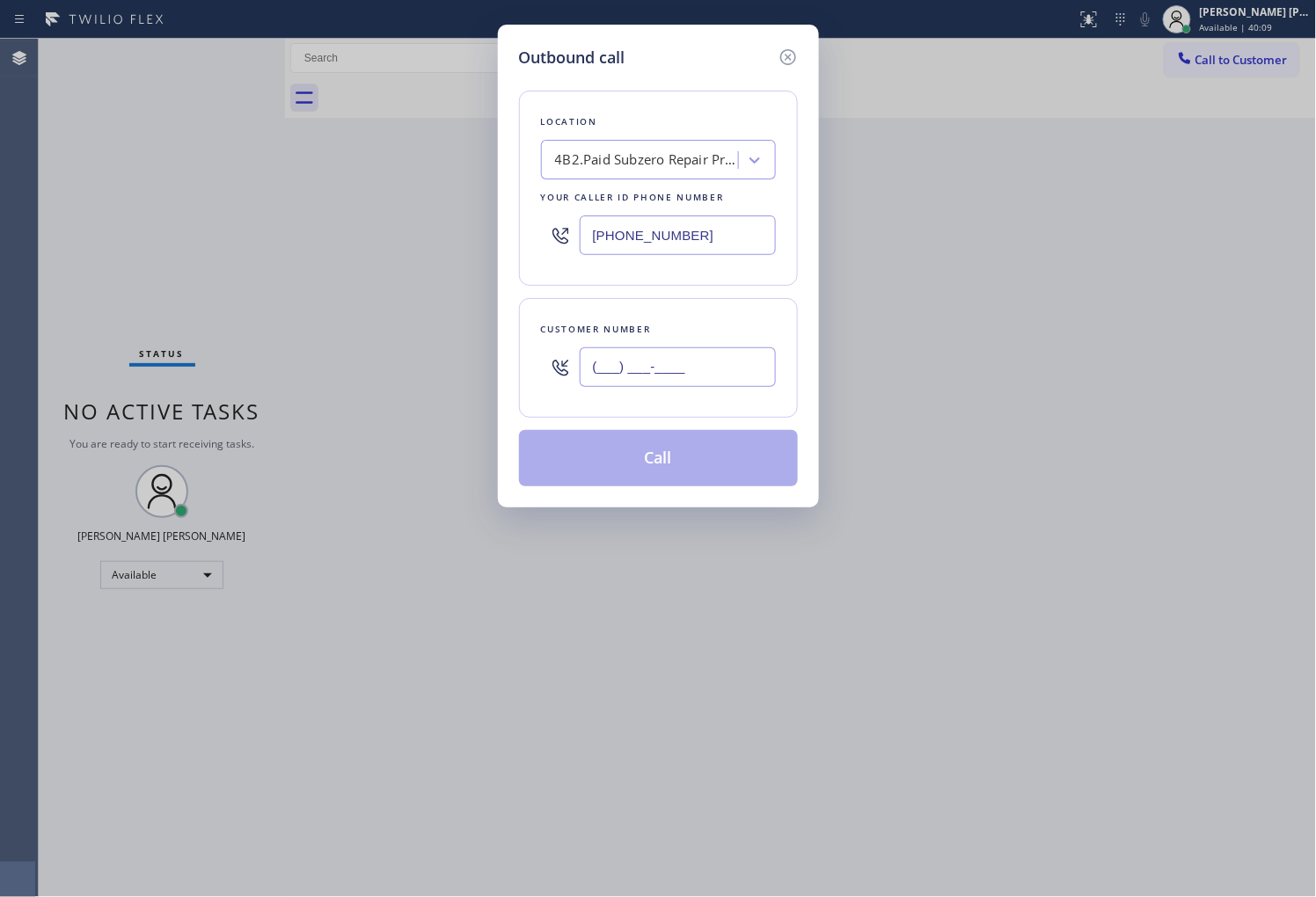
click at [734, 365] on input "(___) ___-____" at bounding box center [677, 367] width 196 height 40
paste input "310) 322-3661"
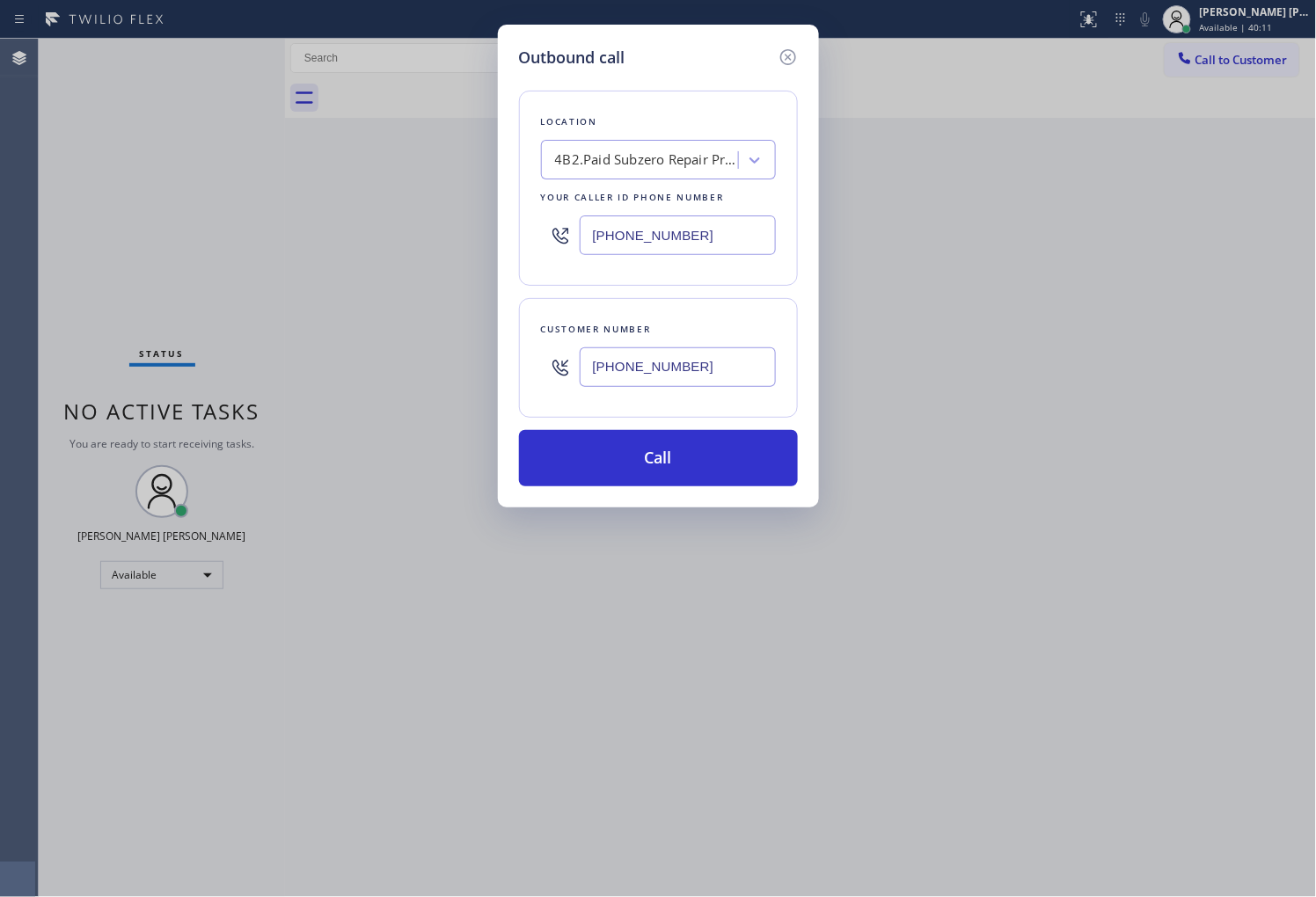
type input "[PHONE_NUMBER]"
drag, startPoint x: 1311, startPoint y: 531, endPoint x: 1290, endPoint y: 542, distance: 23.7
click at [1290, 542] on div "Outbound call Location 4B2.Paid Subzero Repair Professionals Your caller id pho…" at bounding box center [658, 448] width 1316 height 897
click at [685, 259] on div "[PHONE_NUMBER]" at bounding box center [658, 234] width 234 height 57
click at [681, 234] on input "[PHONE_NUMBER]" at bounding box center [677, 235] width 196 height 40
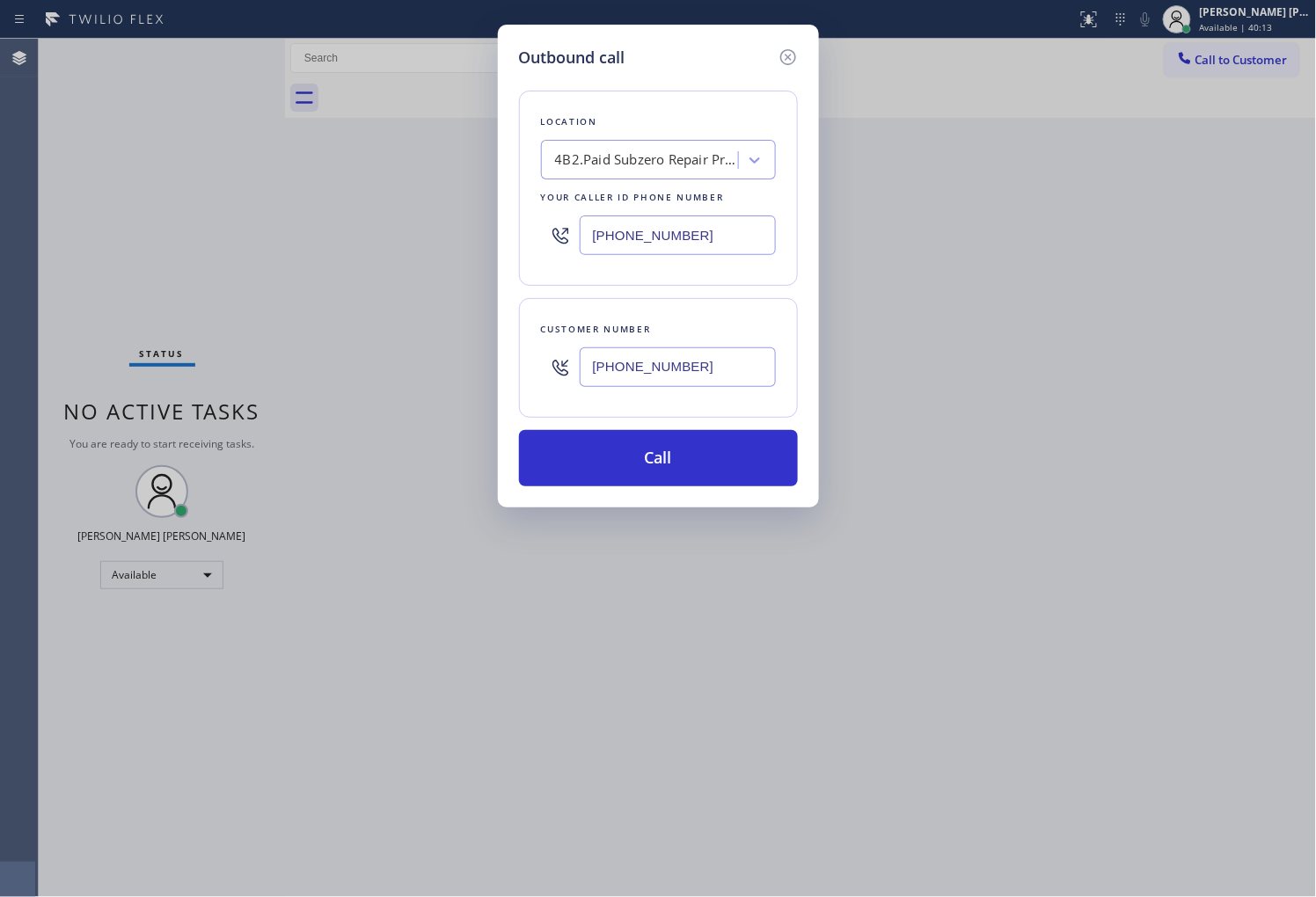
click at [681, 234] on input "[PHONE_NUMBER]" at bounding box center [677, 235] width 196 height 40
paste input "22-3661"
click at [664, 445] on button "Call" at bounding box center [658, 457] width 279 height 57
type input "[PHONE_NUMBER]"
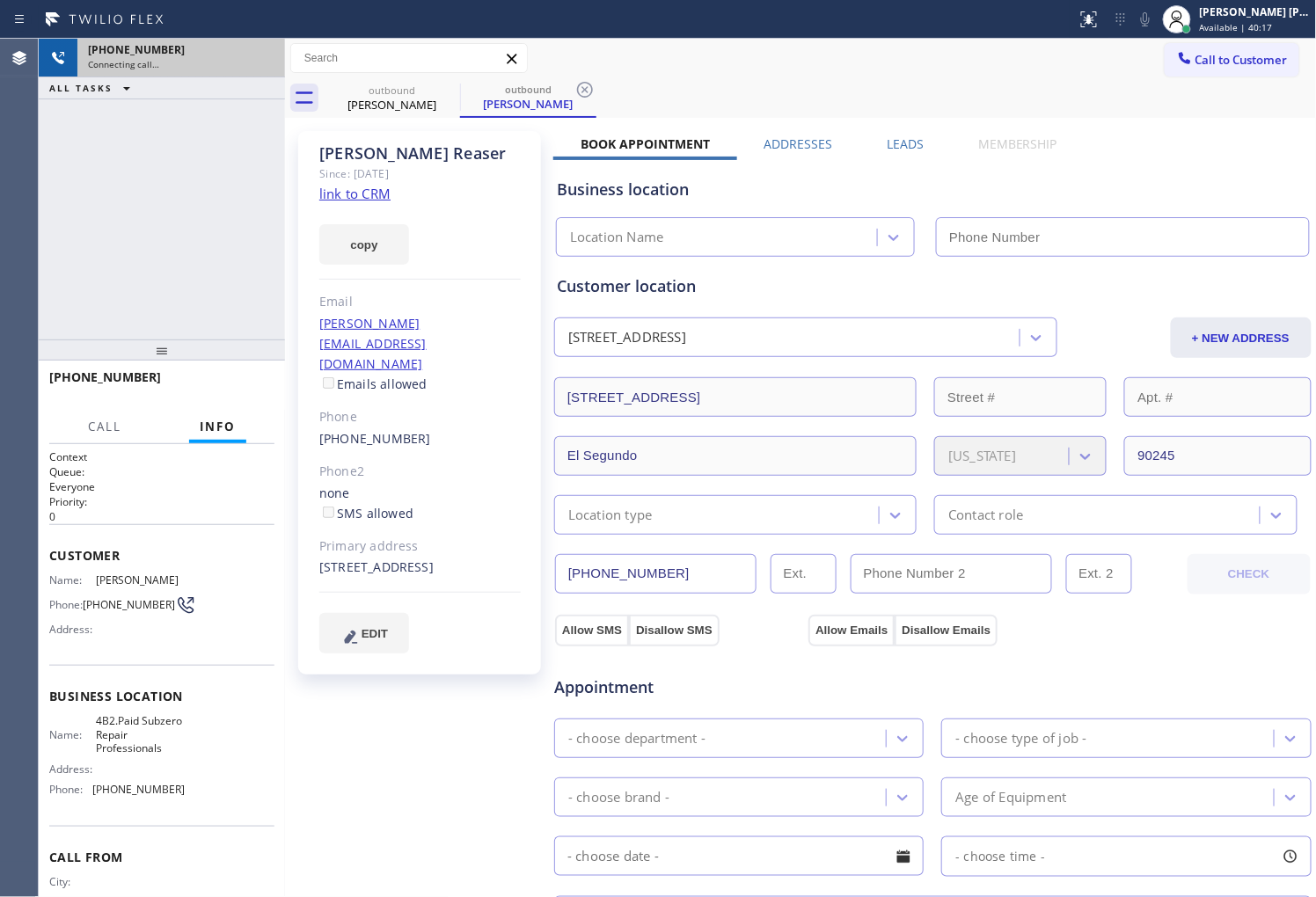
type input "[PHONE_NUMBER]"
click at [255, 55] on icon at bounding box center [261, 58] width 21 height 21
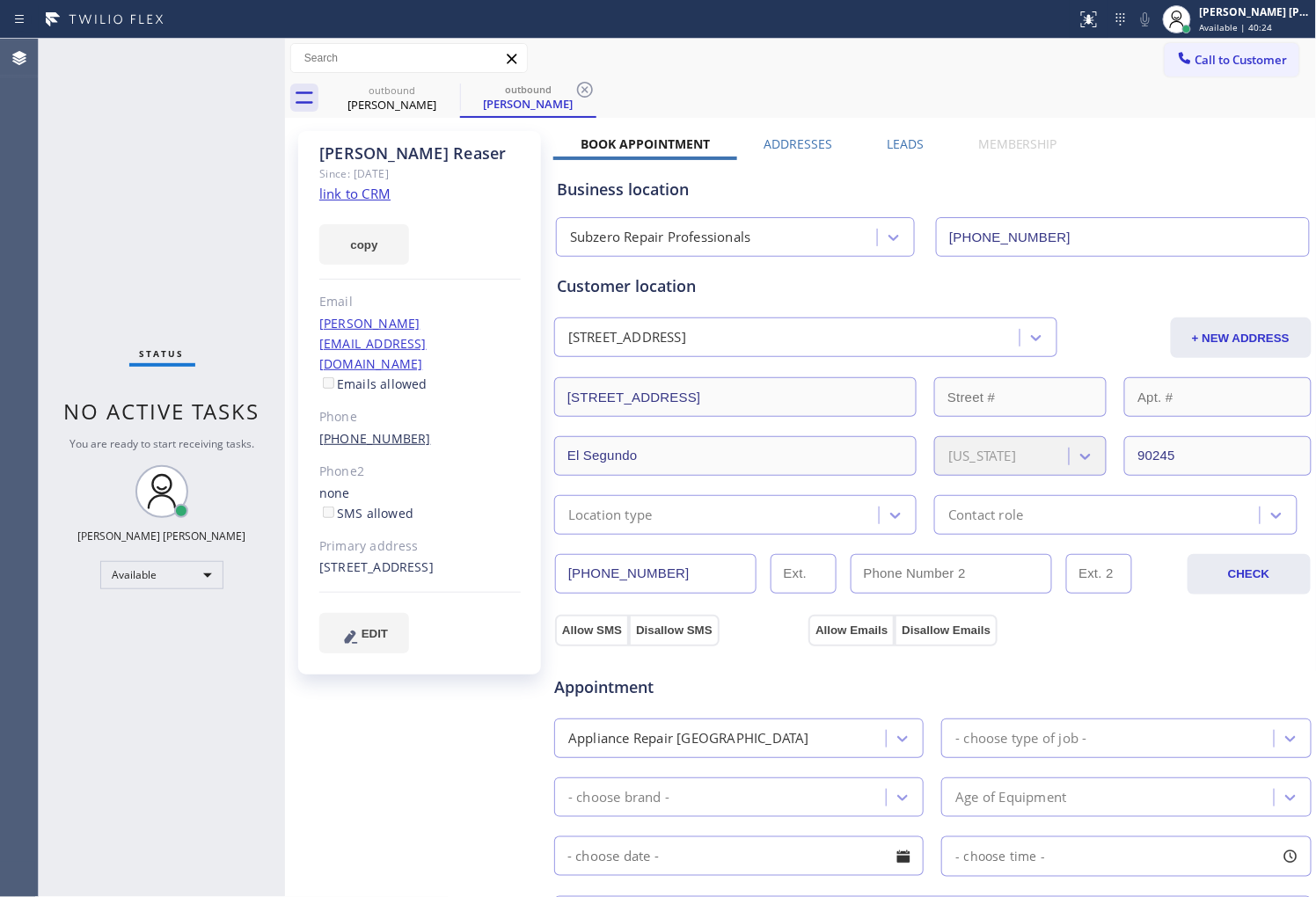
click at [381, 429] on link "[PHONE_NUMBER]" at bounding box center [375, 438] width 112 height 17
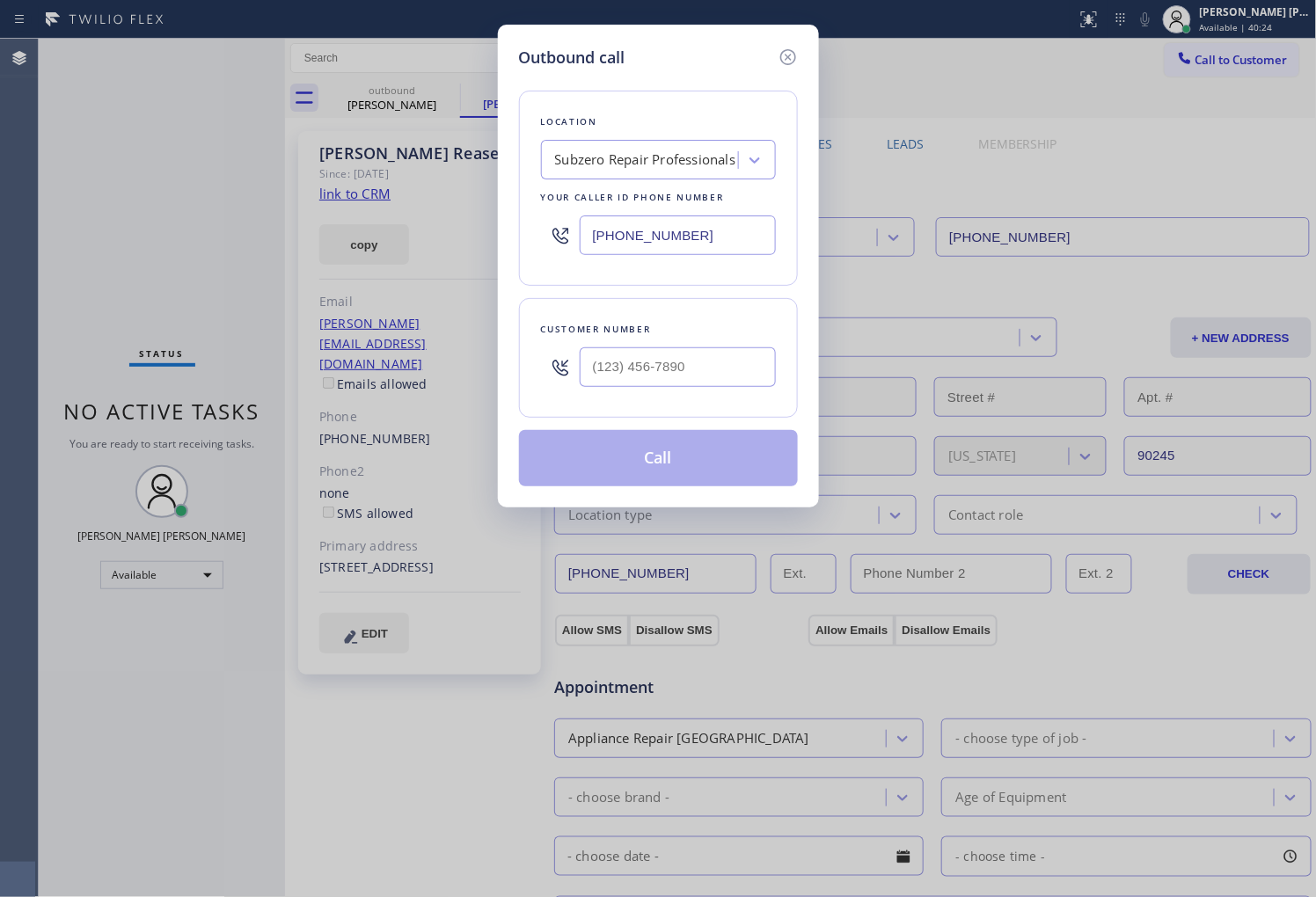
type input "[PHONE_NUMBER]"
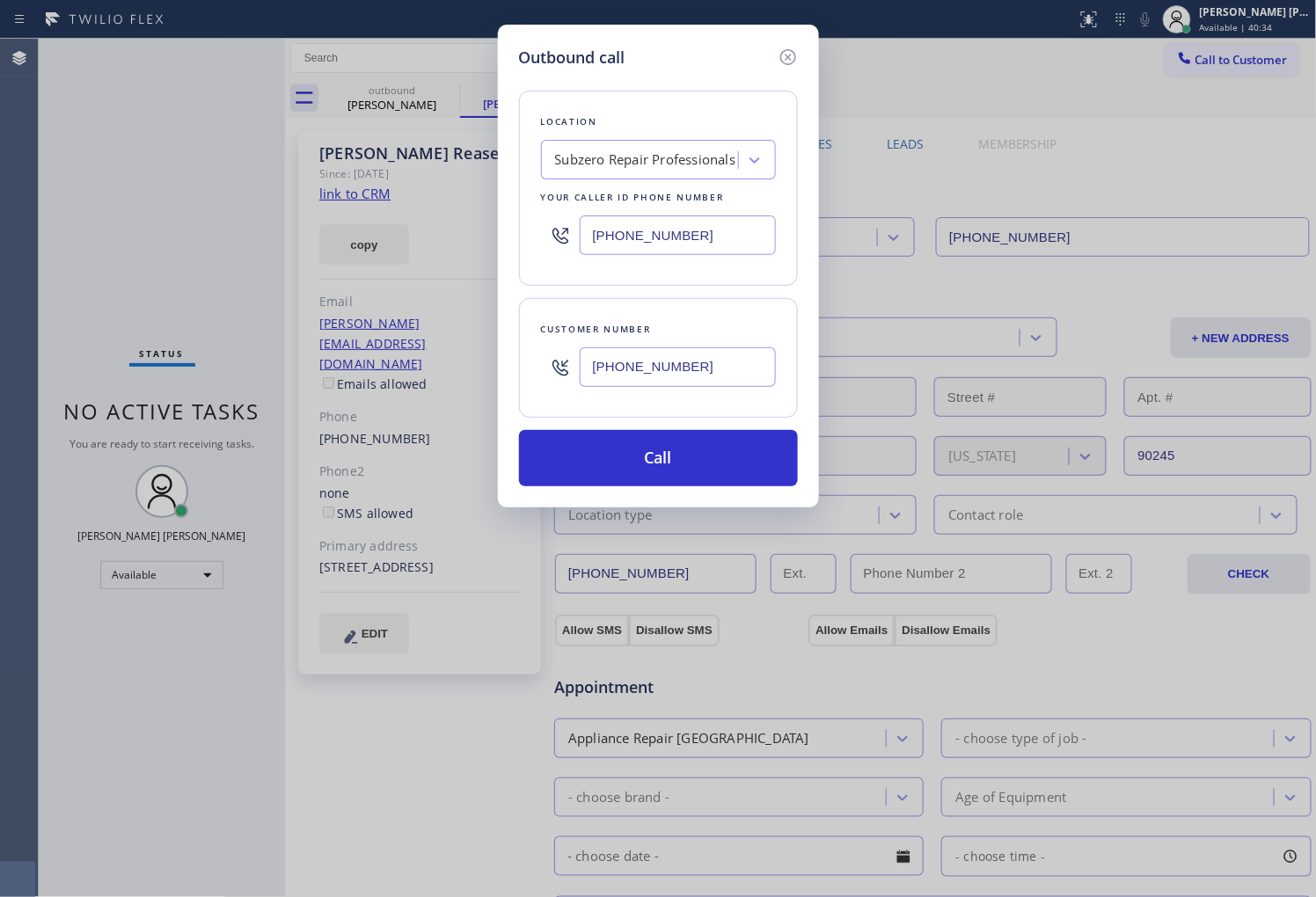
click at [604, 216] on input "[PHONE_NUMBER]" at bounding box center [677, 235] width 196 height 40
click at [604, 223] on input "[PHONE_NUMBER]" at bounding box center [677, 235] width 196 height 40
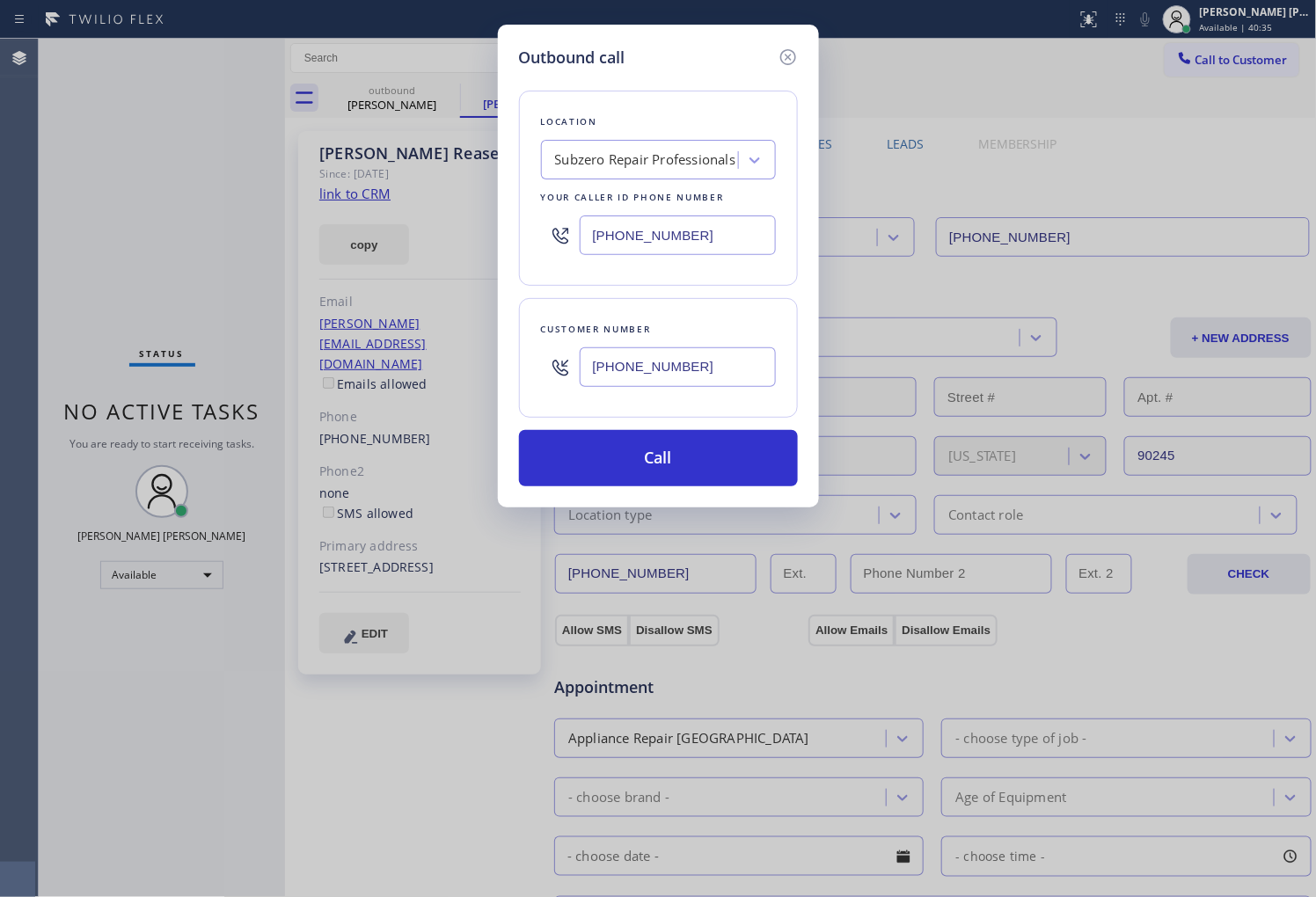
paste input "22-3661"
click at [656, 243] on input "[PHONE_NUMBER]" at bounding box center [677, 235] width 196 height 40
click at [663, 232] on input "[PHONE_NUMBER]" at bounding box center [677, 235] width 196 height 40
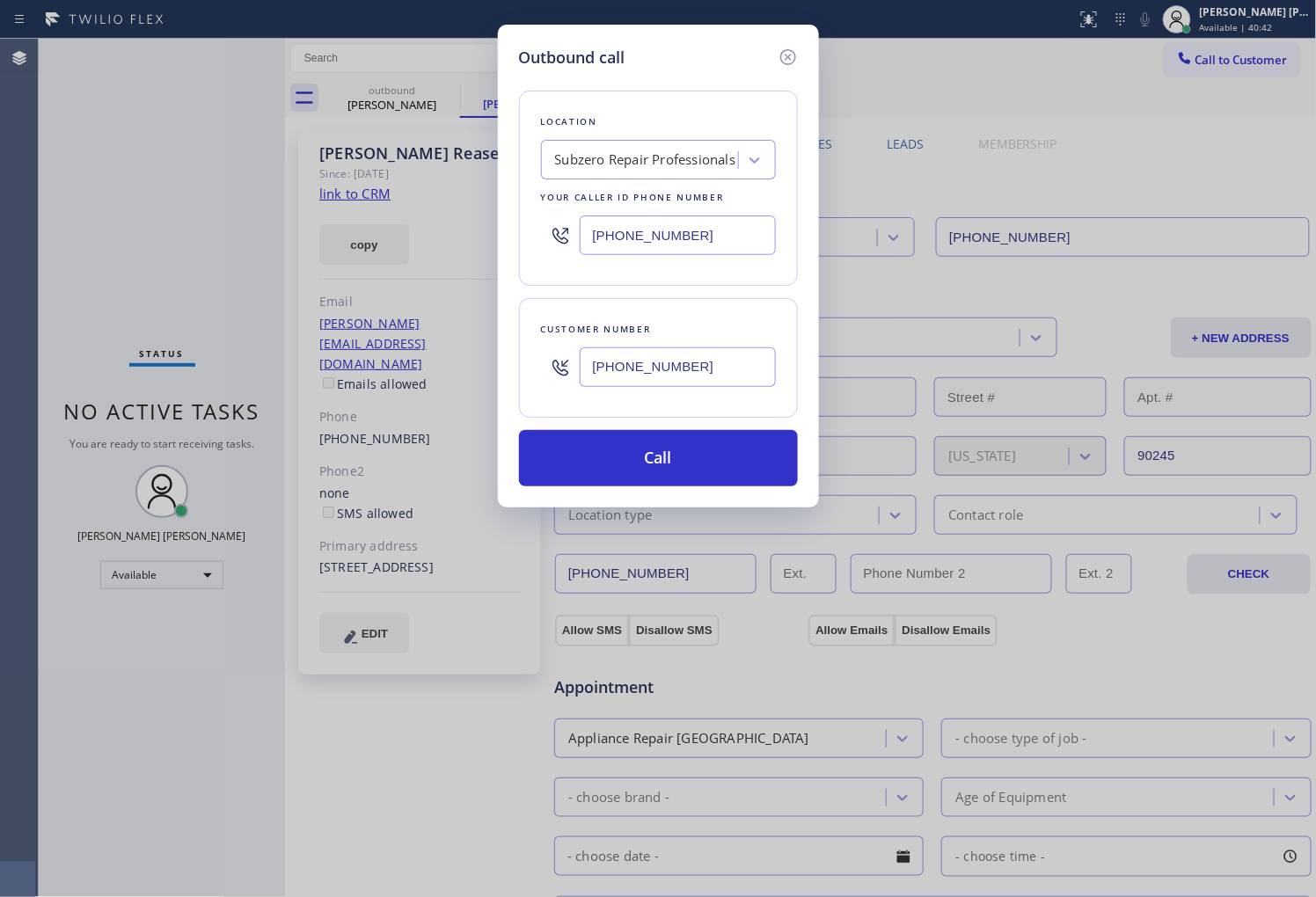
click at [663, 232] on input "[PHONE_NUMBER]" at bounding box center [677, 235] width 196 height 40
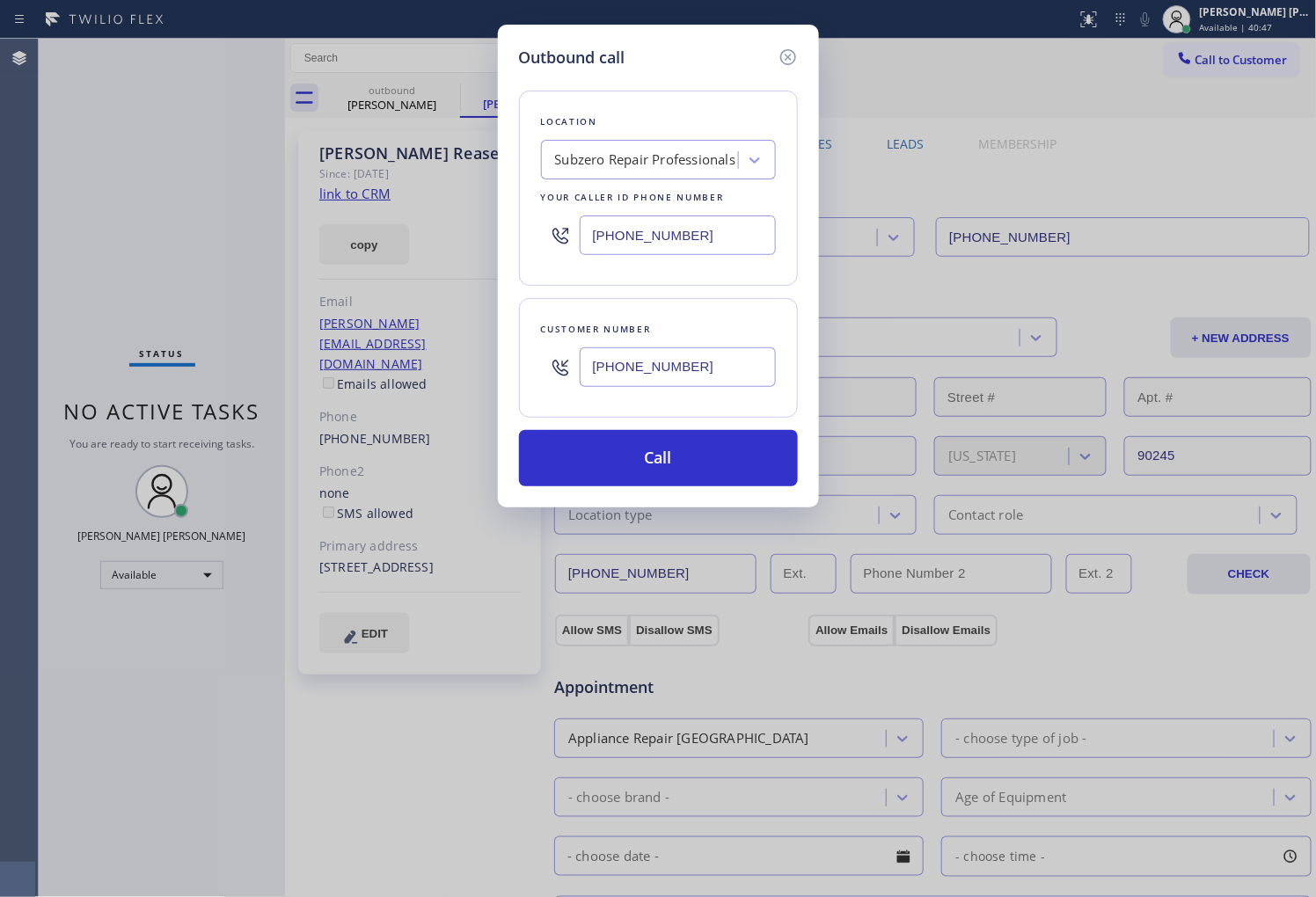
click at [663, 232] on input "[PHONE_NUMBER]" at bounding box center [677, 235] width 196 height 40
click at [689, 234] on input "[PHONE_NUMBER]" at bounding box center [677, 235] width 196 height 40
paste input "855) 731-4952"
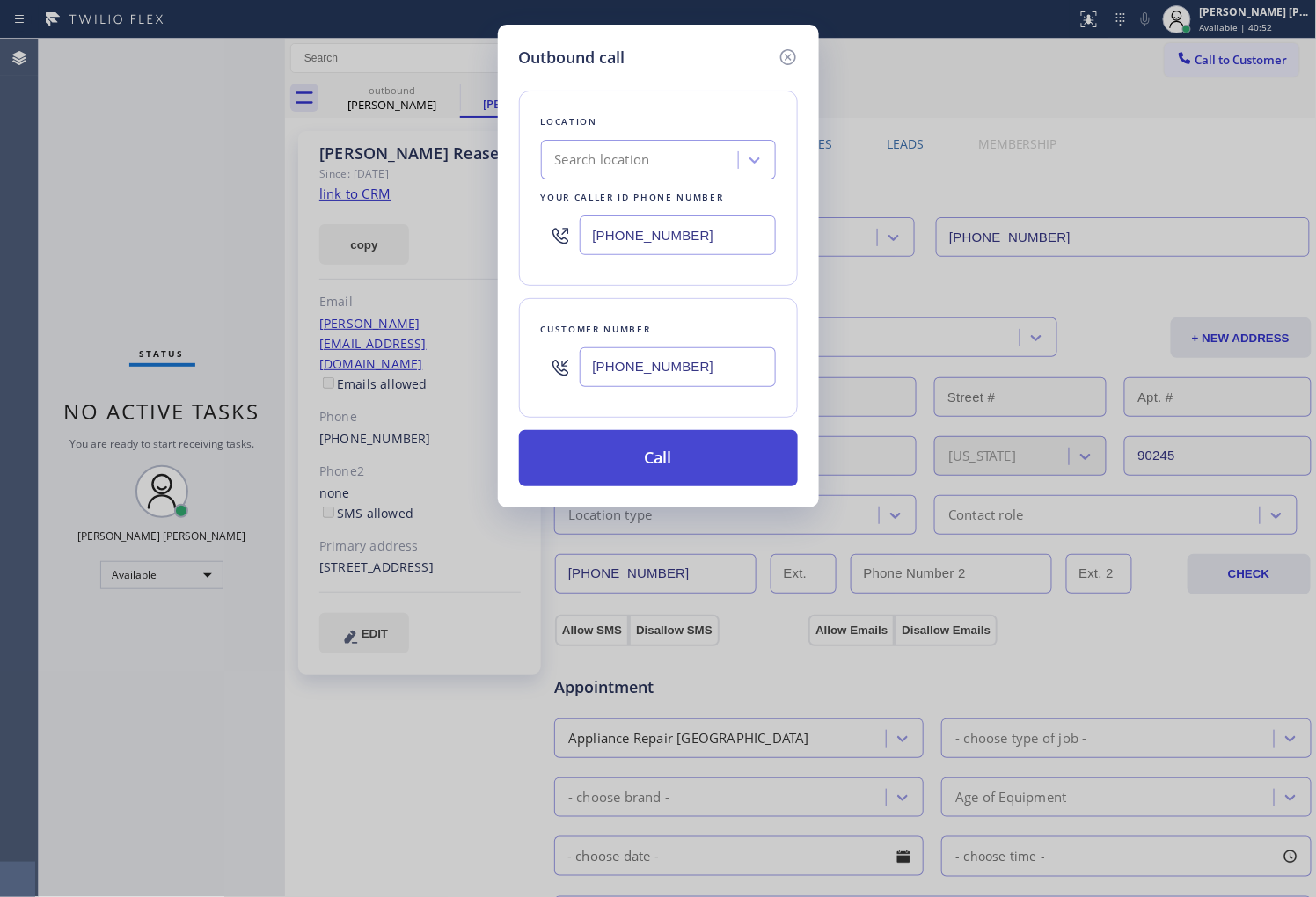
type input "[PHONE_NUMBER]"
click at [683, 468] on button "Call" at bounding box center [658, 457] width 279 height 57
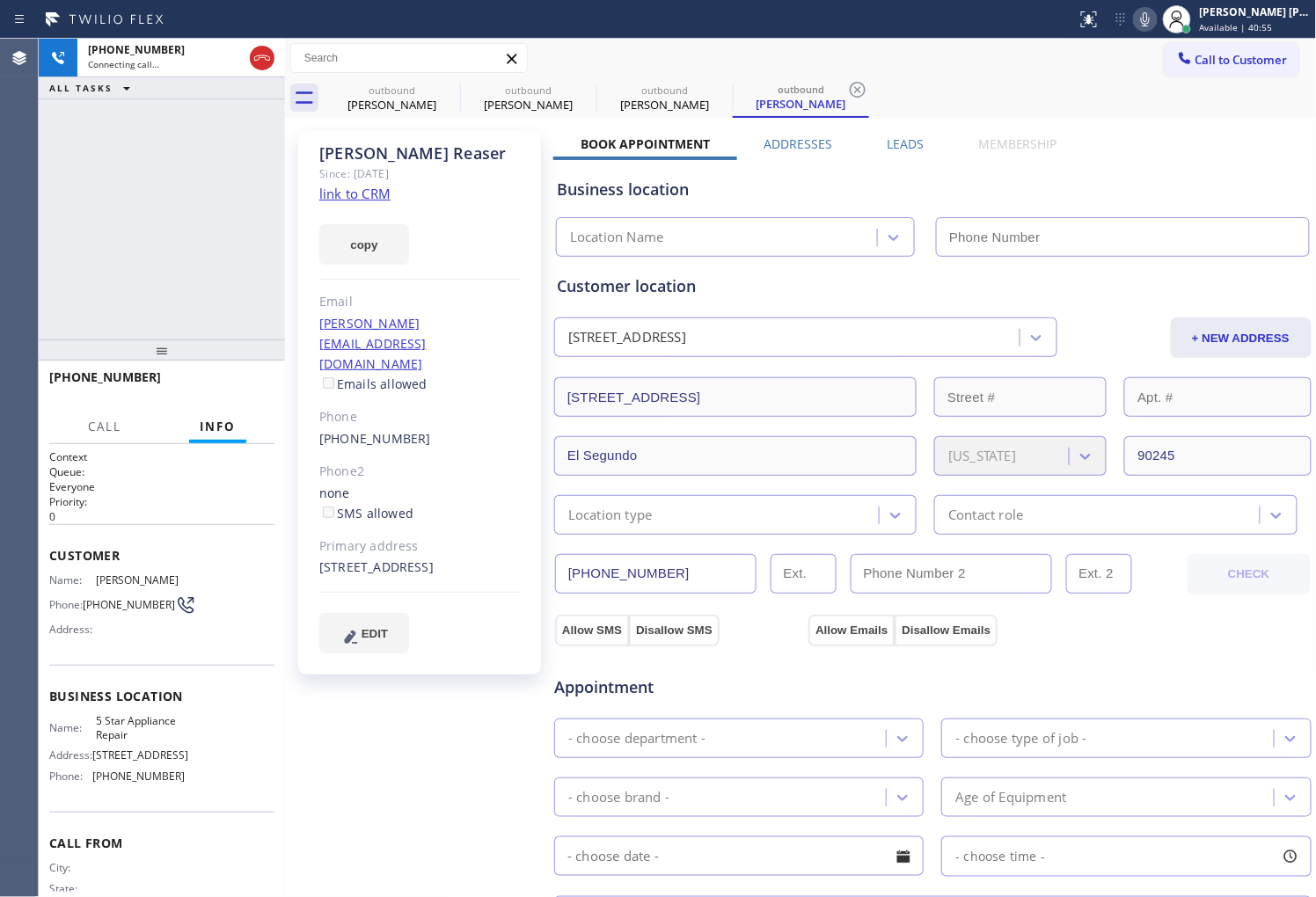
click at [366, 164] on div "Since: [DATE]" at bounding box center [419, 174] width 202 height 20
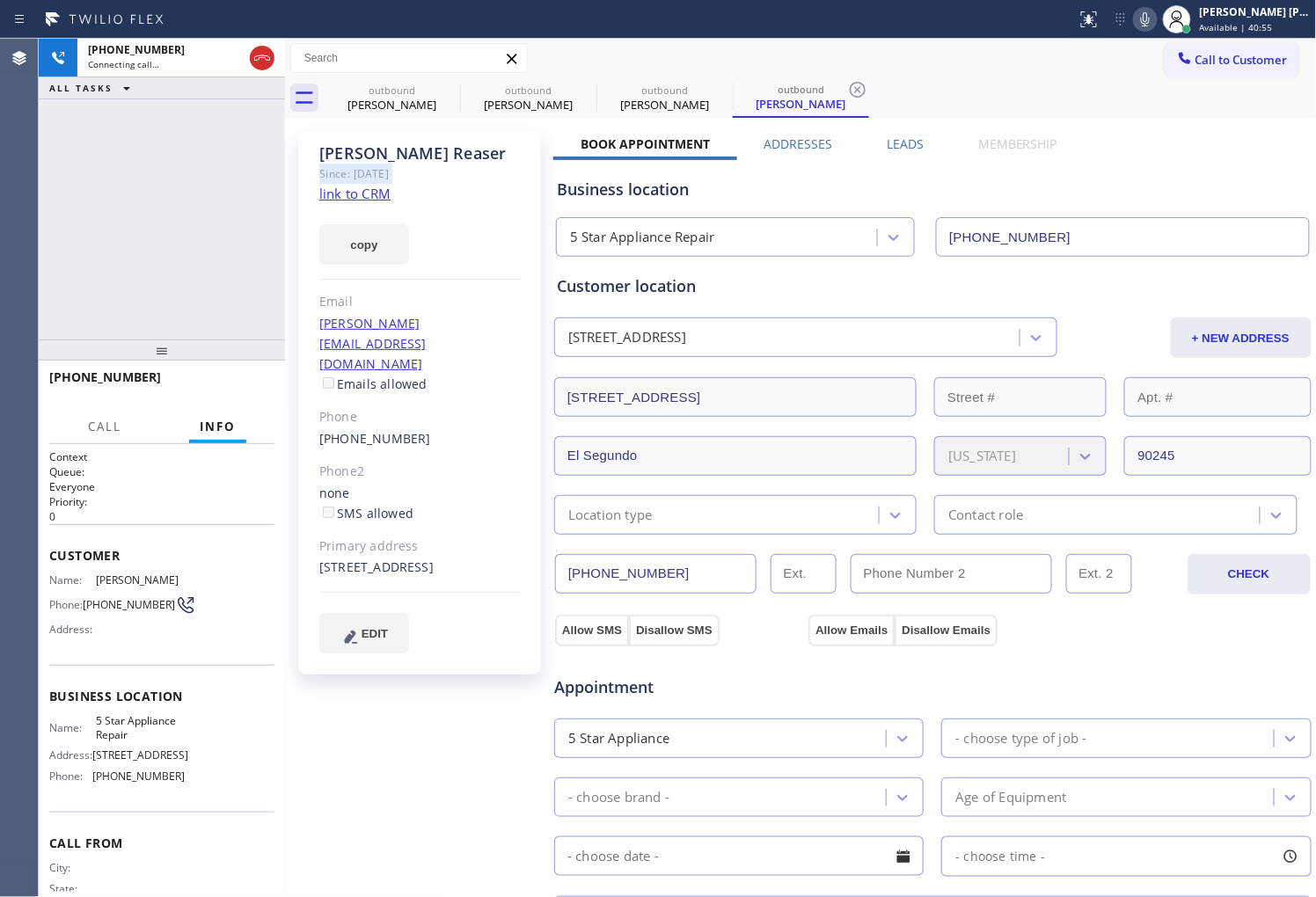
type input "[PHONE_NUMBER]"
click at [366, 152] on div "[PERSON_NAME]" at bounding box center [419, 153] width 202 height 20
copy div "[PERSON_NAME]"
click at [366, 152] on div "[PERSON_NAME]" at bounding box center [419, 153] width 202 height 20
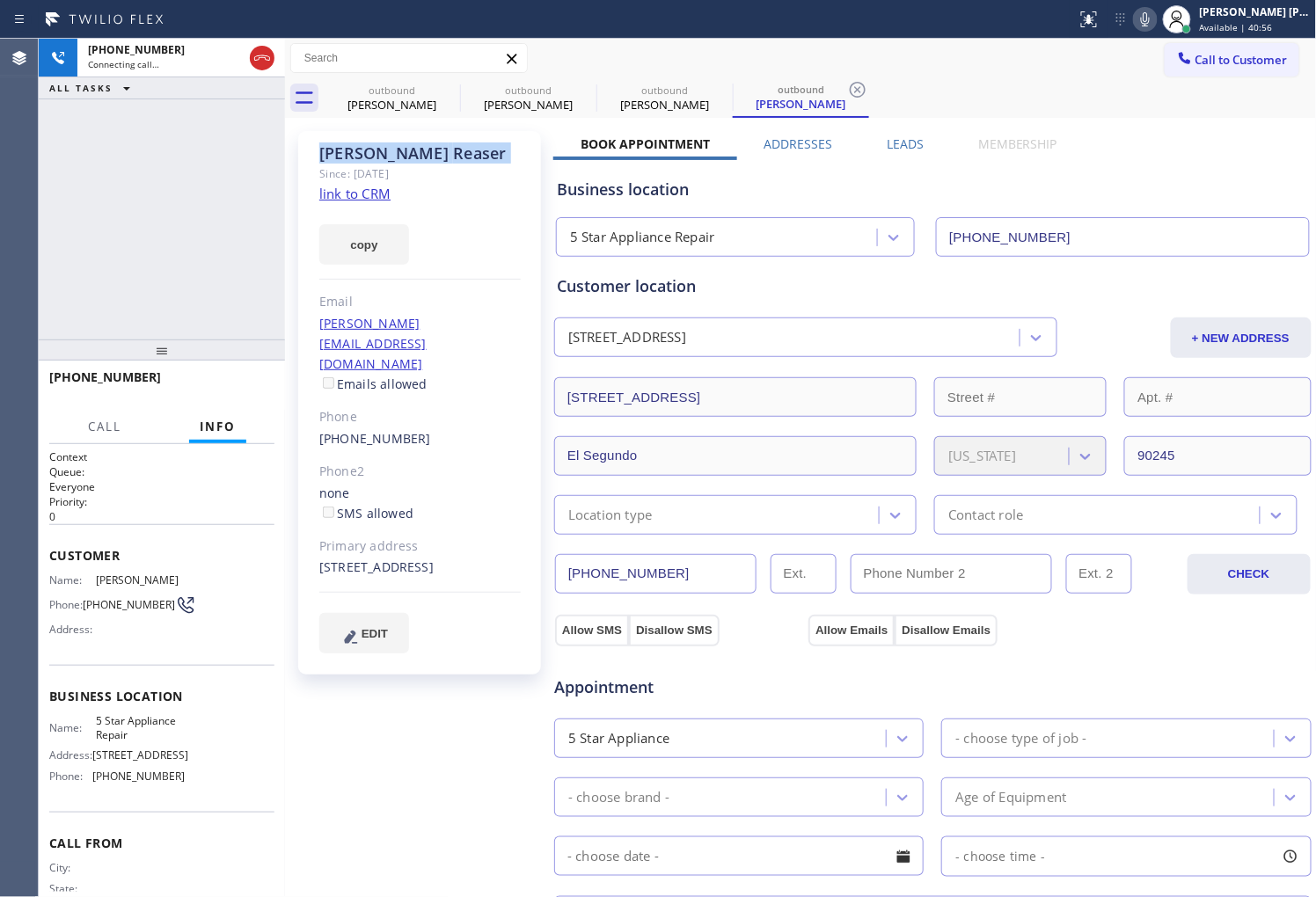
copy div "[PERSON_NAME]"
click at [95, 291] on div "[PHONE_NUMBER] Live | 00:05 ALL TASKS ALL TASKS ACTIVE TASKS TASKS IN WRAP UP" at bounding box center [162, 189] width 246 height 300
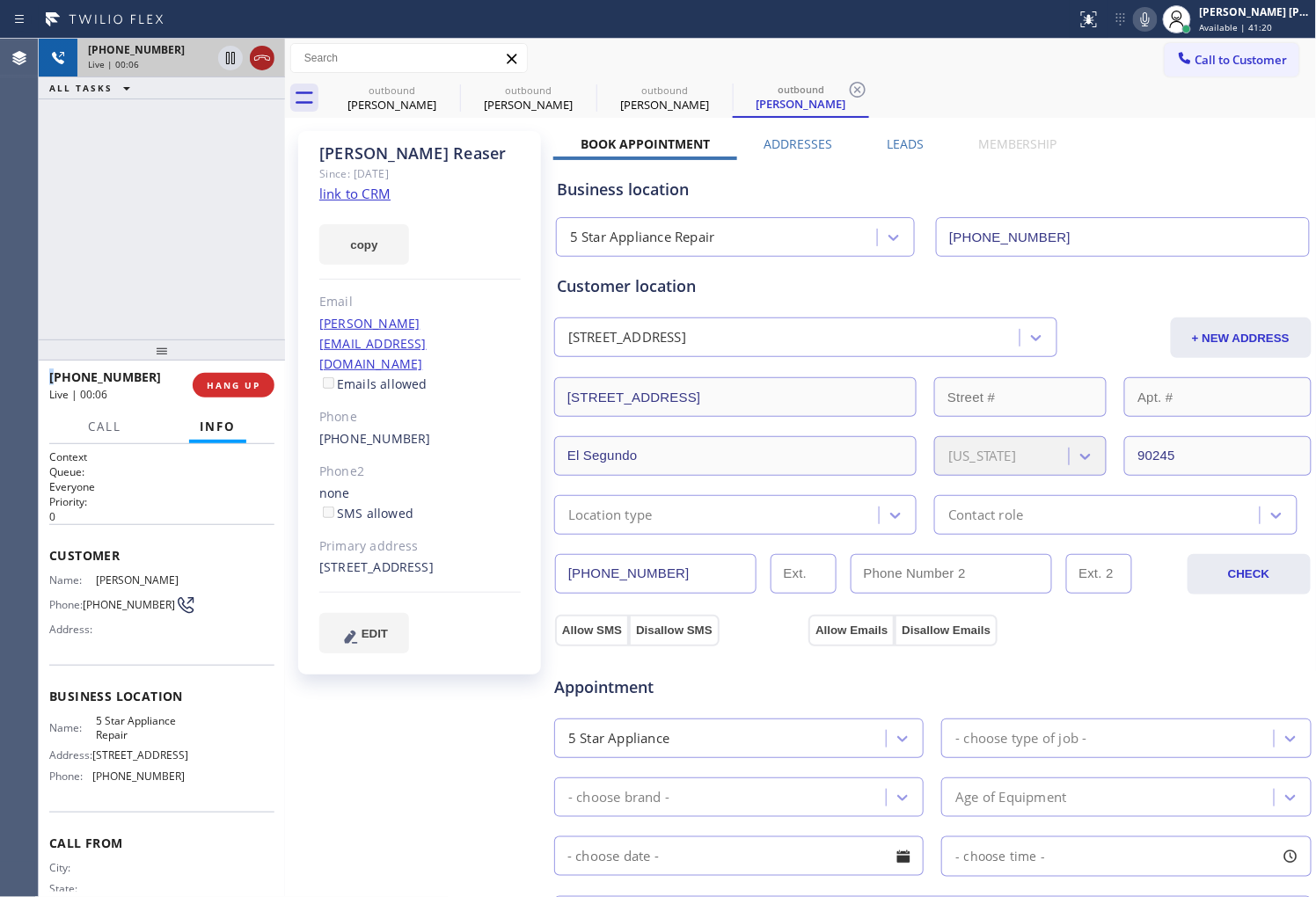
click at [259, 66] on icon at bounding box center [261, 58] width 21 height 21
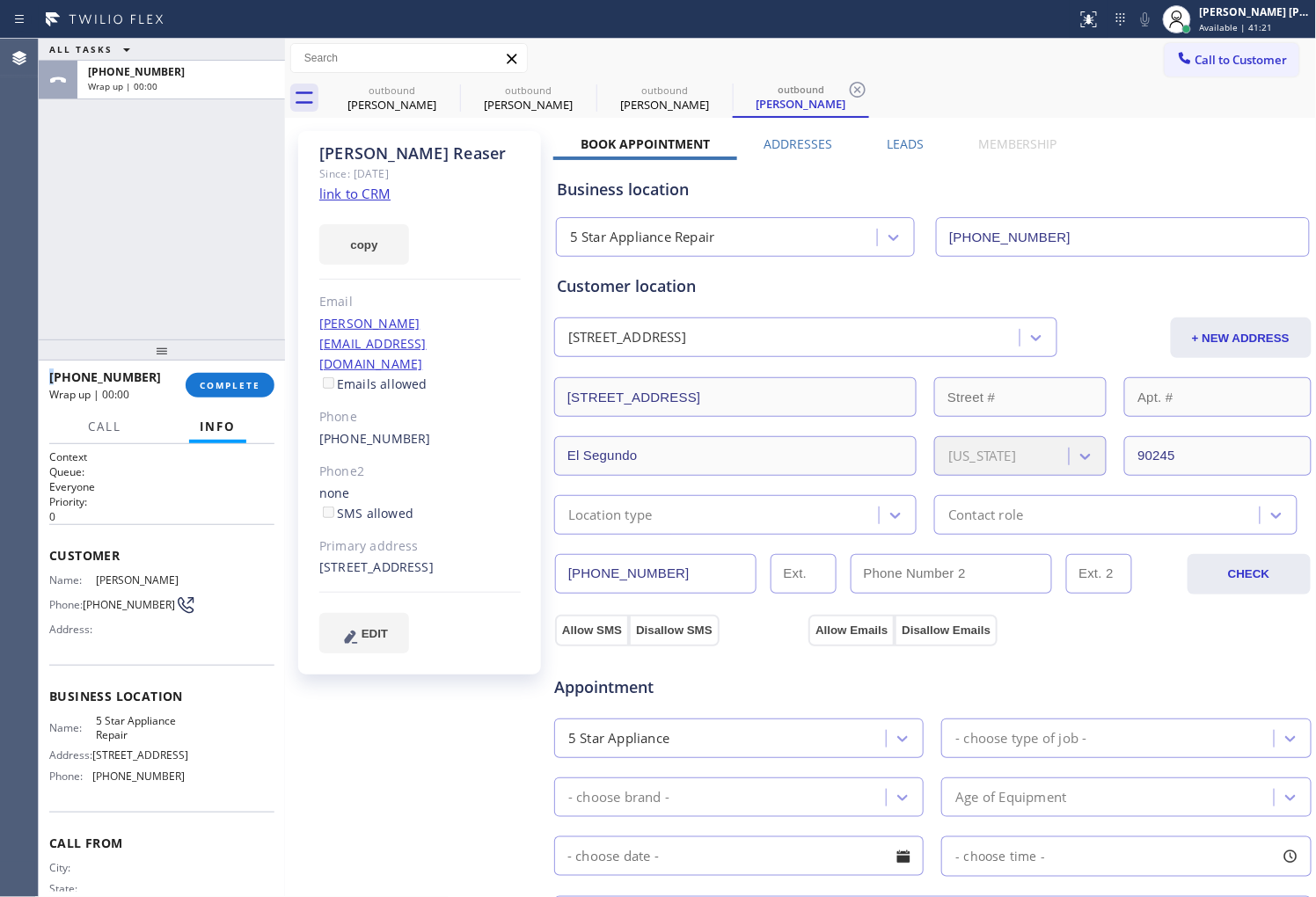
click at [885, 150] on div "Book Appointment Addresses Leads Membership Business location 5 Star Appliance …" at bounding box center [933, 716] width 759 height 1161
click at [902, 150] on label "Leads" at bounding box center [905, 144] width 37 height 17
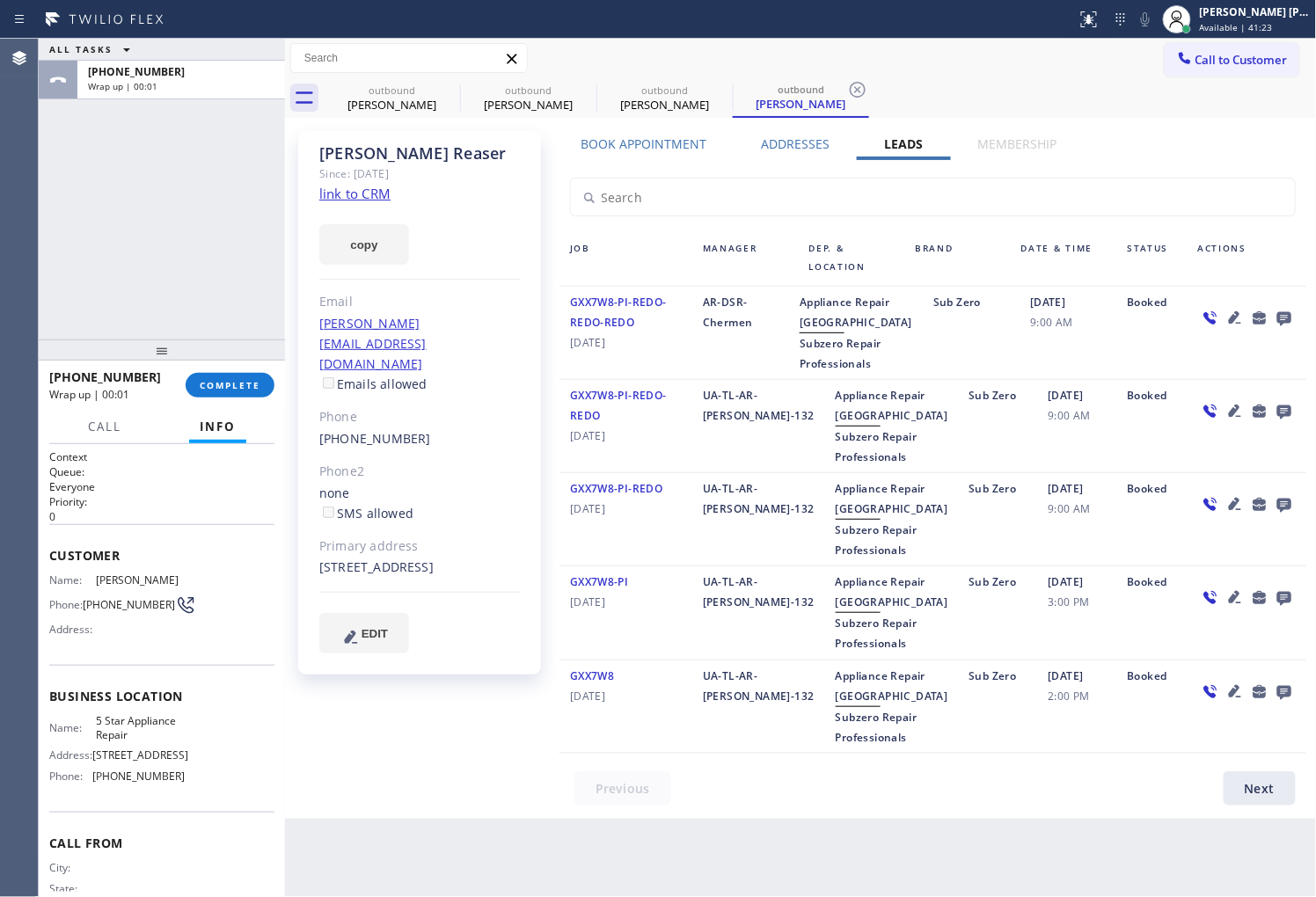
click at [1277, 315] on icon at bounding box center [1283, 319] width 14 height 14
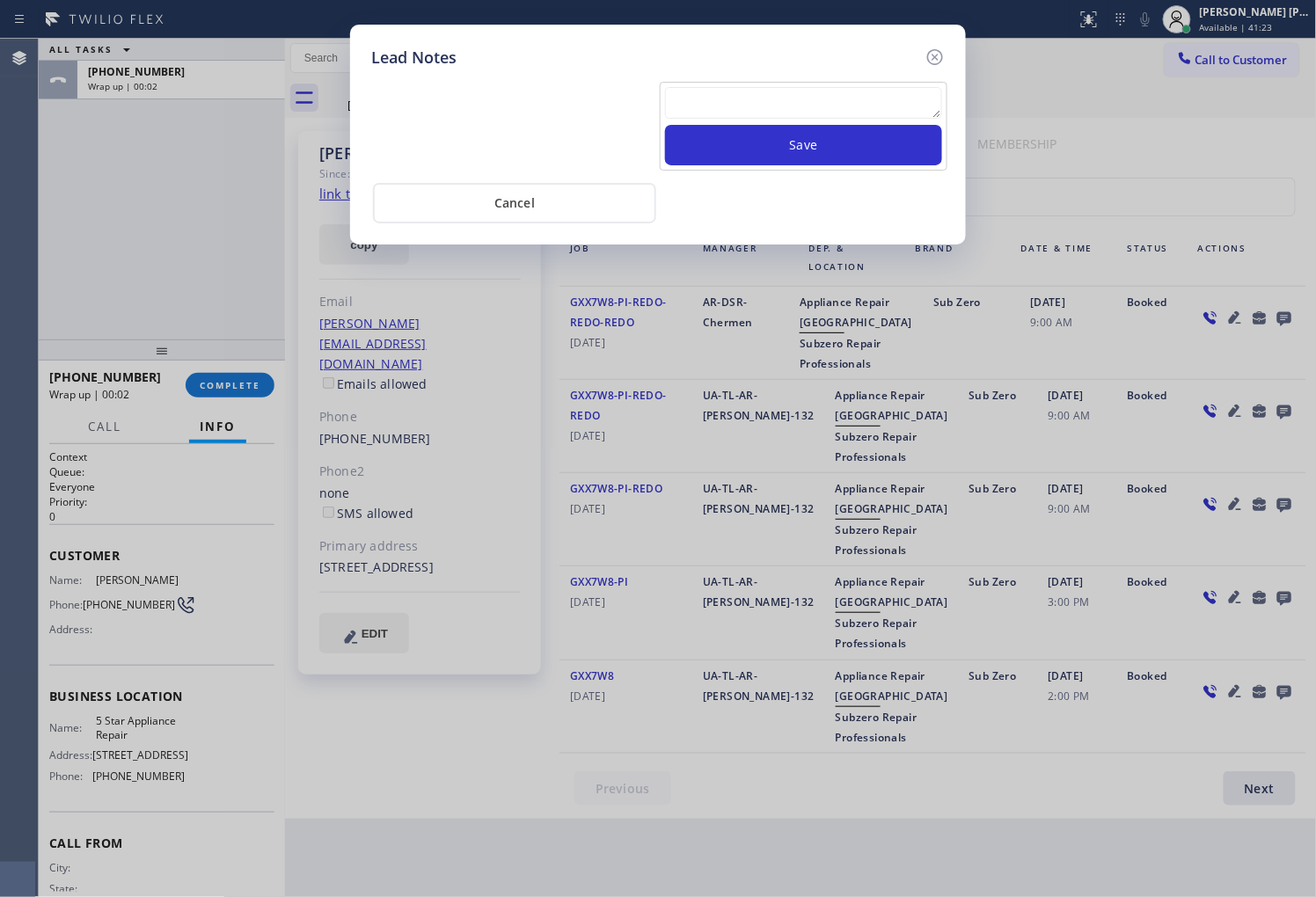
click at [827, 107] on textarea at bounding box center [804, 103] width 277 height 32
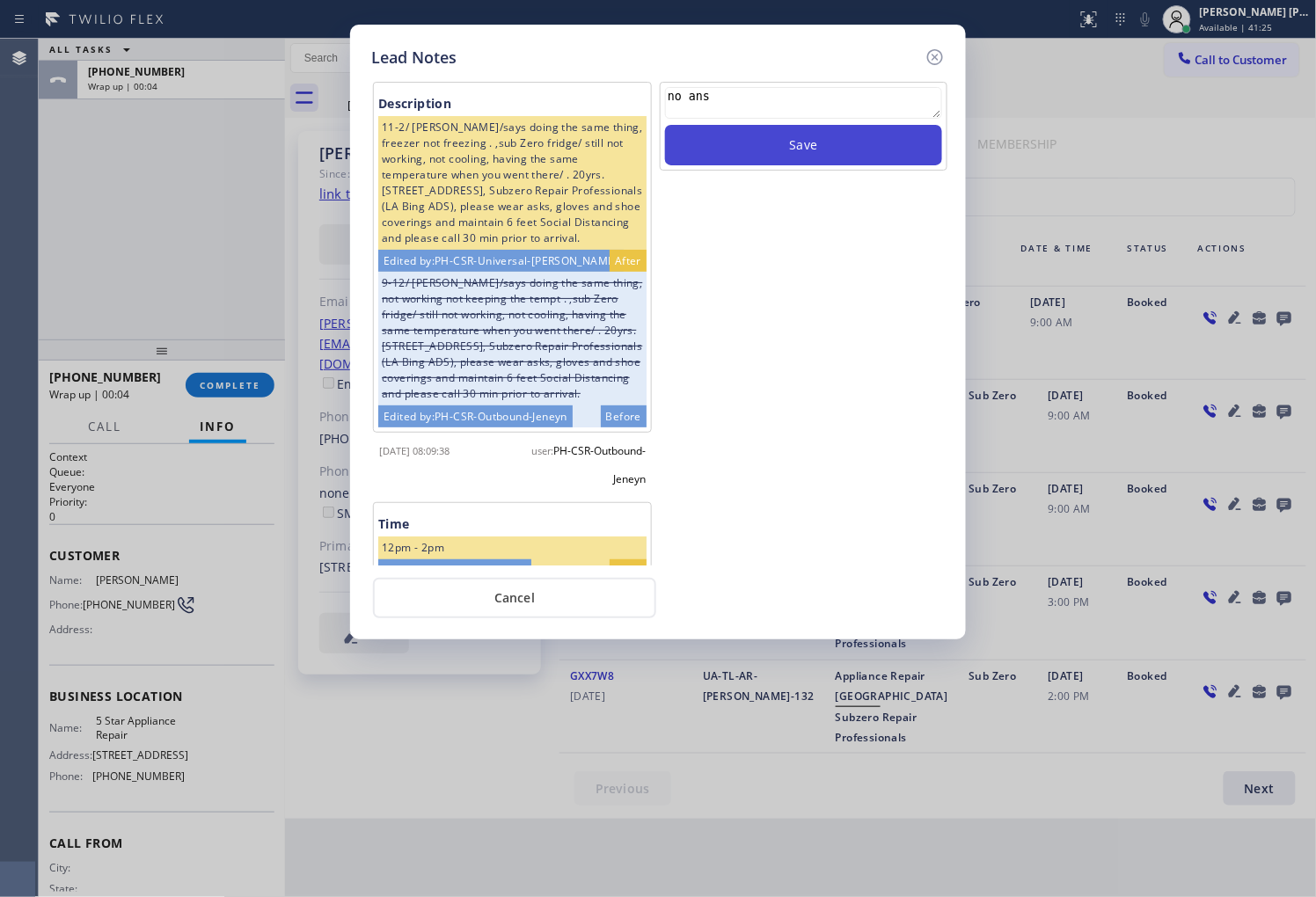
type textarea "no ans"
click at [871, 159] on button "Save" at bounding box center [804, 145] width 277 height 41
click at [926, 51] on icon at bounding box center [935, 57] width 21 height 21
click at [926, 51] on div "Call to Customer Outbound call Location Search location Your caller id phone nu…" at bounding box center [800, 58] width 1031 height 31
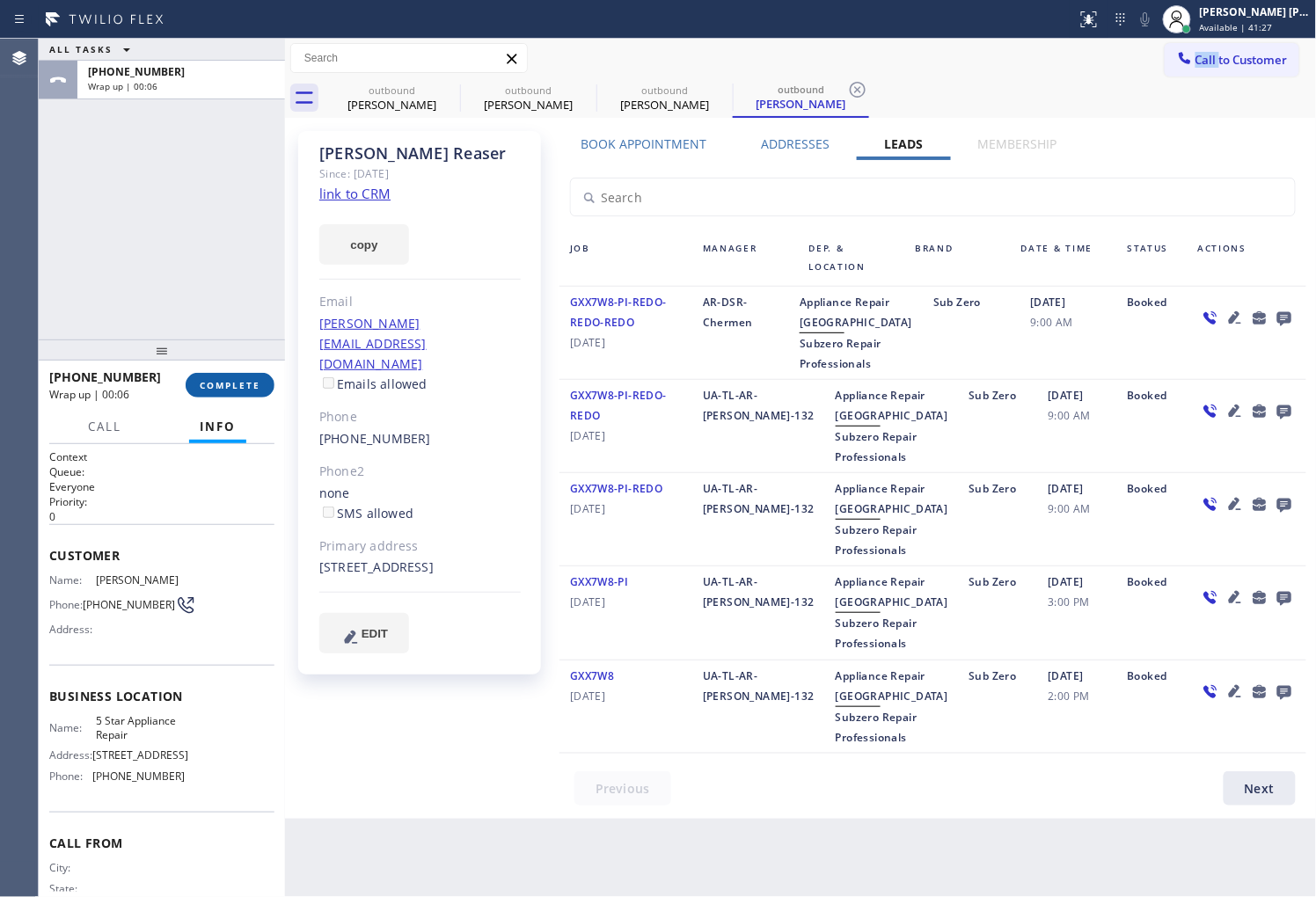
click at [249, 388] on span "COMPLETE" at bounding box center [230, 385] width 60 height 12
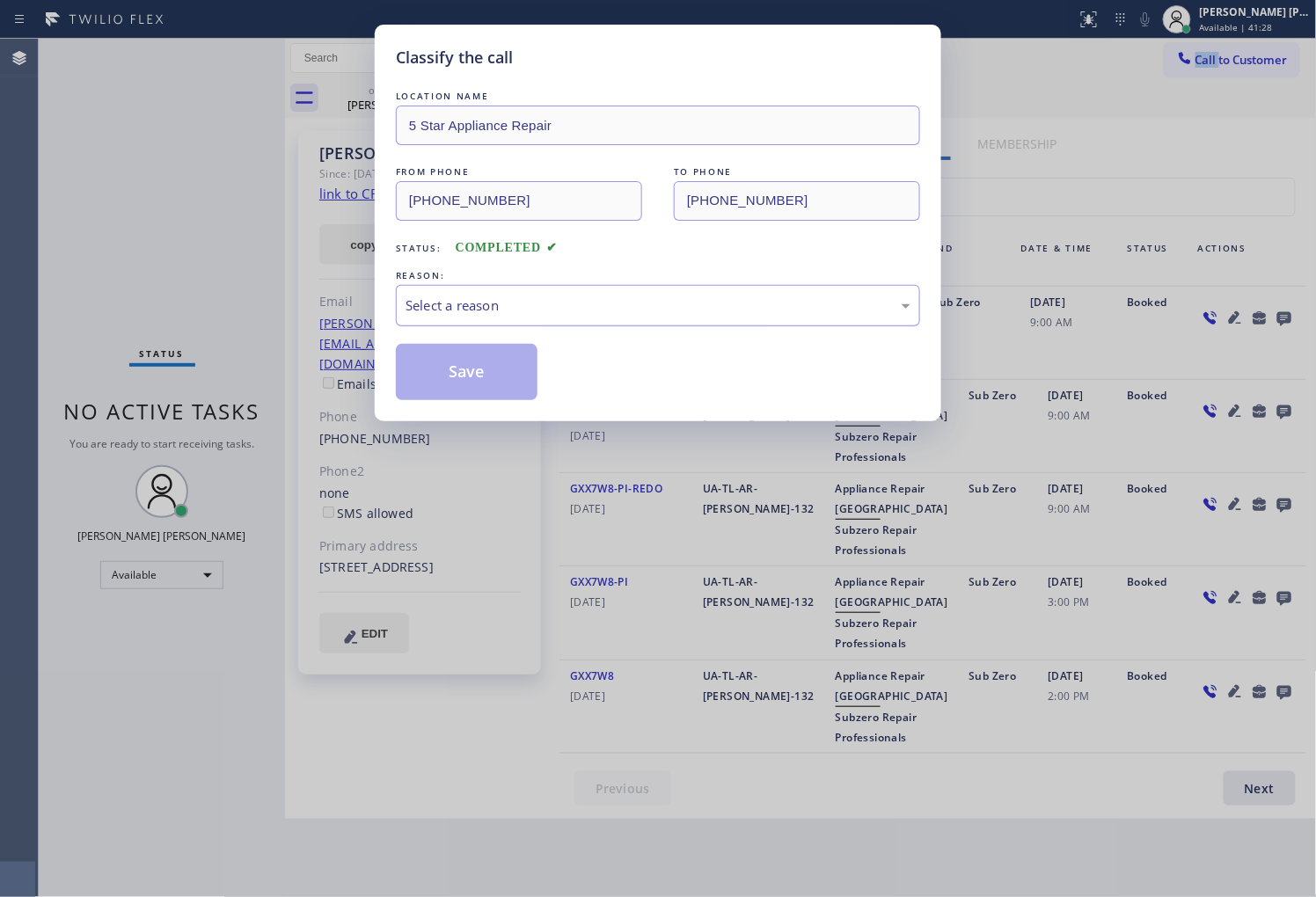
click at [534, 306] on div "Select a reason" at bounding box center [658, 306] width 505 height 20
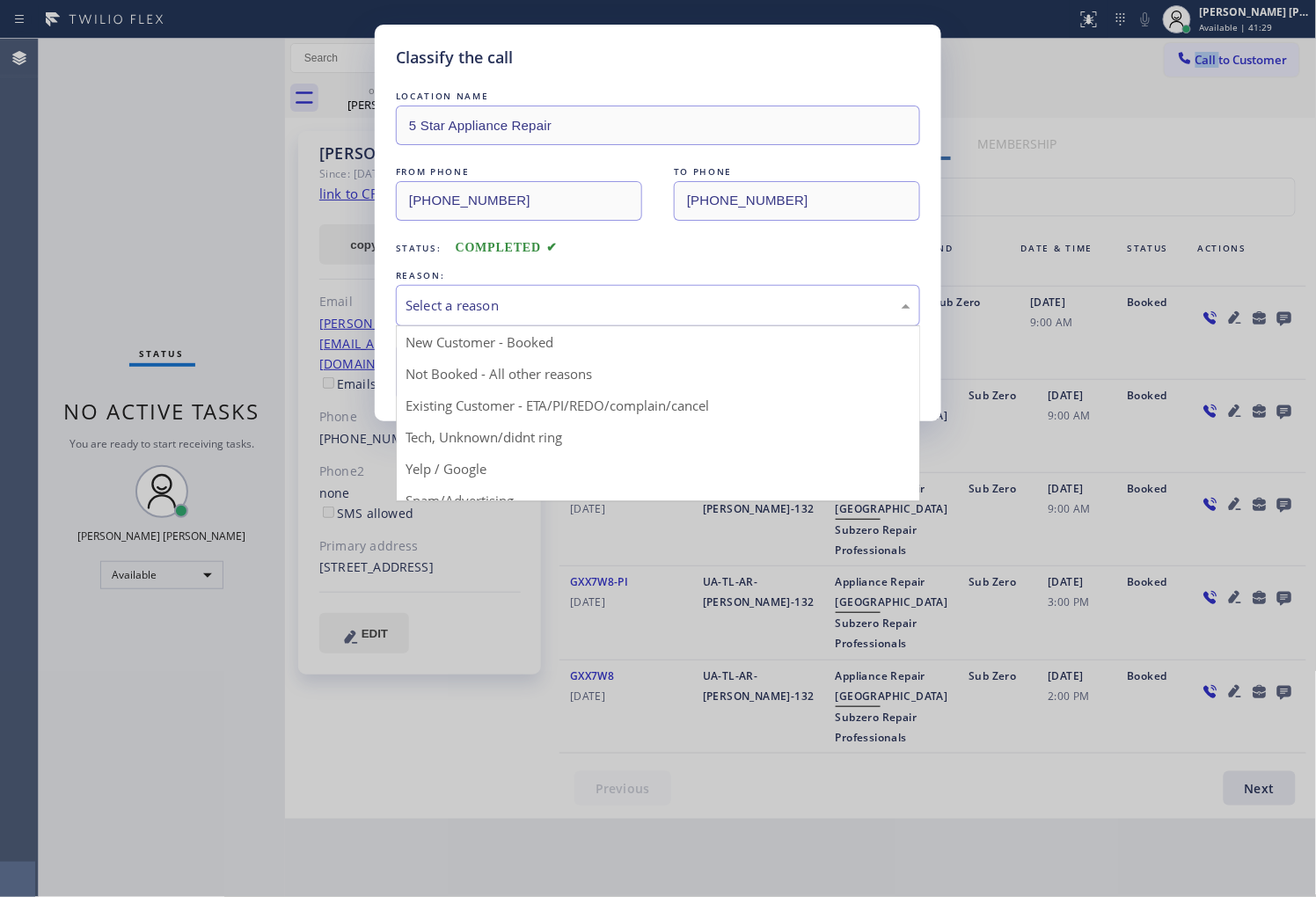
drag, startPoint x: 473, startPoint y: 409, endPoint x: 466, endPoint y: 384, distance: 26.0
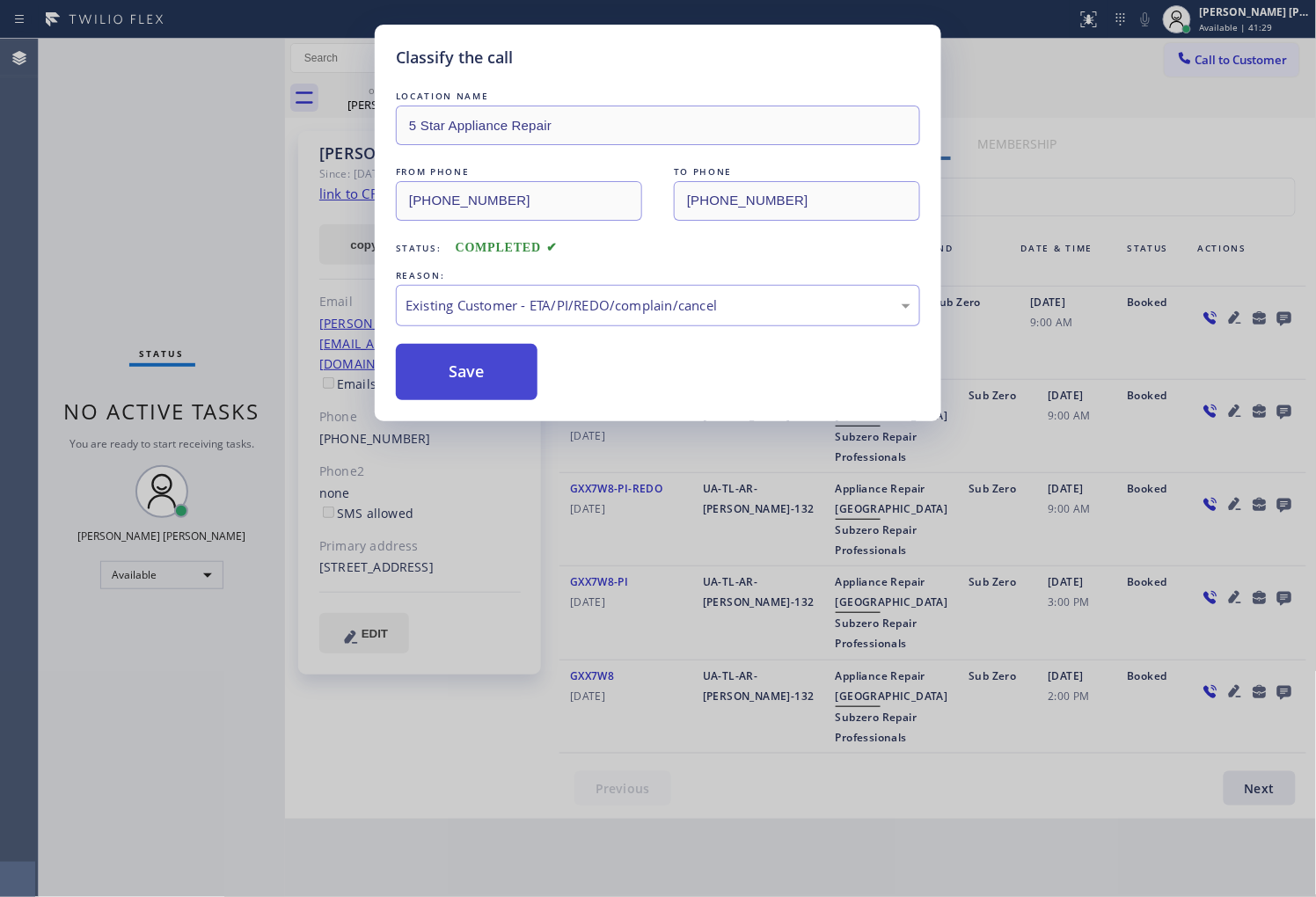
click at [463, 382] on button "Save" at bounding box center [467, 372] width 141 height 57
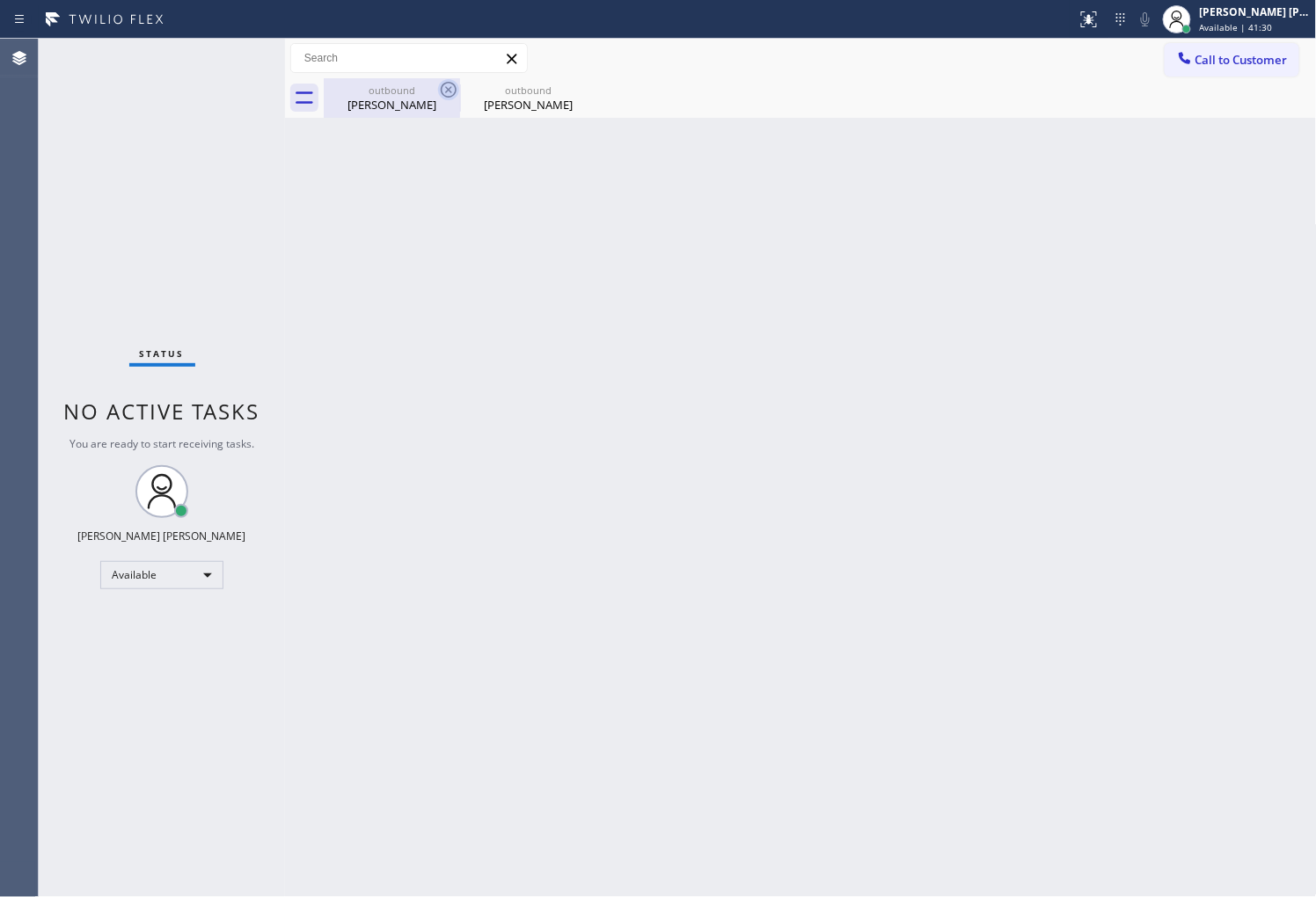
click at [396, 95] on div "outbound" at bounding box center [392, 90] width 133 height 13
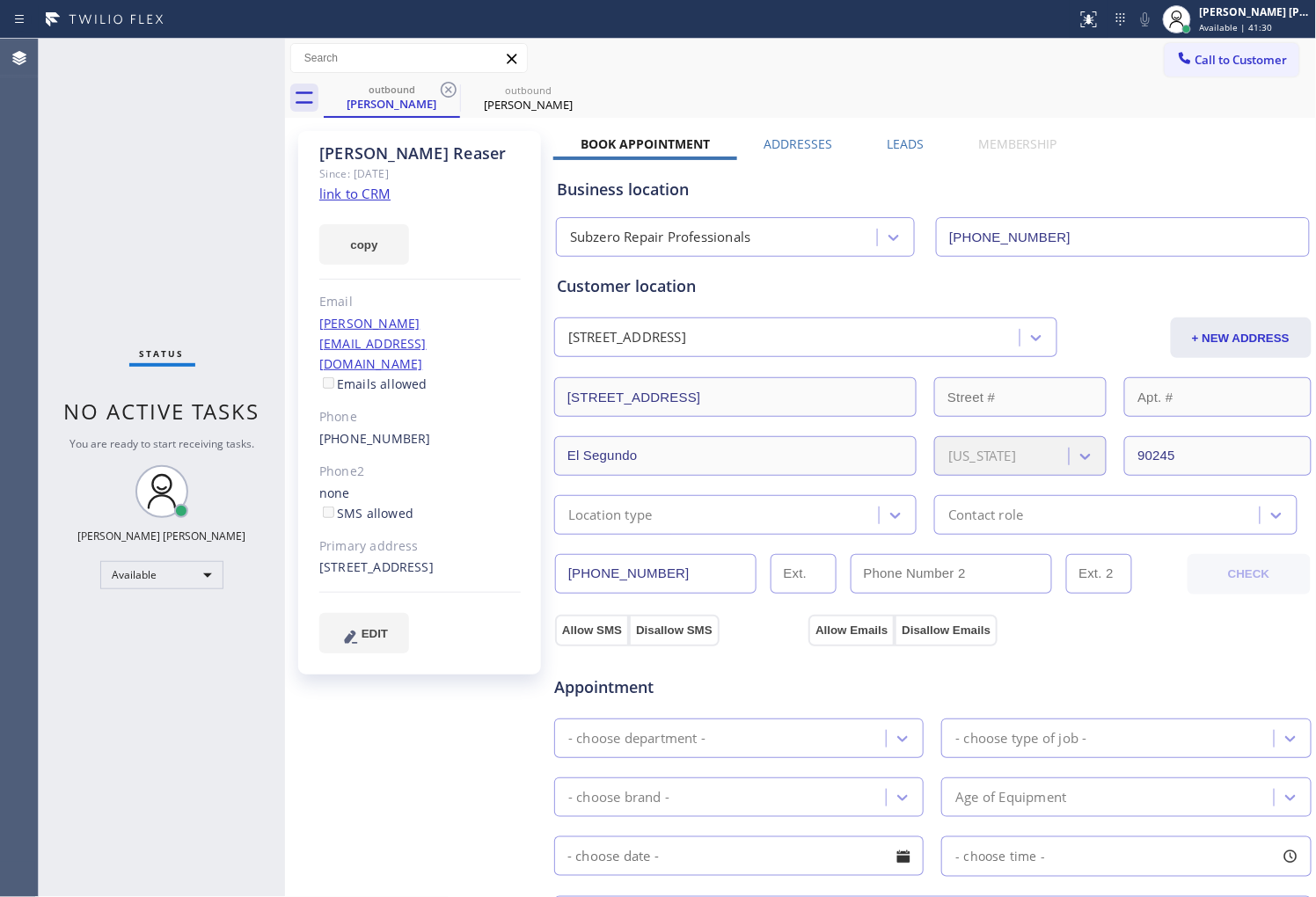
click at [449, 94] on icon at bounding box center [448, 89] width 21 height 21
click at [0, 0] on icon at bounding box center [0, 0] width 0 height 0
click at [449, 93] on div "outbound [PERSON_NAME] outbound [PERSON_NAME]" at bounding box center [820, 98] width 993 height 40
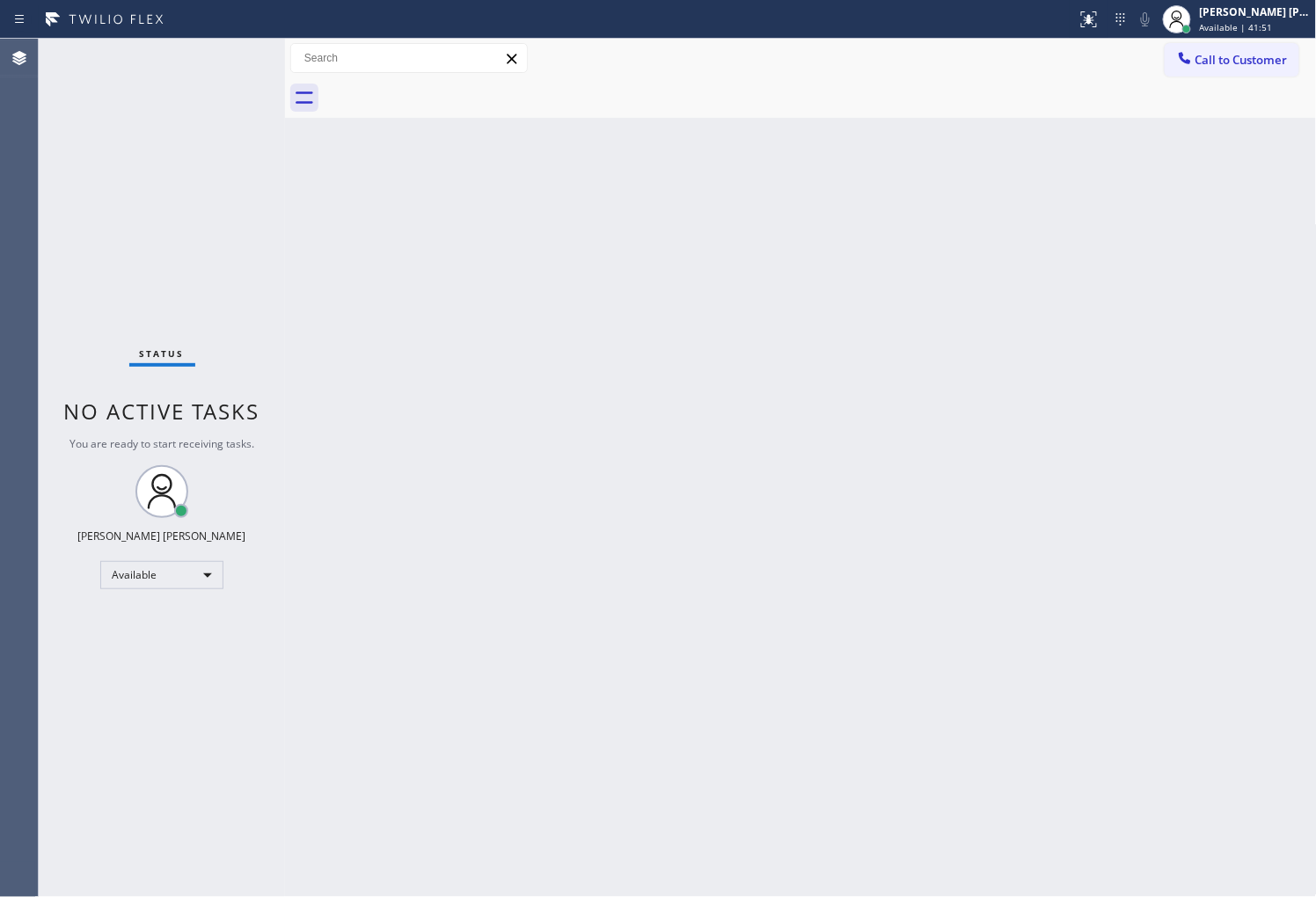
click at [1298, 72] on div "Call to Customer Outbound call Location Search location Your caller id phone nu…" at bounding box center [1241, 58] width 153 height 31
click at [1242, 57] on span "Call to Customer" at bounding box center [1241, 59] width 92 height 16
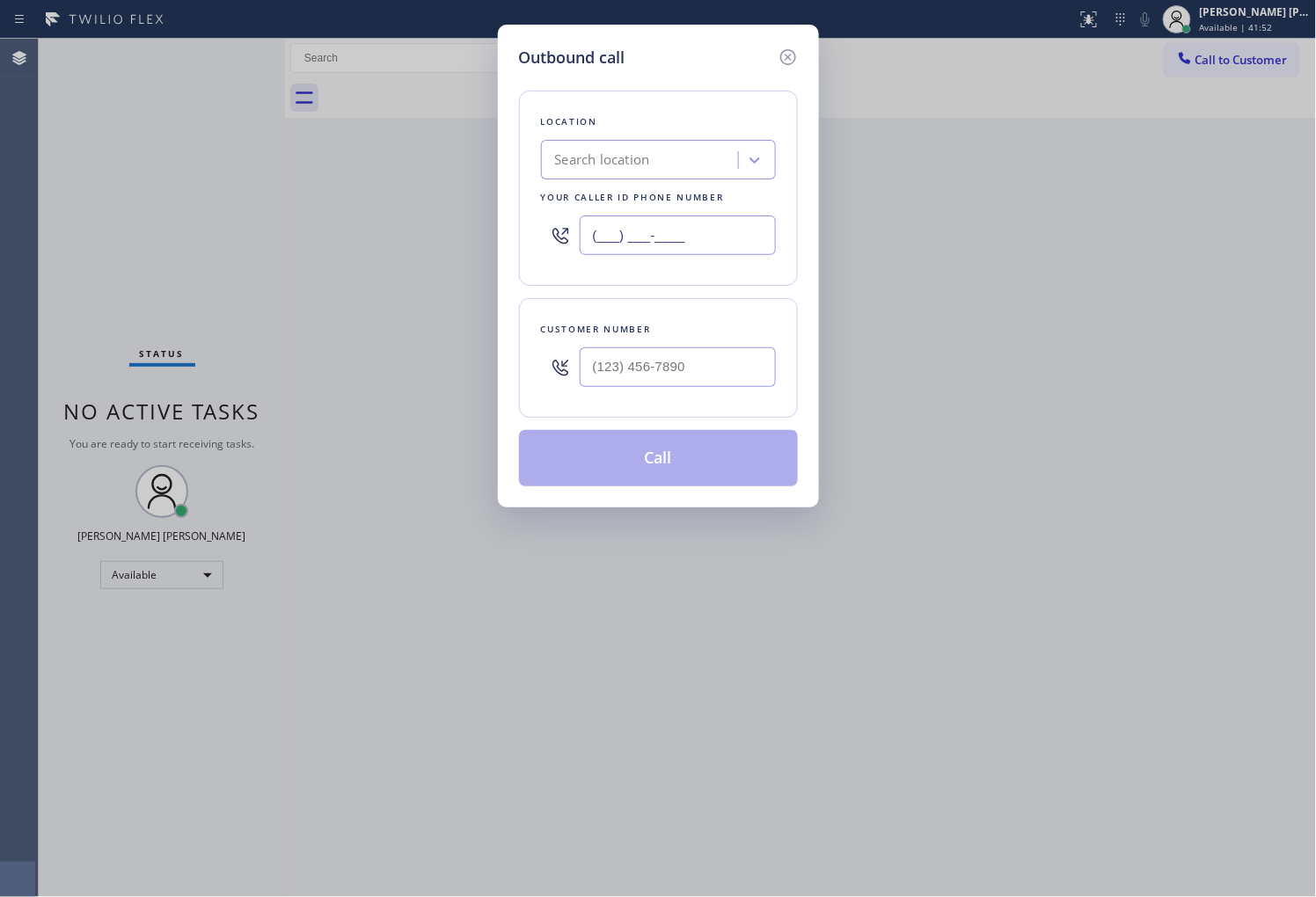
click at [669, 235] on input "(___) ___-____" at bounding box center [677, 235] width 196 height 40
paste input "949) 528-8405"
type input "[PHONE_NUMBER]"
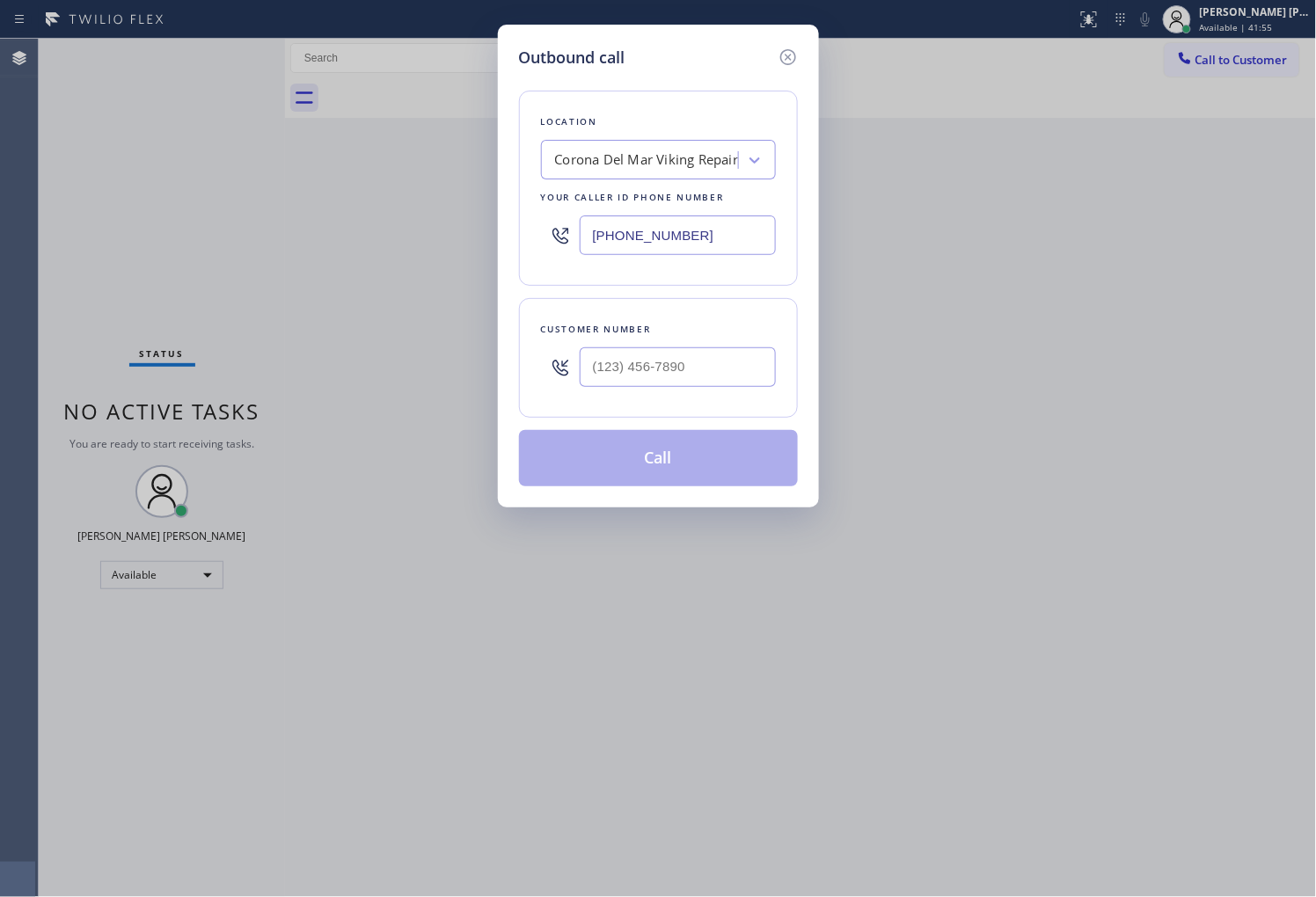
click at [607, 365] on input "text" at bounding box center [677, 367] width 196 height 40
click at [607, 365] on input "(___) ___-____" at bounding box center [677, 367] width 196 height 40
paste input "847) 612-7995"
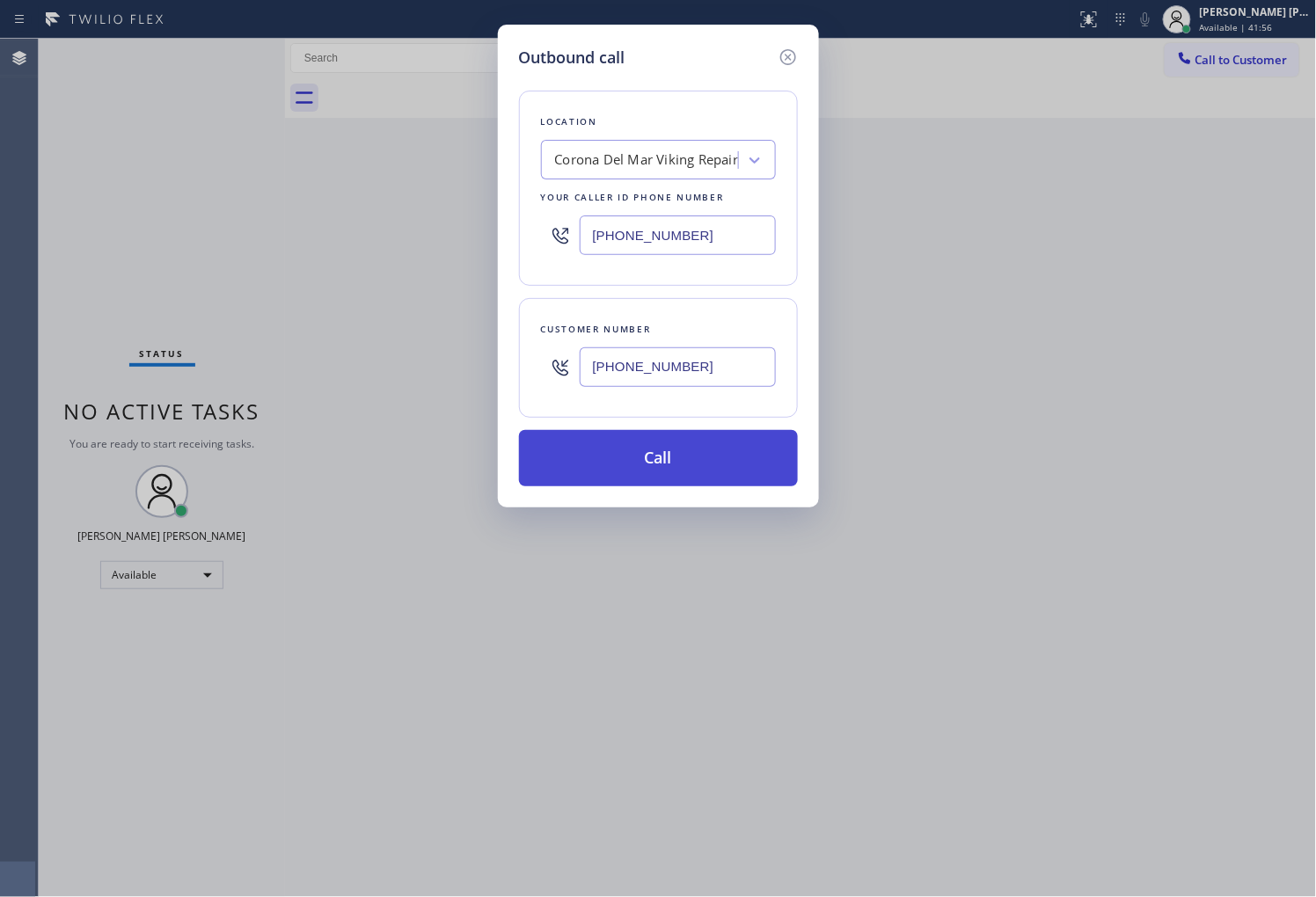
type input "[PHONE_NUMBER]"
click at [630, 451] on button "Call" at bounding box center [658, 457] width 279 height 57
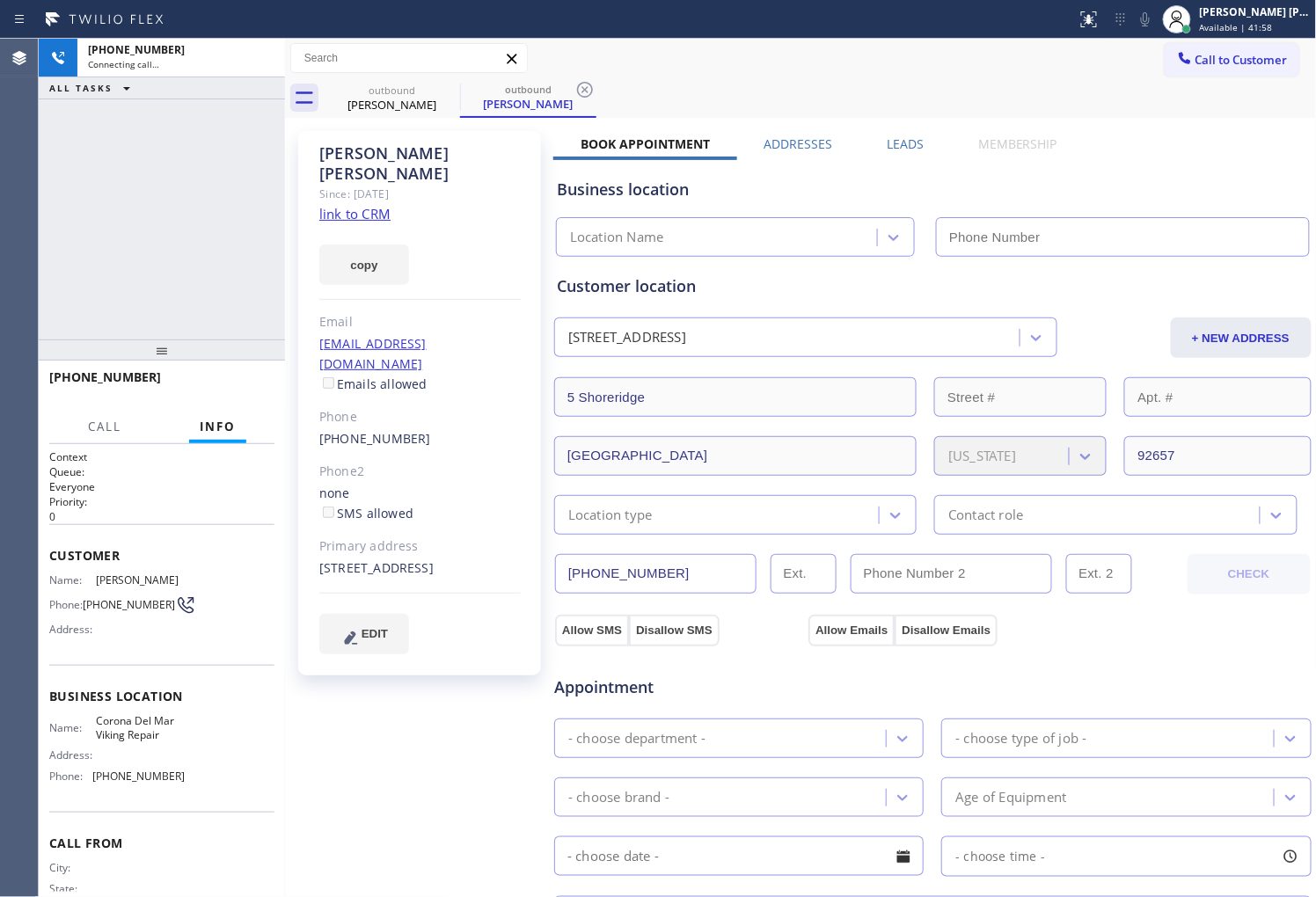
click at [371, 137] on div "[PERSON_NAME] Since: [DATE] link to CRM copy Email [EMAIL_ADDRESS][DOMAIN_NAME]…" at bounding box center [419, 402] width 243 height 544
click at [358, 159] on div "[PERSON_NAME]" at bounding box center [419, 164] width 202 height 41
click at [144, 291] on div "[PHONE_NUMBER] Connecting call… ALL TASKS ALL TASKS ACTIVE TASKS TASKS IN WRAP …" at bounding box center [162, 189] width 246 height 300
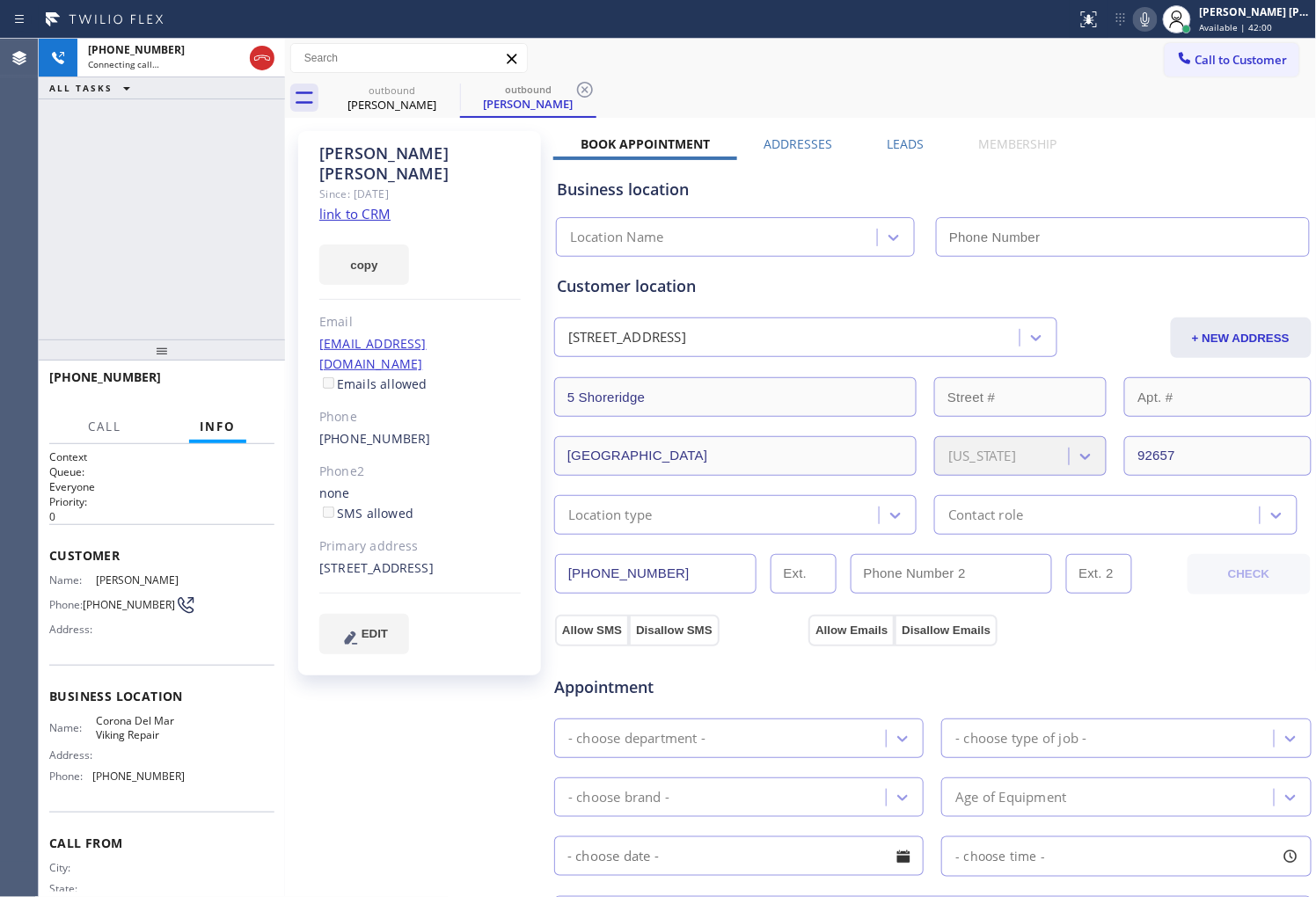
type input "[PHONE_NUMBER]"
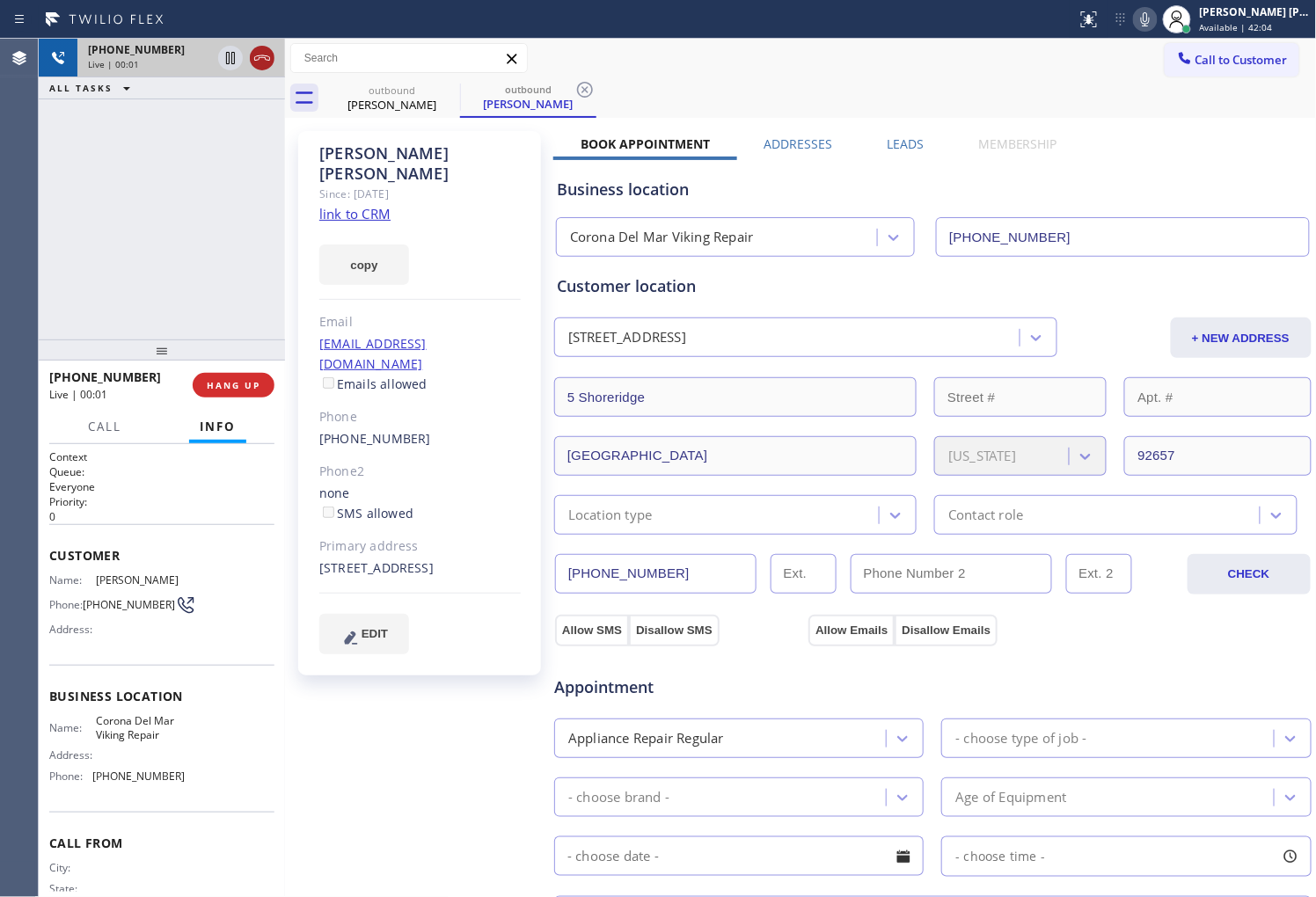
click at [264, 58] on icon at bounding box center [261, 58] width 21 height 21
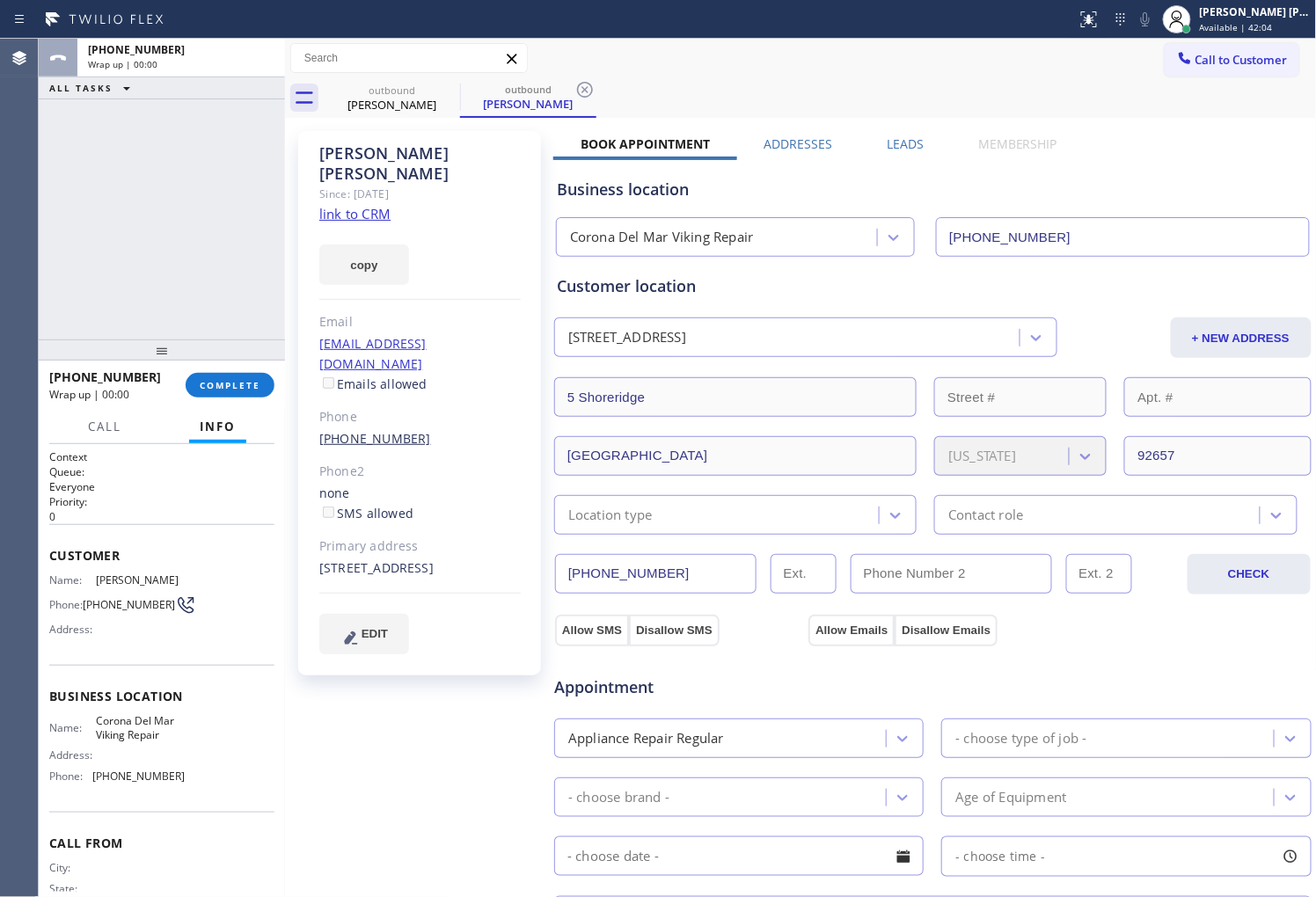
click at [369, 429] on link "[PHONE_NUMBER]" at bounding box center [375, 438] width 112 height 17
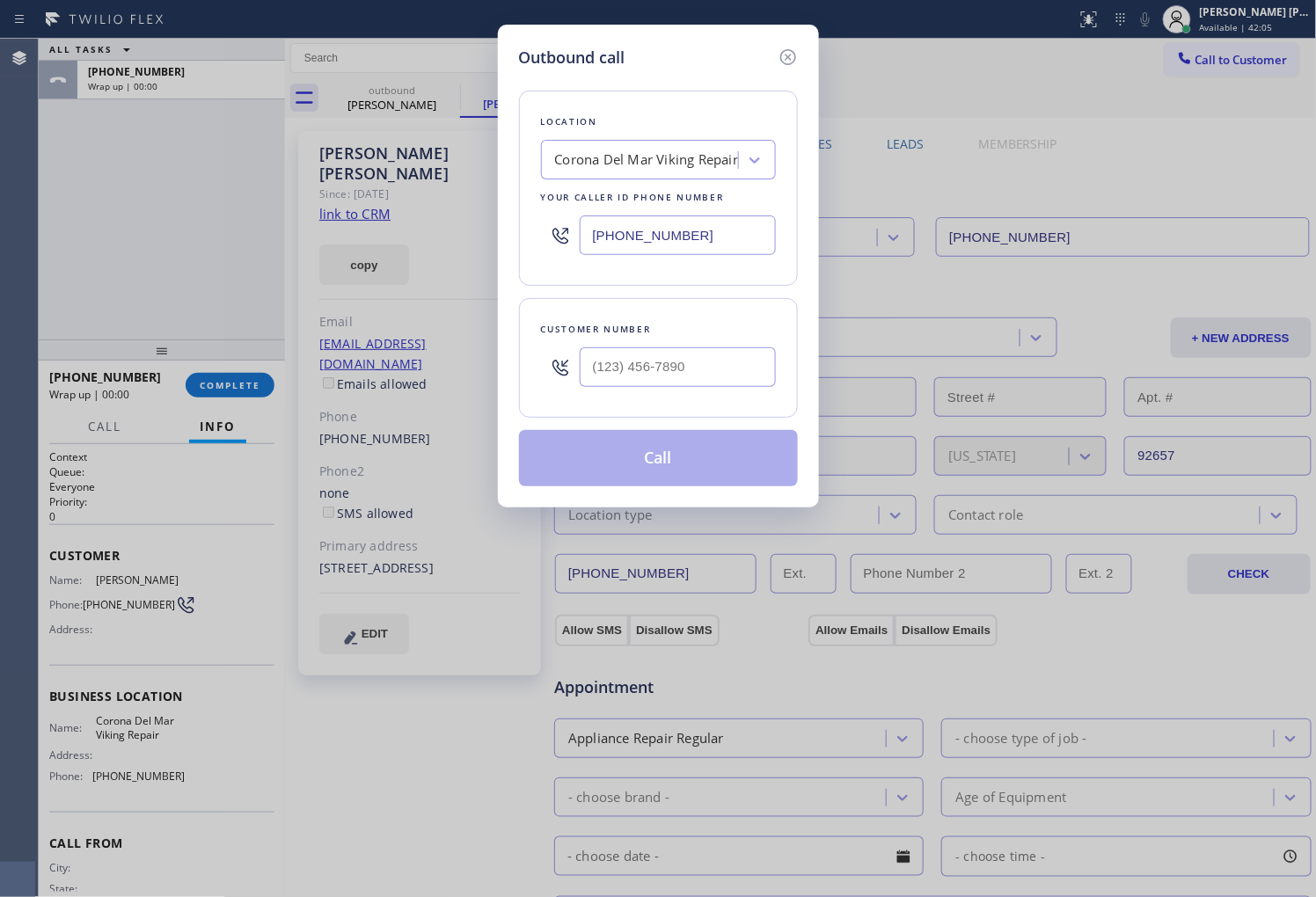
type input "[PHONE_NUMBER]"
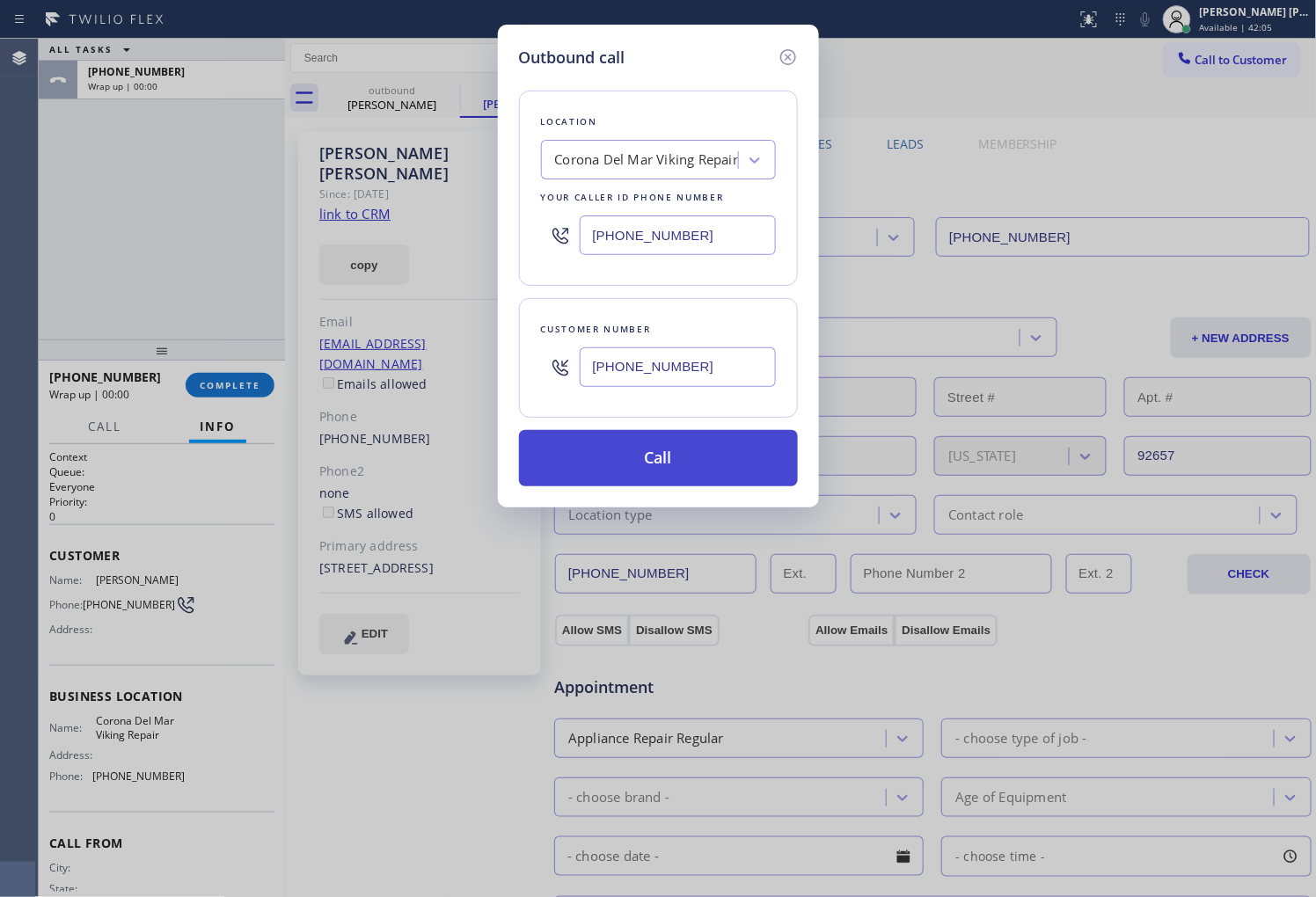
click at [696, 462] on button "Call" at bounding box center [658, 457] width 279 height 57
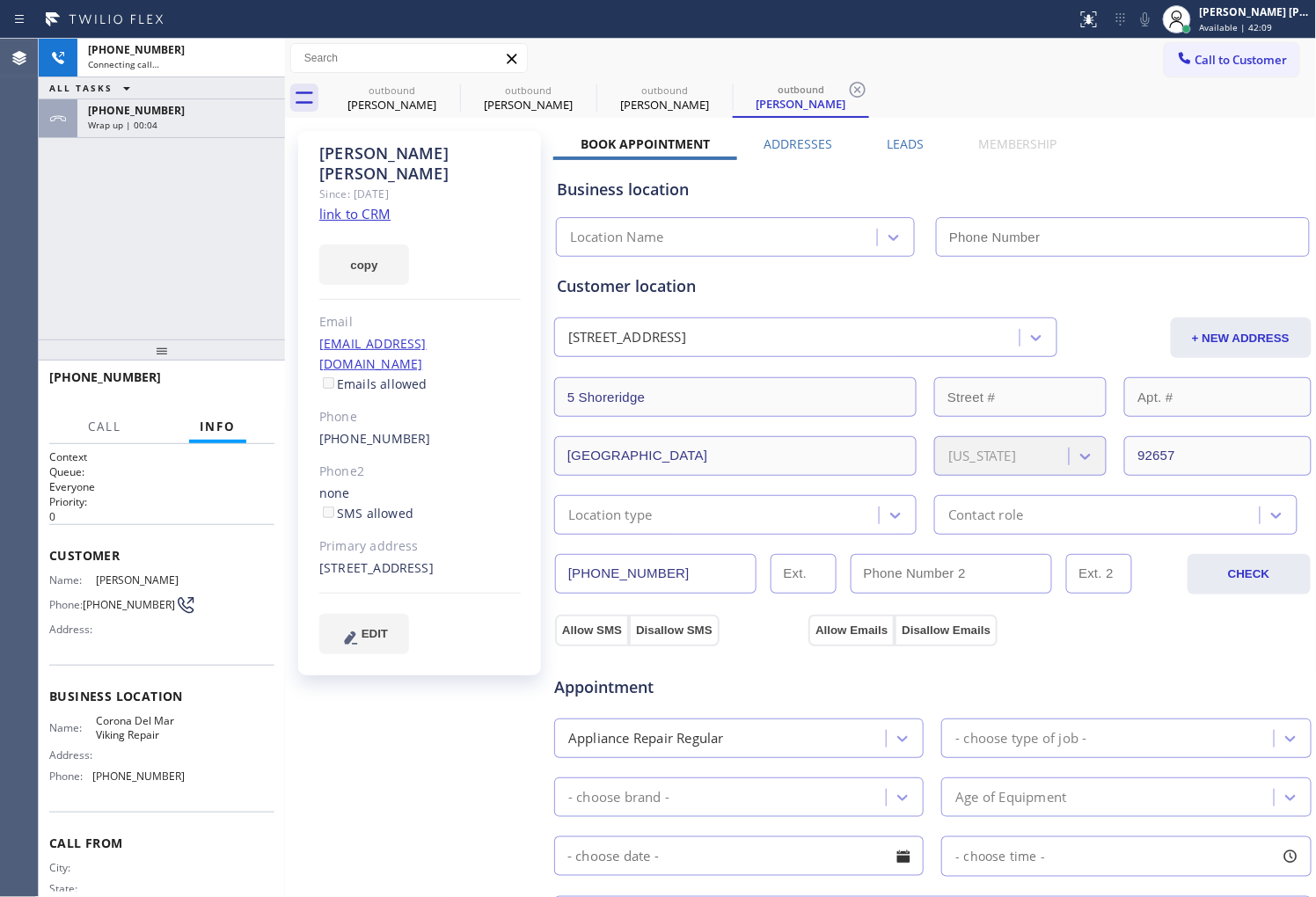
type input "[PHONE_NUMBER]"
click at [0, 489] on div "Agent Desktop" at bounding box center [19, 468] width 38 height 858
click at [216, 130] on div "Wrap up | 00:06" at bounding box center [181, 125] width 186 height 12
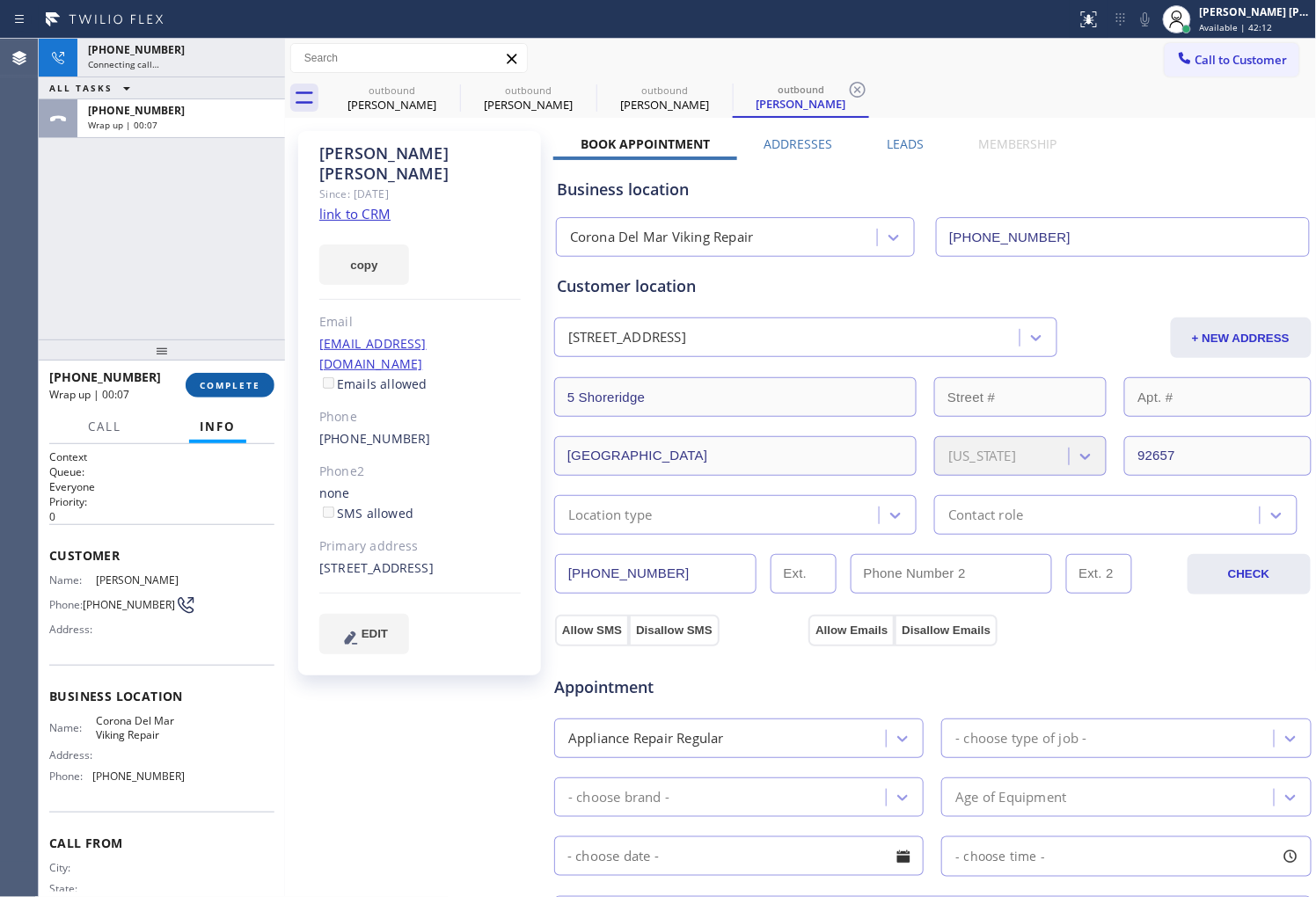
click at [253, 388] on span "COMPLETE" at bounding box center [230, 385] width 60 height 12
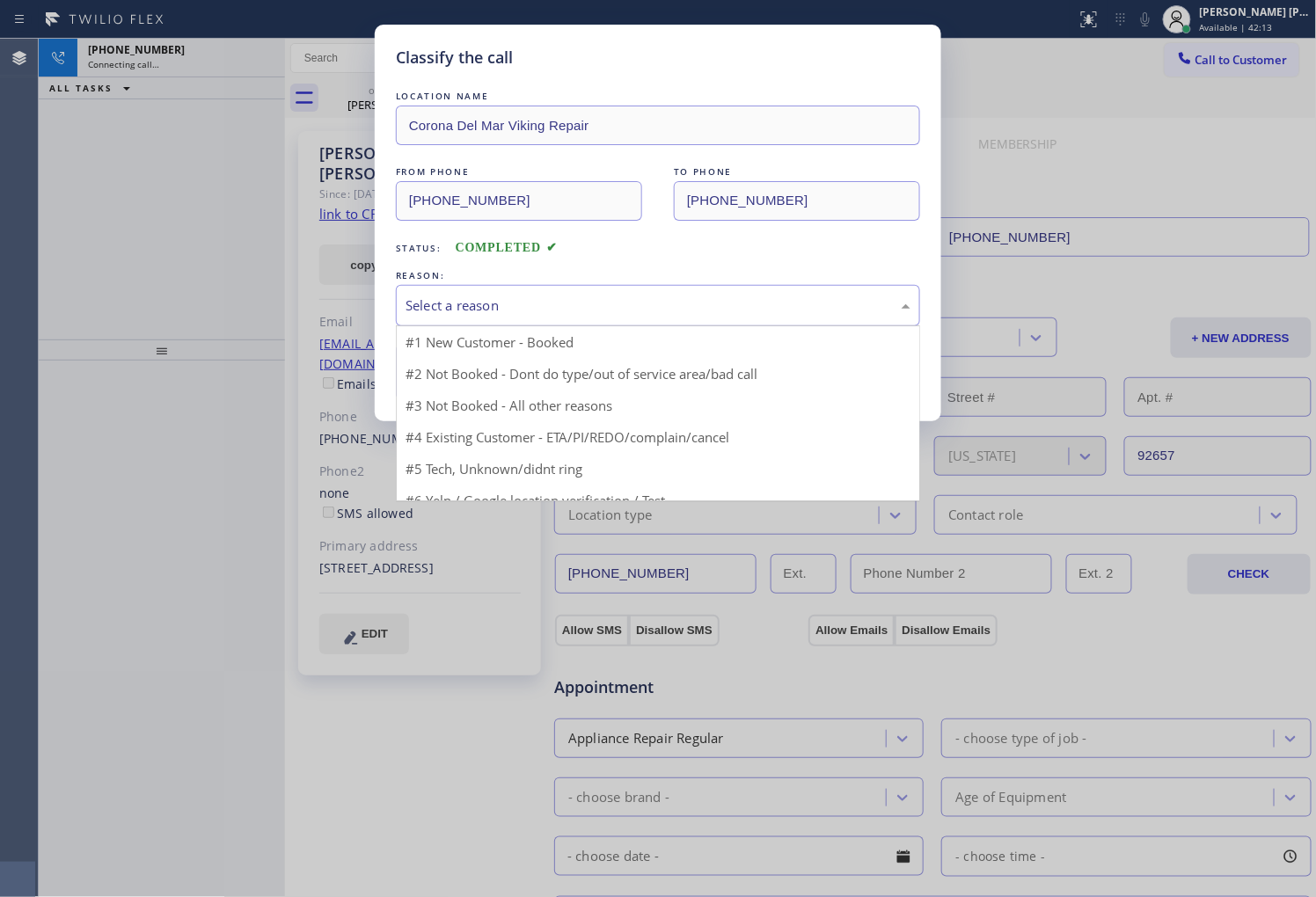
click at [569, 288] on div "Select a reason" at bounding box center [658, 305] width 525 height 41
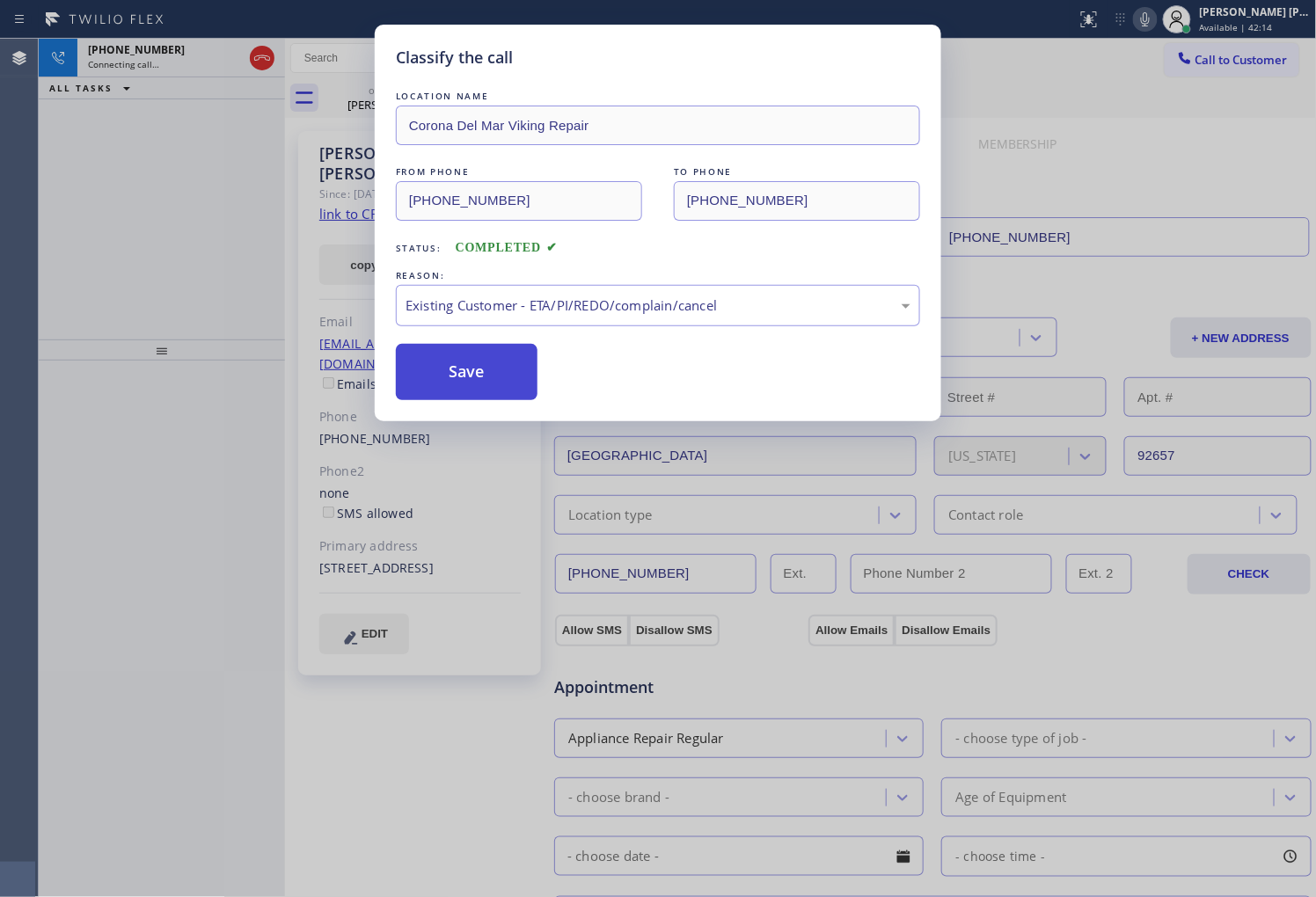
click at [491, 383] on button "Save" at bounding box center [467, 372] width 141 height 57
click at [469, 383] on button "Save" at bounding box center [467, 372] width 141 height 57
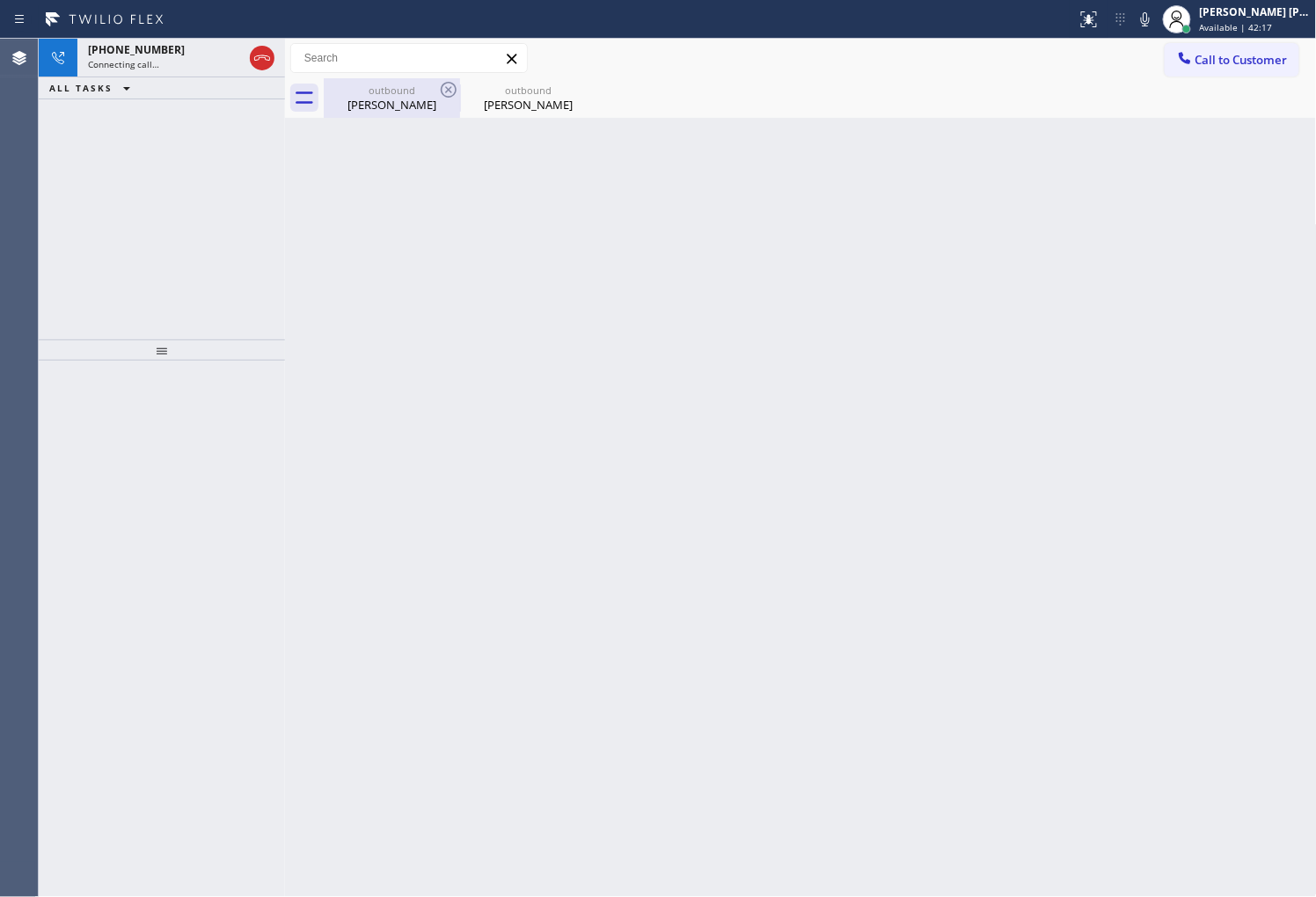
click at [165, 53] on div "[PHONE_NUMBER]" at bounding box center [166, 49] width 154 height 15
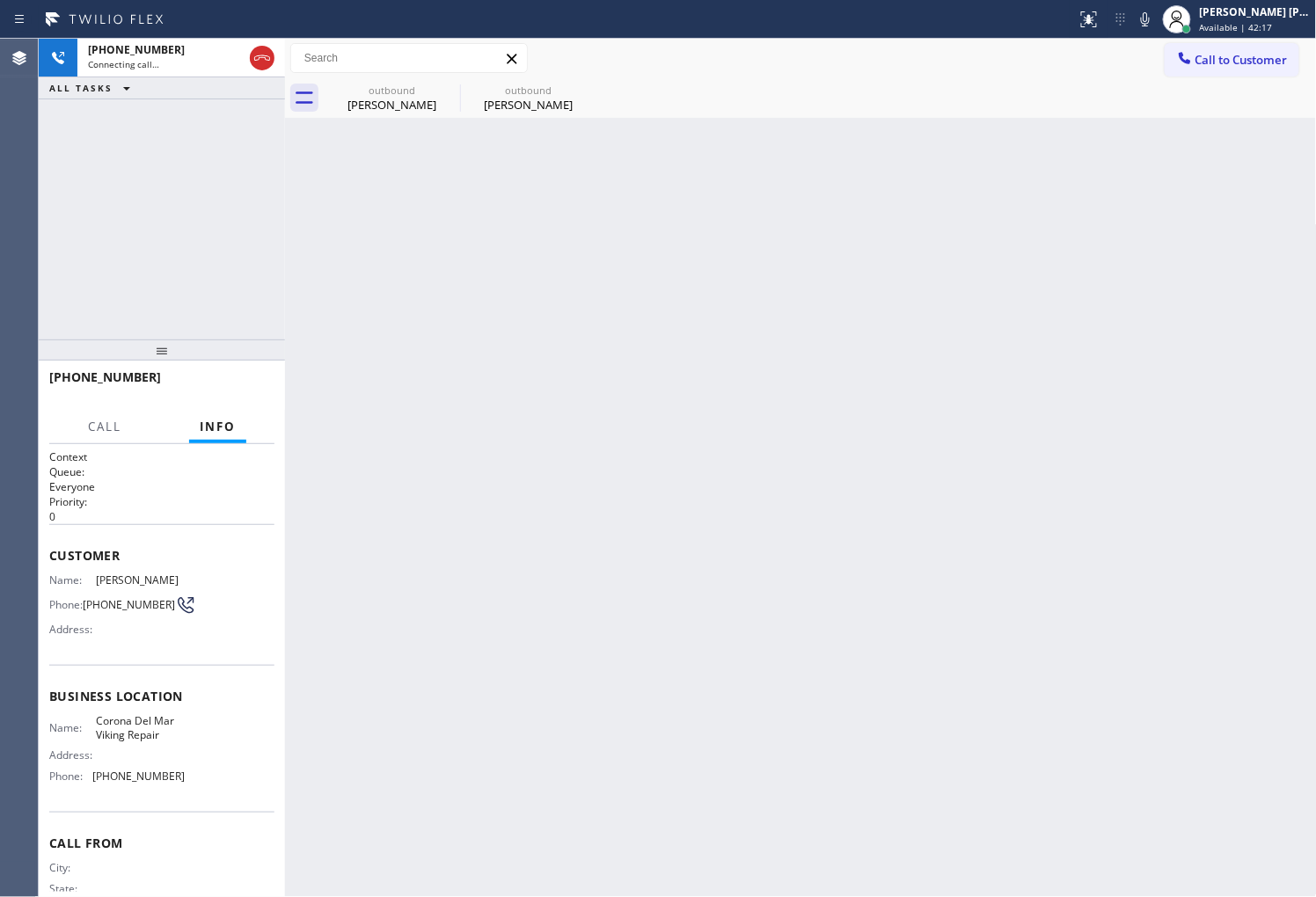
click at [443, 103] on div "[PERSON_NAME]" at bounding box center [392, 104] width 133 height 16
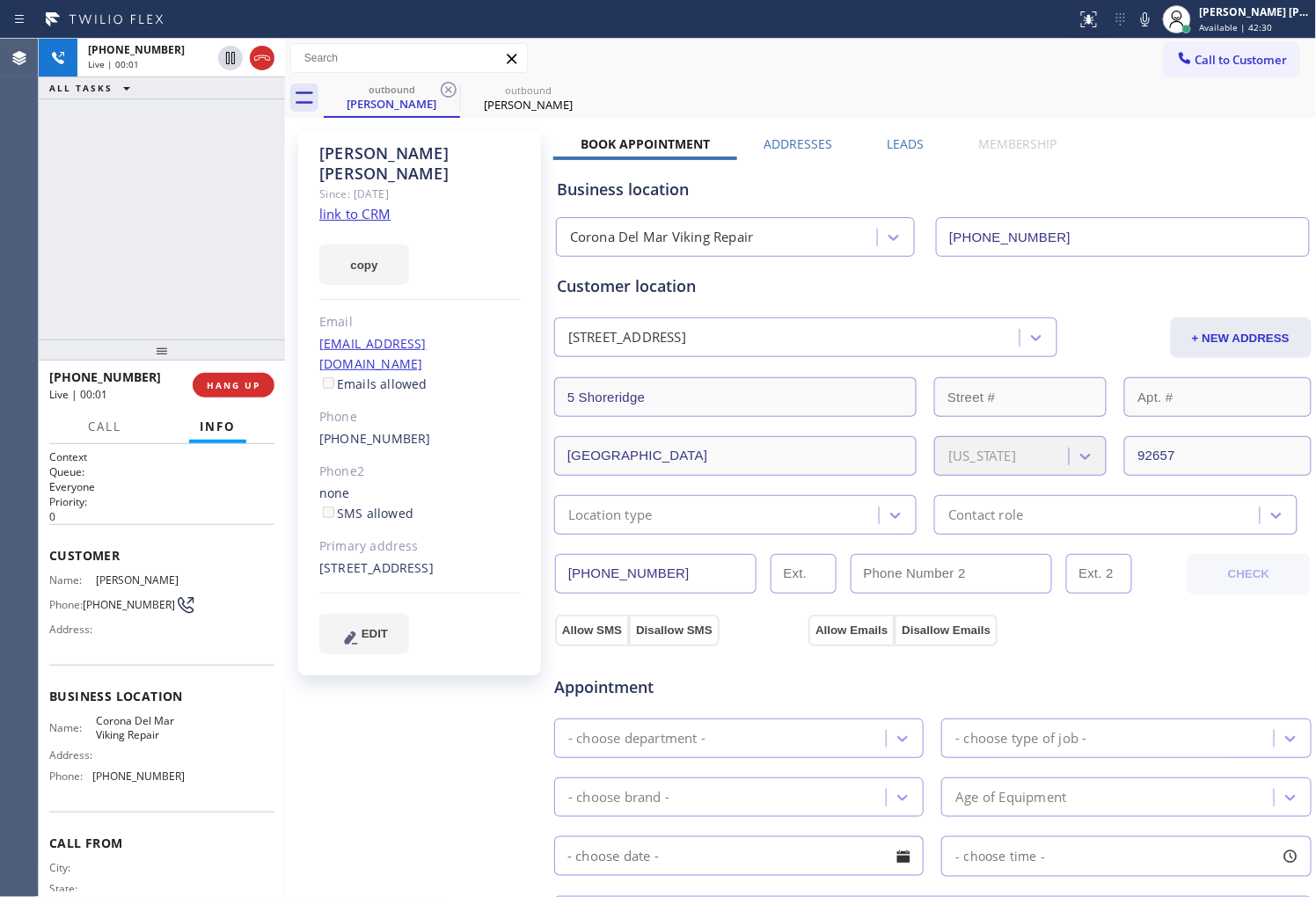
drag, startPoint x: 1, startPoint y: 356, endPoint x: 56, endPoint y: 284, distance: 90.6
click at [7, 350] on div "Agent Desktop" at bounding box center [19, 468] width 38 height 858
click at [259, 55] on icon at bounding box center [261, 58] width 21 height 21
click at [232, 397] on button "HANG UP" at bounding box center [233, 385] width 82 height 24
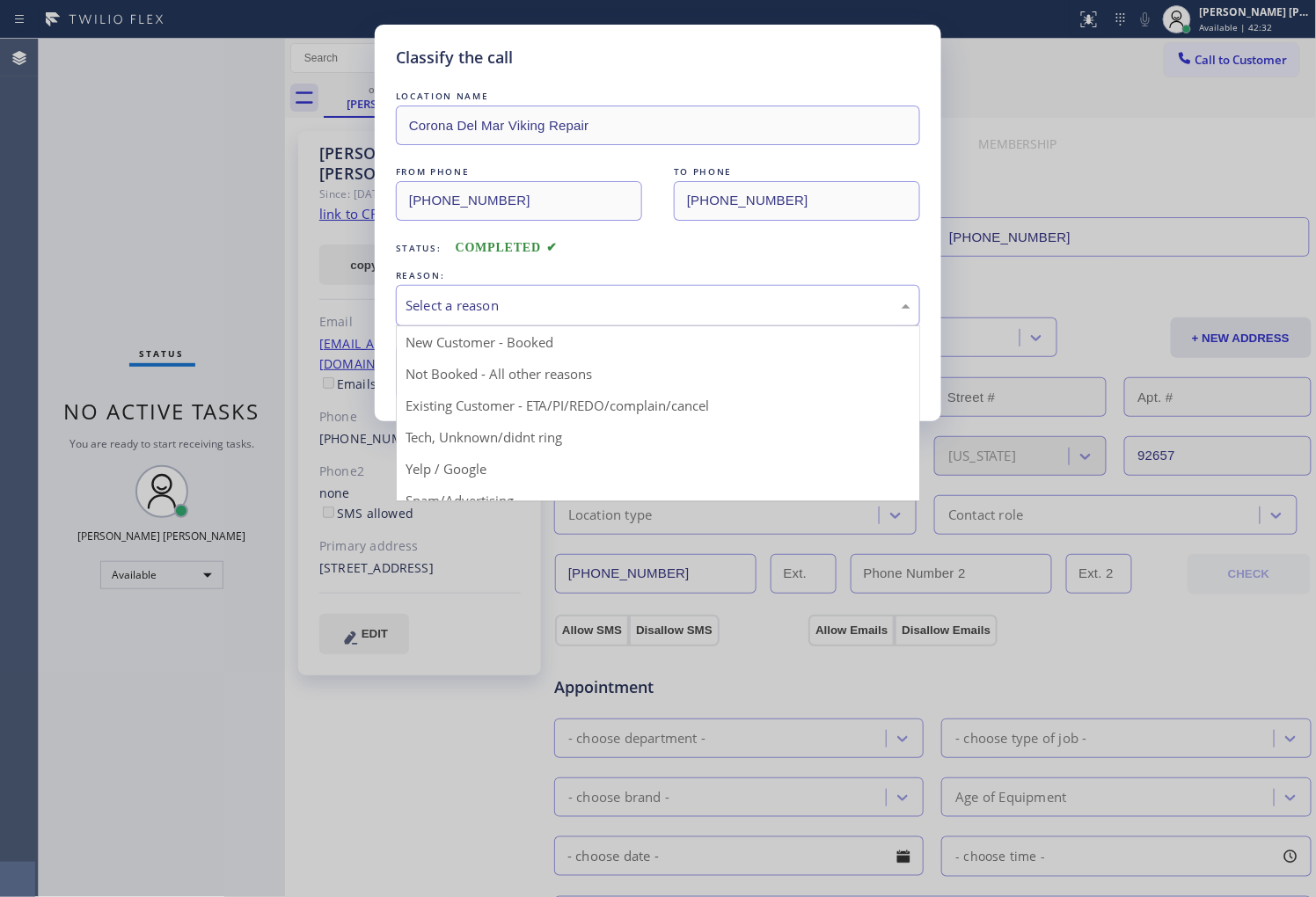
click at [490, 299] on div "Select a reason" at bounding box center [658, 306] width 505 height 20
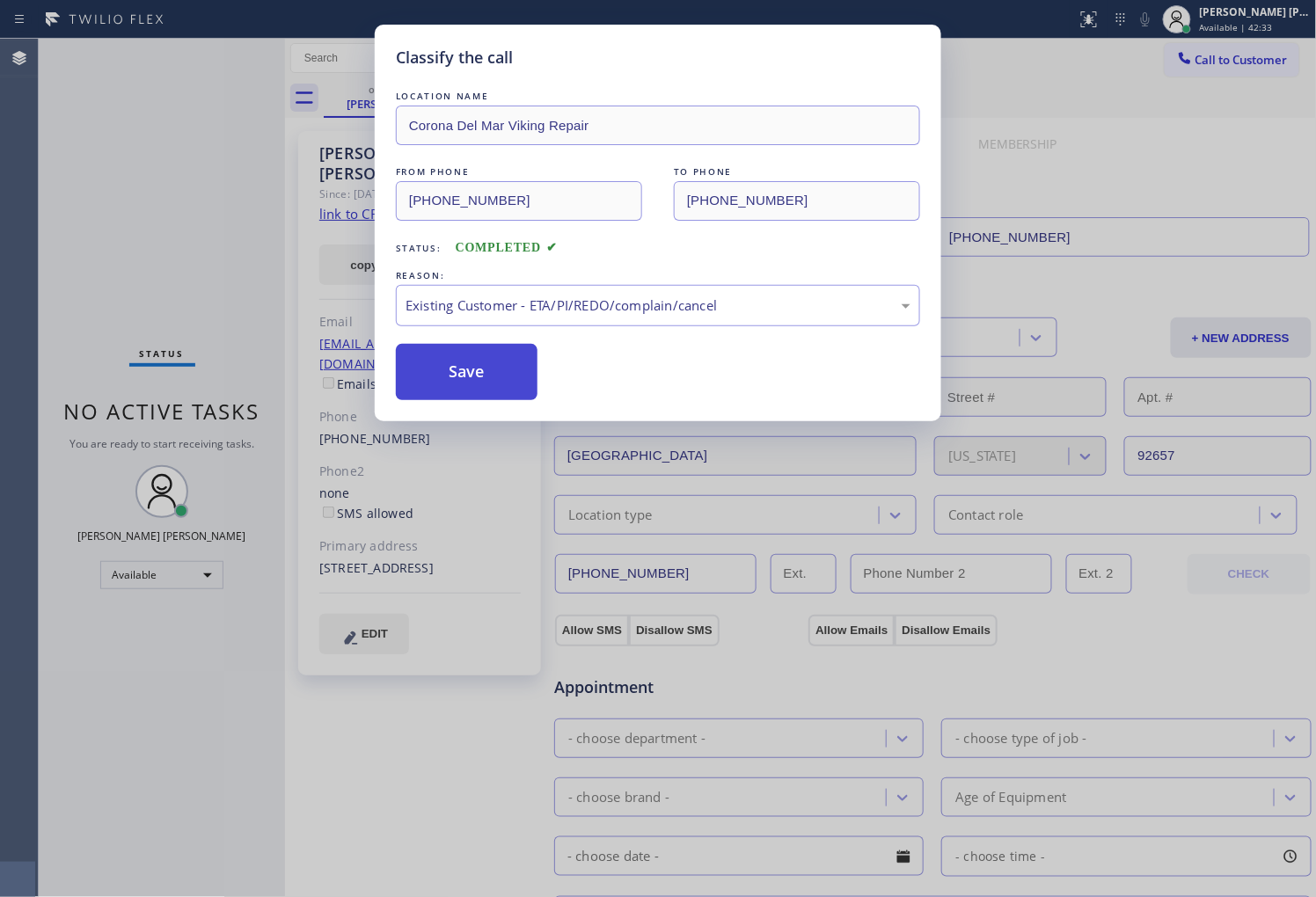
click at [450, 372] on button "Save" at bounding box center [467, 372] width 141 height 57
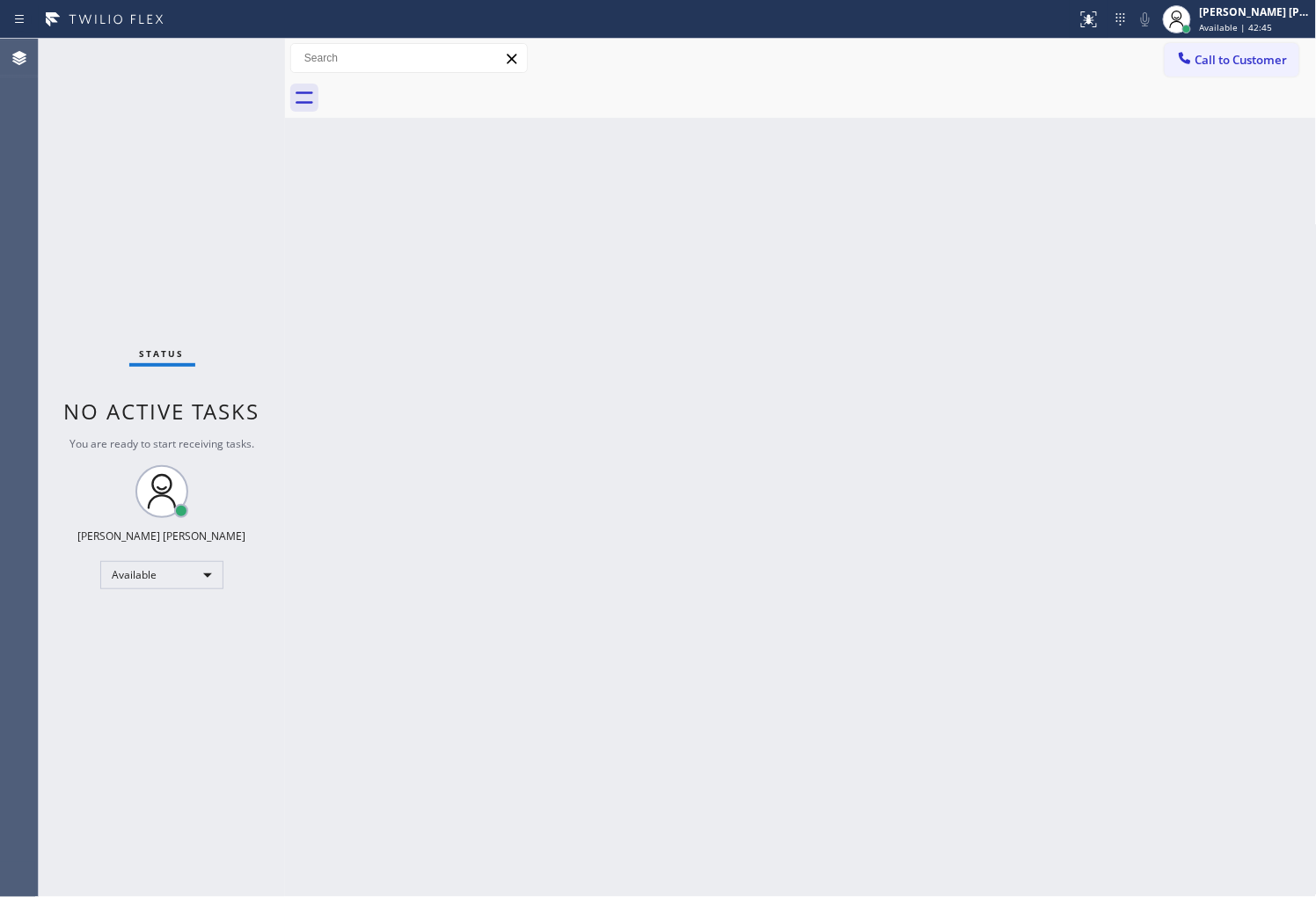
click at [0, 267] on div "Agent Desktop" at bounding box center [19, 468] width 38 height 858
click at [0, 404] on div "Agent Desktop" at bounding box center [19, 468] width 38 height 858
click at [1235, 56] on span "Call to Customer" at bounding box center [1241, 59] width 92 height 16
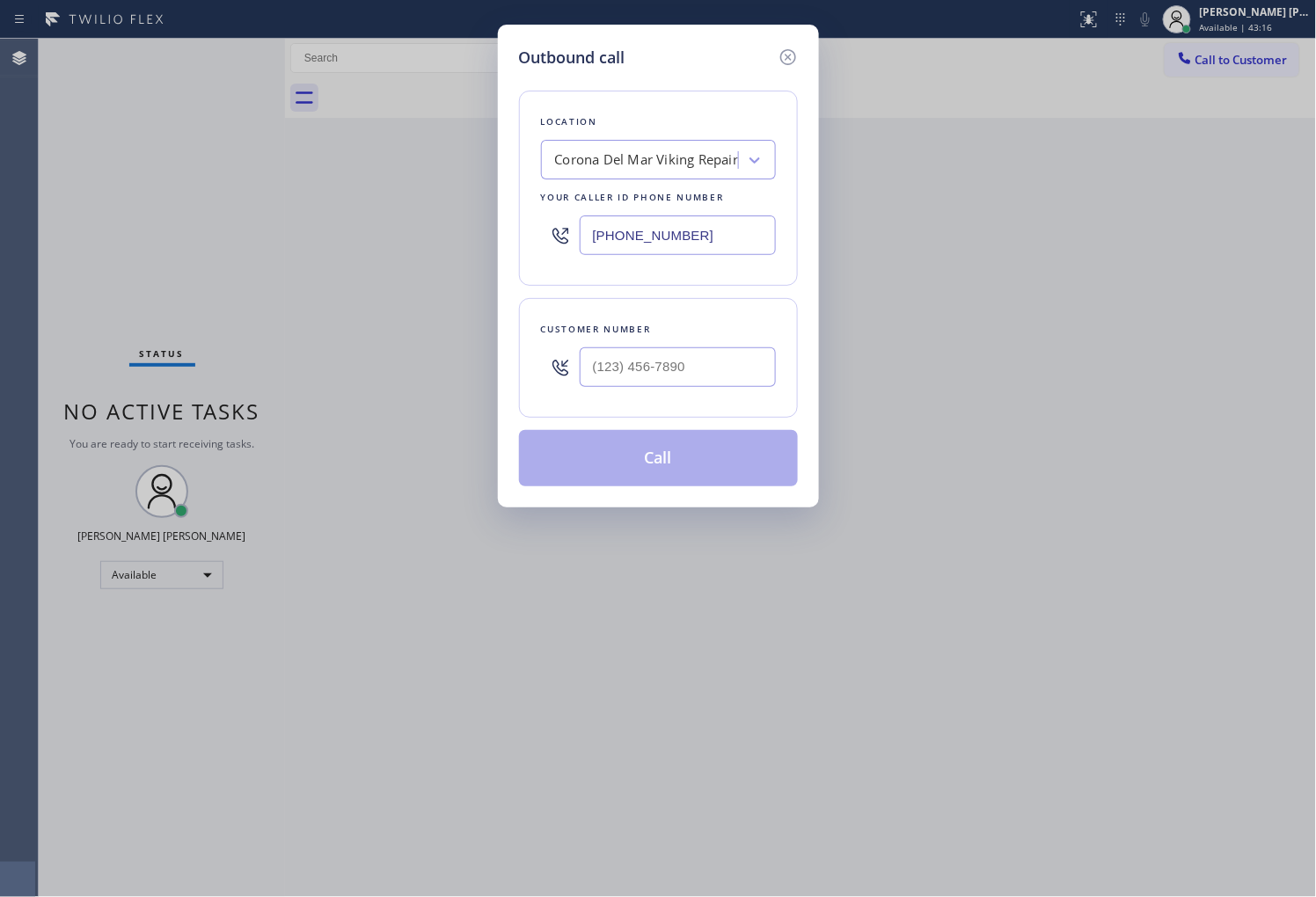
click at [612, 226] on input "[PHONE_NUMBER]" at bounding box center [677, 235] width 196 height 40
paste input "323) 639-7253"
type input "(323) 639-7253"
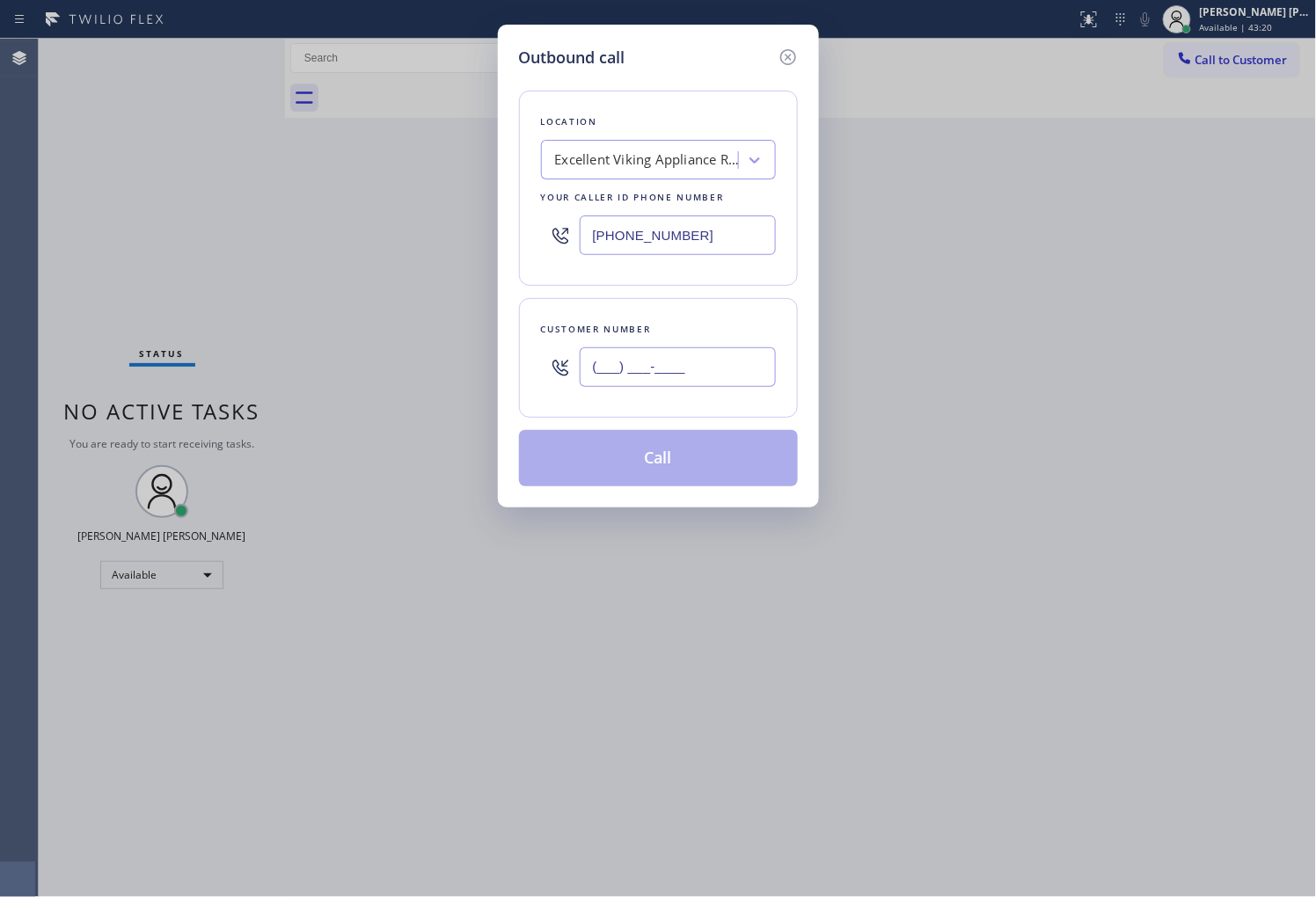
click at [696, 369] on input "(___) ___-____" at bounding box center [677, 367] width 196 height 40
paste input "310) 497-6466"
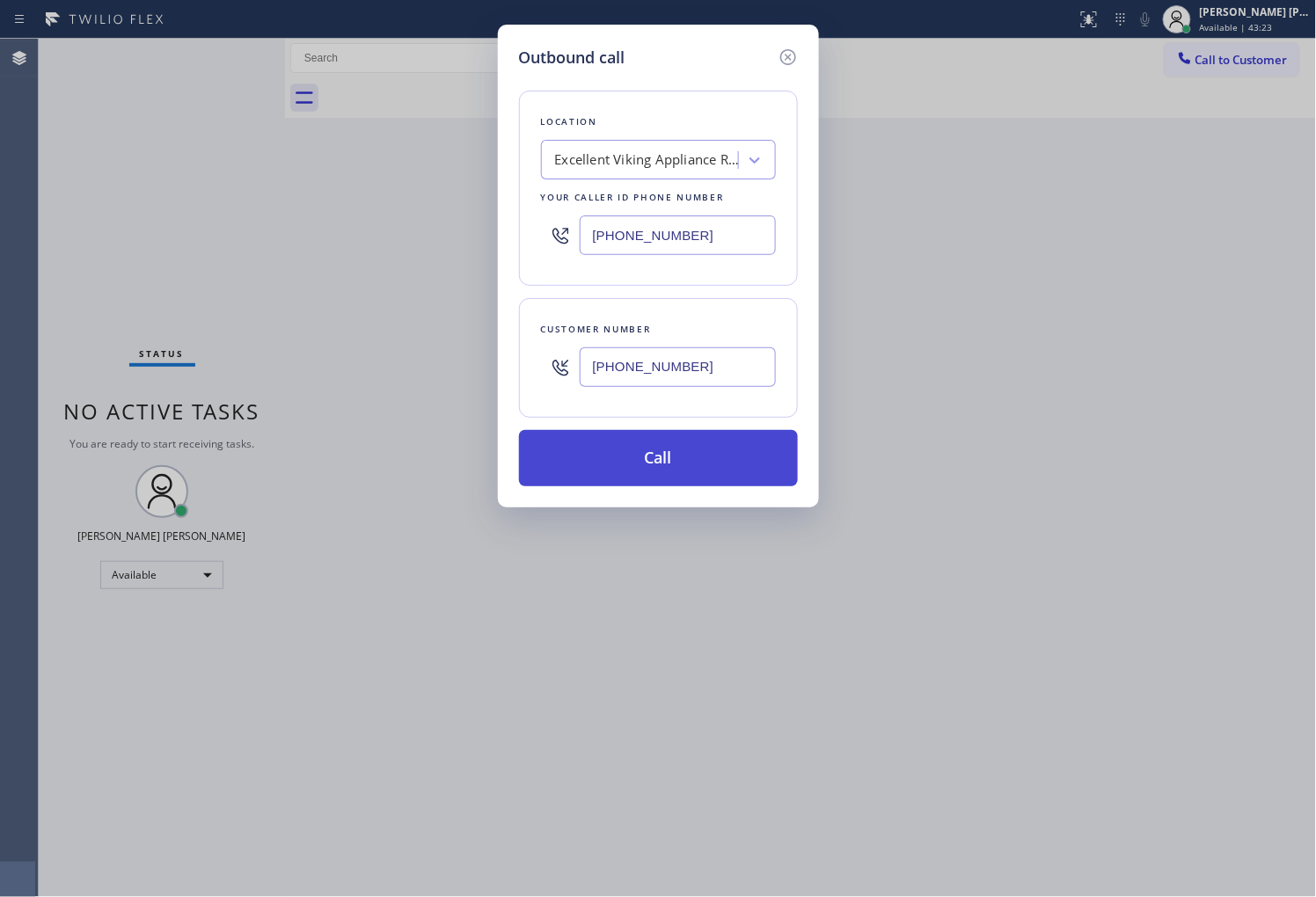
type input "(310) 497-6466"
click at [719, 445] on button "Call" at bounding box center [658, 457] width 279 height 57
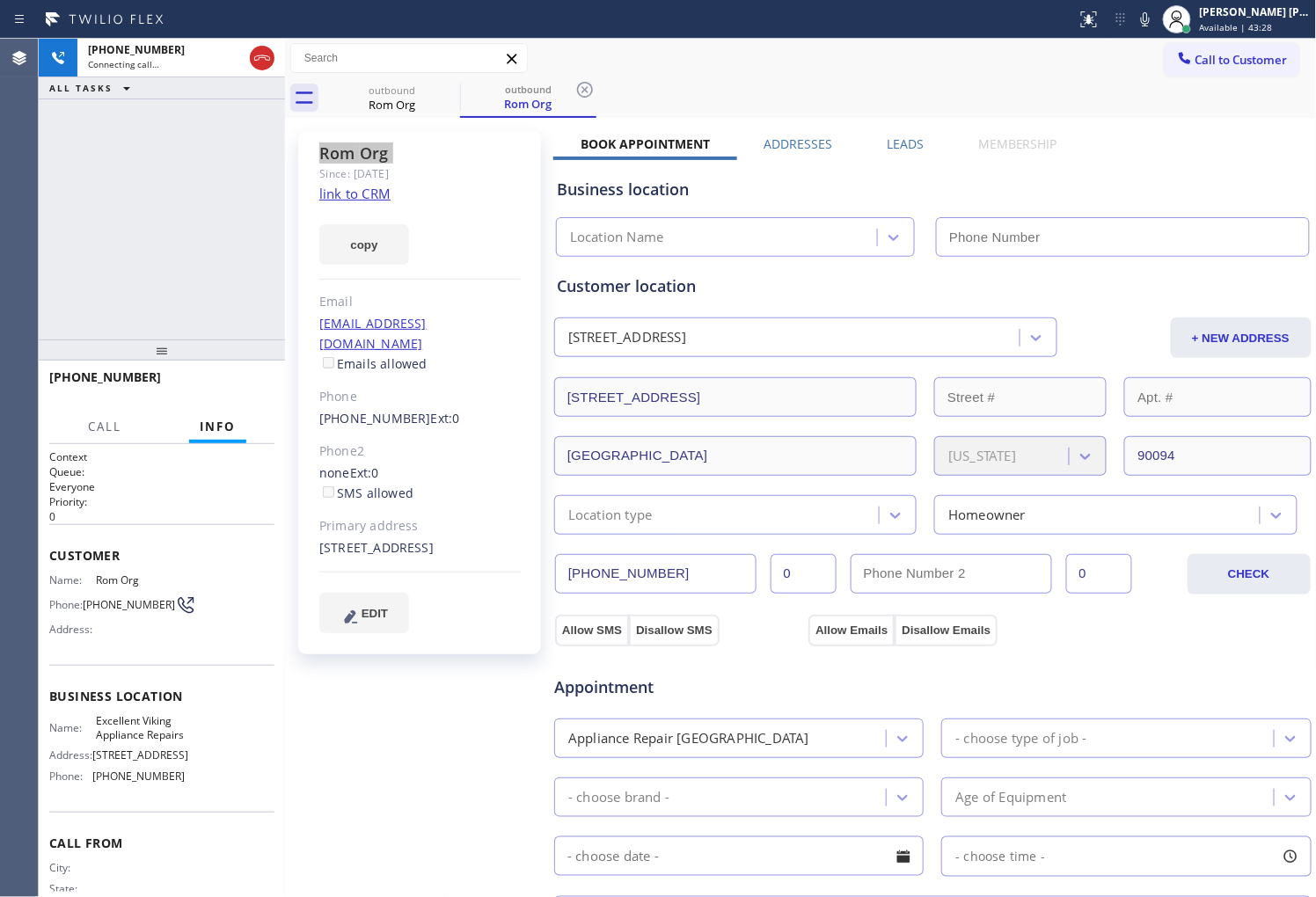
type input "(323) 639-7253"
click at [23, 176] on div "Agent Desktop" at bounding box center [19, 468] width 38 height 858
click at [781, 896] on html "Status report No issues detected If you experience an issue, please download th…" at bounding box center [658, 448] width 1316 height 897
click at [774, 886] on div "Appointment Appliance Repair High End - choose type of job - - choose brand - A…" at bounding box center [933, 819] width 752 height 329
click at [95, 291] on div "+13104976466 Connecting call… ALL TASKS ALL TASKS ACTIVE TASKS TASKS IN WRAP UP" at bounding box center [162, 189] width 246 height 300
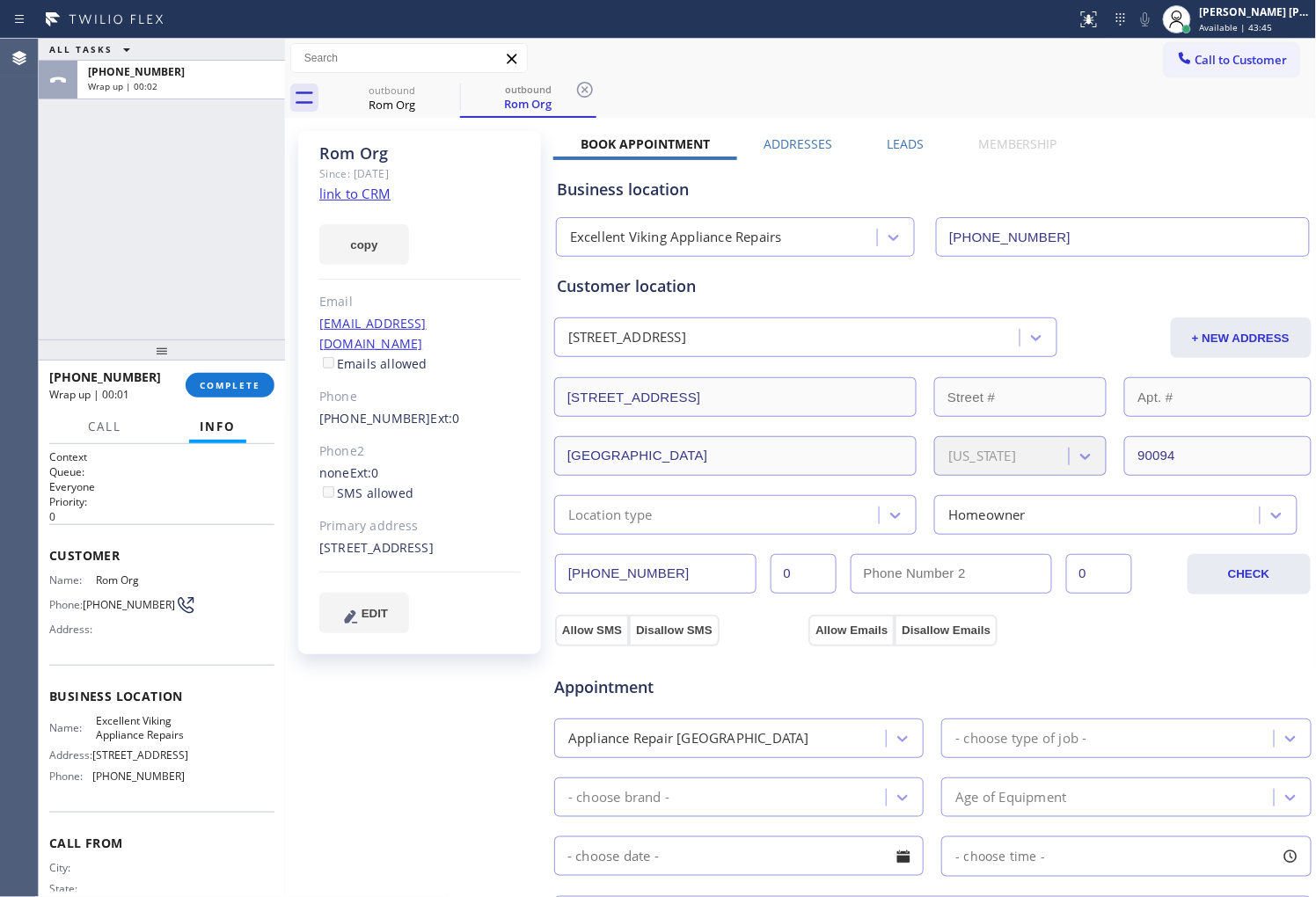
drag, startPoint x: 0, startPoint y: 161, endPoint x: 260, endPoint y: 212, distance: 265.0
click at [0, 161] on div "Agent Desktop" at bounding box center [19, 468] width 38 height 858
click at [888, 153] on div "Business location Excellent Viking Appliance Repairs (323) 639-7253" at bounding box center [933, 205] width 759 height 104
click at [886, 146] on label "Leads" at bounding box center [905, 144] width 37 height 17
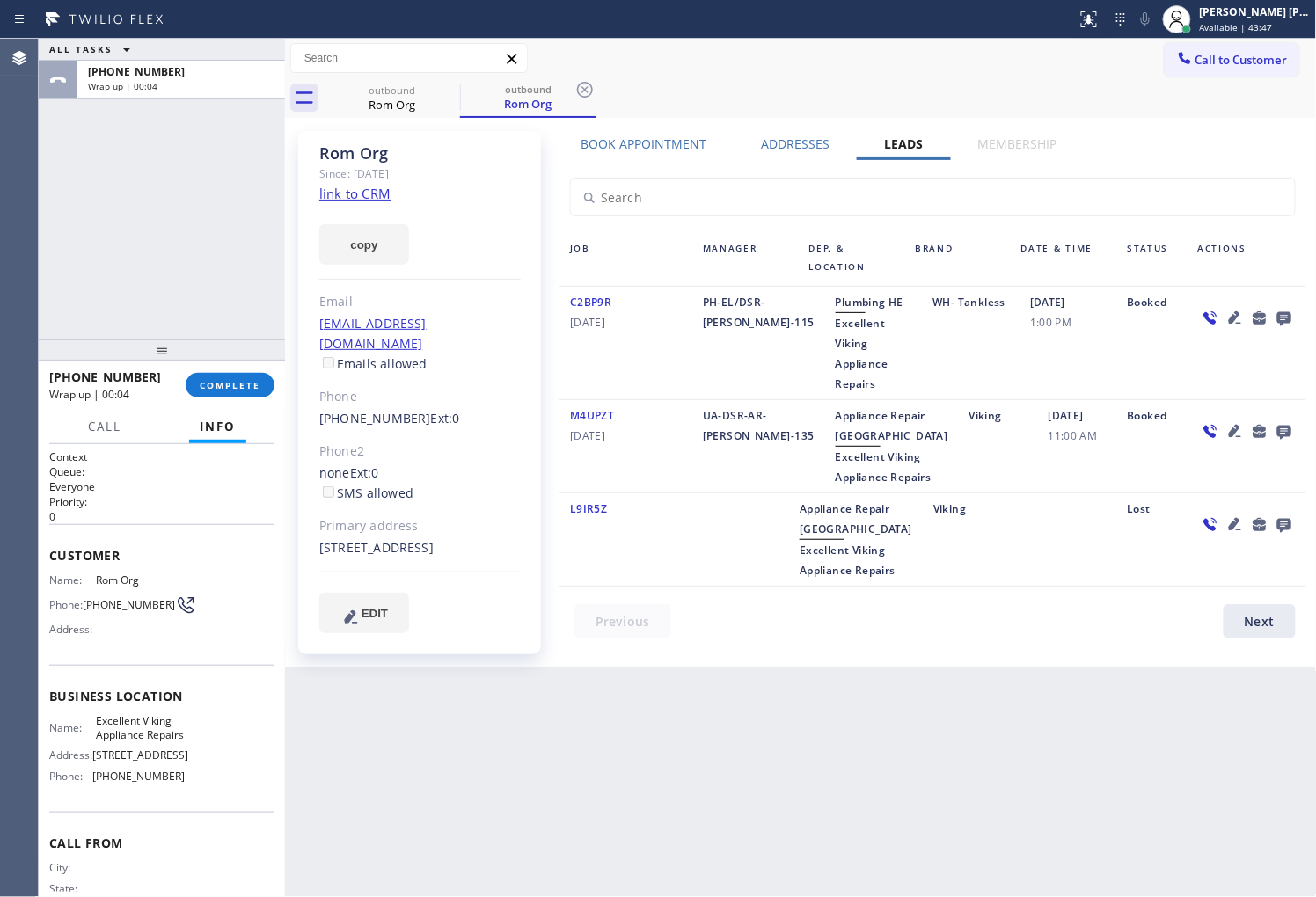
click at [1273, 314] on icon at bounding box center [1283, 318] width 21 height 22
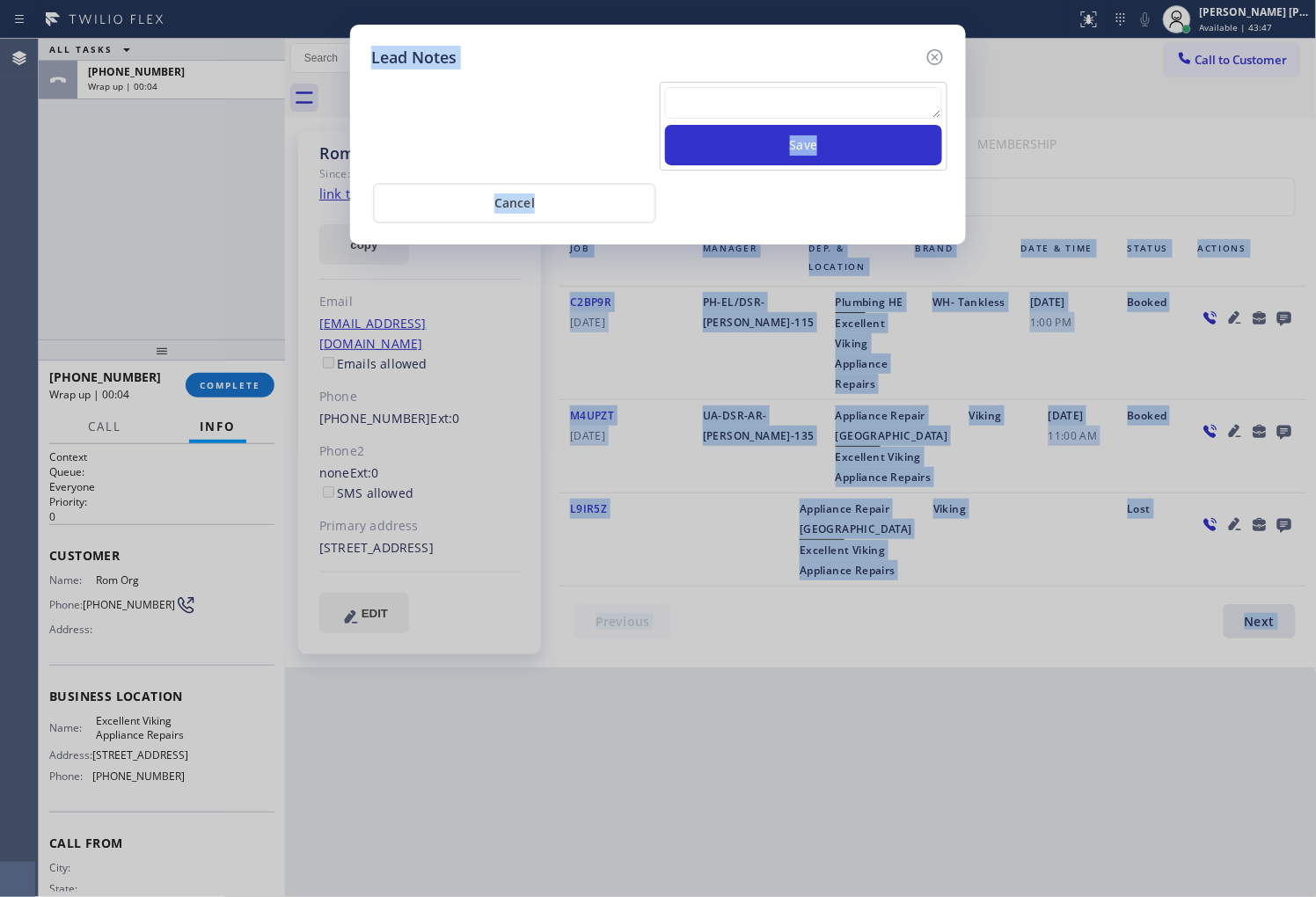
click at [797, 100] on textarea at bounding box center [804, 103] width 277 height 32
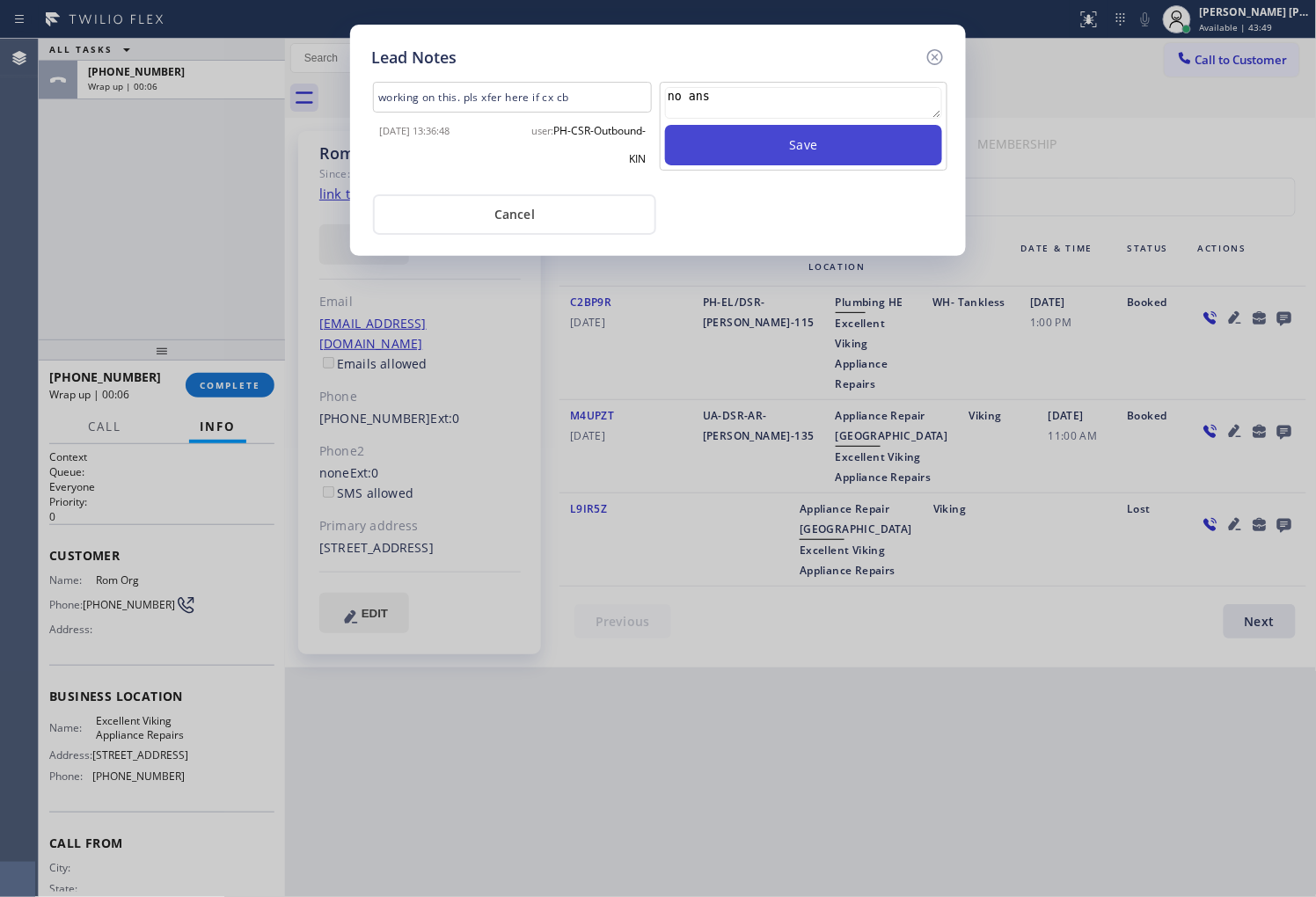
type textarea "no ans"
click at [795, 143] on button "Save" at bounding box center [804, 145] width 277 height 41
click at [927, 50] on icon at bounding box center [935, 57] width 21 height 21
click at [927, 50] on div "Call to Customer Outbound call Location Excellent Viking Appliance Repairs Your…" at bounding box center [800, 58] width 1031 height 31
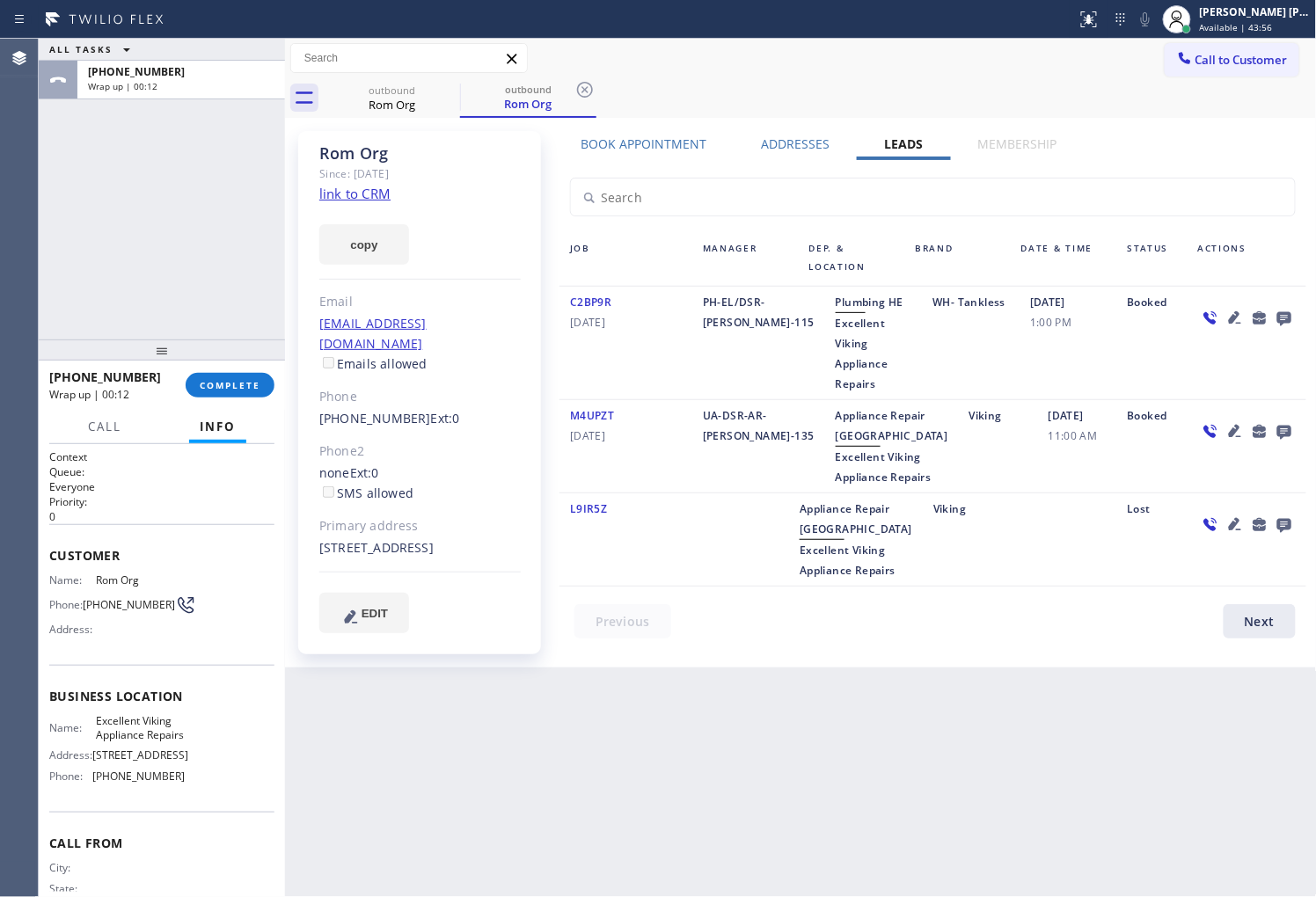
click at [10, 128] on div "Agent Desktop" at bounding box center [19, 468] width 38 height 858
click at [245, 381] on span "COMPLETE" at bounding box center [230, 385] width 60 height 12
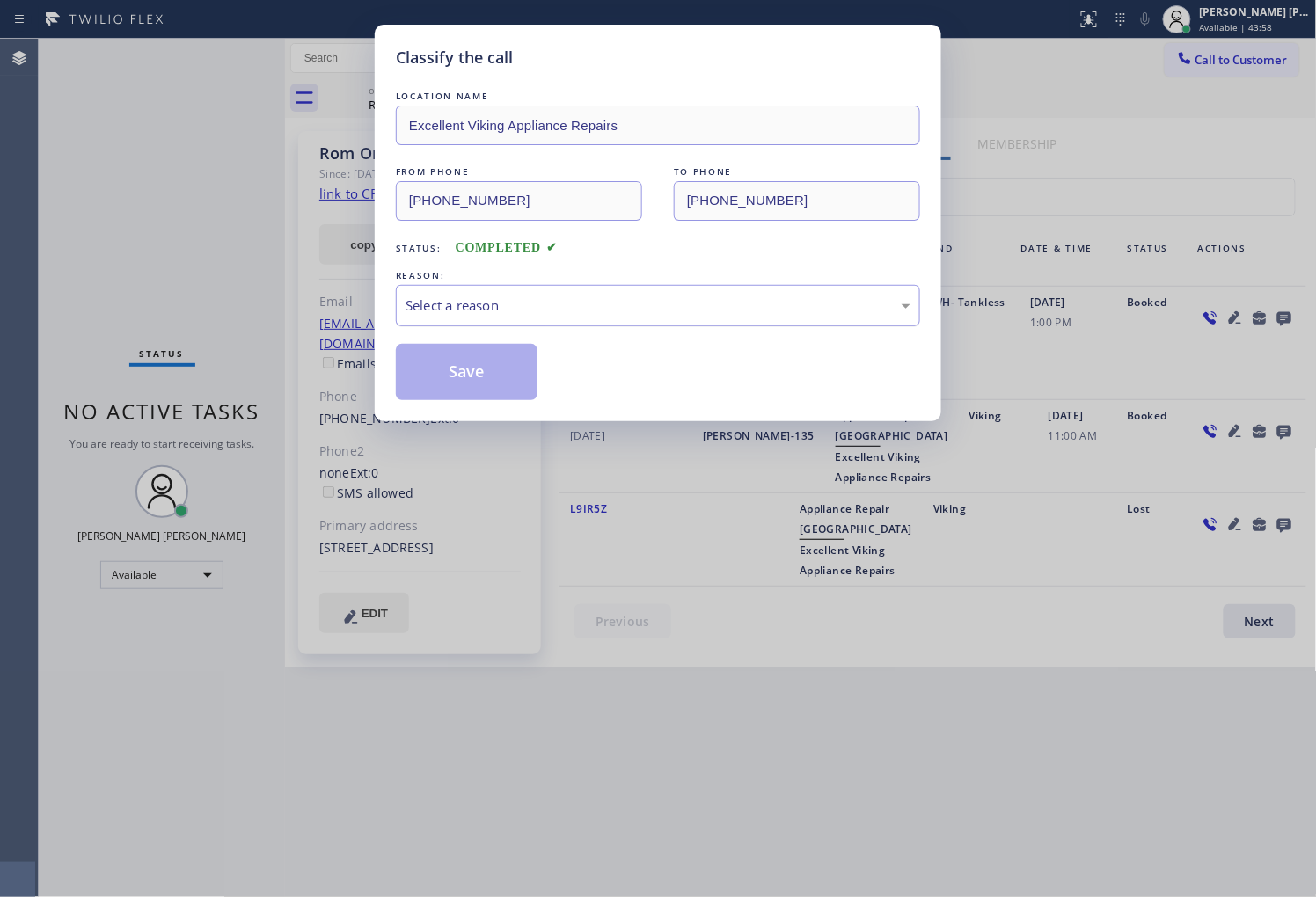
click at [592, 285] on div "Select a reason" at bounding box center [658, 305] width 525 height 41
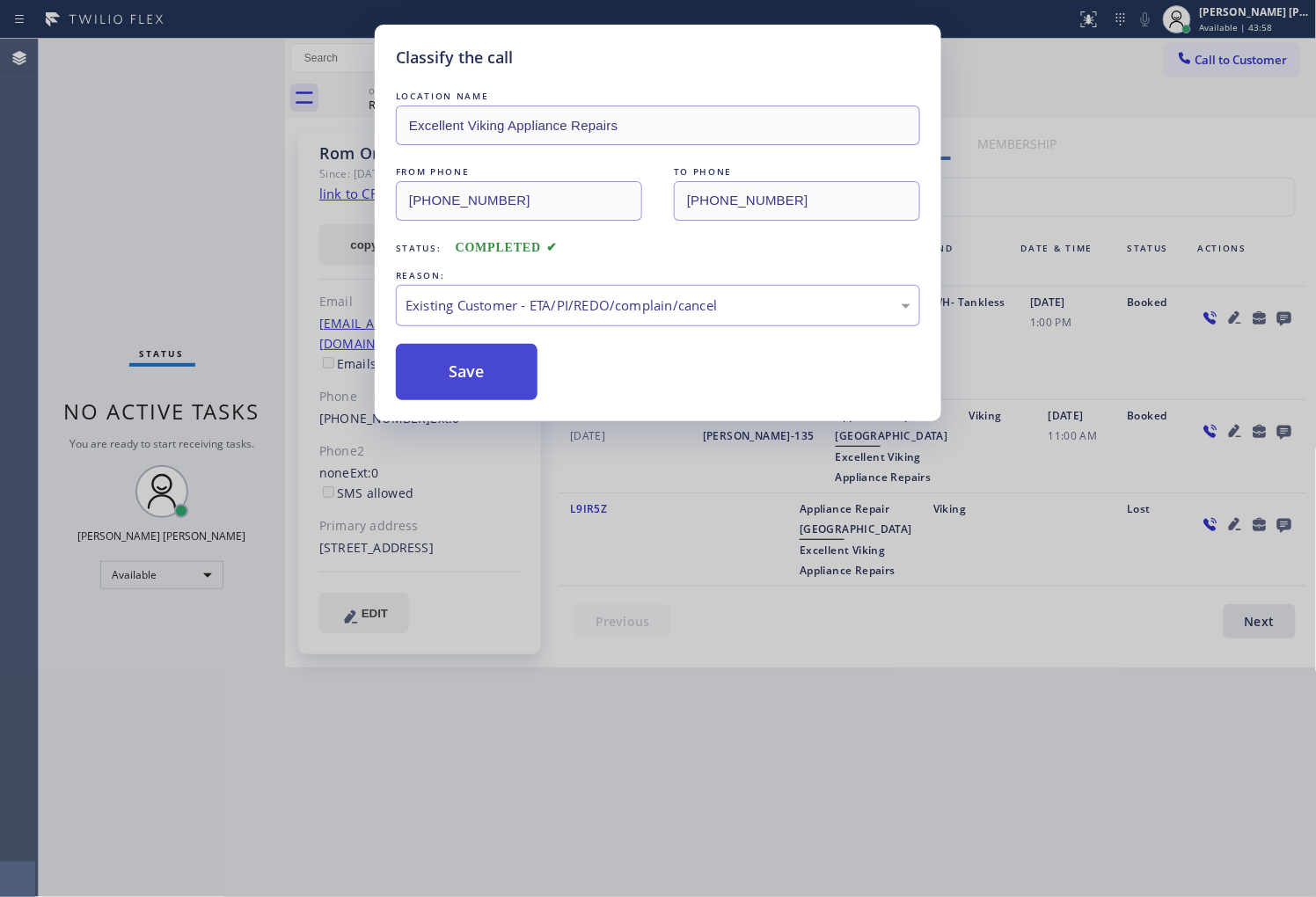
click at [460, 384] on button "Save" at bounding box center [467, 372] width 141 height 57
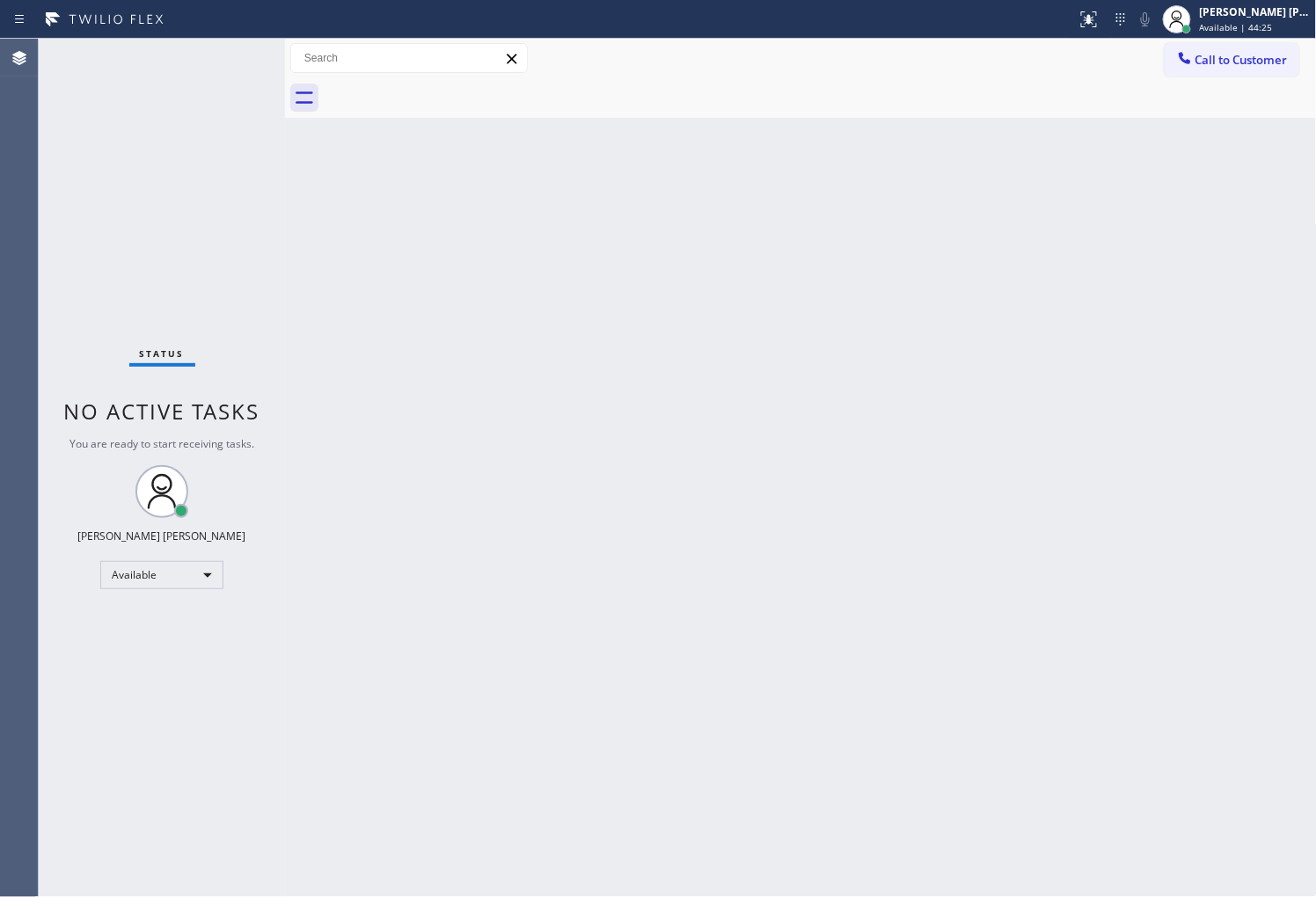
click at [0, 529] on div "Agent Desktop" at bounding box center [19, 468] width 38 height 858
click at [0, 294] on div "Agent Desktop" at bounding box center [19, 468] width 38 height 858
click at [40, 552] on div "Status No active tasks You are ready to start receiving tasks. [PERSON_NAME] [P…" at bounding box center [162, 468] width 246 height 858
click at [1254, 81] on div at bounding box center [820, 98] width 993 height 40
click at [1206, 56] on span "Call to Customer" at bounding box center [1241, 59] width 92 height 16
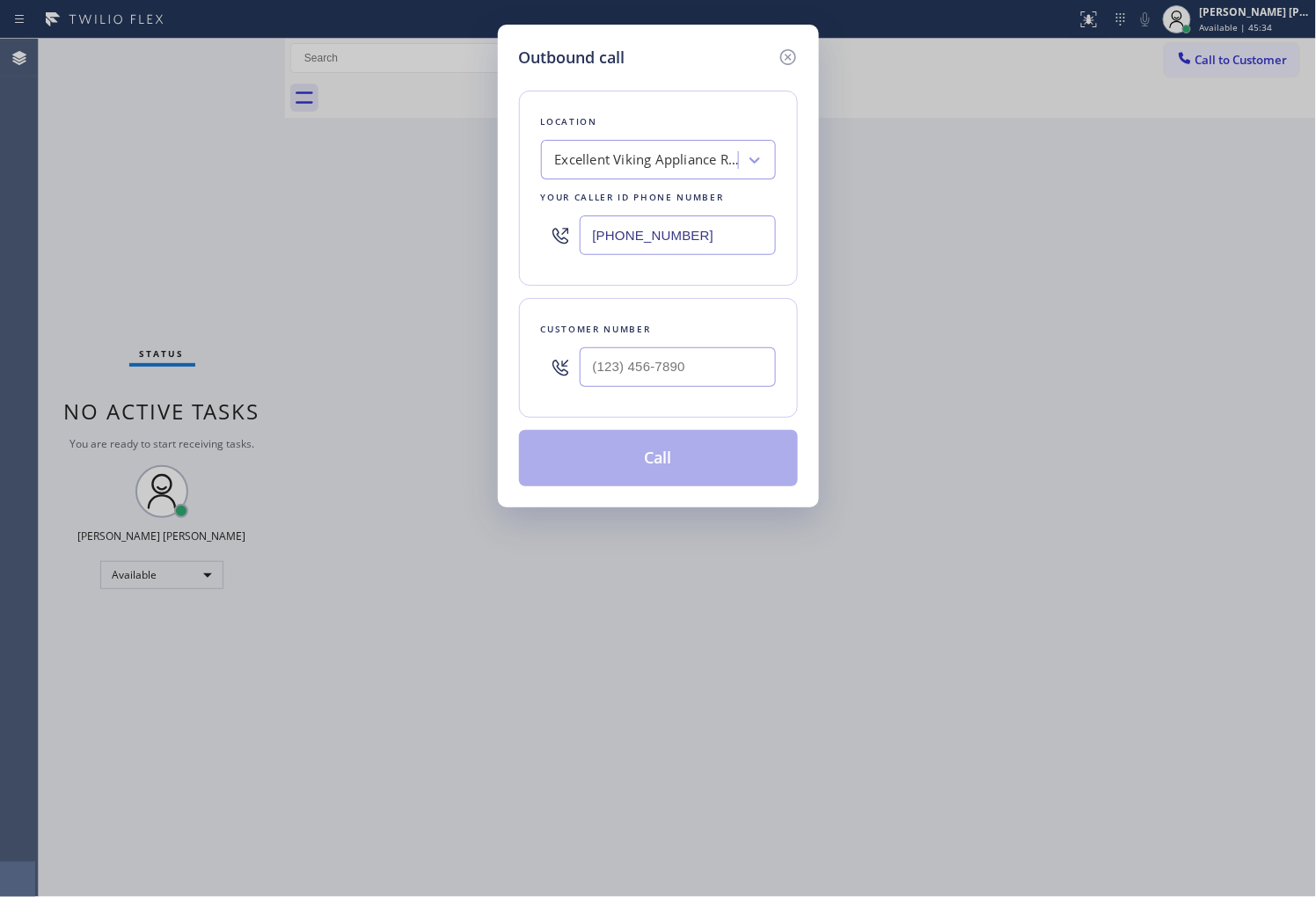
click at [610, 240] on input "(323) 639-7253" at bounding box center [677, 235] width 196 height 40
paste input "877) 659-7578"
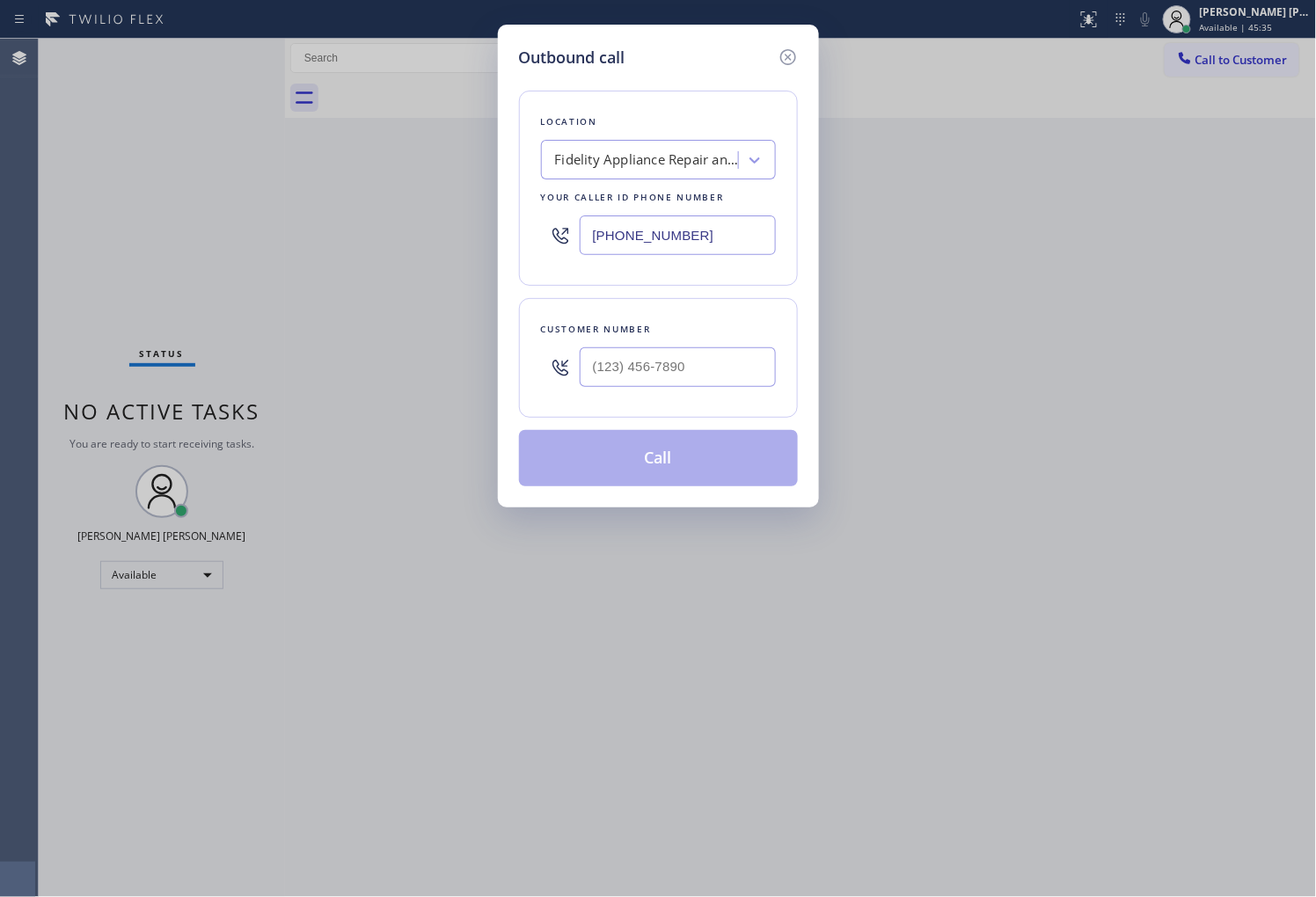
type input "[PHONE_NUMBER]"
click at [671, 358] on input "(___) ___-____" at bounding box center [677, 367] width 196 height 40
paste input "803) 318-7133"
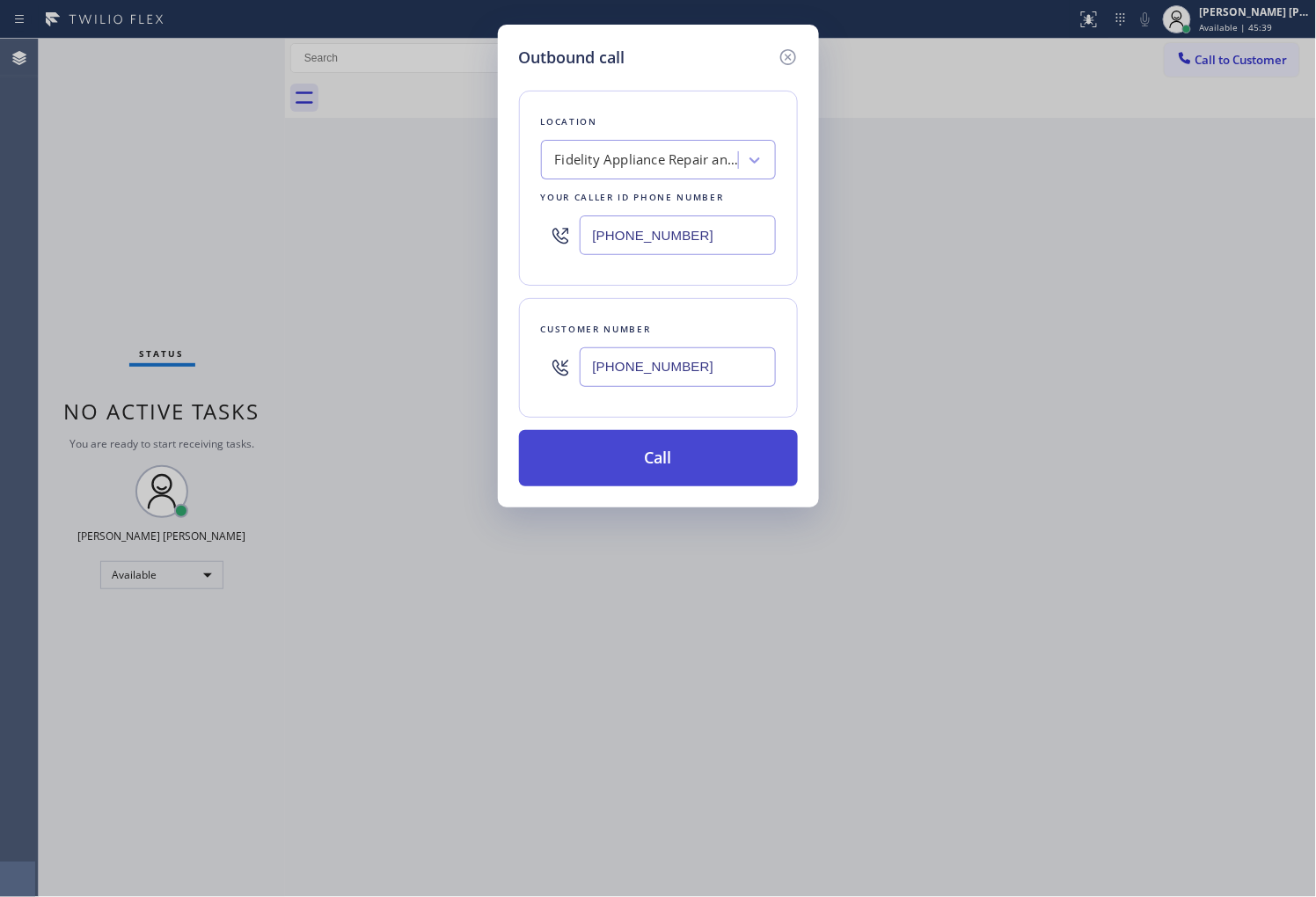
type input "(803) 318-7133"
click at [671, 444] on button "Call" at bounding box center [658, 457] width 279 height 57
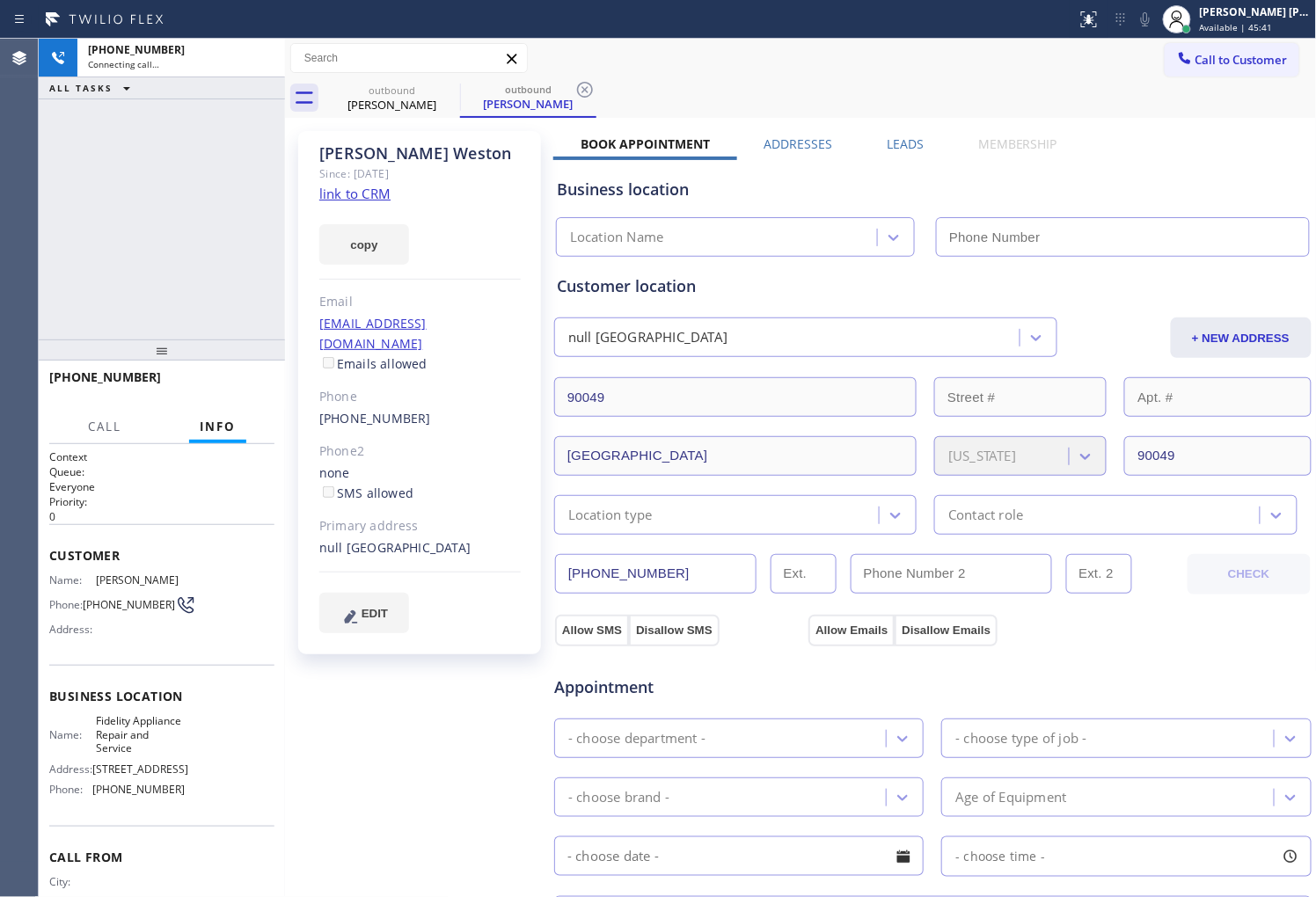
click at [366, 154] on div "Sarah Weston" at bounding box center [419, 153] width 202 height 20
type input "[PHONE_NUMBER]"
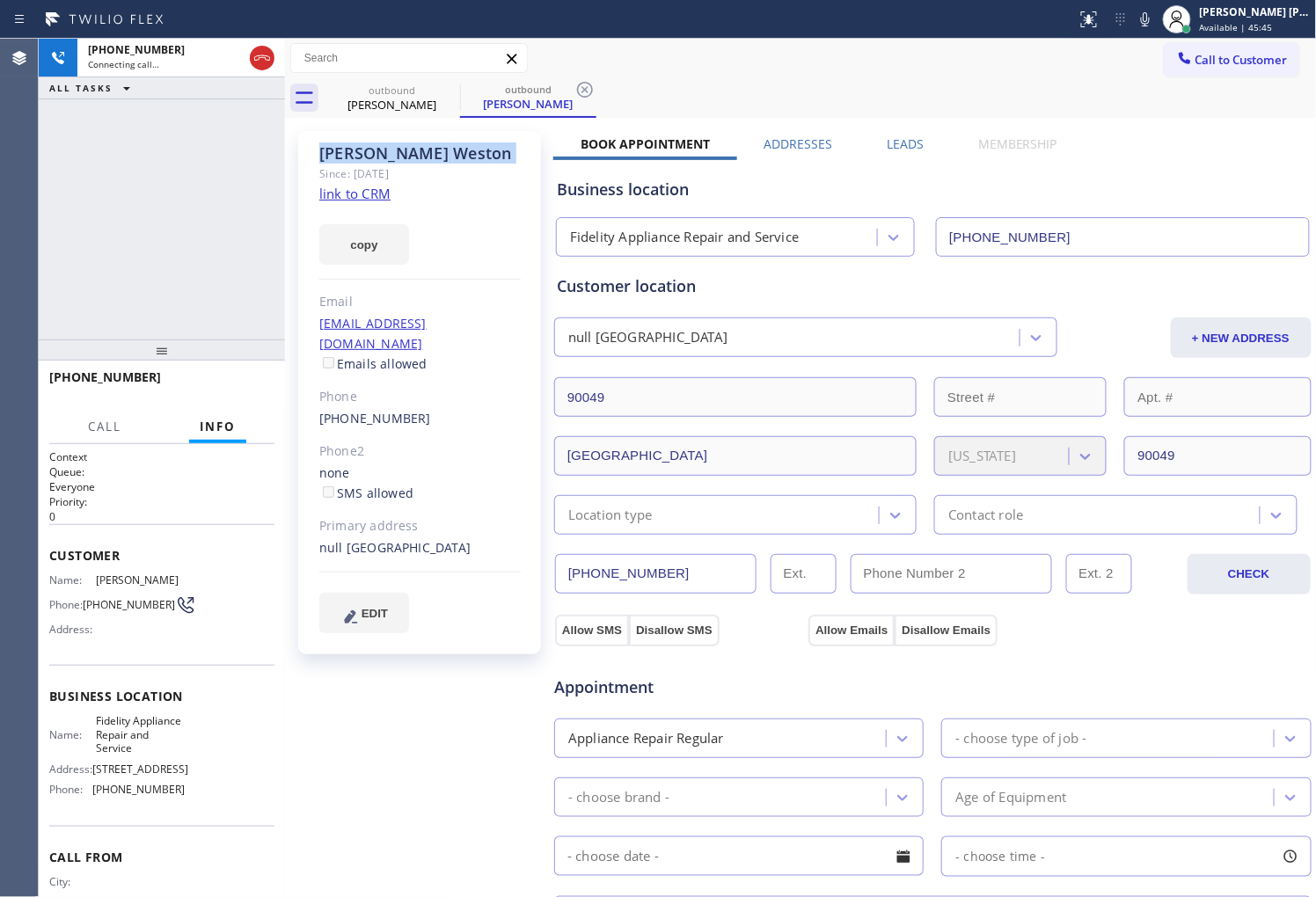
click at [203, 196] on div "+18033187133 Connecting call… ALL TASKS ALL TASKS ACTIVE TASKS TASKS IN WRAP UP" at bounding box center [162, 189] width 246 height 300
click at [1156, 22] on icon at bounding box center [1145, 19] width 21 height 21
click at [146, 279] on div "+18033187133 Connecting call… ALL TASKS ALL TASKS ACTIVE TASKS TASKS IN WRAP UP" at bounding box center [162, 189] width 246 height 300
click at [1156, 18] on icon at bounding box center [1145, 19] width 21 height 21
click at [0, 199] on div "Agent Desktop" at bounding box center [19, 468] width 38 height 858
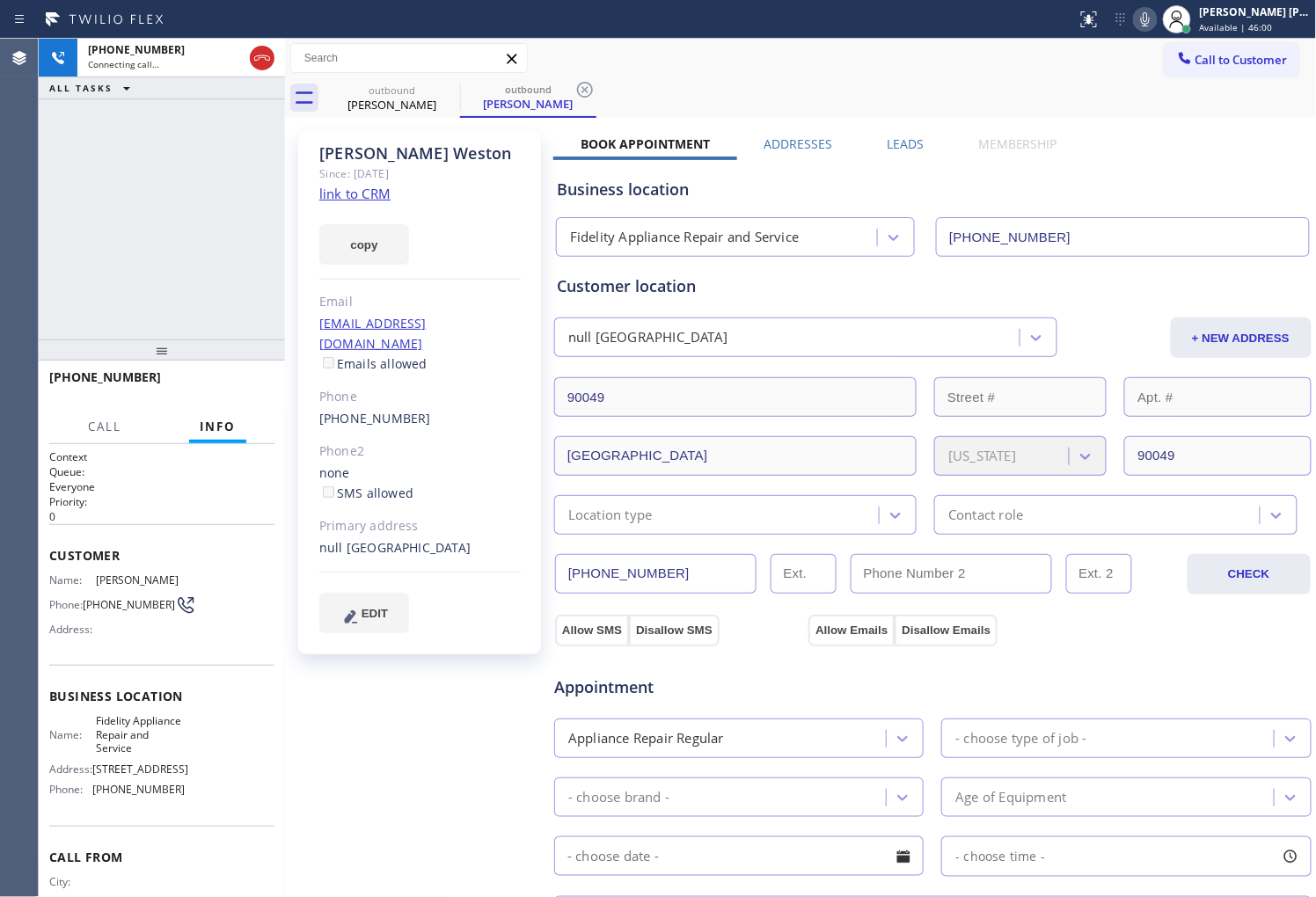
click at [0, 199] on div "Agent Desktop" at bounding box center [19, 468] width 38 height 858
click at [1156, 20] on icon at bounding box center [1145, 19] width 21 height 21
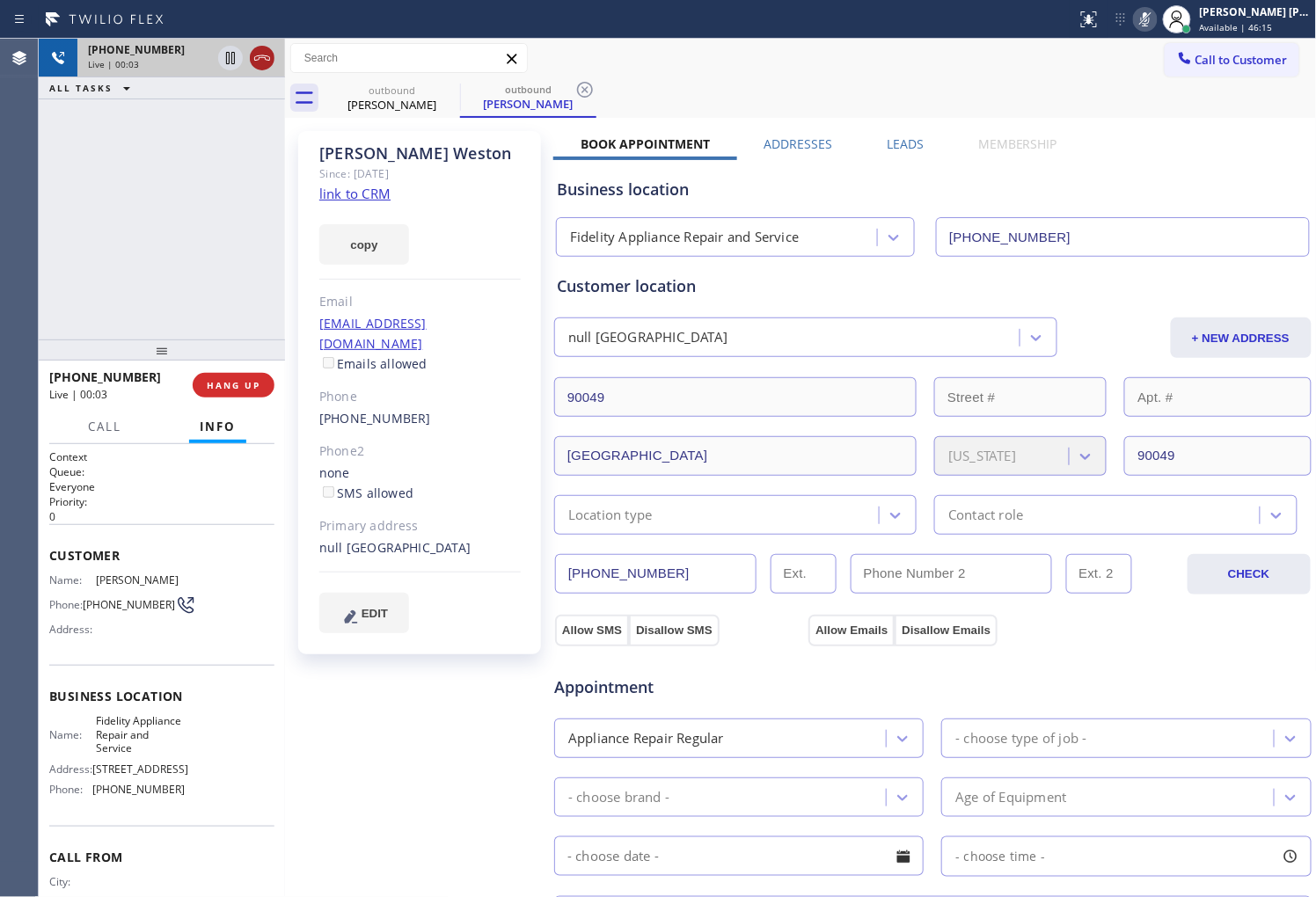
click at [260, 56] on icon at bounding box center [261, 59] width 16 height 6
click at [891, 142] on label "Leads" at bounding box center [905, 144] width 37 height 17
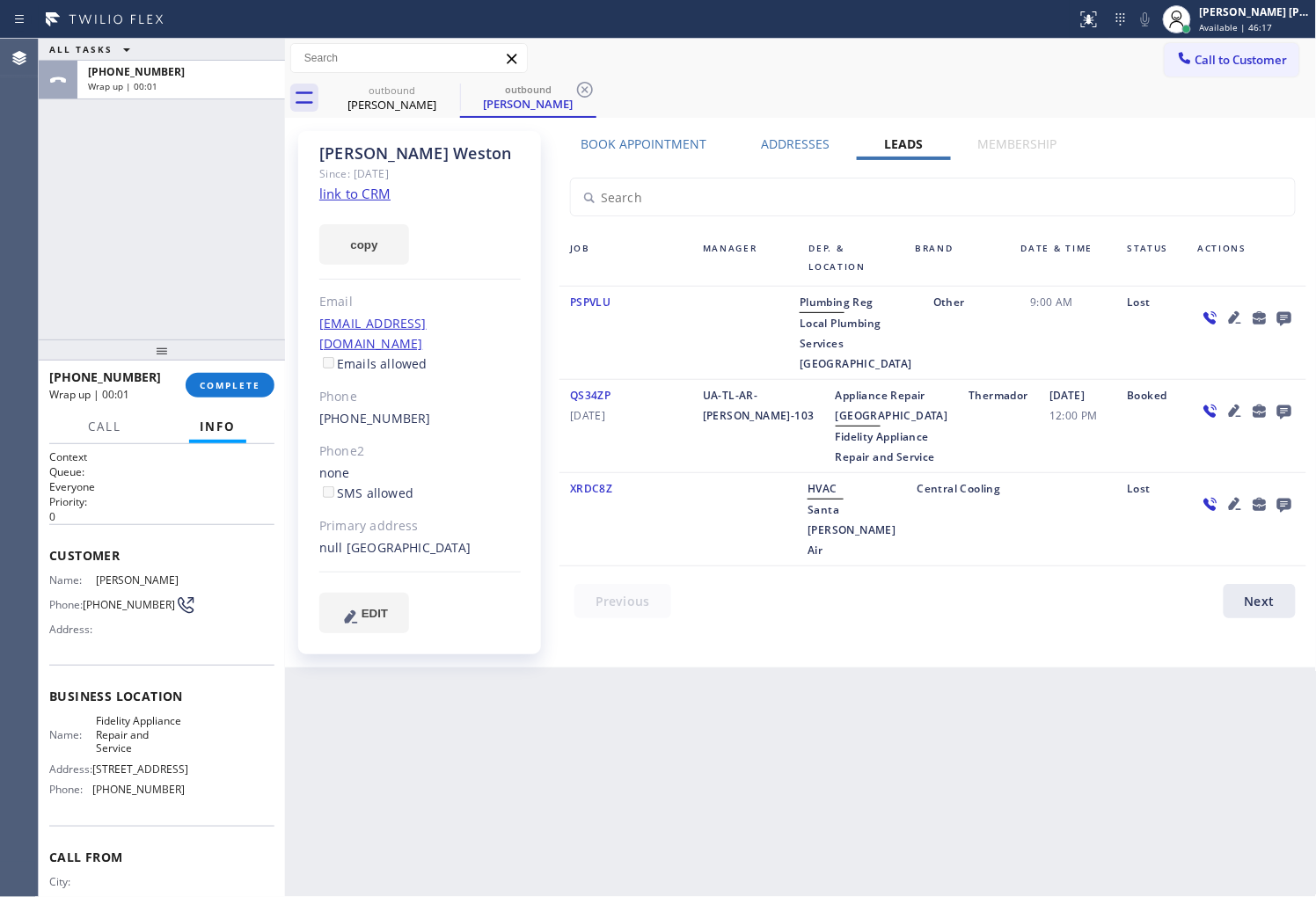
click at [1282, 314] on icon at bounding box center [1283, 318] width 21 height 22
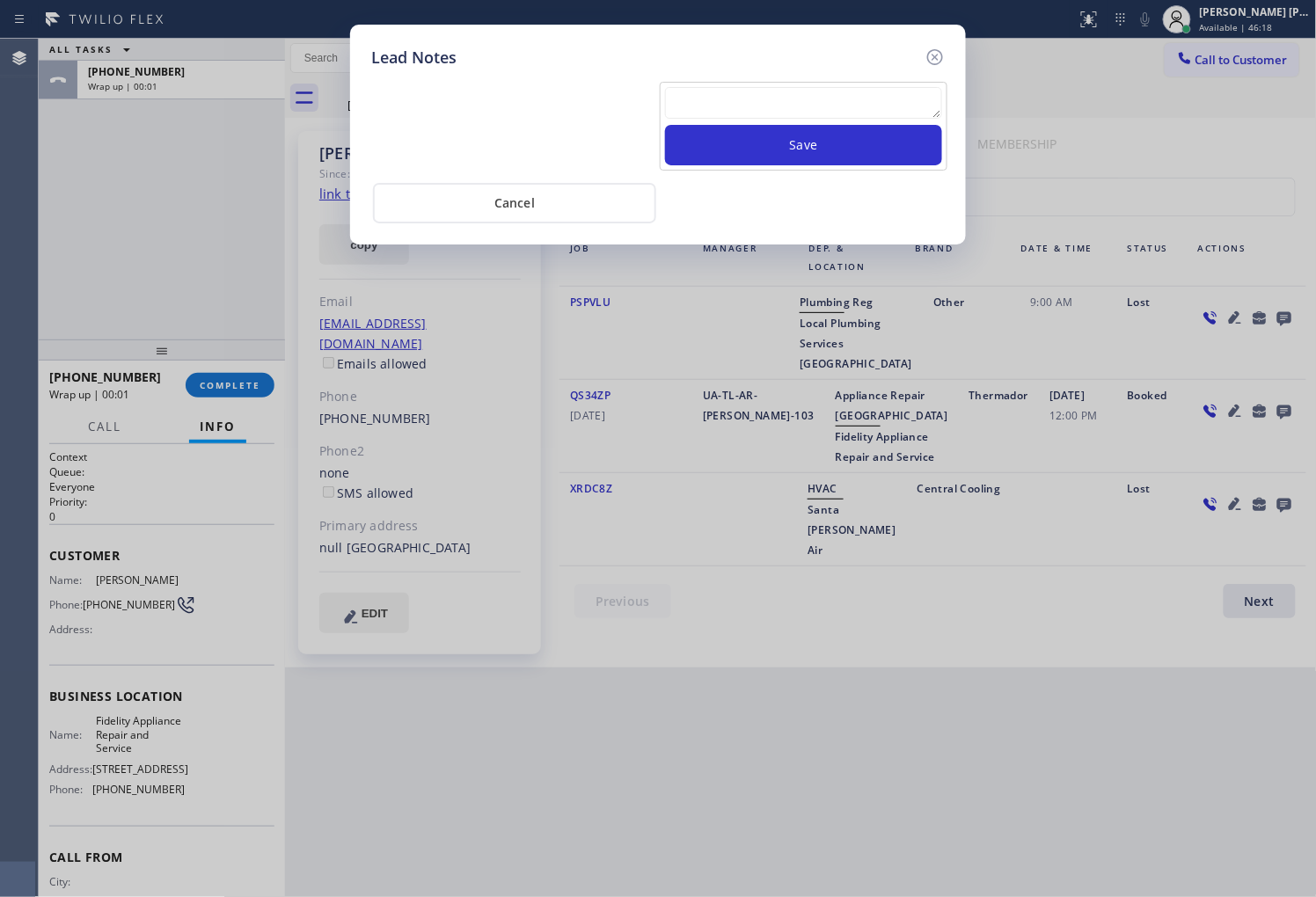
click at [786, 115] on textarea at bounding box center [804, 103] width 277 height 32
type textarea "no ans"
click at [788, 136] on button "Save" at bounding box center [804, 145] width 277 height 41
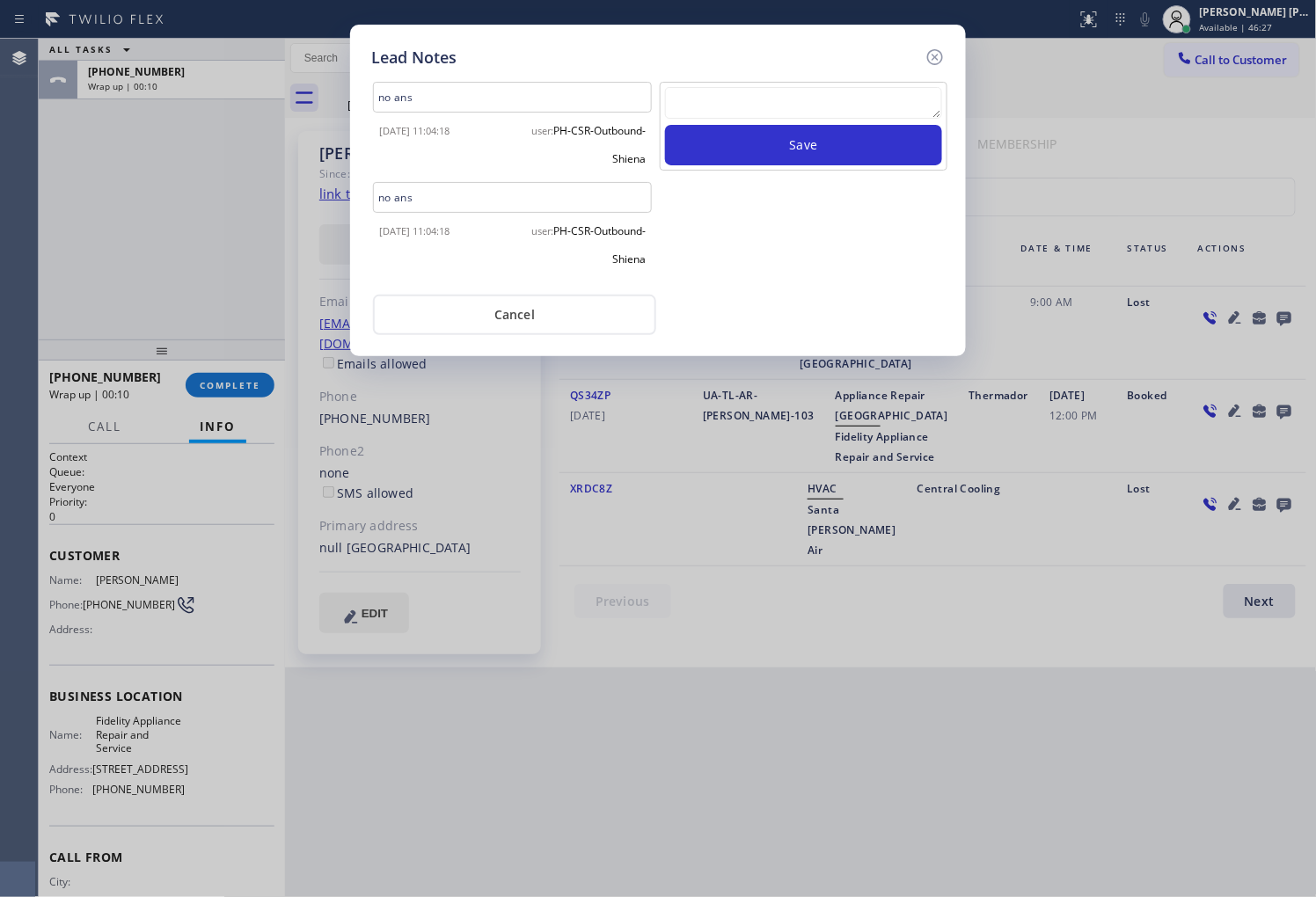
click at [0, 357] on div "Lead Notes no ans 2025-10-15 11:04:18 user: PH-CSR-Outbound-Shiena no ans 2025-…" at bounding box center [658, 448] width 1316 height 897
click at [947, 61] on div "Lead Notes no ans 2025-10-15 11:04:18 user: PH-CSR-Outbound-Shiena no ans 2025-…" at bounding box center [658, 190] width 616 height 332
click at [931, 57] on icon at bounding box center [935, 57] width 21 height 21
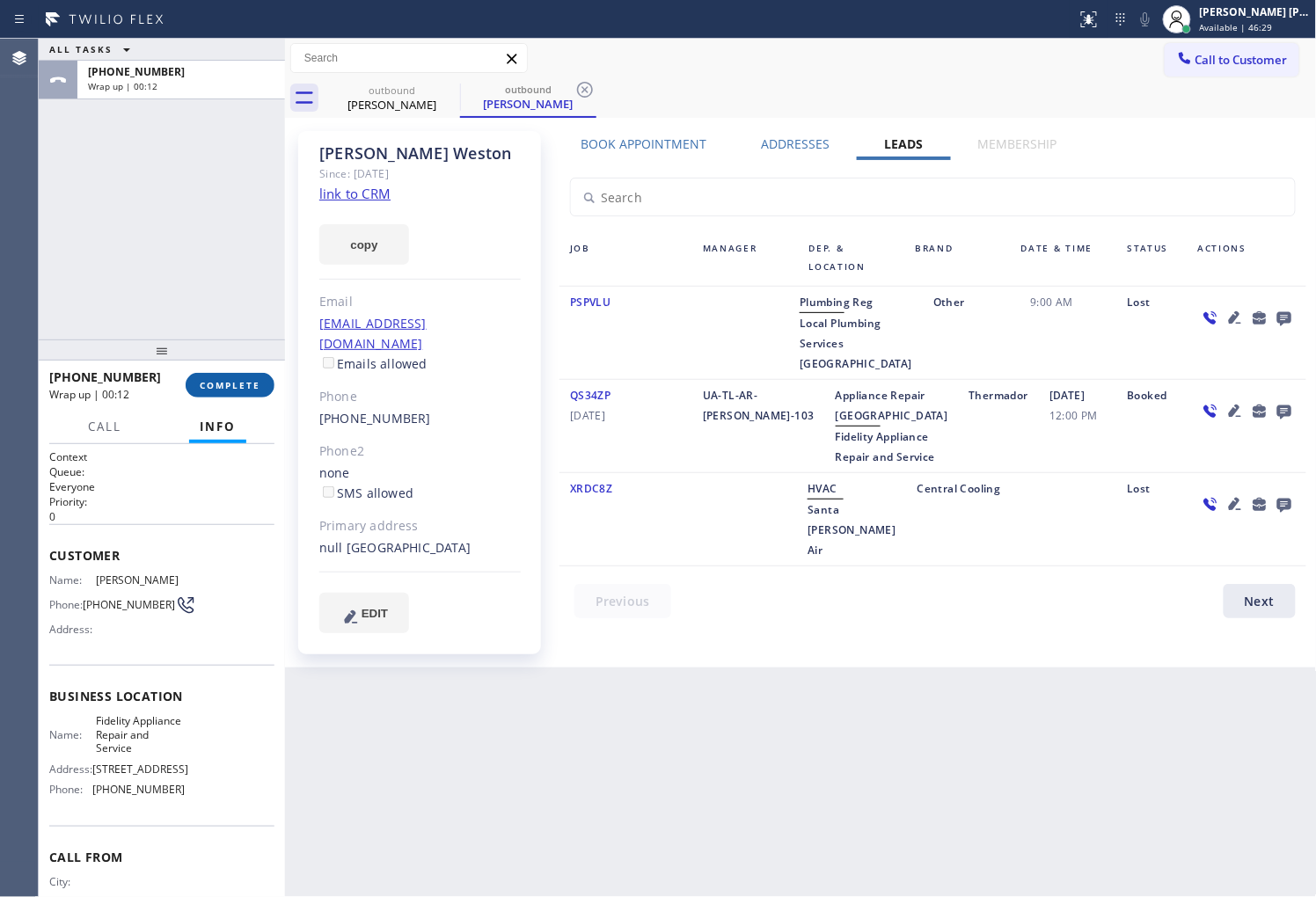
click at [262, 379] on button "COMPLETE" at bounding box center [231, 385] width 89 height 24
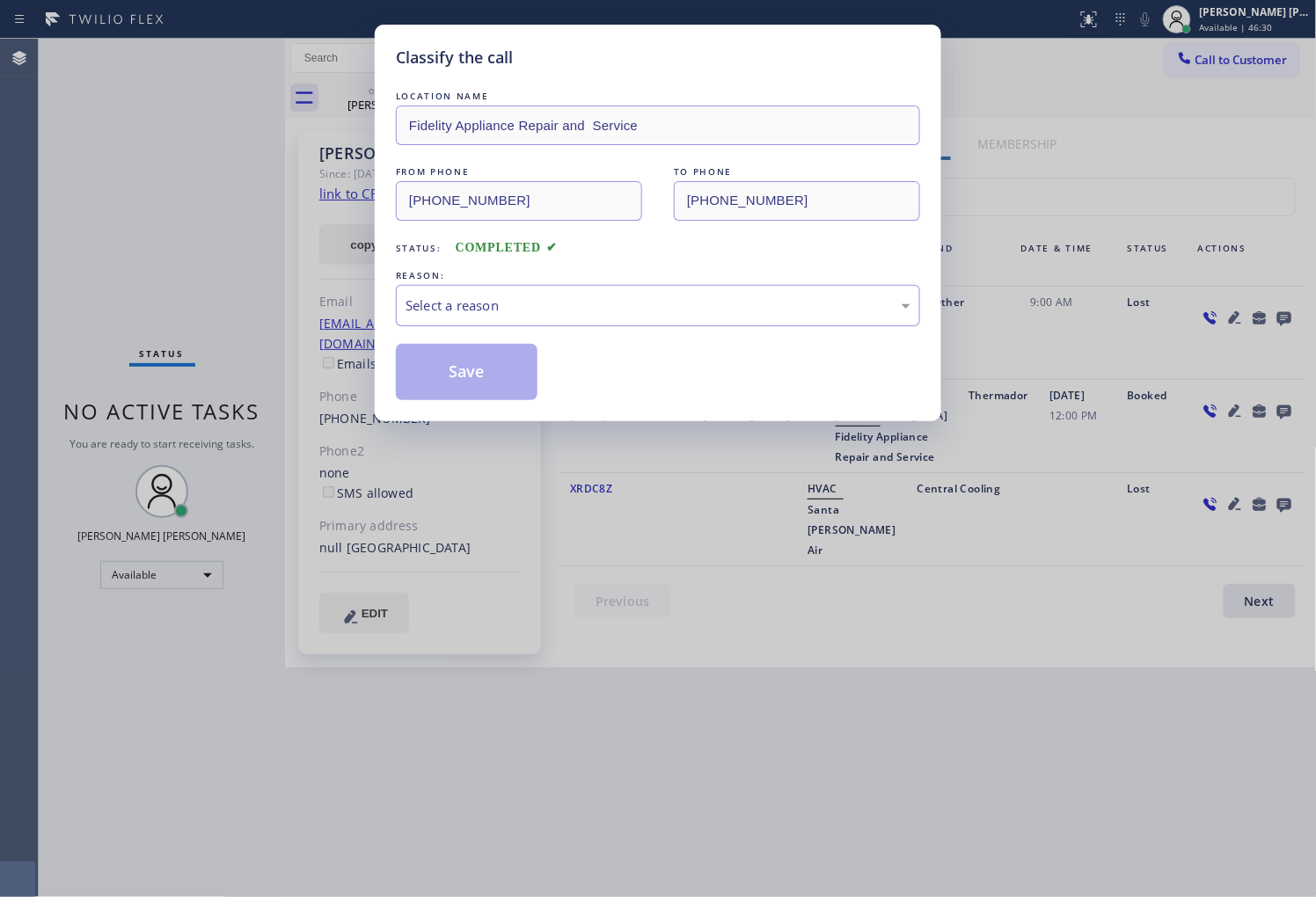
click at [604, 313] on div "Select a reason" at bounding box center [658, 306] width 505 height 20
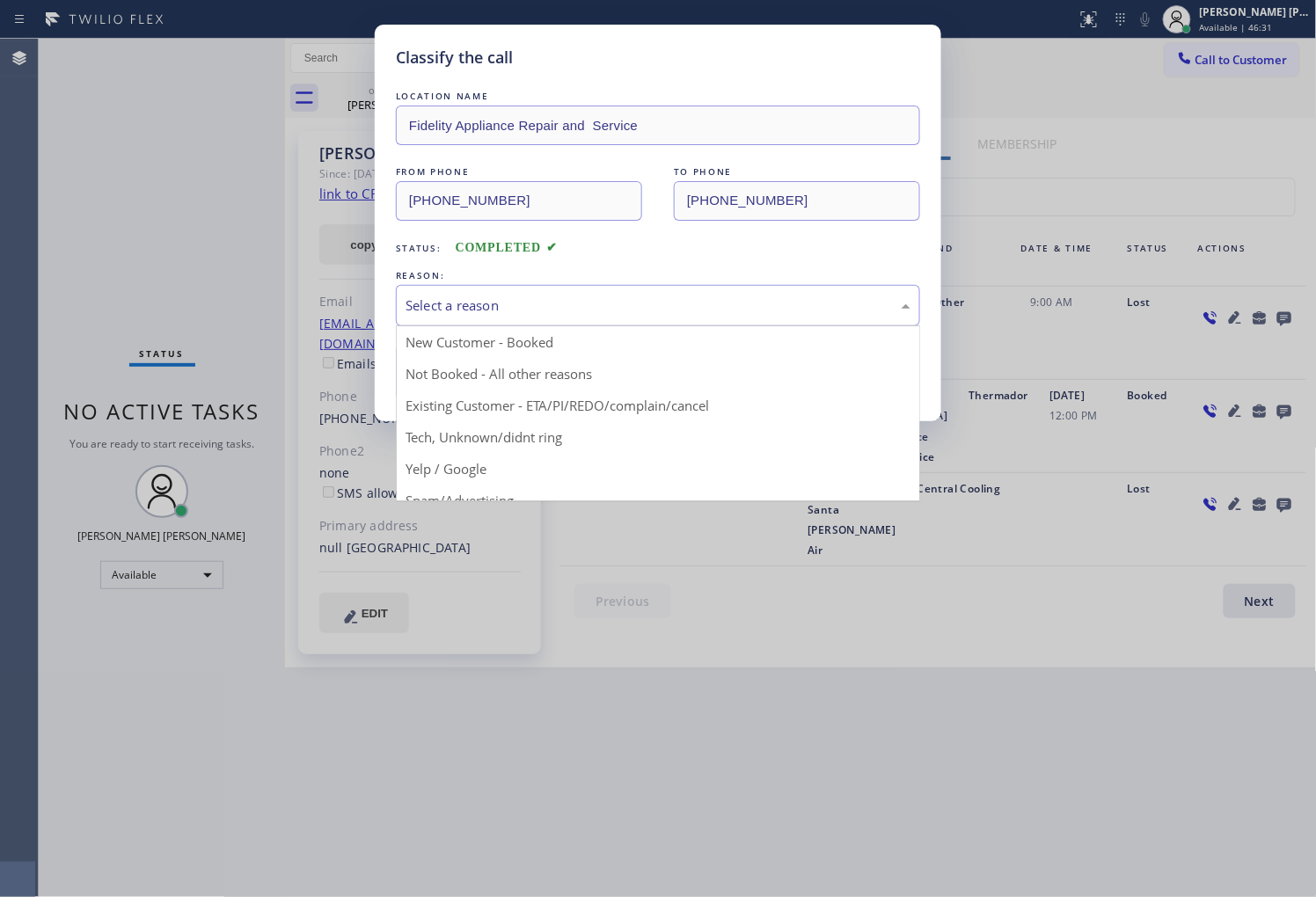
drag, startPoint x: 491, startPoint y: 398, endPoint x: 485, endPoint y: 391, distance: 9.2
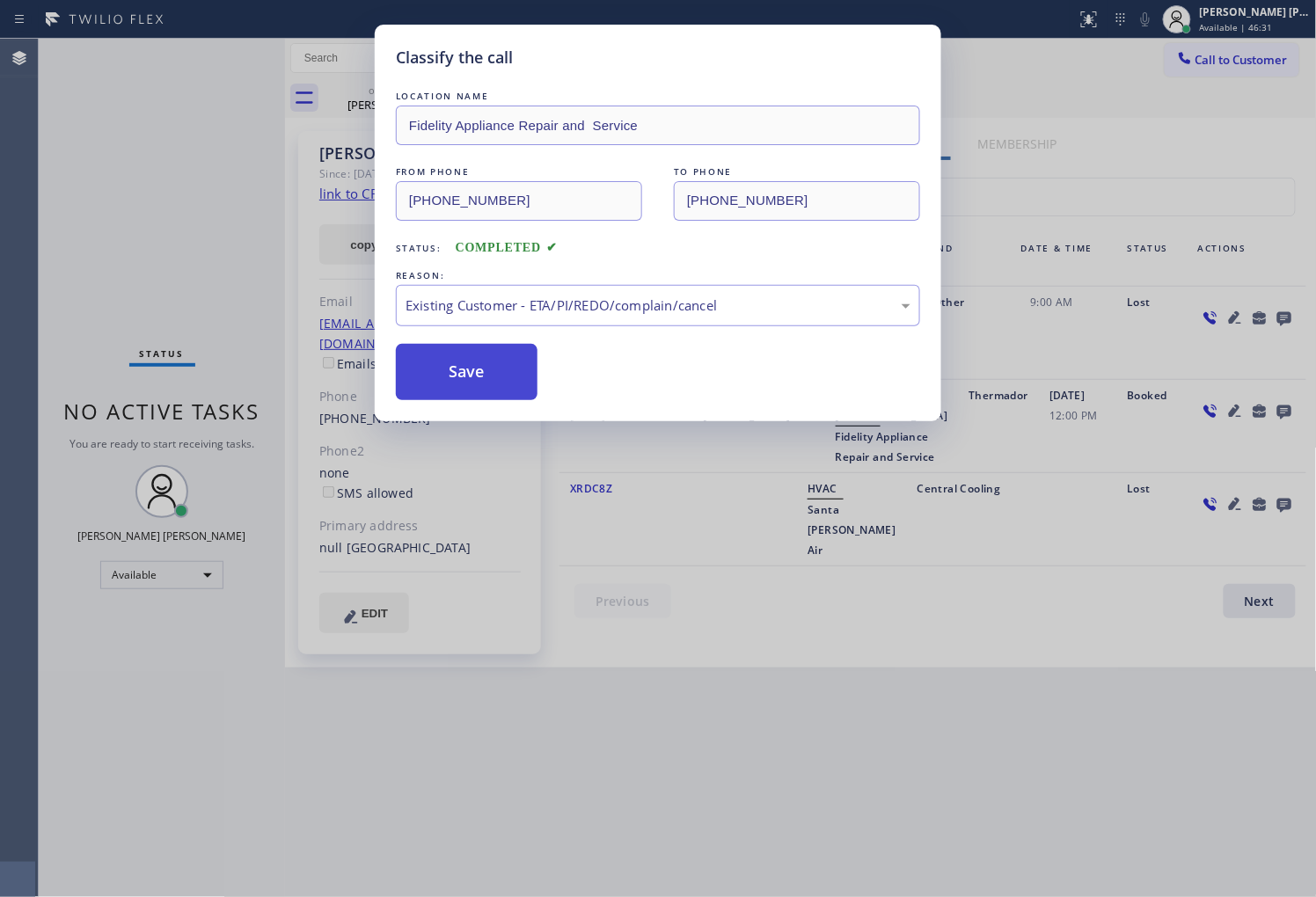
click at [459, 372] on button "Save" at bounding box center [467, 372] width 141 height 57
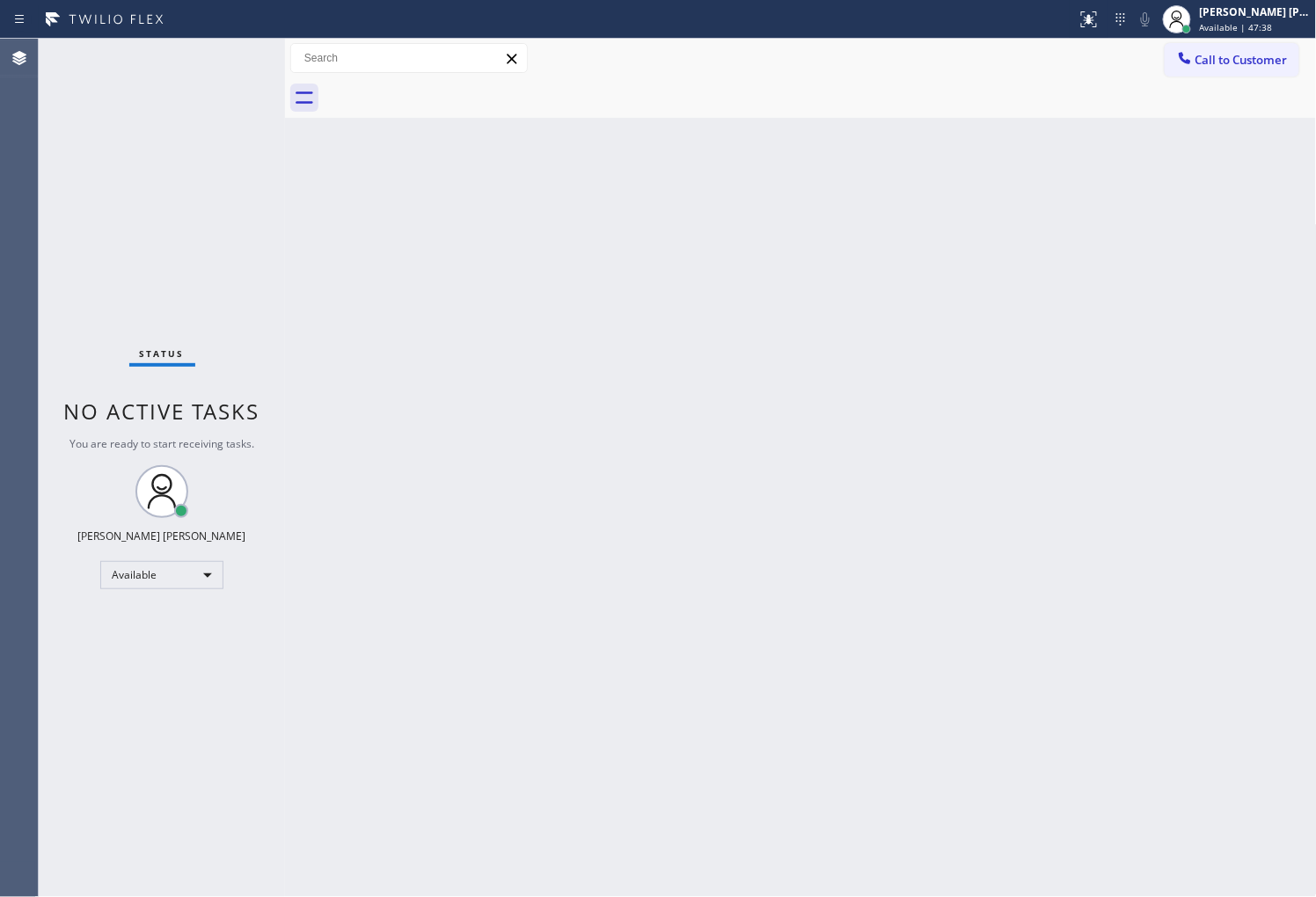
click at [0, 402] on div "Agent Desktop" at bounding box center [19, 468] width 38 height 858
click at [2, 478] on div "Agent Desktop" at bounding box center [19, 468] width 38 height 858
click at [438, 203] on div "Back to Dashboard Change Sender ID Customers Technicians Select a contact Outbo…" at bounding box center [800, 468] width 1031 height 858
click at [233, 58] on div "Status No active tasks You are ready to start receiving tasks. [PERSON_NAME] [P…" at bounding box center [162, 468] width 246 height 858
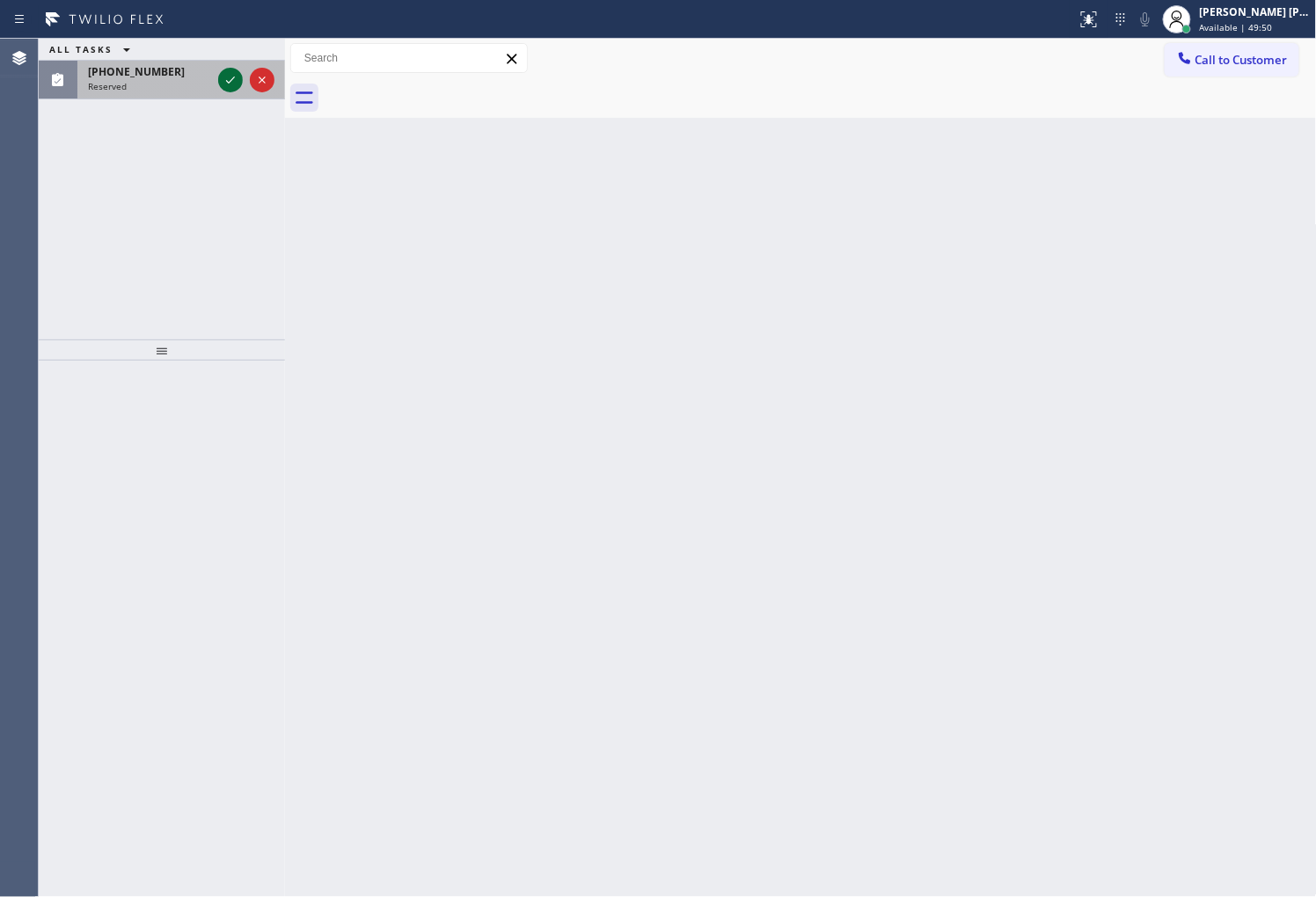
click at [234, 77] on icon at bounding box center [230, 80] width 21 height 21
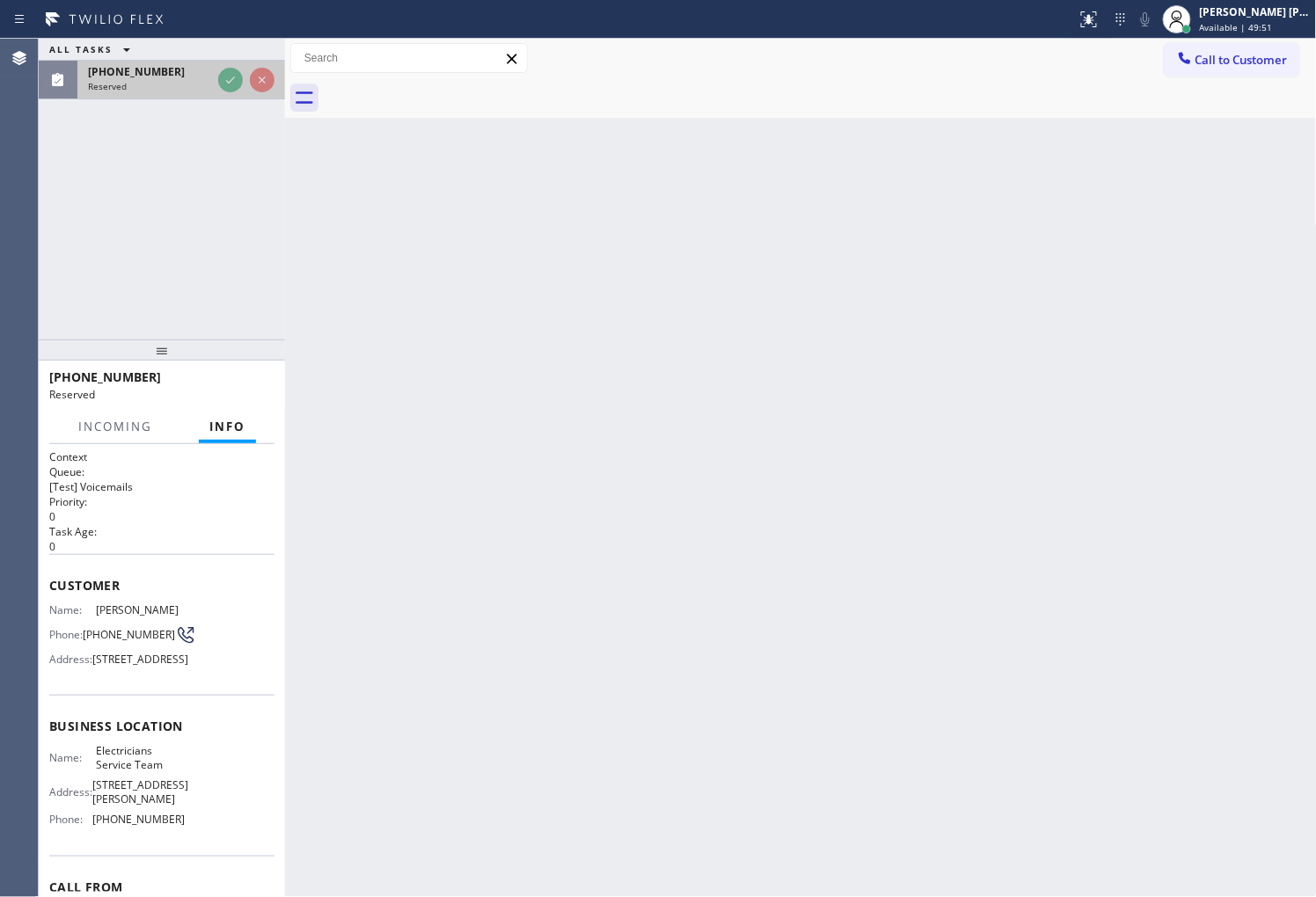
click at [211, 77] on div "(507) 271-8869" at bounding box center [150, 72] width 123 height 15
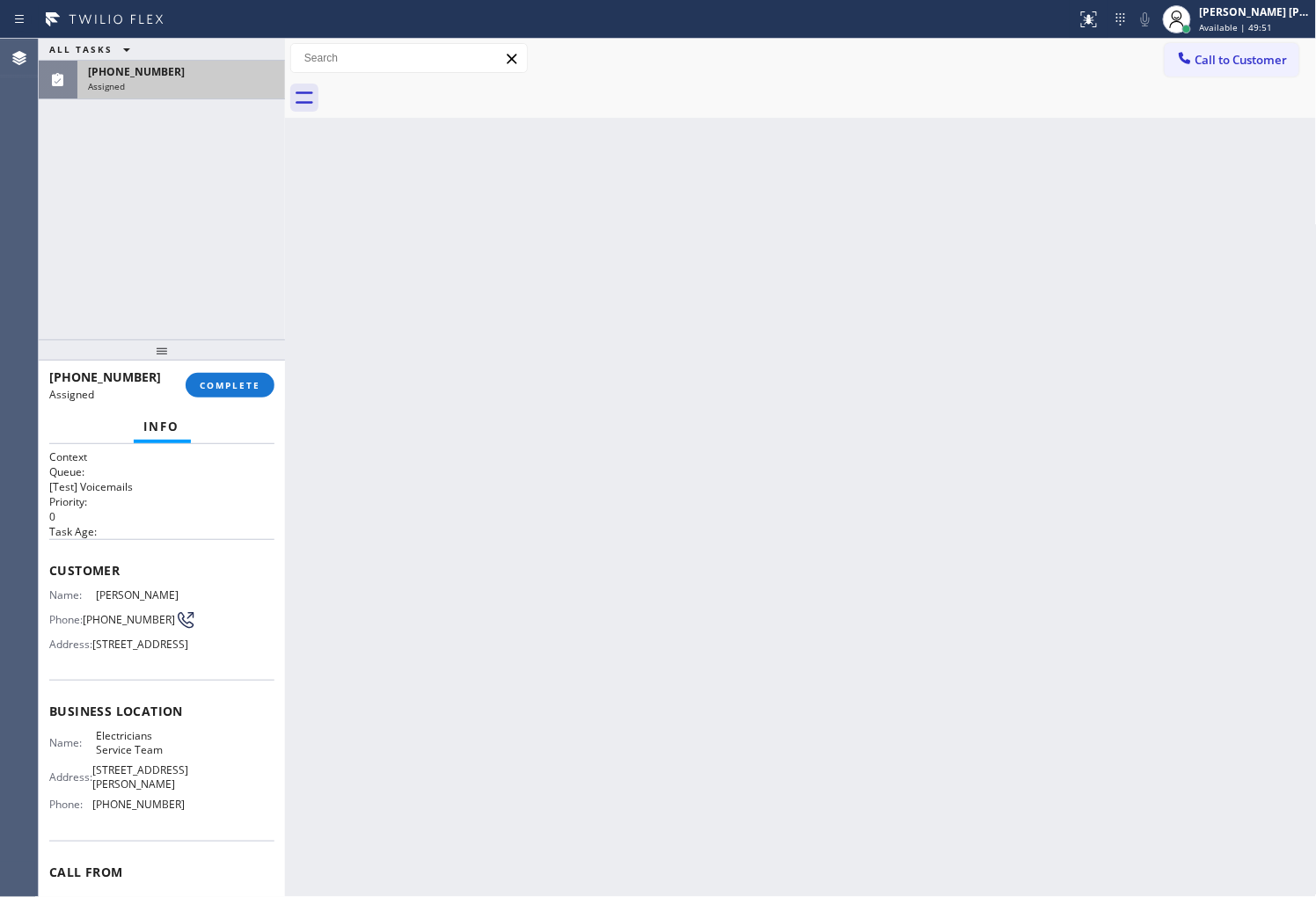
click at [234, 77] on div "(507) 271-8869" at bounding box center [181, 72] width 186 height 15
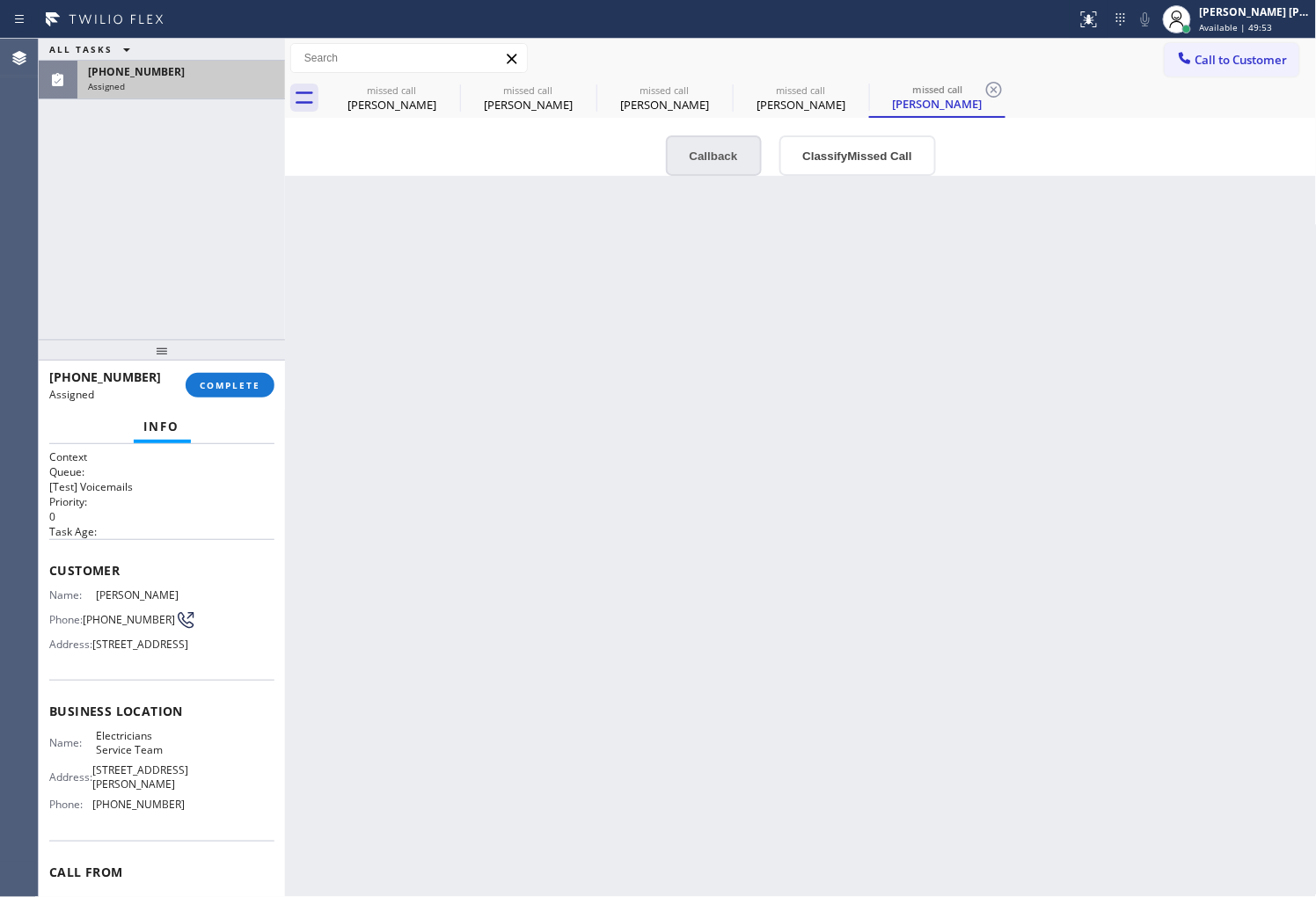
click at [711, 167] on button "Callback" at bounding box center [713, 156] width 96 height 41
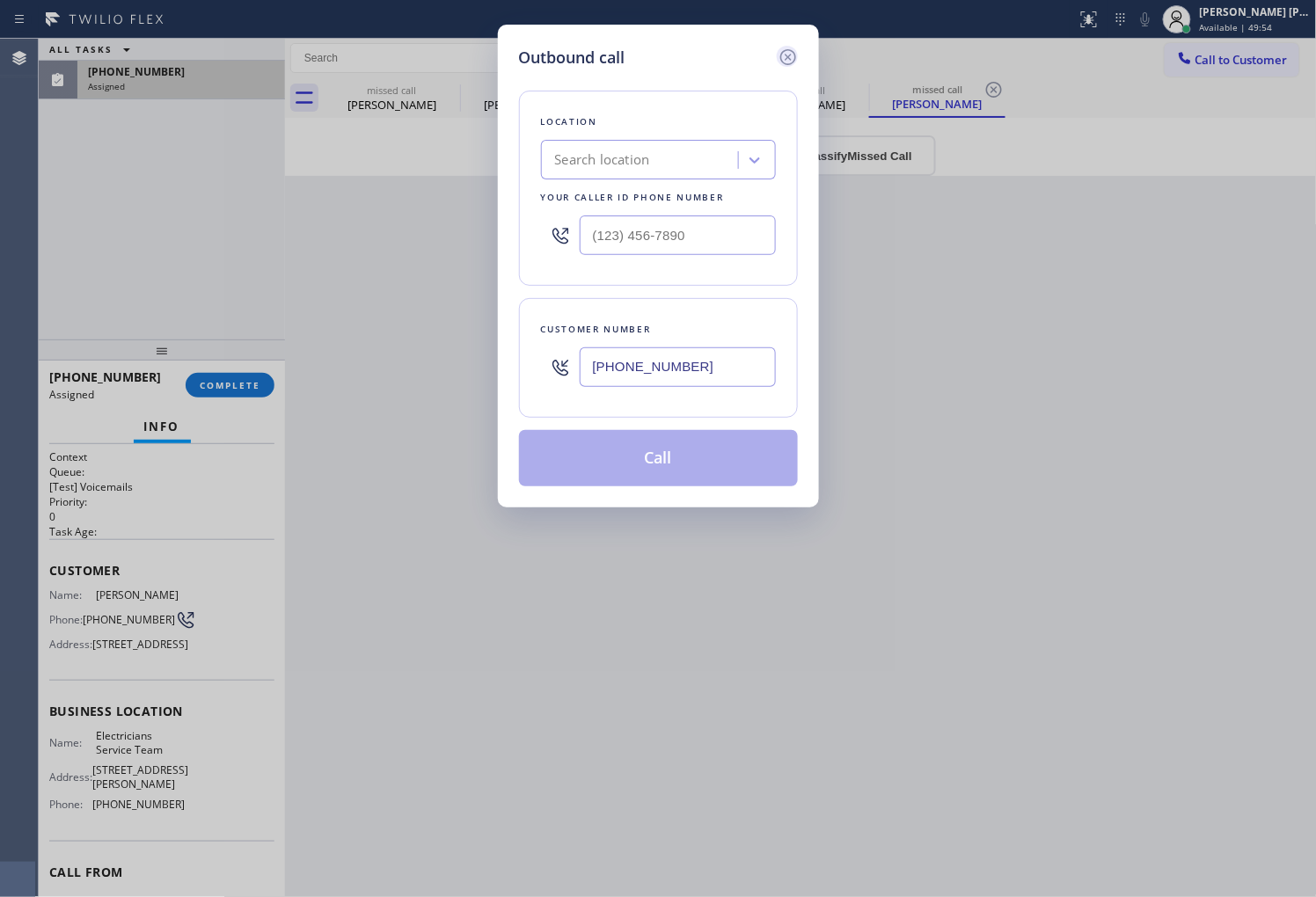
click at [790, 62] on icon at bounding box center [788, 57] width 21 height 21
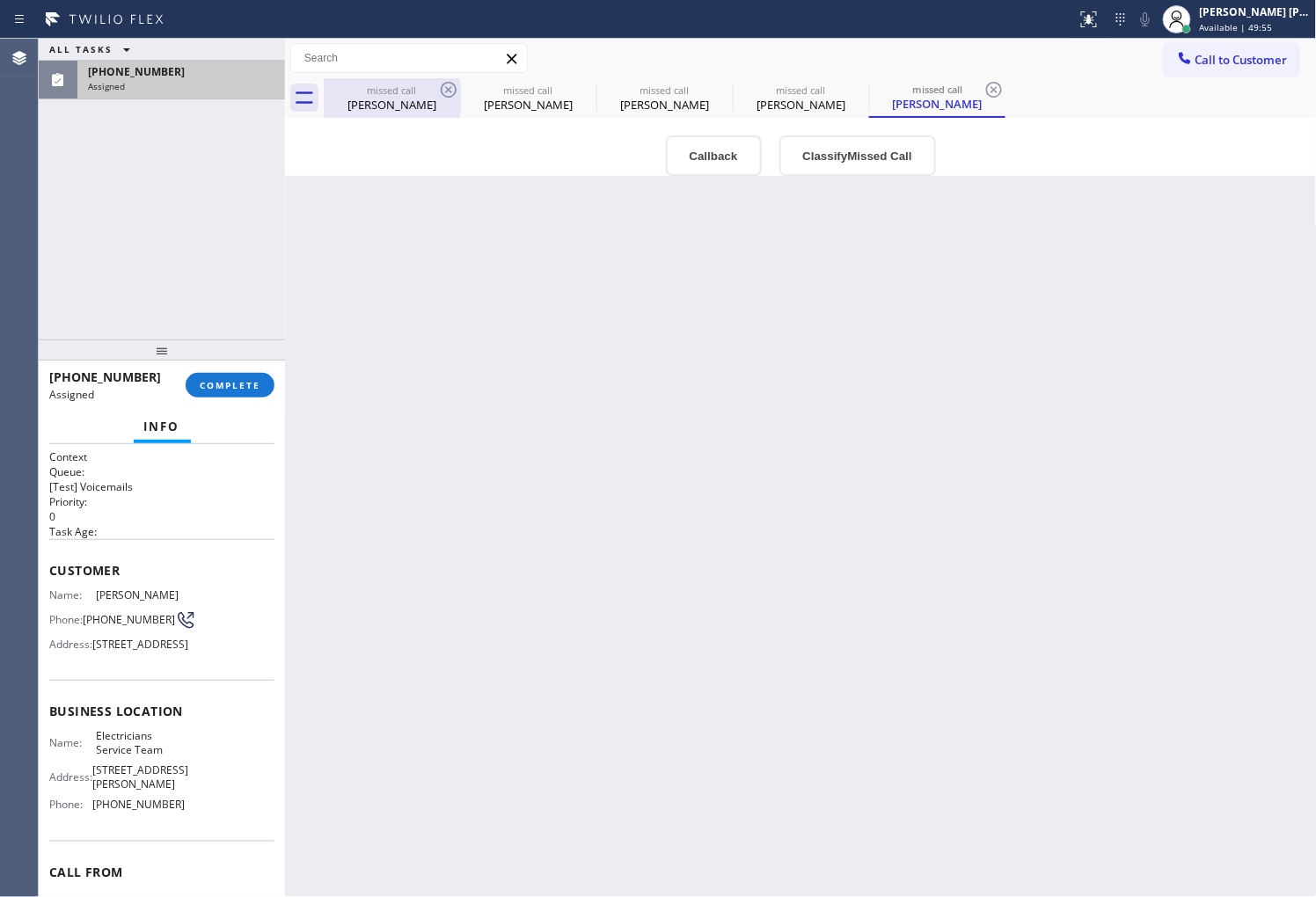
click at [405, 105] on div "Enoch Arhinful" at bounding box center [392, 104] width 133 height 16
click at [725, 170] on button "Callback" at bounding box center [713, 156] width 96 height 41
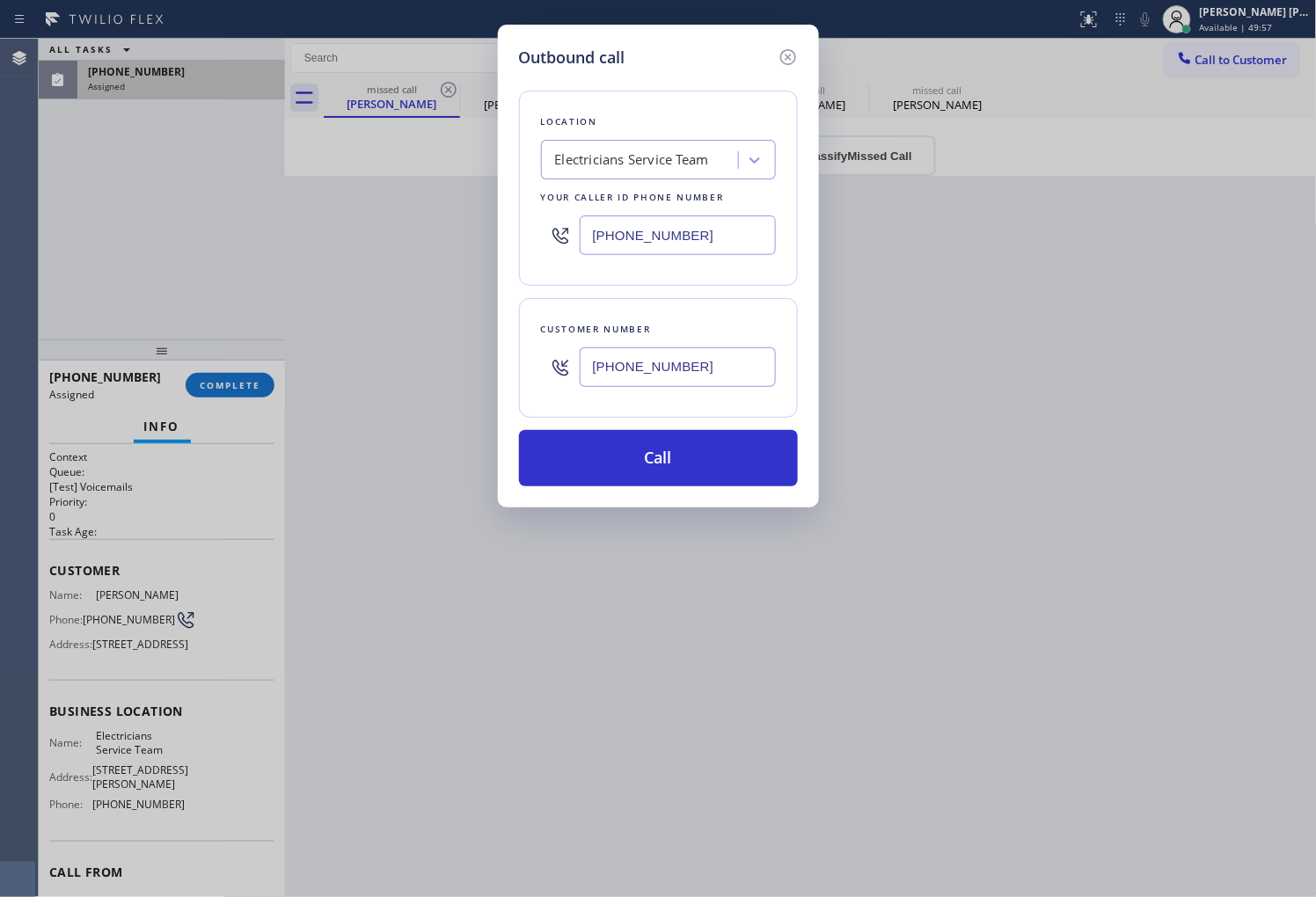
click at [786, 69] on div at bounding box center [787, 58] width 21 height 24
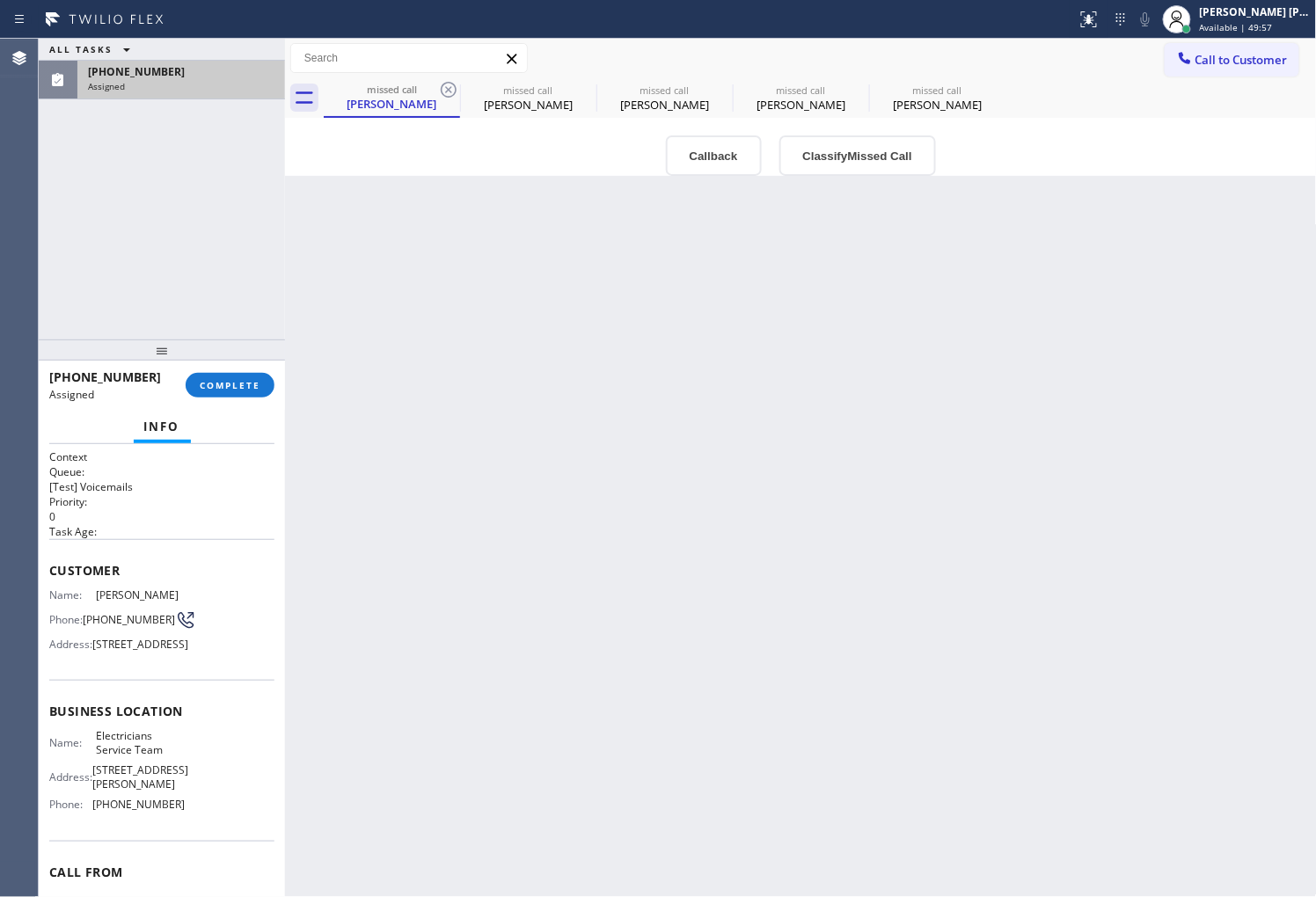
click at [786, 65] on div "Call to Customer Outbound call Location Fidelity Appliance Repair and Service Y…" at bounding box center [800, 58] width 1031 height 31
click at [237, 380] on span "COMPLETE" at bounding box center [230, 385] width 60 height 12
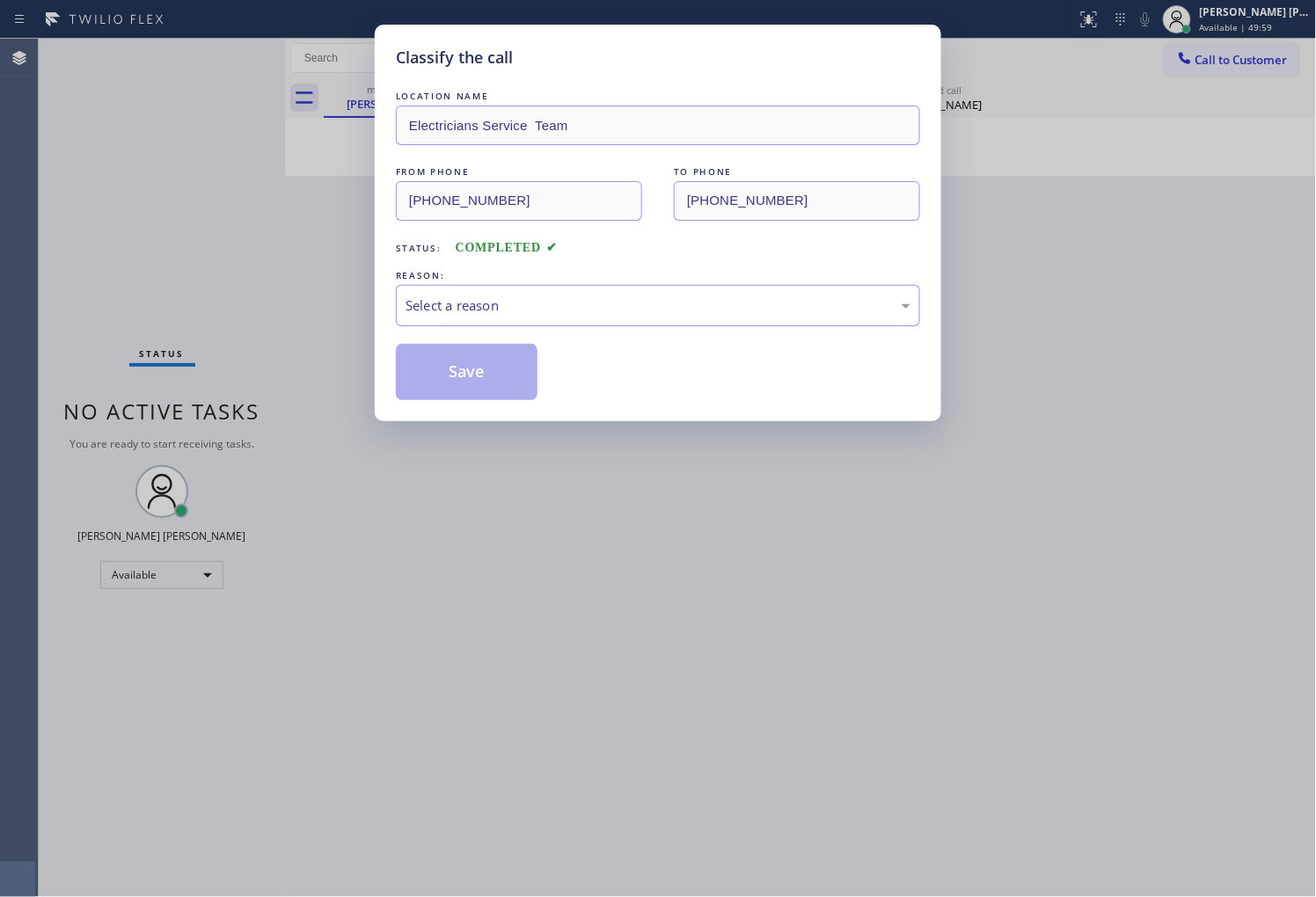
click at [440, 303] on div "Select a reason" at bounding box center [658, 306] width 505 height 20
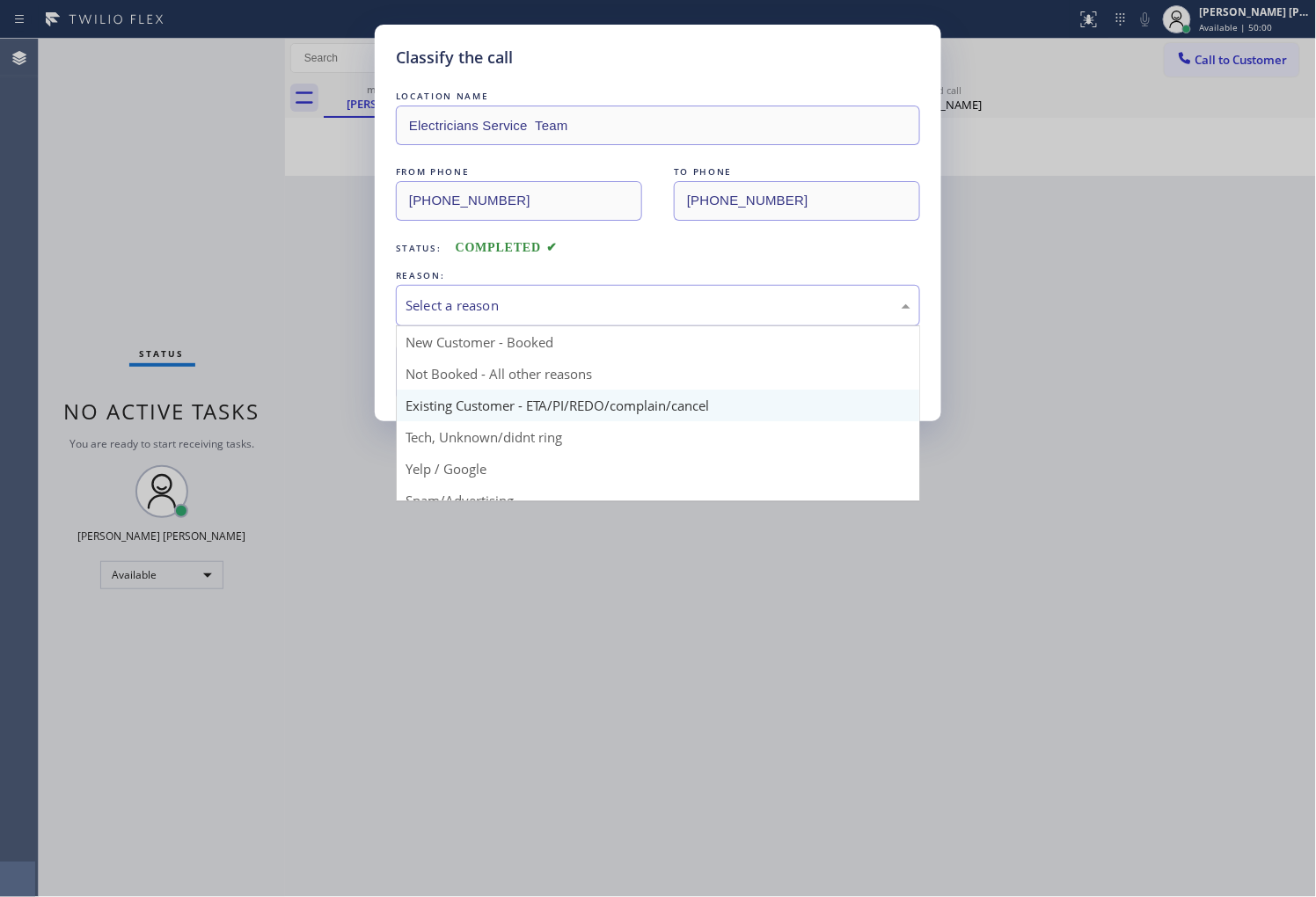
click at [467, 391] on button "Save" at bounding box center [467, 372] width 141 height 57
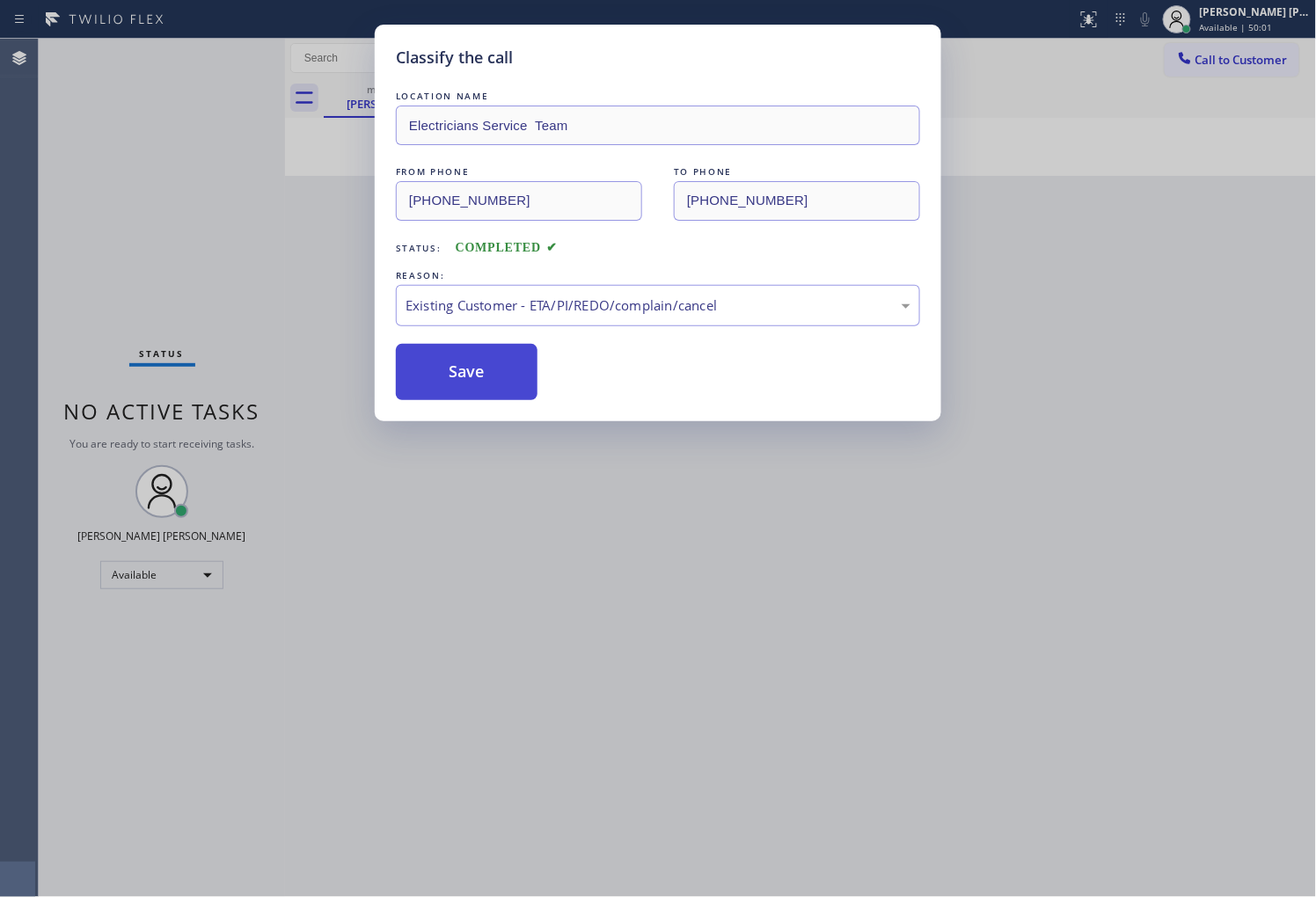
click at [464, 364] on button "Save" at bounding box center [467, 372] width 141 height 57
click at [0, 0] on div "Outbound call Location Electricians Service Team Your caller id phone number (8…" at bounding box center [0, 0] width 0 height 0
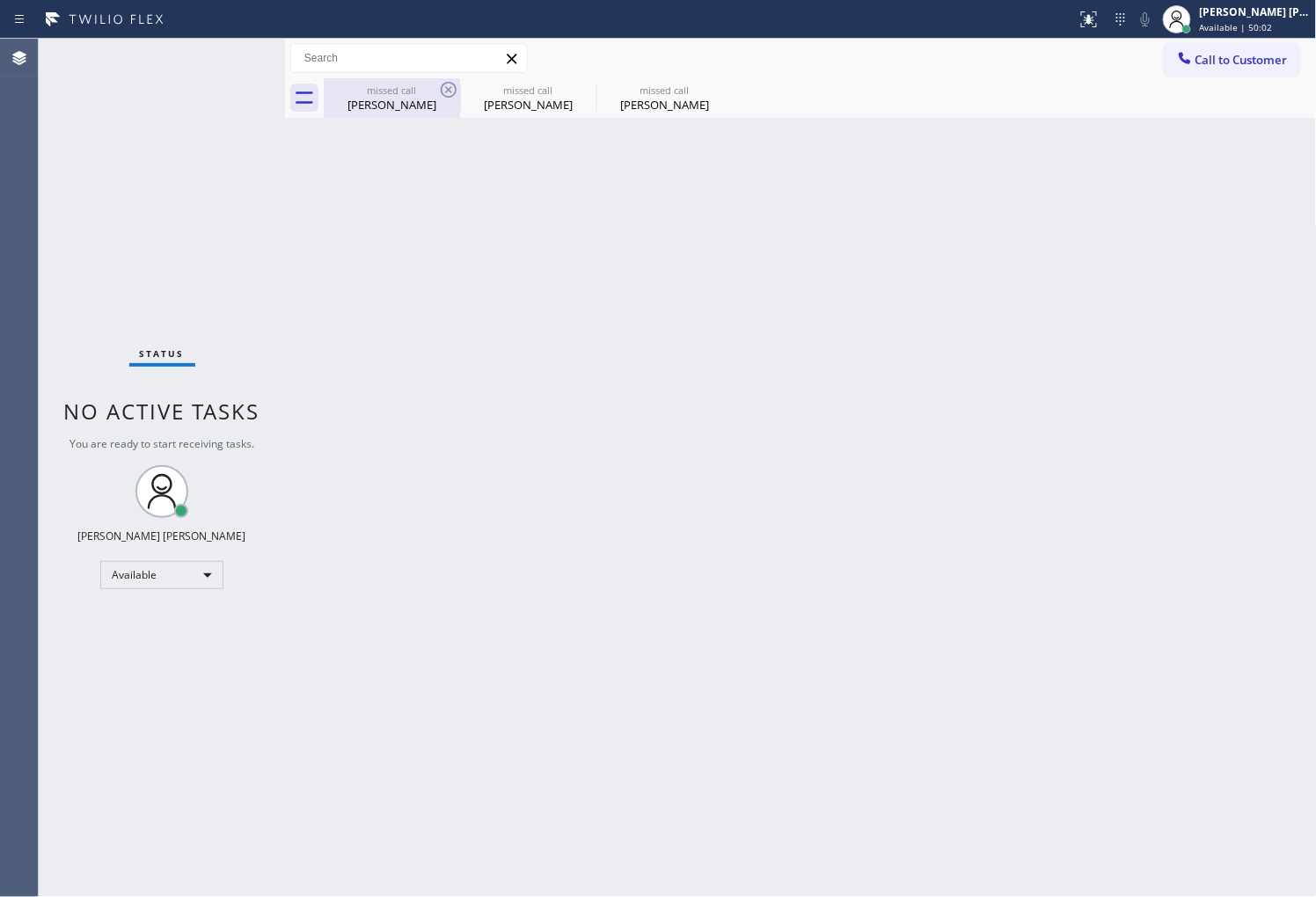
click at [446, 112] on div "Enoch Arhinful" at bounding box center [392, 104] width 133 height 16
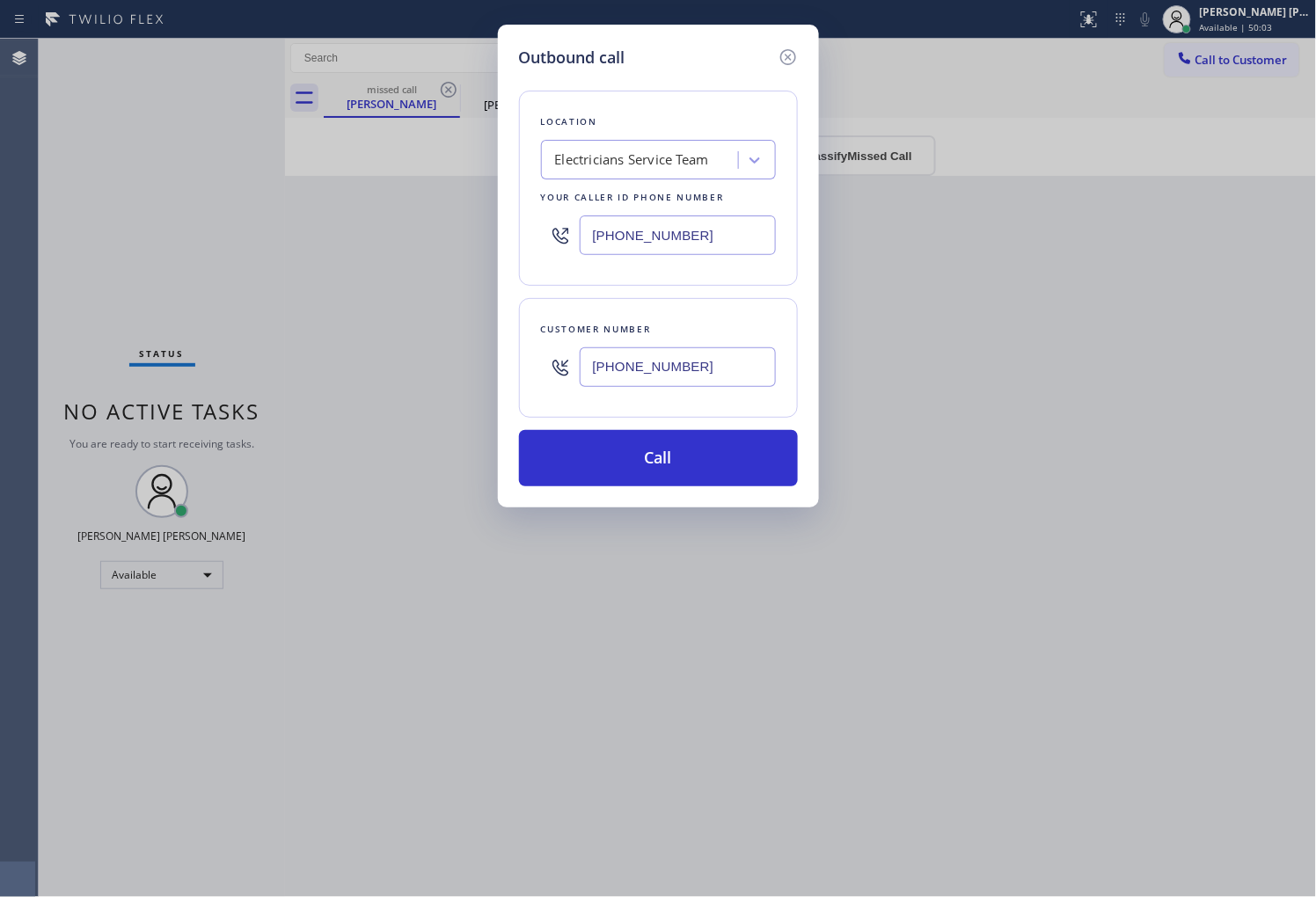
click at [455, 90] on div "Outbound call Location Electricians Service Team Your caller id phone number (8…" at bounding box center [658, 448] width 1316 height 897
click at [814, 57] on div "Outbound call Location Electricians Service Team Your caller id phone number (8…" at bounding box center [658, 265] width 321 height 482
click at [791, 53] on icon at bounding box center [788, 57] width 21 height 21
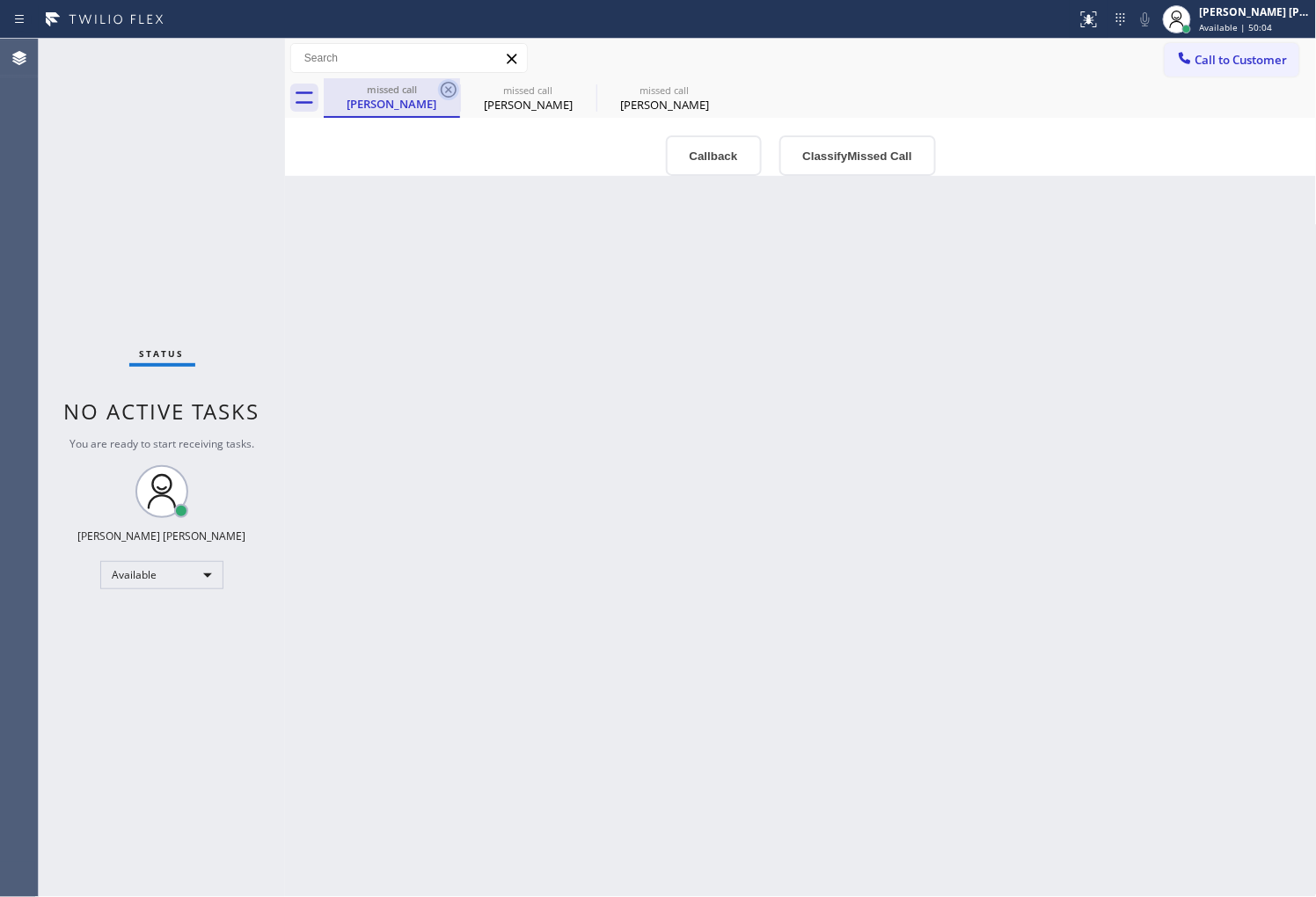
click at [445, 94] on icon at bounding box center [448, 89] width 21 height 21
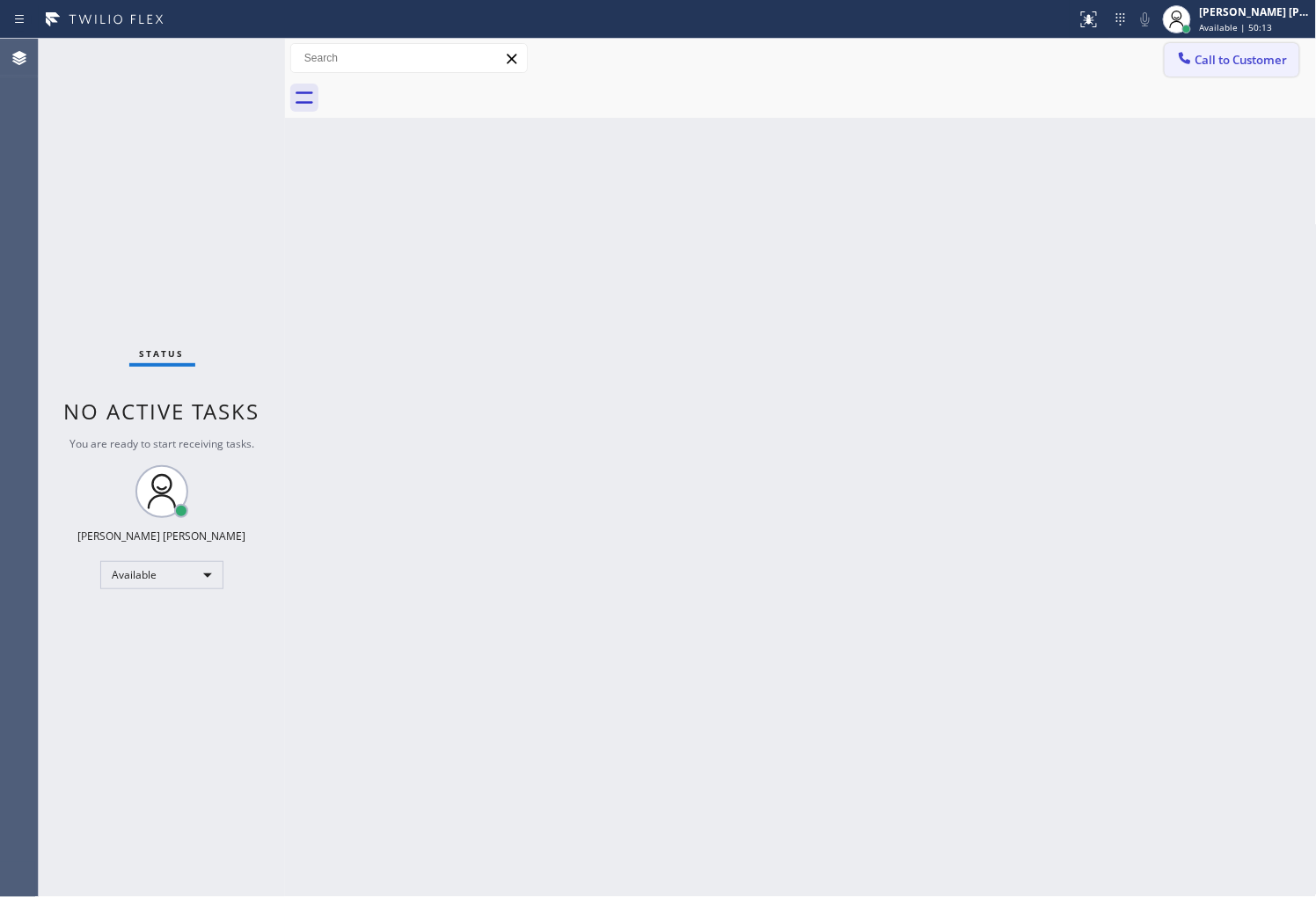
drag, startPoint x: 1152, startPoint y: 64, endPoint x: 1199, endPoint y: 57, distance: 47.5
click at [1153, 64] on div "Call to Customer Outbound call Location Fidelity Appliance Repair and Service Y…" at bounding box center [800, 58] width 1031 height 31
click at [1199, 57] on span "Call to Customer" at bounding box center [1241, 59] width 92 height 16
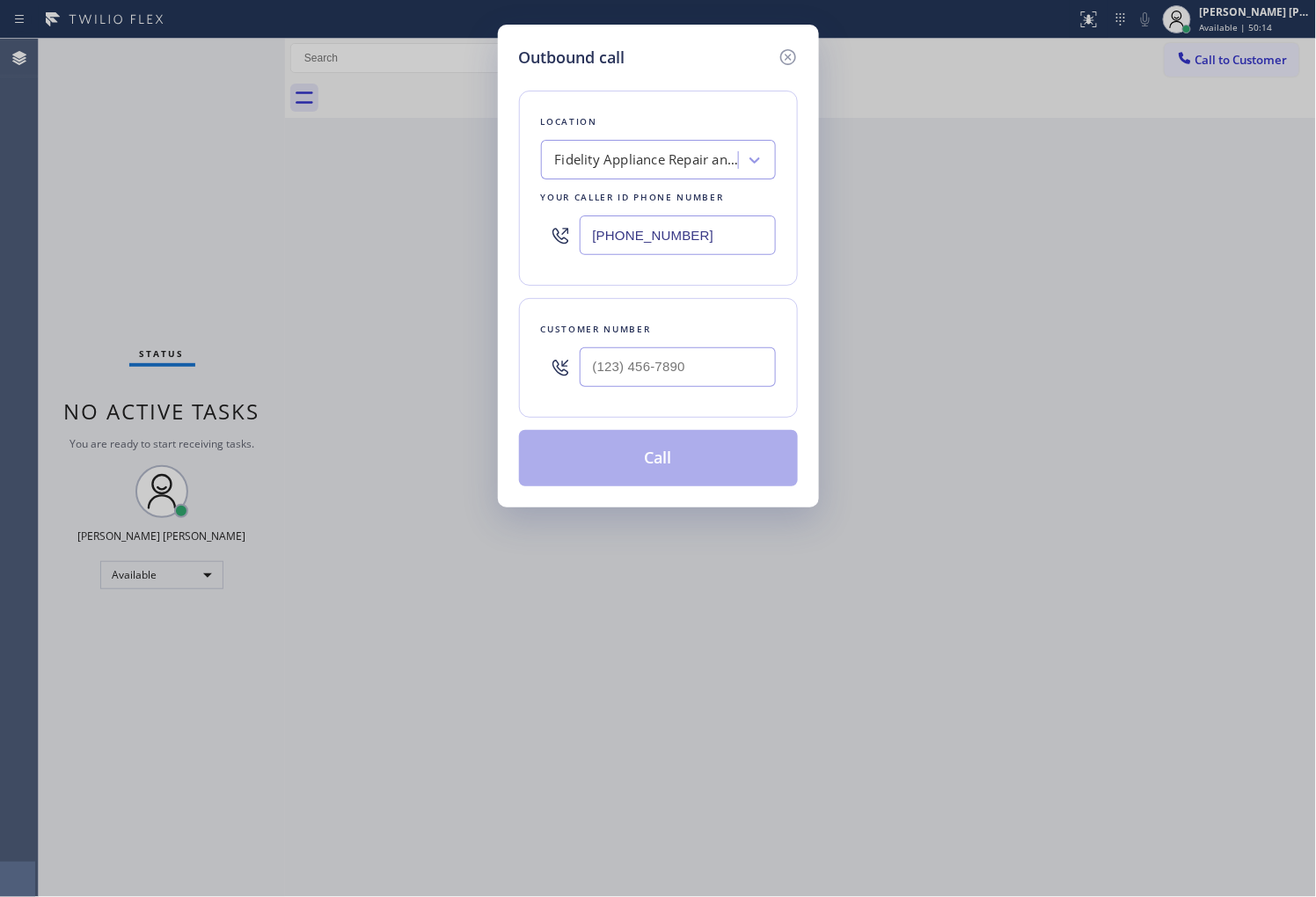
click at [671, 232] on input "[PHONE_NUMBER]" at bounding box center [677, 235] width 196 height 40
paste input "754) 212-8742"
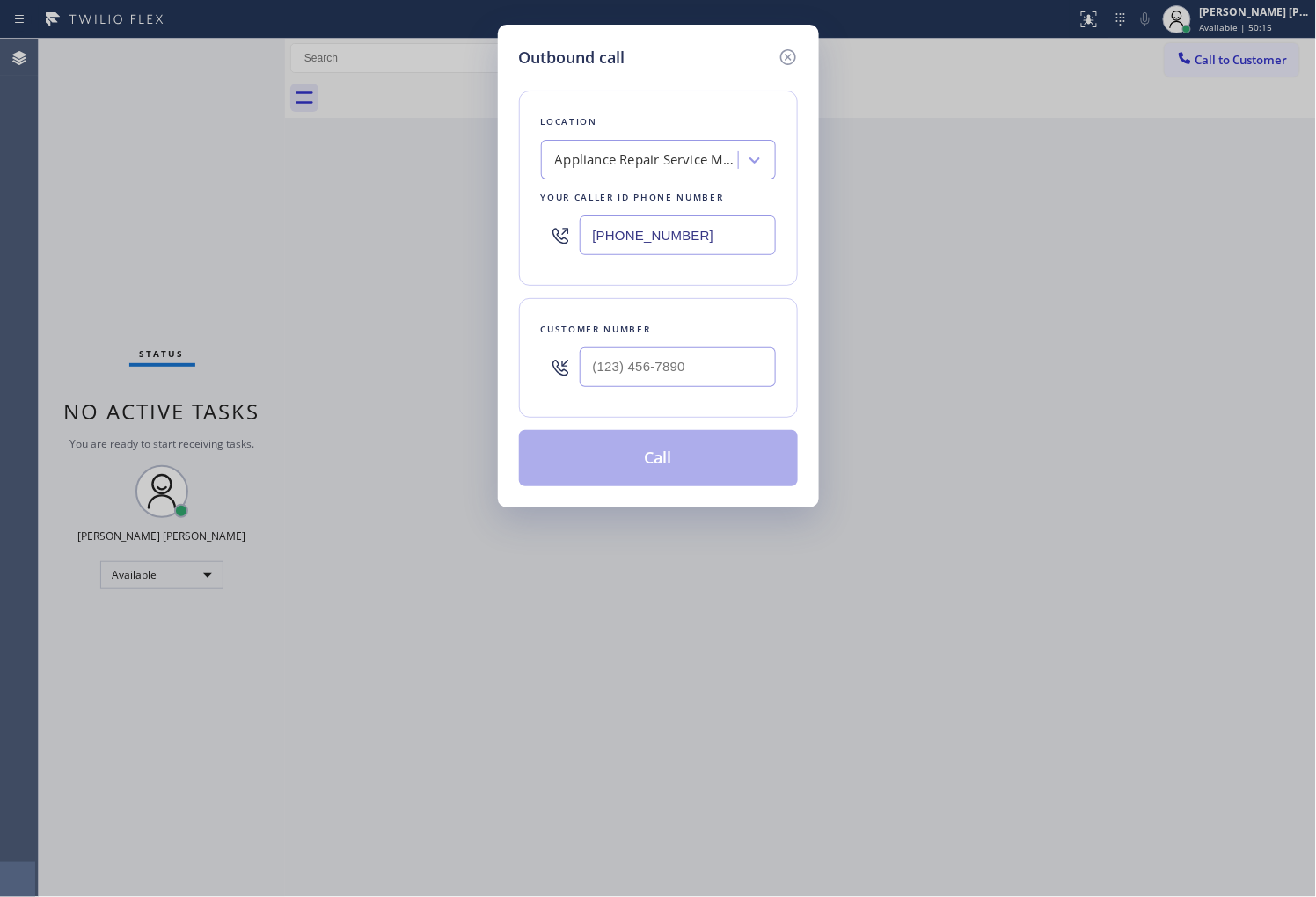
type input "(754) 212-8742"
click at [701, 365] on input "(___) ___-____" at bounding box center [677, 367] width 196 height 40
paste input "407) 284-0627"
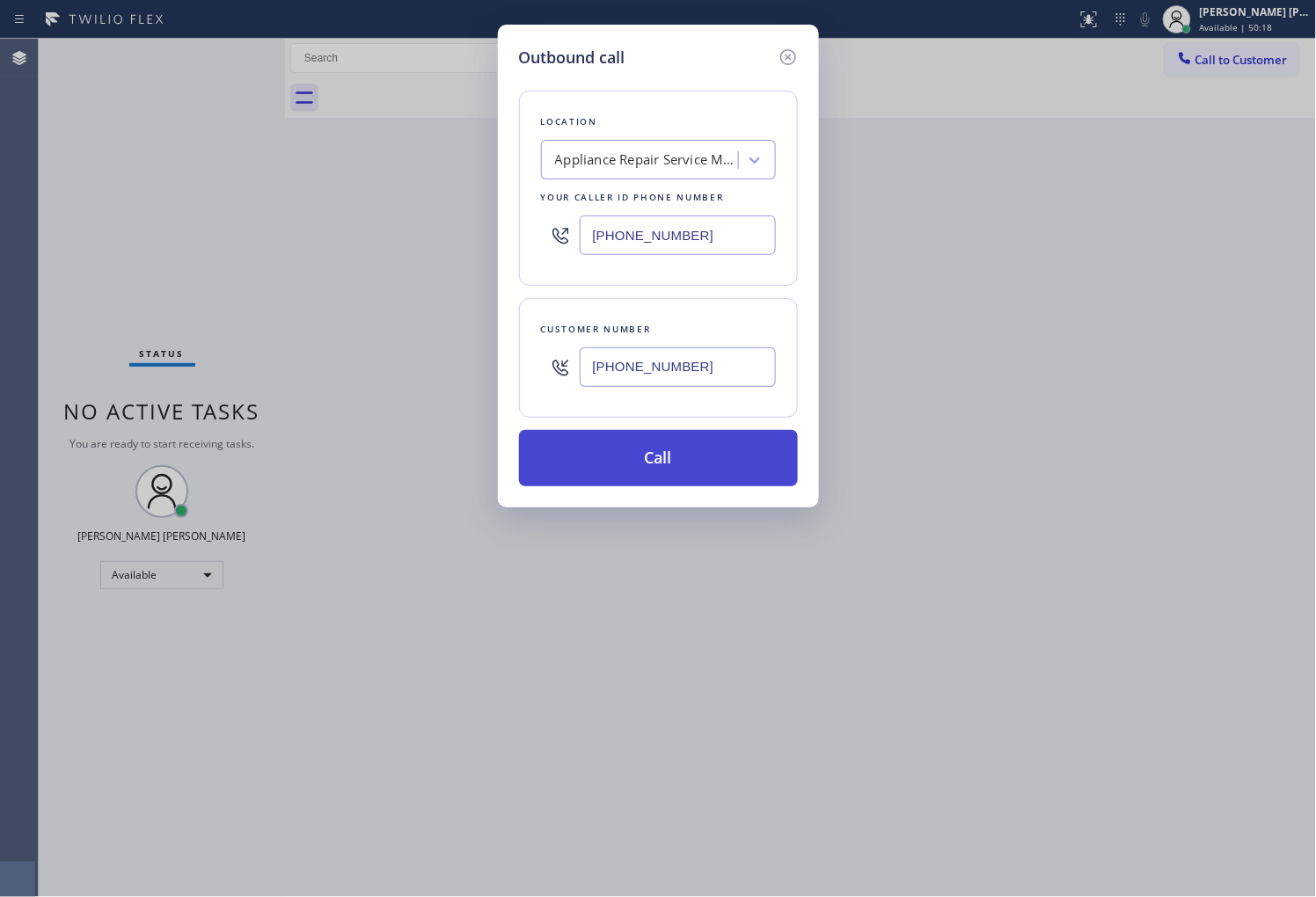
type input "(407) 284-0627"
click at [684, 443] on button "Call" at bounding box center [658, 457] width 279 height 57
drag, startPoint x: 684, startPoint y: 443, endPoint x: 823, endPoint y: 67, distance: 400.9
click at [684, 443] on button "Call" at bounding box center [658, 457] width 279 height 57
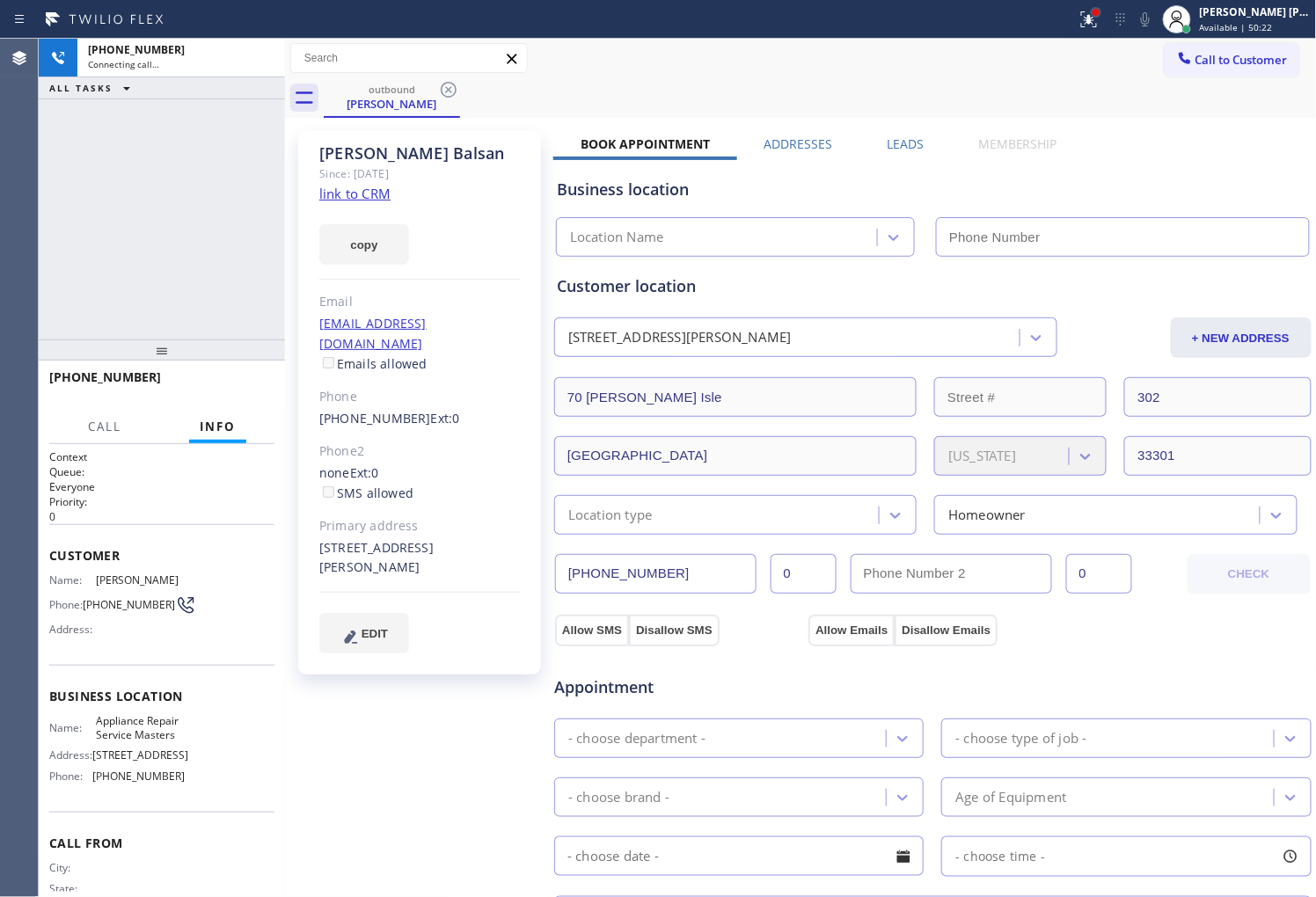
click at [1101, 13] on div at bounding box center [1096, 12] width 10 height 10
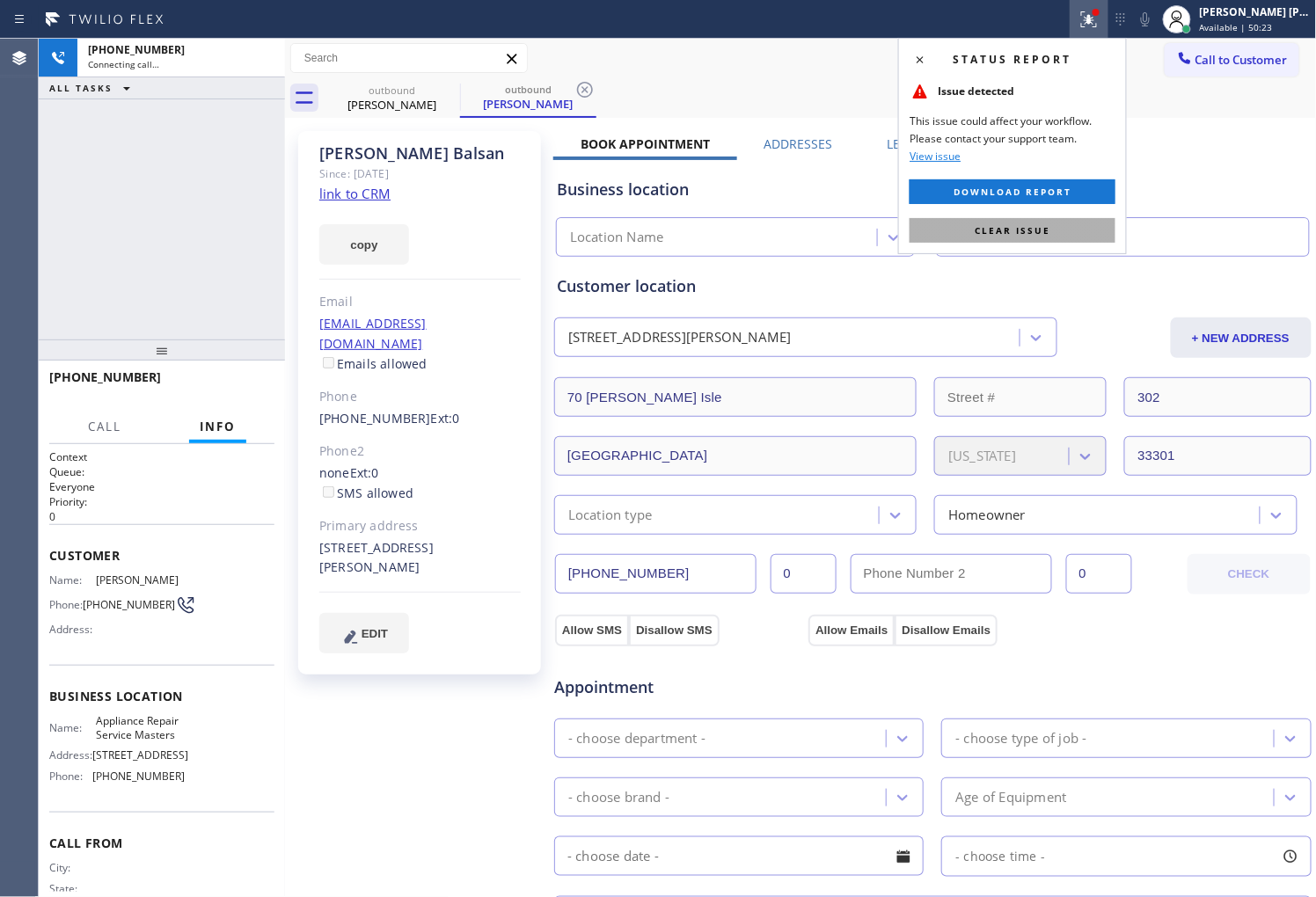
click at [1035, 239] on button "Clear issue" at bounding box center [1012, 231] width 206 height 24
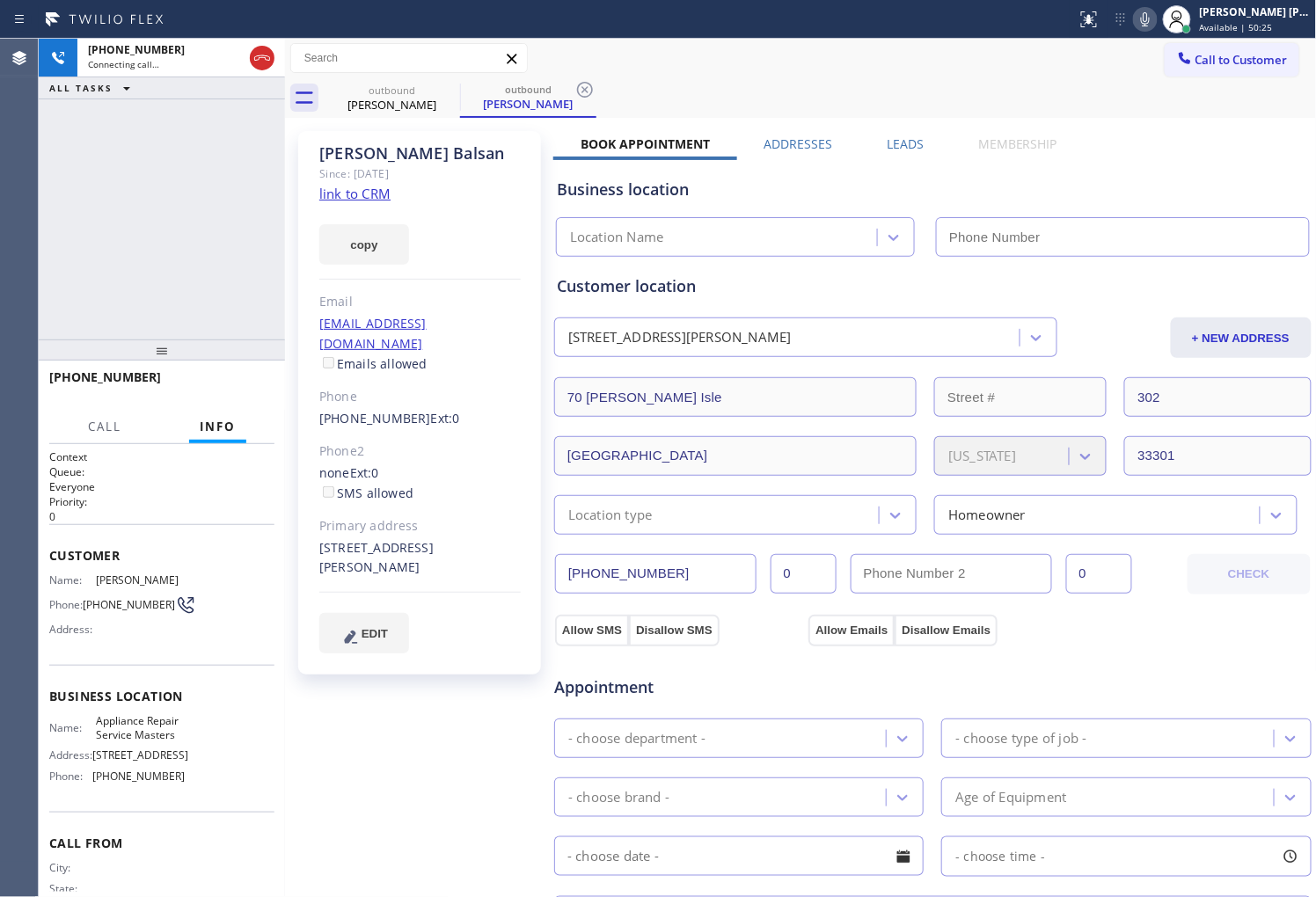
type input "(754) 212-8742"
click at [387, 152] on div "Sherol Balsan" at bounding box center [419, 153] width 202 height 20
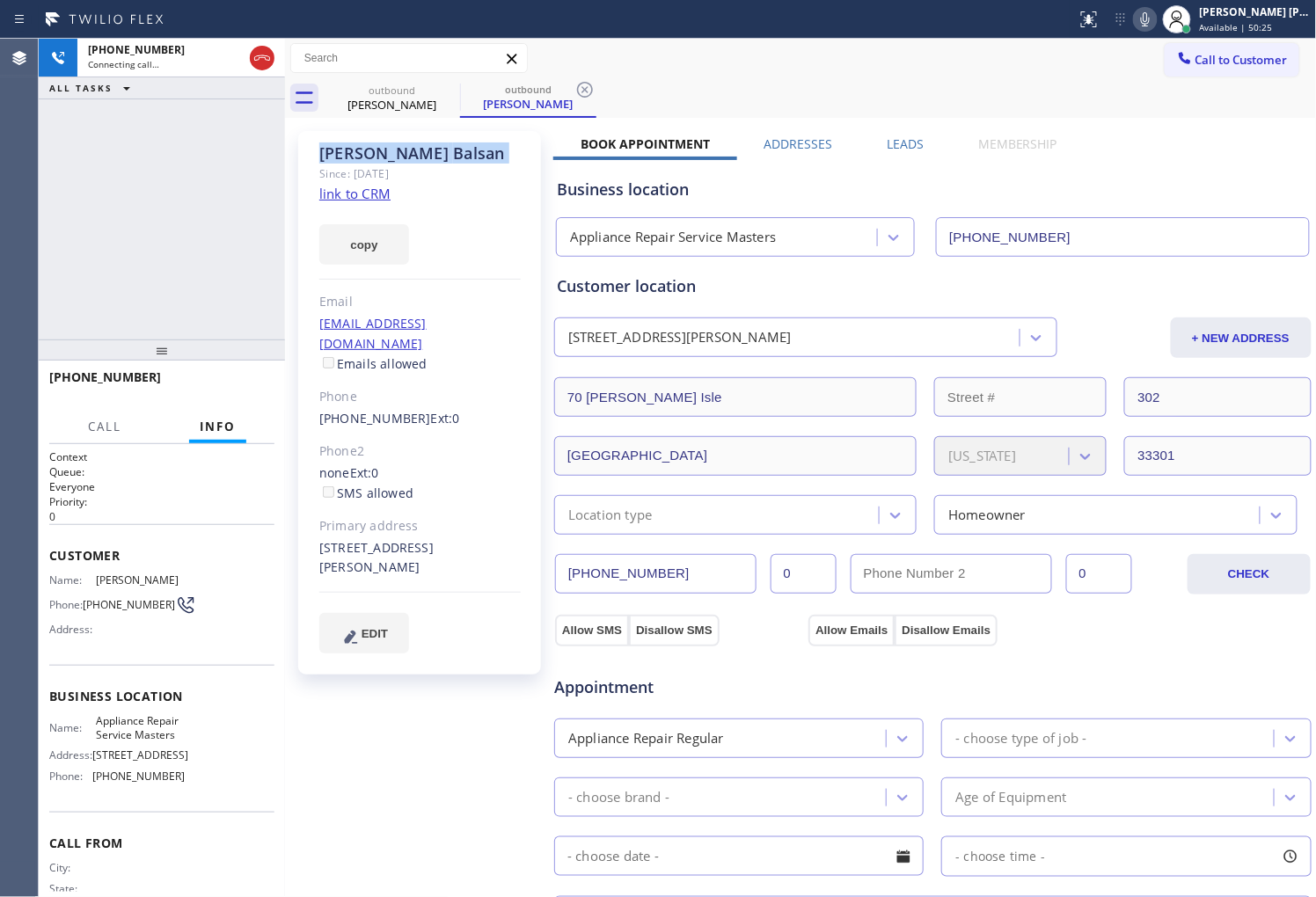
click at [387, 152] on div "Sherol Balsan" at bounding box center [419, 153] width 202 height 20
copy div "Sherol Balsan"
click at [273, 73] on div at bounding box center [262, 59] width 32 height 39
click at [266, 67] on icon at bounding box center [261, 58] width 21 height 21
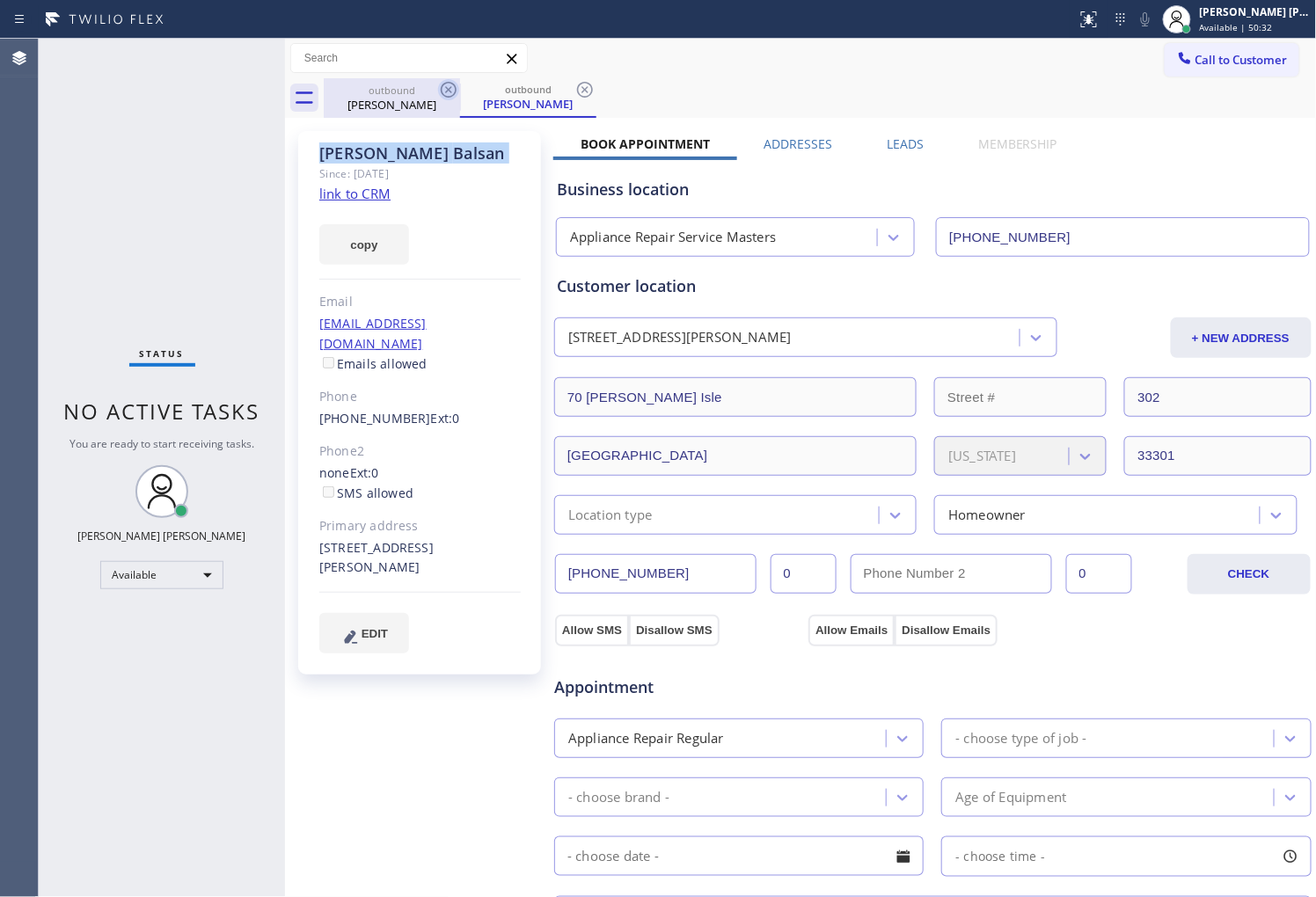
click at [441, 95] on icon at bounding box center [448, 89] width 21 height 21
click at [575, 94] on icon at bounding box center [585, 89] width 21 height 21
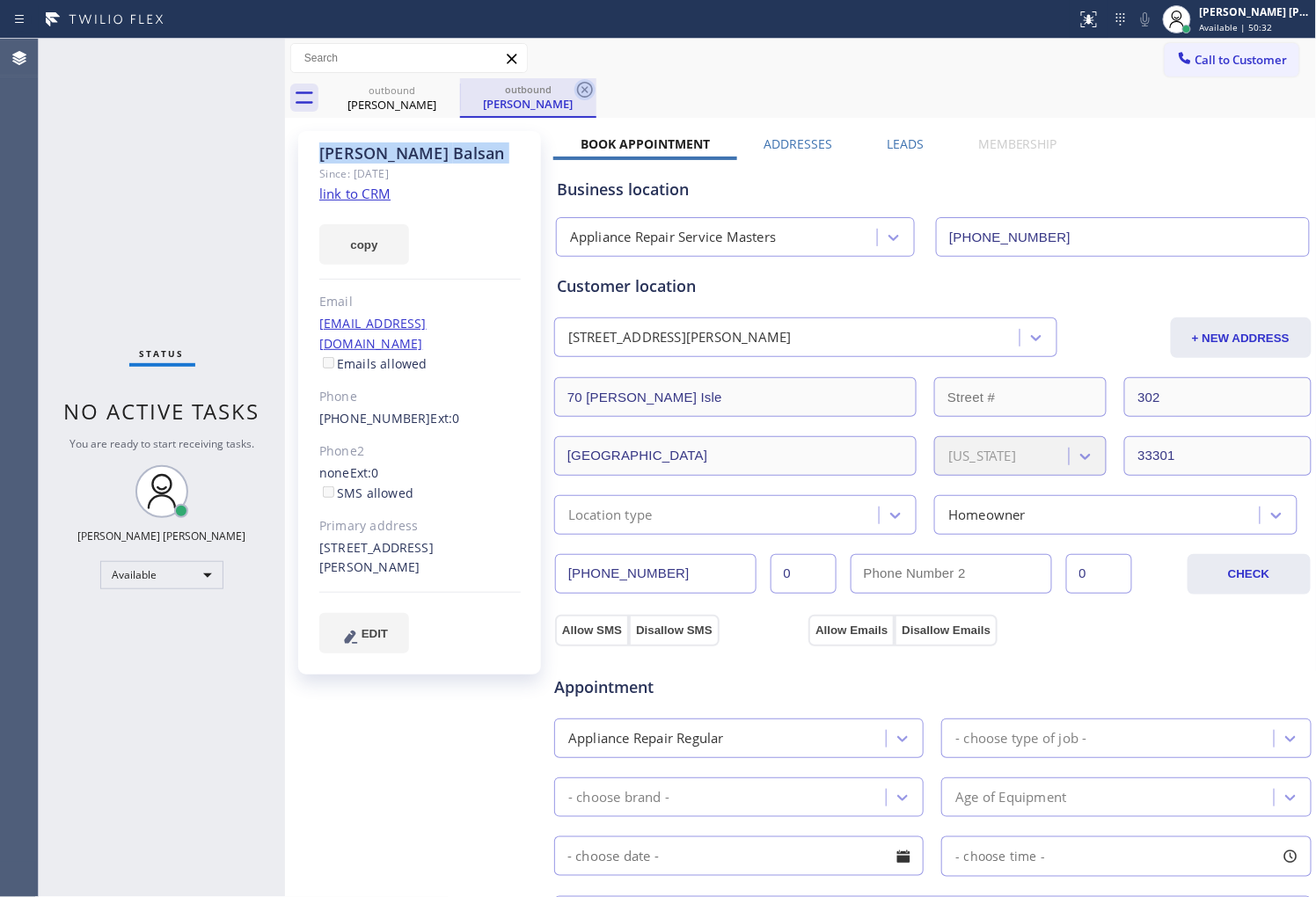
click at [575, 94] on icon at bounding box center [585, 89] width 21 height 21
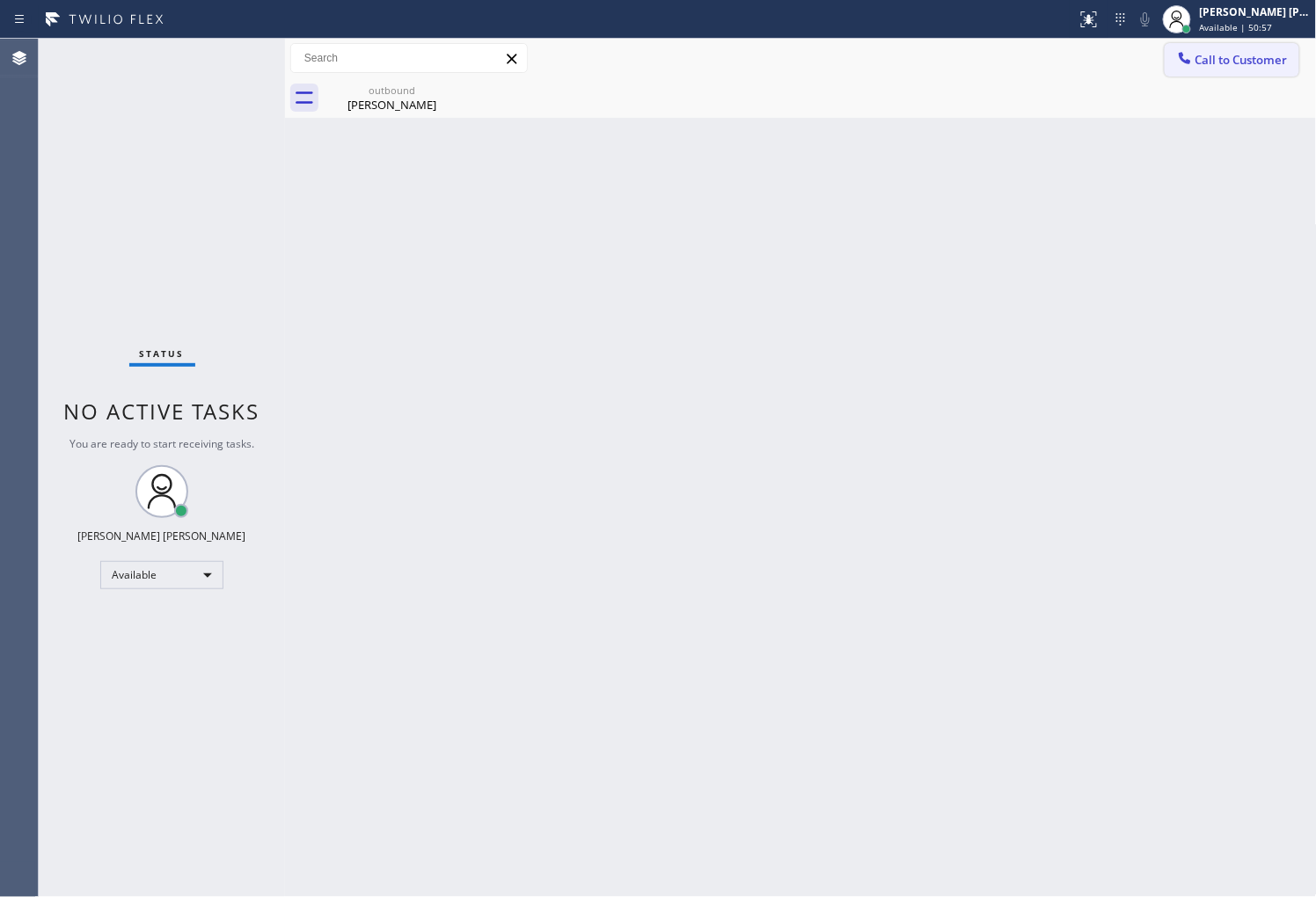
click at [1189, 66] on icon at bounding box center [1184, 58] width 18 height 18
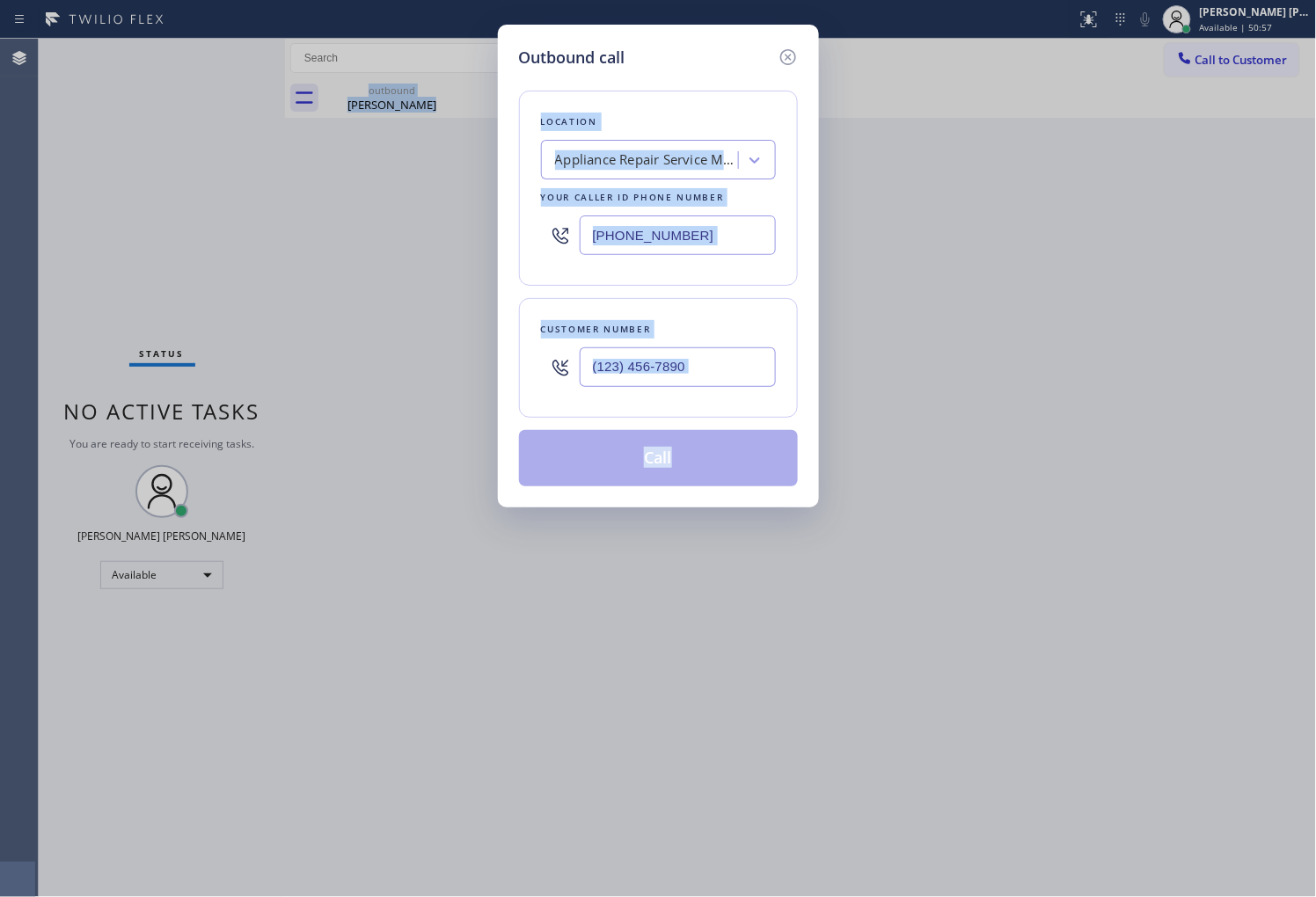
drag, startPoint x: 1189, startPoint y: 66, endPoint x: 1042, endPoint y: 127, distance: 159.2
click at [1190, 66] on div "Outbound call Location Appliance Repair Service Masters Your caller id phone nu…" at bounding box center [658, 448] width 1316 height 897
click at [621, 244] on input "(754) 212-8742" at bounding box center [677, 235] width 196 height 40
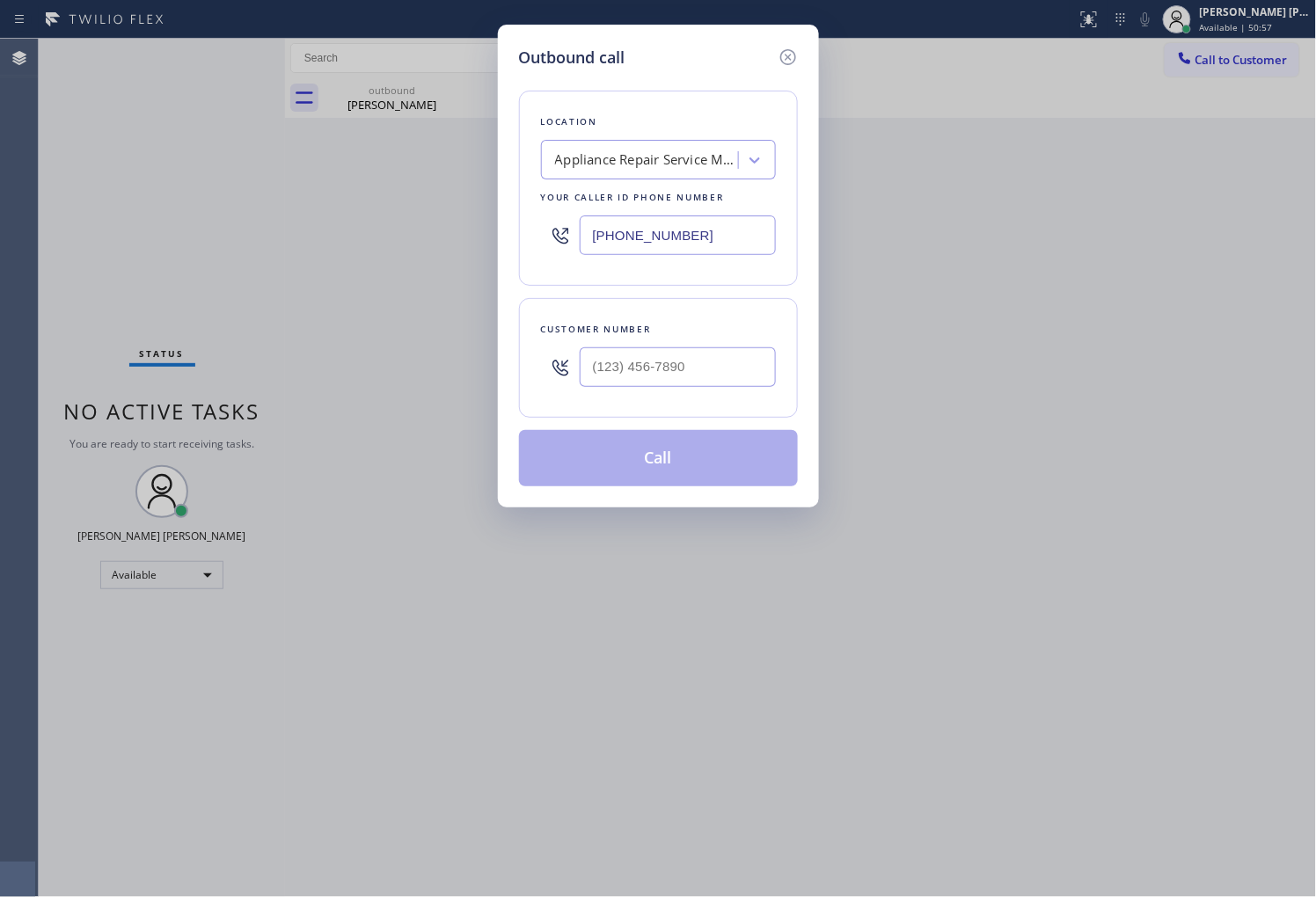
click at [623, 241] on input "(754) 212-8742" at bounding box center [677, 235] width 196 height 40
paste input "3-2143"
click at [623, 241] on input "(754) 213-2143" at bounding box center [677, 235] width 196 height 40
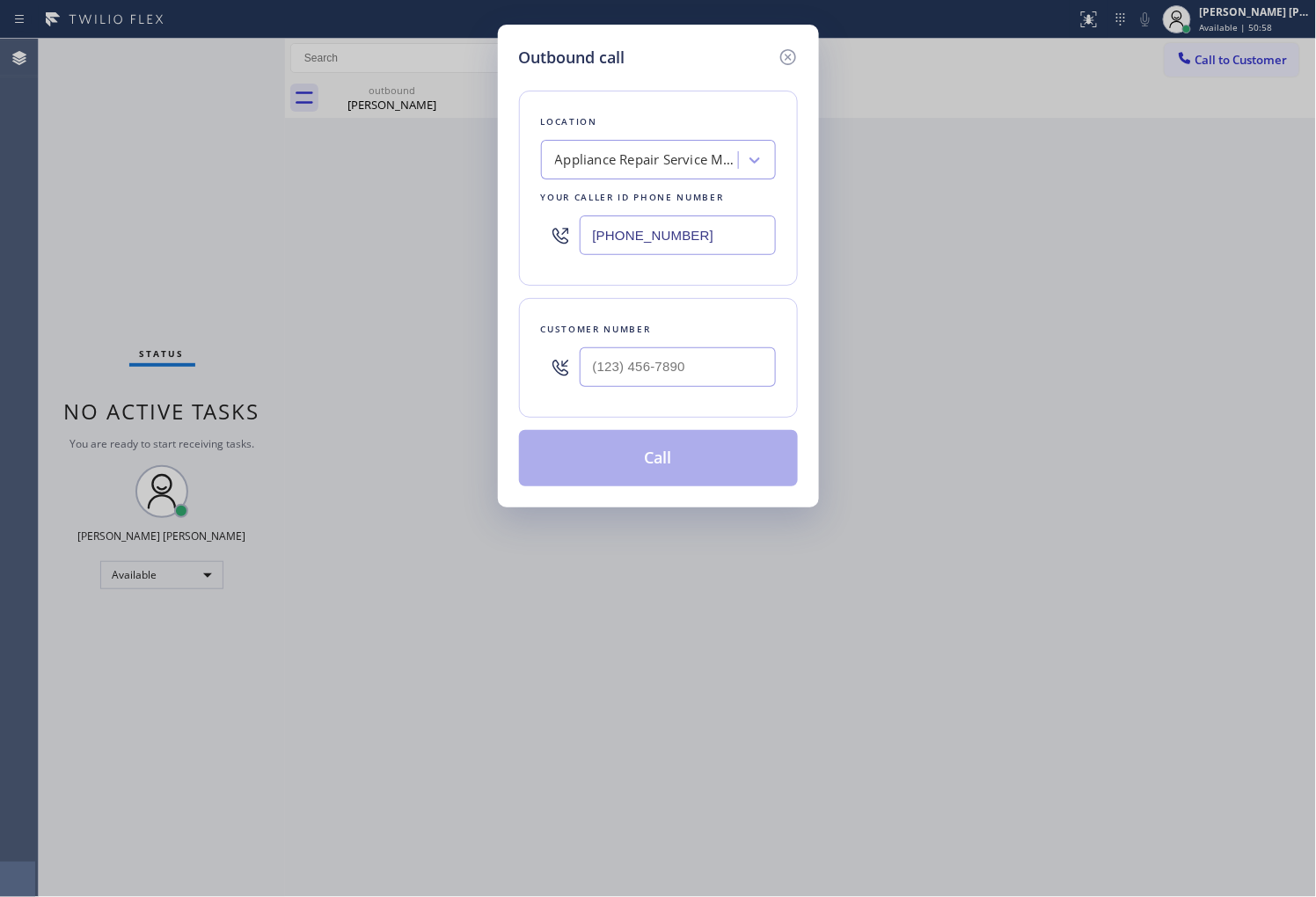
paste input "213) 214-3524"
type input "(213) 214-3524"
click at [709, 375] on input "(___) ___-____" at bounding box center [677, 367] width 196 height 40
paste input "310) 430-4302"
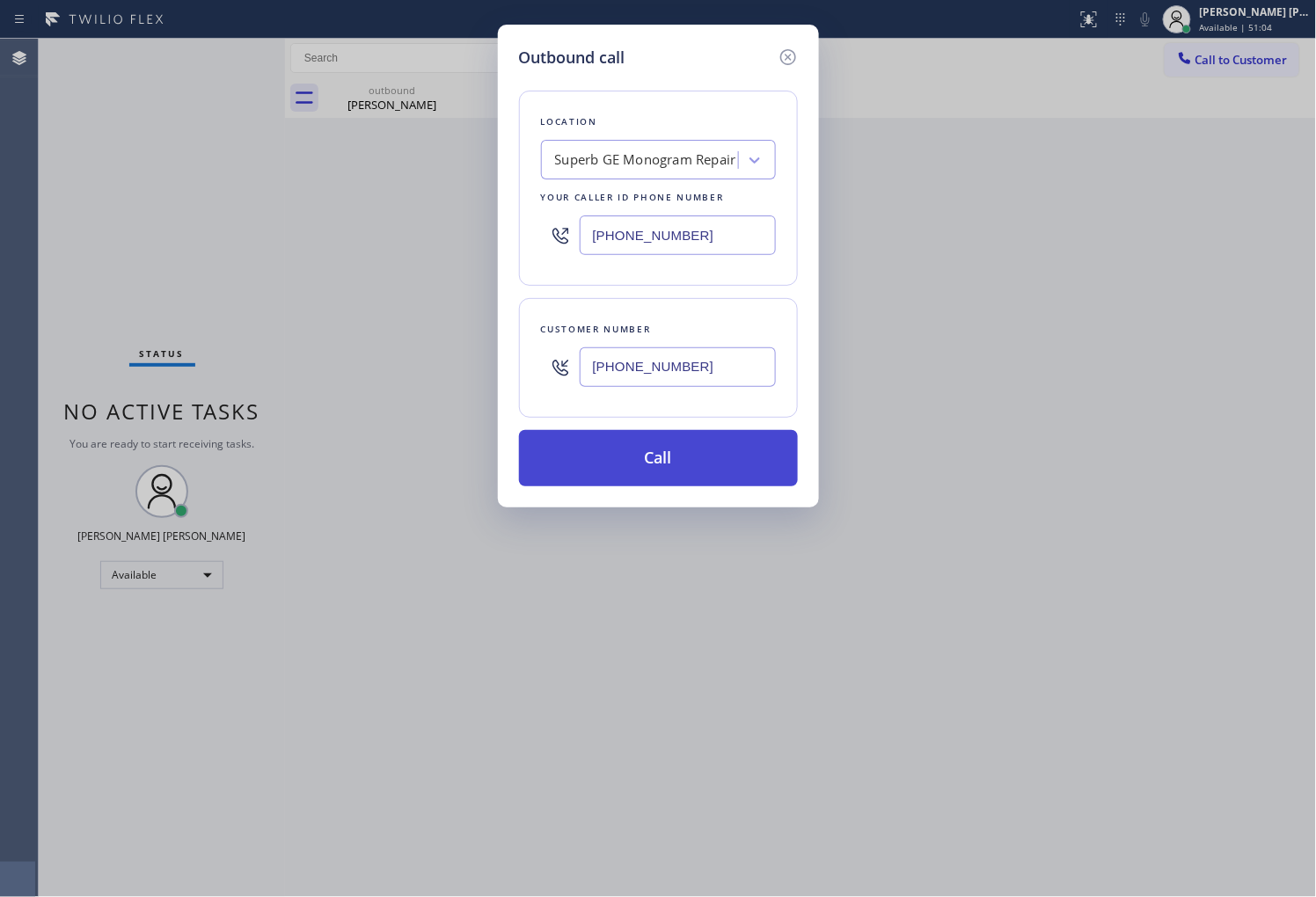
type input "(310) 430-4302"
click at [692, 455] on button "Call" at bounding box center [658, 457] width 279 height 57
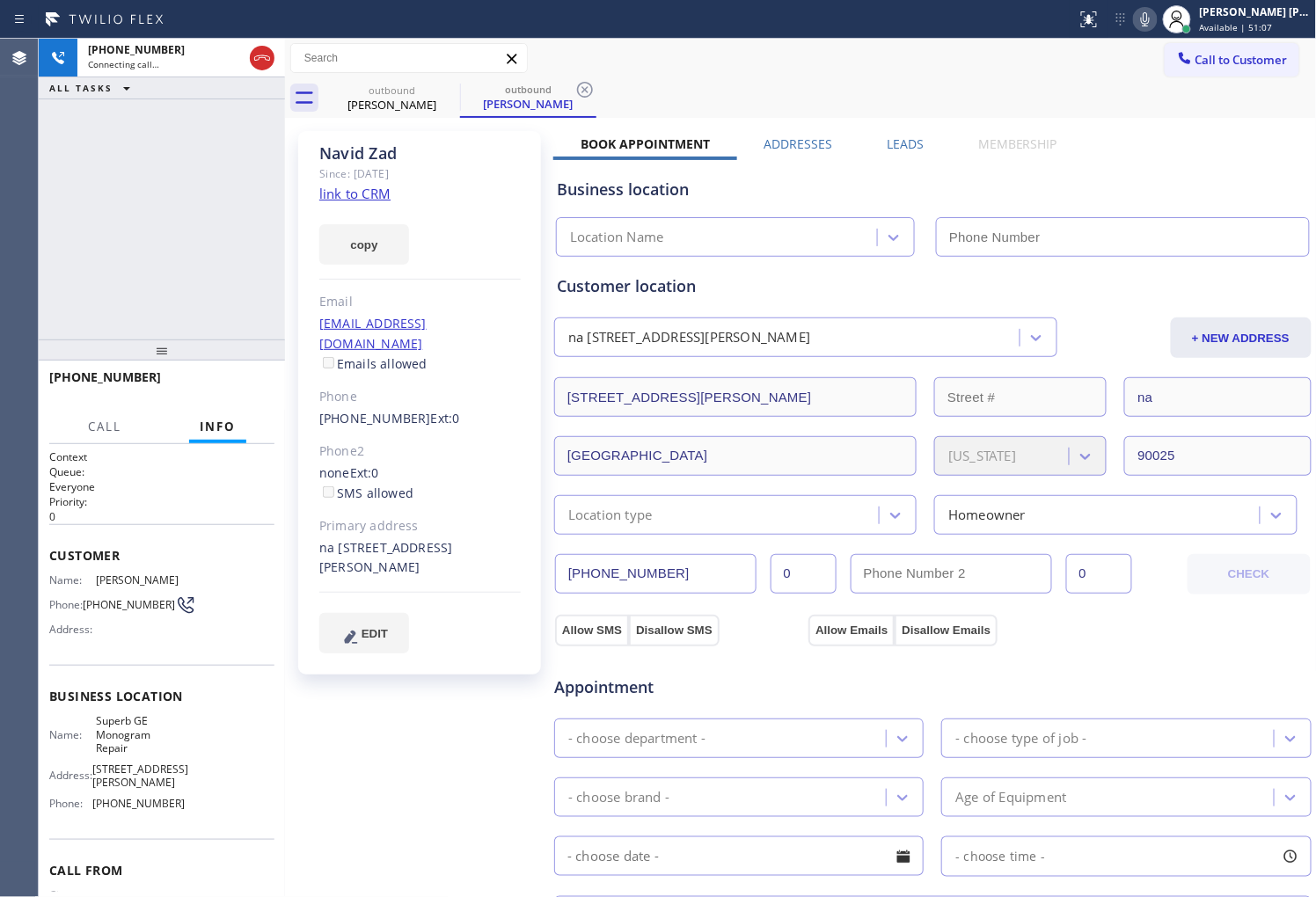
click at [354, 160] on div "Navid Zad" at bounding box center [419, 153] width 202 height 20
type input "(213) 214-3524"
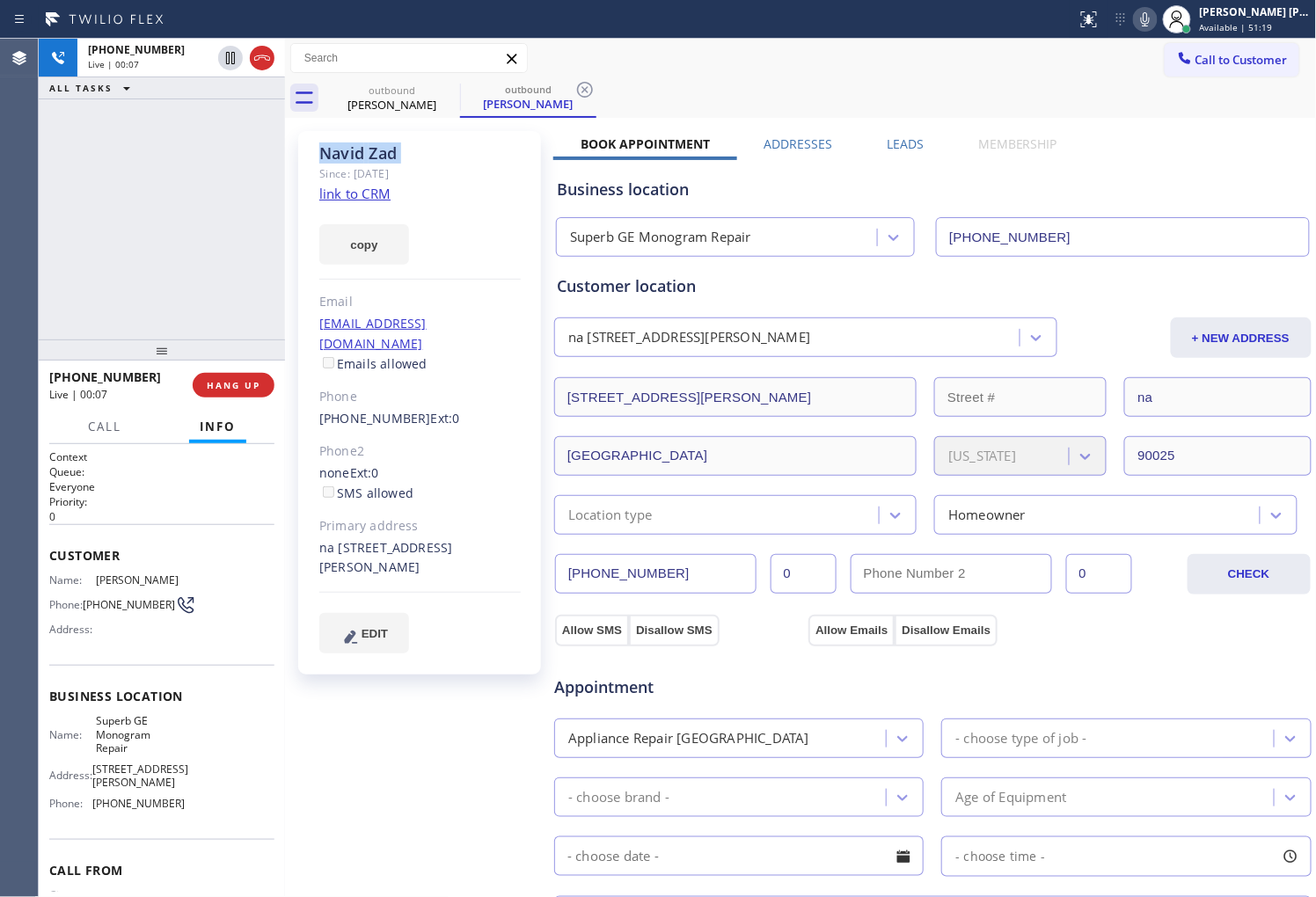
click at [0, 256] on div "Agent Desktop" at bounding box center [19, 468] width 38 height 858
click at [266, 61] on icon at bounding box center [261, 58] width 21 height 21
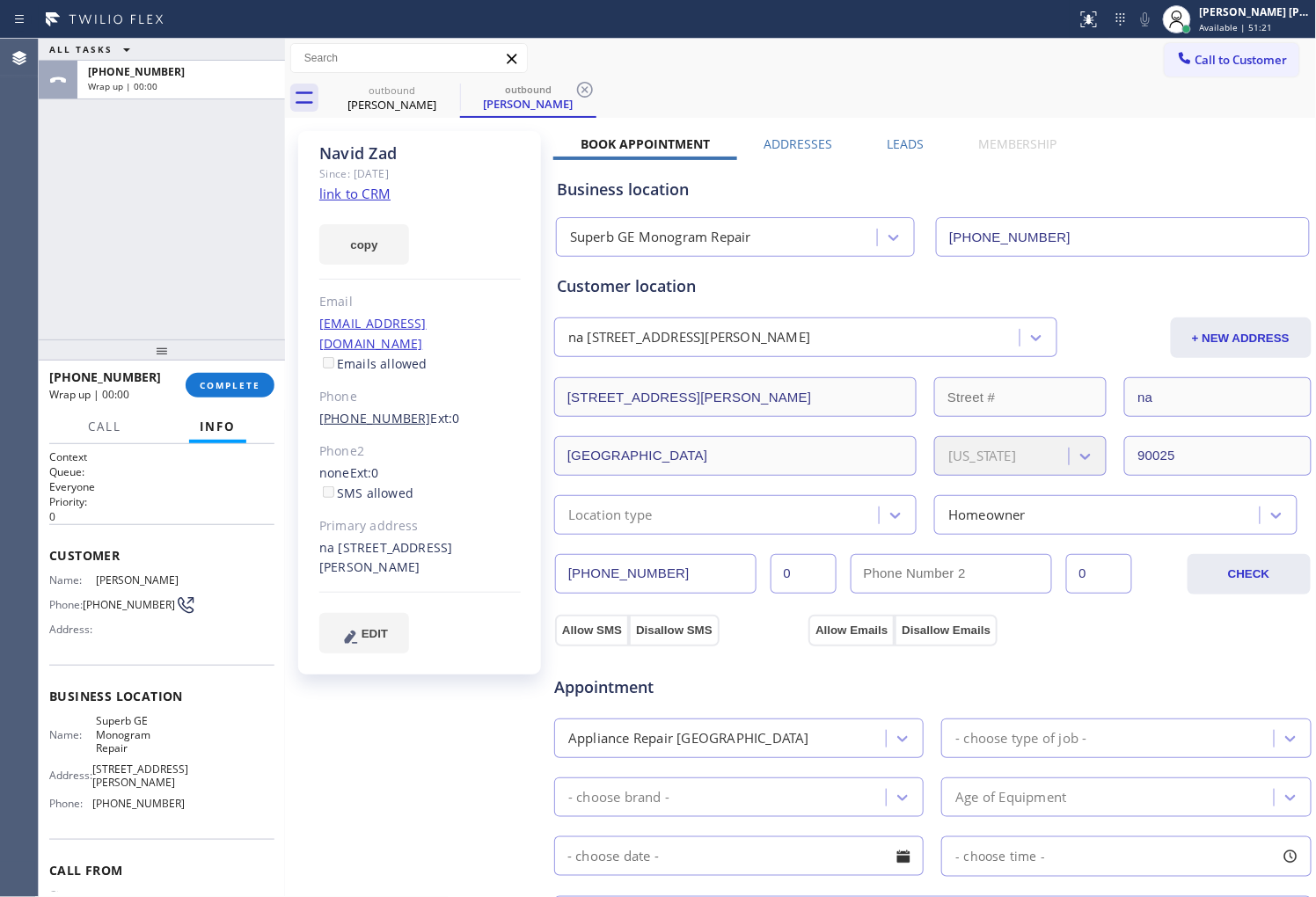
click at [366, 410] on link "(310) 430-4302" at bounding box center [375, 418] width 112 height 17
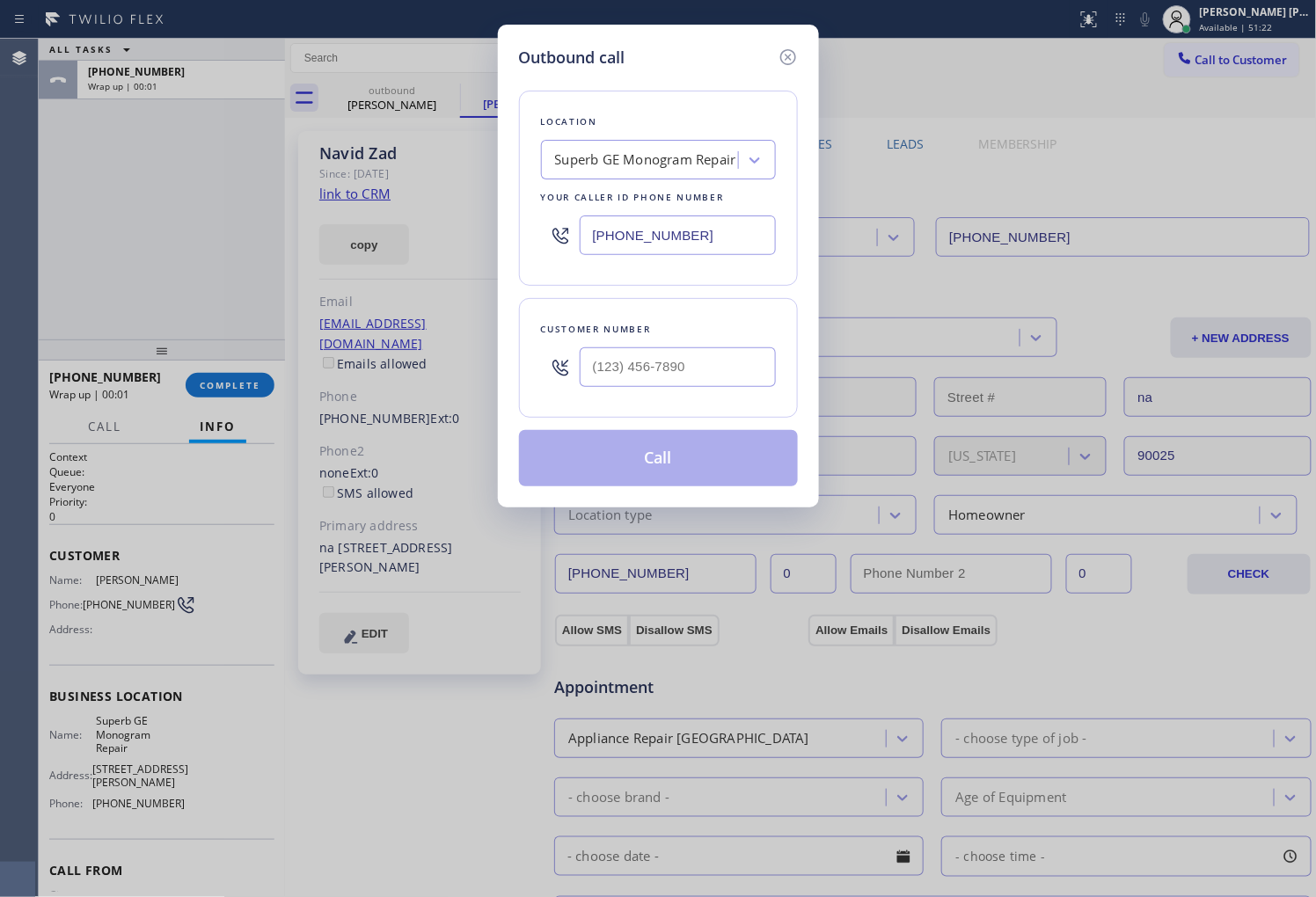
type input "(310) 430-4302"
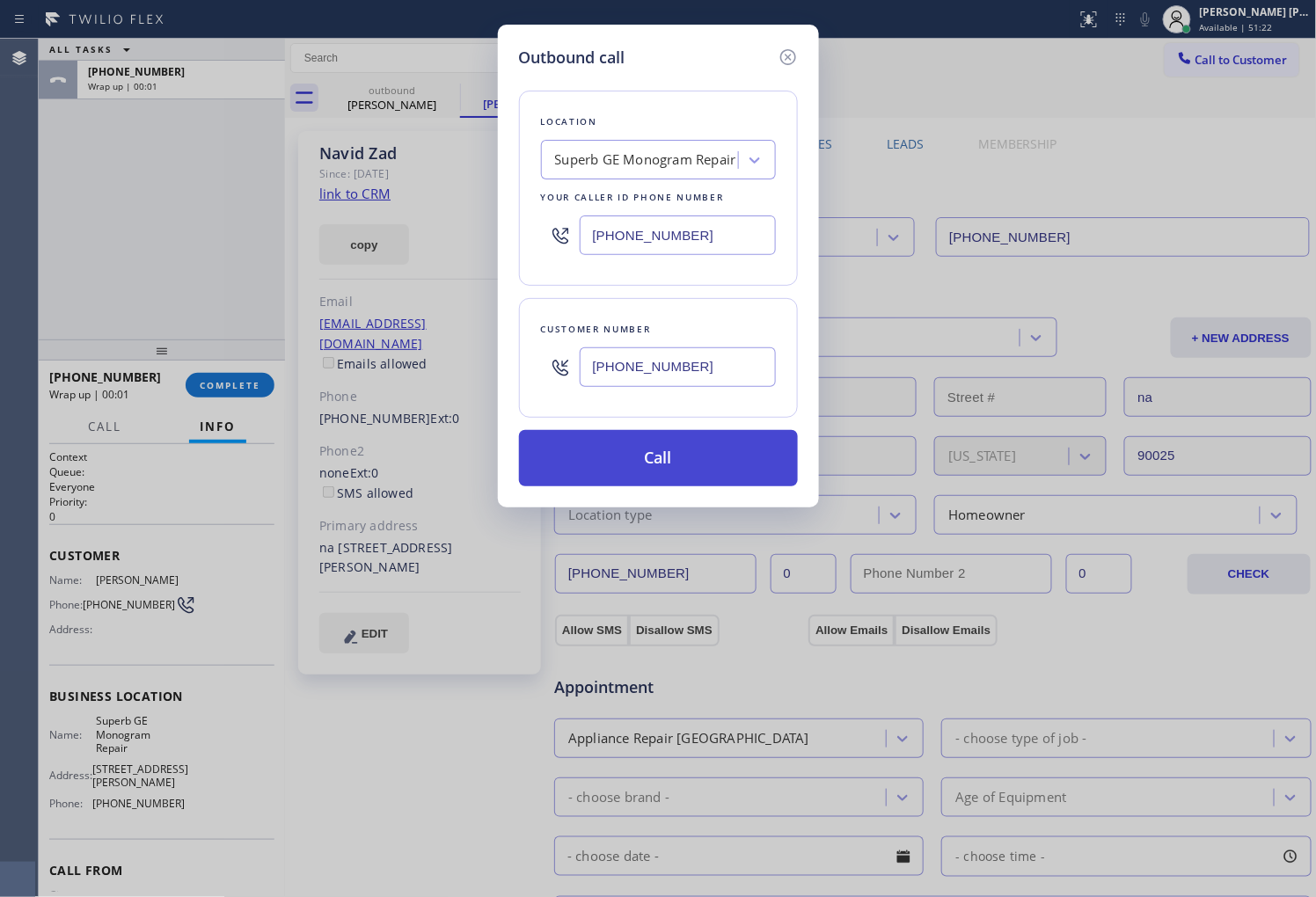
click at [671, 461] on button "Call" at bounding box center [658, 457] width 279 height 57
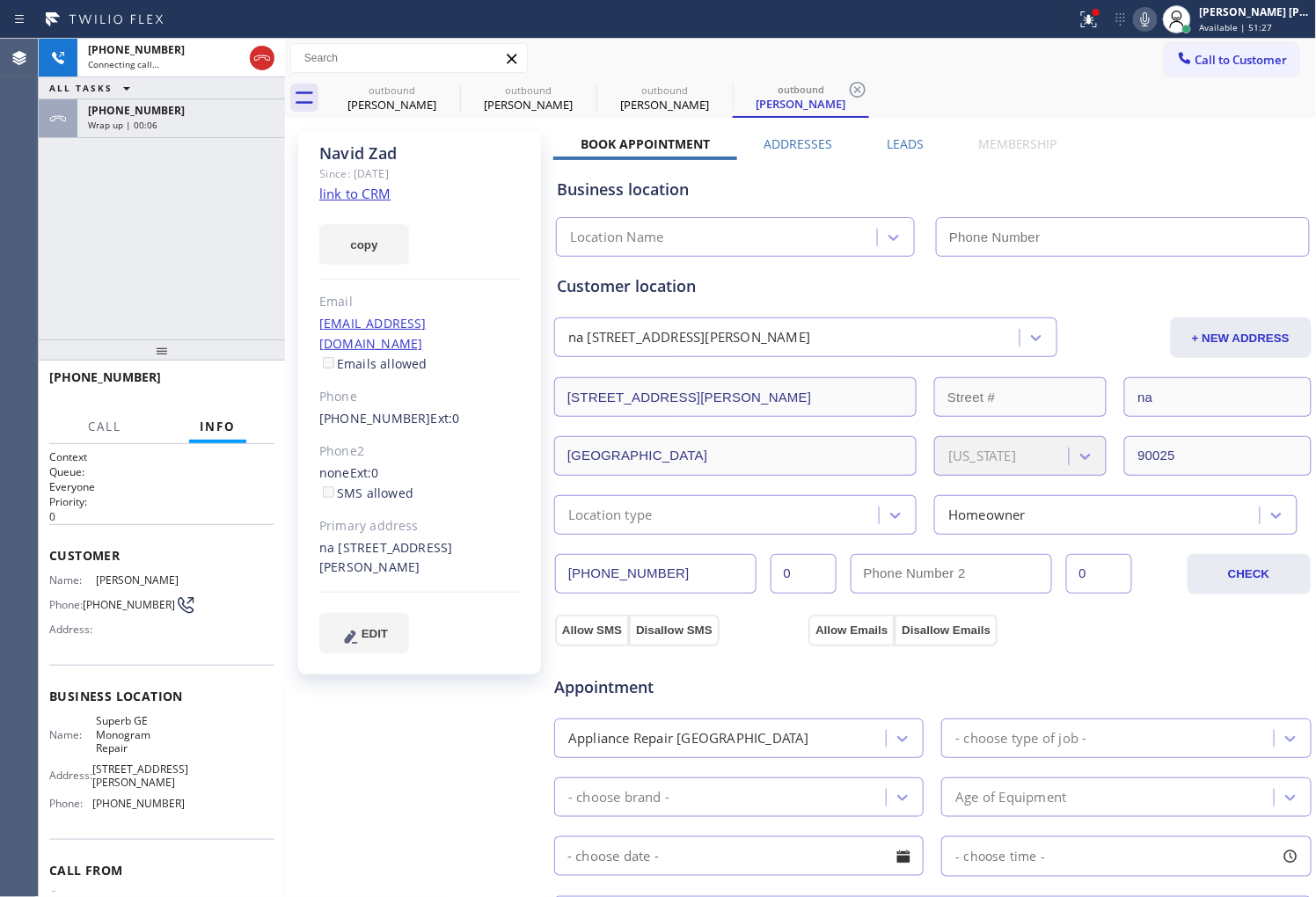
type input "(213) 214-3524"
click at [0, 244] on div "Agent Desktop" at bounding box center [19, 468] width 38 height 858
click at [267, 55] on icon at bounding box center [261, 58] width 21 height 21
click at [237, 394] on button "HANG UP" at bounding box center [233, 385] width 82 height 24
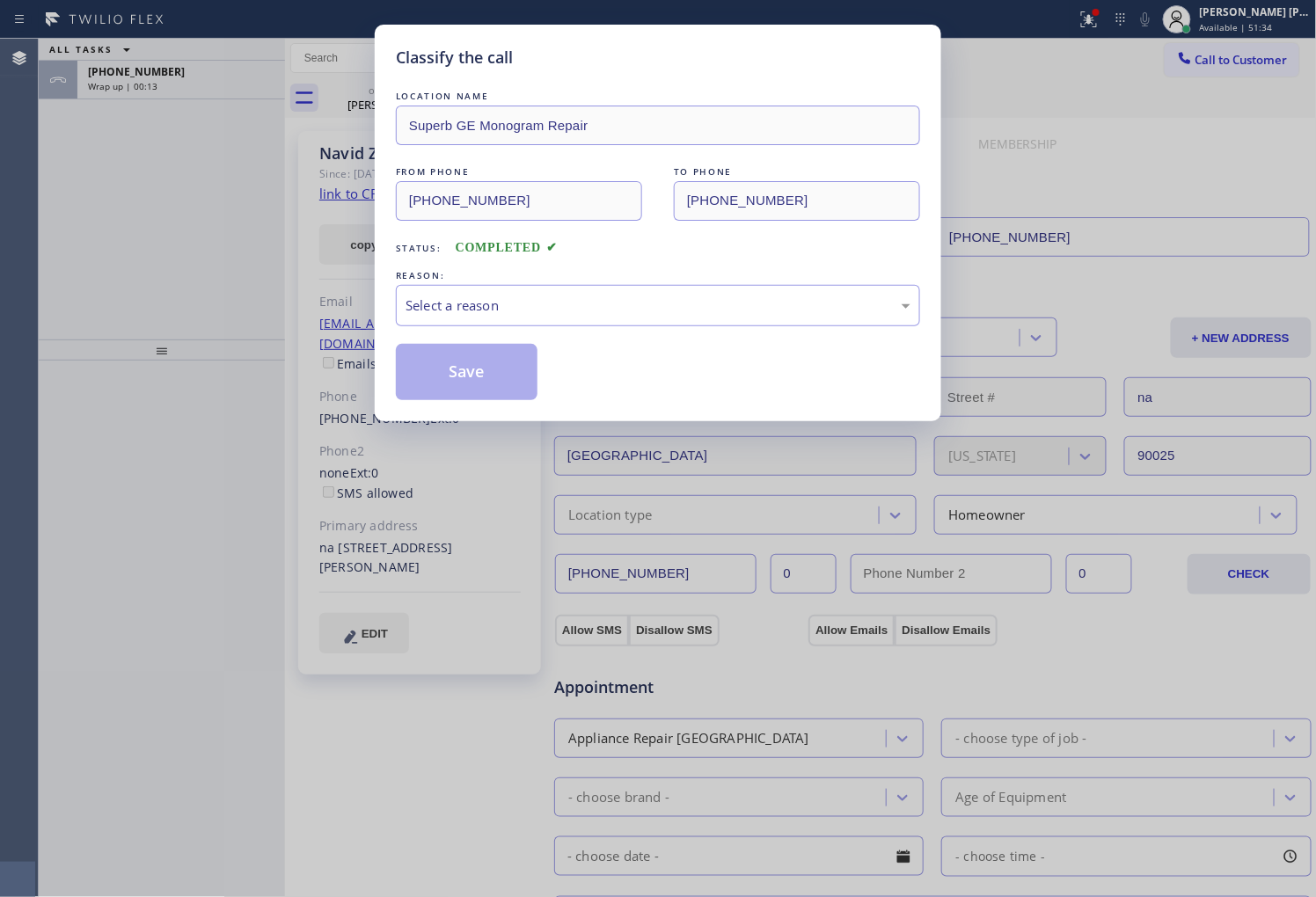
click at [499, 341] on div "LOCATION NAME Superb GE Monogram Repair FROM PHONE (213) 214-3524 TO PHONE (310…" at bounding box center [658, 244] width 525 height 313
click at [502, 305] on div "Select a reason" at bounding box center [658, 306] width 505 height 20
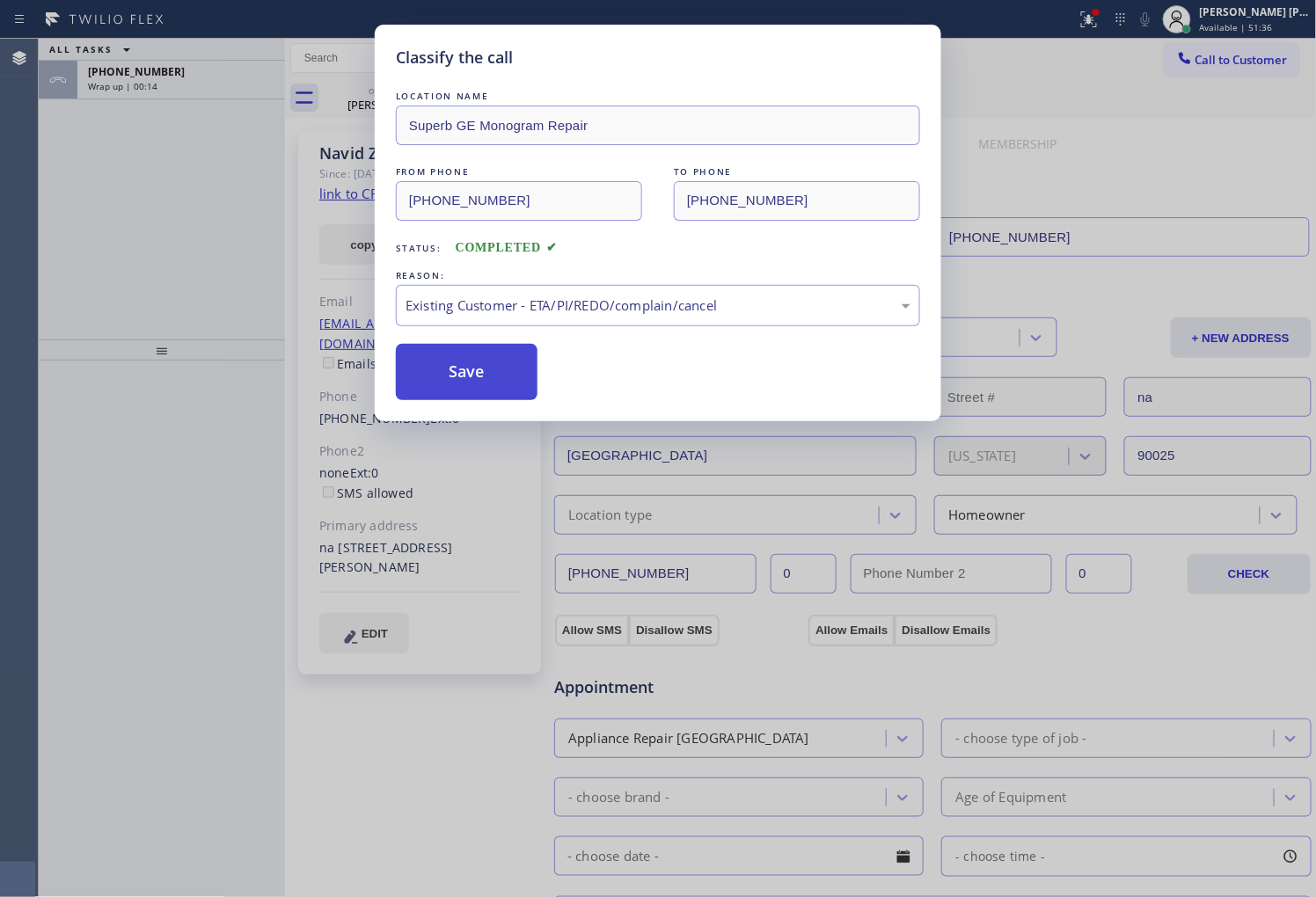
click at [475, 363] on button "Save" at bounding box center [467, 372] width 141 height 57
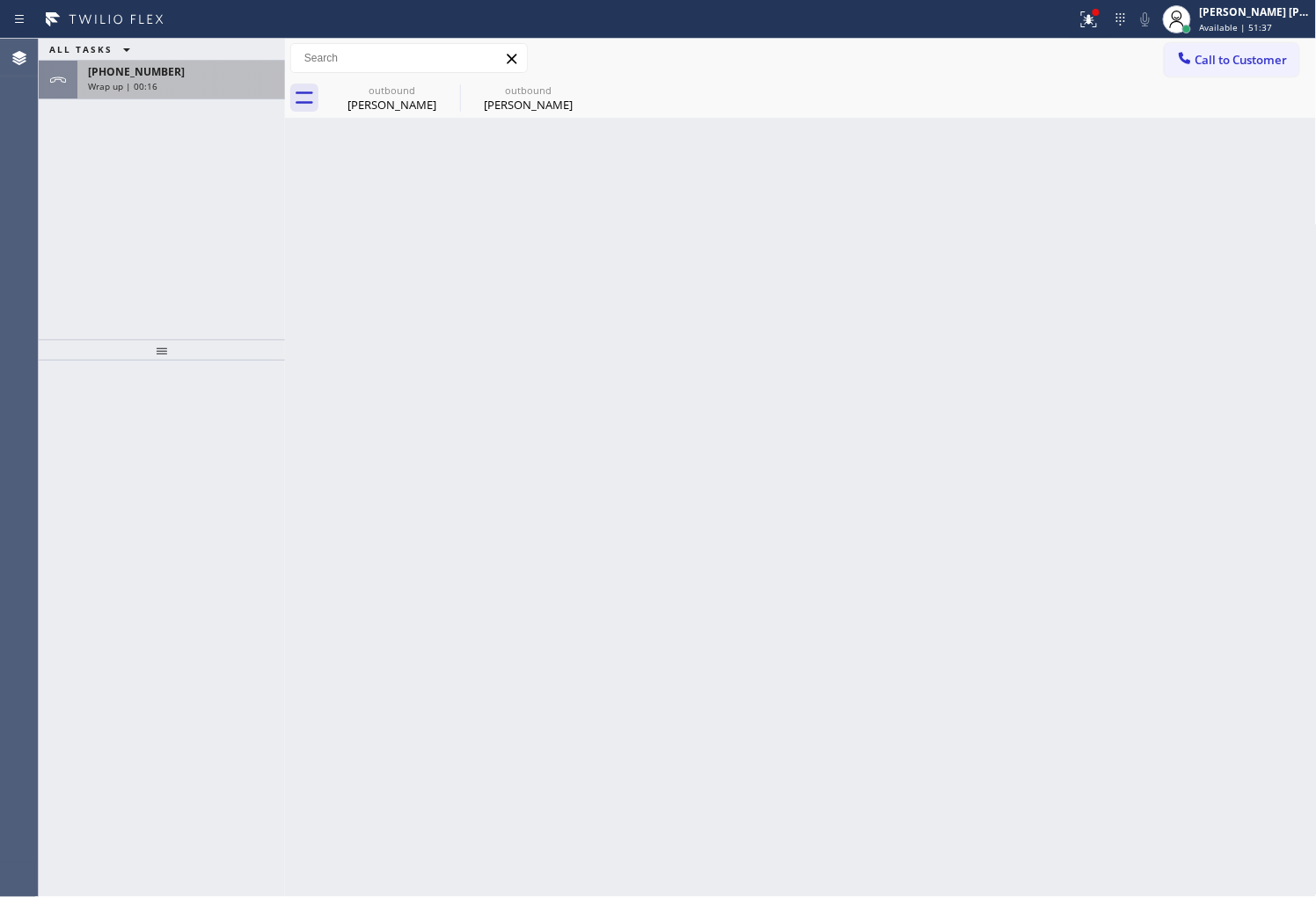
click at [189, 86] on div "Wrap up | 00:16" at bounding box center [181, 86] width 186 height 12
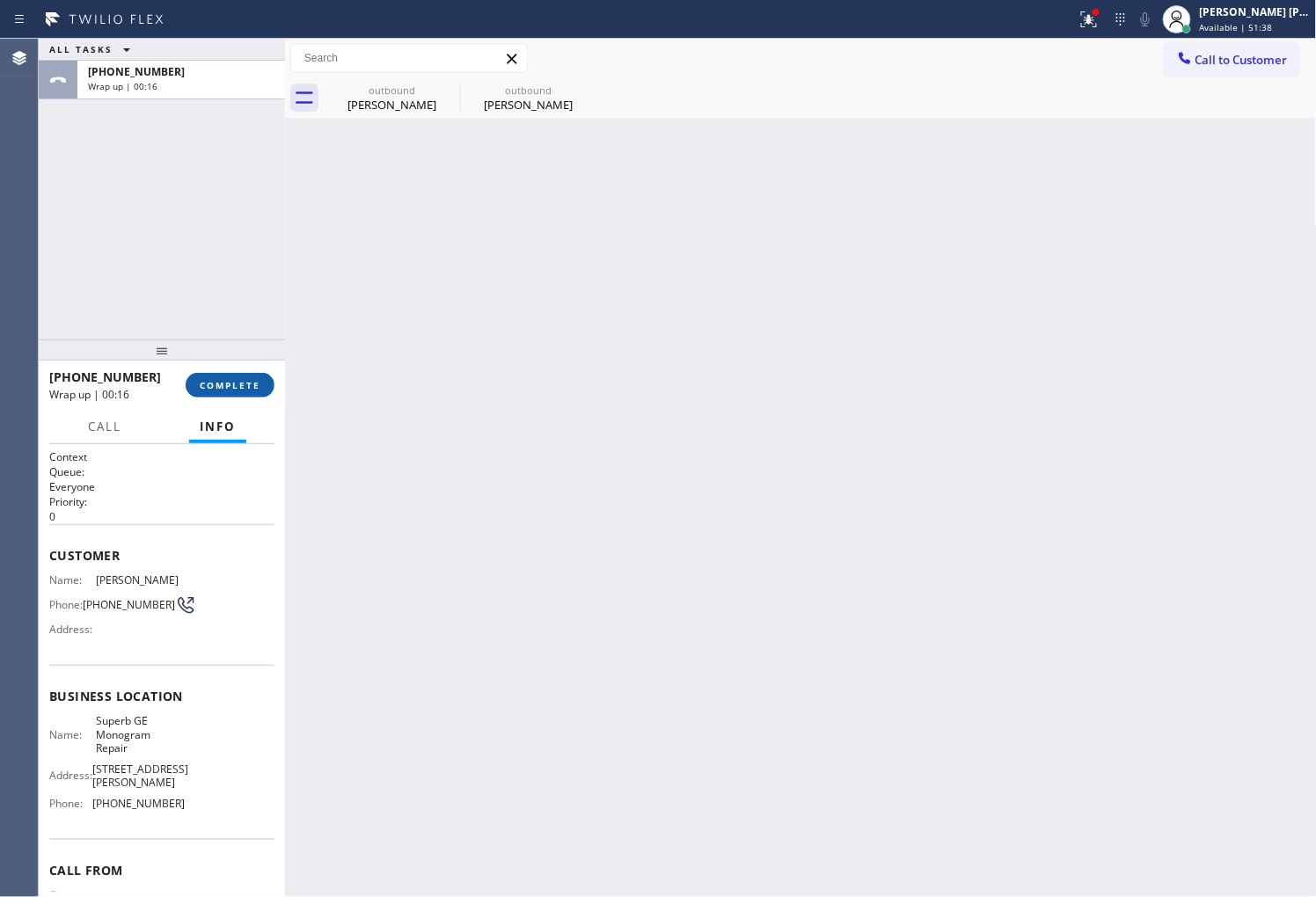
click at [223, 392] on button "COMPLETE" at bounding box center [231, 385] width 89 height 24
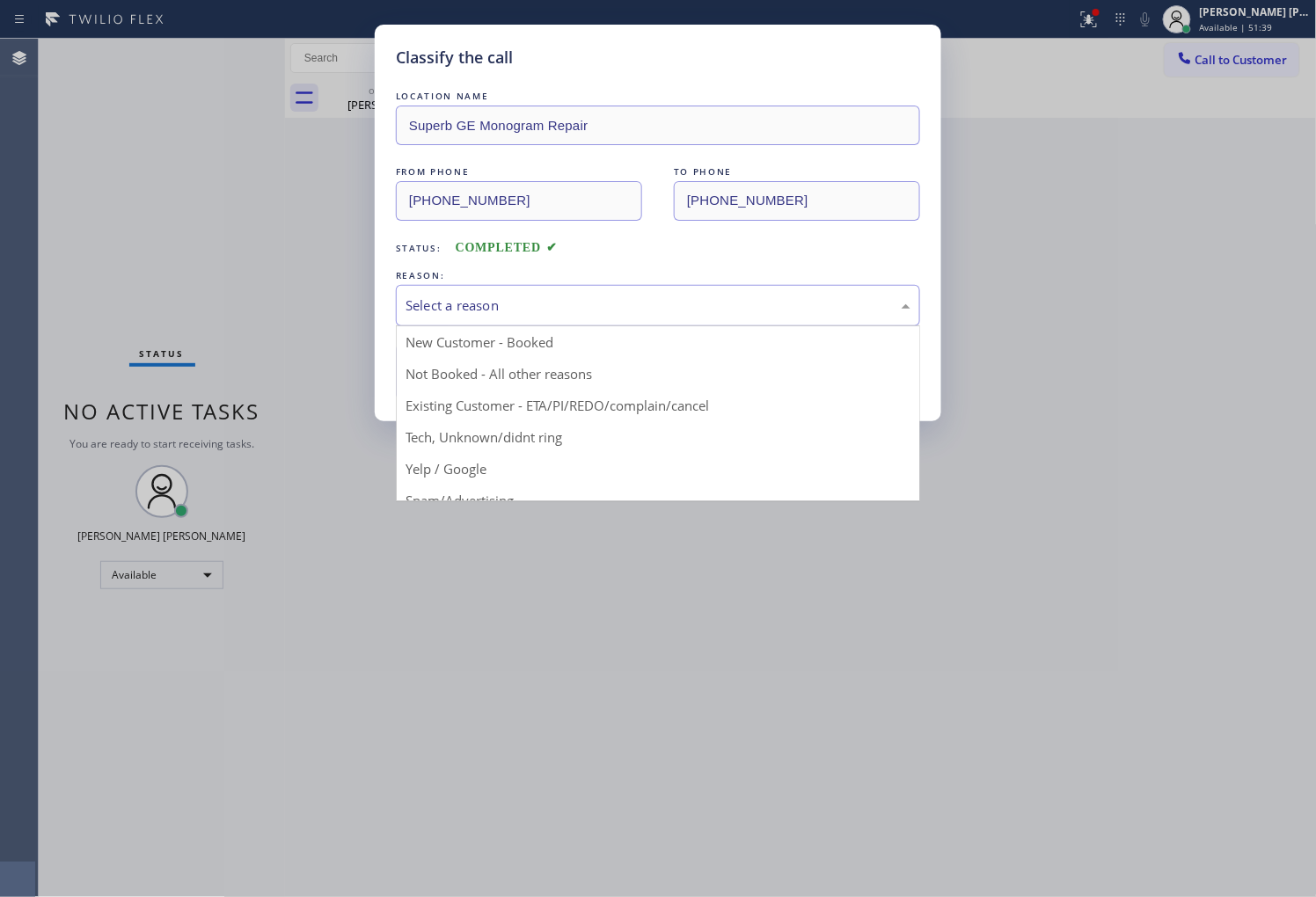
click at [499, 296] on div "Select a reason" at bounding box center [658, 306] width 505 height 20
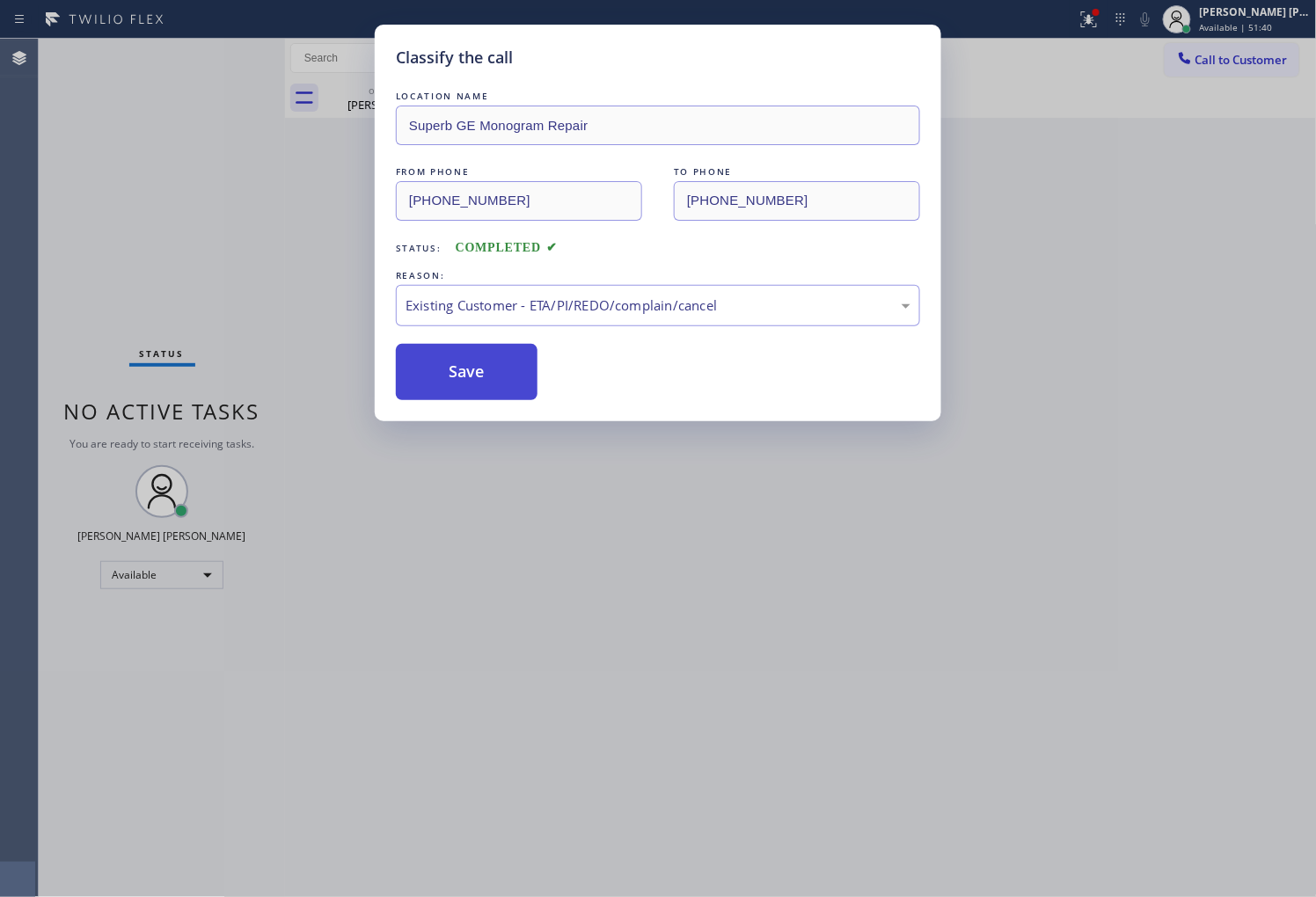
click at [466, 374] on button "Save" at bounding box center [467, 372] width 141 height 57
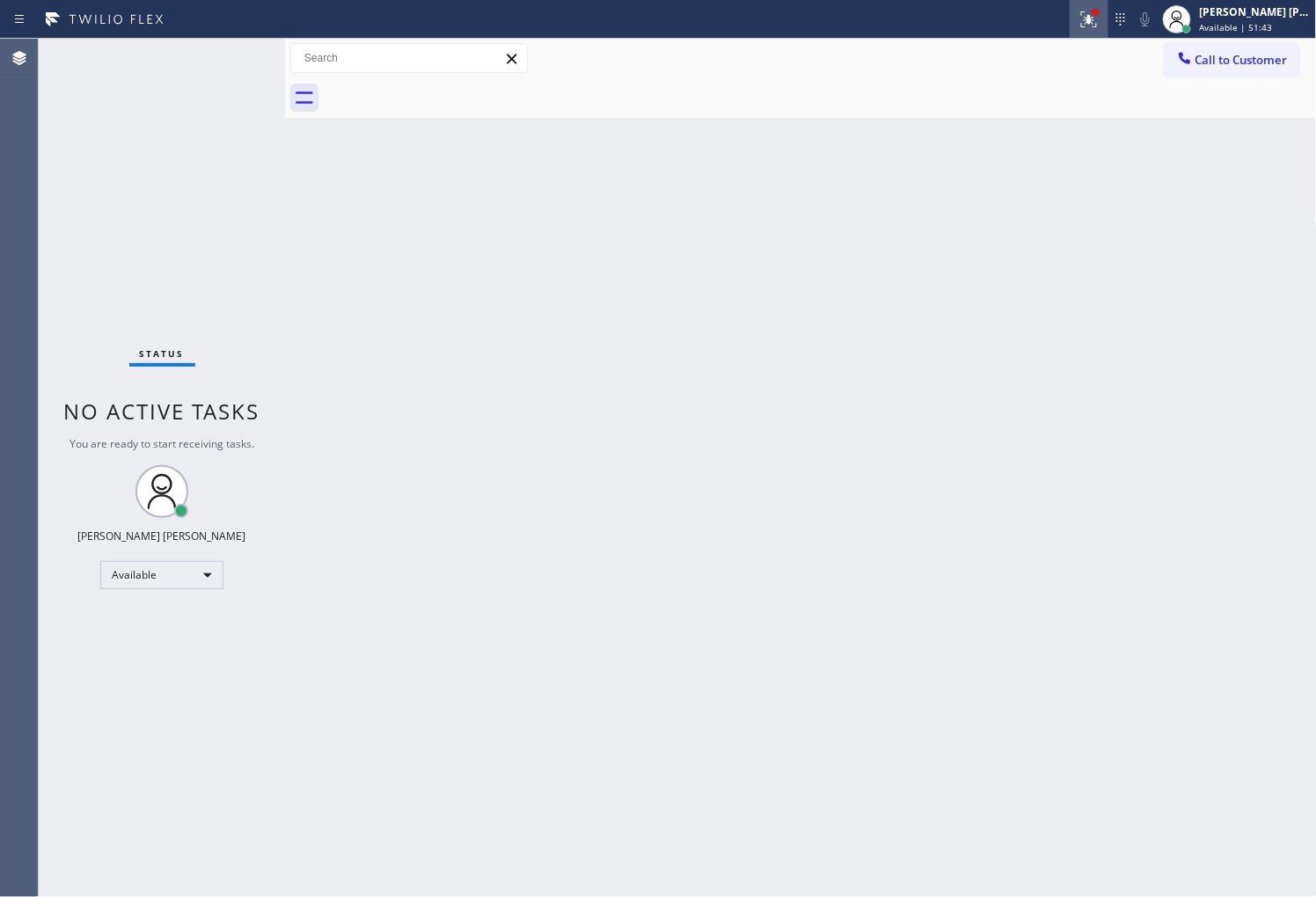
click at [1099, 19] on icon at bounding box center [1088, 19] width 21 height 21
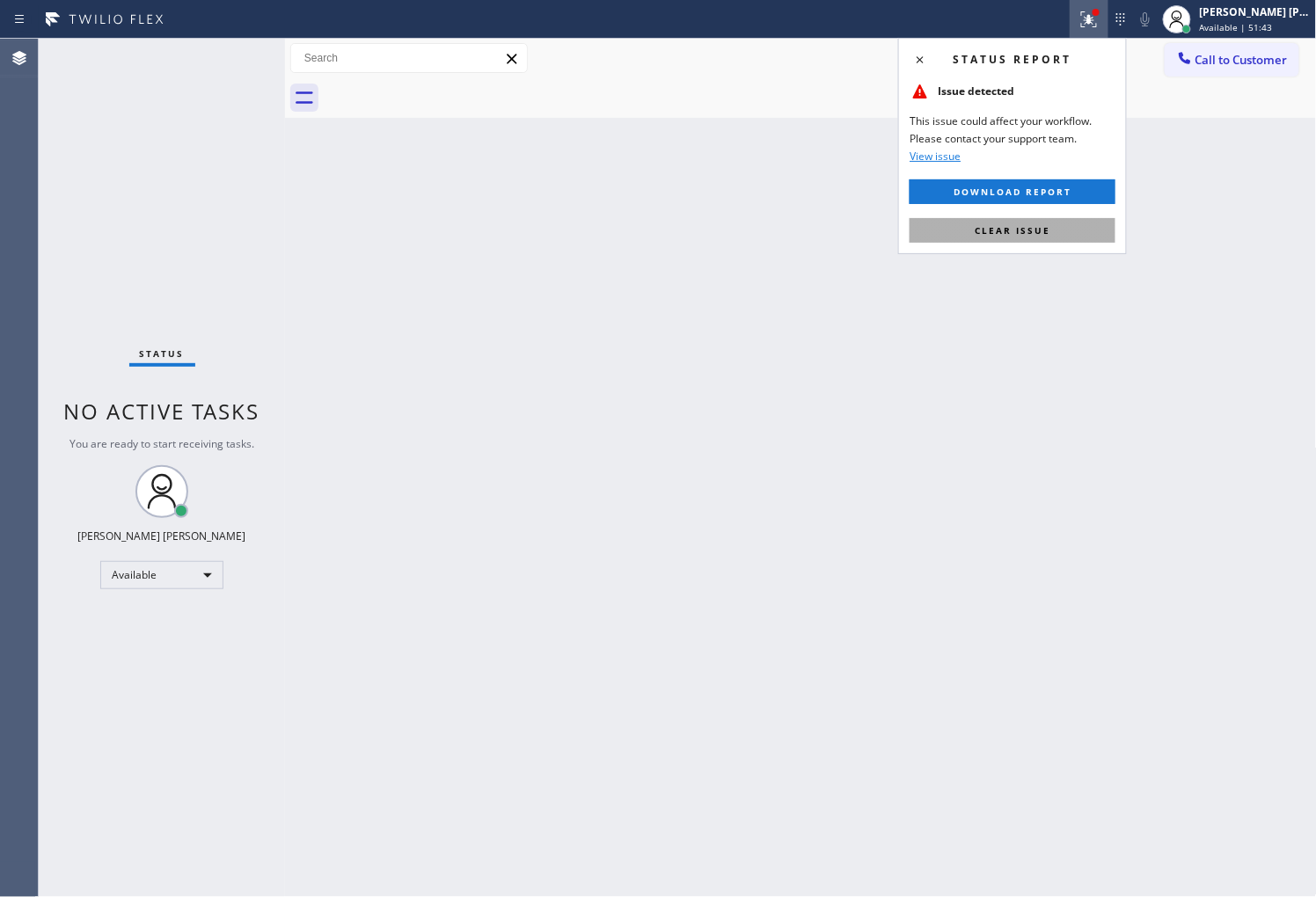
click at [1017, 234] on span "Clear issue" at bounding box center [1012, 230] width 75 height 12
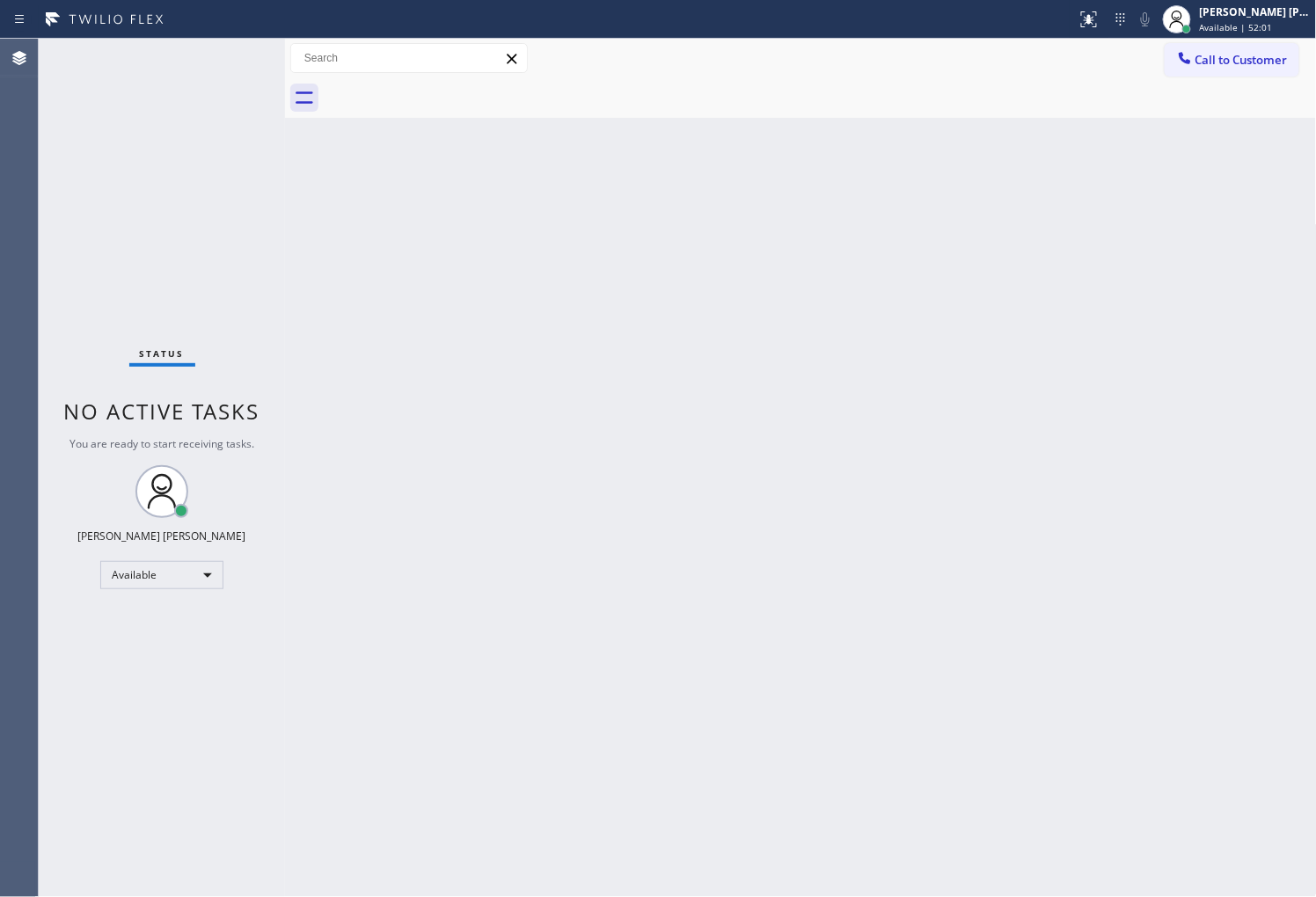
click at [0, 323] on div "Agent Desktop" at bounding box center [19, 468] width 38 height 858
click at [7, 538] on div "Agent Desktop" at bounding box center [19, 468] width 38 height 858
click at [66, 315] on div "Status No active tasks You are ready to start receiving tasks. [PERSON_NAME] [P…" at bounding box center [162, 468] width 246 height 858
click at [730, 466] on div "Back to Dashboard Change Sender ID Customers Technicians Select a contact Outbo…" at bounding box center [800, 468] width 1031 height 858
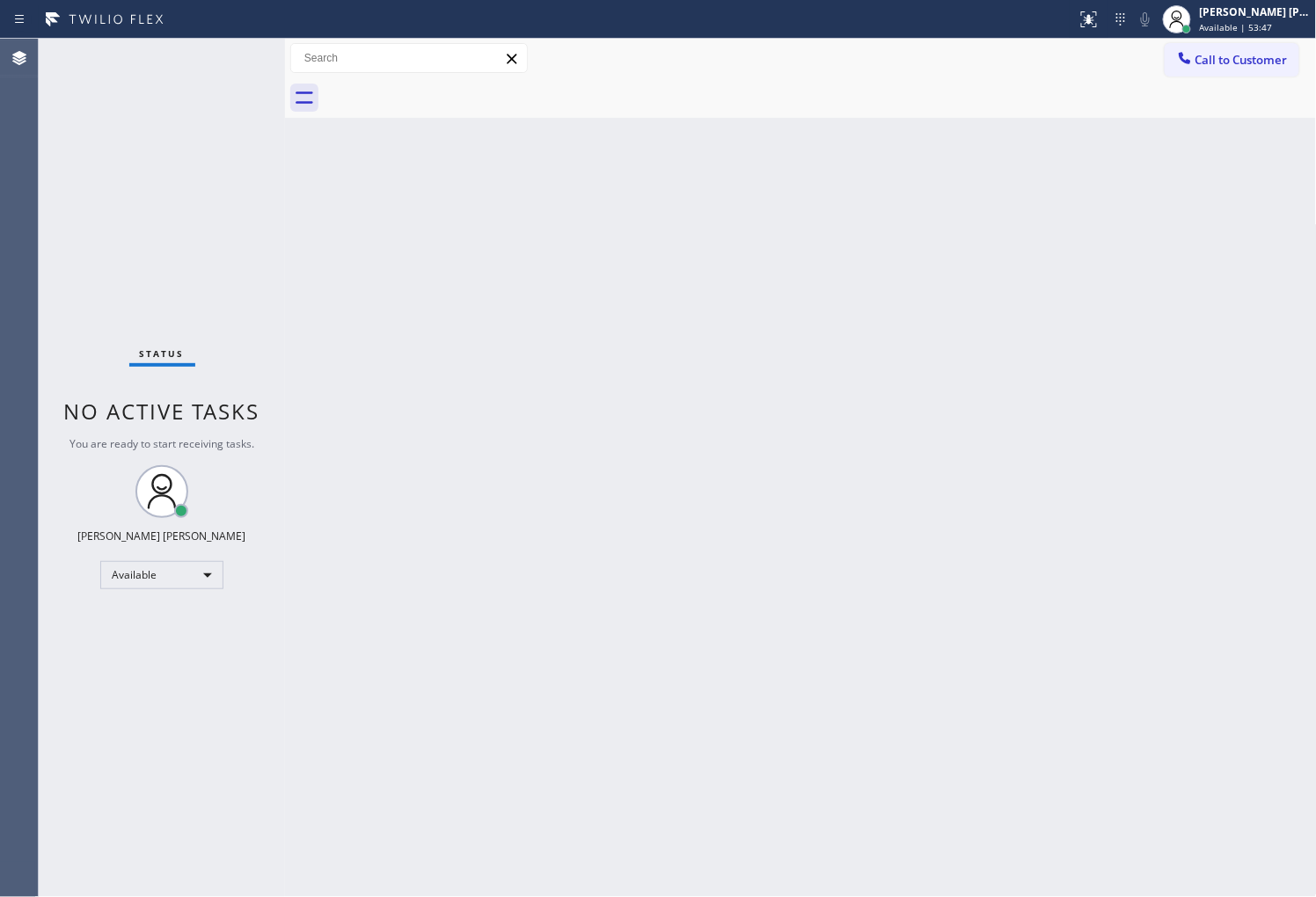
click at [1243, 57] on span "Call to Customer" at bounding box center [1241, 59] width 92 height 16
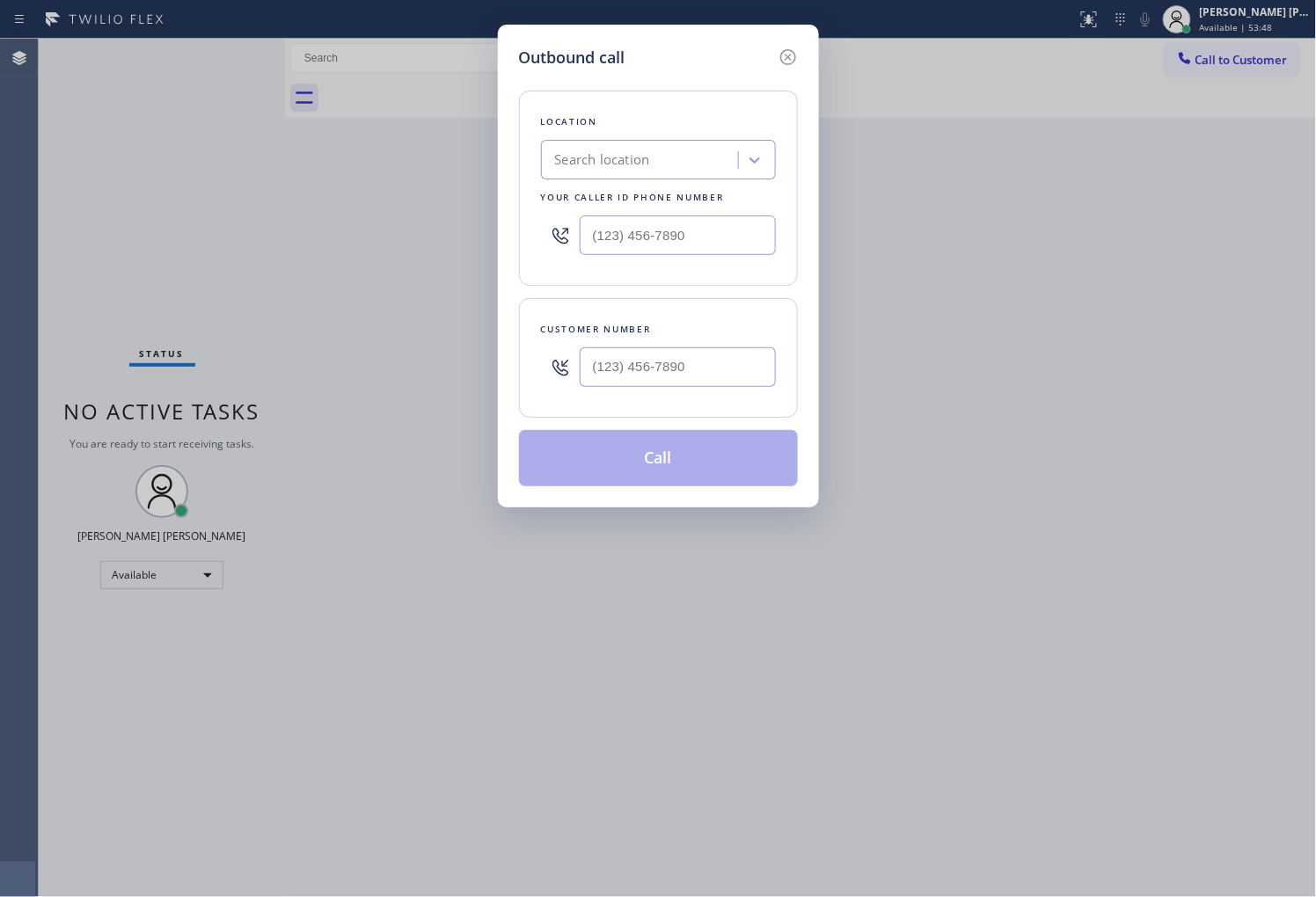
click at [644, 230] on input "text" at bounding box center [677, 235] width 196 height 40
click at [644, 230] on input "(___) ___-____" at bounding box center [677, 235] width 196 height 40
paste input "323) 639-7253"
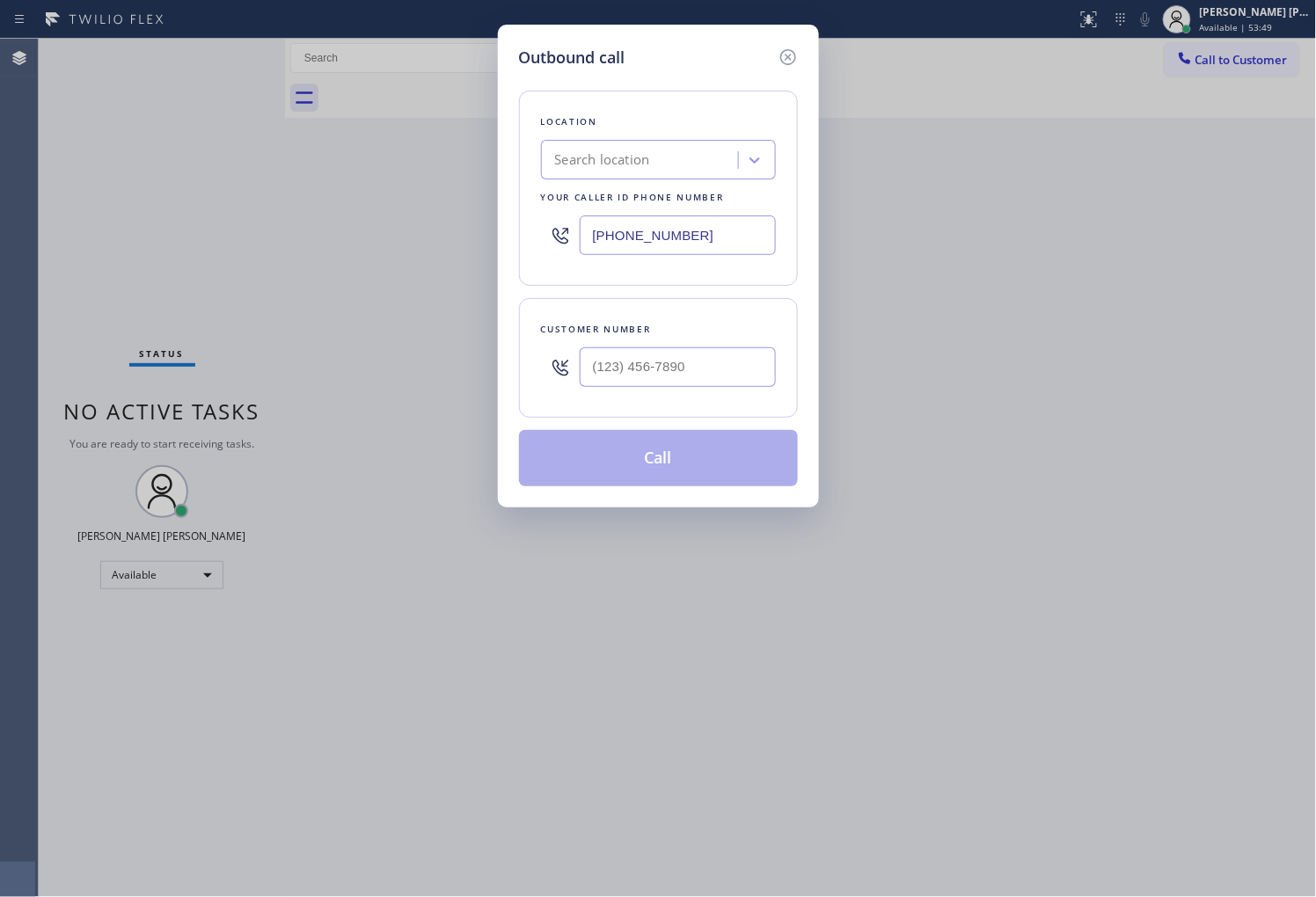
type input "(323) 639-7253"
click at [740, 373] on input "text" at bounding box center [677, 367] width 196 height 40
paste input "714) 863-2083"
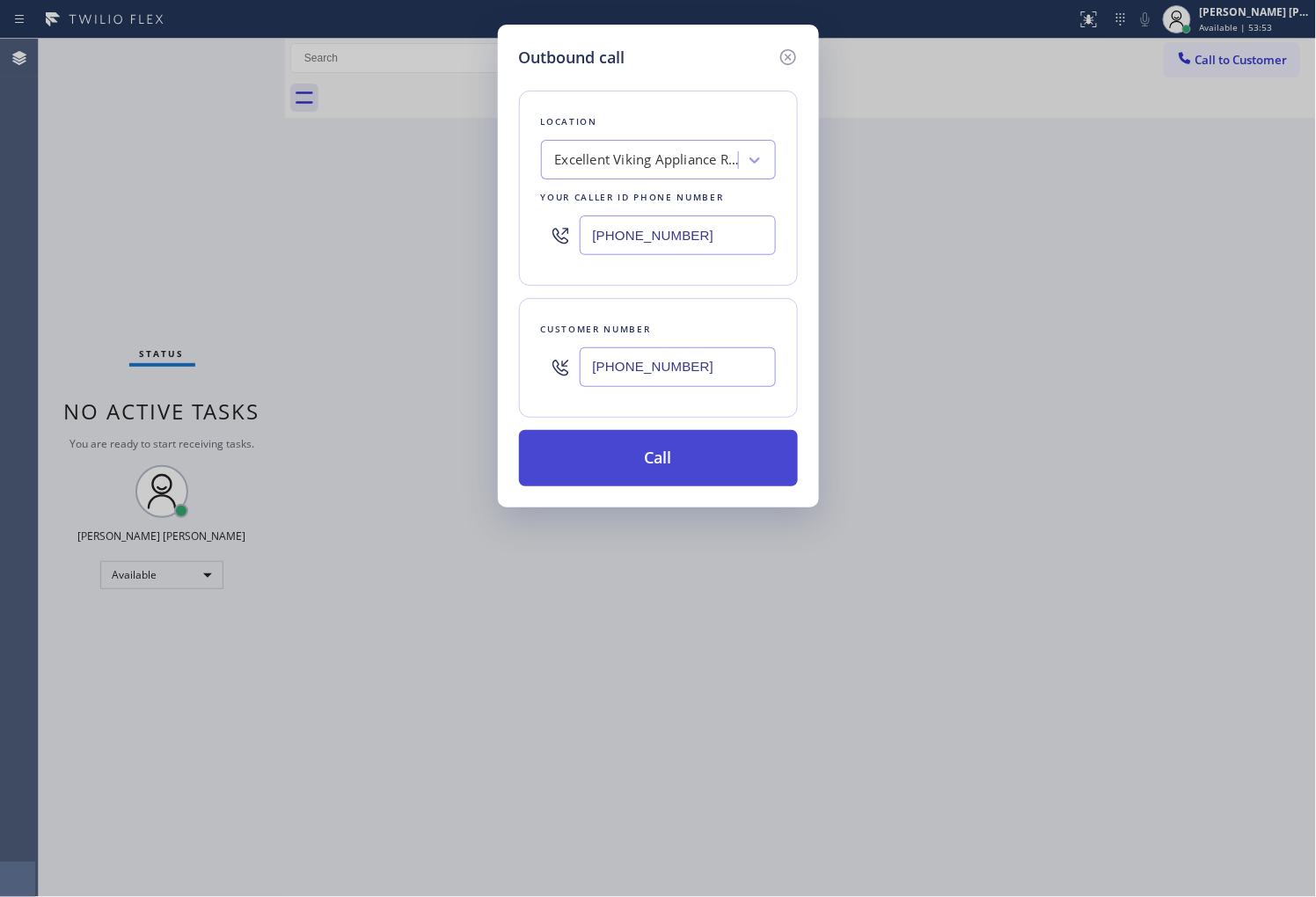
type input "(714) 863-2083"
click at [691, 448] on button "Call" at bounding box center [658, 457] width 279 height 57
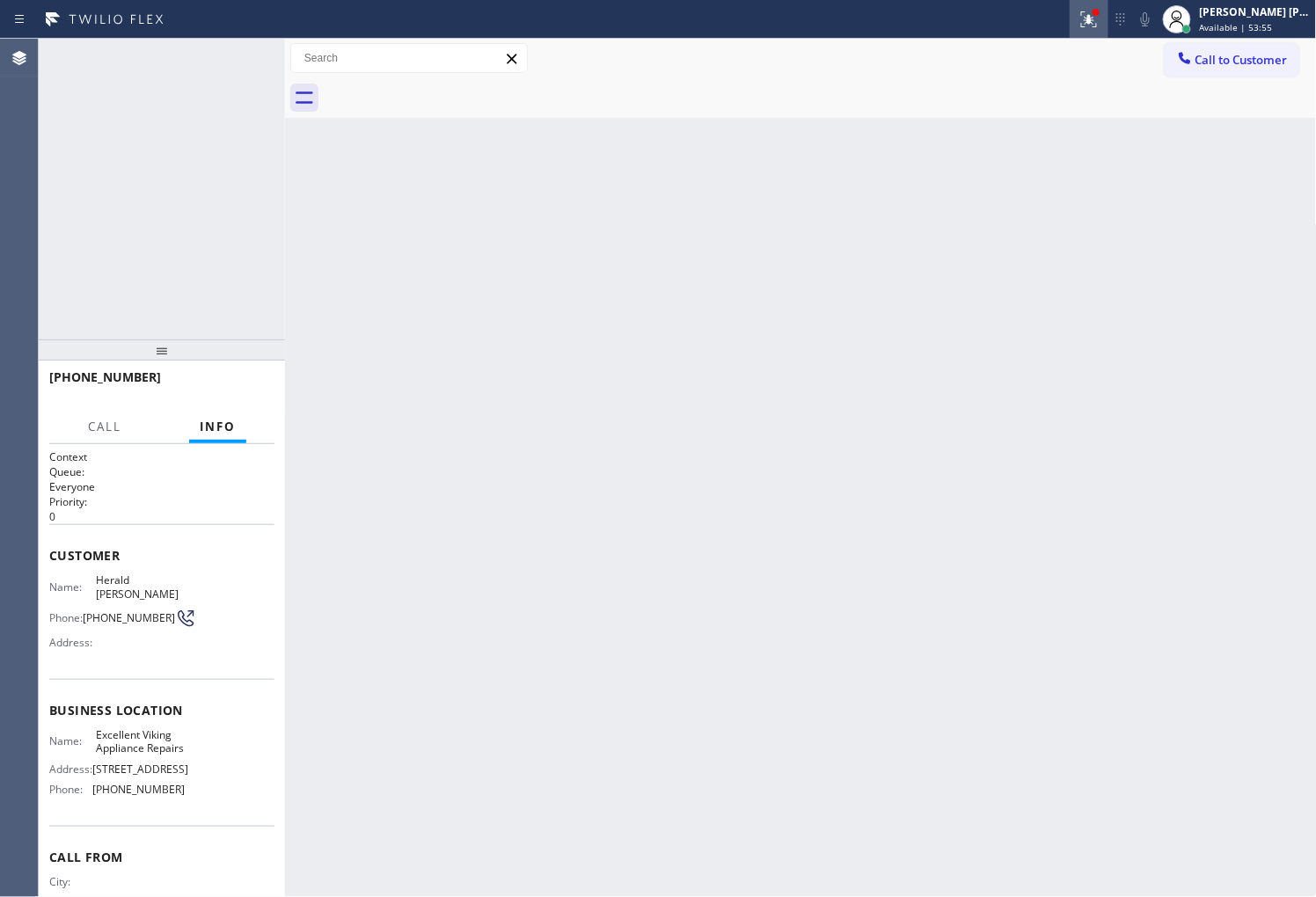
click at [1094, 24] on div at bounding box center [1089, 19] width 39 height 21
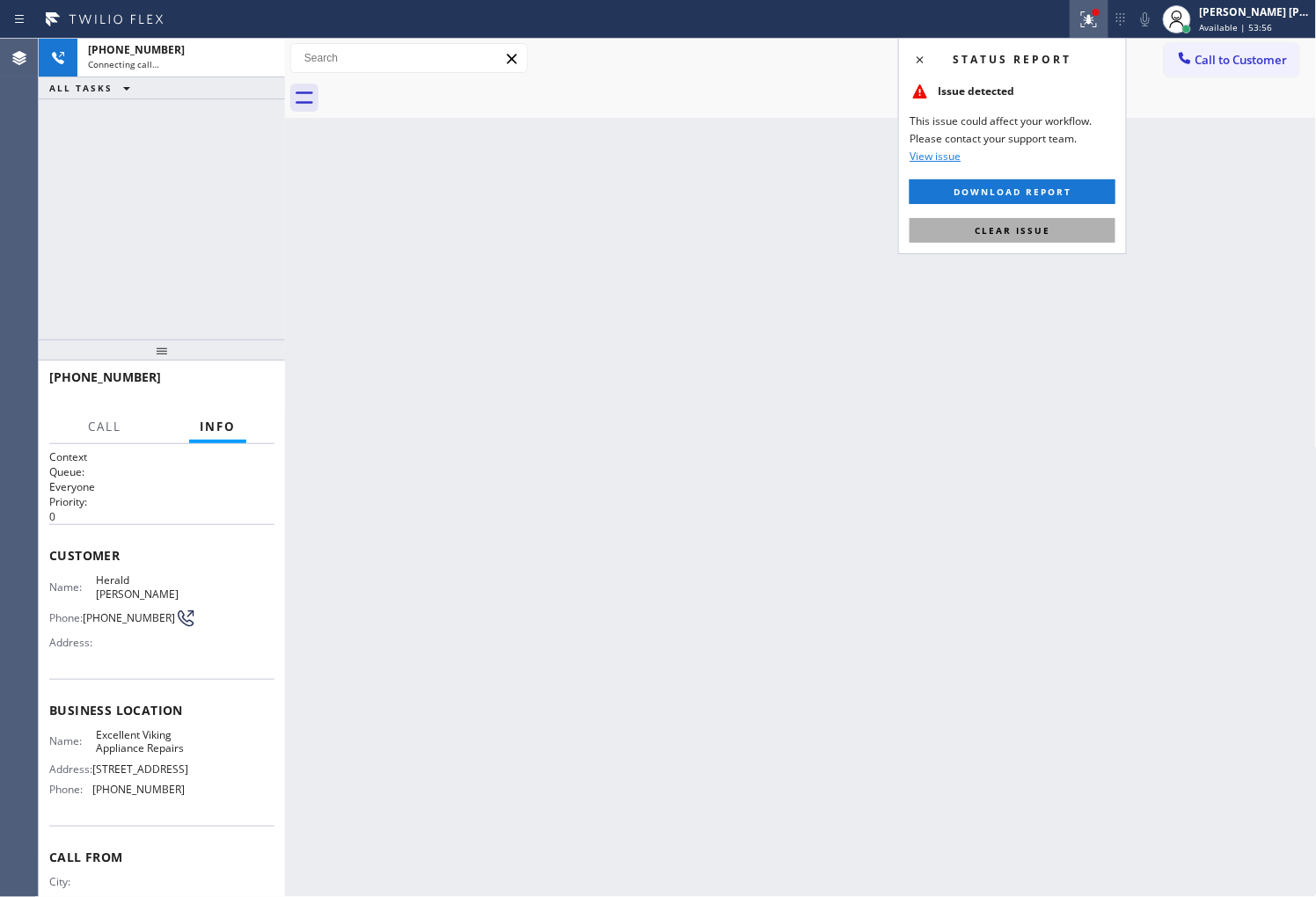
click at [1015, 226] on span "Clear issue" at bounding box center [1012, 230] width 75 height 12
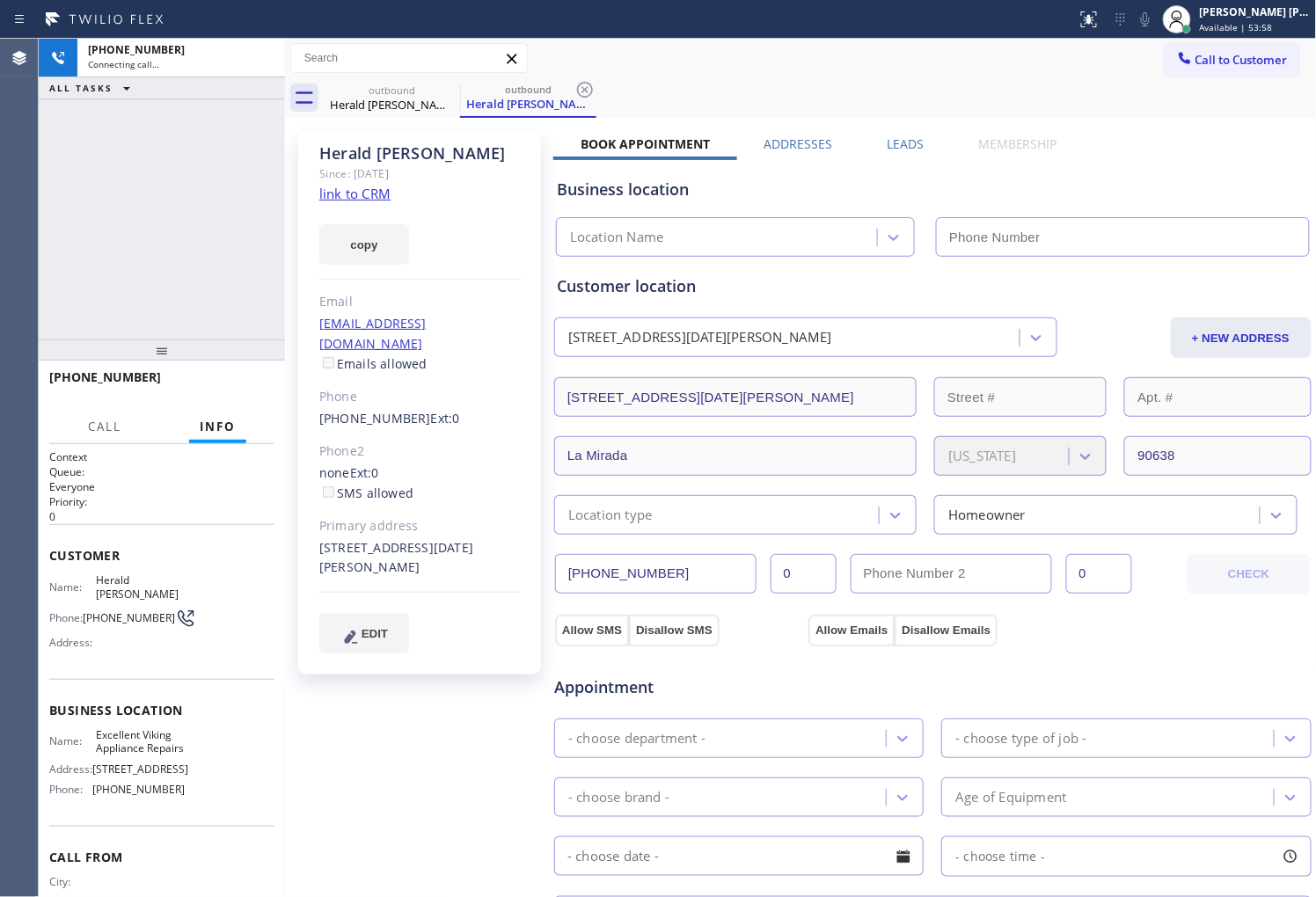
click at [397, 146] on div "Herald Kim" at bounding box center [419, 153] width 202 height 20
type input "(323) 639-7253"
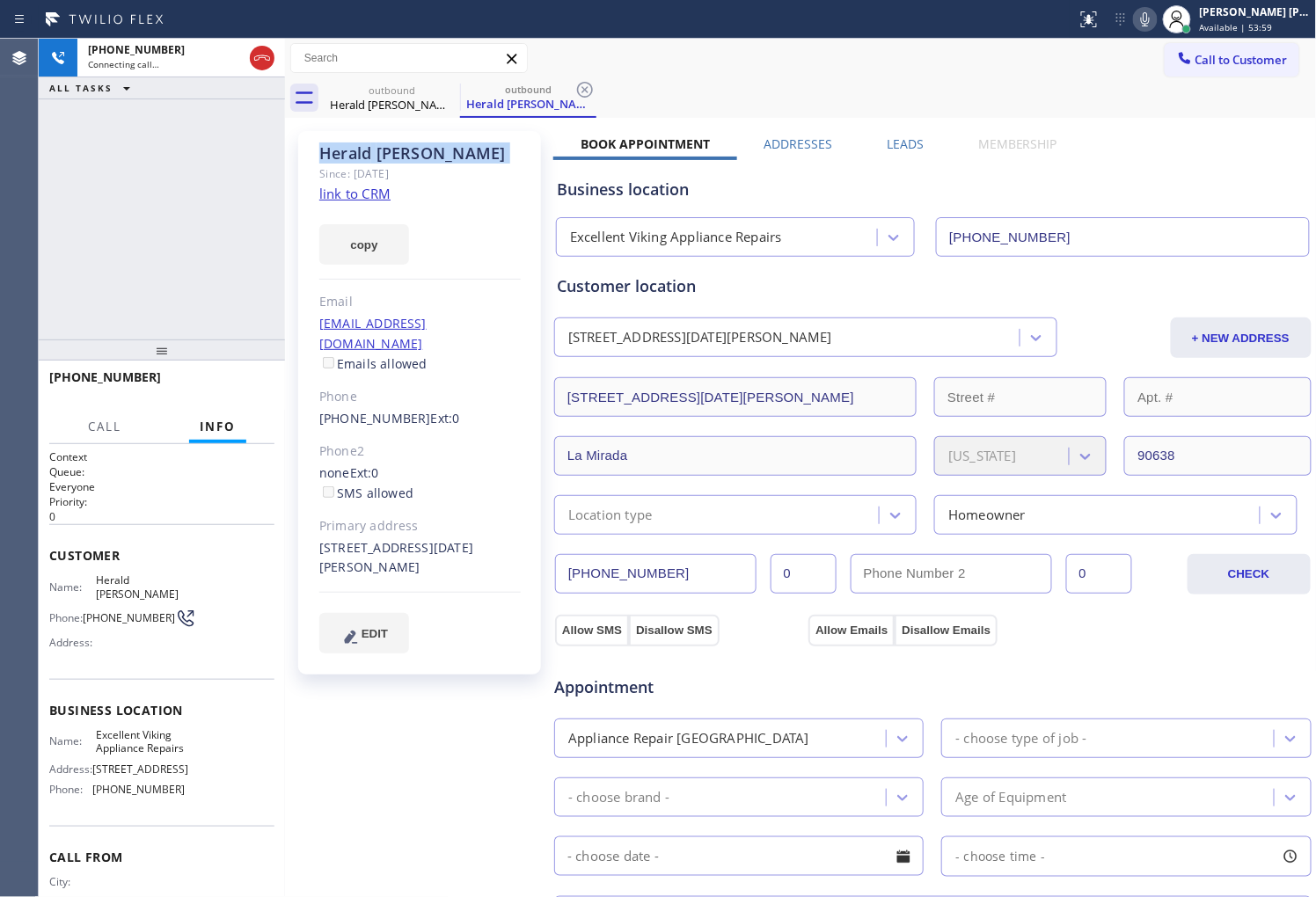
click at [177, 317] on div "+17148632083 Connecting call… ALL TASKS ALL TASKS ACTIVE TASKS TASKS IN WRAP UP" at bounding box center [162, 189] width 246 height 300
click at [1, 376] on div "Agent Desktop" at bounding box center [19, 468] width 38 height 858
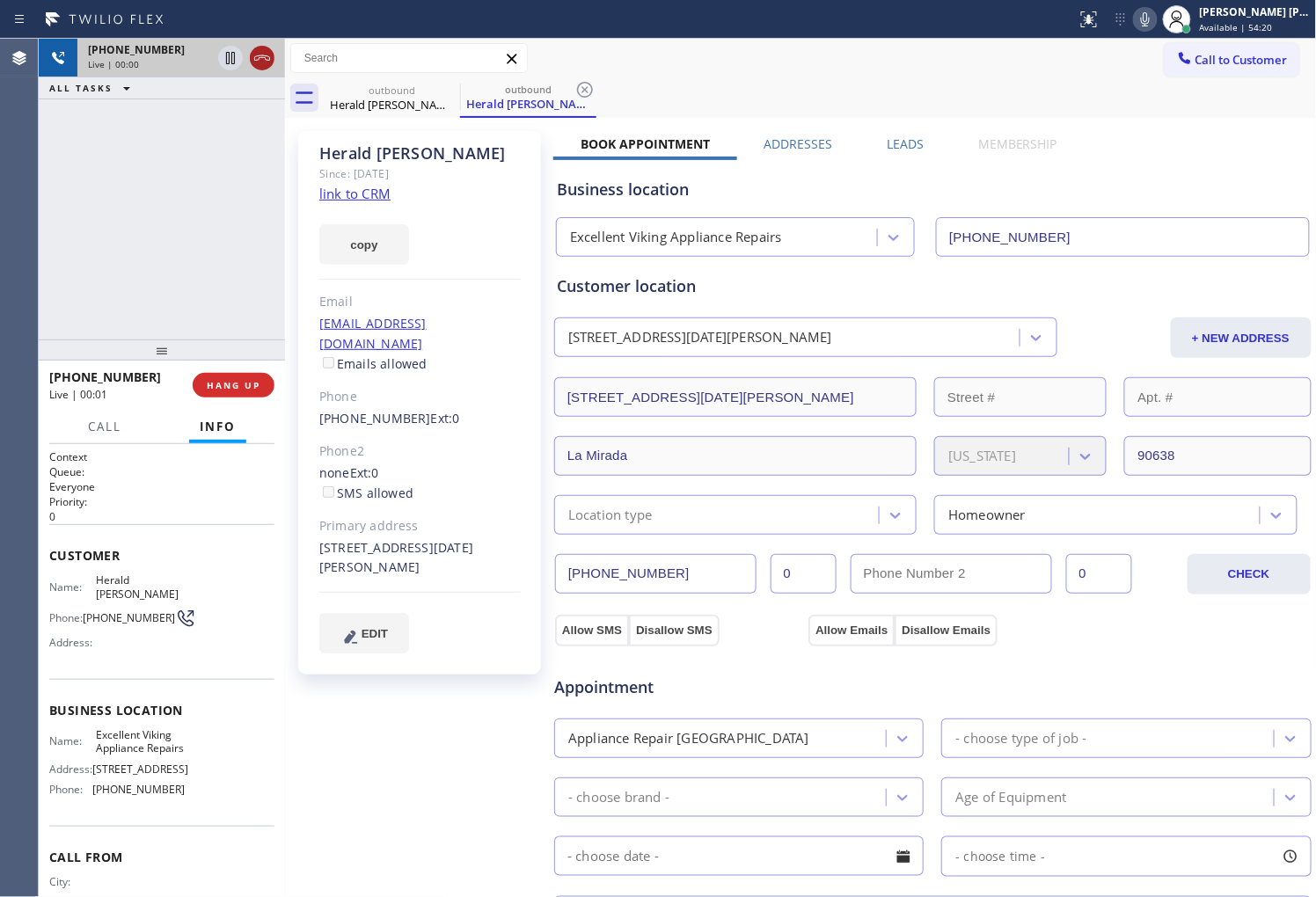
click at [255, 55] on icon at bounding box center [261, 58] width 21 height 21
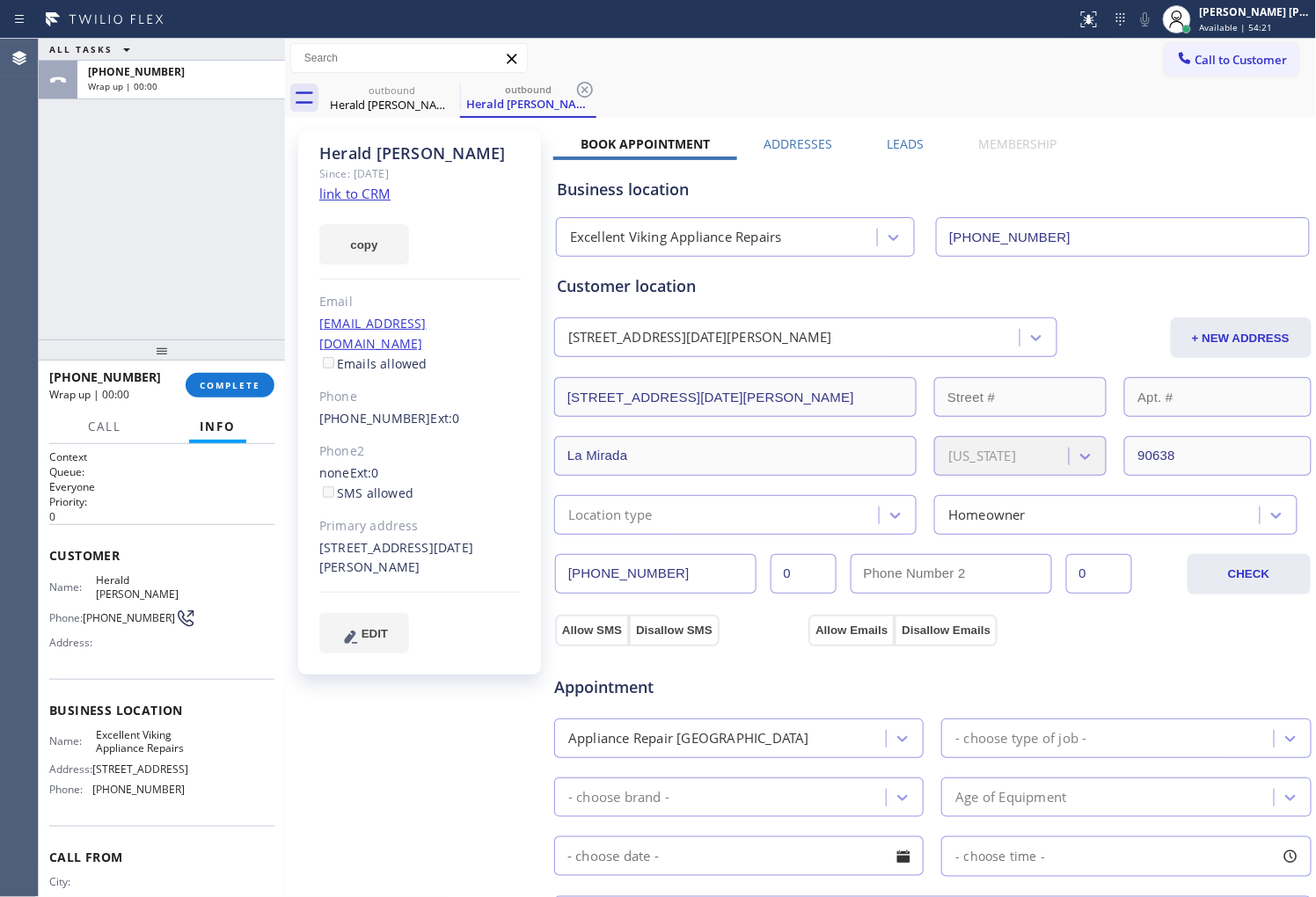
click at [904, 140] on label "Leads" at bounding box center [905, 144] width 37 height 17
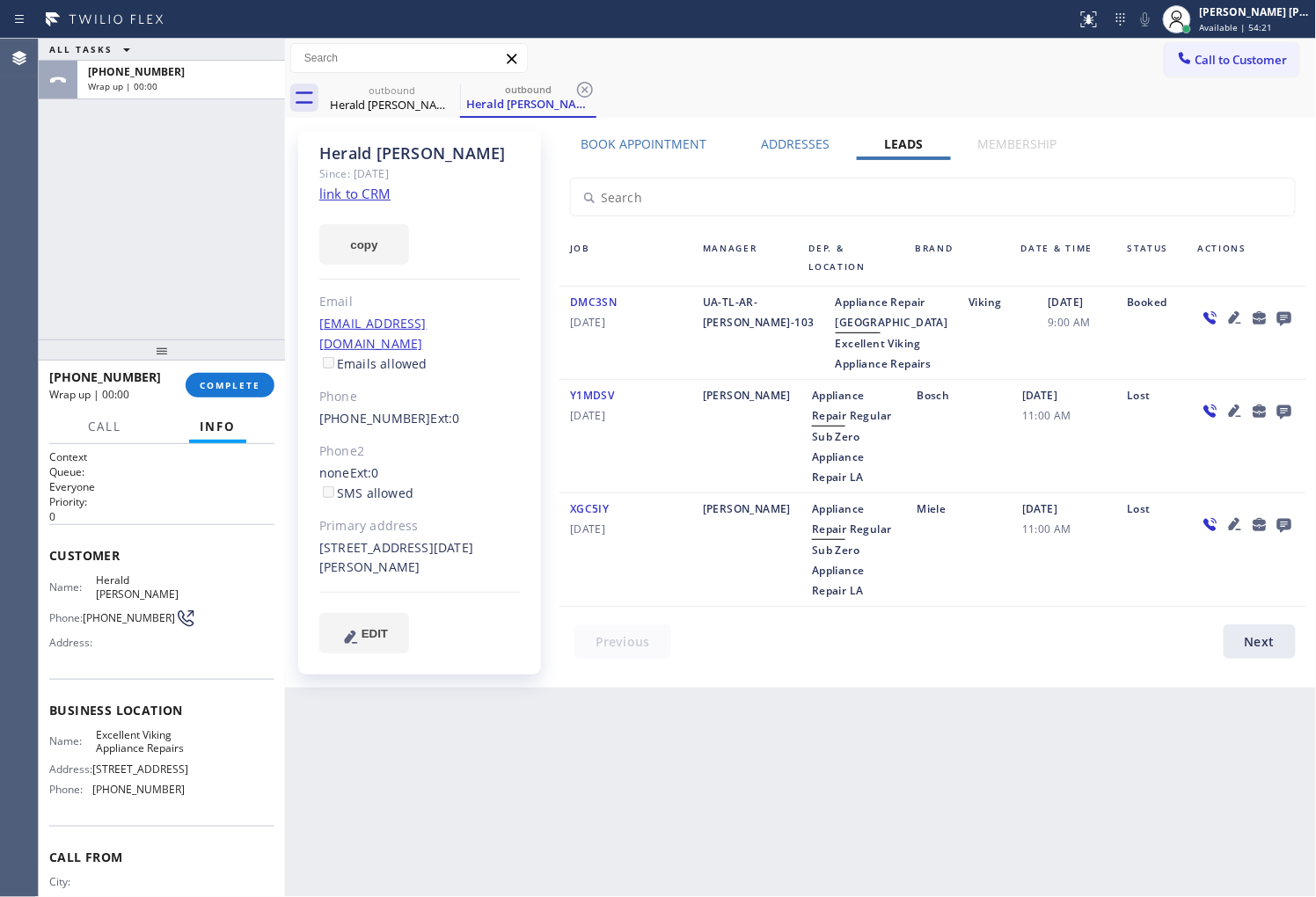
click at [1285, 312] on icon at bounding box center [1283, 319] width 14 height 14
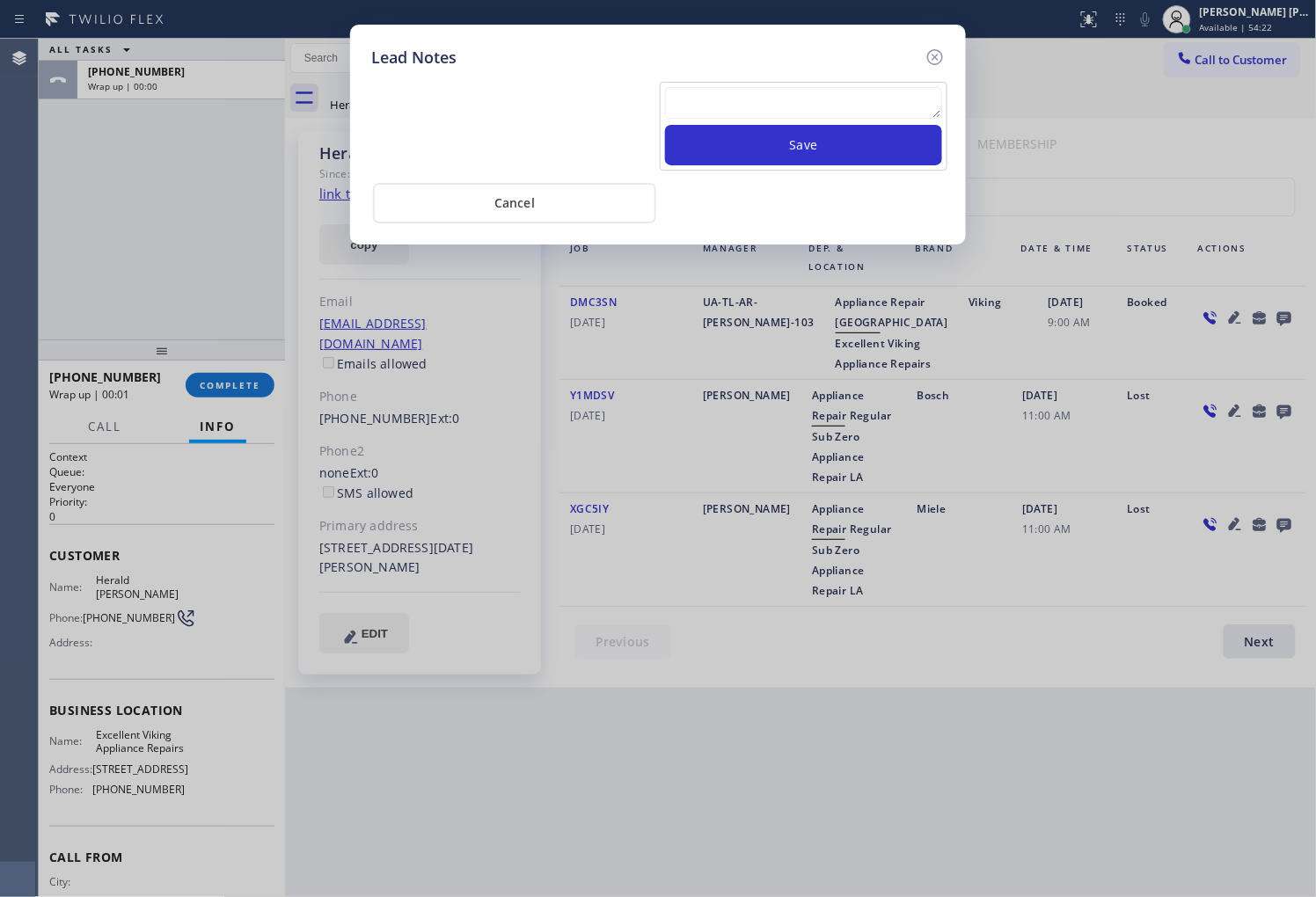
click at [849, 109] on textarea at bounding box center [804, 103] width 277 height 32
type textarea "m"
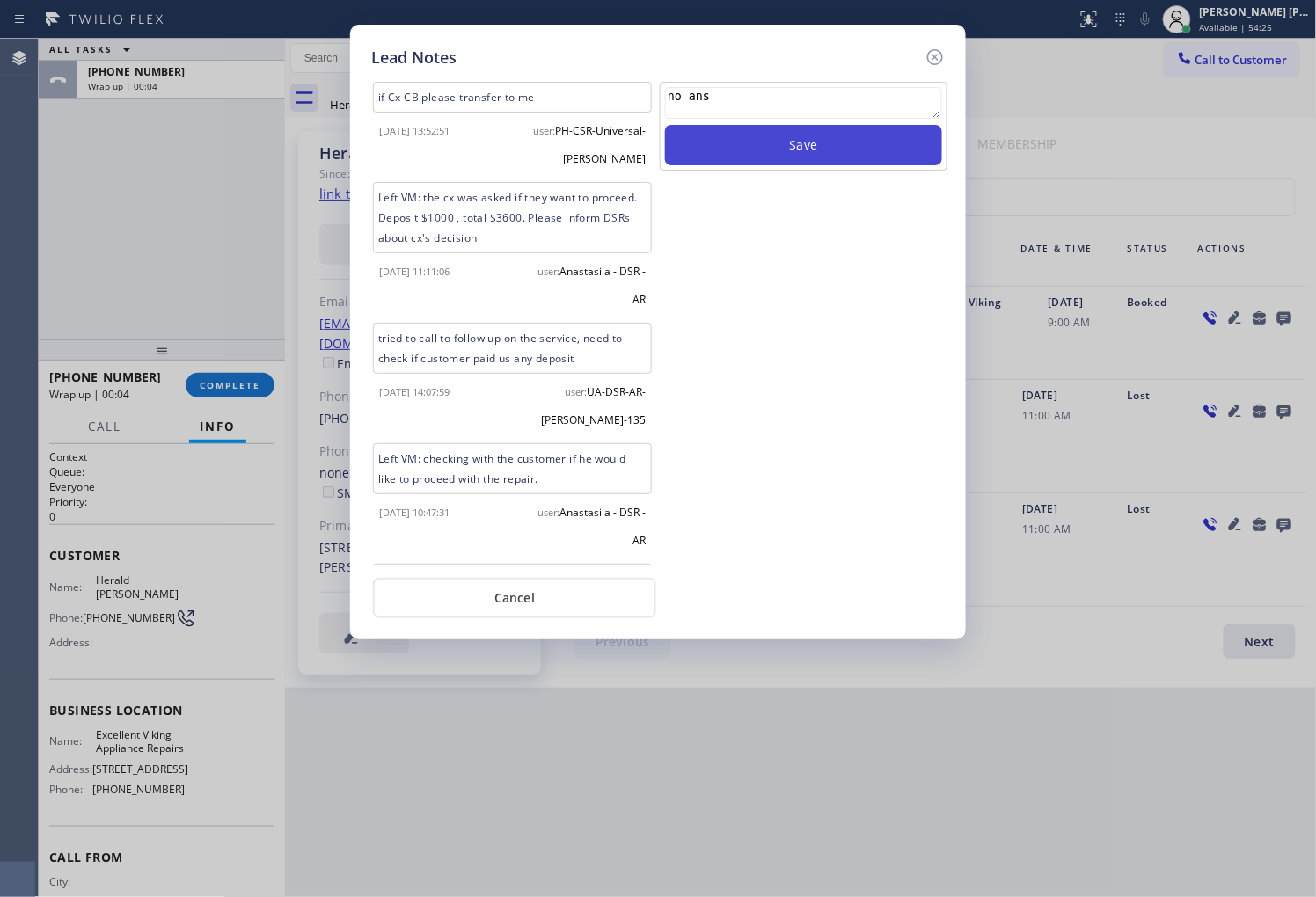
type textarea "no ans"
click at [854, 144] on button "Save" at bounding box center [804, 145] width 277 height 41
click at [942, 56] on icon at bounding box center [935, 57] width 16 height 16
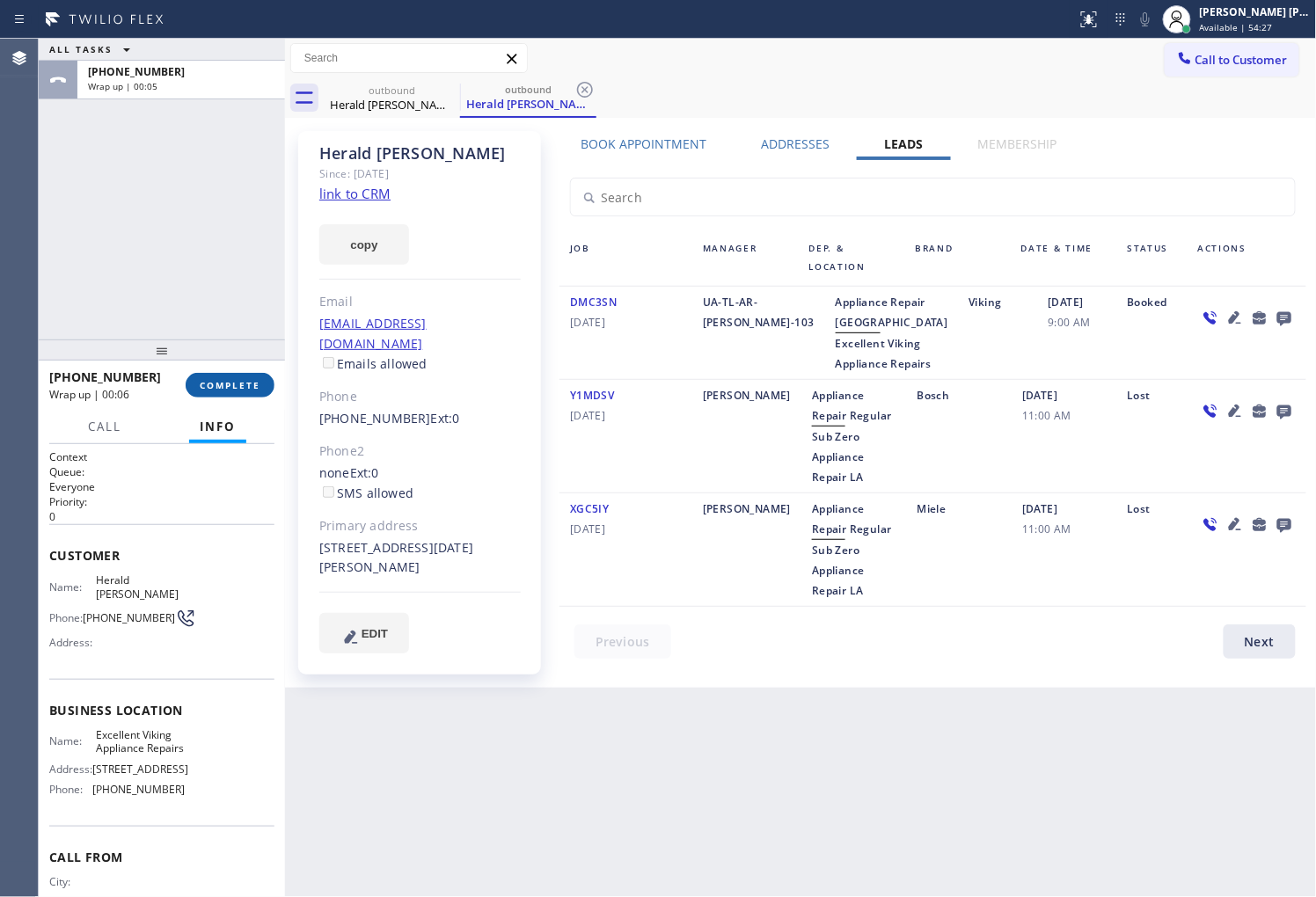
click at [233, 394] on button "COMPLETE" at bounding box center [231, 385] width 89 height 24
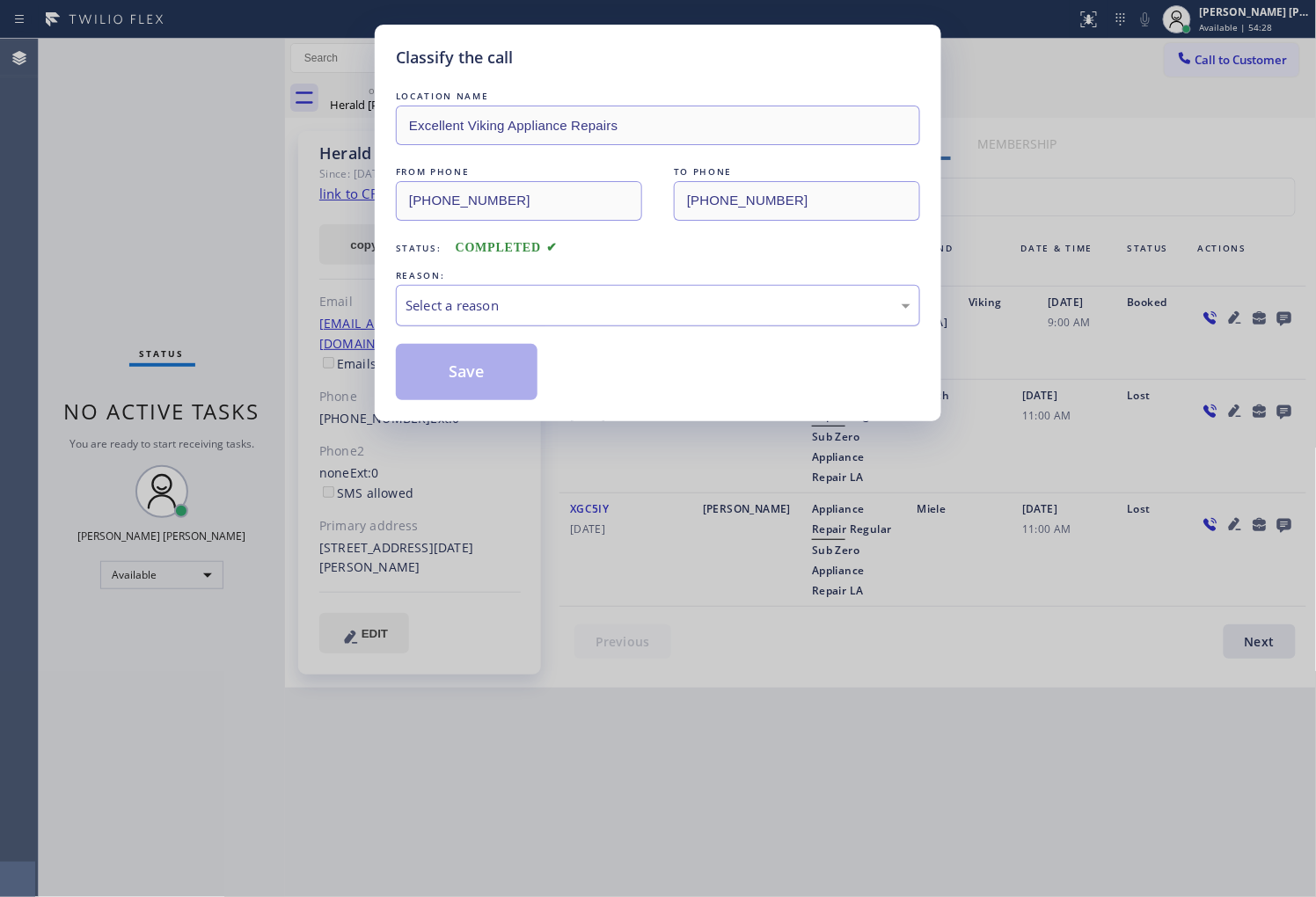
click at [470, 323] on div "Select a reason" at bounding box center [658, 305] width 525 height 41
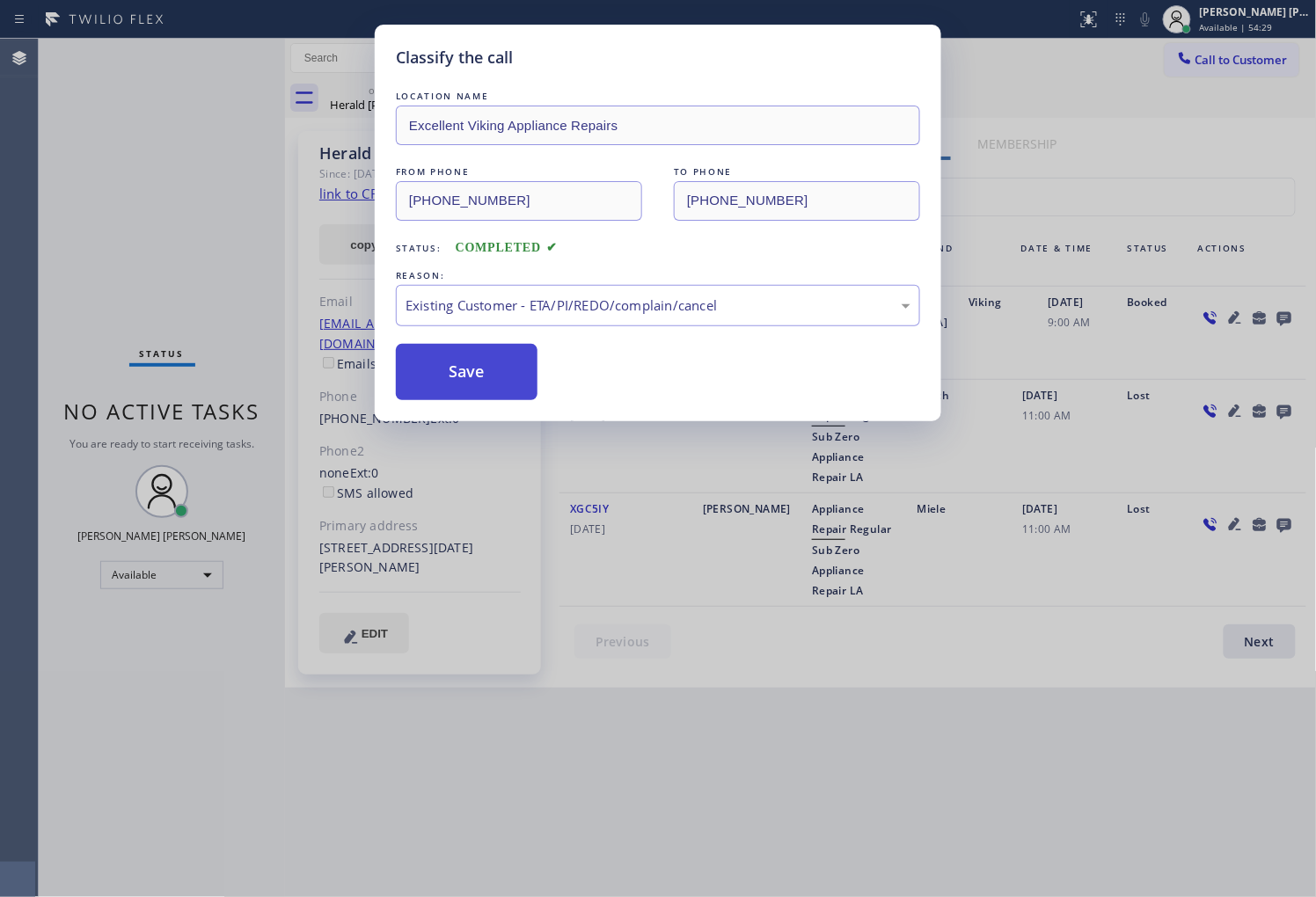
click at [445, 376] on button "Save" at bounding box center [467, 372] width 141 height 57
click at [445, 378] on button "Save" at bounding box center [467, 372] width 141 height 57
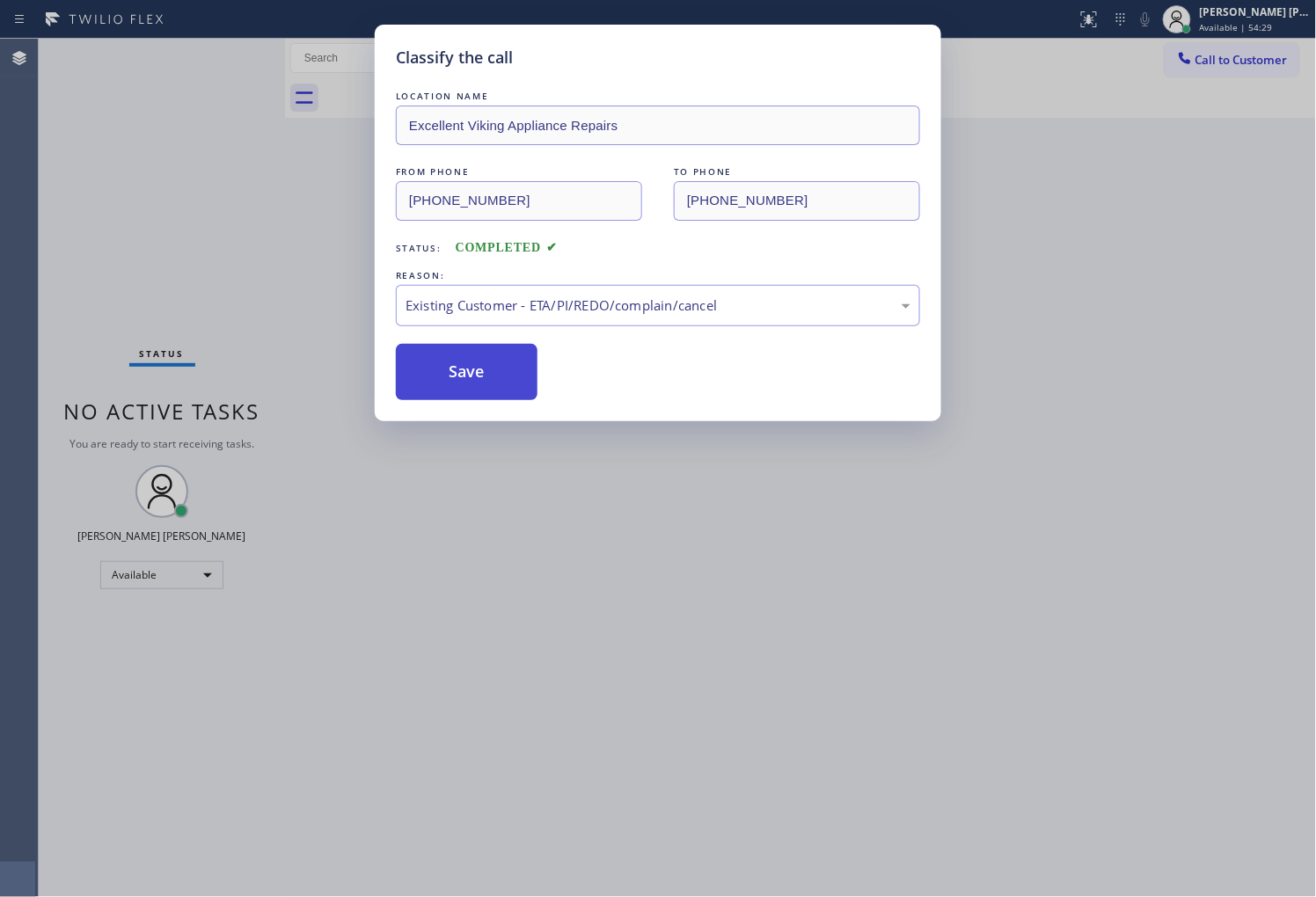
click at [445, 384] on button "Save" at bounding box center [467, 372] width 141 height 57
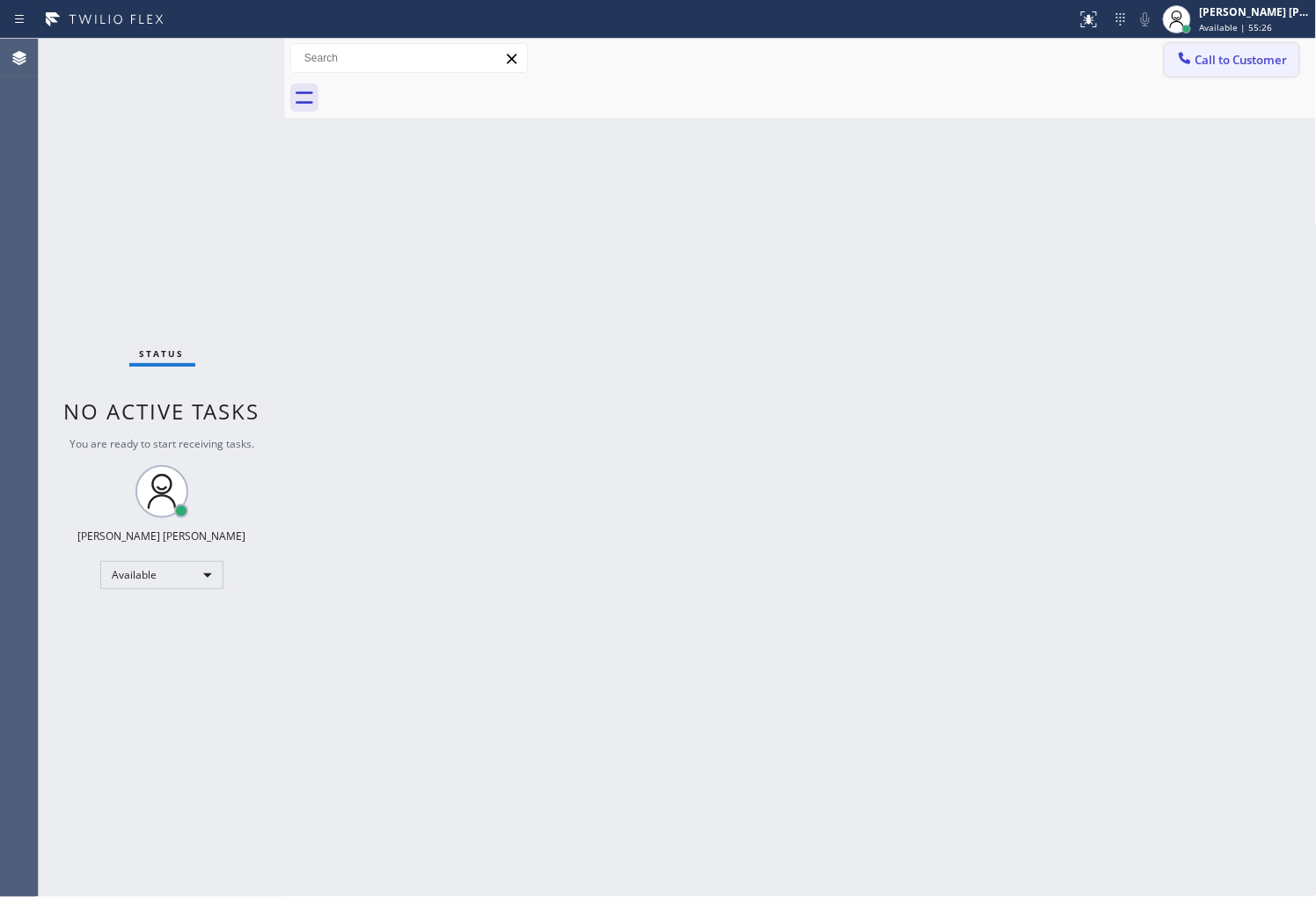
click at [1217, 57] on span "Call to Customer" at bounding box center [1241, 59] width 92 height 16
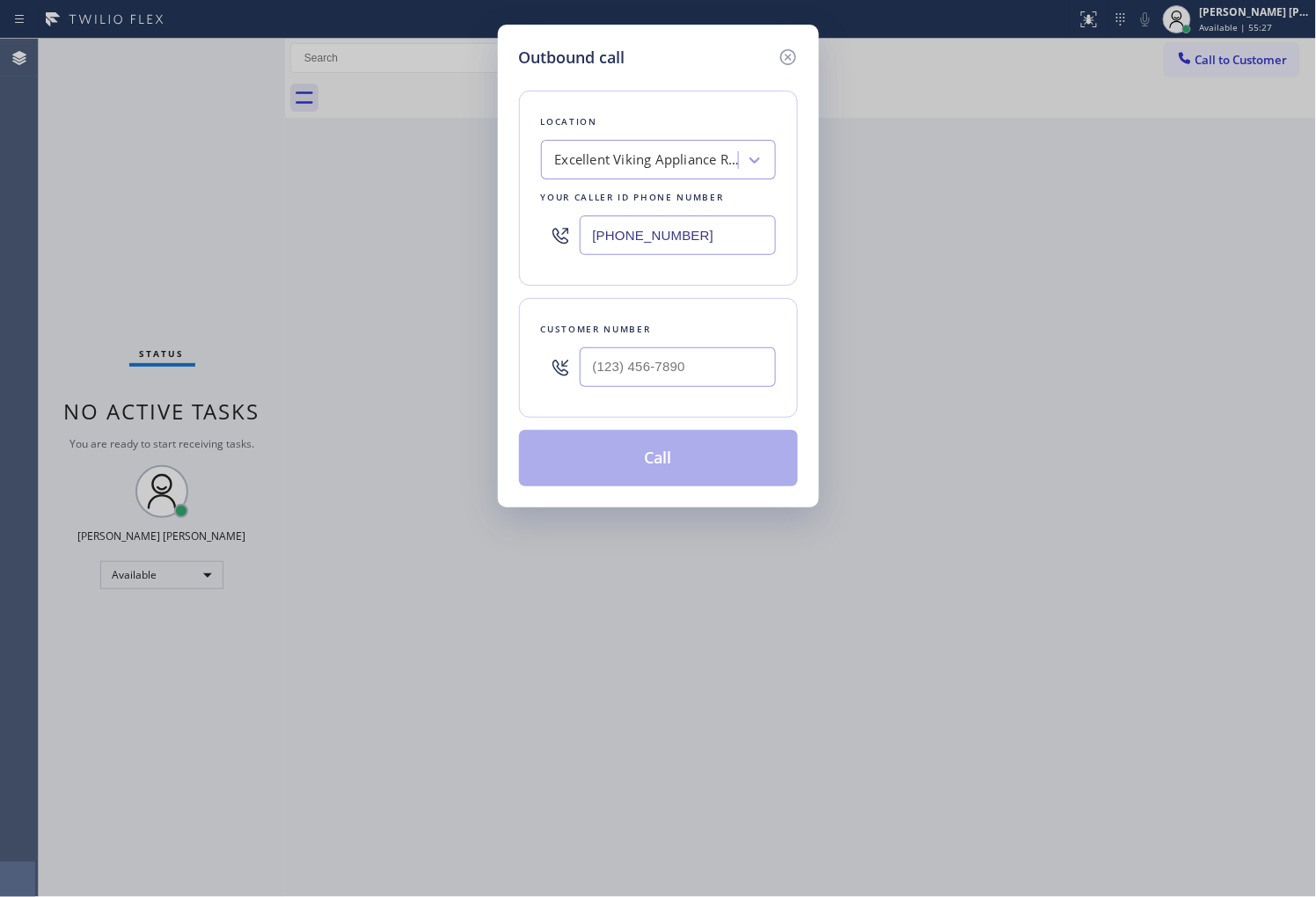
click at [636, 249] on input "(323) 639-7253" at bounding box center [677, 235] width 196 height 40
paste input "805) 316-7377"
type input "(805) 316-7377"
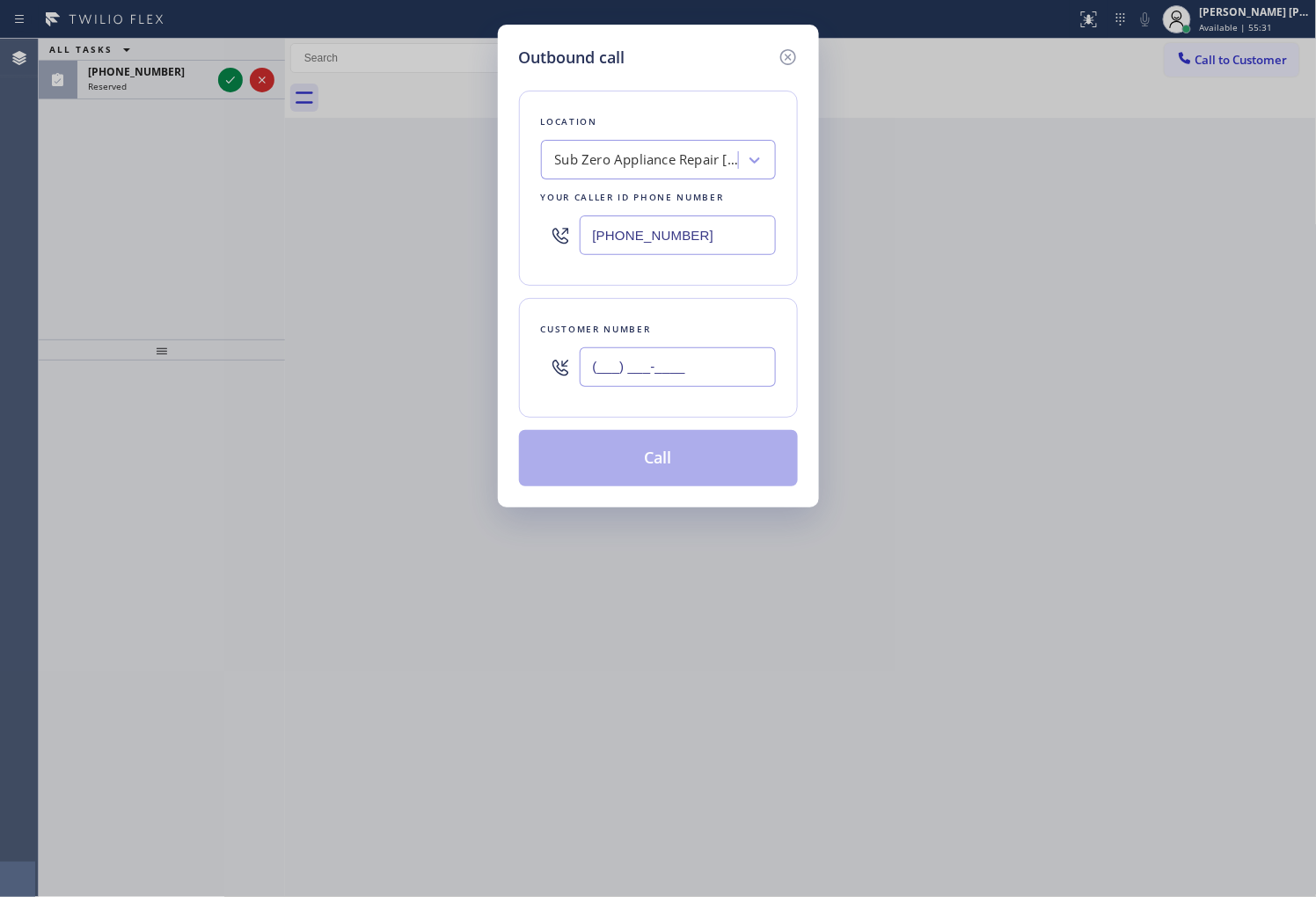
click at [691, 353] on input "(___) ___-____" at bounding box center [677, 367] width 196 height 40
paste input "917) 873-4507"
type input "(917) 873-4507"
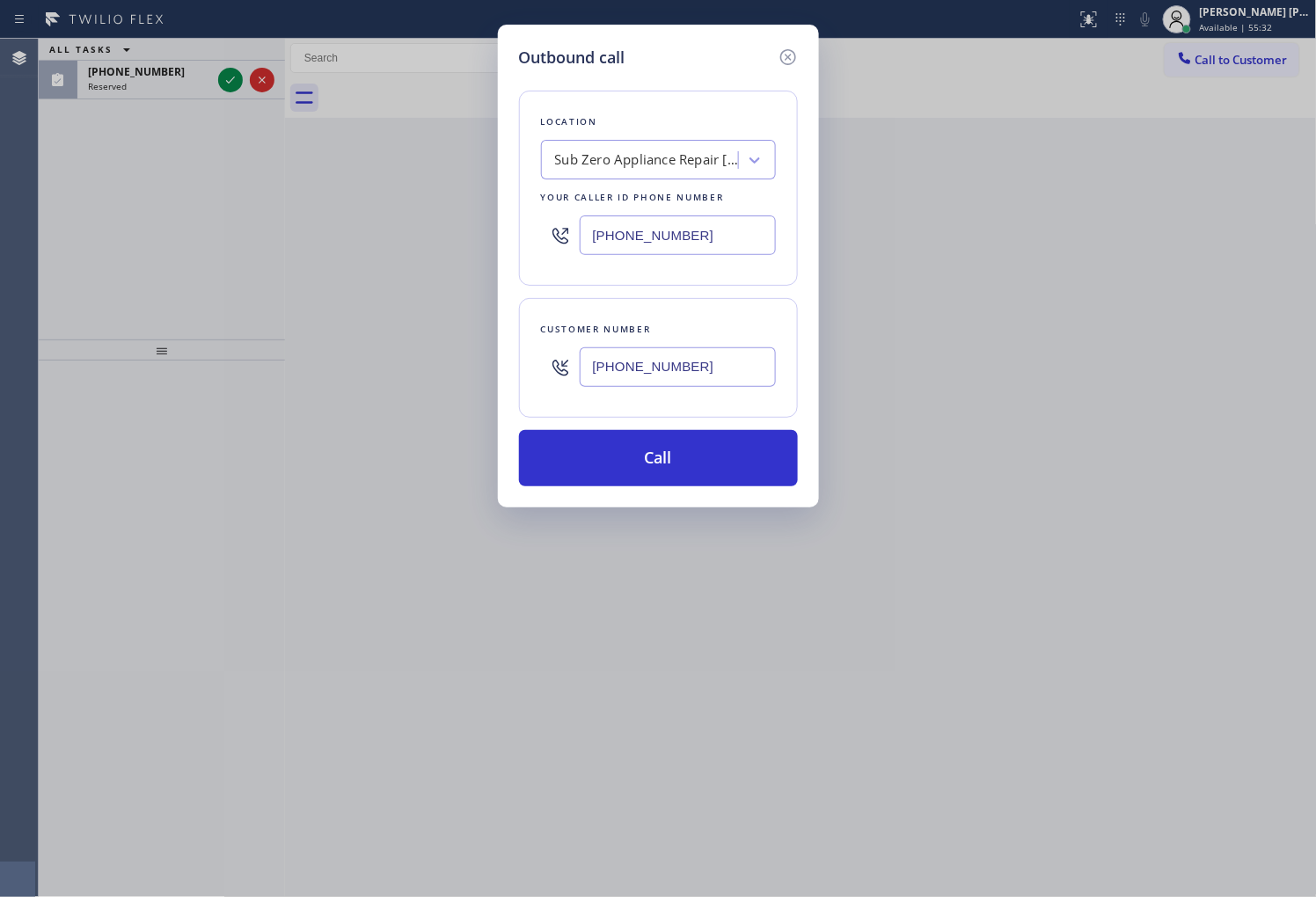
click at [781, 80] on div "Location Sub Zero Appliance Repair Mira Monte Your caller id phone number (805)…" at bounding box center [658, 278] width 279 height 416
click at [780, 61] on icon at bounding box center [788, 57] width 21 height 21
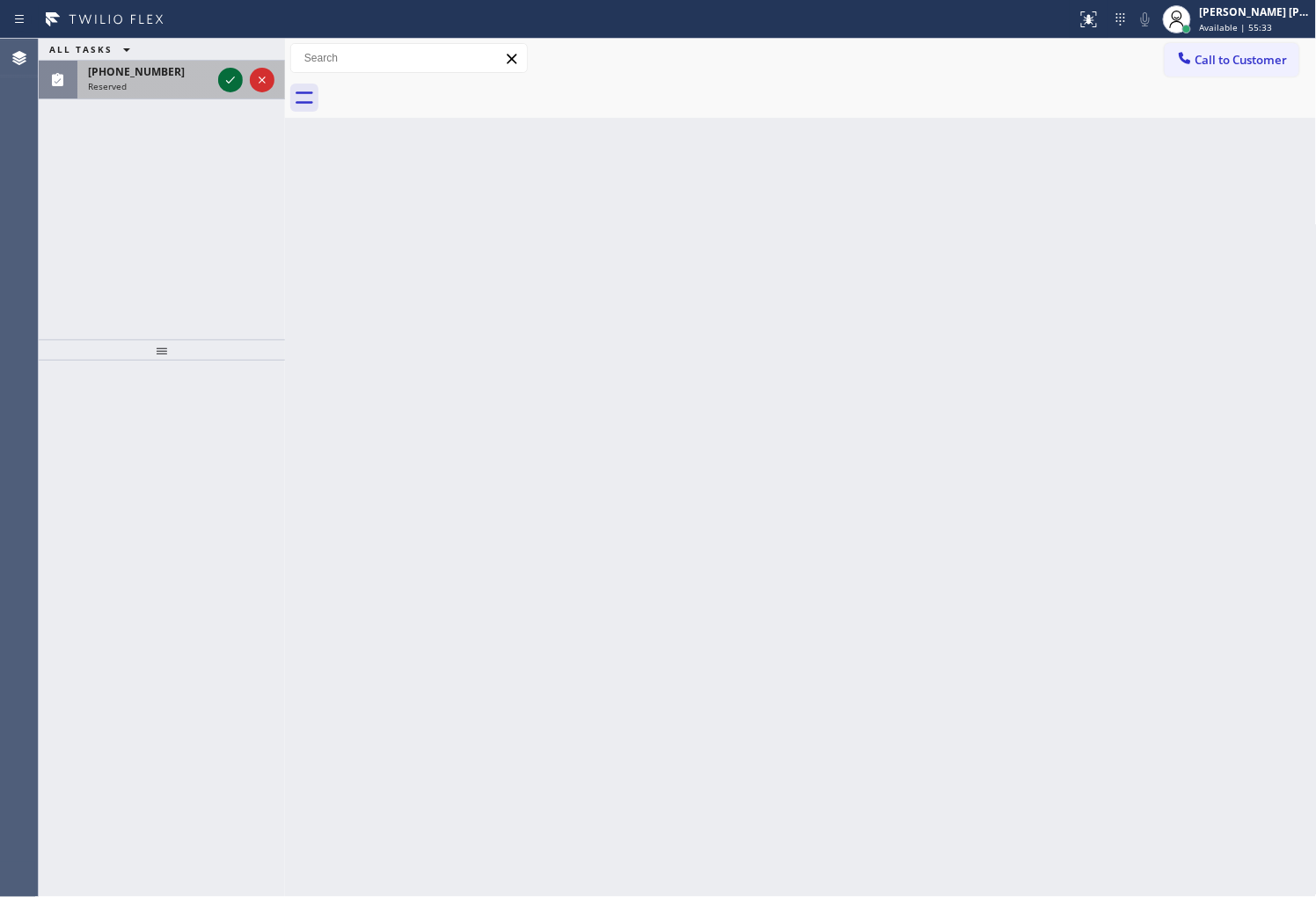
click at [231, 84] on icon at bounding box center [230, 80] width 21 height 21
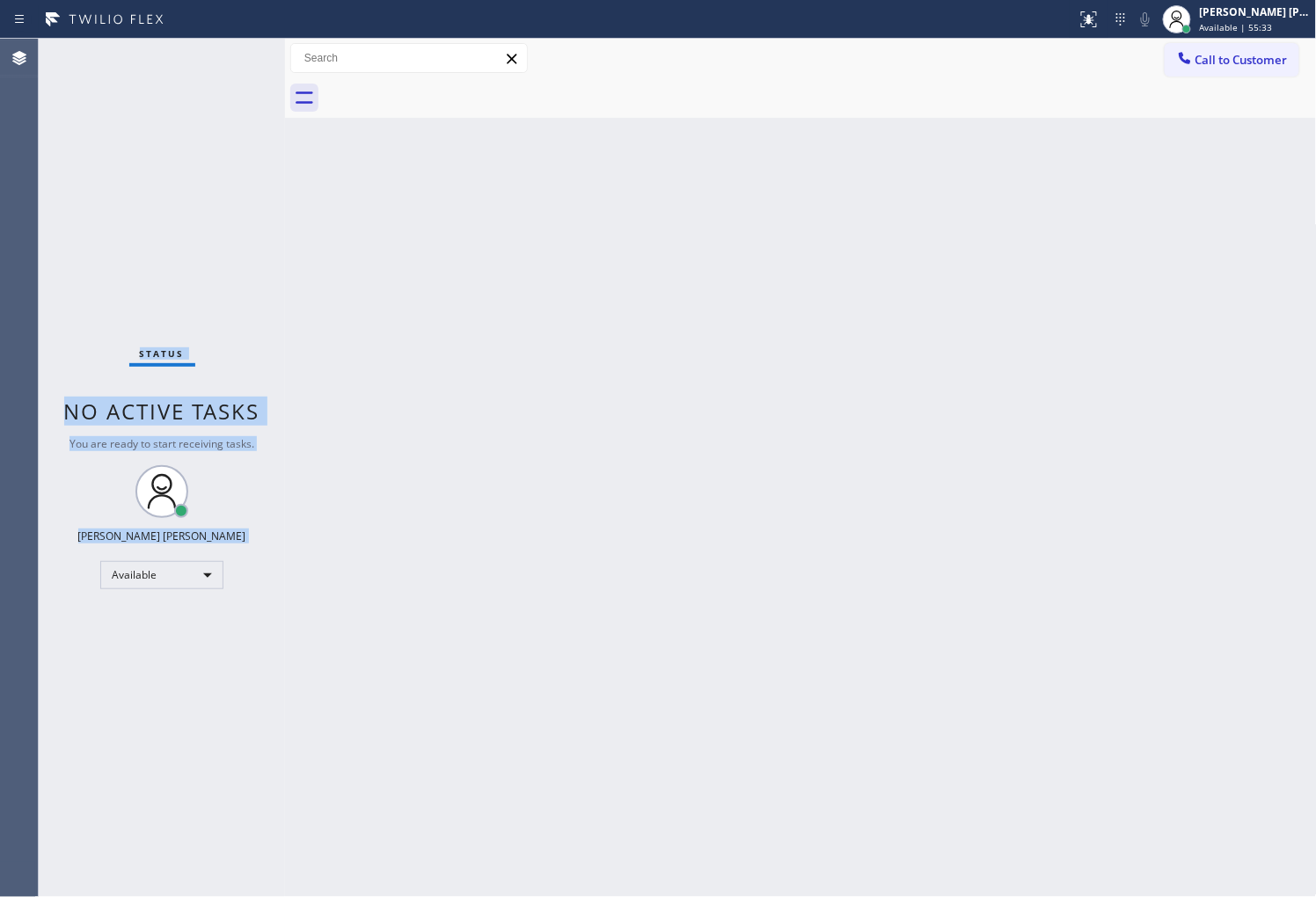
click at [231, 84] on div "Status No active tasks You are ready to start receiving tasks. [PERSON_NAME] [P…" at bounding box center [162, 468] width 246 height 858
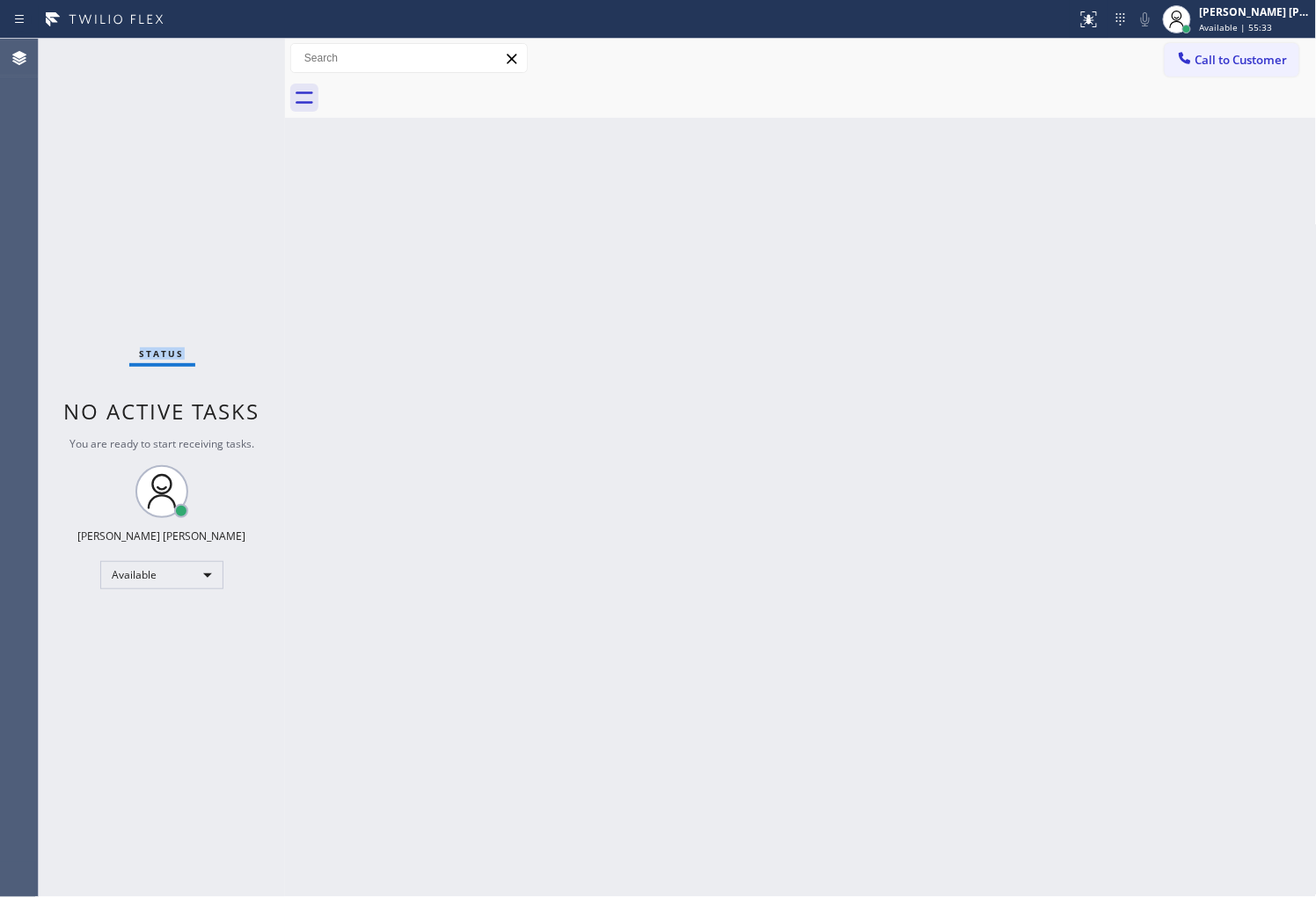
click at [231, 84] on div "Status No active tasks You are ready to start receiving tasks. [PERSON_NAME] [P…" at bounding box center [162, 468] width 246 height 858
click at [1070, 14] on div at bounding box center [538, 20] width 1062 height 28
click at [1099, 26] on icon at bounding box center [1088, 19] width 21 height 21
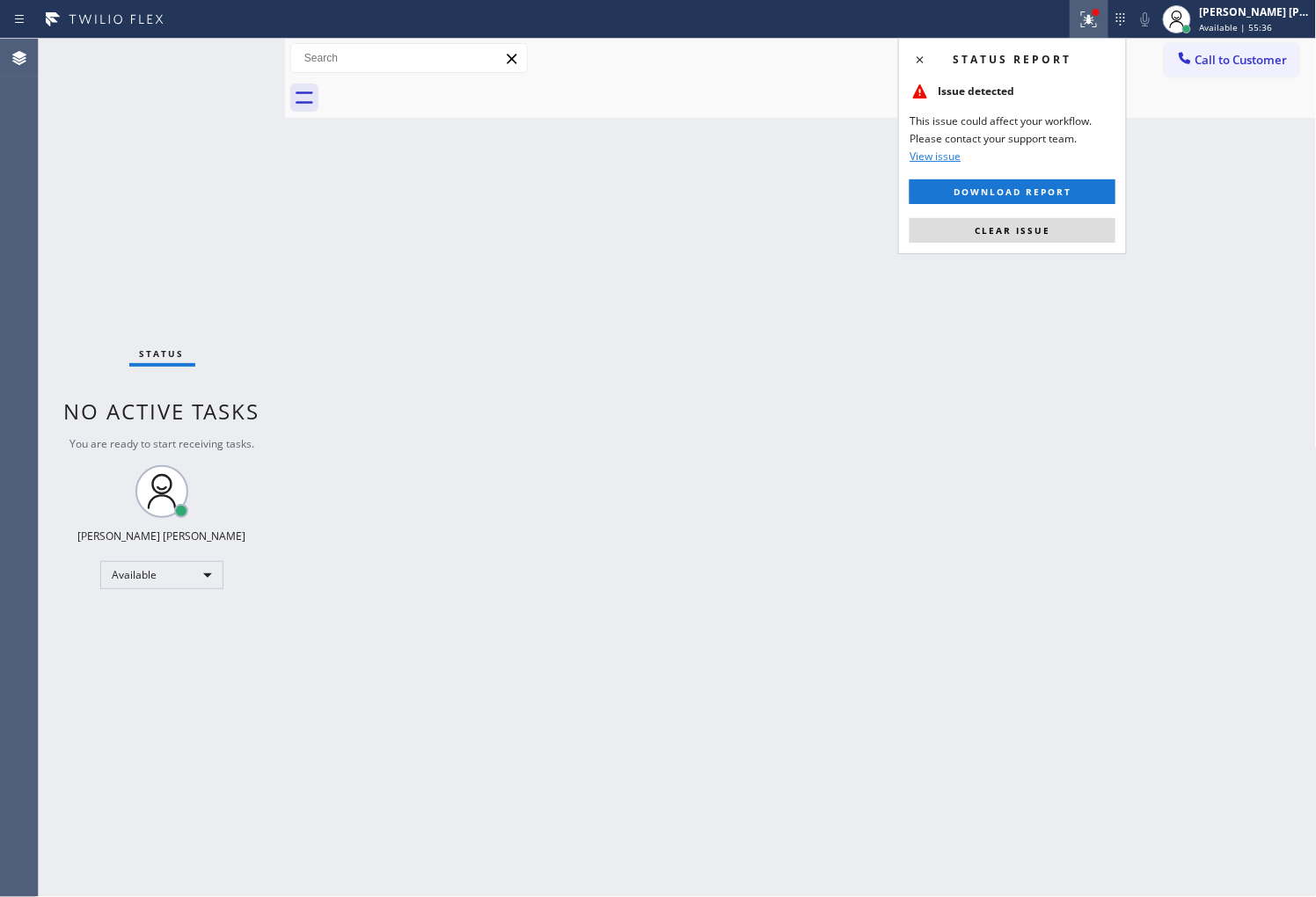
click at [1047, 226] on span "Clear issue" at bounding box center [1012, 230] width 75 height 12
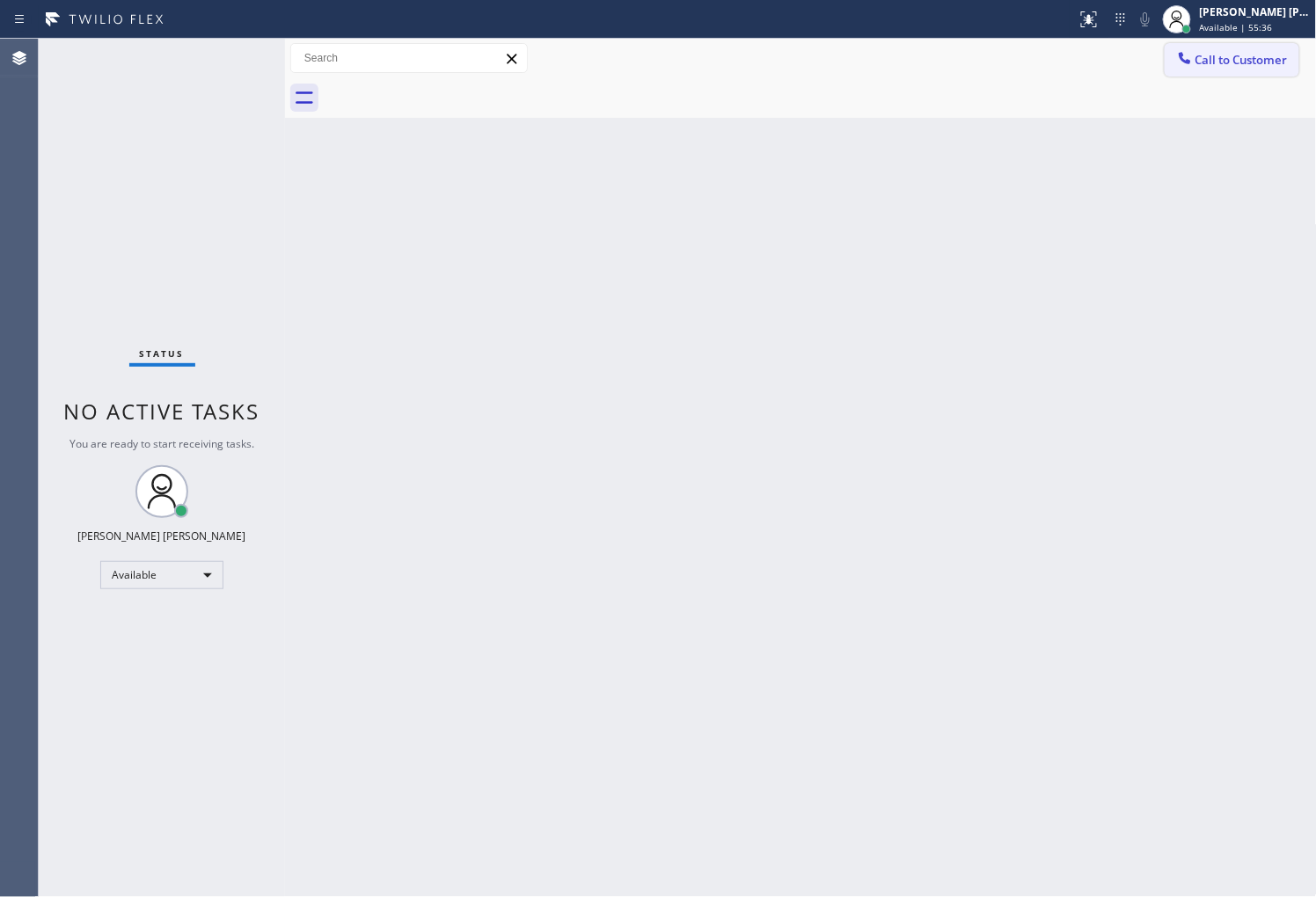
click at [1193, 61] on div at bounding box center [1184, 59] width 21 height 21
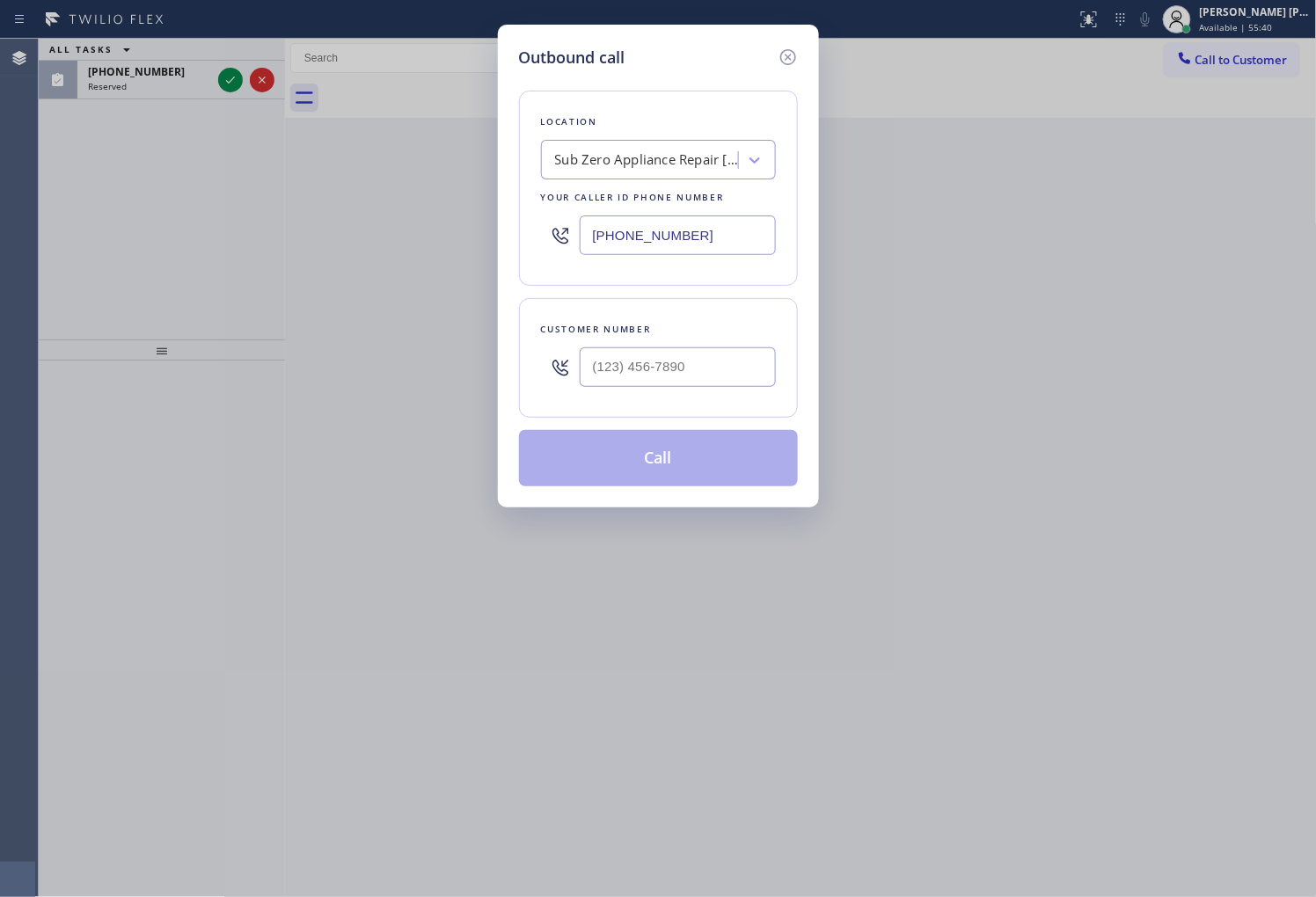
click at [770, 56] on div "Outbound call" at bounding box center [658, 58] width 279 height 24
click at [785, 59] on icon at bounding box center [788, 57] width 21 height 21
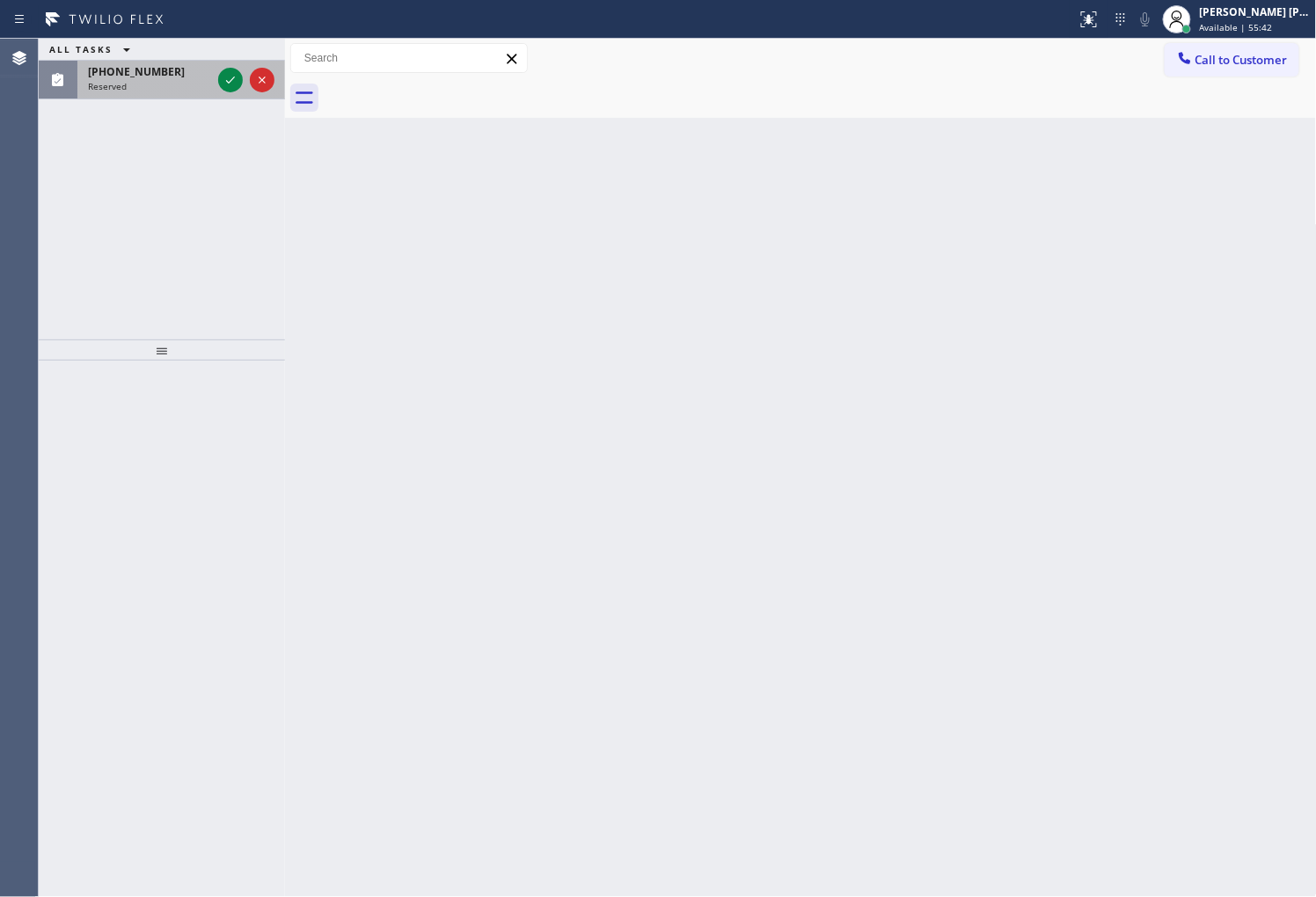
click at [244, 73] on div at bounding box center [246, 80] width 63 height 39
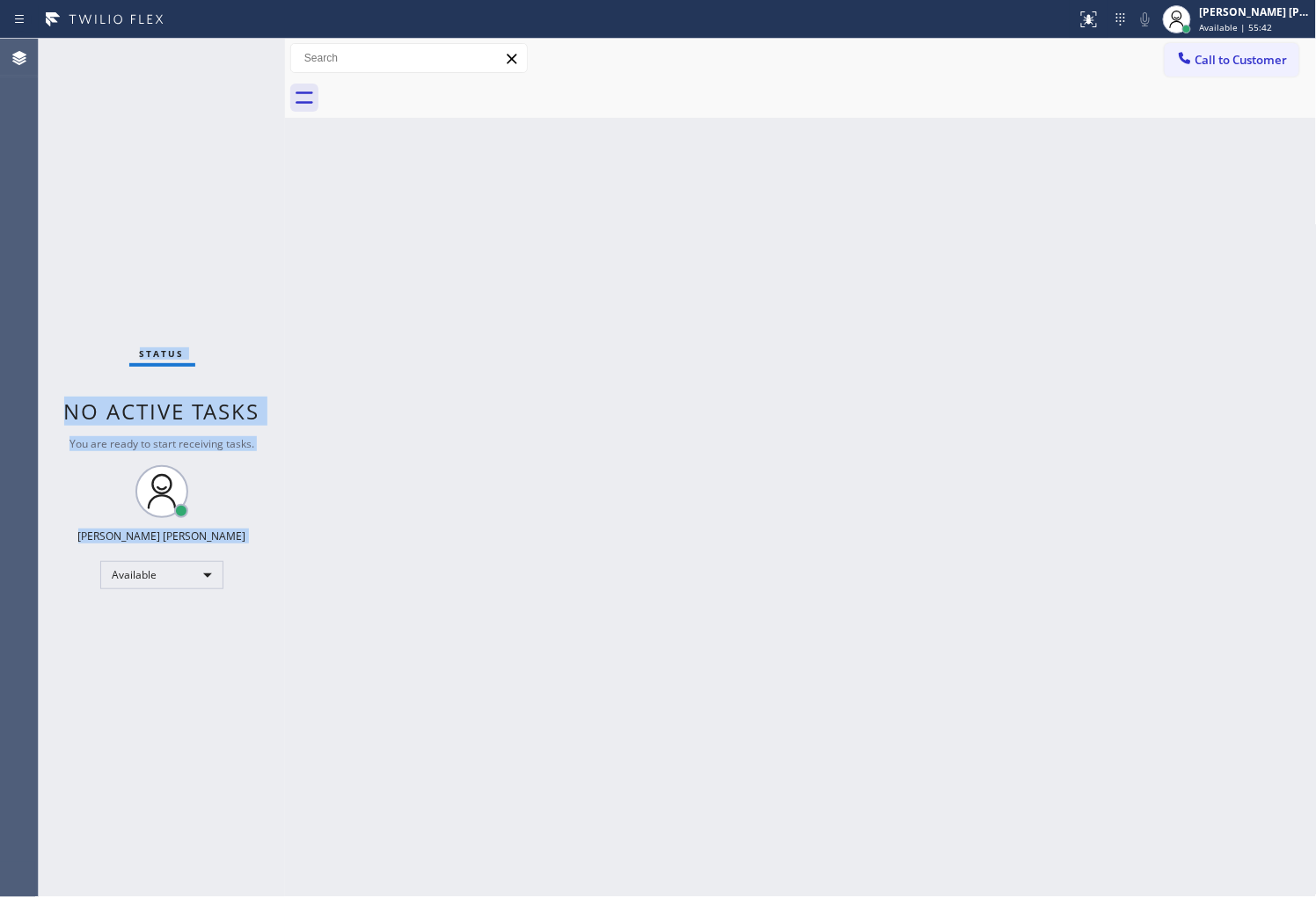
click at [234, 73] on div "Status No active tasks You are ready to start receiving tasks. [PERSON_NAME] [P…" at bounding box center [162, 468] width 246 height 858
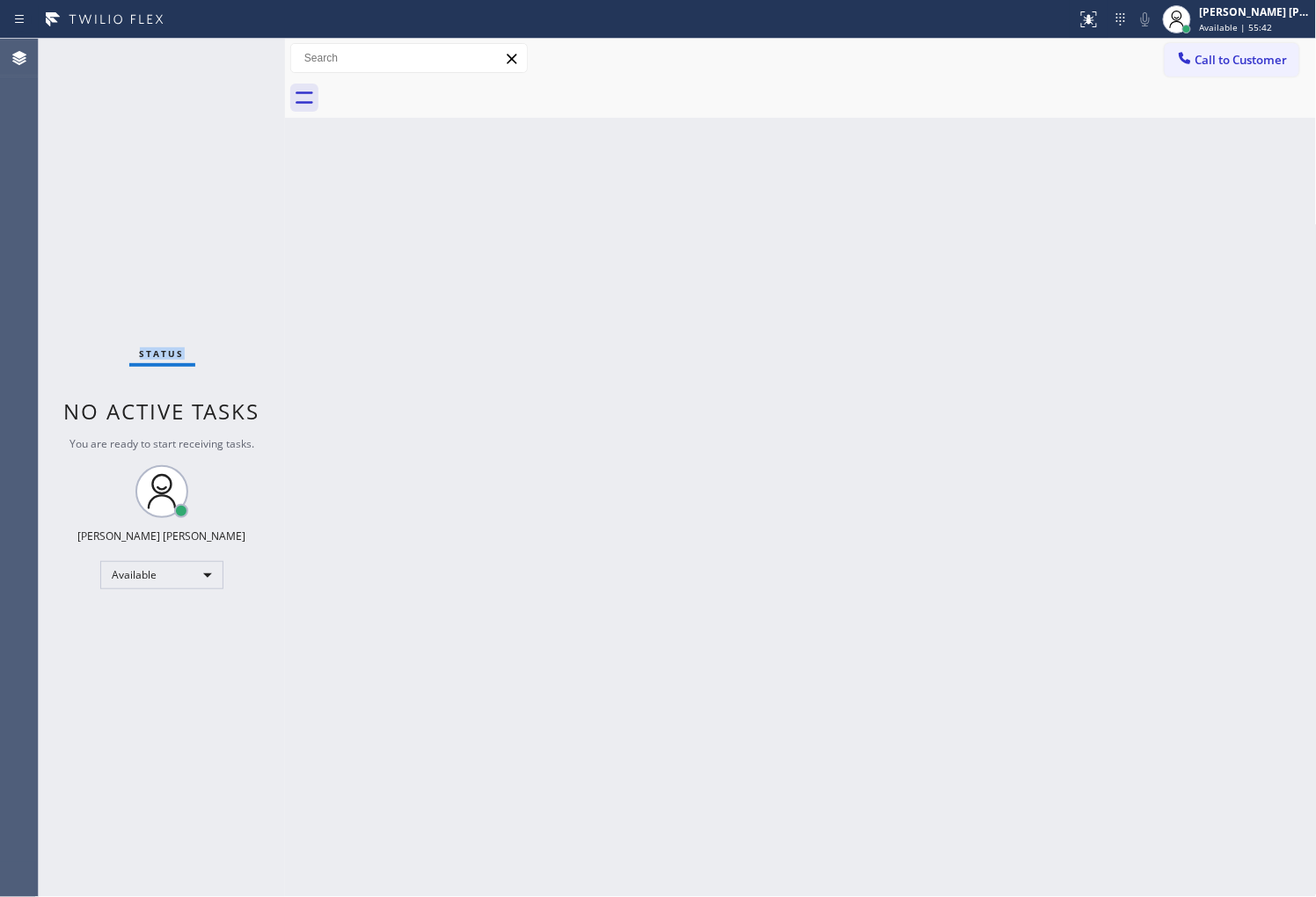
click at [233, 73] on div "Status No active tasks You are ready to start receiving tasks. [PERSON_NAME] [P…" at bounding box center [162, 468] width 246 height 858
click at [299, 260] on div "Back to Dashboard Change Sender ID Customers Technicians Select a contact Outbo…" at bounding box center [800, 468] width 1031 height 858
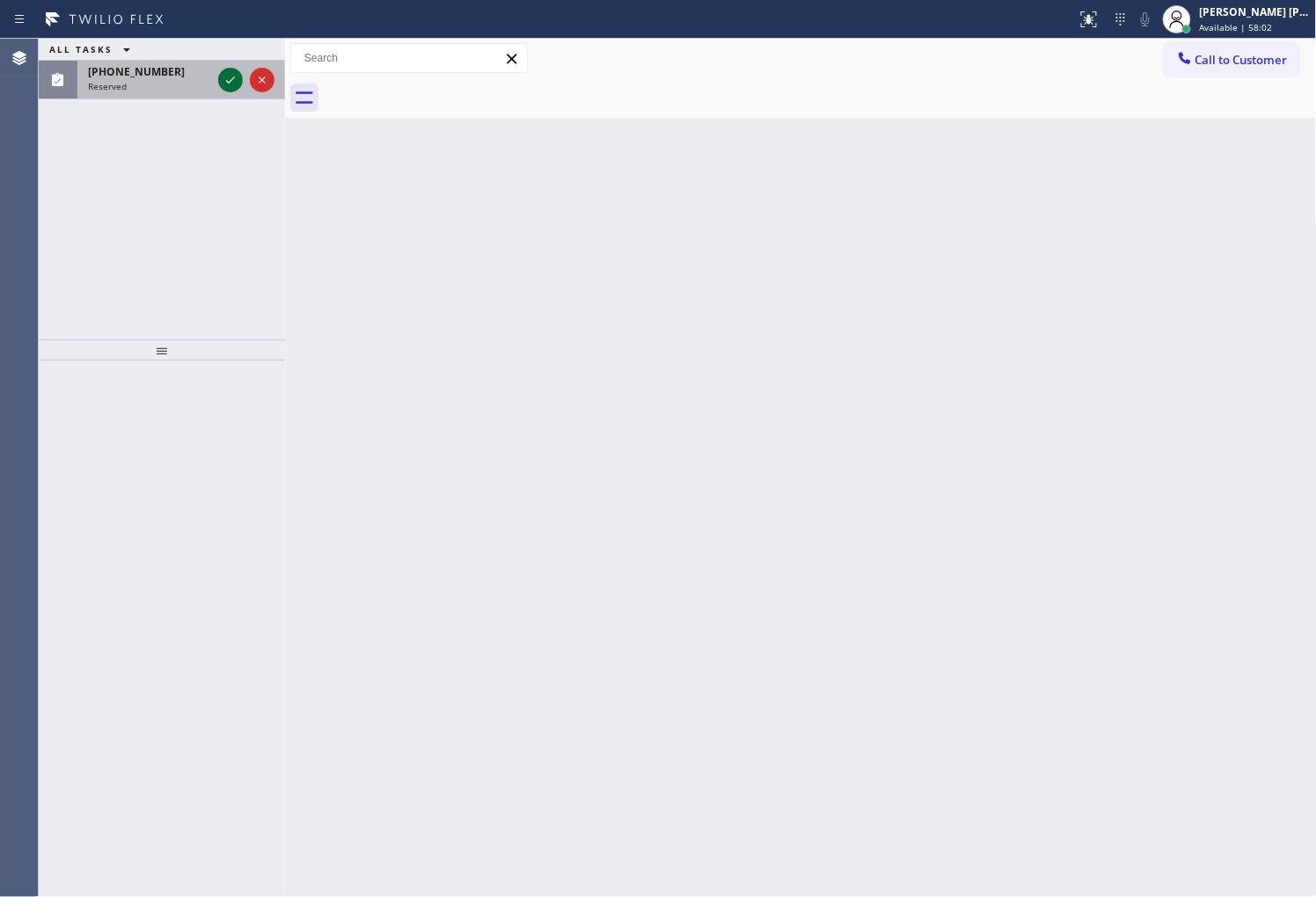
click at [221, 74] on icon at bounding box center [230, 80] width 21 height 21
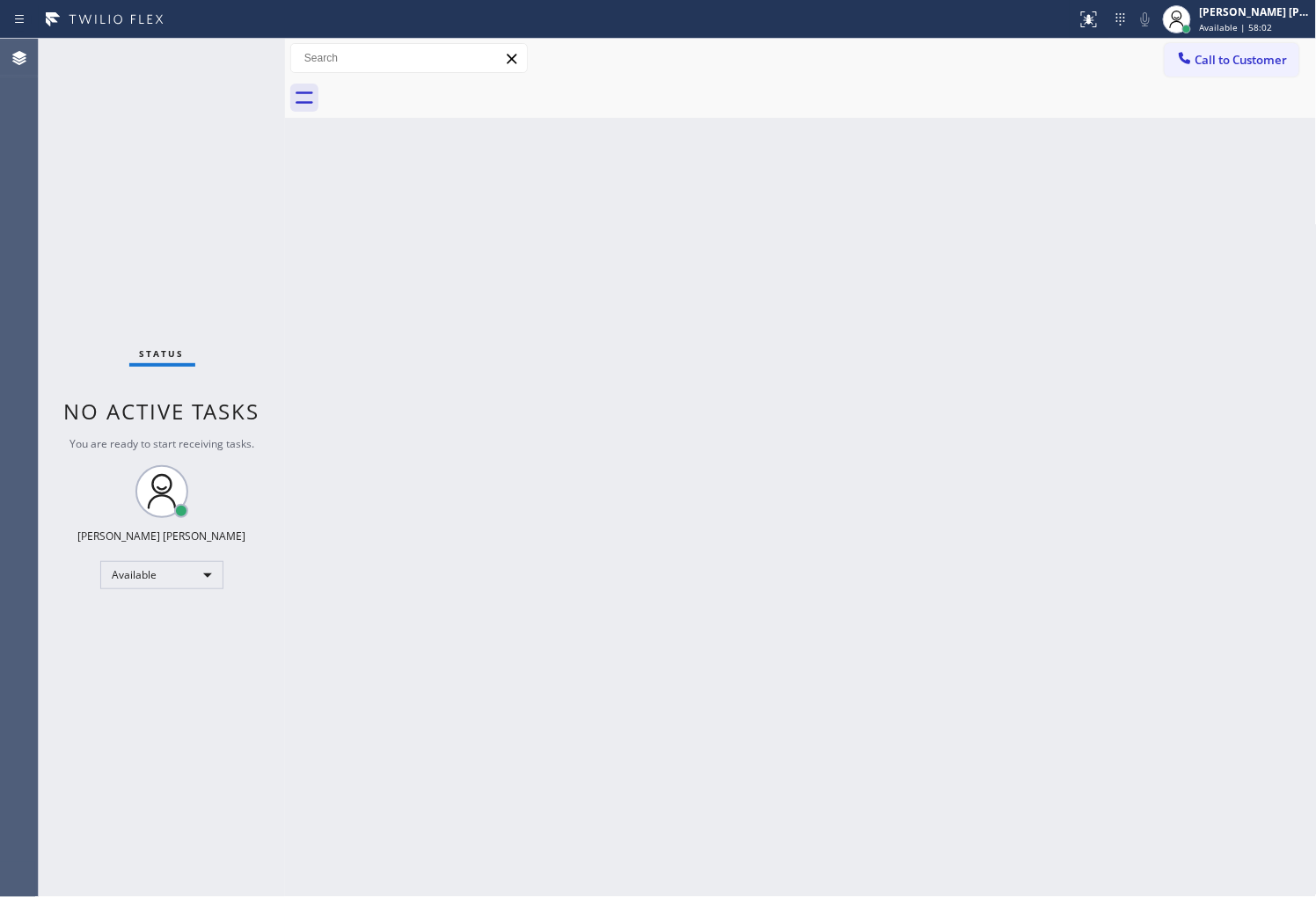
click at [221, 74] on div "Status No active tasks You are ready to start receiving tasks. [PERSON_NAME] [P…" at bounding box center [162, 468] width 246 height 858
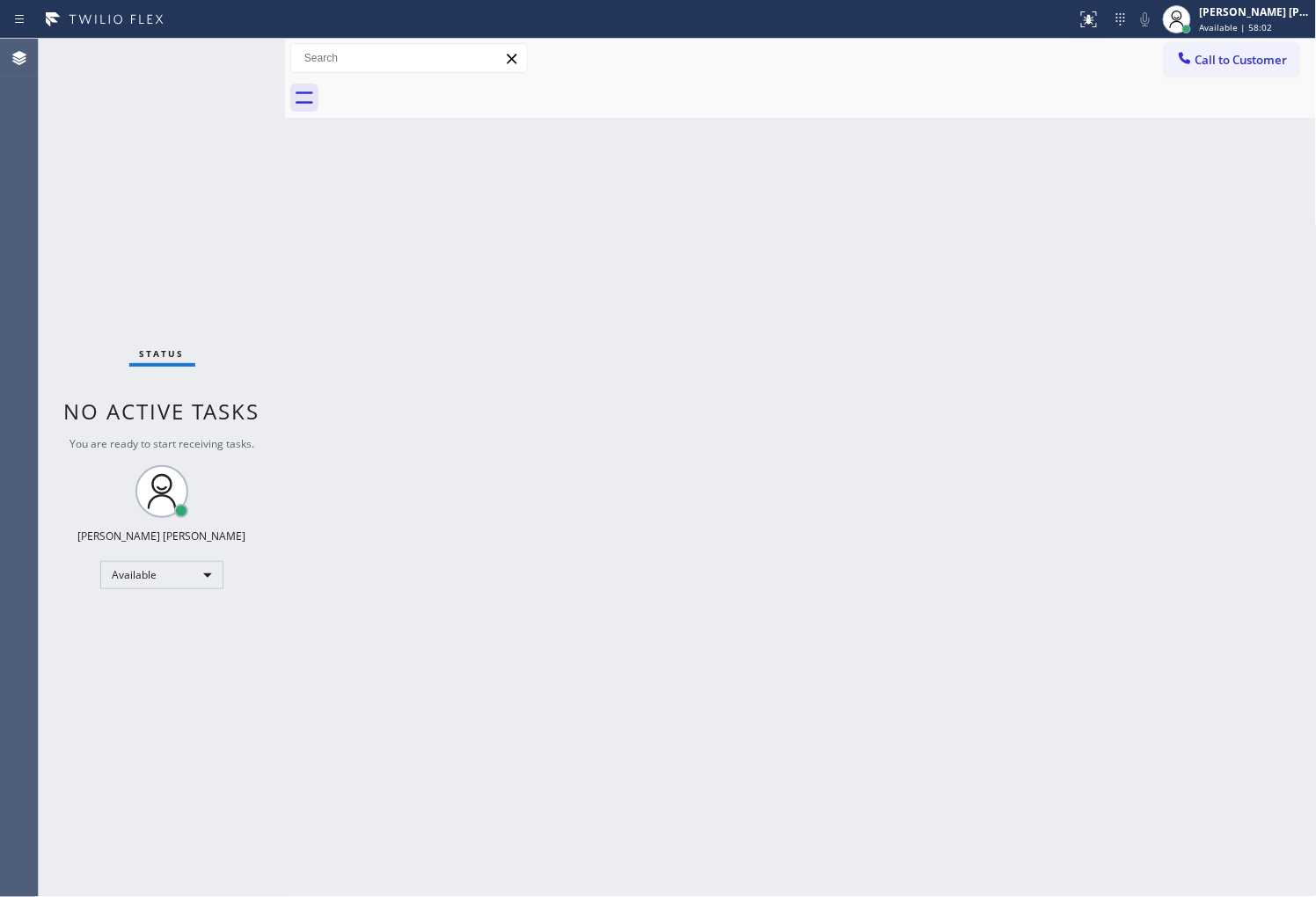
click at [221, 74] on div "Status No active tasks You are ready to start receiving tasks. [PERSON_NAME] [P…" at bounding box center [162, 468] width 246 height 858
click at [285, 410] on div at bounding box center [285, 468] width 0 height 858
drag, startPoint x: 286, startPoint y: 410, endPoint x: 296, endPoint y: 397, distance: 16.4
click at [285, 410] on div at bounding box center [285, 468] width 0 height 858
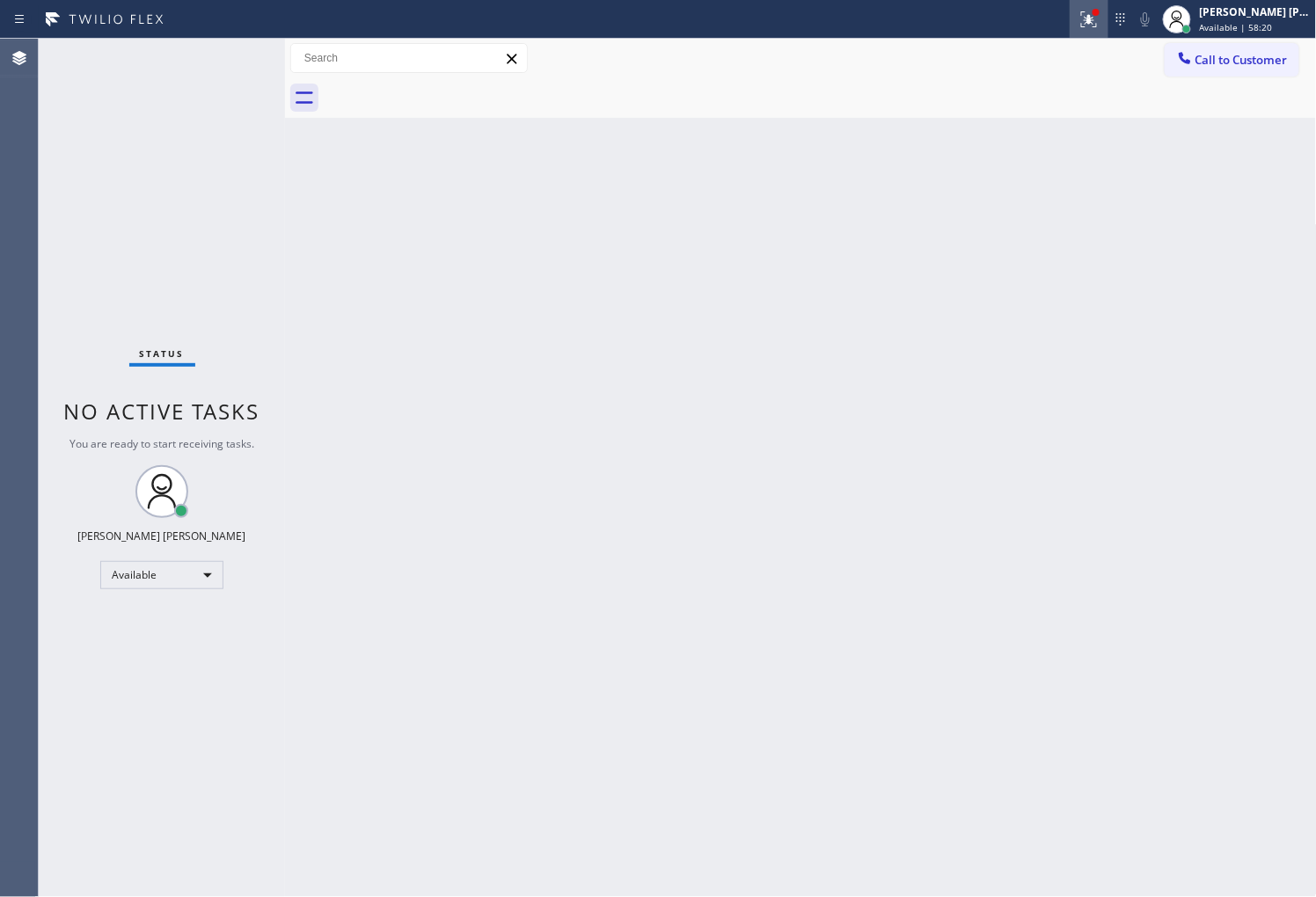
click at [1099, 13] on icon at bounding box center [1088, 19] width 21 height 21
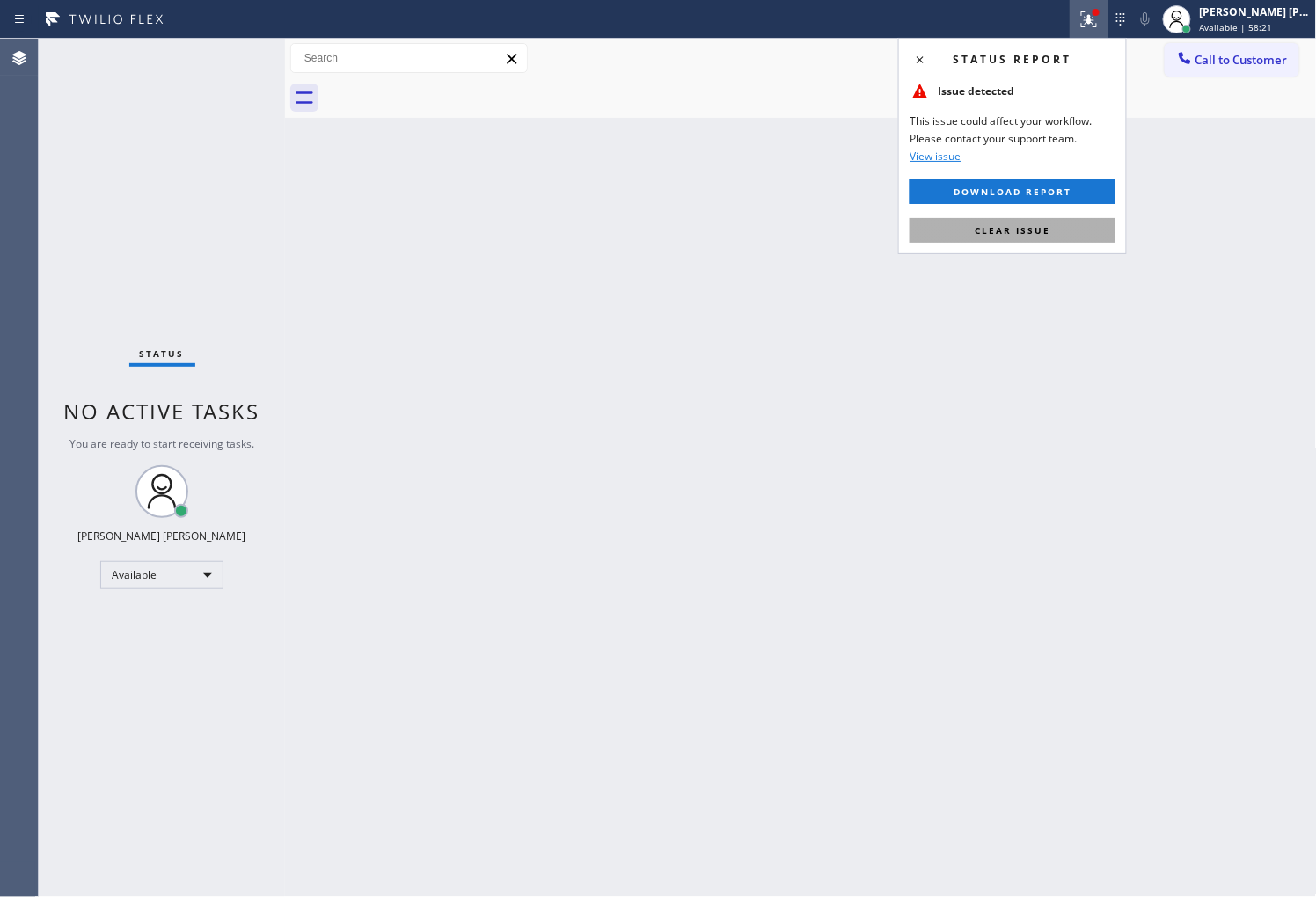
click at [1048, 220] on button "Clear issue" at bounding box center [1012, 231] width 206 height 24
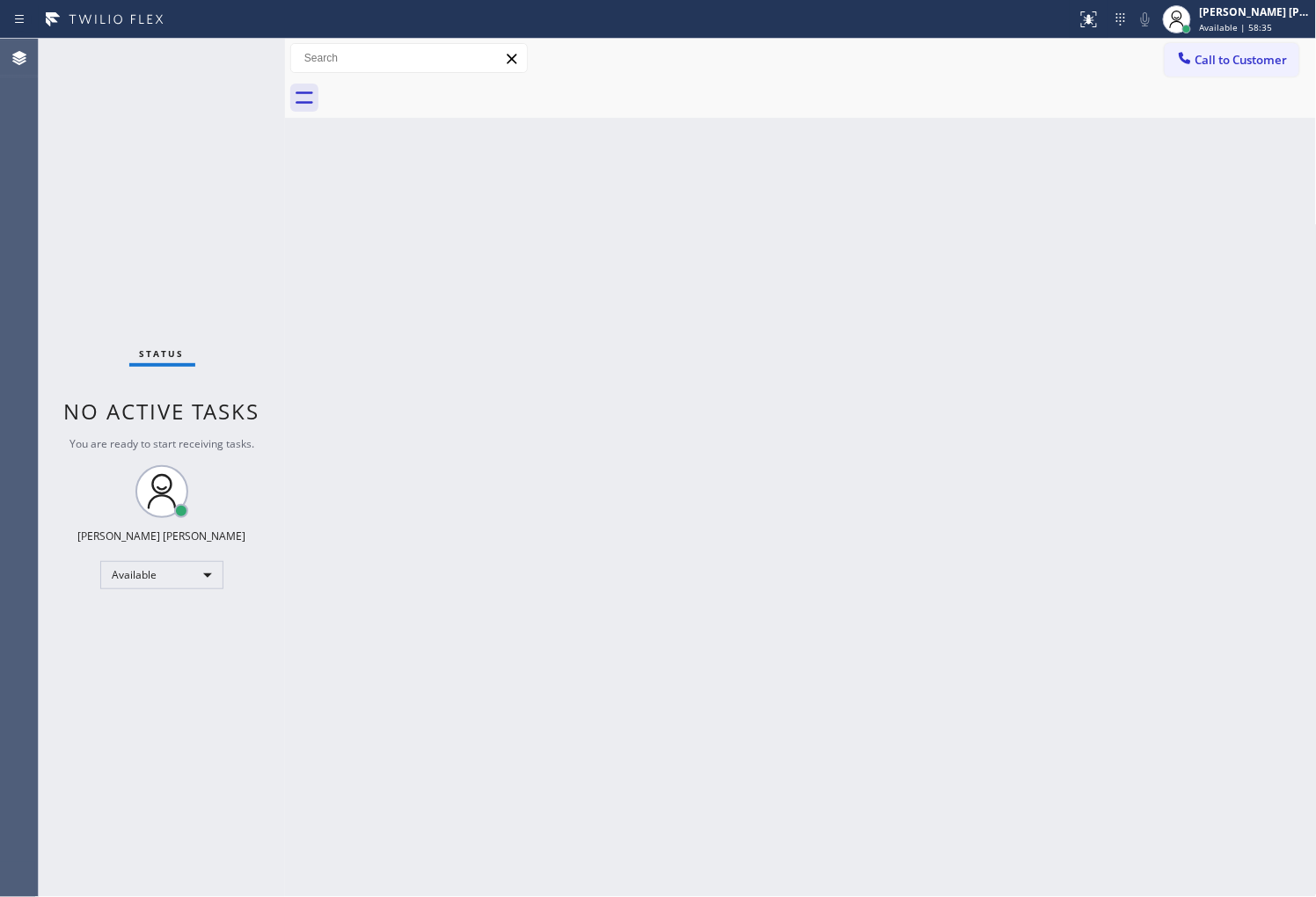
click at [241, 59] on div "Status No active tasks You are ready to start receiving tasks. [PERSON_NAME] [P…" at bounding box center [162, 468] width 246 height 858
click at [207, 74] on div "Status No active tasks You are ready to start receiving tasks. [PERSON_NAME] [P…" at bounding box center [162, 468] width 246 height 858
click at [0, 114] on div "Agent Desktop" at bounding box center [19, 468] width 38 height 858
click at [0, 316] on div "Agent Desktop" at bounding box center [19, 468] width 38 height 858
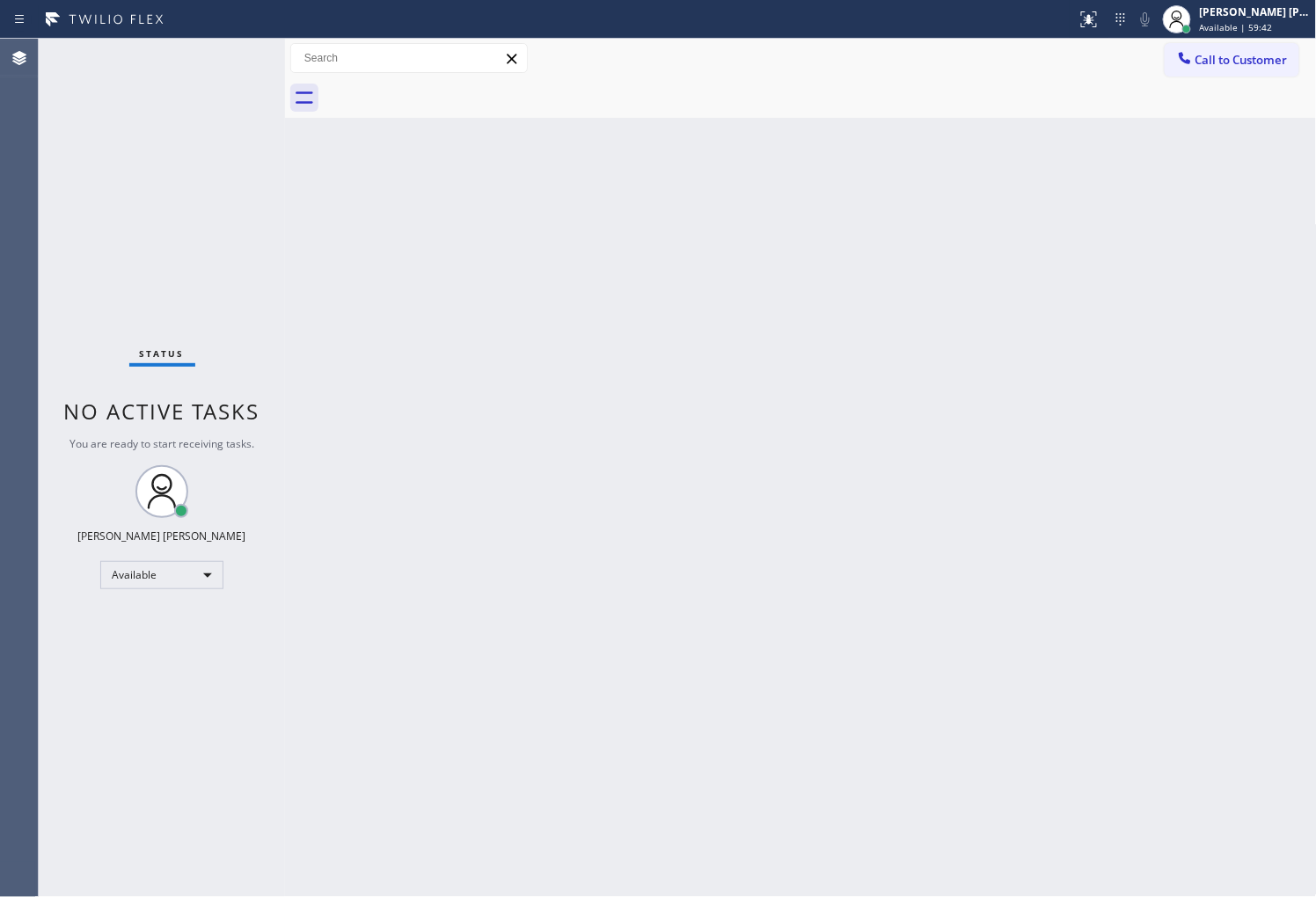
drag, startPoint x: 2, startPoint y: 409, endPoint x: 79, endPoint y: 222, distance: 202.2
click at [2, 409] on div "Agent Desktop" at bounding box center [19, 468] width 38 height 858
click at [1253, 56] on span "Call to Customer" at bounding box center [1241, 59] width 92 height 16
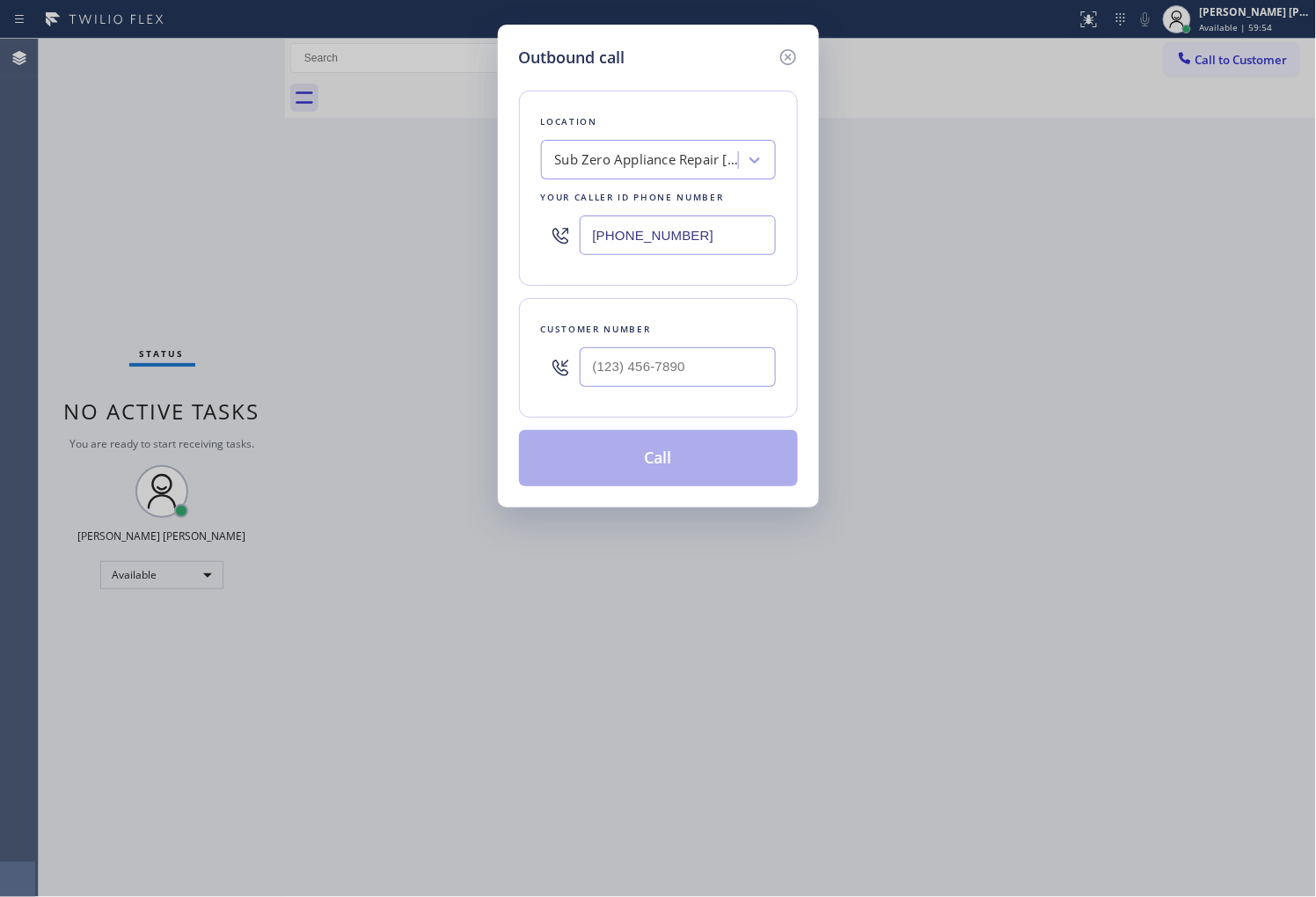
click at [618, 242] on input "(805) 316-7377" at bounding box center [677, 235] width 196 height 40
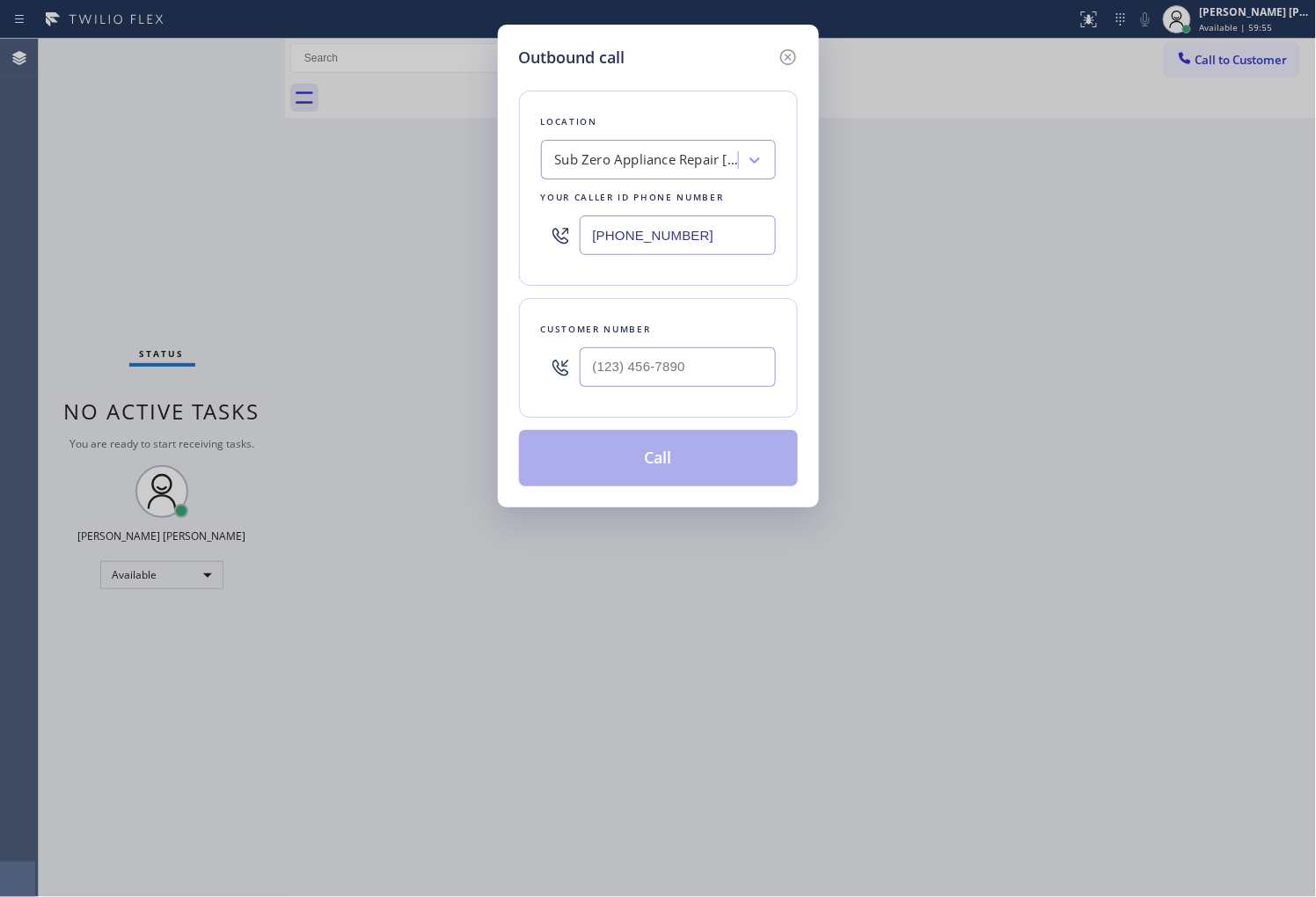
paste input "text"
click at [671, 222] on input "(805) 316-7377" at bounding box center [677, 235] width 196 height 40
click at [670, 223] on input "(805) 316-7377" at bounding box center [677, 235] width 196 height 40
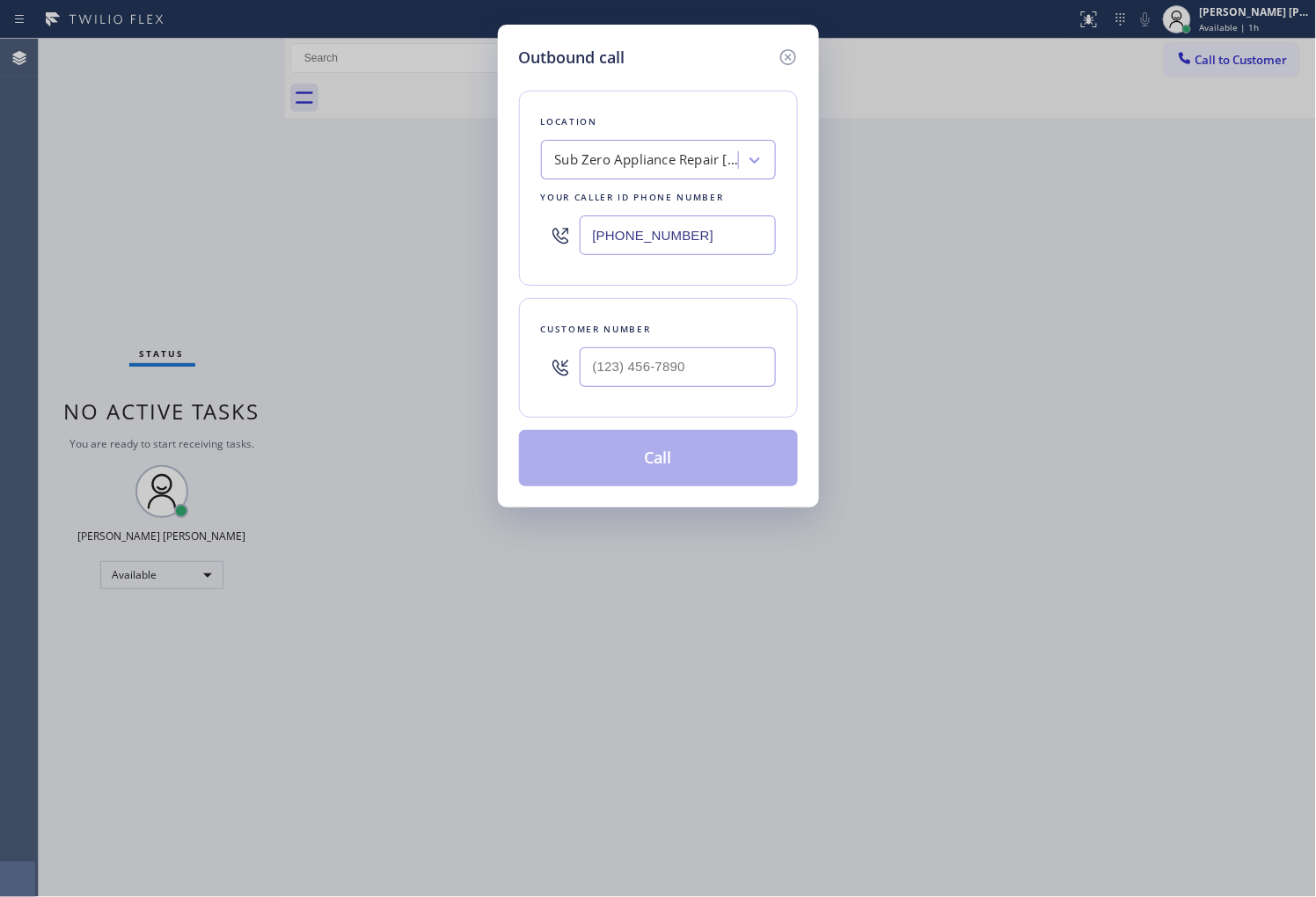
click at [670, 223] on input "(805) 316-7377" at bounding box center [677, 235] width 196 height 40
paste input "949) 397-6210"
type input "(949) 397-6210"
click at [669, 353] on input "(___) ___-____" at bounding box center [677, 367] width 196 height 40
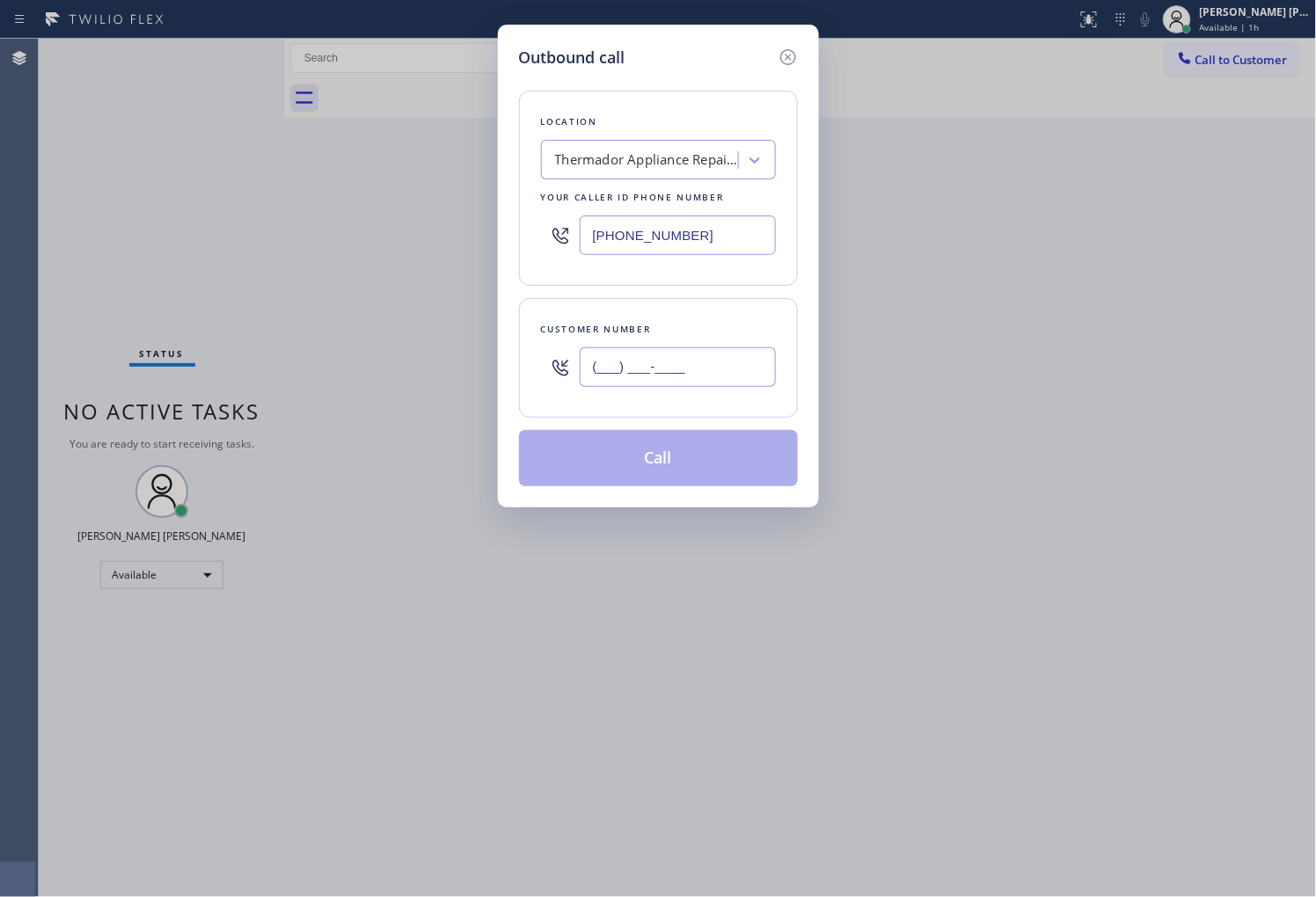
paste input "949) 307-2630"
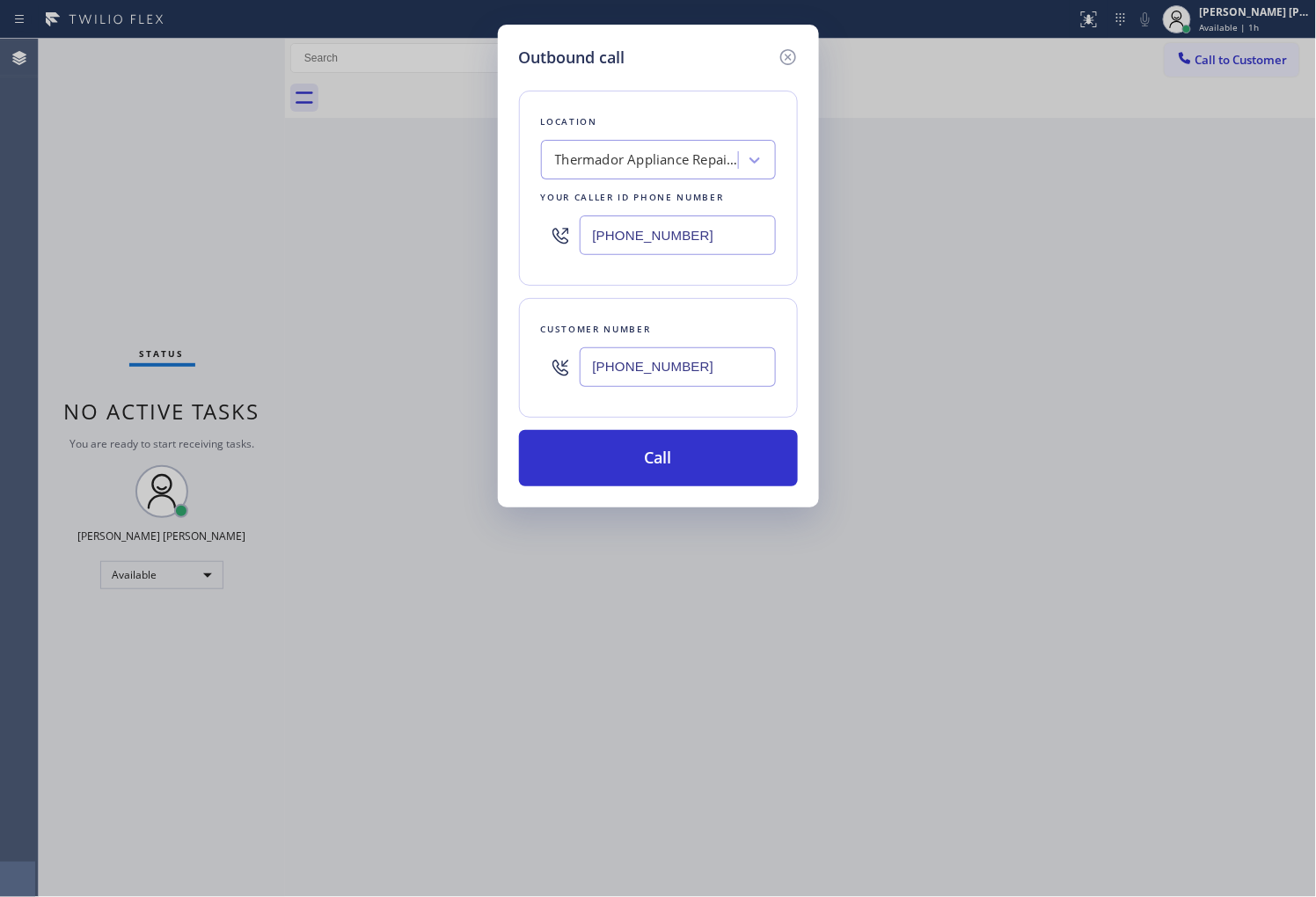
type input "(949) 307-2630"
click at [749, 461] on button "Call" at bounding box center [658, 457] width 279 height 57
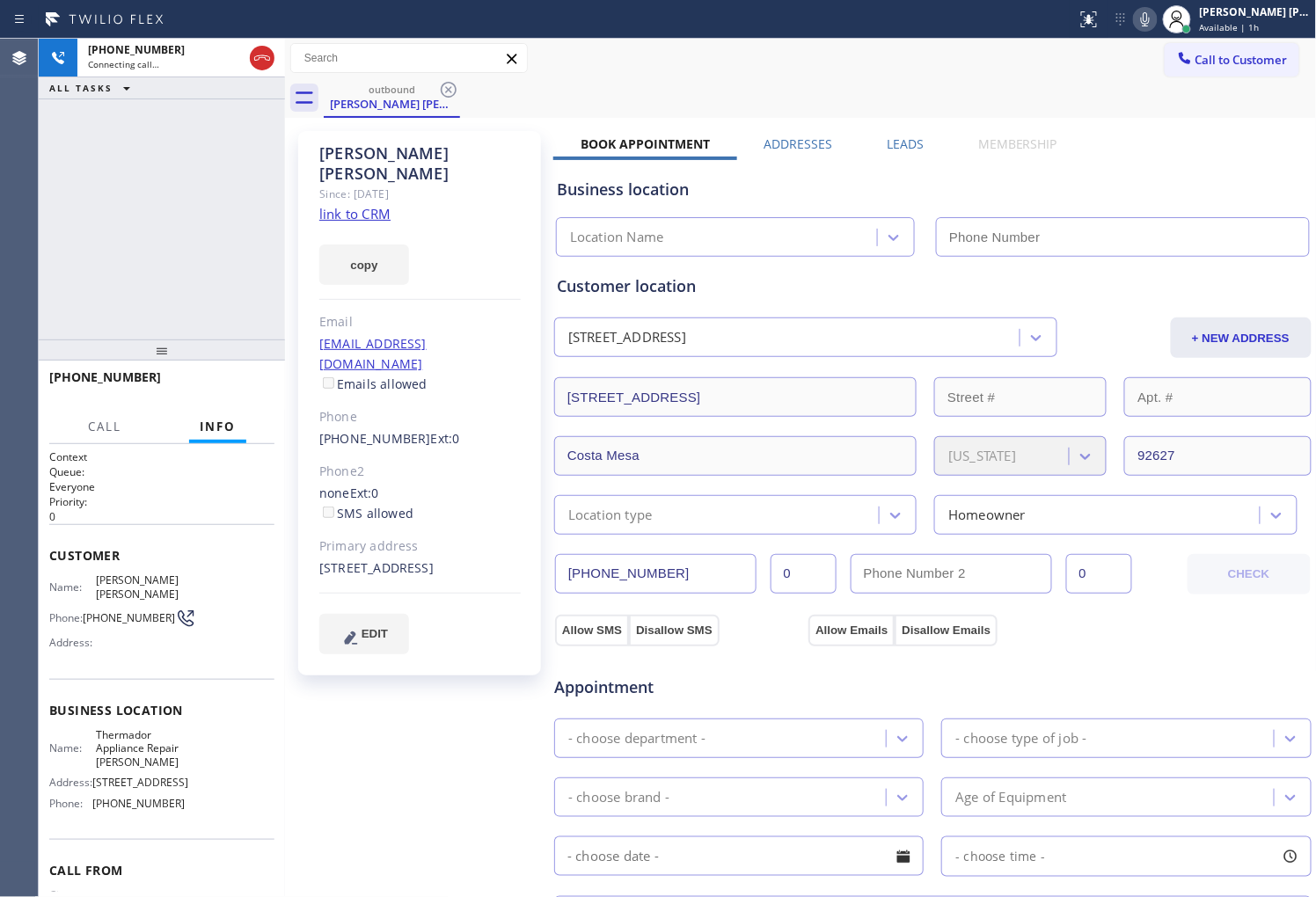
click at [354, 152] on div "Deena Jeff" at bounding box center [419, 164] width 202 height 41
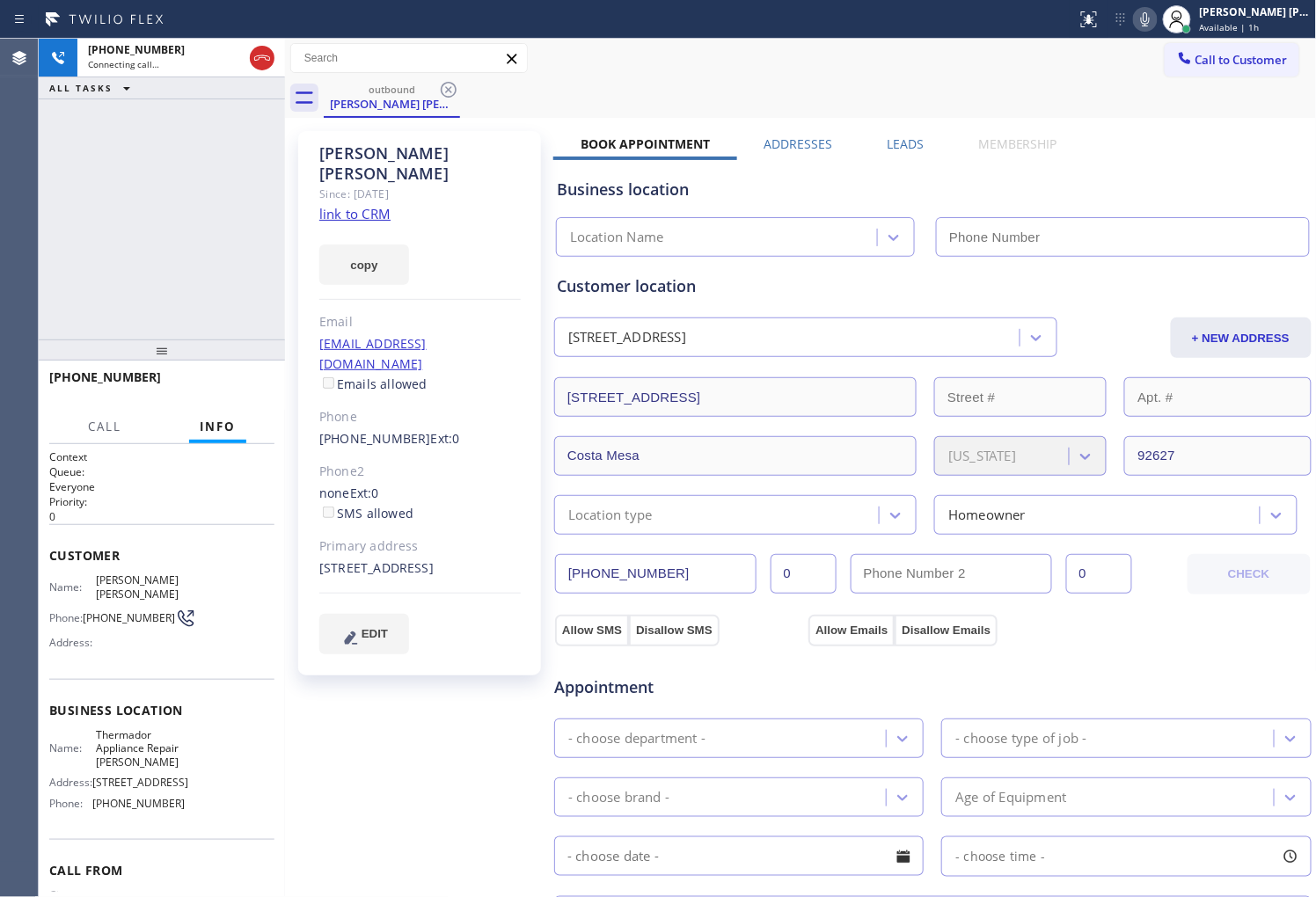
click at [354, 152] on div "Deena Jeff" at bounding box center [419, 164] width 202 height 41
type input "(949) 397-6210"
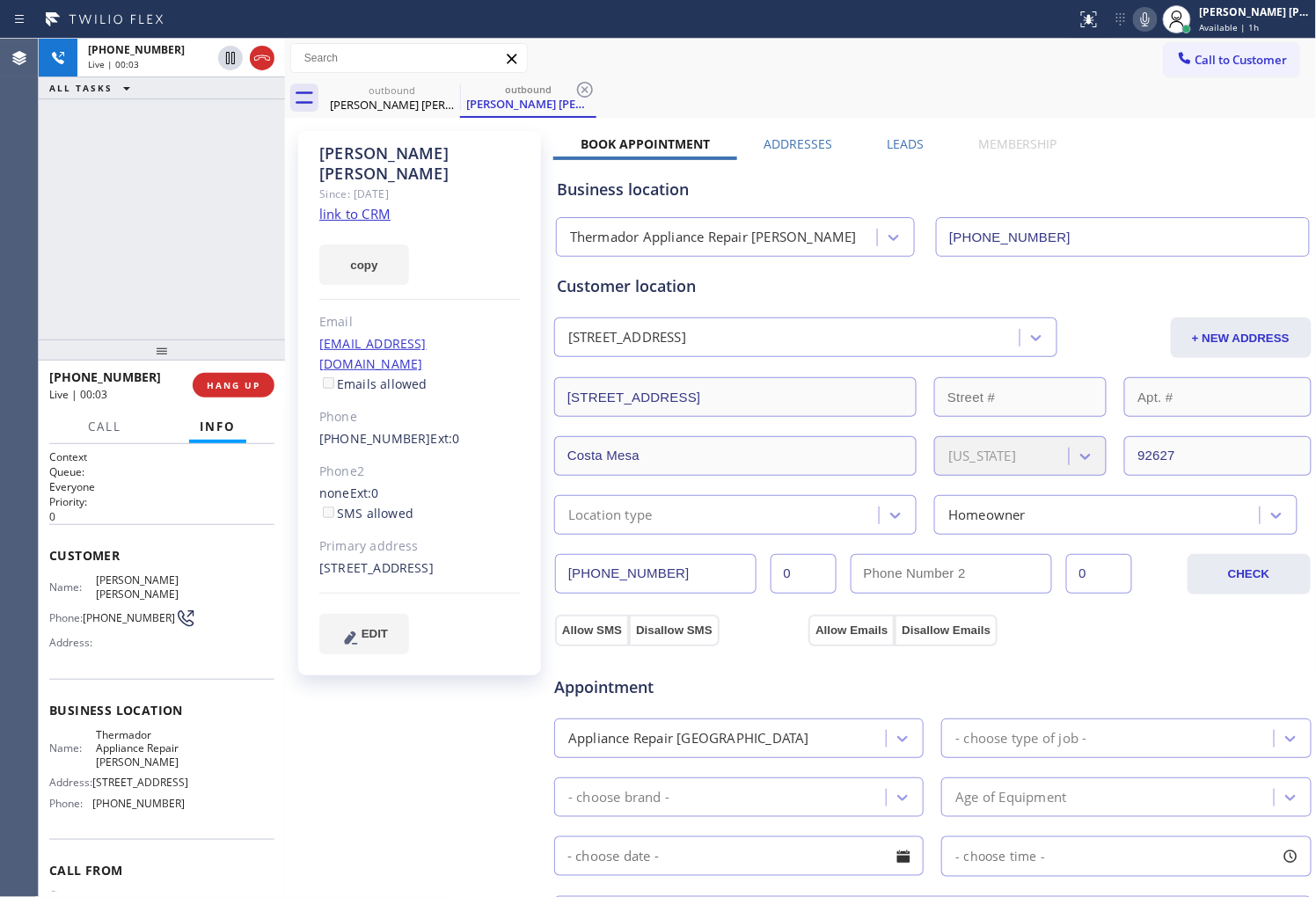
click at [18, 273] on div "Agent Desktop" at bounding box center [19, 468] width 38 height 858
click at [1156, 28] on icon at bounding box center [1145, 19] width 21 height 21
click at [1156, 24] on icon at bounding box center [1145, 19] width 21 height 21
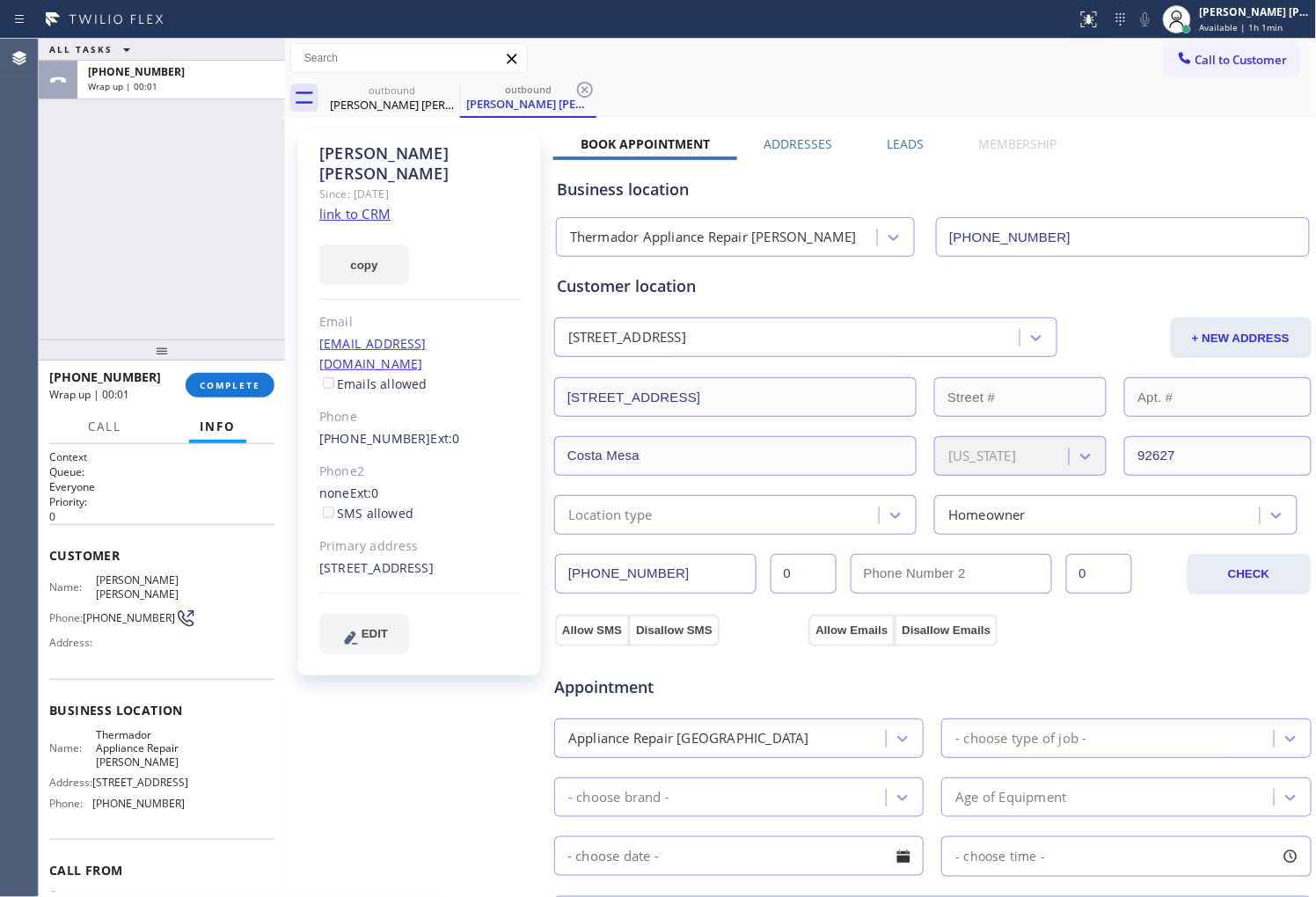
click at [906, 153] on div "Business location Thermador Appliance Repair Ashton (949) 397-6210" at bounding box center [933, 205] width 759 height 104
click at [895, 144] on label "Leads" at bounding box center [905, 144] width 37 height 17
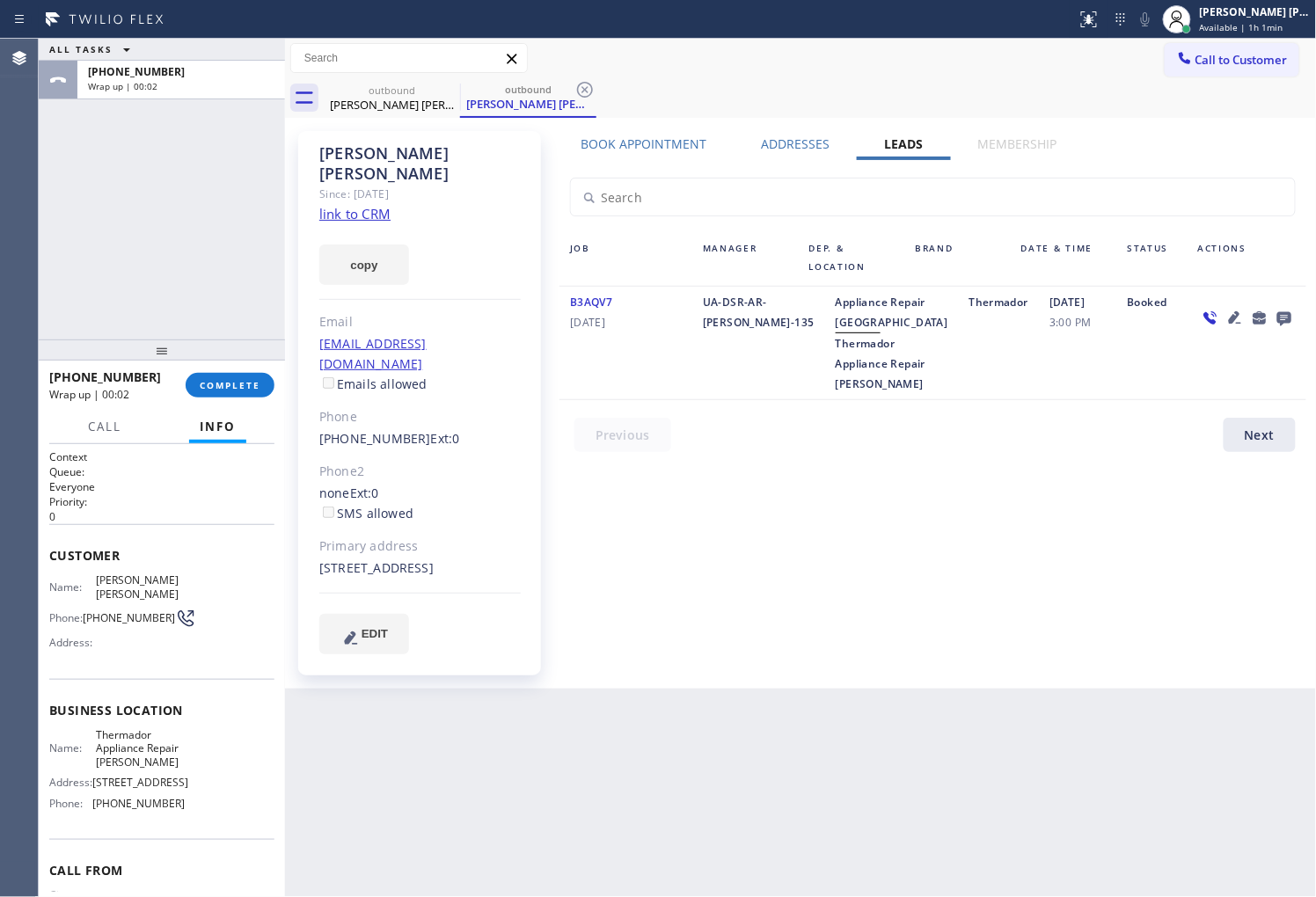
click at [1289, 323] on icon at bounding box center [1283, 318] width 21 height 22
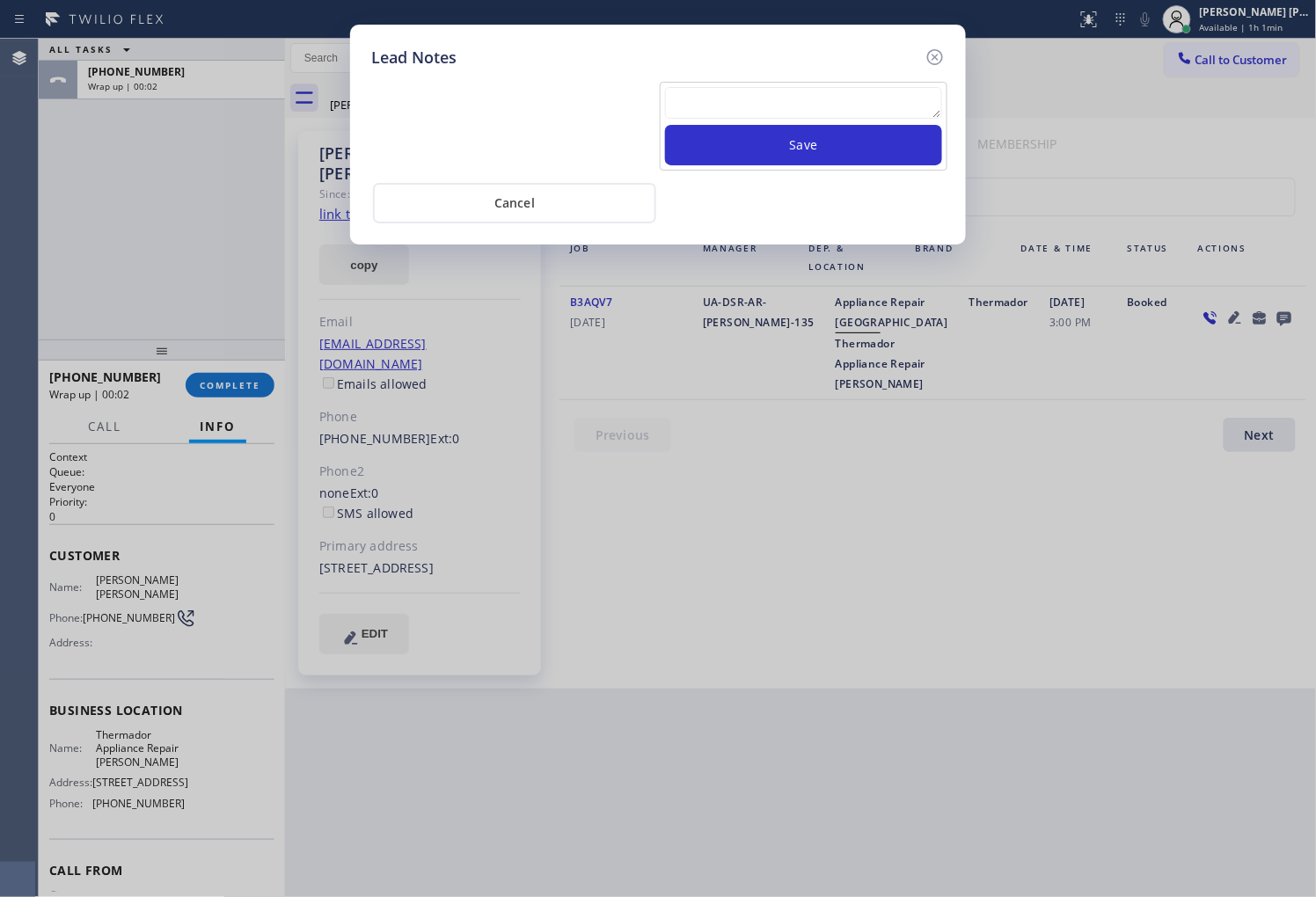
click at [835, 58] on div "Lead Notes" at bounding box center [658, 58] width 574 height 24
click at [801, 112] on textarea at bounding box center [804, 103] width 277 height 32
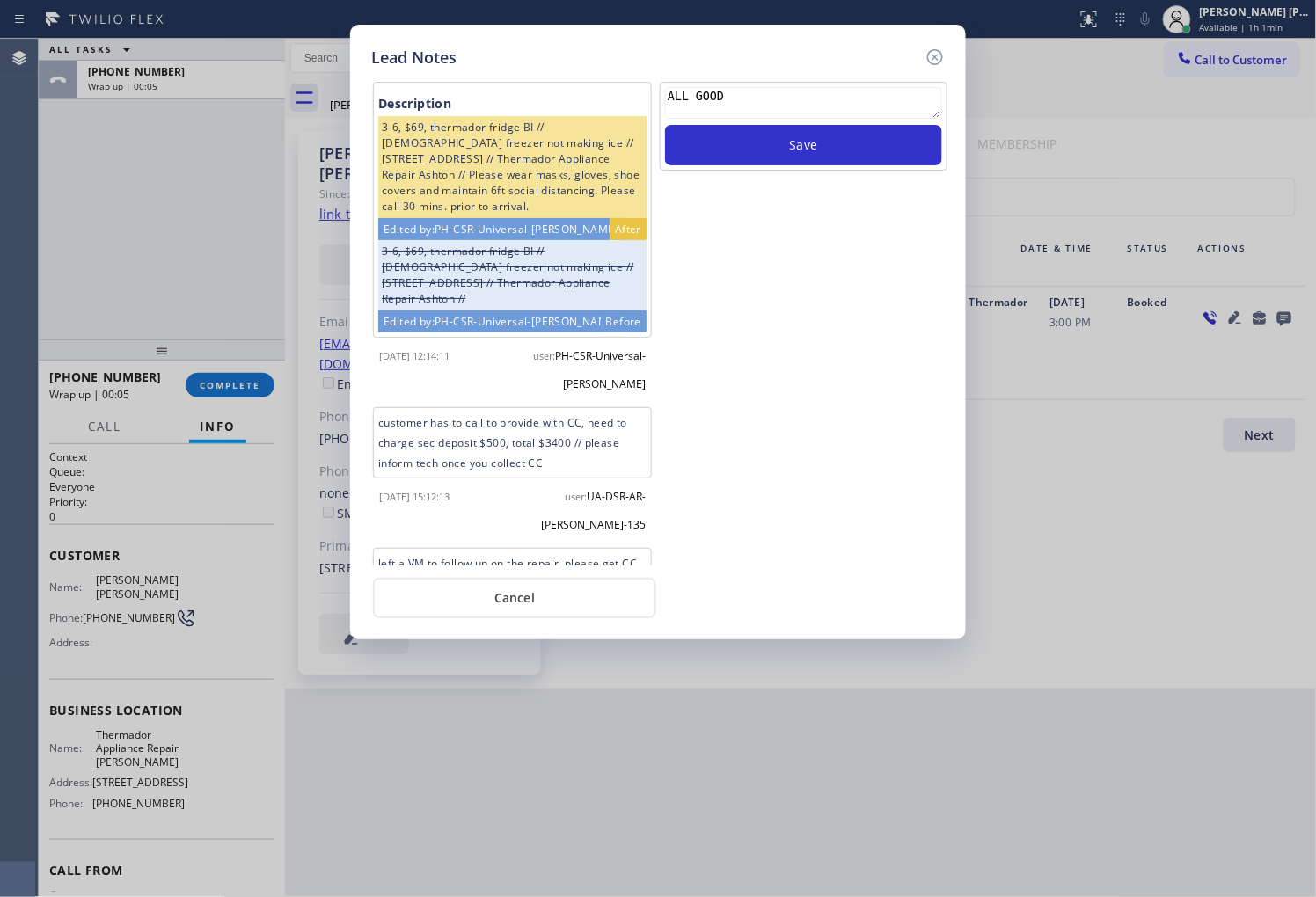
type textarea "ALL GOOD"
click at [806, 124] on div "ALL GOOD" at bounding box center [804, 106] width 277 height 38
click at [804, 146] on button "Save" at bounding box center [804, 145] width 277 height 41
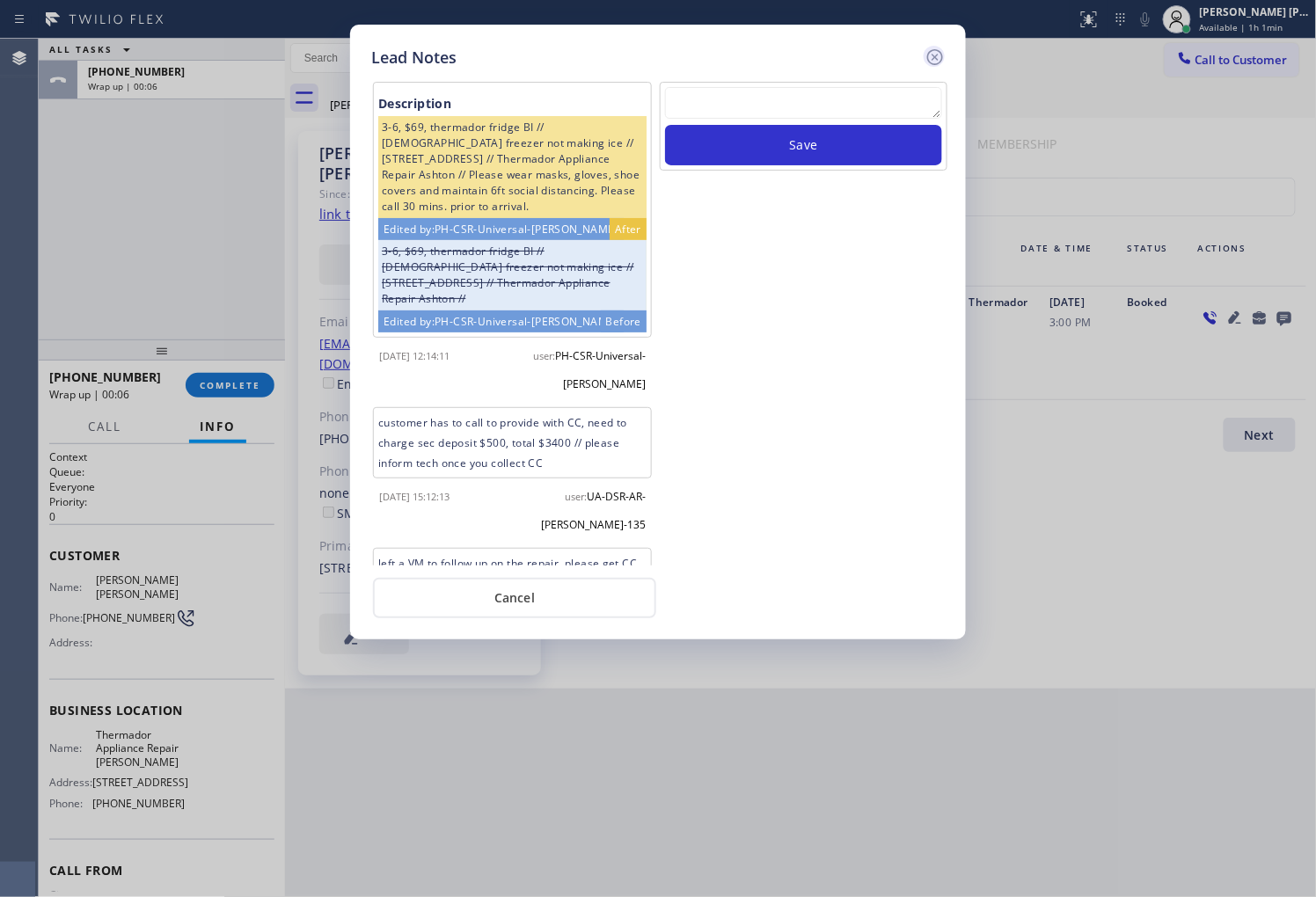
click at [926, 62] on icon at bounding box center [935, 57] width 21 height 21
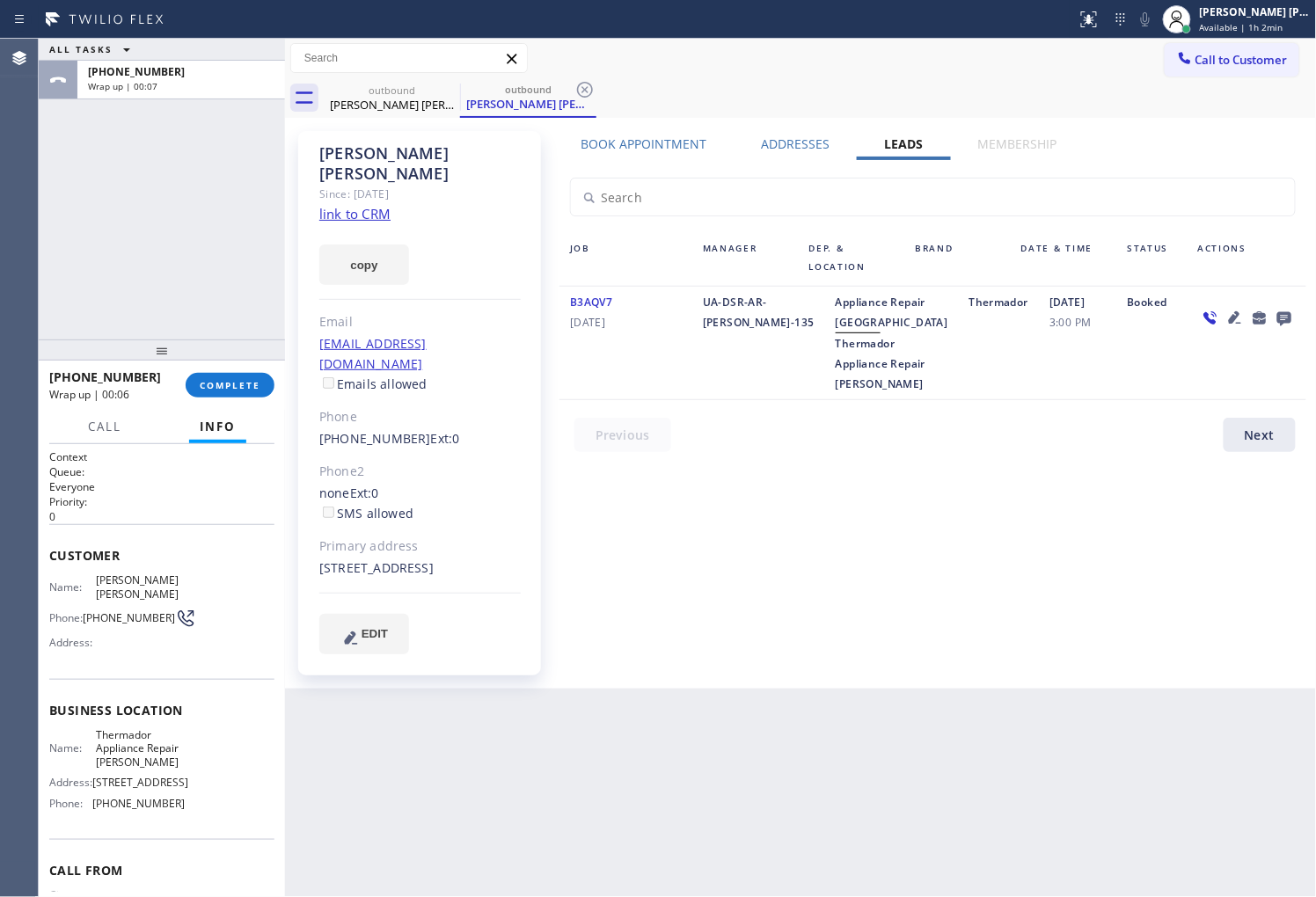
click at [211, 400] on div "+19493072630 Wrap up | 00:06 COMPLETE" at bounding box center [162, 385] width 225 height 46
click at [224, 383] on span "COMPLETE" at bounding box center [230, 385] width 60 height 12
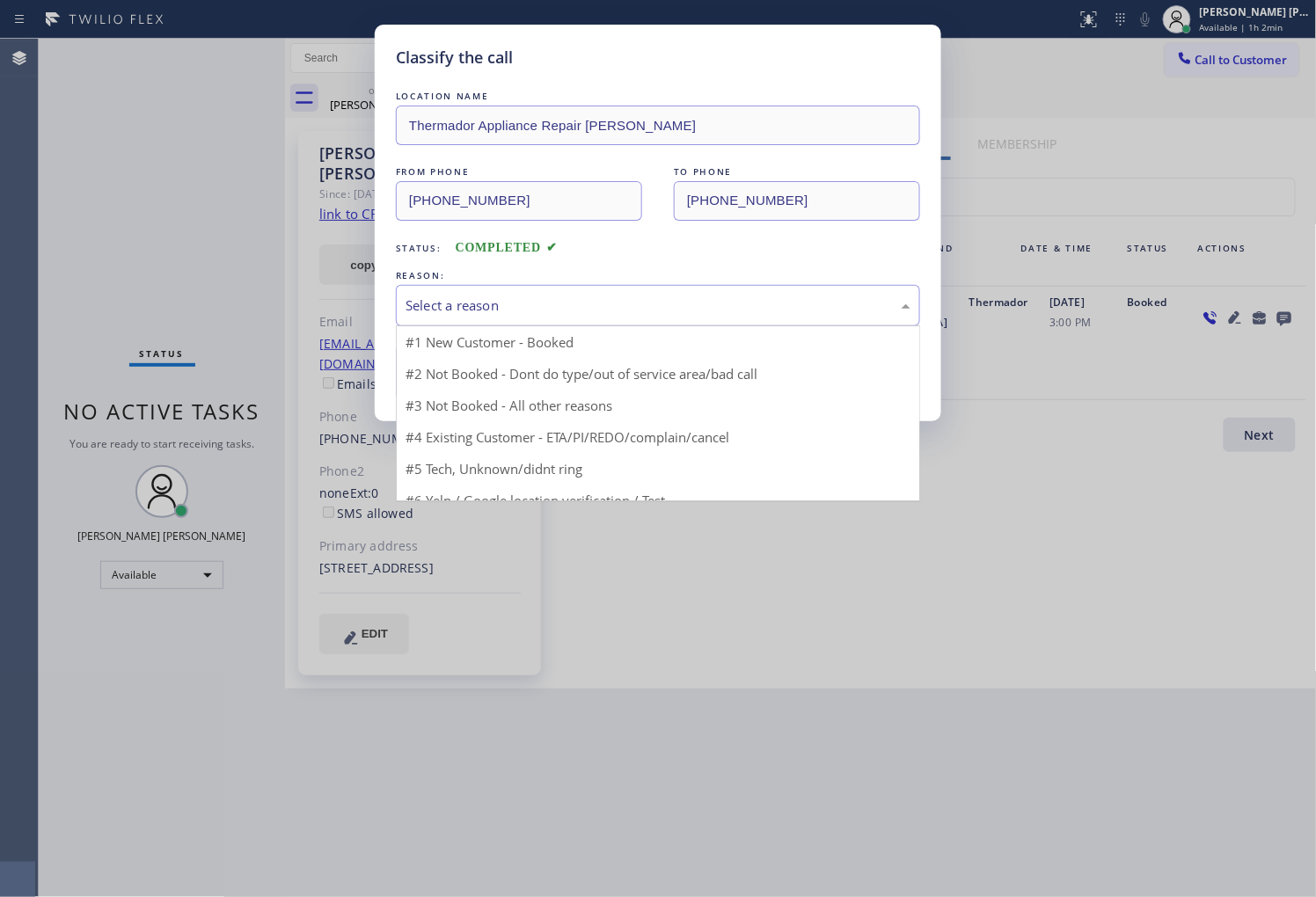
click at [516, 301] on div "Select a reason" at bounding box center [658, 306] width 505 height 20
drag, startPoint x: 491, startPoint y: 409, endPoint x: 453, endPoint y: 384, distance: 45.5
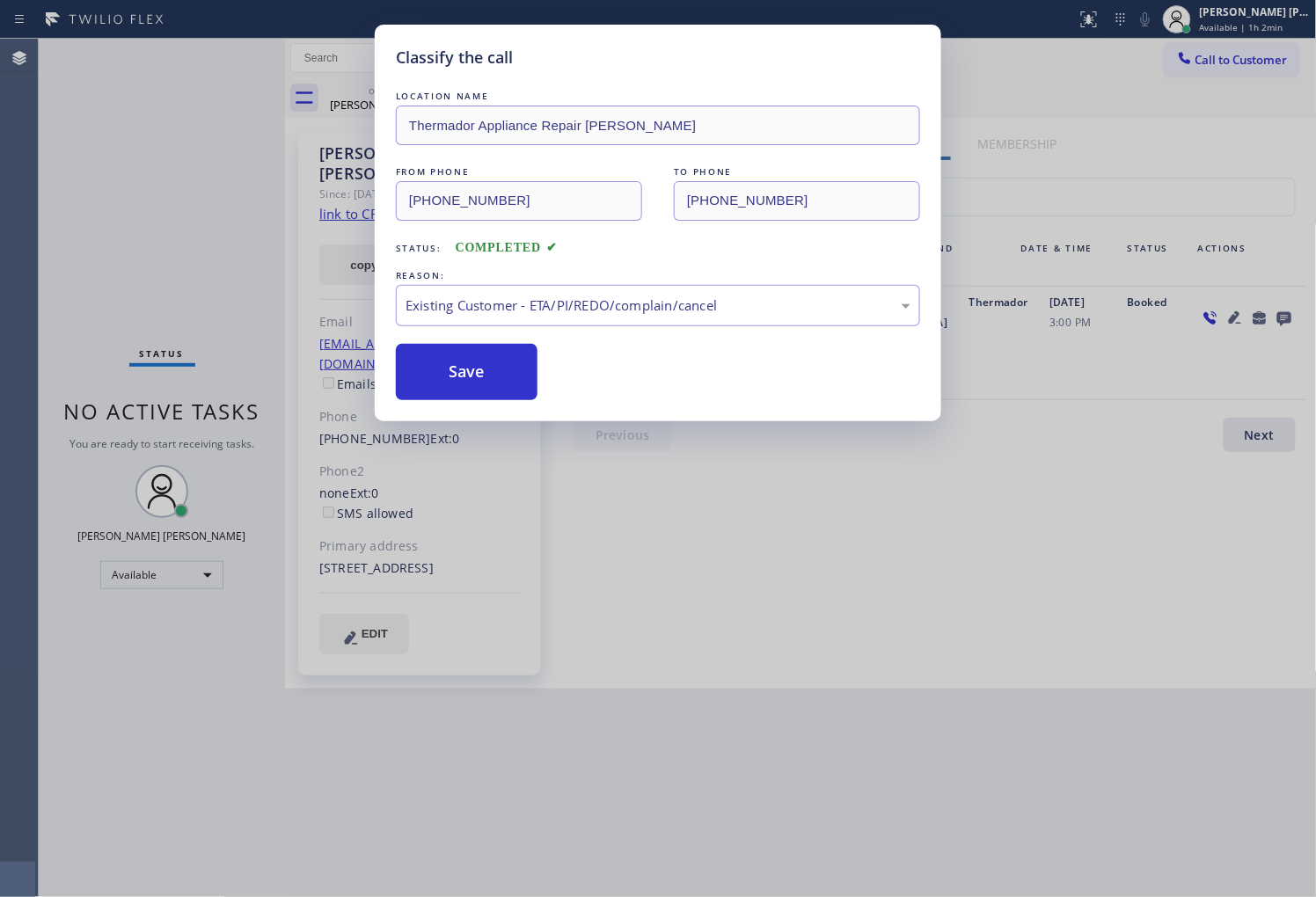
click at [446, 380] on button "Save" at bounding box center [467, 372] width 141 height 57
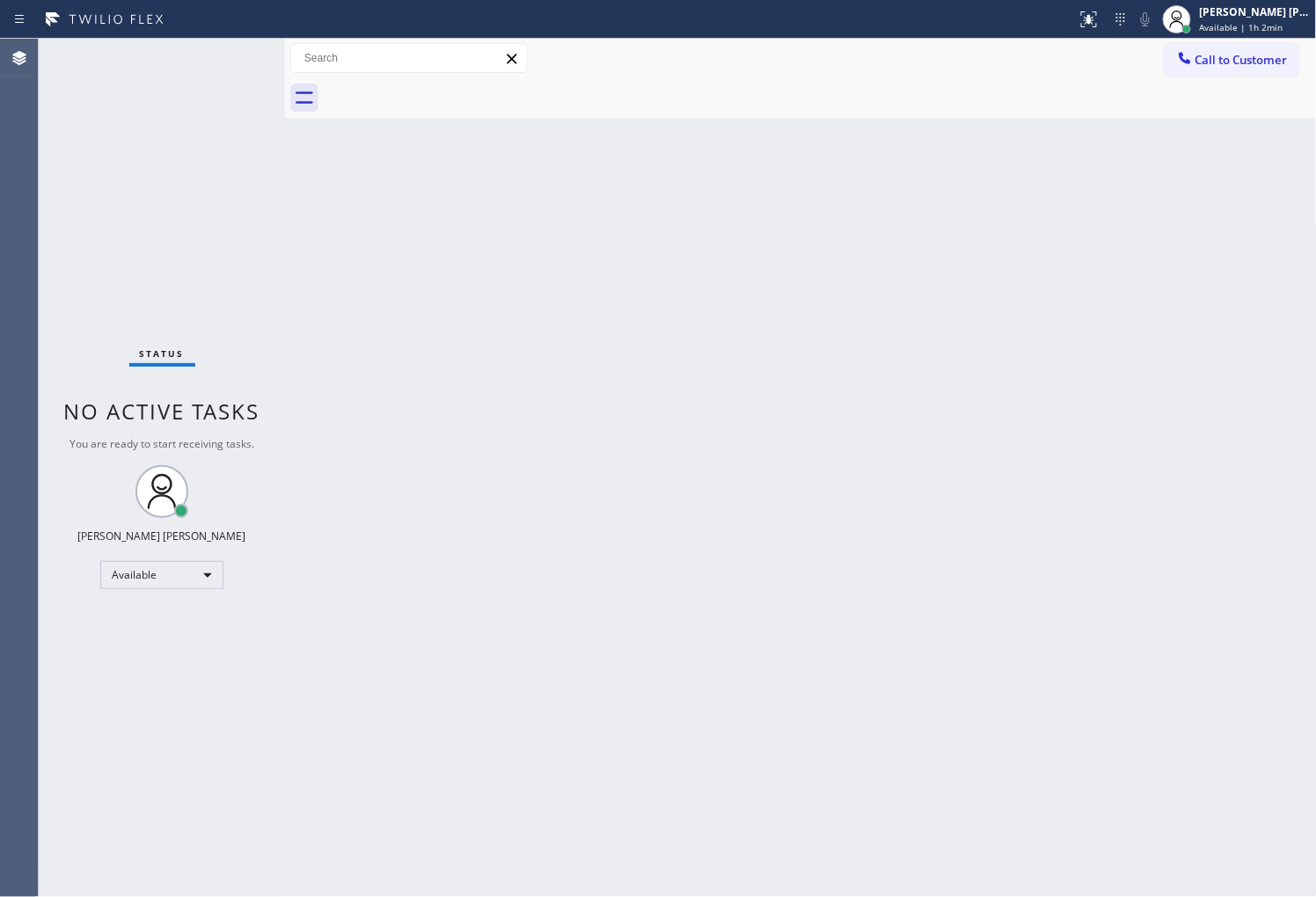
click at [0, 300] on div "Agent Desktop" at bounding box center [19, 468] width 38 height 858
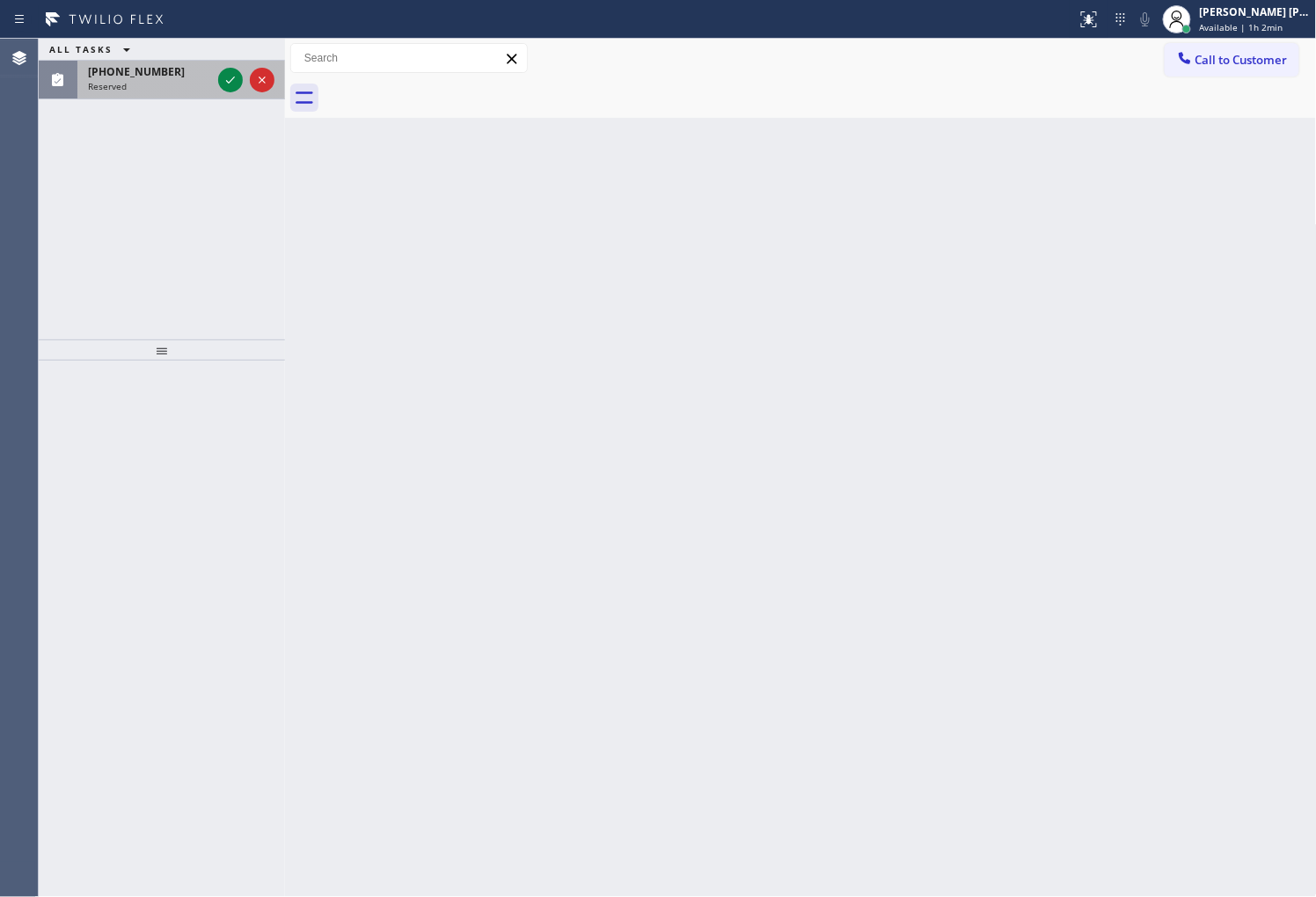
click at [211, 84] on div "Reserved" at bounding box center [150, 86] width 123 height 12
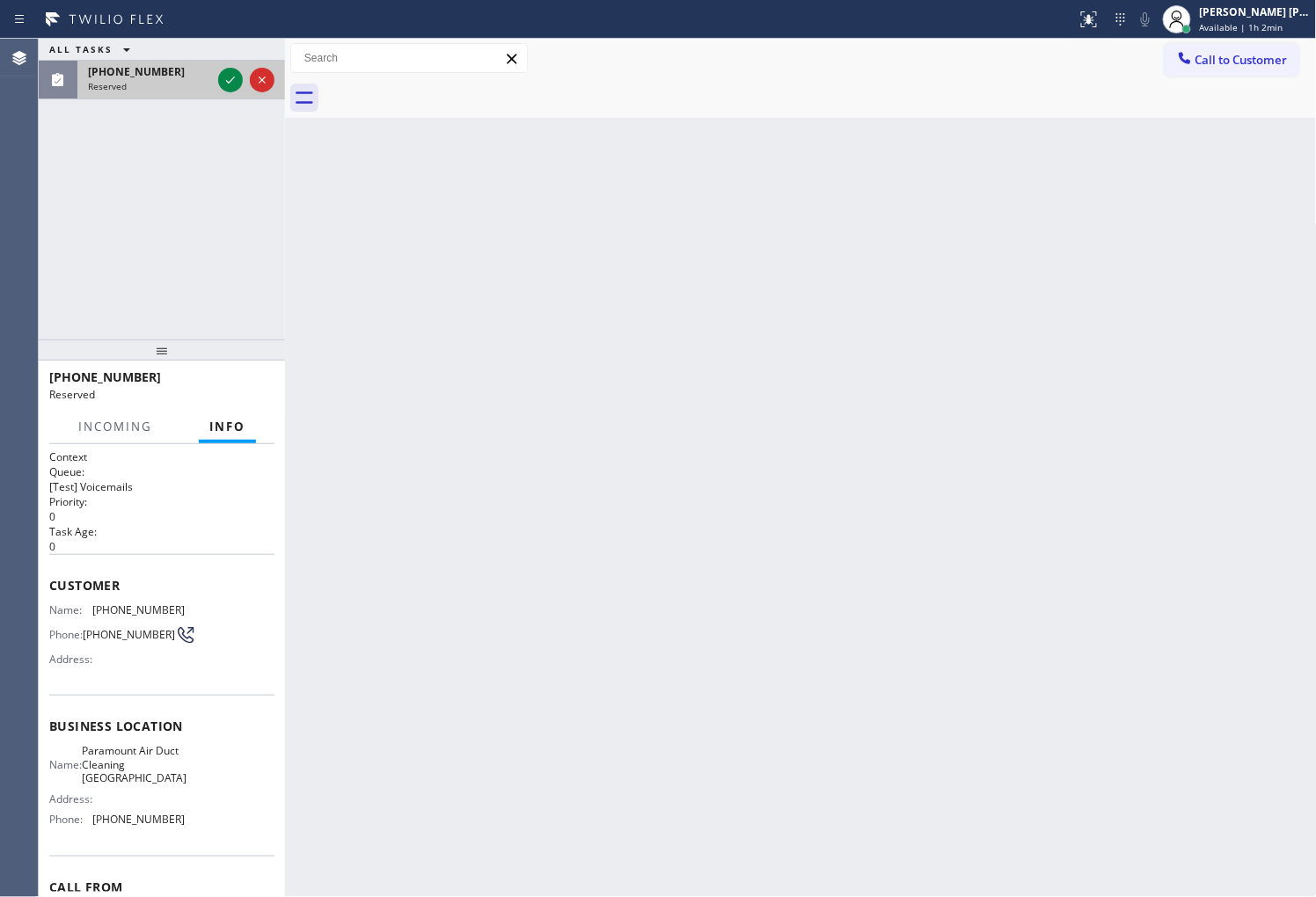
click at [211, 84] on div "Reserved" at bounding box center [150, 86] width 123 height 12
click at [221, 82] on icon at bounding box center [230, 80] width 21 height 21
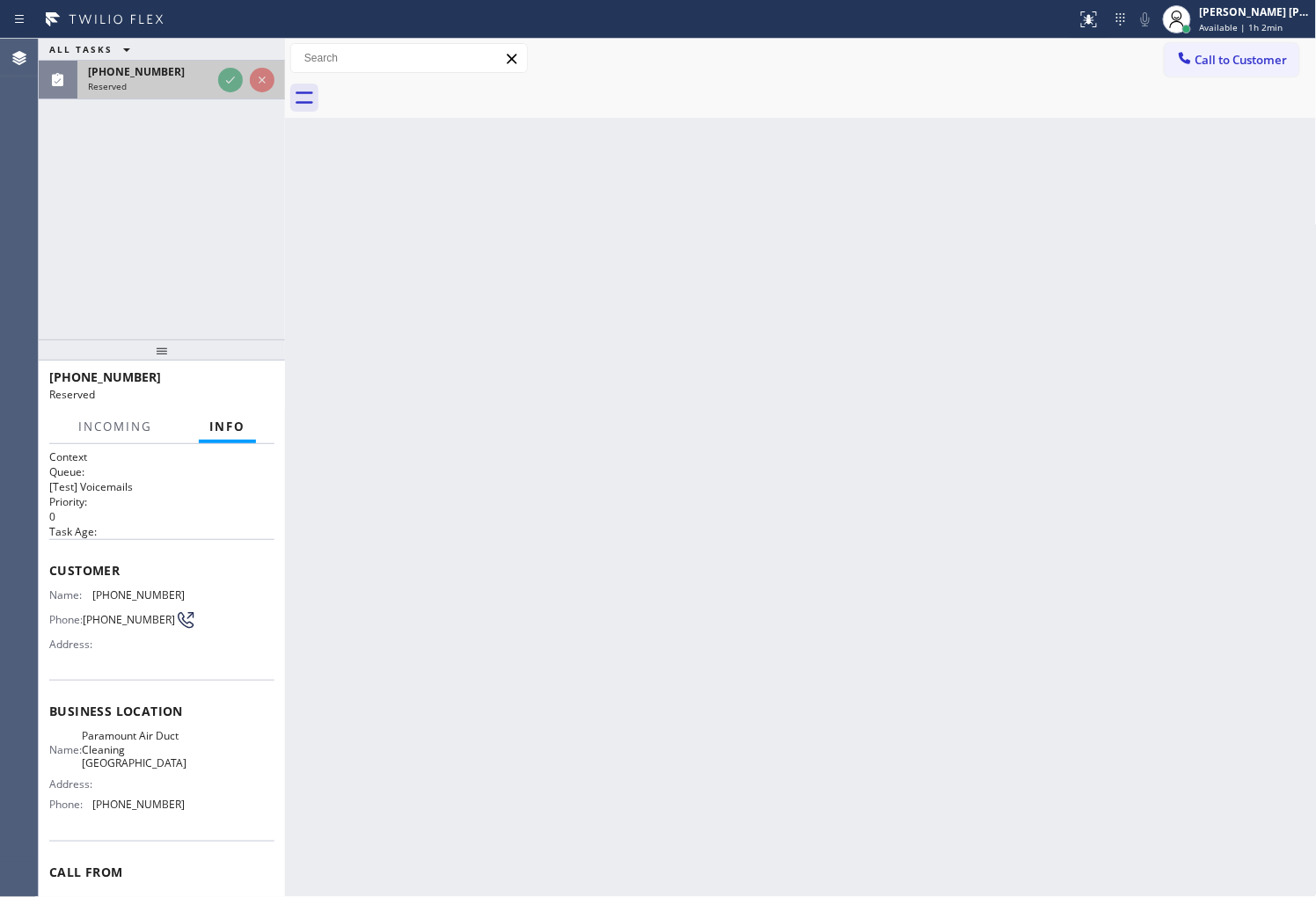
click at [211, 82] on div "Reserved" at bounding box center [150, 86] width 123 height 12
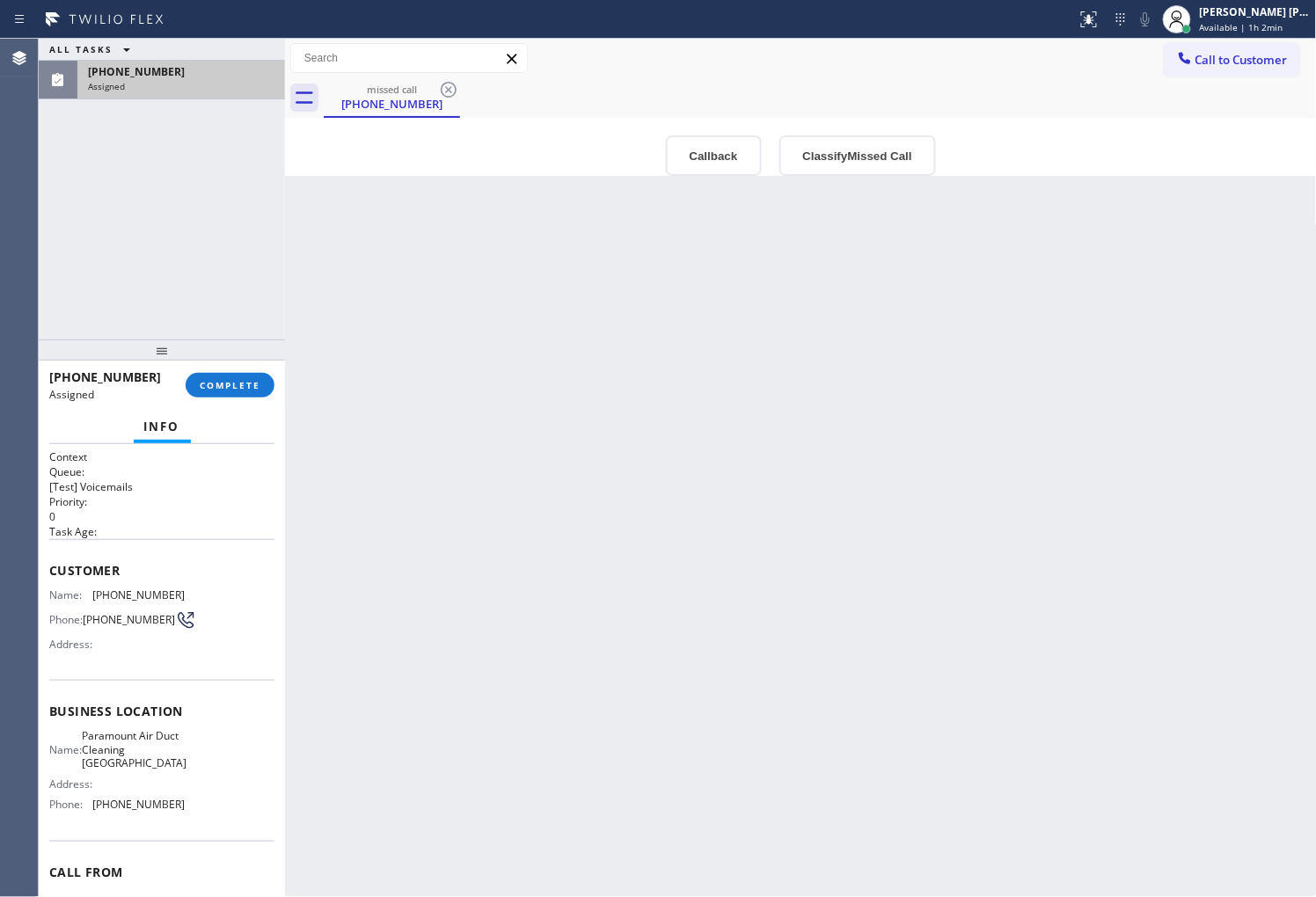
click at [221, 82] on div "Assigned" at bounding box center [181, 86] width 186 height 12
click at [790, 146] on button "Classify Missed Call" at bounding box center [857, 156] width 156 height 41
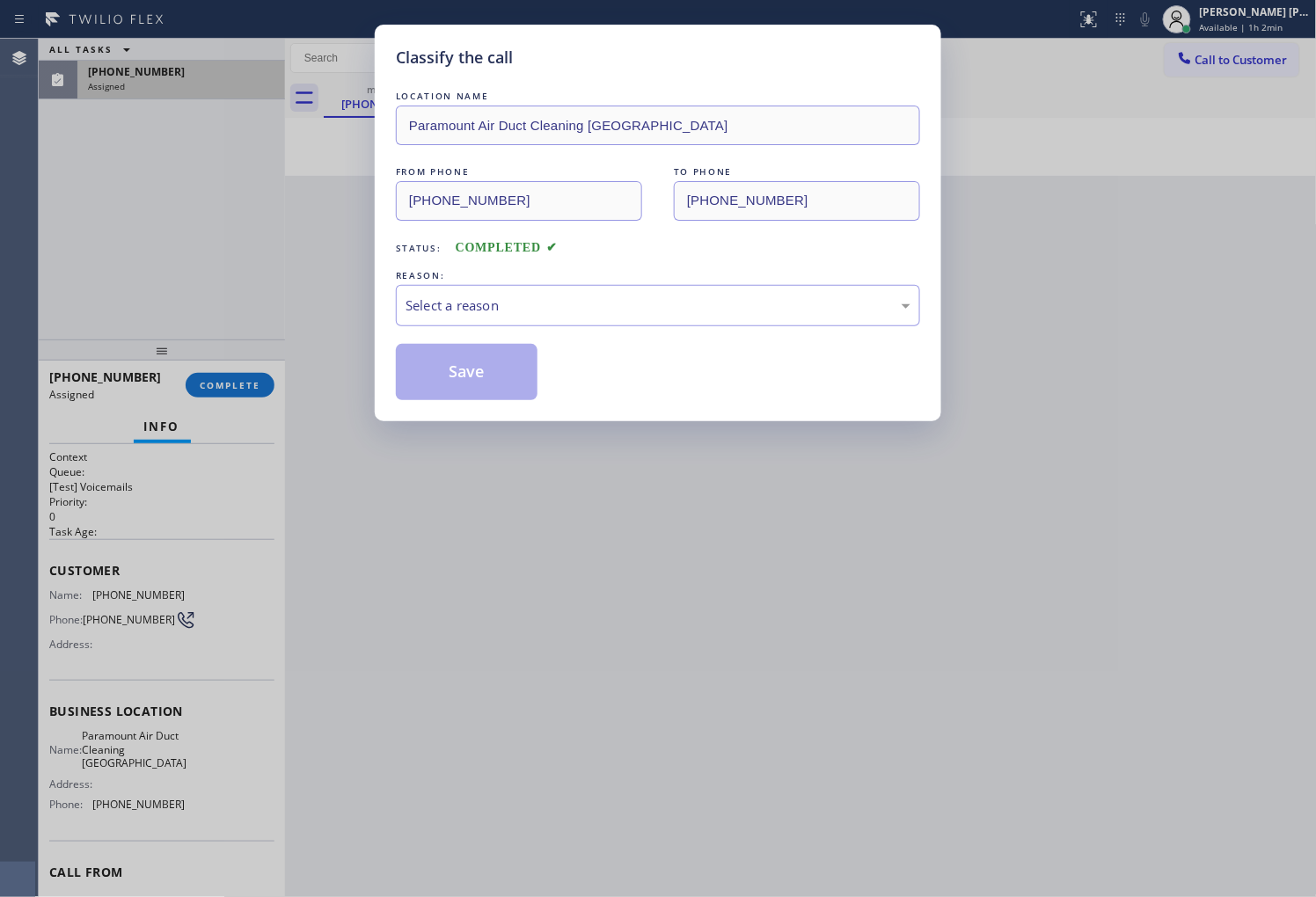
click at [718, 150] on div "LOCATION NAME Paramount Air Duct Cleaning Pasadena FROM PHONE (626) 430-3730 TO…" at bounding box center [658, 244] width 525 height 313
click at [427, 309] on div "Select a reason" at bounding box center [658, 306] width 505 height 20
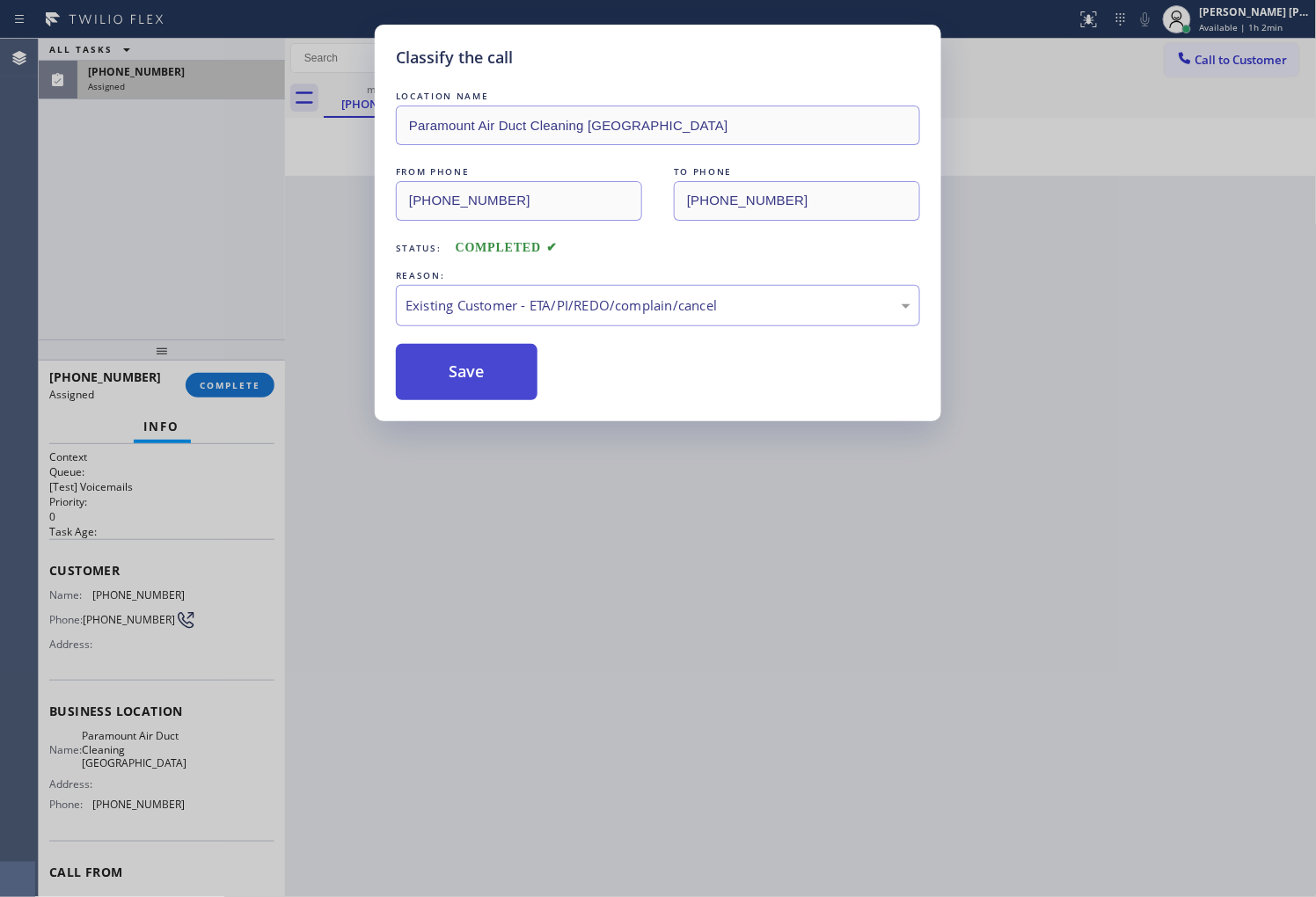
click at [464, 382] on button "Save" at bounding box center [467, 372] width 141 height 57
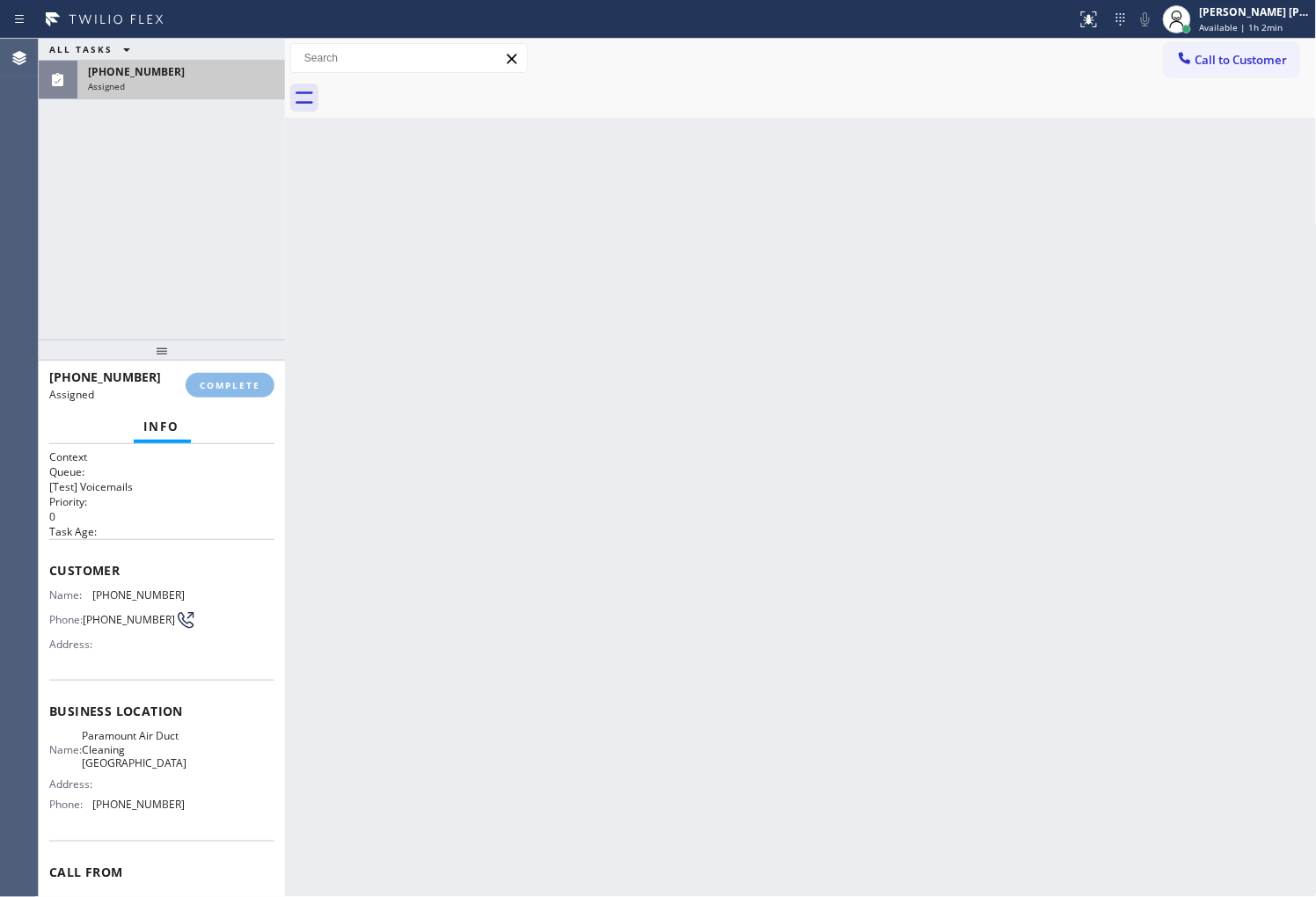
click at [190, 82] on div "Assigned" at bounding box center [181, 86] width 186 height 12
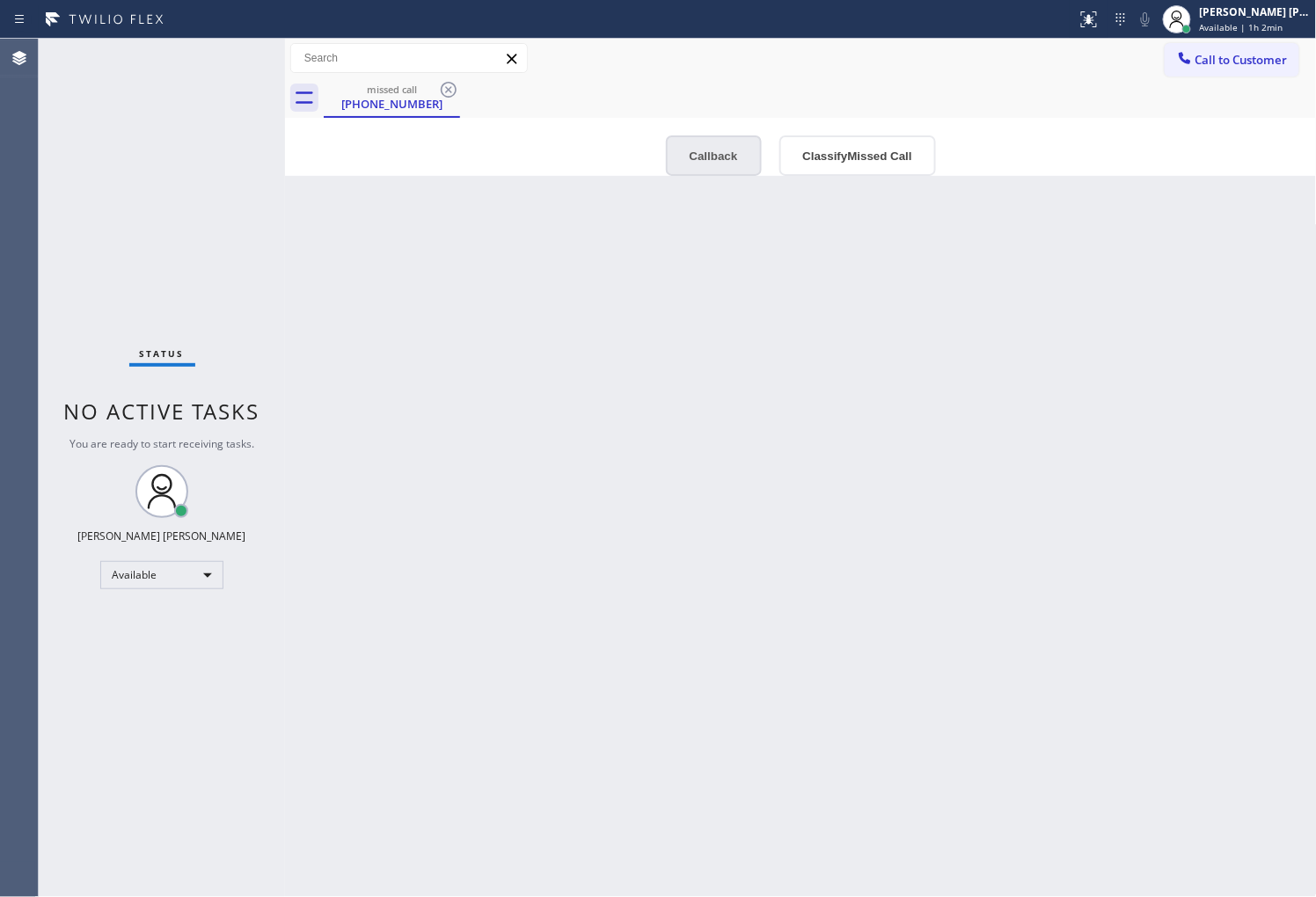
type input "(626) 317-8960"
click at [724, 152] on button "Callback" at bounding box center [713, 156] width 96 height 41
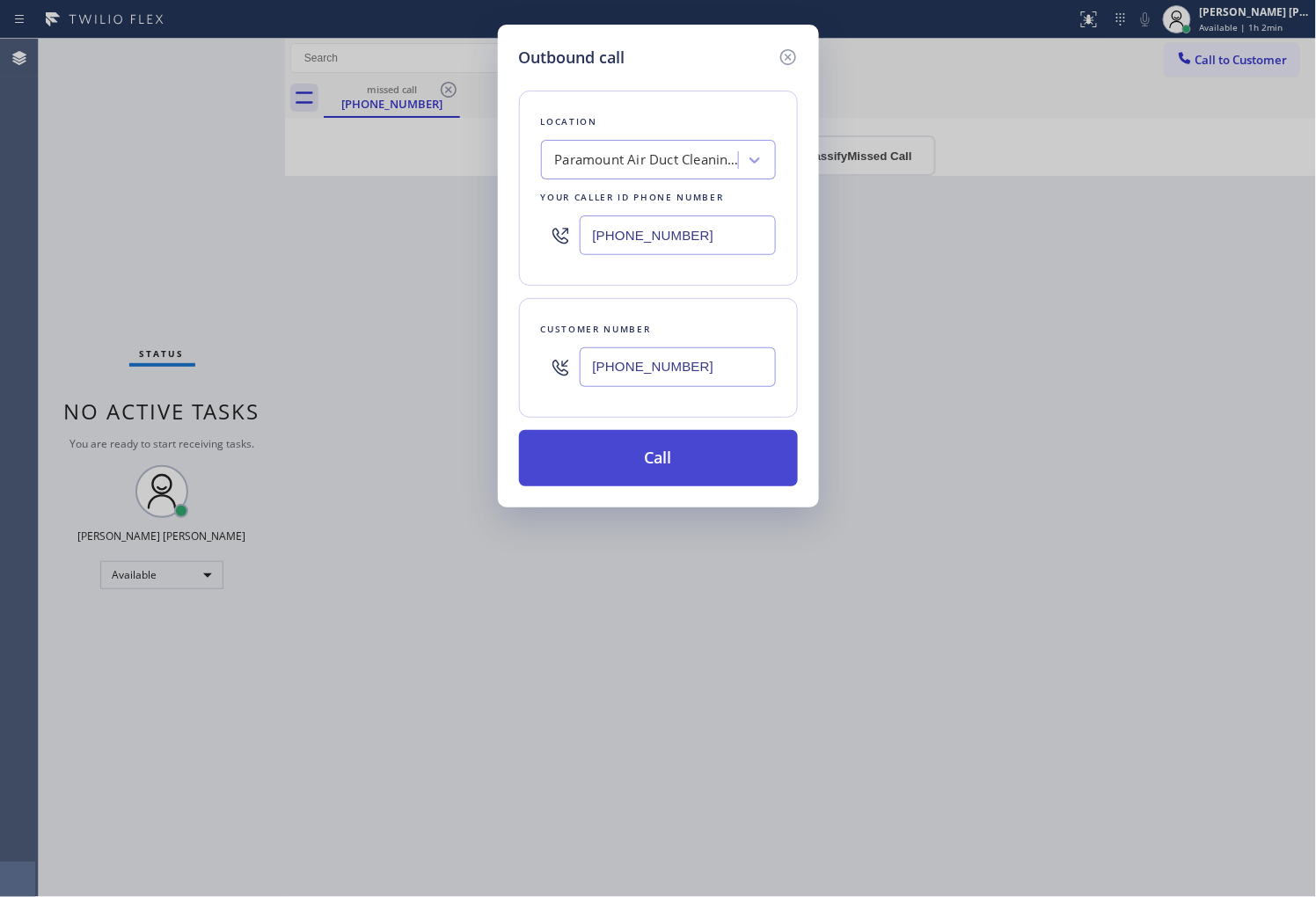
click at [645, 462] on button "Call" at bounding box center [658, 457] width 279 height 57
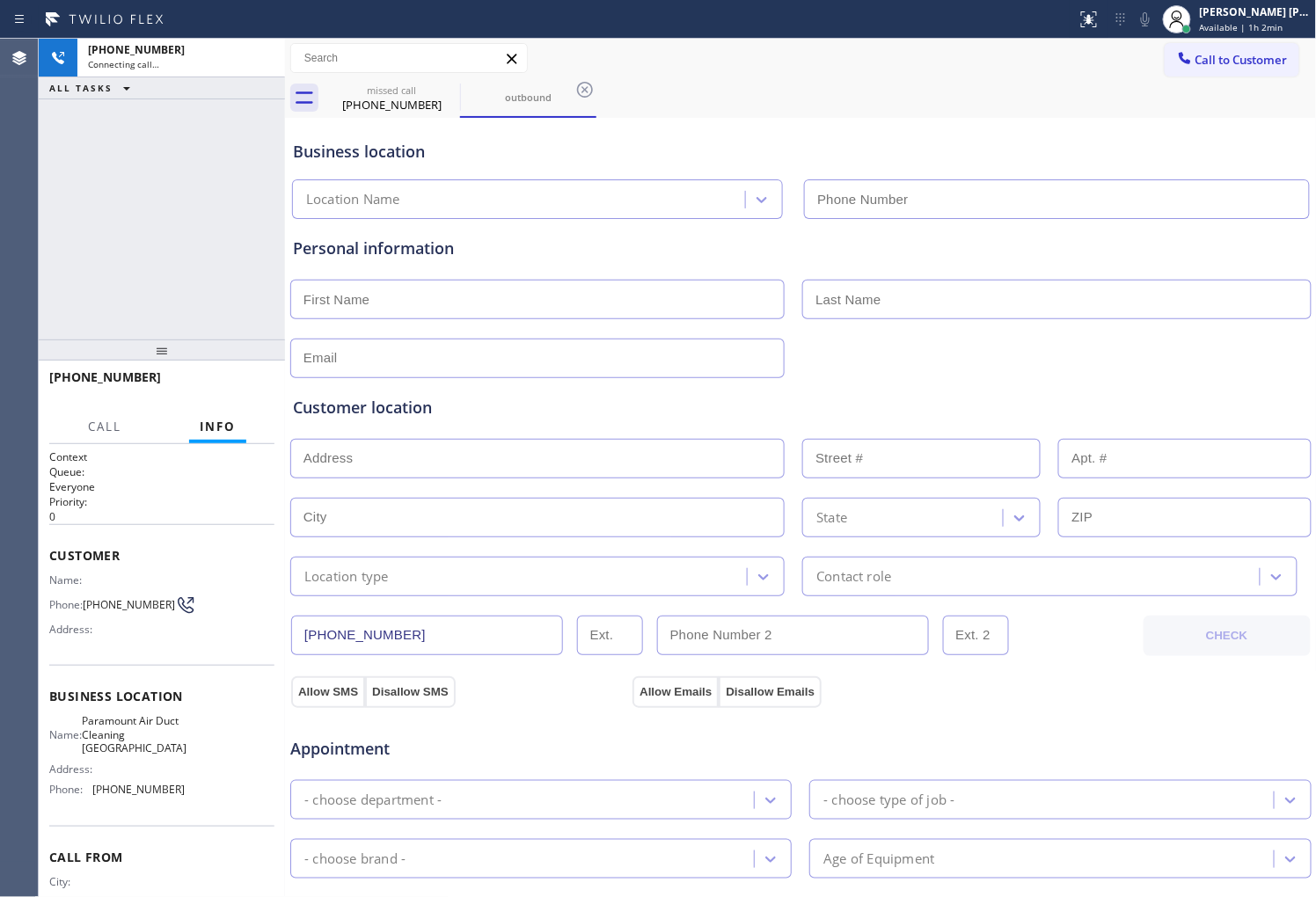
type input "(626) 317-8960"
click at [120, 604] on span "(626) 430-3730" at bounding box center [128, 604] width 92 height 13
copy span "430"
click at [121, 604] on span "(626) 430-3730" at bounding box center [128, 604] width 92 height 13
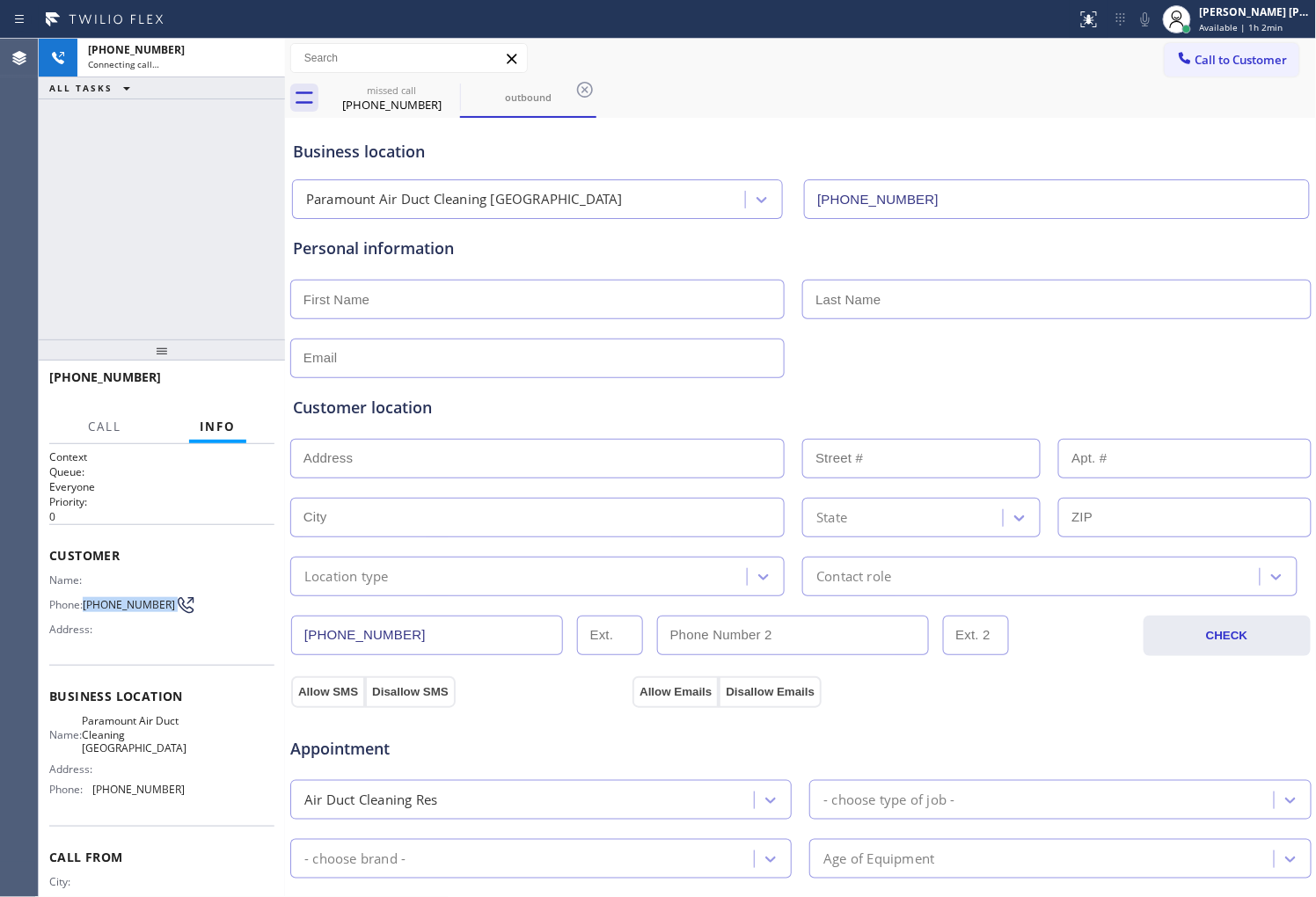
copy div "(626) 430-3730"
click at [107, 739] on span "Paramount Air Duct Cleaning Pasadena" at bounding box center [134, 734] width 105 height 41
copy span "Paramount Air Duct Cleaning Pasadena"
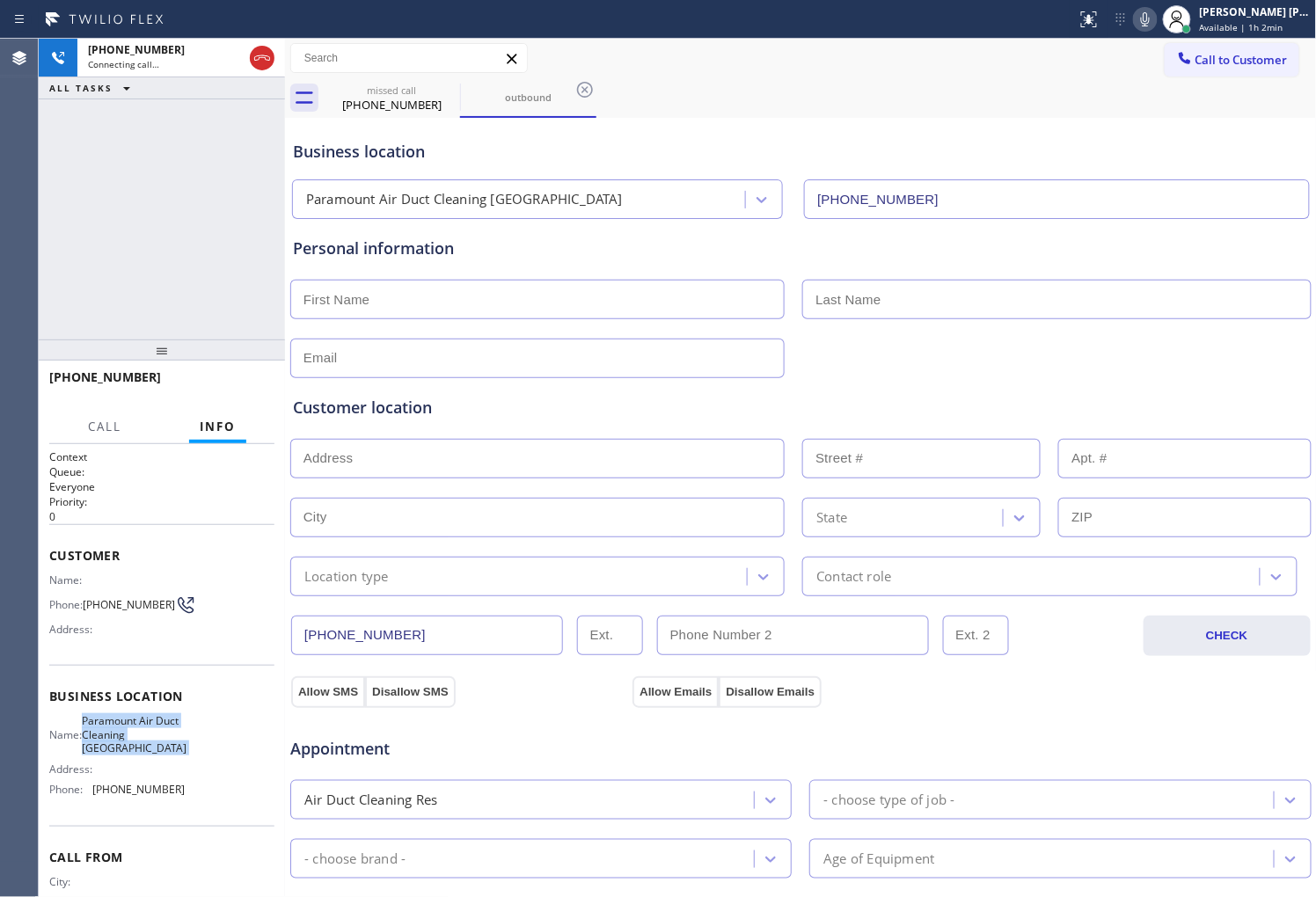
click at [203, 253] on div "+16264303730 Connecting call… ALL TASKS ALL TASKS ACTIVE TASKS TASKS IN WRAP UP" at bounding box center [162, 189] width 246 height 300
click at [1150, 18] on icon at bounding box center [1145, 19] width 8 height 14
click at [1150, 19] on icon at bounding box center [1145, 19] width 8 height 14
drag, startPoint x: 467, startPoint y: 251, endPoint x: 384, endPoint y: 251, distance: 83.0
click at [467, 251] on div "Personal information" at bounding box center [801, 248] width 1016 height 24
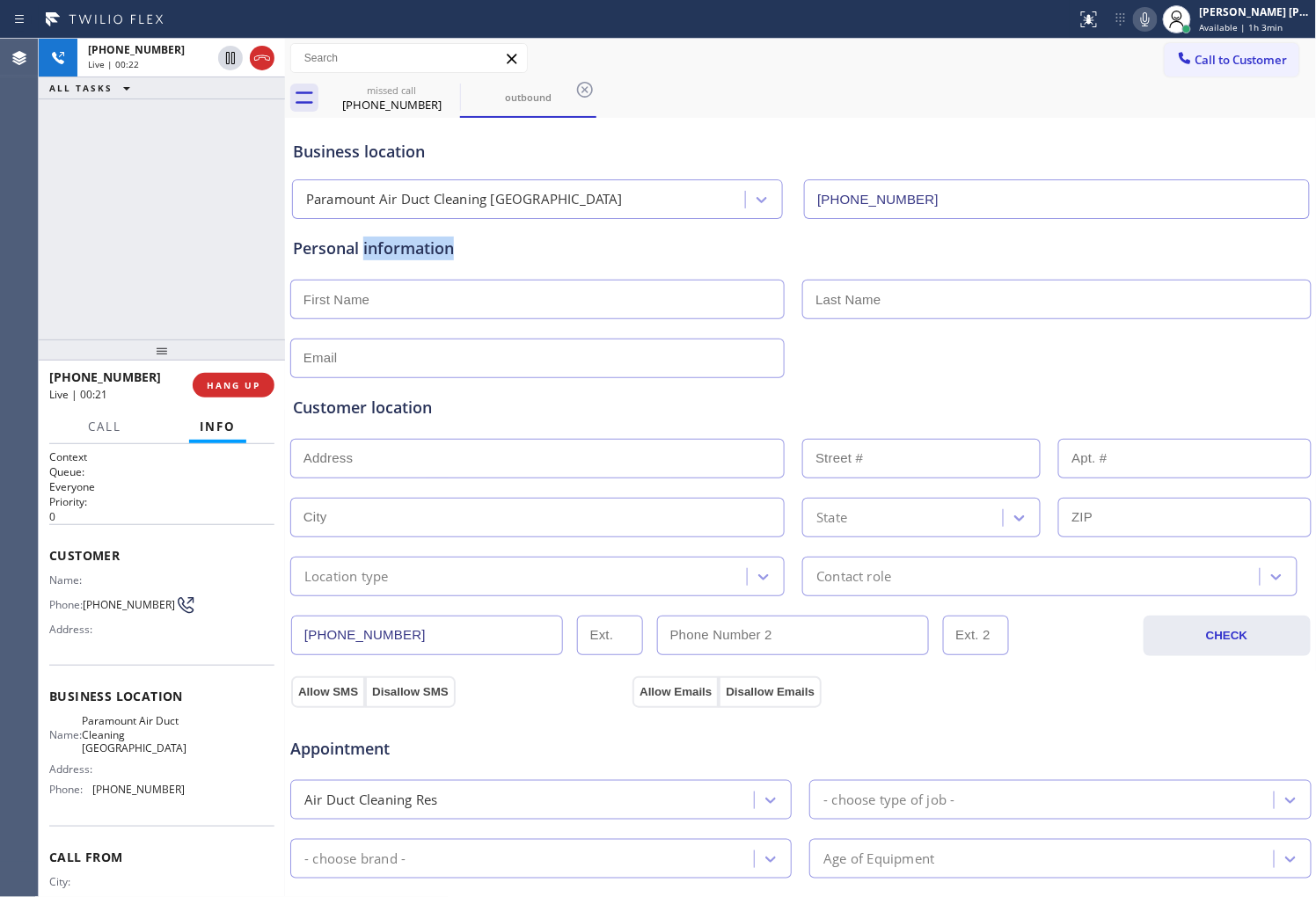
click at [379, 251] on div "Personal information" at bounding box center [801, 248] width 1016 height 24
click at [446, 153] on div "Business location" at bounding box center [801, 152] width 1016 height 24
drag, startPoint x: 406, startPoint y: 155, endPoint x: 363, endPoint y: 153, distance: 43.0
click at [366, 153] on div "Business location" at bounding box center [801, 152] width 1016 height 24
click at [363, 153] on div "Business location" at bounding box center [801, 152] width 1016 height 24
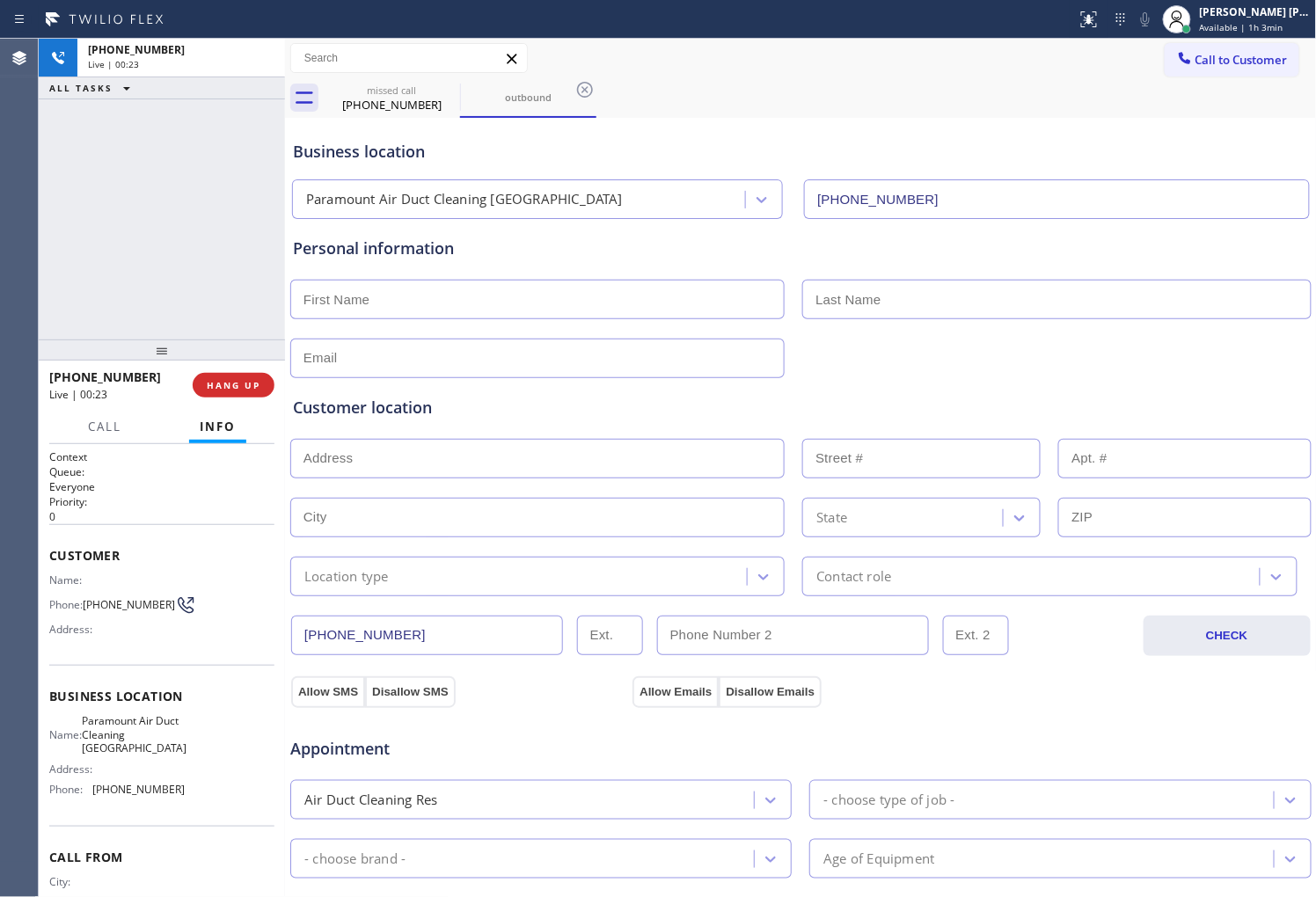
click at [363, 153] on div "Business location" at bounding box center [801, 152] width 1016 height 24
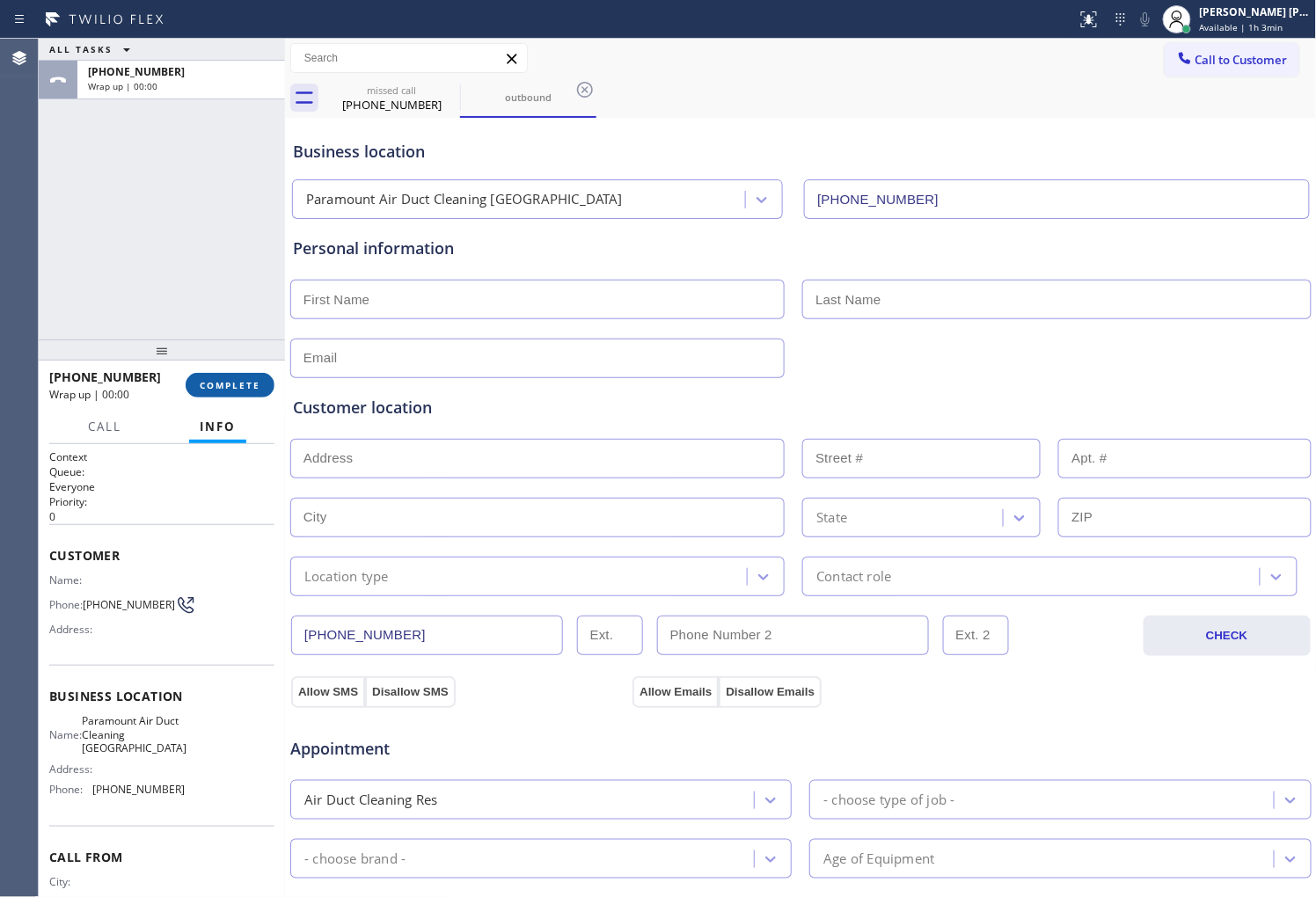
click at [235, 384] on span "COMPLETE" at bounding box center [230, 385] width 60 height 12
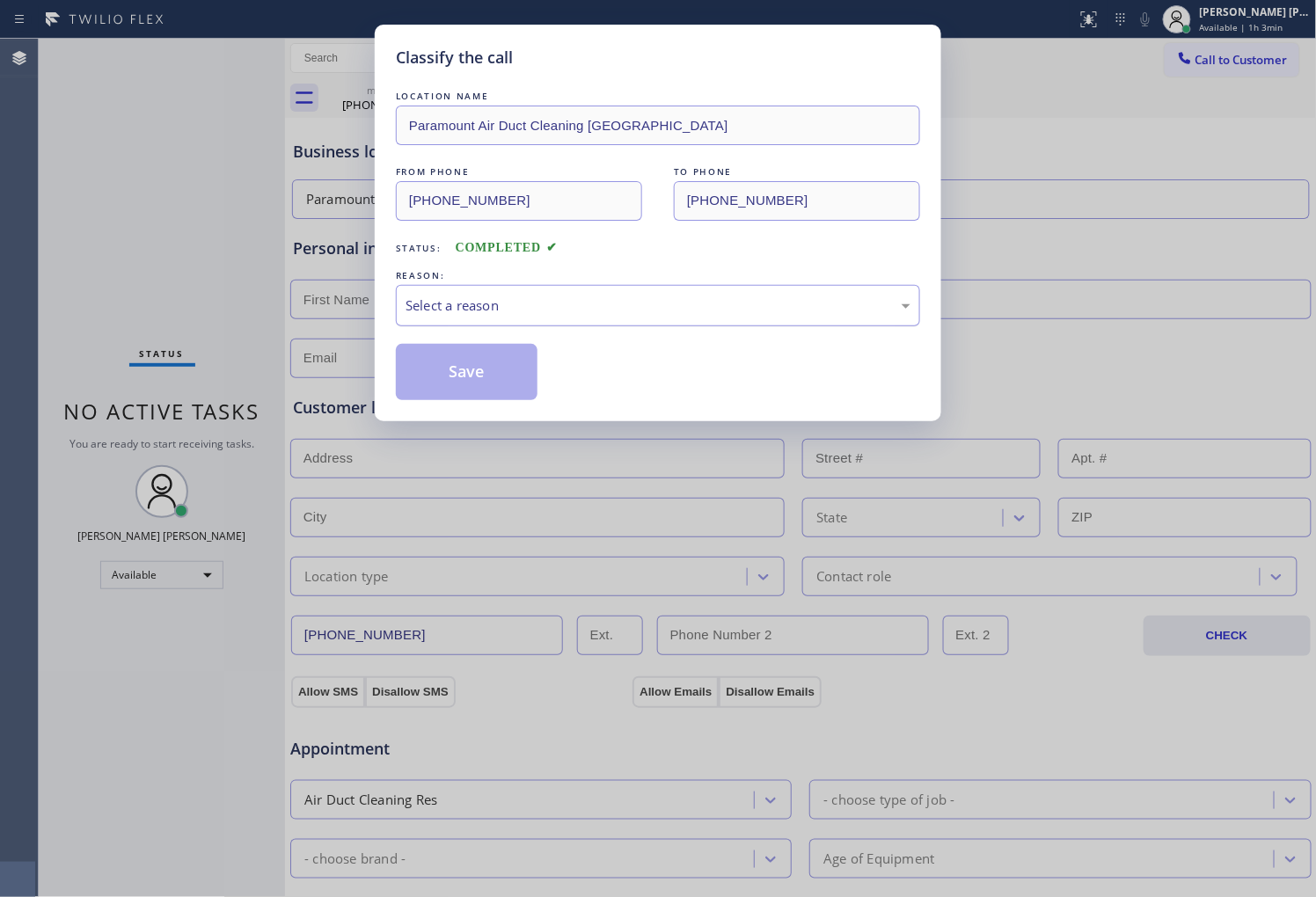
click at [512, 291] on div "Select a reason" at bounding box center [658, 305] width 525 height 41
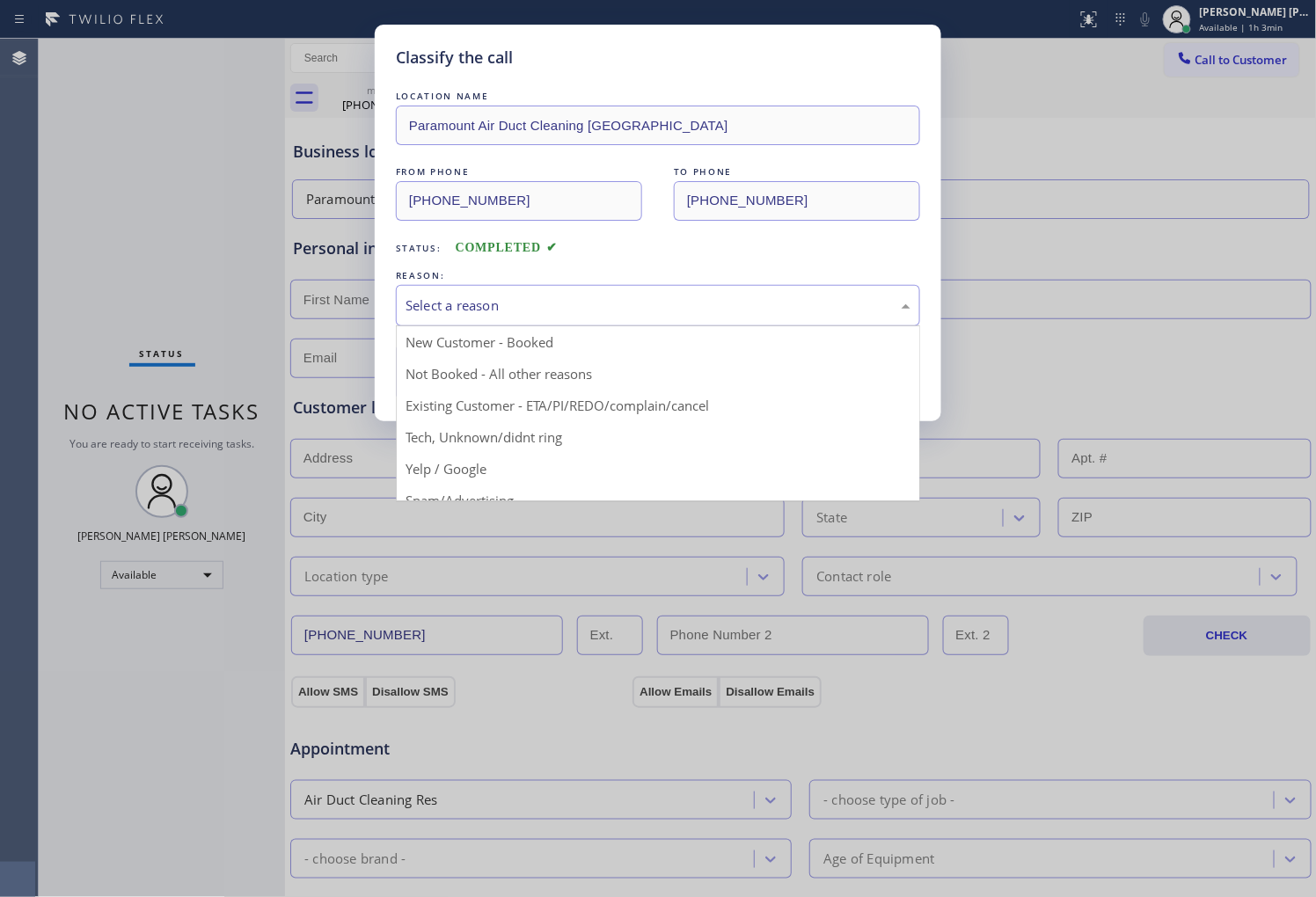
click at [475, 299] on div "Select a reason" at bounding box center [658, 306] width 505 height 20
click at [467, 436] on div "Classify the call LOCATION NAME Paramount Air Duct Cleaning Pasadena FROM PHONE…" at bounding box center [658, 448] width 1316 height 897
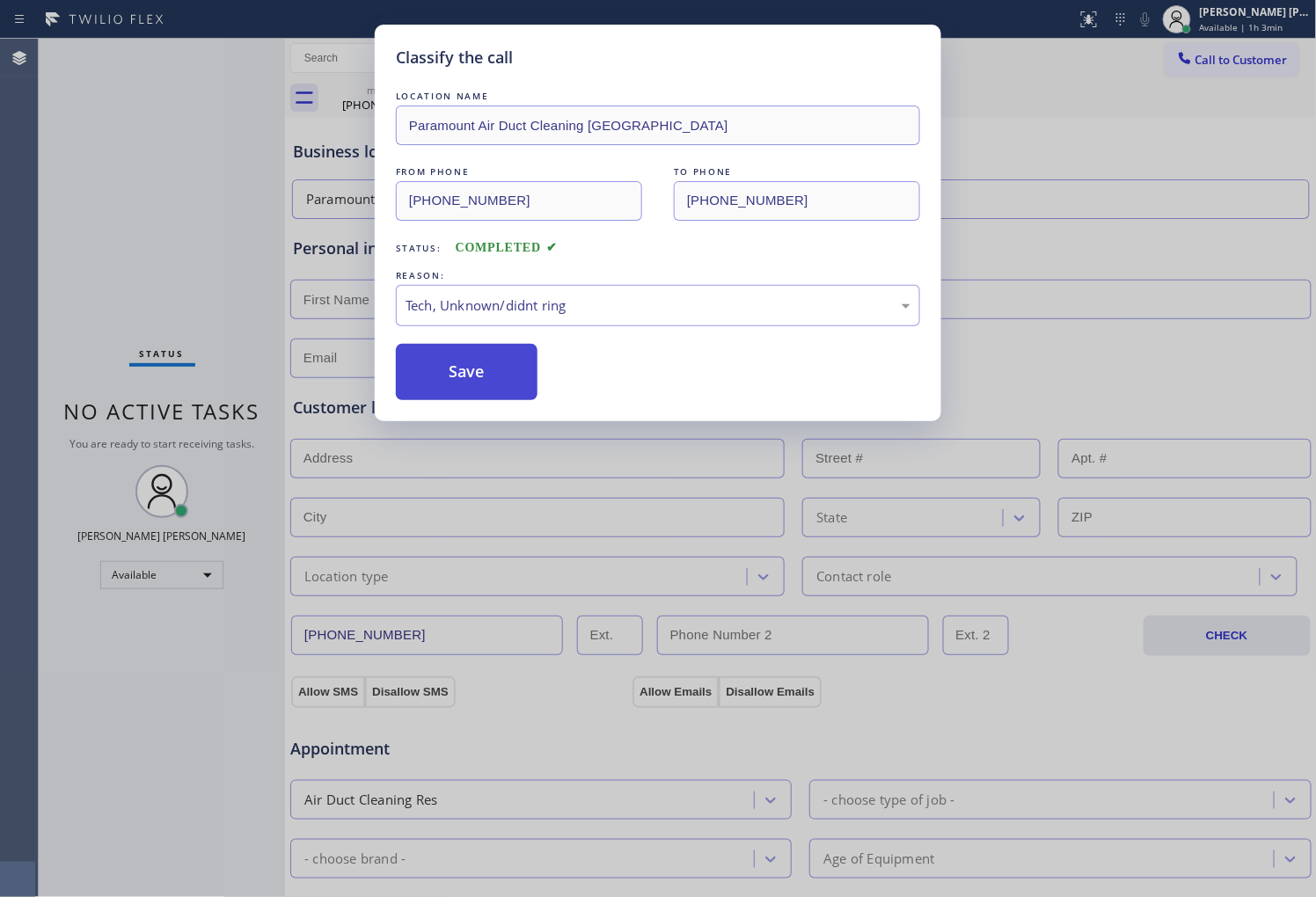
click at [445, 383] on button "Save" at bounding box center [467, 372] width 141 height 57
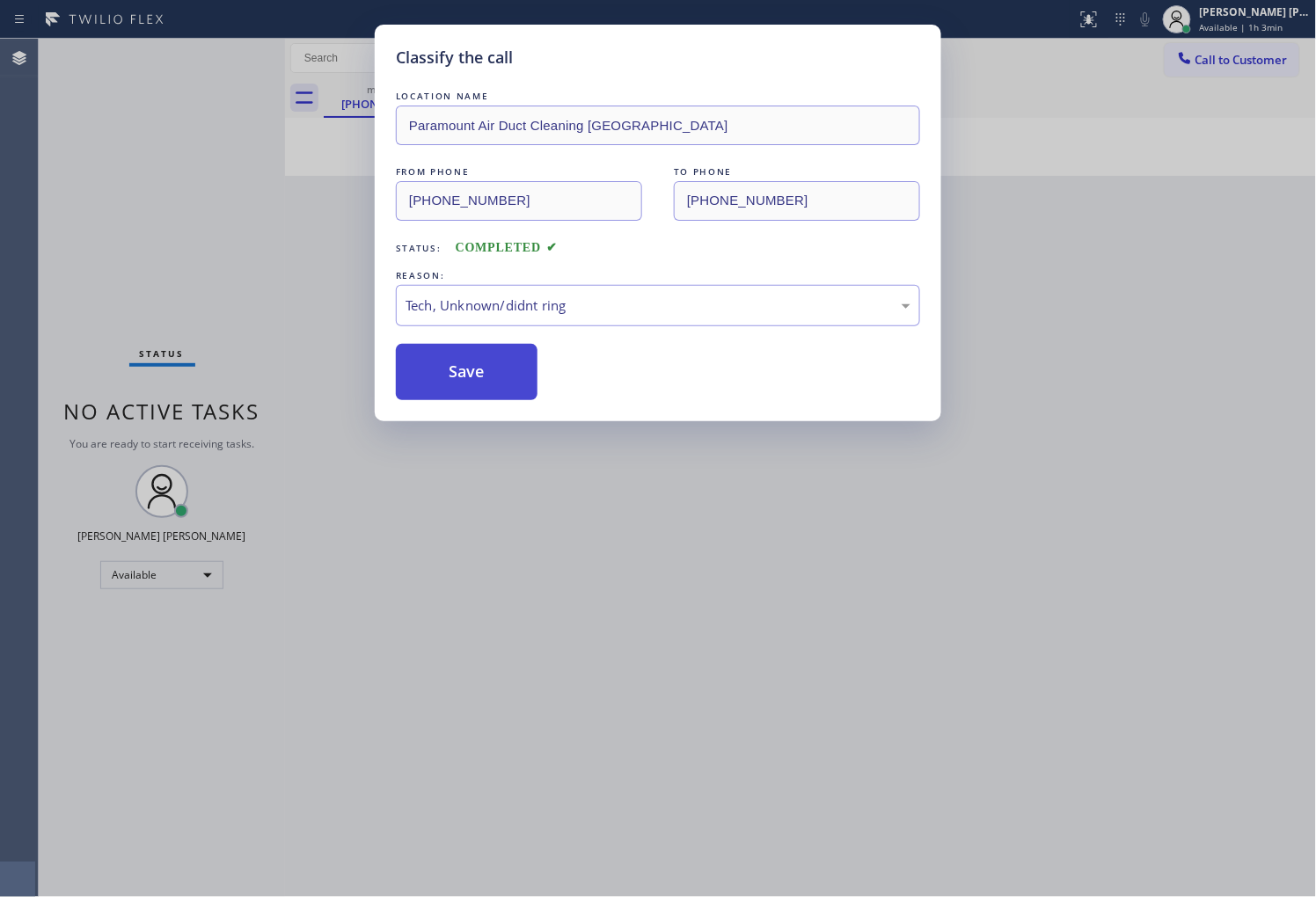
click at [445, 383] on button "Save" at bounding box center [467, 372] width 141 height 57
click at [1302, 451] on div "Classify the call LOCATION NAME Paramount Air Duct Cleaning Pasadena FROM PHONE…" at bounding box center [658, 448] width 1316 height 897
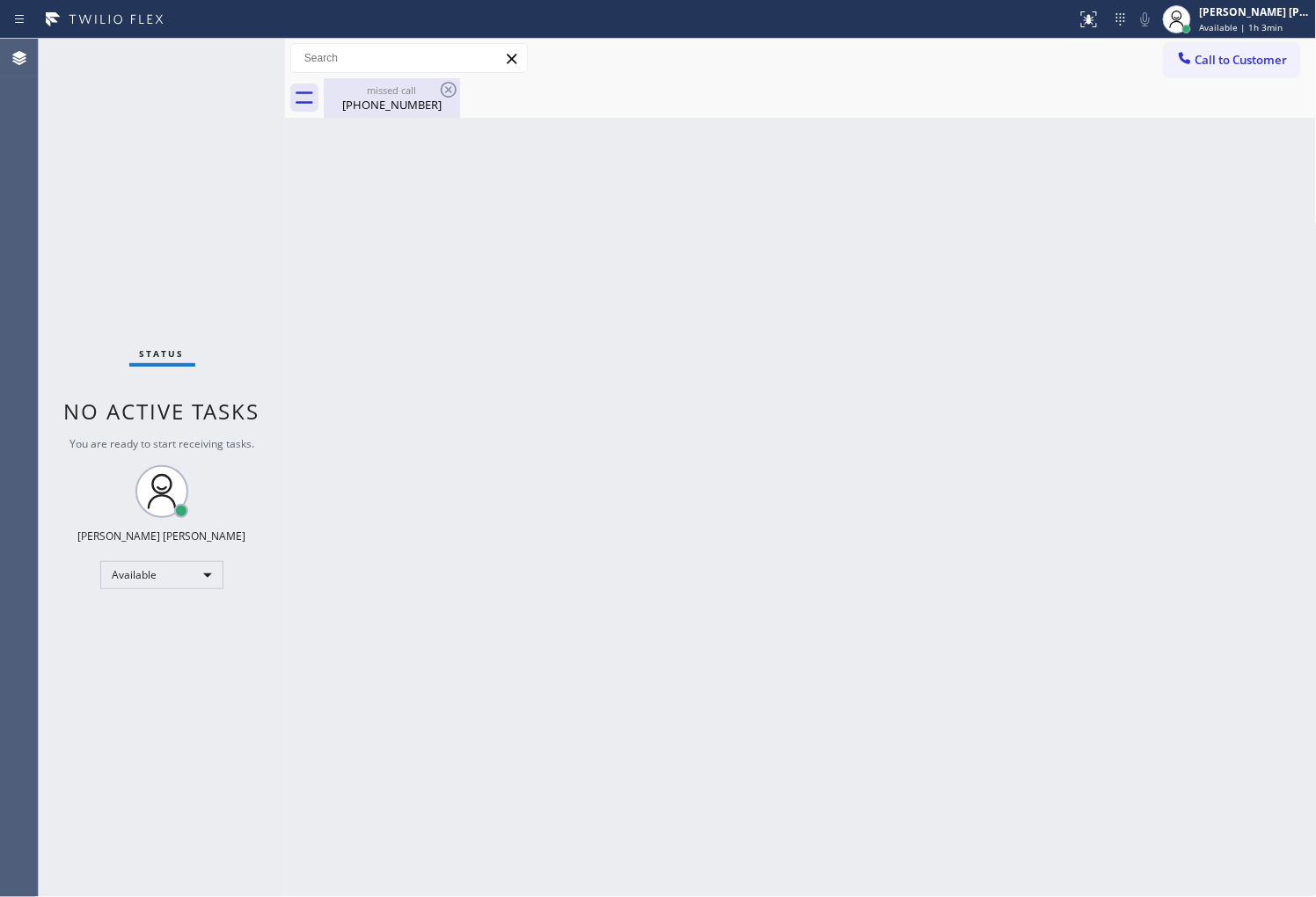
click at [390, 97] on div "(626) 430-3730" at bounding box center [392, 104] width 133 height 16
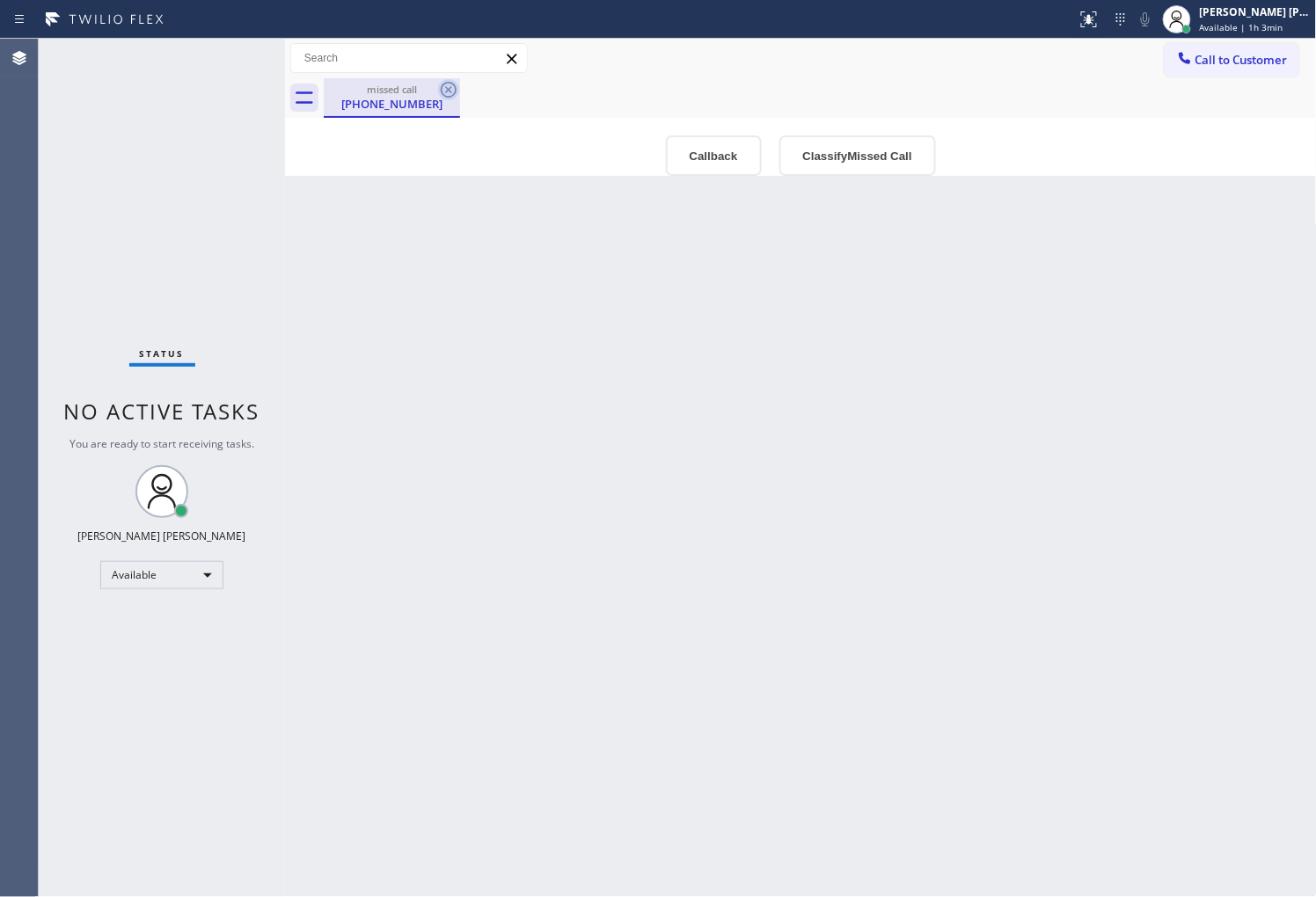
click at [450, 89] on icon at bounding box center [448, 89] width 21 height 21
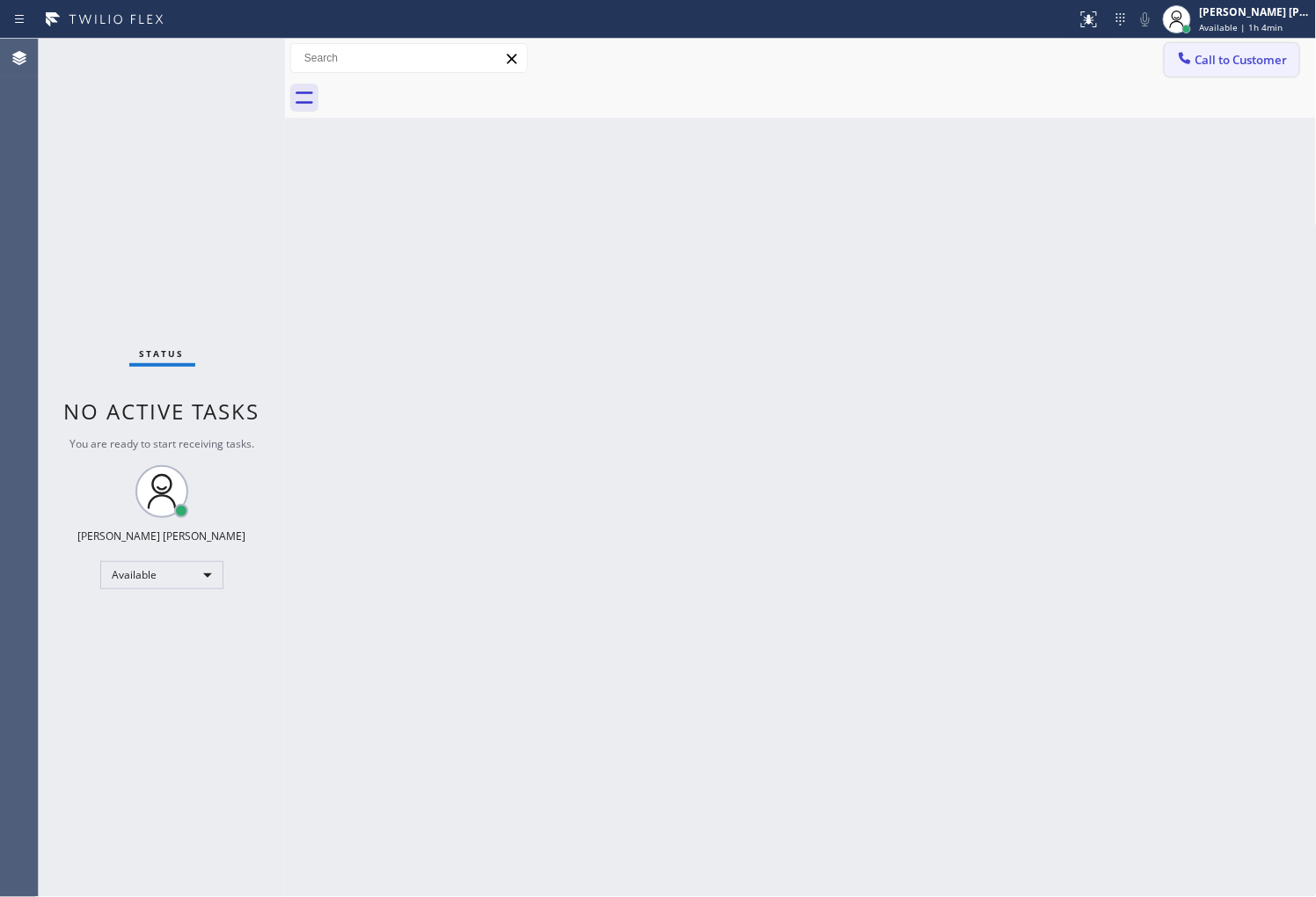
click at [1261, 62] on span "Call to Customer" at bounding box center [1241, 59] width 92 height 16
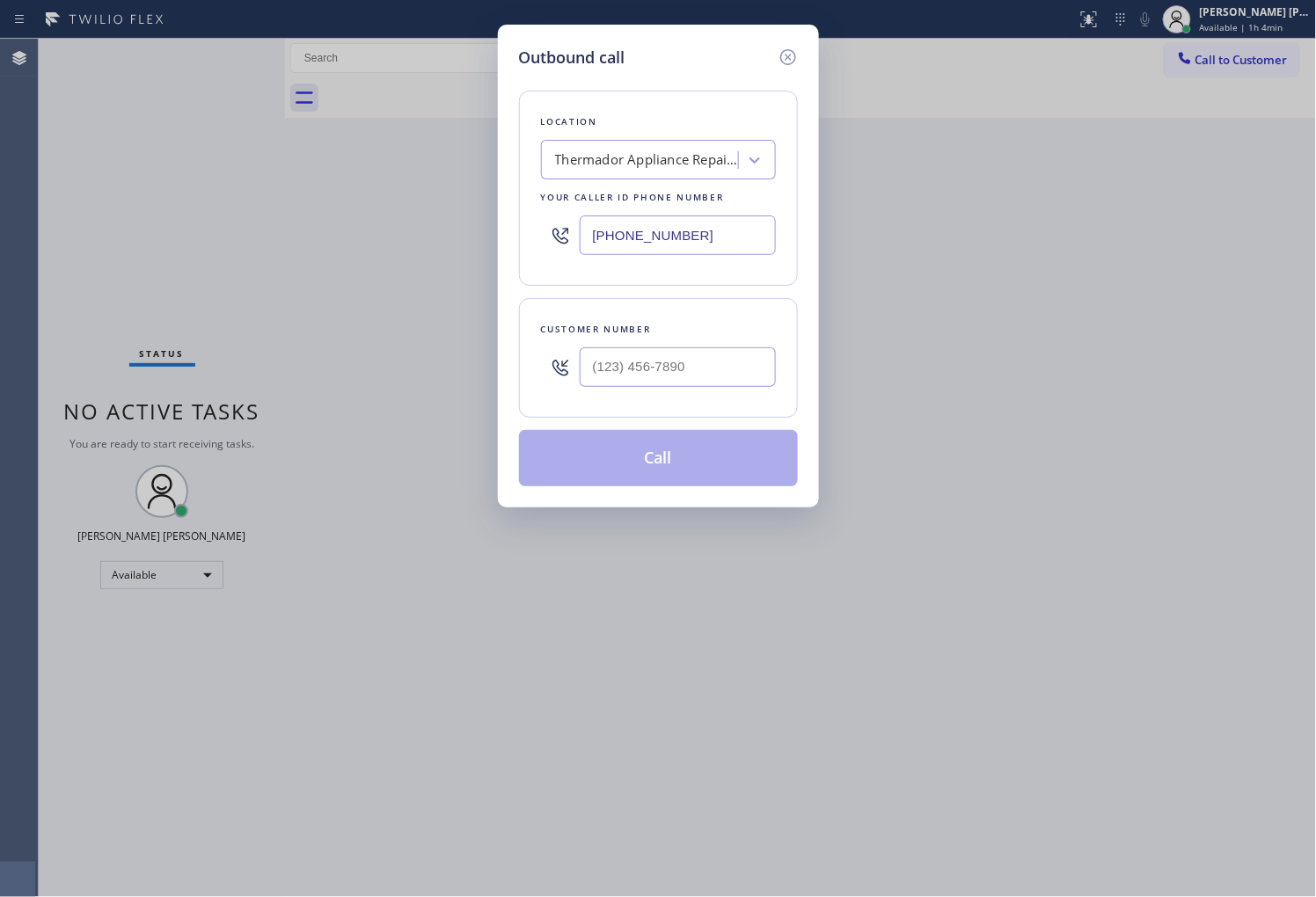
click at [685, 233] on input "(949) 397-6210" at bounding box center [677, 235] width 196 height 40
paste input "754) 701-2851"
type input "(754) 701-2851"
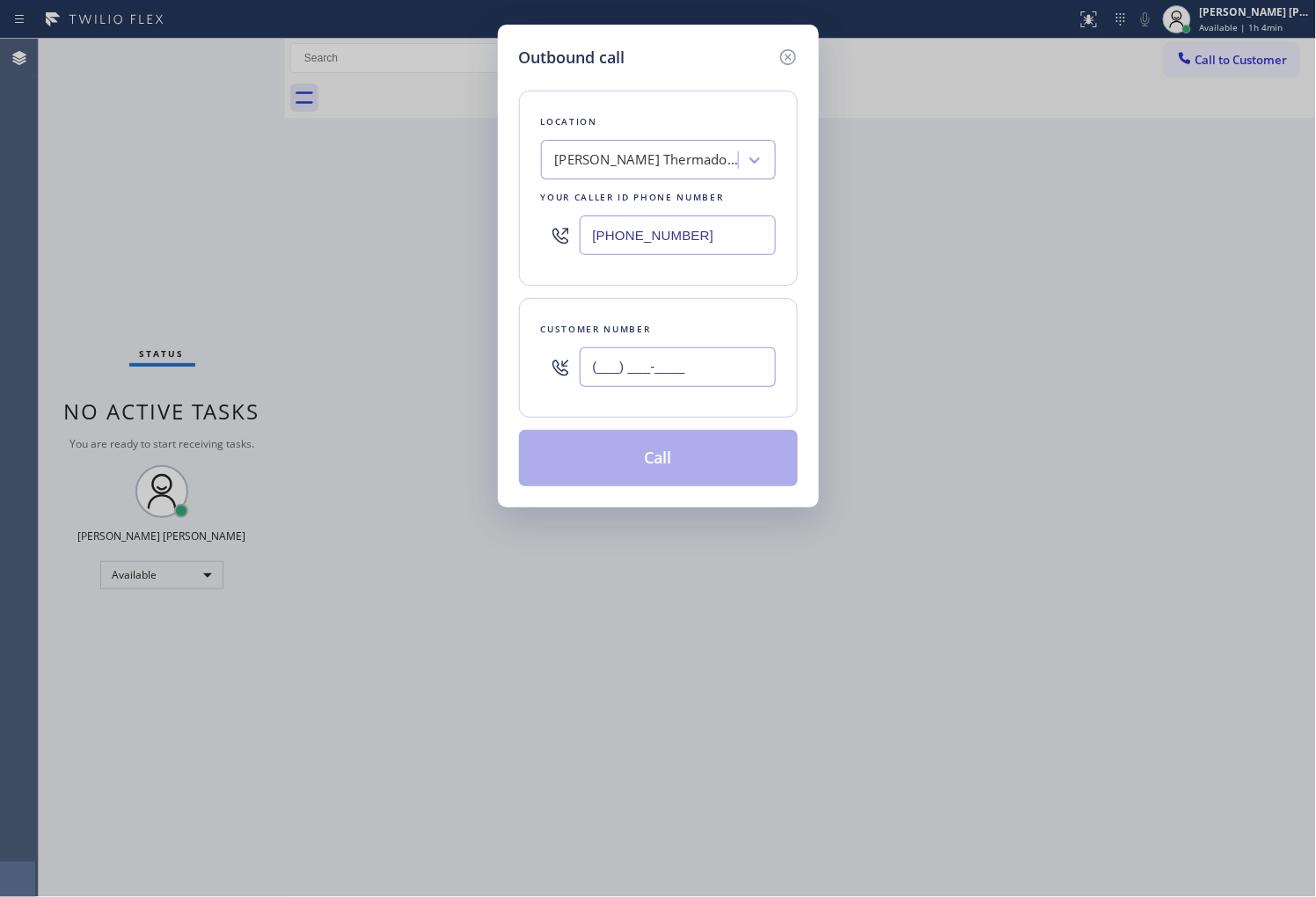
click at [712, 367] on input "(___) ___-____" at bounding box center [677, 367] width 196 height 40
paste input "954) 648-6339"
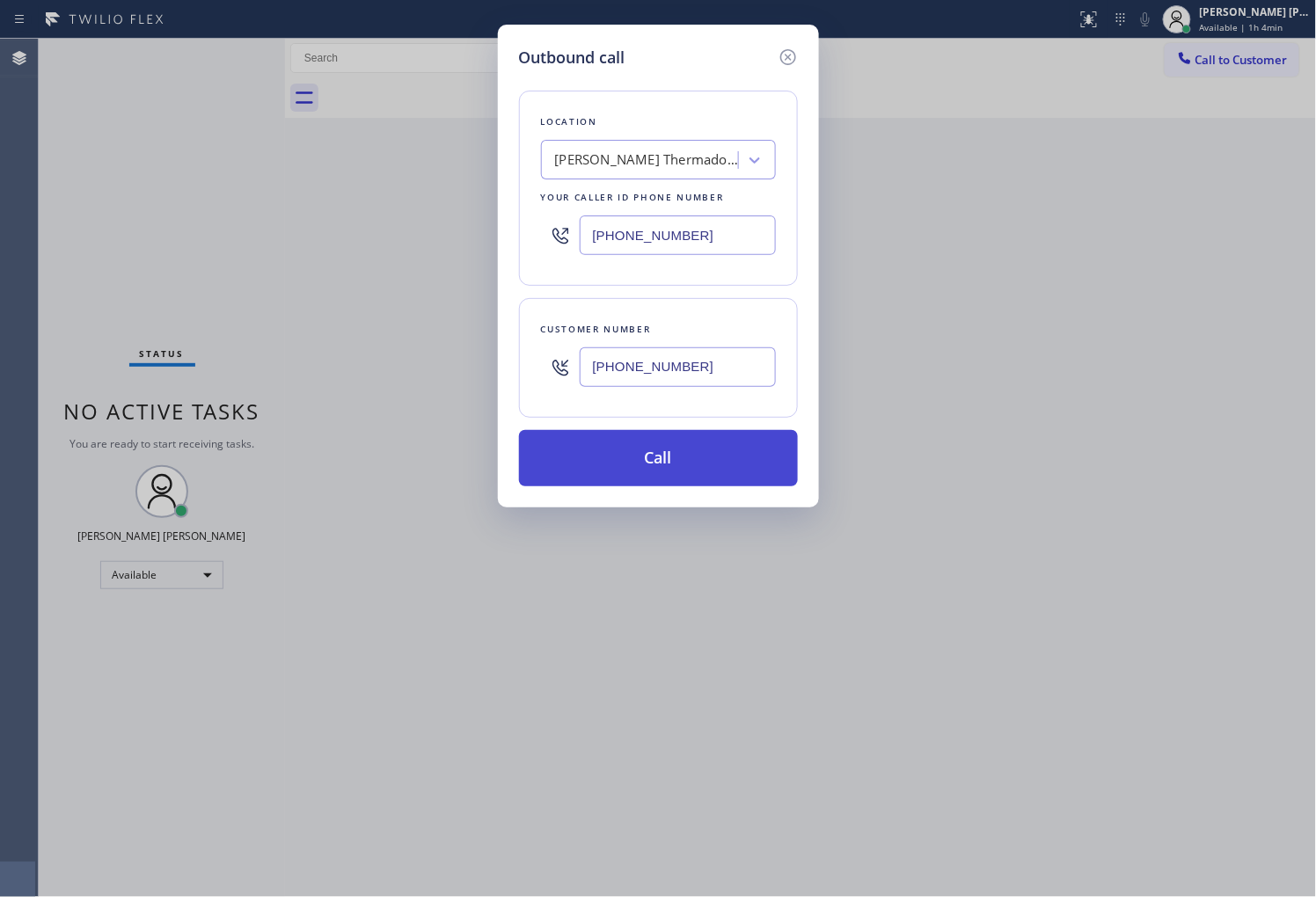
type input "(954) 648-6339"
click at [680, 461] on button "Call" at bounding box center [658, 457] width 279 height 57
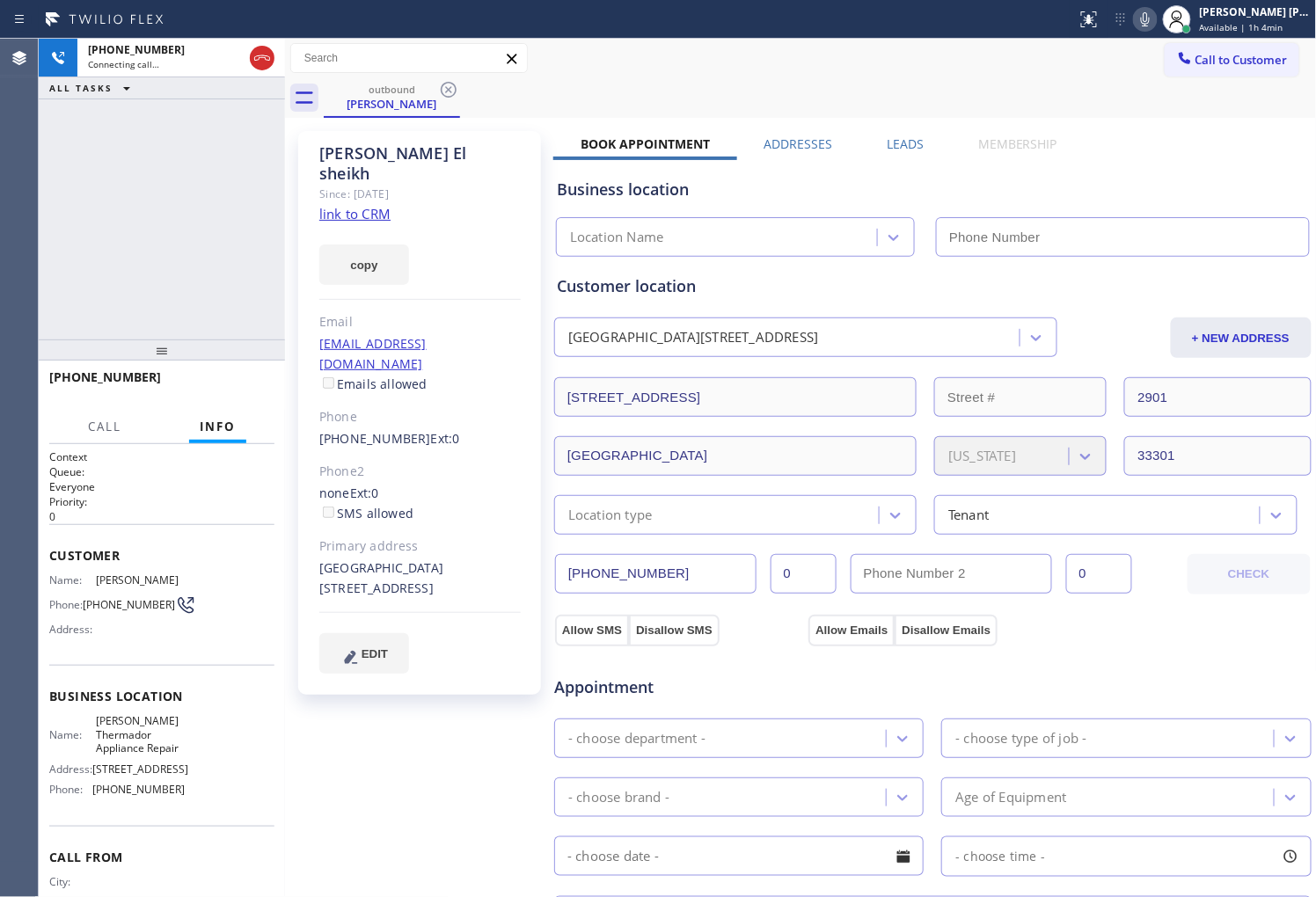
click at [383, 156] on div "Joe El sheikh" at bounding box center [419, 164] width 202 height 41
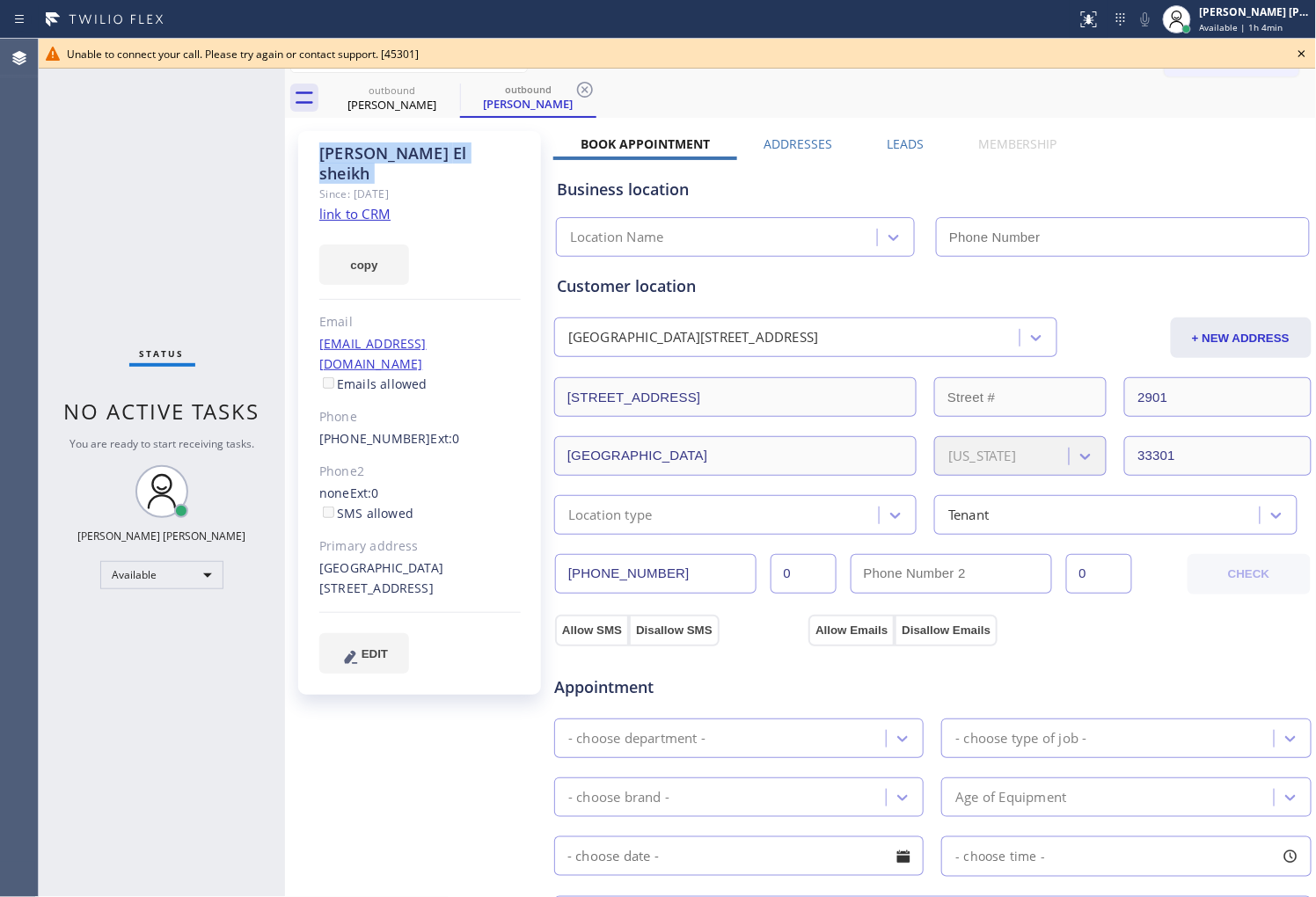
click at [382, 429] on link "(954) 648-6339" at bounding box center [375, 438] width 112 height 17
type input "(754) 701-2851"
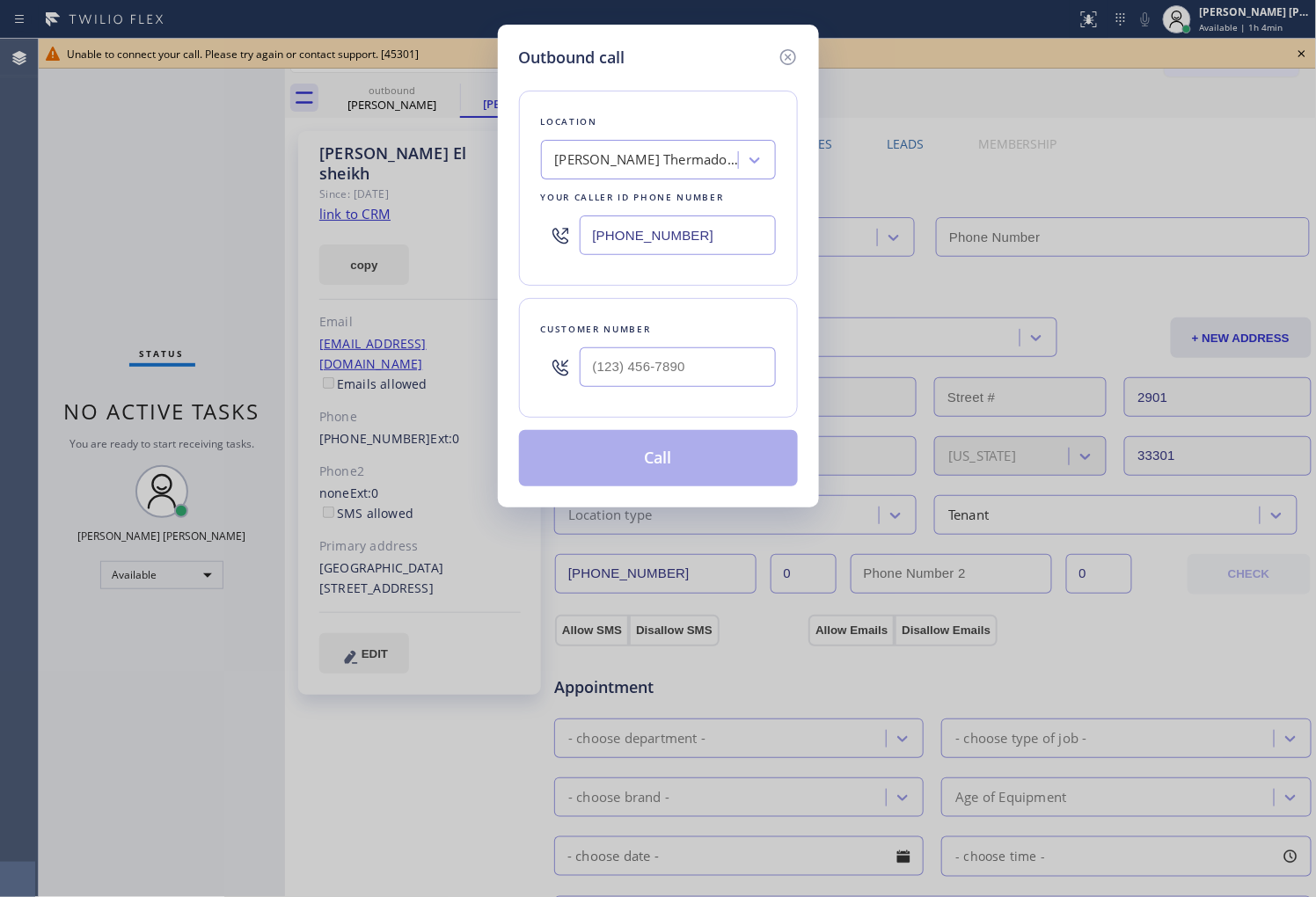
type input "(754) 701-2851"
type input "(954) 648-6339"
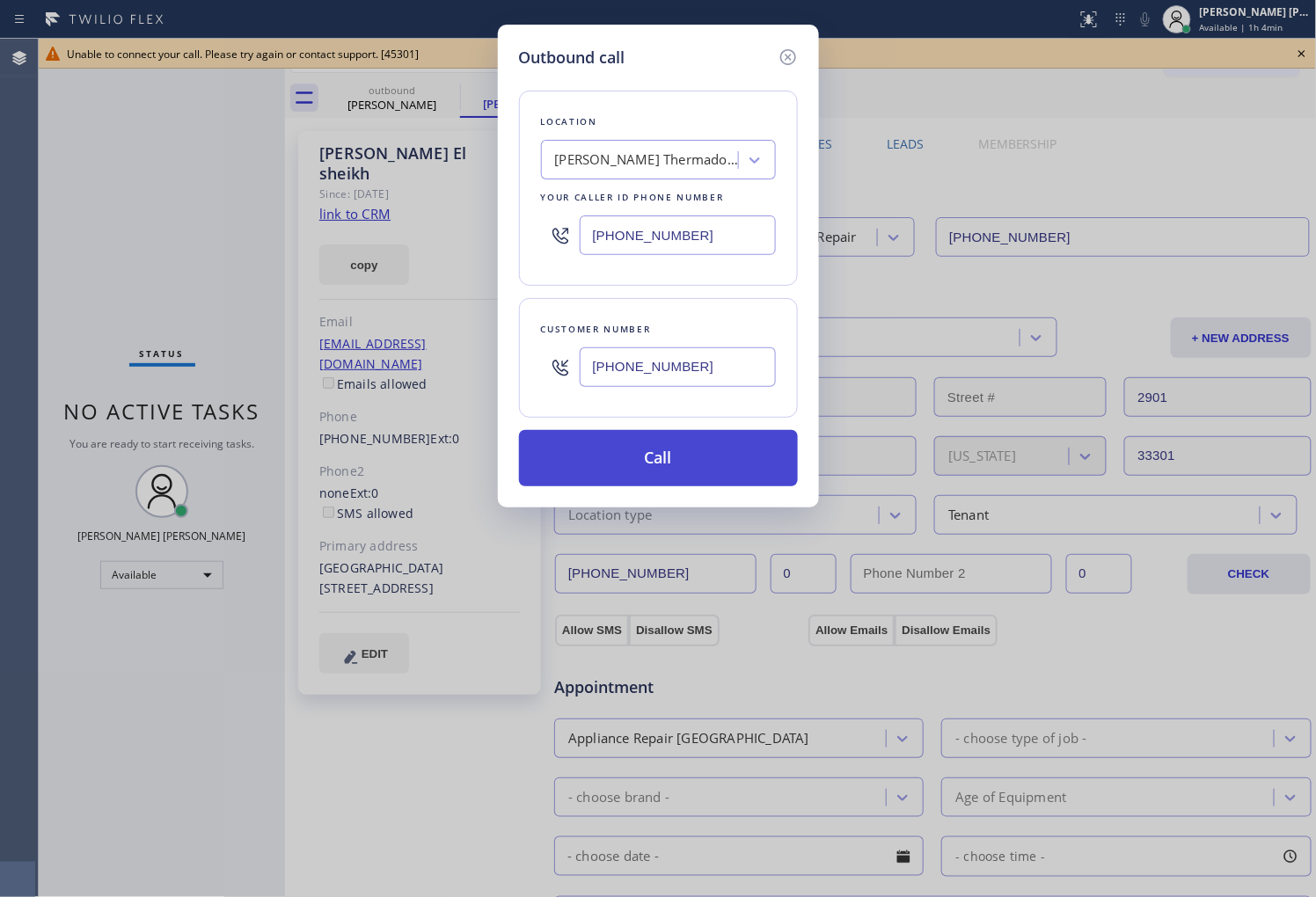
click at [723, 471] on button "Call" at bounding box center [658, 457] width 279 height 57
click at [843, 73] on div "outbound Joe El sheikh outbound Joe El sheikh Call to Customer Outbound call Lo…" at bounding box center [800, 670] width 1031 height 1262
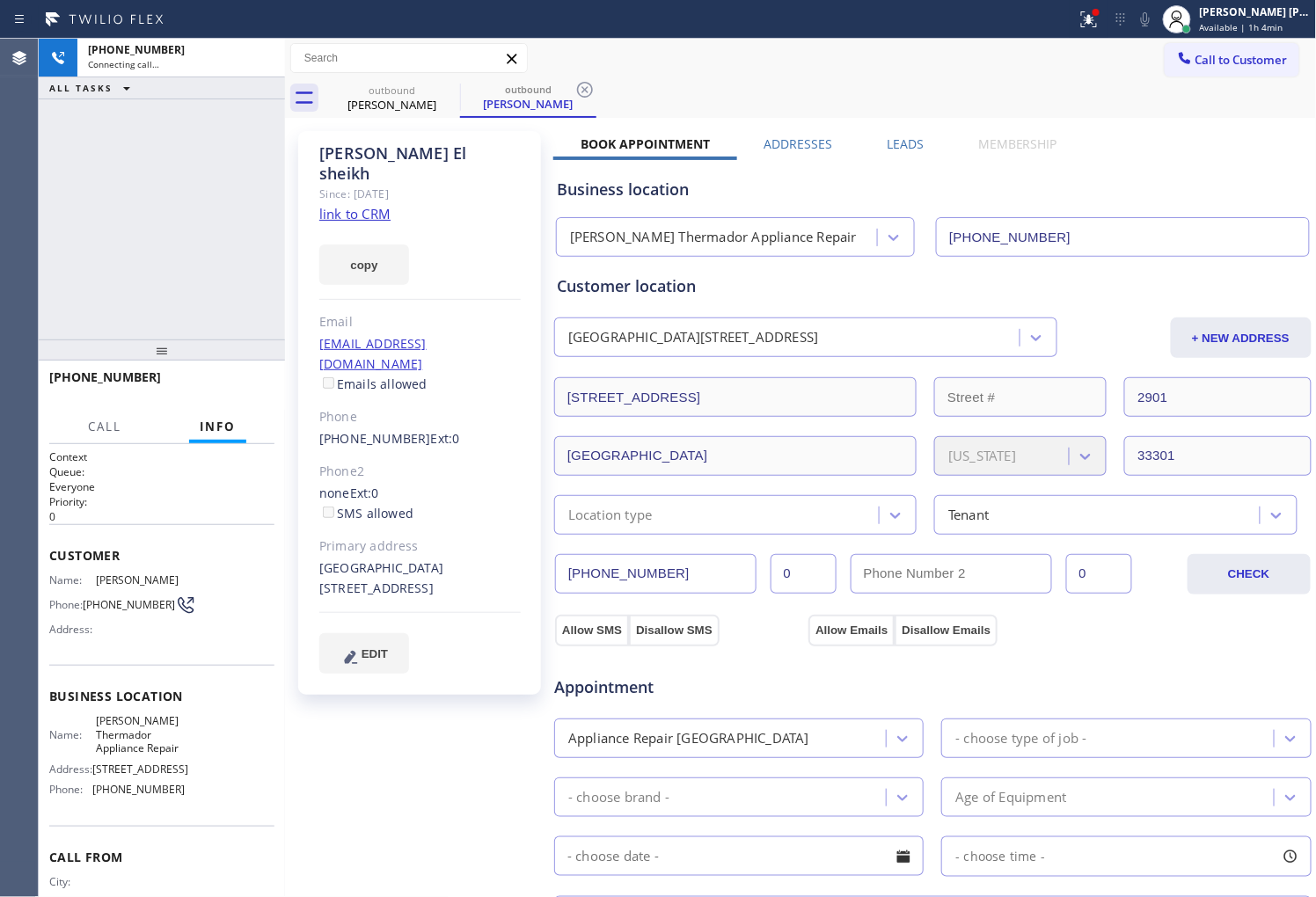
click at [1099, 21] on icon at bounding box center [1088, 19] width 21 height 21
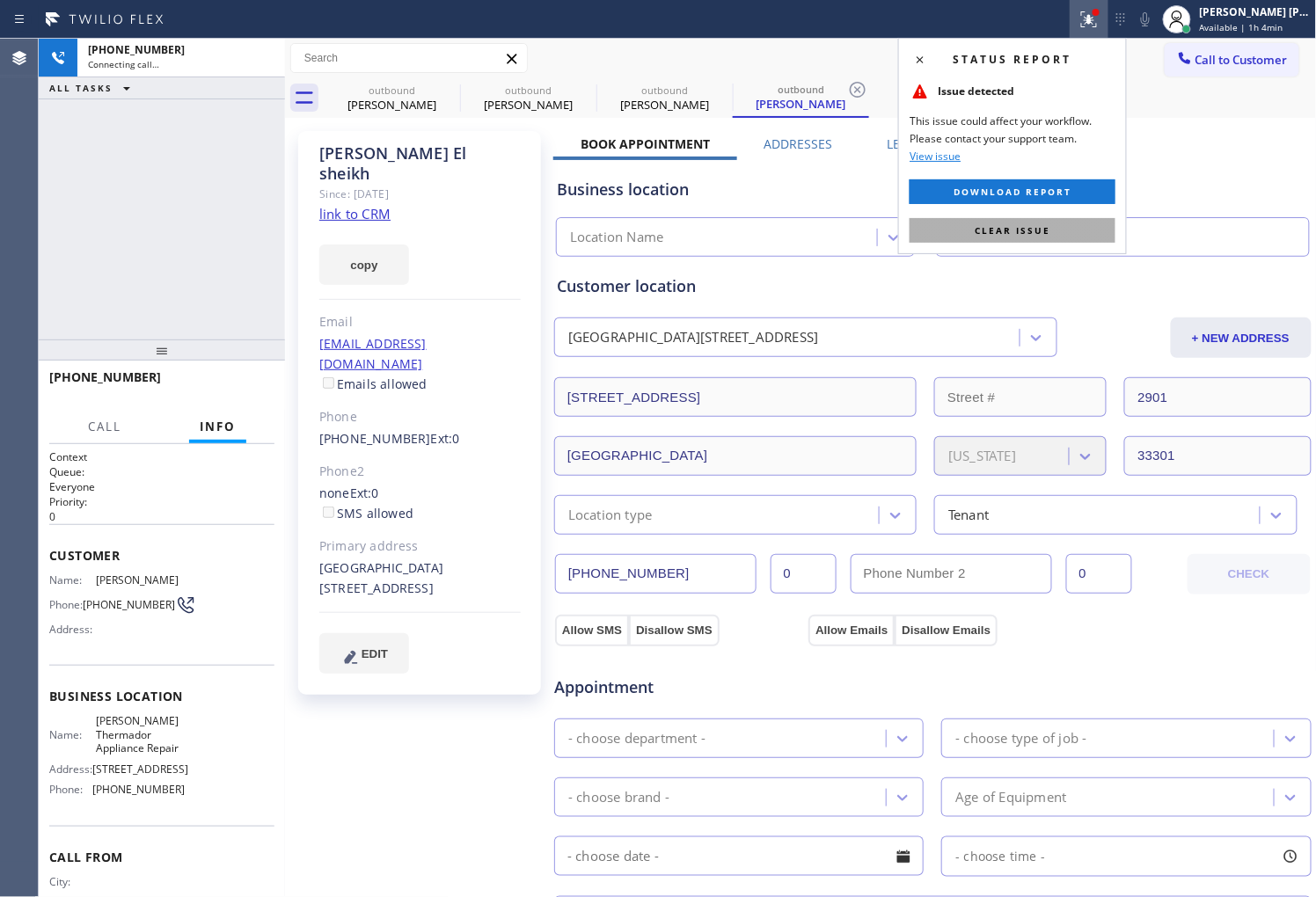
click at [1041, 237] on button "Clear issue" at bounding box center [1012, 231] width 206 height 24
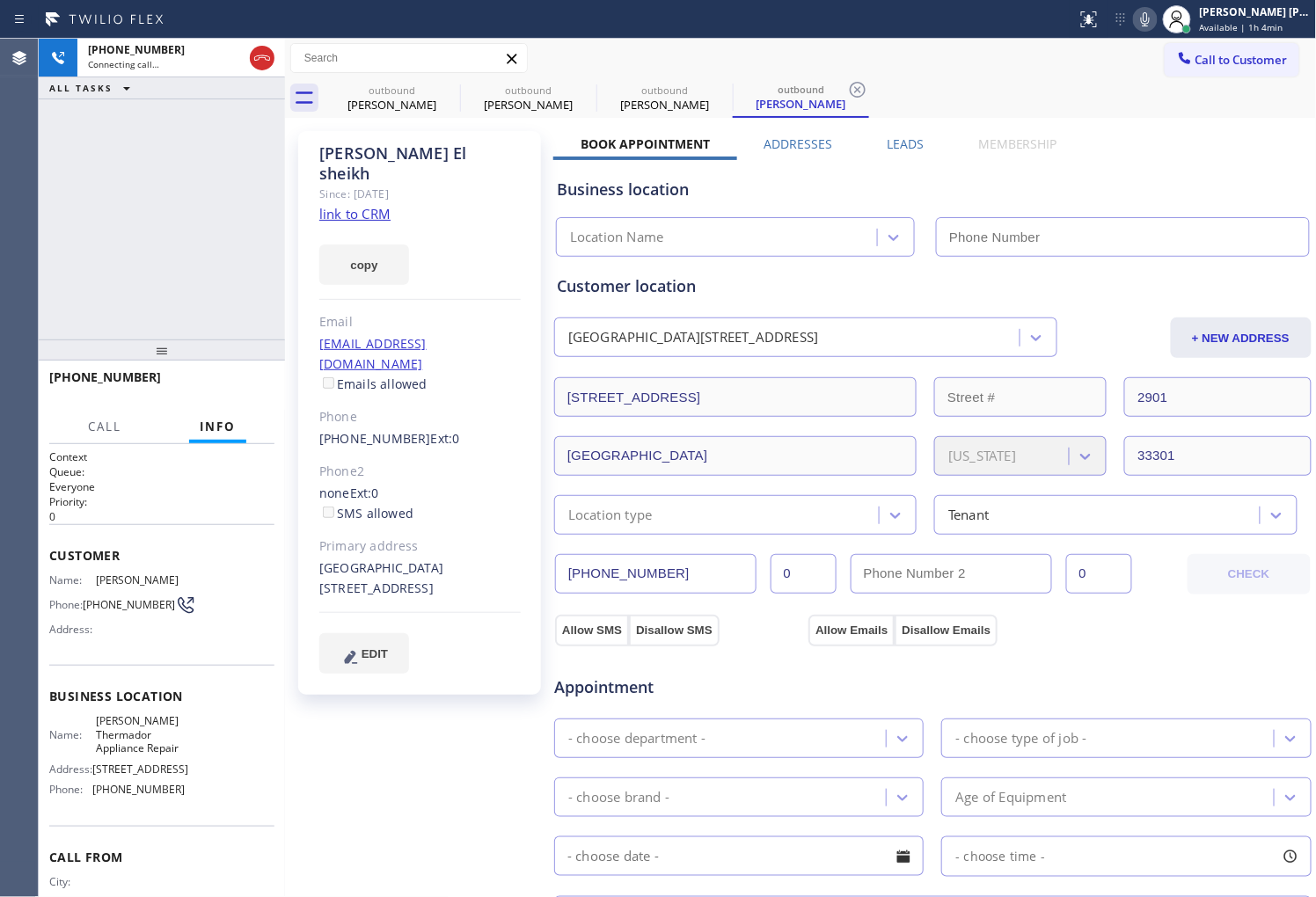
type input "(754) 701-2851"
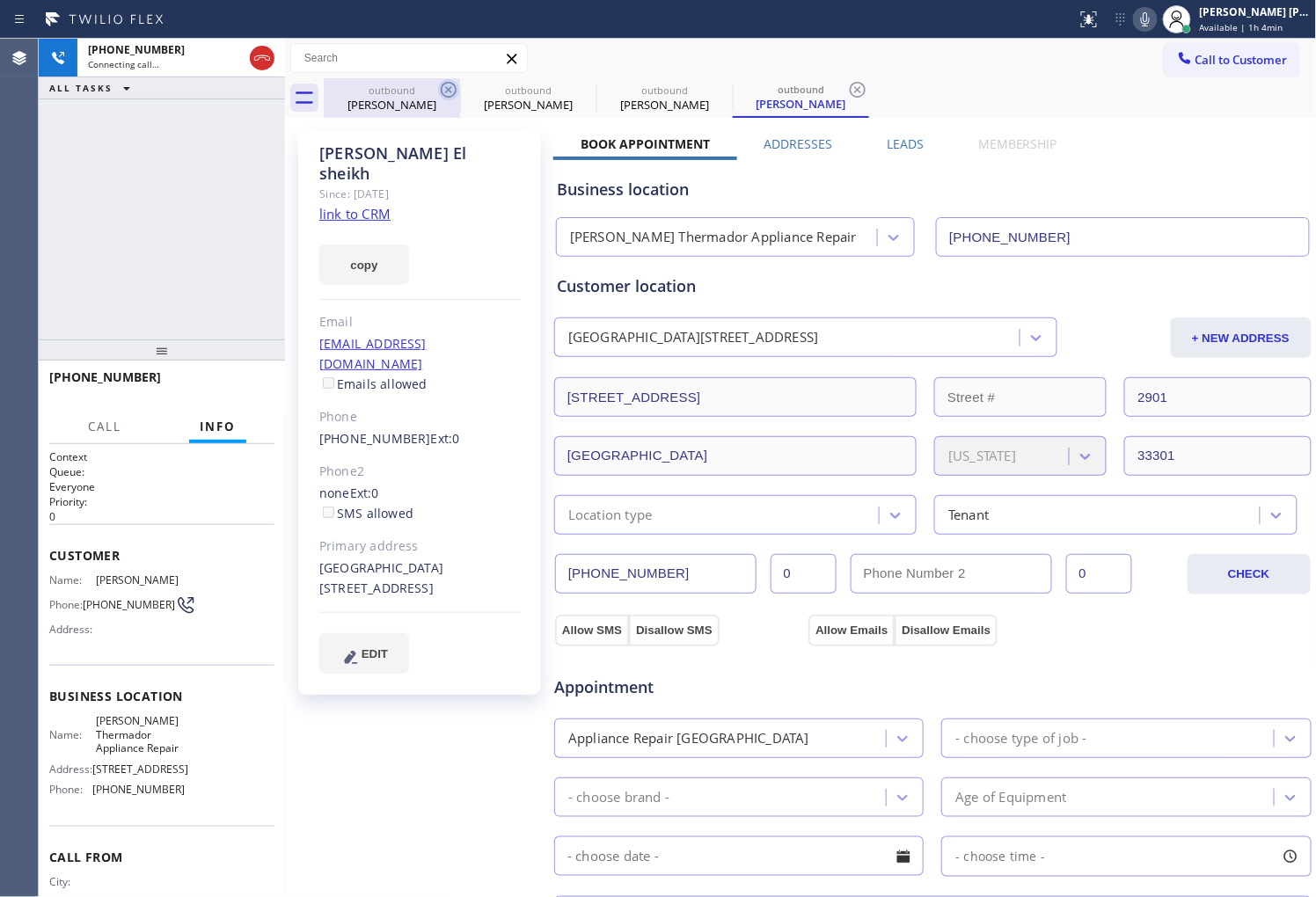
click at [445, 90] on icon at bounding box center [448, 89] width 21 height 21
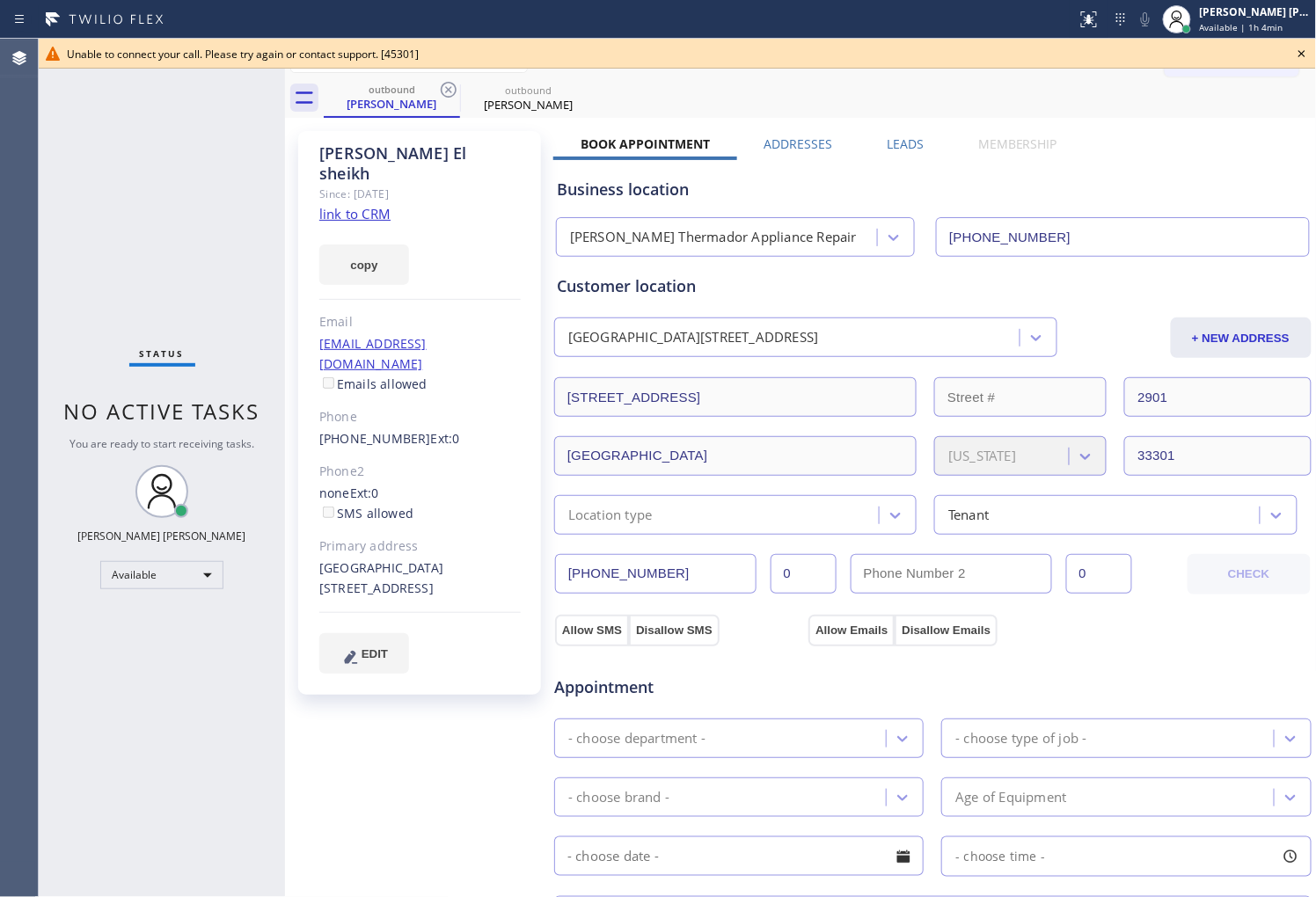
click at [1300, 47] on icon at bounding box center [1301, 53] width 21 height 21
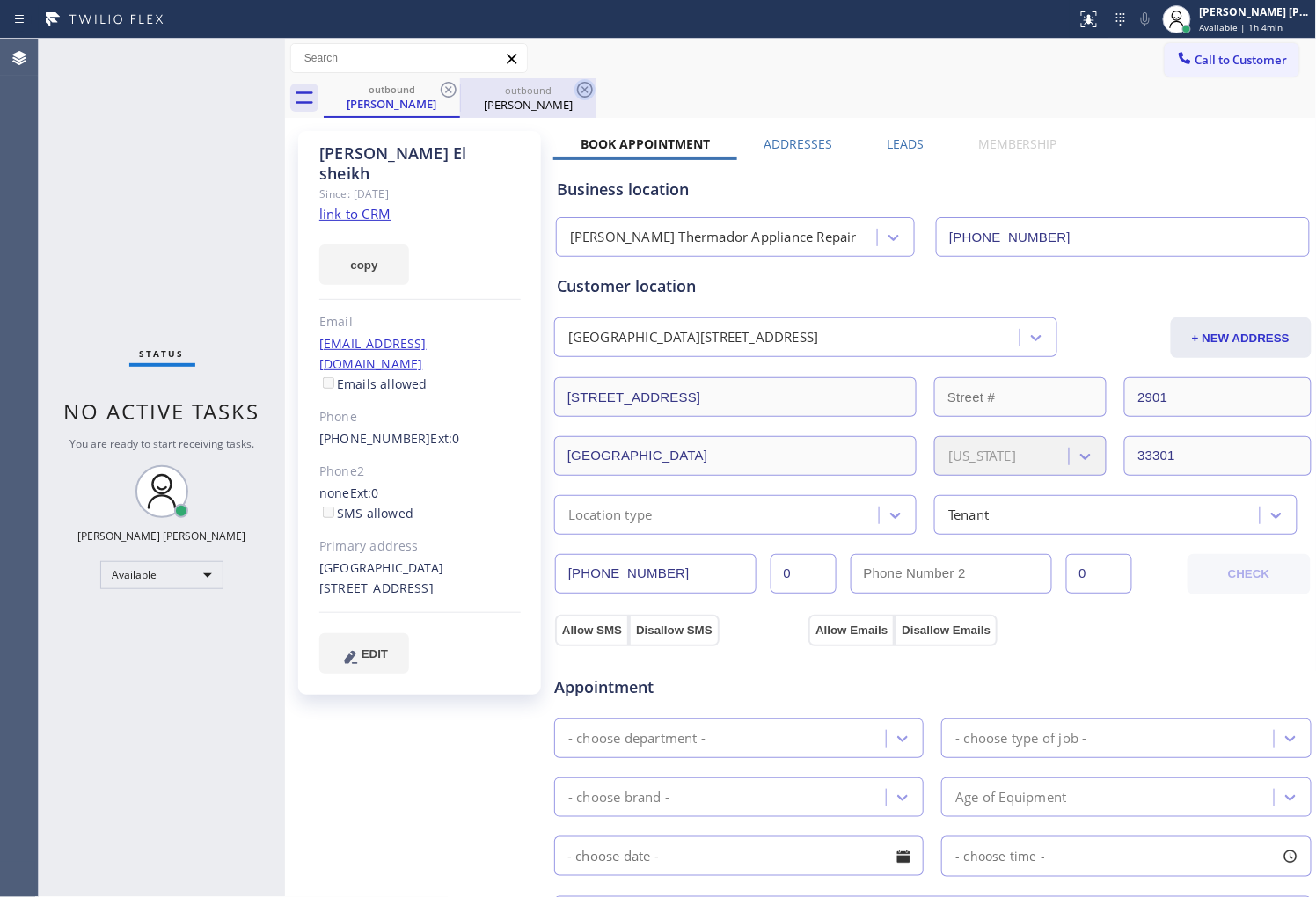
click at [451, 88] on icon at bounding box center [448, 89] width 21 height 21
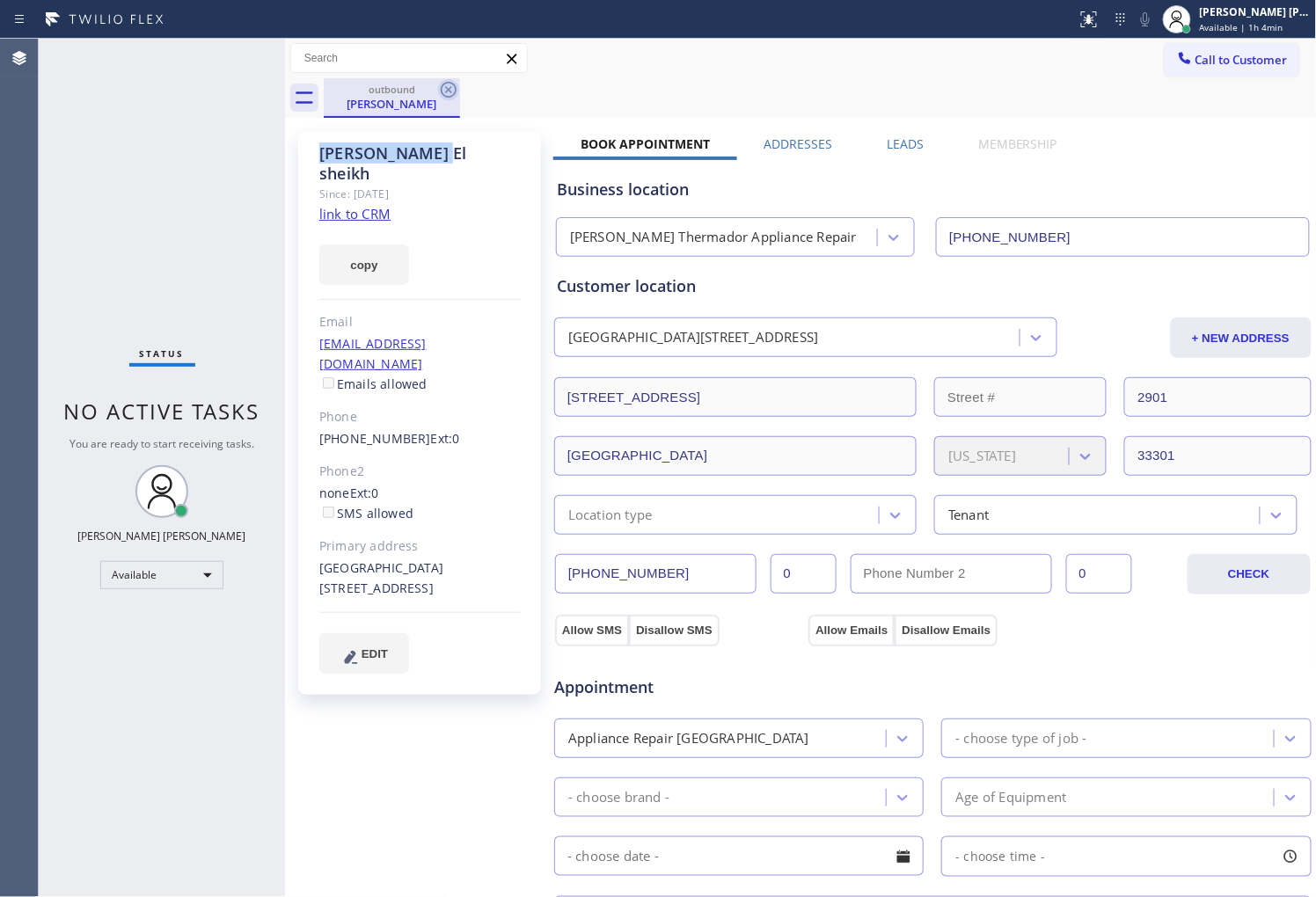
click at [451, 88] on icon at bounding box center [448, 89] width 21 height 21
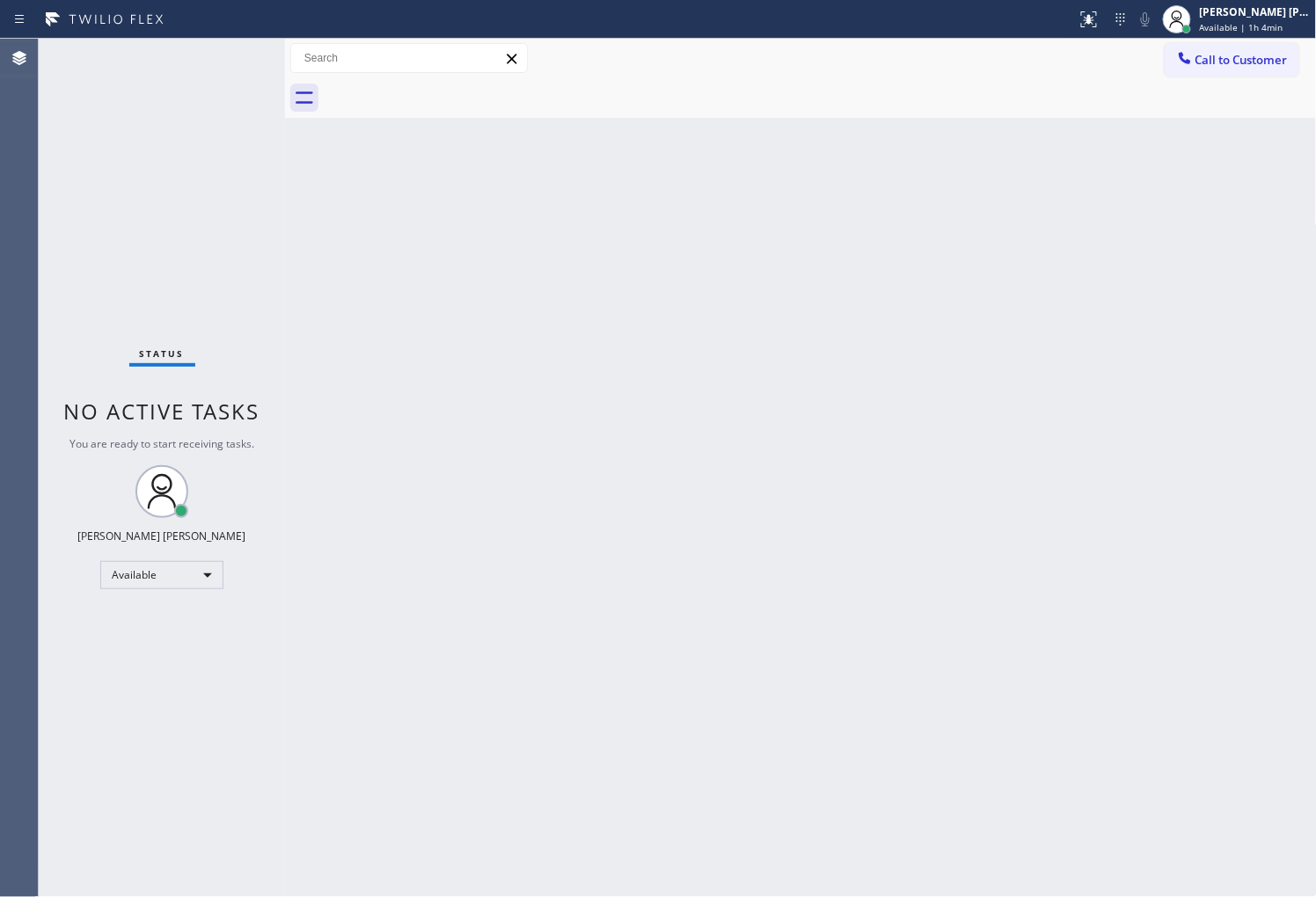
click at [1200, 81] on div at bounding box center [820, 98] width 993 height 40
click at [1203, 65] on span "Call to Customer" at bounding box center [1241, 59] width 92 height 16
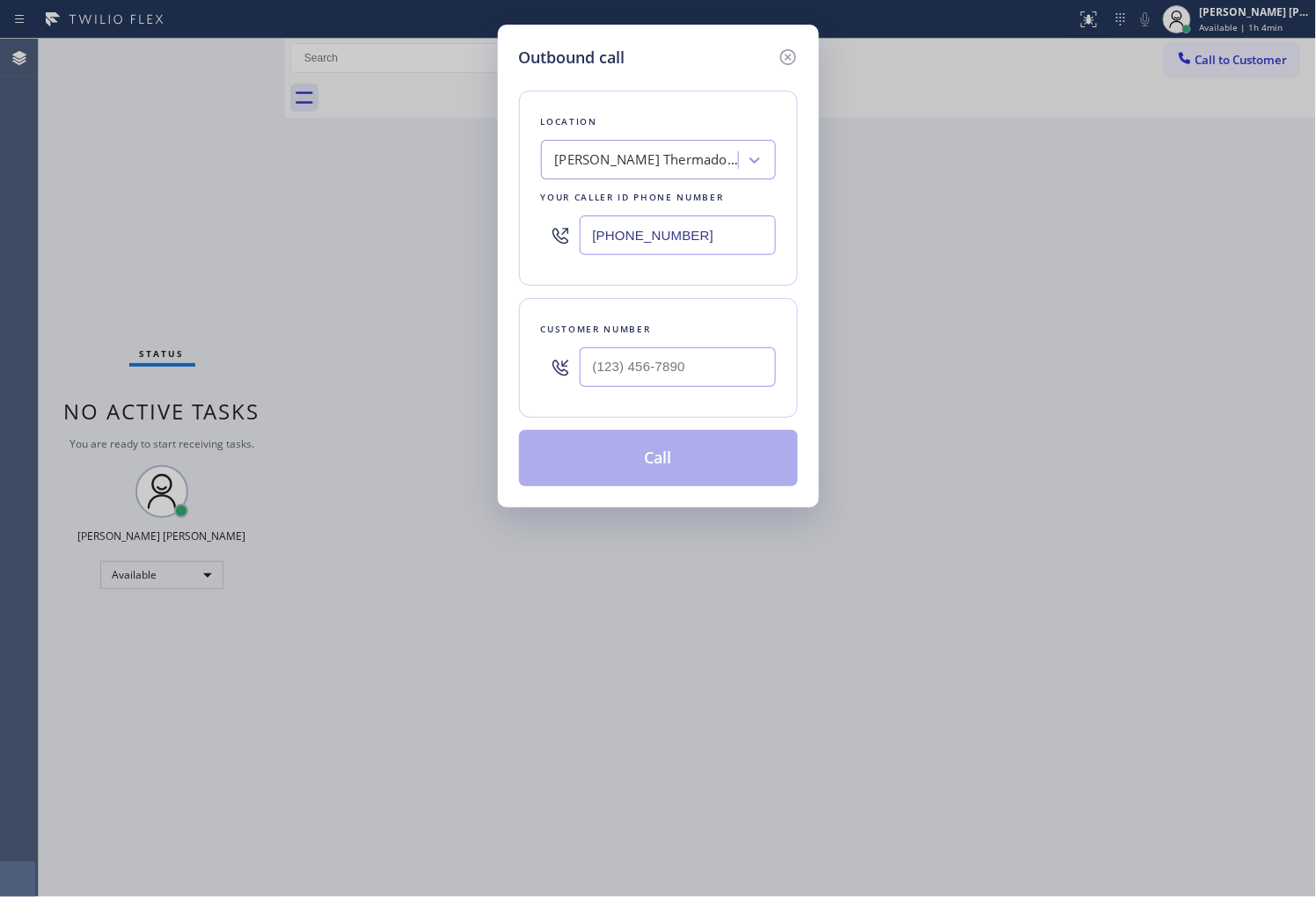
click at [605, 244] on input "(754) 701-2851" at bounding box center [677, 235] width 196 height 40
paste input "855) 731-4952"
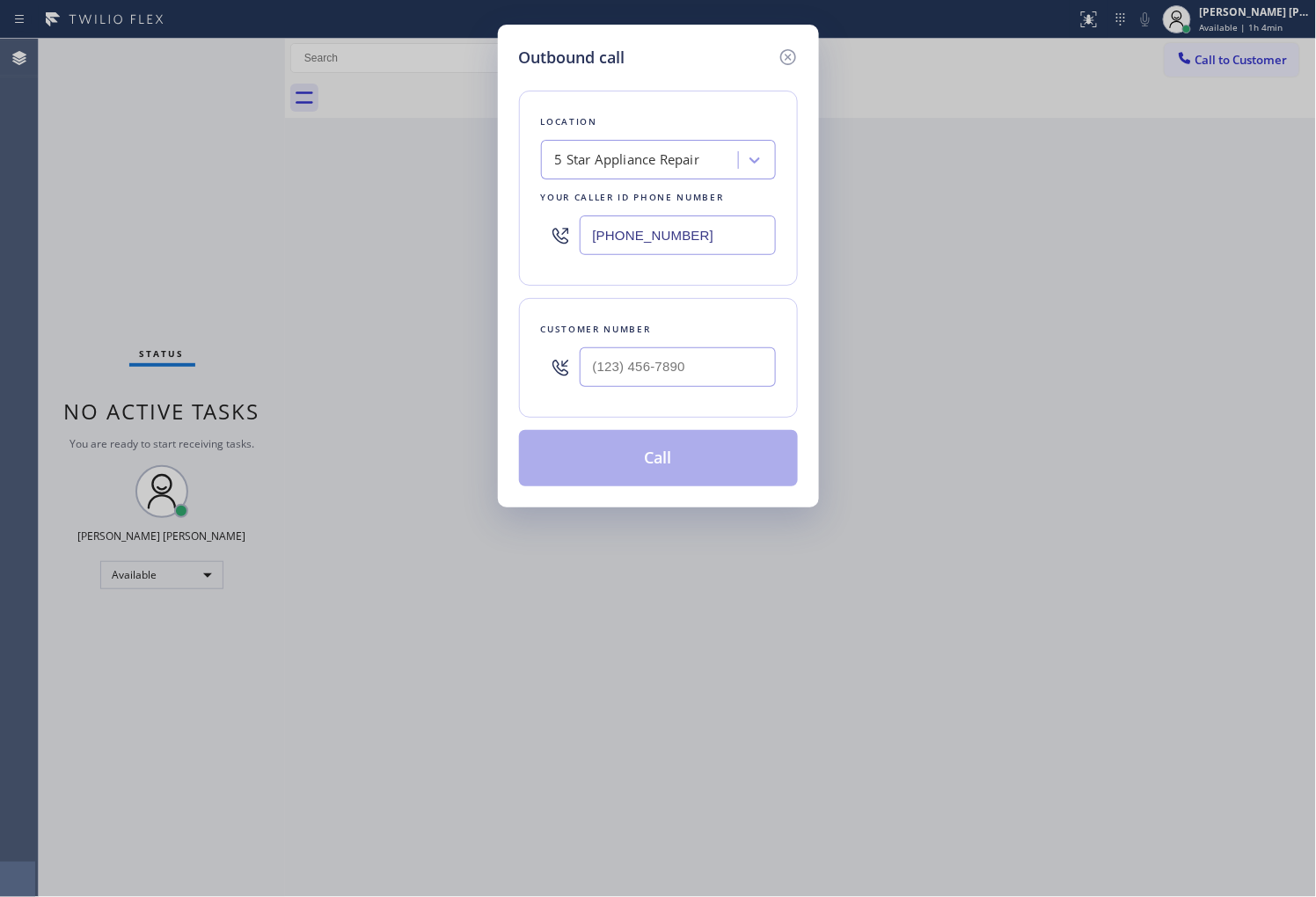
type input "[PHONE_NUMBER]"
click at [588, 346] on div at bounding box center [677, 366] width 196 height 57
click at [631, 356] on input "(___) ___-____" at bounding box center [677, 367] width 196 height 40
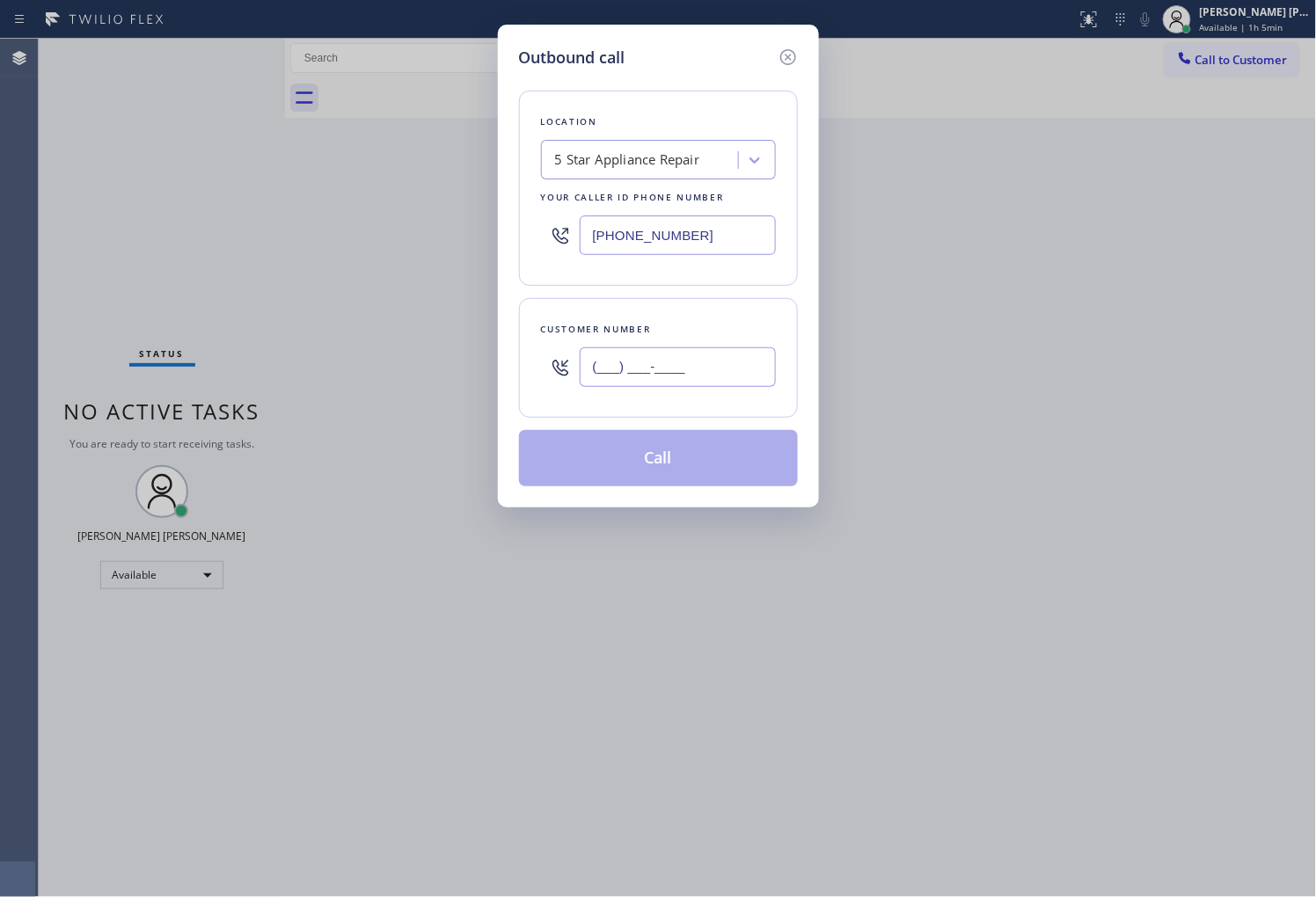
click at [631, 356] on input "(___) ___-____" at bounding box center [677, 367] width 196 height 40
paste input "206) 271-1434"
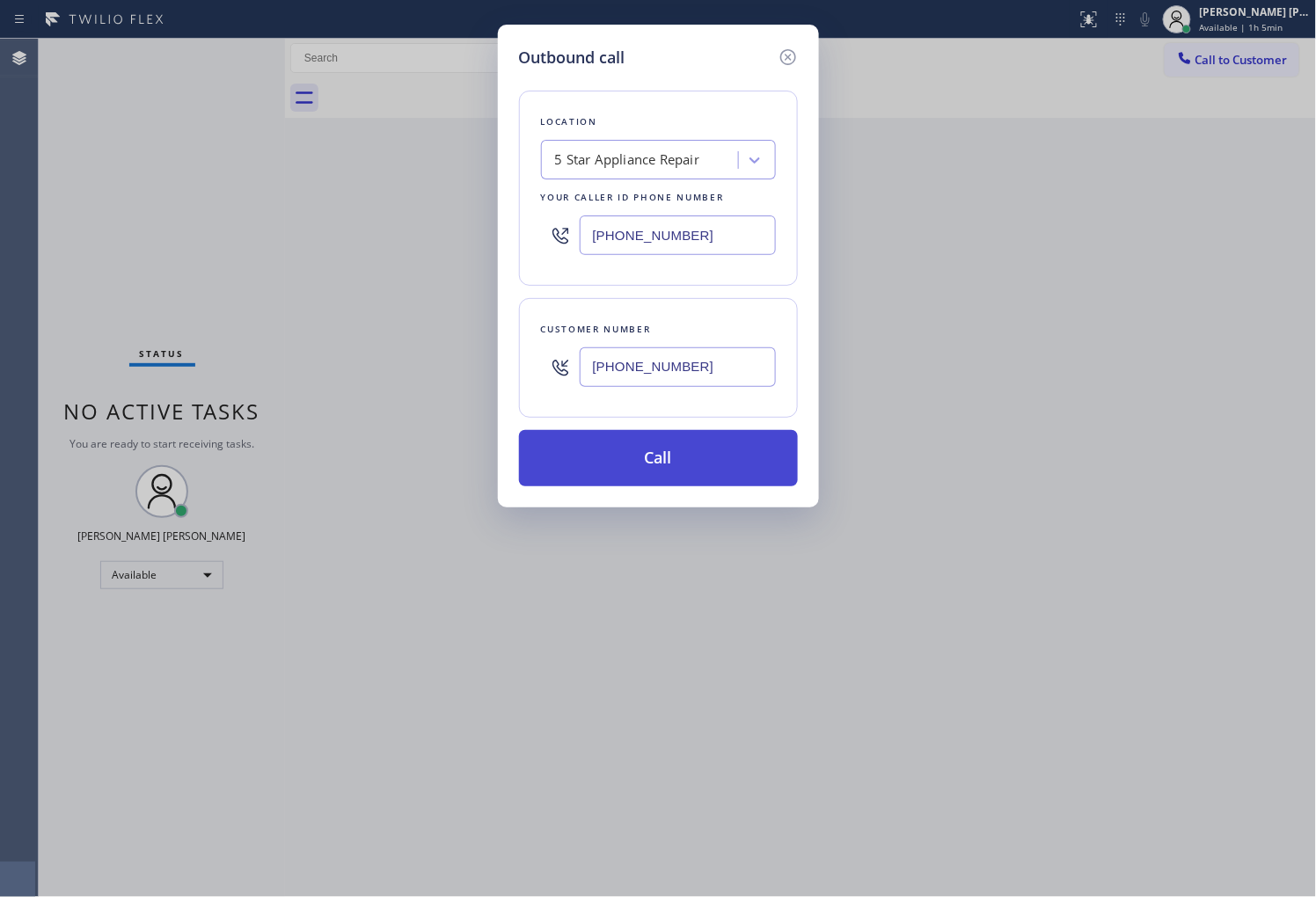
type input "(206) 271-1434"
click at [683, 464] on button "Call" at bounding box center [658, 457] width 279 height 57
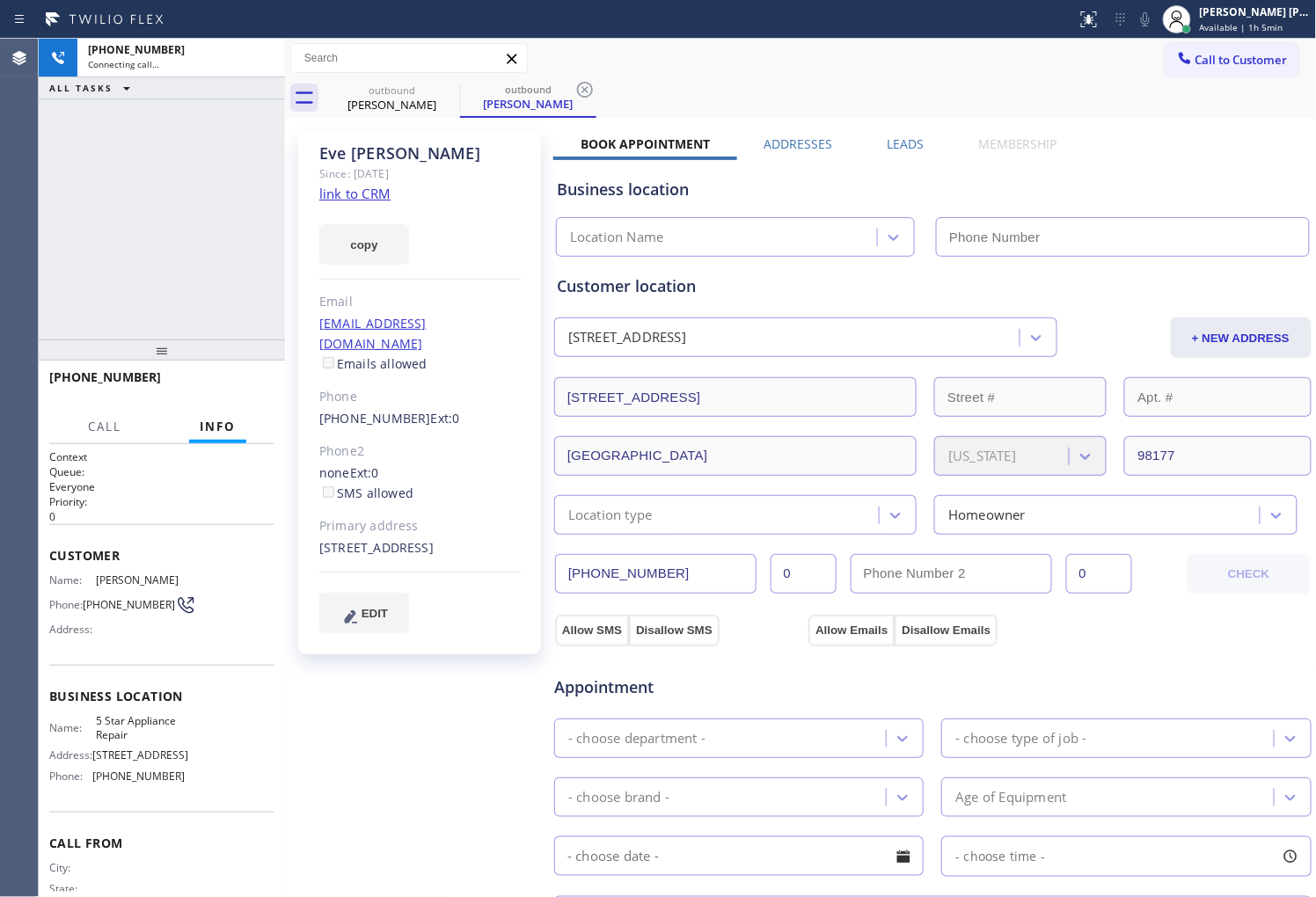
click at [361, 147] on div "Eve Juarez" at bounding box center [419, 153] width 202 height 20
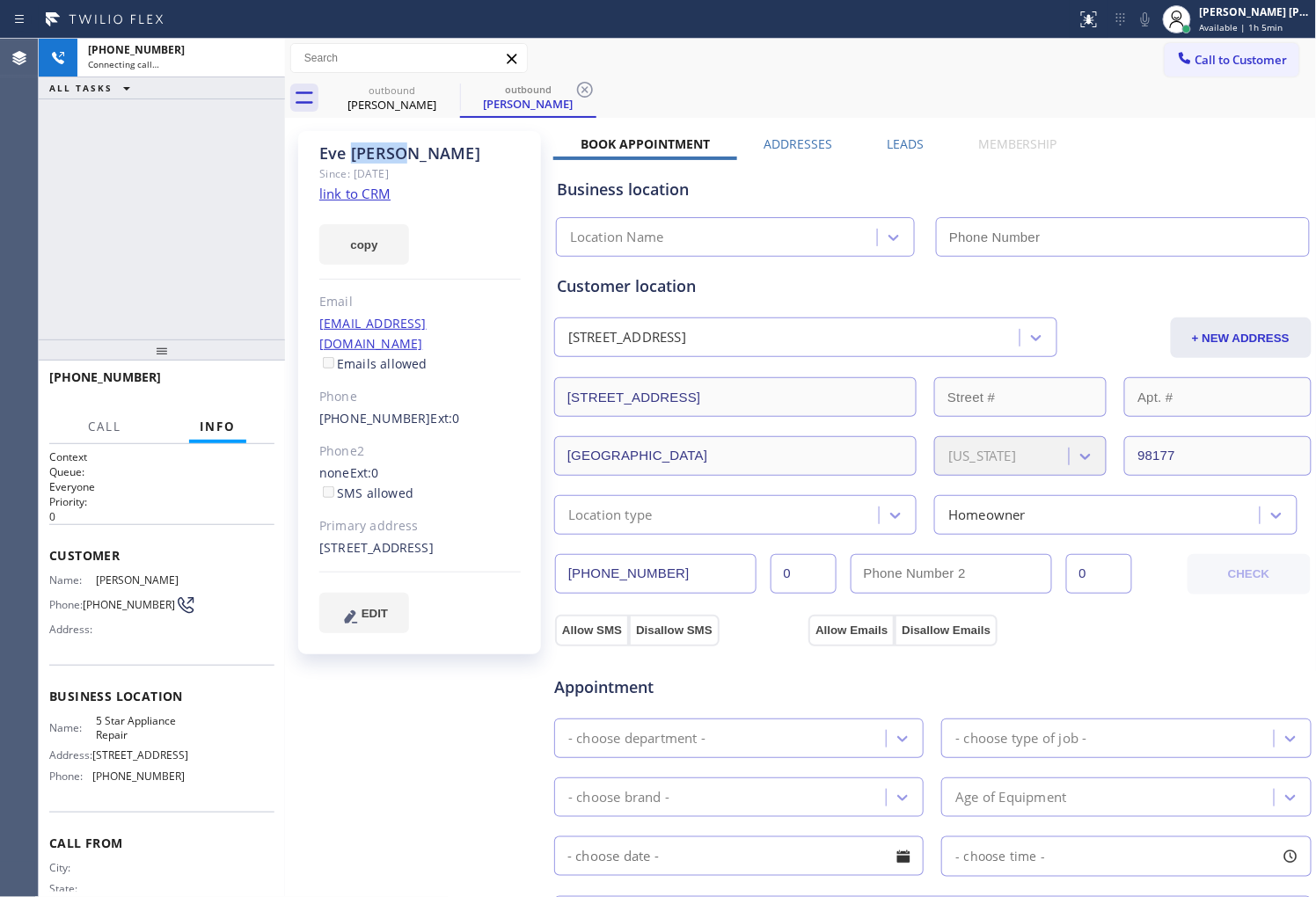
click at [361, 147] on div "Eve Juarez" at bounding box center [419, 153] width 202 height 20
type input "[PHONE_NUMBER]"
click at [0, 211] on div "Agent Desktop" at bounding box center [19, 468] width 38 height 858
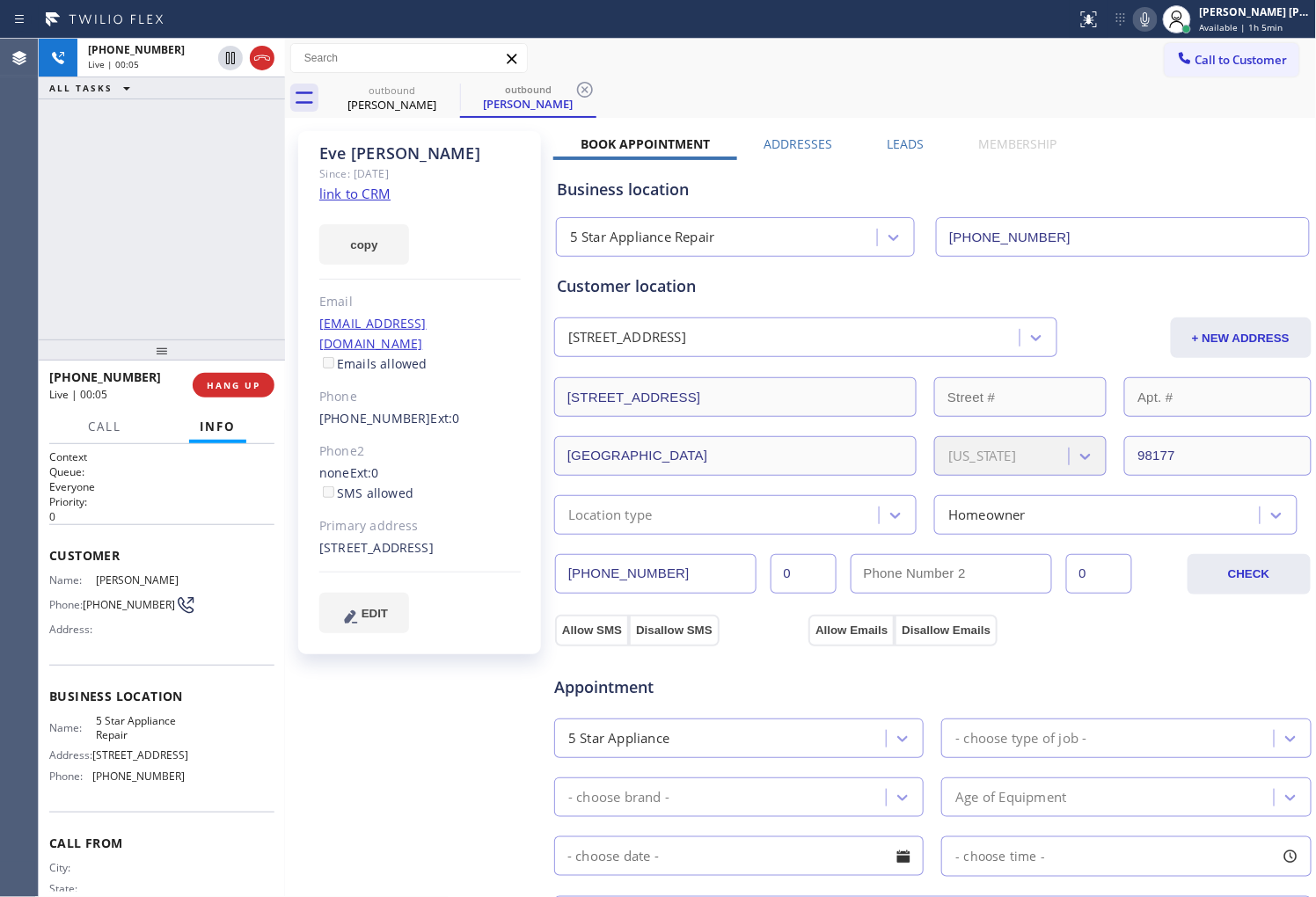
click at [23, 265] on div "Agent Desktop" at bounding box center [19, 468] width 38 height 858
click at [268, 63] on icon at bounding box center [261, 58] width 21 height 21
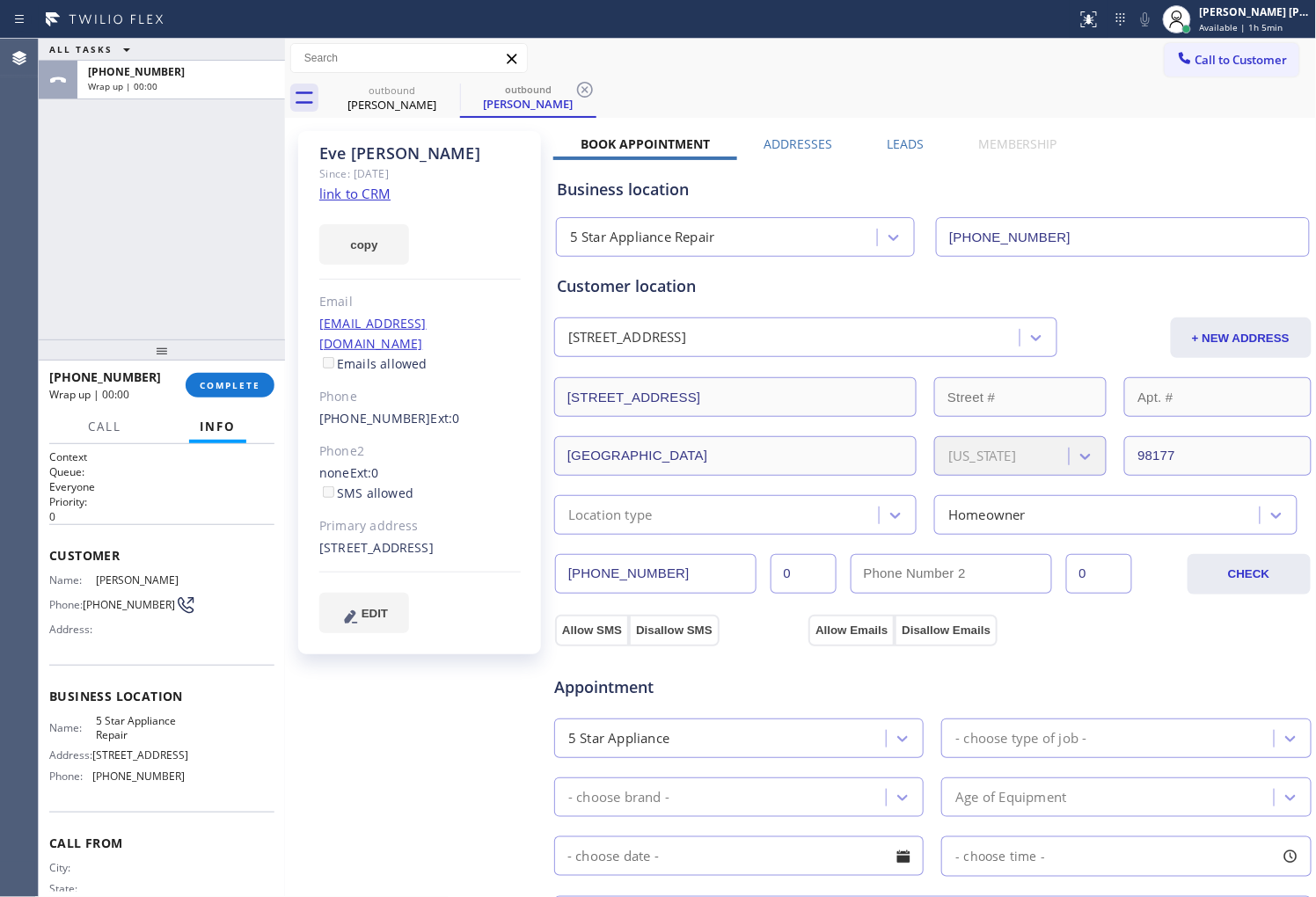
click at [910, 142] on label "Leads" at bounding box center [905, 144] width 37 height 17
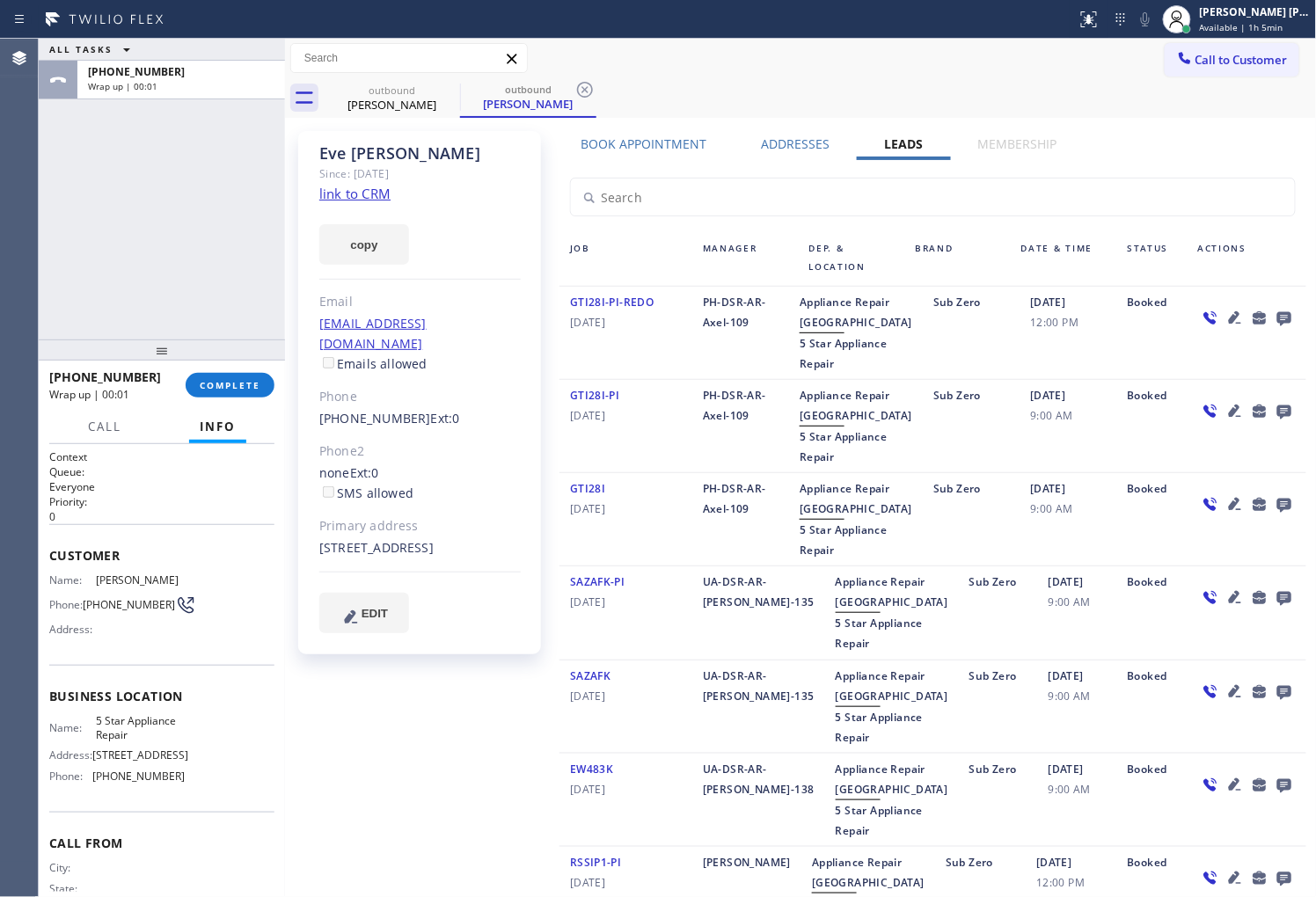
click at [1277, 318] on icon at bounding box center [1283, 319] width 14 height 14
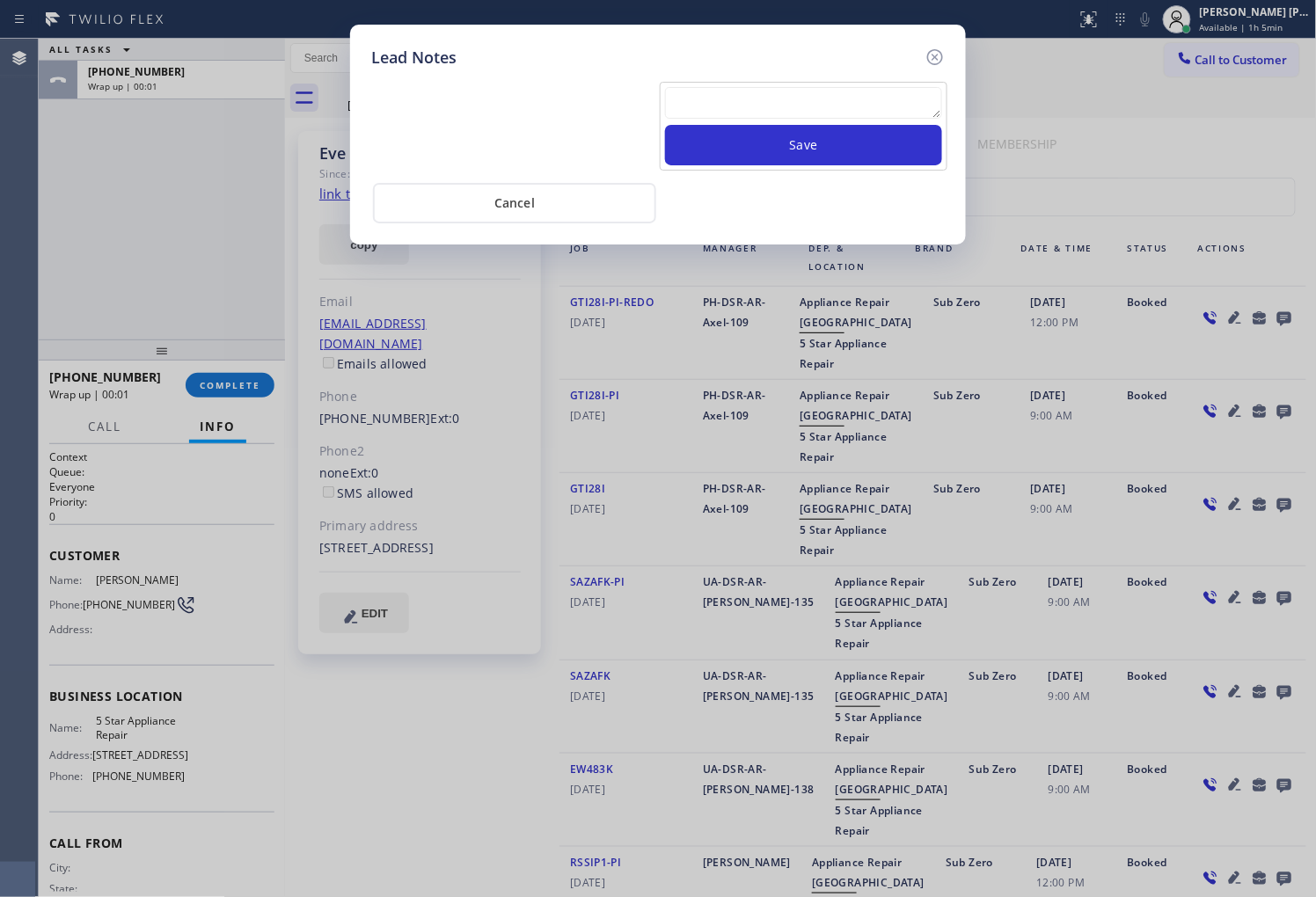
click at [764, 80] on div "Save" at bounding box center [658, 124] width 582 height 92
click at [761, 89] on textarea at bounding box center [804, 103] width 277 height 32
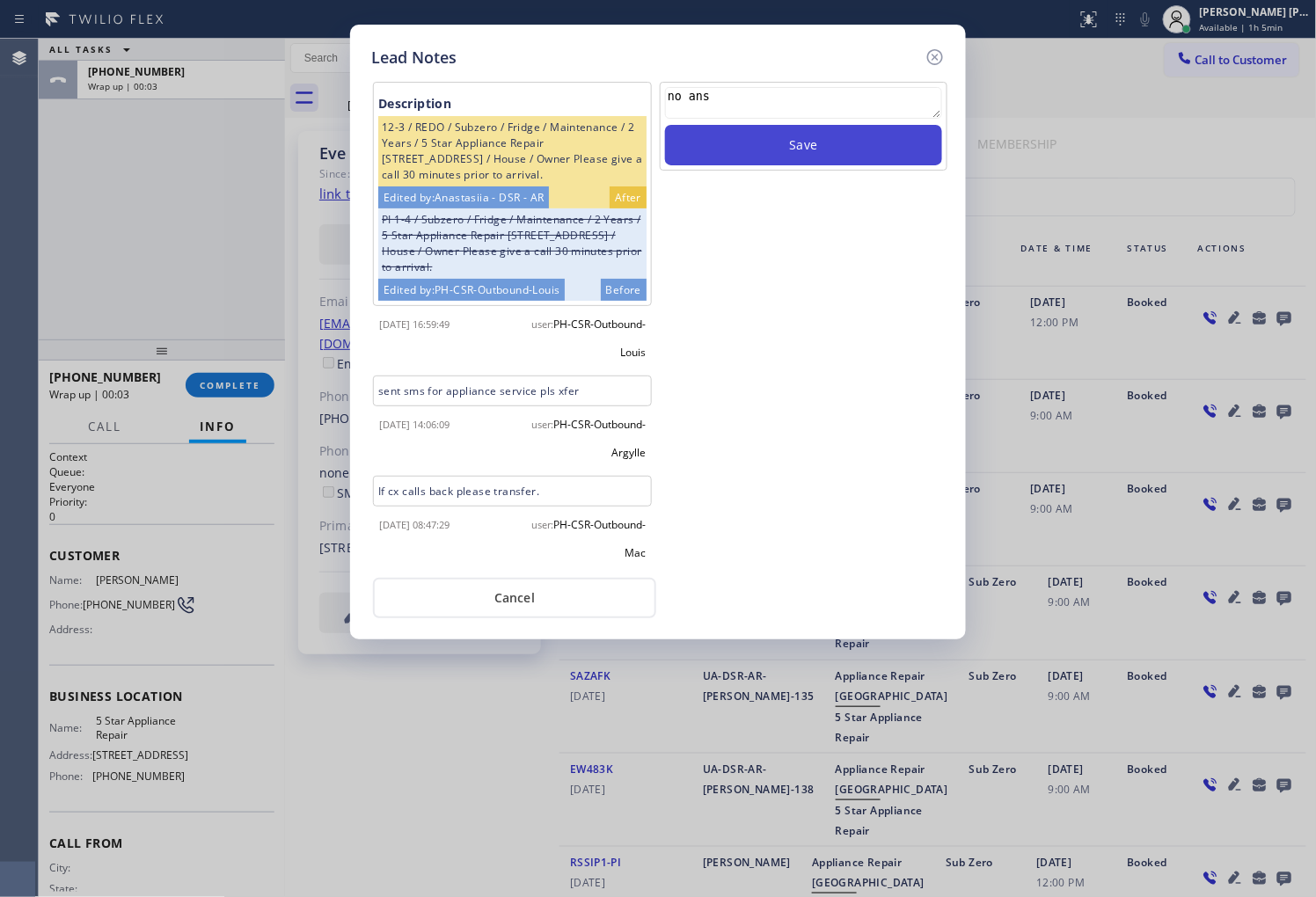
type textarea "no ans"
click at [769, 147] on button "Save" at bounding box center [804, 145] width 277 height 41
click at [938, 55] on icon at bounding box center [935, 57] width 21 height 21
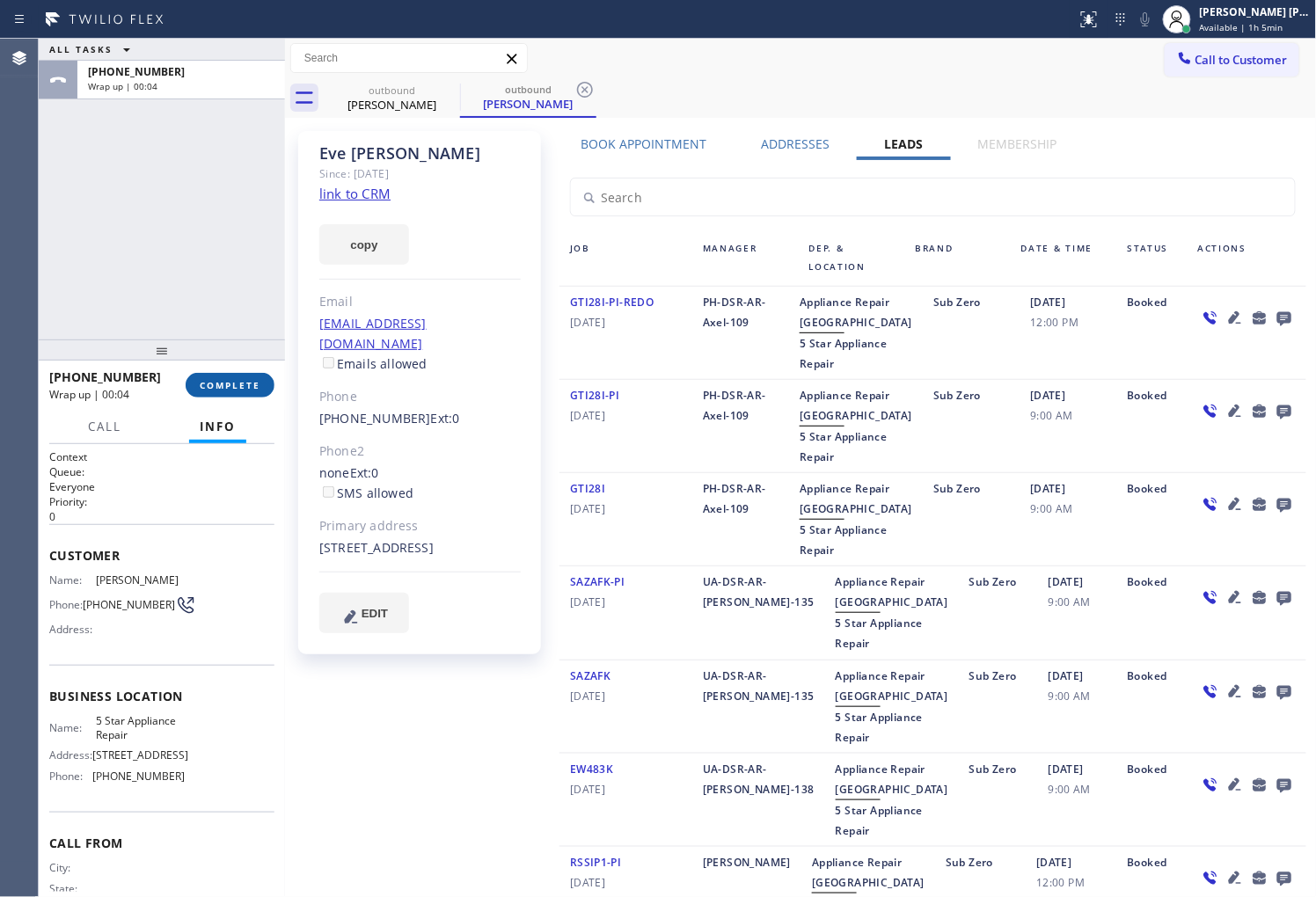
click at [259, 391] on button "COMPLETE" at bounding box center [231, 385] width 89 height 24
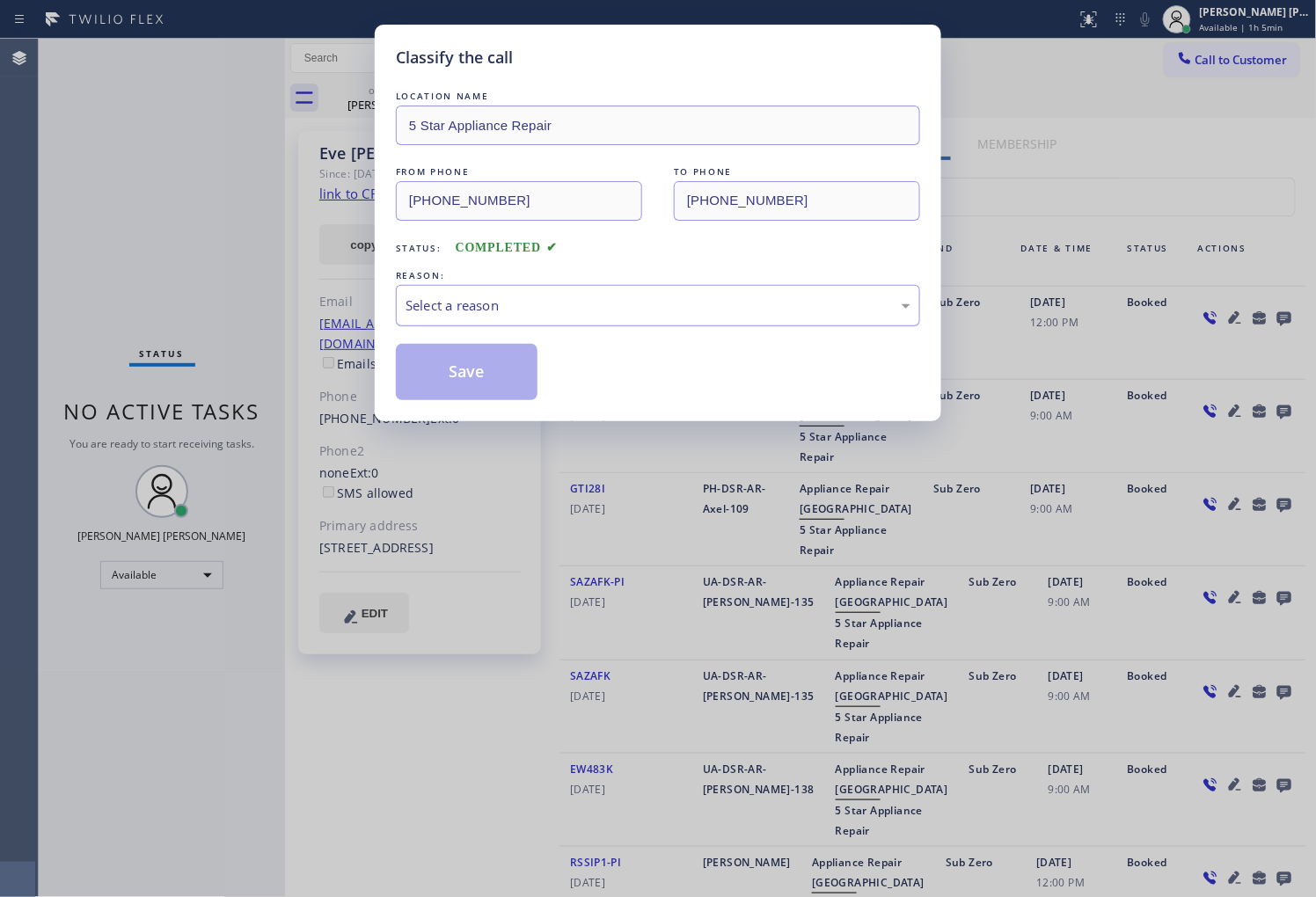
click at [585, 309] on div "Select a reason" at bounding box center [658, 306] width 505 height 20
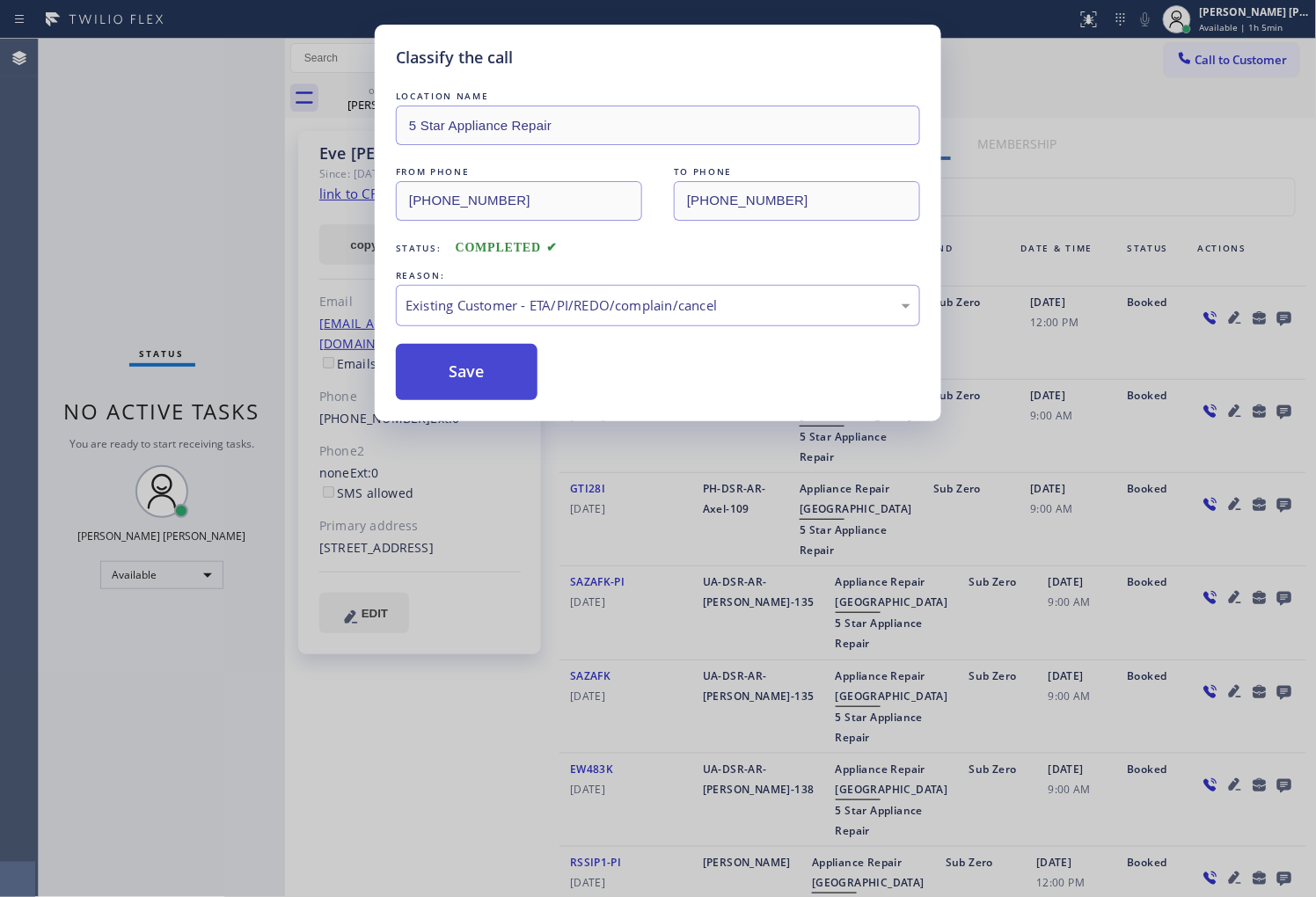
click at [448, 371] on button "Save" at bounding box center [467, 372] width 141 height 57
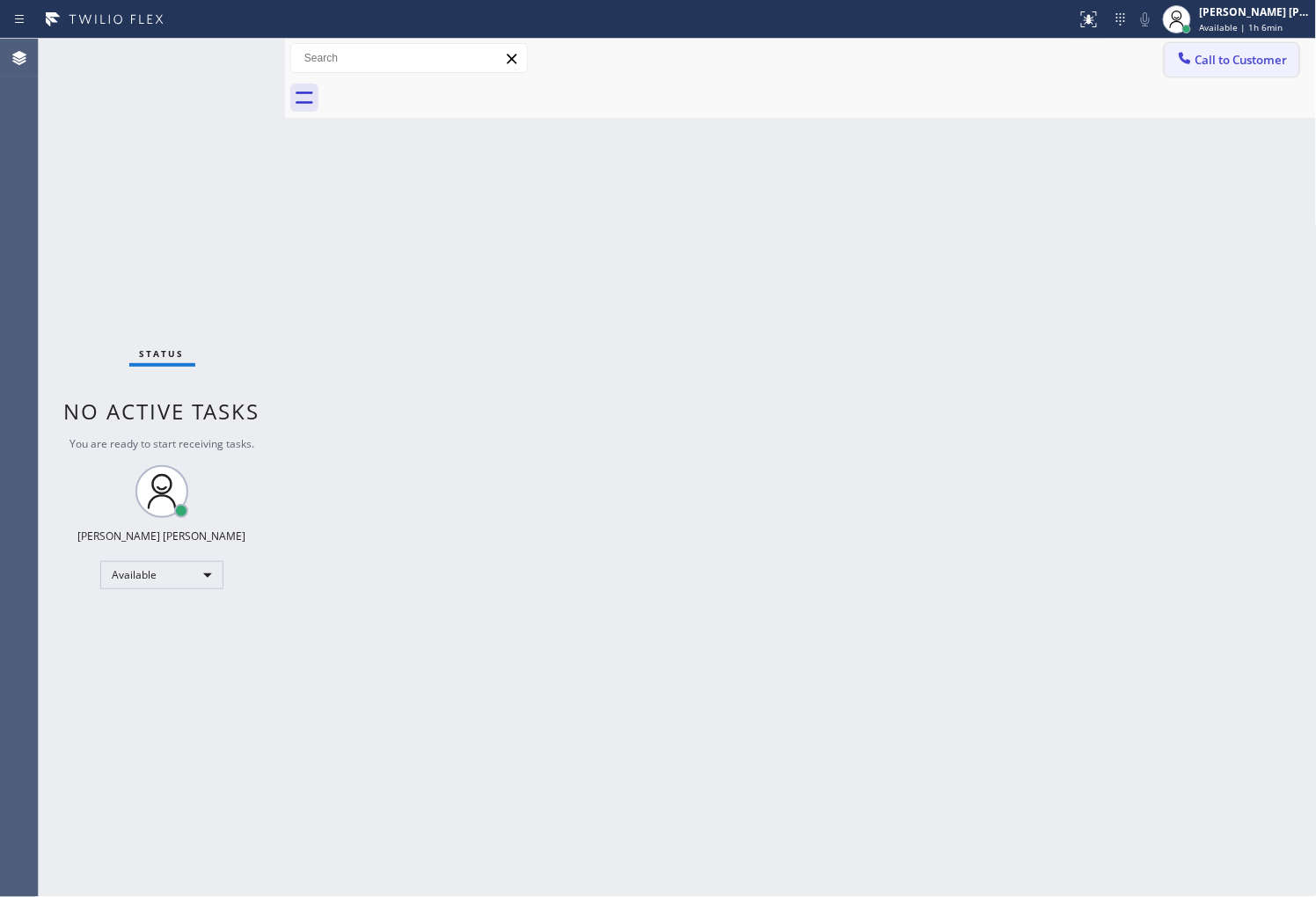
click at [1226, 57] on span "Call to Customer" at bounding box center [1241, 59] width 92 height 16
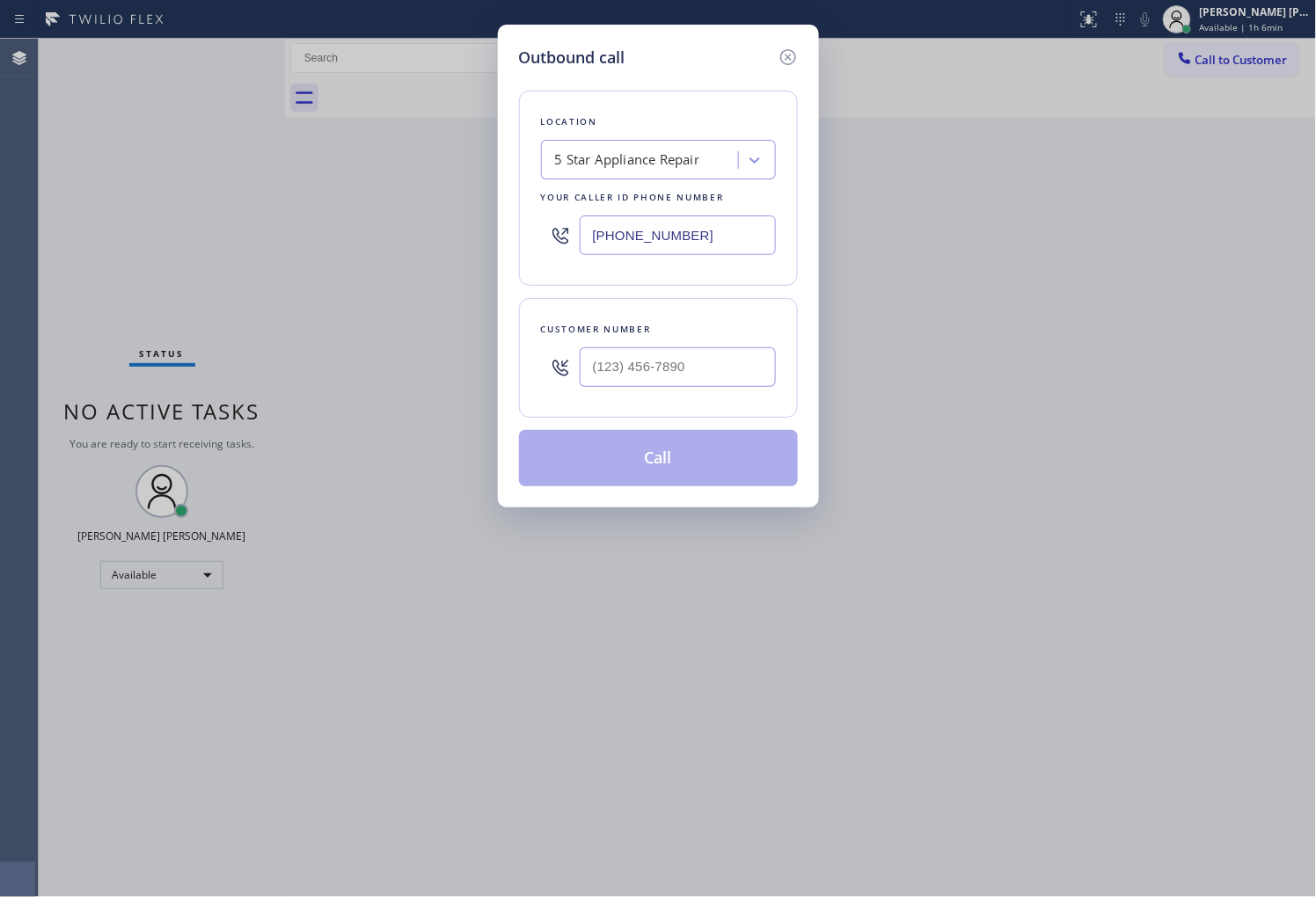
click at [617, 240] on input "[PHONE_NUMBER]" at bounding box center [677, 235] width 196 height 40
paste input "408) 317-1155"
paste input "text"
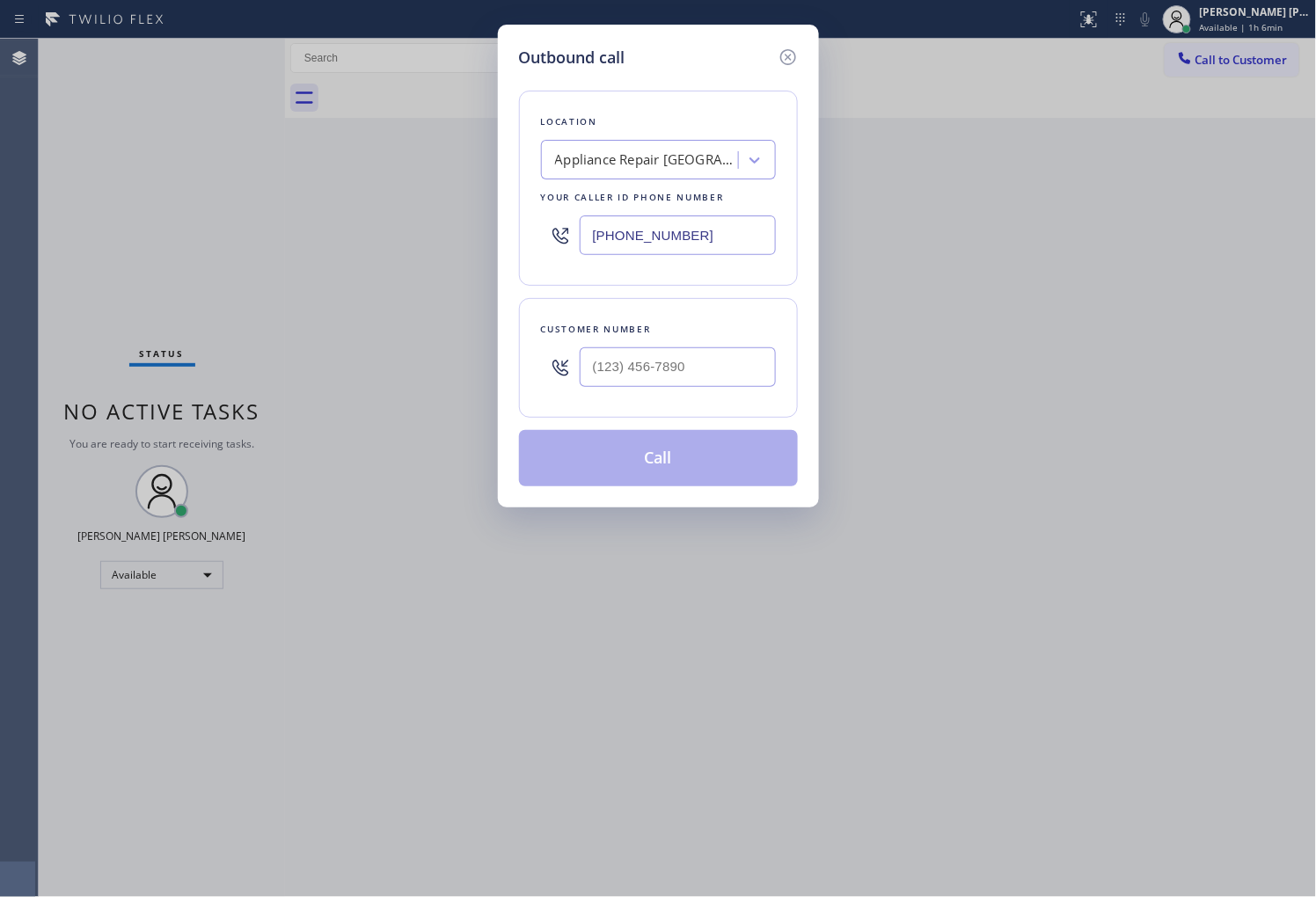
type input "(408) 317-1155"
click at [742, 364] on input "(___) ___-____" at bounding box center [677, 367] width 196 height 40
paste input "408) 515-1284"
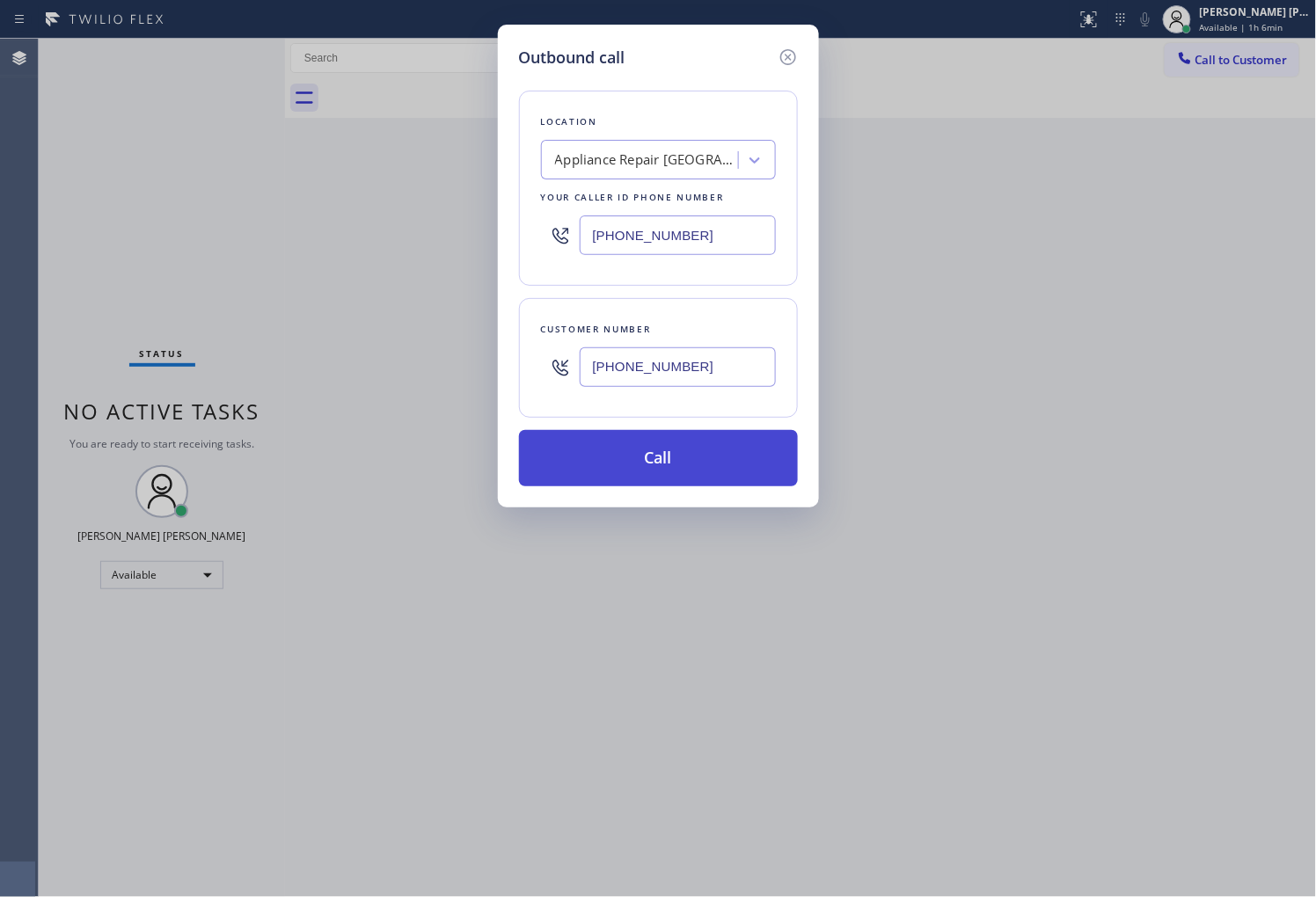
type input "(408) 515-1284"
click at [704, 458] on button "Call" at bounding box center [658, 457] width 279 height 57
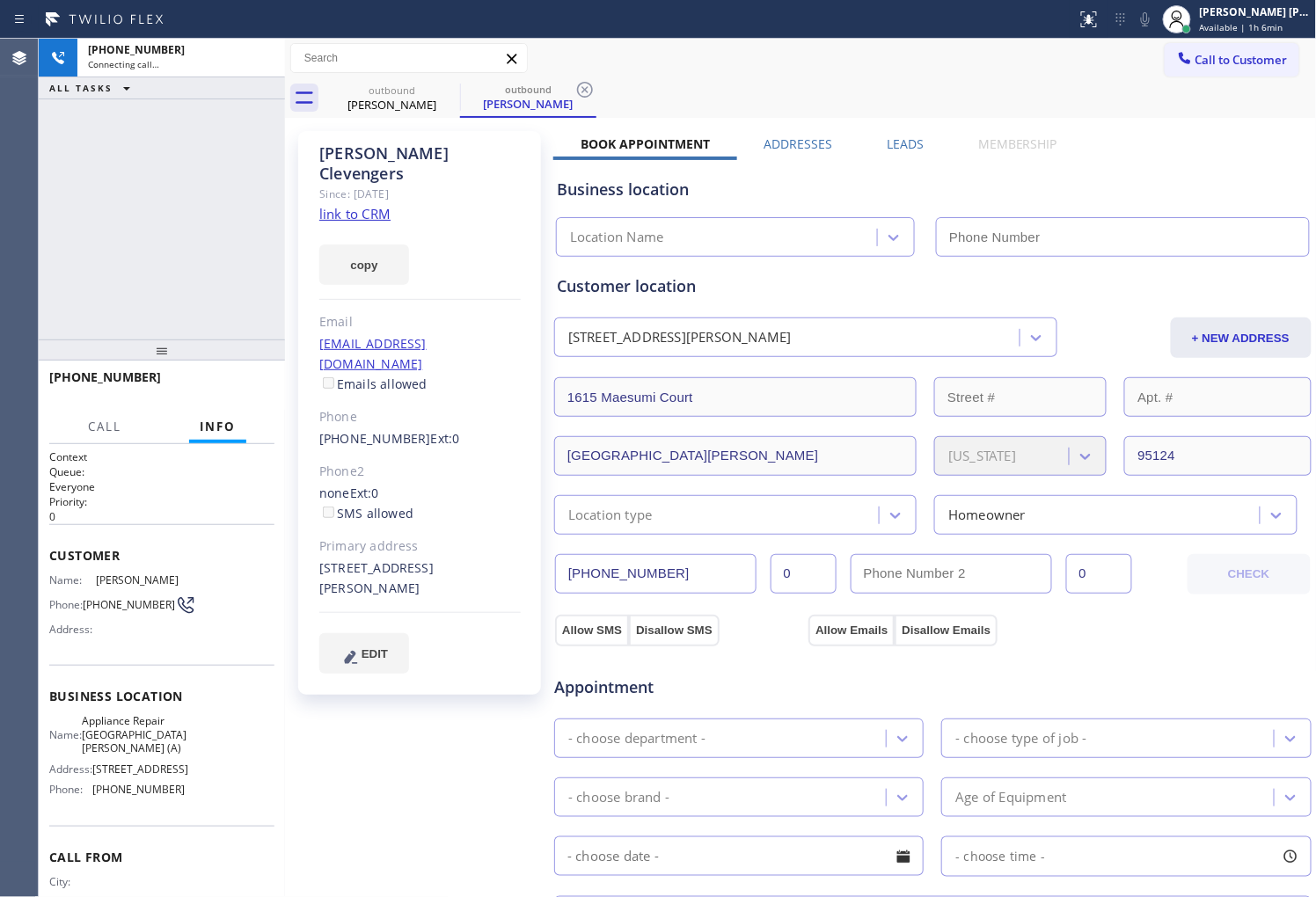
click at [402, 154] on div "Anita Clevengers" at bounding box center [419, 164] width 202 height 41
type input "(408) 317-1155"
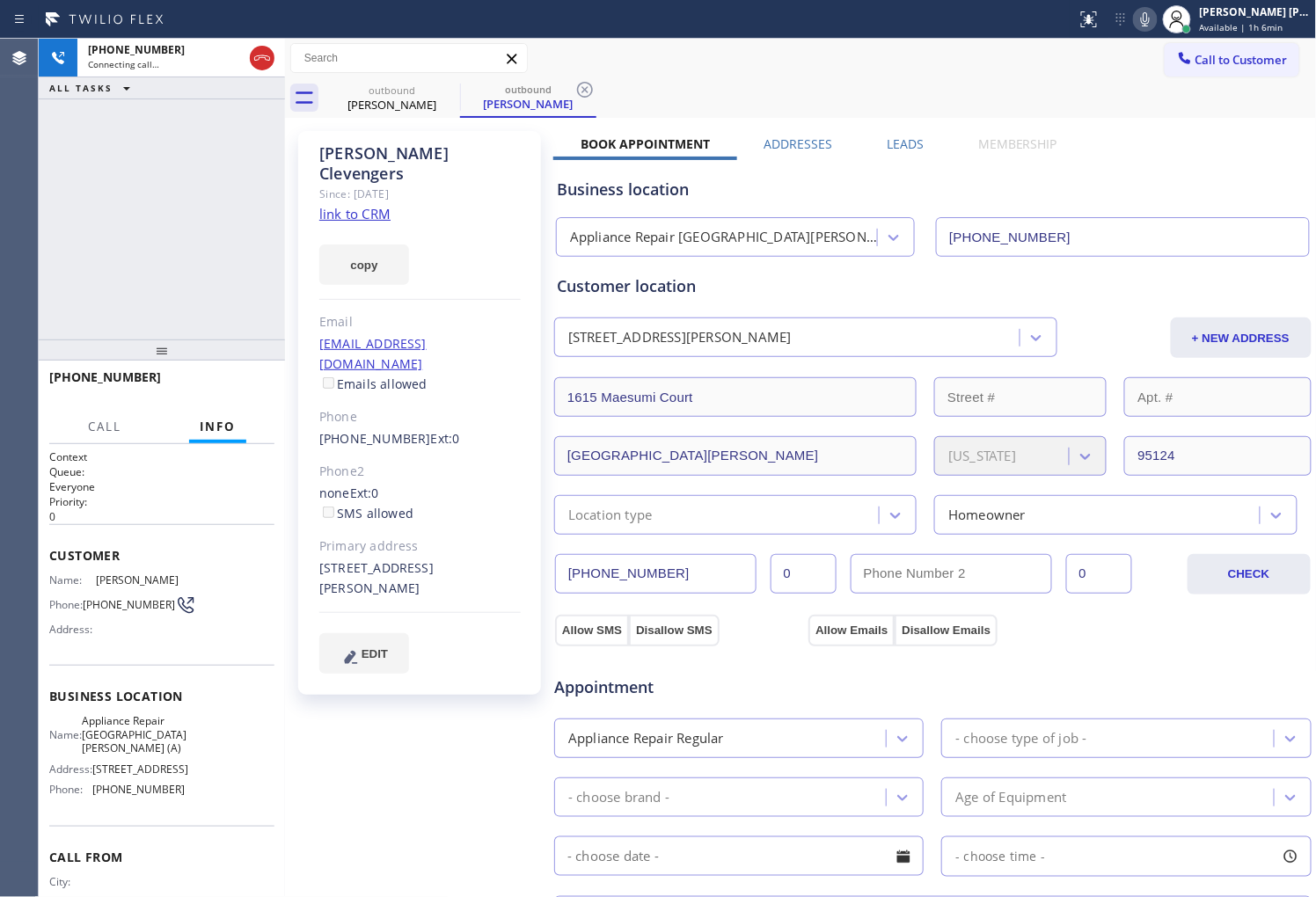
click at [400, 162] on div "Anita Clevengers" at bounding box center [419, 164] width 202 height 41
copy div "Anita Clevengers"
click at [107, 191] on div "+14085151284 Connecting call… ALL TASKS ALL TASKS ACTIVE TASKS TASKS IN WRAP UP" at bounding box center [162, 189] width 246 height 300
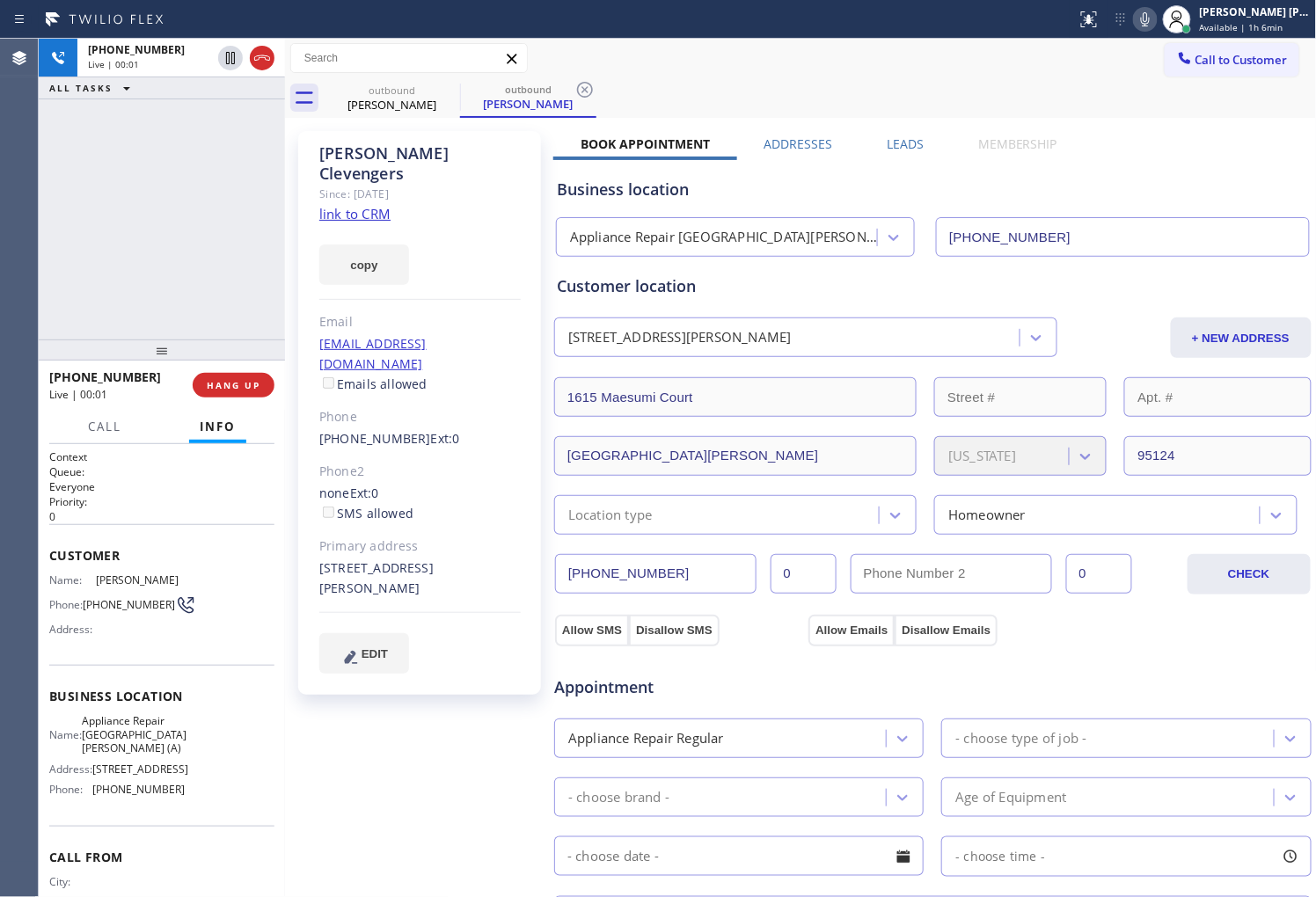
click at [74, 280] on div "+14085151284 Live | 00:01 ALL TASKS ALL TASKS ACTIVE TASKS TASKS IN WRAP UP" at bounding box center [162, 189] width 246 height 300
click at [108, 204] on div "+14085151284 Live | 00:52 ALL TASKS ALL TASKS ACTIVE TASKS TASKS IN WRAP UP" at bounding box center [162, 189] width 246 height 300
drag, startPoint x: 265, startPoint y: 54, endPoint x: 894, endPoint y: 148, distance: 636.0
click at [265, 54] on icon at bounding box center [261, 58] width 21 height 21
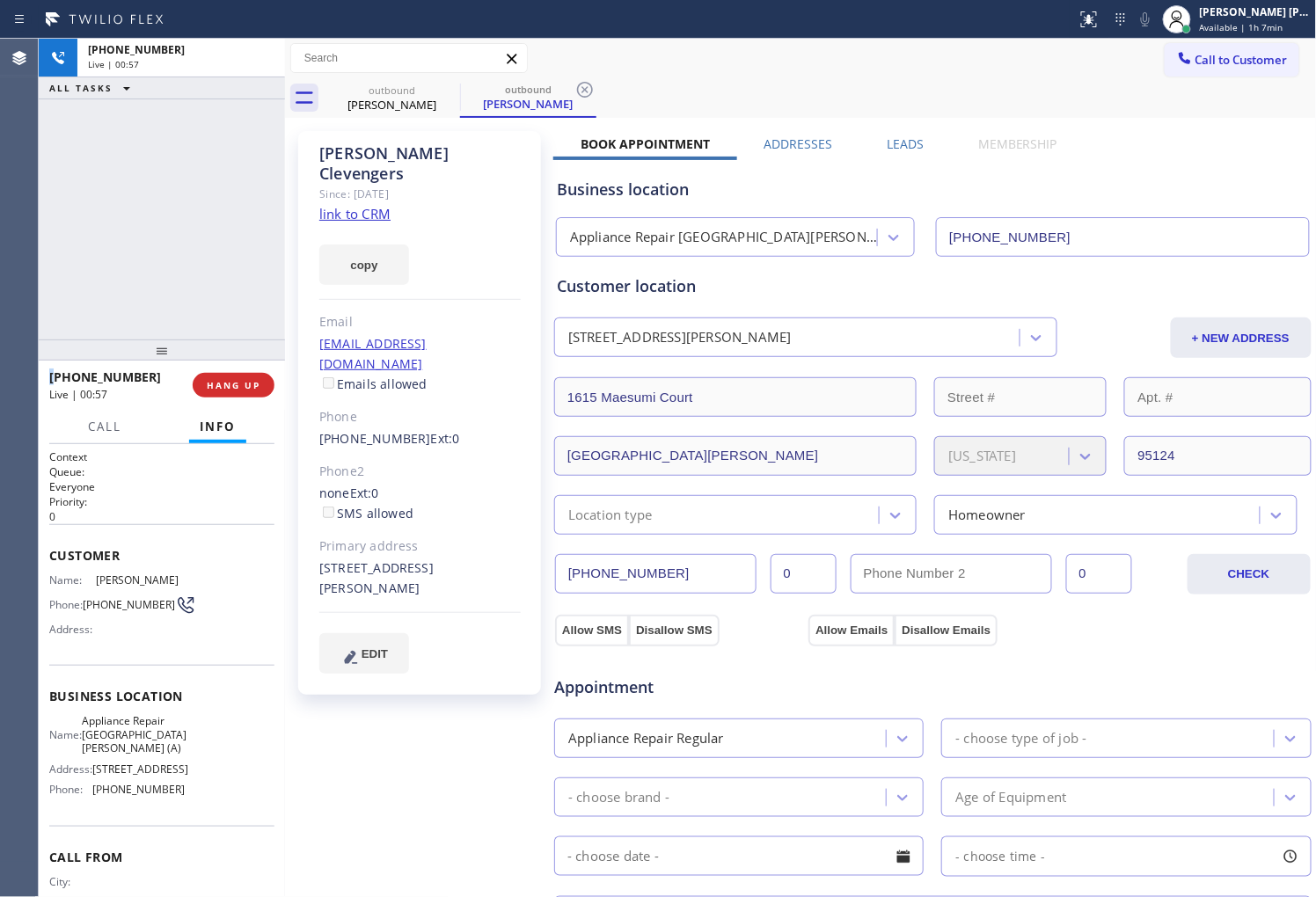
click at [908, 140] on label "Leads" at bounding box center [905, 144] width 37 height 17
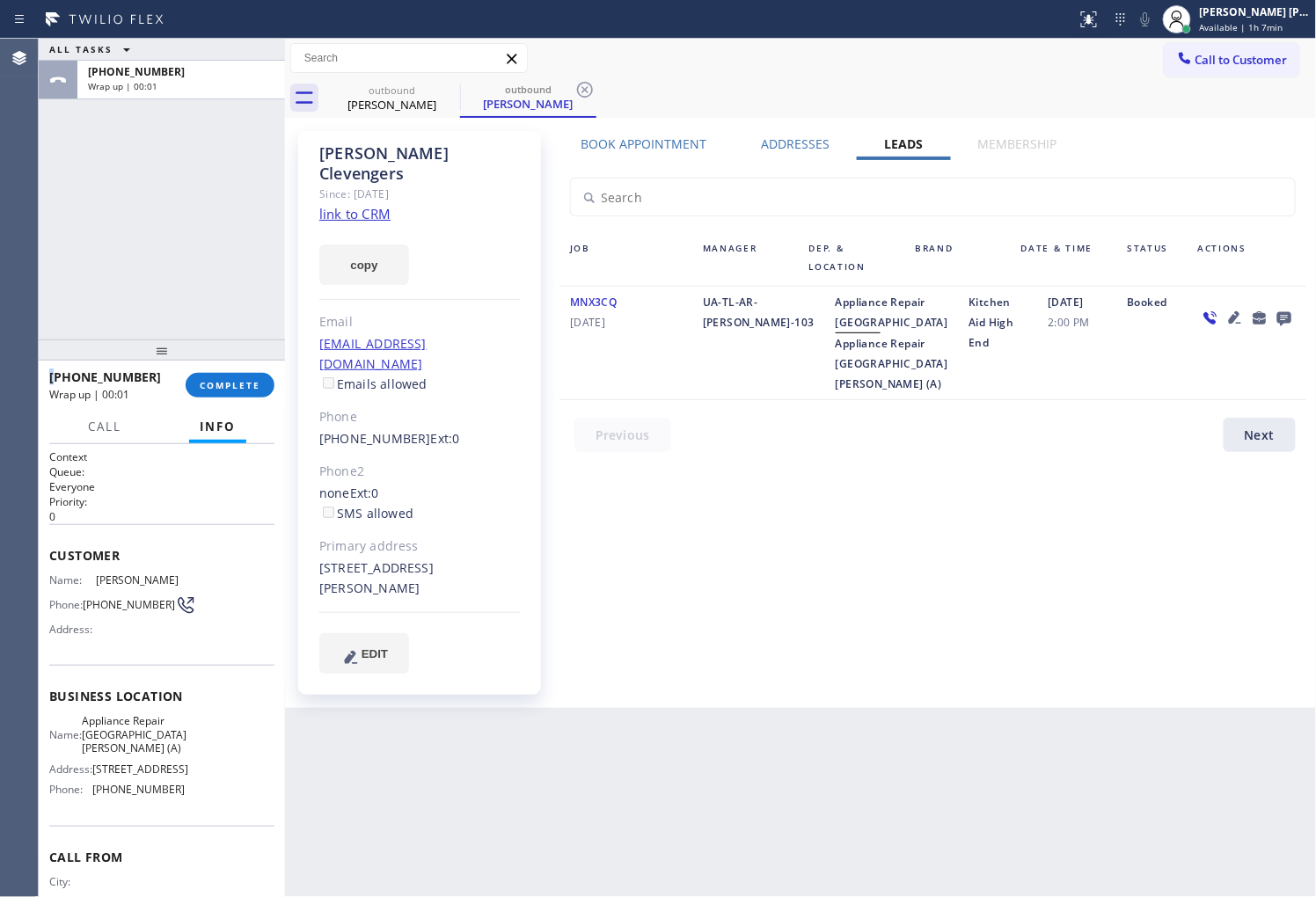
click at [1293, 310] on icon at bounding box center [1283, 318] width 21 height 22
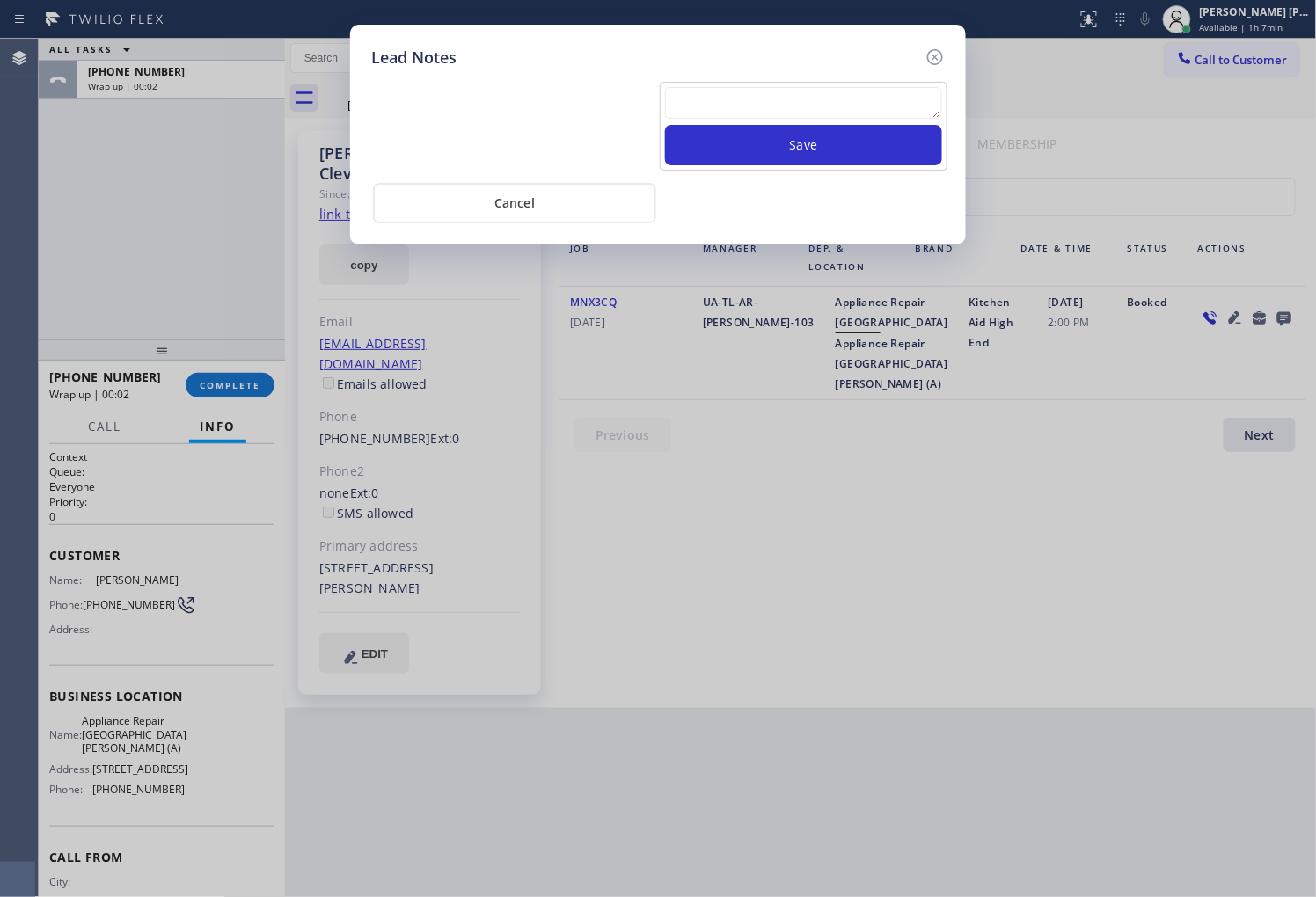
click at [723, 103] on textarea at bounding box center [804, 103] width 277 height 32
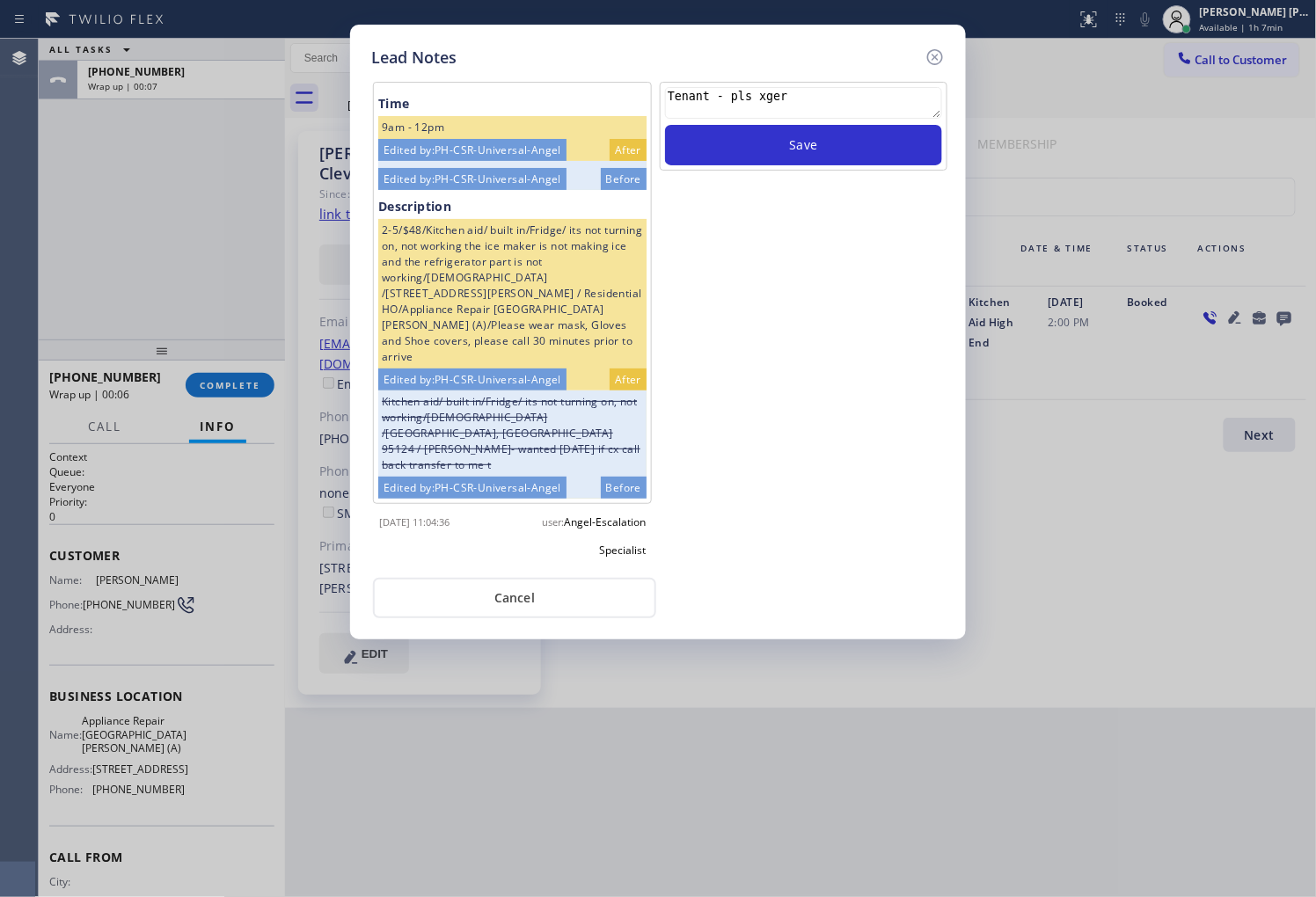
click at [763, 100] on textarea "Tenant - pls xger" at bounding box center [804, 103] width 277 height 32
type textarea "Tenant - pls xfer"
click at [784, 153] on button "Save" at bounding box center [804, 145] width 277 height 41
click at [928, 51] on icon at bounding box center [935, 57] width 21 height 21
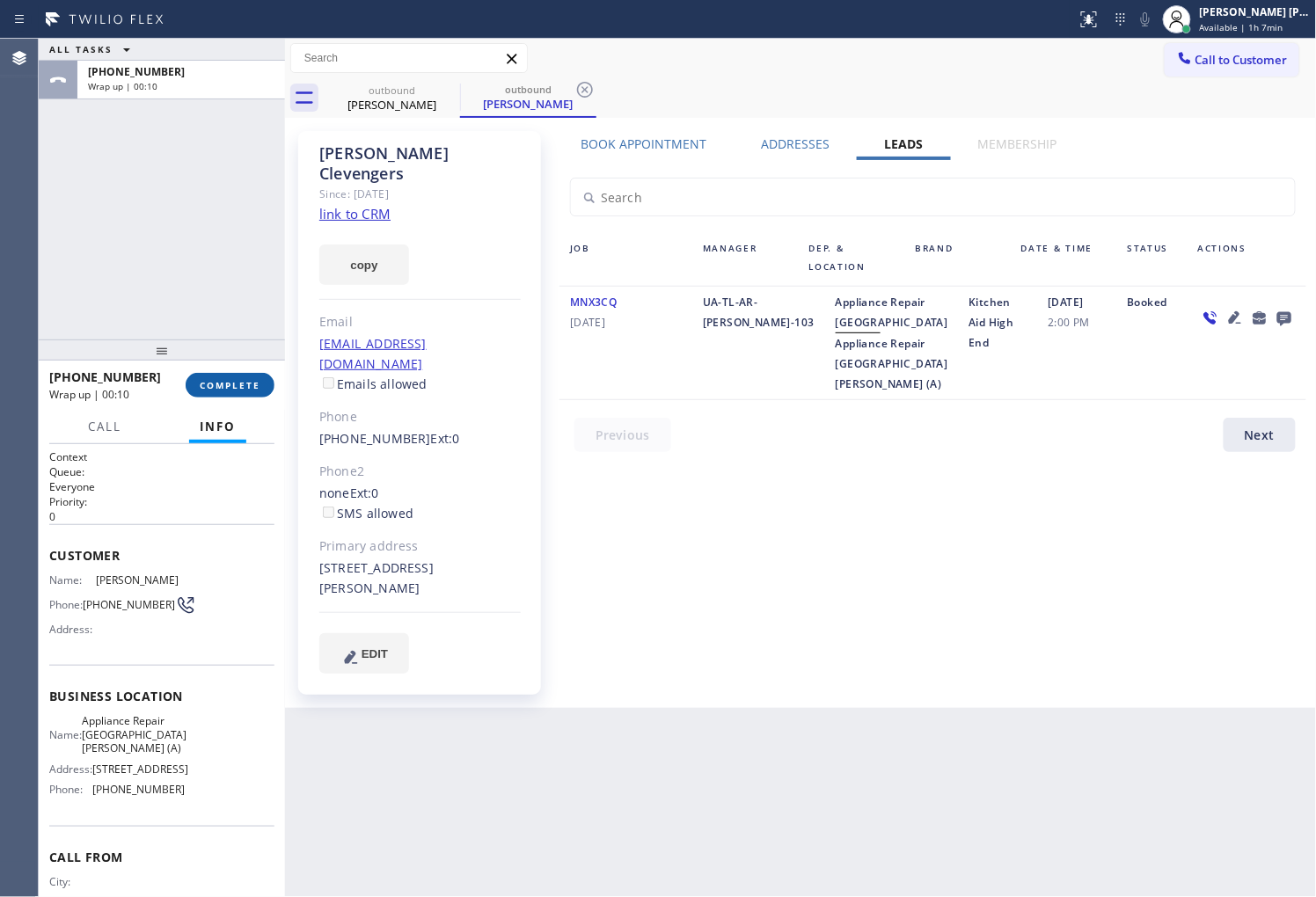
click at [213, 381] on span "COMPLETE" at bounding box center [230, 385] width 60 height 12
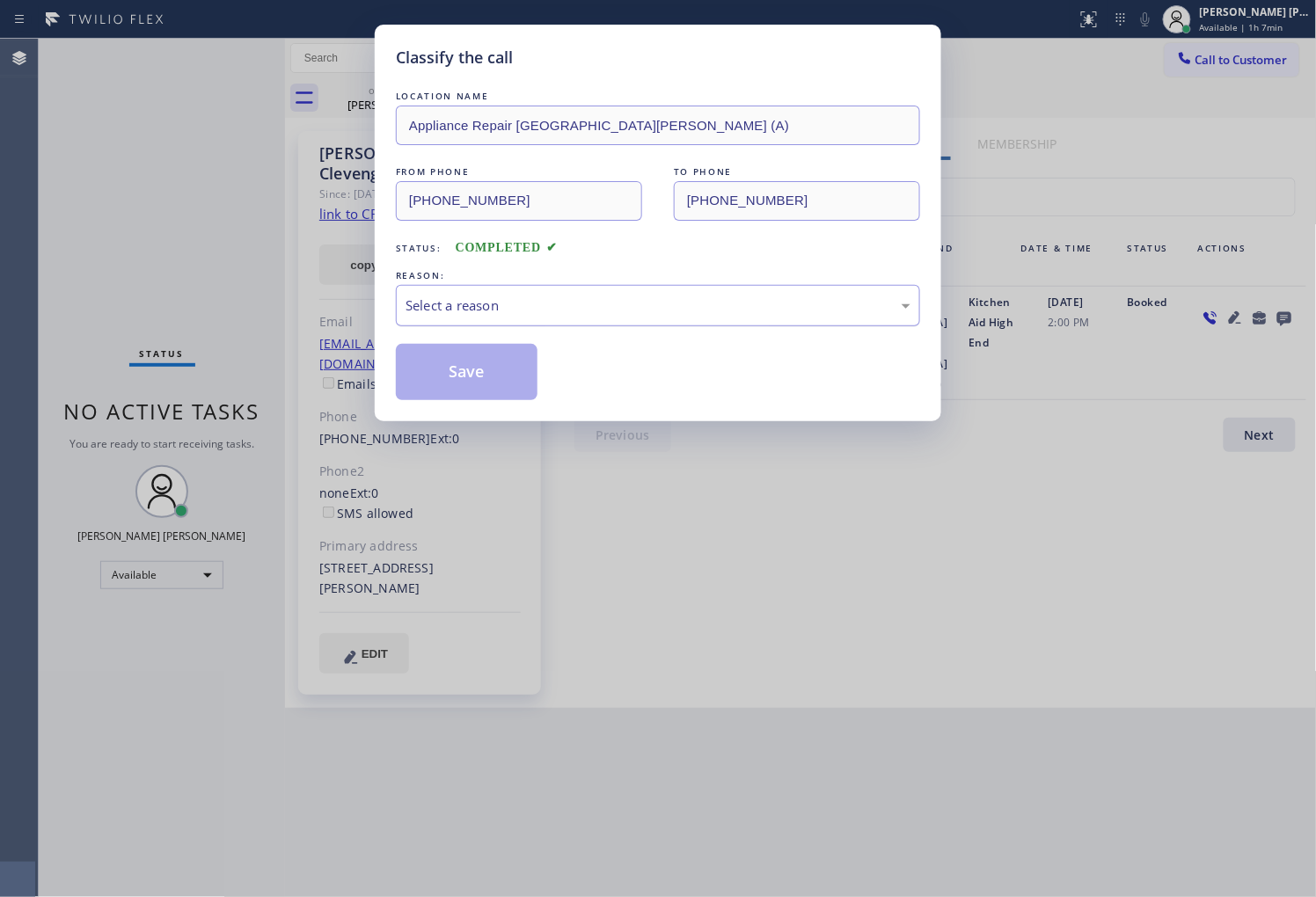
click at [442, 311] on div "Select a reason" at bounding box center [658, 306] width 505 height 20
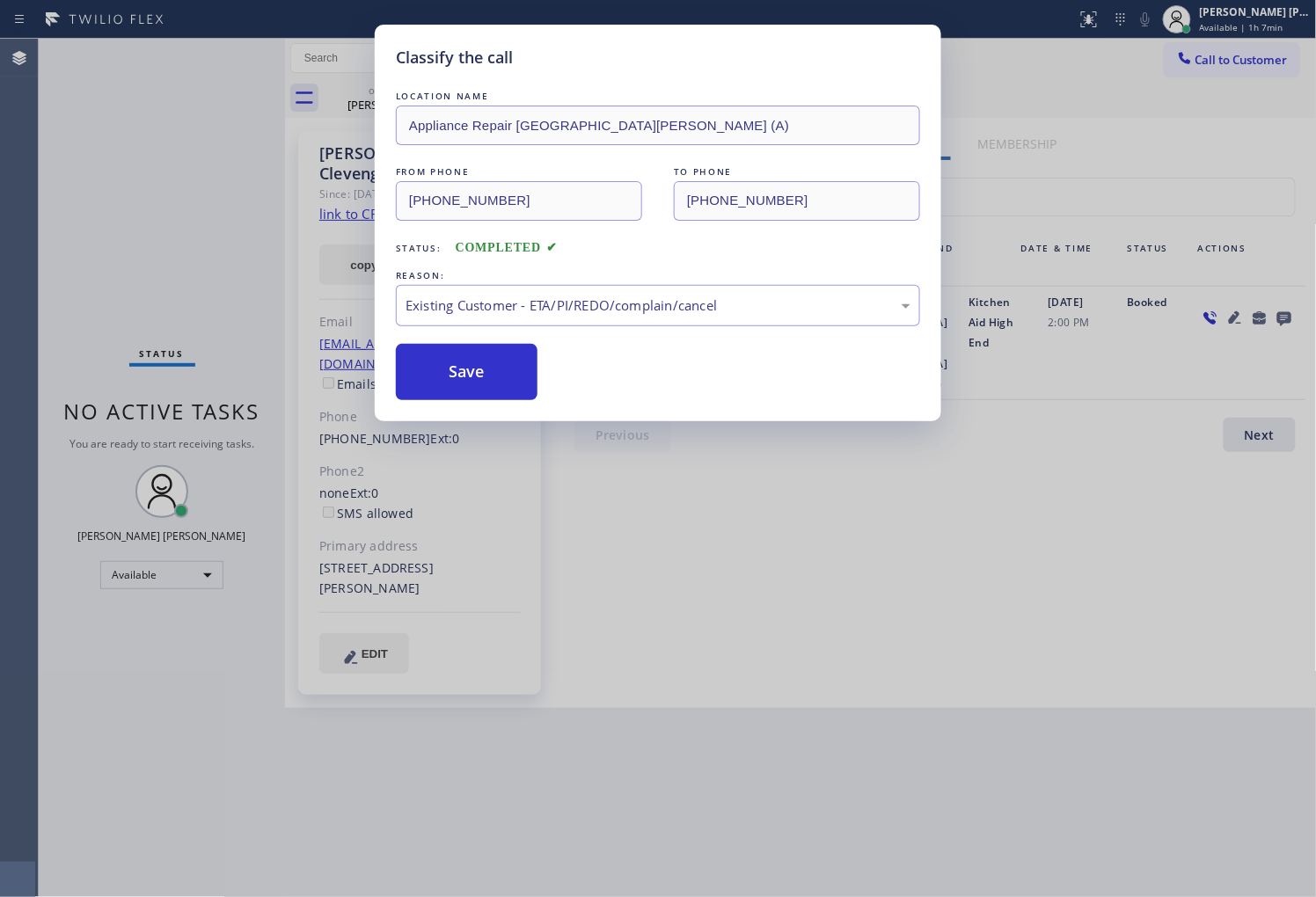
click at [434, 367] on button "Save" at bounding box center [467, 372] width 141 height 57
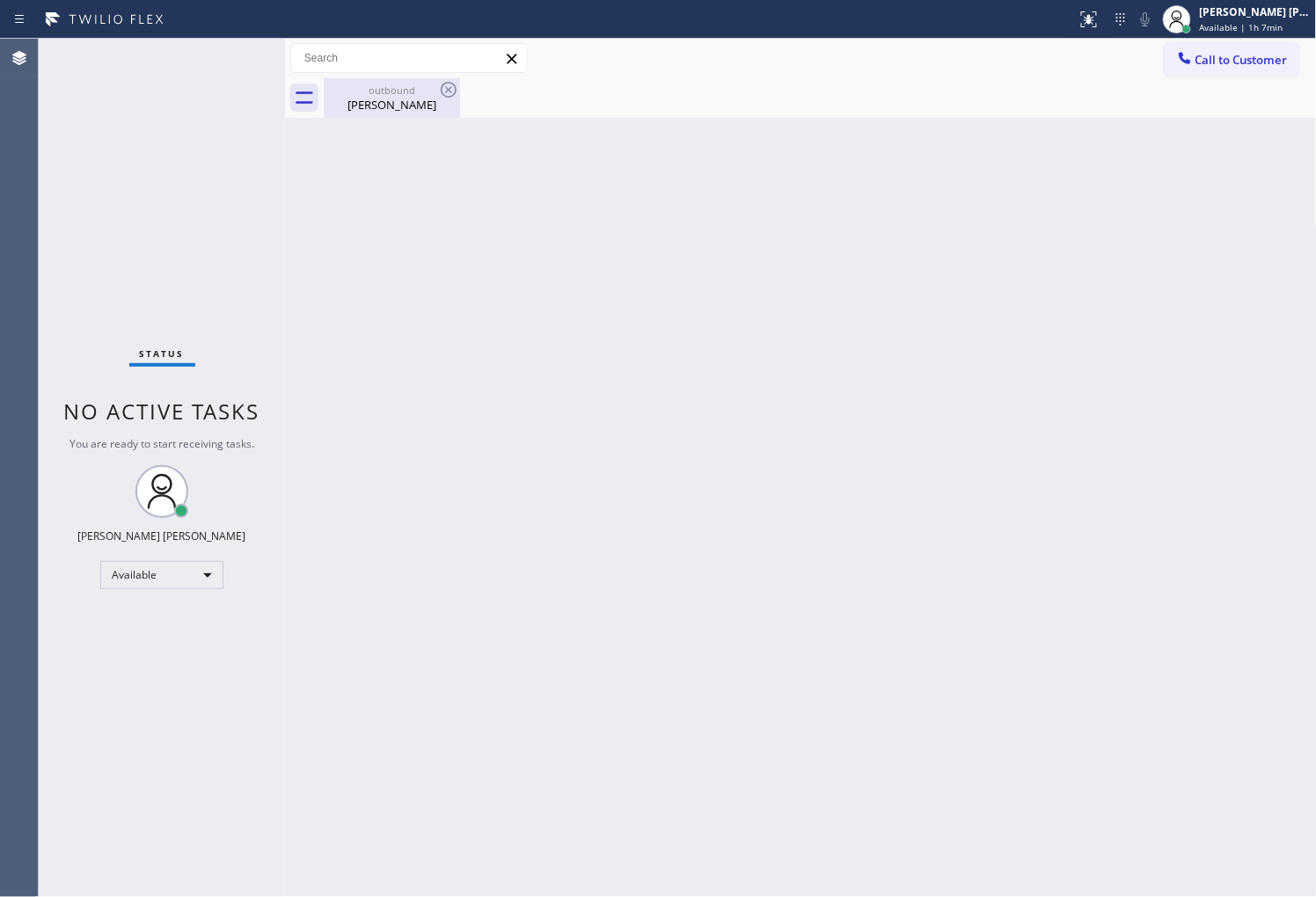
click at [407, 132] on div "Back to Dashboard Change Sender ID Customers Technicians Select a contact Outbo…" at bounding box center [800, 468] width 1031 height 858
click at [416, 115] on div "outbound Anita Clevengers" at bounding box center [392, 98] width 133 height 40
click at [464, 92] on div "outbound Anita Clevengers" at bounding box center [820, 98] width 993 height 40
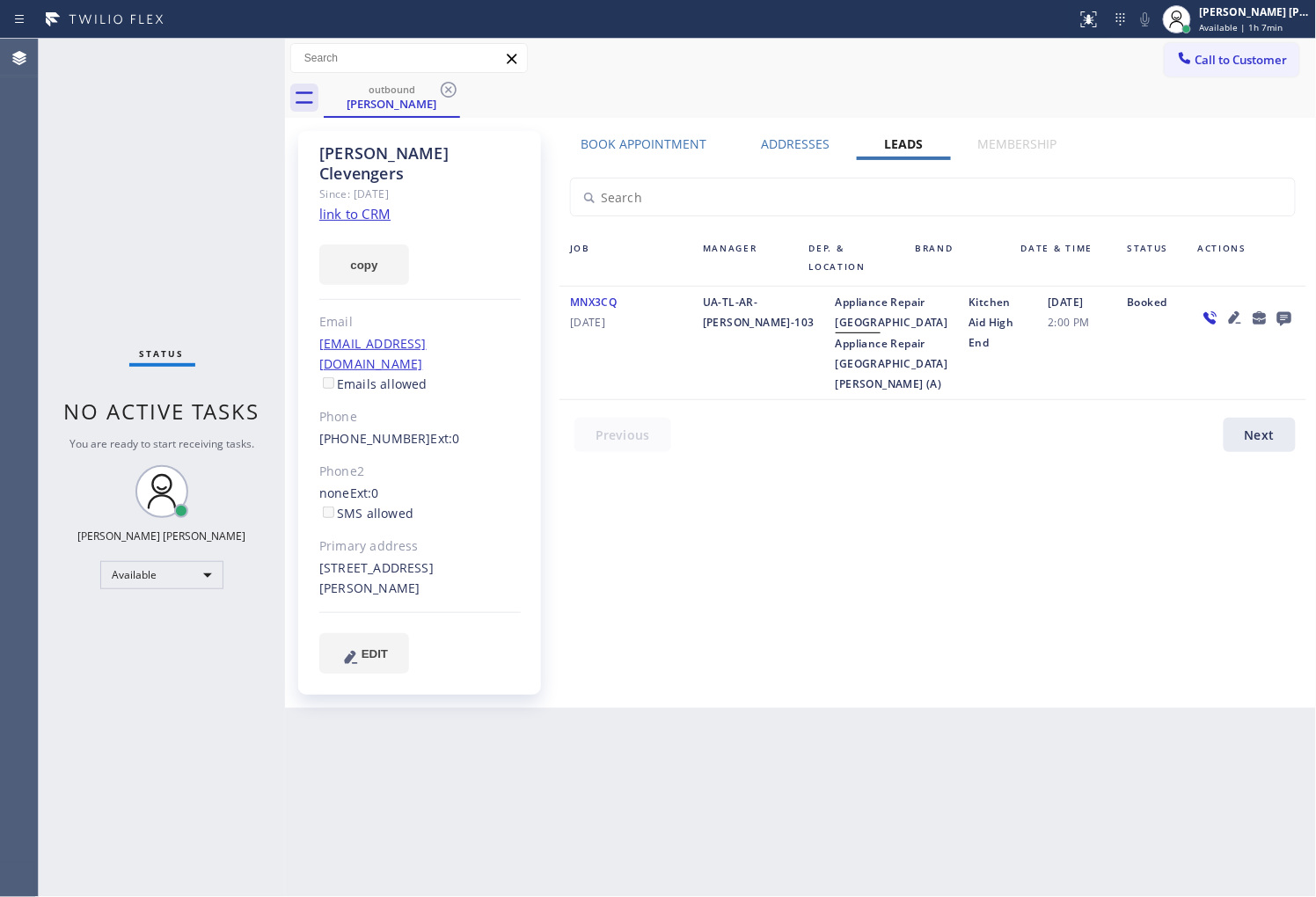
click at [445, 88] on icon at bounding box center [448, 89] width 21 height 21
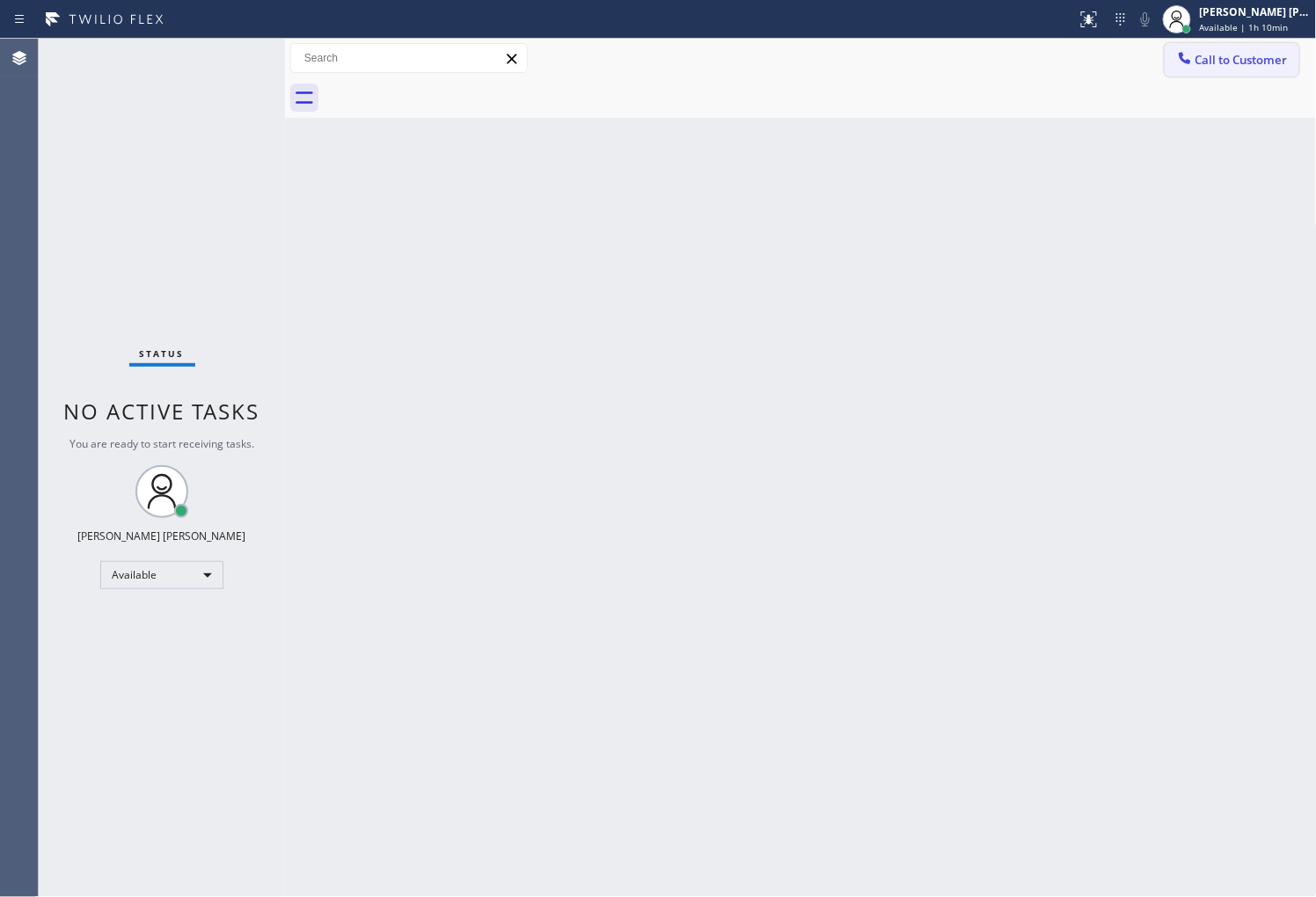
click at [1223, 67] on span "Call to Customer" at bounding box center [1241, 59] width 92 height 16
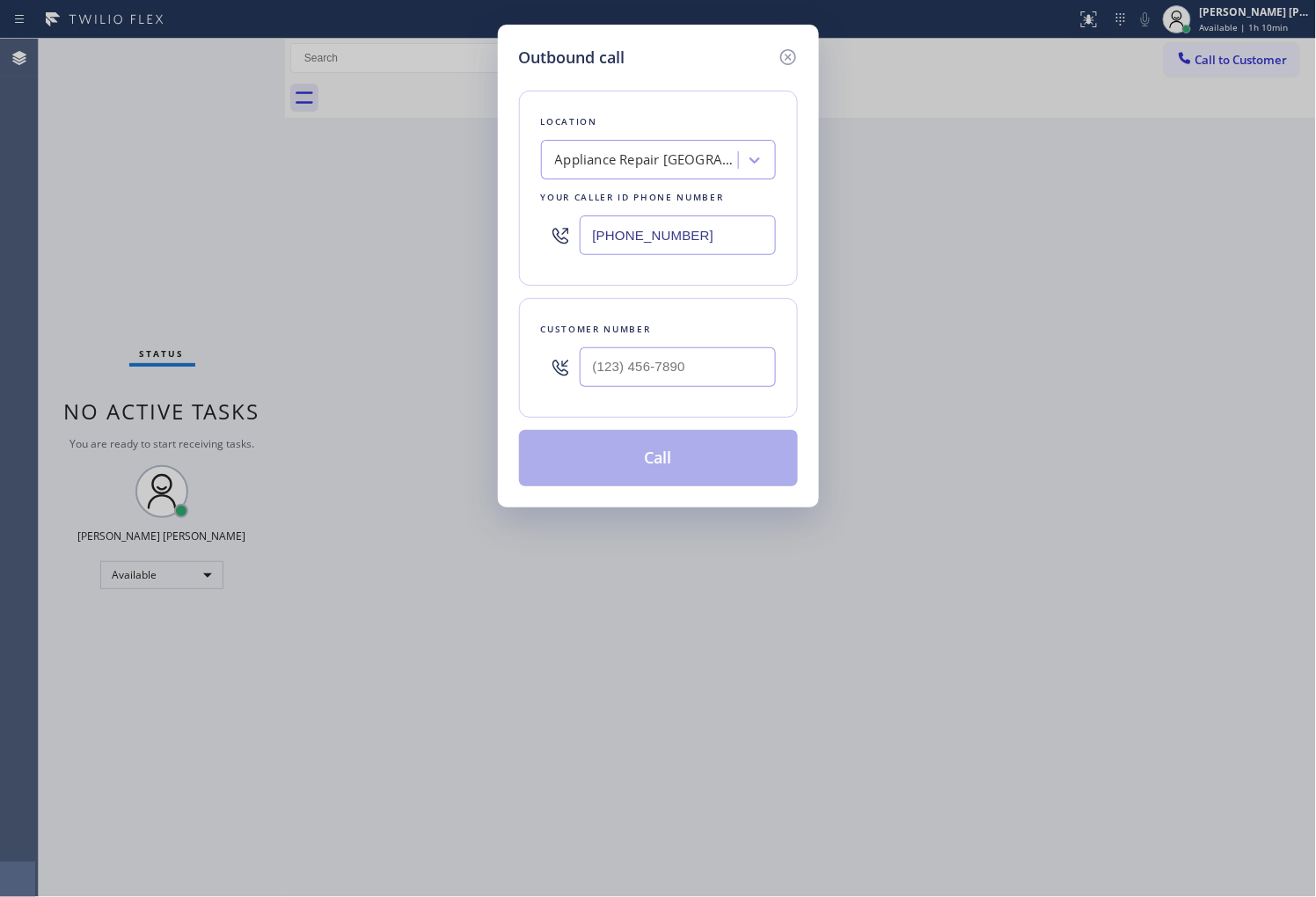
click at [671, 230] on input "(408) 317-1155" at bounding box center [677, 235] width 196 height 40
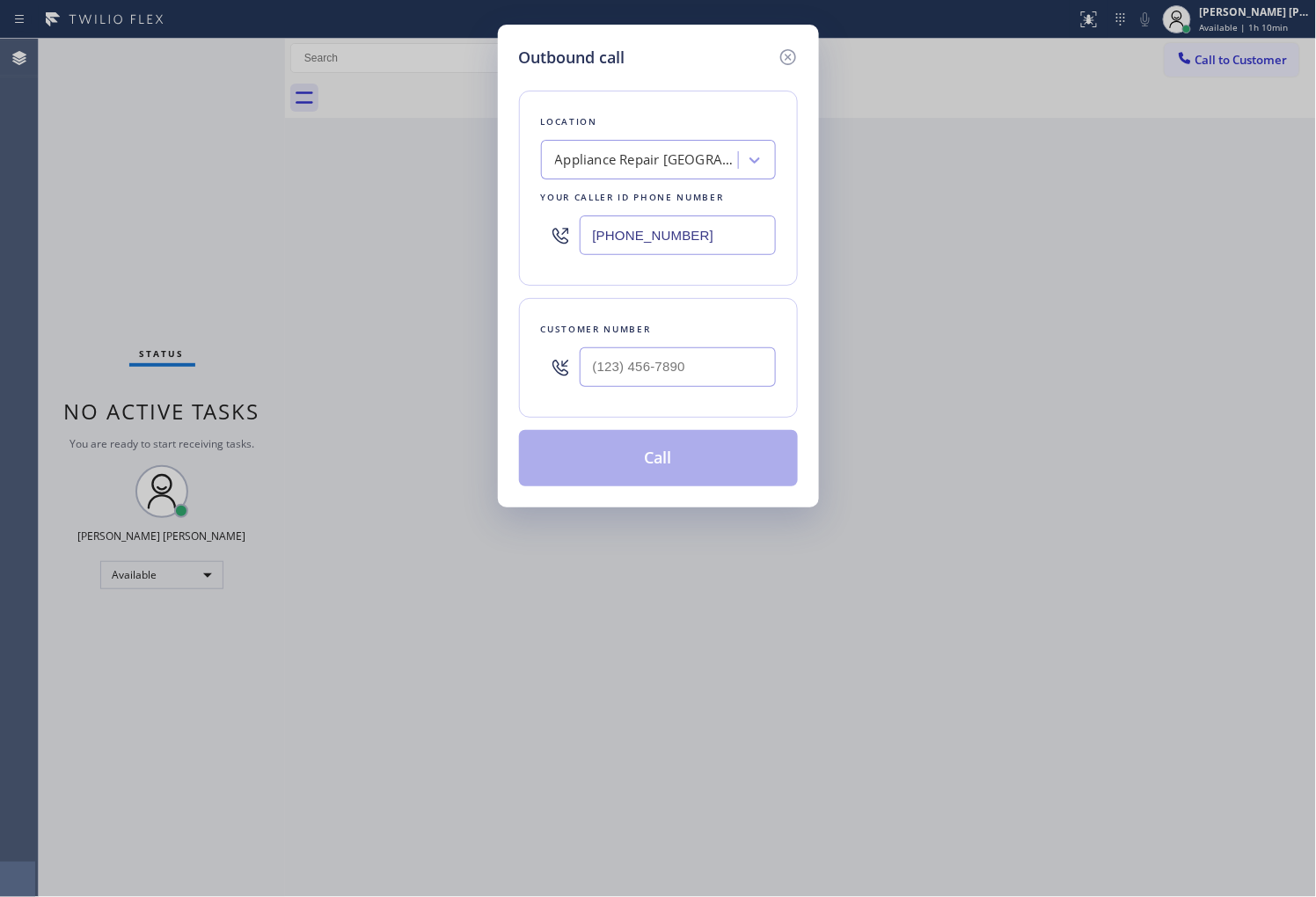
click at [671, 230] on input "(408) 317-1155" at bounding box center [677, 235] width 196 height 40
paste input "855) 731-4952"
type input "[PHONE_NUMBER]"
click at [674, 367] on input "(___) ___-____" at bounding box center [677, 367] width 196 height 40
paste input "535) 5"
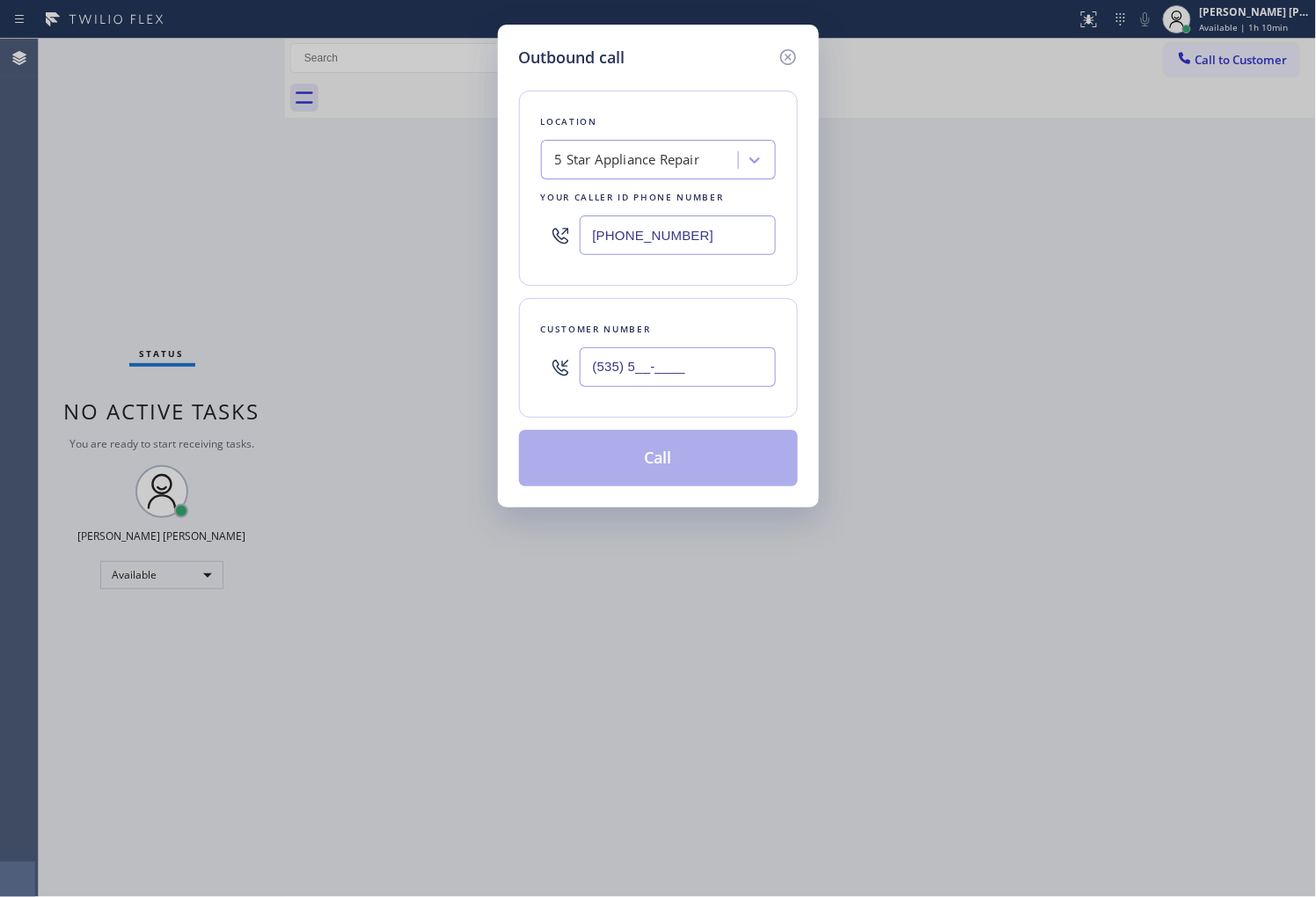
click at [663, 363] on input "(535) 5__-____" at bounding box center [677, 367] width 196 height 40
paste input "206"
click at [654, 356] on input "(535) 5__-_206" at bounding box center [677, 367] width 196 height 40
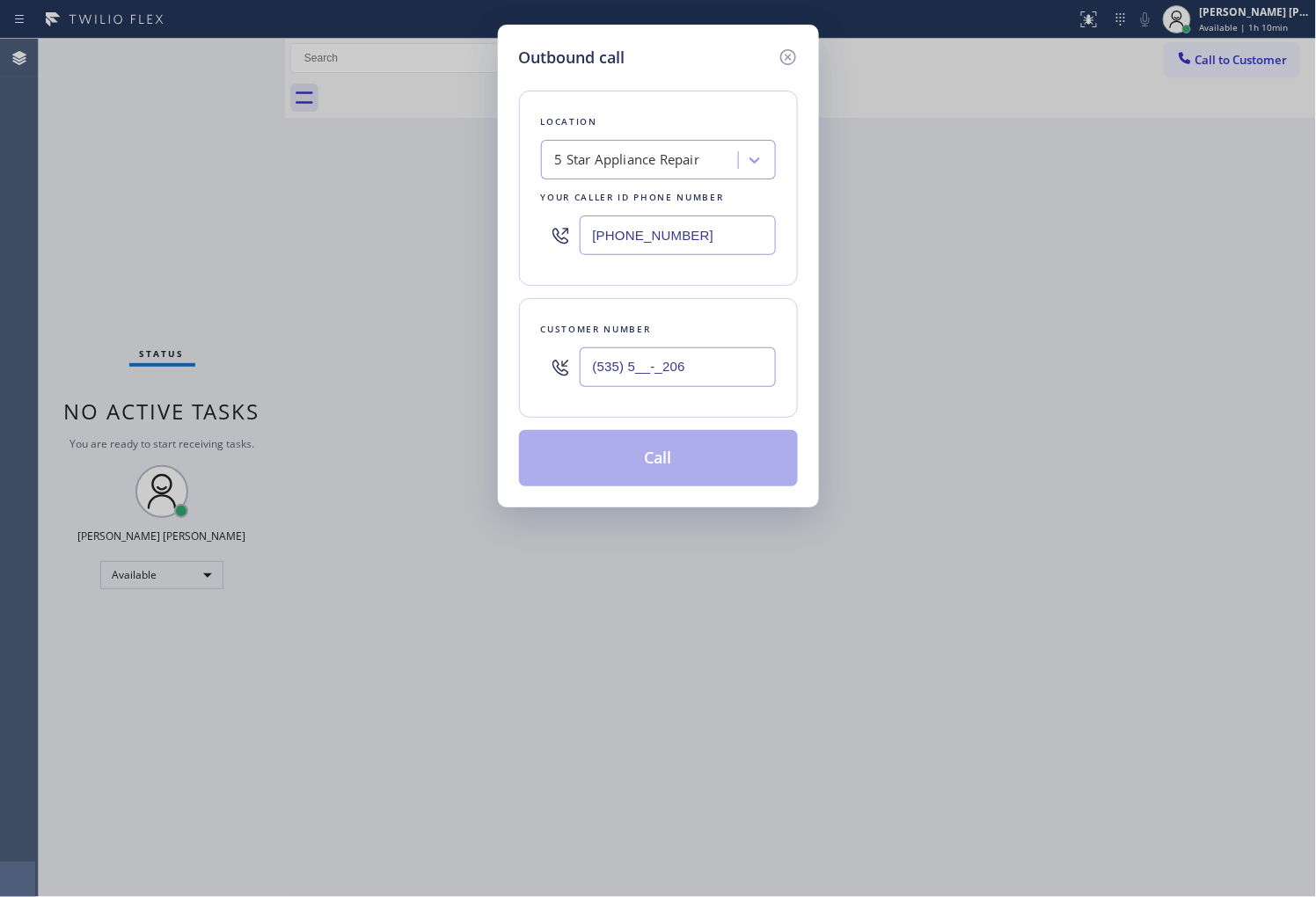
click at [654, 356] on input "(535) 5__-_206" at bounding box center [677, 367] width 196 height 40
paste input "206) 390-5355"
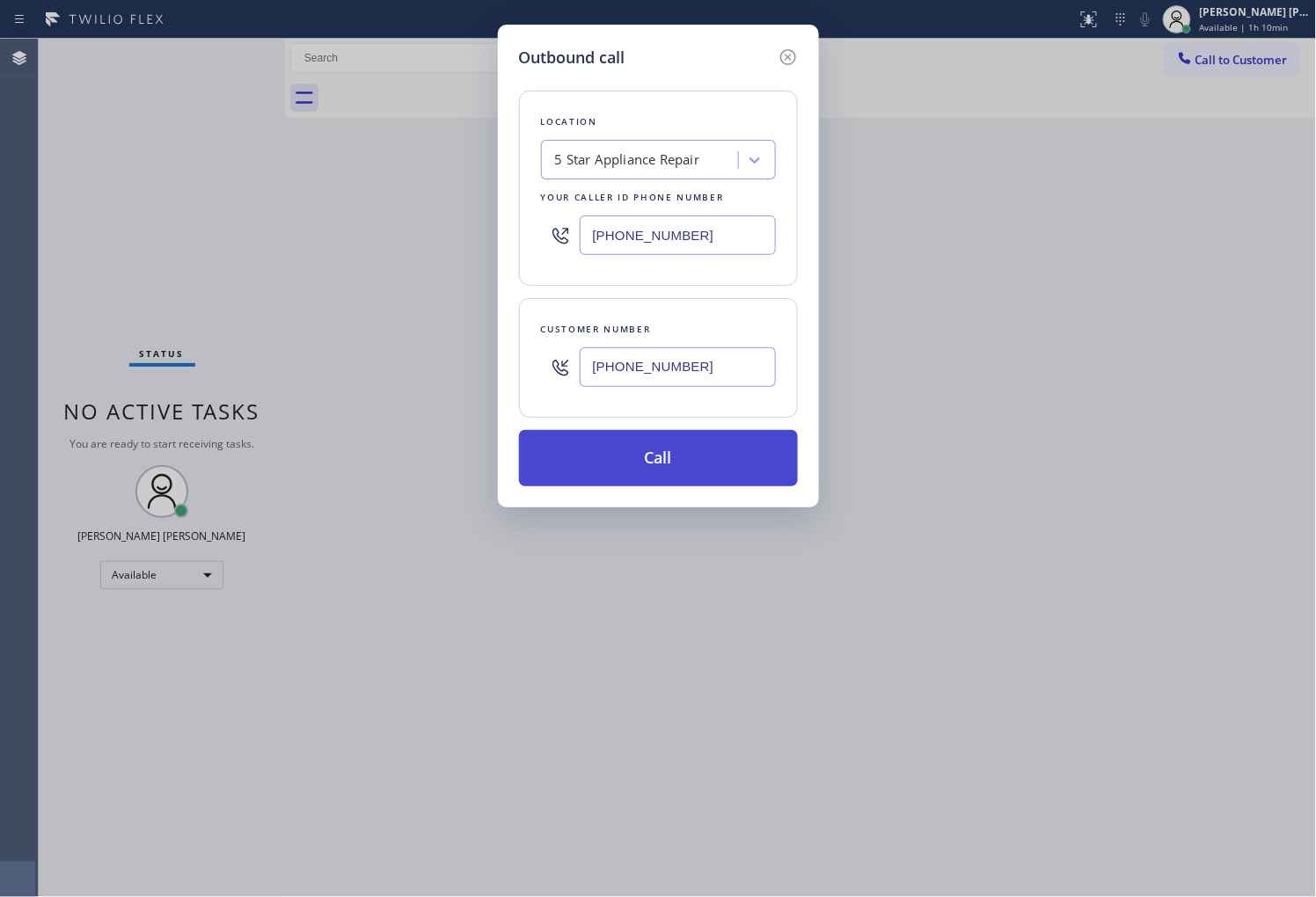
type input "(206) 390-5355"
click at [689, 445] on button "Call" at bounding box center [658, 457] width 279 height 57
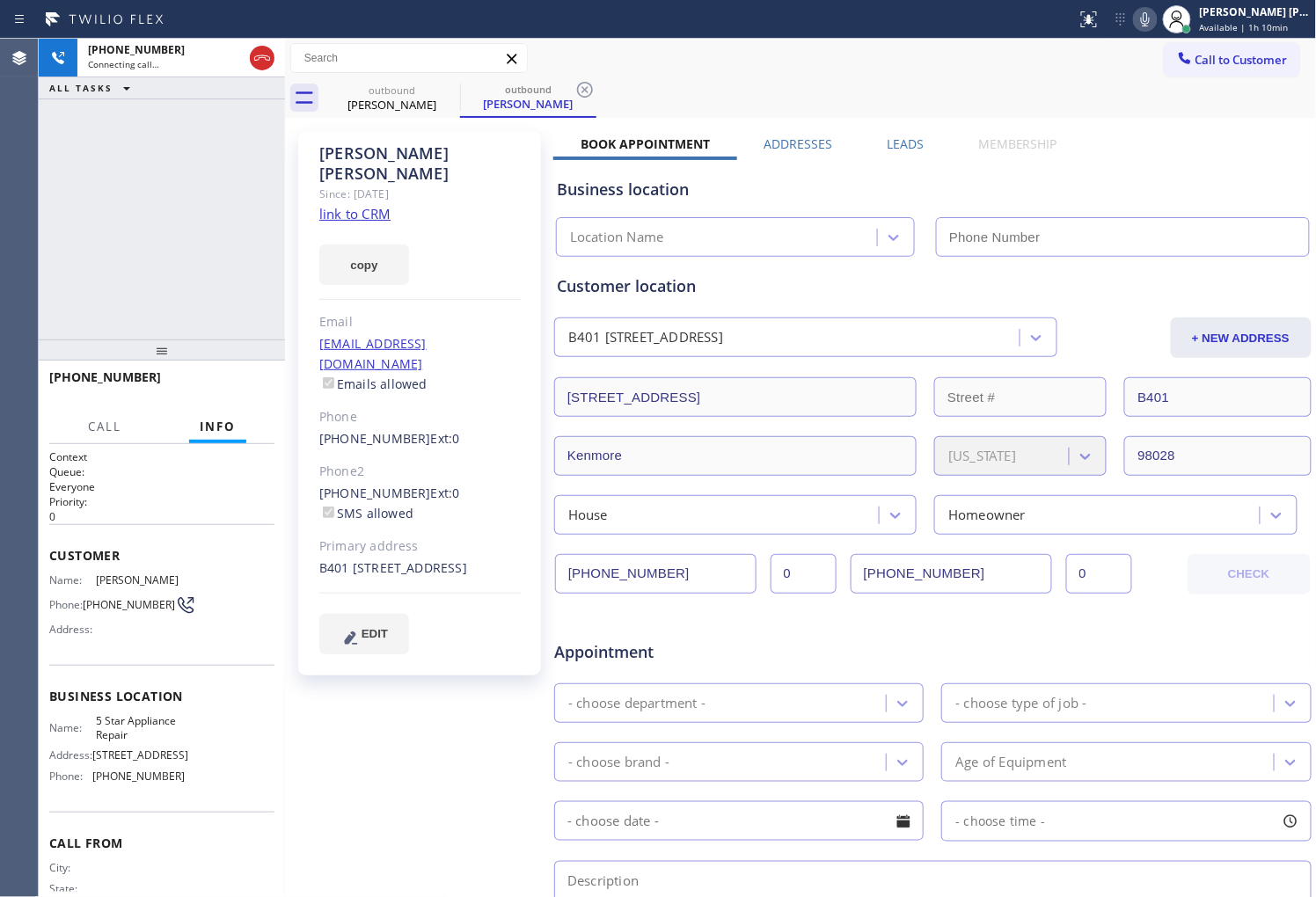
click at [396, 156] on div "Frederick Kimball" at bounding box center [419, 164] width 202 height 41
copy div "Frederick Kimball"
type input "[PHONE_NUMBER]"
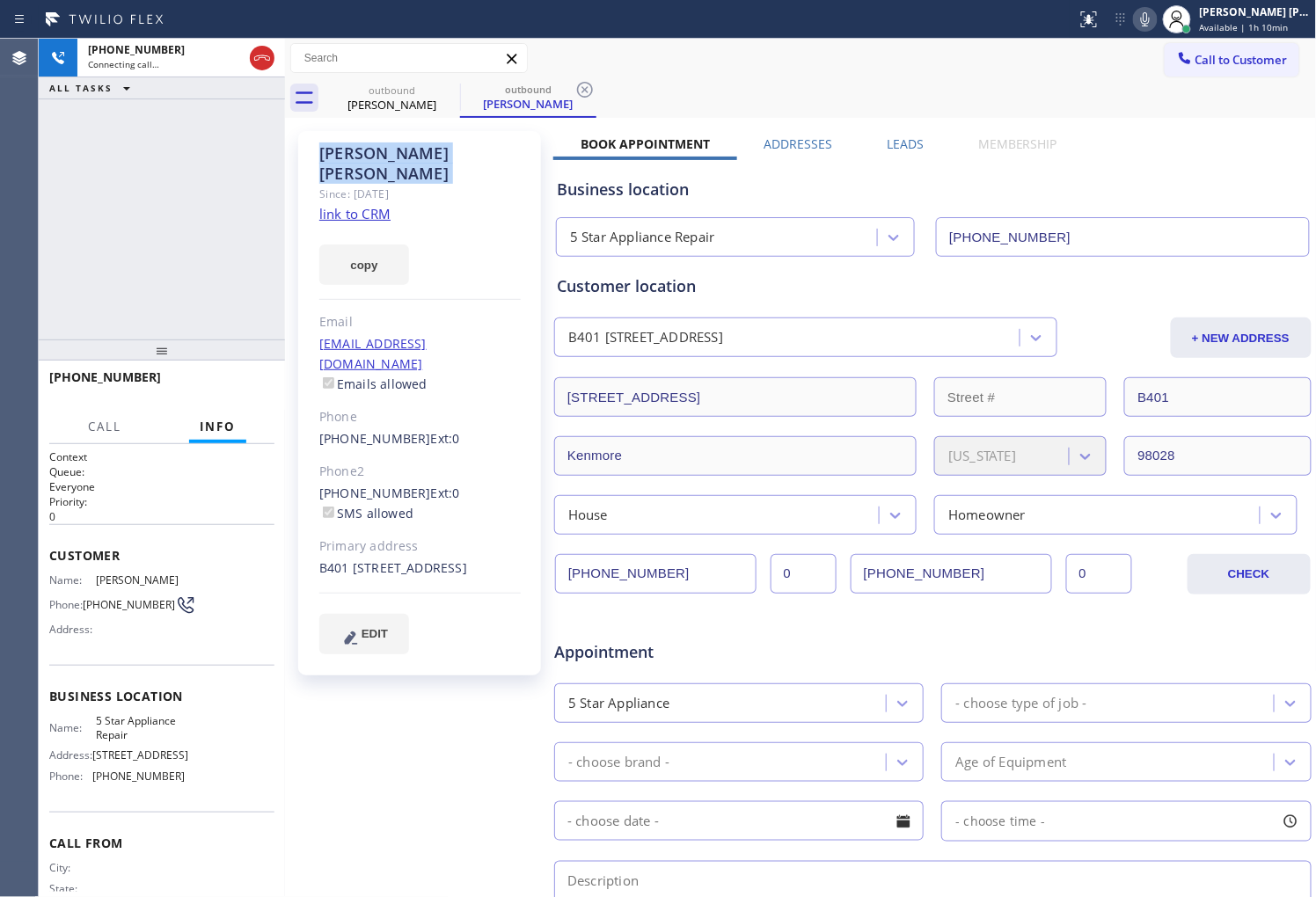
click at [1156, 21] on icon at bounding box center [1145, 19] width 21 height 21
click at [1295, 480] on div "Customer location B401 6121 Northeast 175th Street Kenmore, 98028 WA + NEW ADDR…" at bounding box center [933, 395] width 759 height 278
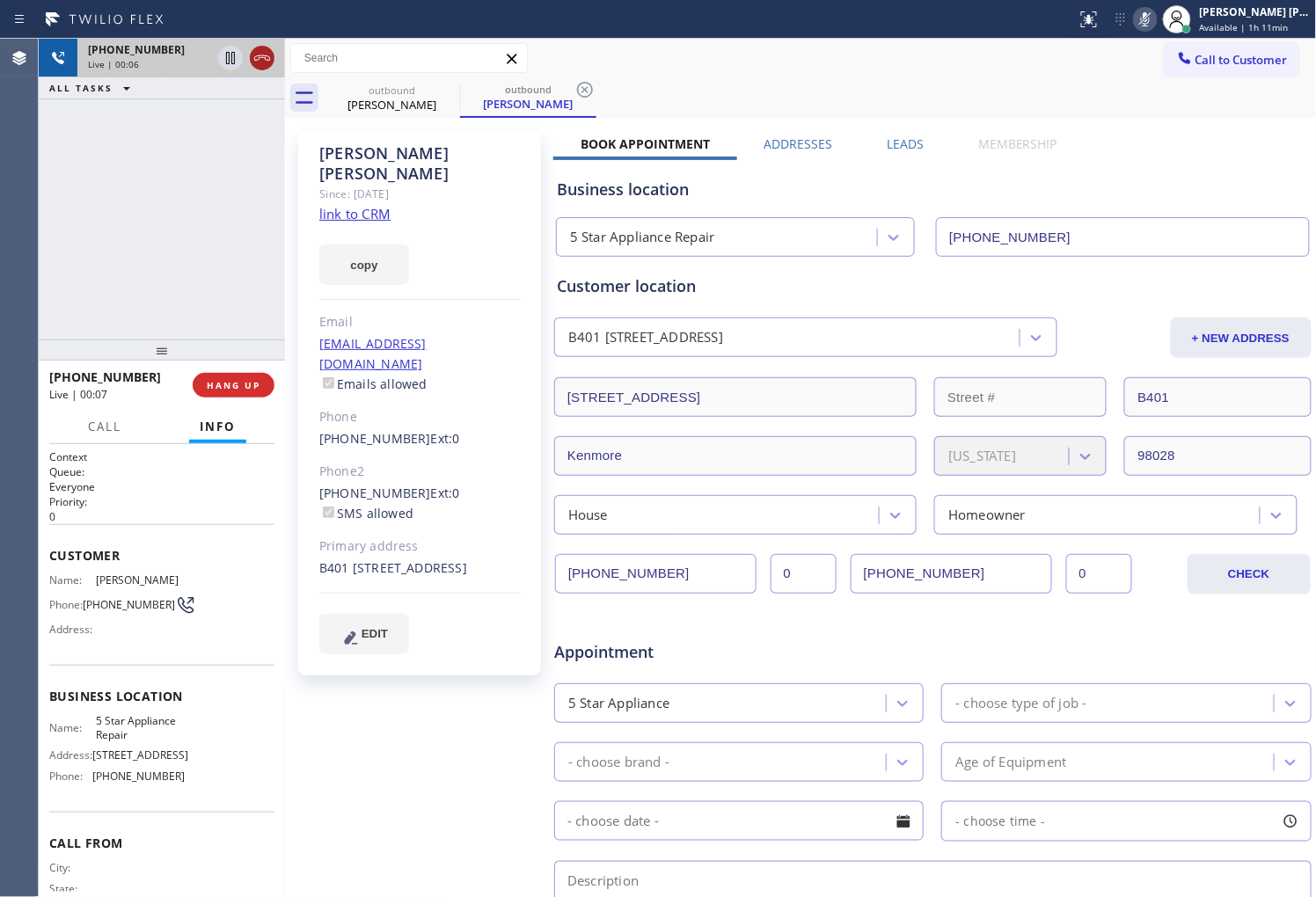
click at [257, 44] on div at bounding box center [246, 59] width 63 height 39
click at [258, 58] on icon at bounding box center [261, 58] width 21 height 21
click at [899, 129] on div "Frederick Kimball Since: 20 may 2020 link to CRM copy Email dockmbl@msn.com Ema…" at bounding box center [801, 692] width 1023 height 1140
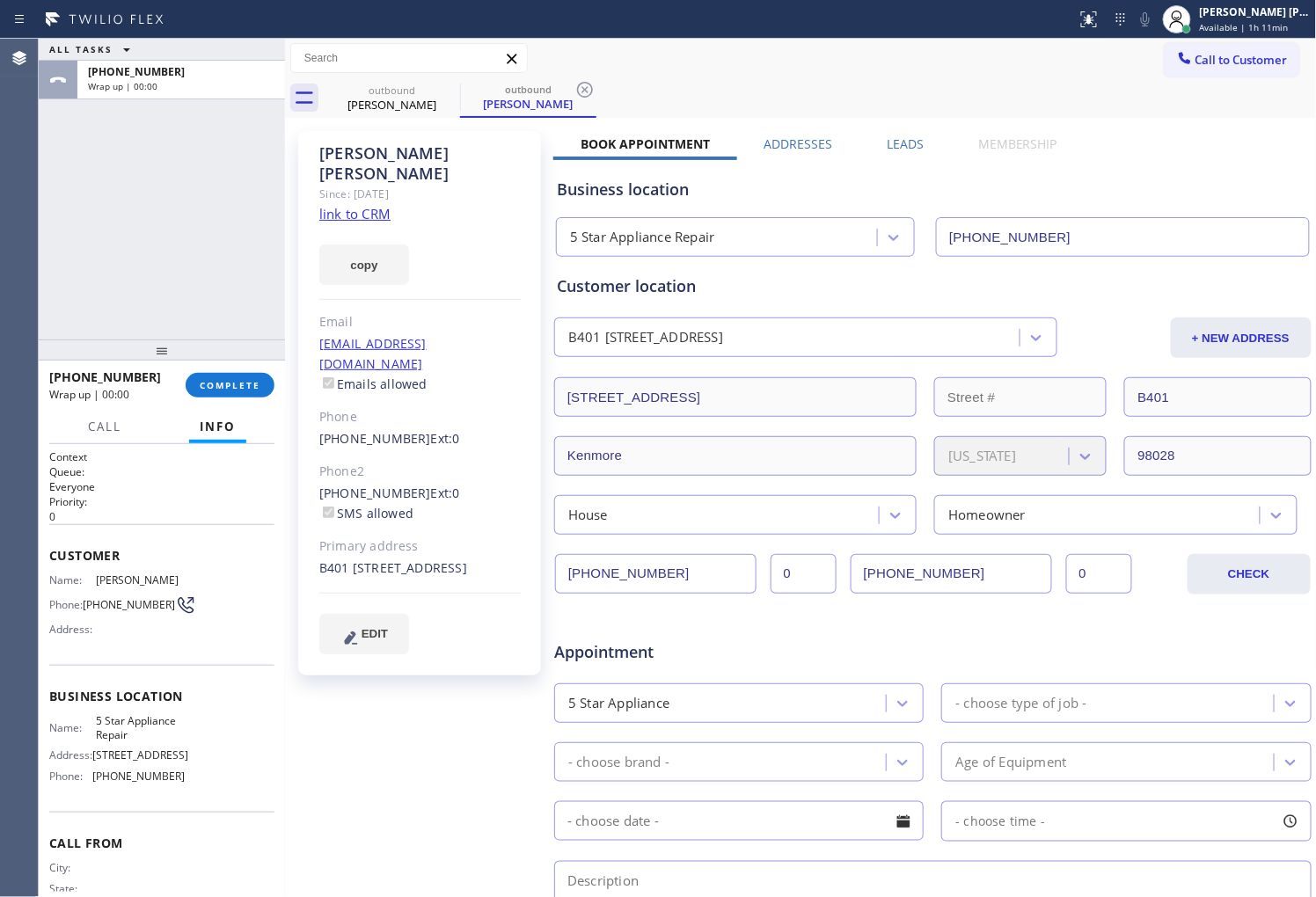
click at [903, 141] on label "Leads" at bounding box center [905, 144] width 37 height 17
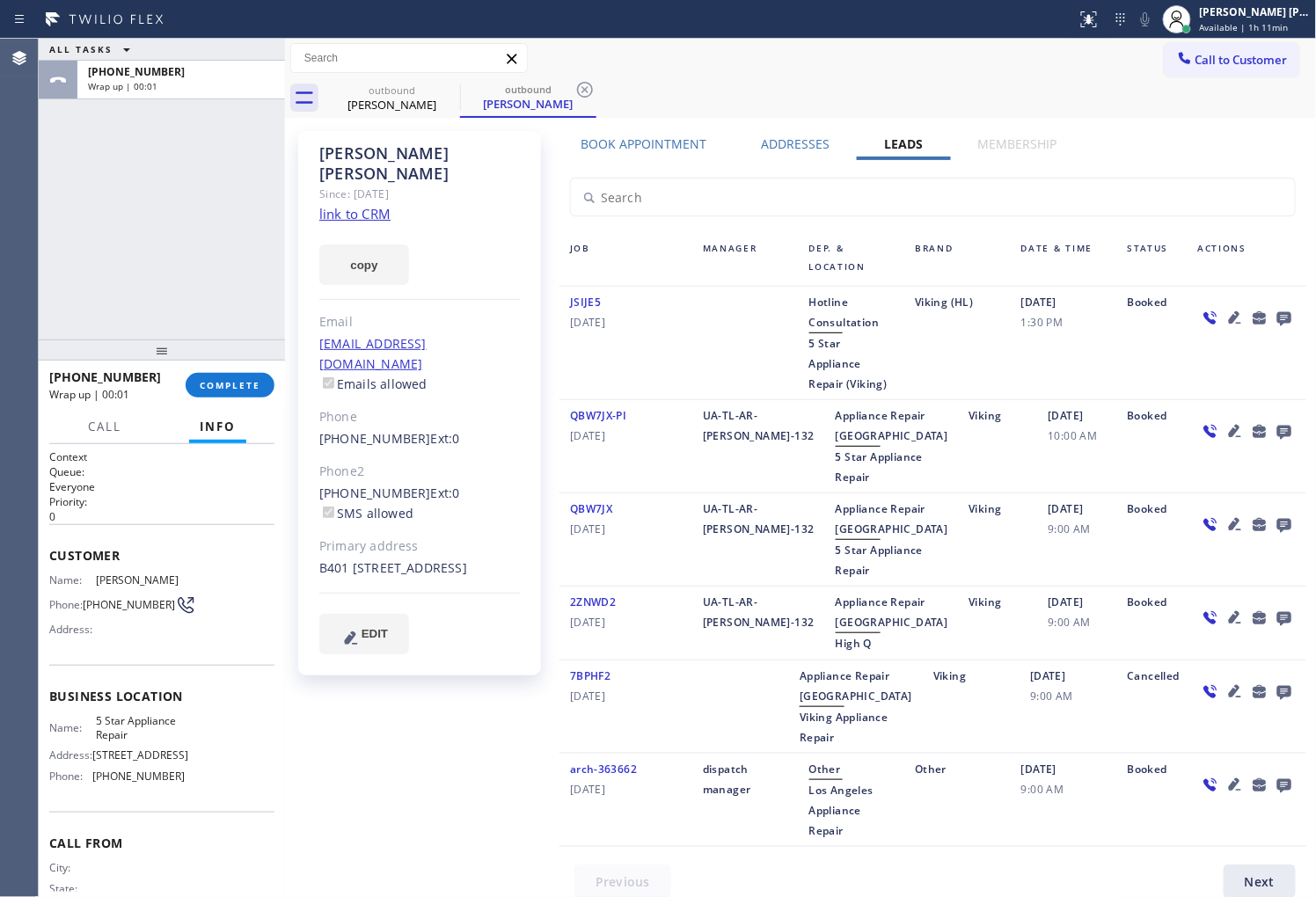
click at [1273, 310] on icon at bounding box center [1283, 318] width 21 height 22
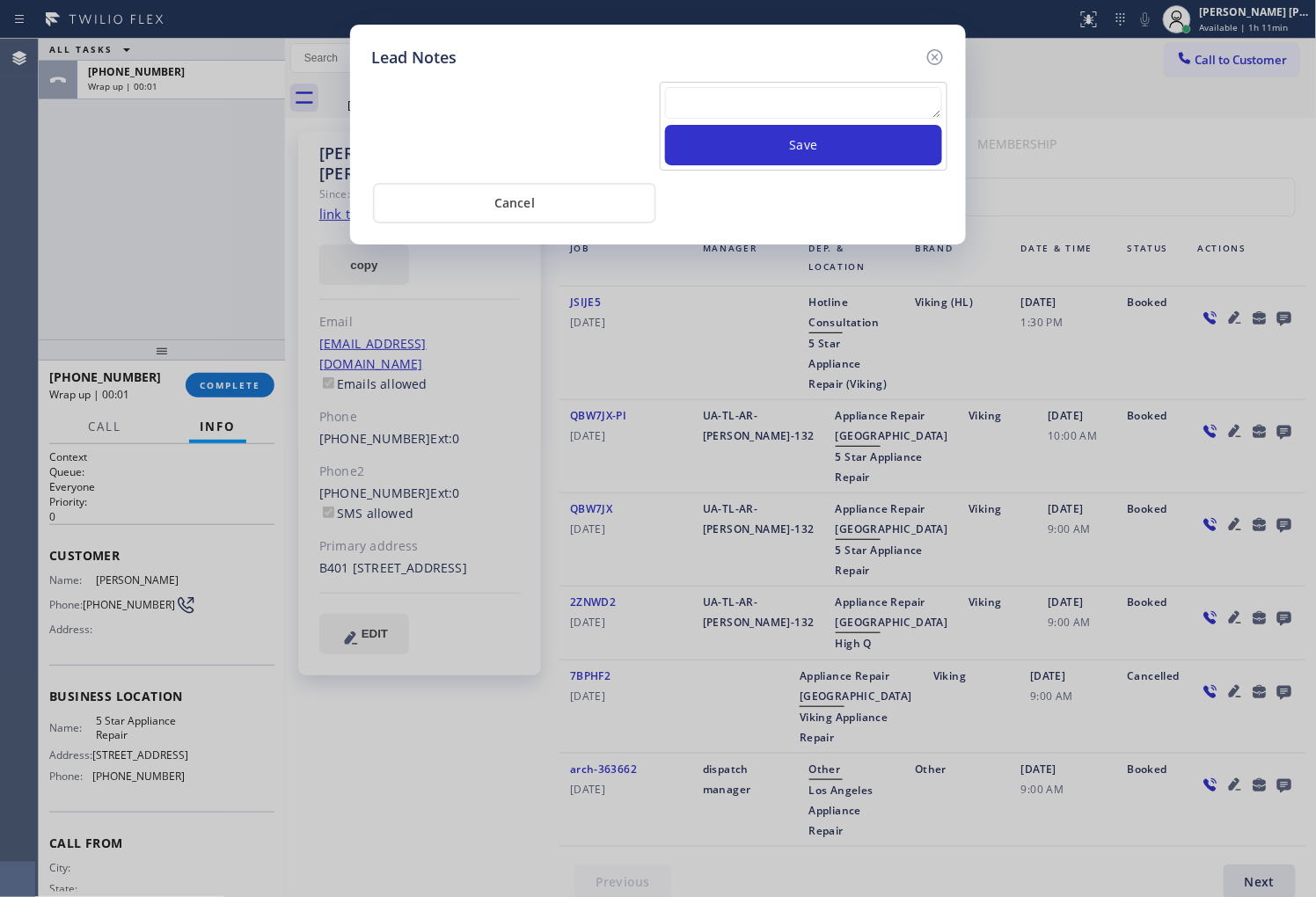
click at [912, 103] on textarea at bounding box center [804, 103] width 277 height 32
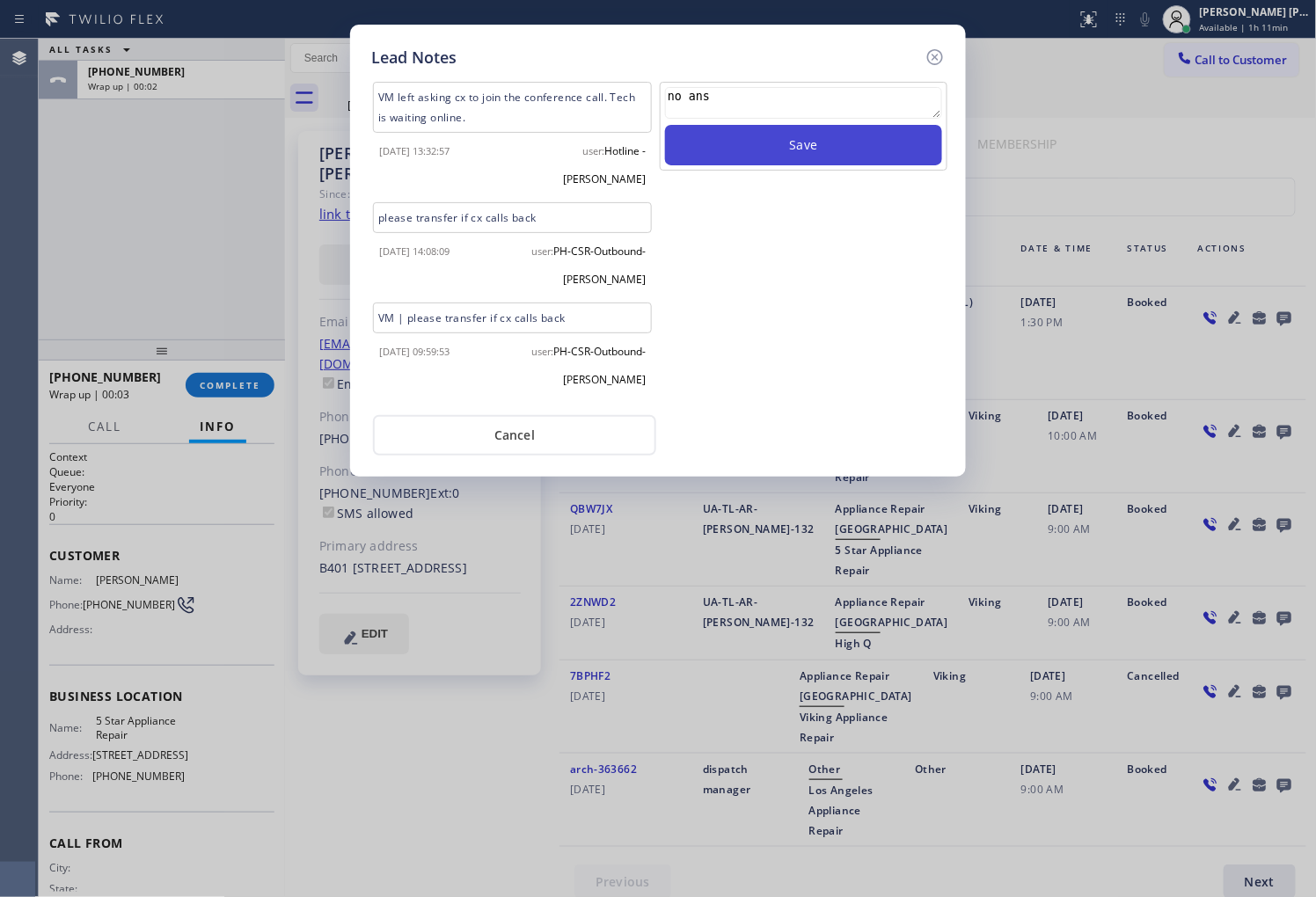
type textarea "no ans"
click at [839, 159] on button "Save" at bounding box center [804, 145] width 277 height 41
click at [933, 59] on icon at bounding box center [935, 57] width 21 height 21
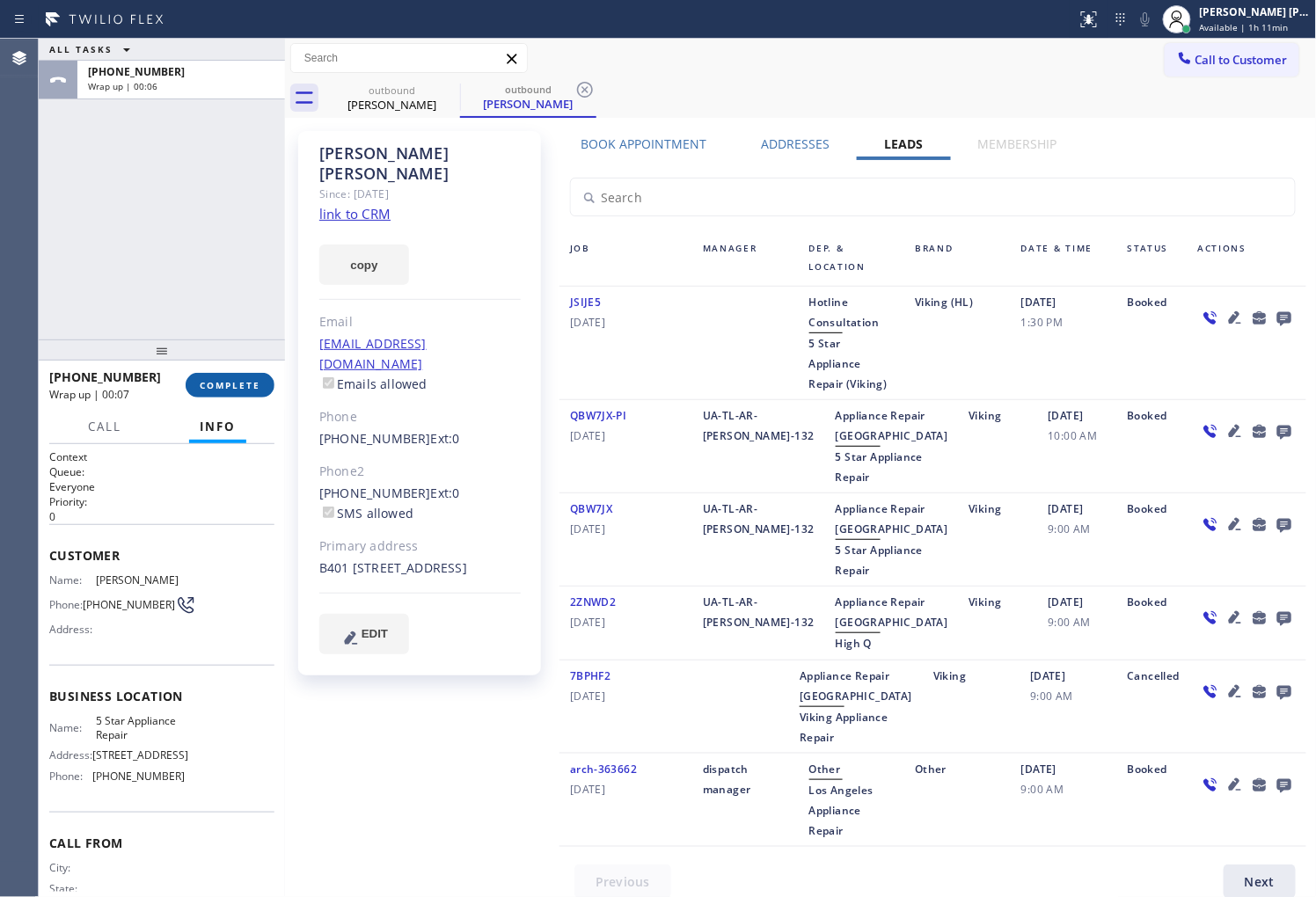
click at [233, 390] on span "COMPLETE" at bounding box center [230, 385] width 60 height 12
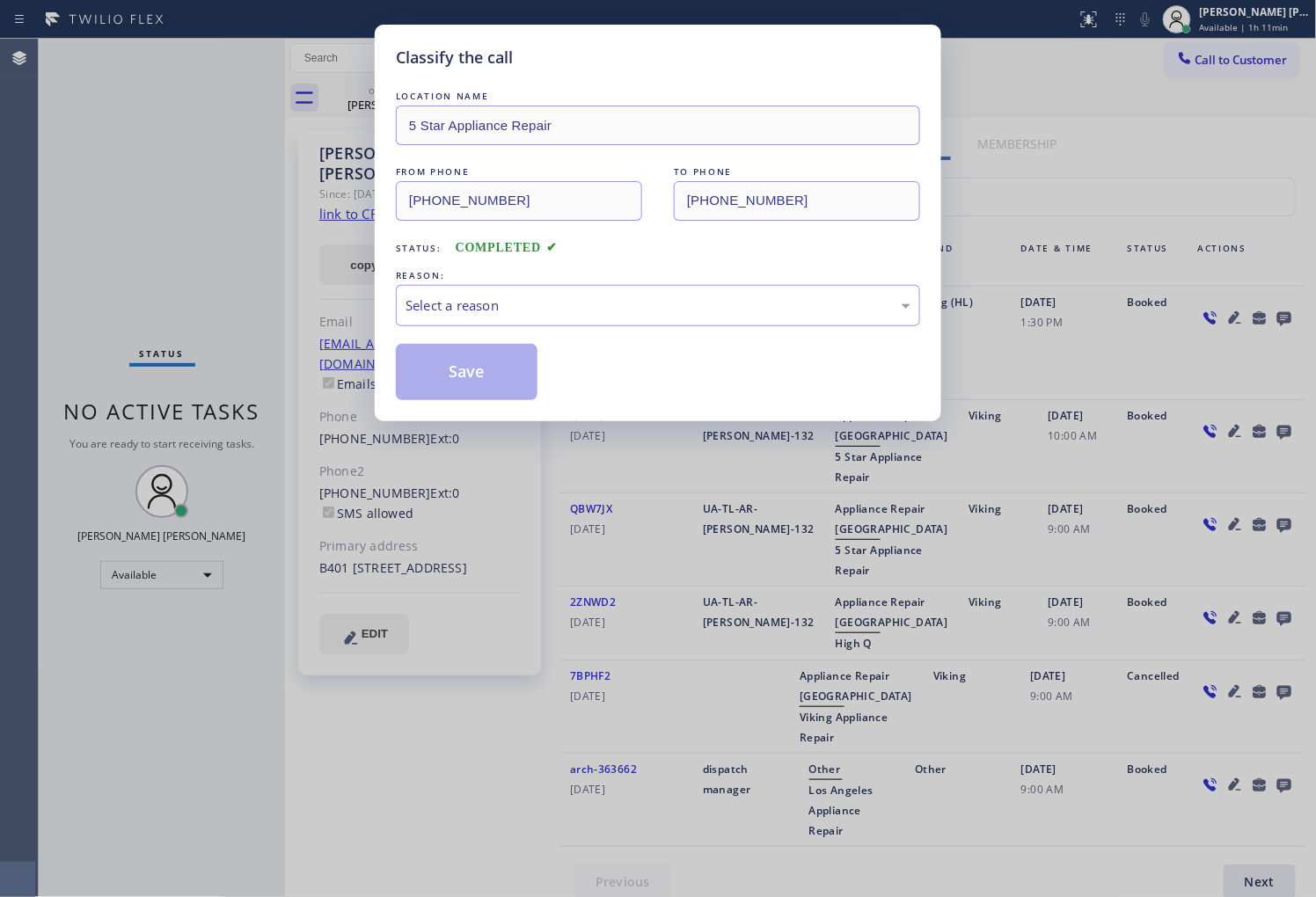
click at [520, 311] on div "Select a reason" at bounding box center [658, 306] width 505 height 20
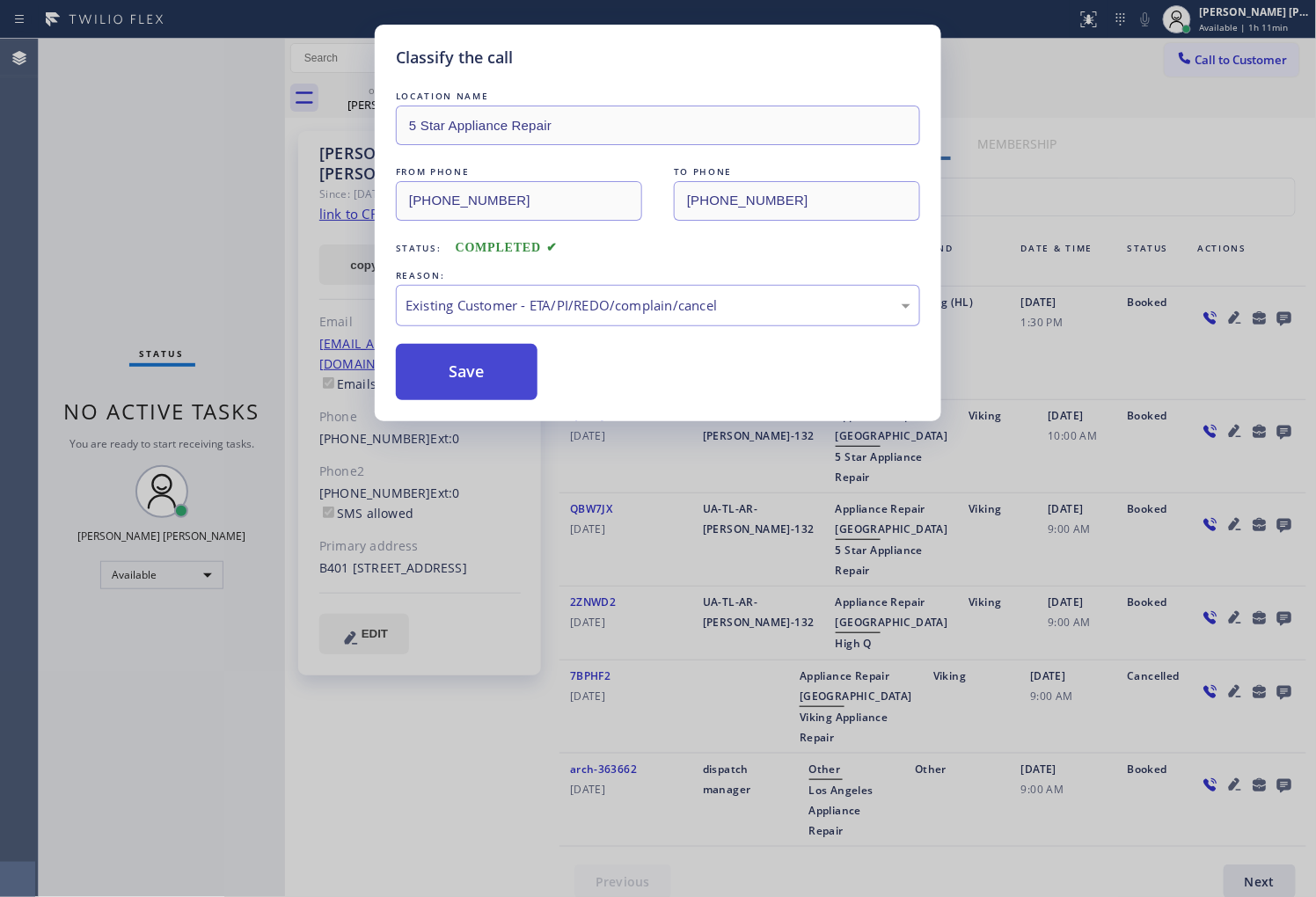
click at [488, 389] on button "Save" at bounding box center [467, 372] width 141 height 57
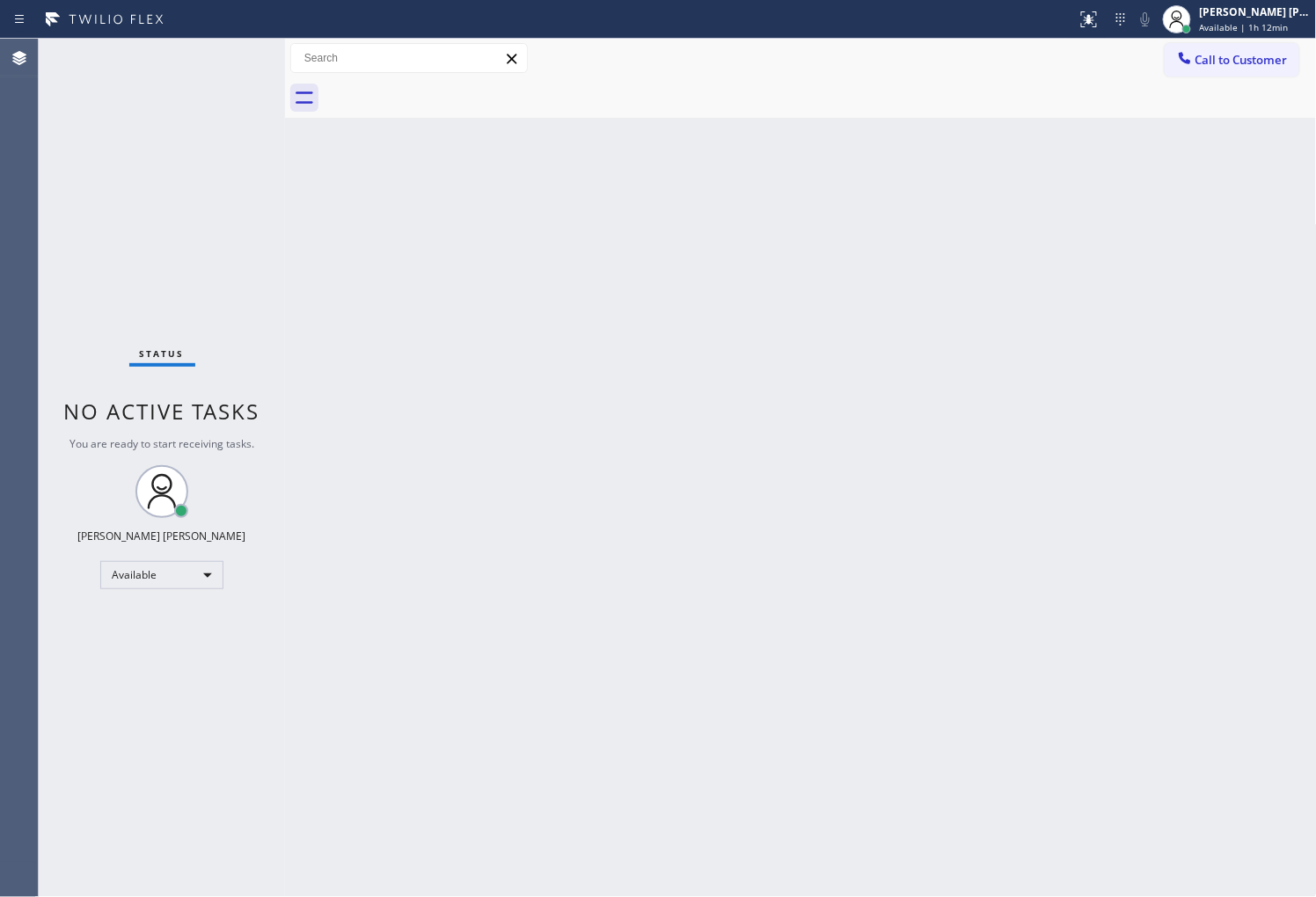
click at [1282, 39] on div "Call to Customer Outbound call Location 5 Star Appliance Repair Your caller id …" at bounding box center [800, 59] width 1031 height 40
drag, startPoint x: 0, startPoint y: 329, endPoint x: 134, endPoint y: 310, distance: 135.3
click at [0, 329] on div "Agent Desktop" at bounding box center [19, 468] width 38 height 858
click at [1252, 21] on span "Available | 1h 12min" at bounding box center [1244, 27] width 89 height 12
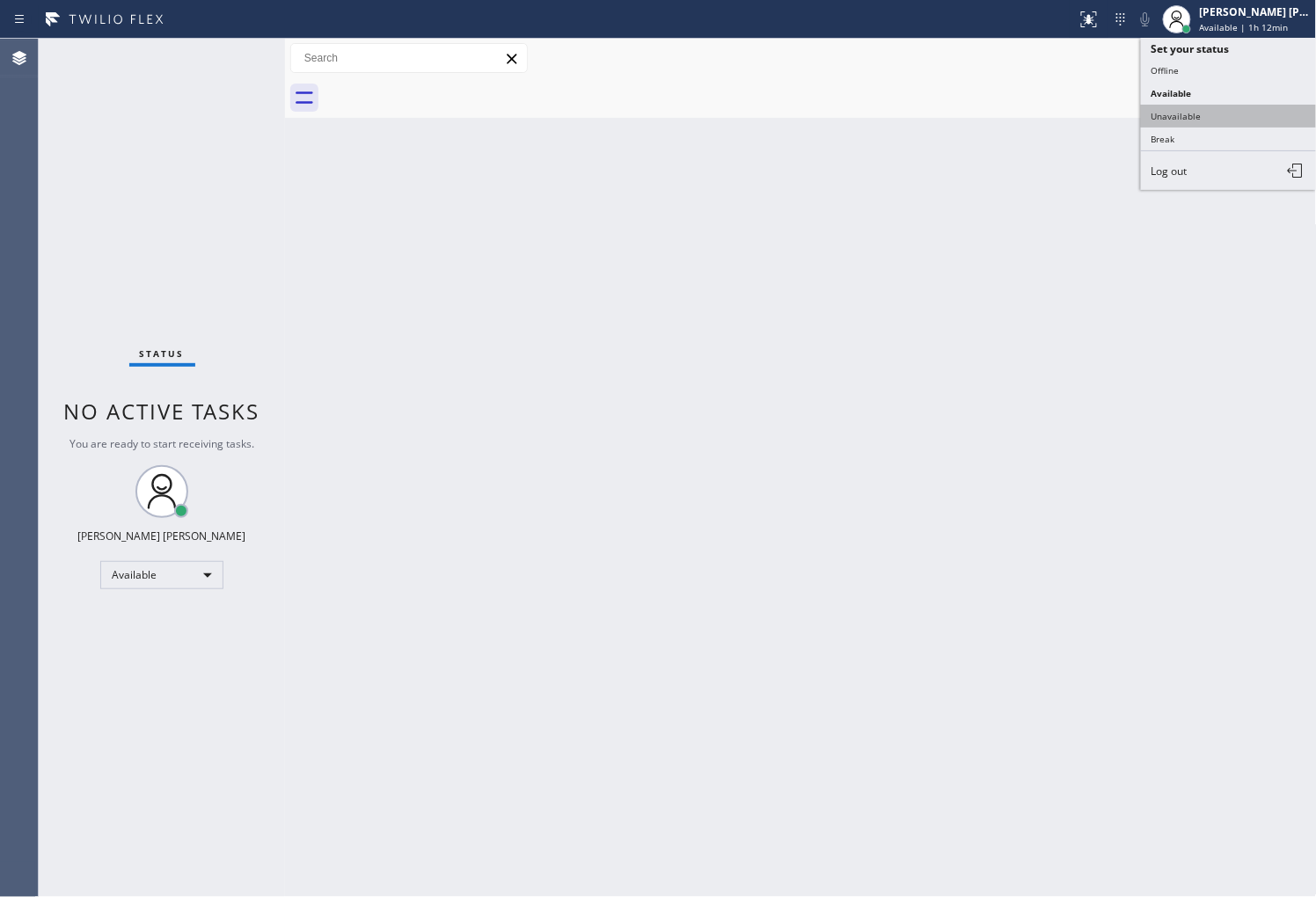
click at [1216, 115] on button "Unavailable" at bounding box center [1229, 116] width 176 height 23
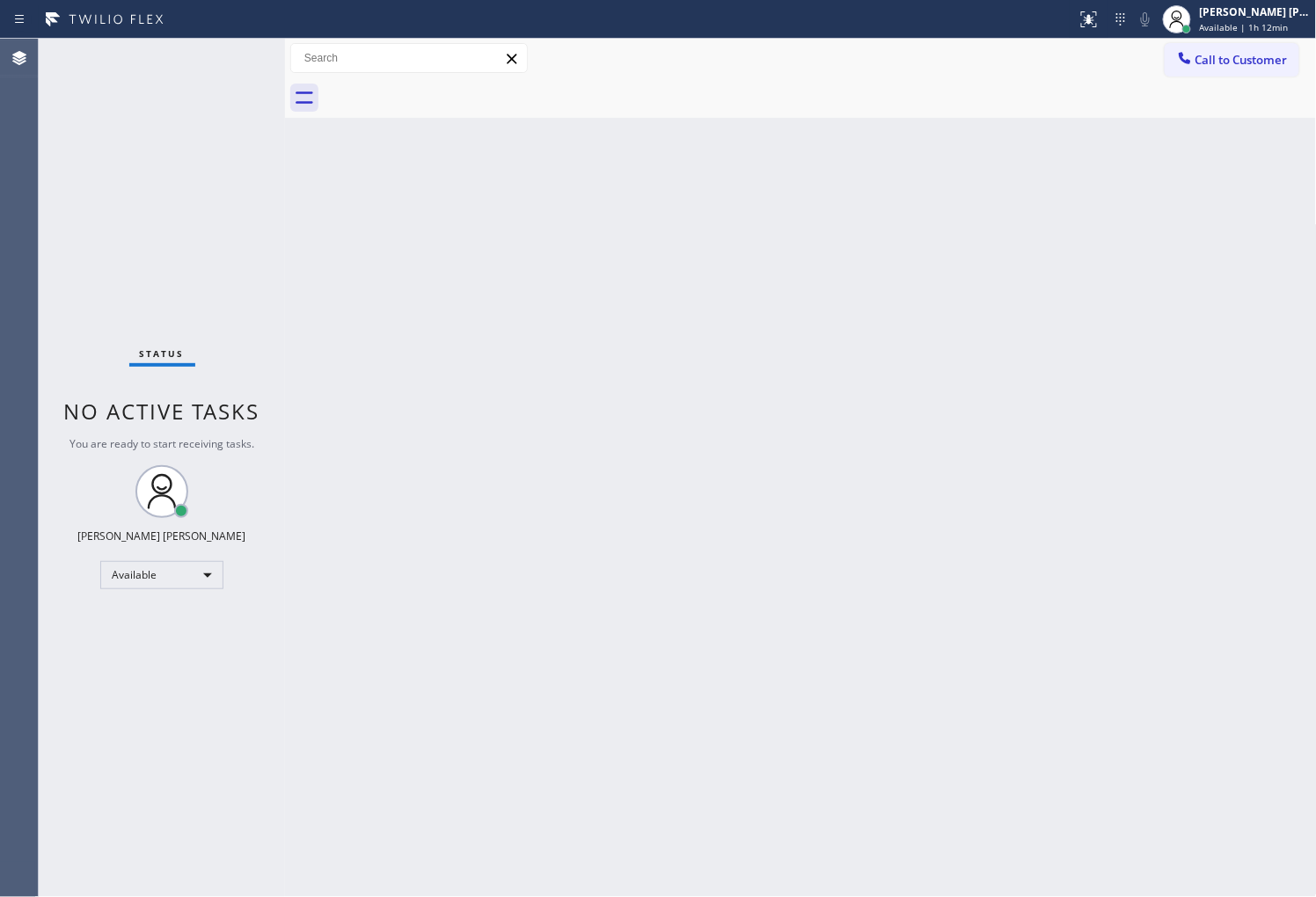
click at [1221, 32] on span "Available | 1h 12min" at bounding box center [1244, 27] width 89 height 12
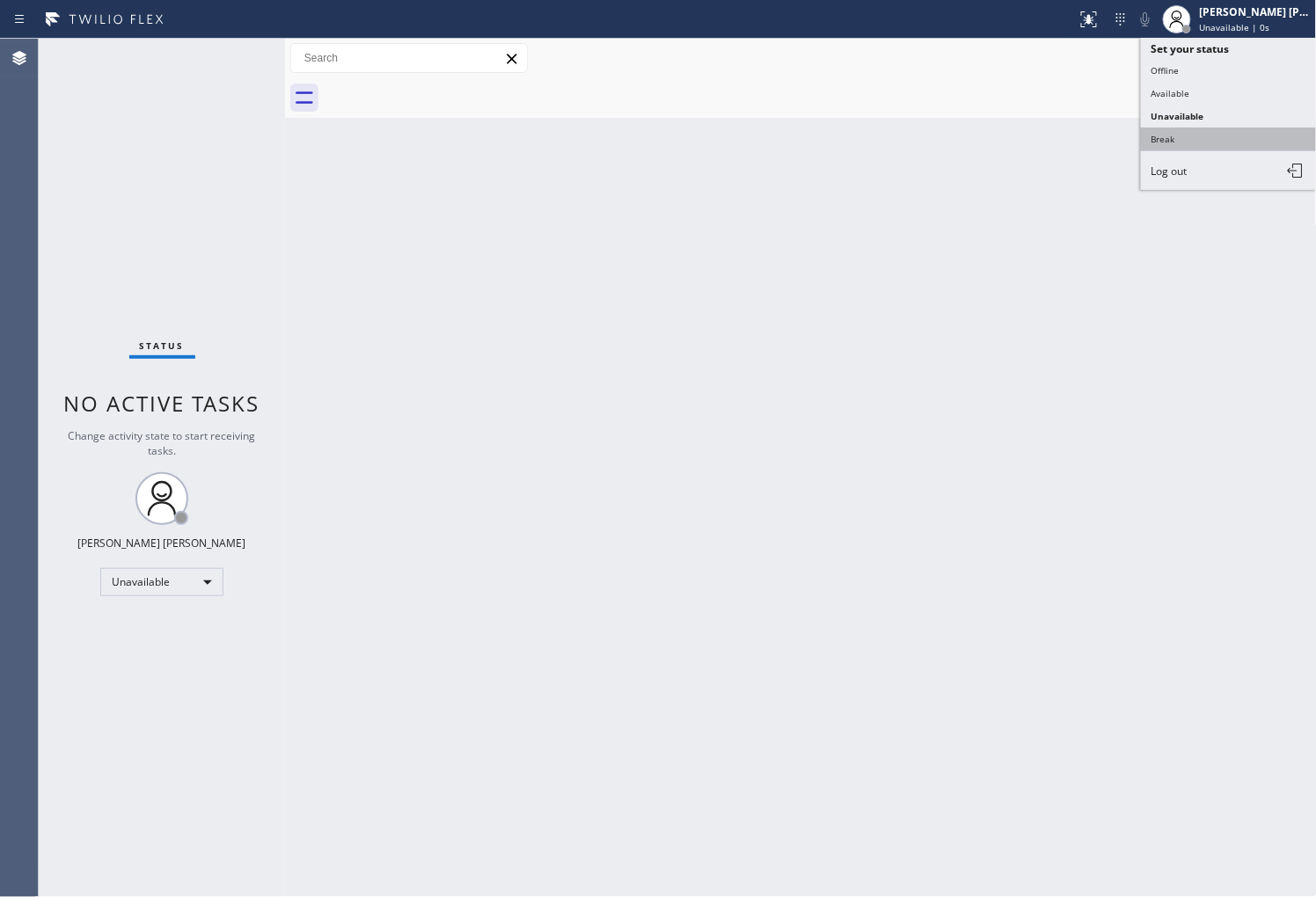
click at [1206, 132] on button "Break" at bounding box center [1229, 139] width 176 height 23
